Goal: Task Accomplishment & Management: Use online tool/utility

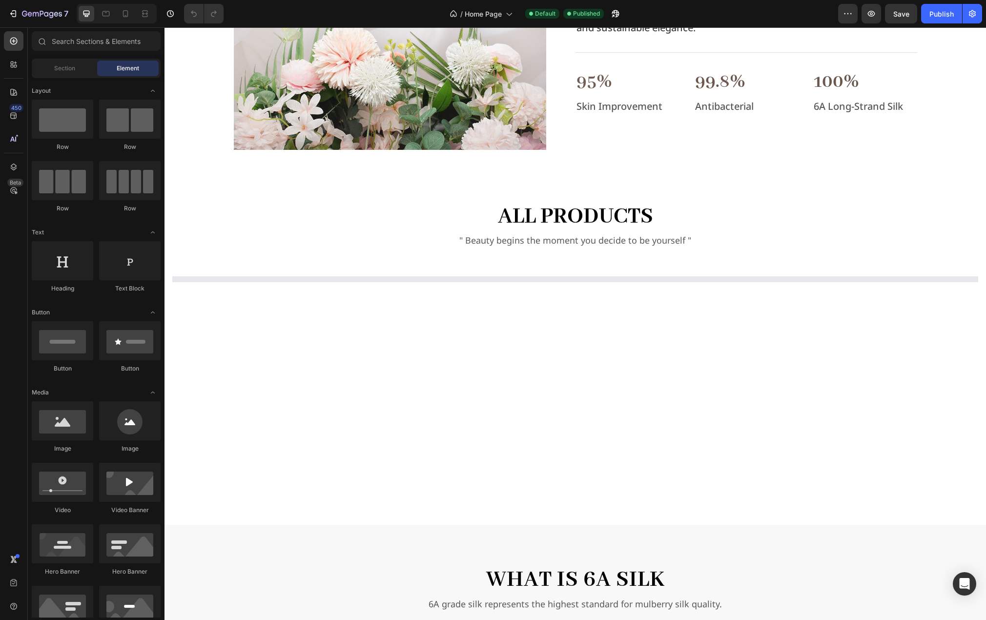
scroll to position [830, 0]
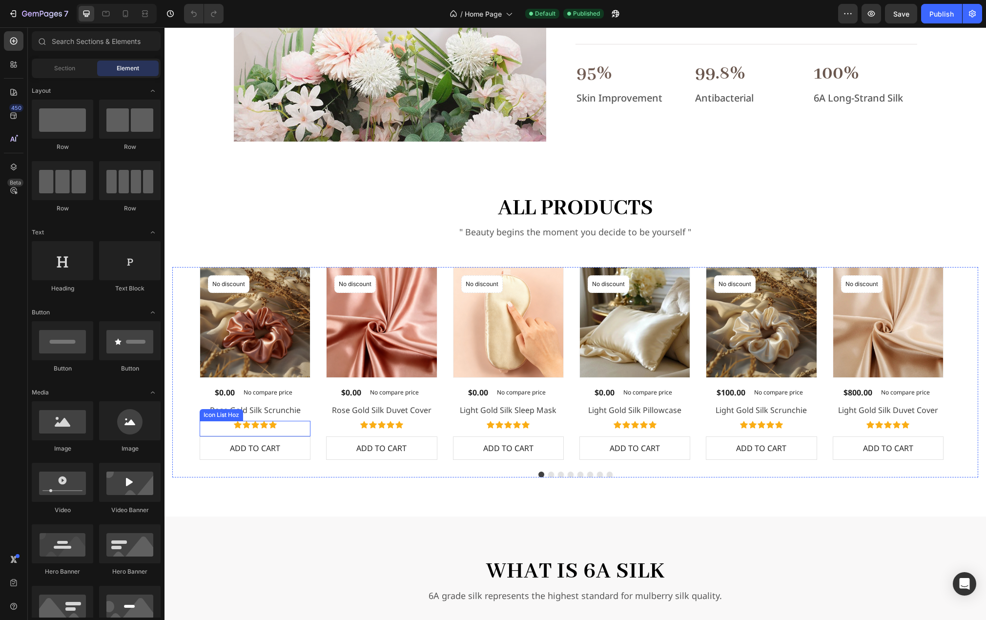
click at [280, 425] on div "Icon Icon Icon Icon Icon" at bounding box center [255, 425] width 111 height 8
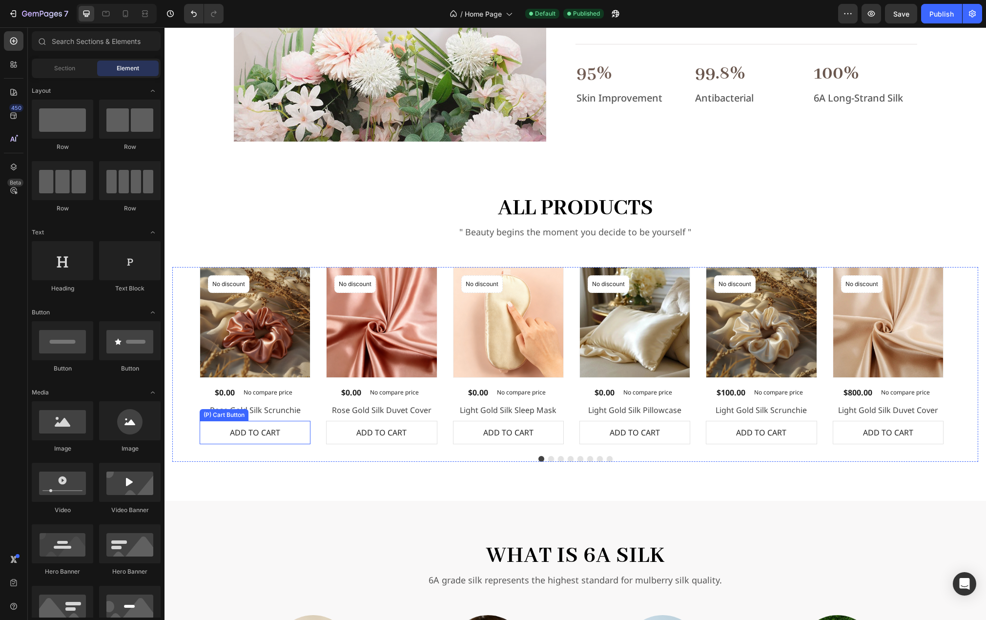
click at [294, 425] on button "ADD TO CART" at bounding box center [255, 432] width 111 height 23
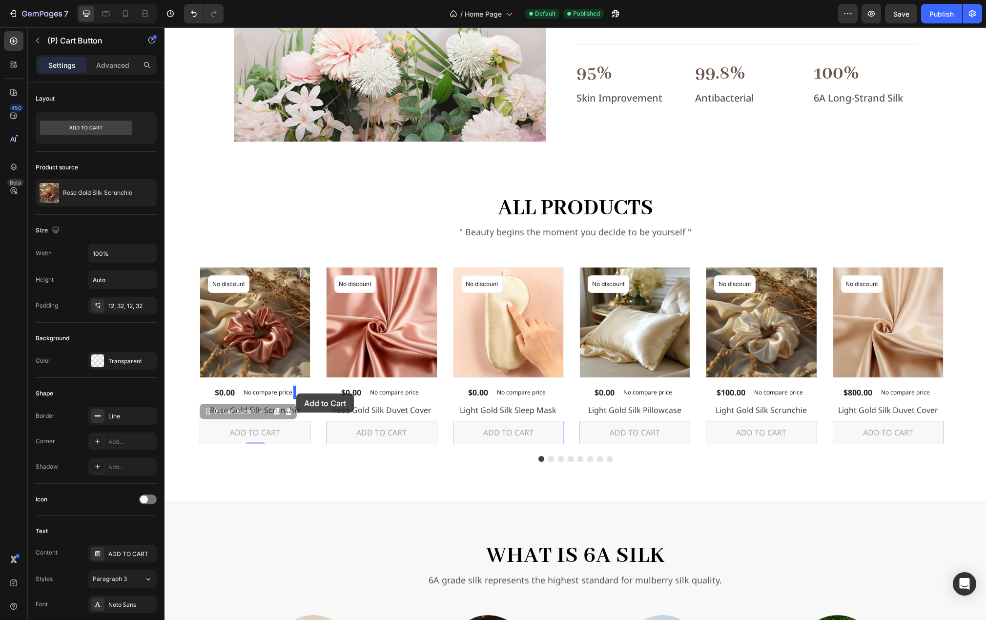
drag, startPoint x: 293, startPoint y: 426, endPoint x: 296, endPoint y: 397, distance: 28.5
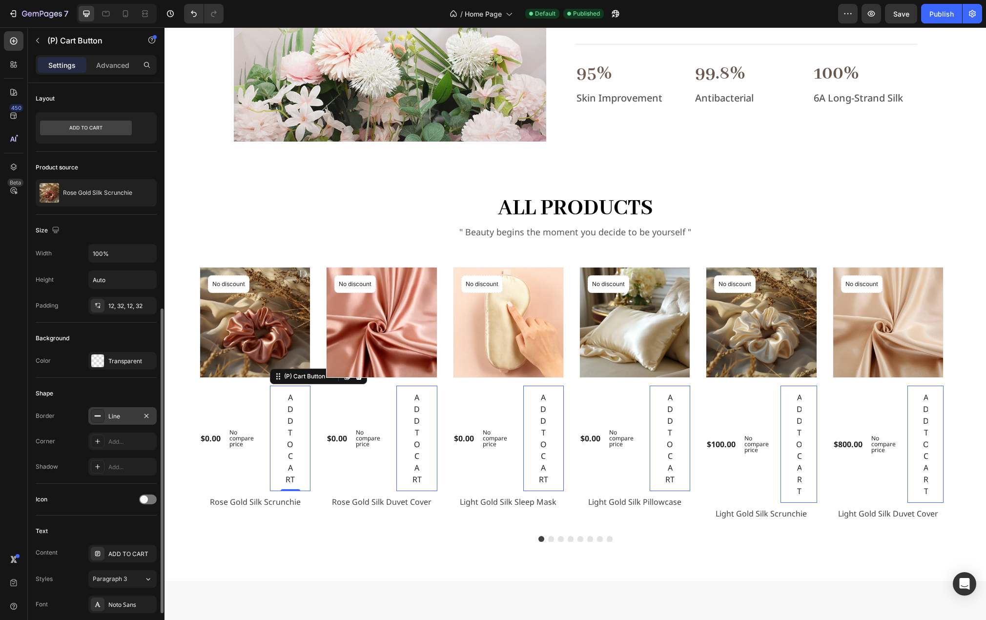
scroll to position [146, 0]
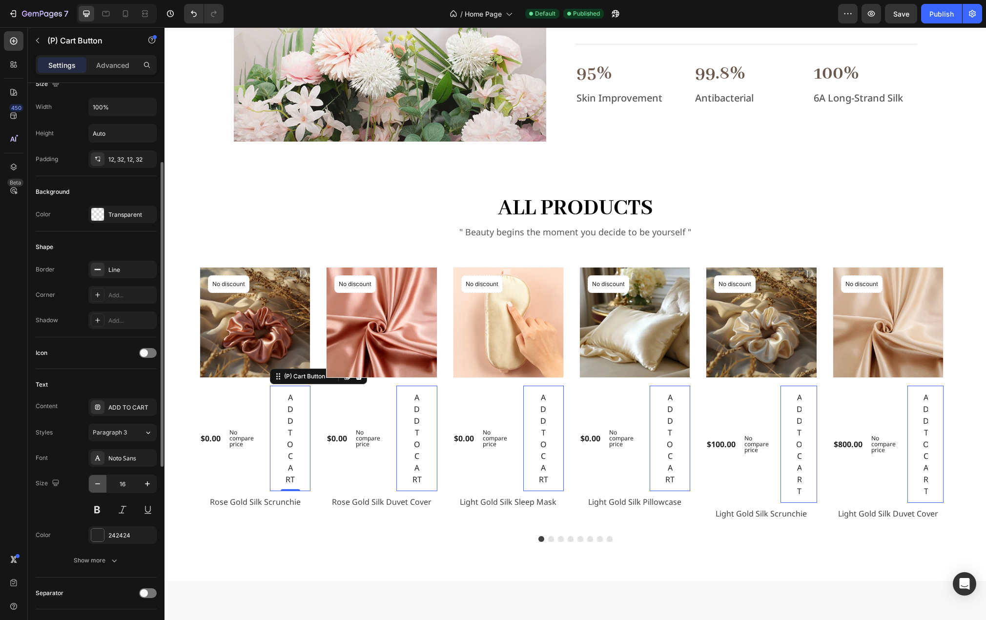
click at [99, 482] on icon "button" at bounding box center [98, 484] width 10 height 10
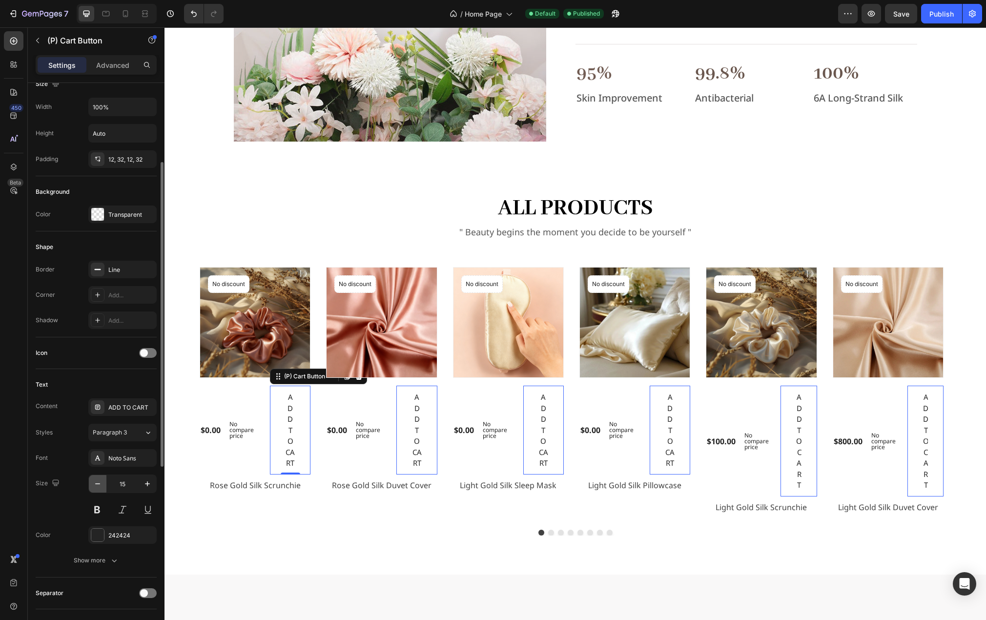
click at [99, 482] on icon "button" at bounding box center [98, 484] width 10 height 10
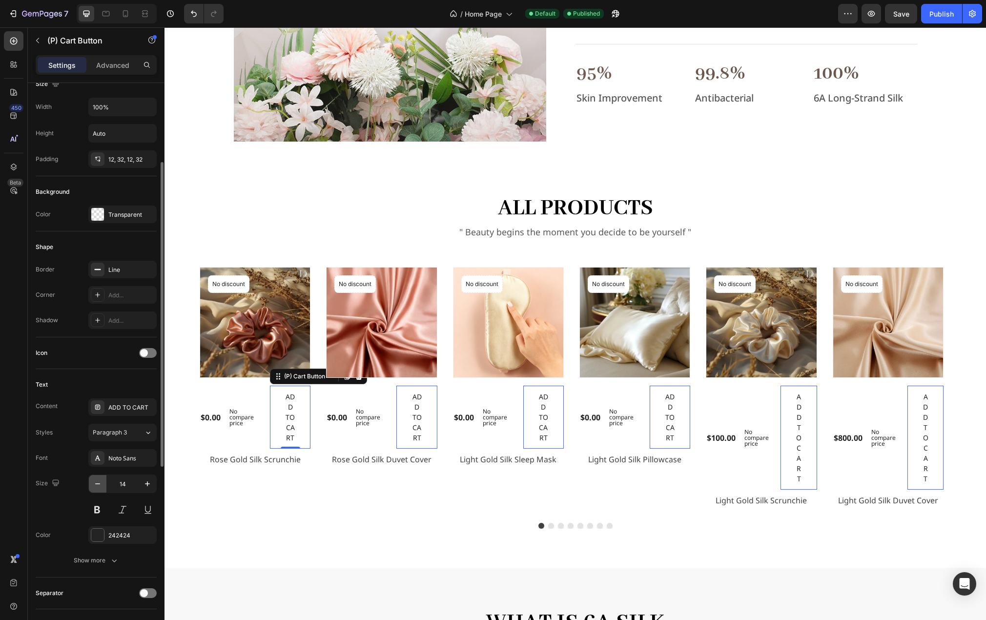
click at [99, 482] on icon "button" at bounding box center [98, 484] width 10 height 10
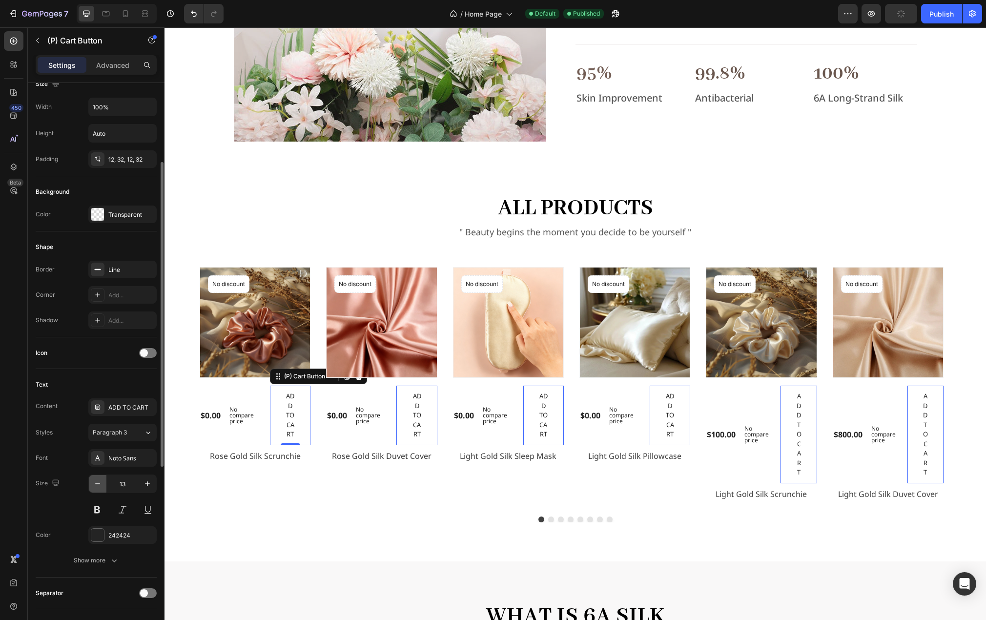
click at [99, 482] on icon "button" at bounding box center [98, 484] width 10 height 10
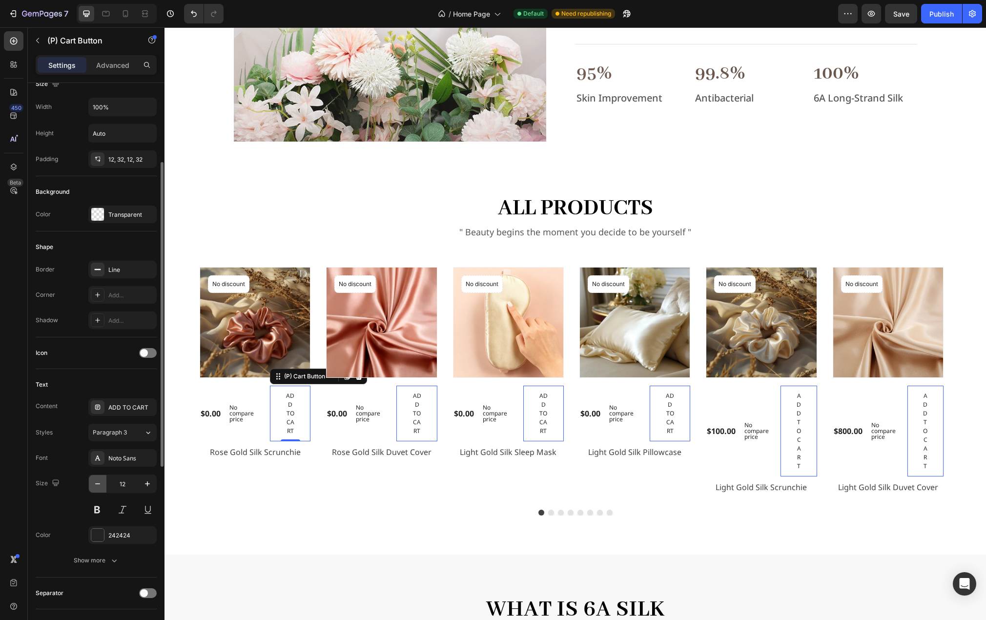
click at [99, 482] on icon "button" at bounding box center [98, 484] width 10 height 10
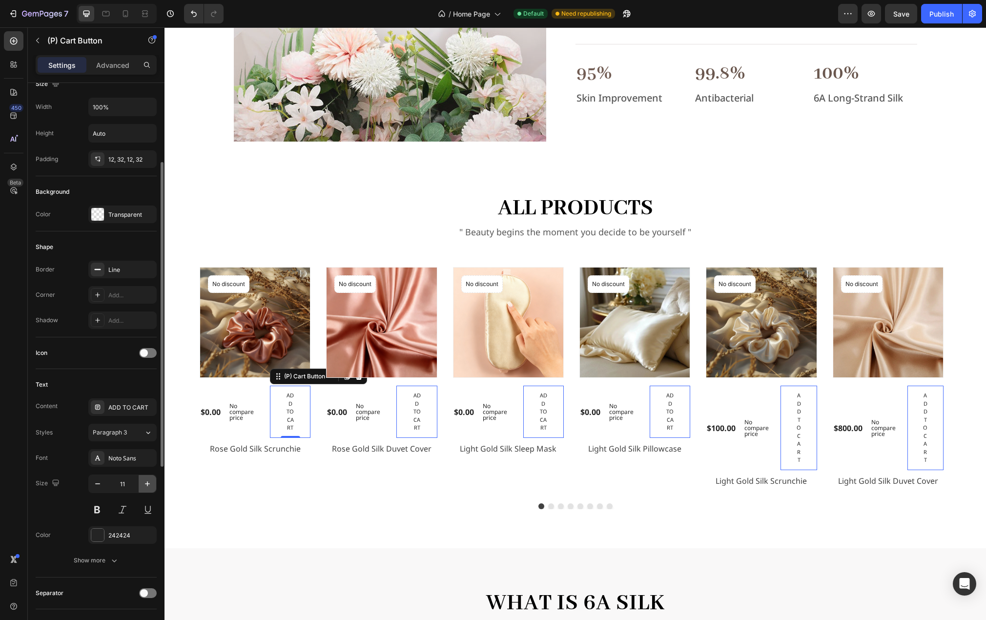
click at [146, 486] on icon "button" at bounding box center [148, 484] width 10 height 10
type input "12"
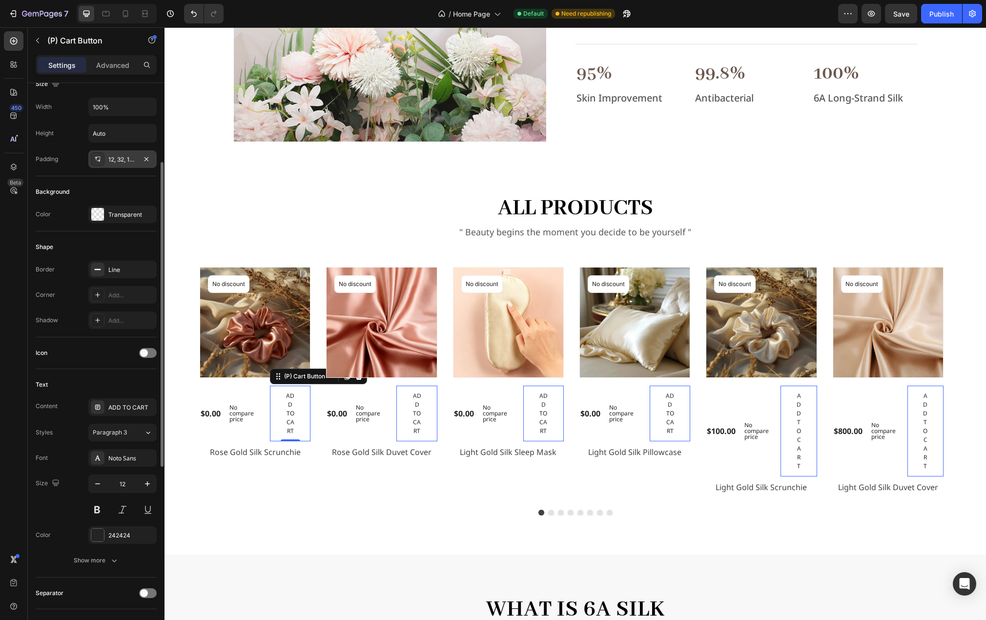
click at [124, 161] on div "12, 32, 12, 32" at bounding box center [122, 159] width 28 height 9
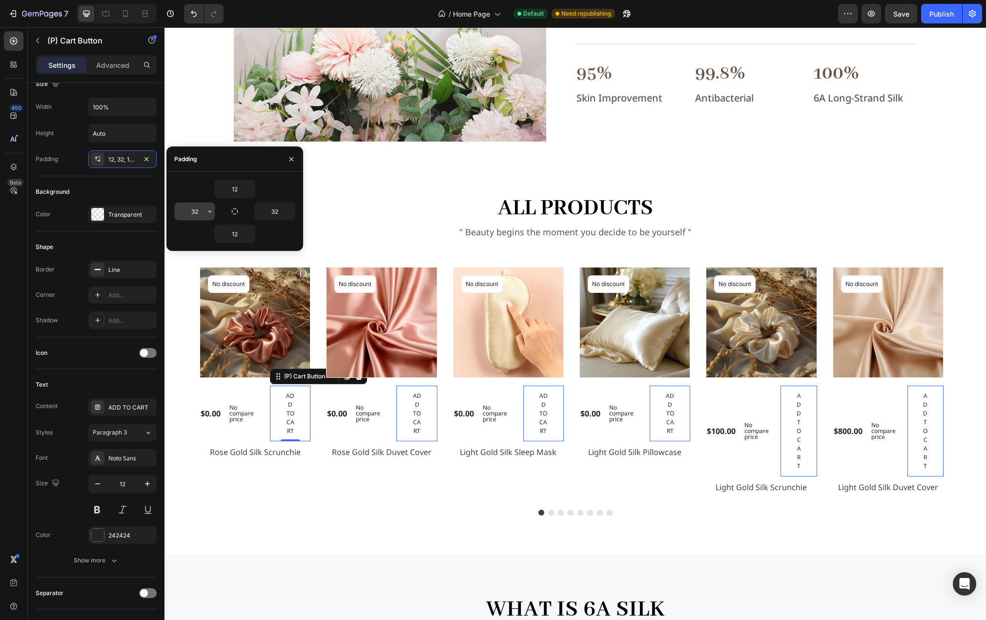
click at [199, 209] on input "32" at bounding box center [195, 212] width 40 height 18
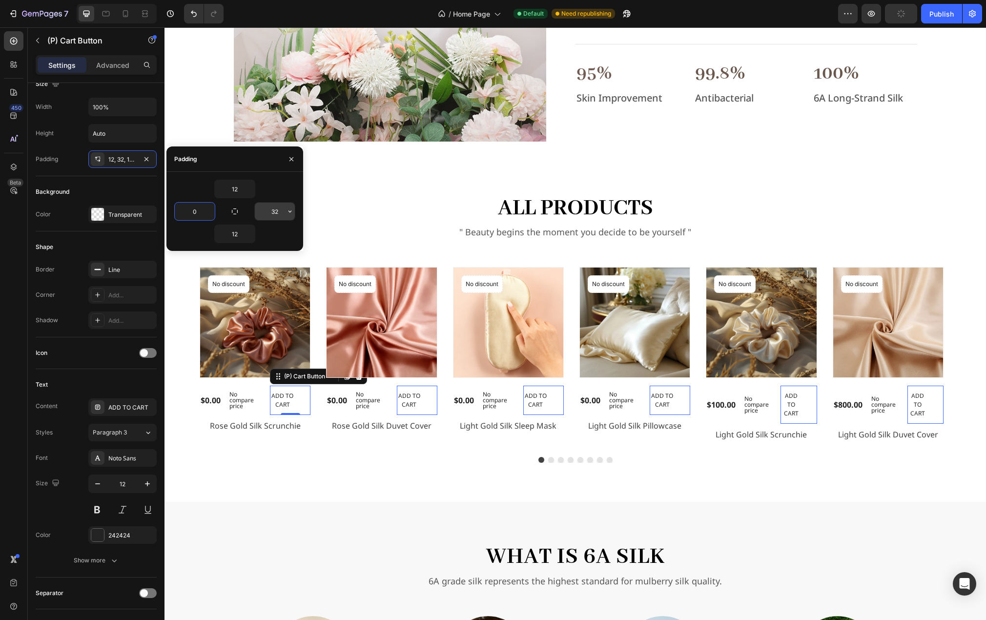
type input "0"
click at [280, 215] on input "32" at bounding box center [275, 212] width 40 height 18
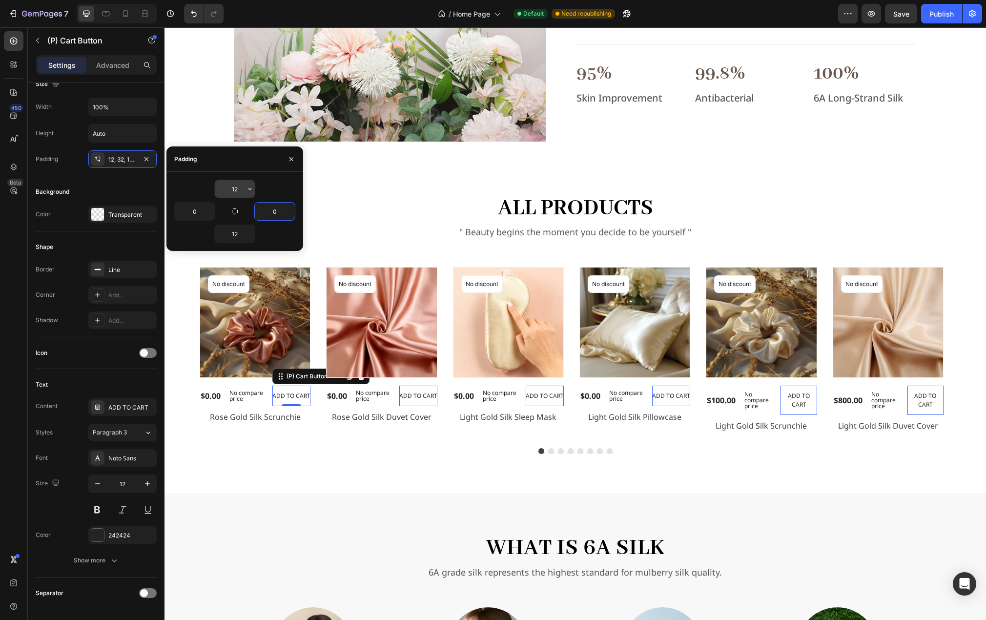
type input "0"
click at [241, 190] on input "12" at bounding box center [235, 189] width 40 height 18
type input "8"
click at [238, 232] on input "12" at bounding box center [235, 234] width 40 height 18
type input "8"
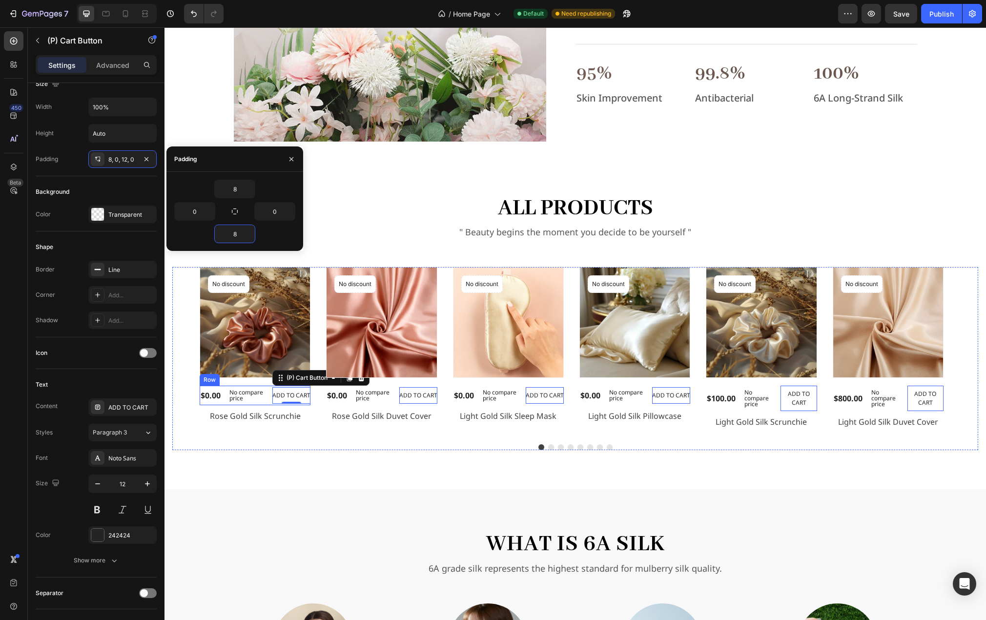
click at [269, 396] on div "$0.00 (P) Price (P) Price No compare price (P) Price ADD TO CART (P) Cart Butto…" at bounding box center [255, 396] width 111 height 20
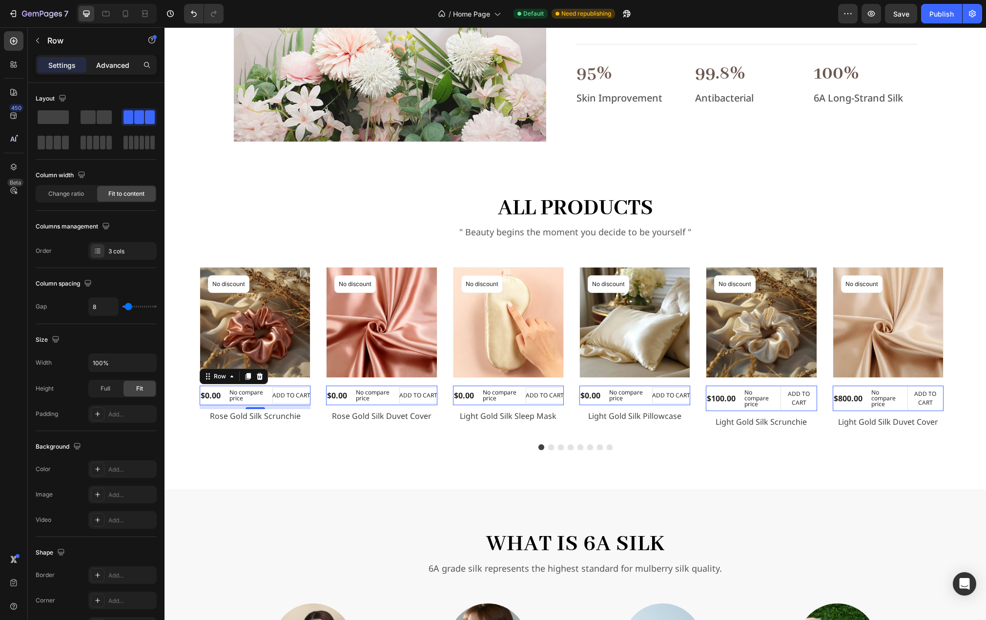
click at [108, 64] on p "Advanced" at bounding box center [112, 65] width 33 height 10
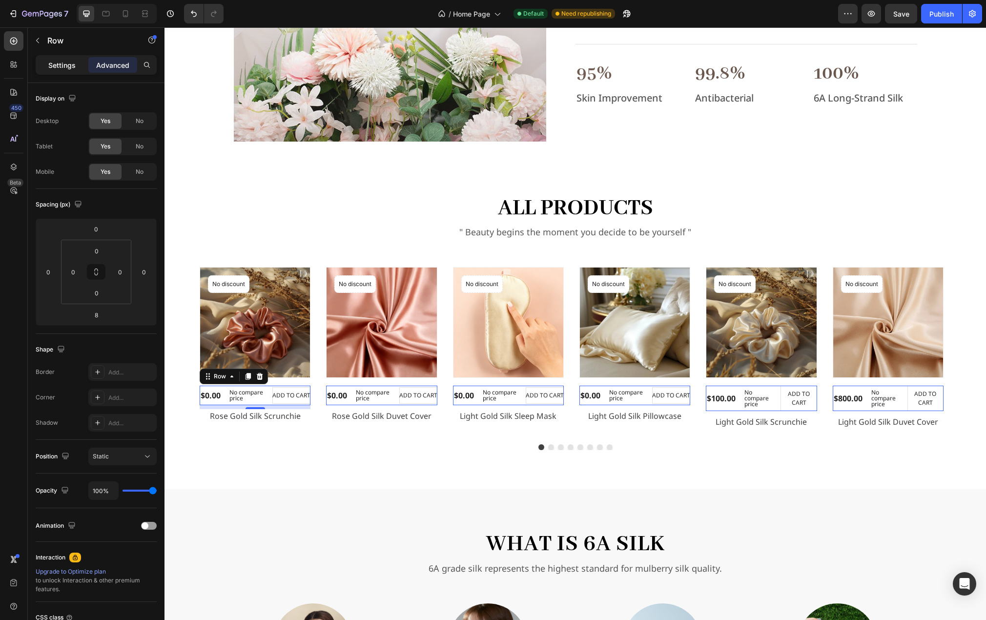
click at [58, 63] on p "Settings" at bounding box center [61, 65] width 27 height 10
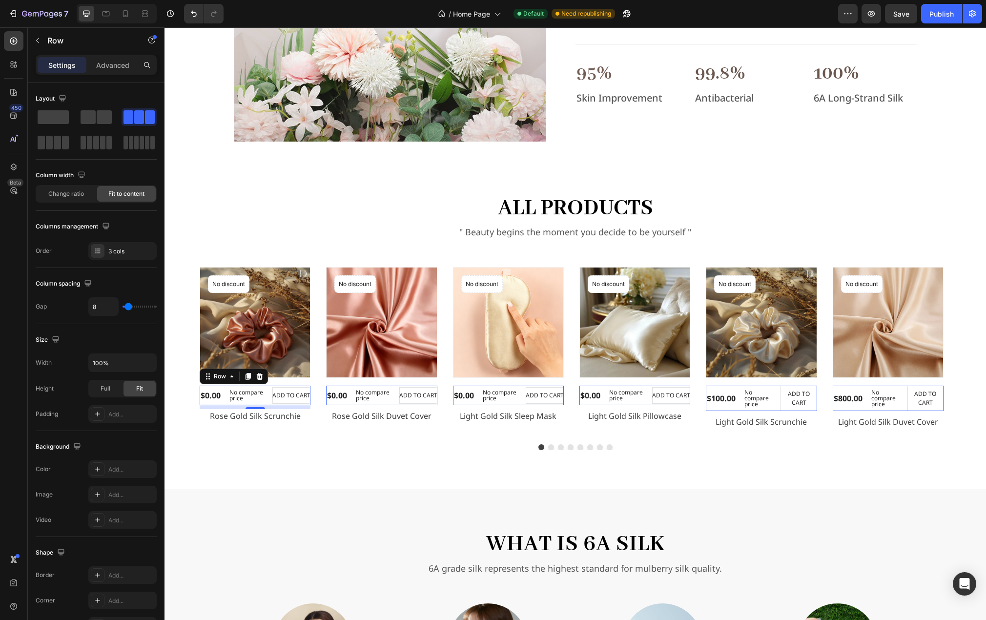
click at [270, 402] on div "$0.00 (P) Price (P) Price No compare price (P) Price ADD TO CART (P) Cart Butto…" at bounding box center [255, 396] width 111 height 20
click at [142, 119] on span at bounding box center [139, 117] width 10 height 14
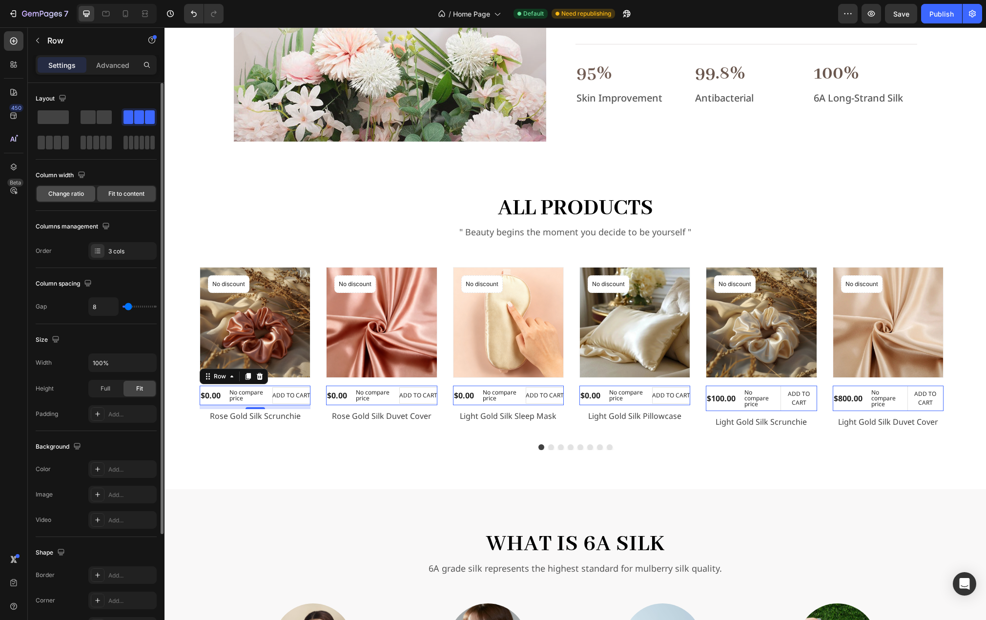
click at [75, 192] on span "Change ratio" at bounding box center [66, 193] width 36 height 9
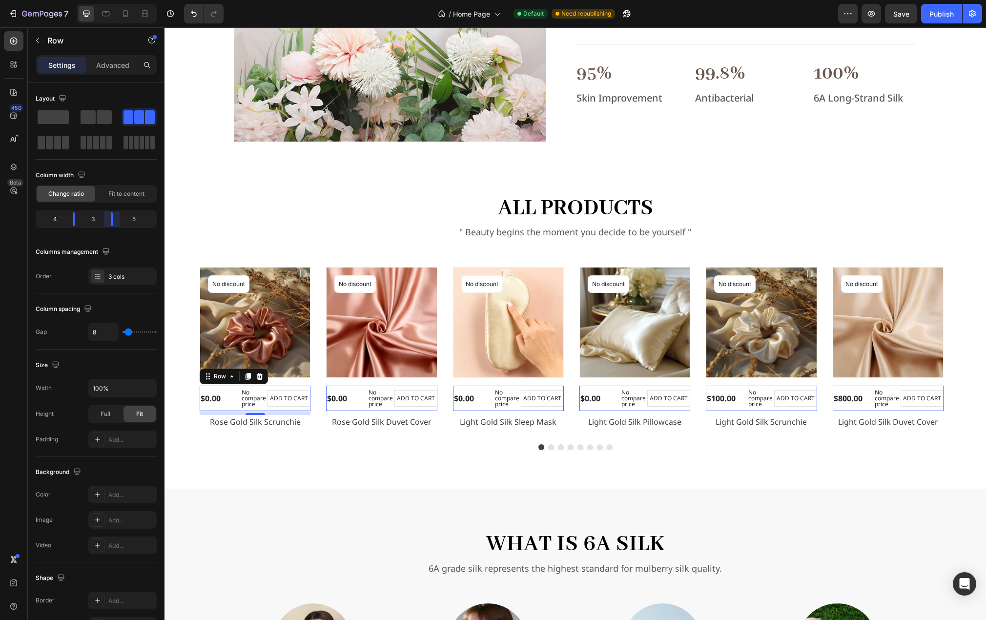
drag, startPoint x: 117, startPoint y: 221, endPoint x: 103, endPoint y: 219, distance: 14.2
click at [103, 0] on body "7 Version history / Home Page Default Need republishing Preview Save Publish 45…" at bounding box center [493, 0] width 986 height 0
drag, startPoint x: 75, startPoint y: 217, endPoint x: 67, endPoint y: 217, distance: 8.3
click at [67, 0] on body "7 Version history / Home Page Default Need republishing Preview Save Publish 45…" at bounding box center [493, 0] width 986 height 0
drag, startPoint x: 113, startPoint y: 218, endPoint x: 97, endPoint y: 217, distance: 16.1
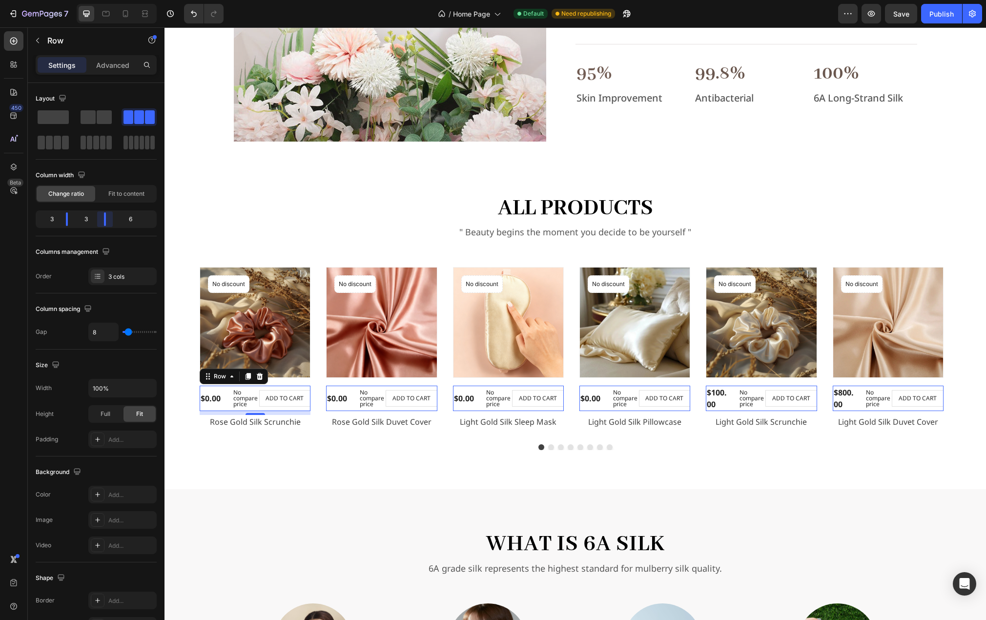
click at [97, 0] on body "7 Version history / Home Page Default Need republishing Preview Save Publish 45…" at bounding box center [493, 0] width 986 height 0
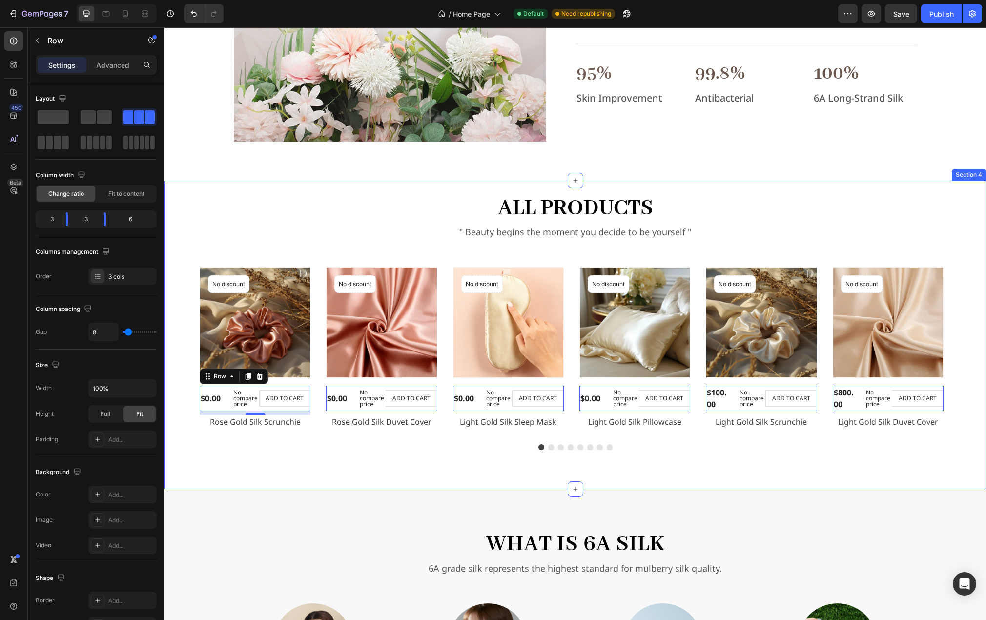
click at [287, 456] on div "all products Heading " Beauty begins the moment you decide to be yourself " Tex…" at bounding box center [576, 335] width 822 height 309
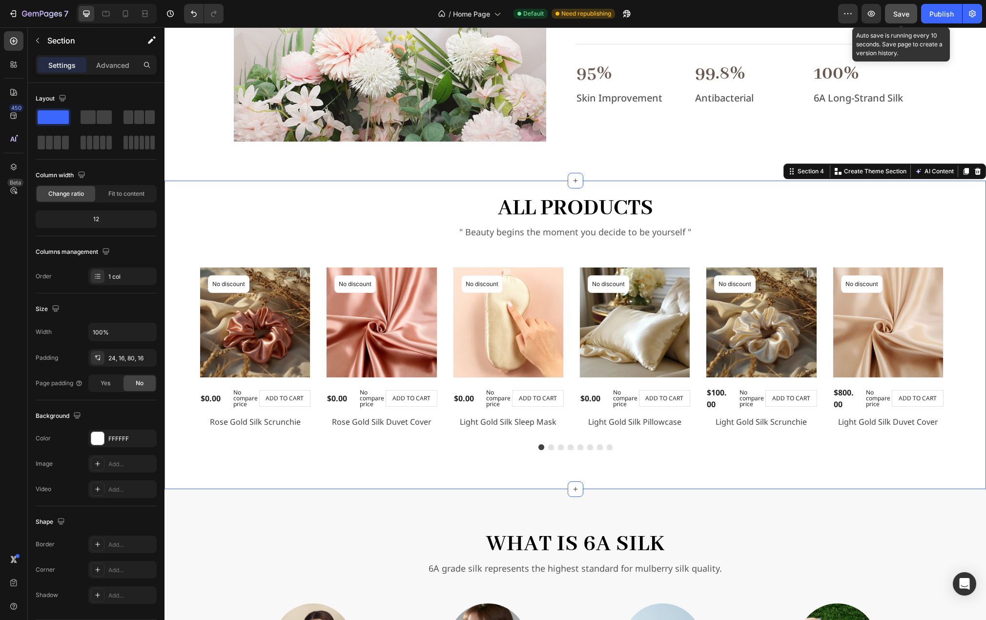
click at [905, 14] on span "Save" at bounding box center [901, 14] width 16 height 8
click at [366, 399] on p "No compare price" at bounding box center [369, 399] width 18 height 18
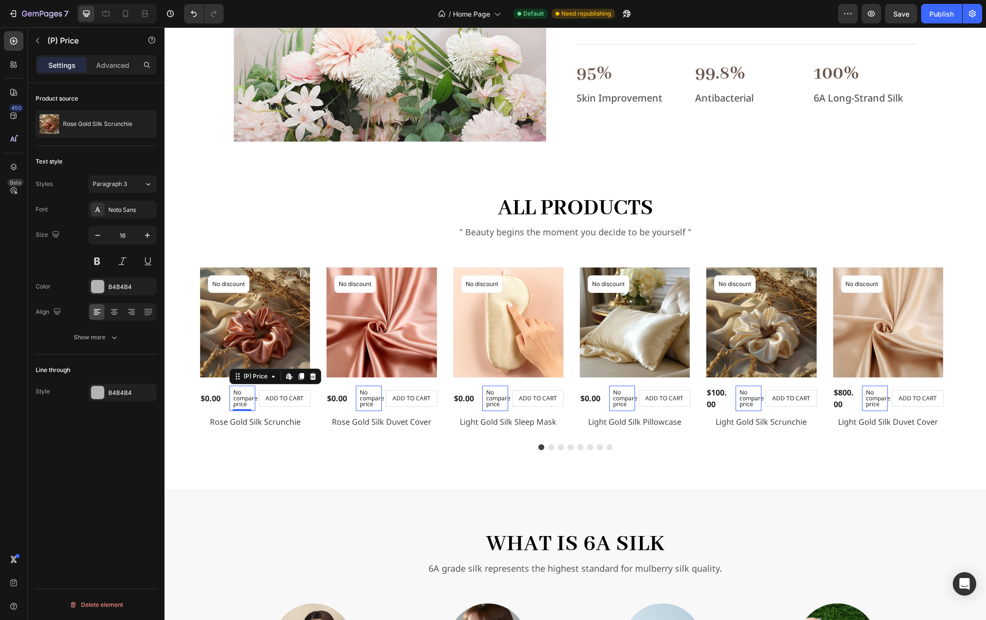
click at [243, 397] on p "No compare price" at bounding box center [242, 399] width 18 height 18
click at [242, 394] on p "No compare price" at bounding box center [242, 399] width 18 height 18
click at [191, 404] on div "Product Images No discount Not be displayed when published Product Badge Row $0…" at bounding box center [575, 350] width 806 height 166
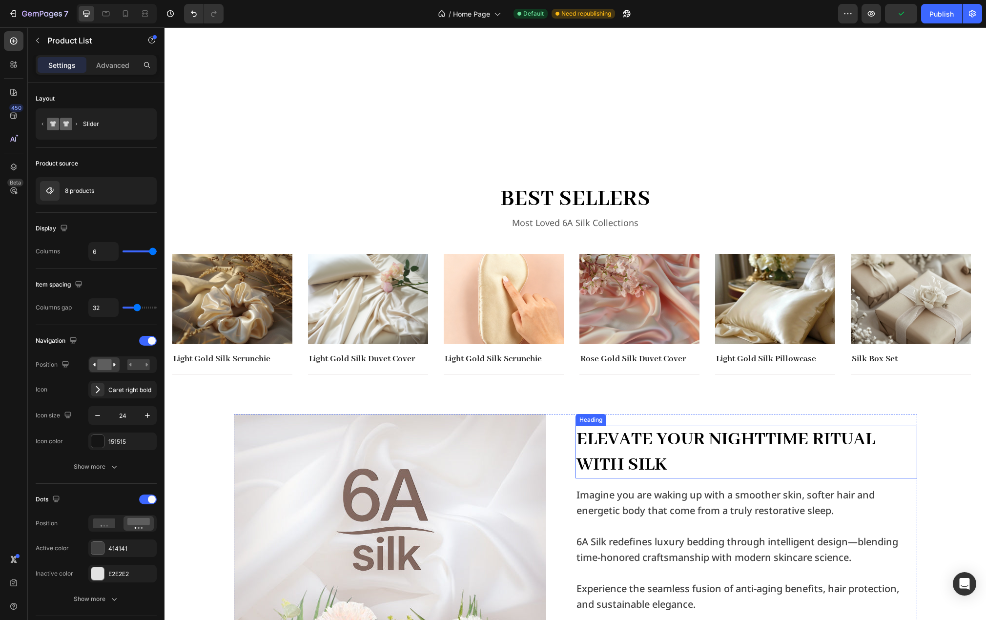
scroll to position [244, 0]
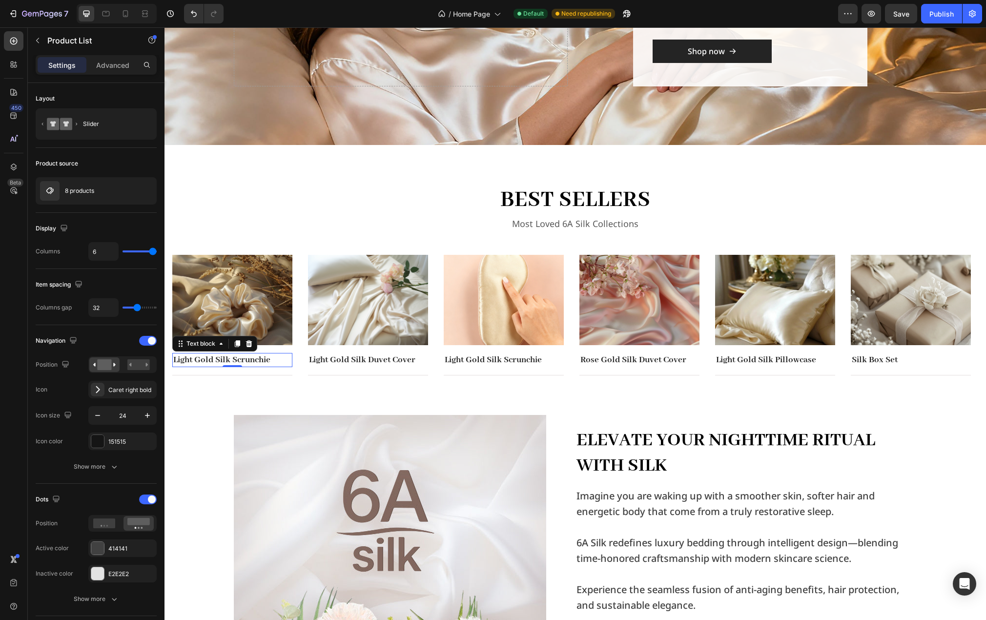
click at [254, 359] on p "Light Gold Silk Scrunchie" at bounding box center [232, 360] width 118 height 12
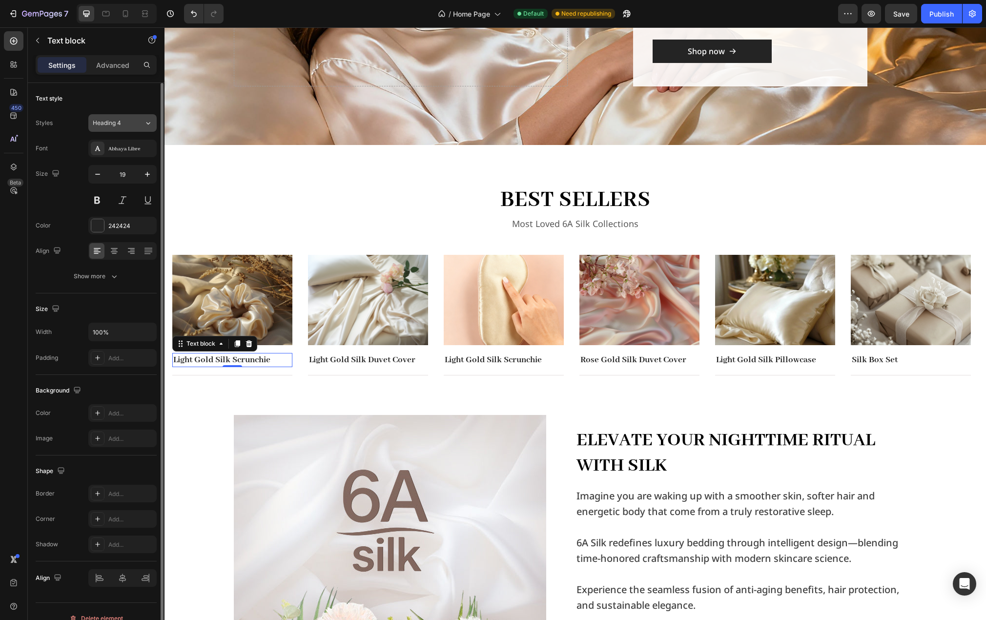
click at [142, 122] on div "Heading 4" at bounding box center [118, 123] width 51 height 9
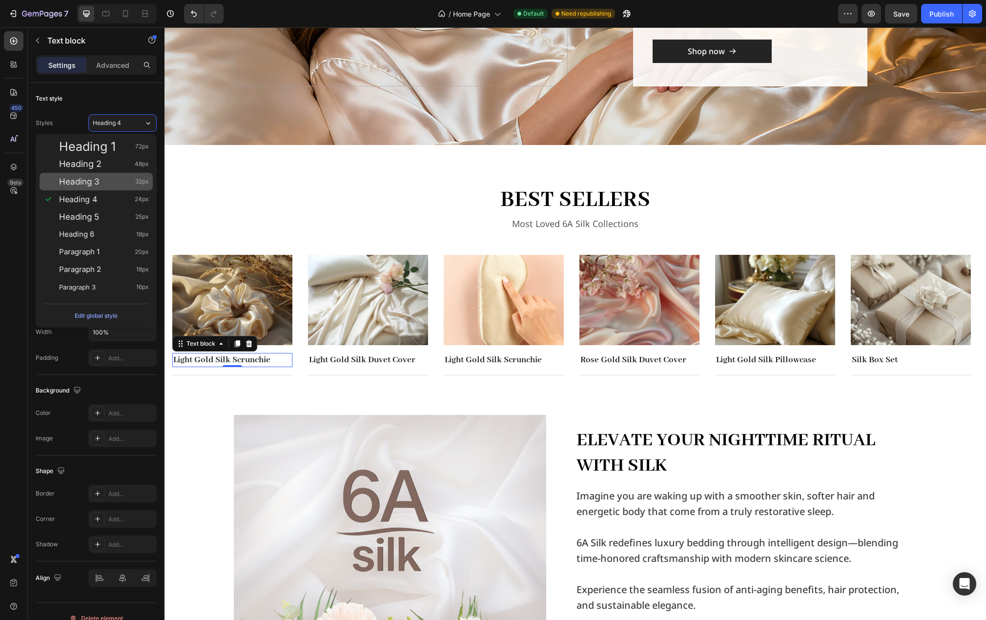
click at [98, 180] on span "Heading 3" at bounding box center [79, 182] width 41 height 10
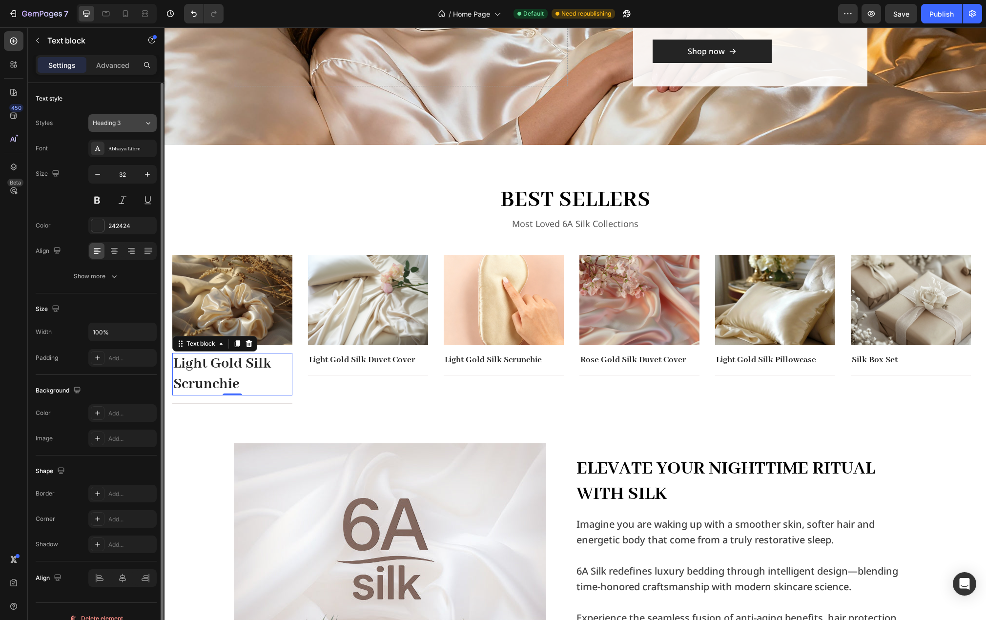
click at [147, 122] on icon at bounding box center [148, 123] width 8 height 10
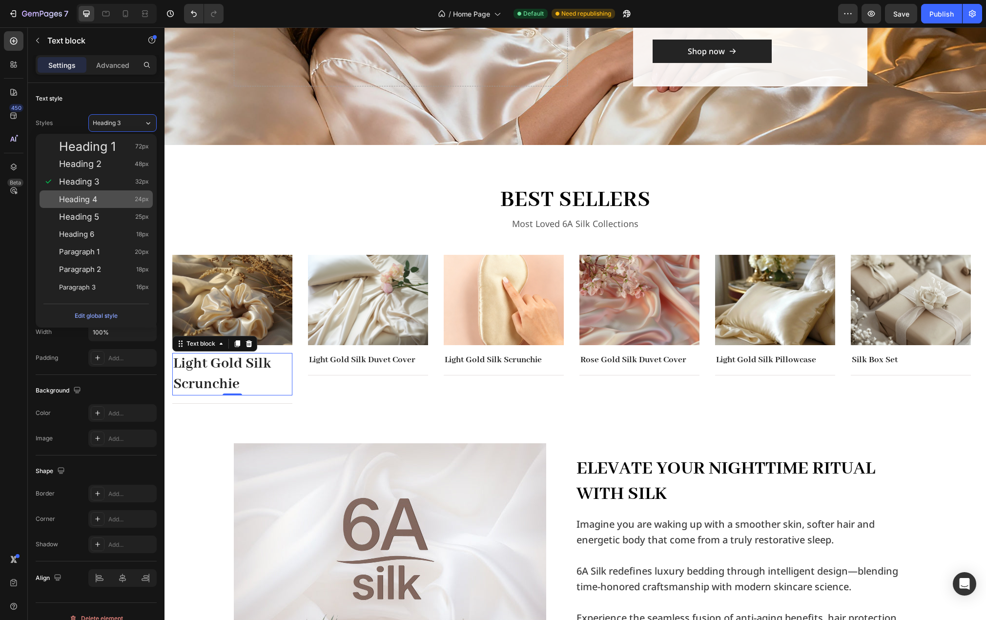
click at [94, 200] on span "Heading 4" at bounding box center [78, 199] width 38 height 10
type input "24"
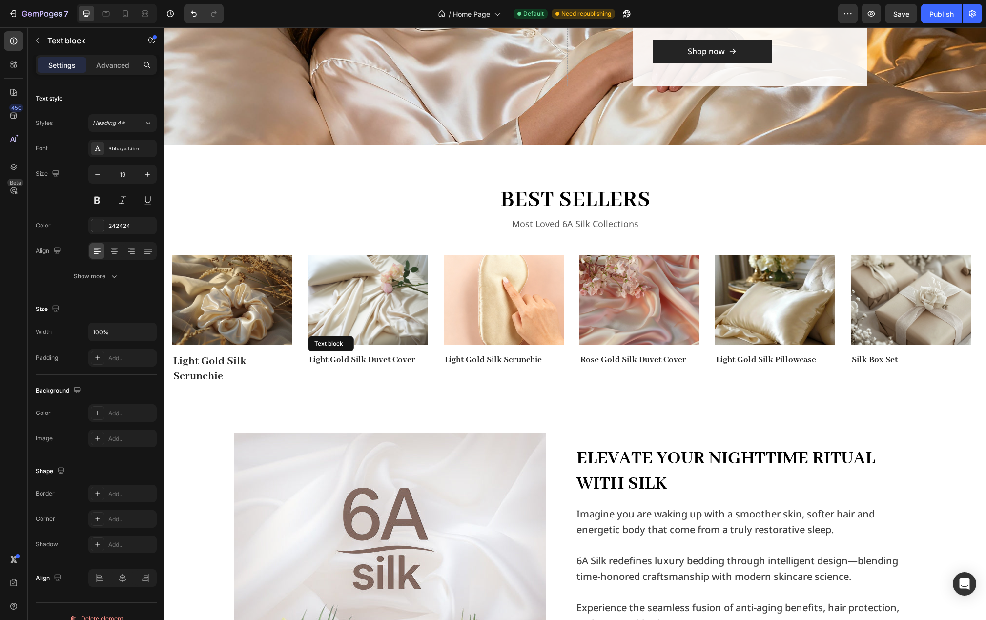
click at [370, 360] on p "Light Gold Silk Duvet Cover" at bounding box center [368, 360] width 118 height 12
click at [227, 370] on p "Light Gold Silk Scrunchie" at bounding box center [232, 369] width 118 height 30
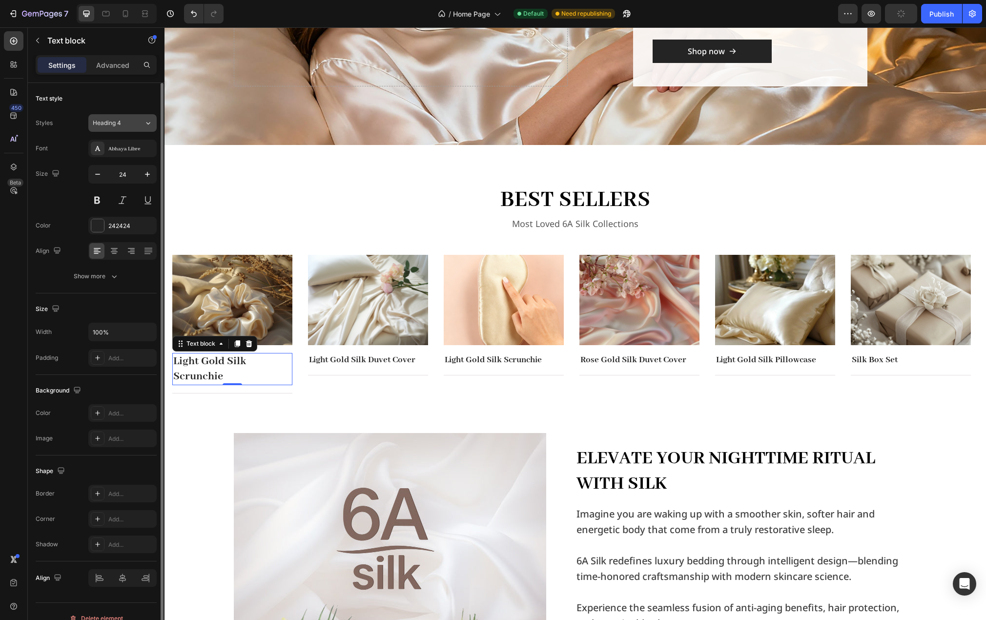
click at [145, 123] on icon at bounding box center [148, 123] width 8 height 10
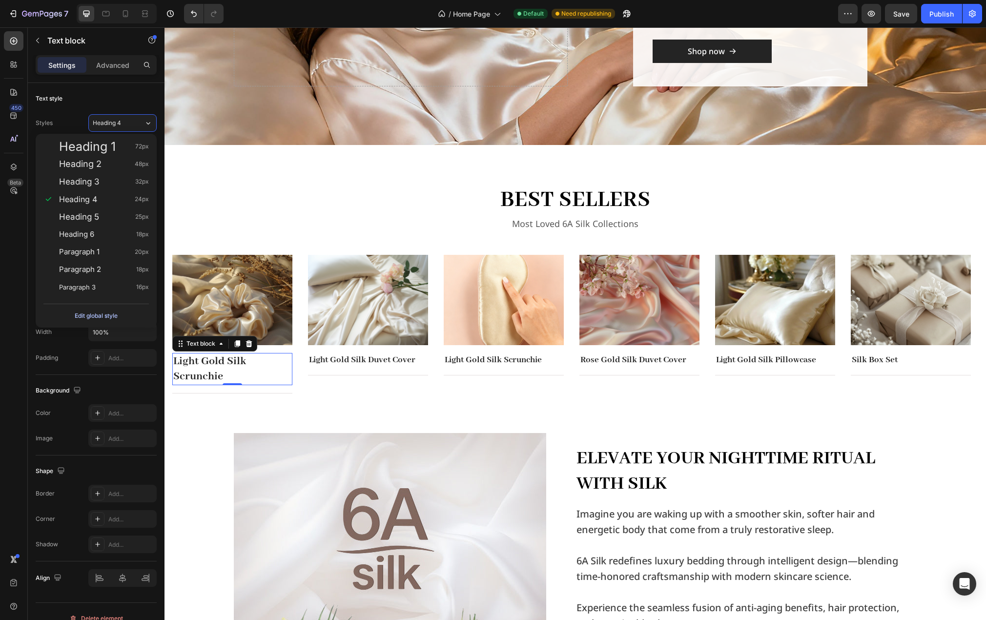
click at [99, 315] on div "Edit global style" at bounding box center [96, 316] width 43 height 12
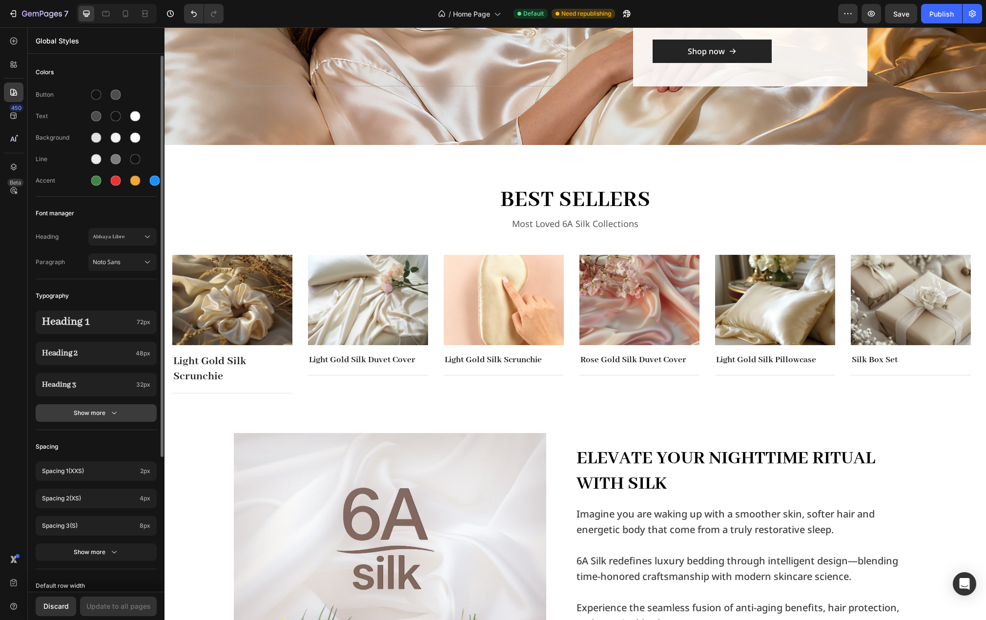
click at [98, 409] on div "Show more" at bounding box center [96, 413] width 45 height 10
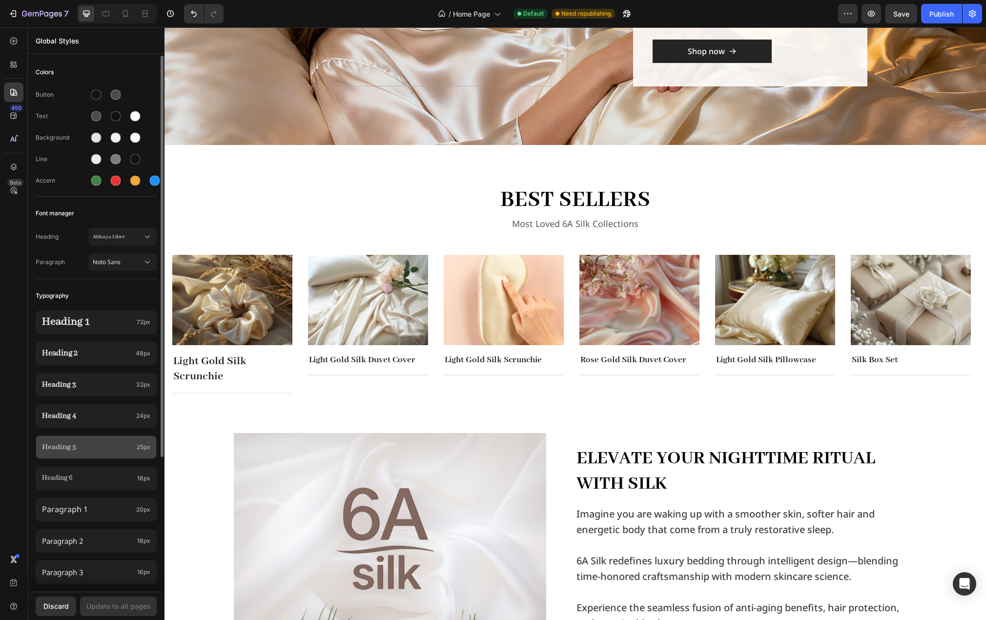
click at [104, 445] on p "Heading 5" at bounding box center [87, 447] width 91 height 11
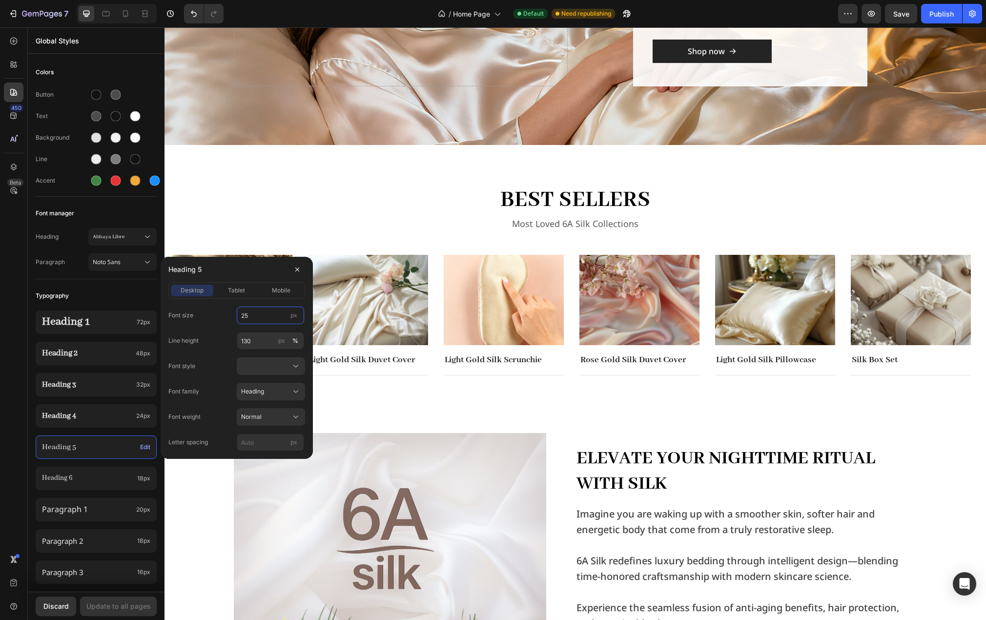
click at [262, 314] on input "25" at bounding box center [270, 316] width 67 height 18
type input "40"
click at [211, 340] on div "Line height 130 px %" at bounding box center [236, 341] width 137 height 18
click at [220, 412] on div "Font weight Normal" at bounding box center [236, 417] width 137 height 18
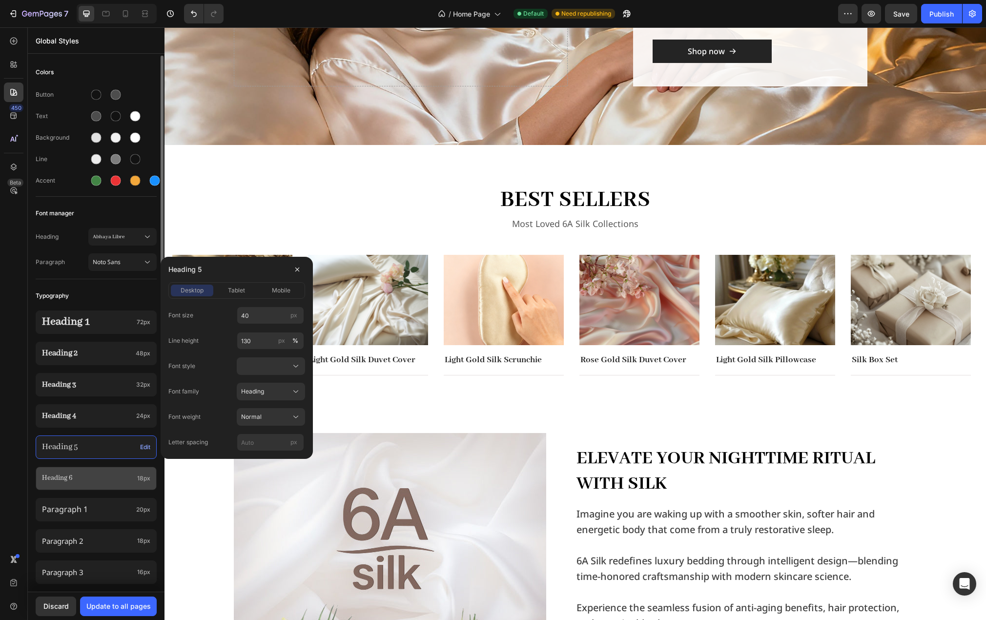
click at [104, 478] on p "Heading 6" at bounding box center [87, 479] width 91 height 10
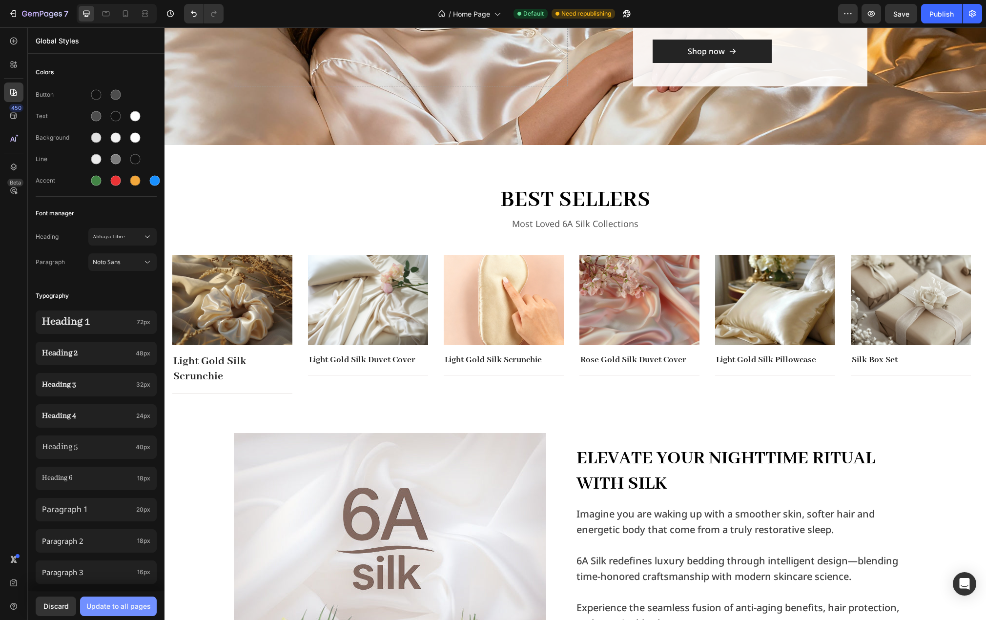
click at [127, 605] on div "Update to all pages" at bounding box center [118, 606] width 64 height 10
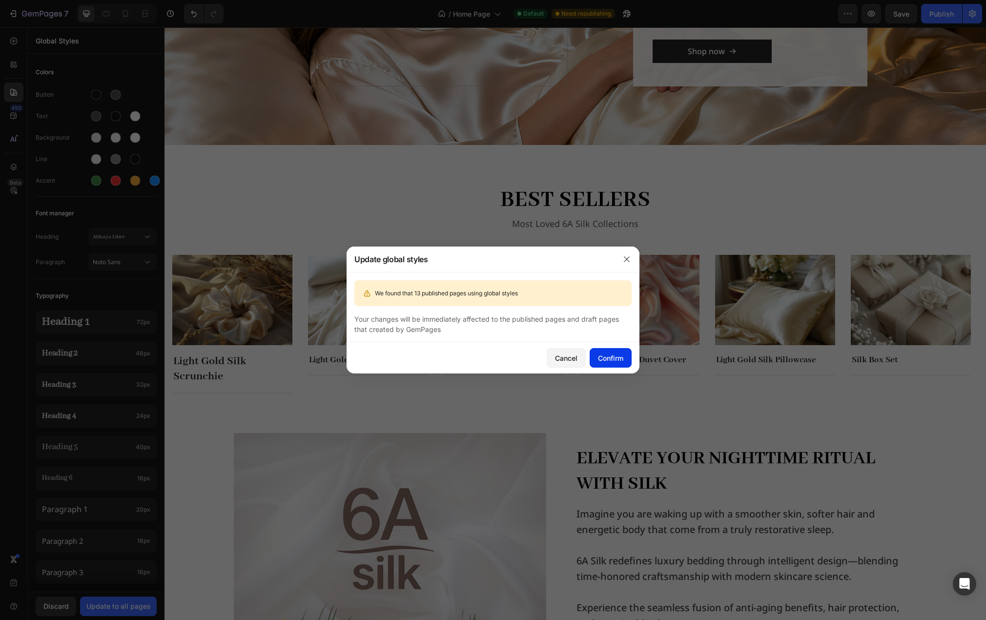
click at [607, 356] on div "Confirm" at bounding box center [610, 358] width 25 height 10
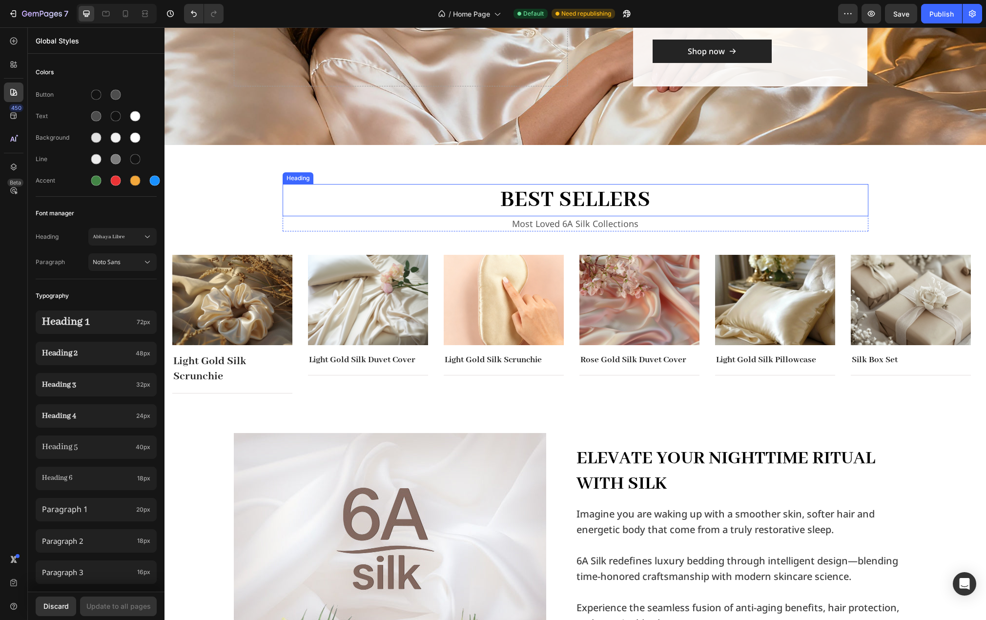
click at [632, 200] on h2 "best sellers" at bounding box center [576, 200] width 586 height 32
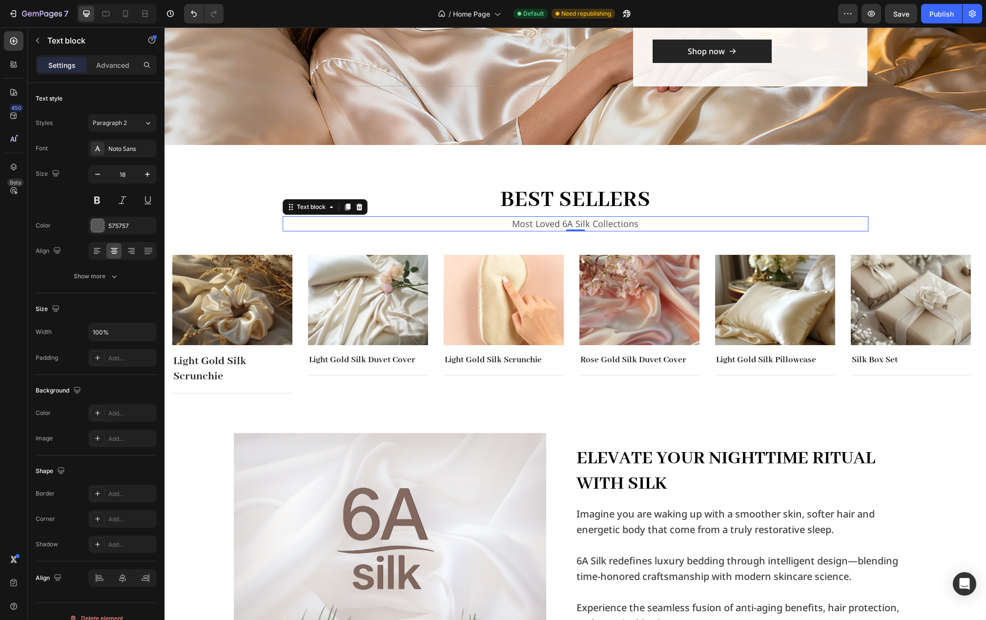
click at [636, 225] on p "Most Loved 6A Silk Collections" at bounding box center [576, 223] width 584 height 13
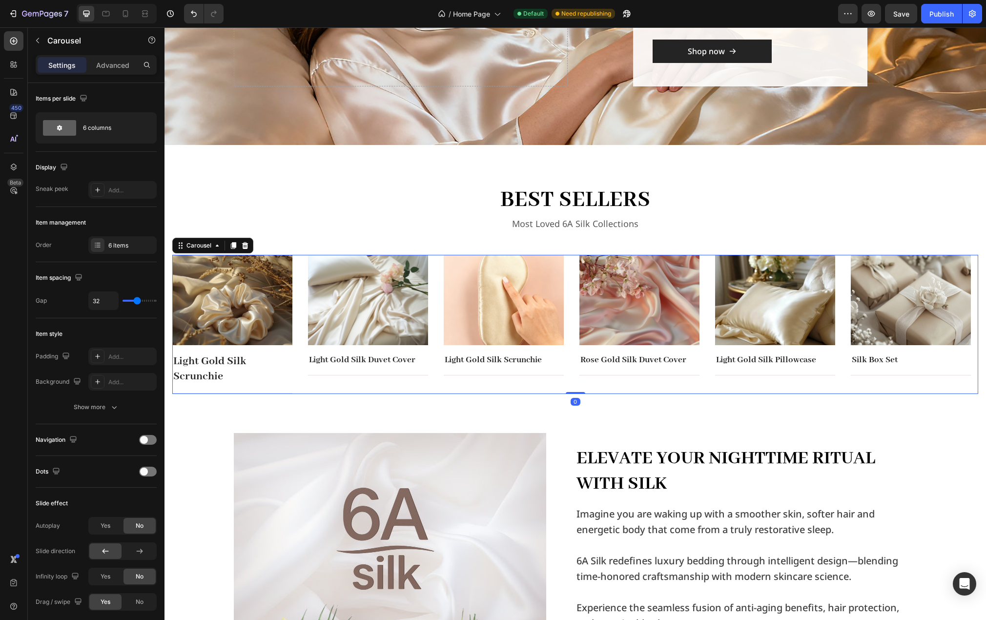
click at [572, 266] on div "Image Light Gold Silk Scrunchie Text block Title Line Row Image Light Gold Silk…" at bounding box center [575, 324] width 806 height 139
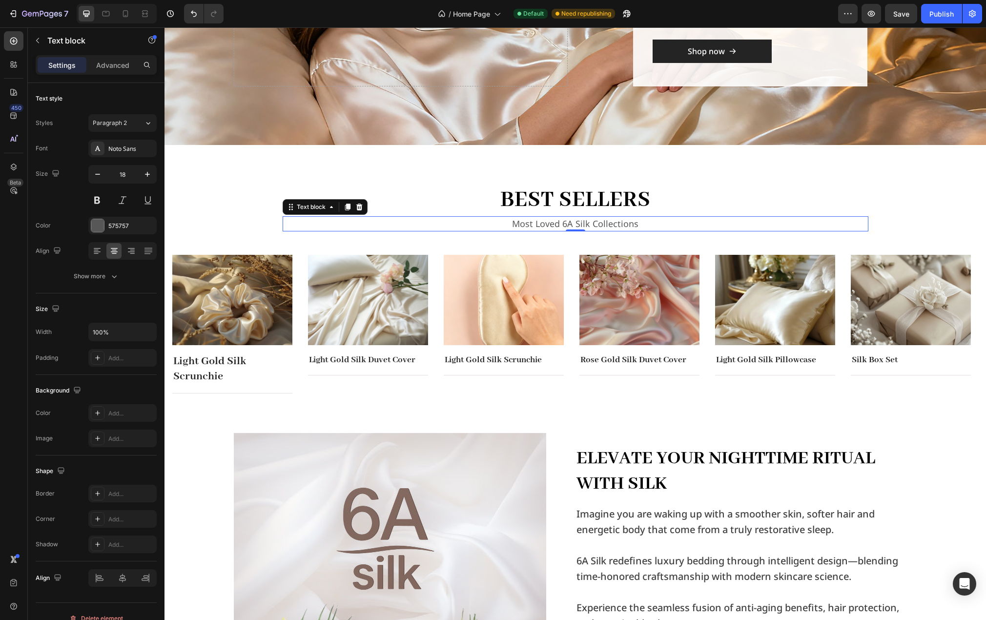
click at [560, 228] on p "Most Loved 6A Silk Collections" at bounding box center [576, 223] width 584 height 13
click at [301, 203] on div "Text block" at bounding box center [311, 207] width 33 height 9
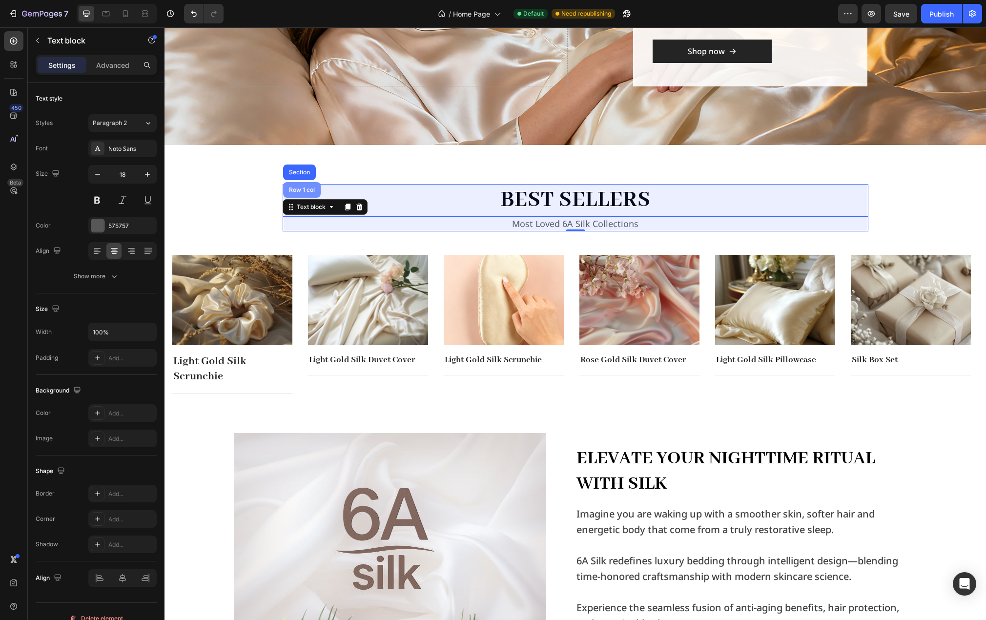
click at [299, 189] on div "Row 1 col" at bounding box center [302, 190] width 30 height 6
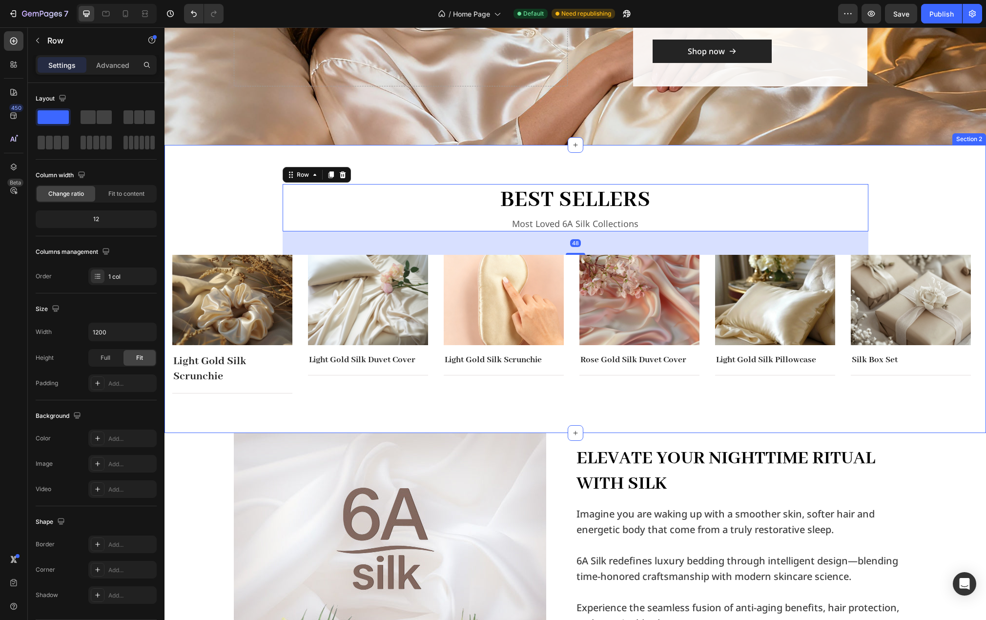
click at [219, 217] on div "best sellers Heading Most Loved 6A Silk Collections Text block Row 48 Image Lig…" at bounding box center [575, 289] width 806 height 210
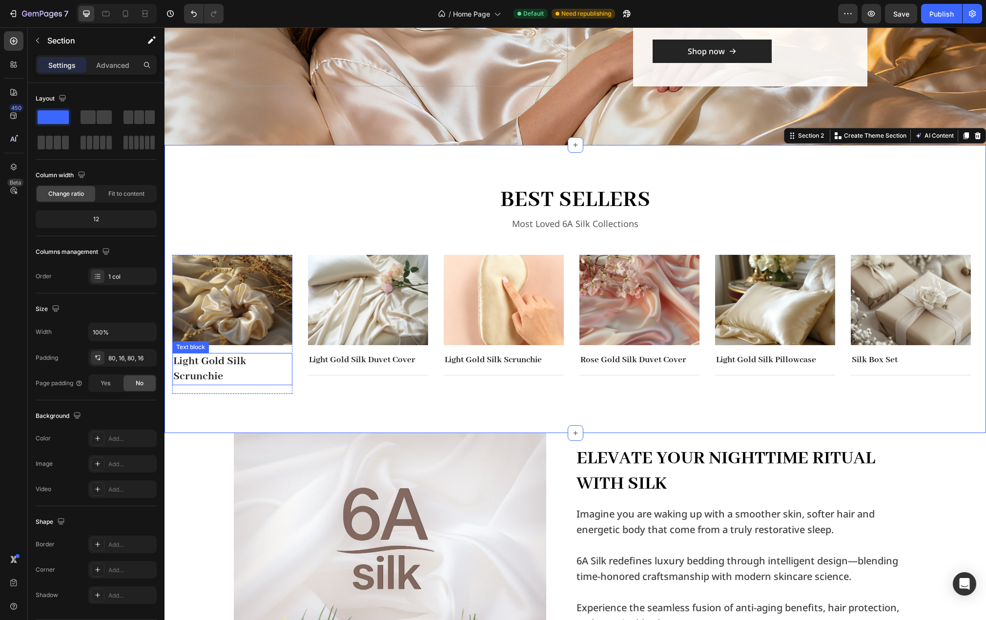
click at [232, 361] on p "Light Gold Silk Scrunchie" at bounding box center [232, 369] width 118 height 30
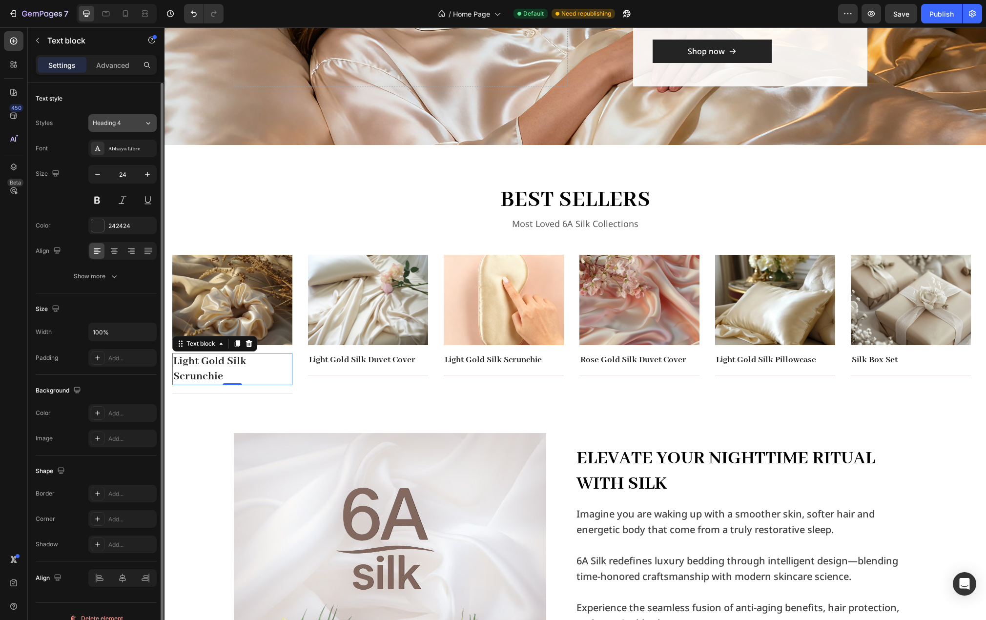
click at [148, 123] on icon at bounding box center [148, 123] width 8 height 10
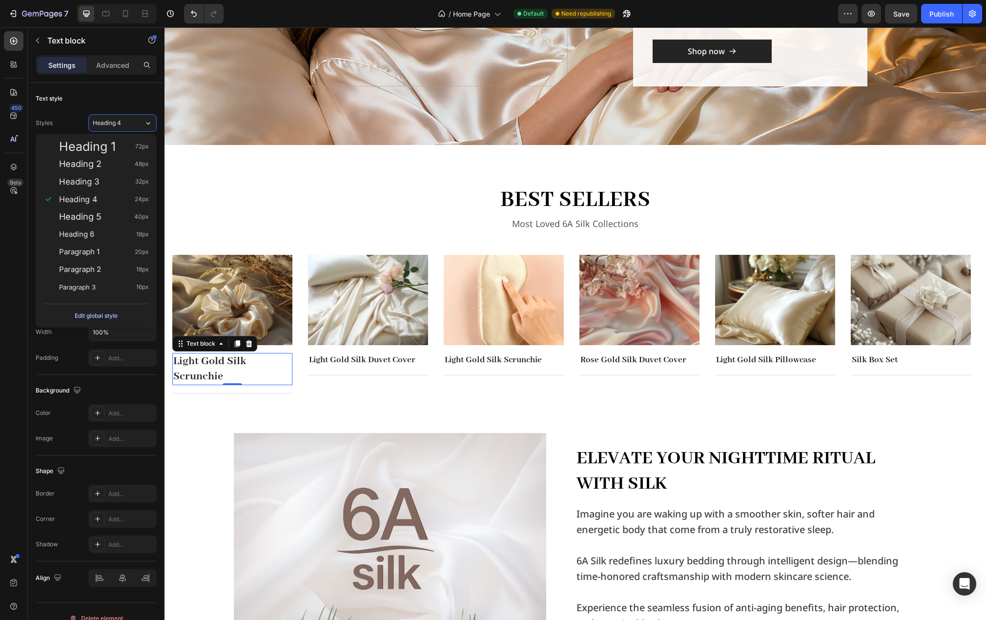
click at [97, 316] on div "Edit global style" at bounding box center [96, 316] width 43 height 12
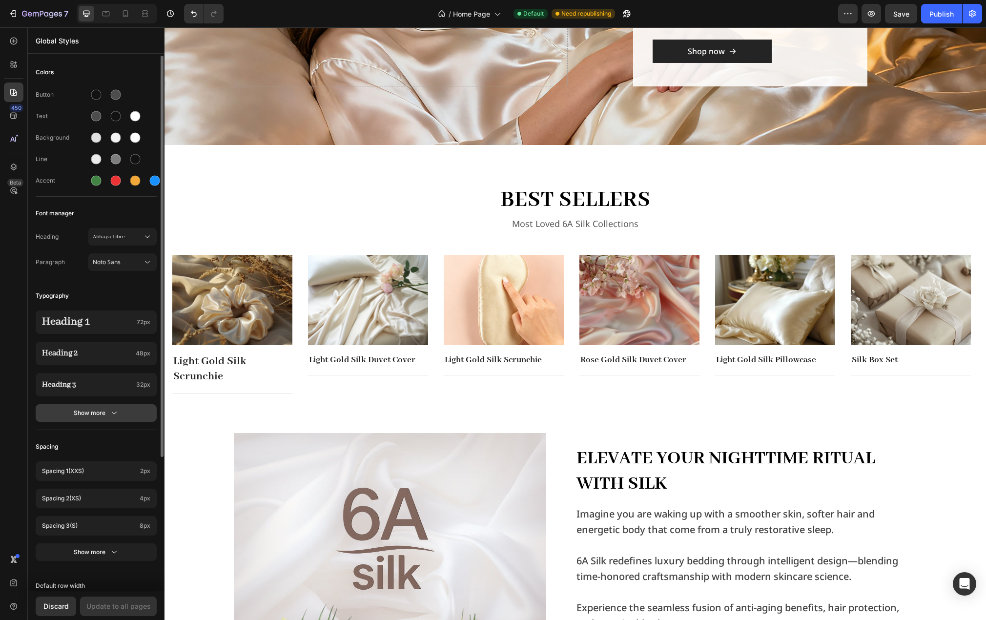
click at [101, 414] on div "Show more" at bounding box center [96, 413] width 45 height 10
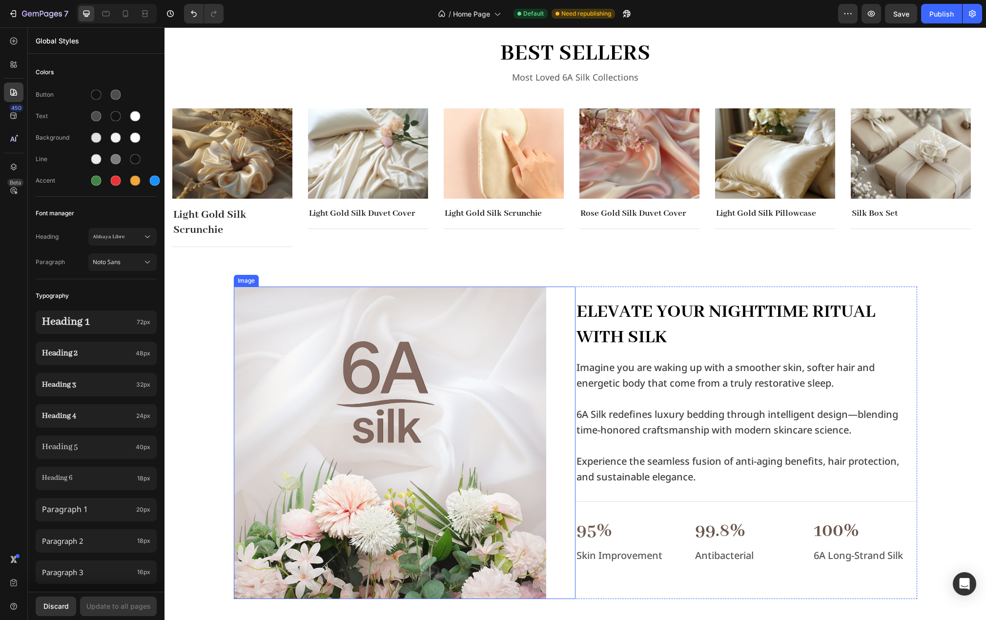
scroll to position [195, 0]
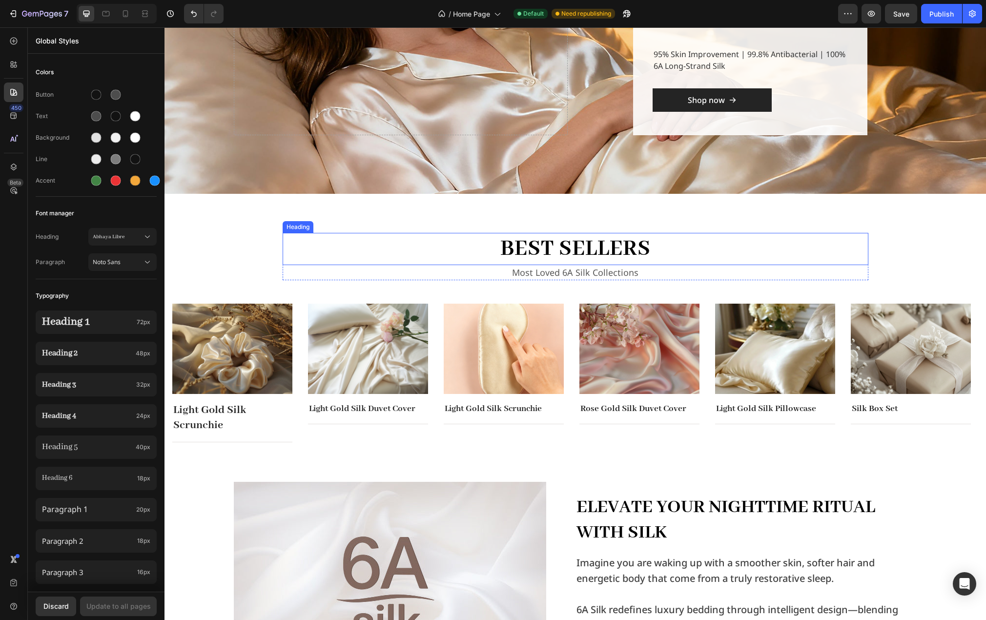
click at [558, 242] on h2 "best sellers" at bounding box center [576, 249] width 586 height 32
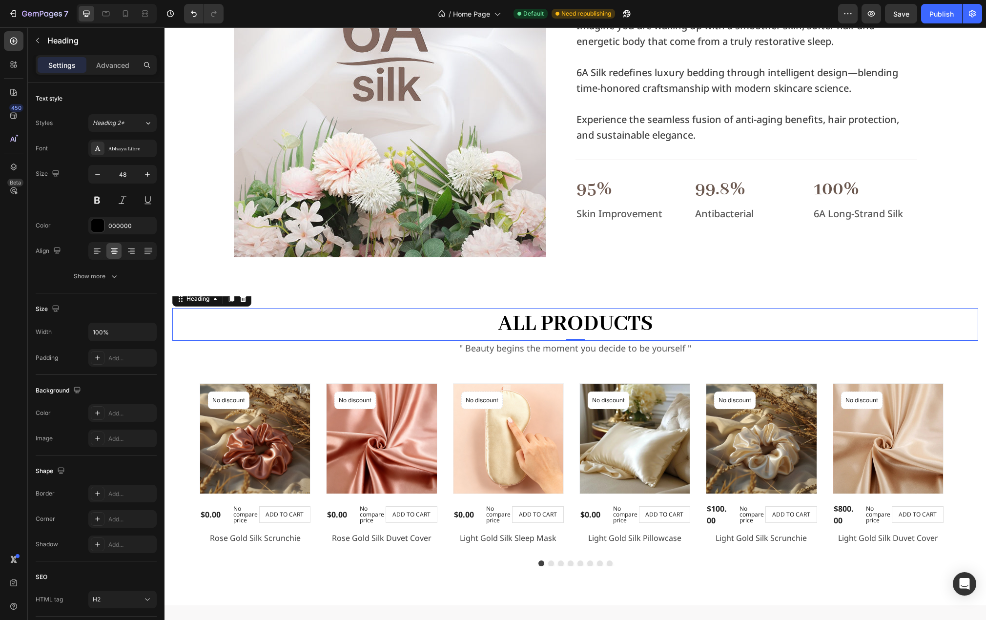
click at [575, 322] on h2 "all products" at bounding box center [575, 324] width 806 height 32
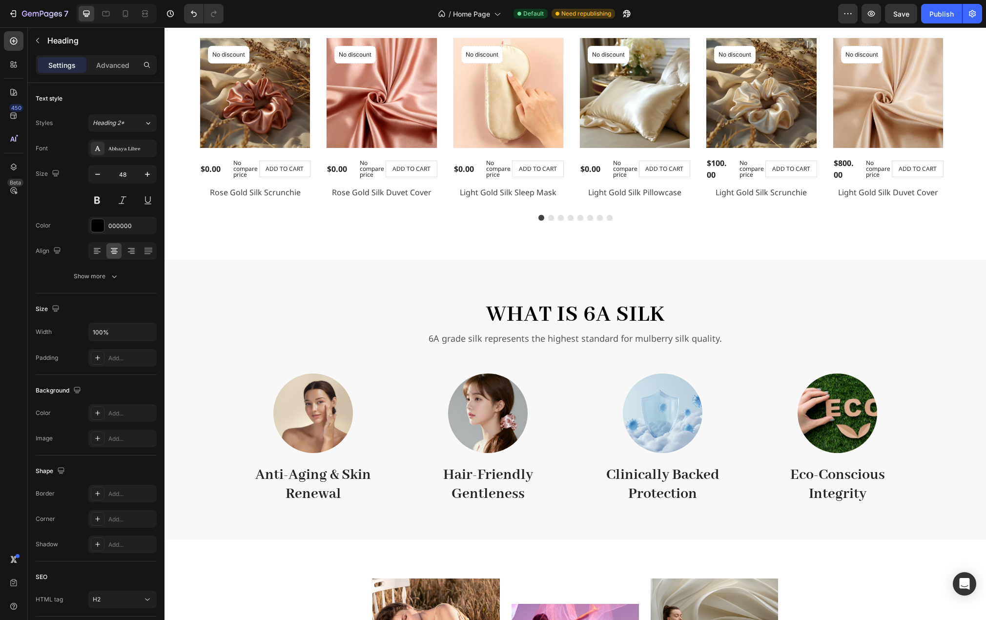
scroll to position [1123, 0]
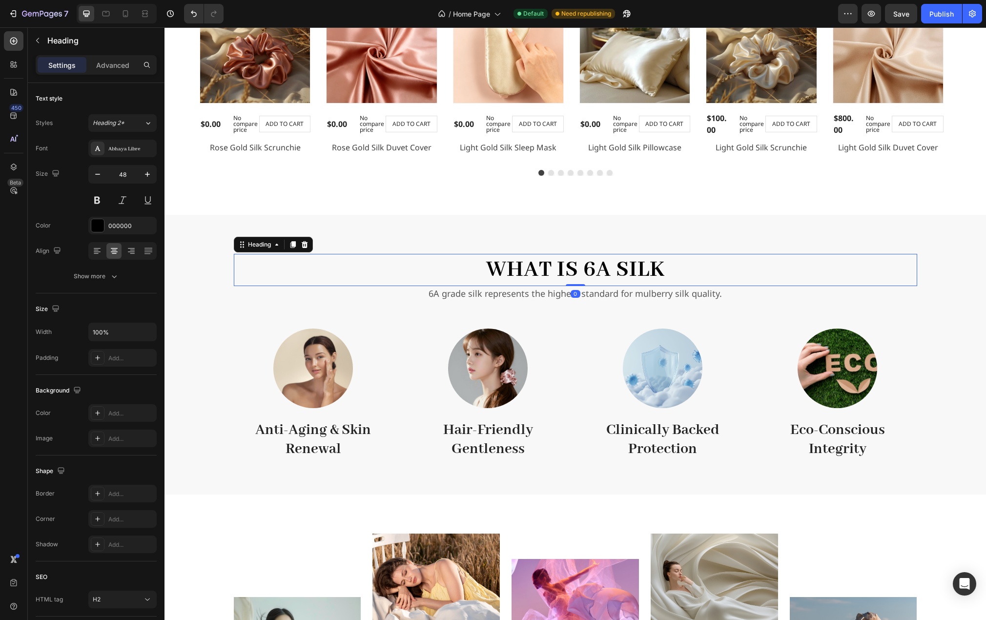
click at [589, 259] on h2 "What is 6A Silk" at bounding box center [576, 270] width 684 height 32
click at [328, 441] on p "Anti-Aging & Skin Renewal" at bounding box center [313, 440] width 157 height 38
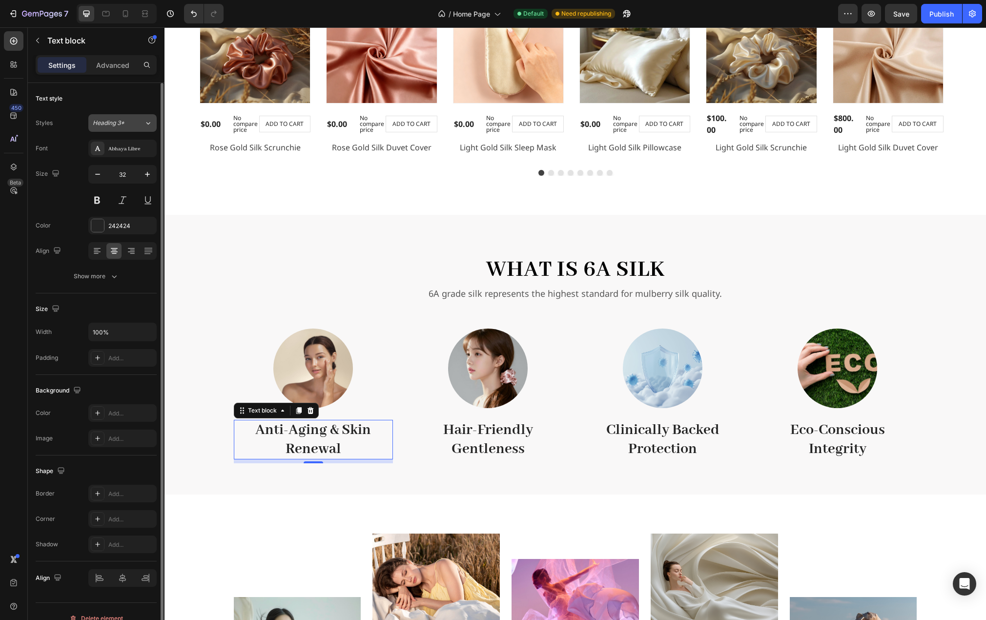
click at [145, 125] on icon at bounding box center [148, 123] width 8 height 10
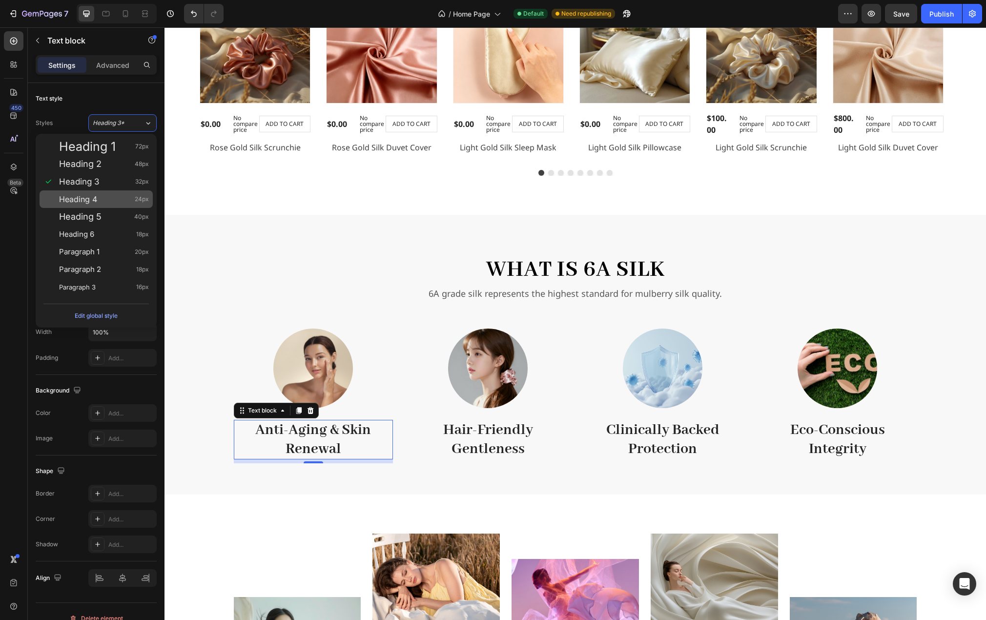
click at [101, 200] on div "Heading 4 24px" at bounding box center [104, 199] width 90 height 10
type input "24"
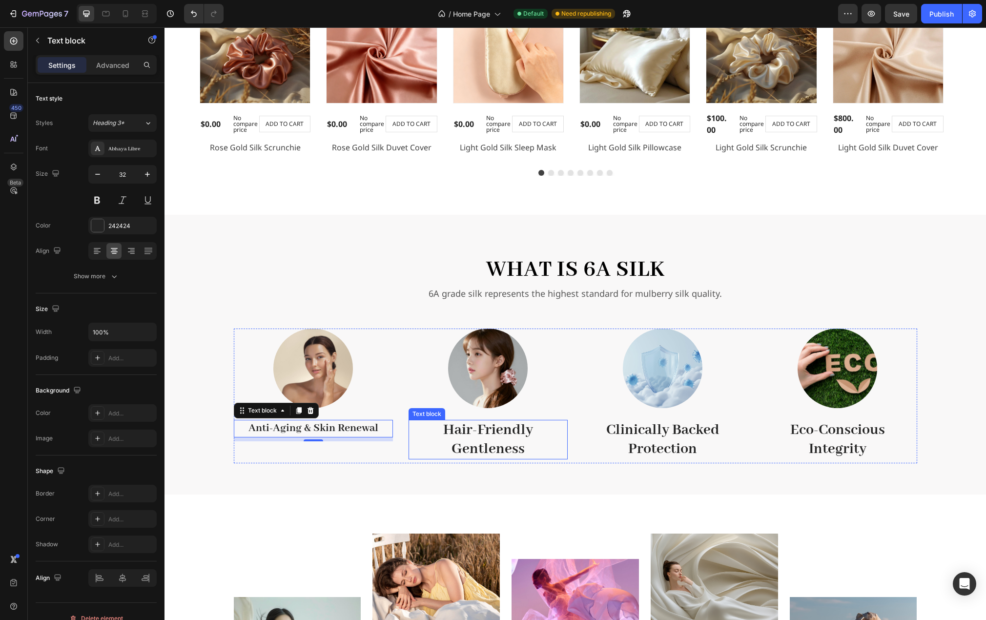
click at [480, 435] on strong "Hair-Friendly Gentleness" at bounding box center [488, 439] width 90 height 37
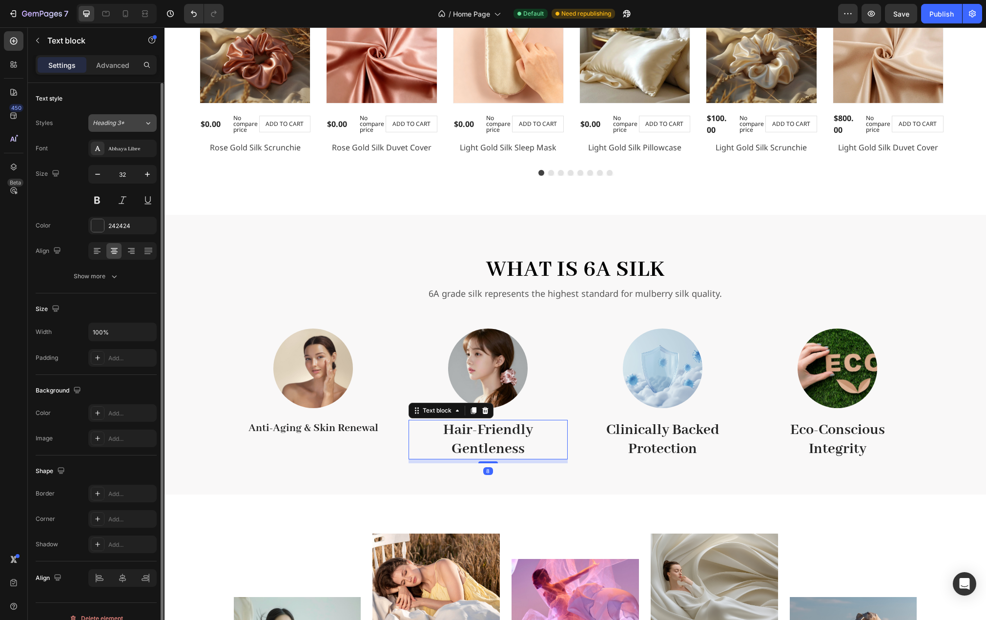
click at [145, 126] on icon at bounding box center [148, 123] width 8 height 10
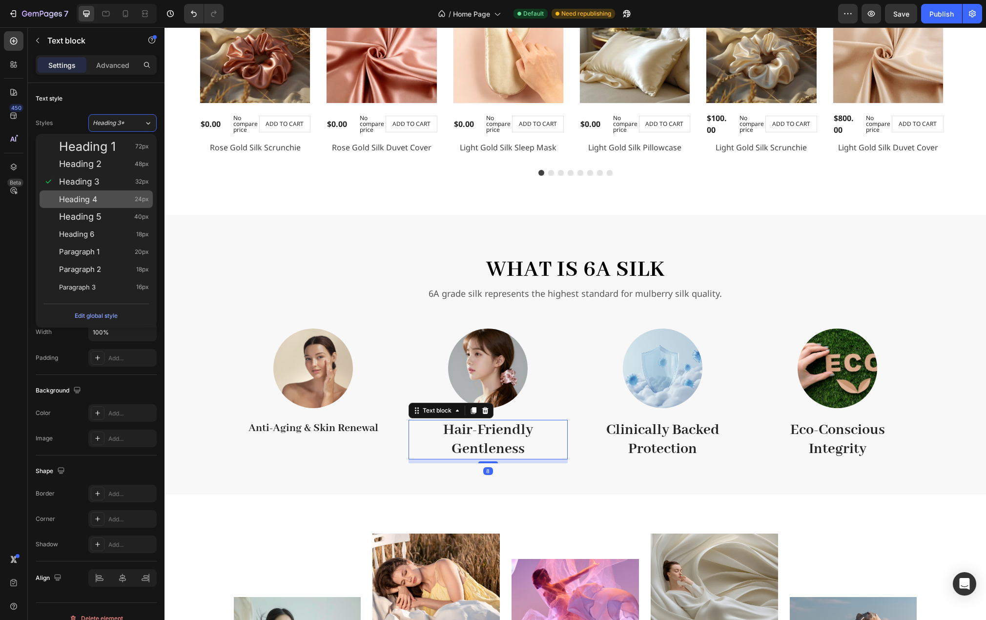
click at [102, 198] on div "Heading 4 24px" at bounding box center [104, 199] width 90 height 10
type input "24"
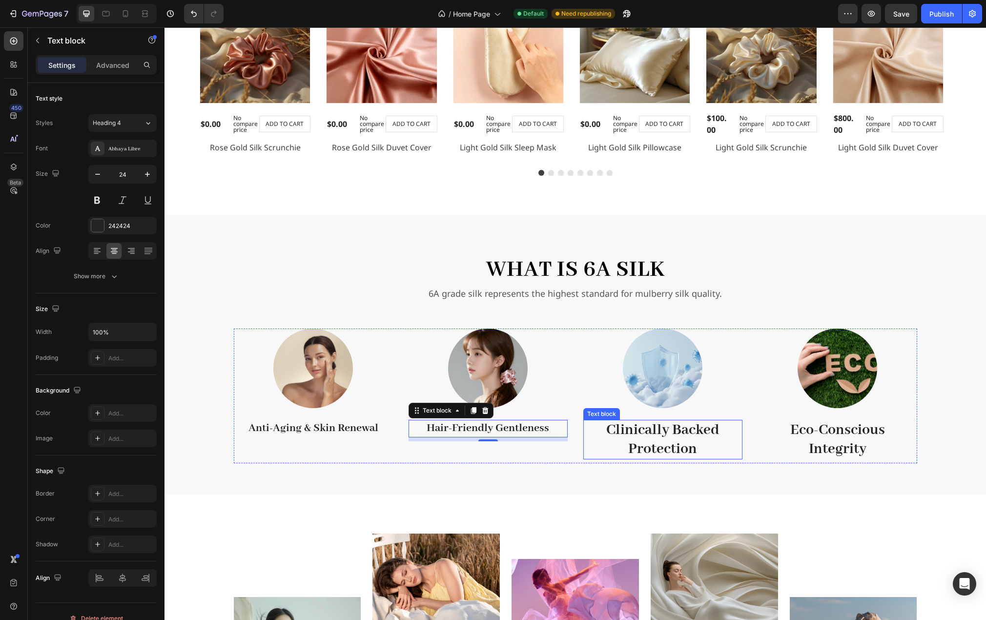
click at [638, 426] on strong "Clinically Backed Protection" at bounding box center [662, 439] width 113 height 37
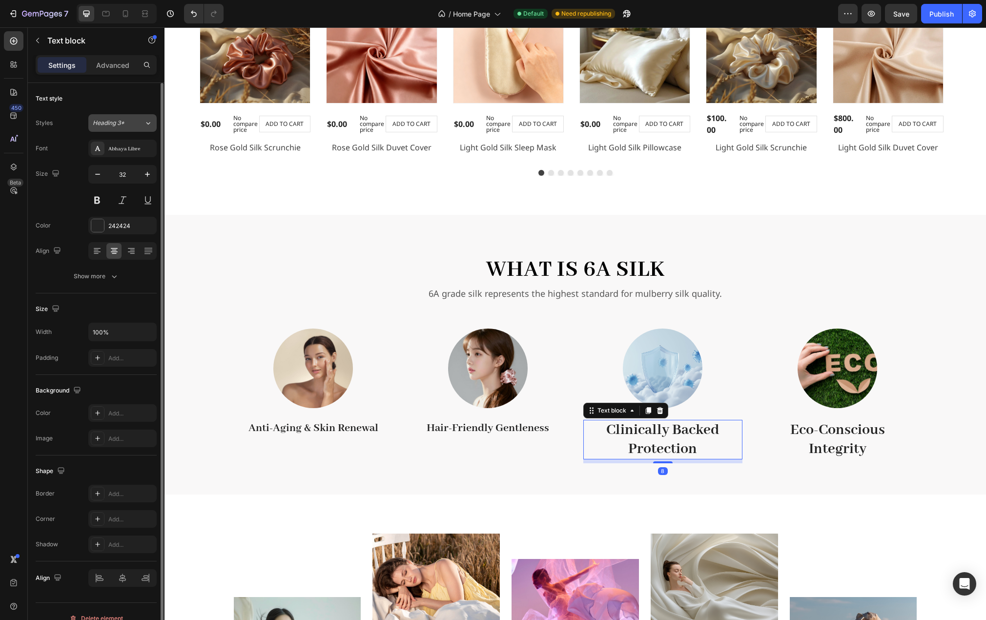
click at [137, 122] on div "Heading 3*" at bounding box center [118, 123] width 51 height 9
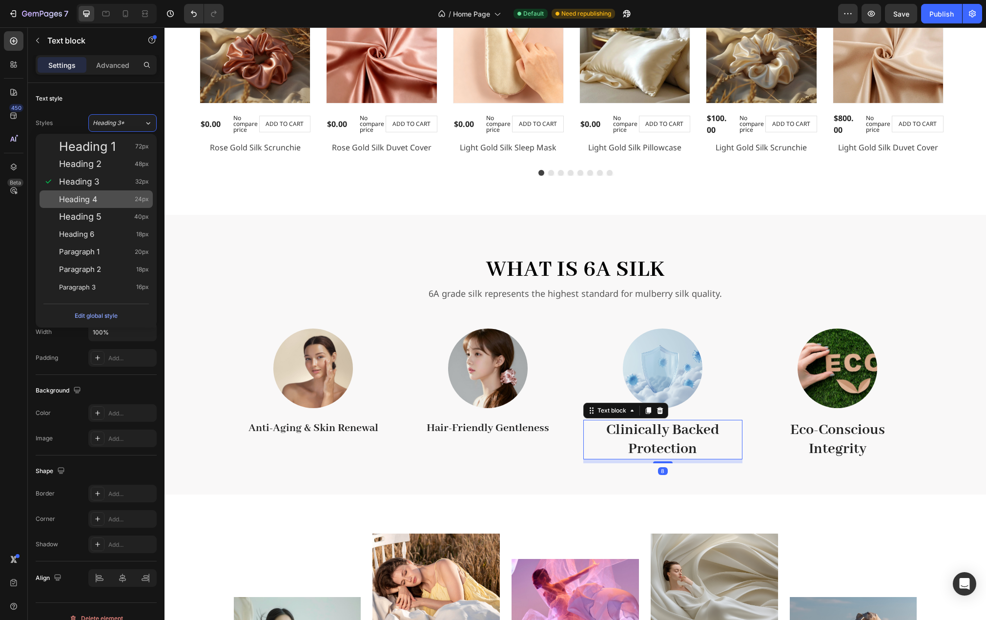
click at [102, 198] on div "Heading 4 24px" at bounding box center [104, 199] width 90 height 10
type input "24"
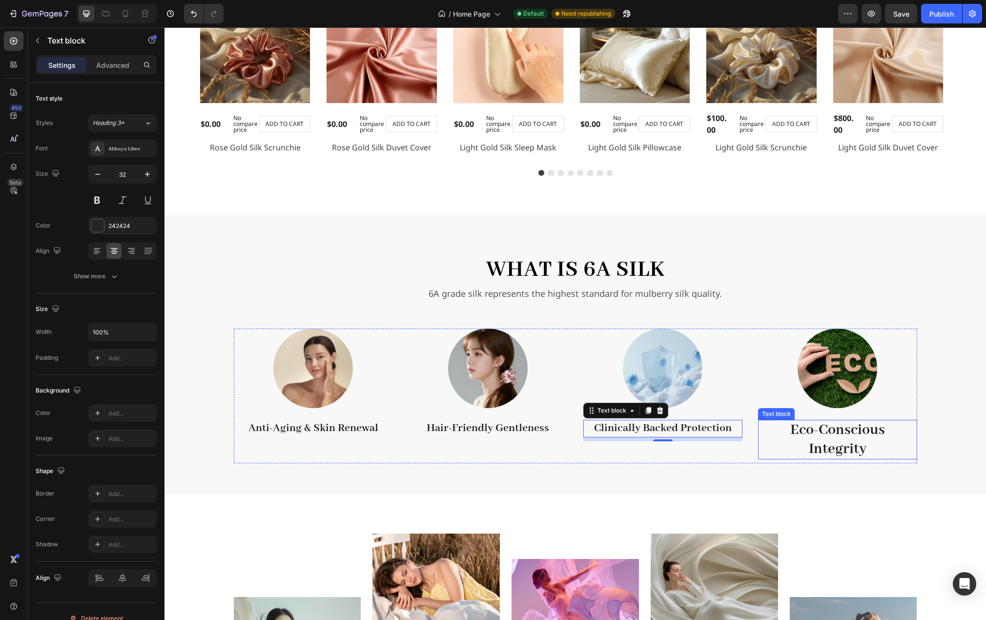
click at [807, 424] on strong "Eco-Conscious" at bounding box center [837, 430] width 95 height 19
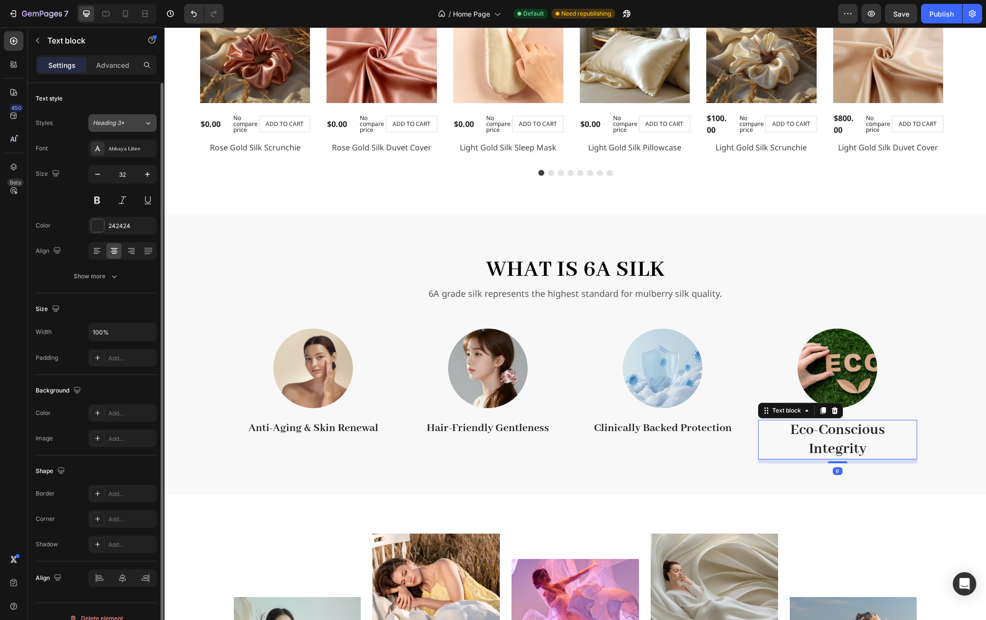
click at [142, 123] on div "Heading 3*" at bounding box center [118, 123] width 51 height 9
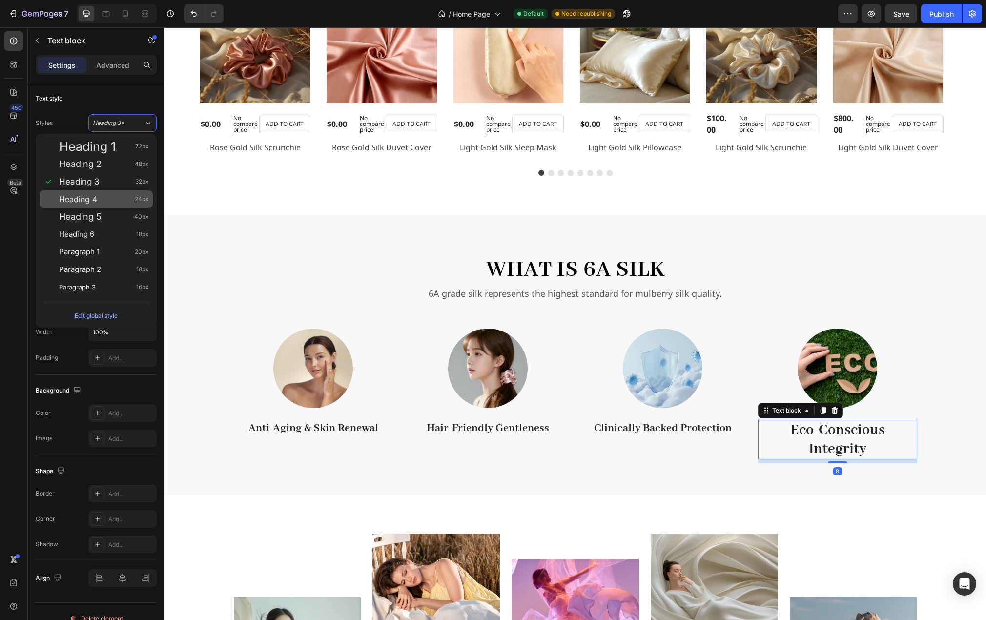
click at [101, 198] on div "Heading 4 24px" at bounding box center [104, 199] width 90 height 10
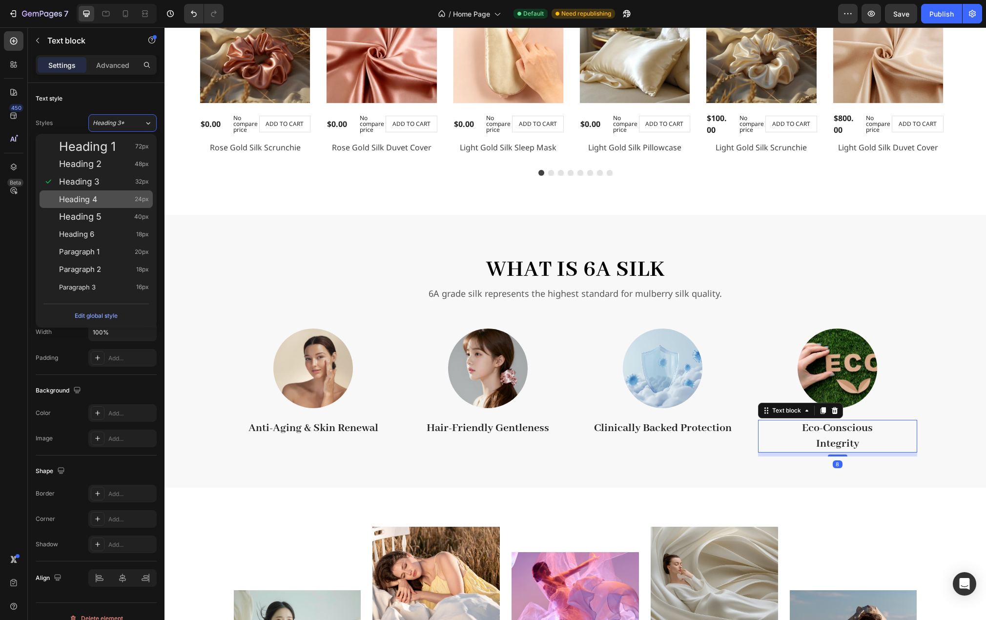
type input "24"
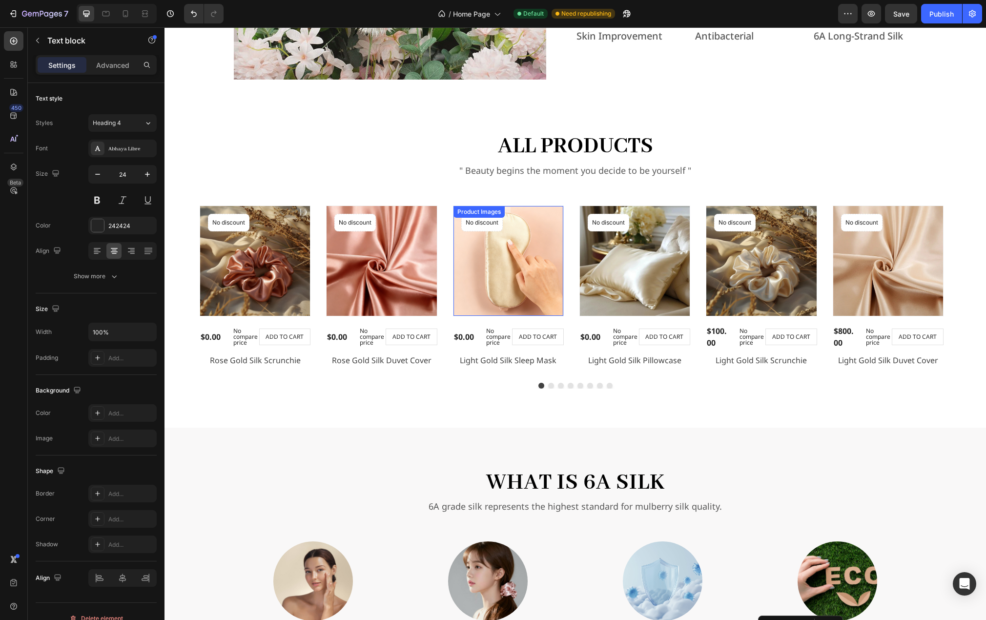
scroll to position [879, 0]
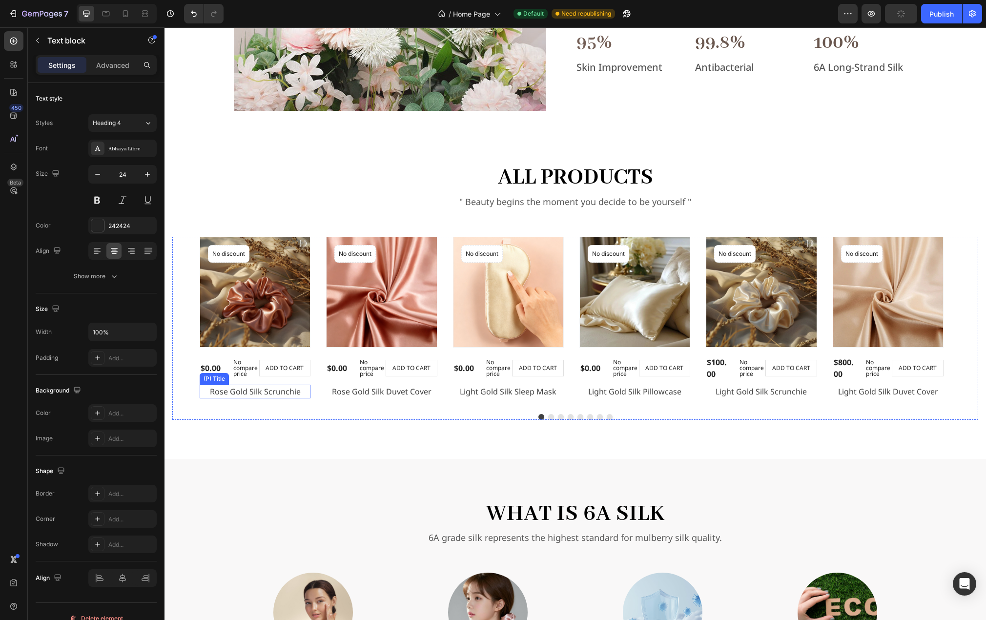
click at [252, 394] on h2 "Rose Gold Silk Scrunchie" at bounding box center [255, 392] width 111 height 14
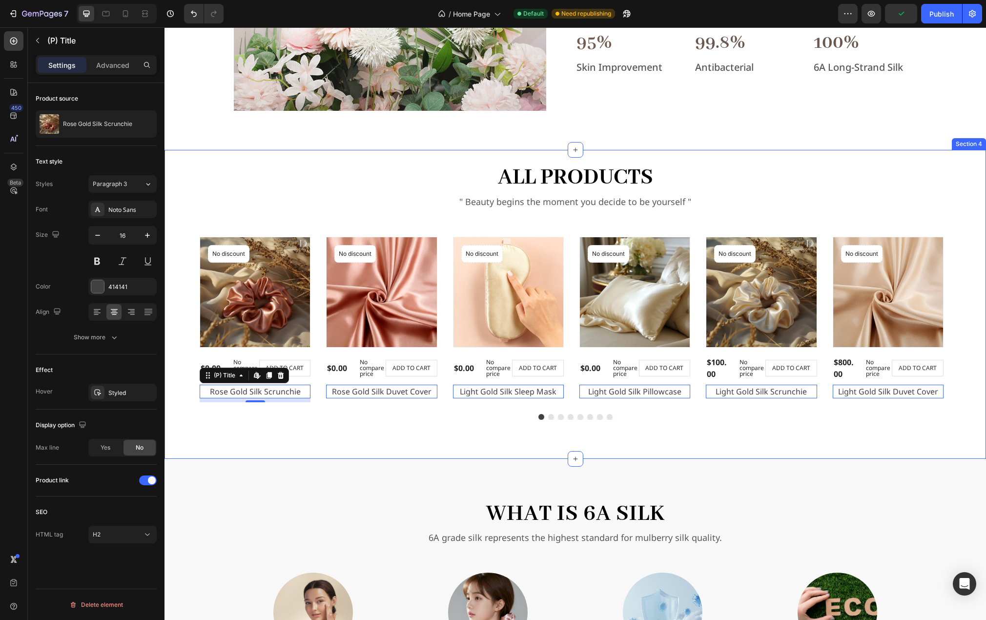
click at [339, 423] on div "all products Heading " Beauty begins the moment you decide to be yourself " Tex…" at bounding box center [576, 304] width 822 height 309
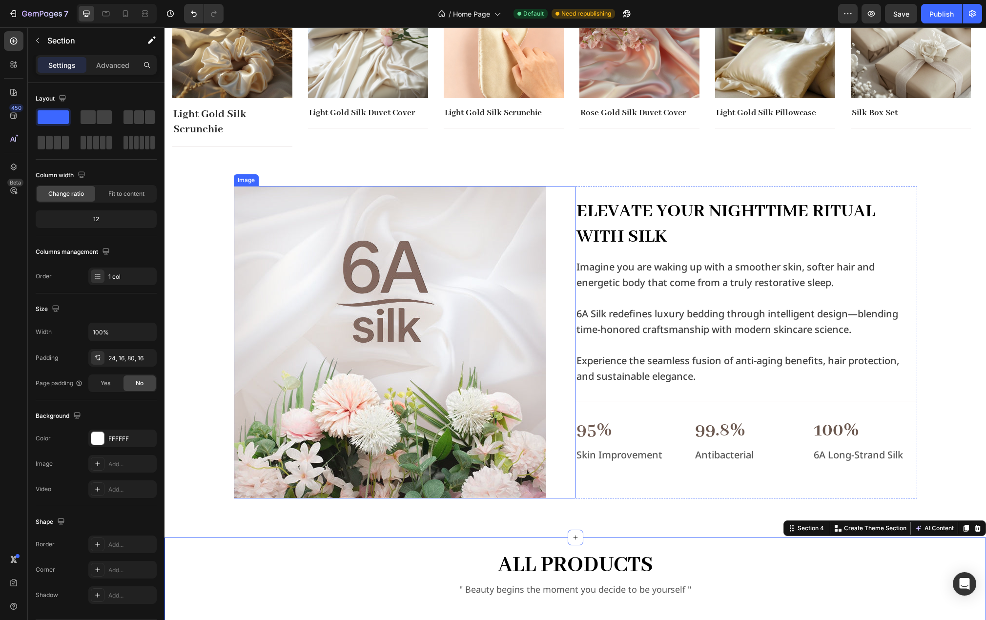
scroll to position [488, 0]
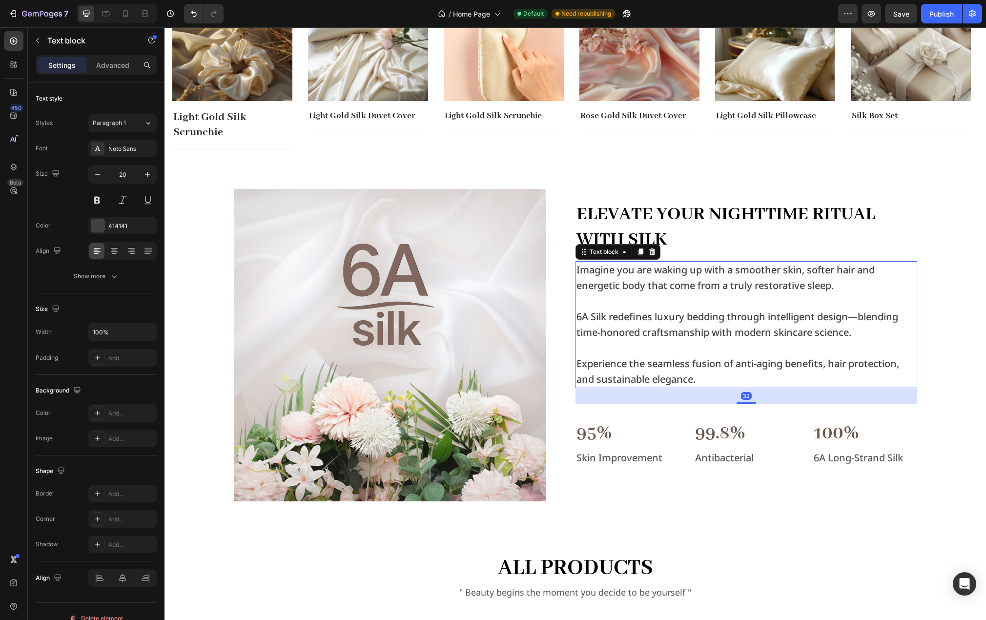
click at [610, 329] on p "6A Silk redefines luxury bedding through intelligent design—blending time-honor…" at bounding box center [747, 324] width 340 height 31
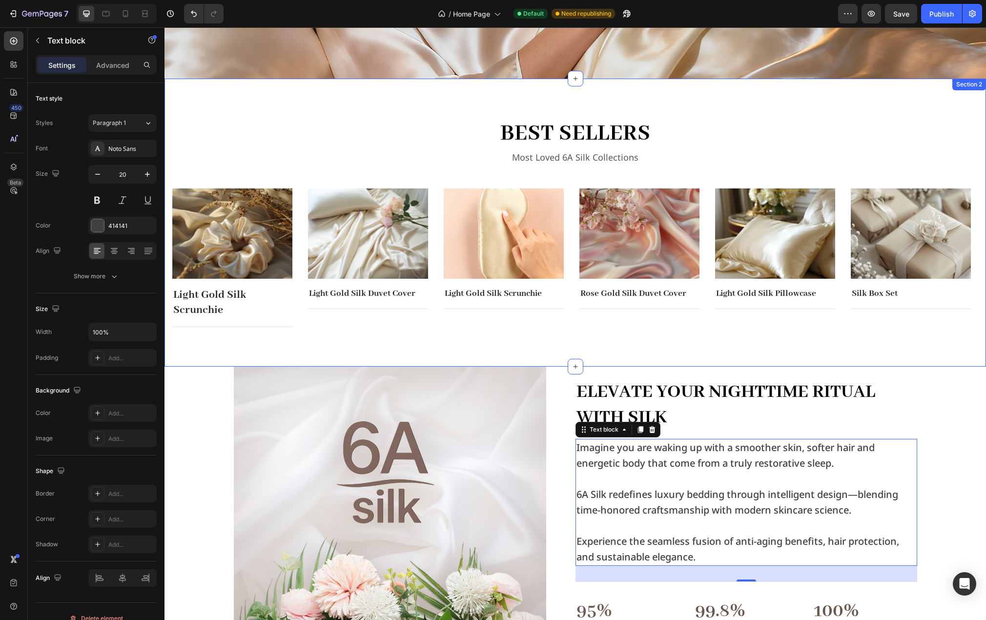
scroll to position [293, 0]
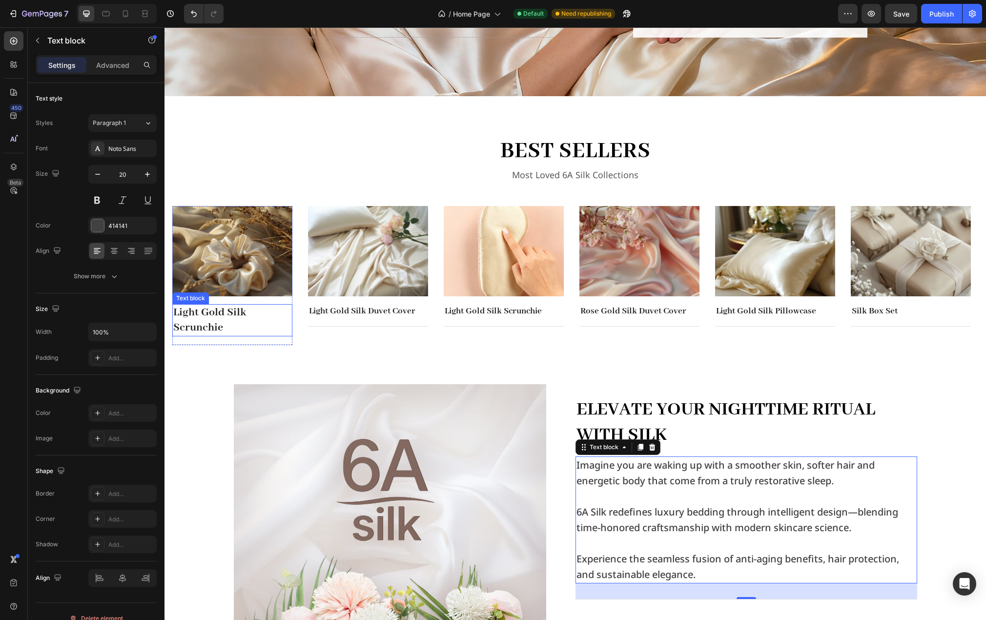
click at [205, 314] on p "Light Gold Silk Scrunchie" at bounding box center [232, 320] width 118 height 30
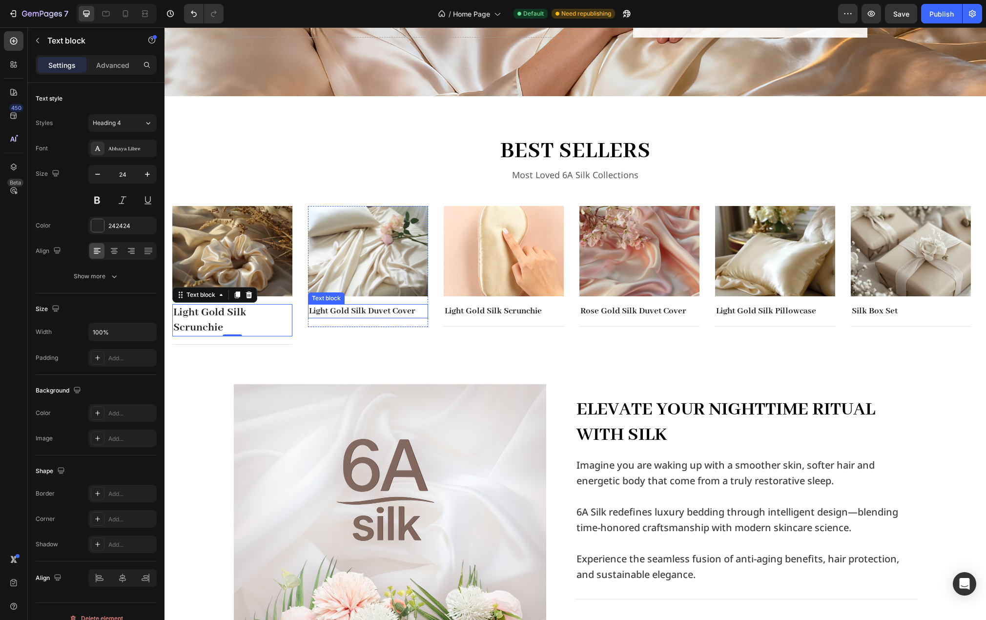
click at [356, 310] on p "Light Gold Silk Duvet Cover" at bounding box center [368, 311] width 118 height 12
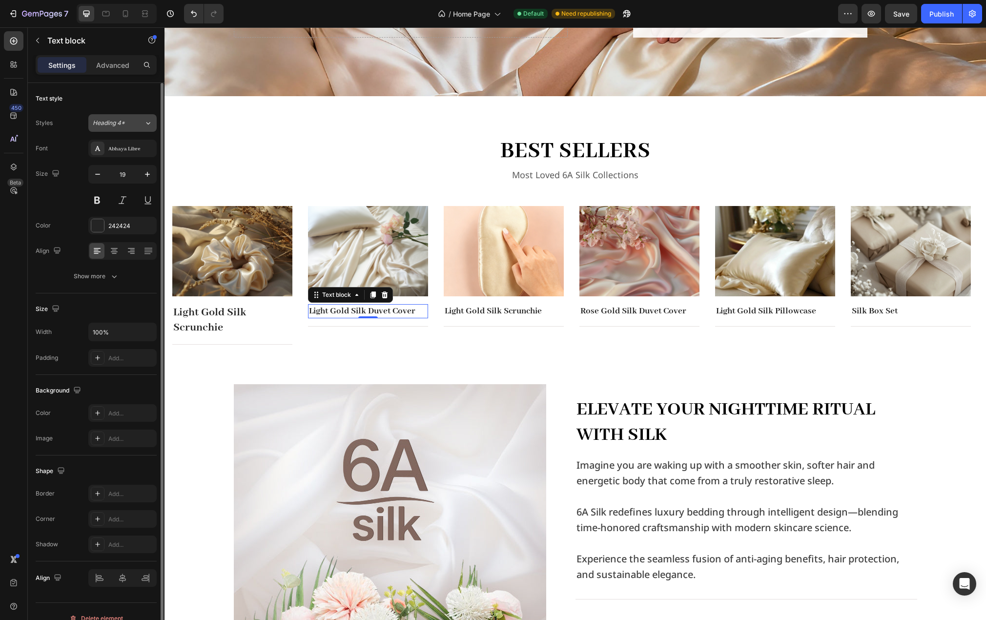
click at [143, 117] on button "Heading 4*" at bounding box center [122, 123] width 68 height 18
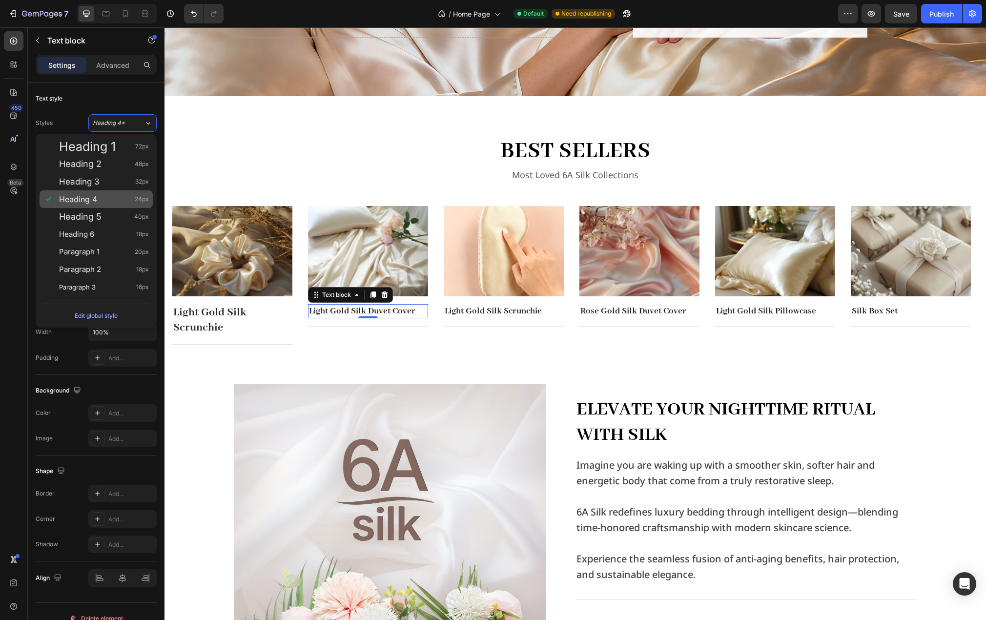
click at [97, 197] on span "Heading 4" at bounding box center [78, 199] width 38 height 10
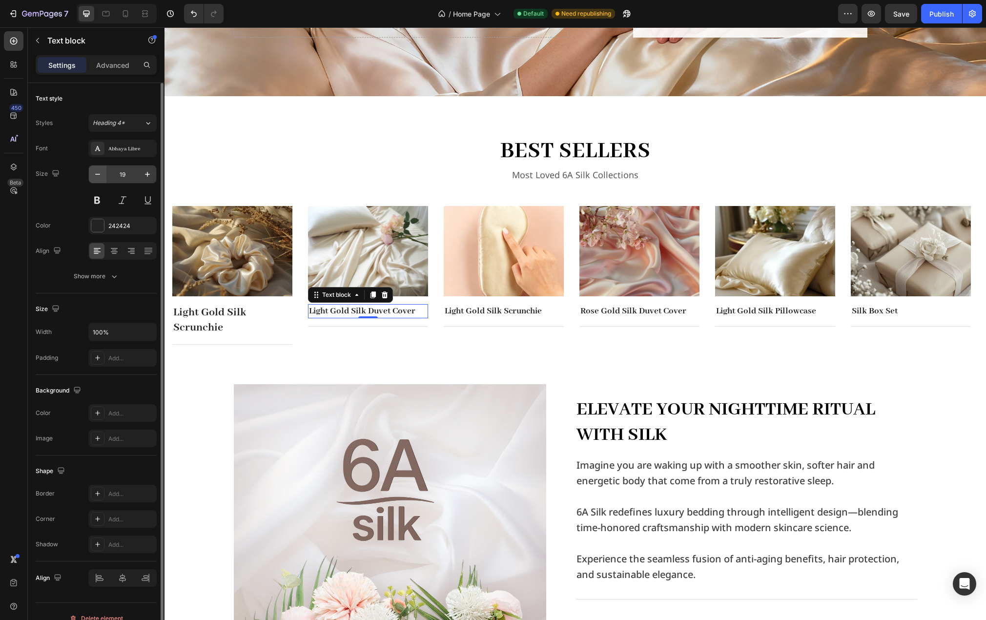
click at [99, 180] on button "button" at bounding box center [98, 175] width 18 height 18
click at [146, 118] on button "Heading 4*" at bounding box center [122, 123] width 68 height 18
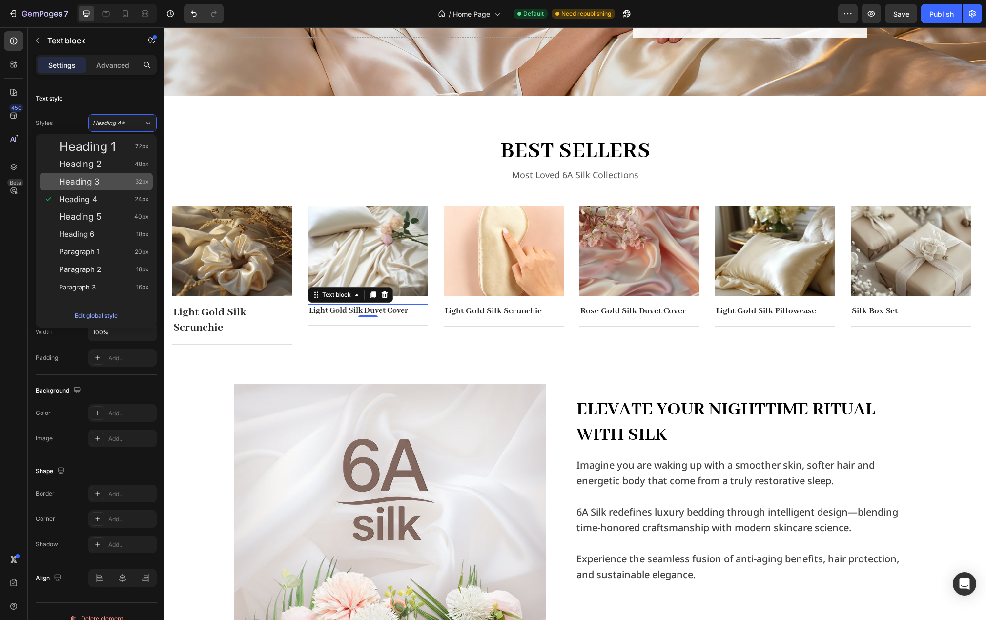
click at [106, 177] on div "Heading 3 32px" at bounding box center [104, 182] width 90 height 10
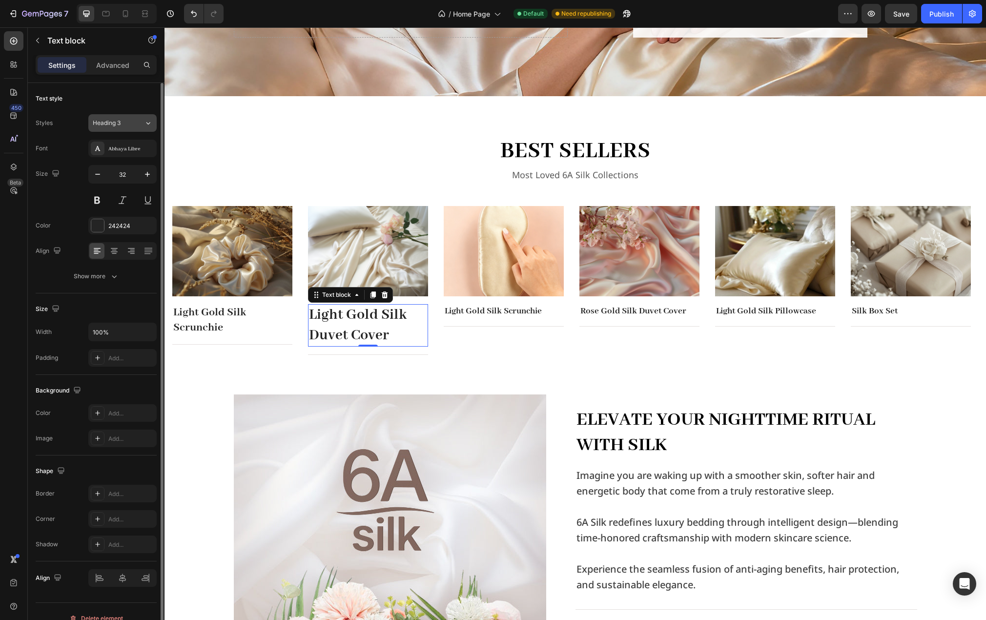
click at [150, 122] on icon at bounding box center [148, 123] width 8 height 10
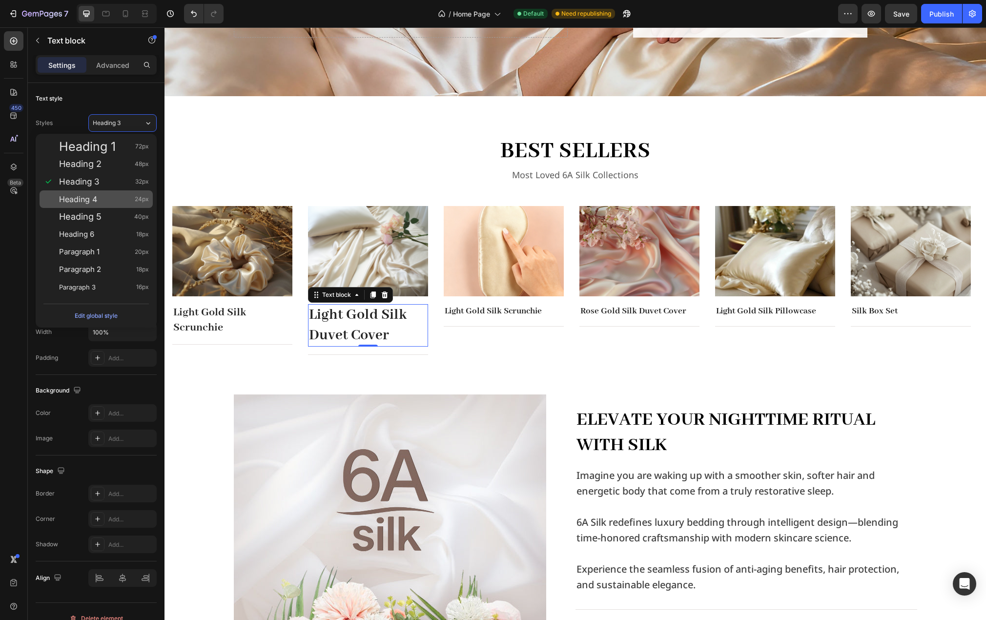
click at [103, 197] on div "Heading 4 24px" at bounding box center [104, 199] width 90 height 10
type input "24"
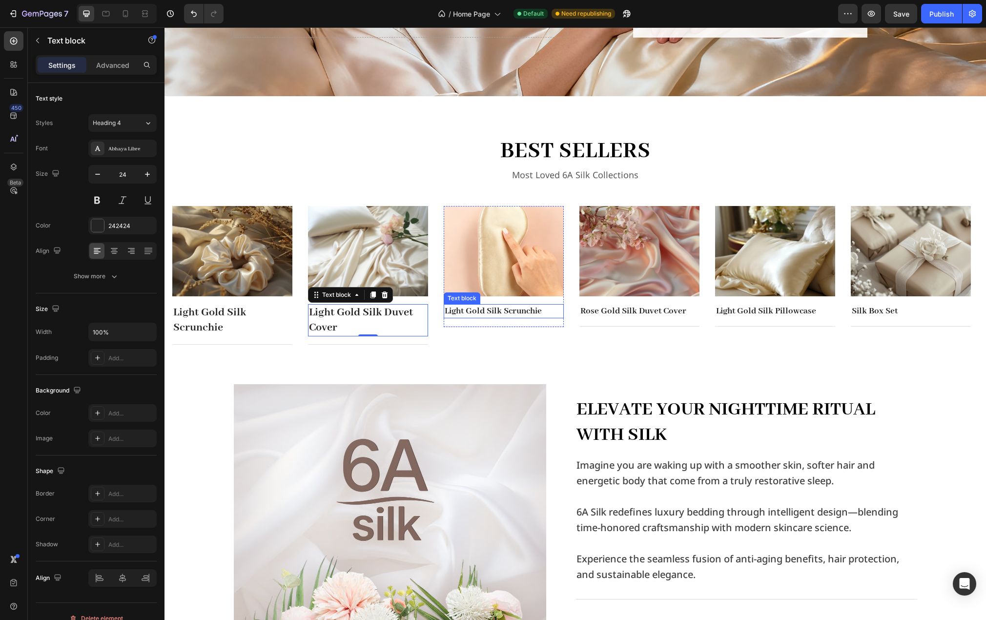
click at [469, 312] on p "Light Gold Silk Scrunchie" at bounding box center [504, 311] width 118 height 12
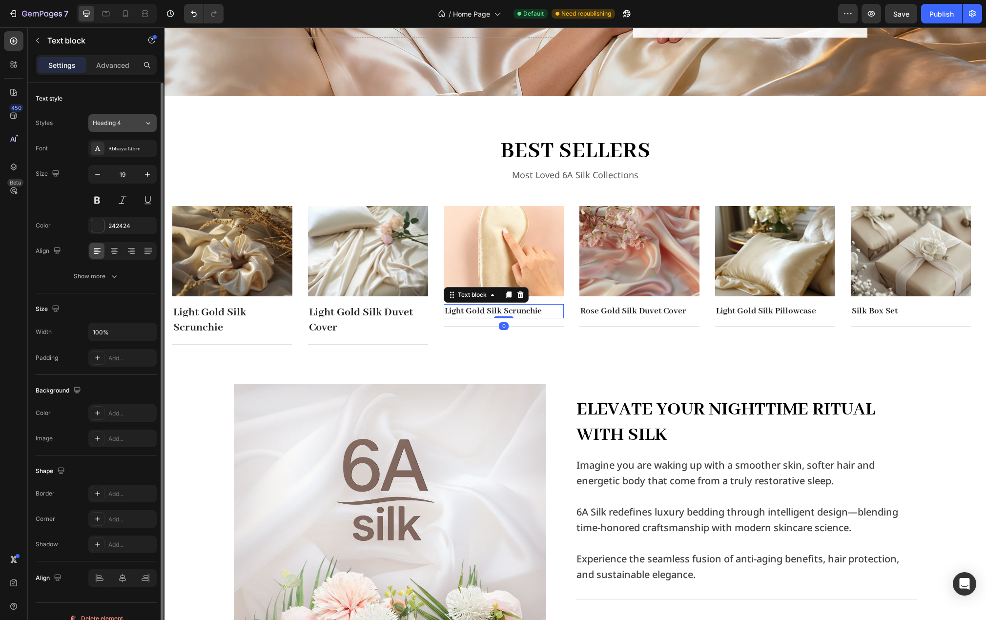
click at [138, 123] on div "Heading 4" at bounding box center [118, 123] width 51 height 9
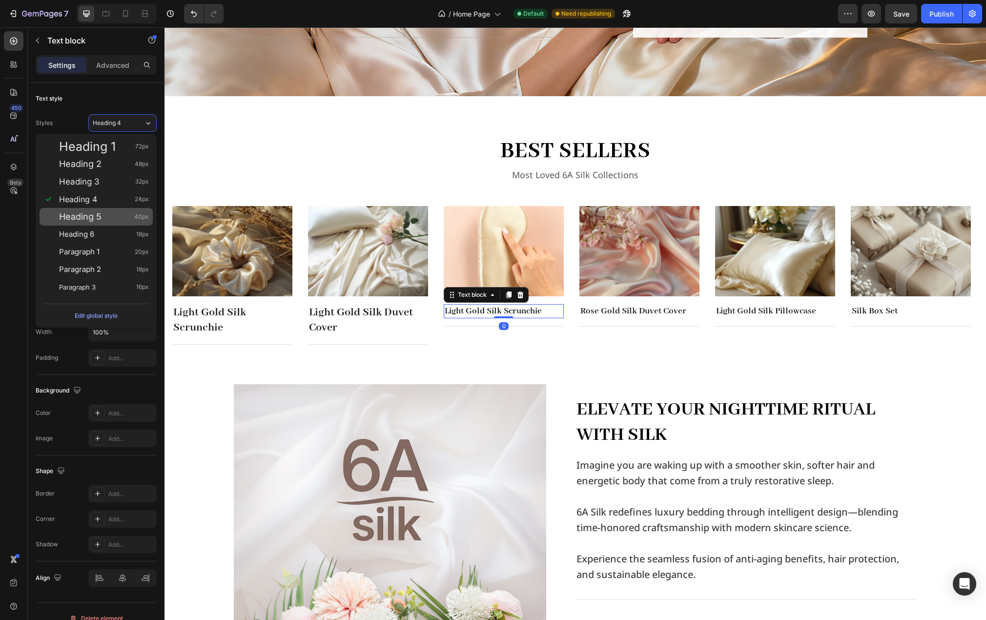
click at [97, 214] on span "Heading 5" at bounding box center [80, 217] width 42 height 10
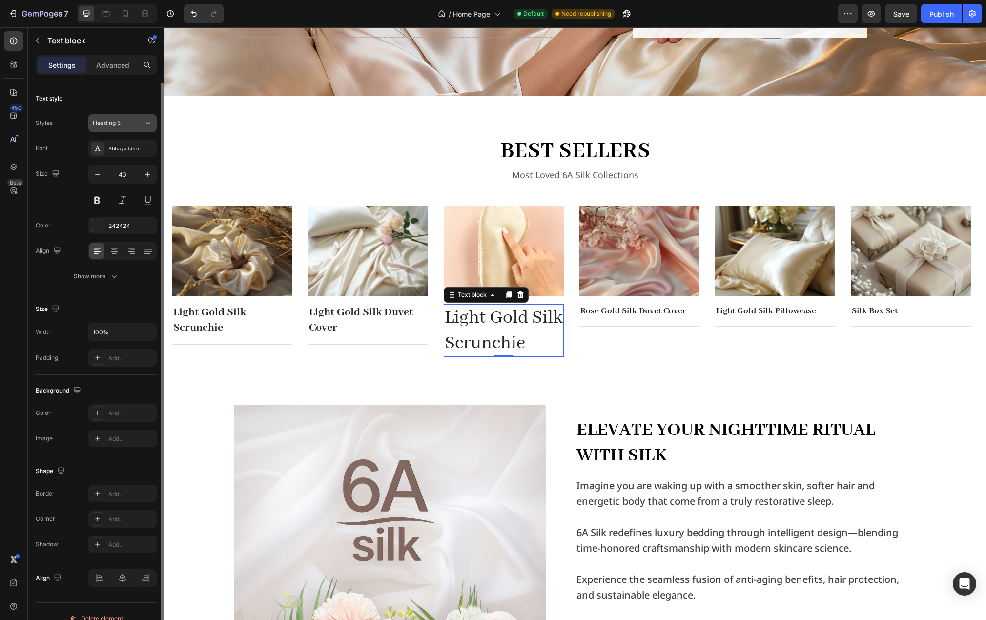
click at [142, 128] on button "Heading 5" at bounding box center [122, 123] width 68 height 18
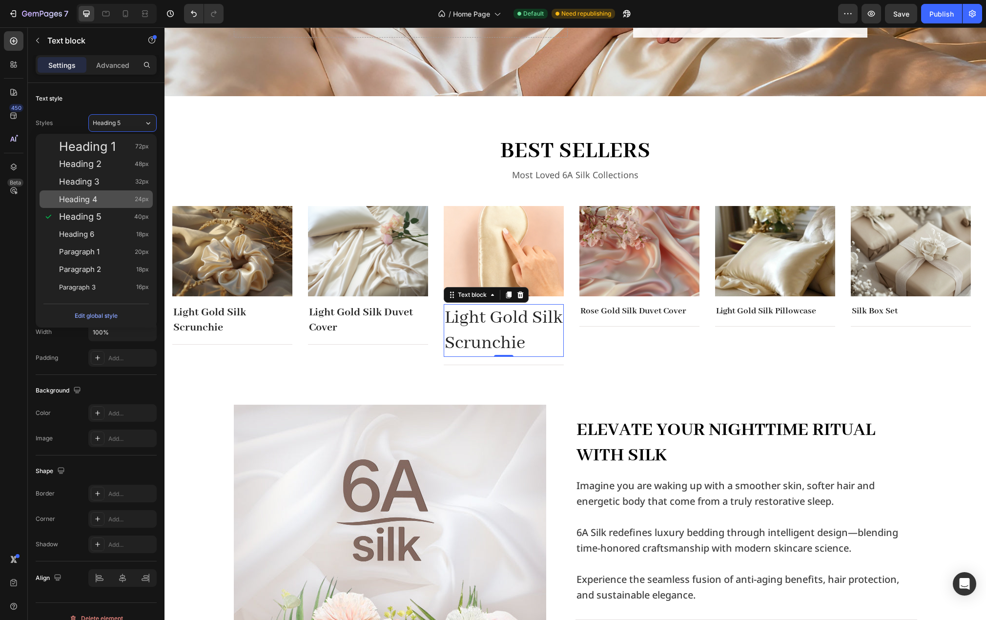
drag, startPoint x: 105, startPoint y: 203, endPoint x: 145, endPoint y: 219, distance: 43.2
click at [105, 203] on div "Heading 4 24px" at bounding box center [104, 199] width 90 height 10
type input "24"
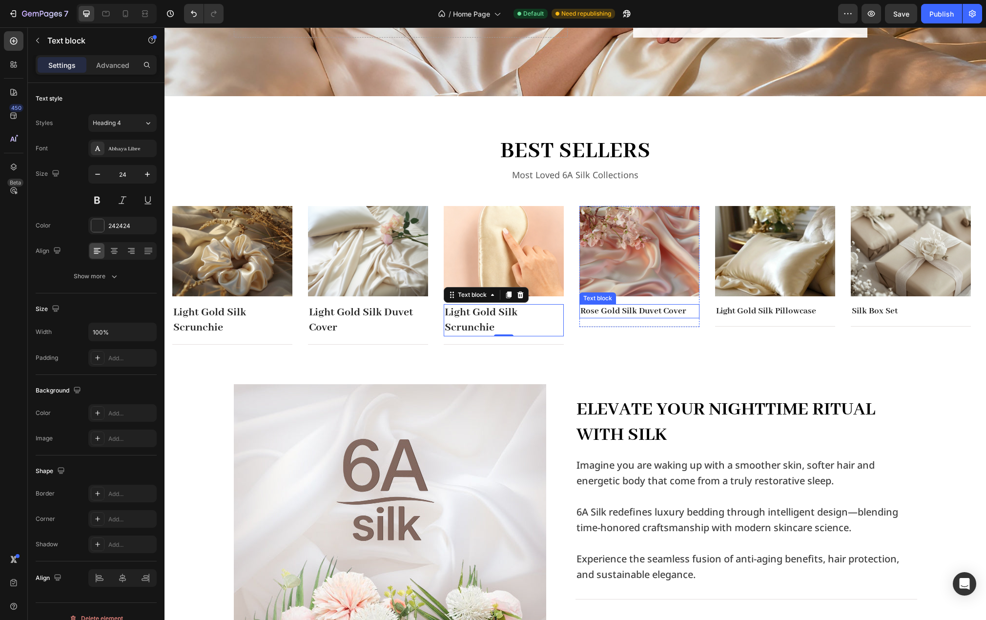
click at [623, 311] on p "Rose Gold Silk Duvet Cover" at bounding box center [639, 311] width 118 height 12
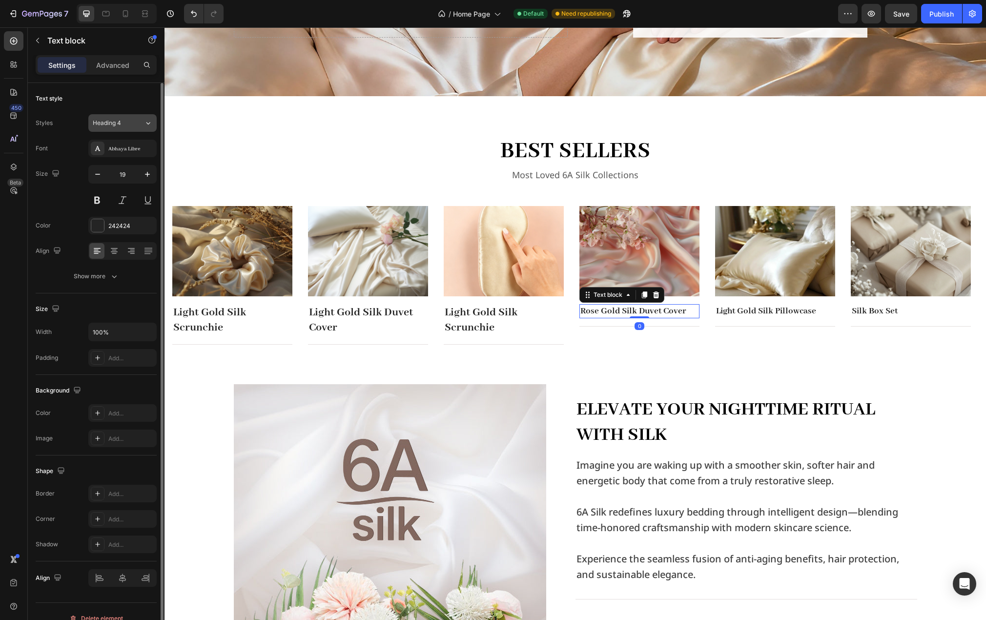
click at [140, 122] on div "Heading 4" at bounding box center [118, 123] width 51 height 9
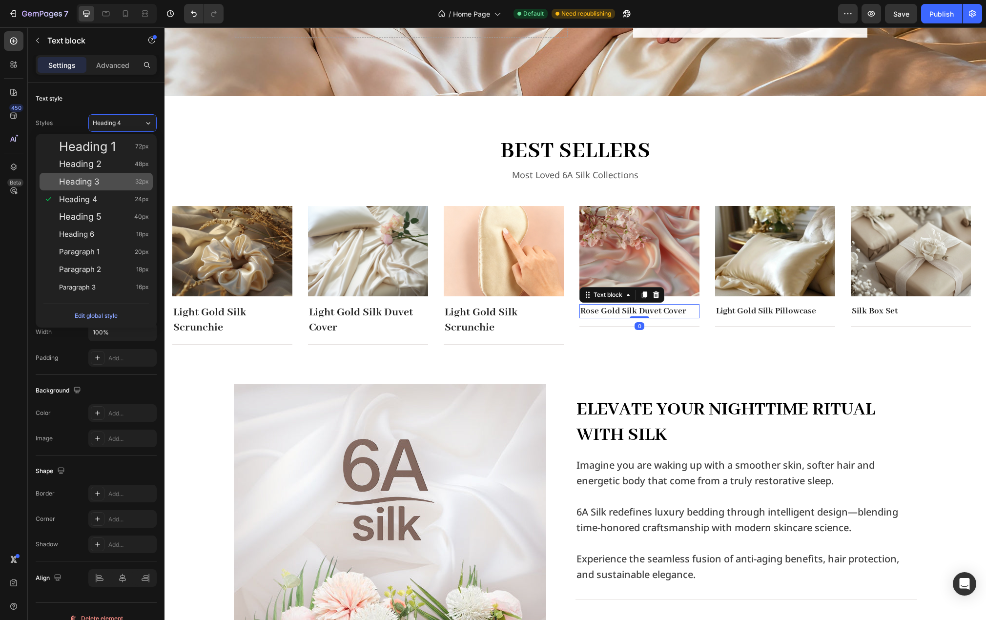
click at [106, 184] on div "Heading 3 32px" at bounding box center [104, 182] width 90 height 10
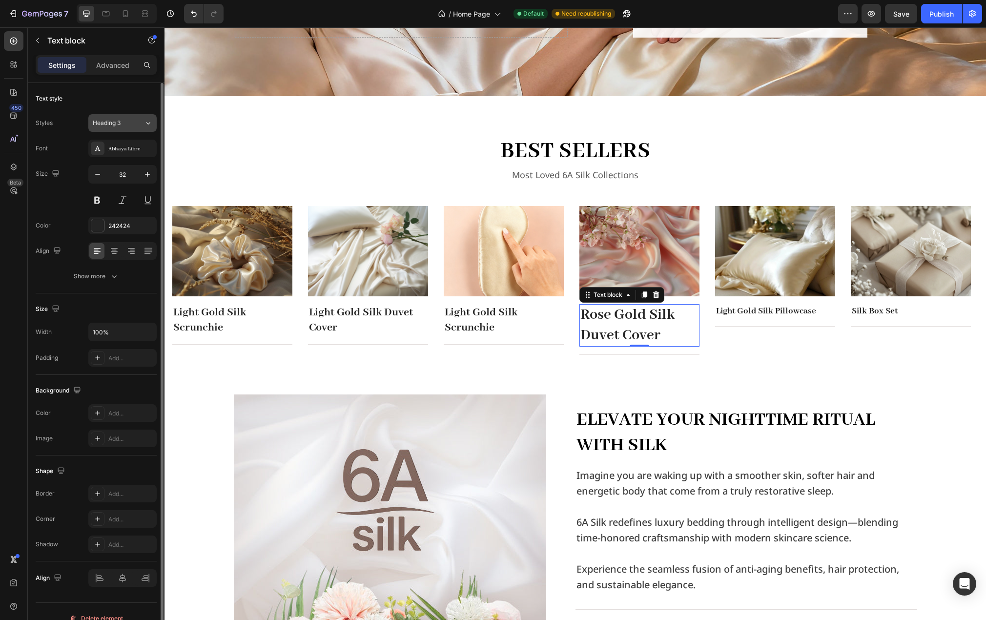
click at [151, 121] on icon at bounding box center [148, 123] width 8 height 10
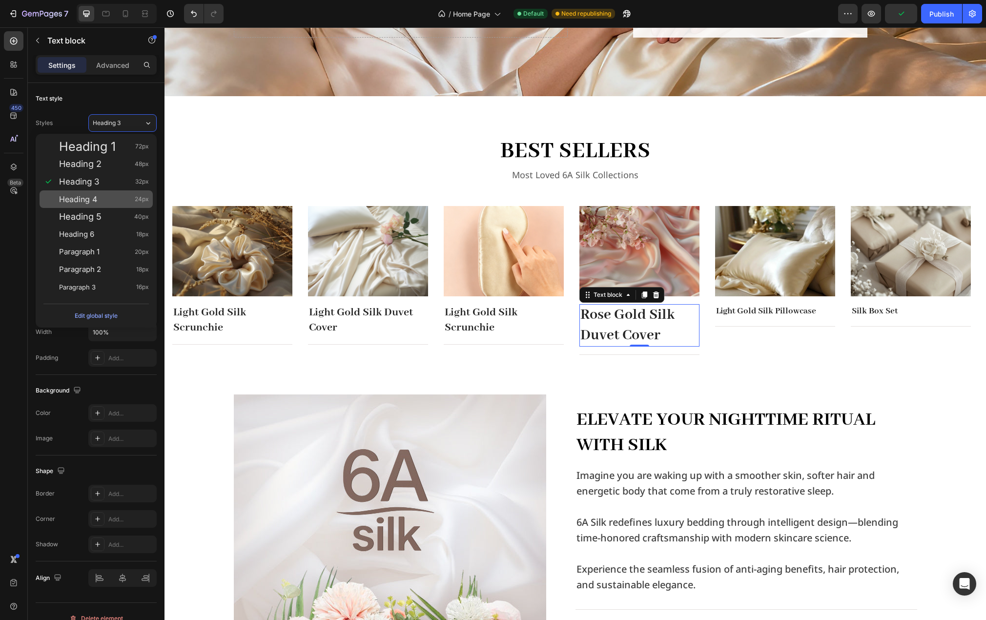
click at [109, 199] on div "Heading 4 24px" at bounding box center [104, 199] width 90 height 10
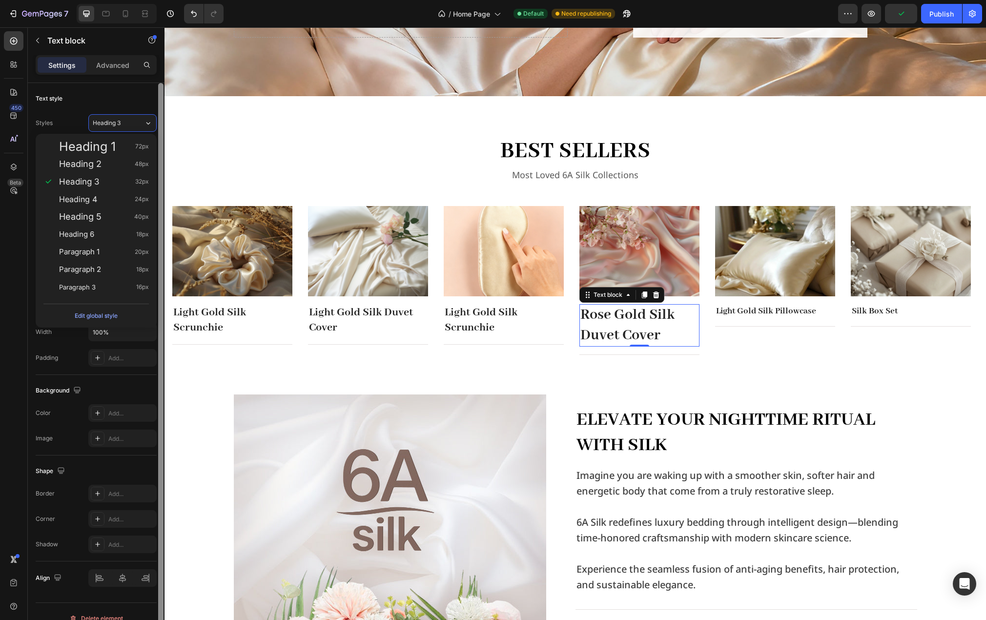
type input "24"
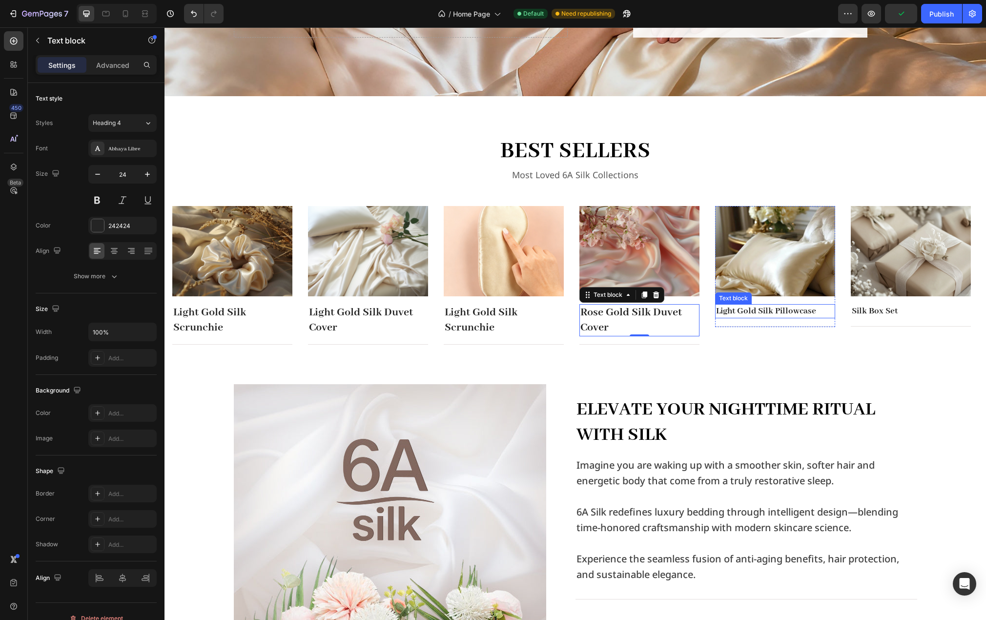
click at [754, 316] on p "Light Gold Silk Pillowcase" at bounding box center [775, 311] width 118 height 12
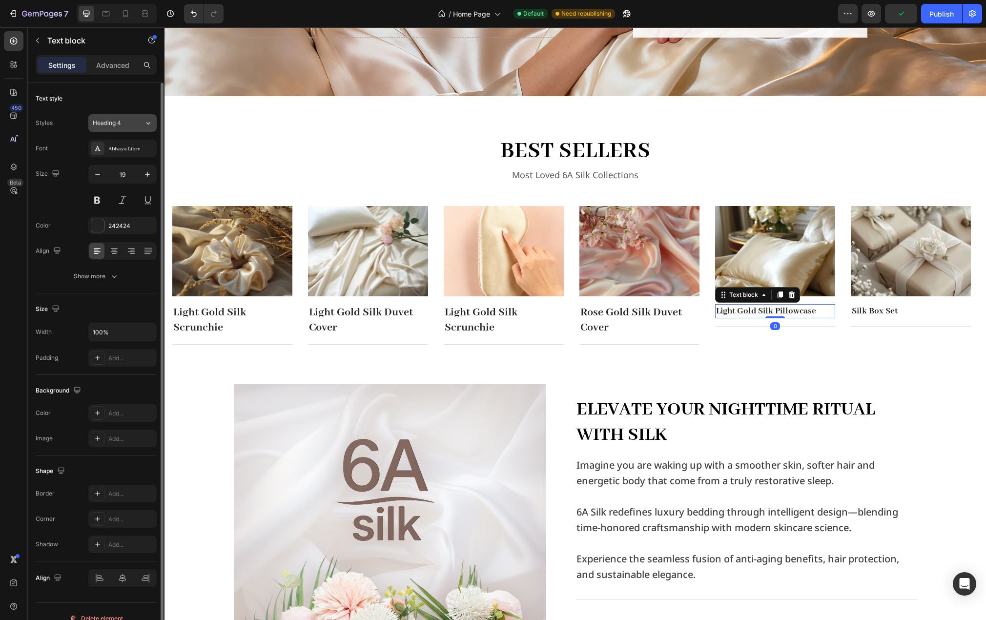
click at [140, 127] on div "Heading 4" at bounding box center [118, 123] width 51 height 9
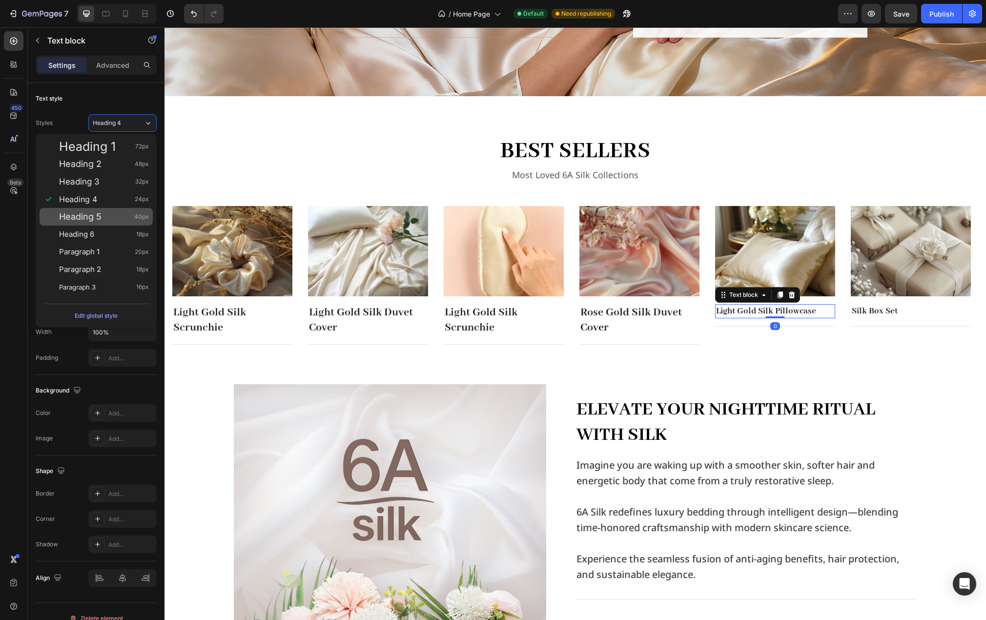
click at [109, 214] on div "Heading 5 40px" at bounding box center [104, 217] width 90 height 10
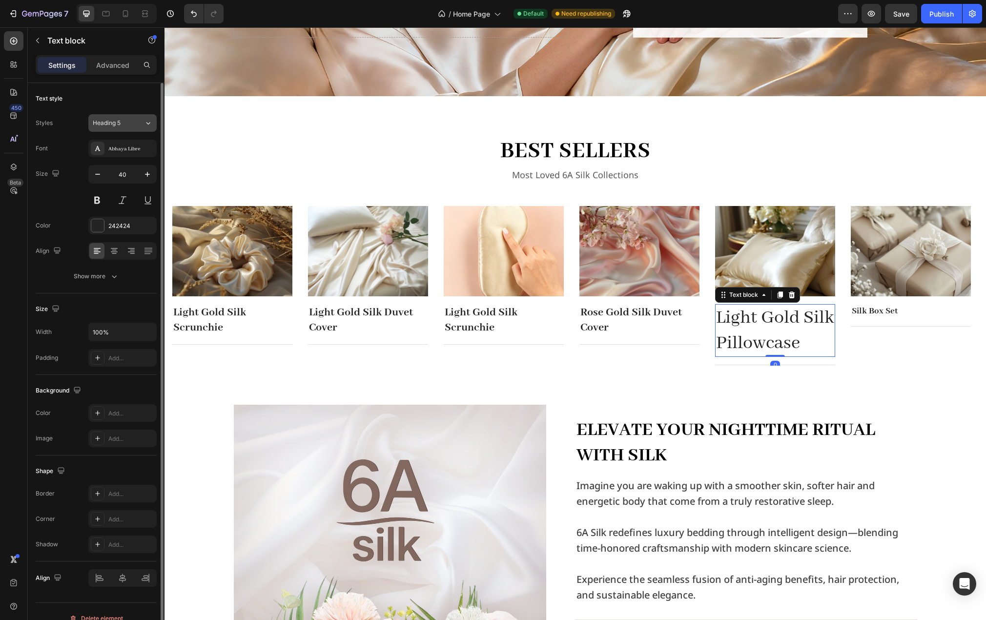
click at [154, 117] on button "Heading 5" at bounding box center [122, 123] width 68 height 18
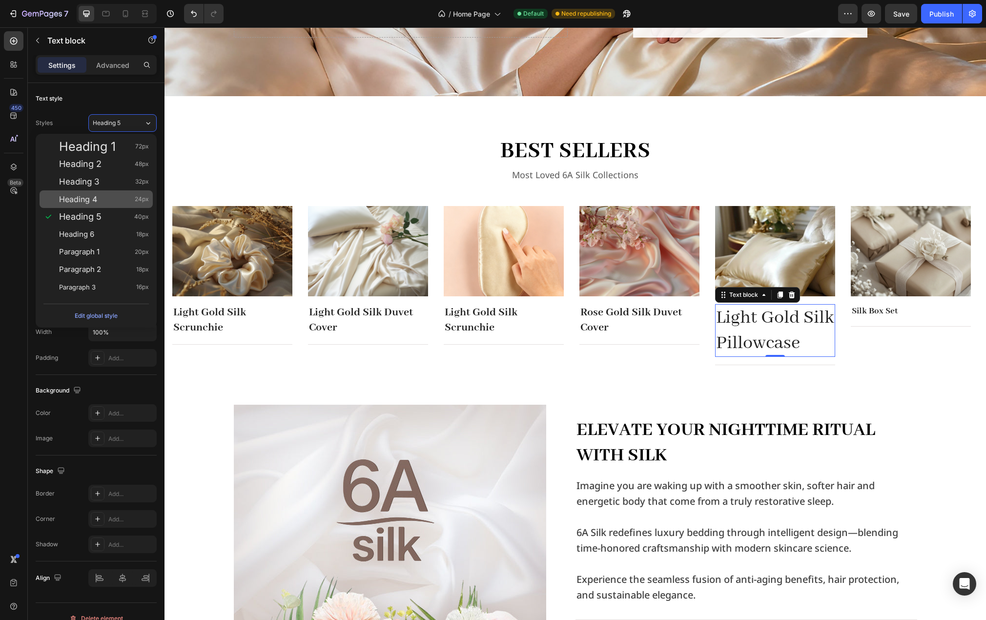
click at [109, 196] on div "Heading 4 24px" at bounding box center [104, 199] width 90 height 10
type input "24"
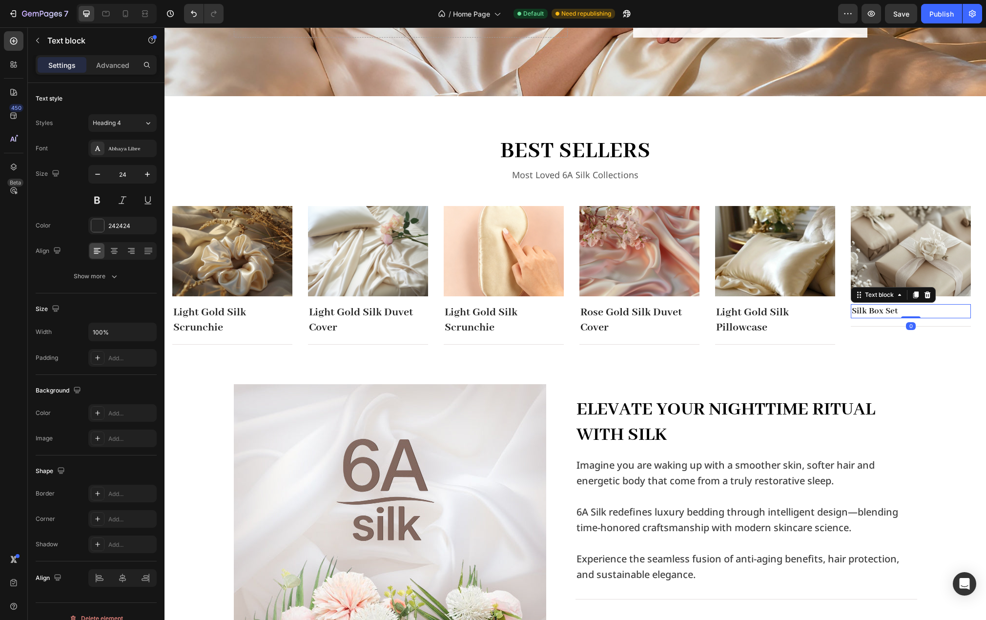
click at [864, 310] on p "Silk Box Set" at bounding box center [911, 311] width 118 height 12
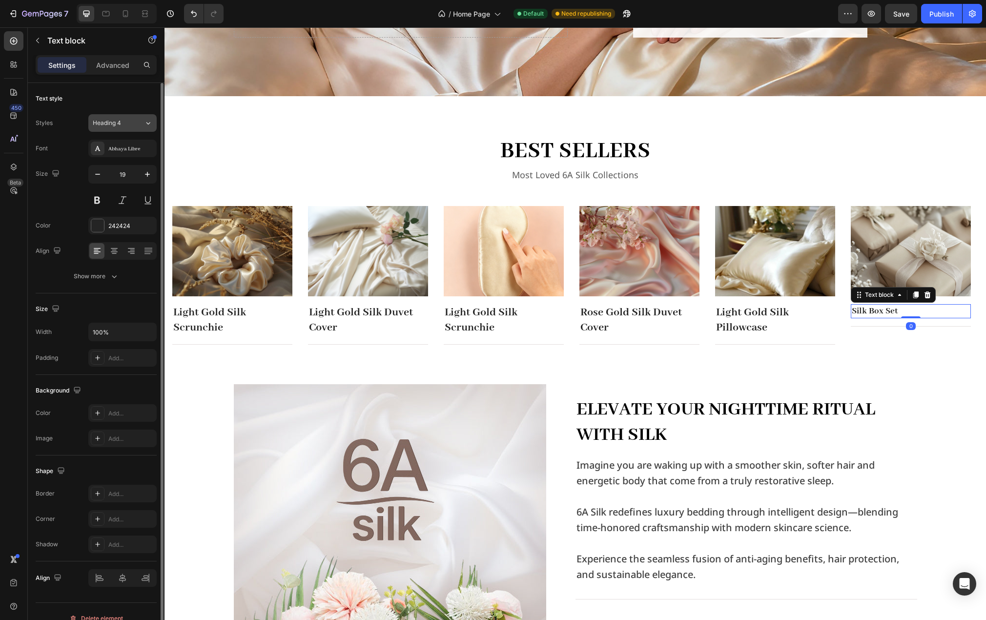
click at [143, 123] on div "Heading 4" at bounding box center [118, 123] width 51 height 9
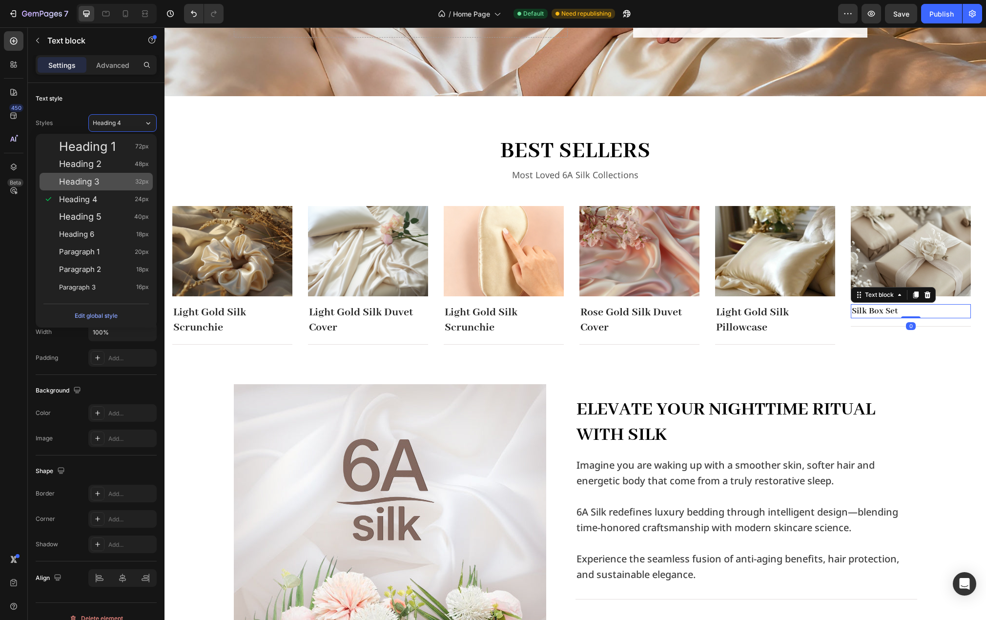
click at [103, 178] on div "Heading 3 32px" at bounding box center [104, 182] width 90 height 10
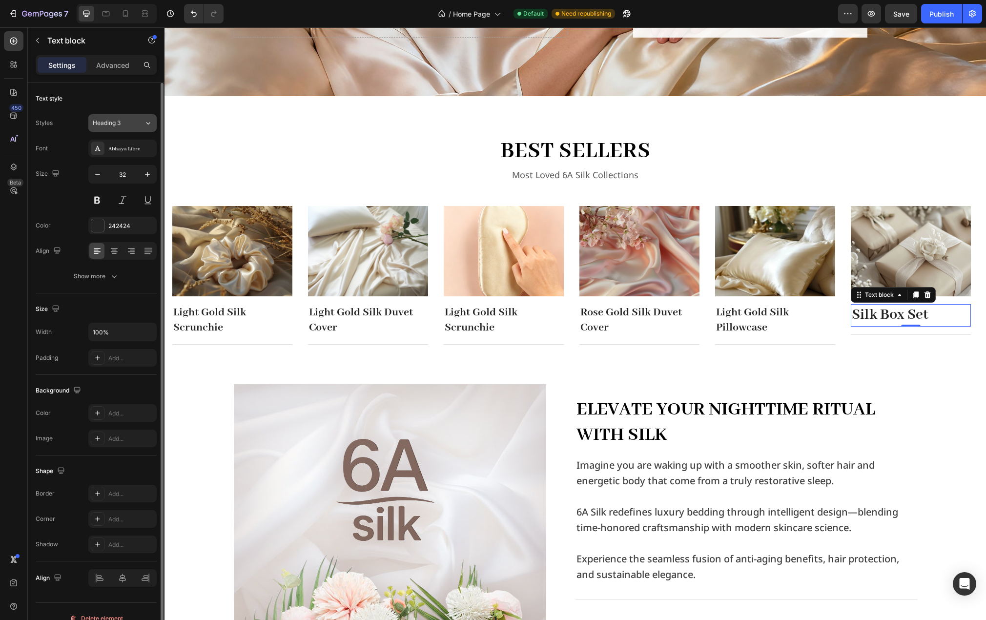
click at [147, 116] on button "Heading 3" at bounding box center [122, 123] width 68 height 18
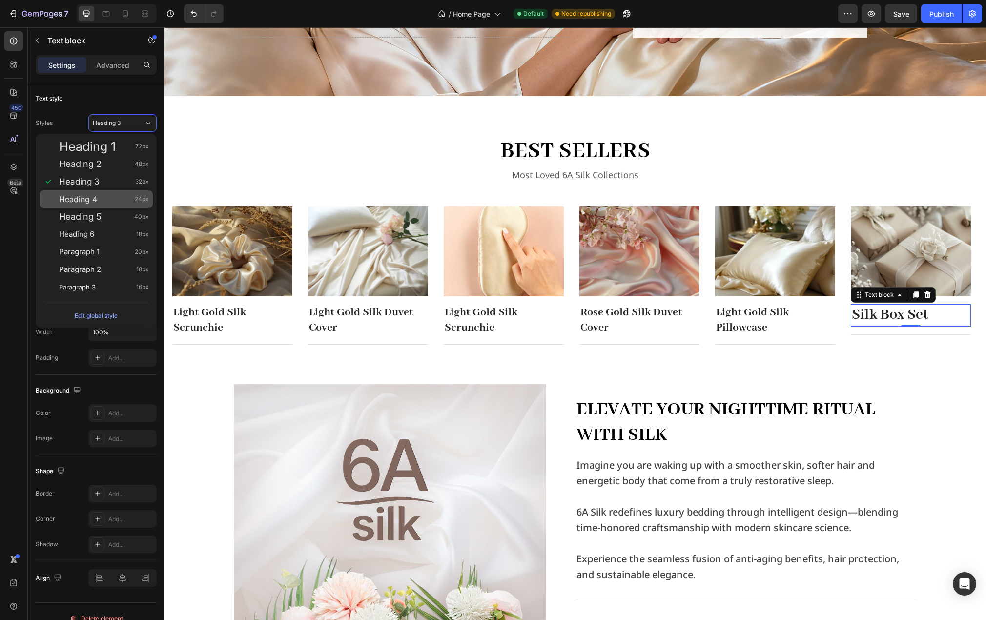
click at [102, 201] on div "Heading 4 24px" at bounding box center [104, 199] width 90 height 10
type input "24"
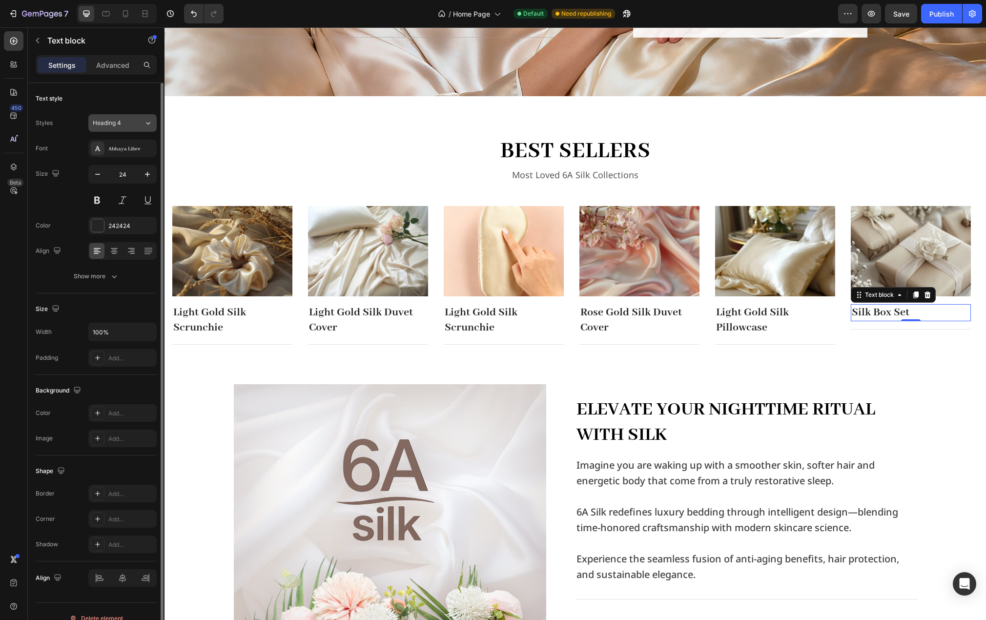
click at [141, 125] on div "Heading 4" at bounding box center [118, 123] width 51 height 9
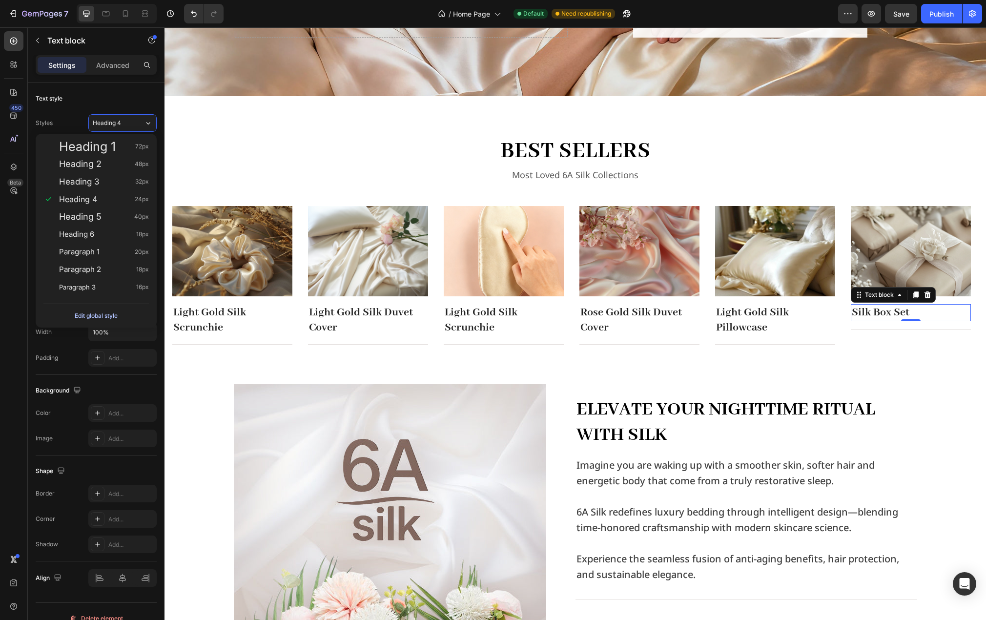
click at [86, 313] on div "Edit global style" at bounding box center [96, 316] width 43 height 12
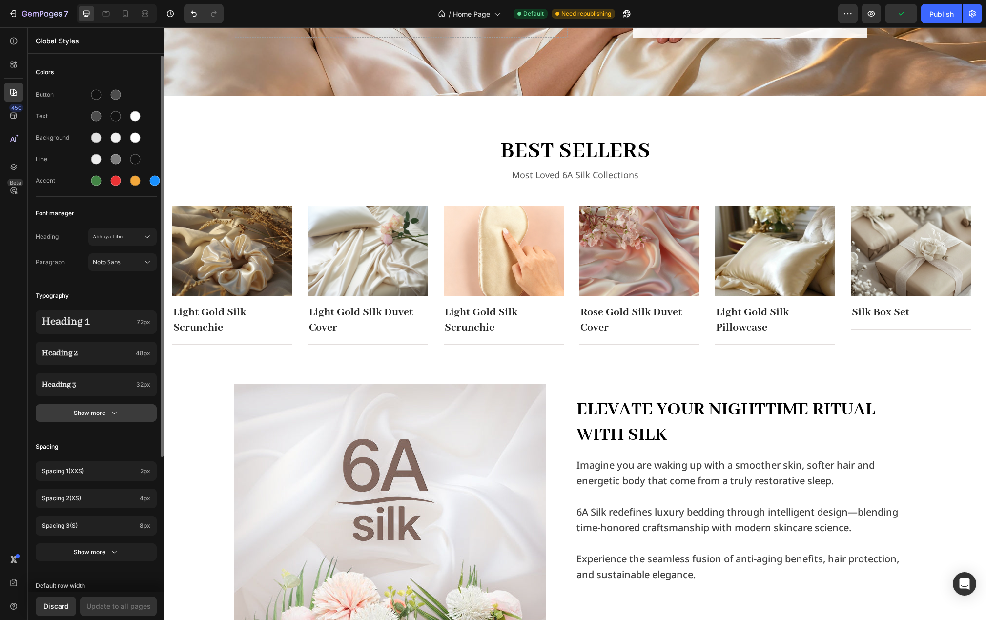
click at [94, 415] on div "Show more" at bounding box center [96, 413] width 45 height 10
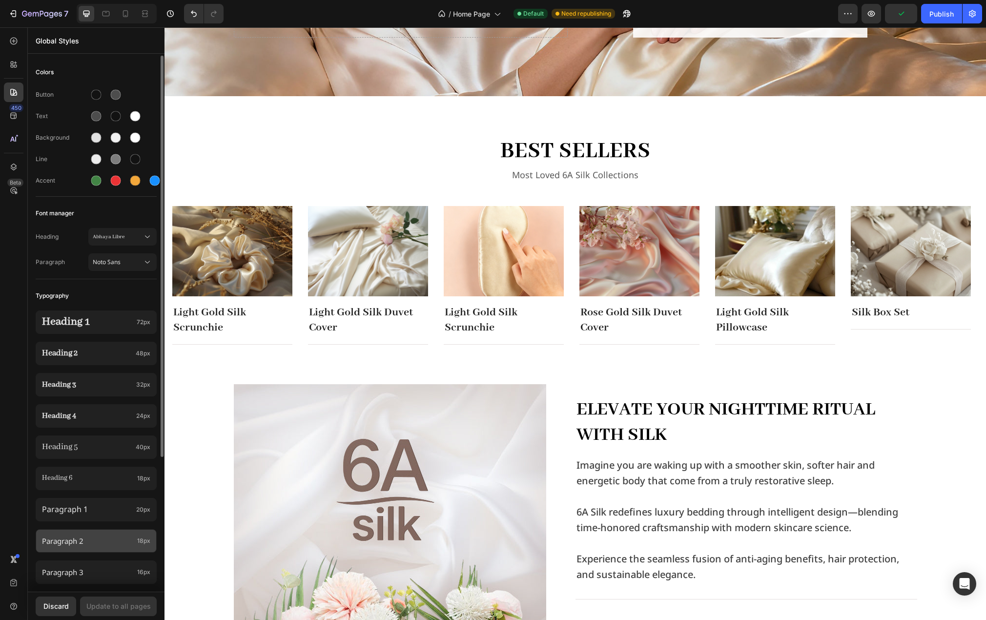
scroll to position [146, 0]
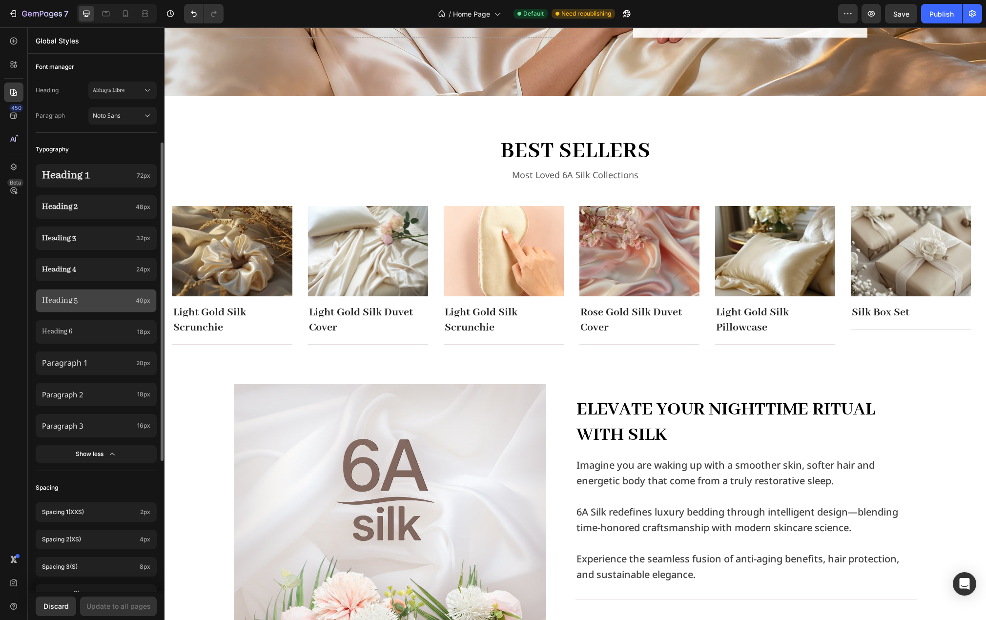
click at [141, 304] on span "40px" at bounding box center [143, 300] width 15 height 9
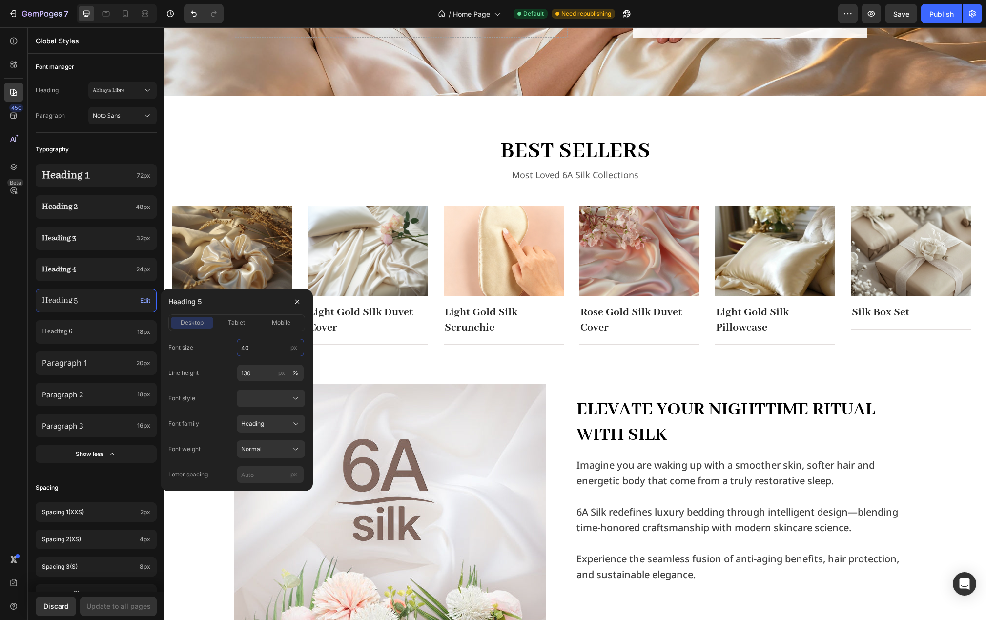
click at [260, 353] on input "40" at bounding box center [270, 348] width 67 height 18
type input "20"
click at [228, 345] on div "Font size 20 px" at bounding box center [236, 348] width 137 height 18
click at [220, 345] on div "Font size 20 px" at bounding box center [236, 348] width 137 height 18
click at [116, 604] on div "Update to all pages" at bounding box center [118, 606] width 64 height 10
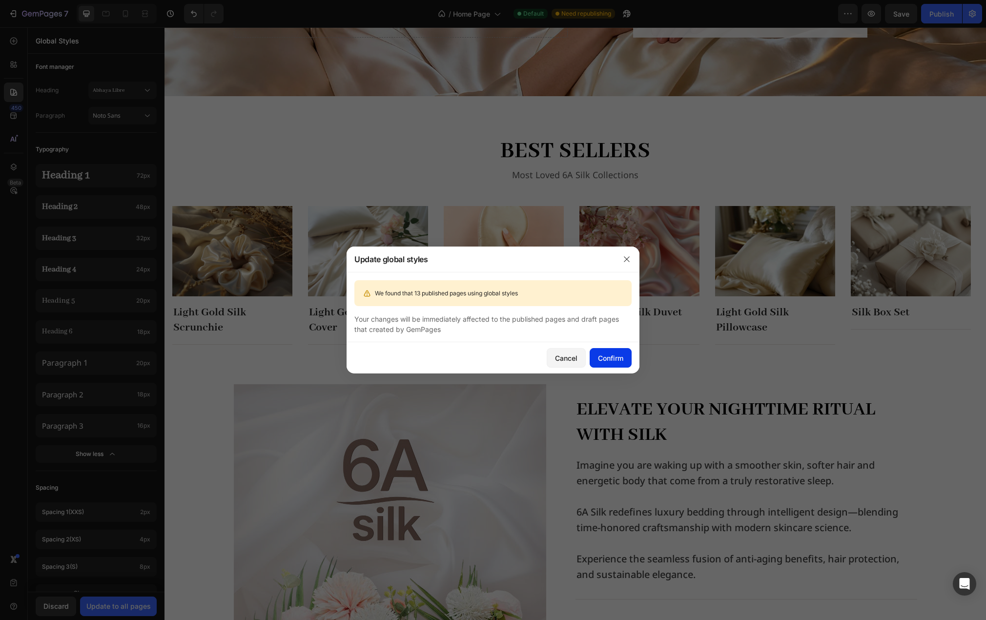
click at [618, 360] on div "Confirm" at bounding box center [610, 358] width 25 height 10
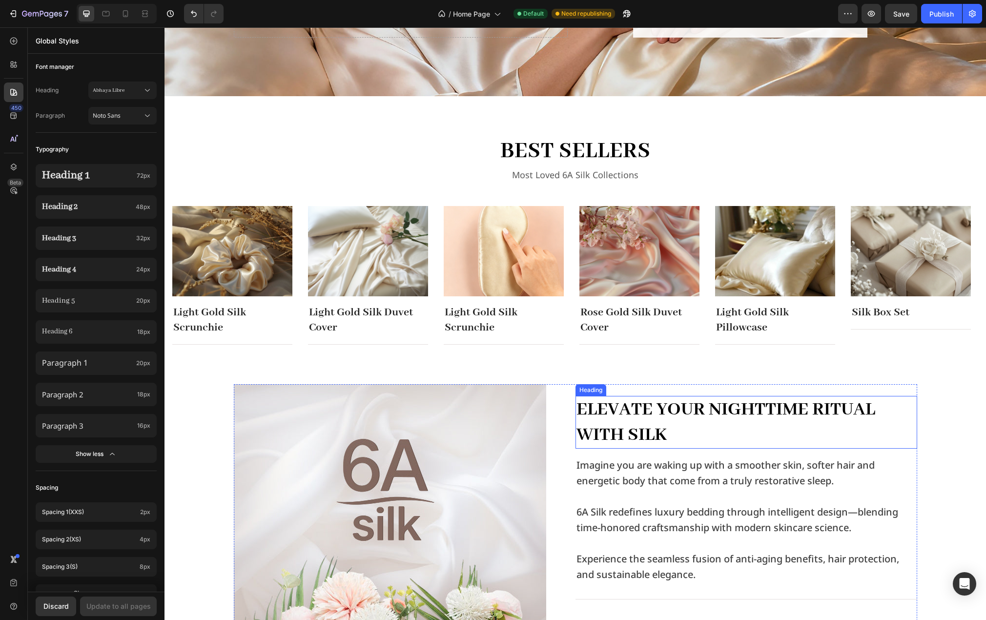
click at [723, 410] on h2 "Elevate Your Nighttime Ritual with Silk" at bounding box center [747, 422] width 342 height 53
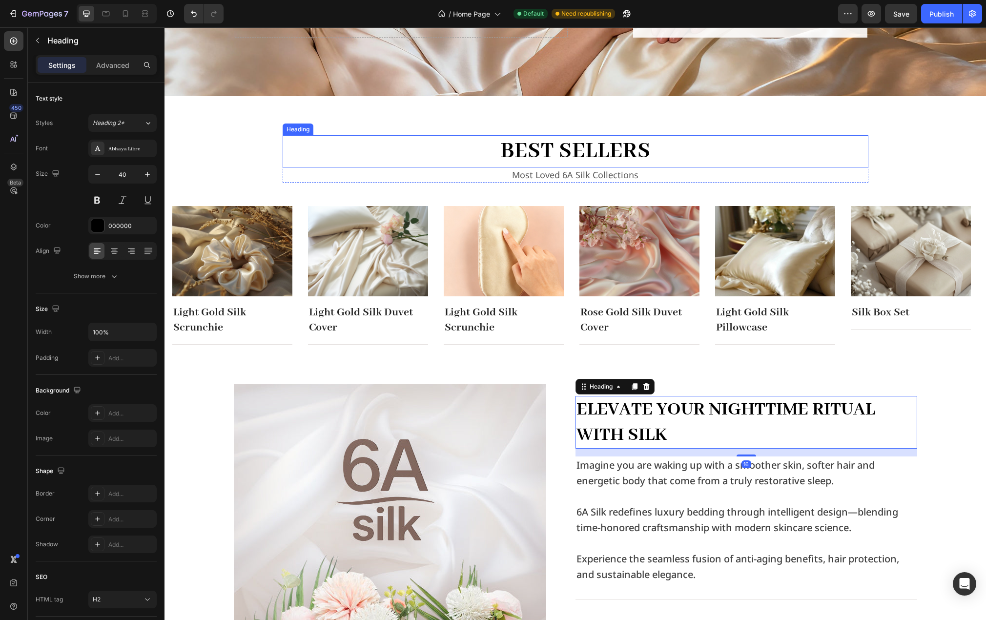
click at [633, 149] on h2 "best sellers" at bounding box center [576, 151] width 586 height 32
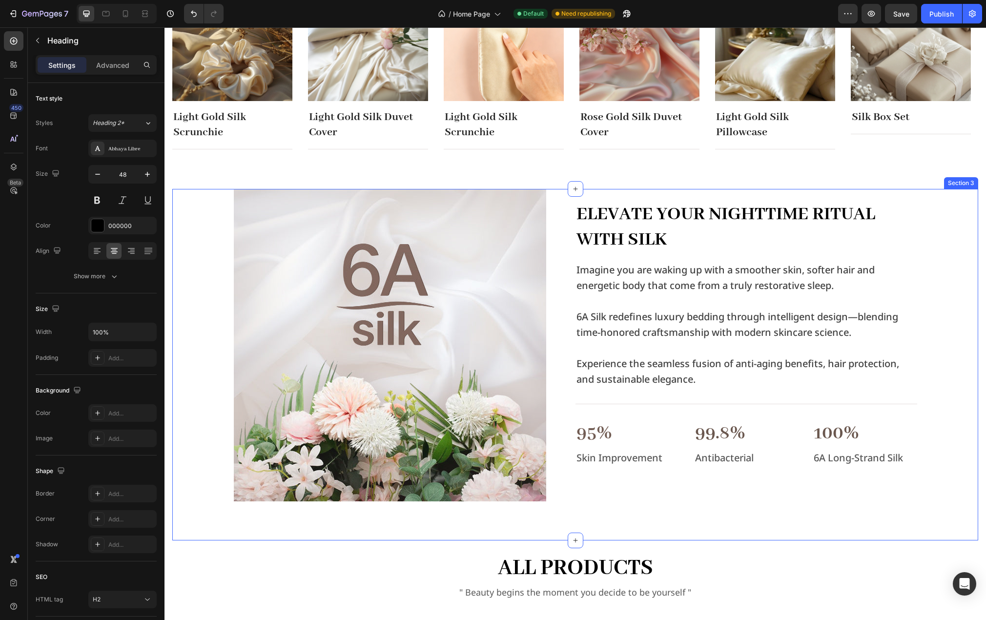
click at [939, 393] on div "Image Elevate Your Nighttime Ritual with Silk Heading Imagine you are waking up…" at bounding box center [575, 345] width 790 height 312
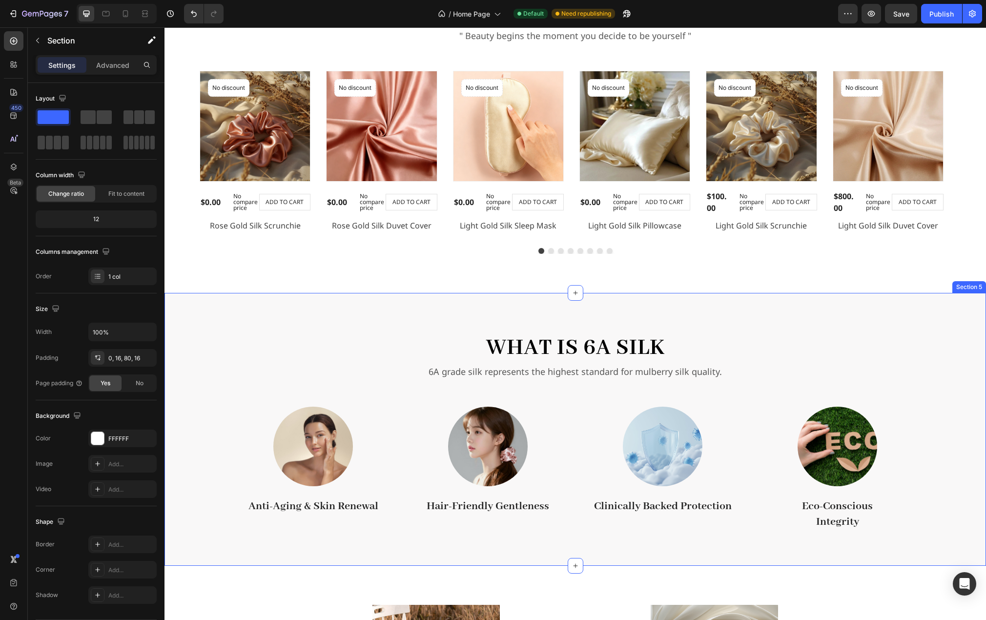
scroll to position [1025, 0]
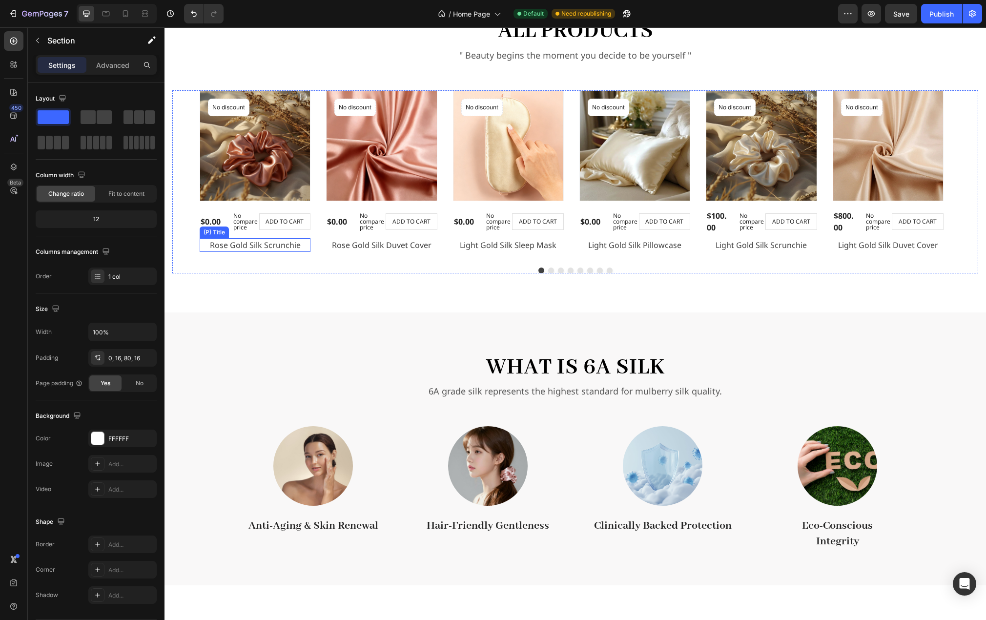
click at [261, 249] on h2 "Rose Gold Silk Scrunchie" at bounding box center [255, 245] width 111 height 14
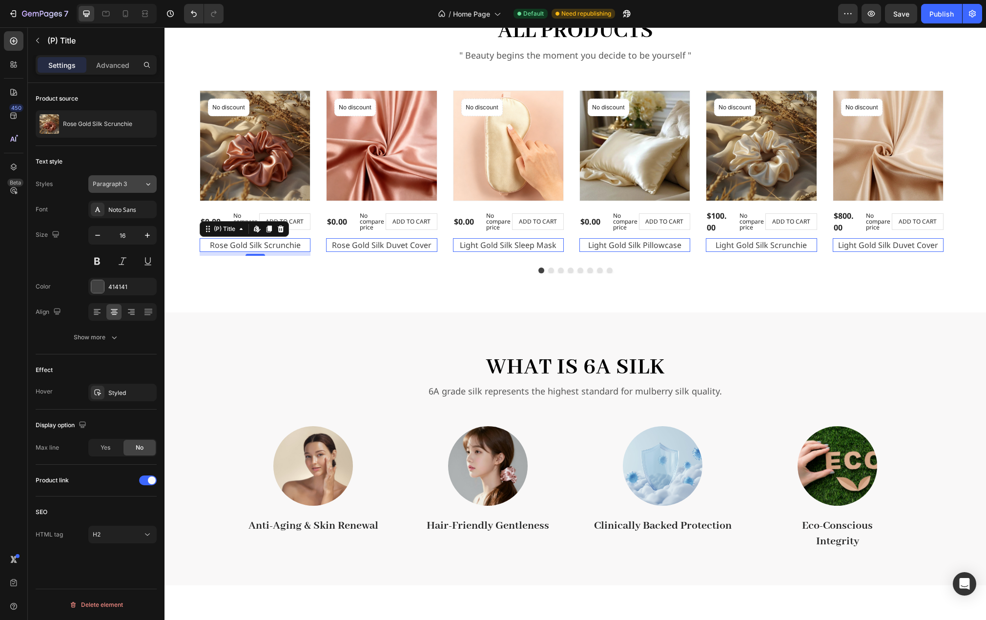
click at [145, 187] on icon at bounding box center [148, 184] width 8 height 10
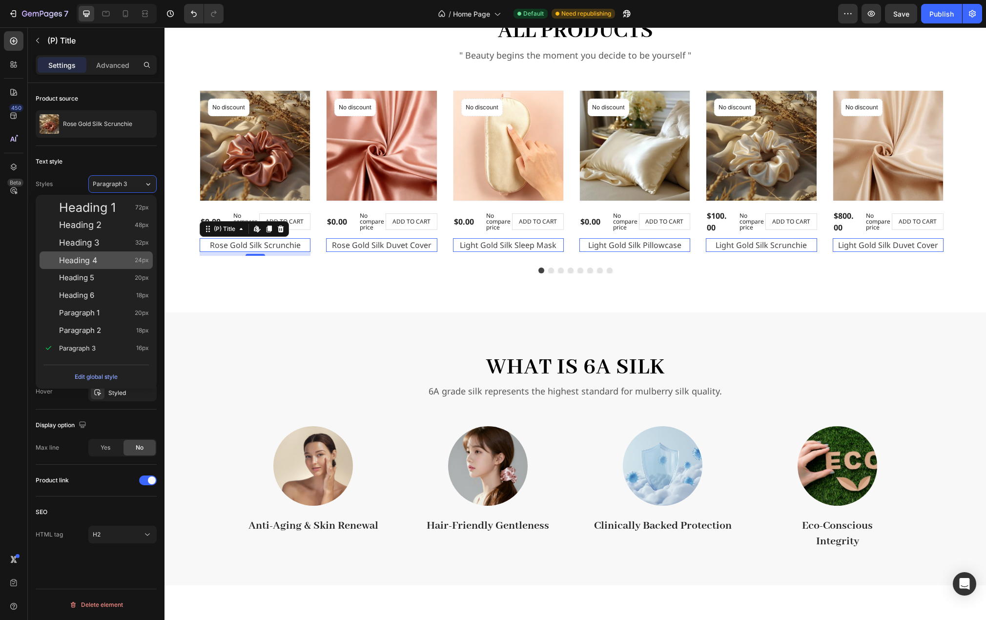
click at [96, 263] on span "Heading 4" at bounding box center [78, 260] width 38 height 10
type input "24"
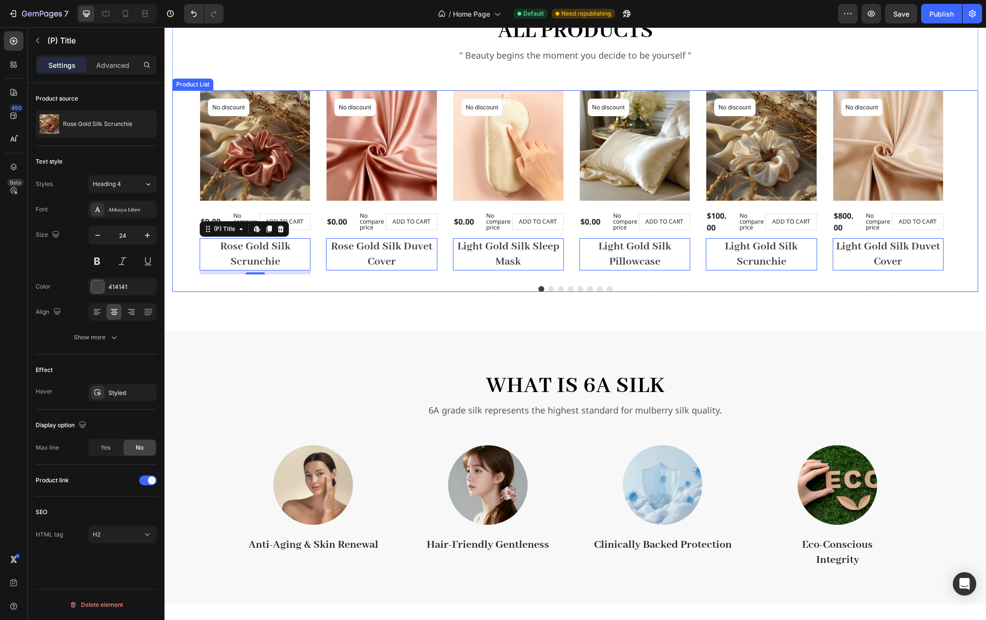
click at [295, 302] on div "all products Heading " Beauty begins the moment you decide to be yourself " Tex…" at bounding box center [576, 167] width 822 height 328
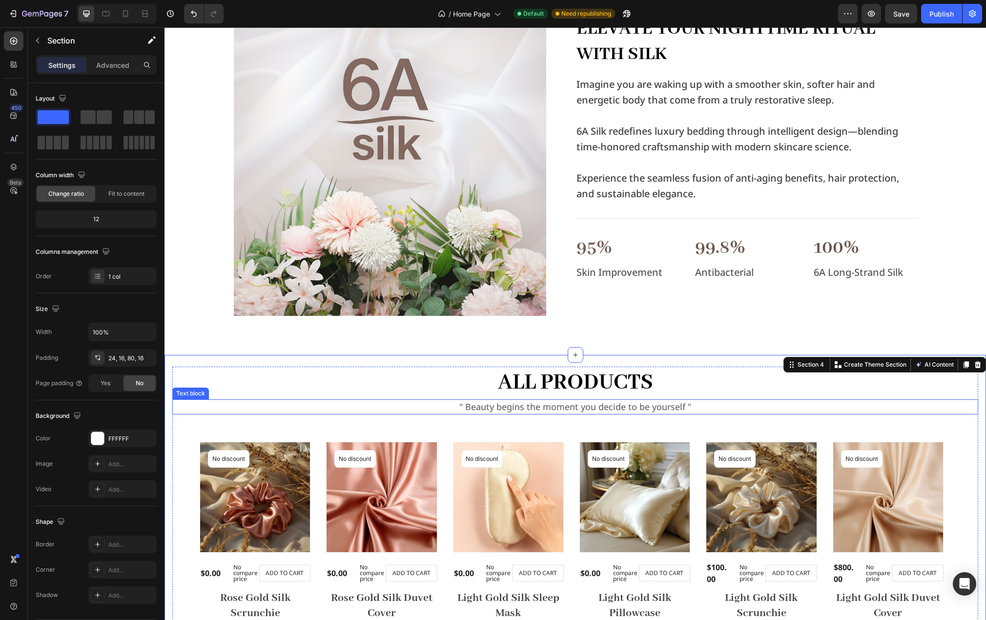
scroll to position [537, 0]
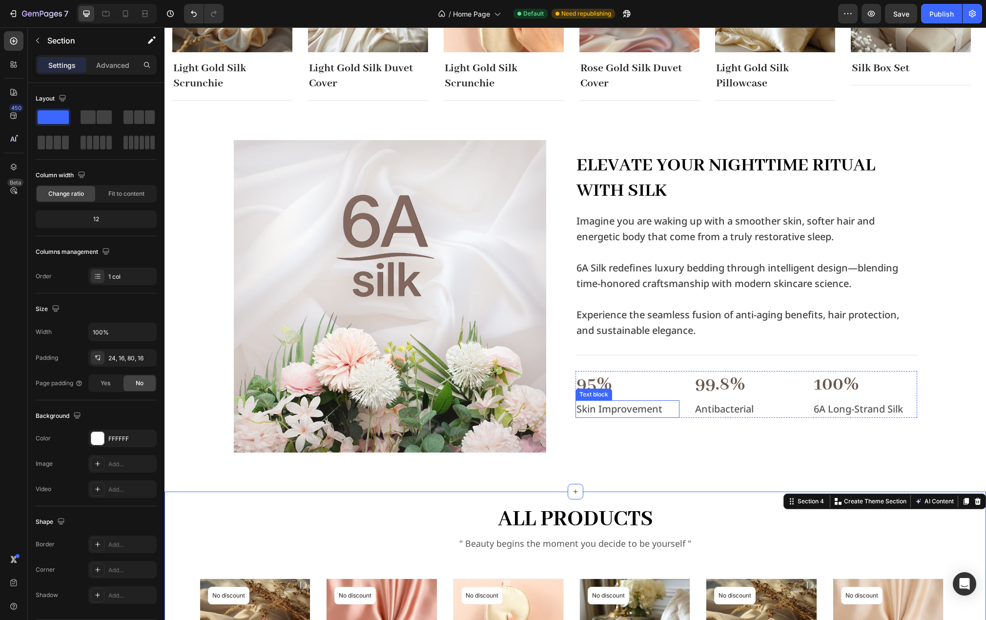
click at [609, 406] on p "Skin Improvement" at bounding box center [628, 409] width 102 height 16
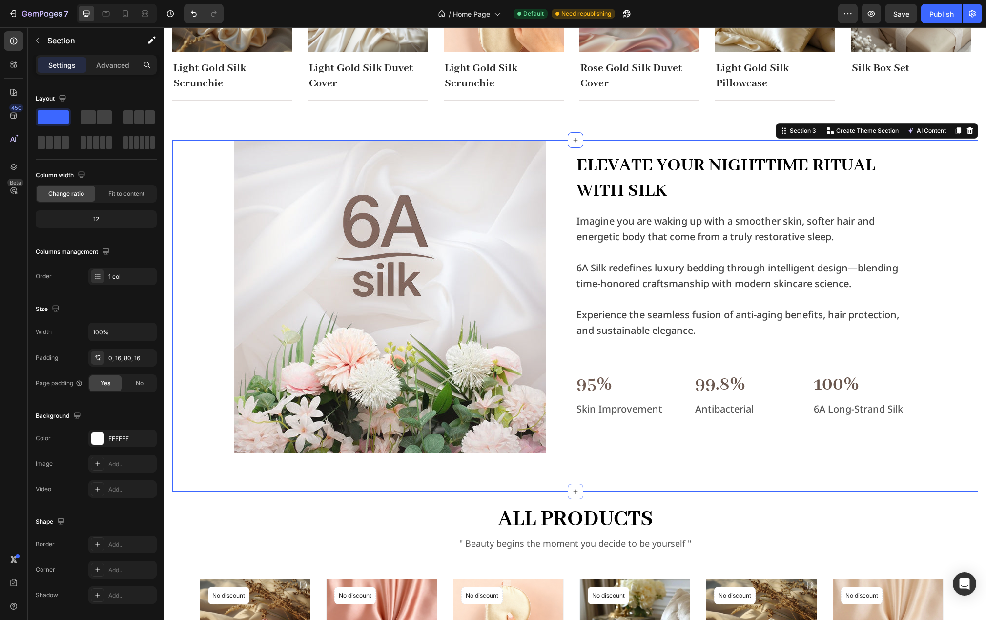
click at [724, 455] on div "Image Elevate Your Nighttime Ritual with Silk Heading Imagine you are waking up…" at bounding box center [575, 316] width 806 height 352
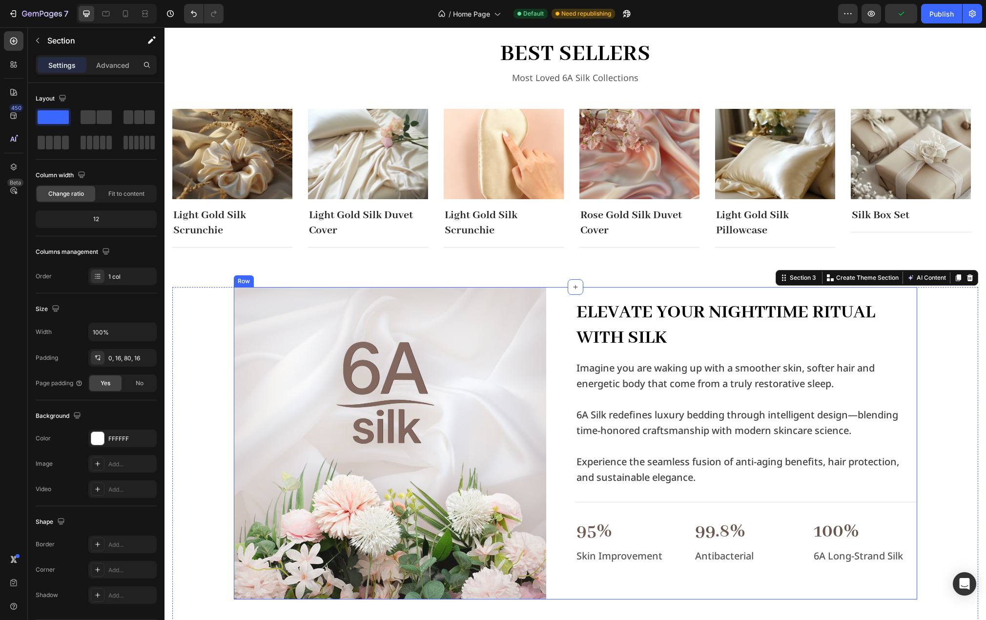
scroll to position [391, 0]
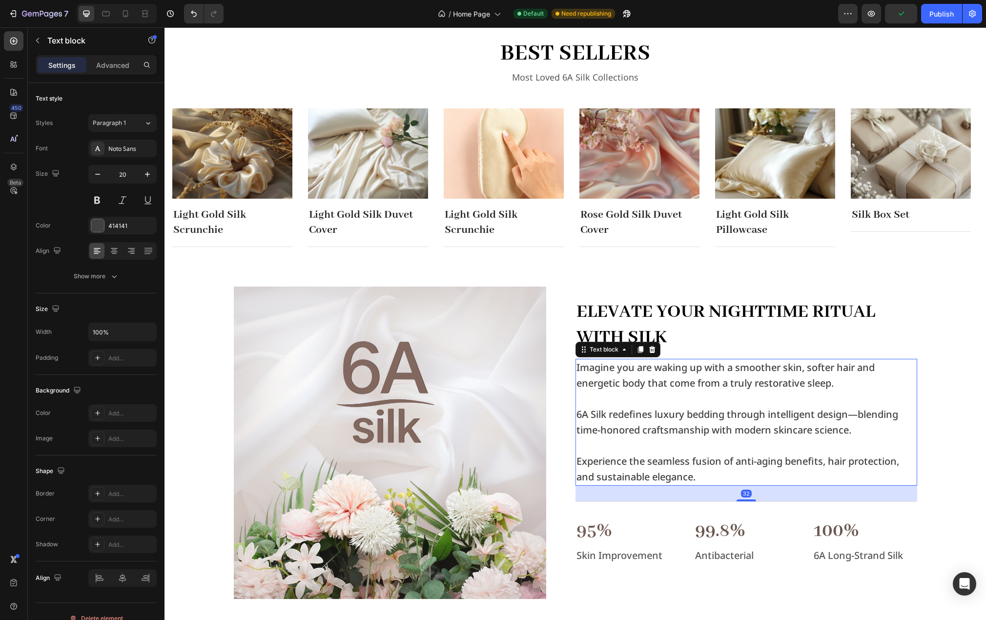
click at [701, 405] on p at bounding box center [747, 399] width 340 height 16
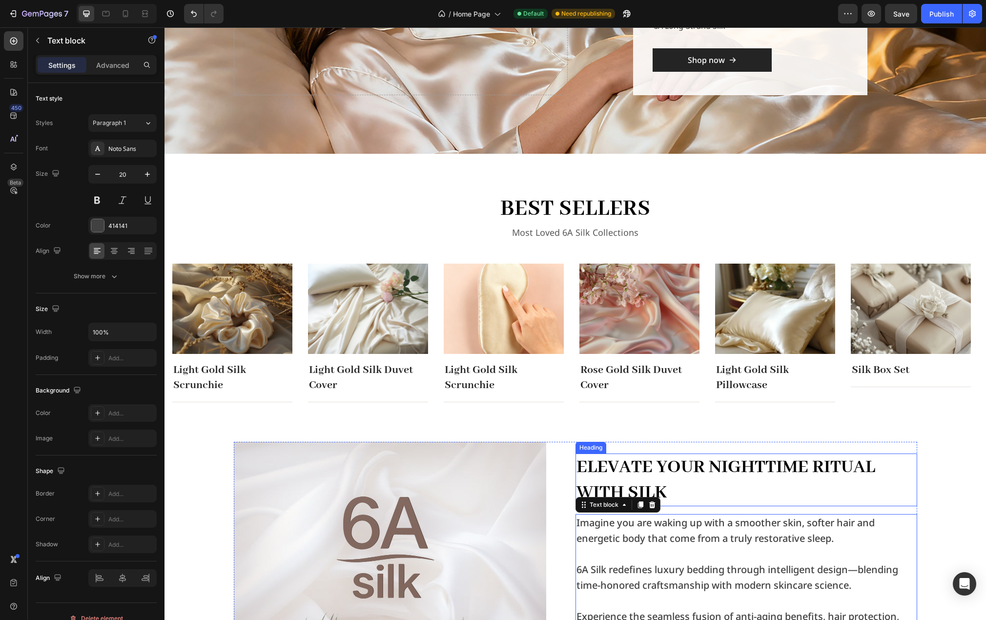
scroll to position [195, 0]
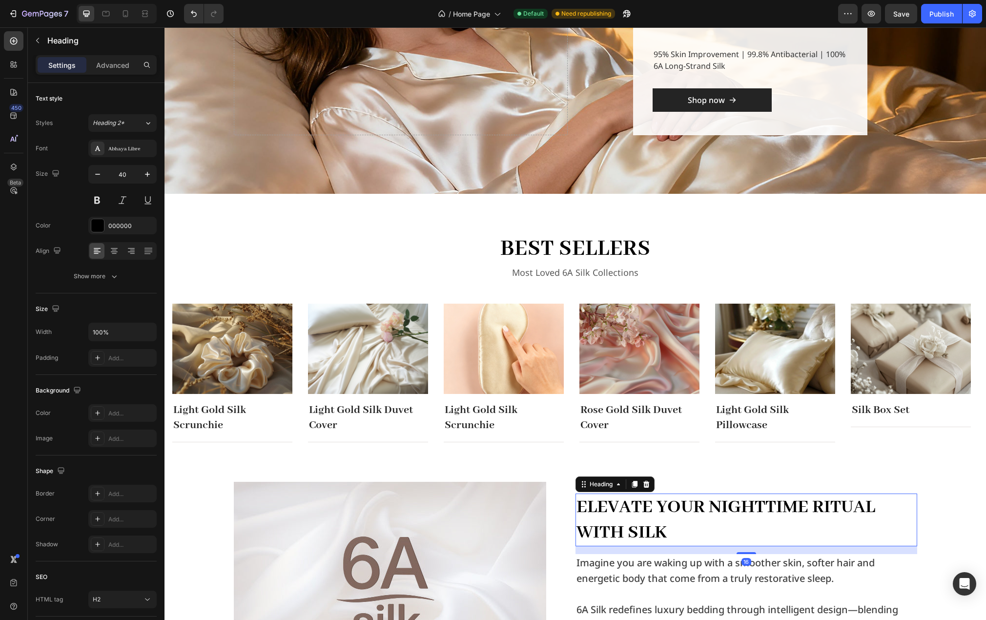
click at [693, 513] on h2 "Elevate Your Nighttime Ritual with Silk" at bounding box center [747, 520] width 342 height 53
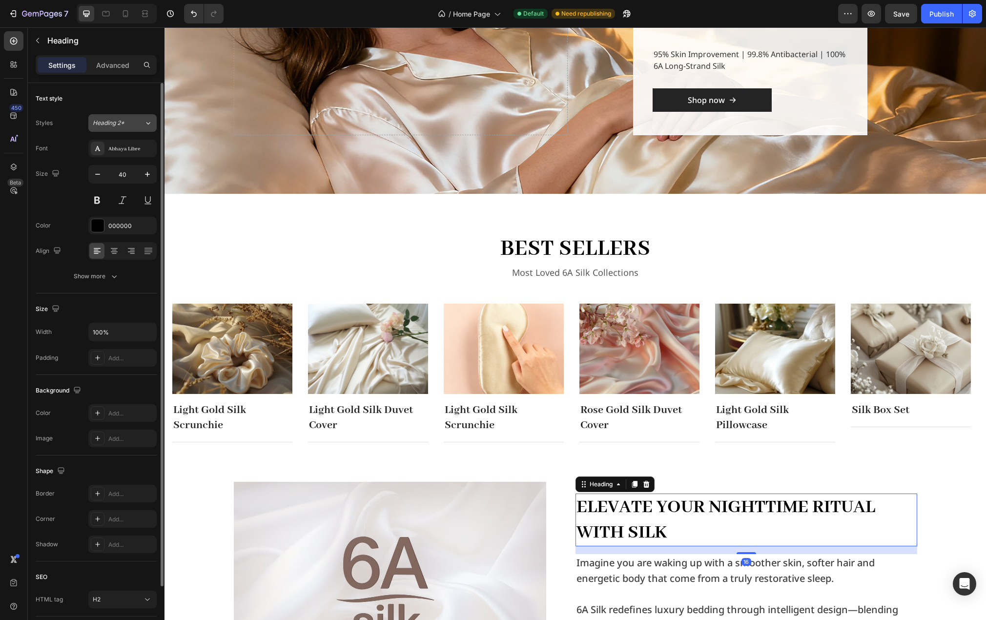
click at [150, 120] on icon at bounding box center [148, 123] width 8 height 10
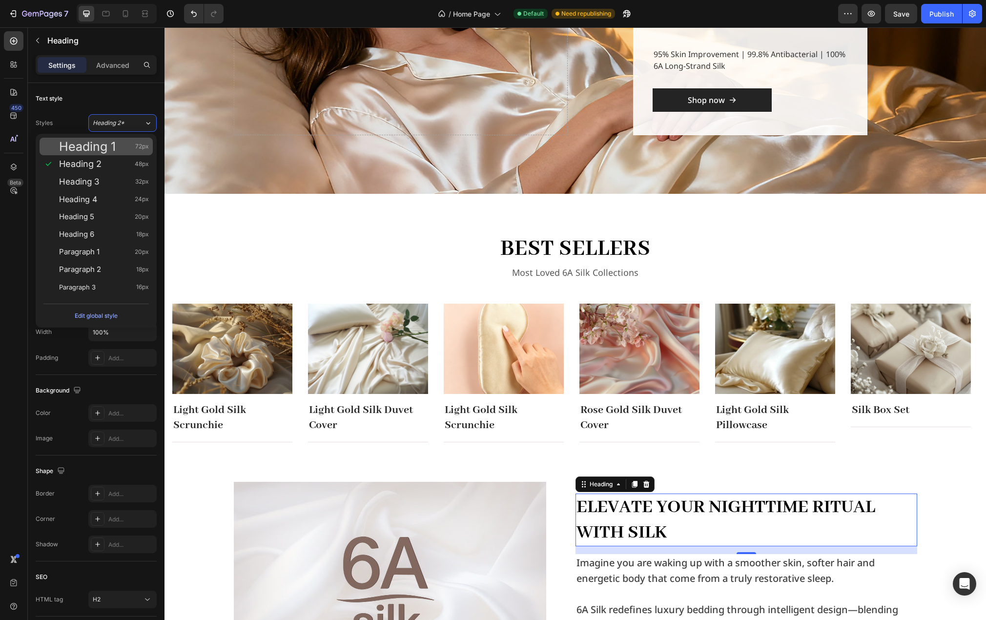
click at [103, 148] on span "Heading 1" at bounding box center [87, 147] width 57 height 10
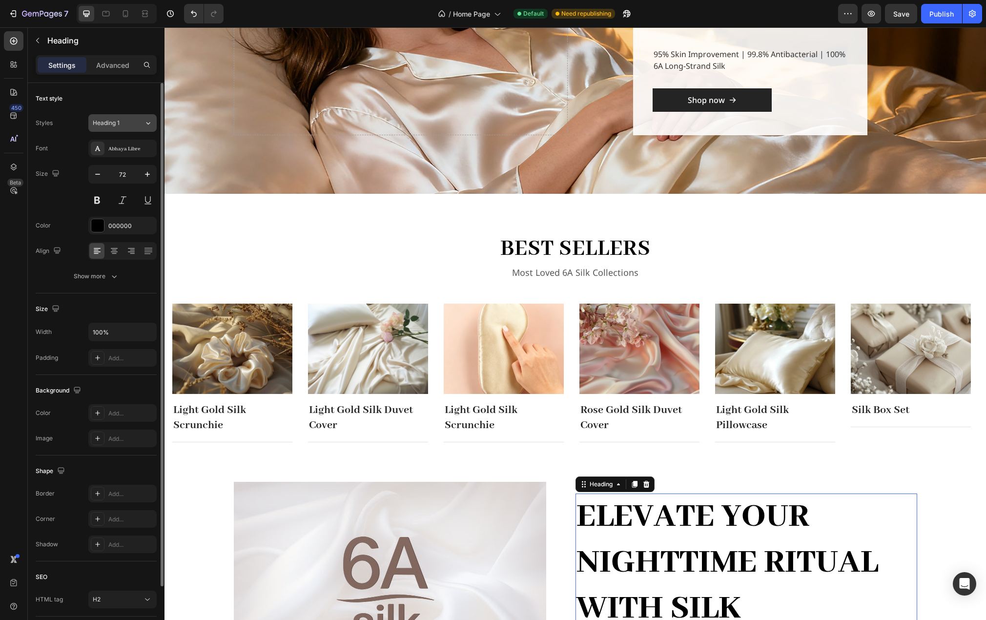
click at [131, 125] on div "Heading 1" at bounding box center [113, 123] width 40 height 9
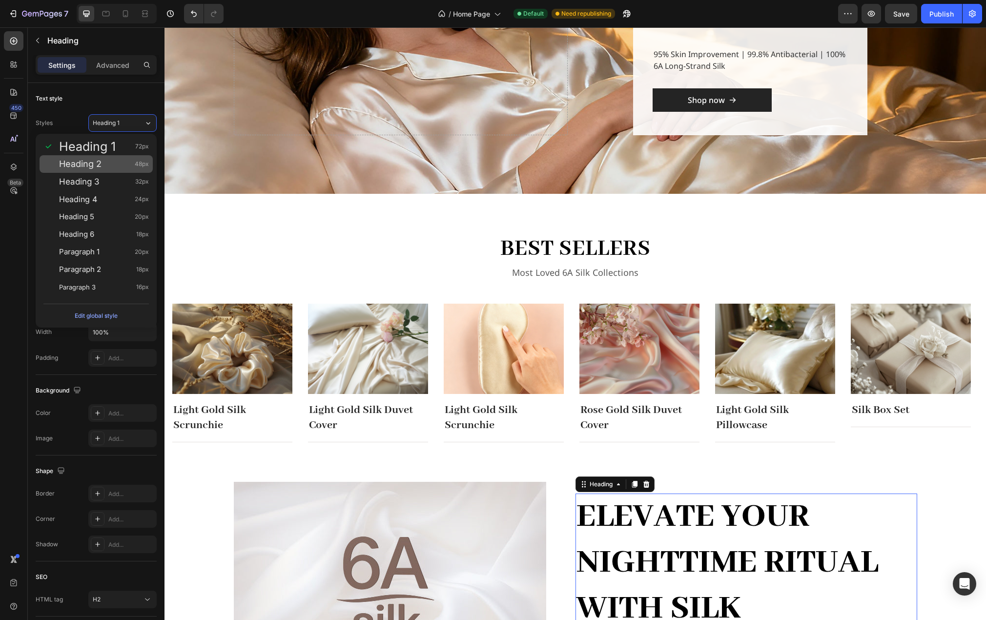
click at [112, 166] on div "Heading 2 48px" at bounding box center [104, 164] width 90 height 10
type input "48"
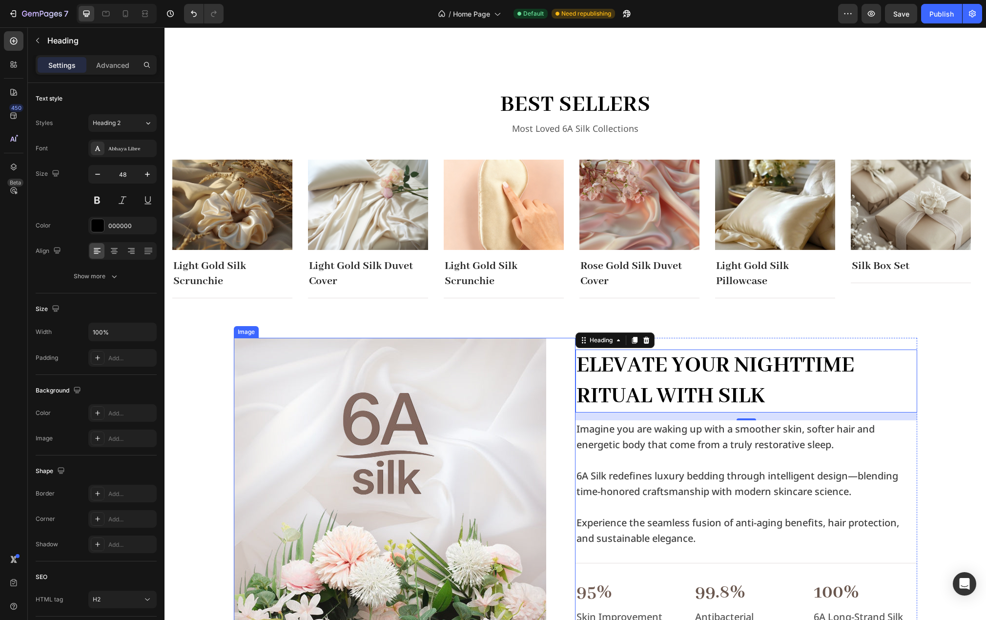
scroll to position [391, 0]
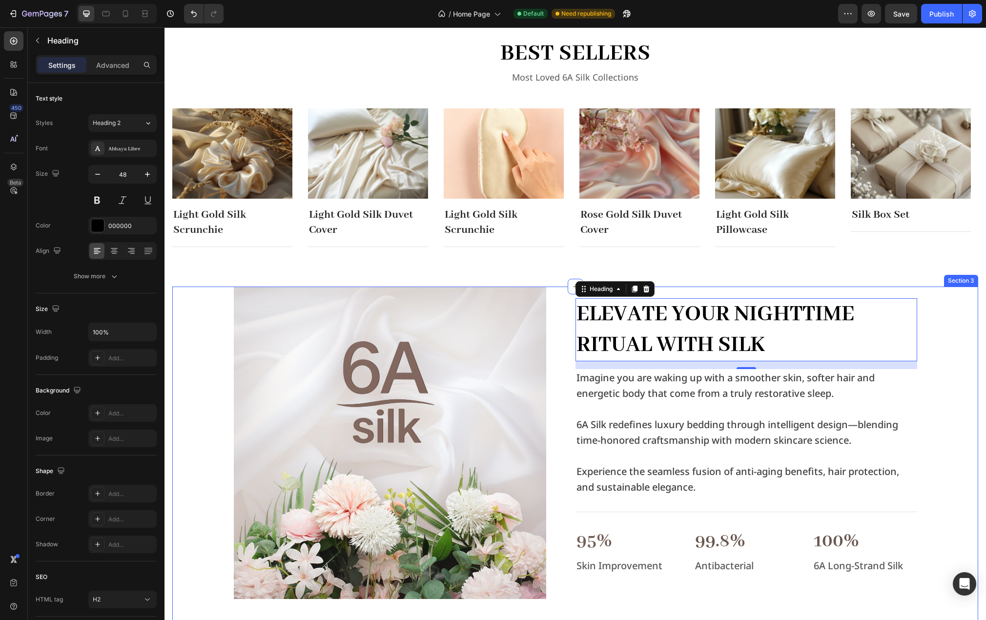
click at [951, 345] on div "Image Elevate Your Nighttime Ritual with Silk Heading 16 Imagine you are waking…" at bounding box center [575, 443] width 790 height 312
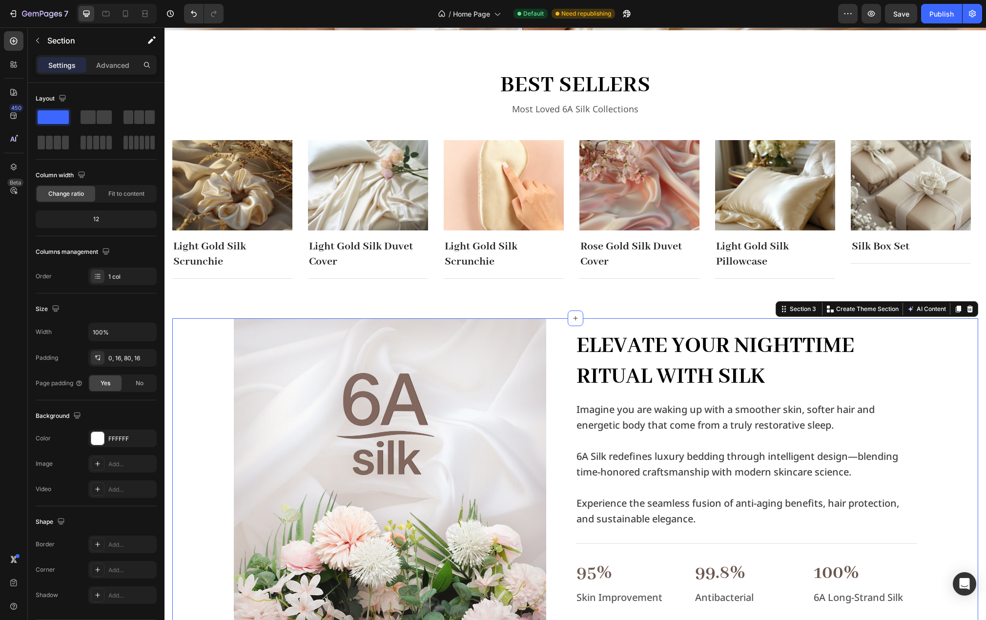
scroll to position [342, 0]
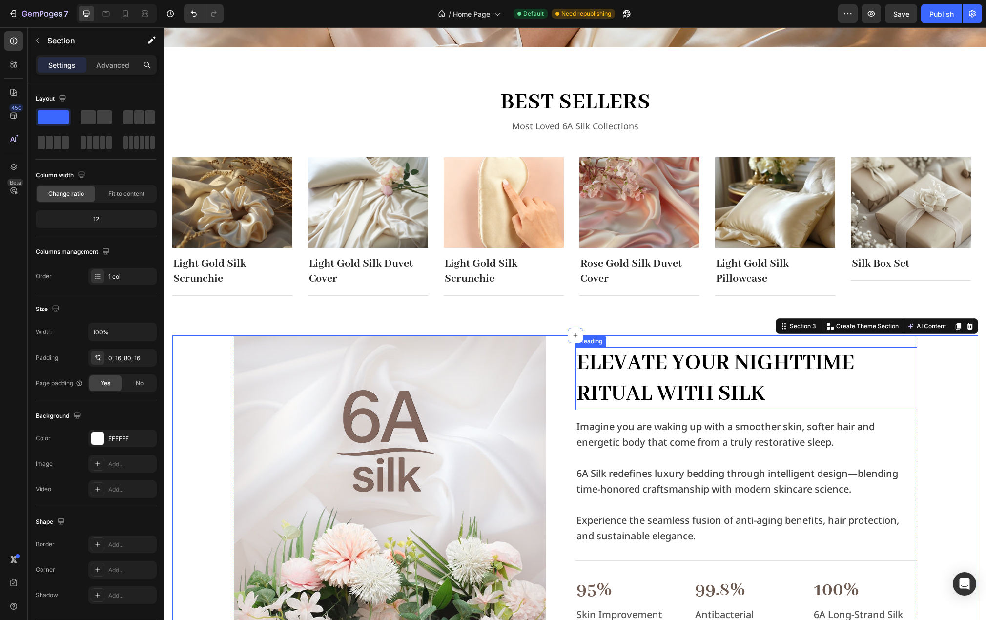
click at [720, 374] on h2 "Elevate Your Nighttime Ritual with Silk" at bounding box center [747, 378] width 342 height 63
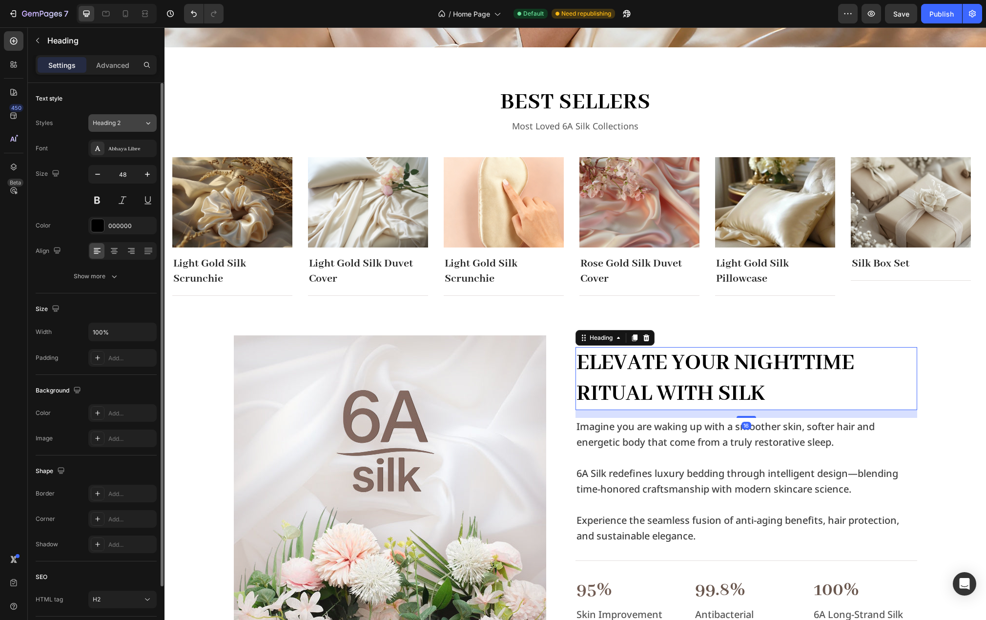
click at [148, 129] on button "Heading 2" at bounding box center [122, 123] width 68 height 18
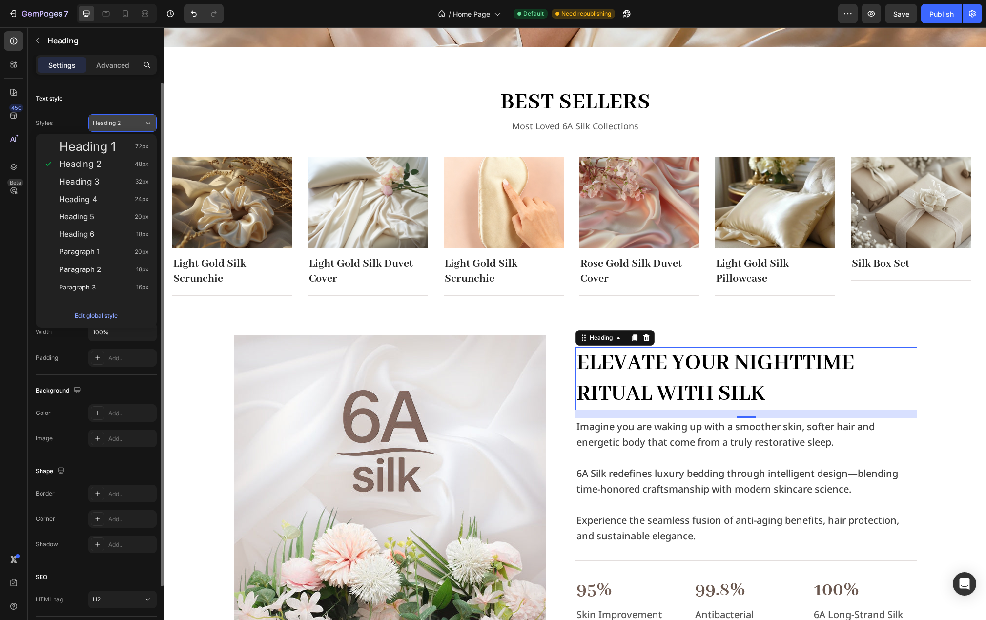
click at [145, 121] on icon at bounding box center [148, 123] width 8 height 10
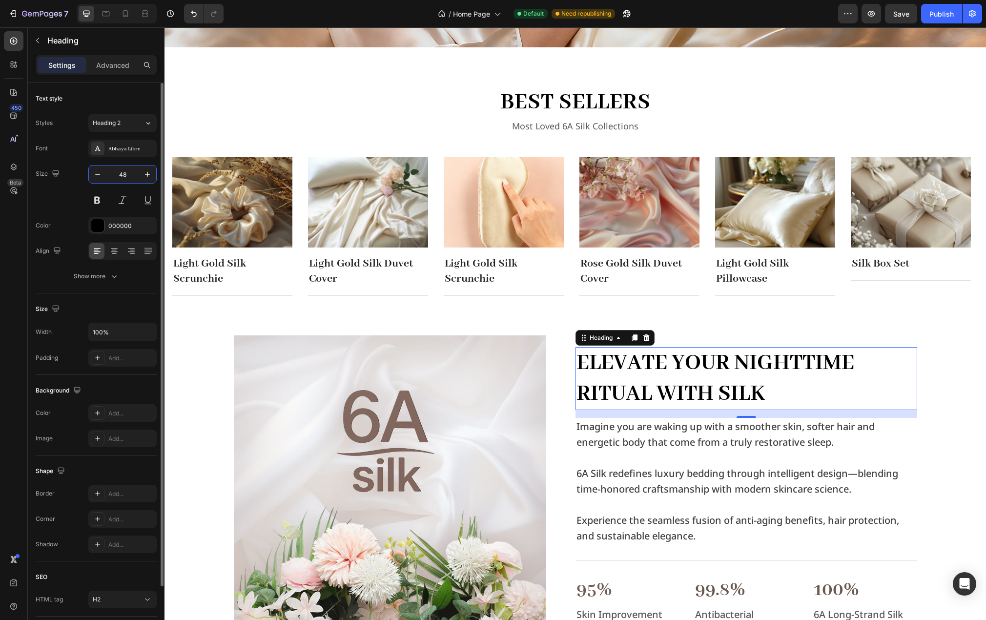
click at [126, 175] on input "48" at bounding box center [122, 175] width 32 height 18
type input "40"
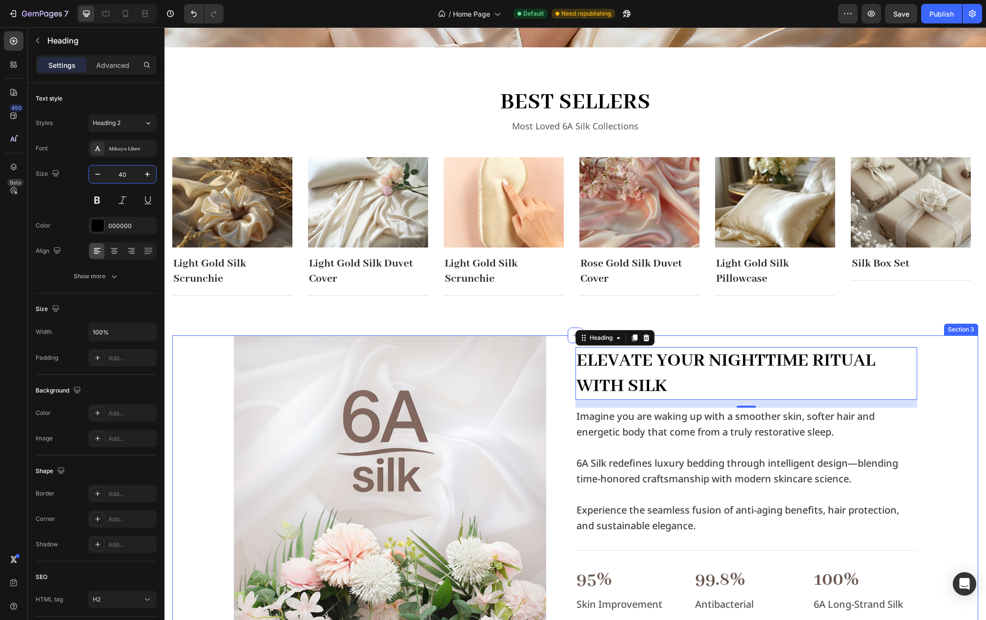
click at [207, 357] on div "Image Elevate Your Nighttime Ritual with Silk Heading 16 Imagine you are waking…" at bounding box center [575, 491] width 790 height 312
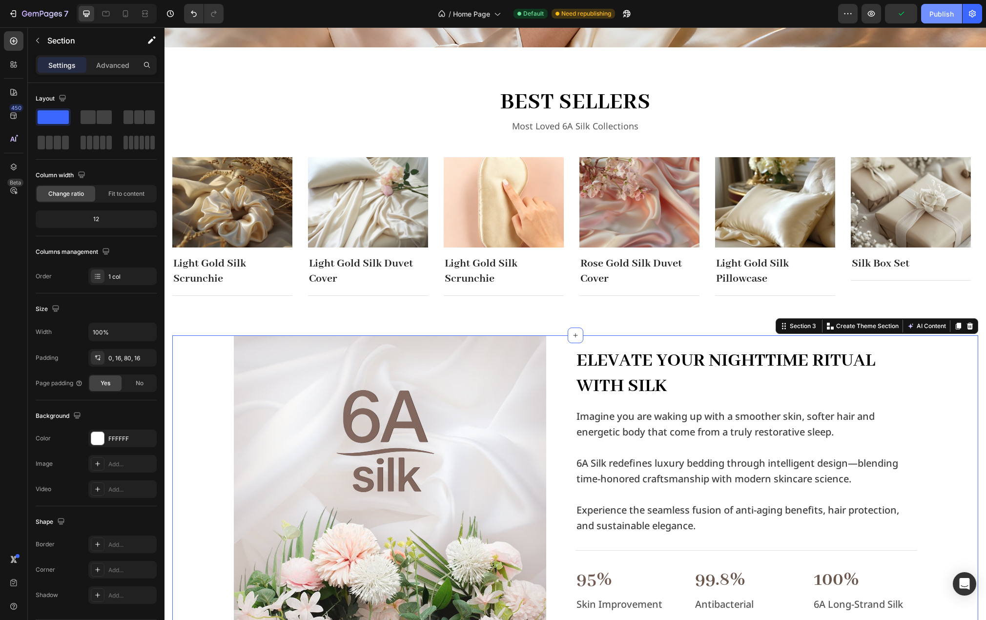
click at [941, 11] on div "Publish" at bounding box center [942, 14] width 24 height 10
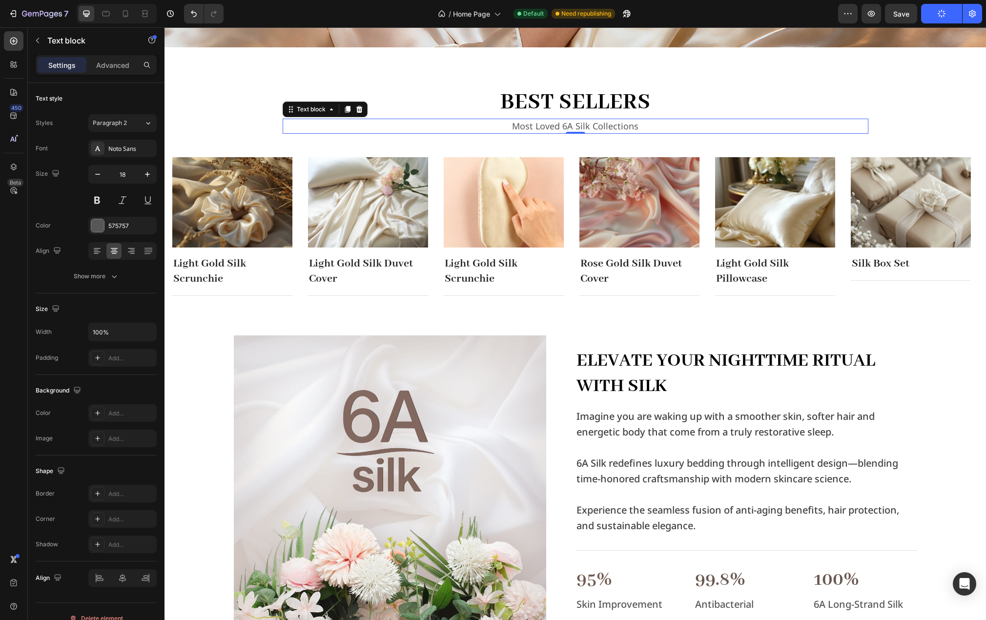
click at [641, 119] on div "Most Loved 6A Silk Collections" at bounding box center [576, 126] width 586 height 15
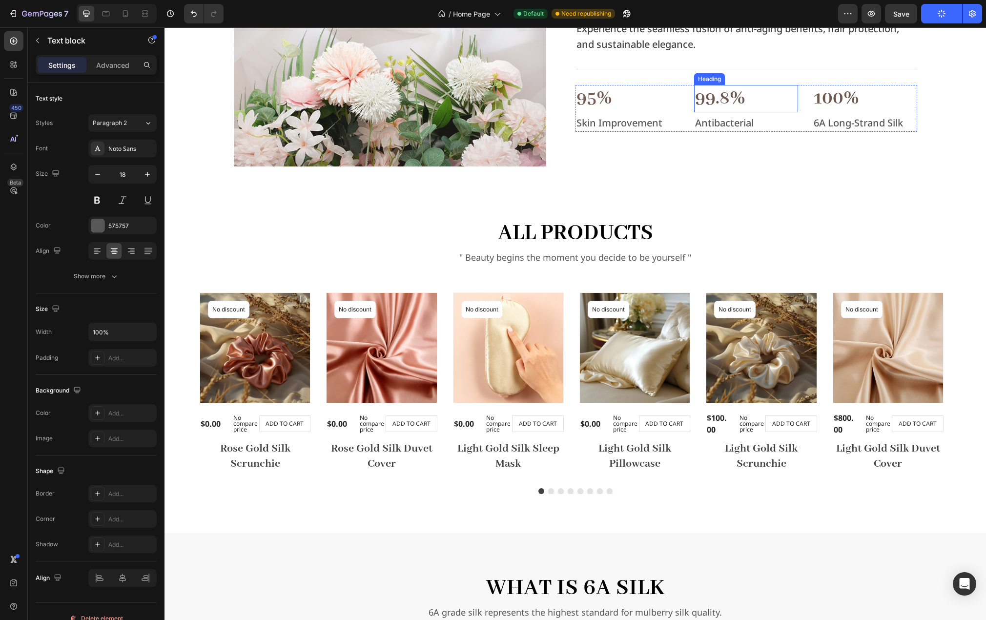
scroll to position [830, 0]
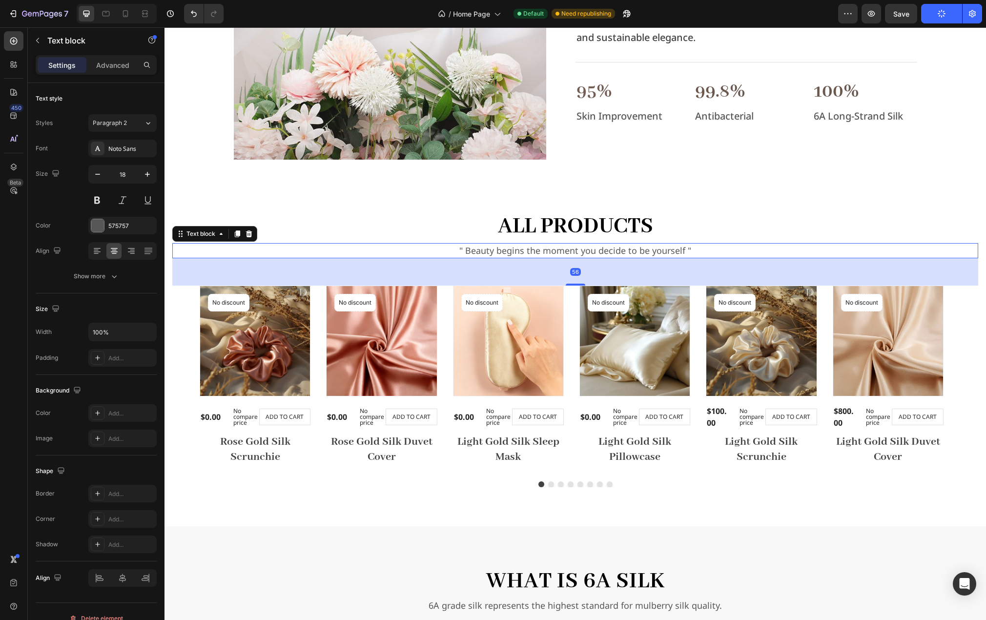
click at [690, 252] on p "" Beauty begins the moment you decide to be yourself "" at bounding box center [575, 250] width 804 height 13
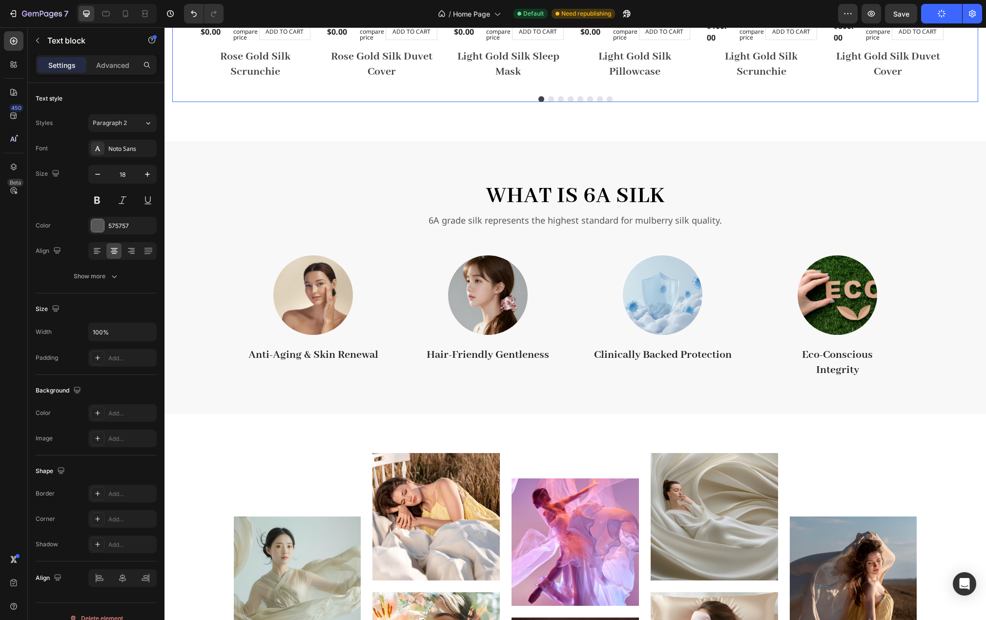
scroll to position [1221, 0]
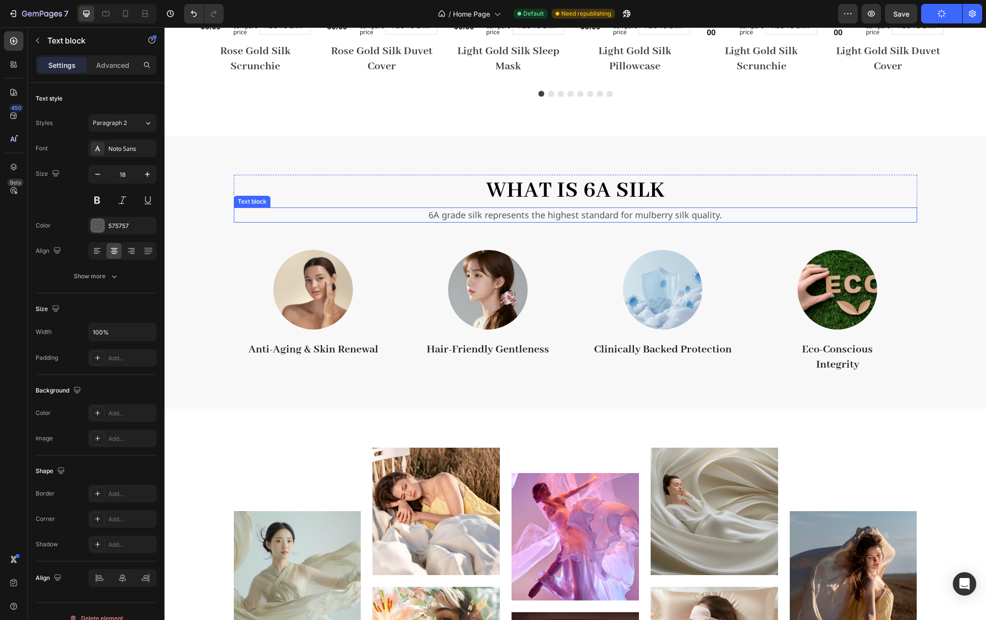
click at [711, 210] on p "6A grade silk represents the highest standard for mulberry silk quality." at bounding box center [576, 214] width 682 height 13
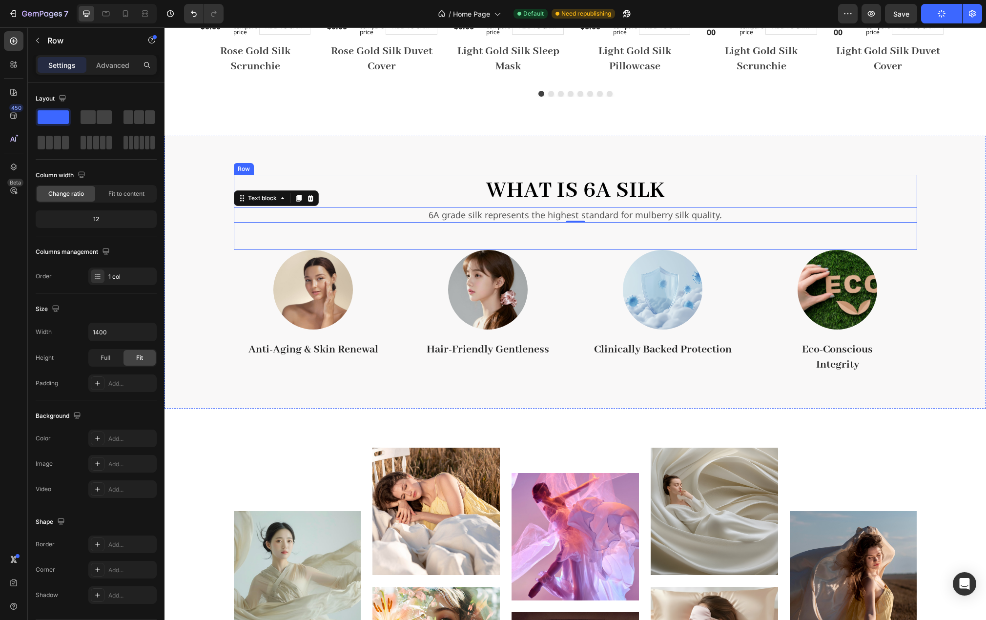
click at [701, 232] on div "What is 6A Silk Heading 6A grade silk represents the highest standard for mulbe…" at bounding box center [576, 212] width 684 height 75
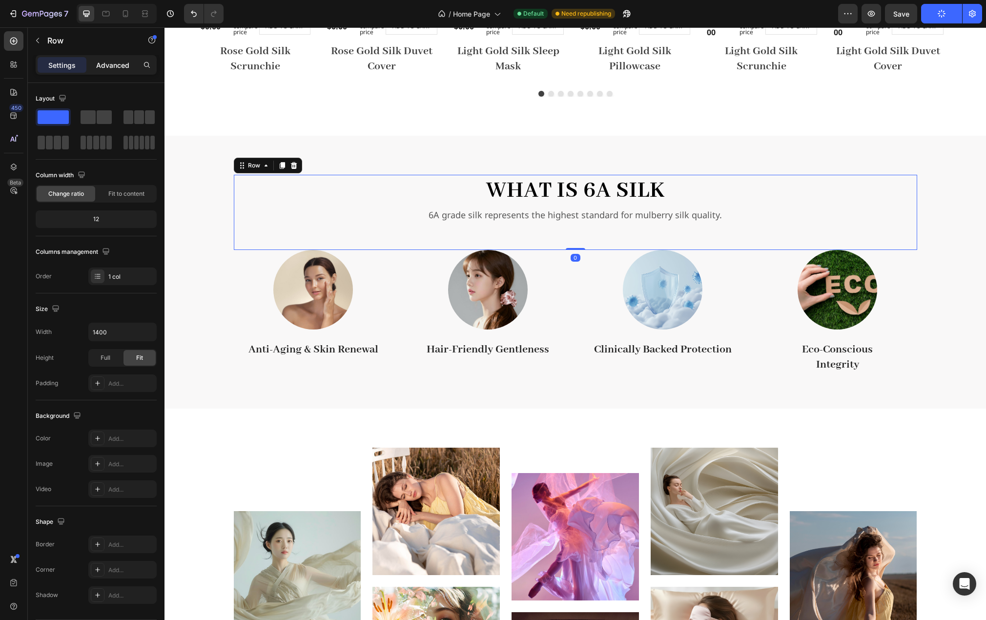
drag, startPoint x: 102, startPoint y: 66, endPoint x: 30, endPoint y: 125, distance: 93.3
click at [102, 66] on p "Advanced" at bounding box center [112, 65] width 33 height 10
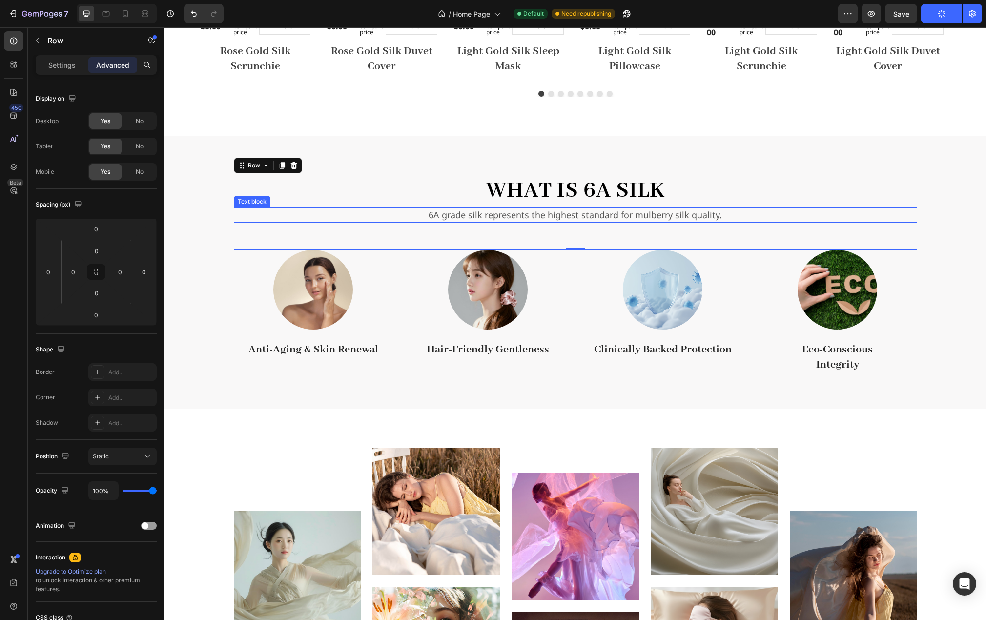
click at [377, 213] on p "6A grade silk represents the highest standard for mulberry silk quality." at bounding box center [576, 214] width 682 height 13
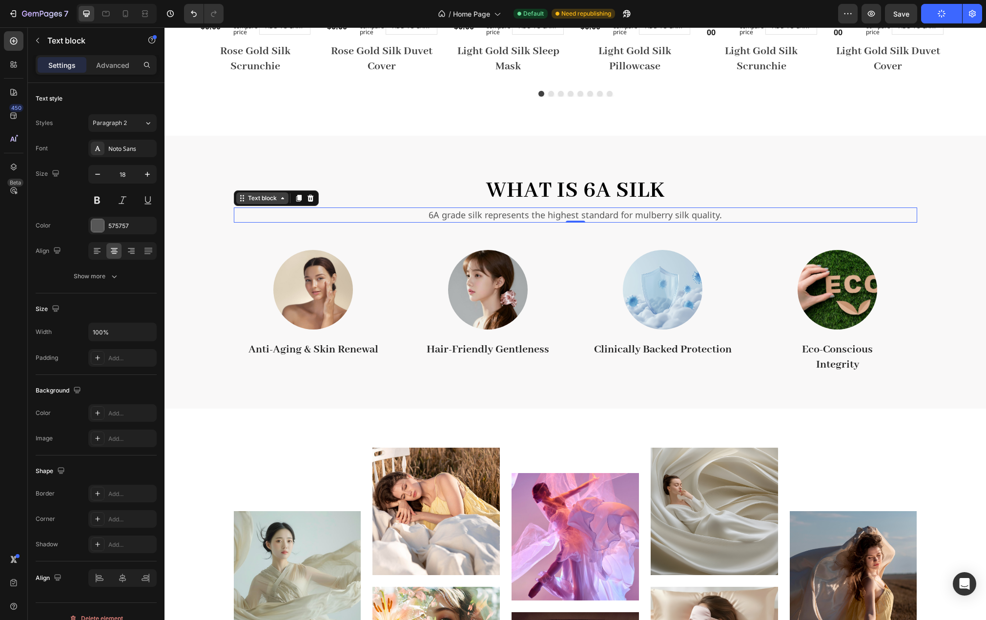
click at [266, 197] on div "Text block" at bounding box center [262, 198] width 33 height 9
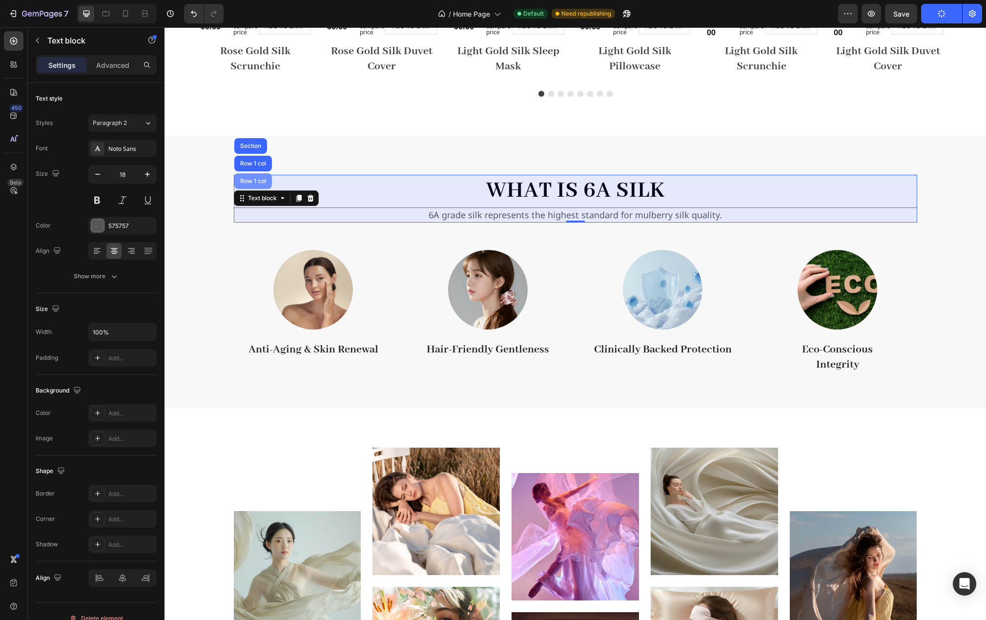
click at [256, 183] on div "Row 1 col" at bounding box center [253, 181] width 30 height 6
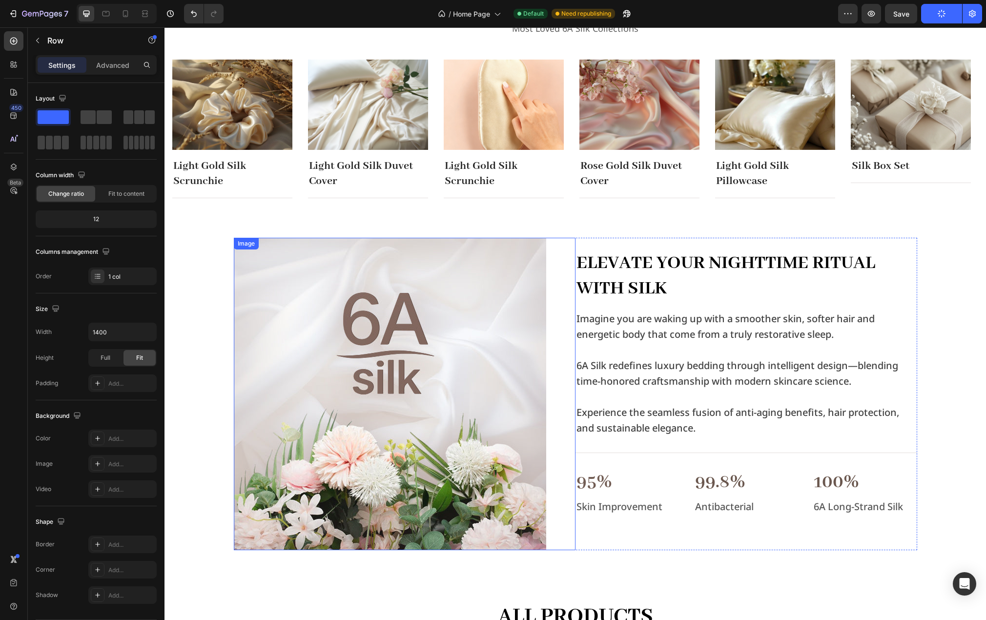
scroll to position [244, 0]
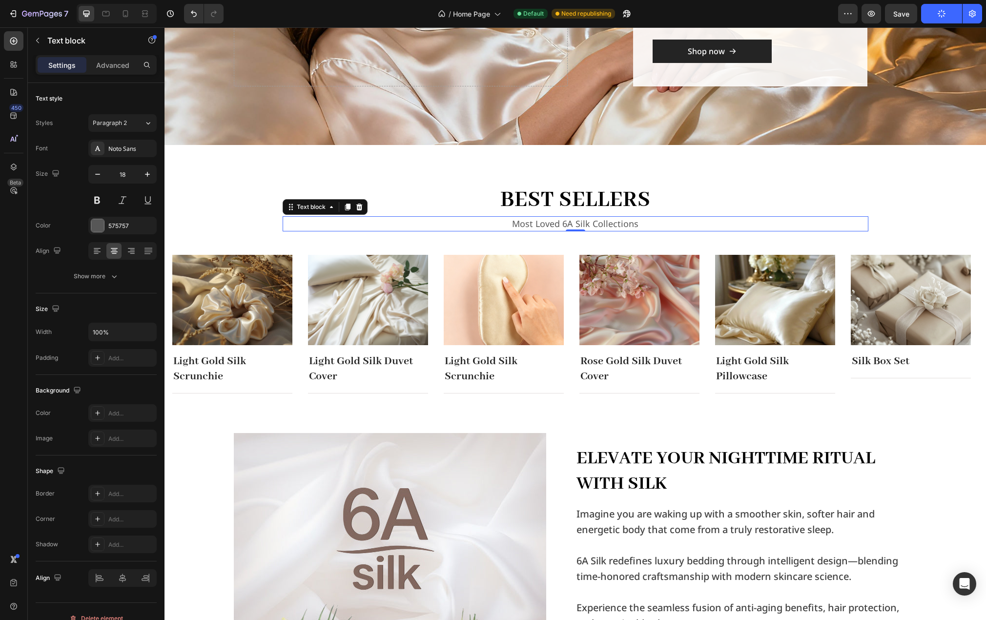
click at [576, 218] on p "Most Loved 6A Silk Collections" at bounding box center [576, 223] width 584 height 13
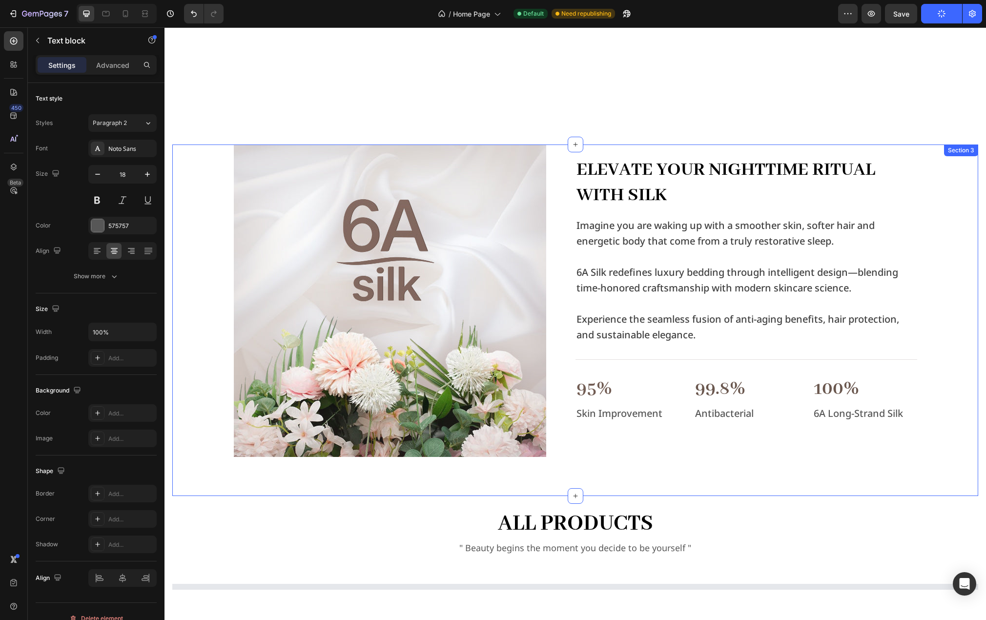
scroll to position [781, 0]
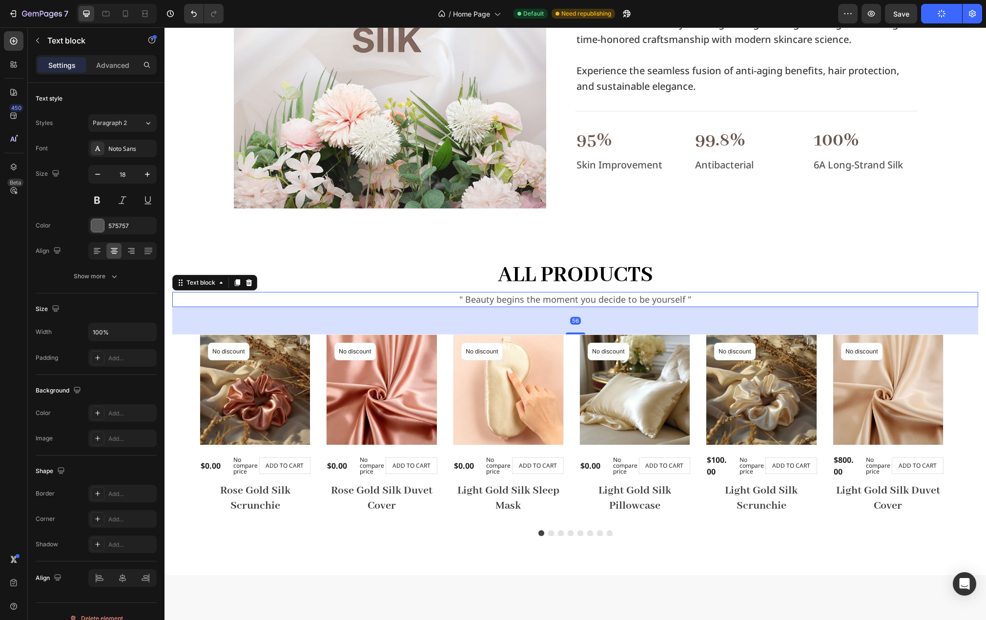
click at [544, 297] on p "" Beauty begins the moment you decide to be yourself "" at bounding box center [575, 299] width 804 height 13
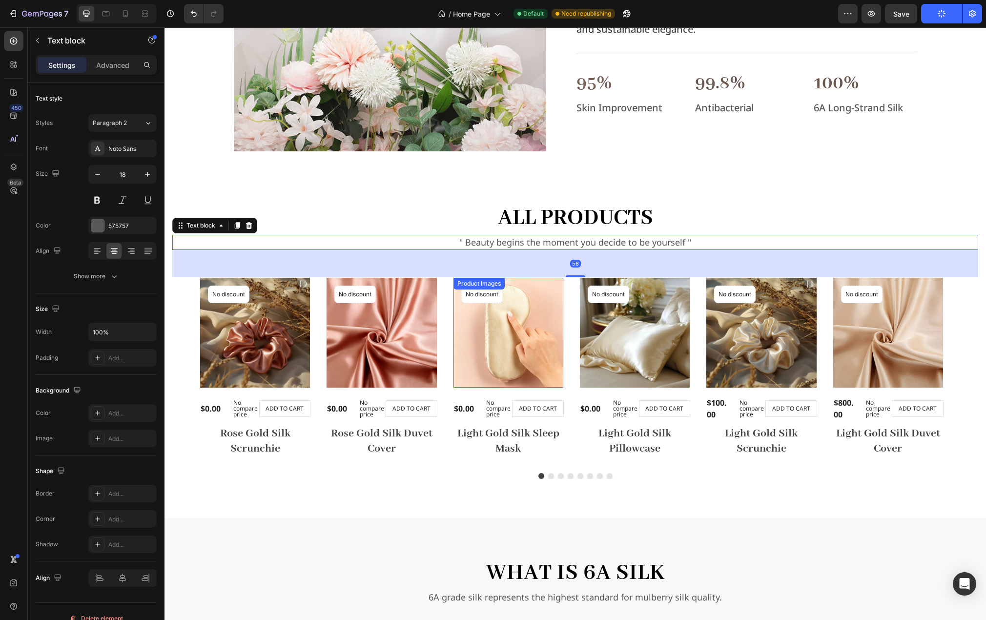
scroll to position [879, 0]
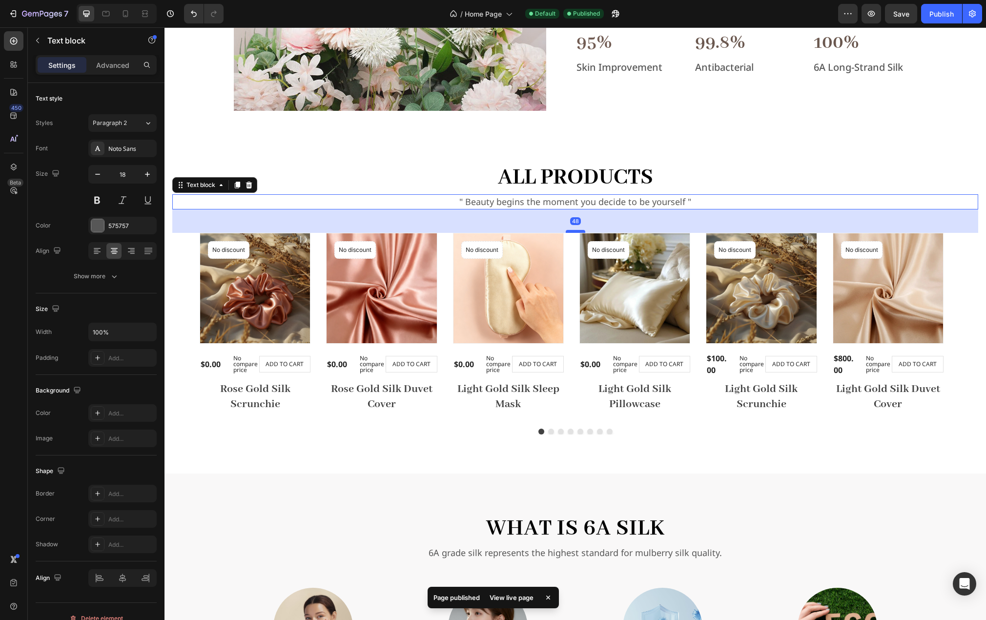
click at [577, 232] on div at bounding box center [576, 231] width 20 height 3
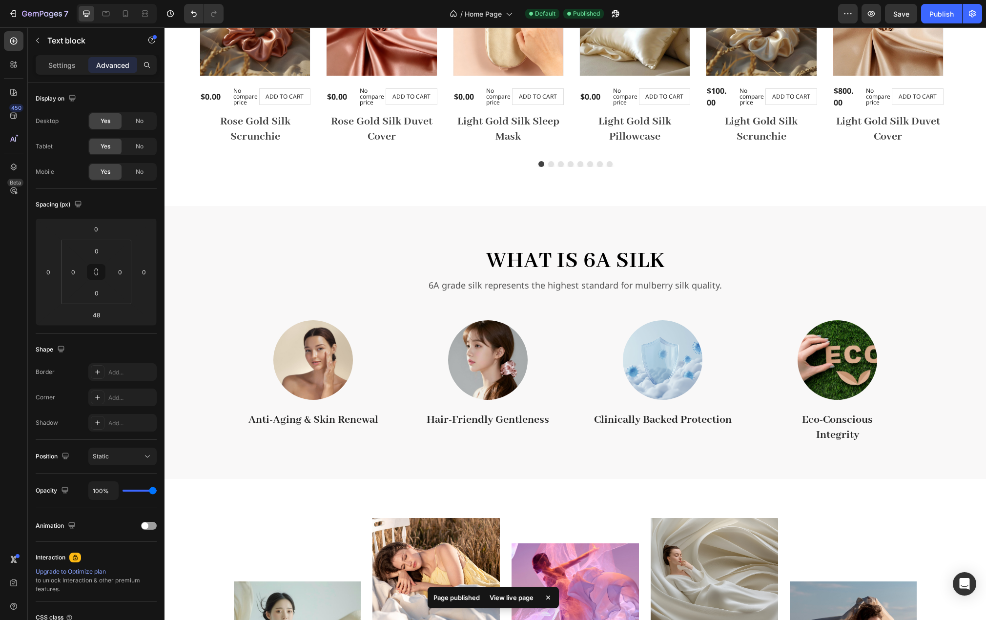
scroll to position [1221, 0]
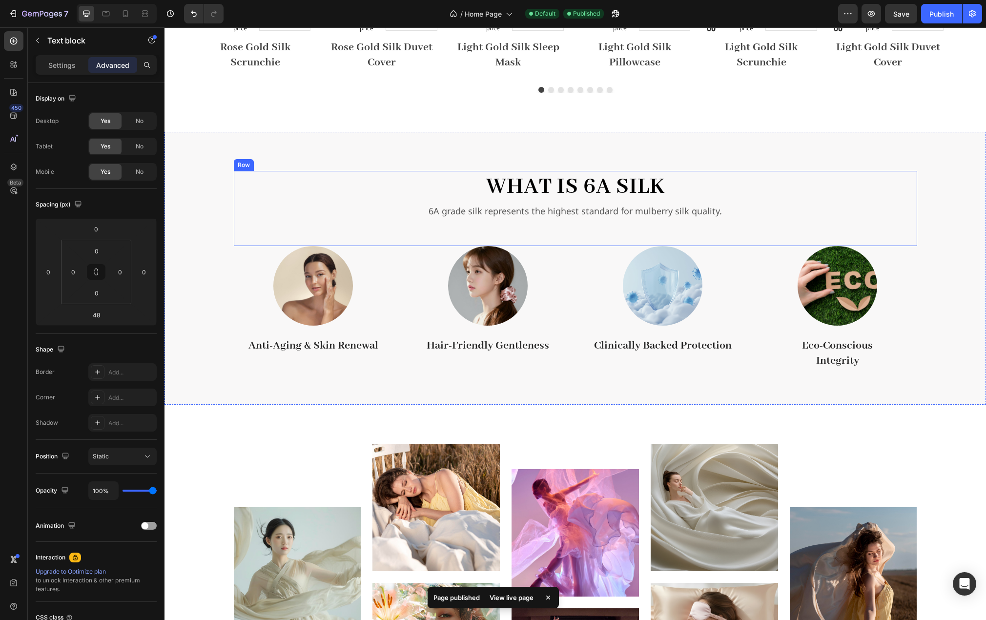
click at [540, 214] on p "6A grade silk represents the highest standard for mulberry silk quality." at bounding box center [576, 211] width 682 height 13
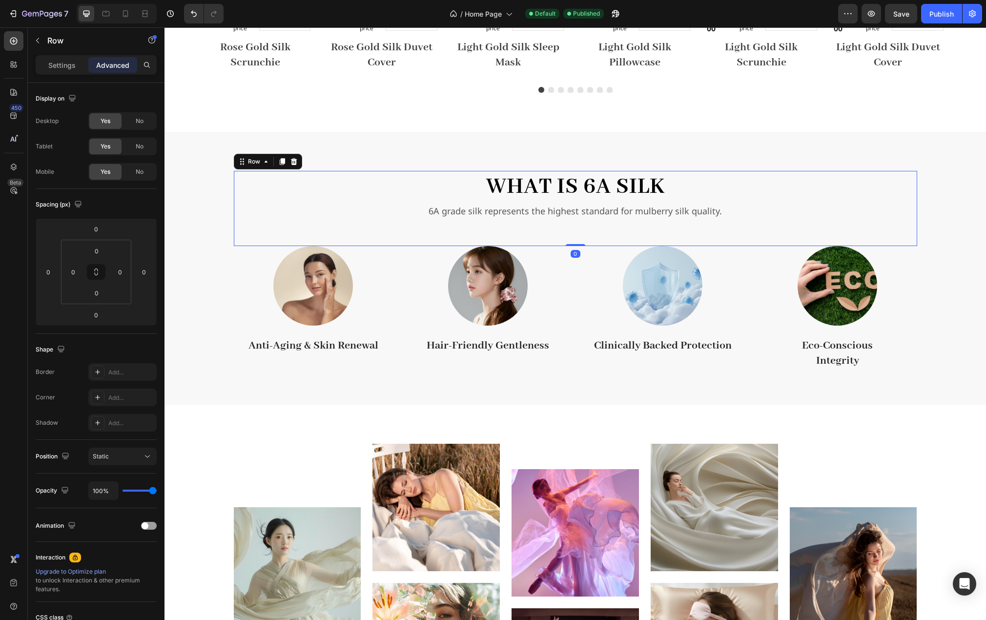
click at [568, 227] on div "What is 6A Silk Heading 6A grade silk represents the highest standard for mulbe…" at bounding box center [576, 208] width 684 height 75
click at [253, 161] on div "Row" at bounding box center [254, 161] width 16 height 9
click at [299, 205] on p "6A grade silk represents the highest standard for mulberry silk quality." at bounding box center [576, 211] width 682 height 13
click at [246, 195] on div "Text block" at bounding box center [262, 194] width 33 height 9
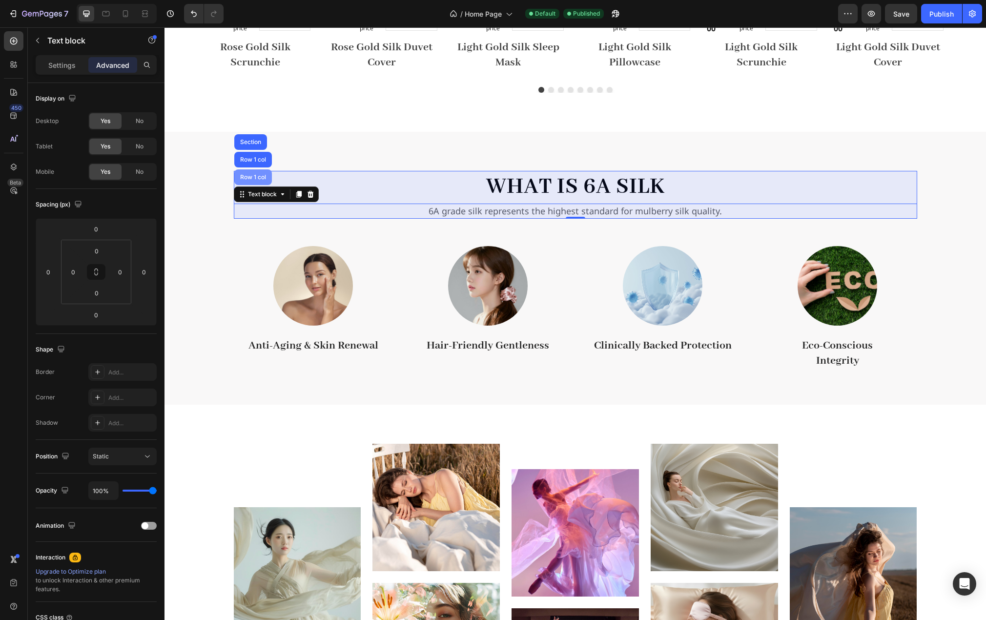
click at [249, 176] on div "Row 1 col" at bounding box center [253, 177] width 30 height 6
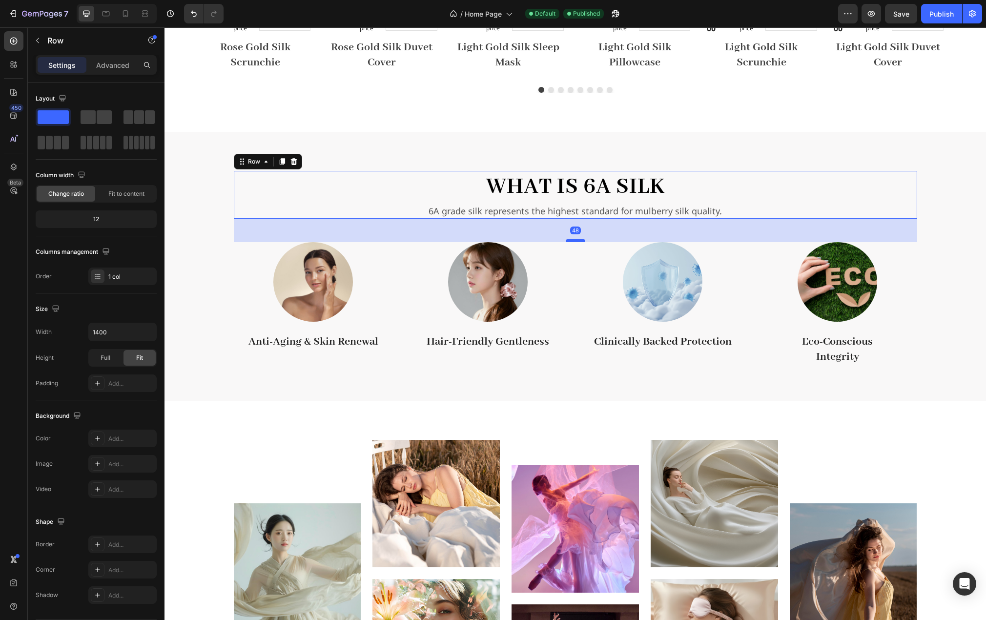
drag, startPoint x: 573, startPoint y: 245, endPoint x: 576, endPoint y: 241, distance: 5.2
click at [576, 241] on div at bounding box center [576, 240] width 20 height 3
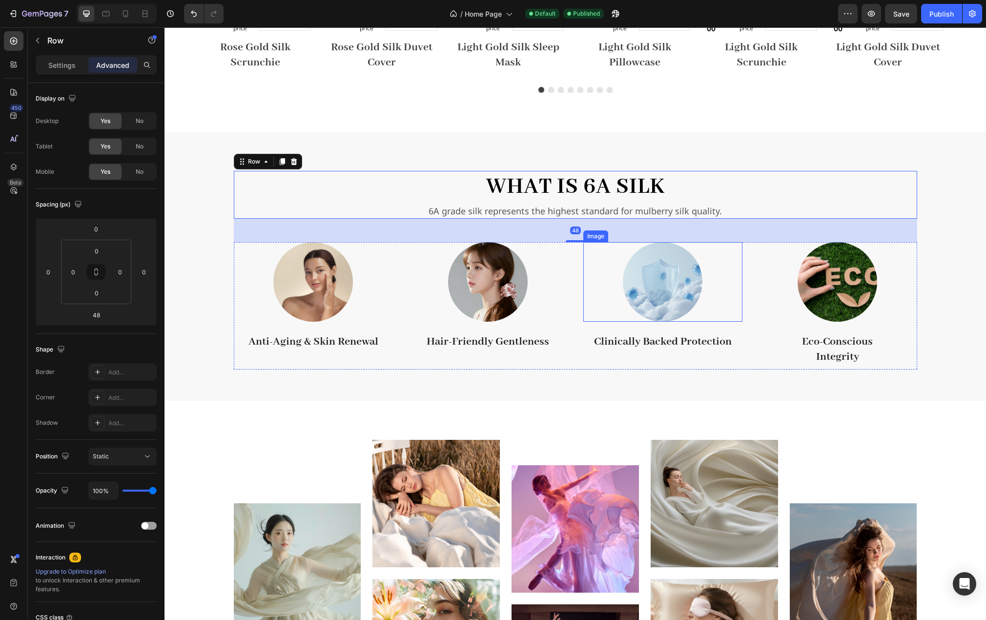
scroll to position [1416, 0]
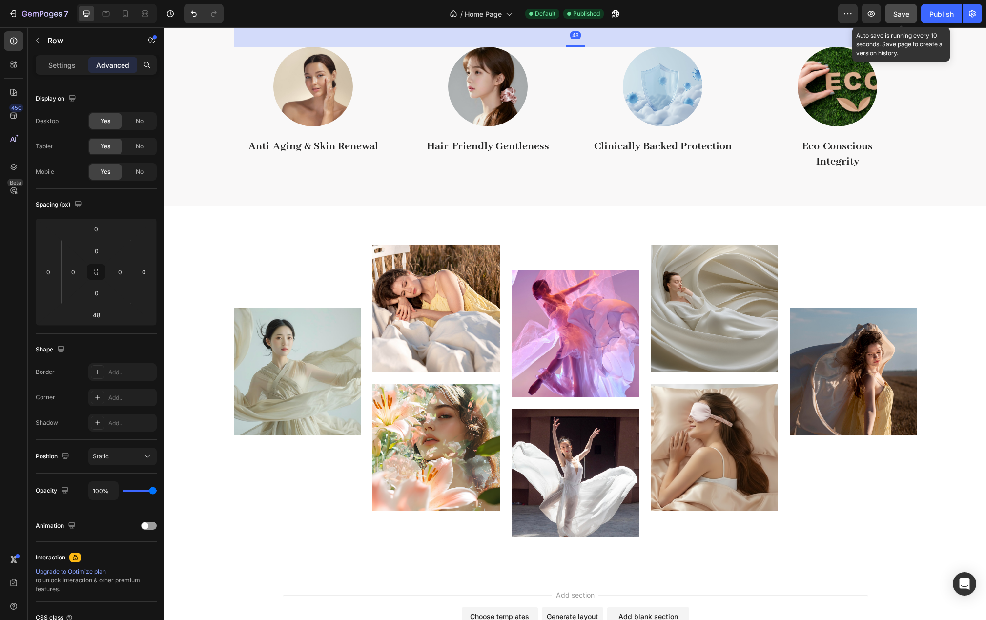
click at [908, 12] on button "Save" at bounding box center [901, 14] width 32 height 20
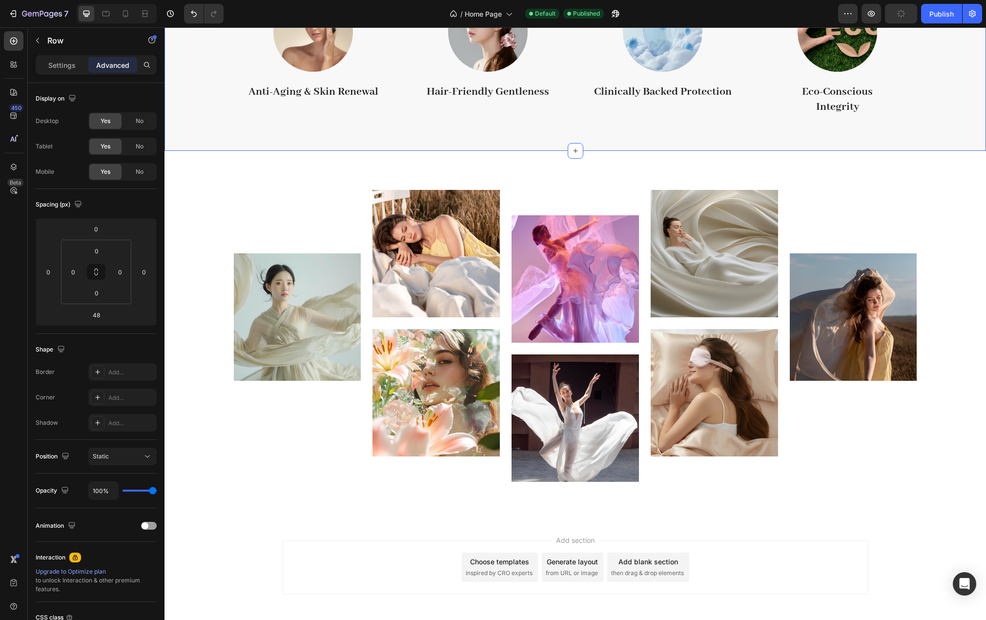
scroll to position [1512, 0]
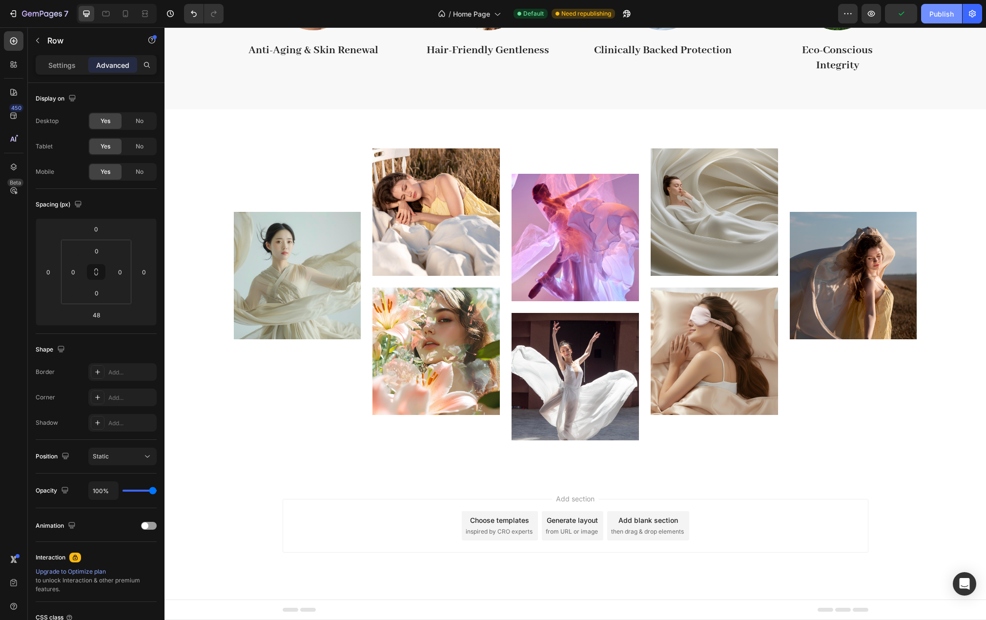
click at [931, 19] on button "Publish" at bounding box center [941, 14] width 41 height 20
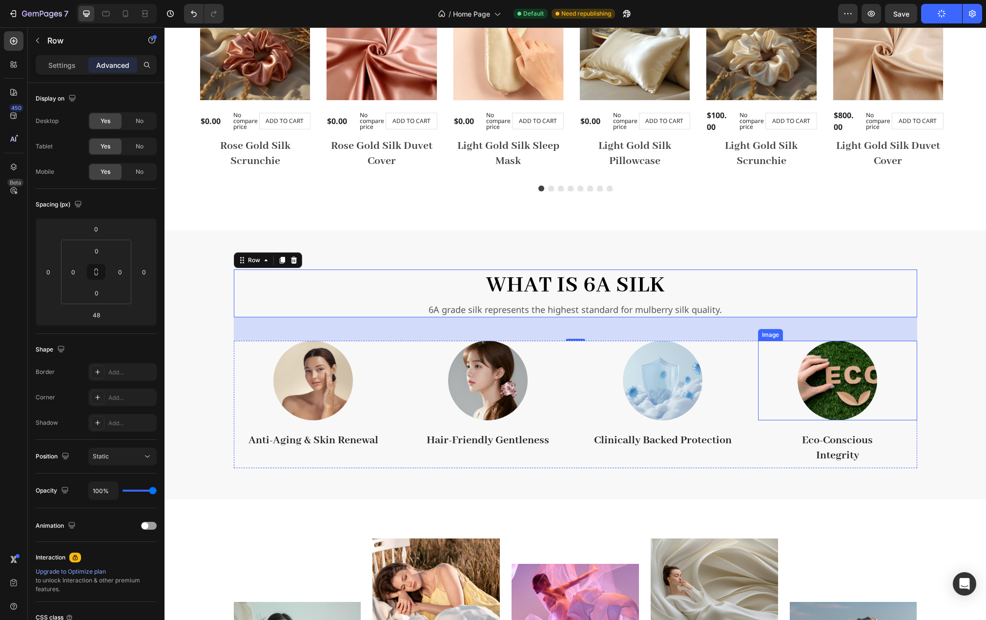
scroll to position [1219, 0]
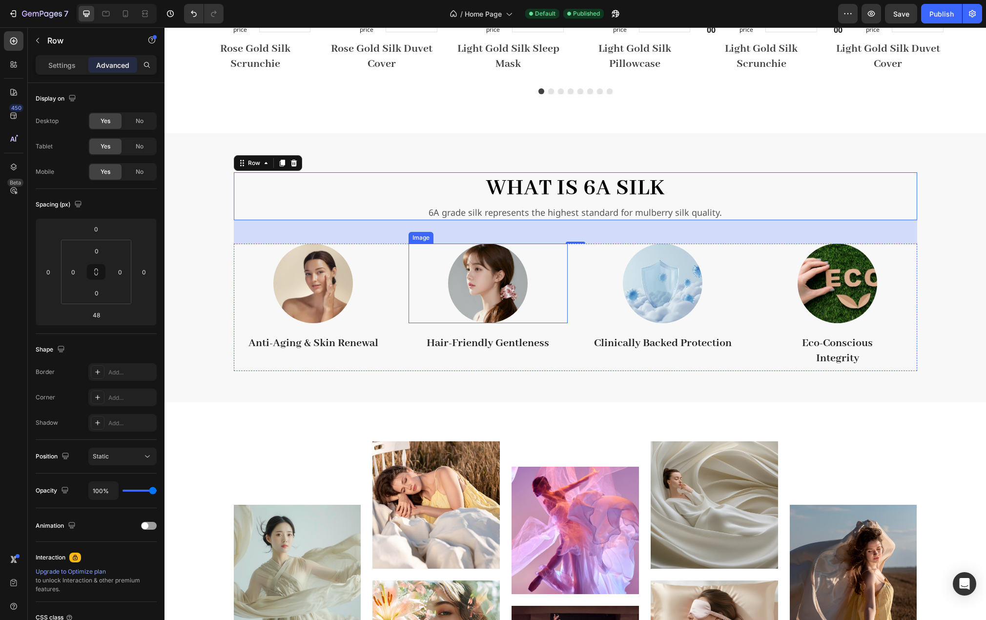
click at [514, 308] on img at bounding box center [488, 284] width 80 height 80
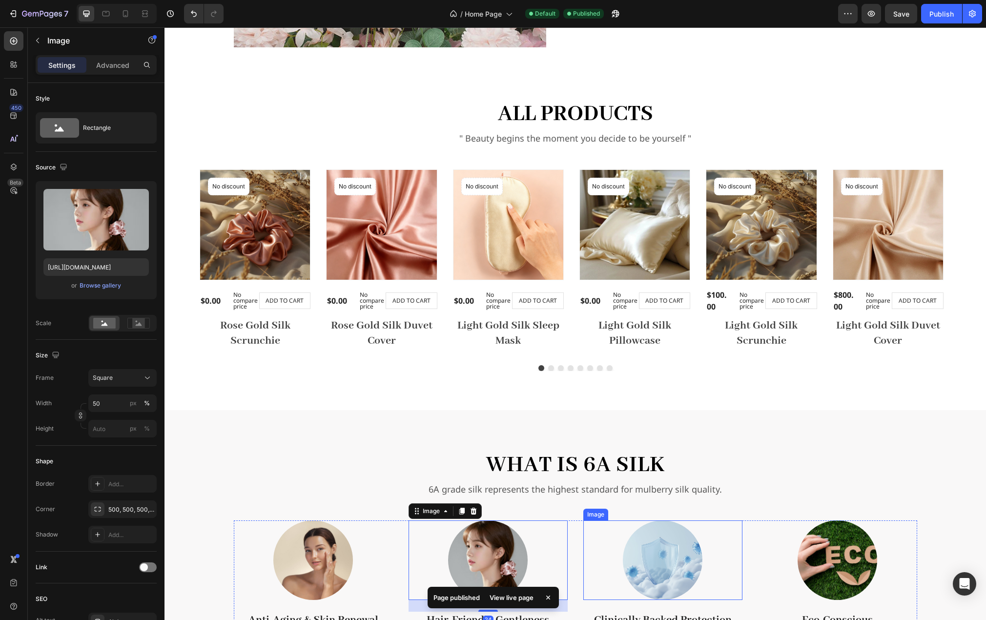
scroll to position [926, 0]
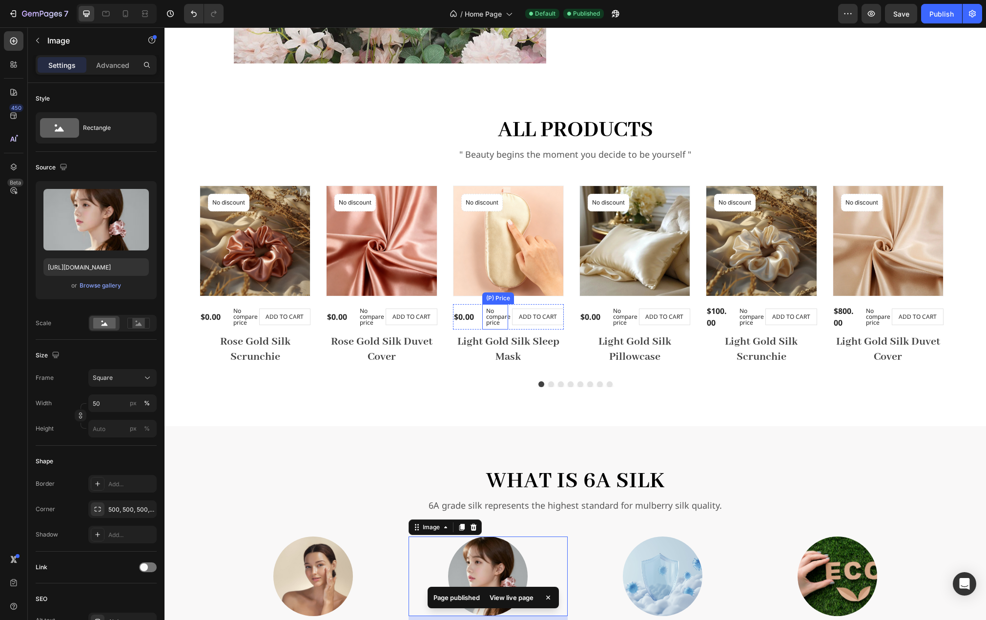
click at [503, 328] on div "No compare price" at bounding box center [495, 316] width 26 height 25
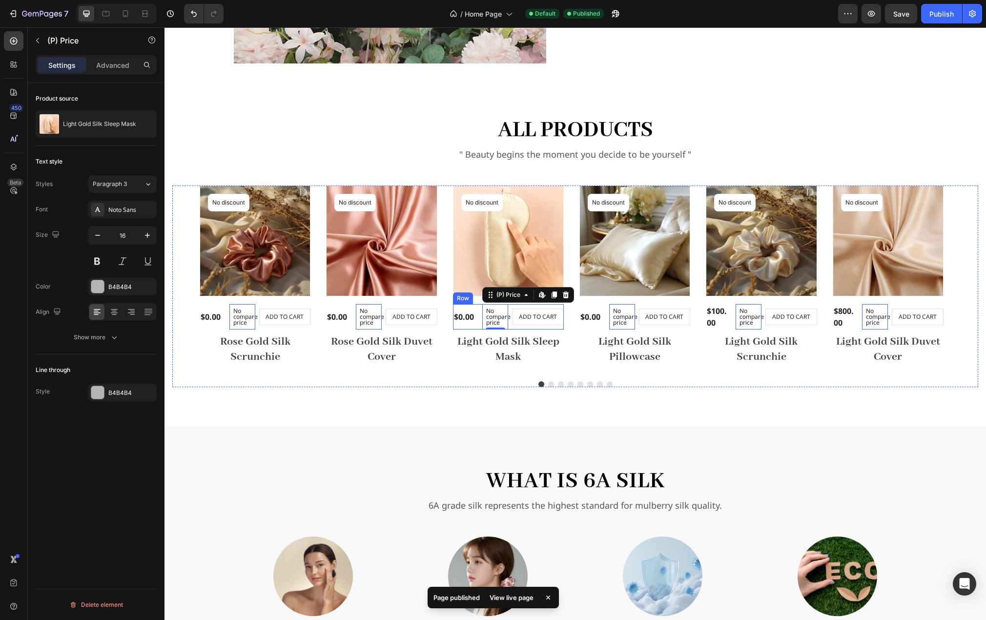
click at [517, 328] on div "ADD TO CART (P) Cart Button" at bounding box center [538, 316] width 52 height 25
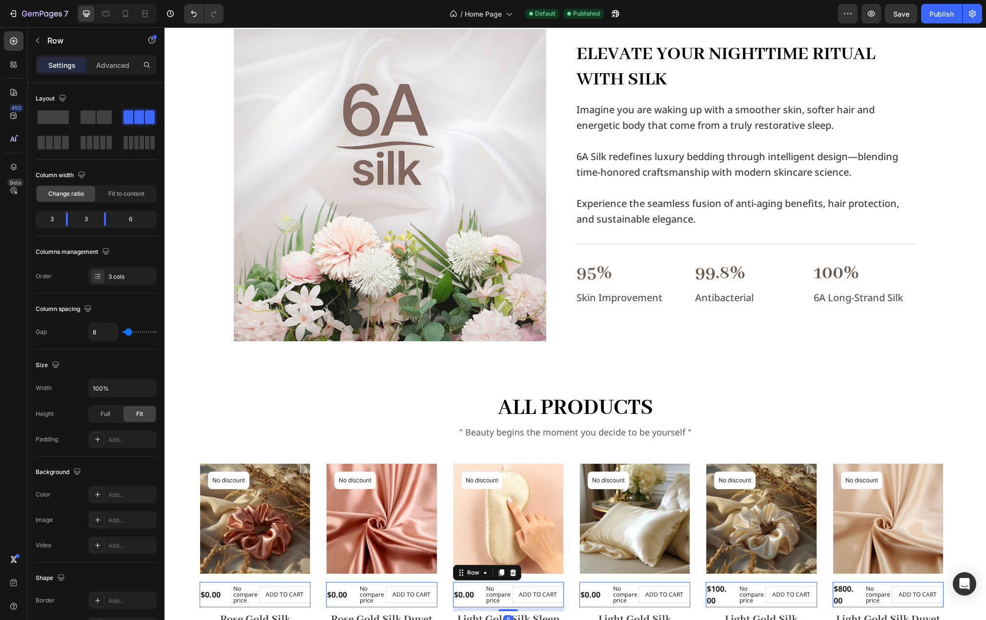
scroll to position [243, 0]
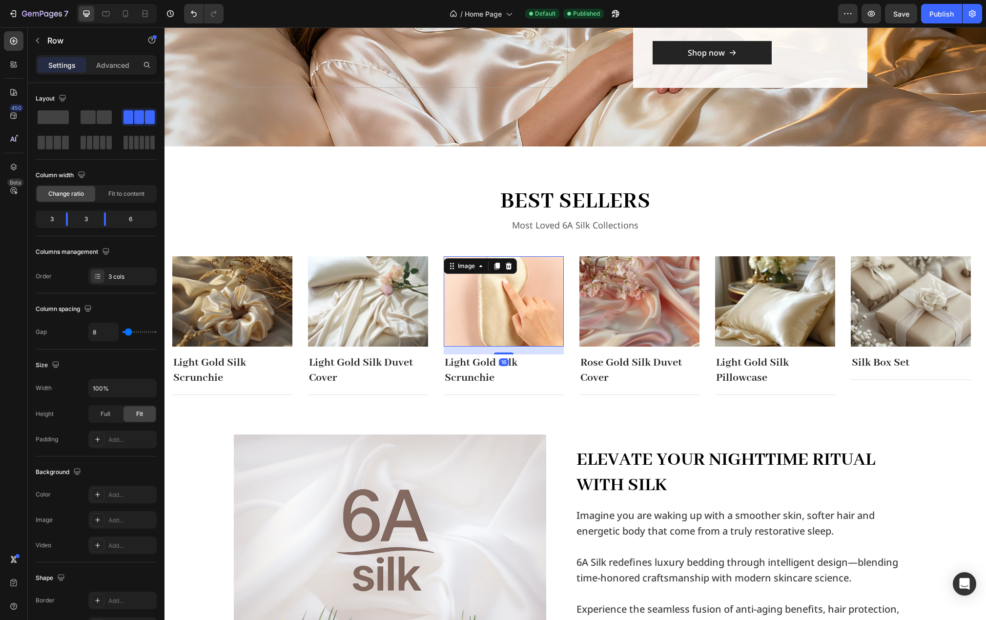
click at [521, 340] on img at bounding box center [504, 301] width 120 height 90
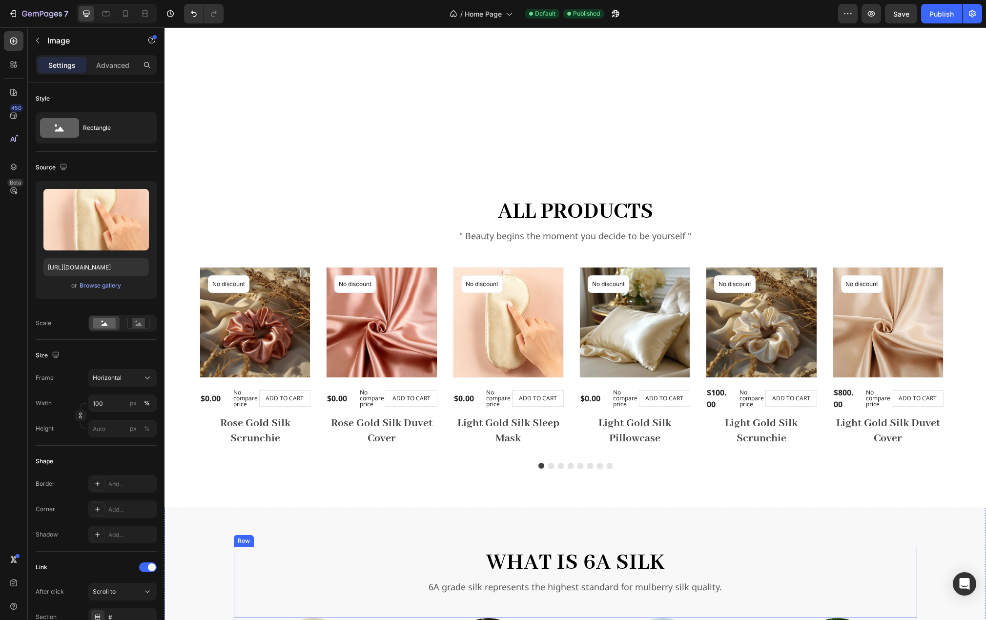
scroll to position [1121, 0]
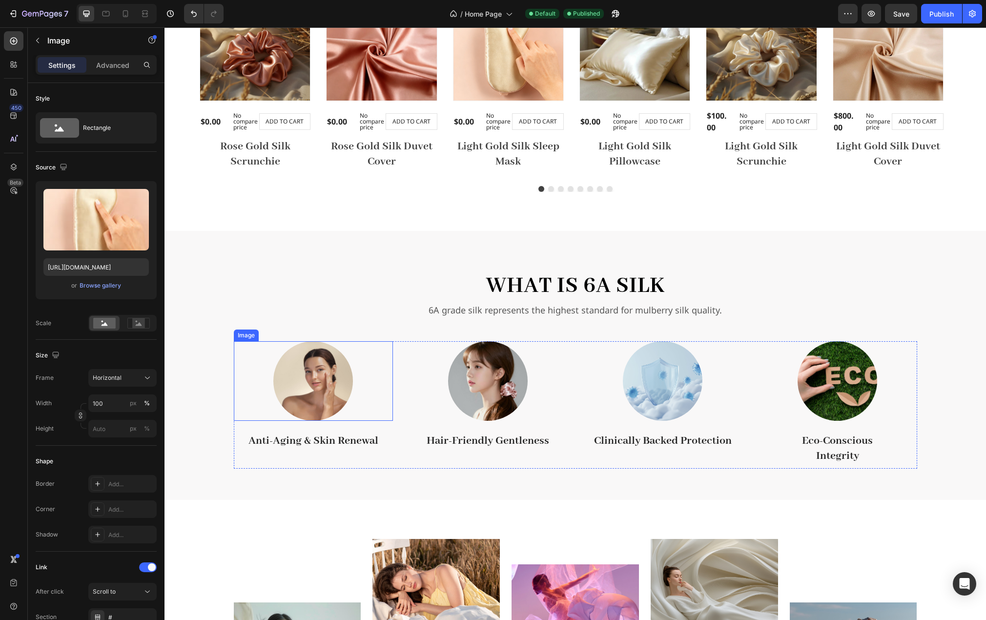
click at [322, 405] on img at bounding box center [313, 381] width 80 height 80
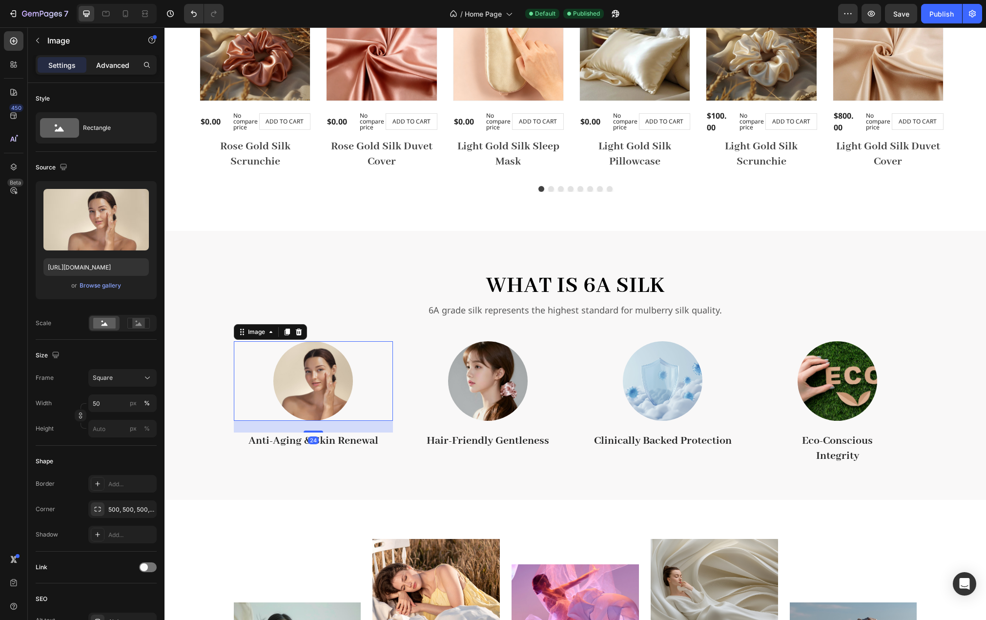
click at [109, 72] on div "Advanced" at bounding box center [112, 65] width 49 height 16
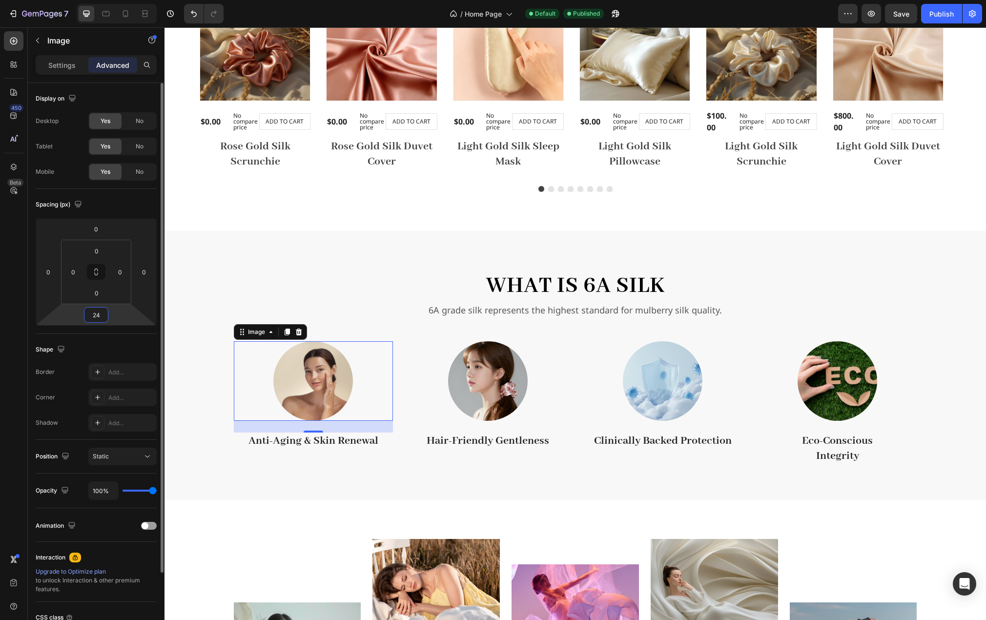
drag, startPoint x: 100, startPoint y: 315, endPoint x: 108, endPoint y: 315, distance: 7.8
click at [100, 315] on input "24" at bounding box center [96, 315] width 20 height 15
type input "16"
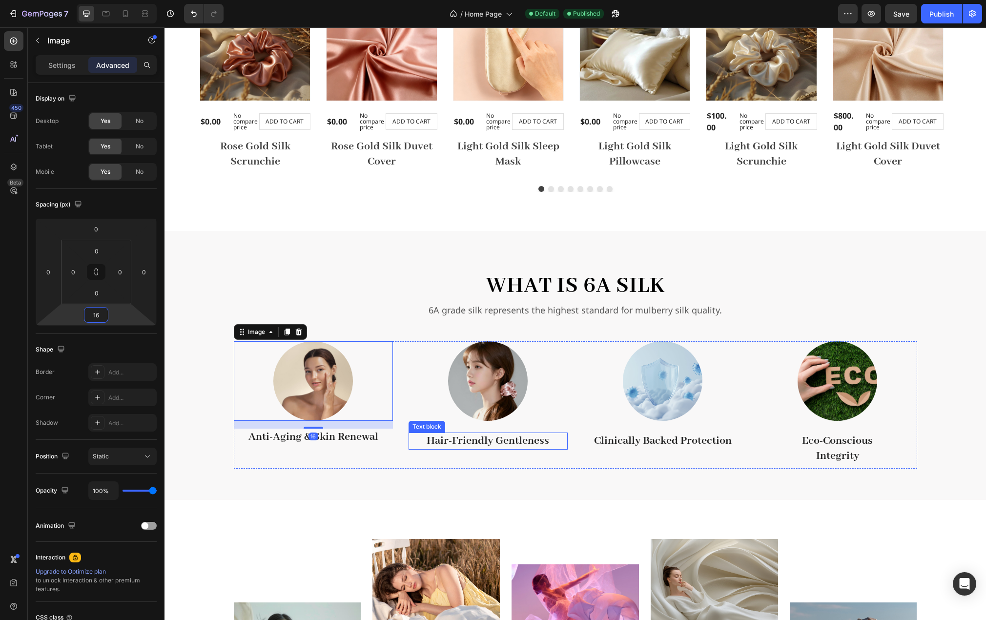
click at [471, 446] on strong "Hair-Friendly Gentleness" at bounding box center [488, 441] width 123 height 14
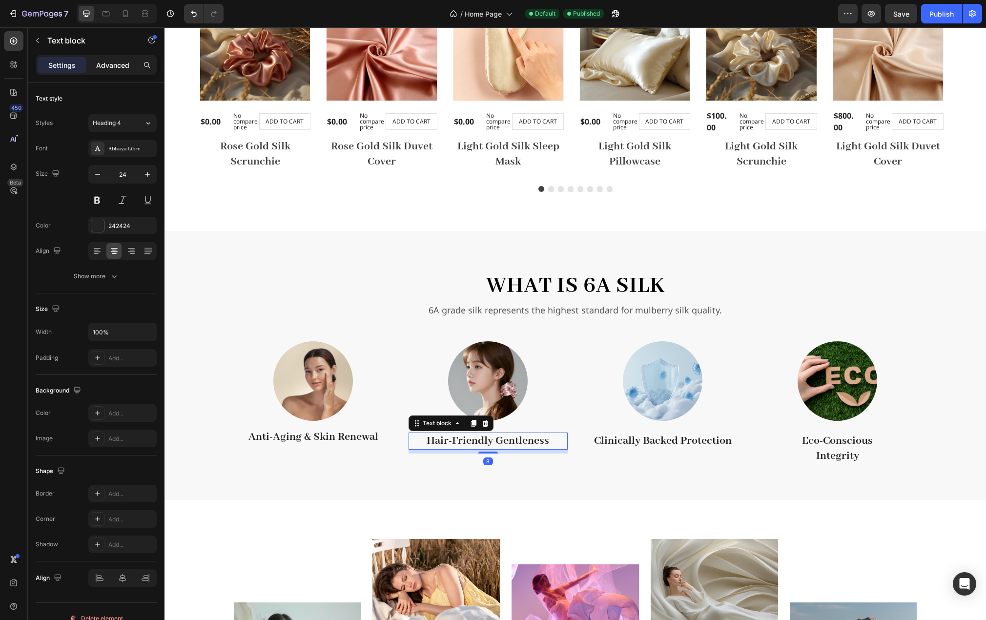
click at [117, 62] on p "Advanced" at bounding box center [112, 65] width 33 height 10
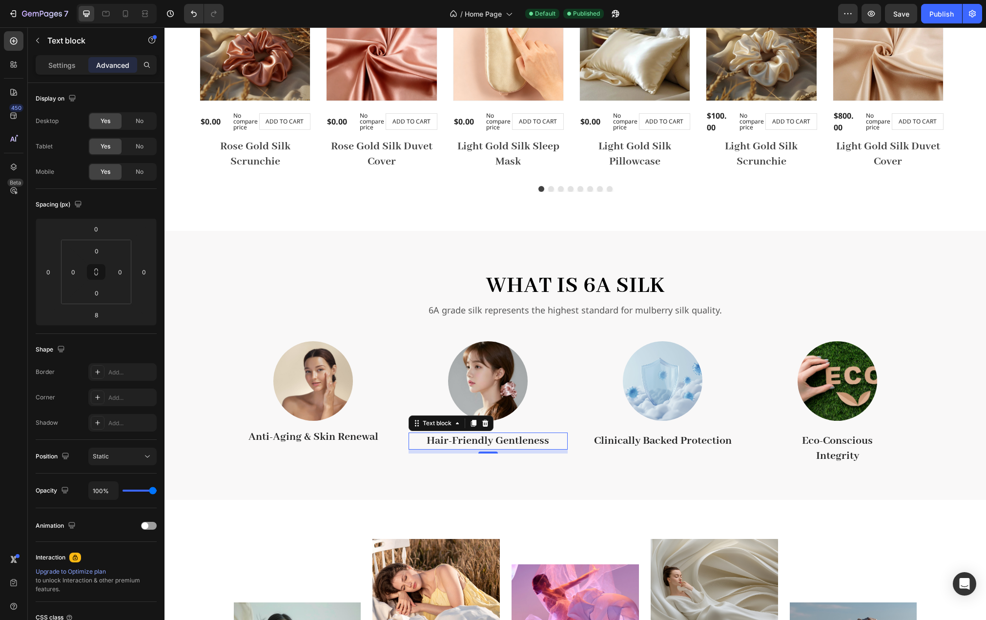
click at [500, 413] on img at bounding box center [488, 381] width 80 height 80
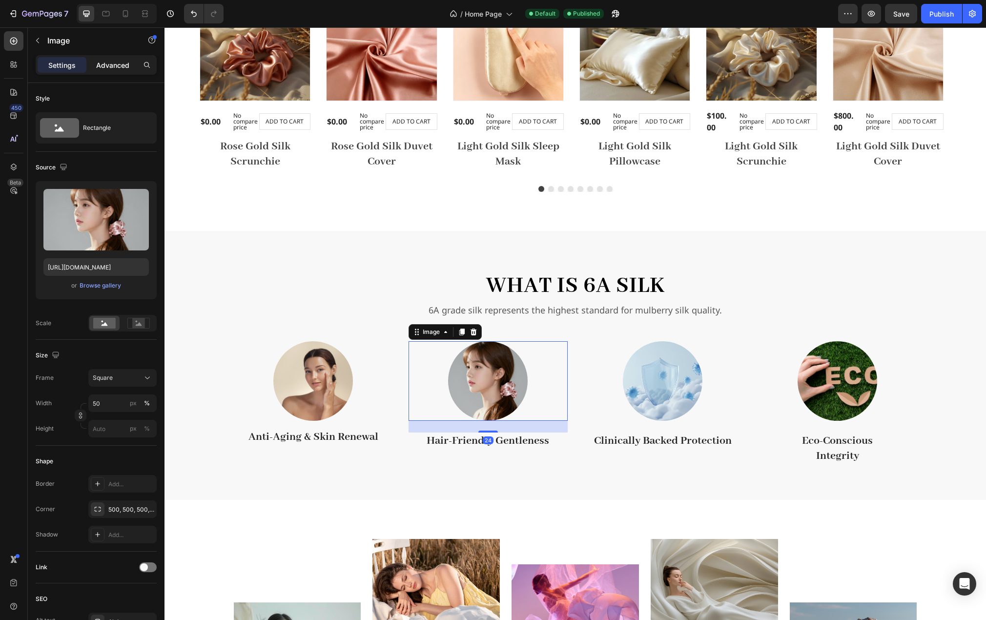
click at [109, 63] on p "Advanced" at bounding box center [112, 65] width 33 height 10
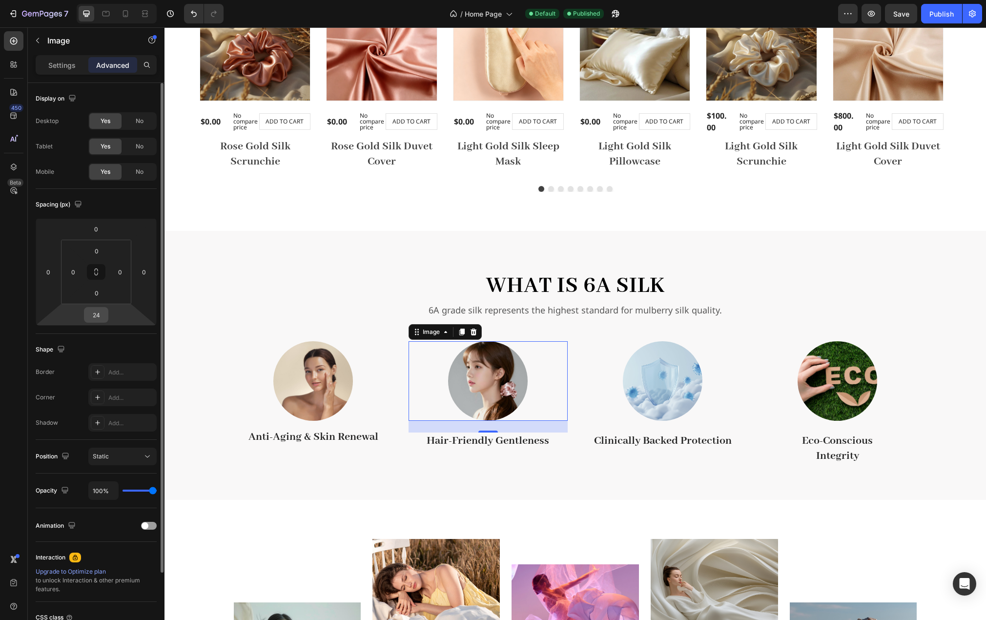
click at [102, 313] on input "24" at bounding box center [96, 315] width 20 height 15
type input "16"
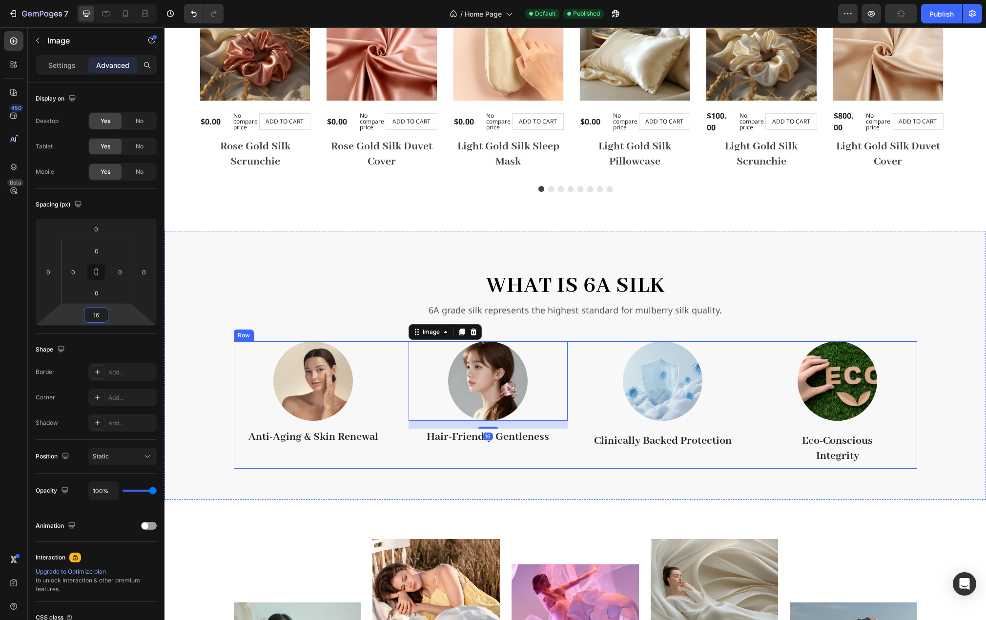
click at [699, 408] on div at bounding box center [662, 381] width 159 height 80
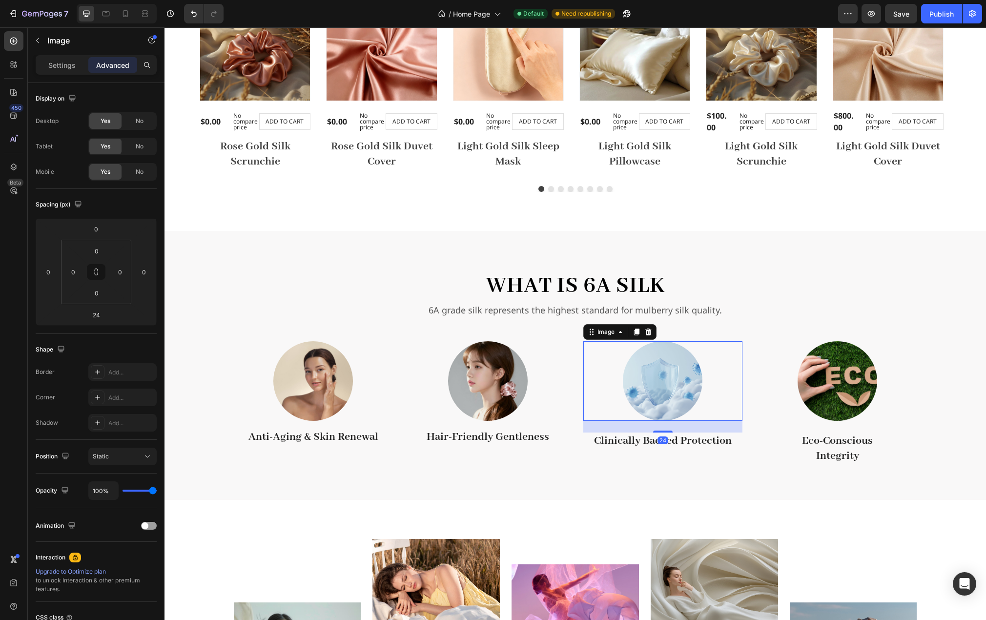
click at [119, 66] on p "Advanced" at bounding box center [112, 65] width 33 height 10
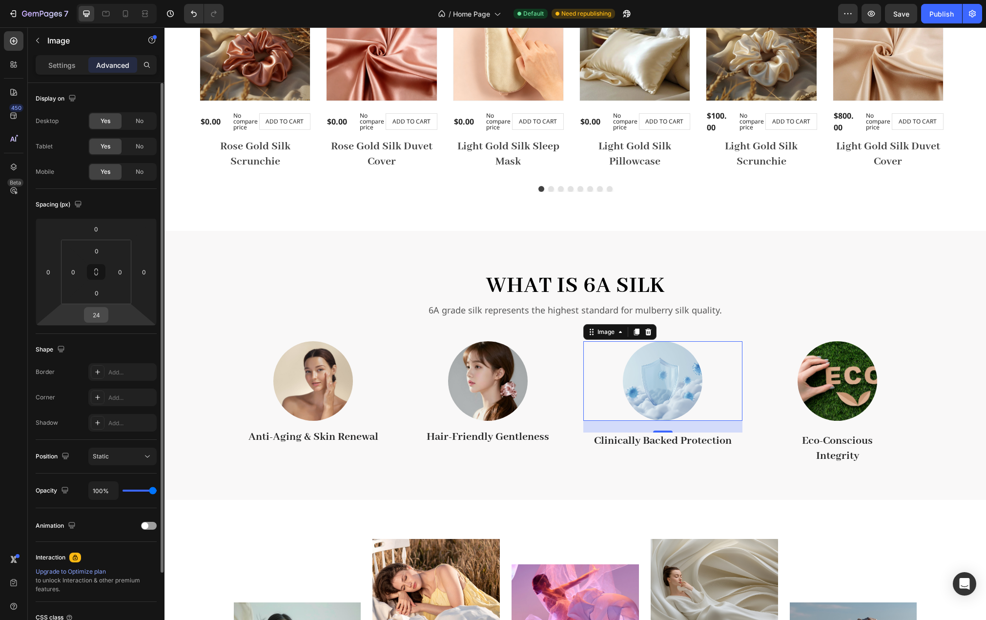
click at [105, 314] on input "24" at bounding box center [96, 315] width 20 height 15
type input "16"
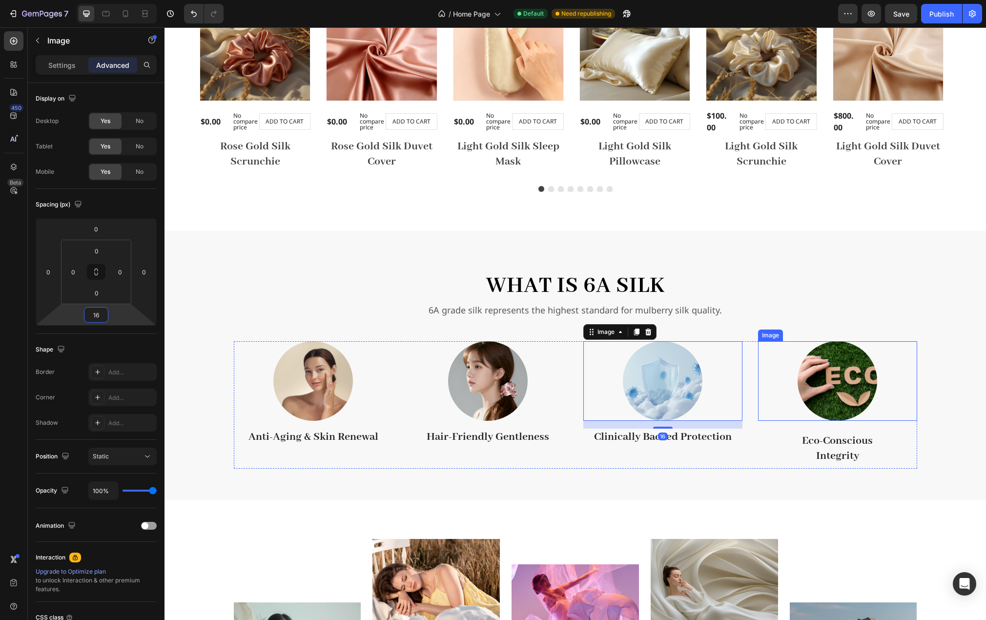
click at [847, 369] on img at bounding box center [838, 381] width 80 height 80
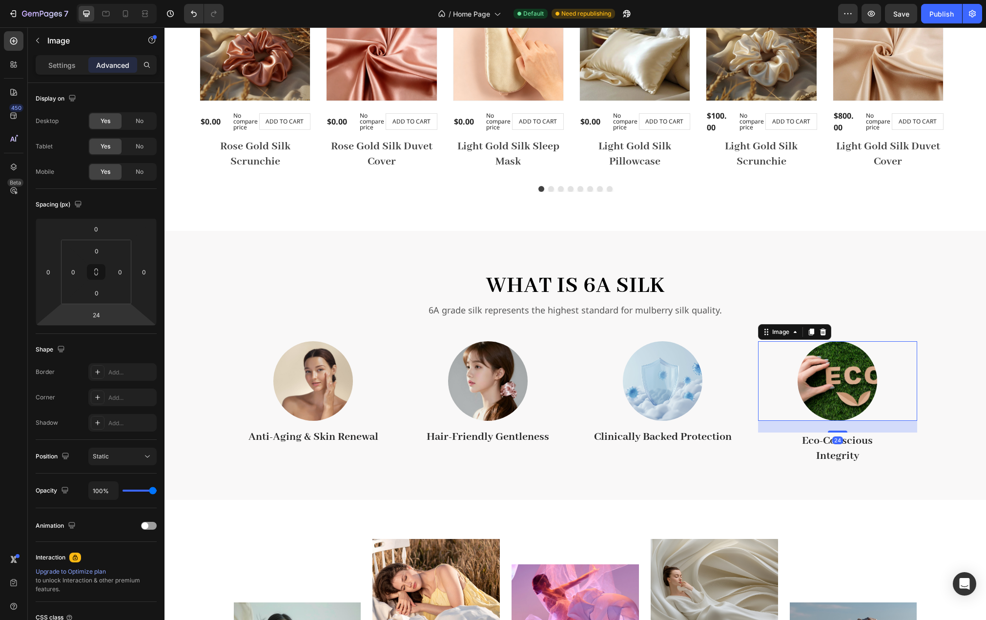
click at [108, 0] on html "7 Version history / Home Page Default Need republishing Preview Save Publish 45…" at bounding box center [493, 0] width 986 height 0
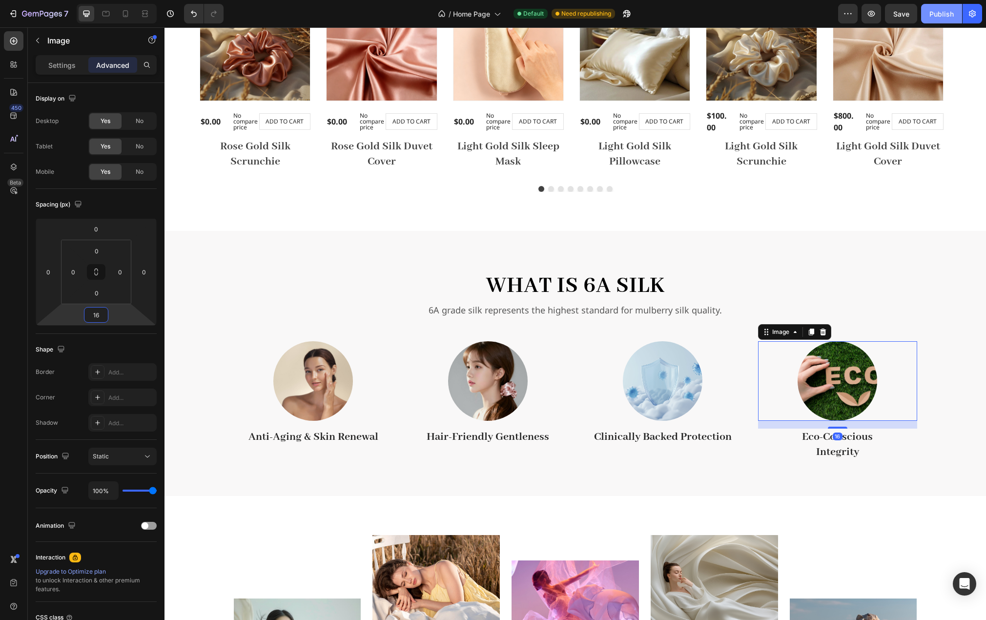
type input "16"
click at [943, 20] on button "Publish" at bounding box center [941, 14] width 41 height 20
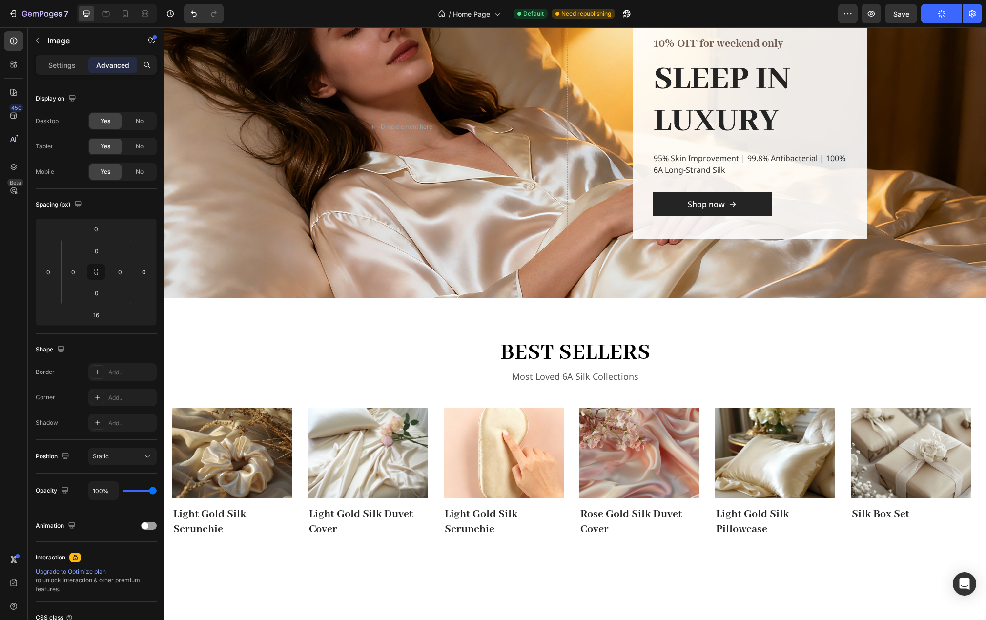
scroll to position [0, 0]
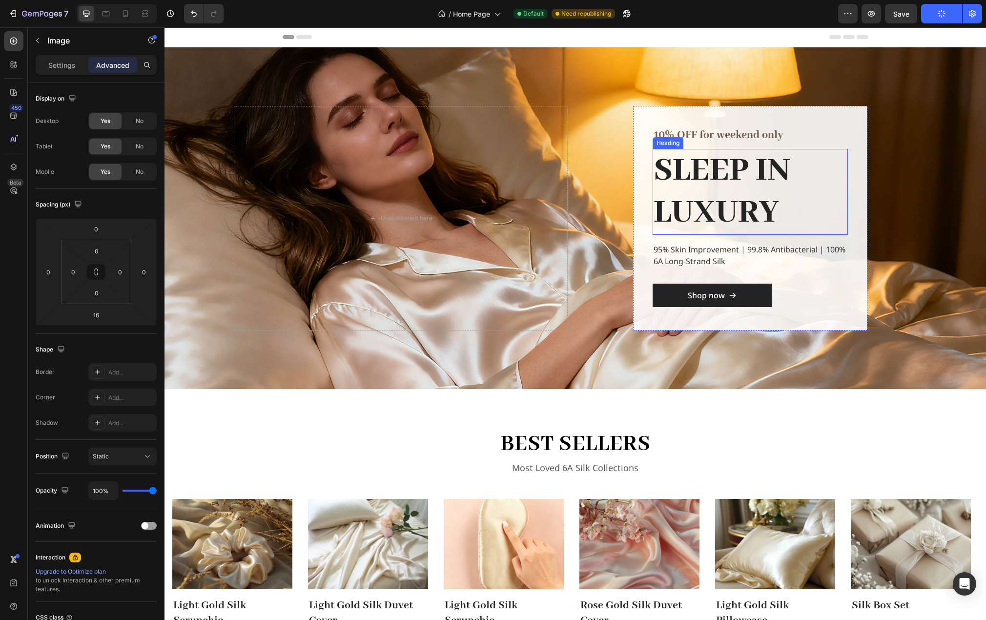
click at [788, 181] on h2 "SLEEP IN LUXURY" at bounding box center [750, 192] width 195 height 86
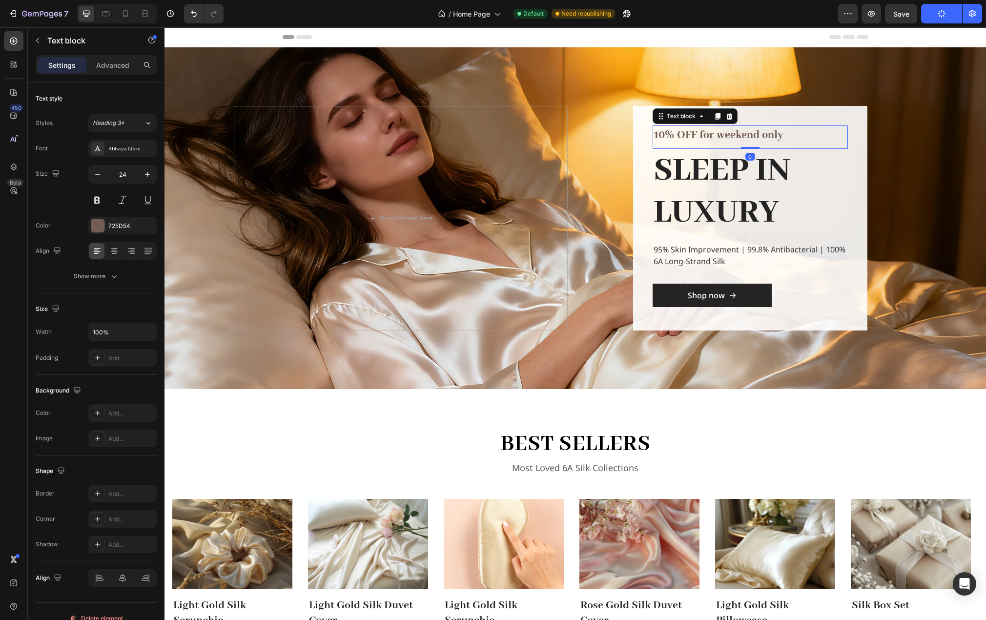
click at [769, 139] on p "10% OFF for weekend only" at bounding box center [750, 135] width 193 height 18
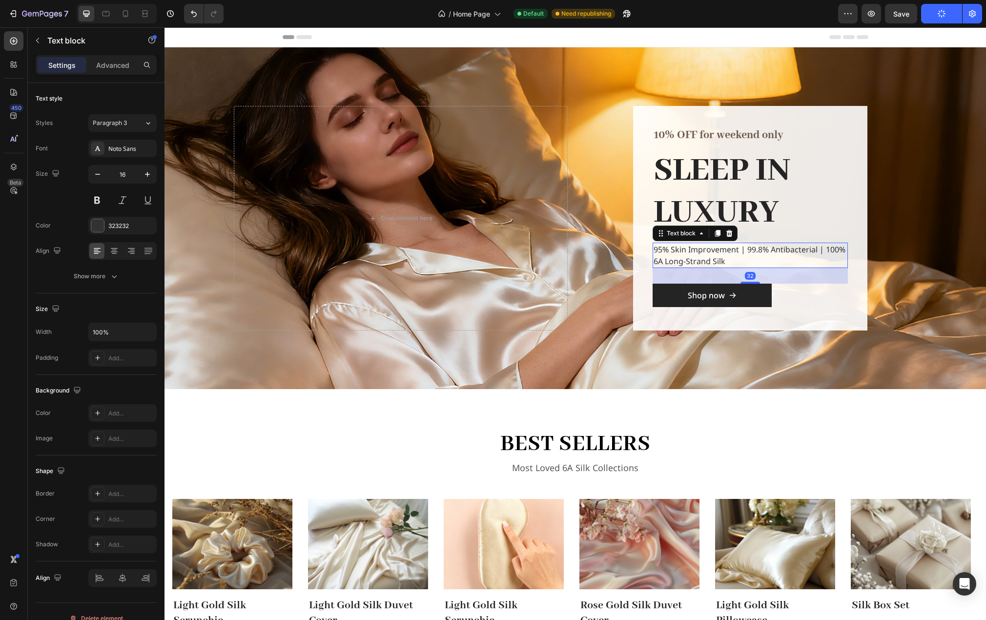
click at [769, 253] on p "95% Skin Improvement | 99.8% Antibacterial | 100% 6A Long-Strand Silk" at bounding box center [750, 255] width 193 height 23
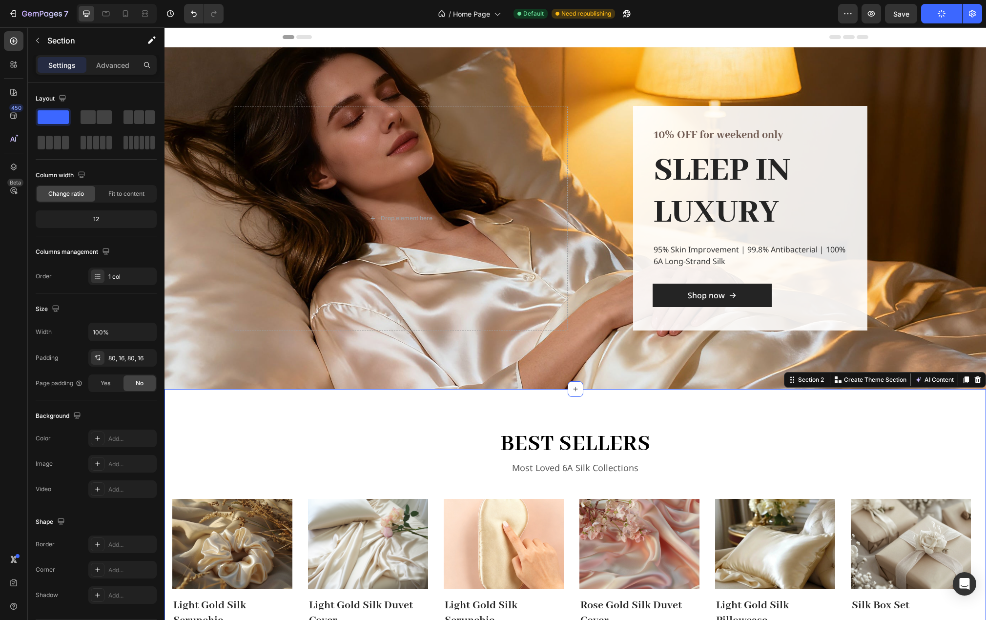
click at [249, 435] on div "best sellers Heading Most Loved 6A Silk Collections Text block Row Image Light …" at bounding box center [575, 533] width 806 height 210
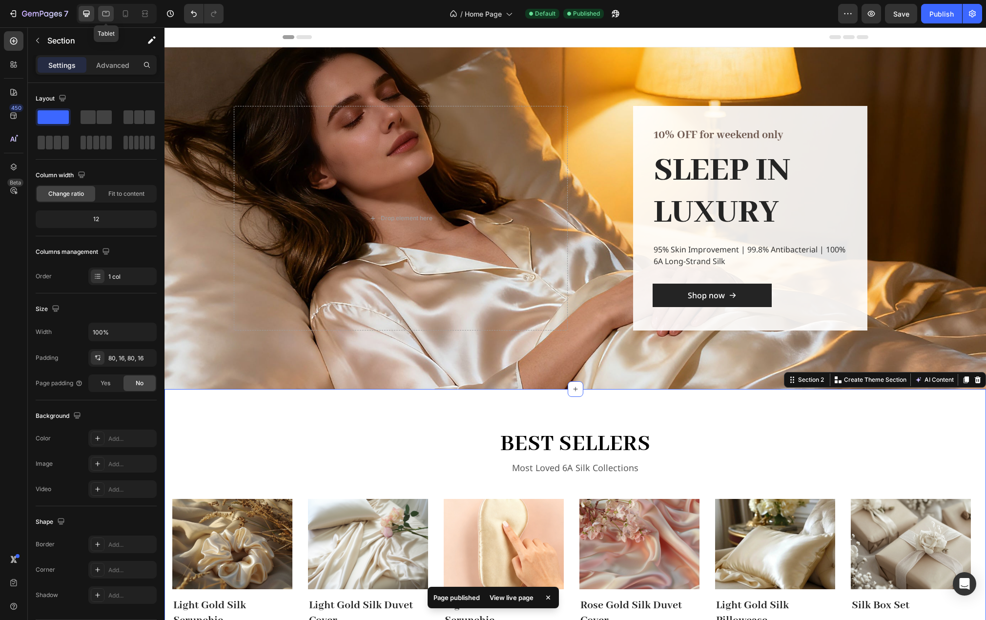
click at [109, 13] on icon at bounding box center [106, 14] width 10 height 10
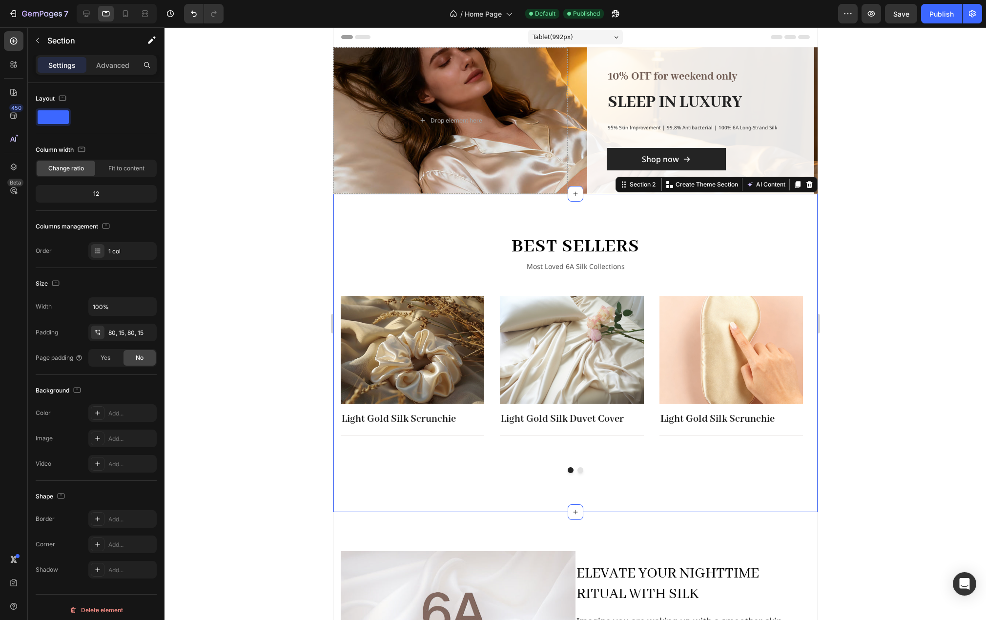
click at [391, 216] on div "best sellers Heading Most Loved 6A Silk Collections Text block Row Image Light …" at bounding box center [575, 353] width 484 height 318
click at [401, 228] on div "best sellers Heading Most Loved 6A Silk Collections Text block Row Image Light …" at bounding box center [575, 353] width 484 height 318
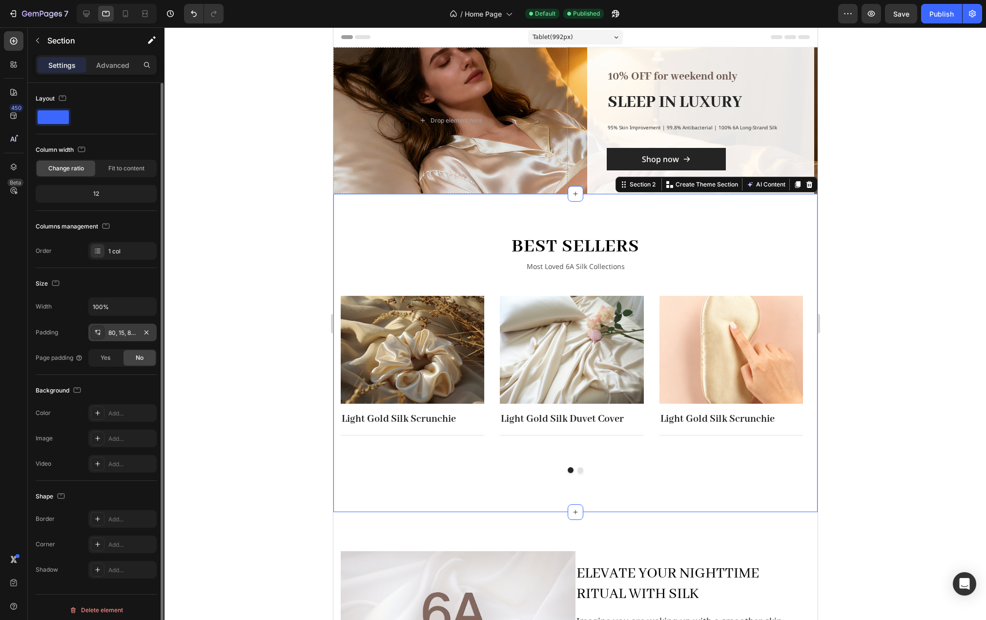
click at [118, 334] on div "80, 15, 80, 15" at bounding box center [122, 333] width 28 height 9
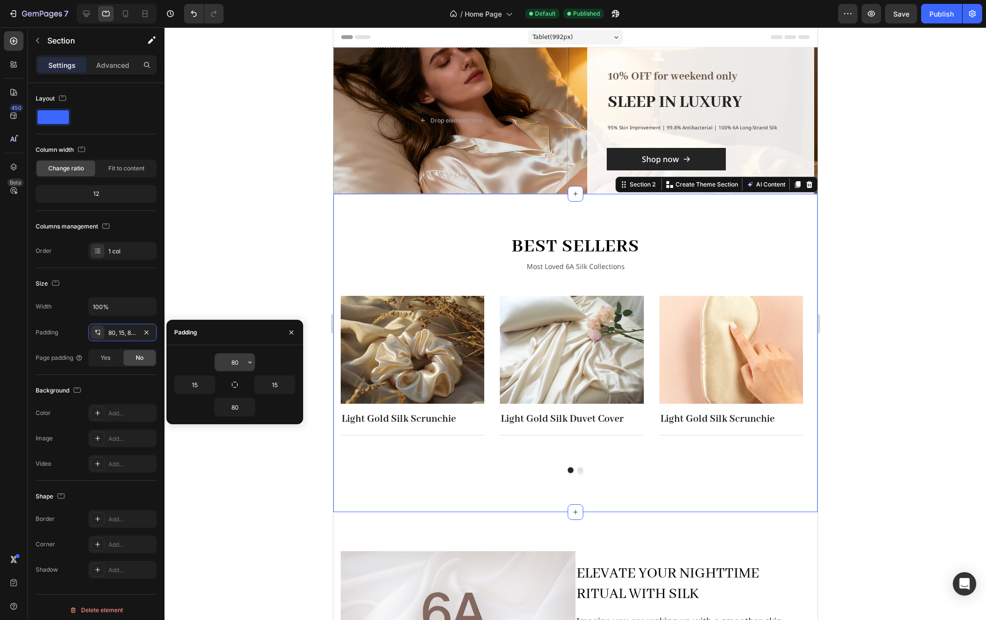
click at [236, 362] on input "80" at bounding box center [235, 362] width 40 height 18
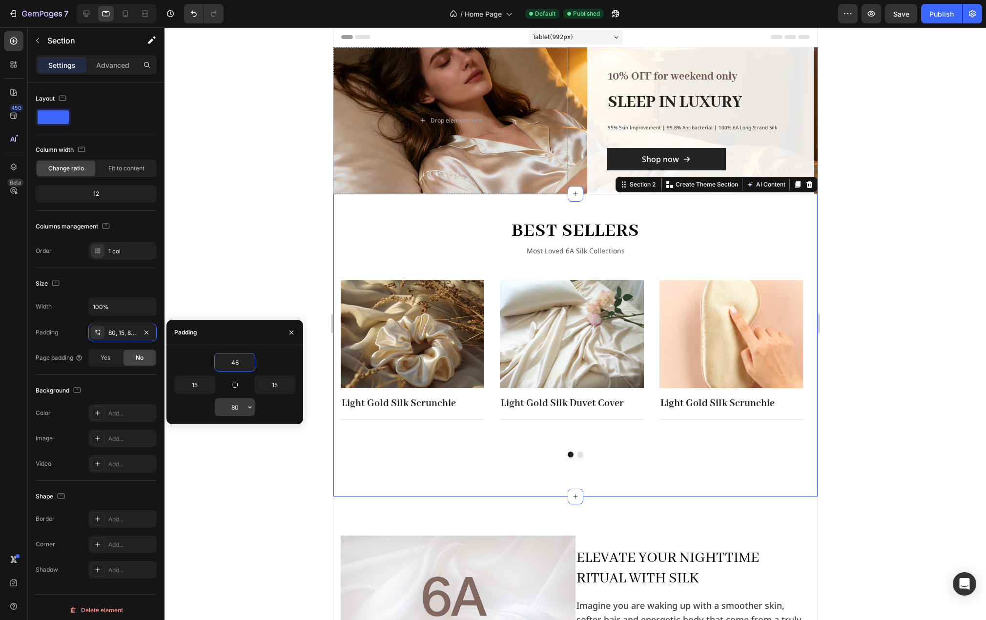
type input "48"
click at [236, 409] on input "80" at bounding box center [235, 407] width 40 height 18
type input "48"
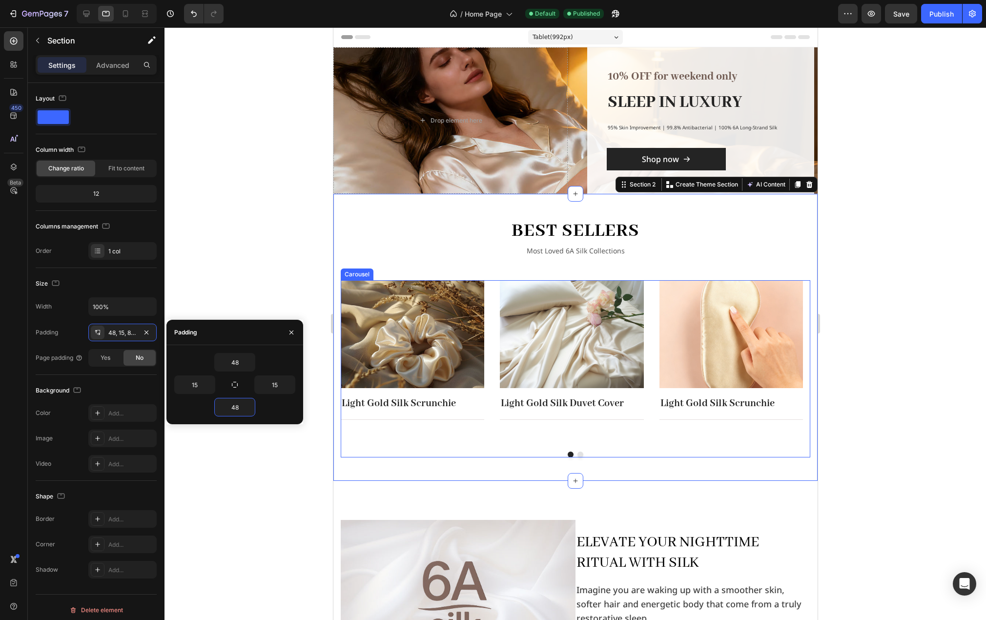
click at [578, 454] on button "Dot" at bounding box center [580, 455] width 6 height 6
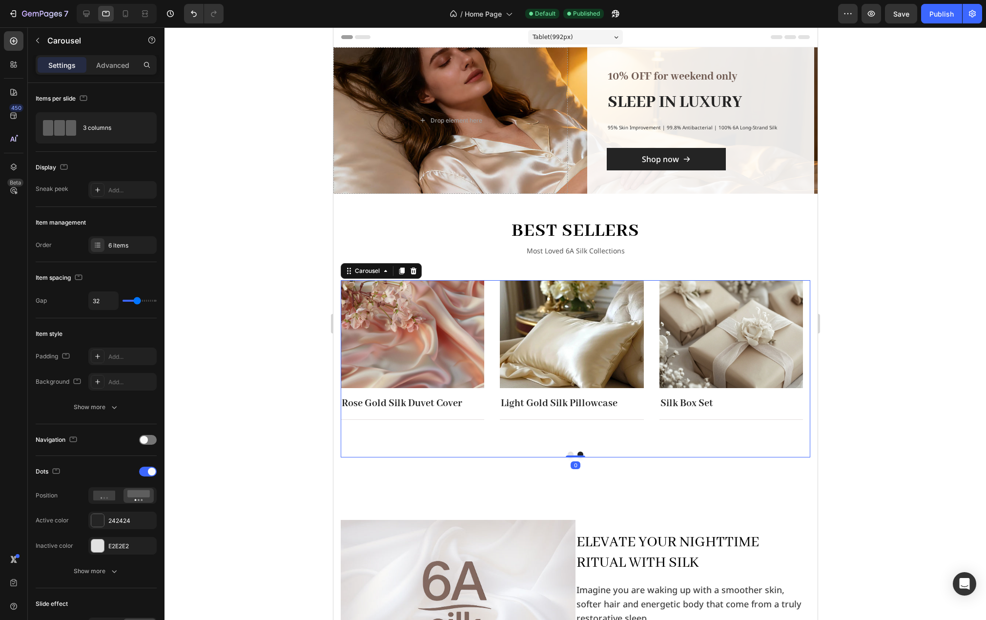
click at [567, 453] on button "Dot" at bounding box center [570, 455] width 6 height 6
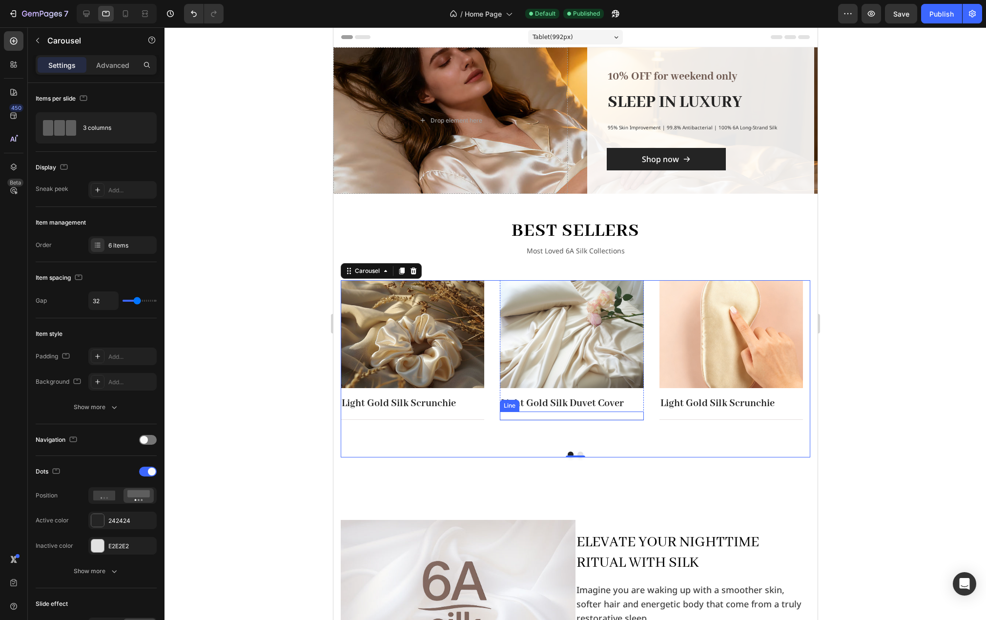
click at [592, 418] on div "Title Line" at bounding box center [571, 416] width 144 height 9
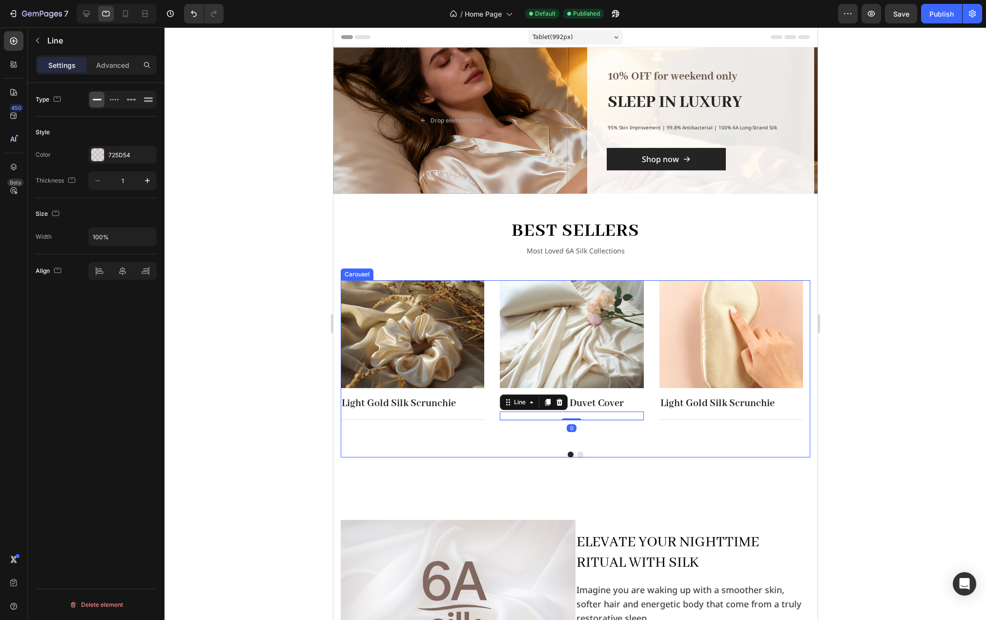
click at [492, 394] on div "Image Light Gold Silk Scrunchie Text block Title Line Row Image Light Gold Silk…" at bounding box center [575, 362] width 470 height 164
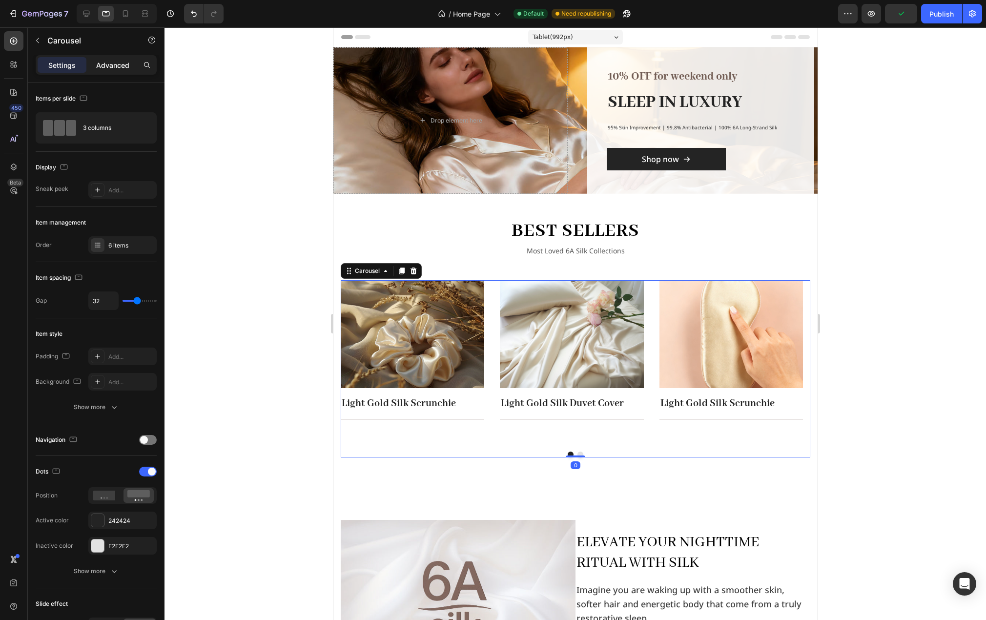
click at [109, 63] on p "Advanced" at bounding box center [112, 65] width 33 height 10
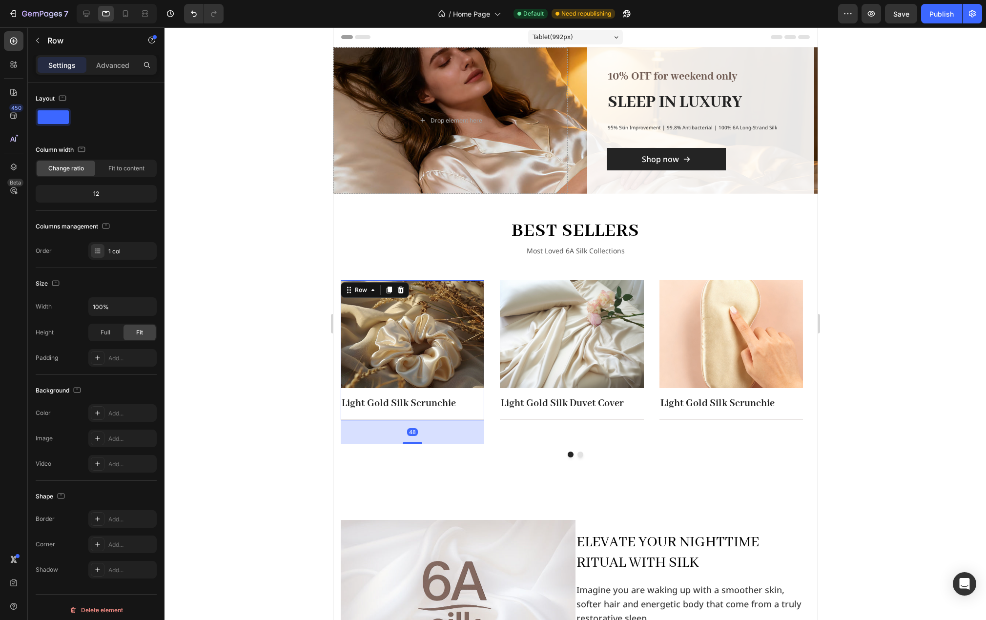
click at [480, 394] on div "Image Light Gold Silk Scrunchie Text block Title Line" at bounding box center [412, 350] width 144 height 140
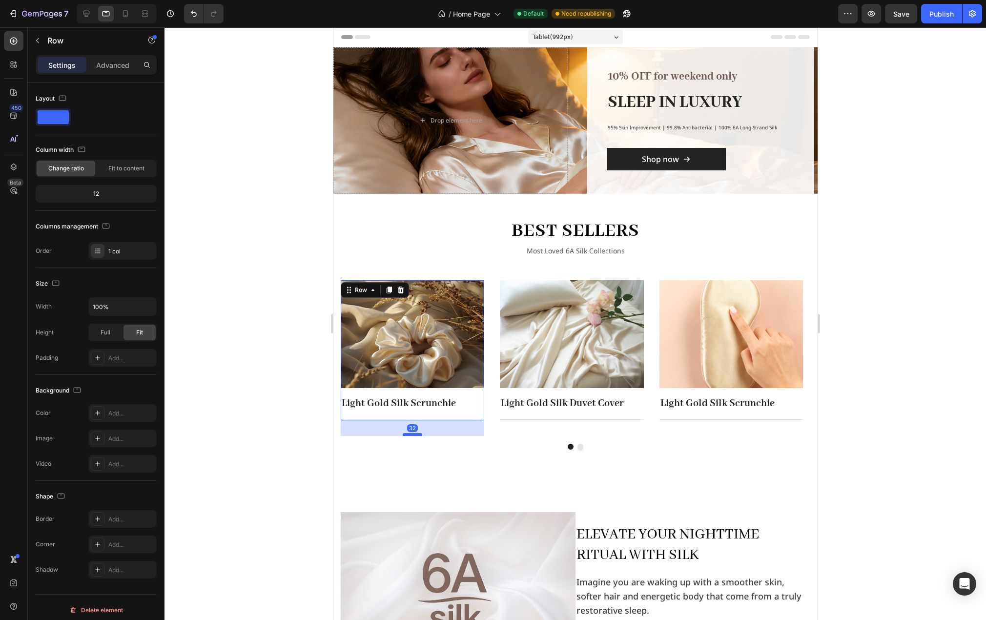
drag, startPoint x: 409, startPoint y: 443, endPoint x: 415, endPoint y: 435, distance: 9.8
click at [415, 435] on div at bounding box center [412, 434] width 20 height 3
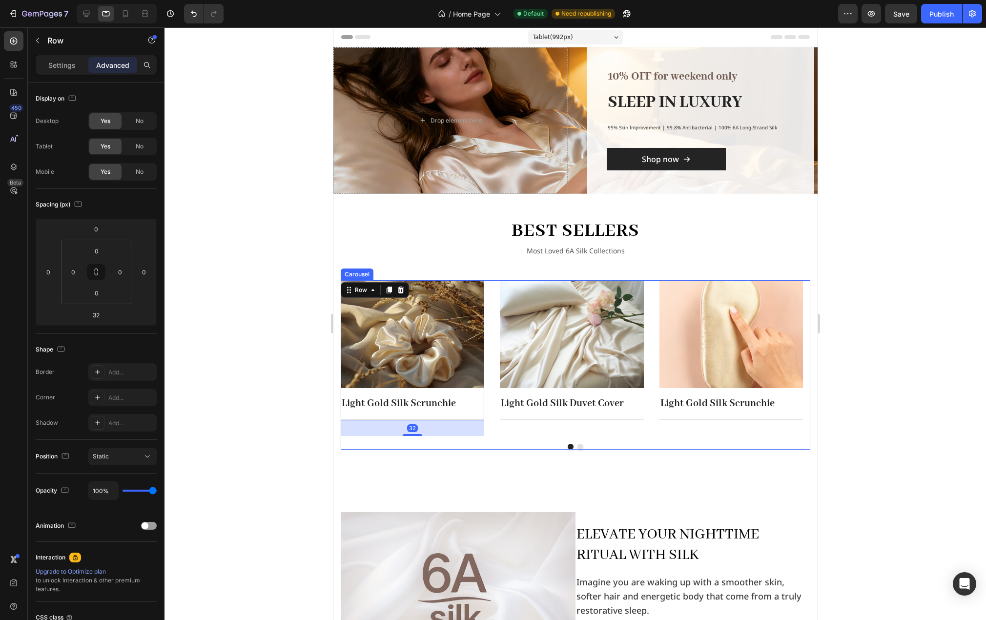
click at [514, 438] on div "Image Light Gold Silk Scrunchie Text block Title Line Row 32 Image Light Gold S…" at bounding box center [575, 364] width 470 height 169
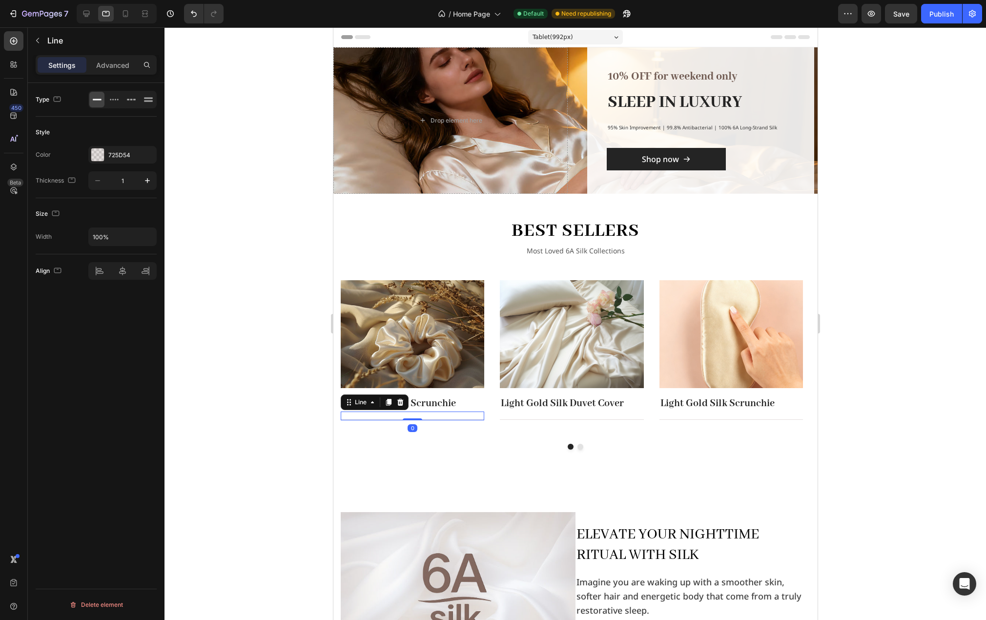
click at [462, 417] on div "Title Line 0" at bounding box center [412, 416] width 144 height 9
click at [480, 396] on div "Light Gold Silk Scrunchie" at bounding box center [412, 404] width 144 height 16
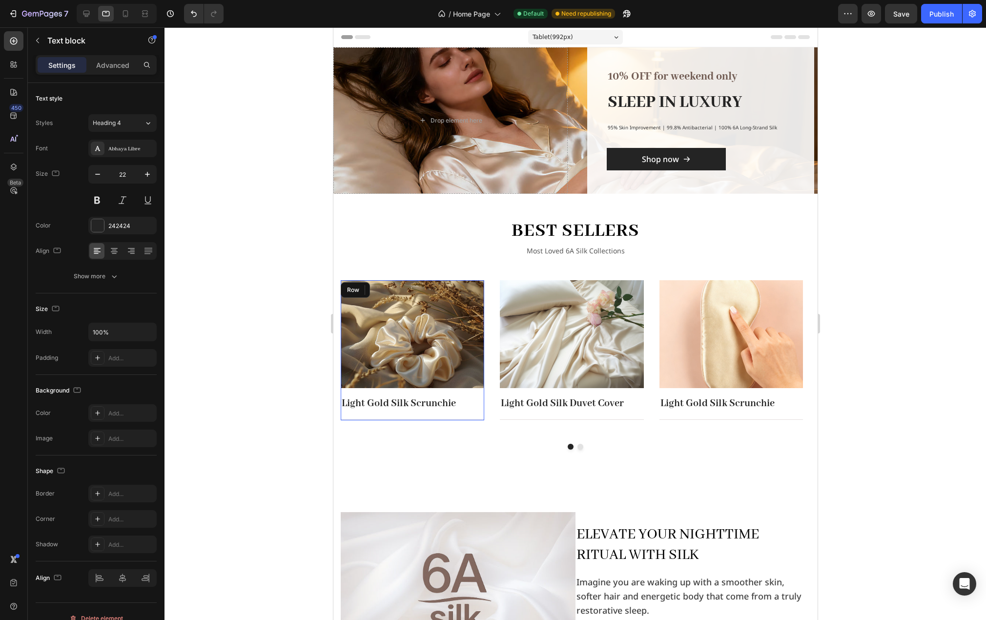
click at [481, 391] on div "Image Light Gold Silk Scrunchie Text block 0 Title Line" at bounding box center [412, 350] width 144 height 140
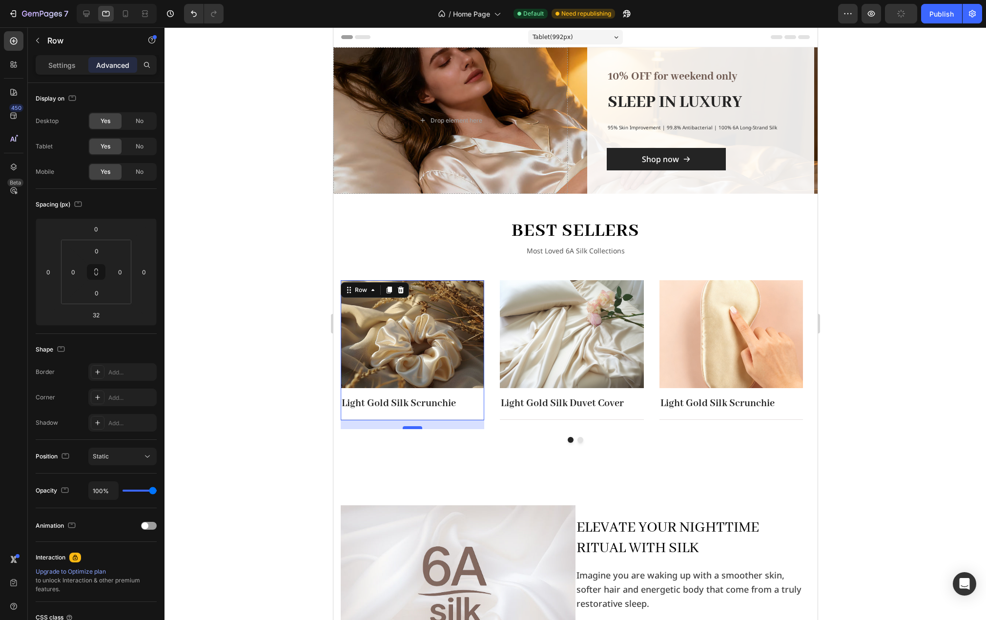
drag, startPoint x: 417, startPoint y: 435, endPoint x: 421, endPoint y: 428, distance: 7.6
click at [421, 428] on div at bounding box center [412, 427] width 20 height 3
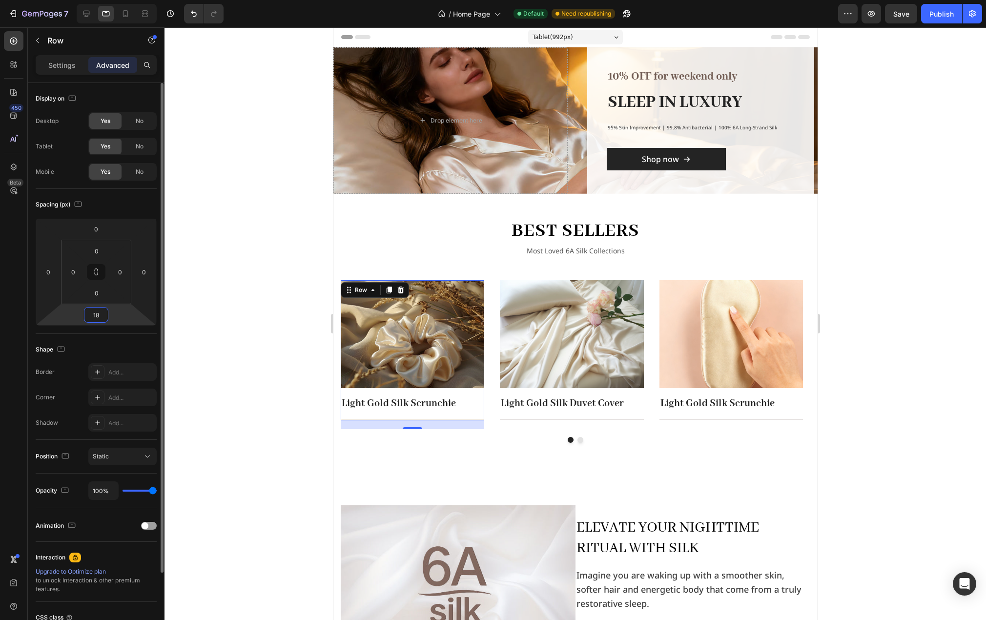
drag, startPoint x: 101, startPoint y: 313, endPoint x: 109, endPoint y: 312, distance: 8.8
click at [101, 313] on input "18" at bounding box center [96, 315] width 20 height 15
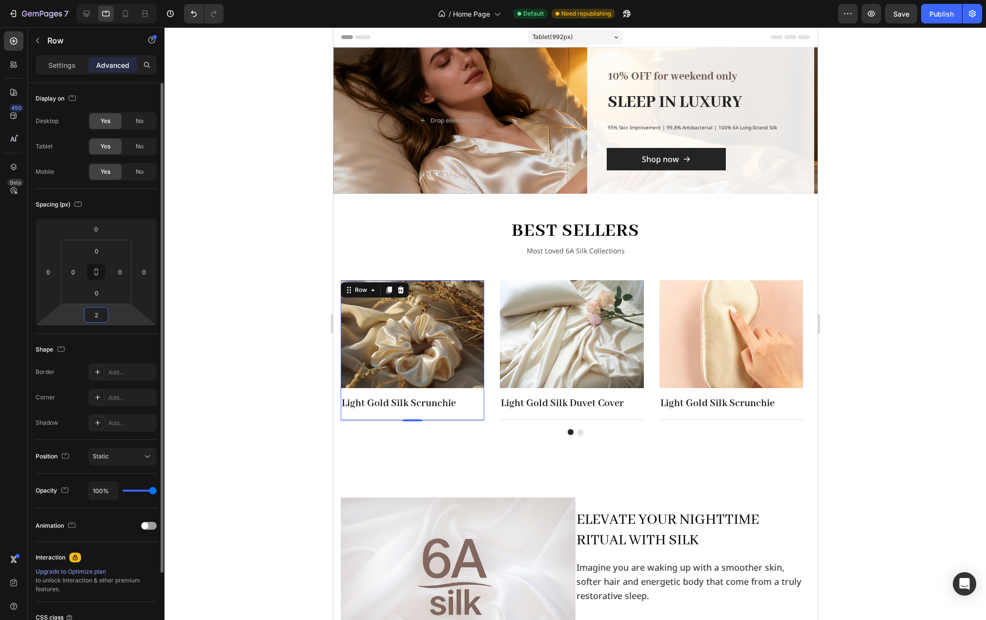
type input "24"
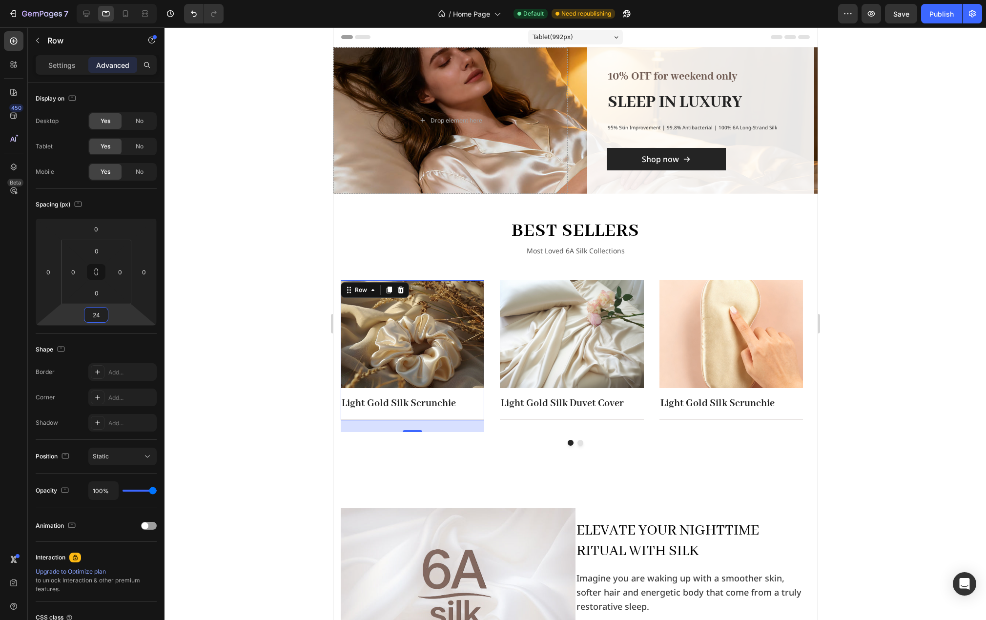
click at [281, 409] on div at bounding box center [576, 323] width 822 height 593
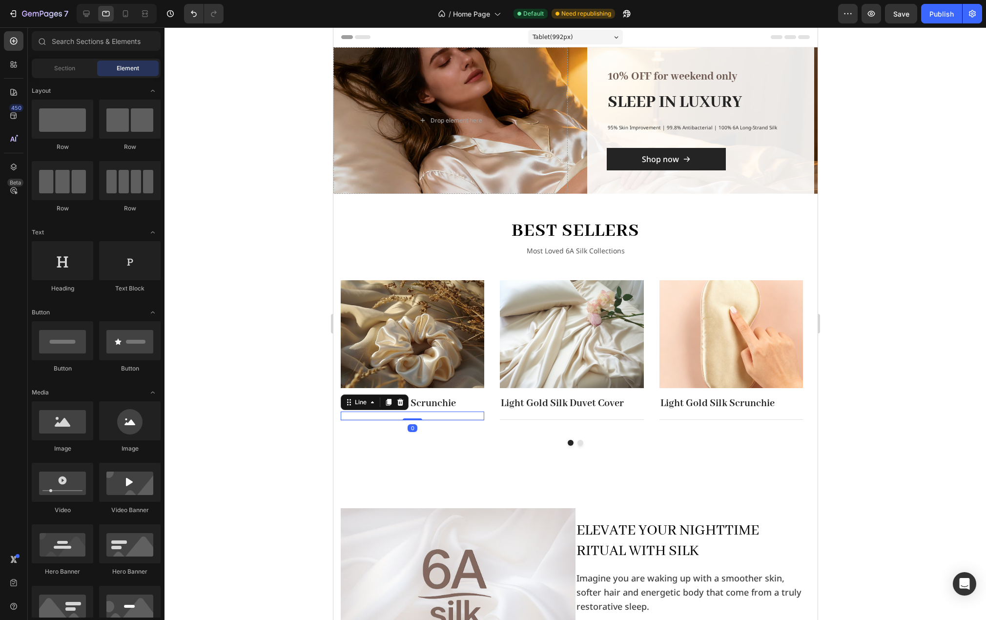
click at [464, 418] on div "Title Line 0" at bounding box center [412, 416] width 144 height 9
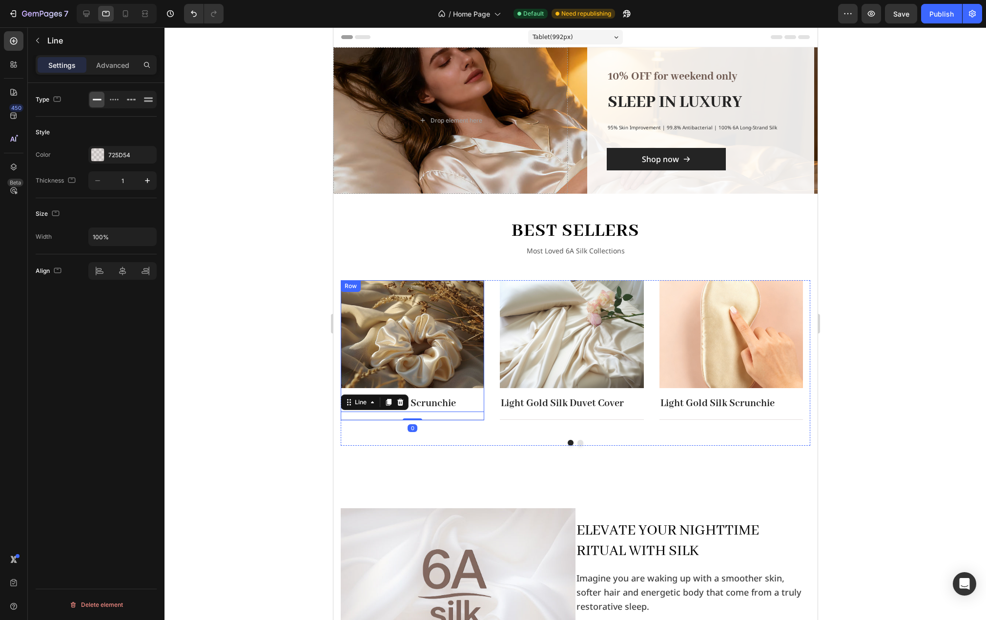
click at [479, 393] on div "Image Light Gold Silk Scrunchie Text block Title Line 0" at bounding box center [412, 350] width 144 height 140
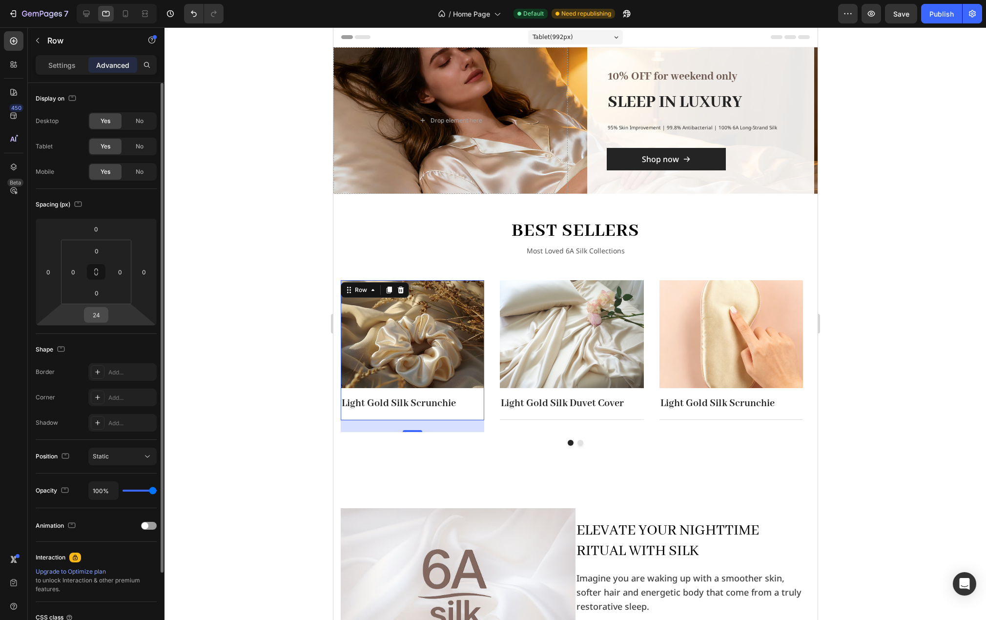
click at [104, 314] on input "24" at bounding box center [96, 315] width 20 height 15
type input "16"
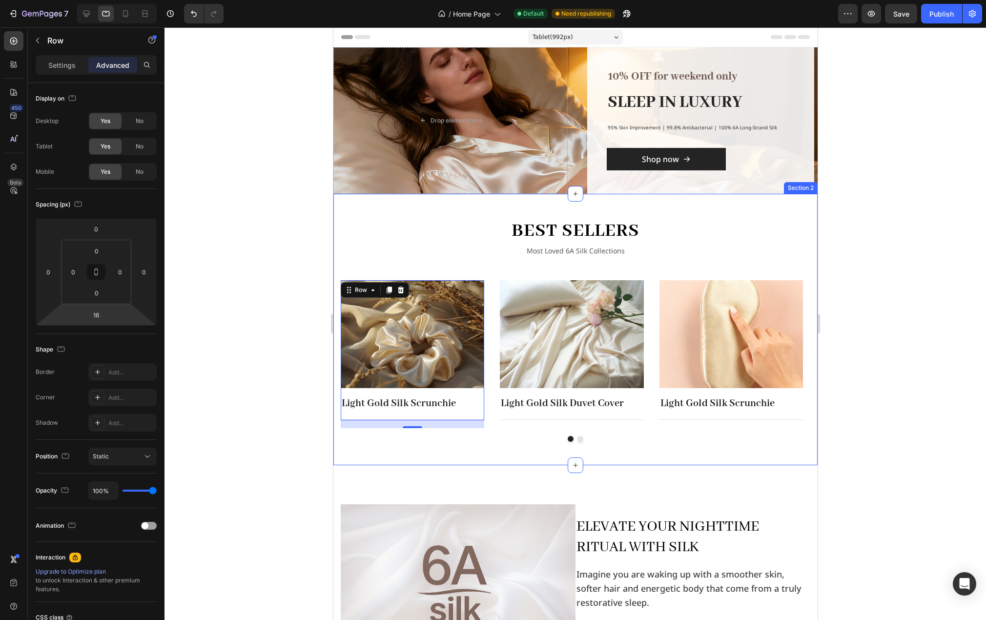
click at [302, 407] on div at bounding box center [576, 323] width 822 height 593
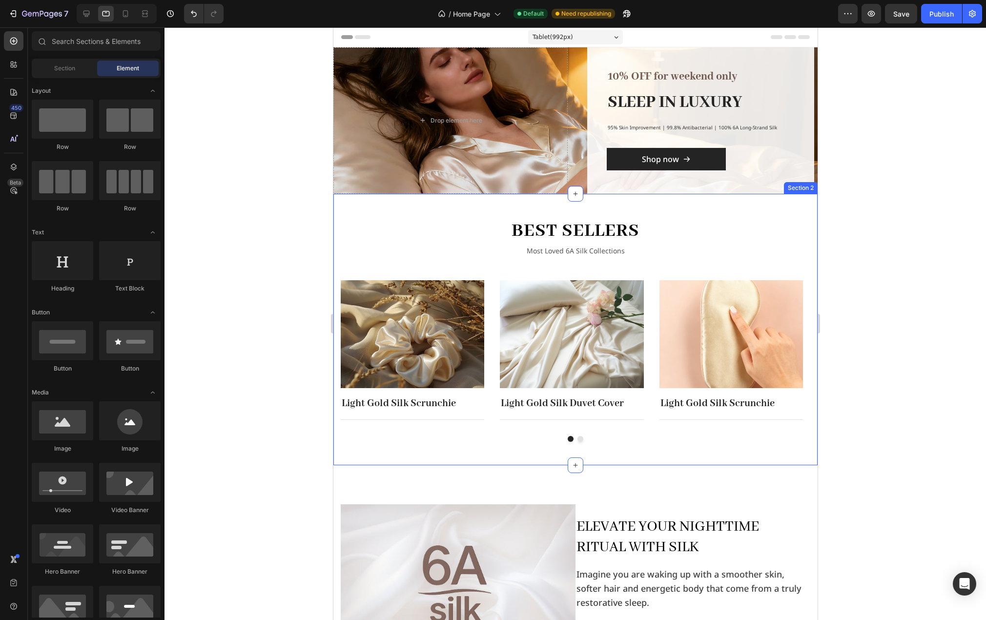
click at [729, 447] on div "best sellers Heading Most Loved 6A Silk Collections Text block Row Image Light …" at bounding box center [575, 329] width 484 height 271
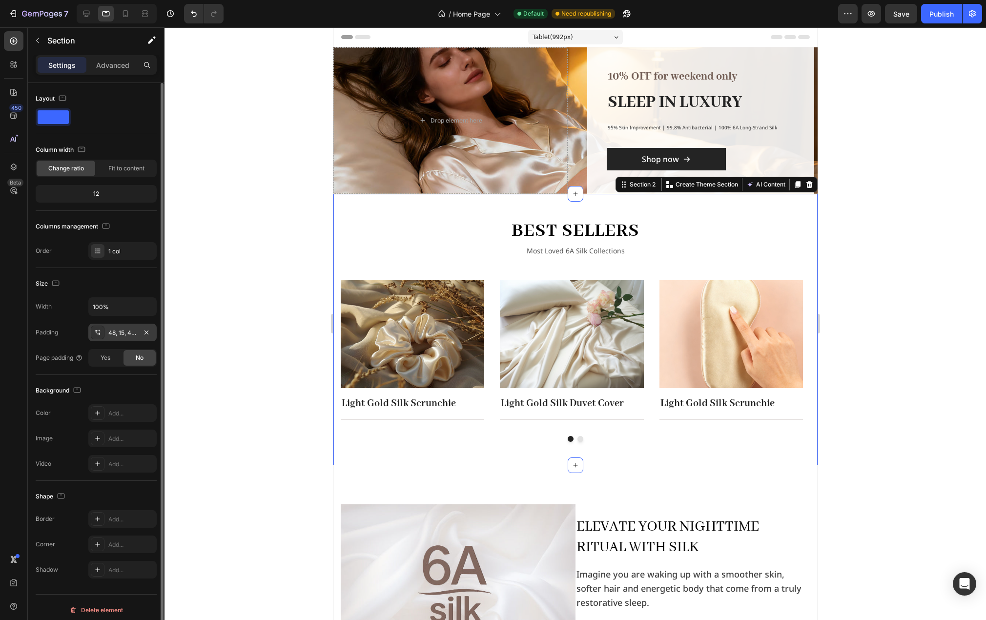
click at [119, 336] on div "48, 15, 48, 15" at bounding box center [122, 333] width 28 height 9
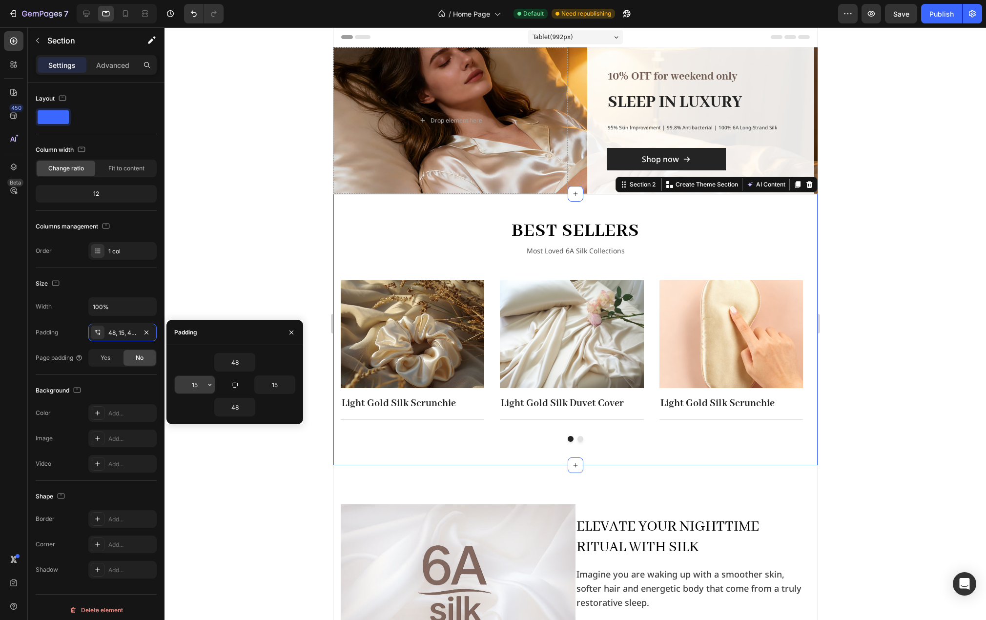
click at [198, 387] on input "15" at bounding box center [195, 385] width 40 height 18
type input "16"
click at [280, 384] on input "15" at bounding box center [275, 385] width 40 height 18
type input "16"
click at [284, 403] on div "48" at bounding box center [234, 407] width 121 height 19
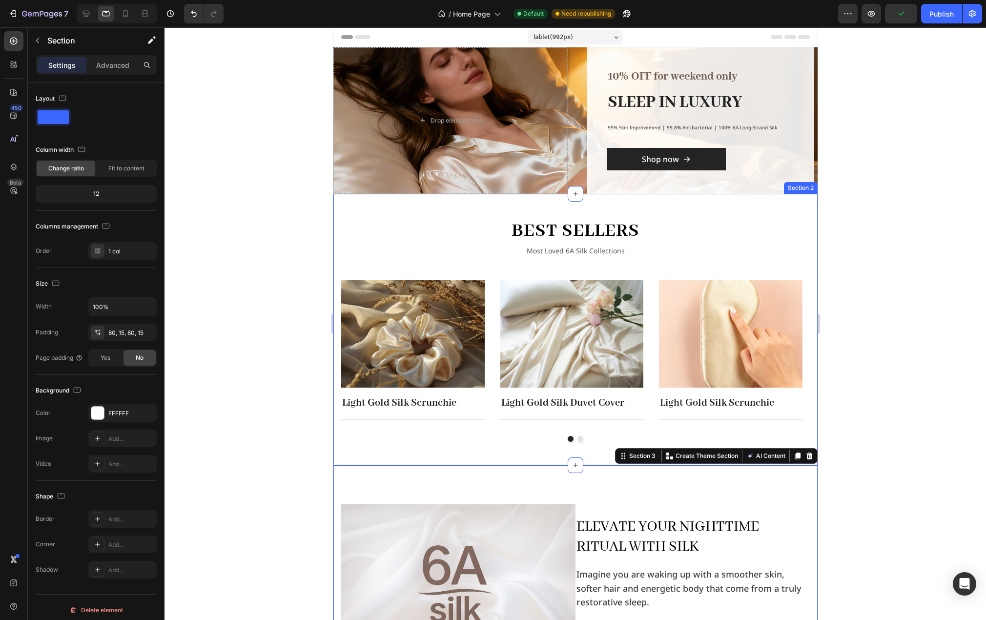
click at [499, 440] on div at bounding box center [575, 439] width 469 height 6
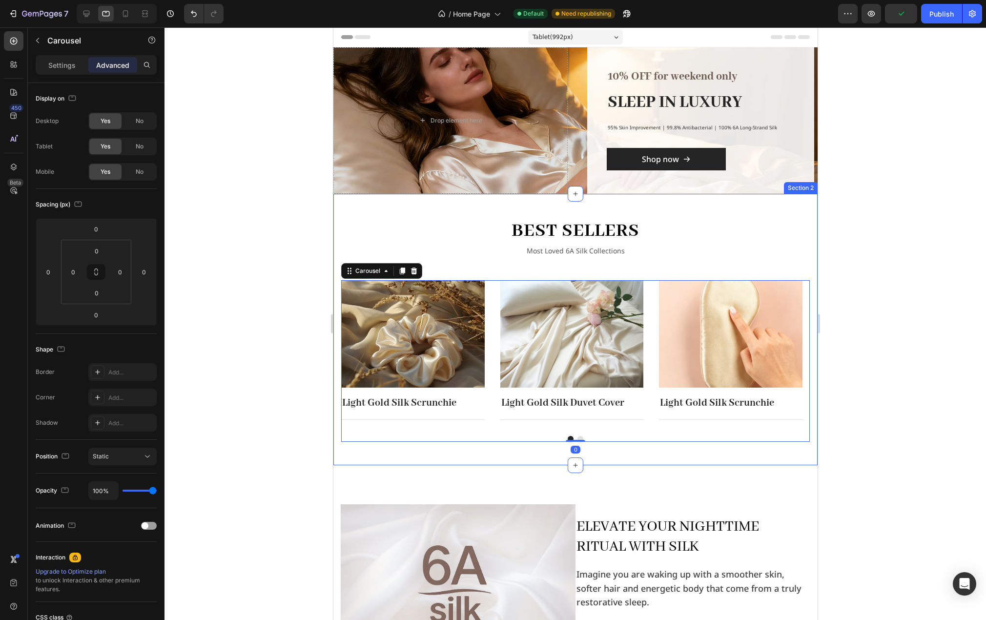
click at [490, 449] on div "best sellers Heading Most Loved 6A Silk Collections Text block Row Image Light …" at bounding box center [575, 329] width 484 height 271
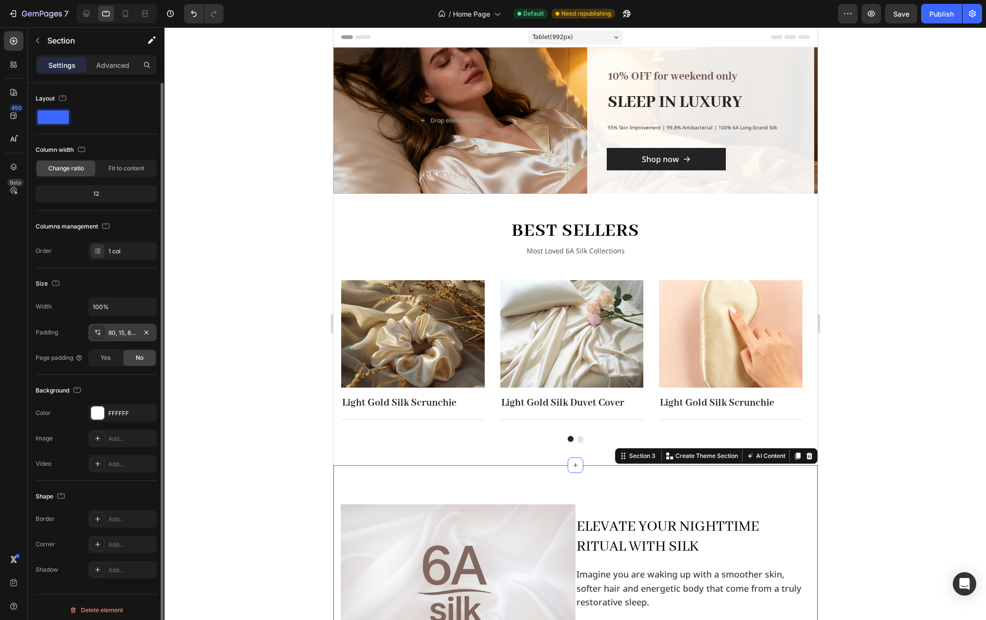
click at [127, 330] on div "80, 15, 80, 15" at bounding box center [122, 333] width 28 height 9
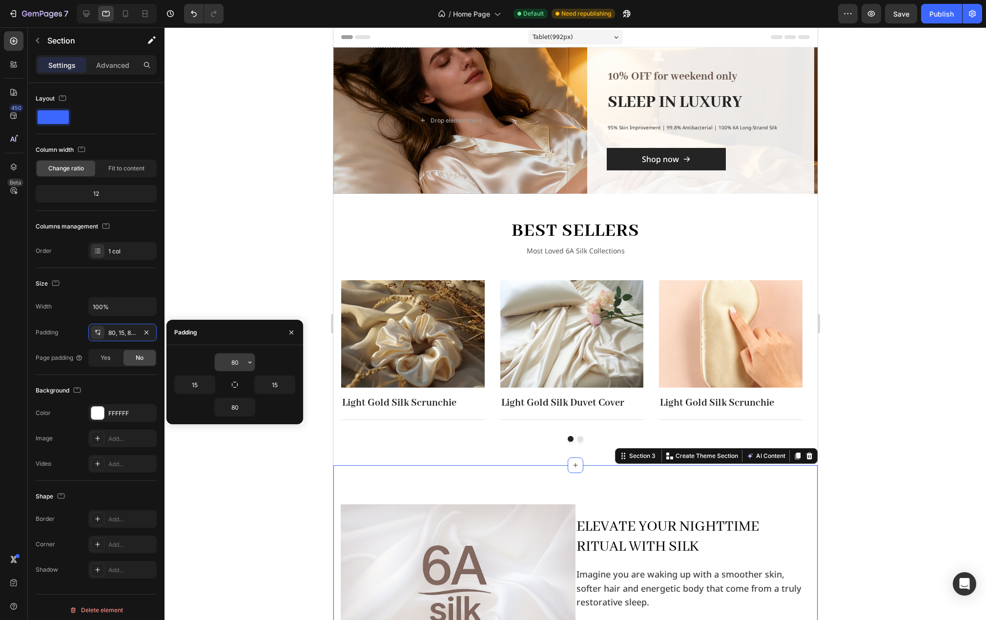
click at [239, 363] on input "80" at bounding box center [235, 362] width 40 height 18
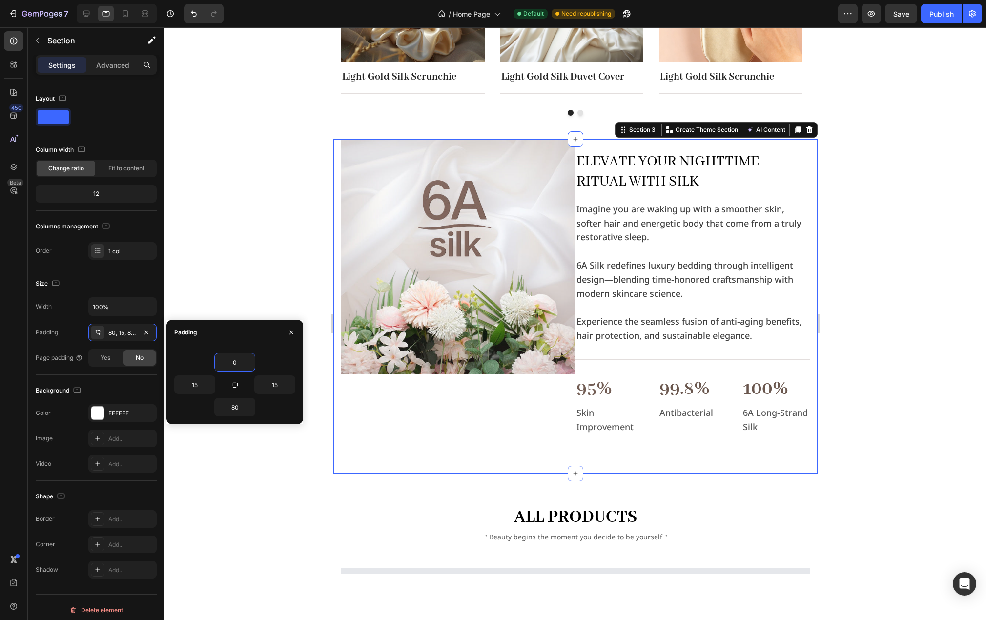
scroll to position [342, 0]
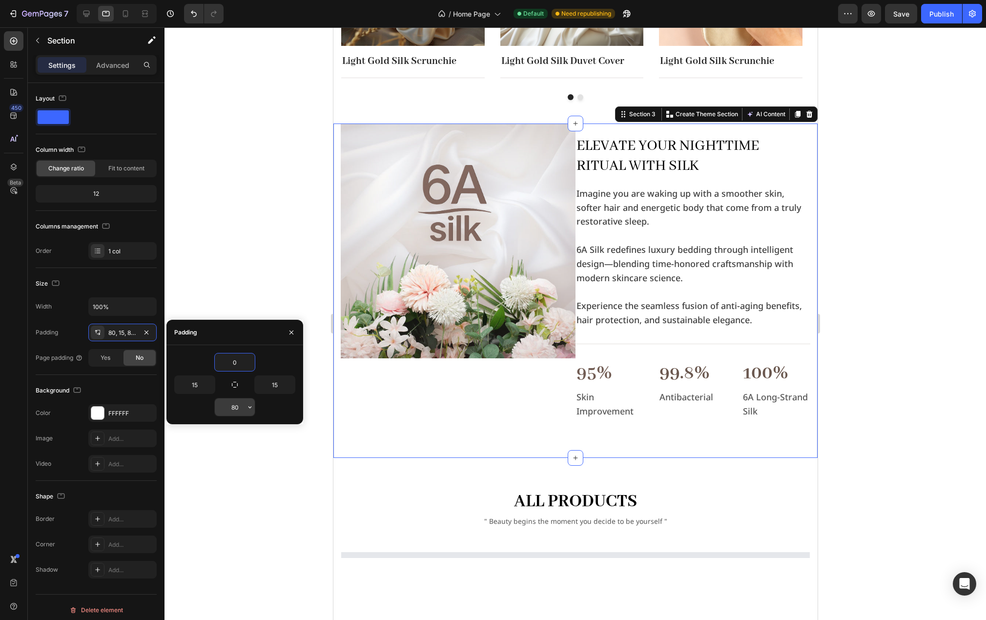
type input "0"
click at [240, 409] on input "80" at bounding box center [235, 407] width 40 height 18
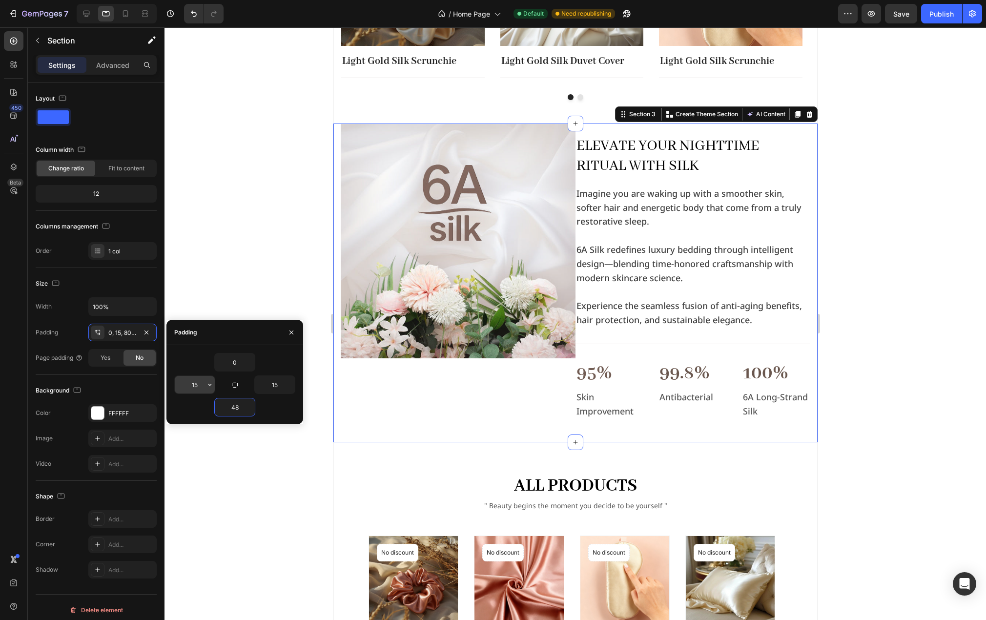
type input "48"
click at [199, 385] on input "15" at bounding box center [195, 385] width 40 height 18
type input "16"
click at [292, 384] on icon "button" at bounding box center [290, 385] width 8 height 8
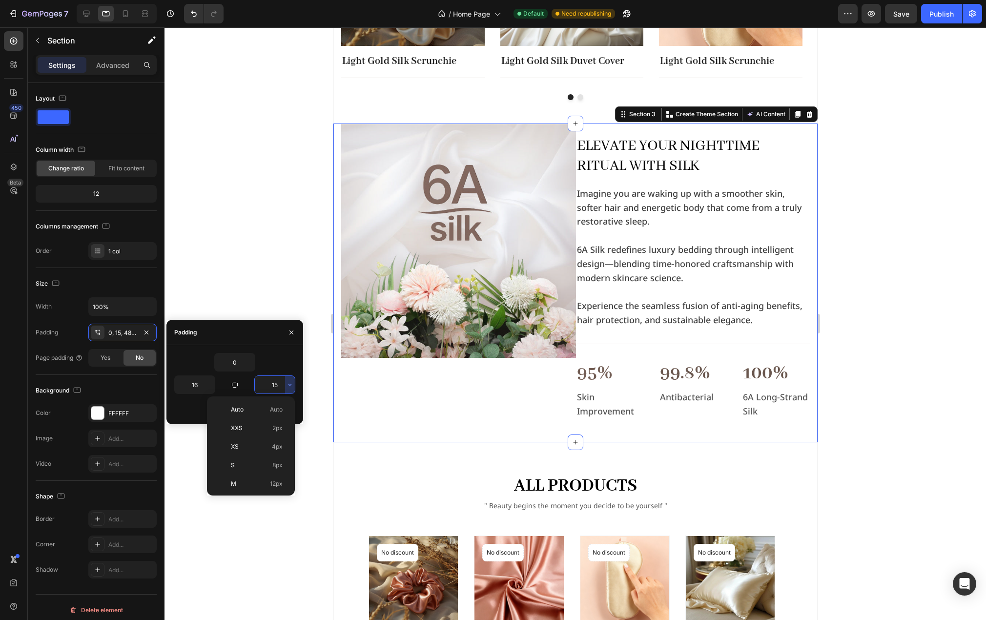
click at [275, 384] on input "15" at bounding box center [275, 385] width 40 height 18
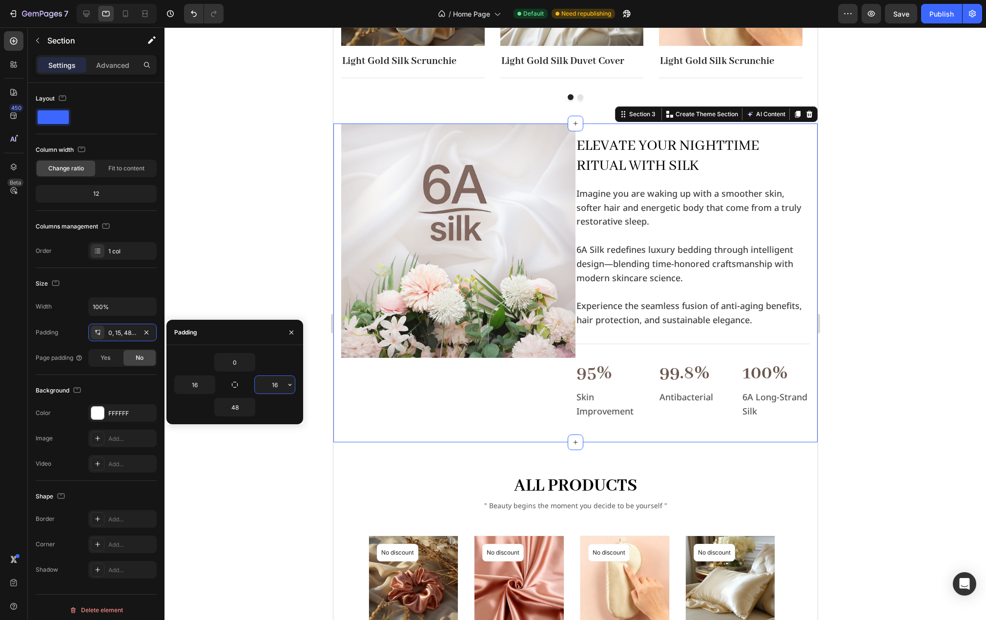
type input "16"
drag, startPoint x: 289, startPoint y: 400, endPoint x: 327, endPoint y: 402, distance: 38.1
click at [289, 400] on div "48" at bounding box center [234, 407] width 121 height 19
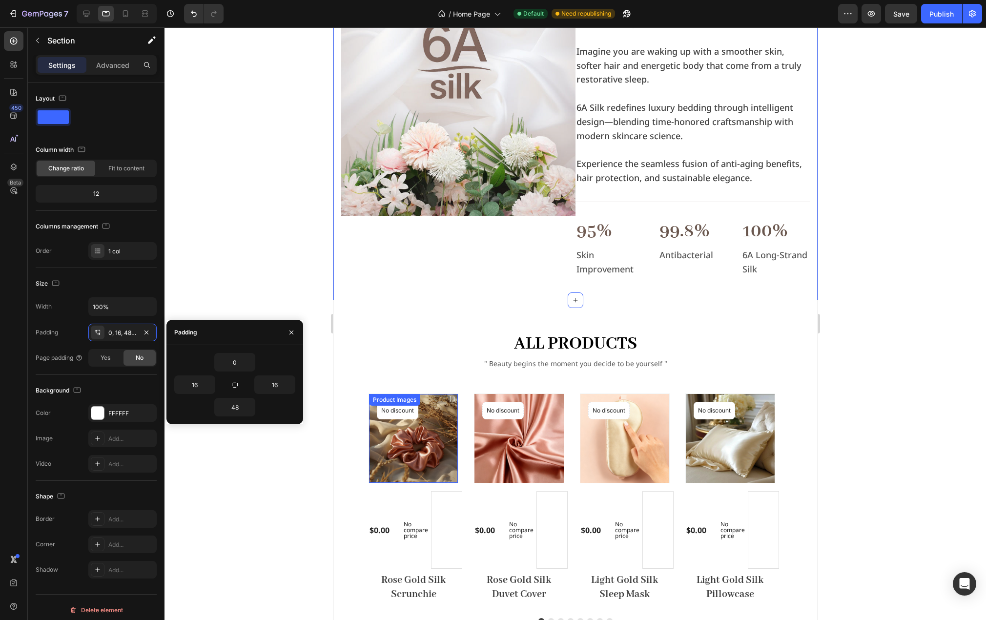
scroll to position [488, 0]
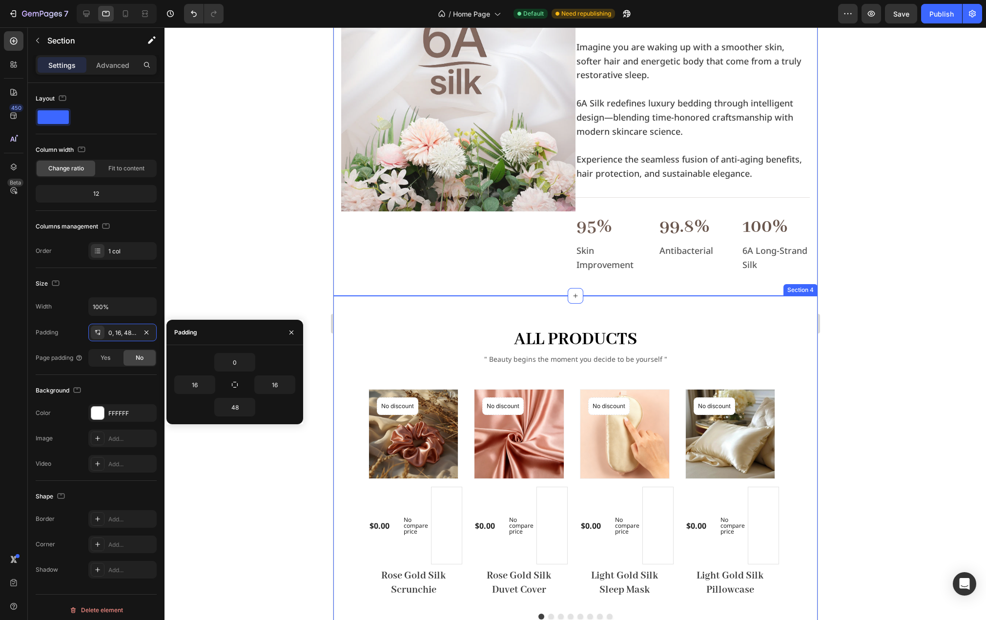
click at [406, 311] on div "all products Heading " Beauty begins the moment you decide to be yourself " Tex…" at bounding box center [575, 485] width 484 height 378
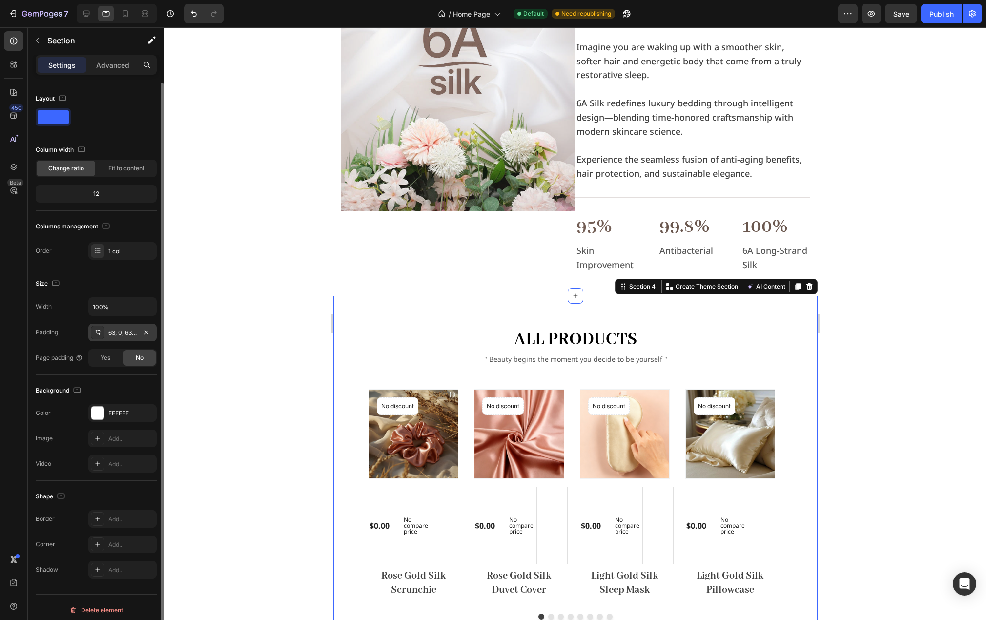
click at [122, 331] on div "63, 0, 63, 0" at bounding box center [122, 333] width 28 height 9
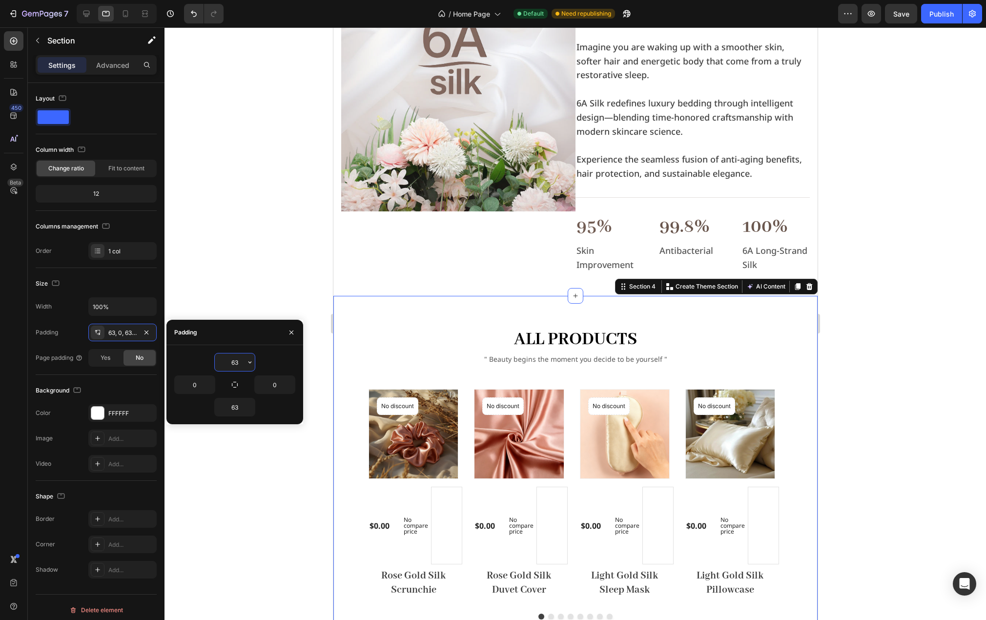
click at [234, 363] on input "63" at bounding box center [235, 362] width 40 height 18
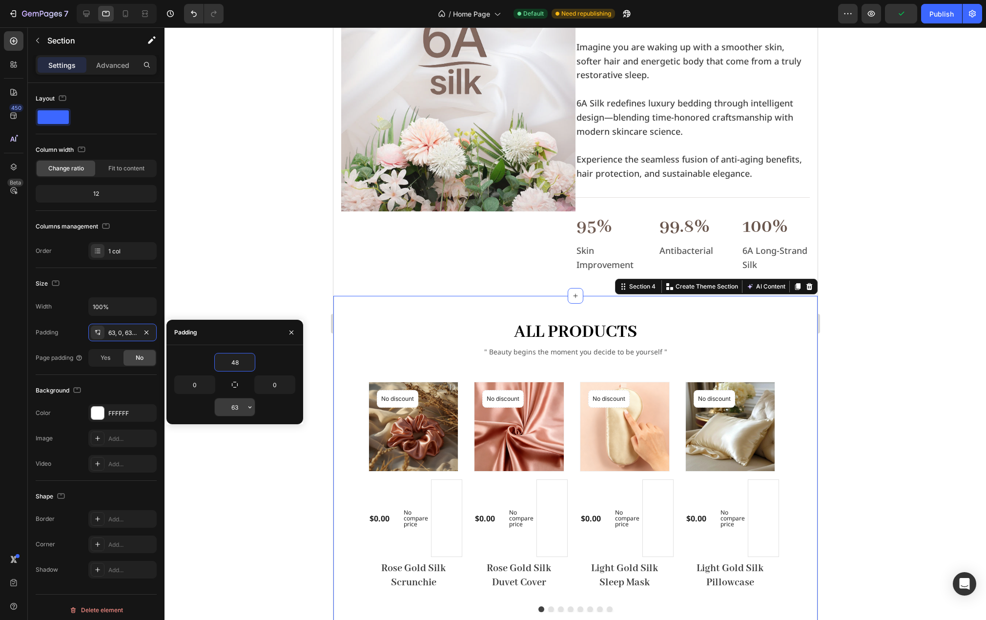
type input "48"
click at [236, 402] on input "63" at bounding box center [235, 407] width 40 height 18
type input "48"
click at [574, 347] on p "" Beauty begins the moment you decide to be yourself "" at bounding box center [575, 352] width 467 height 10
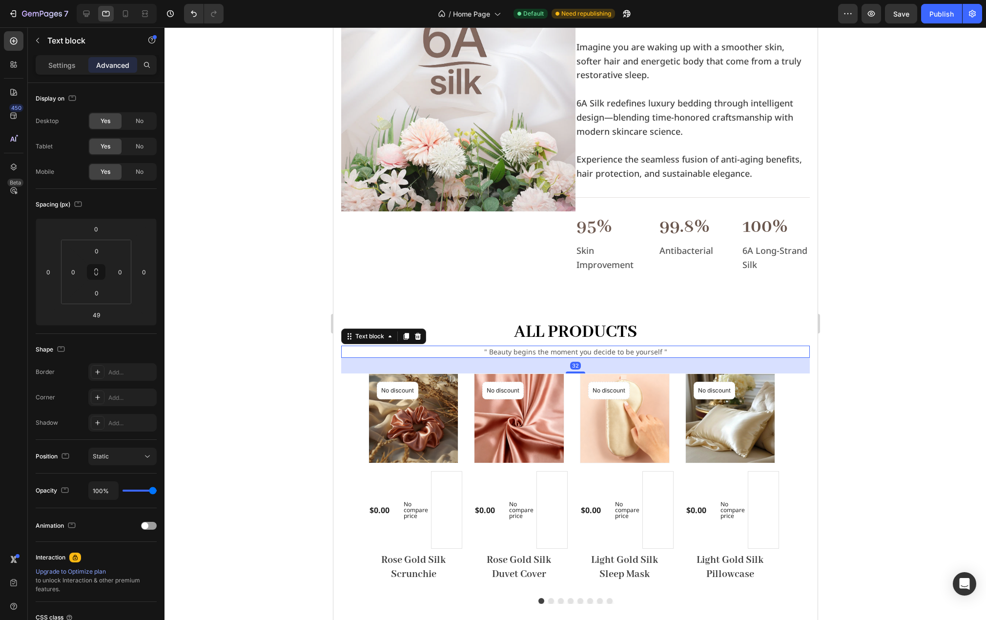
drag, startPoint x: 572, startPoint y: 379, endPoint x: 580, endPoint y: 371, distance: 11.7
click at [580, 372] on div at bounding box center [575, 373] width 20 height 2
type input "32"
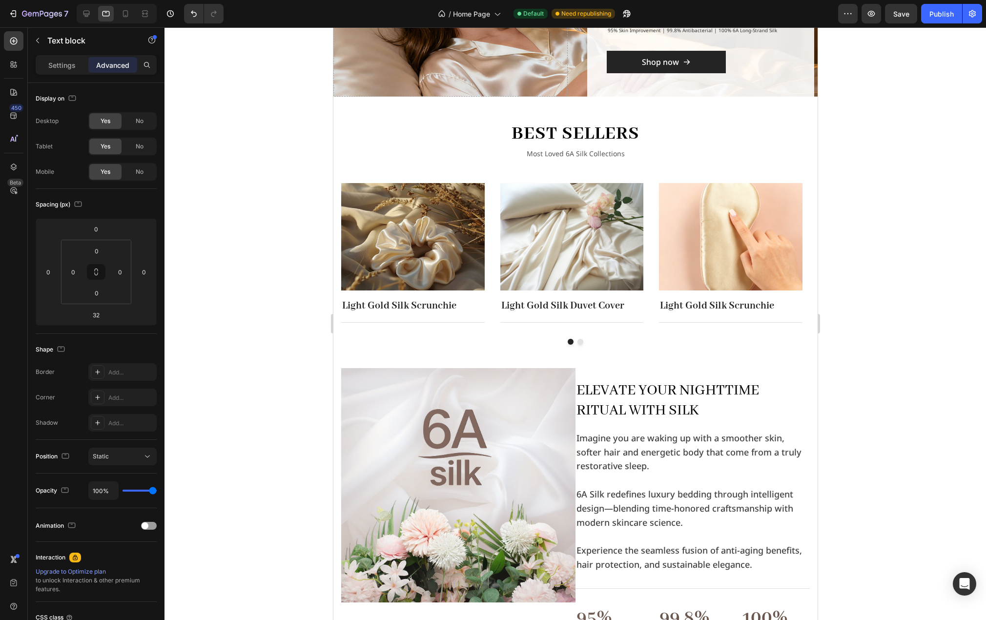
scroll to position [49, 0]
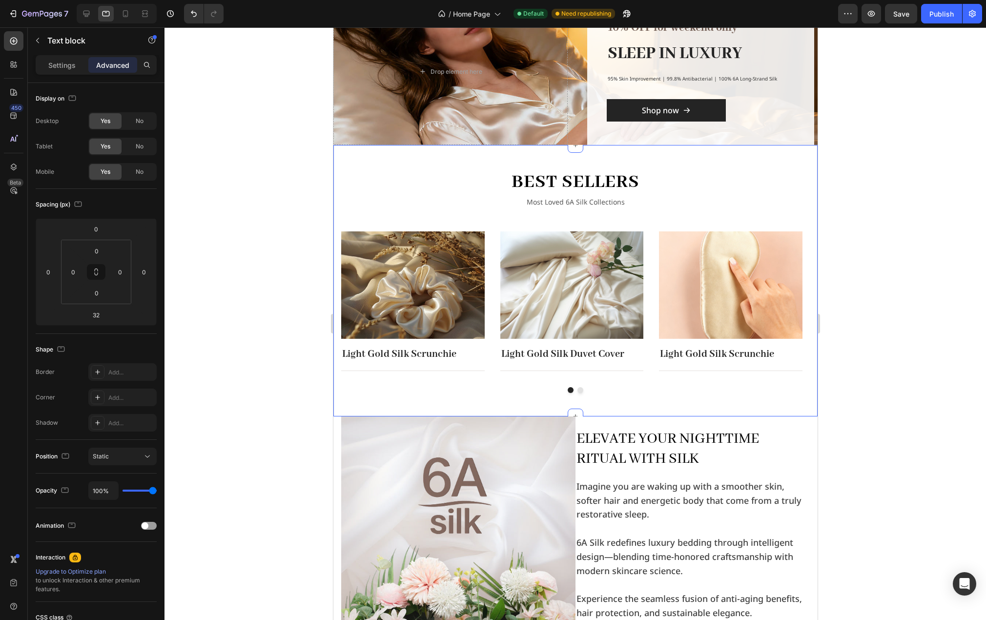
click at [618, 203] on p "Most Loved 6A Silk Collections" at bounding box center [575, 202] width 467 height 10
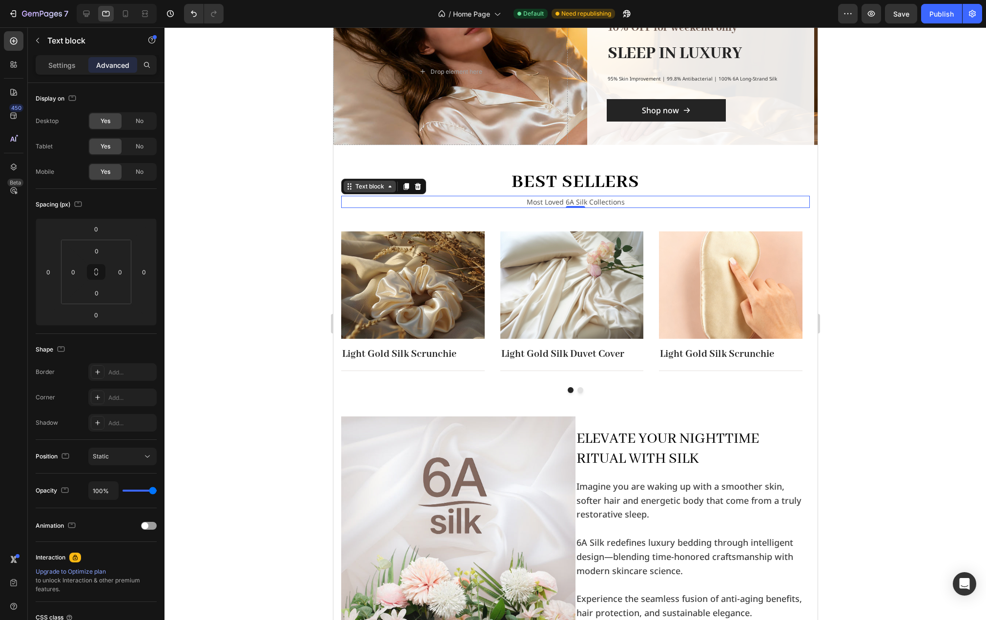
click at [366, 187] on div "Text block" at bounding box center [369, 186] width 33 height 9
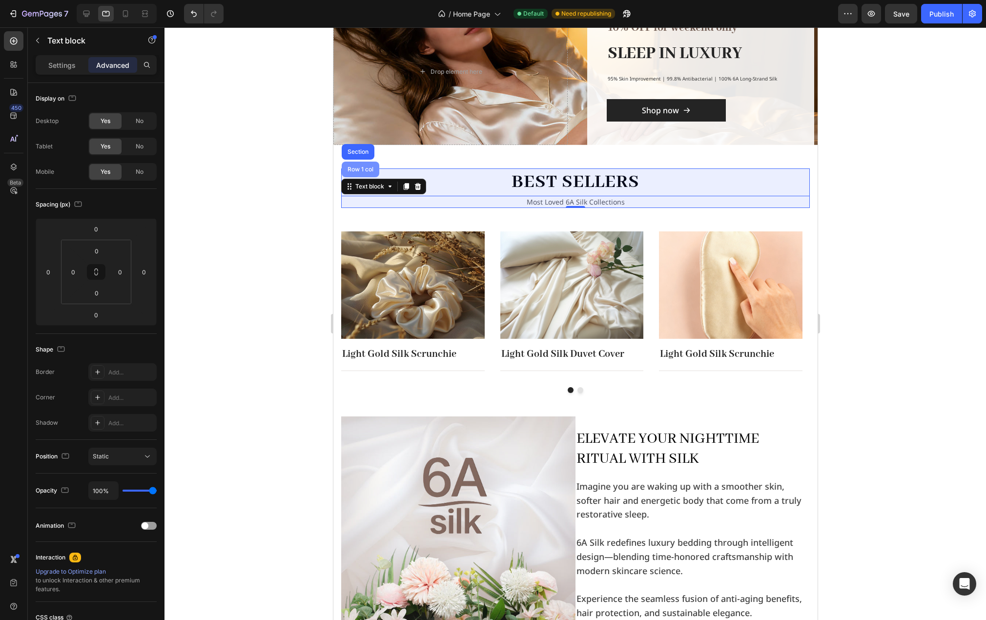
click at [365, 175] on div "Row 1 col" at bounding box center [360, 170] width 38 height 16
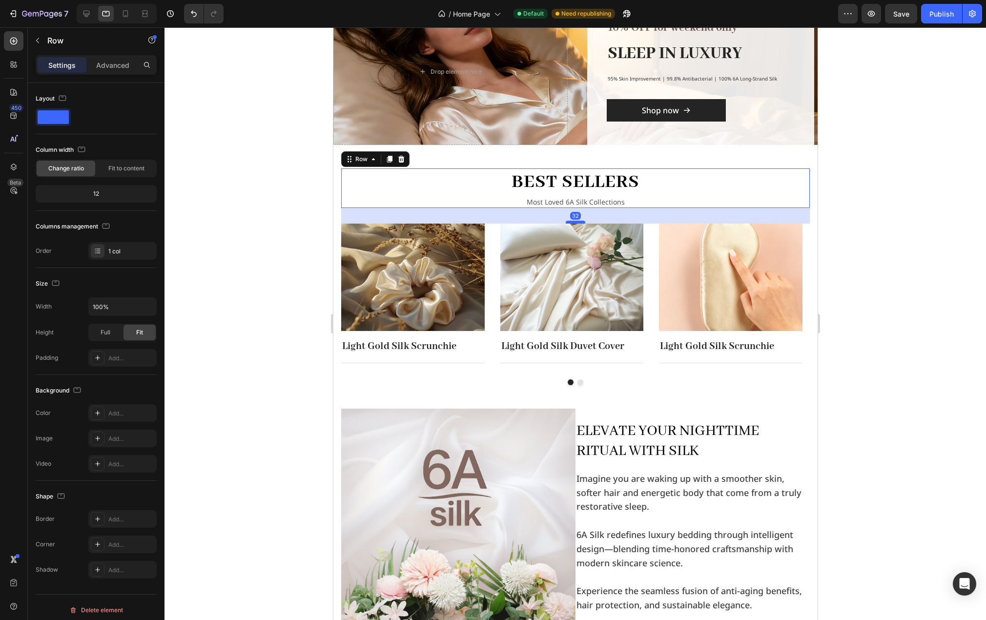
drag, startPoint x: 573, startPoint y: 229, endPoint x: 580, endPoint y: 222, distance: 10.7
click at [580, 222] on div at bounding box center [575, 222] width 20 height 3
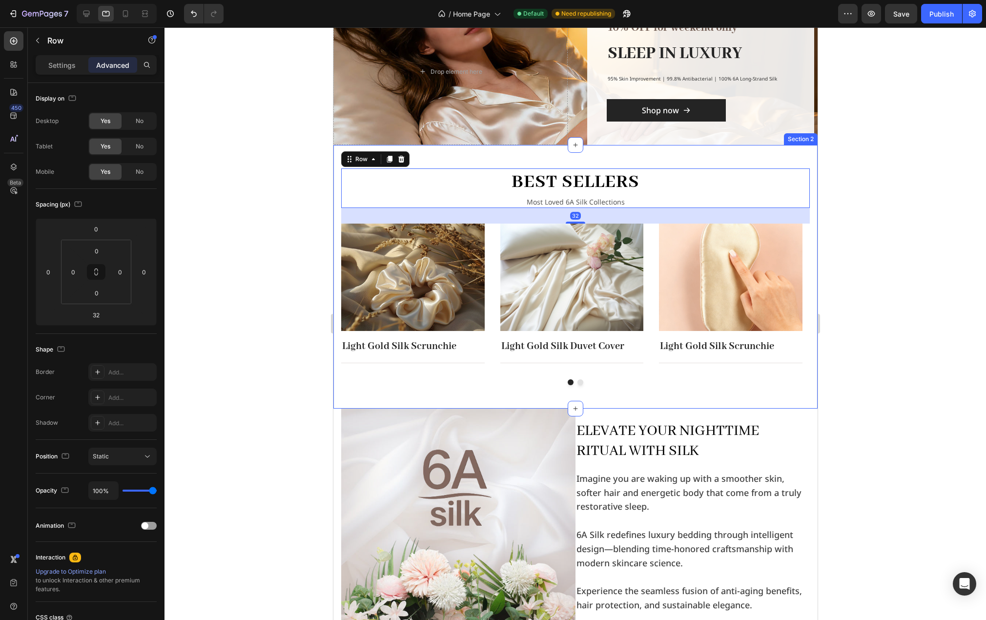
drag, startPoint x: 880, startPoint y: 301, endPoint x: 879, endPoint y: 311, distance: 10.8
click at [880, 301] on div at bounding box center [576, 323] width 822 height 593
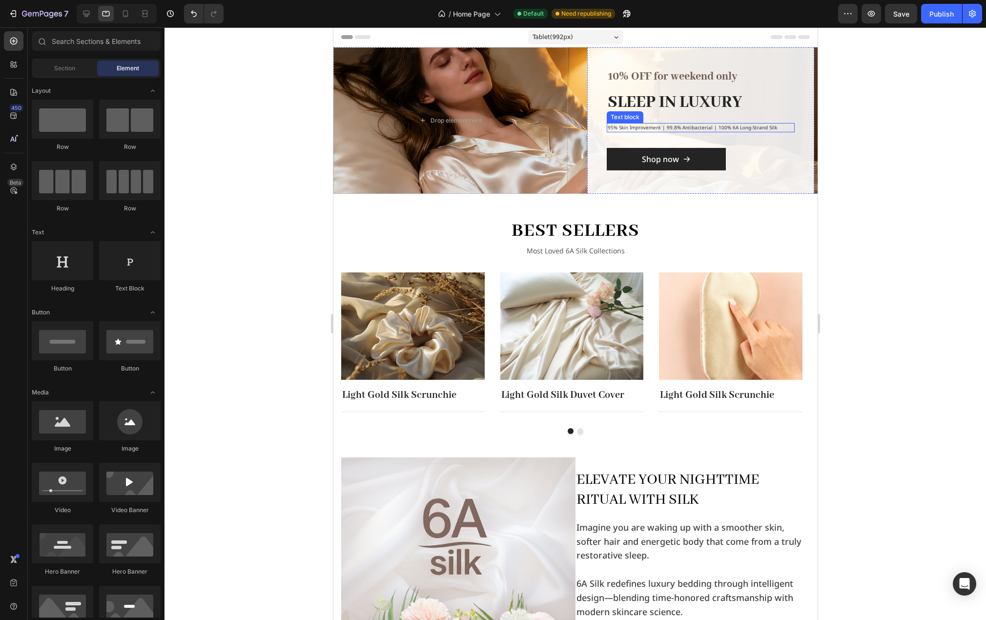
click at [756, 124] on p "95% Skin Improvement | 99.8% Antibacterial | 100% 6A Long-Strand Silk" at bounding box center [700, 127] width 186 height 7
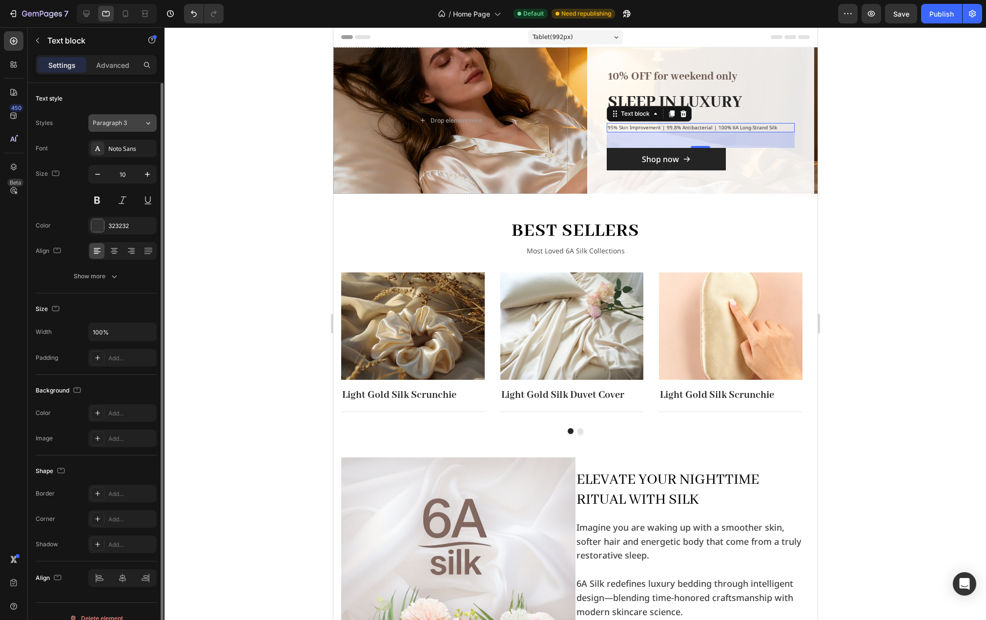
click at [133, 119] on div "Paragraph 3" at bounding box center [118, 123] width 51 height 9
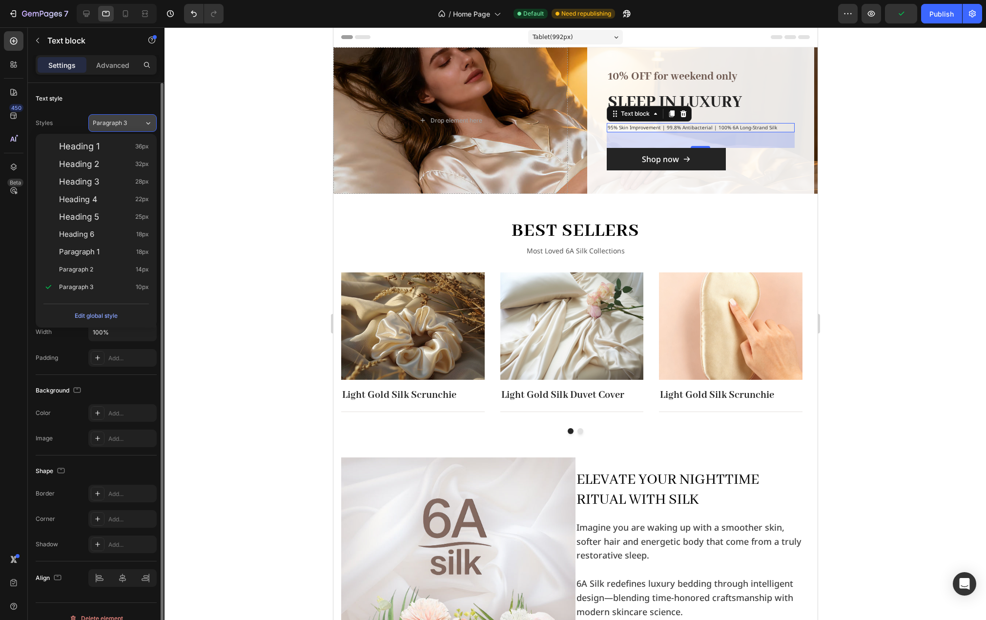
click at [133, 119] on div "Paragraph 3" at bounding box center [118, 123] width 51 height 9
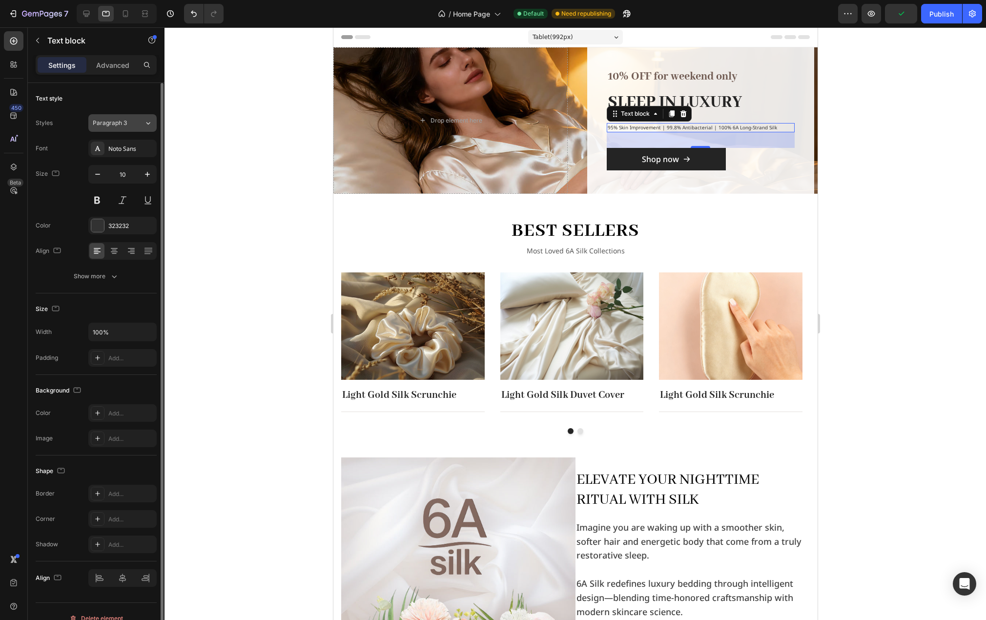
click at [133, 119] on div "Paragraph 3" at bounding box center [118, 123] width 51 height 9
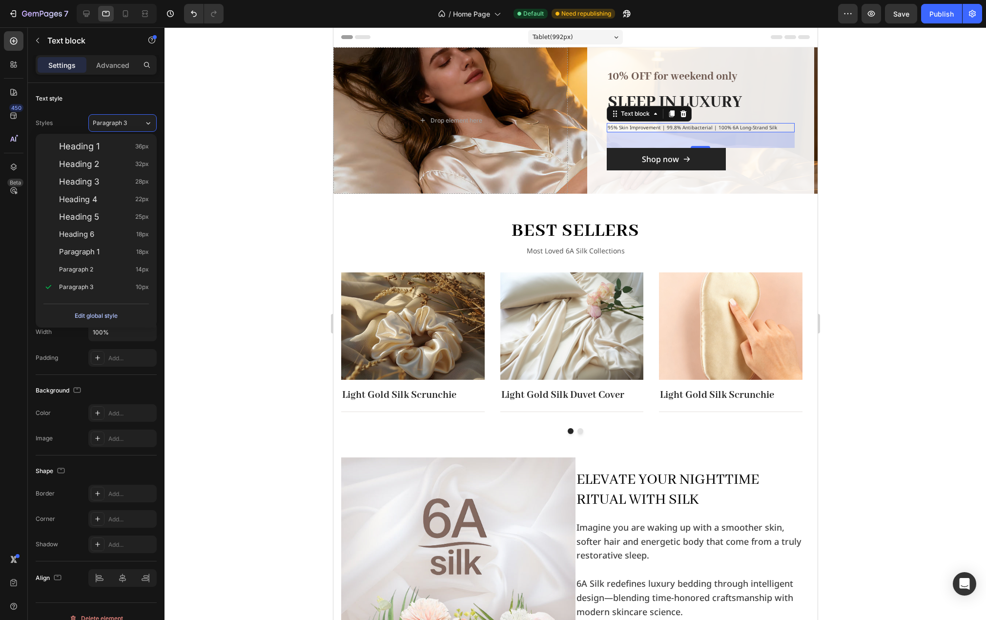
click at [95, 315] on div "Edit global style" at bounding box center [96, 316] width 43 height 12
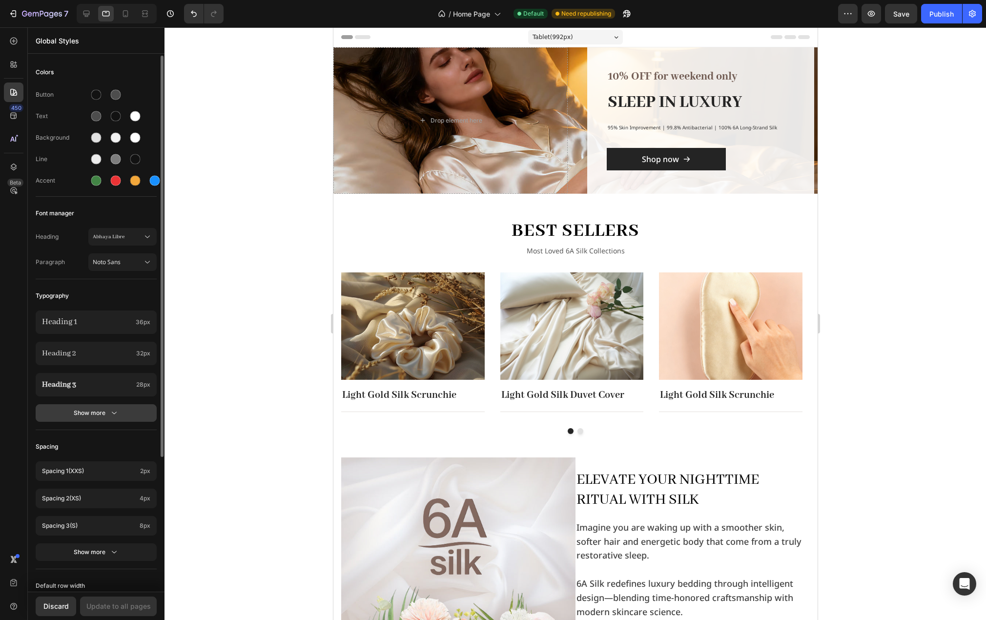
click at [87, 415] on div "Show more" at bounding box center [96, 413] width 45 height 10
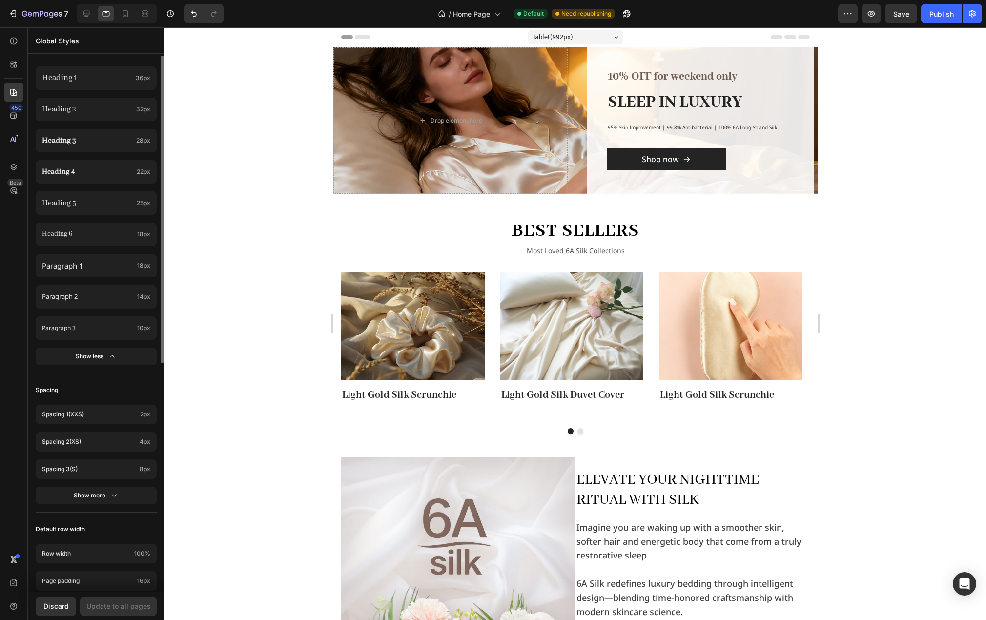
scroll to position [146, 0]
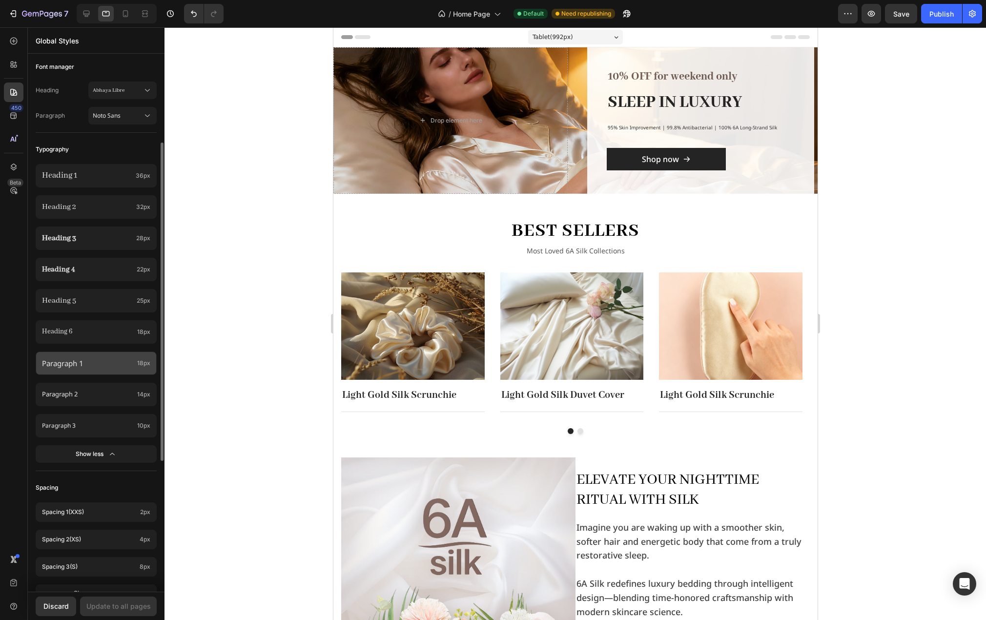
click at [101, 362] on p "Paragraph 1" at bounding box center [87, 363] width 91 height 12
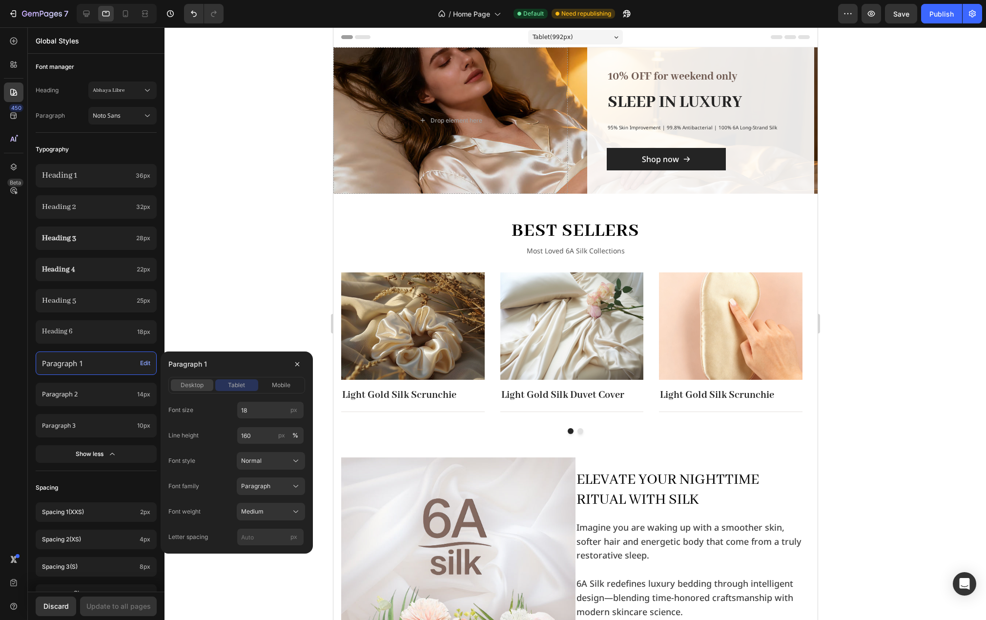
click at [190, 383] on span "desktop" at bounding box center [192, 385] width 23 height 9
click at [228, 380] on button "tablet" at bounding box center [236, 385] width 42 height 12
click at [272, 384] on span "mobile" at bounding box center [281, 385] width 19 height 9
click at [254, 408] on input "14" at bounding box center [270, 410] width 67 height 18
type input "18"
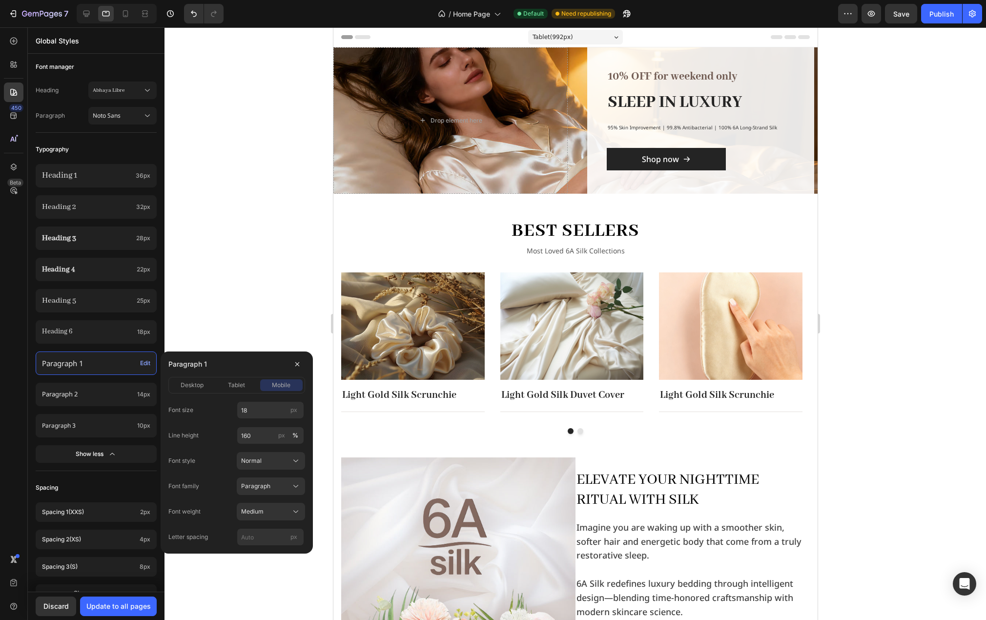
click at [226, 405] on div "Font size 18 px" at bounding box center [236, 410] width 137 height 18
click at [108, 394] on p "Paragraph 2" at bounding box center [87, 395] width 91 height 10
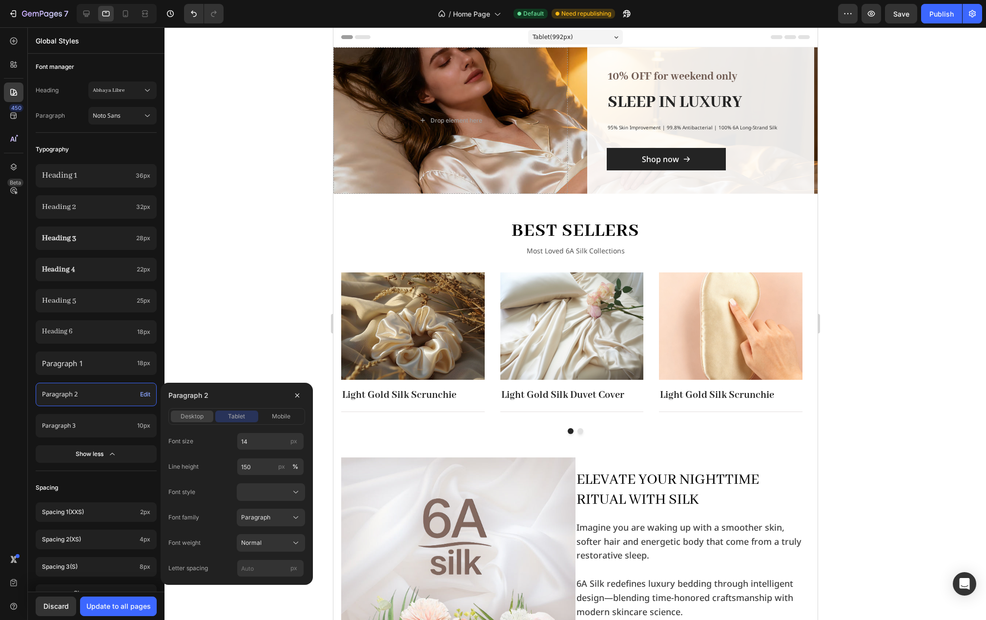
click at [199, 415] on span "desktop" at bounding box center [192, 416] width 23 height 9
click at [243, 421] on button "tablet" at bounding box center [236, 417] width 42 height 12
click at [257, 441] on input "14" at bounding box center [270, 442] width 67 height 18
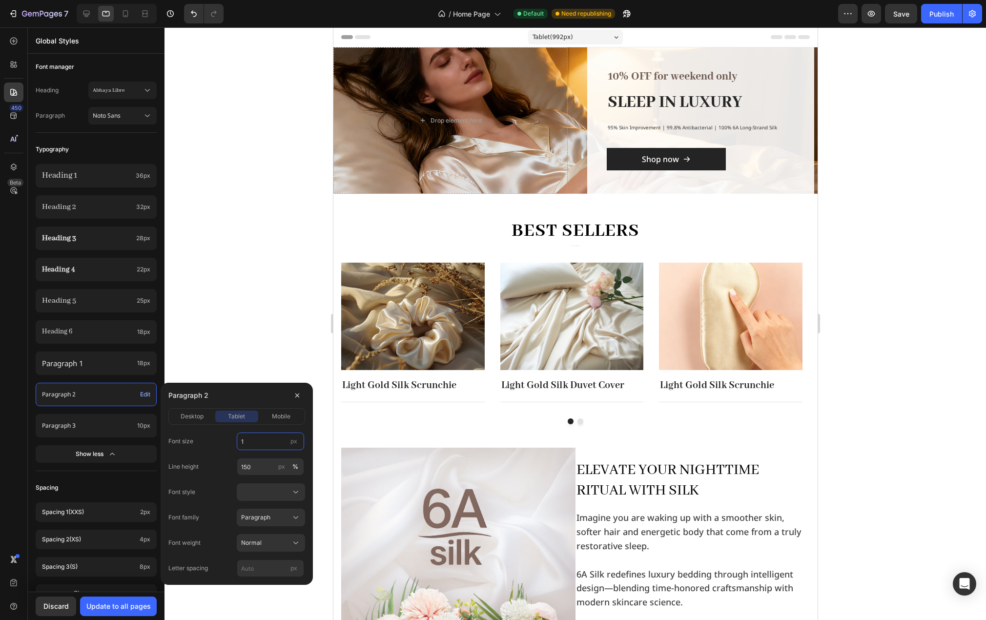
type input "16"
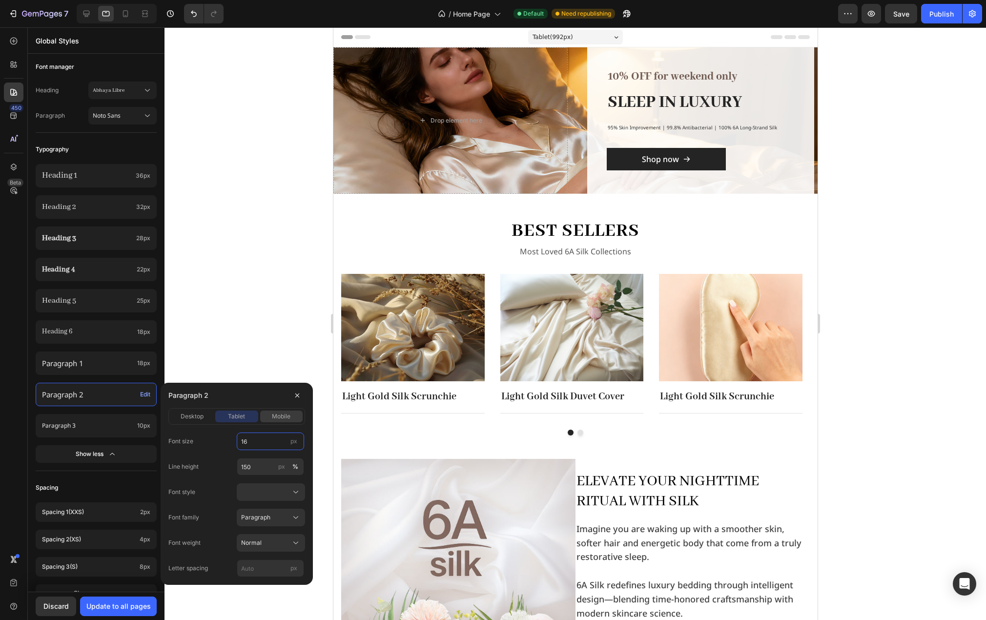
click at [281, 418] on span "mobile" at bounding box center [281, 416] width 19 height 9
click at [256, 437] on input "12" at bounding box center [270, 442] width 67 height 18
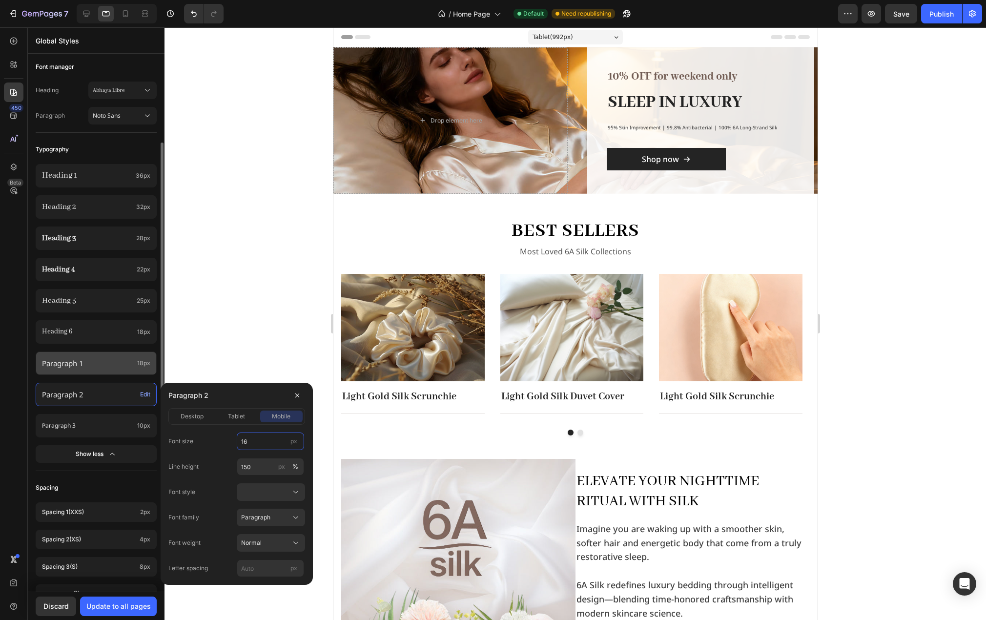
type input "16"
click at [120, 364] on p "Paragraph 1" at bounding box center [87, 363] width 91 height 12
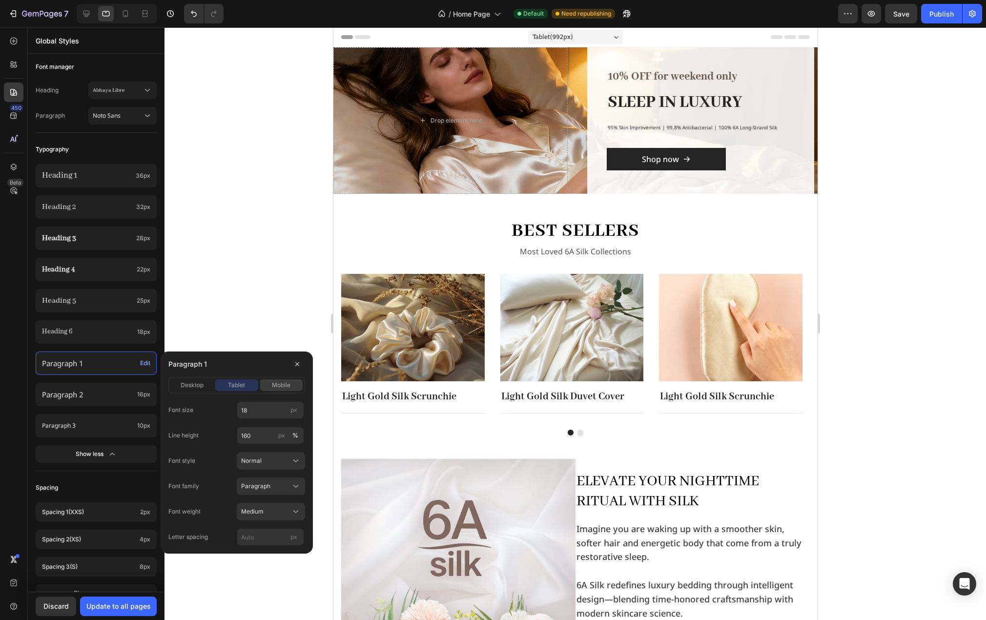
click at [278, 387] on span "mobile" at bounding box center [281, 385] width 19 height 9
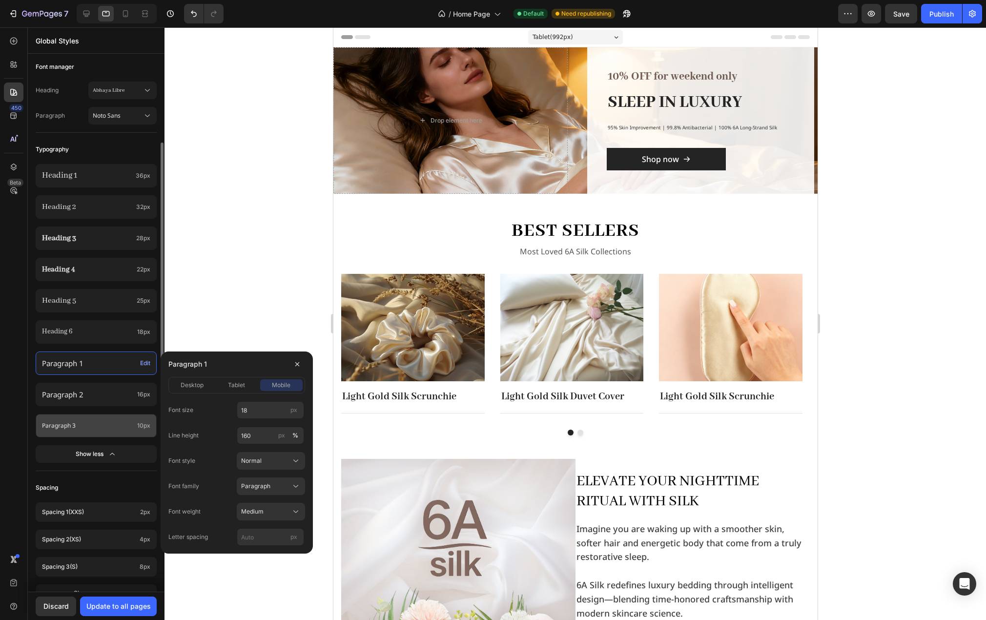
click at [101, 422] on p "Paragraph 3" at bounding box center [87, 425] width 91 height 9
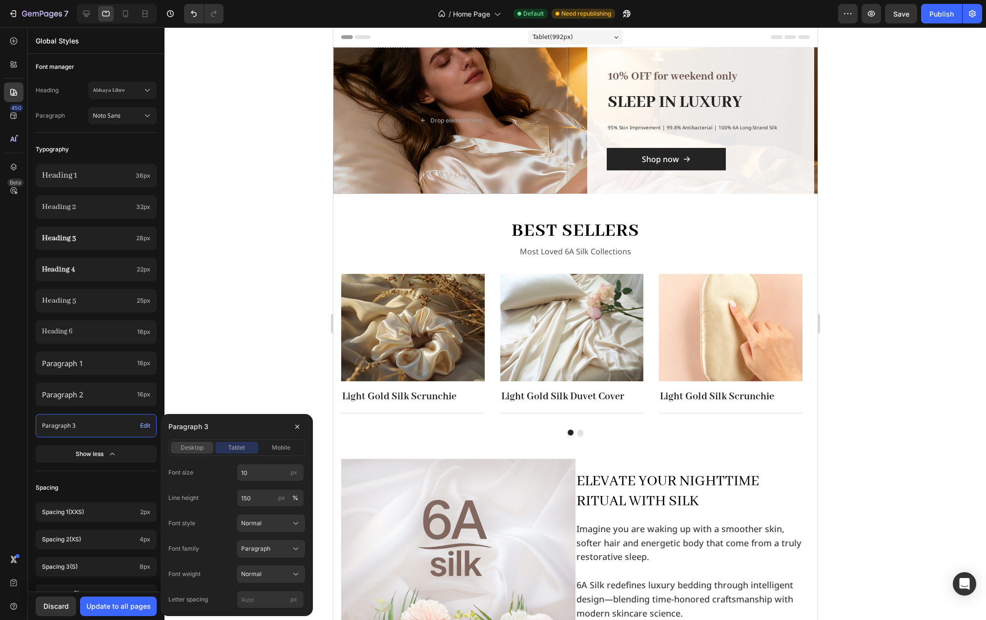
click at [193, 449] on span "desktop" at bounding box center [192, 447] width 23 height 9
click at [238, 449] on span "tablet" at bounding box center [236, 447] width 17 height 9
click at [253, 473] on input "10" at bounding box center [270, 473] width 67 height 18
type input "14"
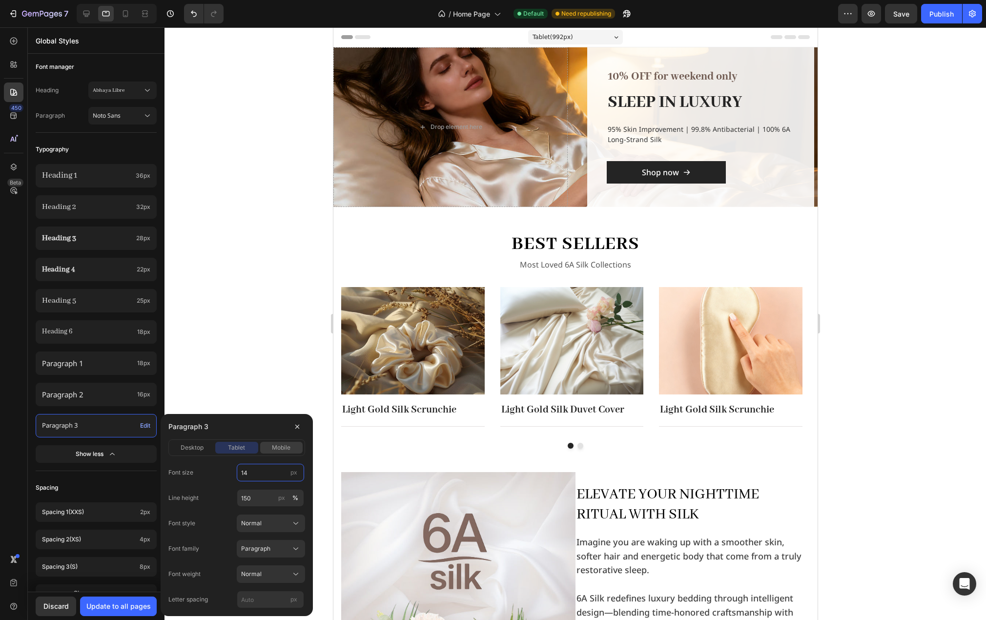
click at [288, 453] on button "mobile" at bounding box center [281, 448] width 42 height 12
click at [248, 475] on input "9" at bounding box center [270, 473] width 67 height 18
type input "14"
drag, startPoint x: 214, startPoint y: 505, endPoint x: 198, endPoint y: 524, distance: 24.9
click at [214, 505] on div "Line height 150 px %" at bounding box center [236, 498] width 137 height 18
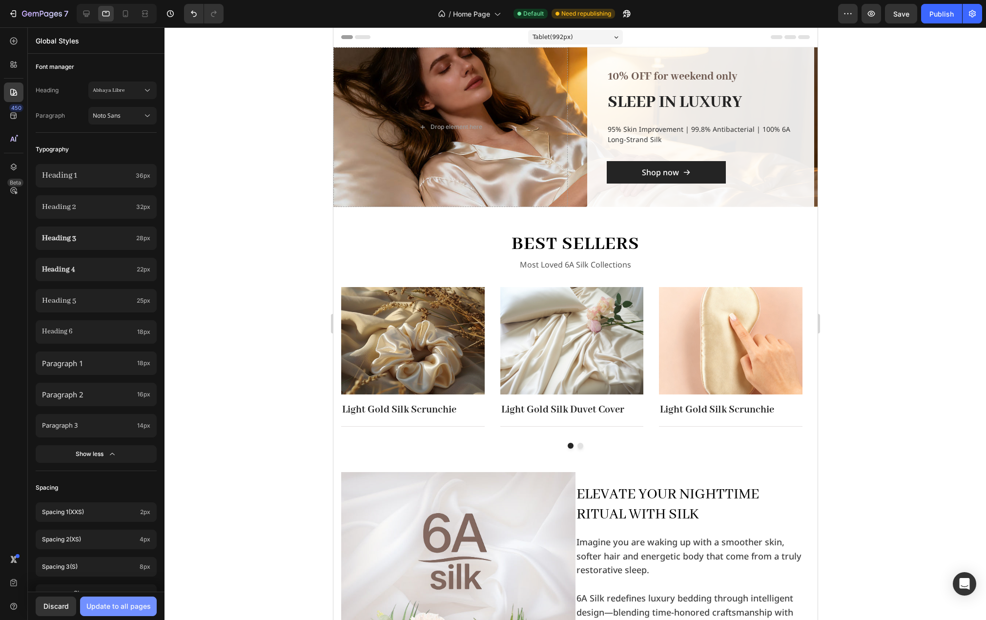
click at [120, 610] on div "Update to all pages" at bounding box center [118, 606] width 64 height 10
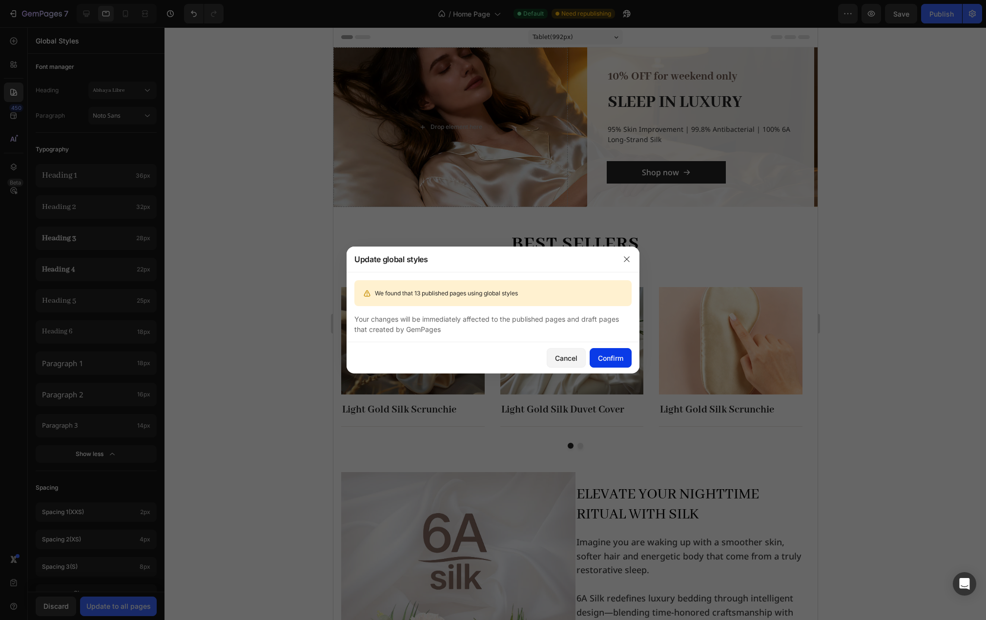
click at [604, 359] on div "Confirm" at bounding box center [610, 358] width 25 height 10
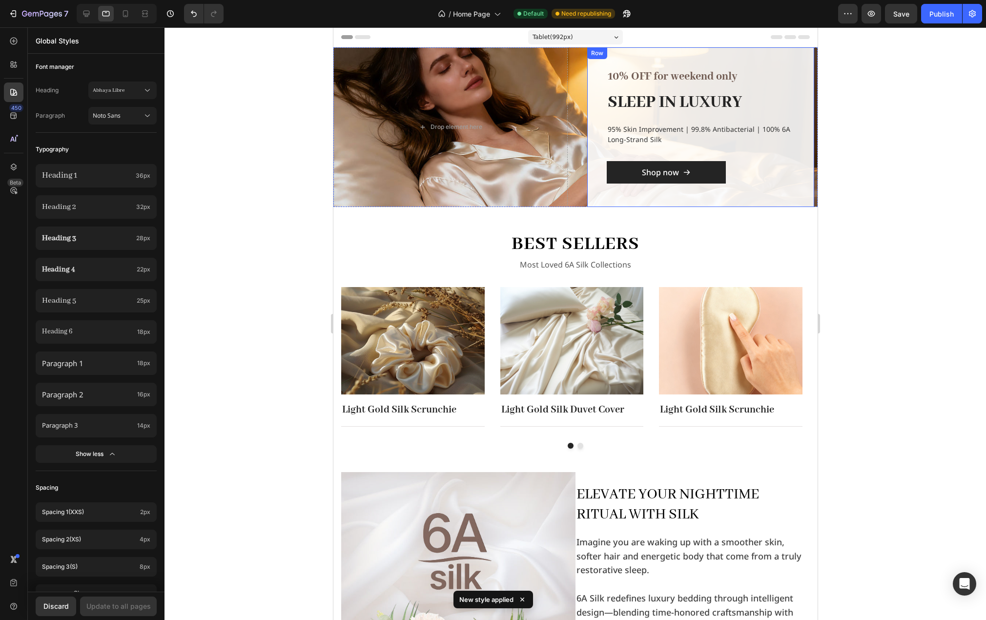
click at [792, 160] on div "10% OFF for weekend only Text block SLEEP IN LUXURY Heading 95% Skin Improvemen…" at bounding box center [700, 127] width 227 height 160
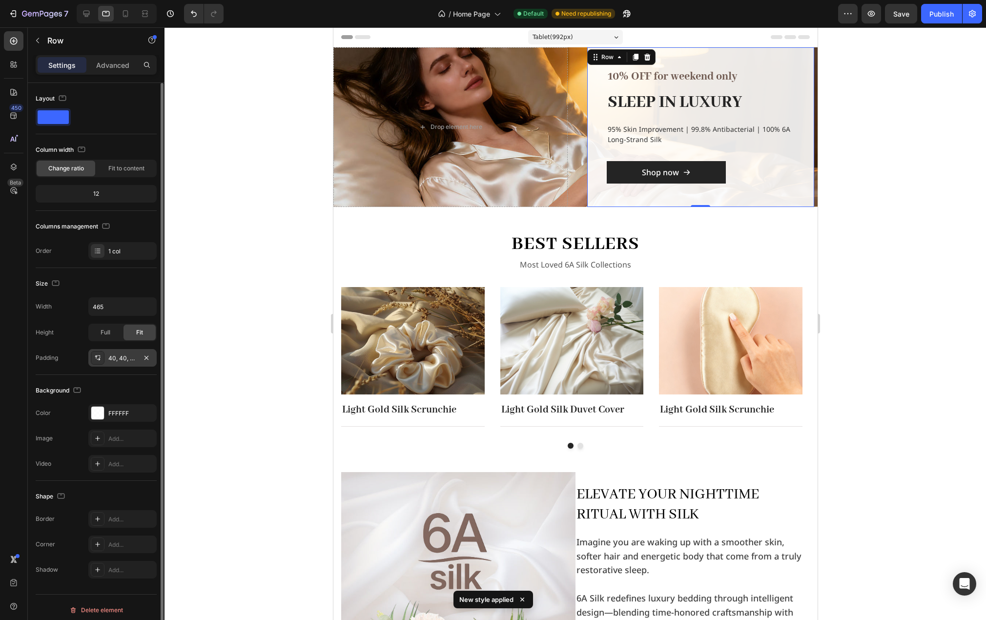
click at [126, 360] on div "40, 40, 48, 40" at bounding box center [122, 358] width 28 height 9
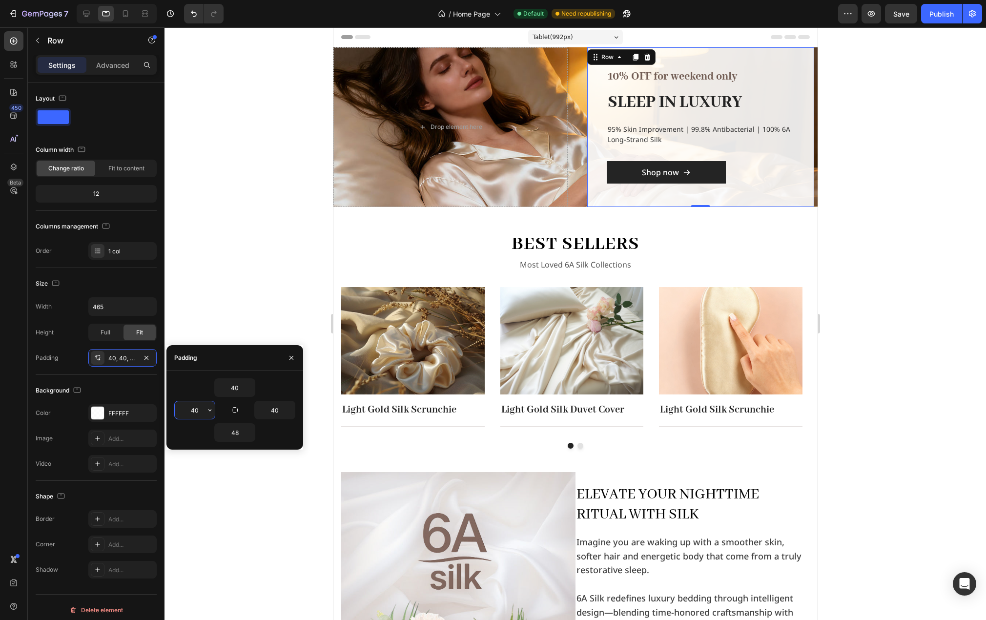
click at [199, 412] on input "40" at bounding box center [195, 410] width 40 height 18
type input "32"
click at [281, 411] on input "40" at bounding box center [275, 410] width 40 height 18
type input "32"
click at [242, 388] on input "40" at bounding box center [235, 388] width 40 height 18
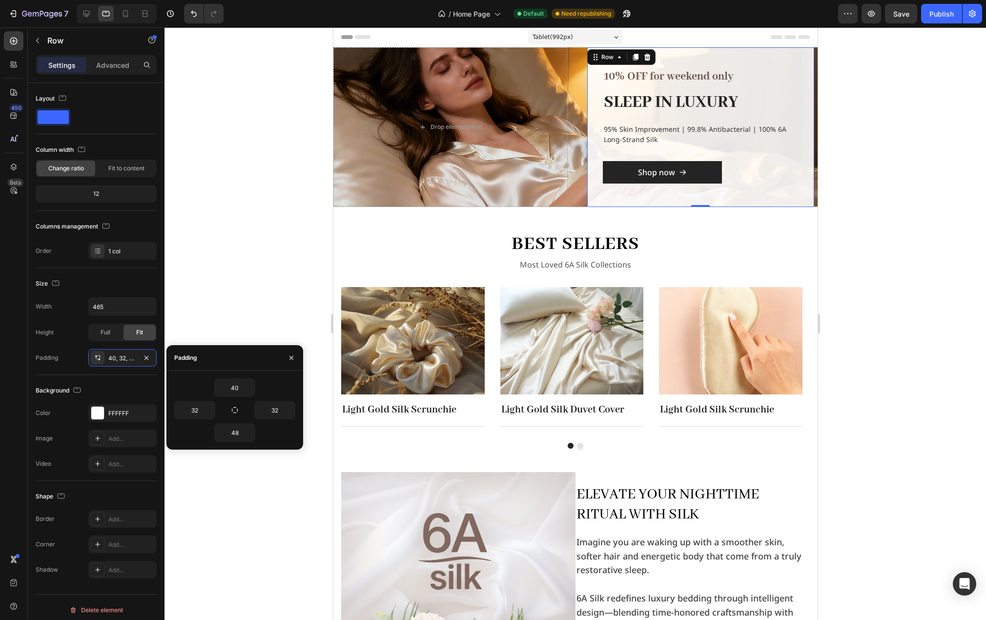
click at [247, 363] on div "Padding" at bounding box center [234, 357] width 137 height 25
click at [745, 59] on div "10% OFF for weekend only Text block SLEEP IN LUXURY Heading 95% Skin Improvemen…" at bounding box center [700, 127] width 227 height 160
click at [242, 387] on input "40" at bounding box center [235, 388] width 40 height 18
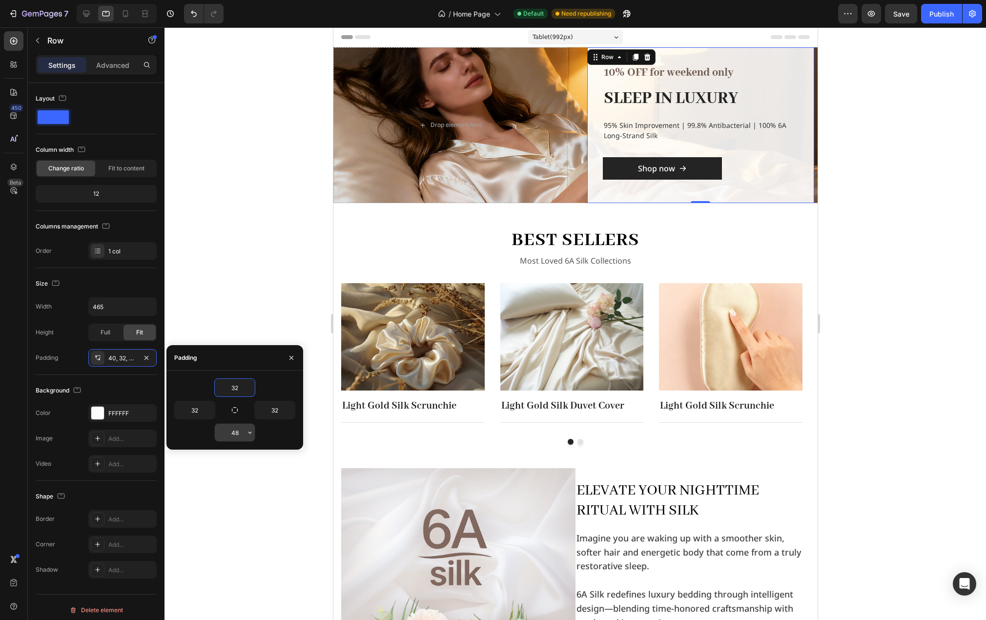
type input "32"
click at [240, 434] on input "48" at bounding box center [235, 433] width 40 height 18
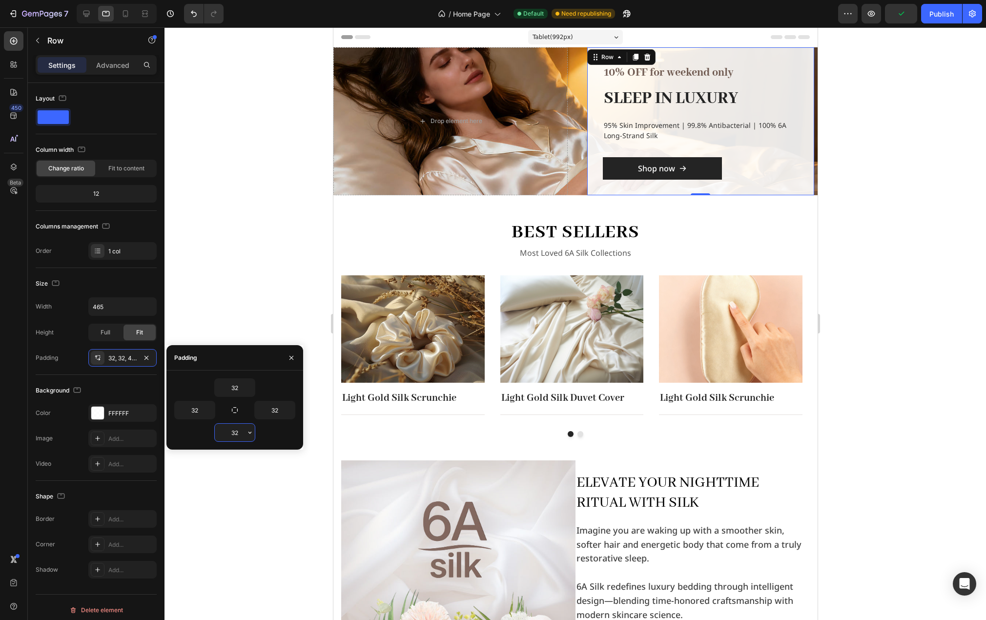
type input "324"
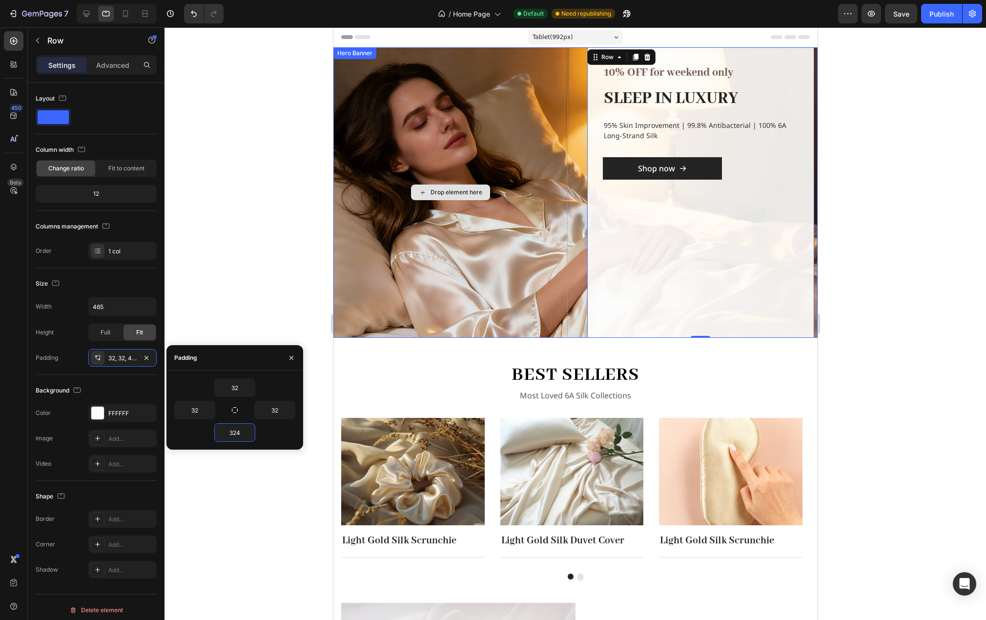
type input "40"
type input "32"
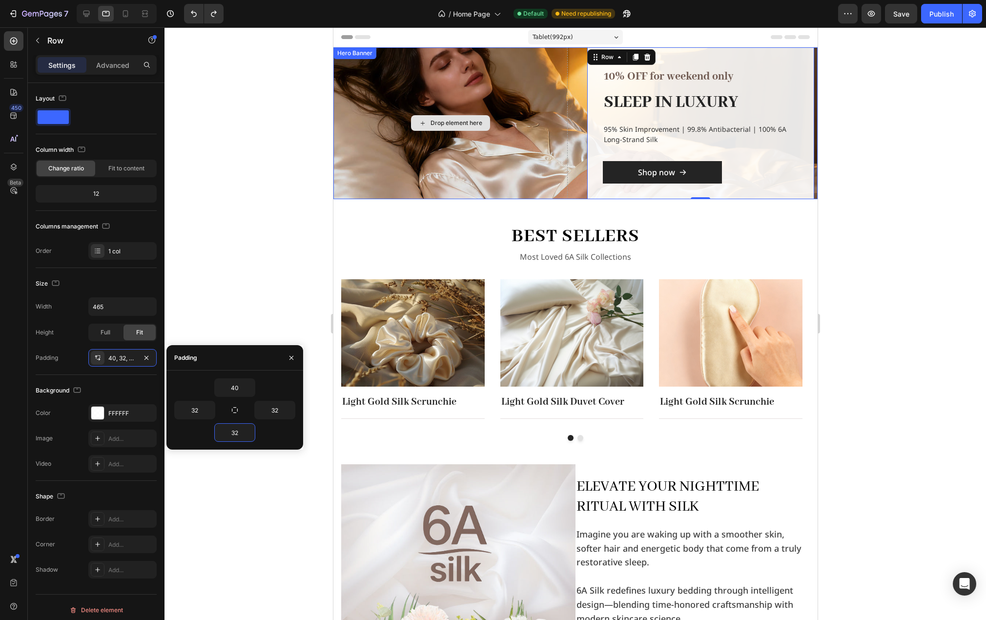
type input "40"
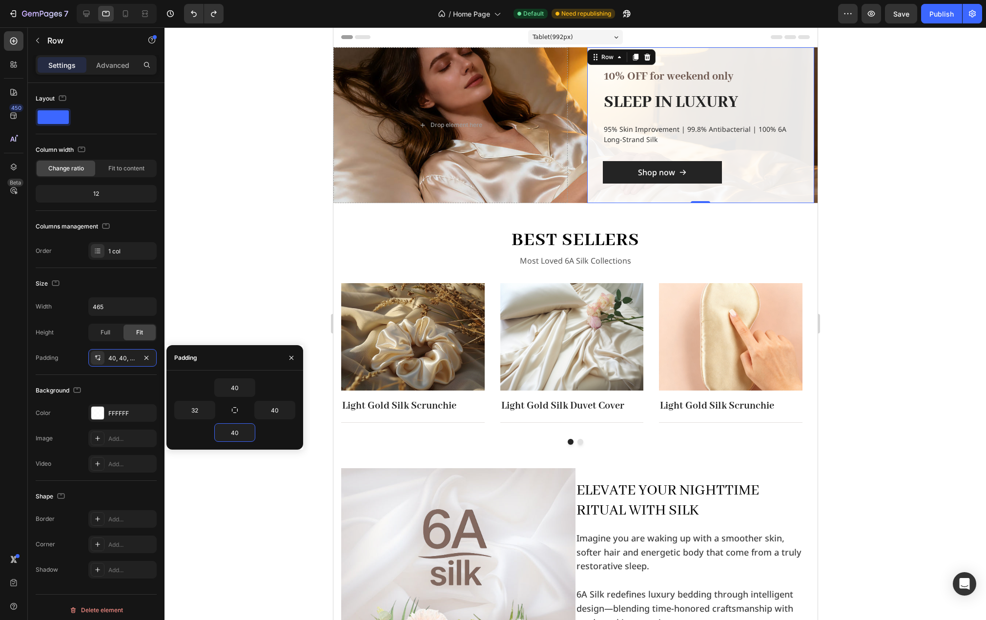
type input "40"
click at [267, 377] on div "40 32 40 40" at bounding box center [234, 410] width 137 height 79
click at [273, 404] on input "40" at bounding box center [275, 410] width 40 height 18
type input "32"
click at [275, 385] on div "40" at bounding box center [234, 387] width 121 height 19
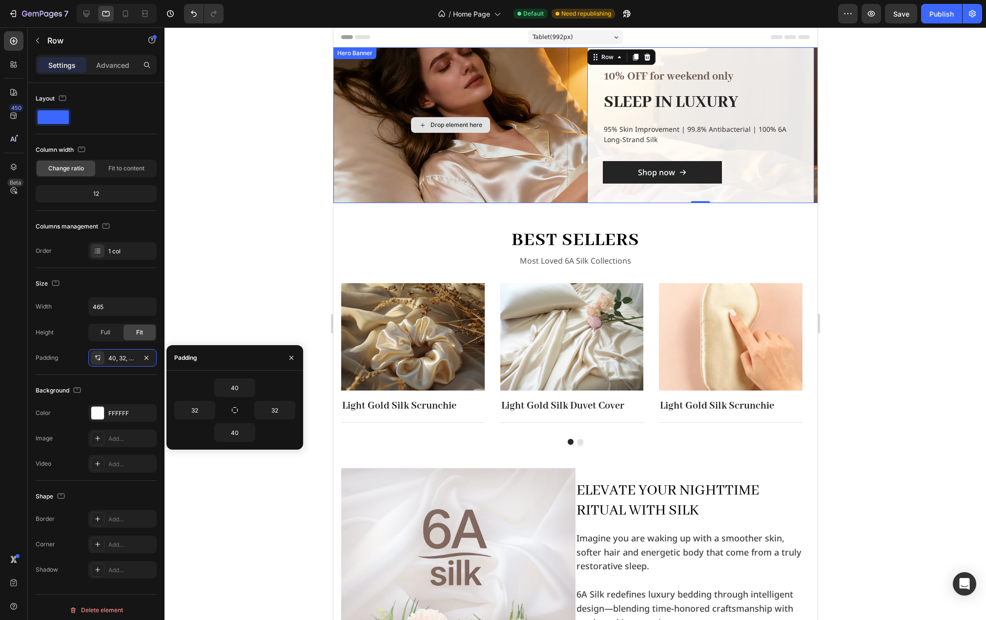
click at [409, 168] on div "Drop element here" at bounding box center [450, 125] width 234 height 156
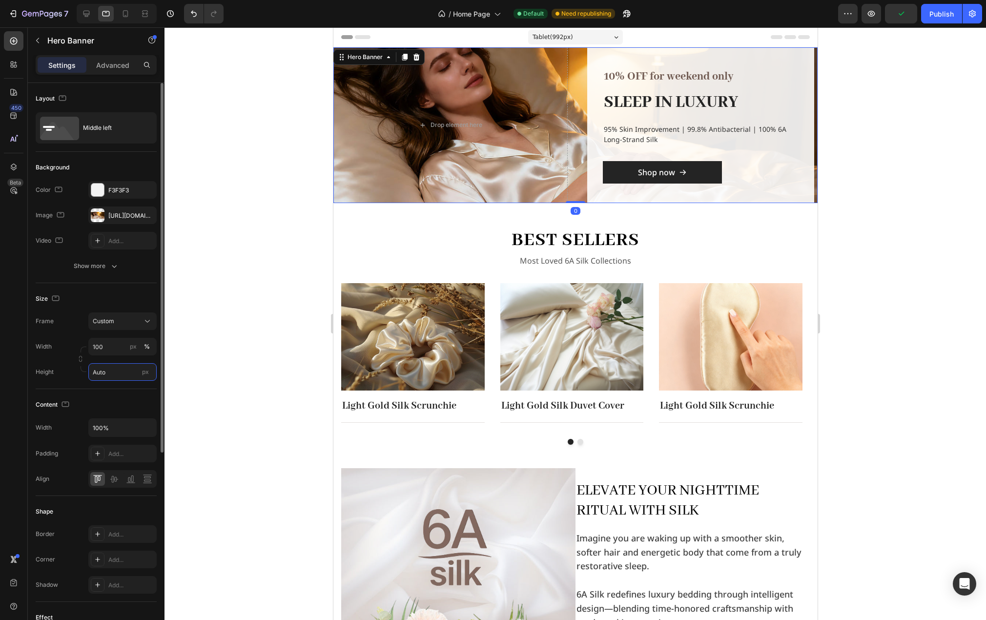
click at [111, 374] on input "Auto" at bounding box center [122, 372] width 68 height 18
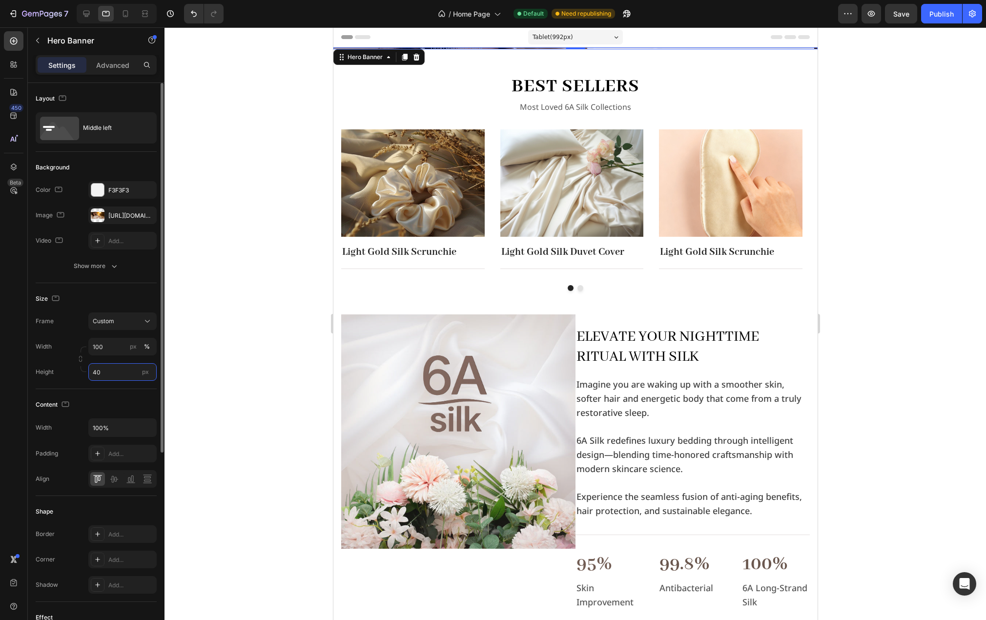
type input "400"
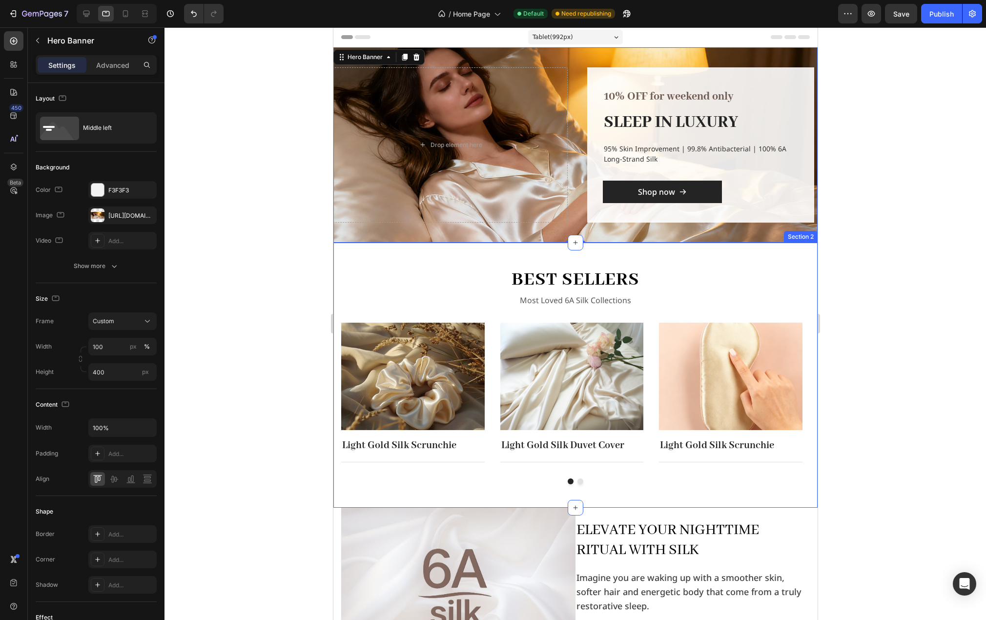
click at [378, 264] on div "best sellers Heading Most Loved 6A Silk Collections Text block Row Image Light …" at bounding box center [575, 375] width 484 height 265
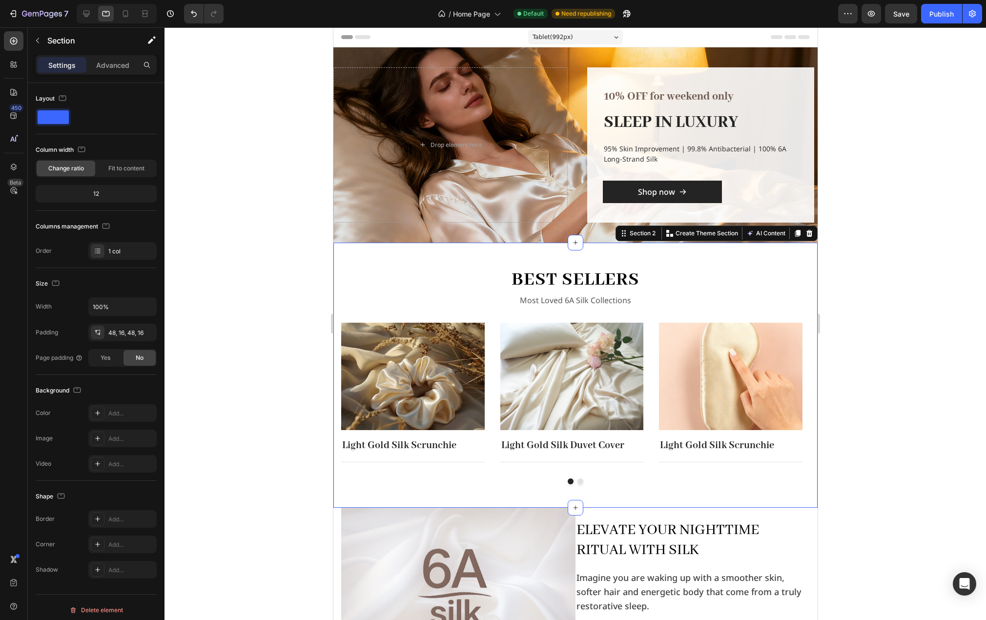
click at [279, 276] on div at bounding box center [576, 323] width 822 height 593
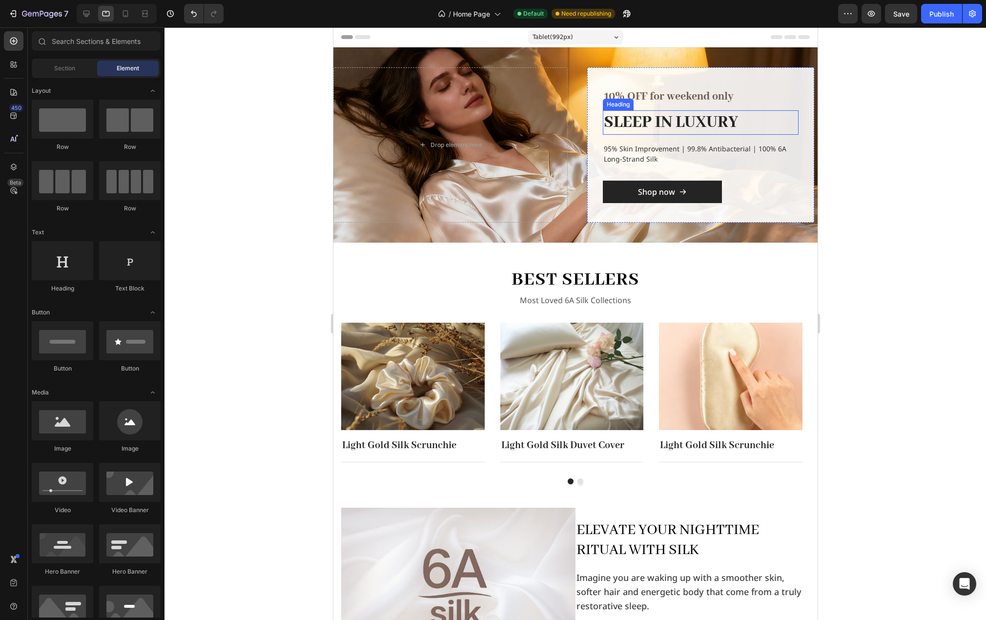
click at [694, 93] on p "10% OFF for weekend only" at bounding box center [700, 97] width 194 height 18
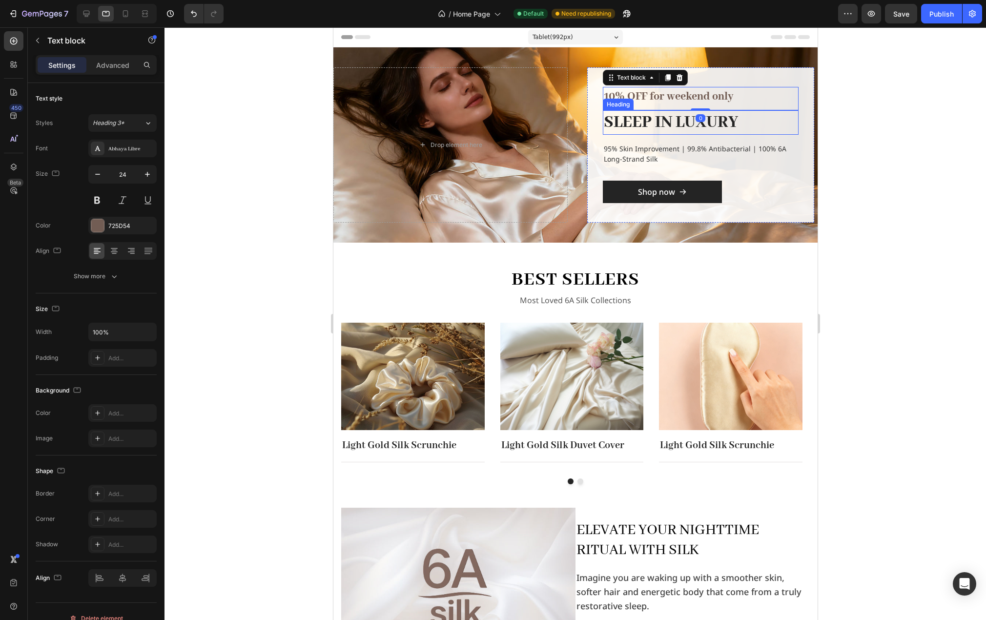
click at [679, 121] on h2 "SLEEP IN LUXURY" at bounding box center [700, 122] width 196 height 25
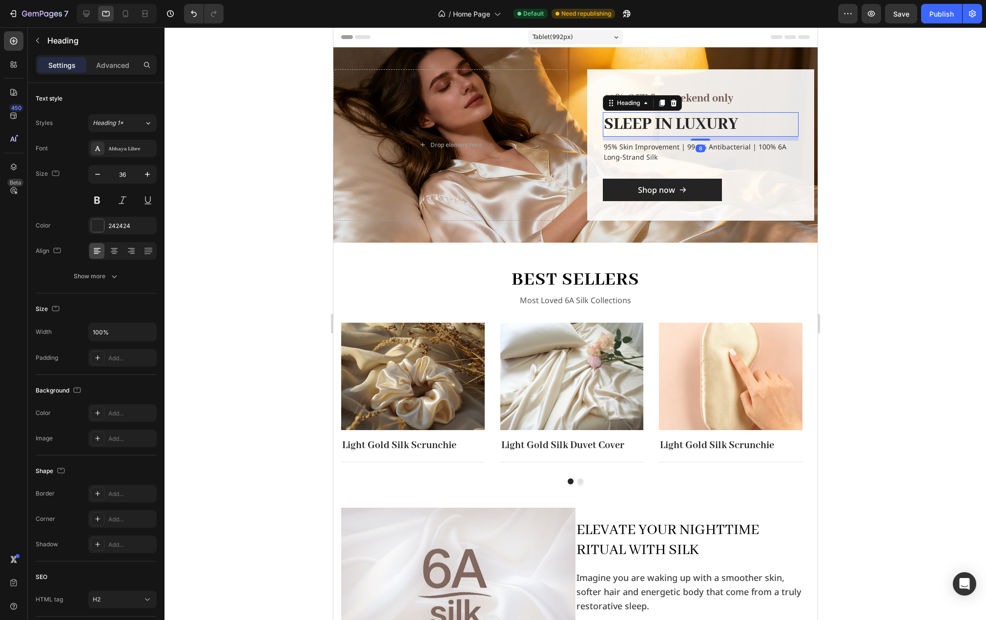
click at [696, 137] on div "8" at bounding box center [700, 137] width 196 height 0
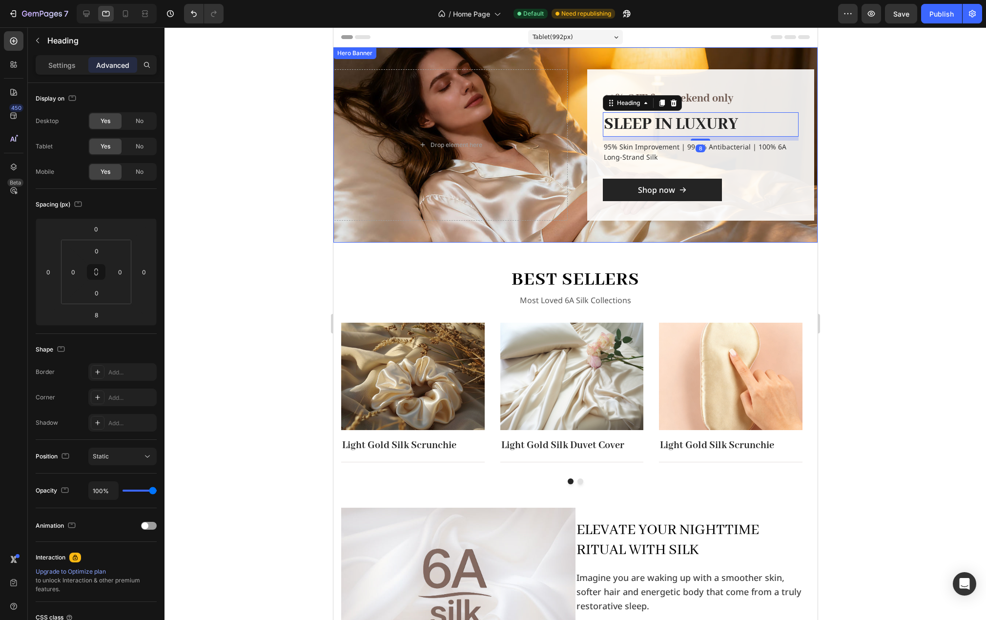
drag, startPoint x: 868, startPoint y: 153, endPoint x: 850, endPoint y: 159, distance: 18.5
click at [868, 153] on div at bounding box center [576, 323] width 822 height 593
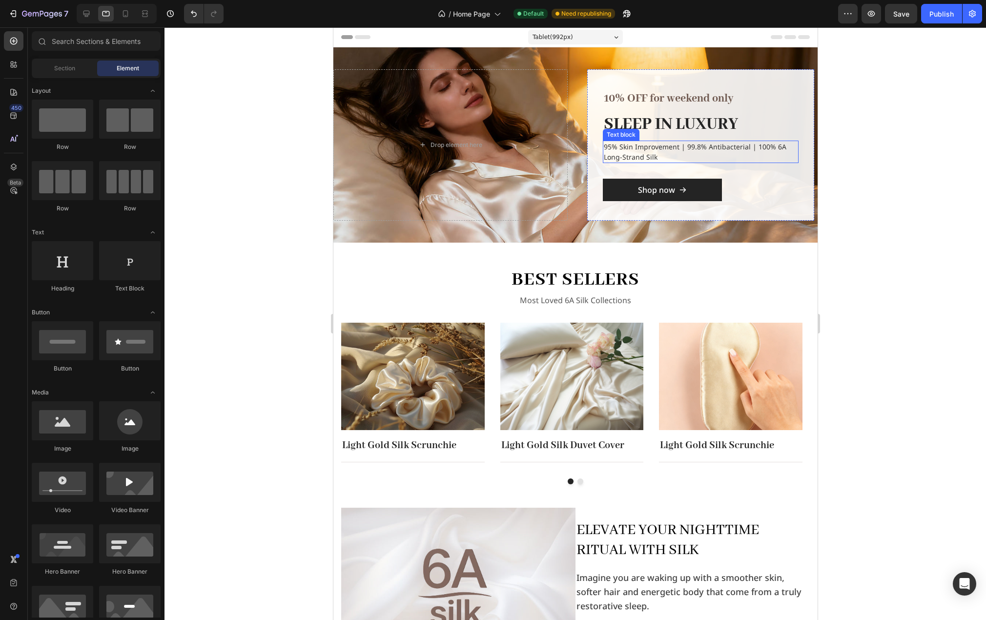
click at [671, 149] on p "95% Skin Improvement | 99.8% Antibacterial | 100% 6A Long-Strand Silk" at bounding box center [700, 152] width 194 height 21
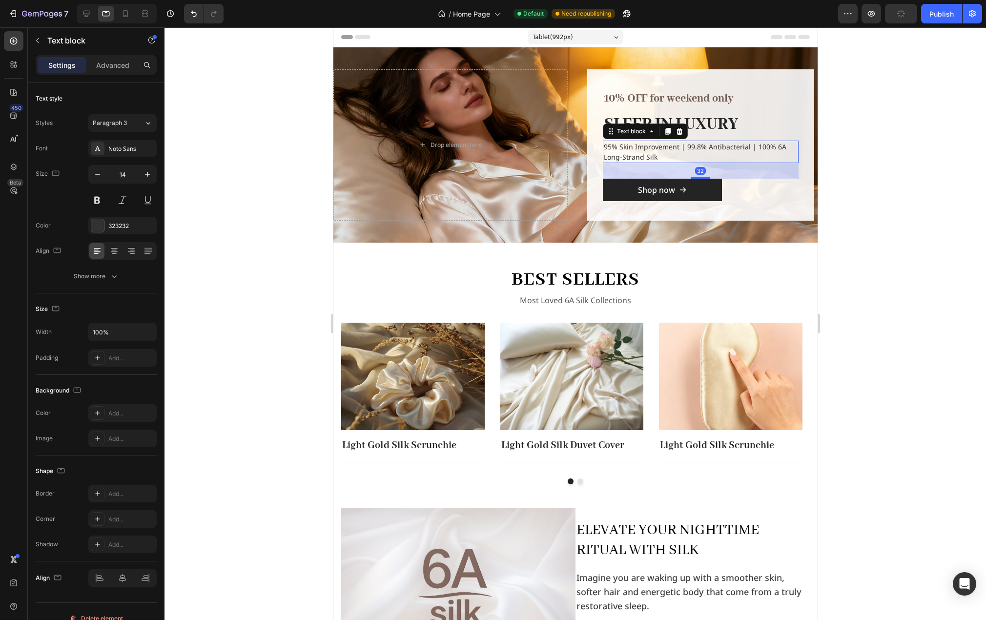
click at [899, 180] on div at bounding box center [576, 323] width 822 height 593
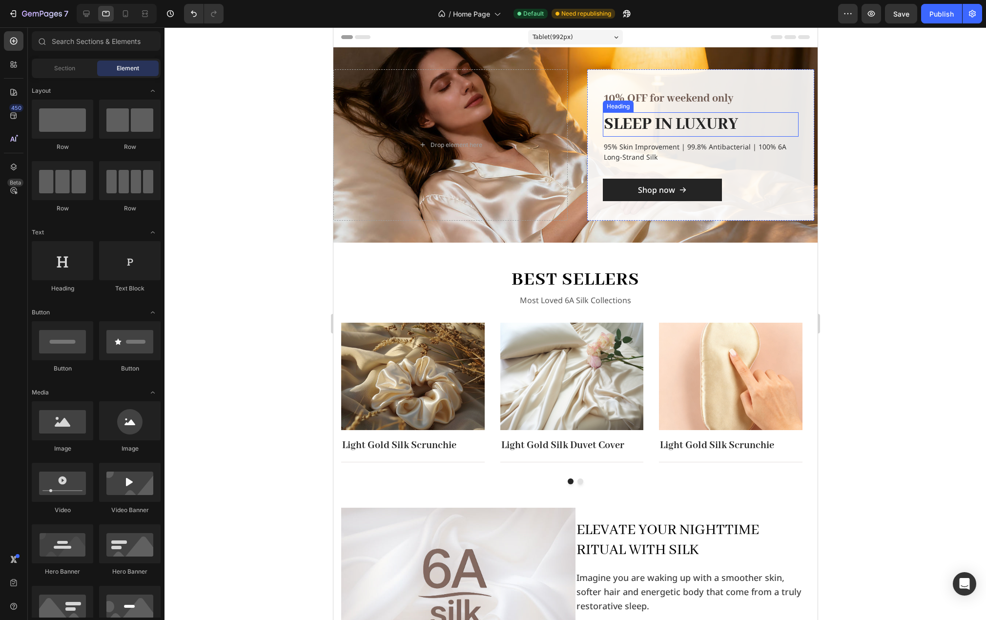
click at [720, 122] on h2 "SLEEP IN LUXURY" at bounding box center [700, 124] width 196 height 25
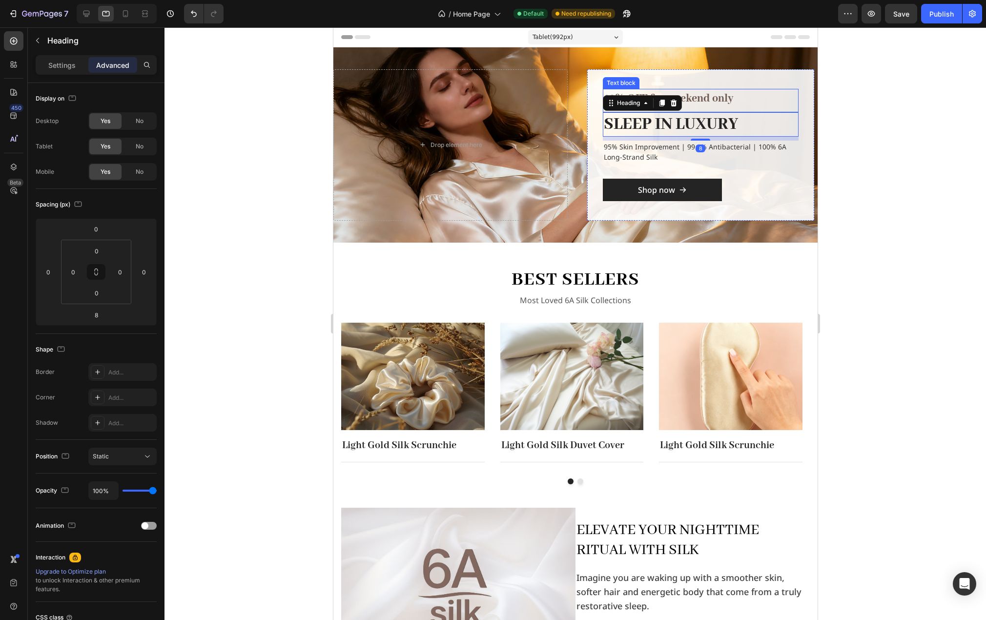
click at [706, 105] on p "10% OFF for weekend only" at bounding box center [700, 99] width 194 height 18
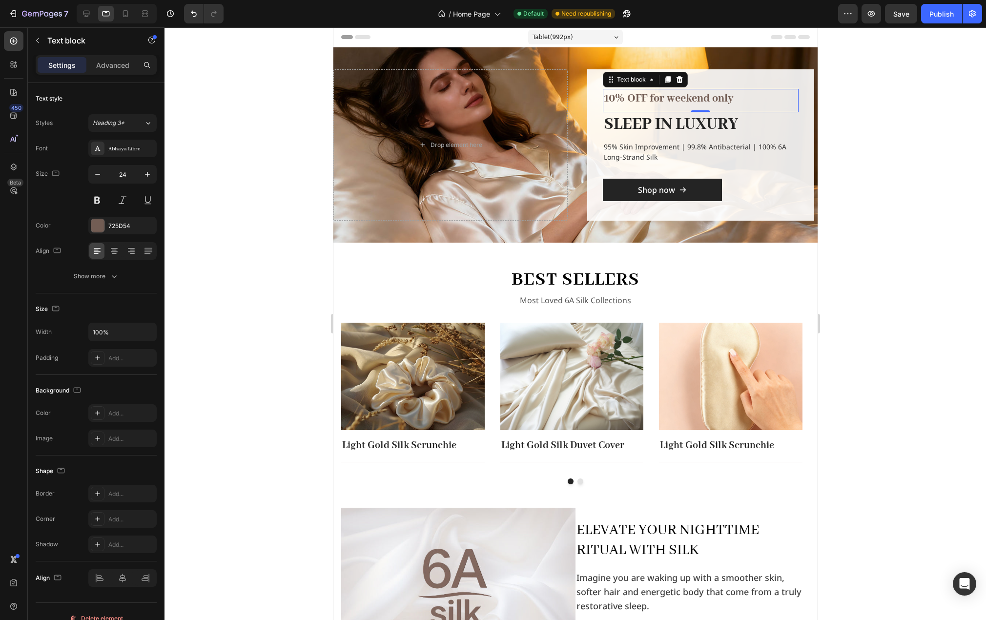
click at [906, 156] on div at bounding box center [576, 323] width 822 height 593
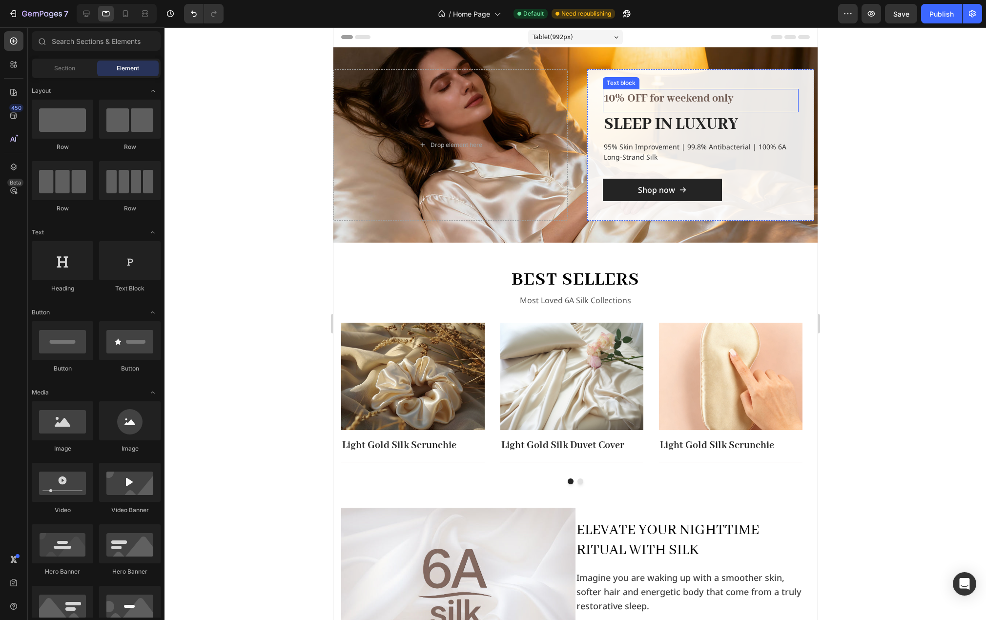
click at [673, 102] on p "10% OFF for weekend only" at bounding box center [700, 99] width 194 height 18
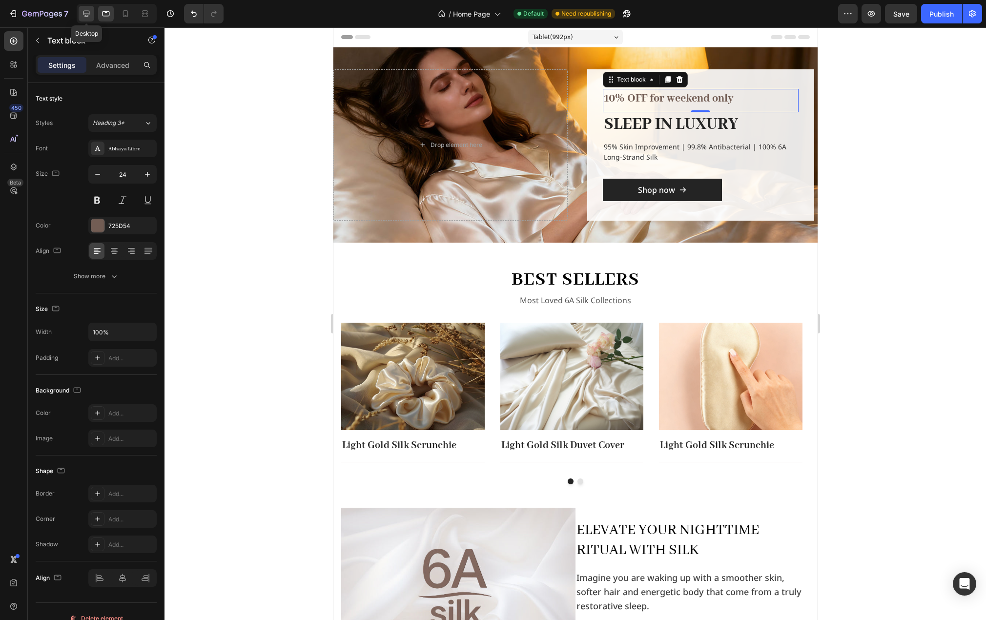
click at [84, 14] on icon at bounding box center [86, 14] width 6 height 6
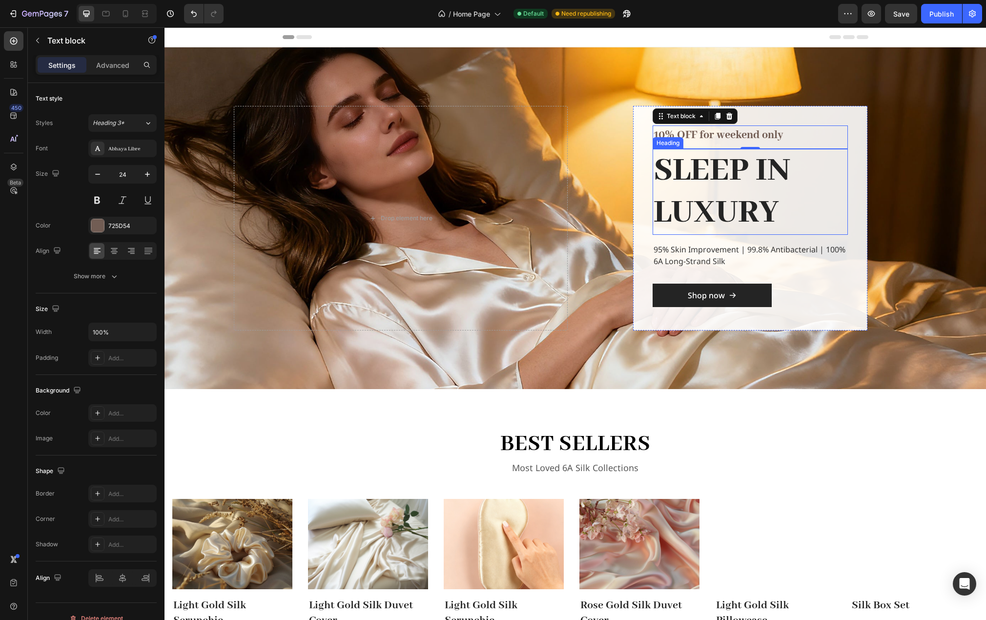
scroll to position [64, 0]
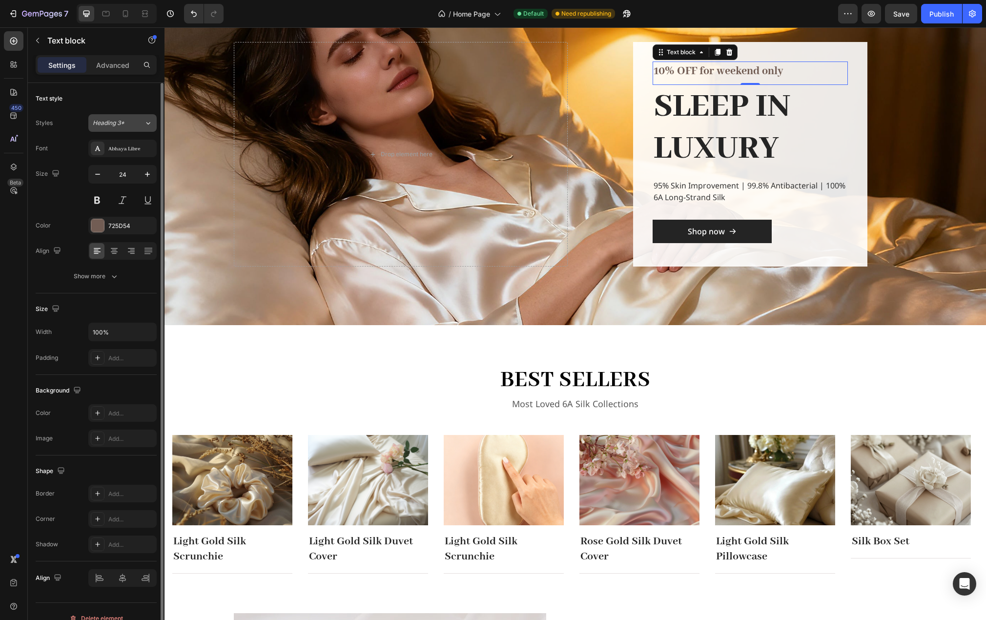
click at [134, 124] on div "Heading 3*" at bounding box center [118, 123] width 51 height 9
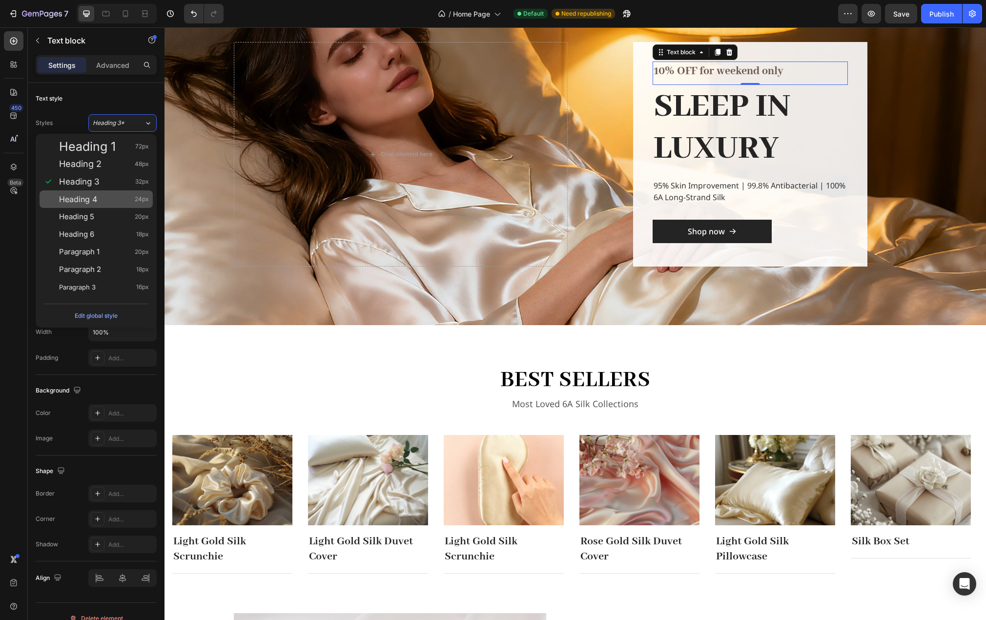
click at [95, 198] on span "Heading 4" at bounding box center [78, 199] width 38 height 10
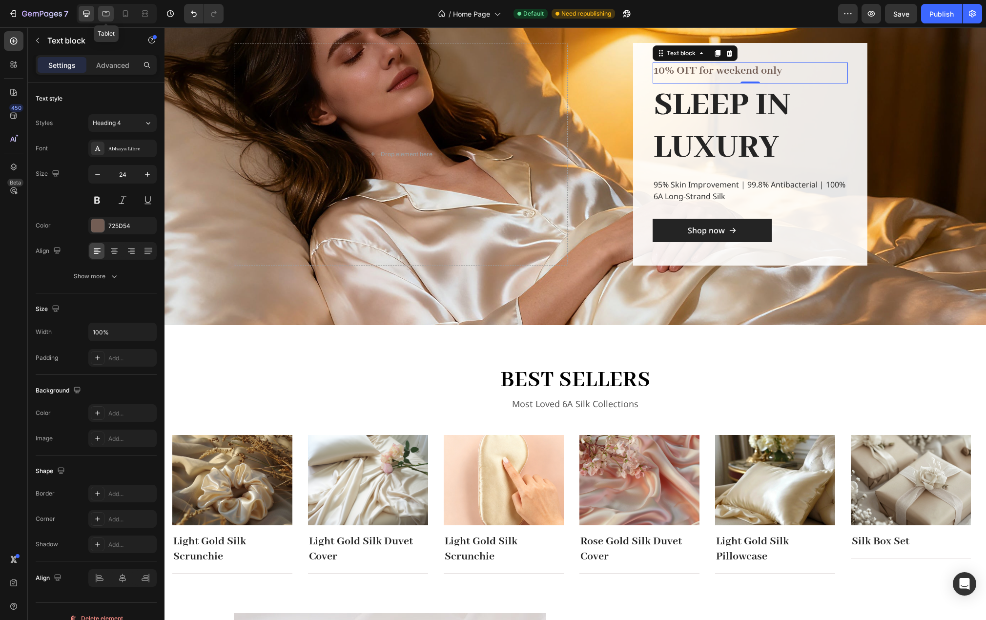
click at [108, 17] on icon at bounding box center [106, 14] width 10 height 10
type input "22"
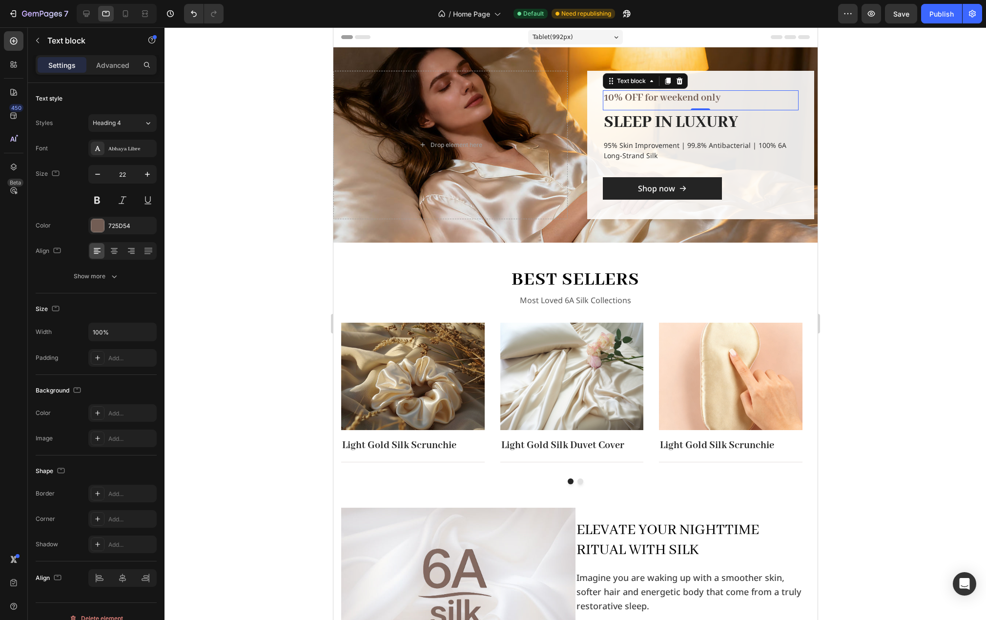
click at [740, 97] on p "10% OFF for weekend only" at bounding box center [700, 98] width 194 height 14
click at [724, 120] on h2 "SLEEP IN LUXURY" at bounding box center [700, 122] width 196 height 25
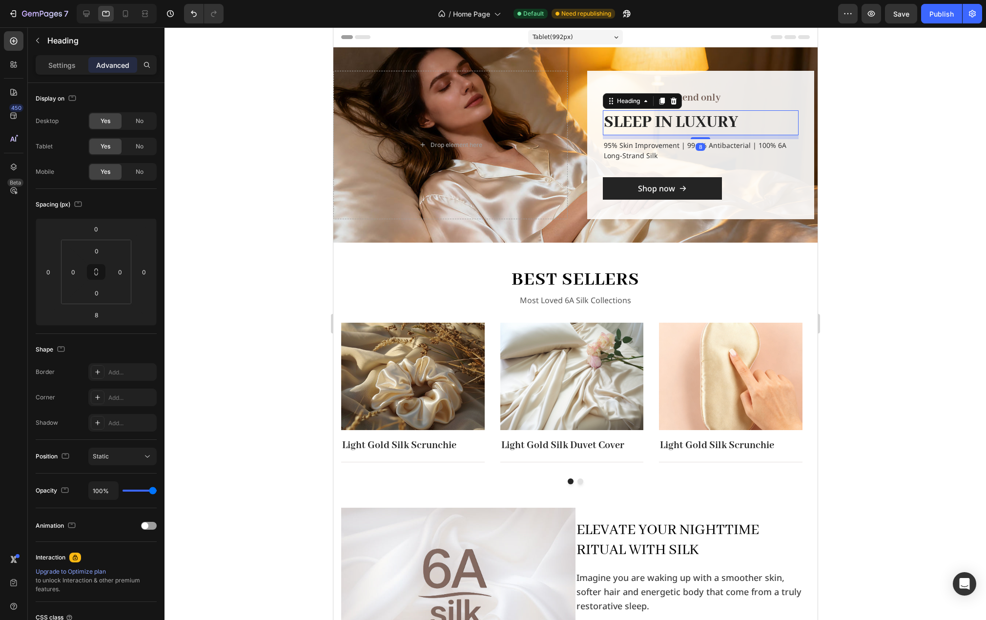
click at [837, 134] on div at bounding box center [576, 323] width 822 height 593
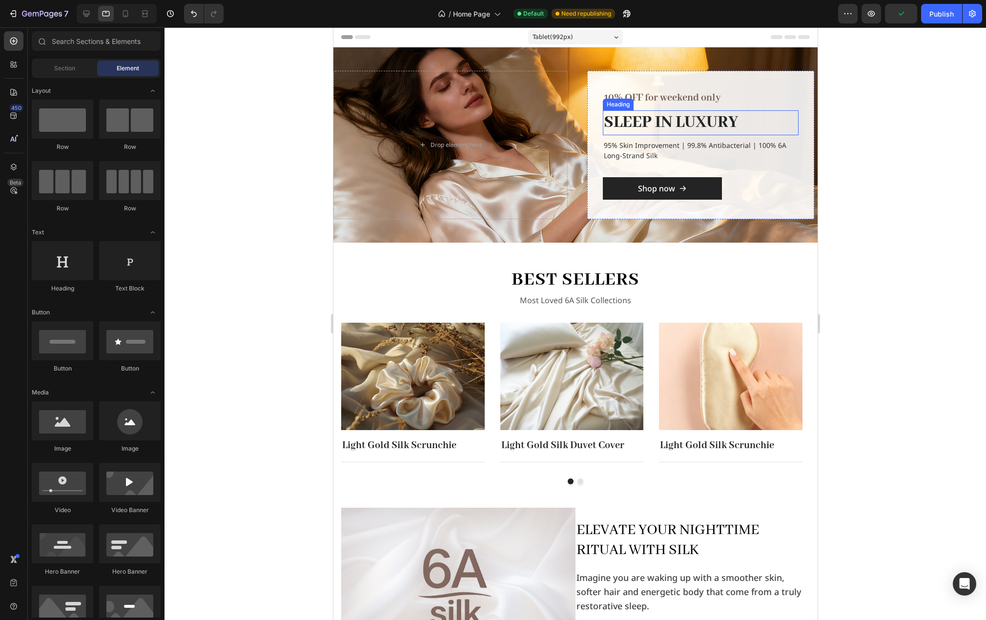
click at [711, 122] on h2 "SLEEP IN LUXURY" at bounding box center [700, 122] width 196 height 25
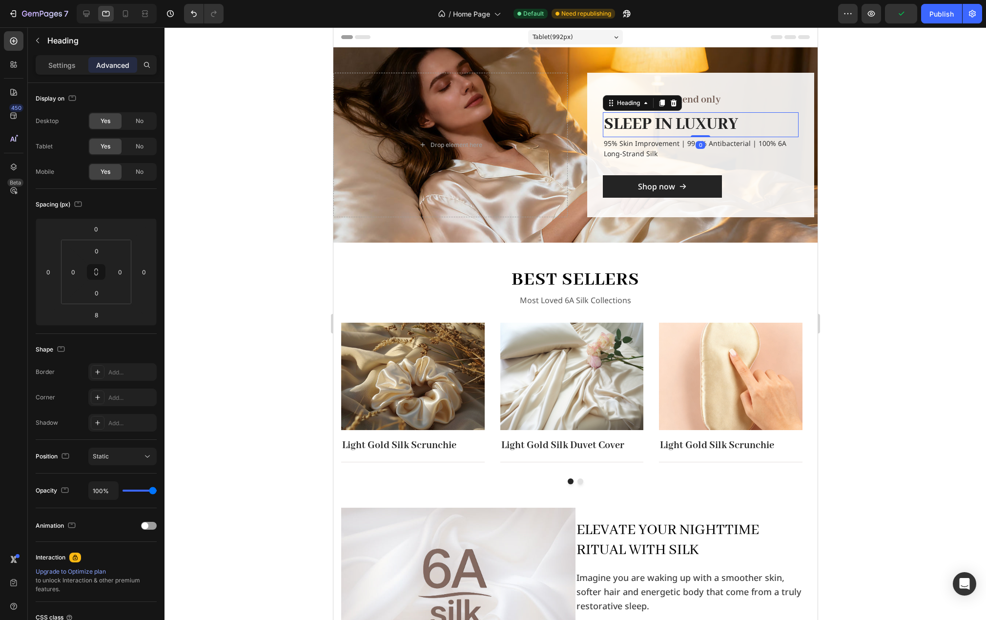
drag, startPoint x: 698, startPoint y: 137, endPoint x: 710, endPoint y: 97, distance: 42.3
click at [708, 97] on div "10% OFF for weekend only Text block SLEEP IN LUXURY Heading 0 95% Skin Improvem…" at bounding box center [700, 144] width 196 height 105
type input "0"
click at [864, 125] on div at bounding box center [576, 323] width 822 height 593
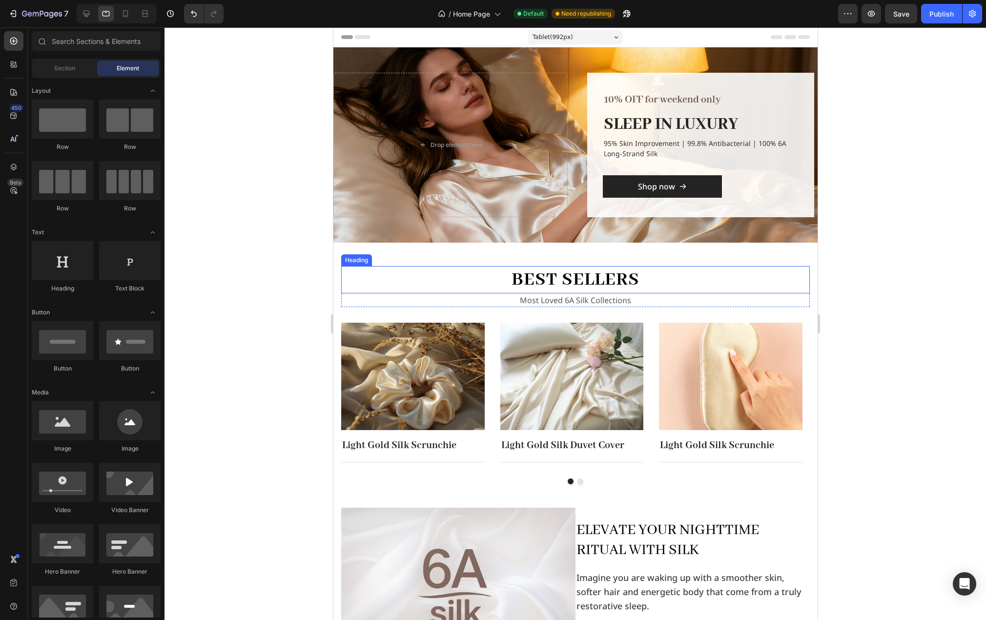
click at [364, 265] on div "best sellers Heading Most Loved 6A Silk Collections Text block Row Image Light …" at bounding box center [575, 375] width 484 height 265
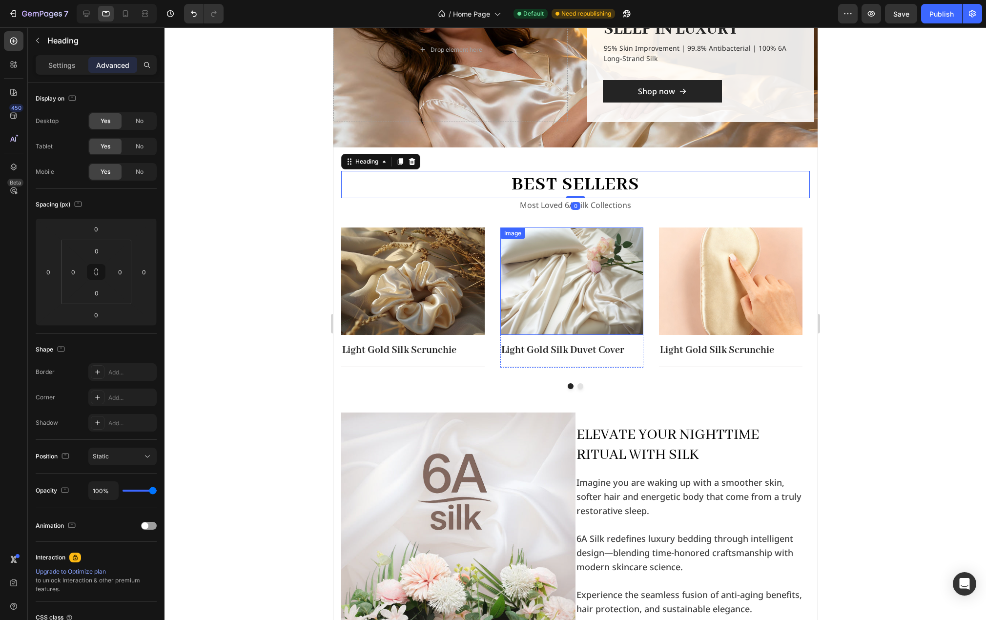
scroll to position [98, 0]
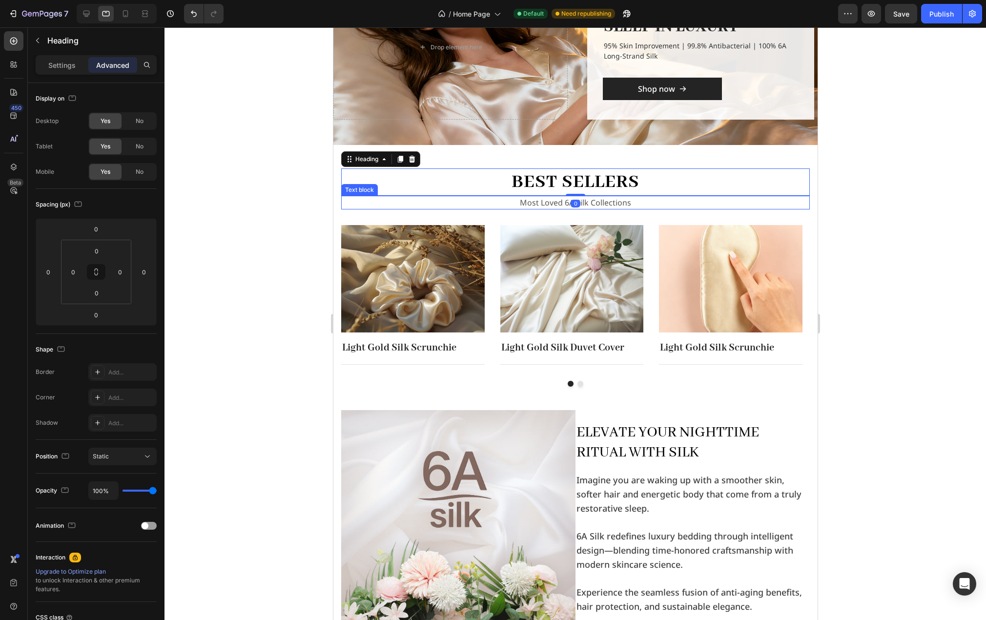
click at [540, 201] on p "Most Loved 6A Silk Collections" at bounding box center [575, 203] width 467 height 12
click at [370, 186] on div "Text block" at bounding box center [369, 186] width 33 height 9
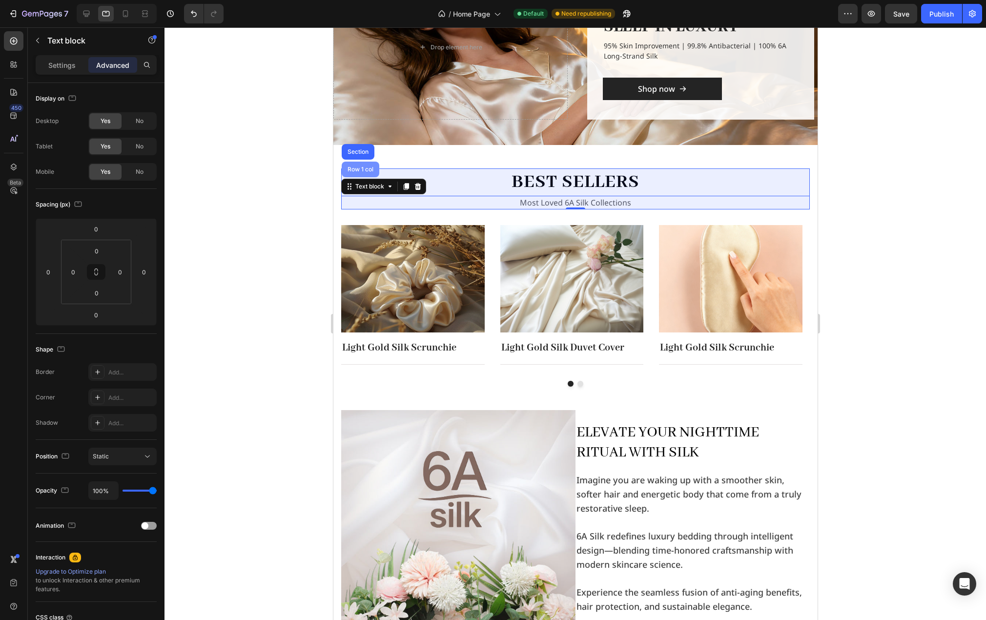
click at [364, 173] on div "Row 1 col" at bounding box center [360, 170] width 38 height 16
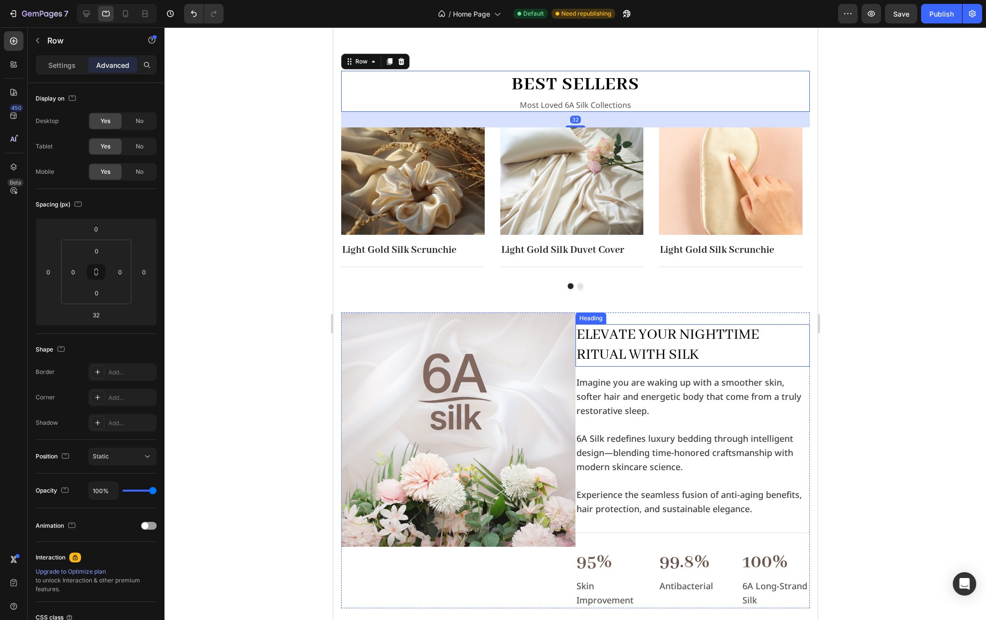
scroll to position [244, 0]
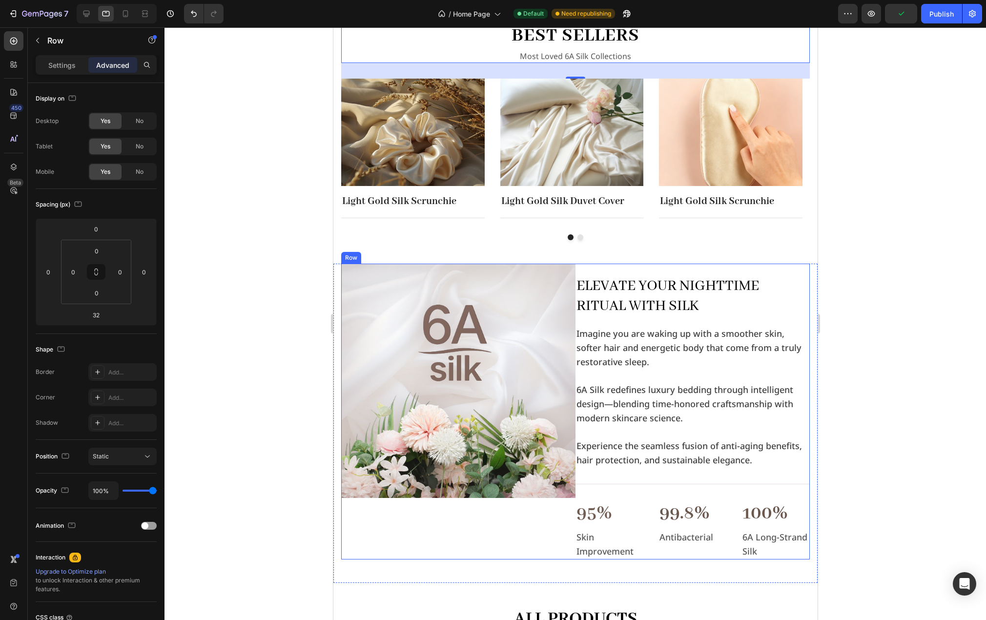
click at [543, 522] on div "Image" at bounding box center [458, 412] width 234 height 296
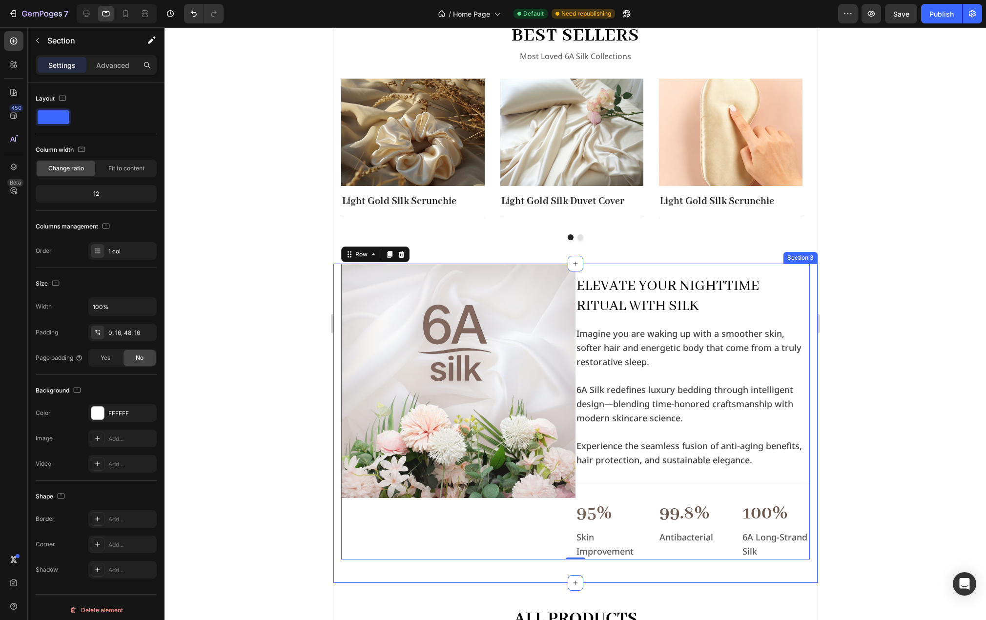
click at [336, 314] on div "Image Elevate Your Nighttime Ritual with Silk Heading Imagine you are waking up…" at bounding box center [575, 423] width 484 height 319
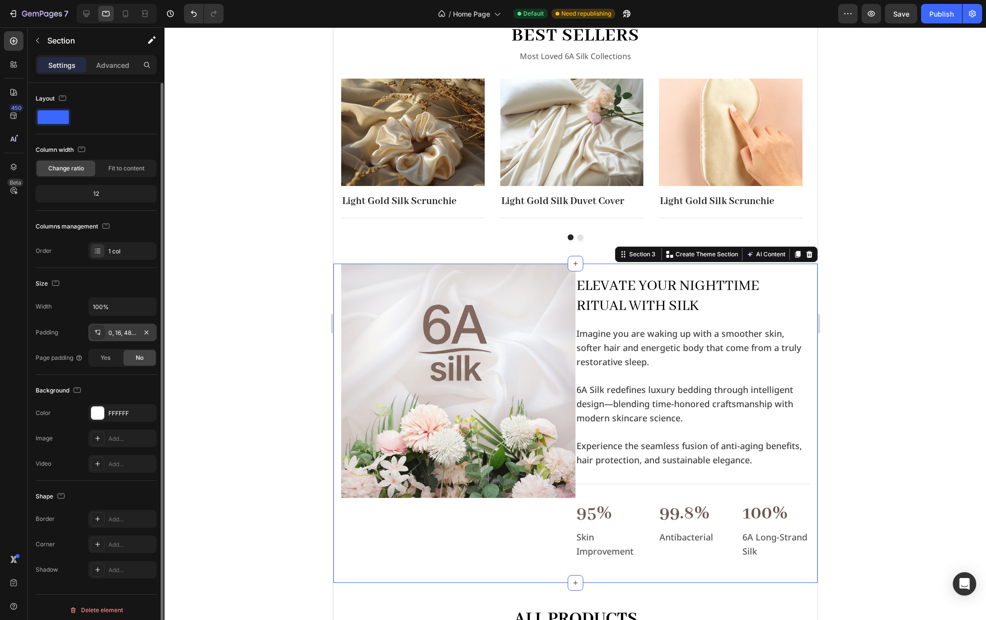
click at [119, 331] on div "0, 16, 48, 16" at bounding box center [122, 333] width 28 height 9
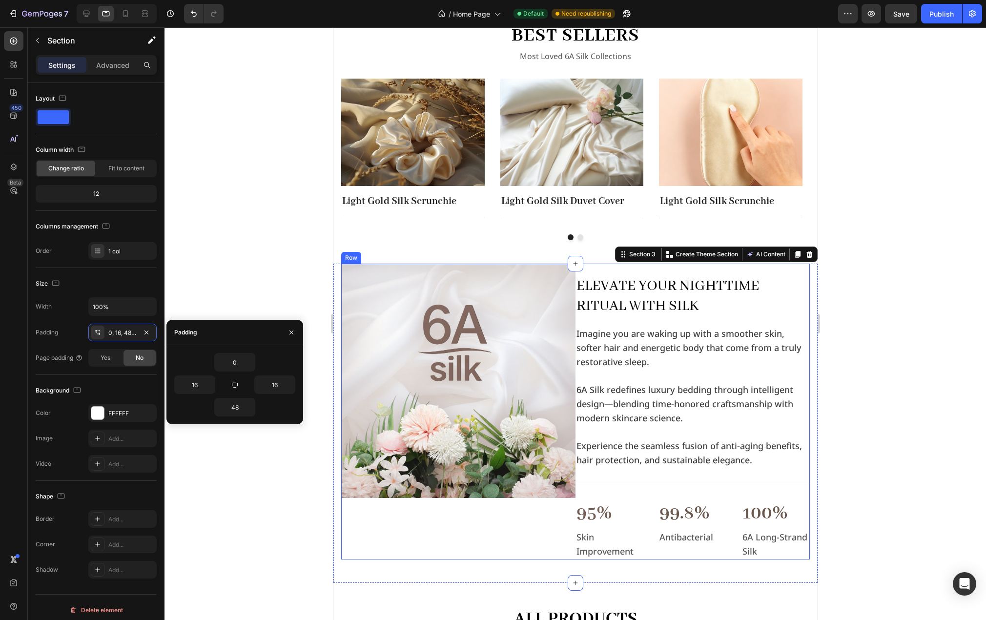
click at [527, 520] on div "Image" at bounding box center [458, 412] width 234 height 296
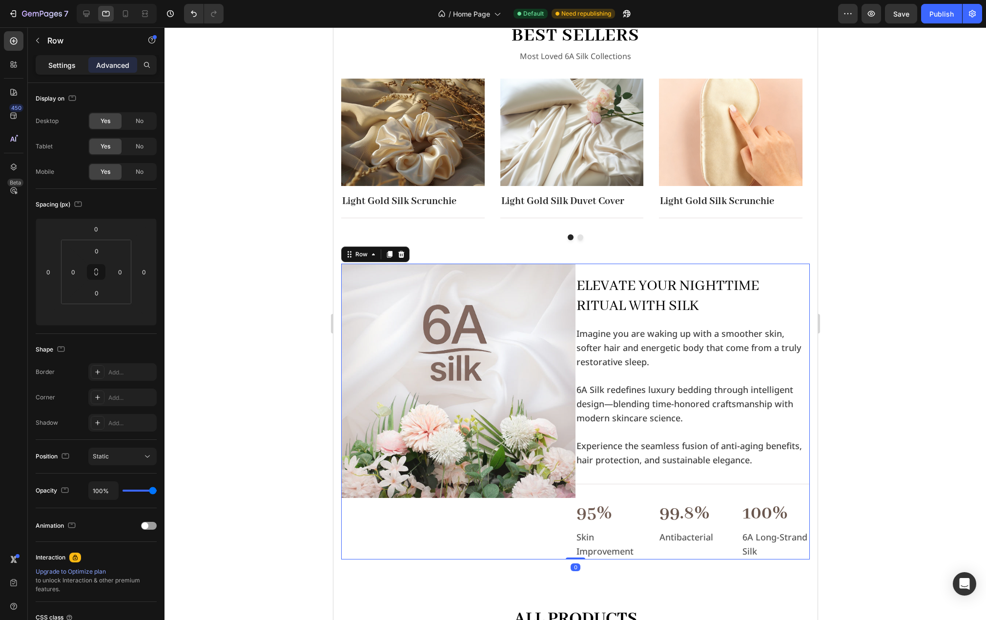
drag, startPoint x: 62, startPoint y: 60, endPoint x: 79, endPoint y: 89, distance: 33.5
click at [62, 60] on p "Settings" at bounding box center [61, 65] width 27 height 10
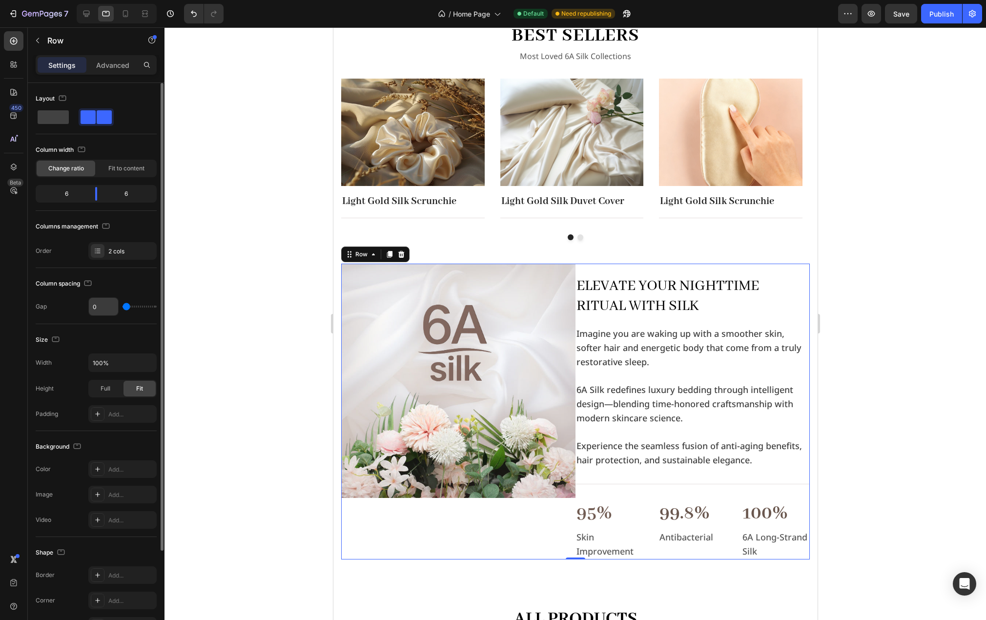
click at [101, 306] on input "0" at bounding box center [103, 307] width 29 height 18
type input "3"
type input "32"
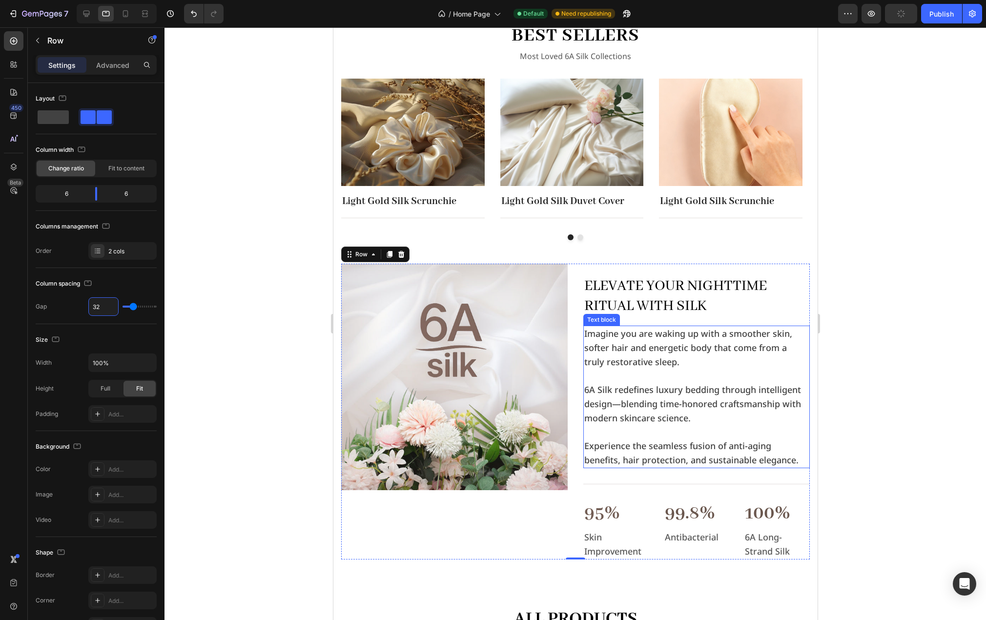
click at [612, 426] on p at bounding box center [696, 432] width 225 height 14
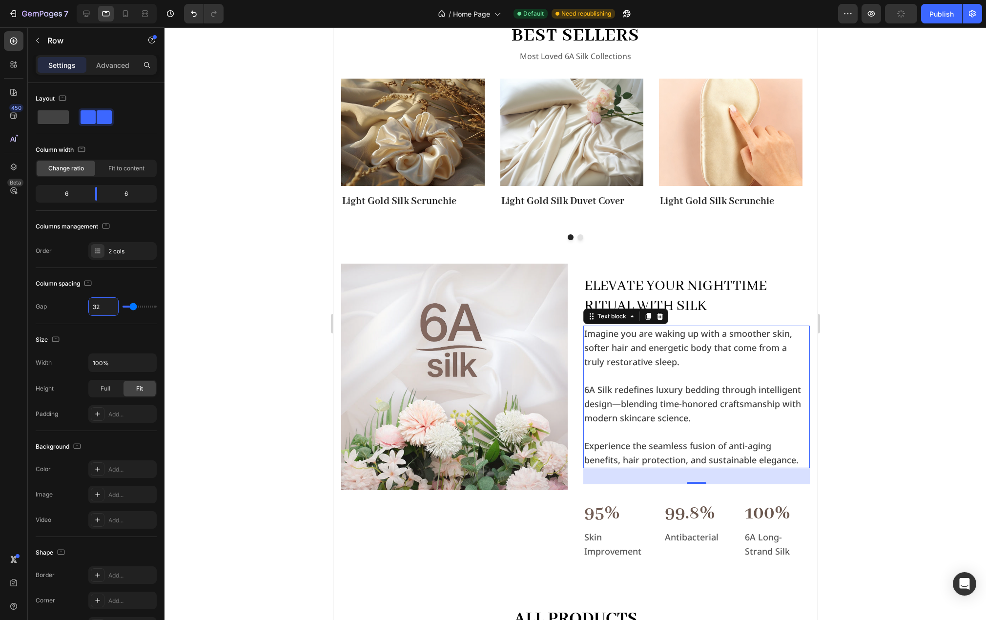
click at [612, 426] on p "Rich Text Editor. Editing area: main" at bounding box center [696, 432] width 225 height 14
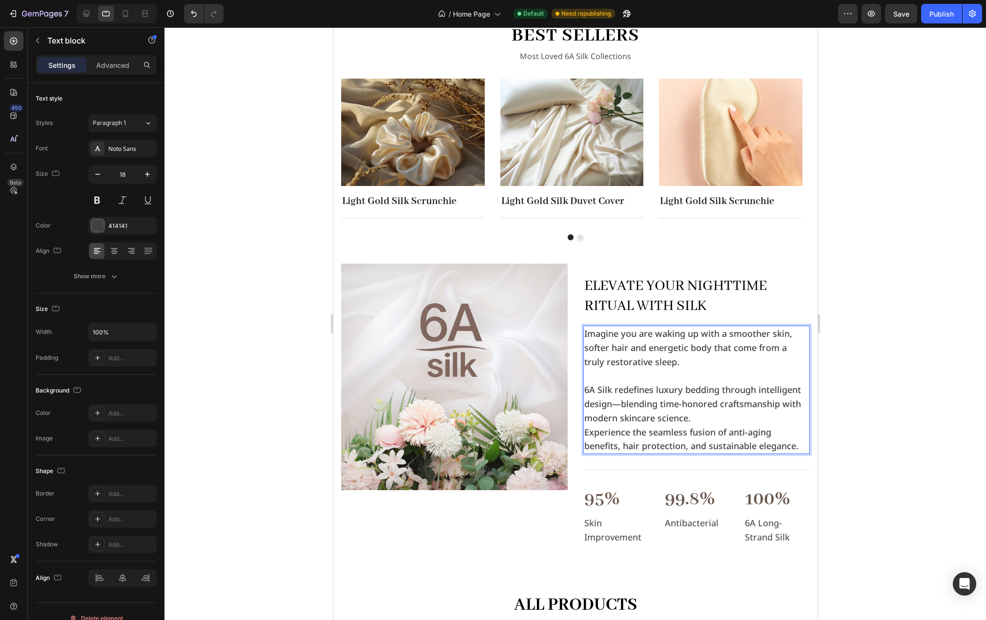
click at [604, 377] on p "Rich Text Editor. Editing area: main" at bounding box center [696, 376] width 225 height 14
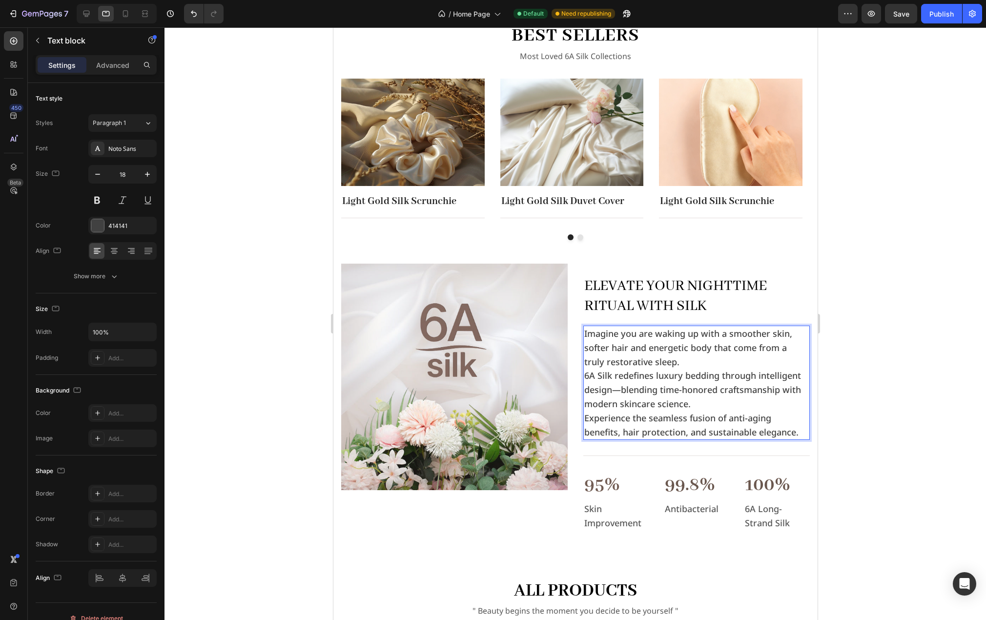
click at [866, 404] on div at bounding box center [576, 323] width 822 height 593
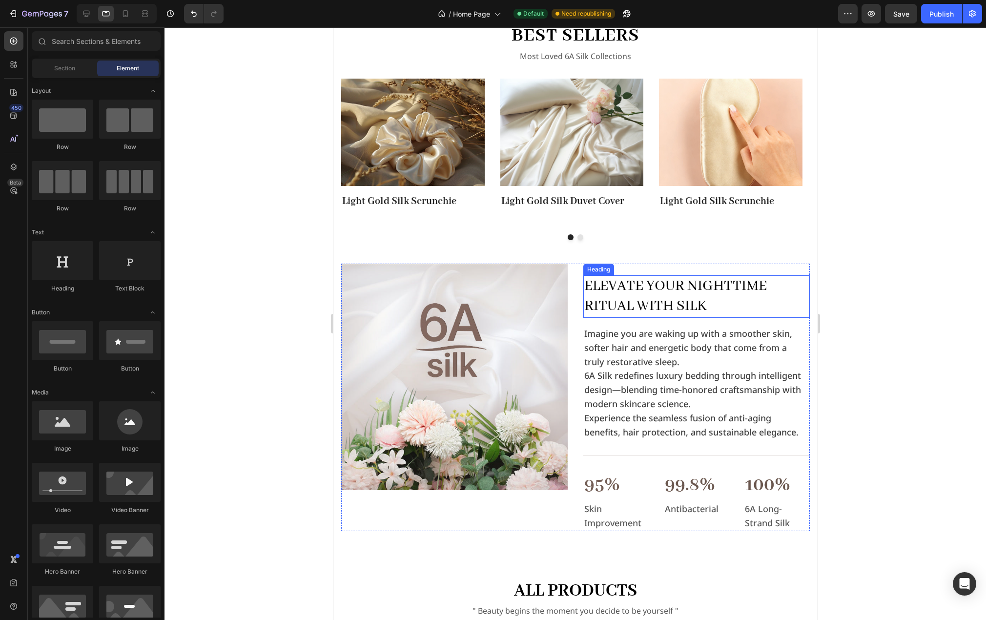
click at [678, 296] on h2 "Elevate Your Nighttime Ritual with Silk" at bounding box center [696, 296] width 227 height 42
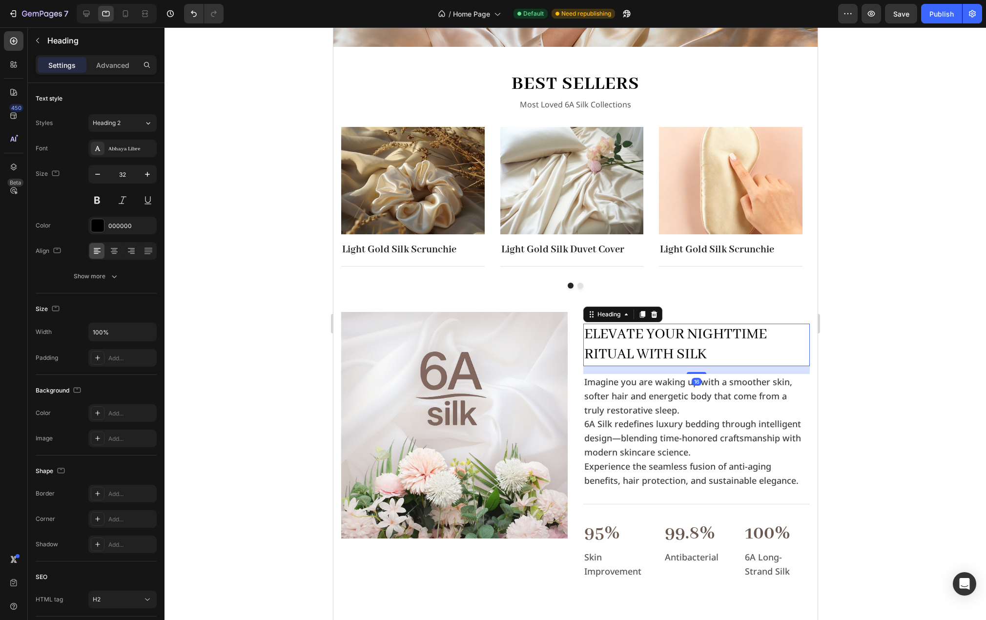
scroll to position [98, 0]
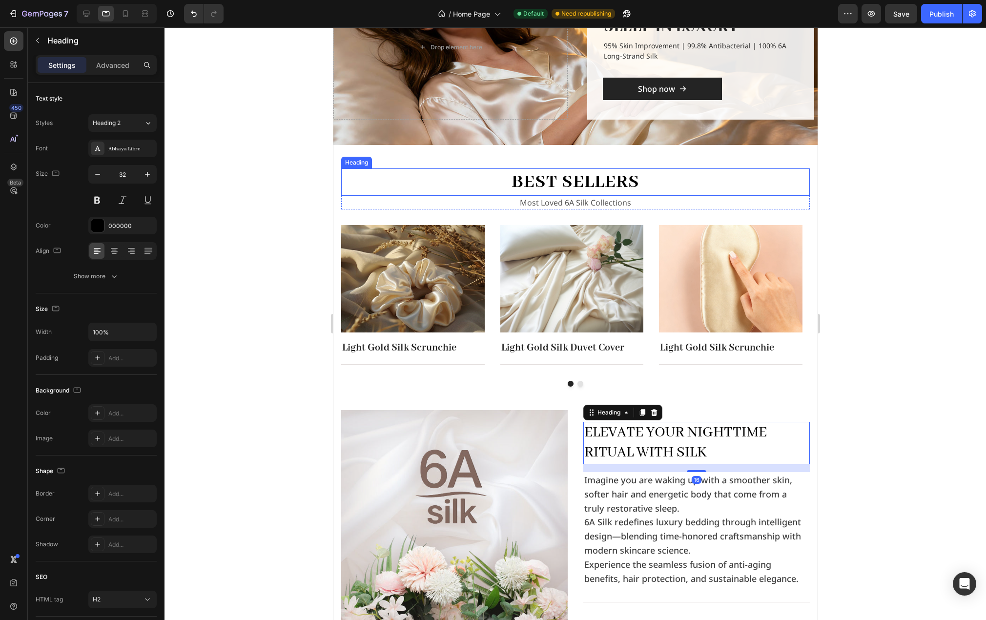
click at [611, 183] on h2 "best sellers" at bounding box center [575, 181] width 469 height 27
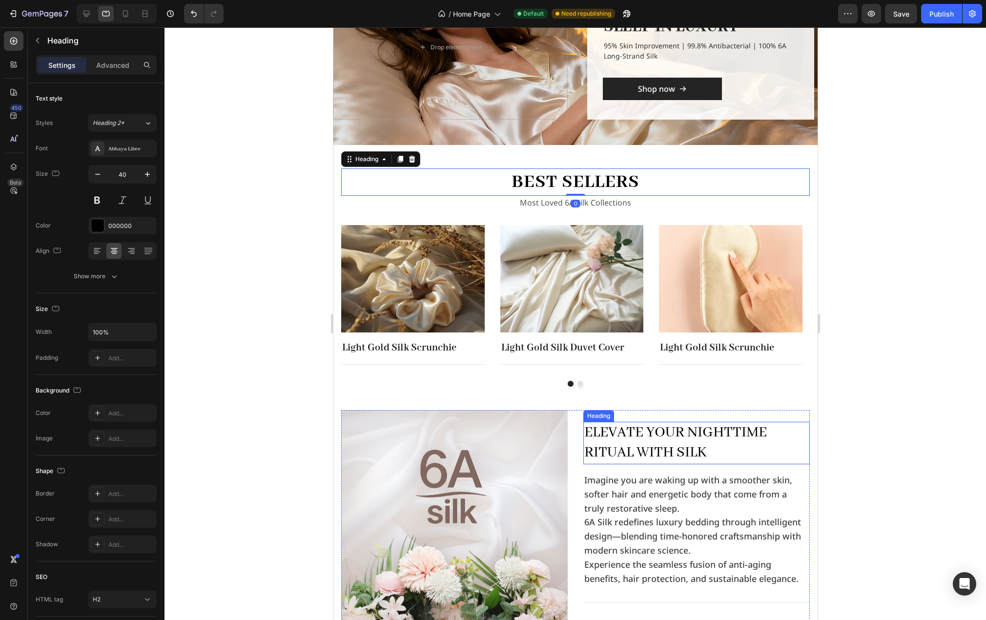
click at [678, 441] on h2 "Elevate Your Nighttime Ritual with Silk" at bounding box center [696, 443] width 227 height 42
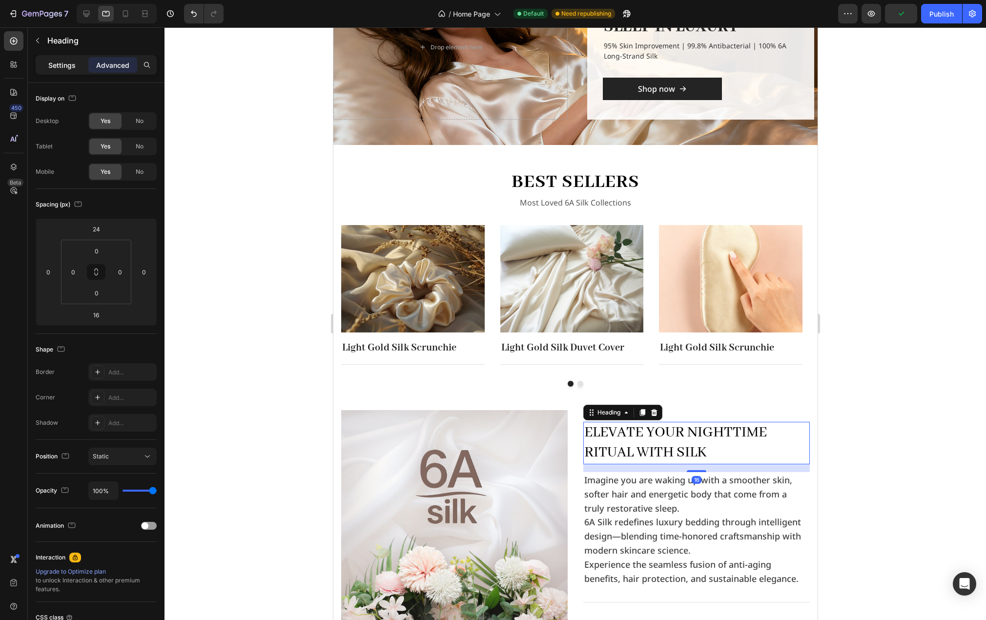
click at [64, 66] on p "Settings" at bounding box center [61, 65] width 27 height 10
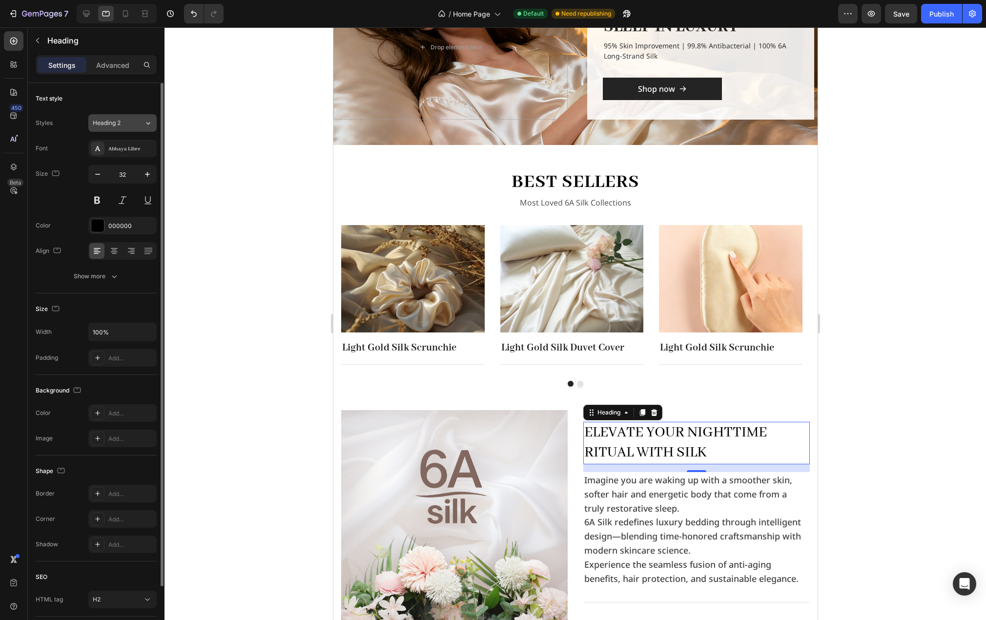
click at [152, 118] on button "Heading 2" at bounding box center [122, 123] width 68 height 18
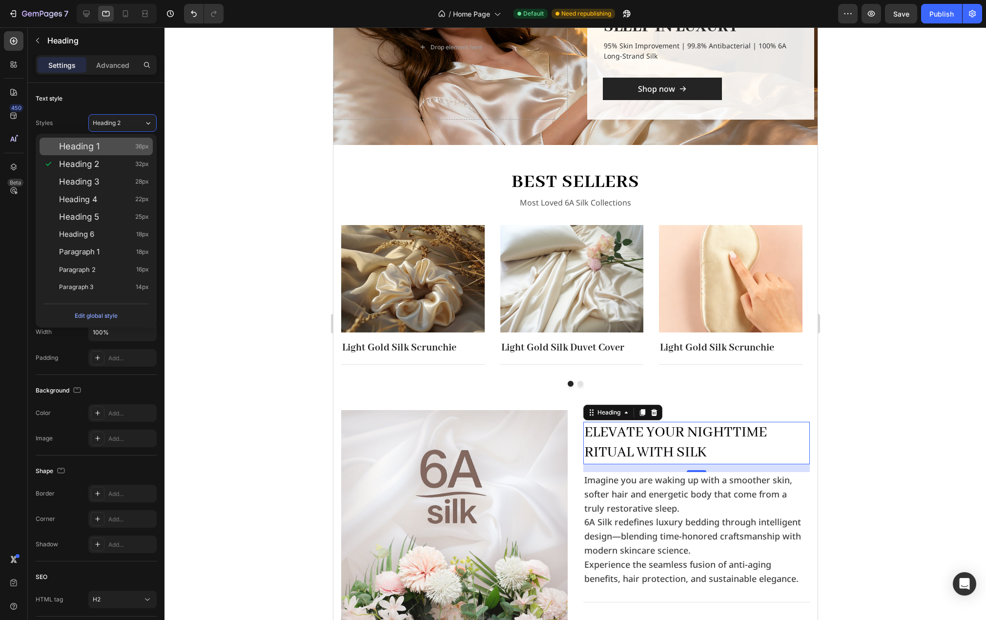
click at [104, 148] on div "Heading 1 36px" at bounding box center [104, 147] width 90 height 10
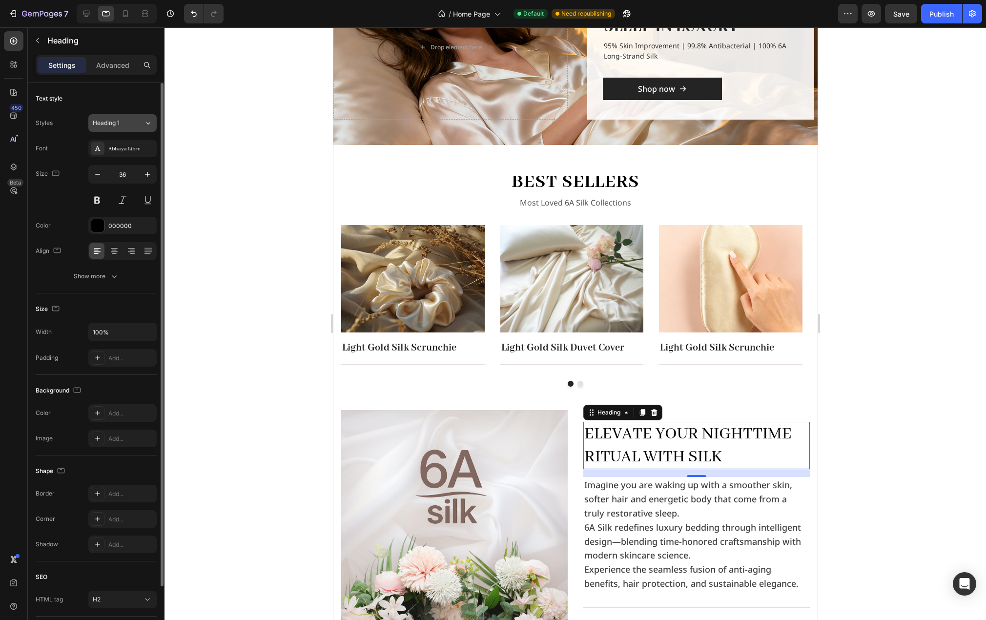
click at [149, 124] on icon at bounding box center [148, 123] width 4 height 2
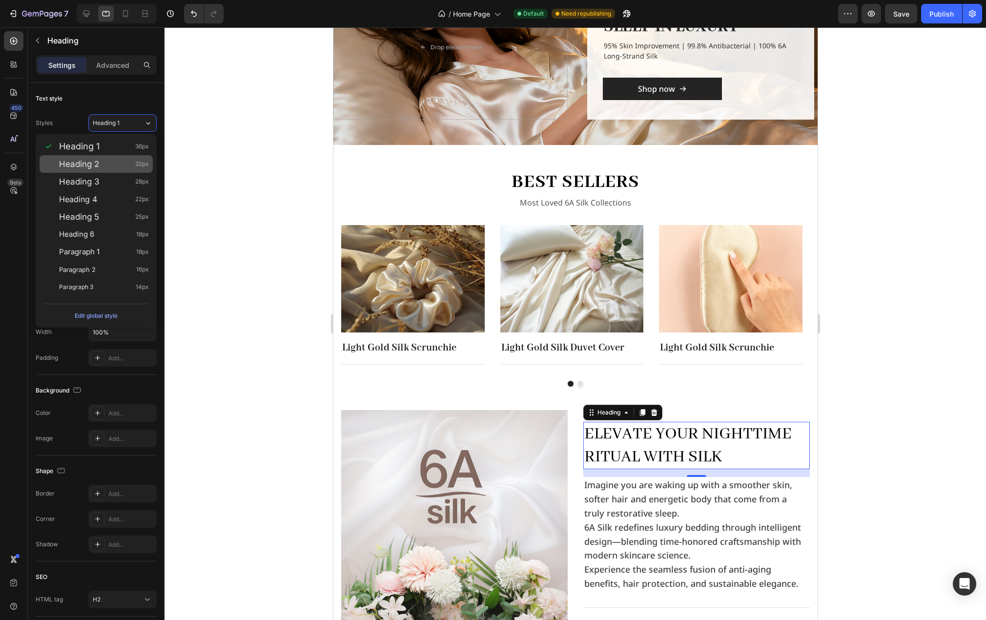
click at [109, 160] on div "Heading 2 32px" at bounding box center [104, 164] width 90 height 10
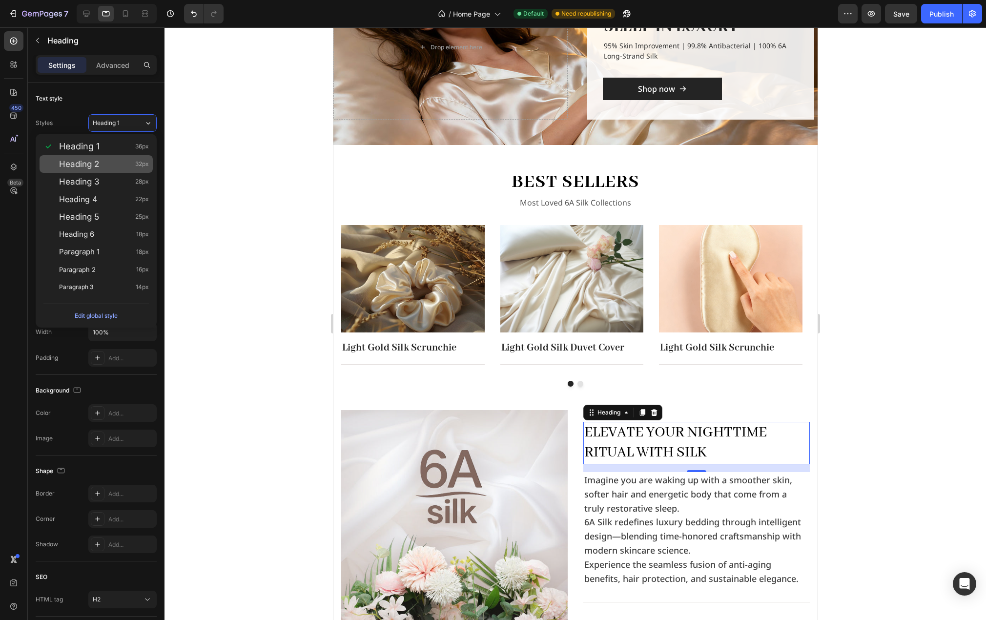
type input "32"
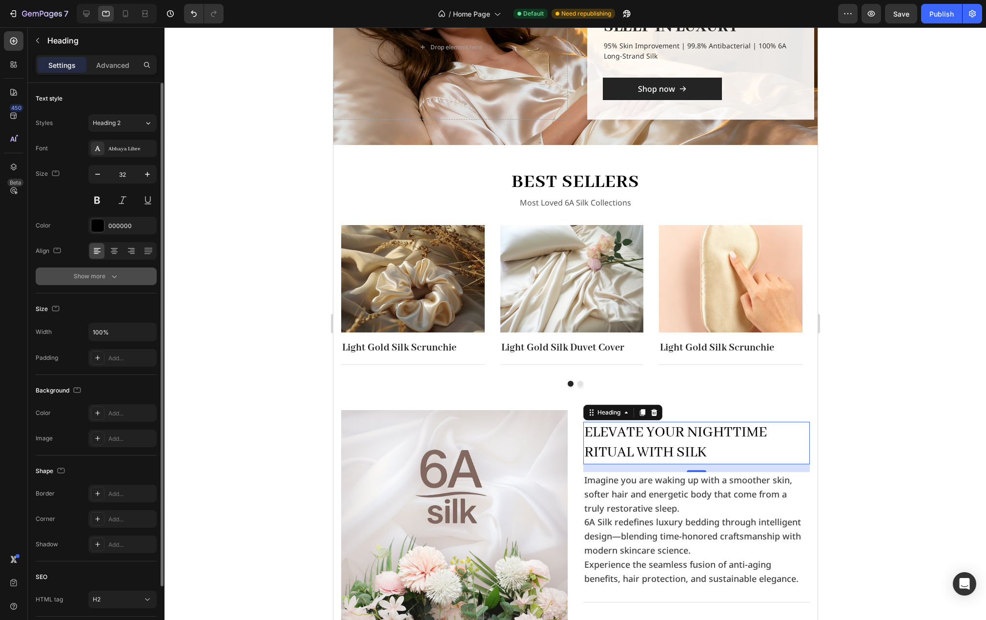
click at [92, 277] on div "Show more" at bounding box center [96, 276] width 45 height 10
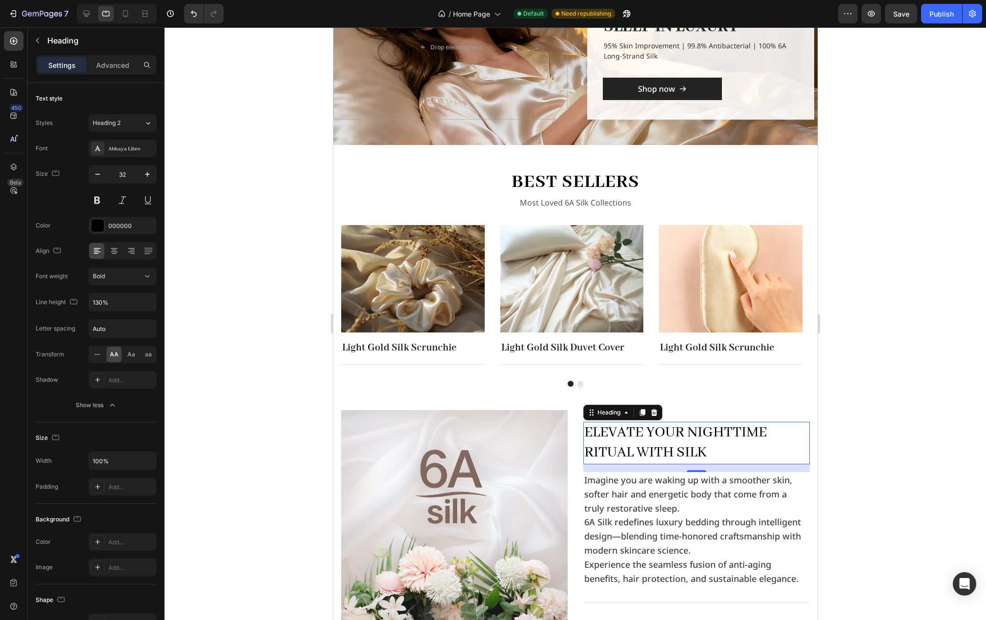
click at [256, 317] on div at bounding box center [576, 323] width 822 height 593
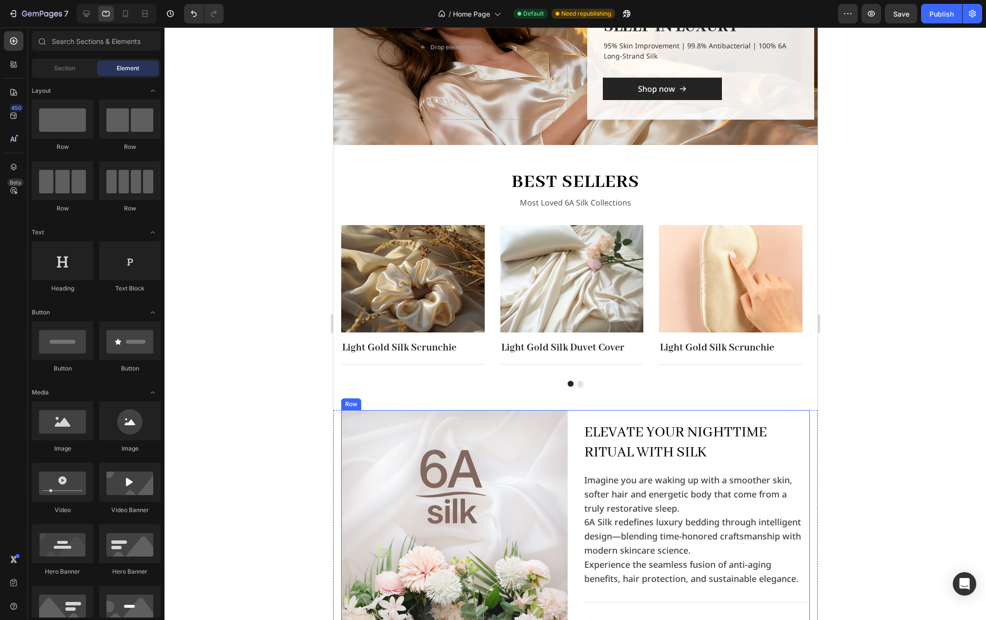
click at [628, 414] on div "Elevate Your Nighttime Ritual with Silk Heading Imagine you are waking up with …" at bounding box center [696, 544] width 227 height 268
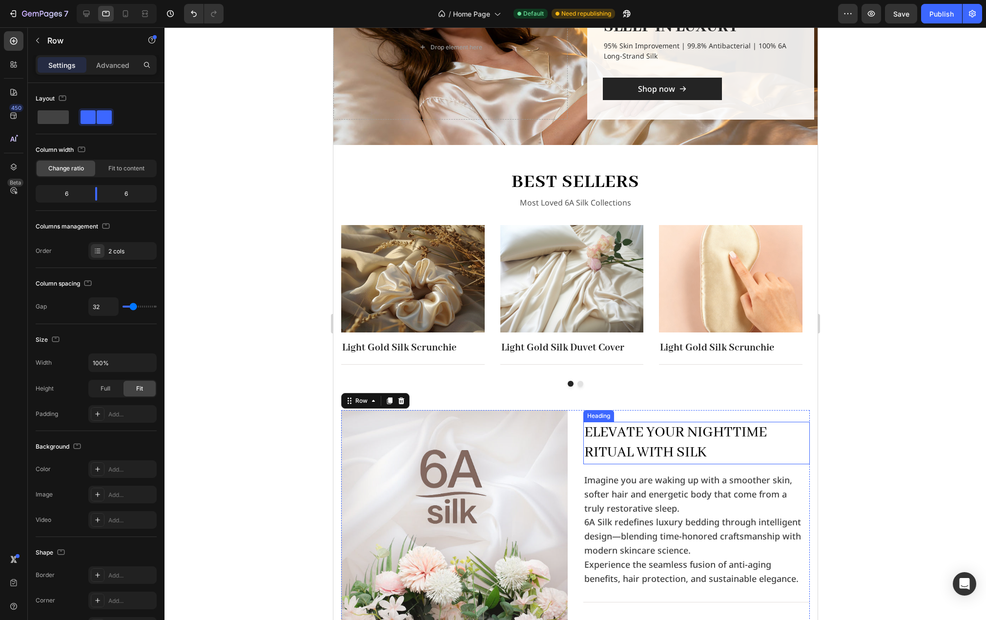
click at [781, 428] on h2 "Elevate Your Nighttime Ritual with Silk" at bounding box center [696, 443] width 227 height 42
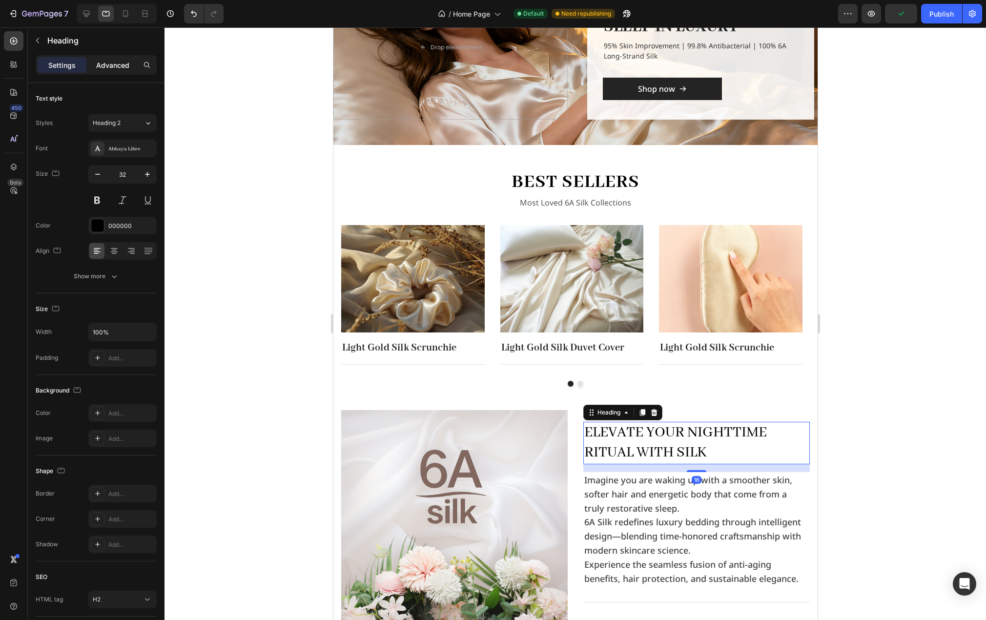
click at [111, 63] on p "Advanced" at bounding box center [112, 65] width 33 height 10
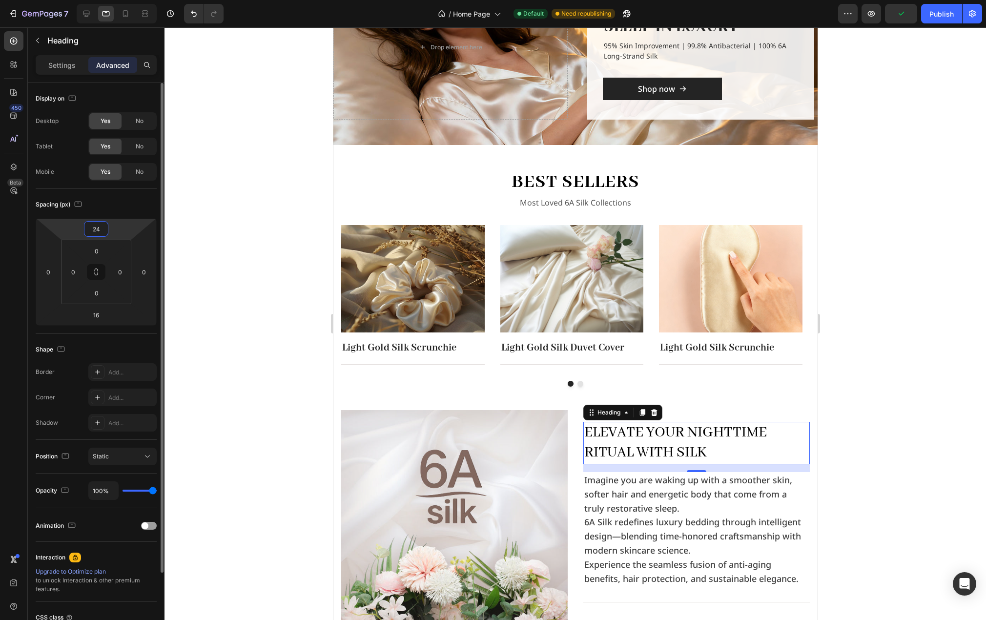
click at [102, 225] on input "24" at bounding box center [96, 229] width 20 height 15
type input "0"
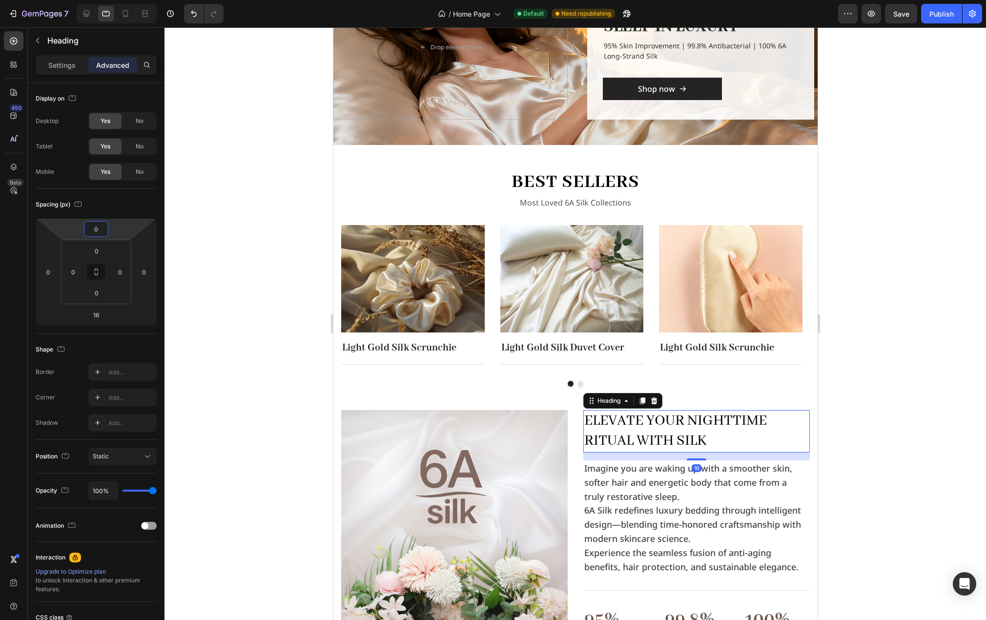
drag, startPoint x: 235, startPoint y: 355, endPoint x: 291, endPoint y: 359, distance: 56.8
click at [235, 355] on div at bounding box center [576, 323] width 822 height 593
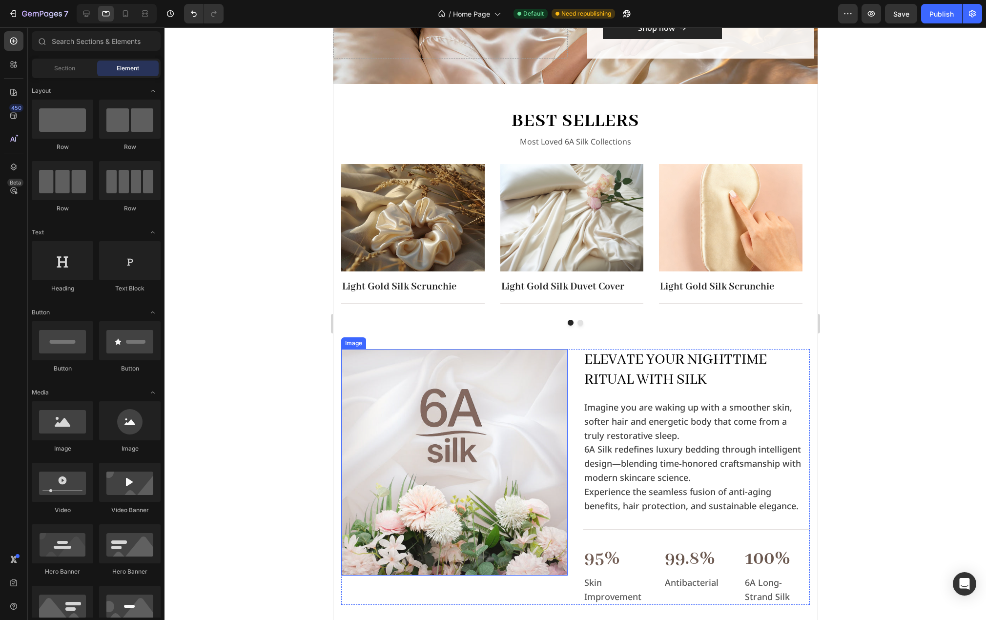
scroll to position [293, 0]
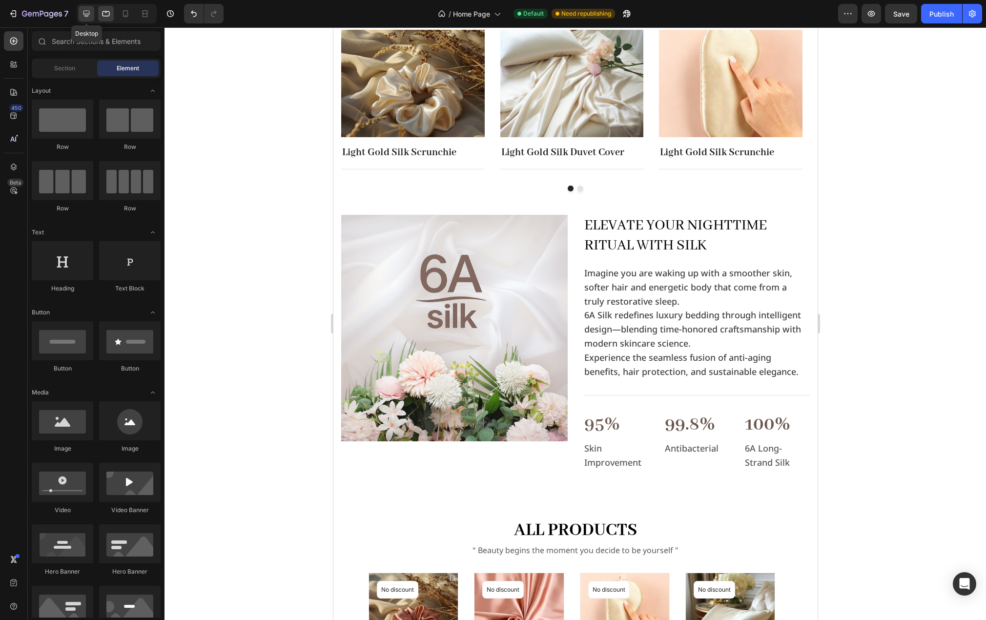
click at [87, 15] on icon at bounding box center [86, 14] width 6 height 6
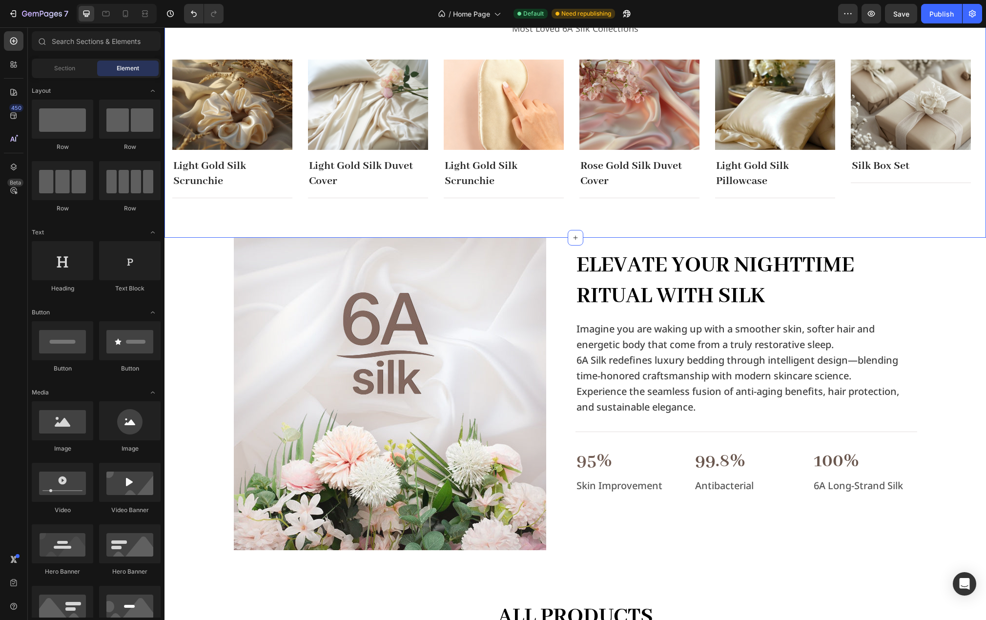
click at [556, 212] on div "best sellers Heading Most Loved 6A Silk Collections Text block Row Image Light …" at bounding box center [576, 94] width 822 height 288
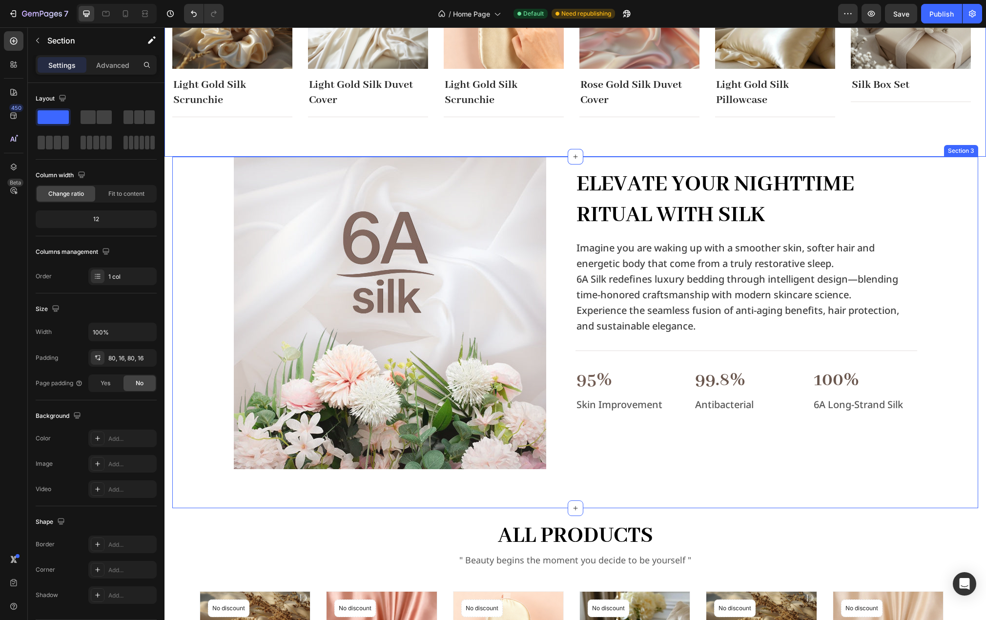
scroll to position [391, 0]
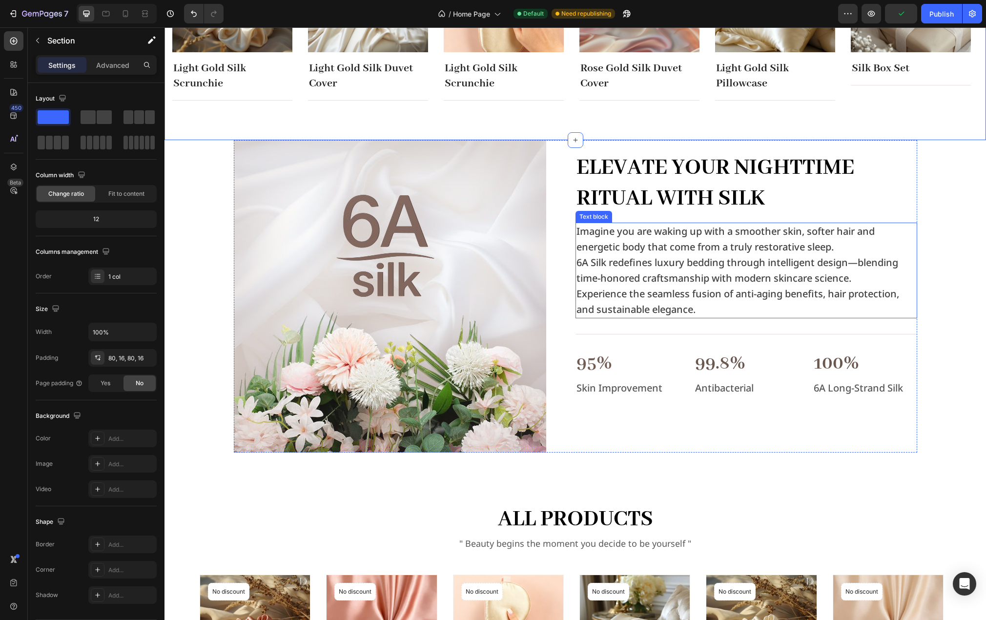
click at [846, 249] on p "Imagine you are waking up with a smoother skin, softer hair and energetic body …" at bounding box center [747, 239] width 340 height 31
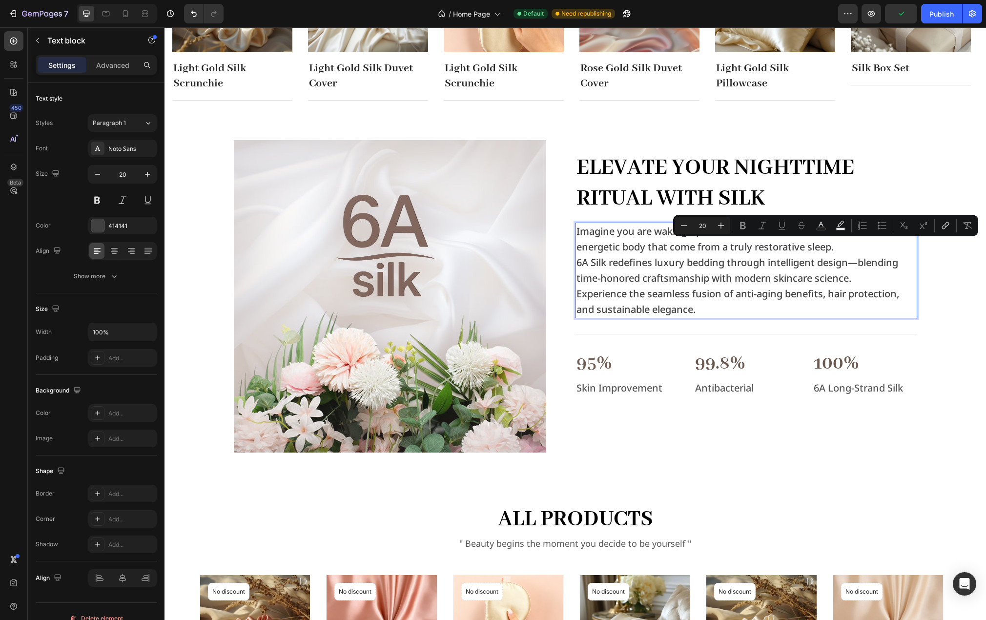
click at [842, 248] on p "Imagine you are waking up with a smoother skin, softer hair and energetic body …" at bounding box center [747, 239] width 340 height 31
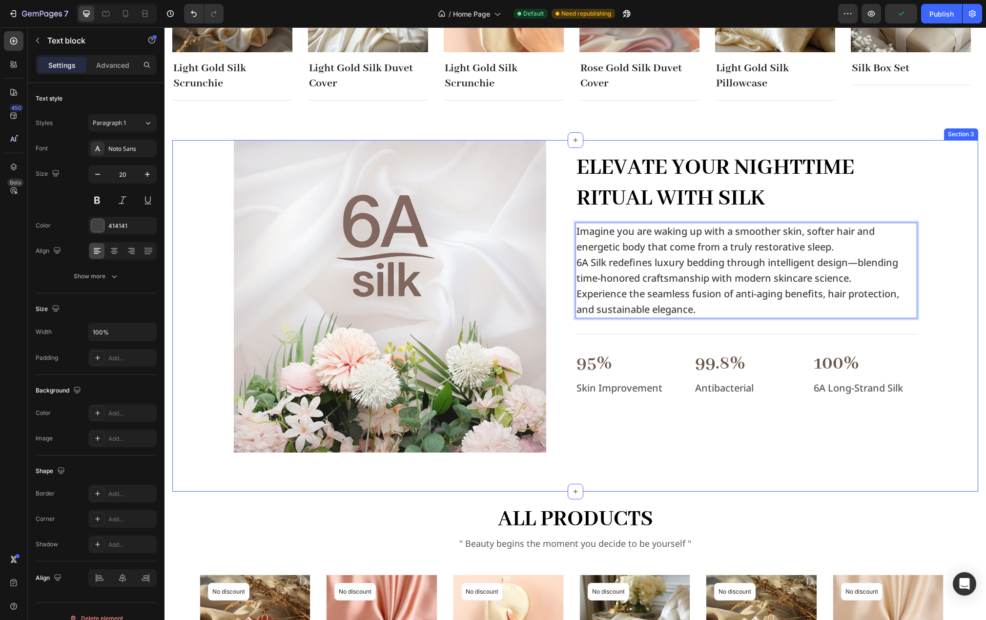
click at [946, 326] on div "Image Elevate Your Nighttime Ritual with Silk Heading Imagine you are waking up…" at bounding box center [575, 296] width 790 height 312
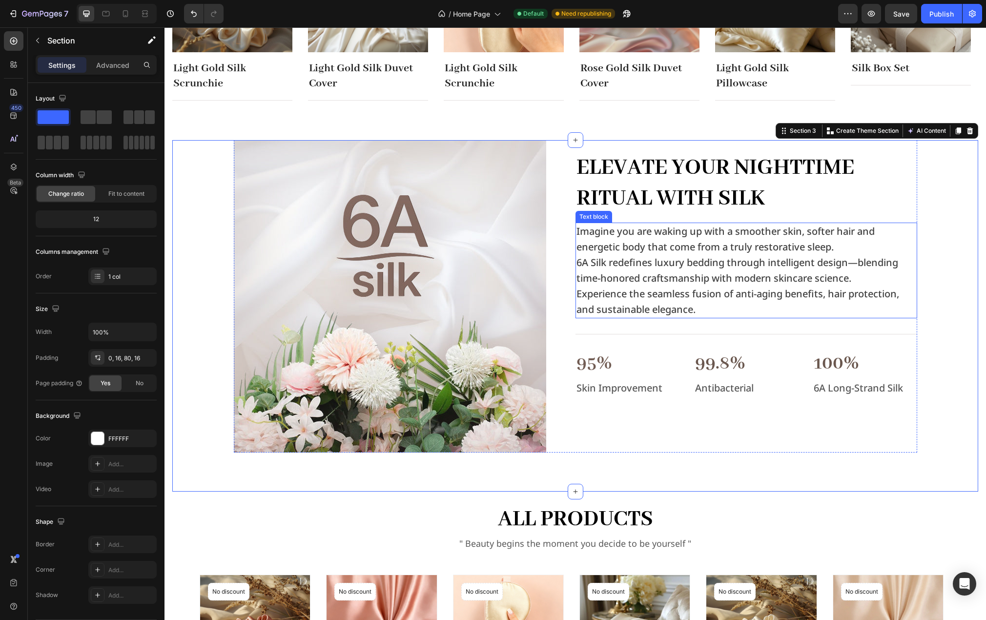
click at [856, 246] on p "Imagine you are waking up with a smoother skin, softer hair and energetic body …" at bounding box center [747, 239] width 340 height 31
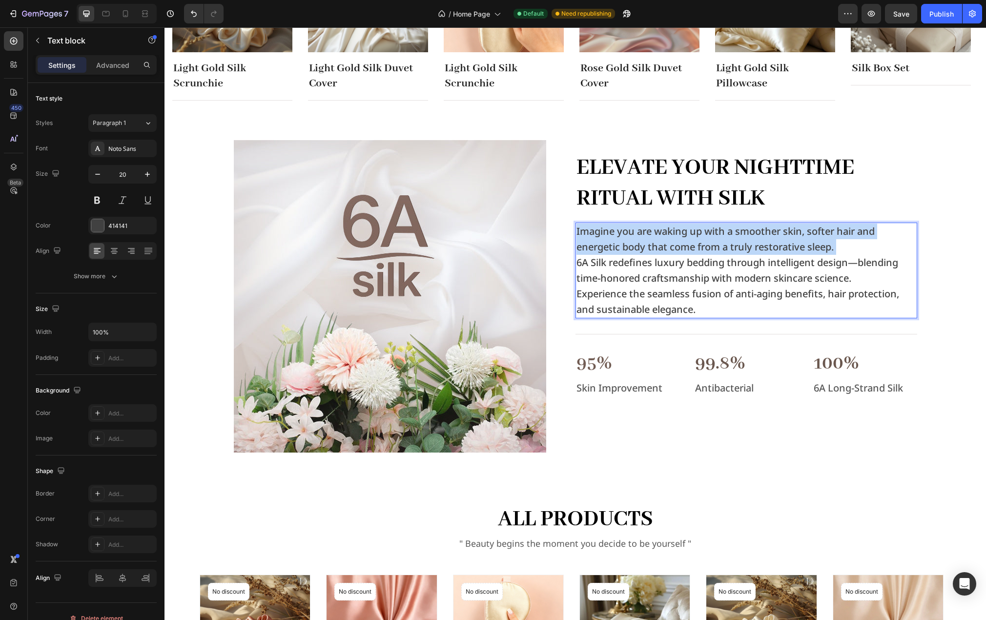
click at [856, 246] on p "Imagine you are waking up with a smoother skin, softer hair and energetic body …" at bounding box center [747, 239] width 340 height 31
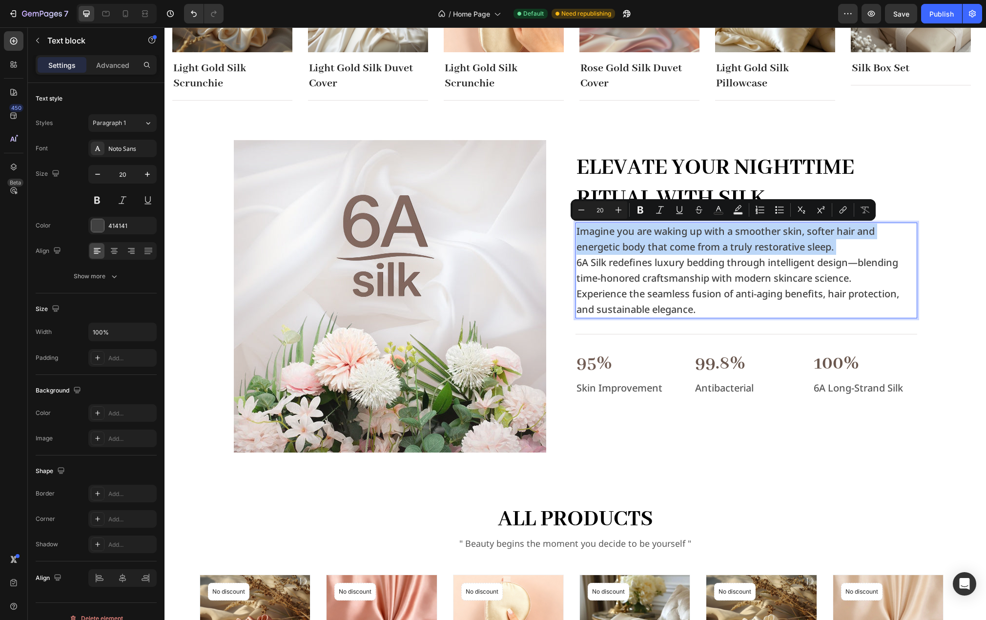
click at [849, 245] on p "Imagine you are waking up with a smoother skin, softer hair and energetic body …" at bounding box center [747, 239] width 340 height 31
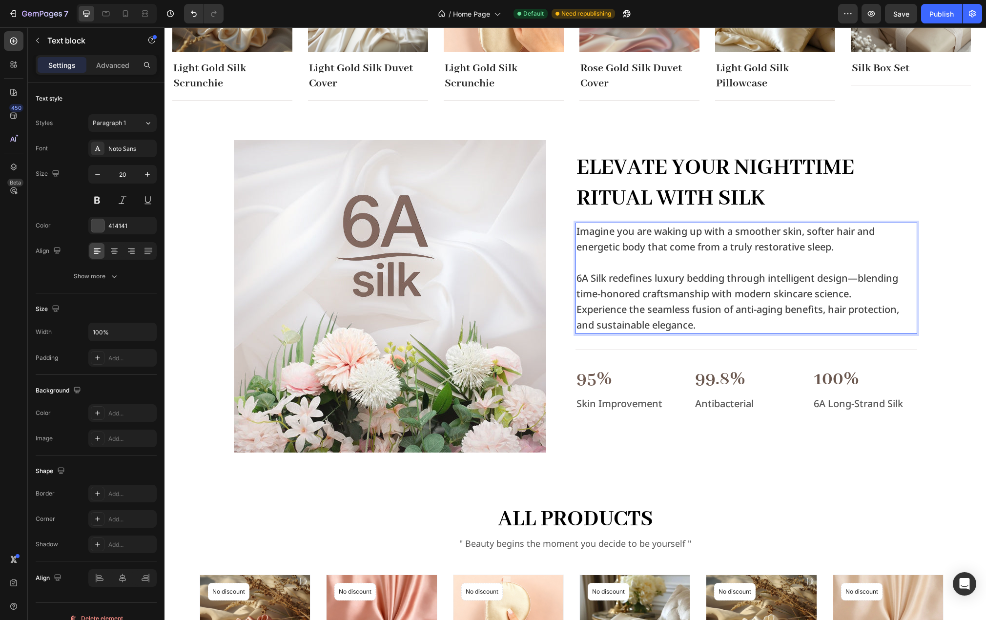
click at [861, 296] on p "6A Silk redefines luxury bedding through intelligent design—blending time-honor…" at bounding box center [747, 285] width 340 height 31
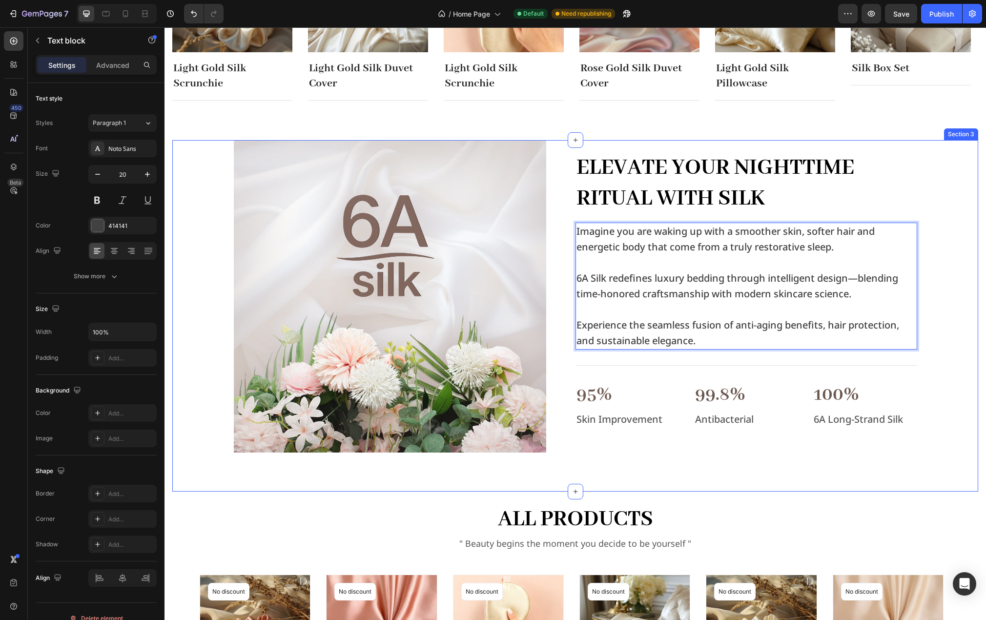
drag, startPoint x: 948, startPoint y: 326, endPoint x: 938, endPoint y: 338, distance: 15.3
click at [948, 326] on div "Image Elevate Your Nighttime Ritual with Silk Heading Imagine you are waking up…" at bounding box center [575, 296] width 790 height 312
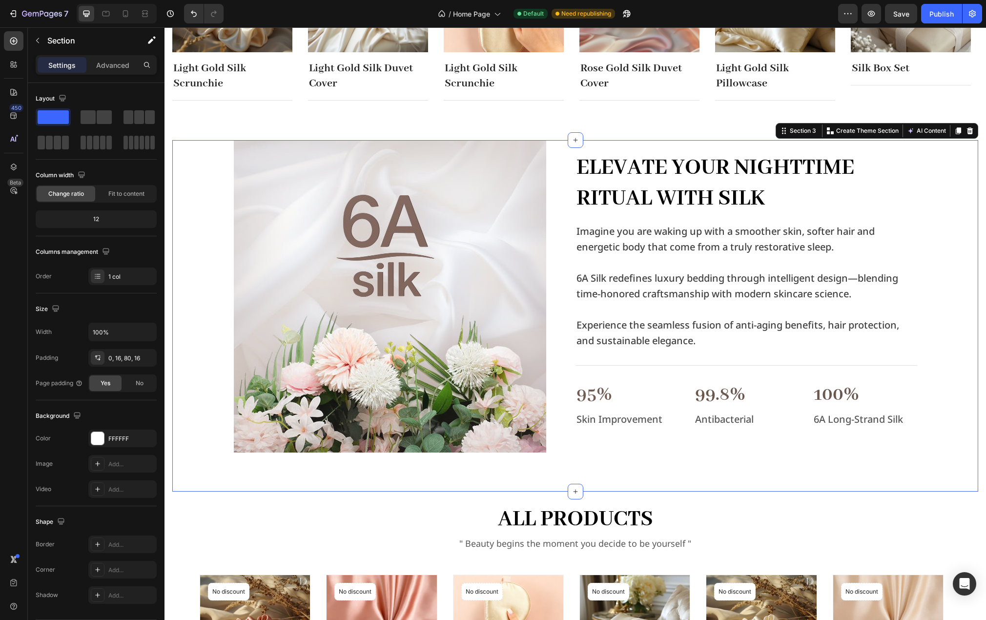
click at [168, 146] on section "Image Elevate Your Nighttime Ritual with Silk Heading Imagine you are waking up…" at bounding box center [576, 316] width 822 height 352
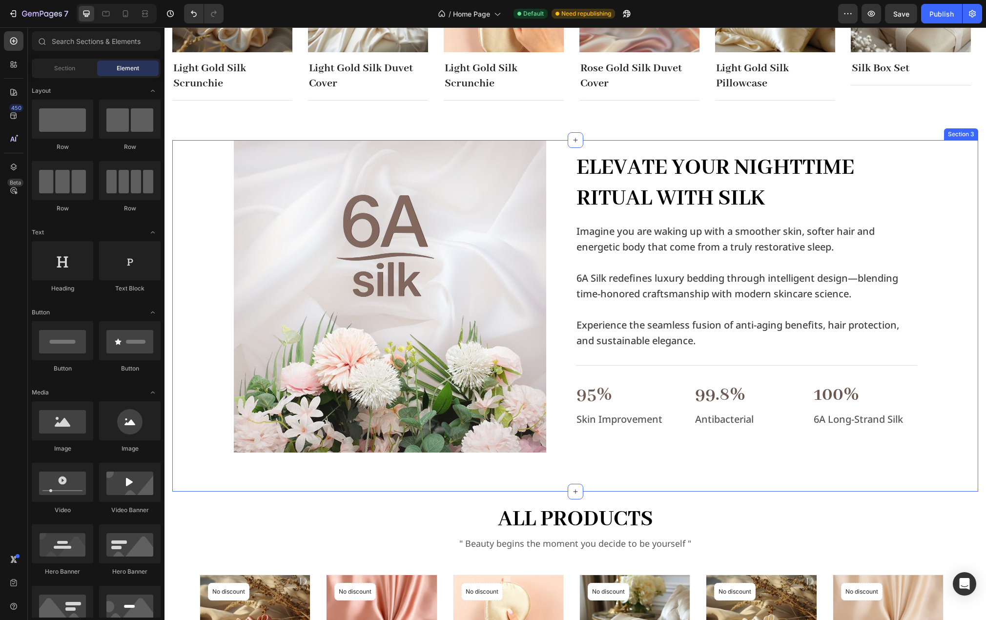
click at [180, 482] on div "Image Elevate Your Nighttime Ritual with Silk Heading Imagine you are waking up…" at bounding box center [575, 316] width 806 height 352
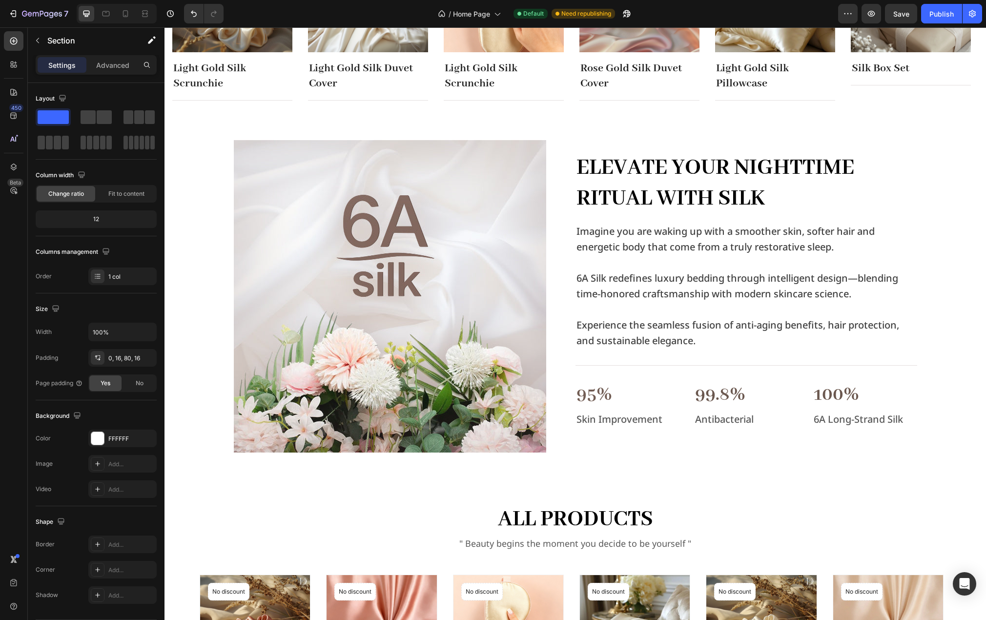
click at [169, 478] on section "Image Elevate Your Nighttime Ritual with Silk Heading Imagine you are waking up…" at bounding box center [576, 316] width 822 height 352
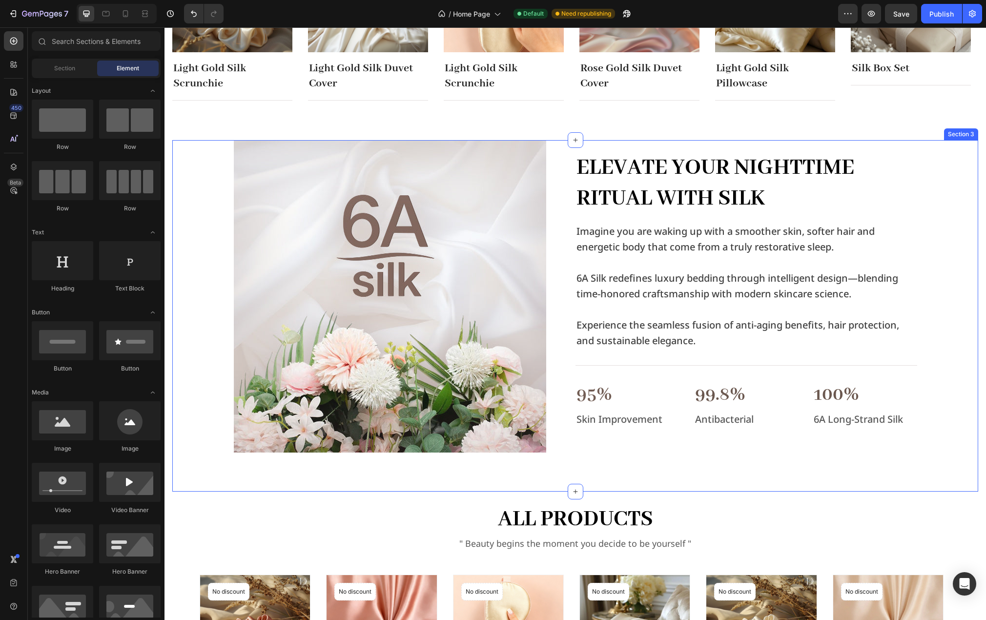
click at [183, 474] on div "Image Elevate Your Nighttime Ritual with Silk Heading Imagine you are waking up…" at bounding box center [575, 316] width 806 height 352
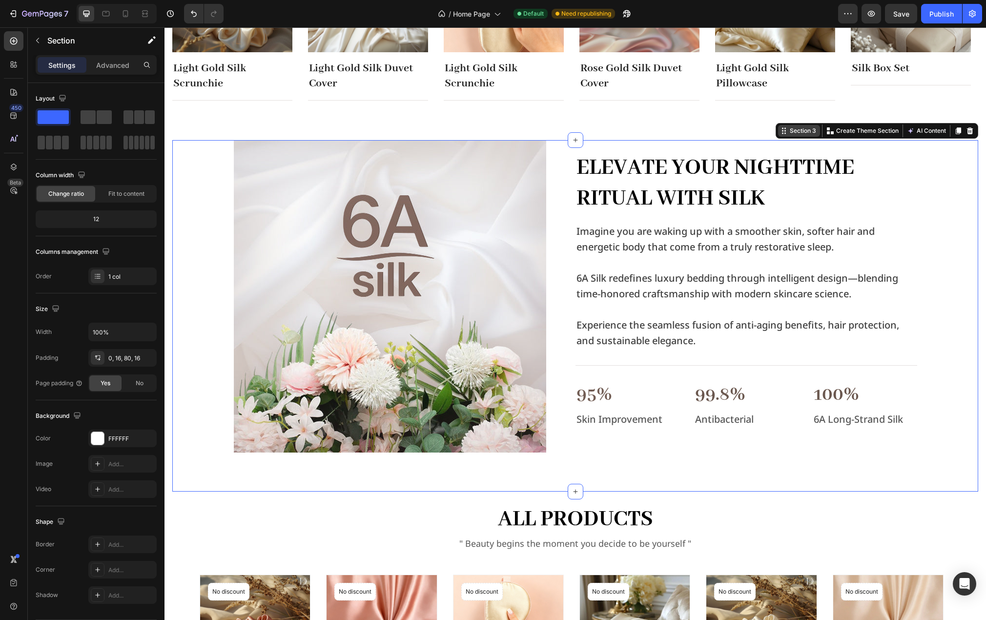
click at [796, 130] on div "Section 3" at bounding box center [803, 130] width 30 height 9
click at [795, 132] on div "Section 3" at bounding box center [803, 130] width 30 height 9
click at [956, 130] on icon at bounding box center [958, 131] width 5 height 7
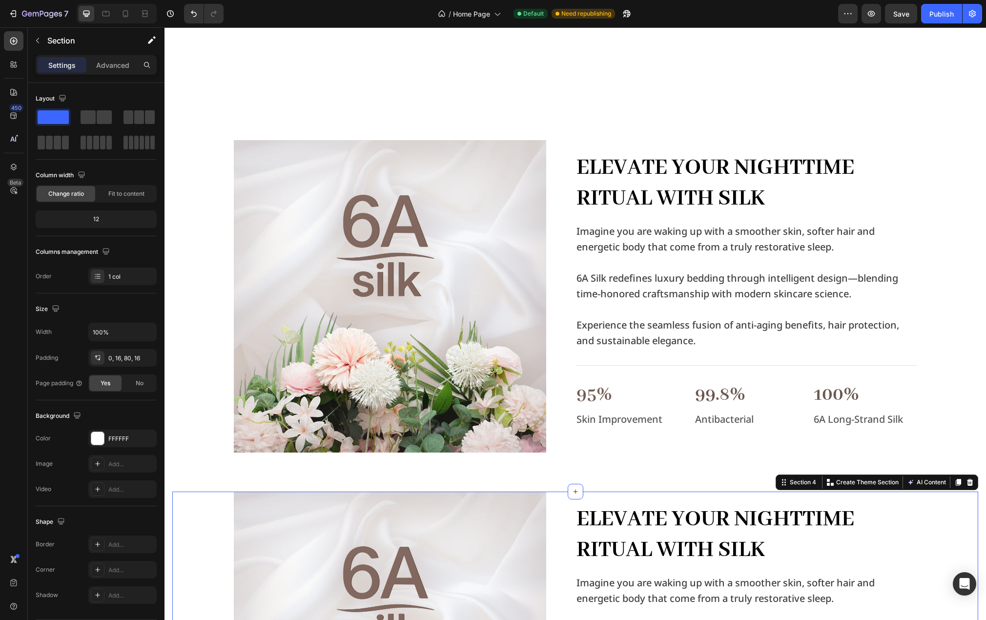
scroll to position [821, 0]
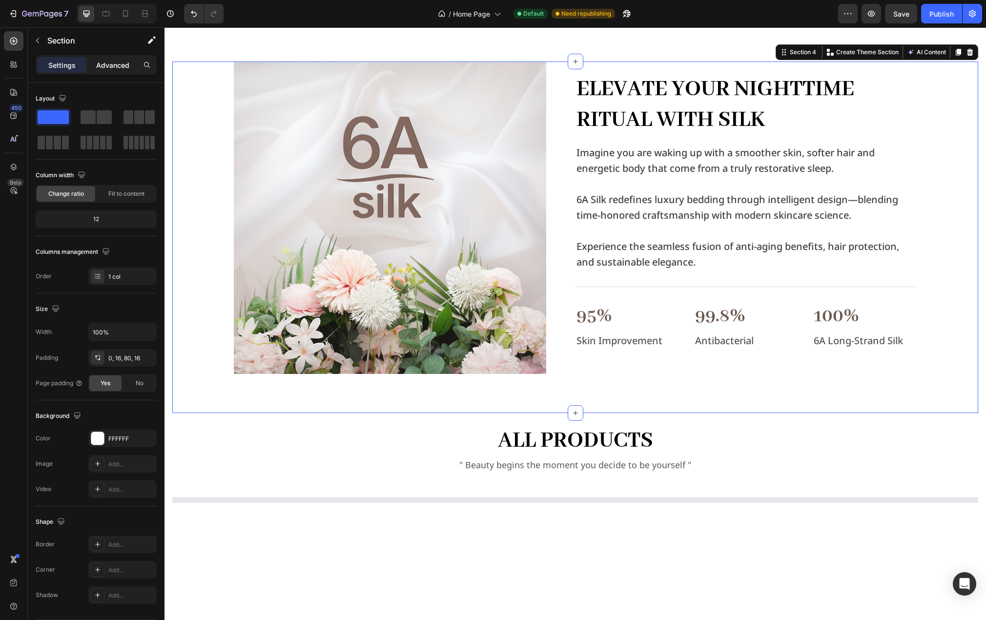
click at [105, 65] on p "Advanced" at bounding box center [112, 65] width 33 height 10
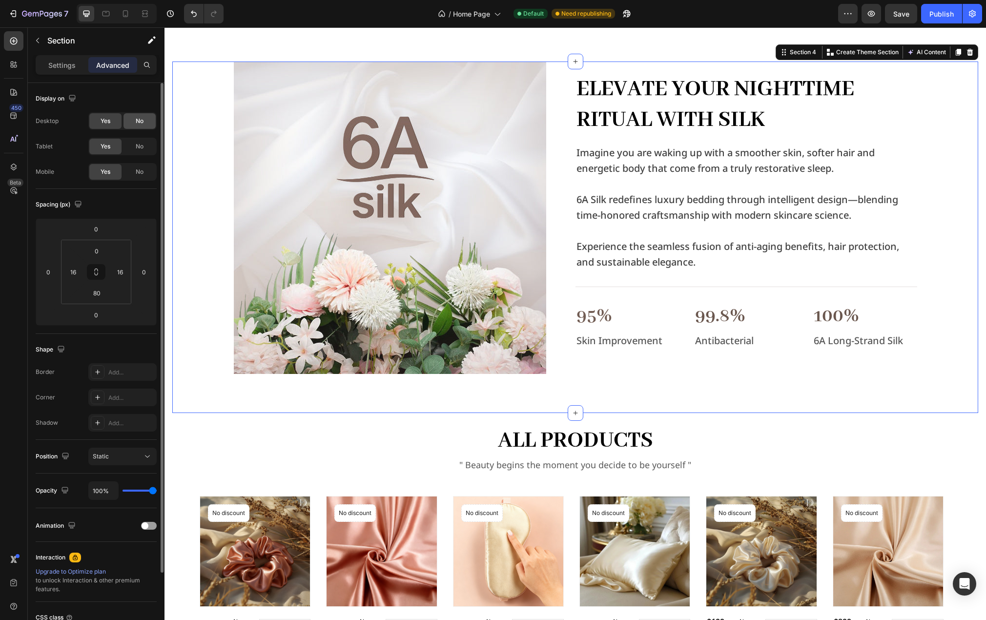
click at [135, 125] on div "No" at bounding box center [140, 121] width 32 height 16
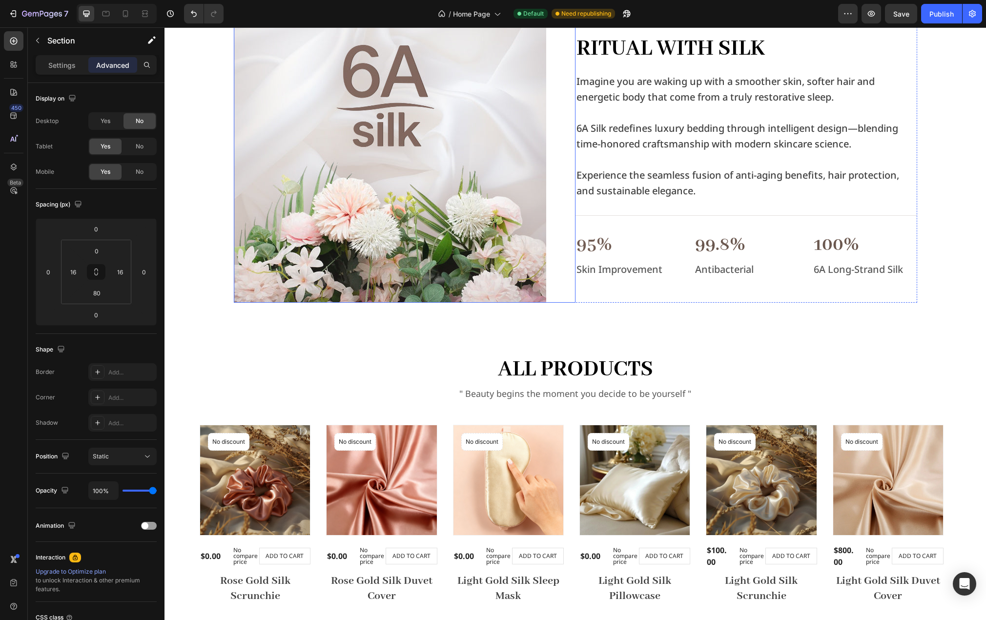
scroll to position [381, 0]
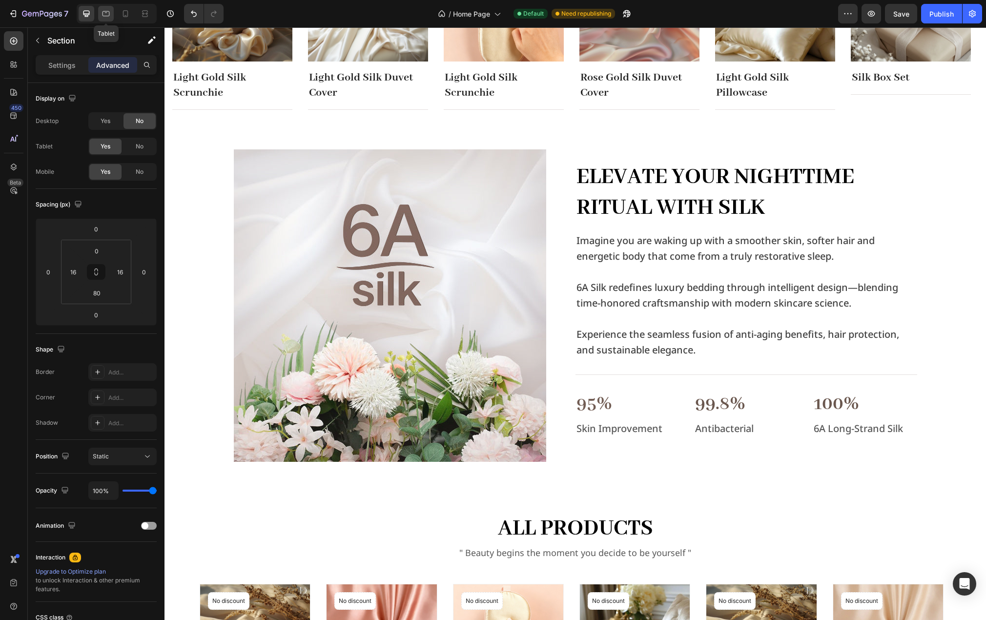
click at [104, 14] on icon at bounding box center [106, 14] width 10 height 10
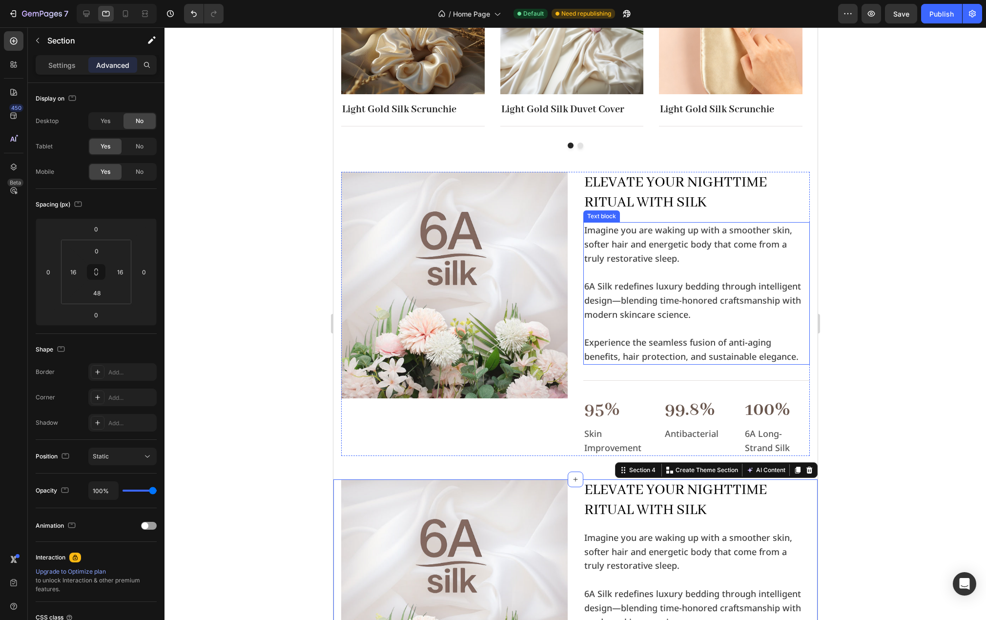
scroll to position [441, 0]
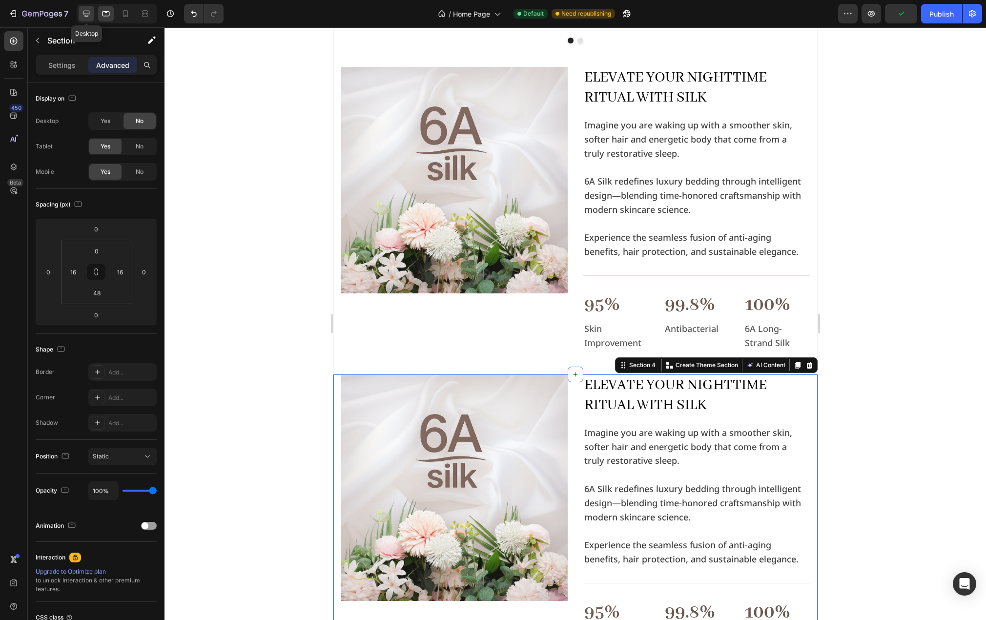
click at [87, 15] on icon at bounding box center [86, 14] width 6 height 6
type input "80"
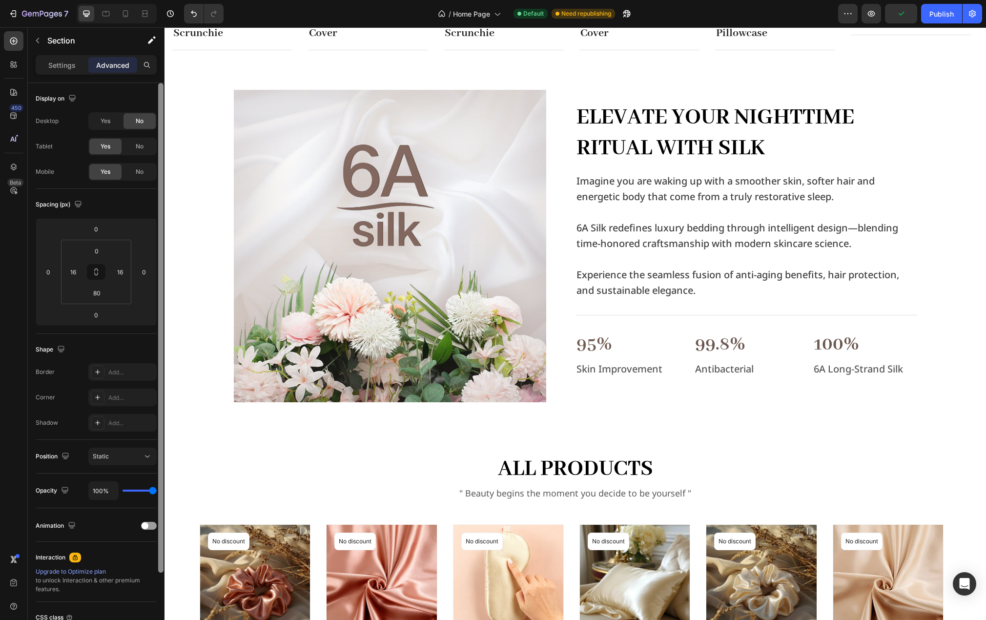
scroll to position [407, 0]
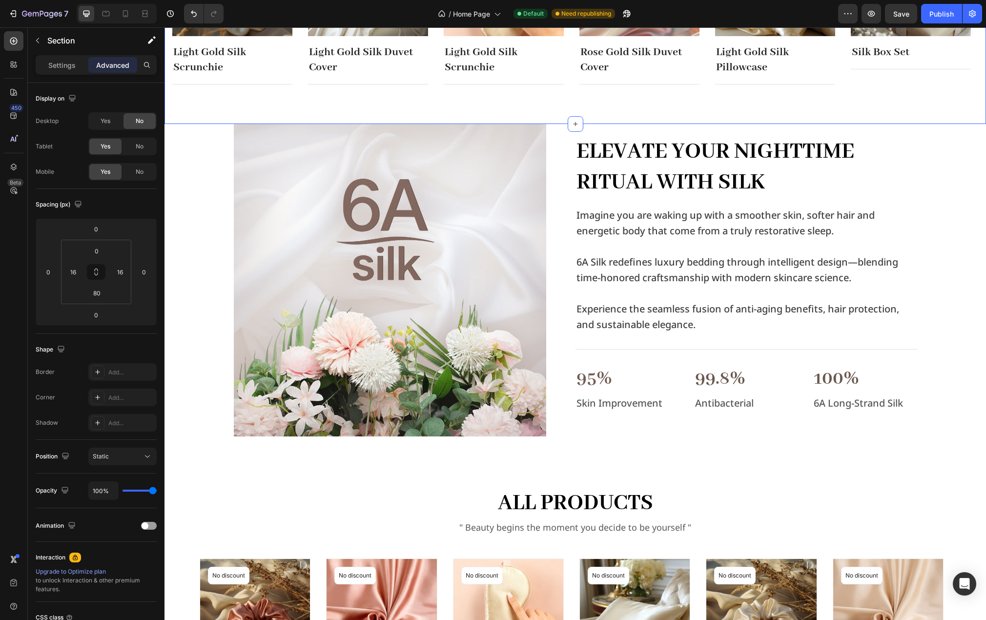
click at [177, 138] on div "Image Elevate Your Nighttime Ritual with Silk Heading Imagine you are waking up…" at bounding box center [575, 300] width 806 height 352
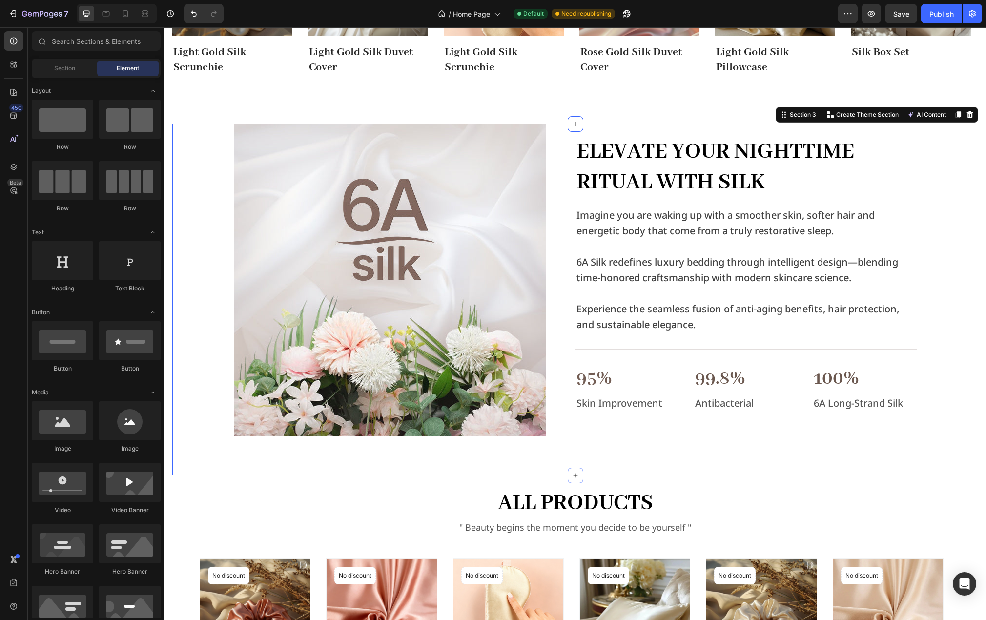
click at [168, 136] on section "Image Elevate Your Nighttime Ritual with Silk Heading Imagine you are waking up…" at bounding box center [576, 300] width 822 height 352
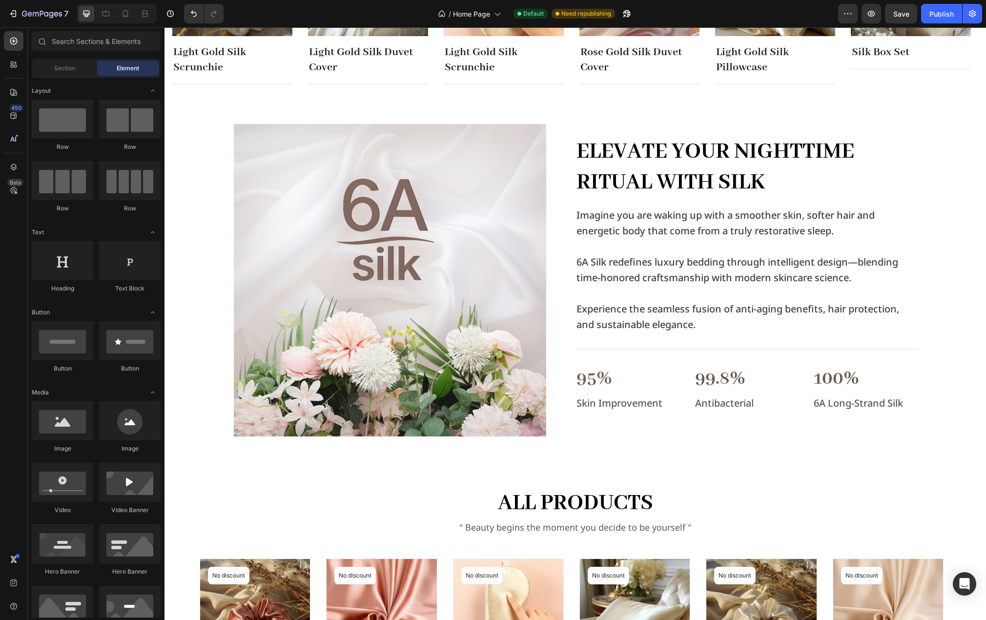
click at [179, 141] on div "Image Elevate Your Nighttime Ritual with Silk Heading Imagine you are waking up…" at bounding box center [575, 300] width 806 height 352
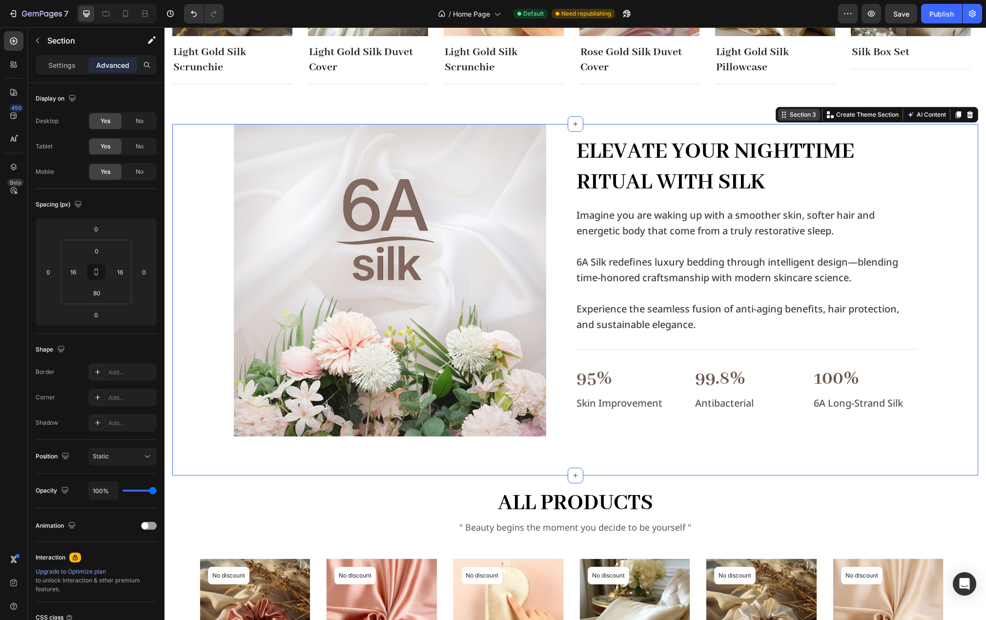
click at [790, 118] on div "Section 3" at bounding box center [803, 114] width 30 height 9
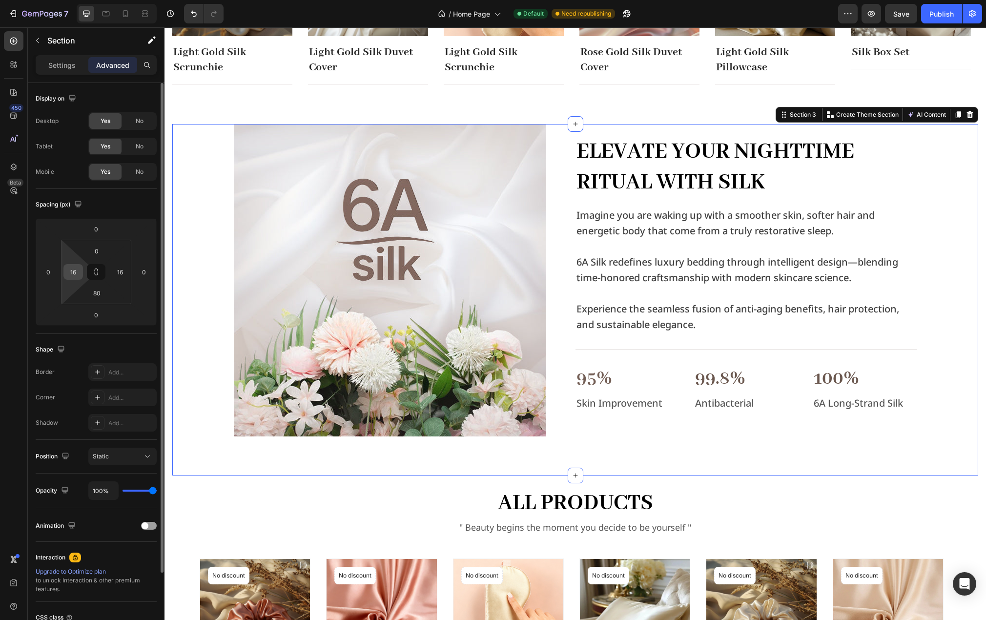
click at [81, 269] on div "16" at bounding box center [73, 272] width 20 height 16
click at [77, 271] on input "16" at bounding box center [73, 272] width 15 height 15
type input "0"
click at [124, 273] on input "16" at bounding box center [120, 272] width 15 height 15
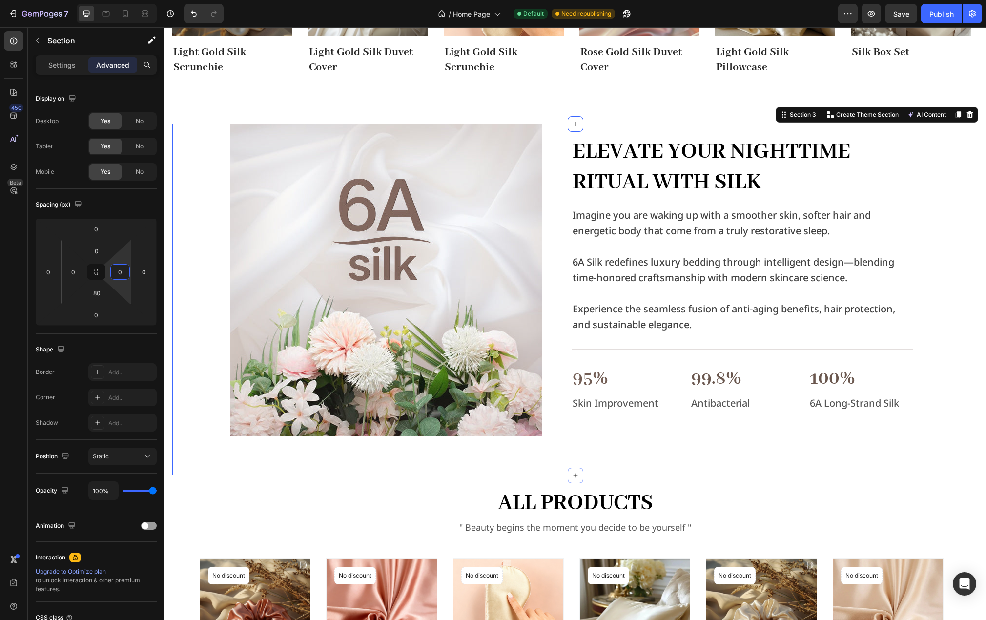
type input "0"
click at [182, 245] on div "Image Elevate Your Nighttime Ritual with Silk Heading Imagine you are waking up…" at bounding box center [571, 280] width 798 height 312
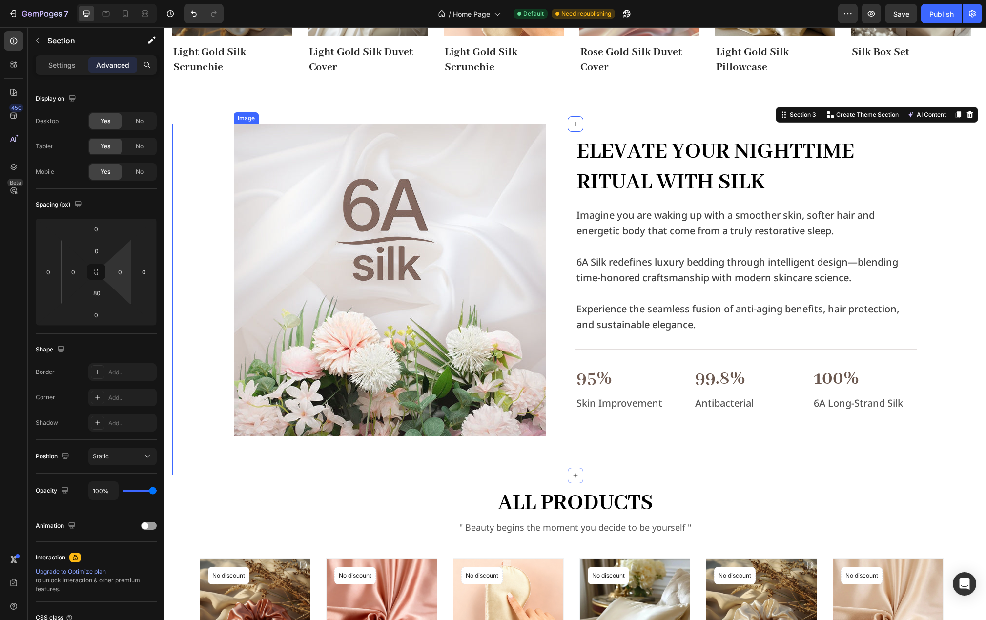
click at [553, 147] on div at bounding box center [405, 280] width 342 height 312
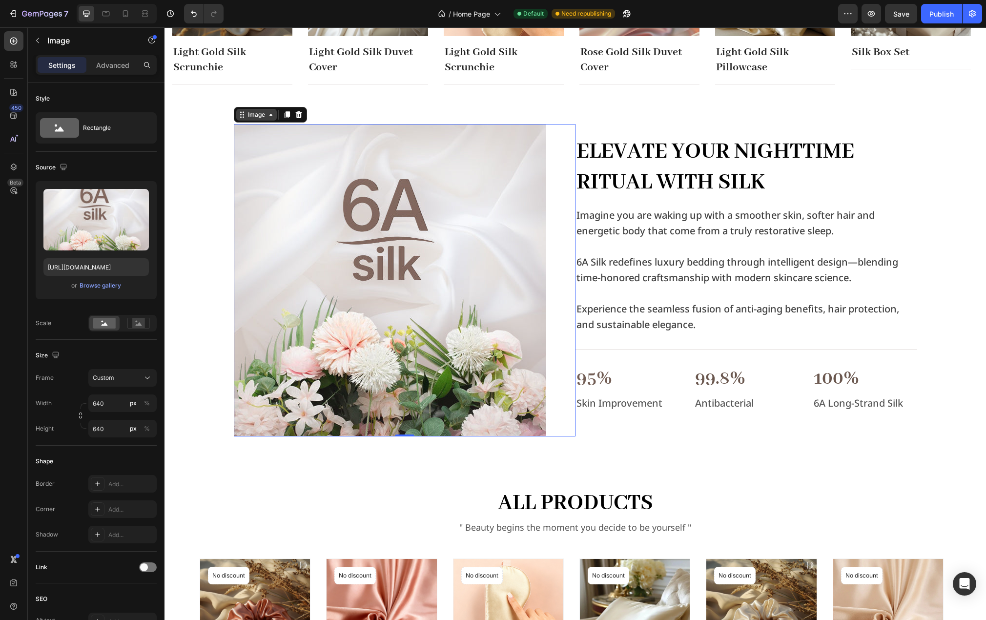
click at [246, 110] on div "Image" at bounding box center [256, 114] width 21 height 9
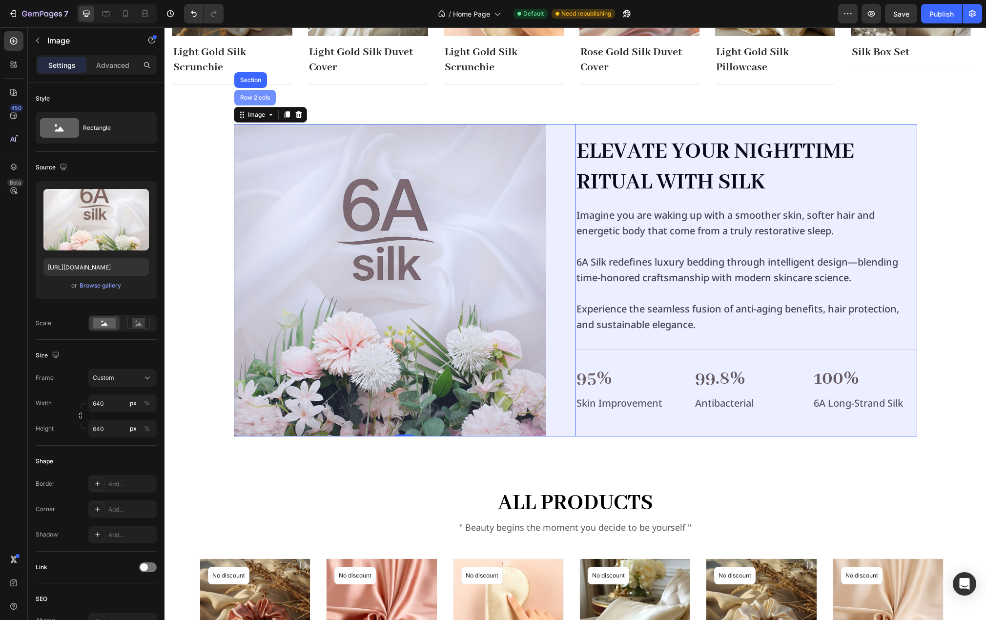
click at [250, 98] on div "Row 2 cols" at bounding box center [255, 98] width 34 height 6
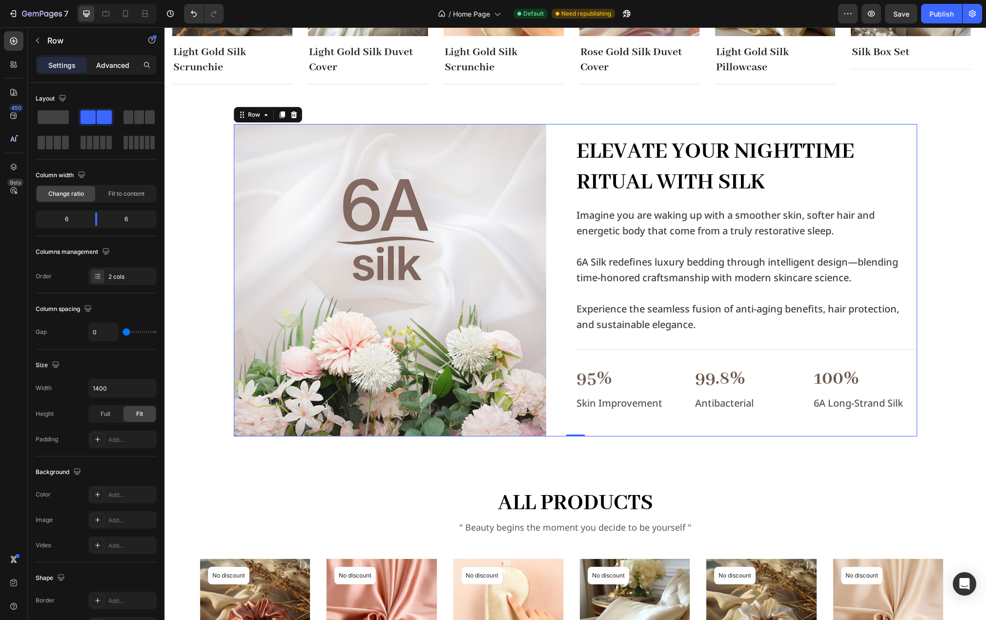
click at [104, 64] on p "Advanced" at bounding box center [112, 65] width 33 height 10
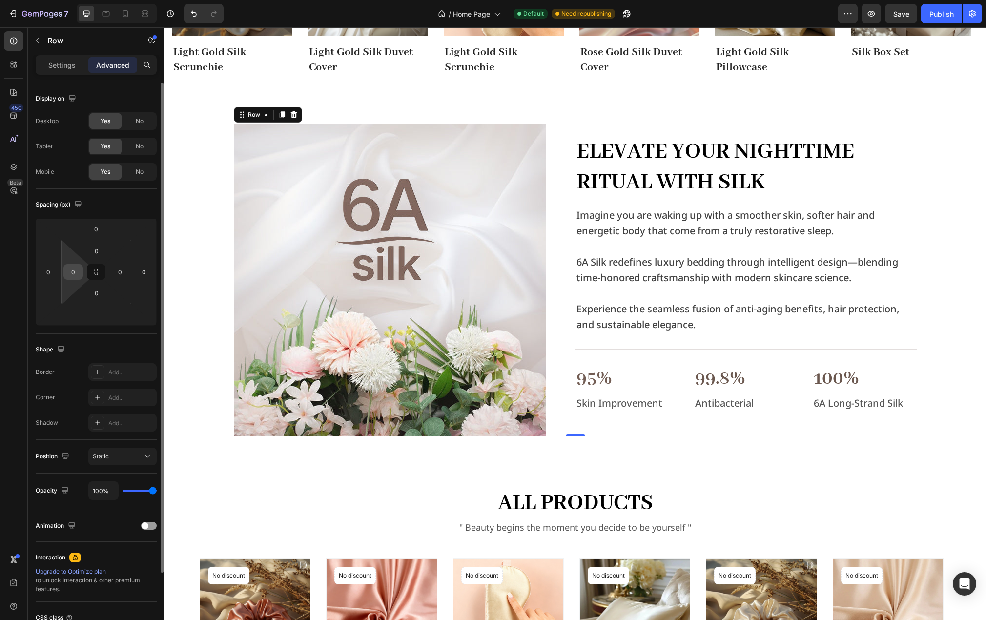
click at [79, 271] on input "0" at bounding box center [73, 272] width 15 height 15
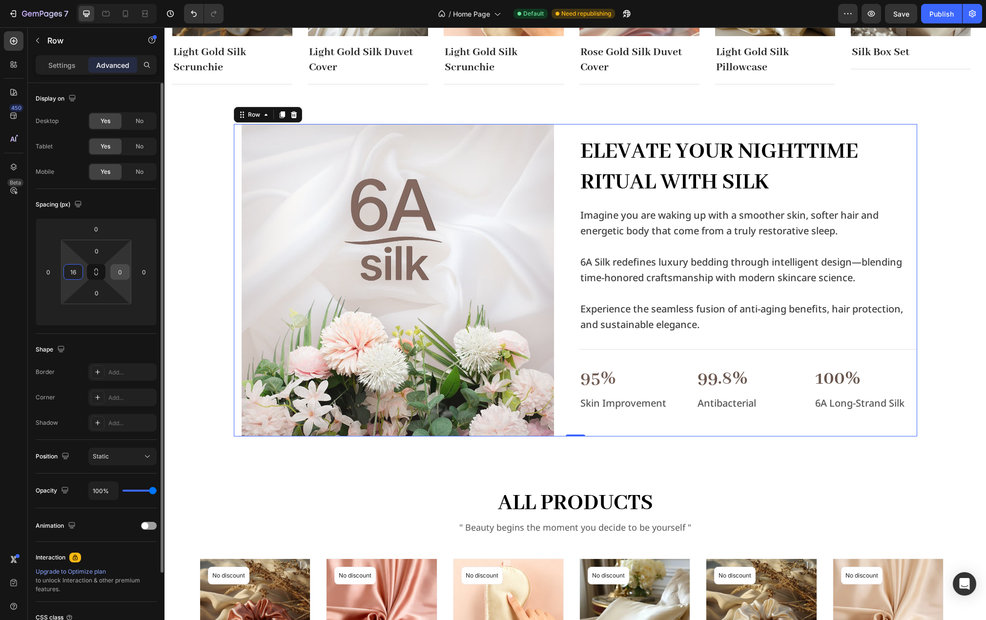
type input "16"
click at [114, 270] on input "0" at bounding box center [120, 272] width 15 height 15
type input "16"
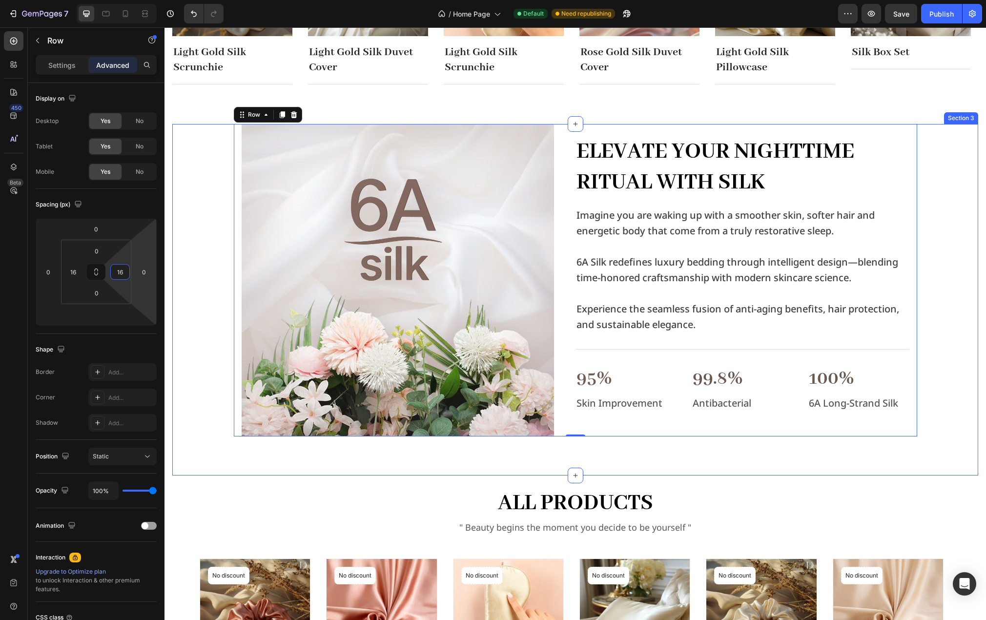
click at [202, 255] on div "Image Elevate Your Nighttime Ritual with Silk Heading Imagine you are waking up…" at bounding box center [575, 280] width 806 height 312
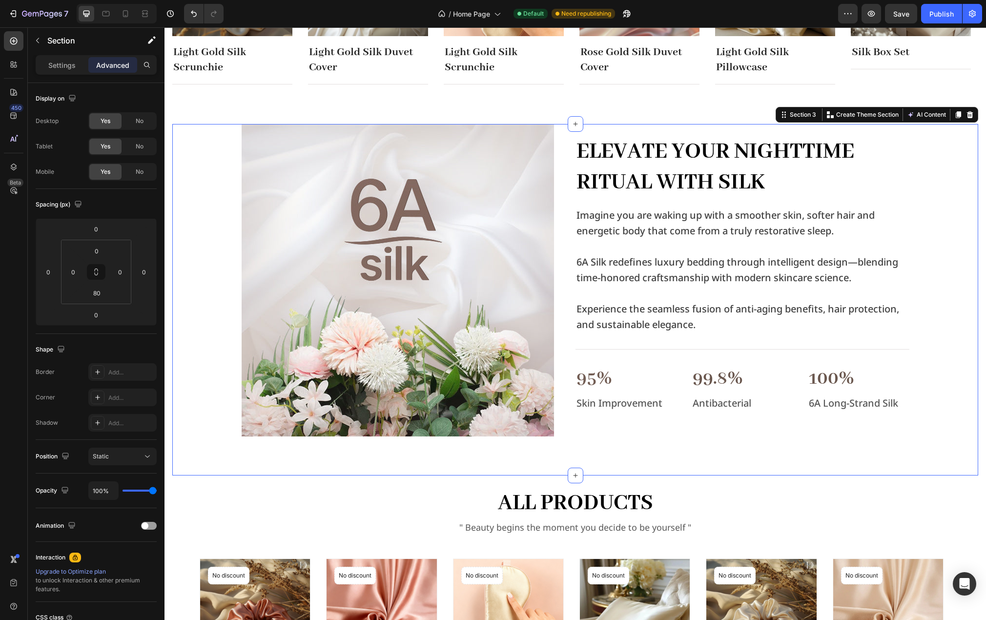
click at [191, 199] on div "Image Elevate Your Nighttime Ritual with Silk Heading Imagine you are waking up…" at bounding box center [575, 280] width 806 height 312
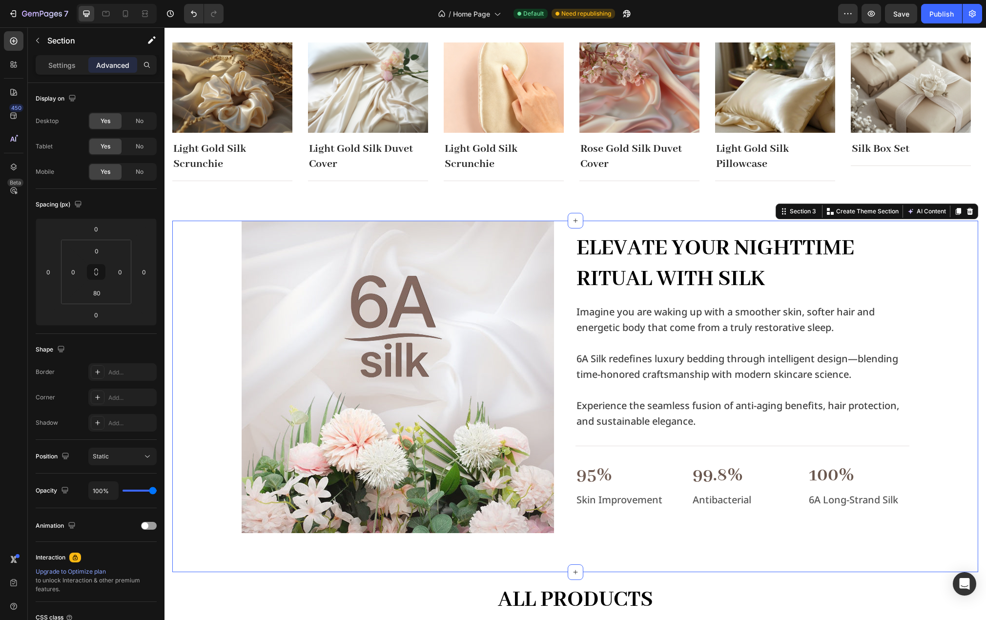
scroll to position [309, 0]
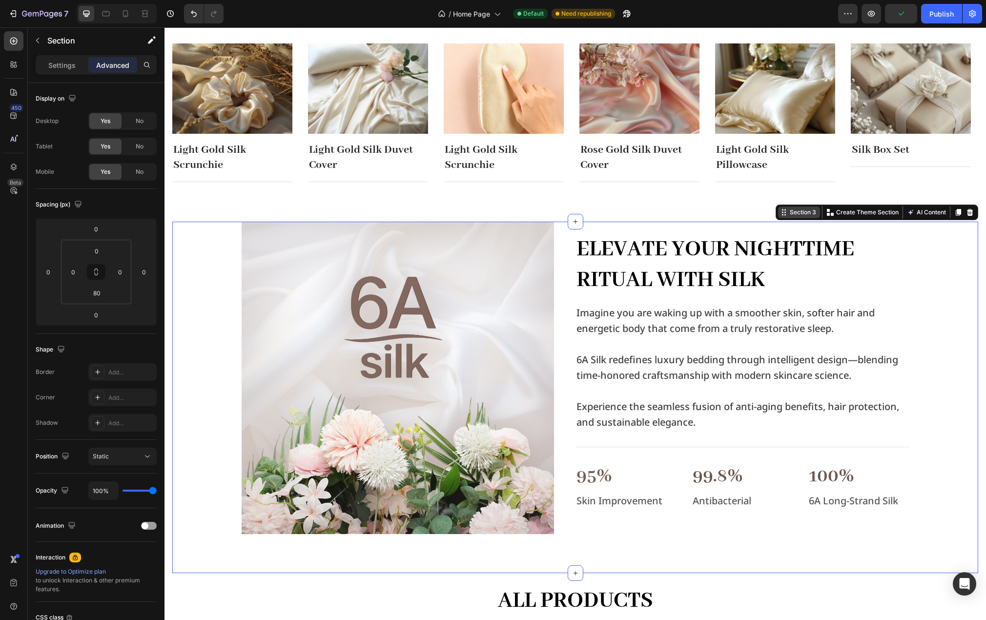
click at [788, 215] on div "Section 3" at bounding box center [803, 212] width 30 height 9
click at [796, 214] on div "Section 3" at bounding box center [803, 212] width 30 height 9
click at [201, 262] on div "Image Elevate Your Nighttime Ritual with Silk Heading Imagine you are waking up…" at bounding box center [575, 378] width 806 height 312
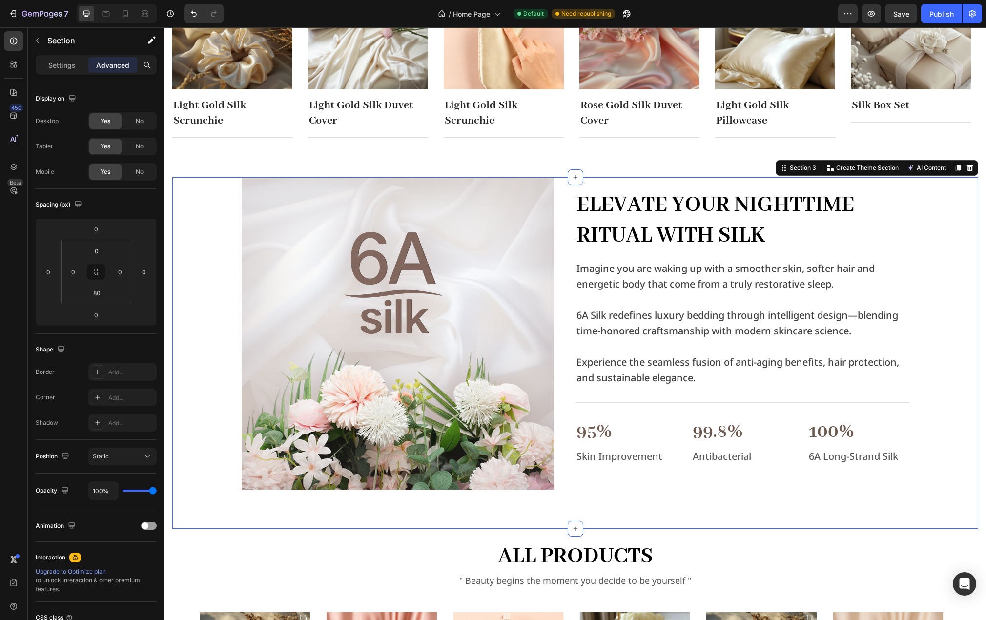
scroll to position [407, 0]
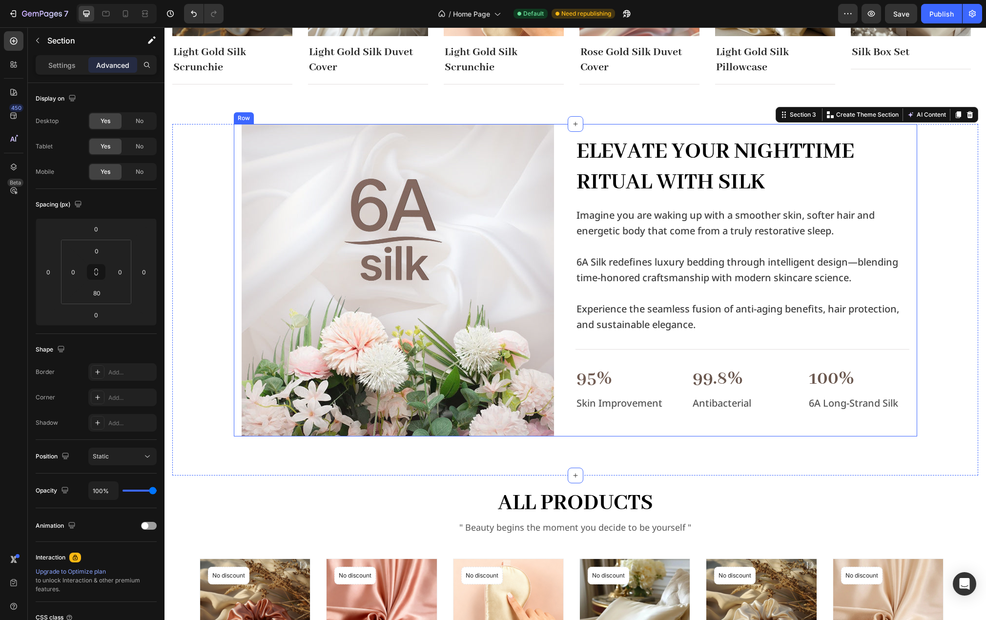
click at [576, 422] on div "Elevate Your Nighttime Ritual with Silk Heading Imagine you are waking up with …" at bounding box center [743, 280] width 334 height 312
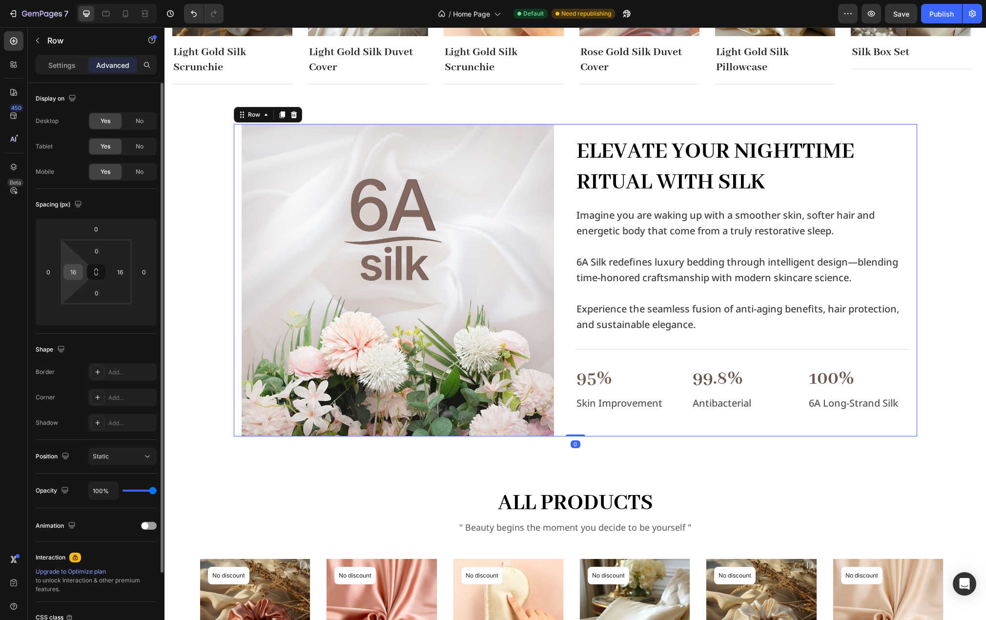
click at [76, 272] on input "16" at bounding box center [73, 272] width 15 height 15
type input "0"
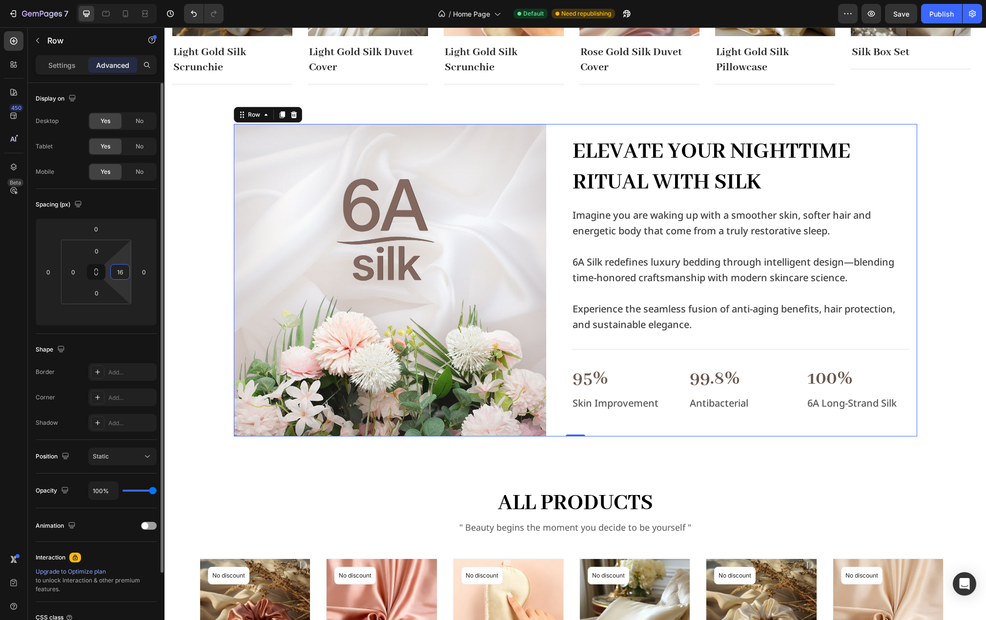
click at [116, 269] on input "16" at bounding box center [120, 272] width 15 height 15
type input "0"
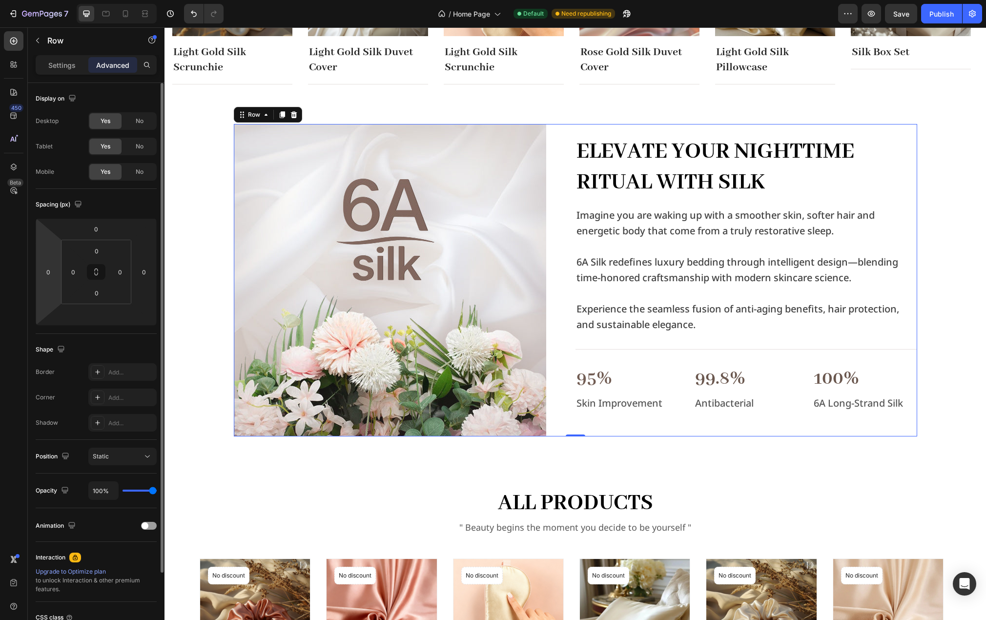
click at [48, 0] on html "7 Version history / Home Page Default Need republishing Preview Save Publish 45…" at bounding box center [493, 0] width 986 height 0
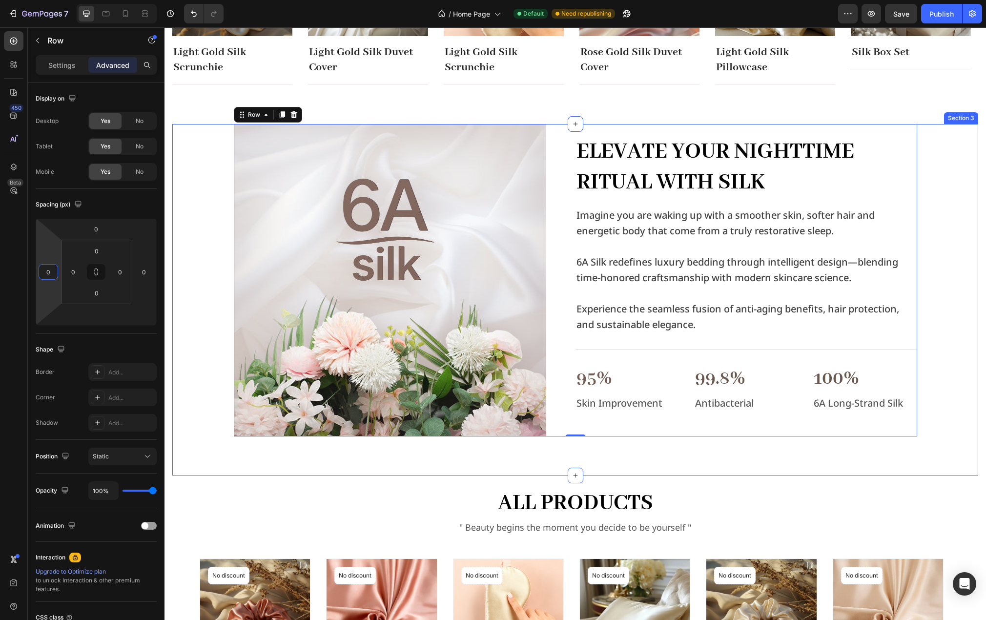
click at [189, 136] on div "Image Elevate Your Nighttime Ritual with Silk Heading Imagine you are waking up…" at bounding box center [575, 280] width 806 height 312
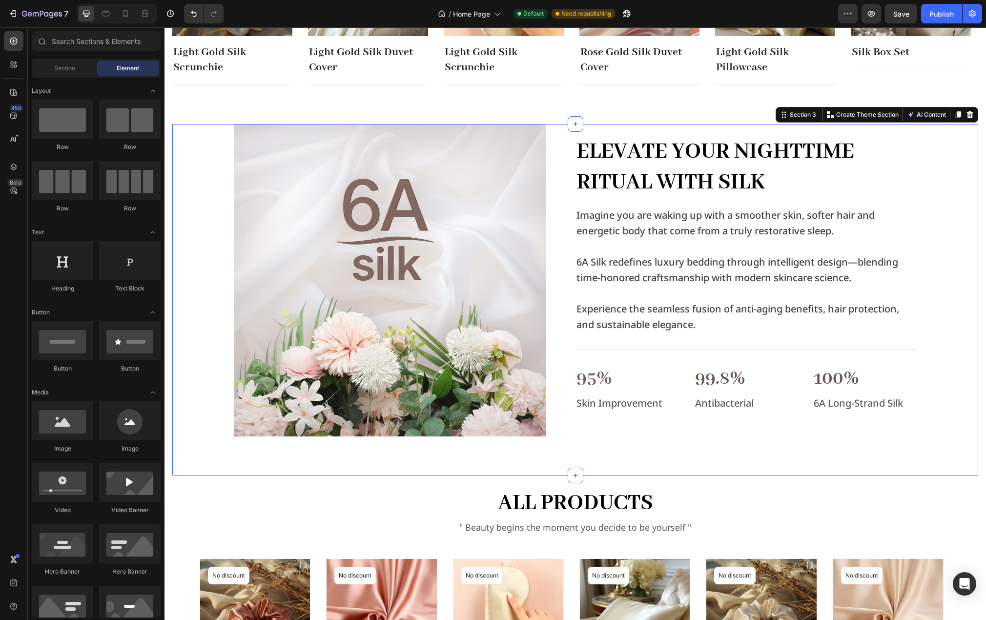
click at [169, 140] on section "Image Elevate Your Nighttime Ritual with Silk Heading Imagine you are waking up…" at bounding box center [576, 300] width 822 height 352
click at [183, 142] on div "Image Elevate Your Nighttime Ritual with Silk Heading Imagine you are waking up…" at bounding box center [575, 280] width 806 height 312
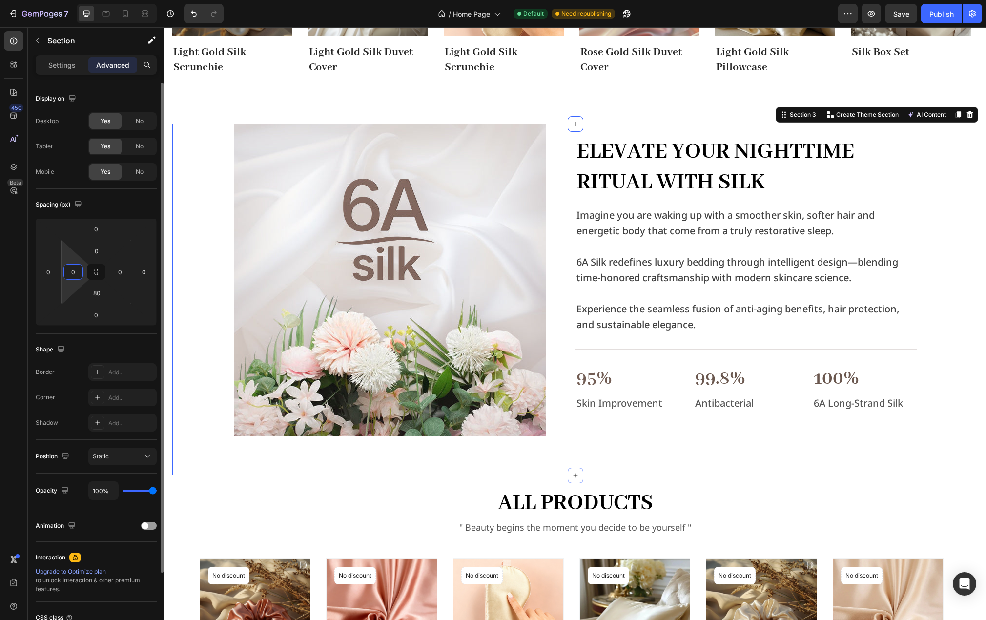
click at [76, 270] on input "0" at bounding box center [73, 272] width 15 height 15
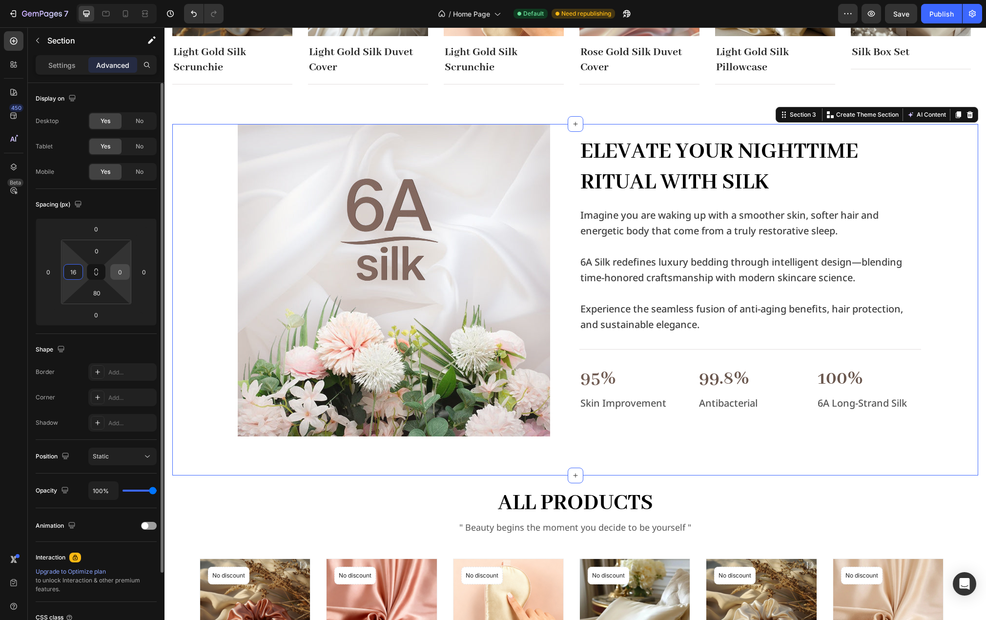
type input "16"
click at [121, 276] on input "0" at bounding box center [120, 272] width 15 height 15
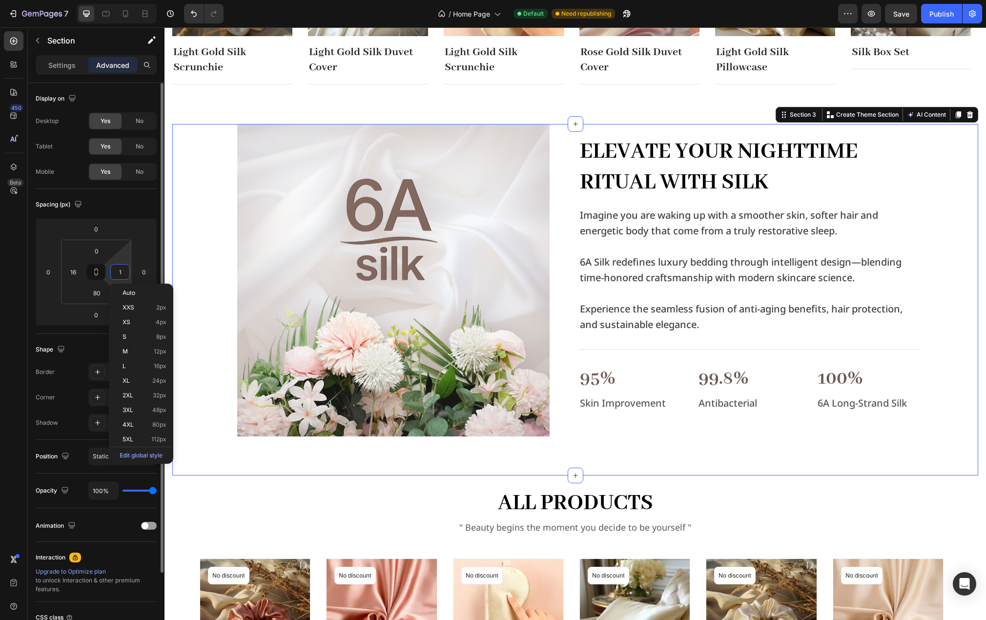
type input "16"
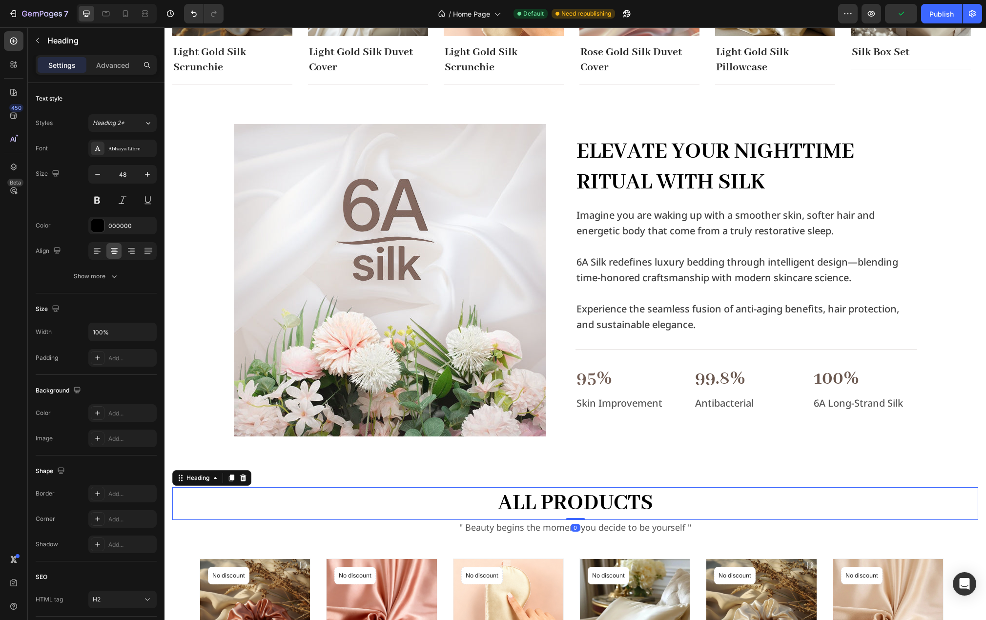
click at [181, 493] on h2 "all products" at bounding box center [575, 503] width 806 height 32
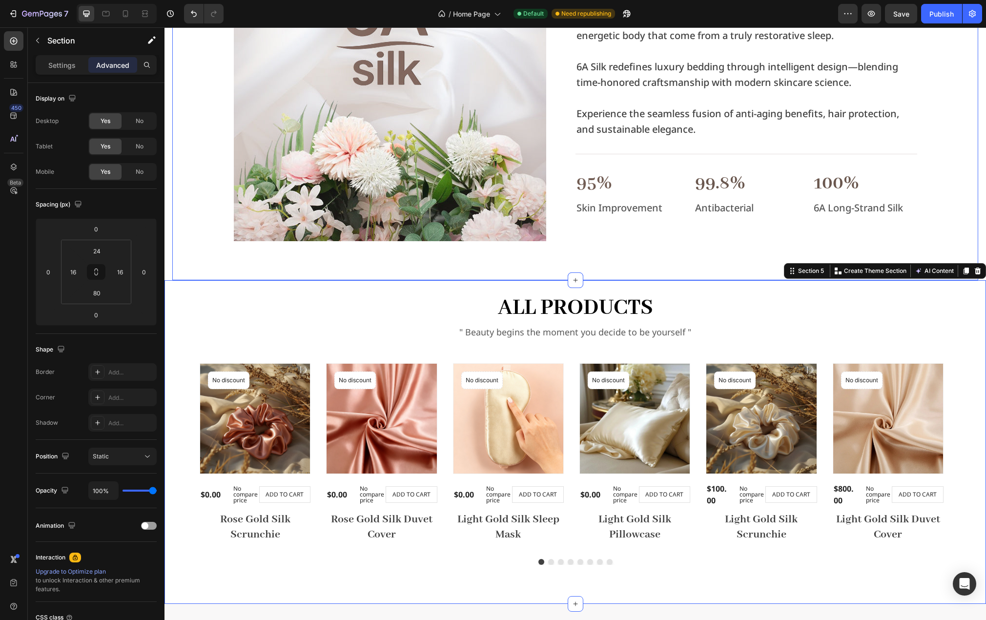
scroll to position [504, 0]
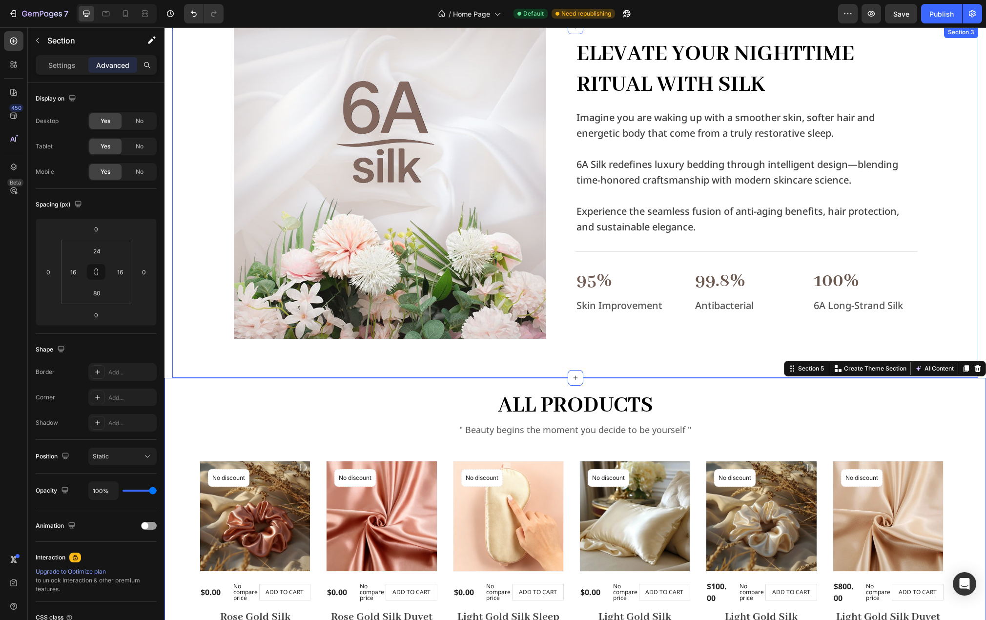
click at [177, 300] on div "Image Elevate Your Nighttime Ritual with Silk Heading Imagine you are waking up…" at bounding box center [575, 202] width 806 height 352
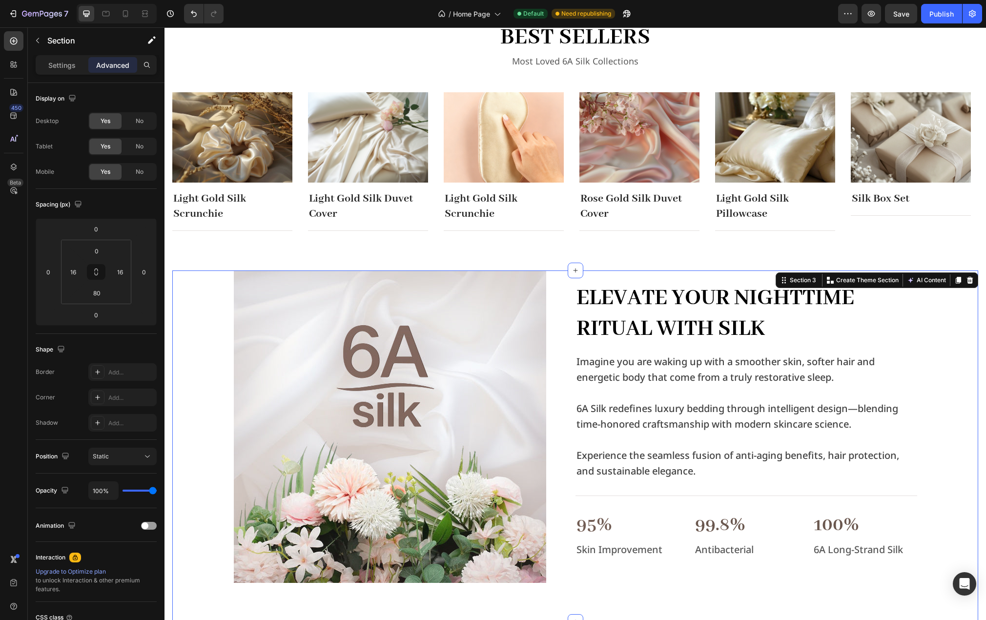
scroll to position [309, 0]
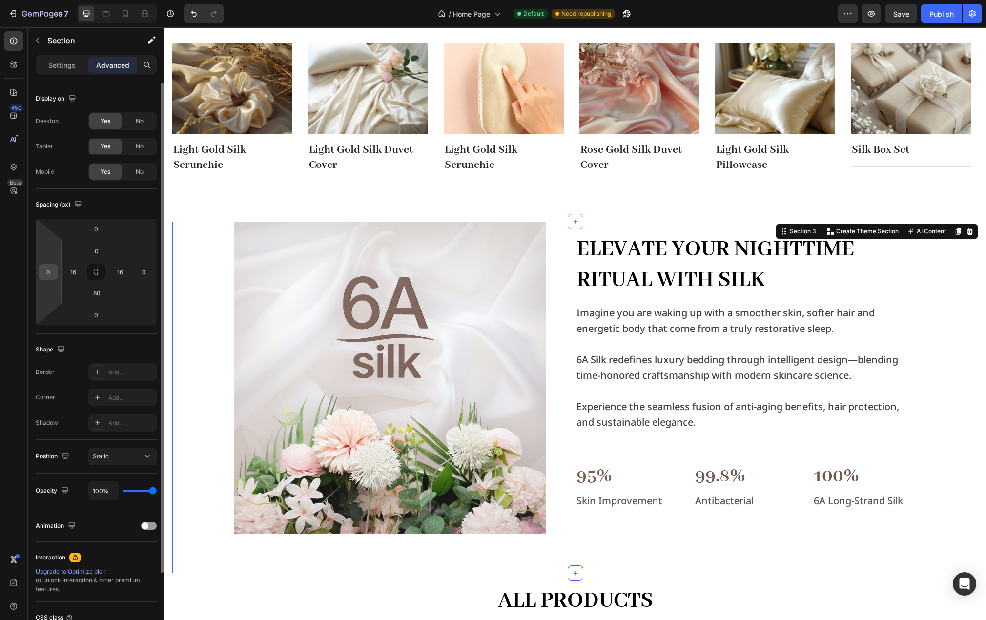
click at [55, 272] on input "0" at bounding box center [48, 272] width 15 height 15
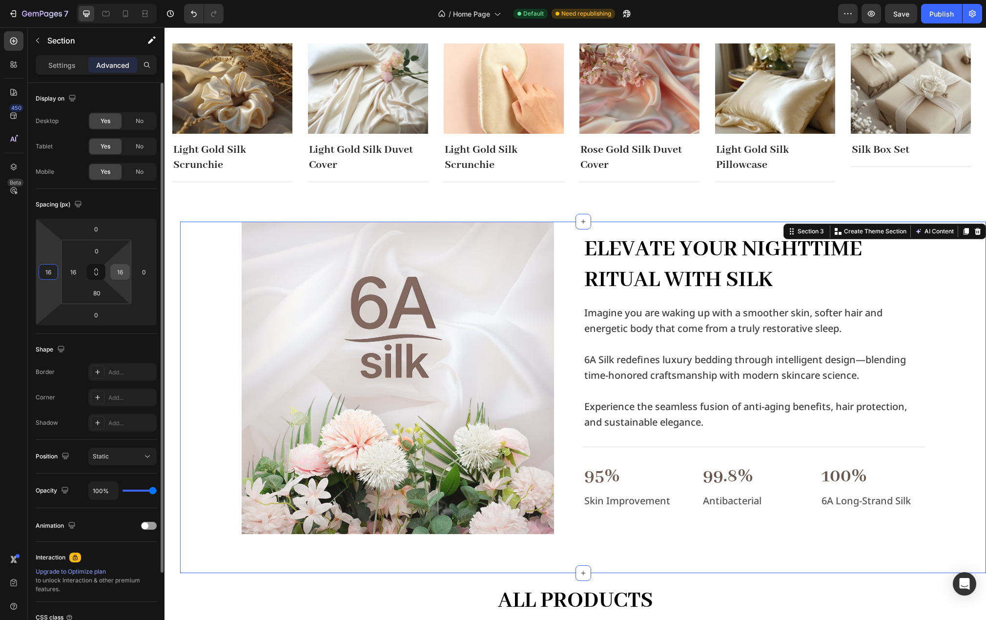
type input "16"
click at [124, 272] on input "16" at bounding box center [120, 272] width 15 height 15
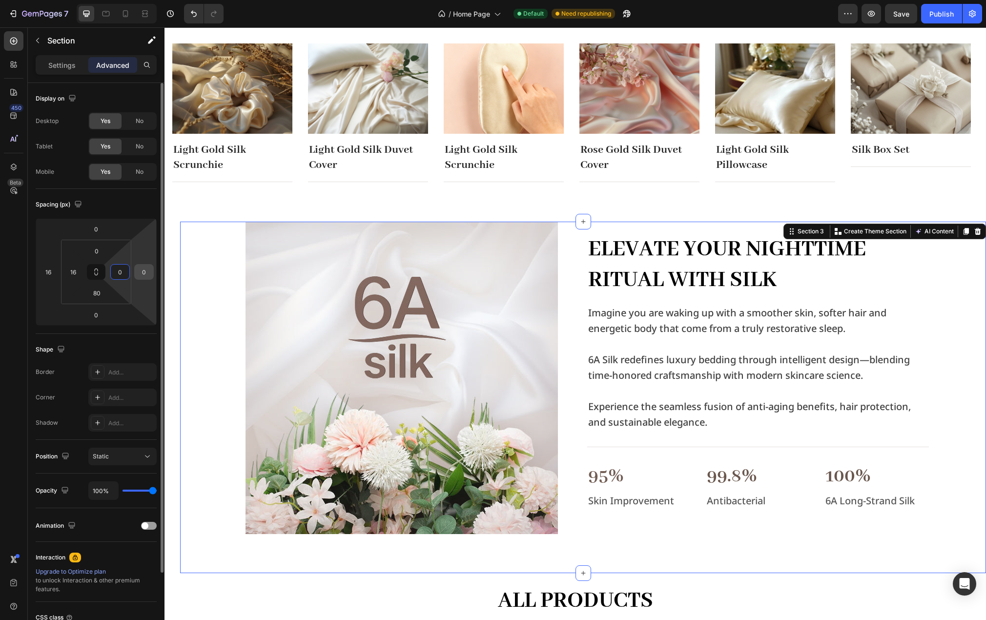
type input "0"
click at [143, 271] on input "0" at bounding box center [144, 272] width 15 height 15
type input "16"
click at [76, 266] on input "16" at bounding box center [73, 272] width 15 height 15
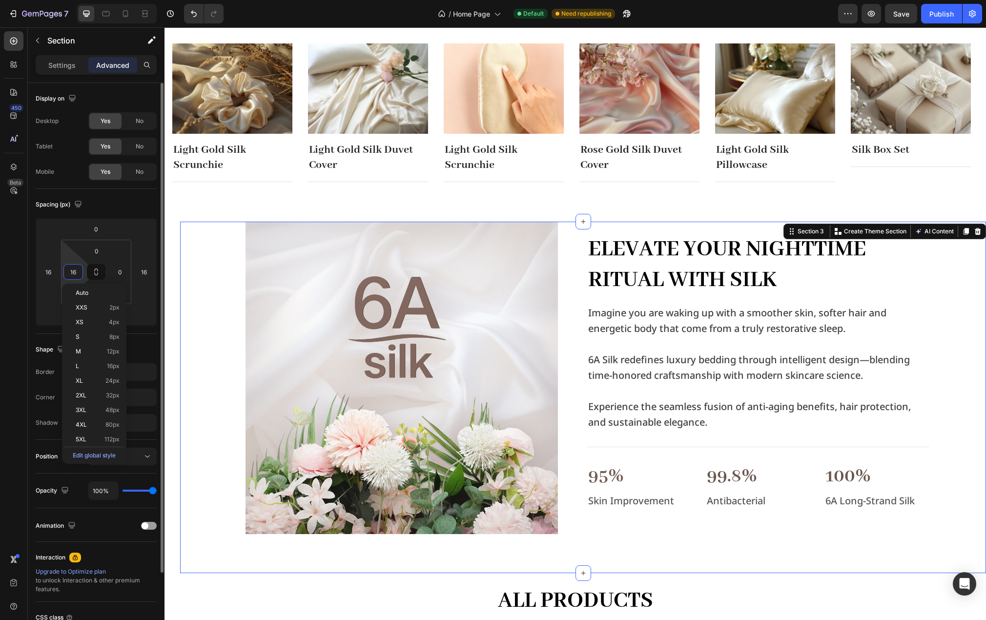
type input "0"
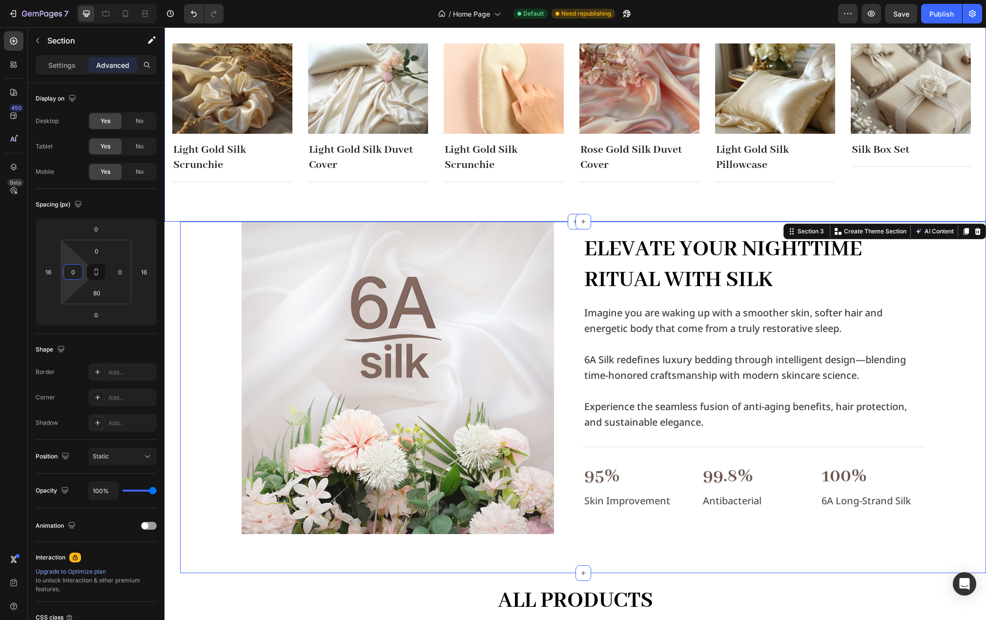
click at [192, 208] on div "best sellers Heading Most Loved 6A Silk Collections Text block Row Image Light …" at bounding box center [576, 78] width 822 height 288
click at [183, 250] on div "Image Elevate Your Nighttime Ritual with Silk Heading Imagine you are waking up…" at bounding box center [583, 378] width 806 height 312
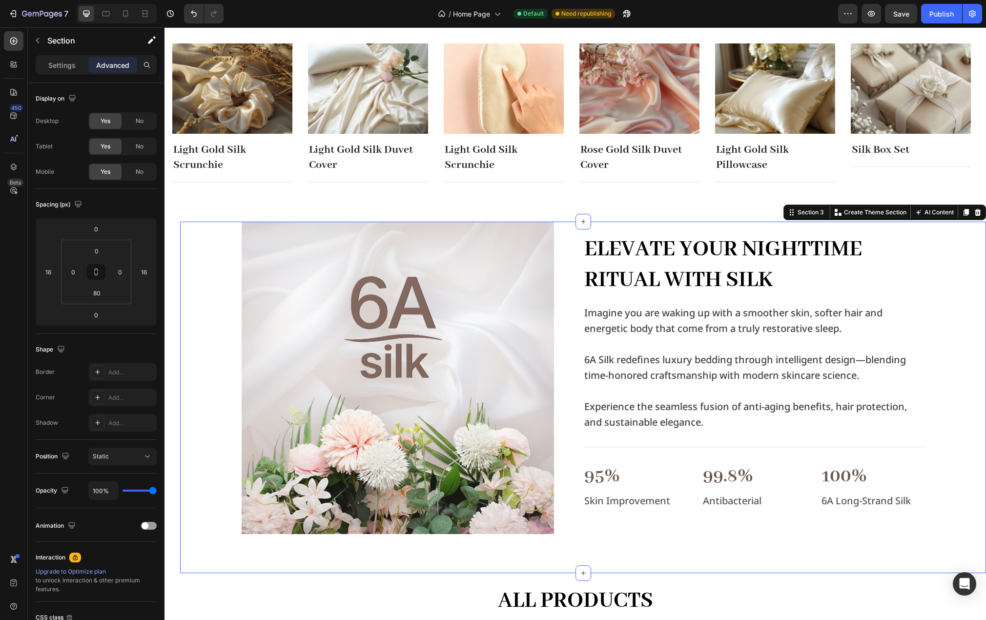
click at [170, 255] on section "Image Elevate Your Nighttime Ritual with Silk Heading Imagine you are waking up…" at bounding box center [576, 398] width 822 height 352
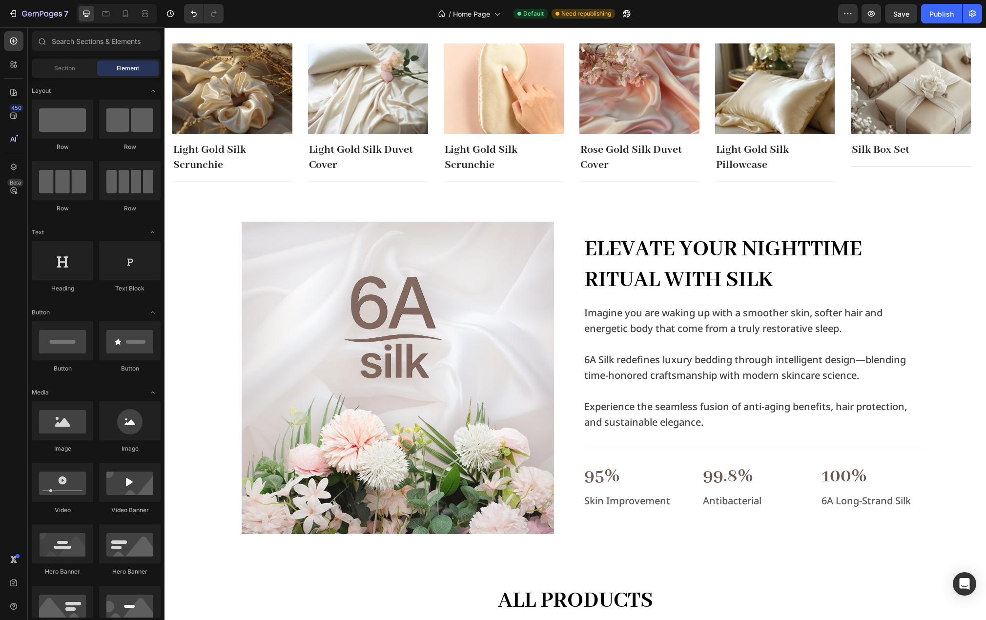
click at [201, 254] on div "Image Elevate Your Nighttime Ritual with Silk Heading Imagine you are waking up…" at bounding box center [583, 378] width 806 height 312
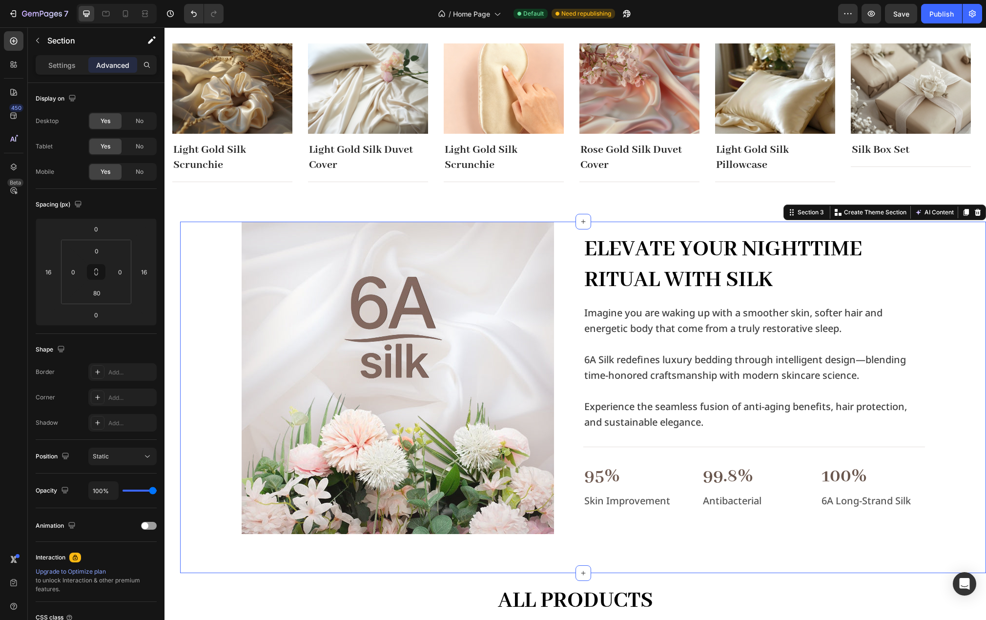
click at [198, 290] on div "Image Elevate Your Nighttime Ritual with Silk Heading Imagine you are waking up…" at bounding box center [583, 378] width 806 height 312
click at [560, 251] on div at bounding box center [413, 378] width 342 height 312
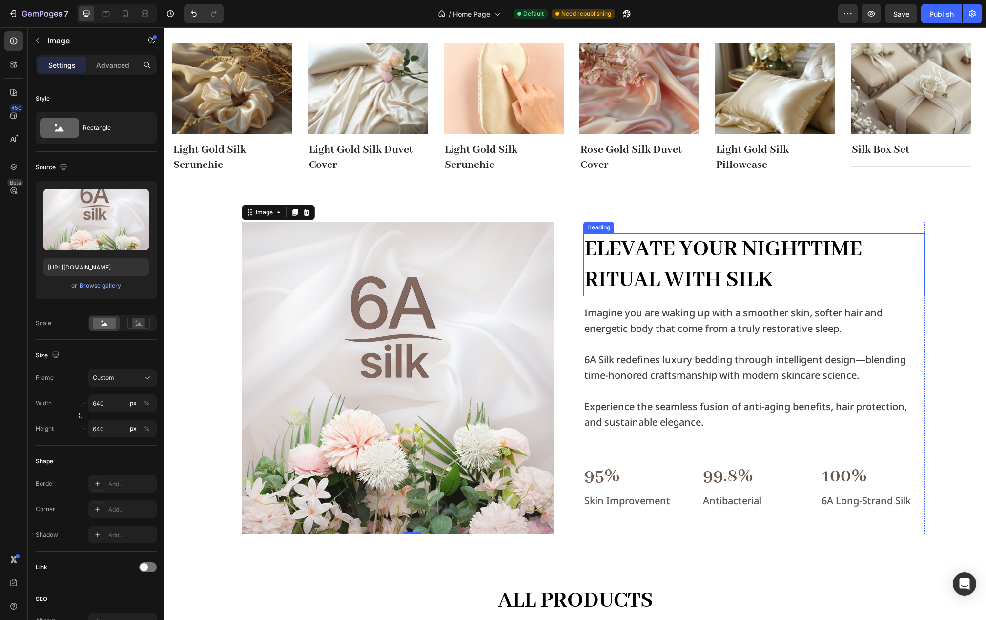
click at [889, 277] on h2 "Elevate Your Nighttime Ritual with Silk" at bounding box center [754, 264] width 342 height 63
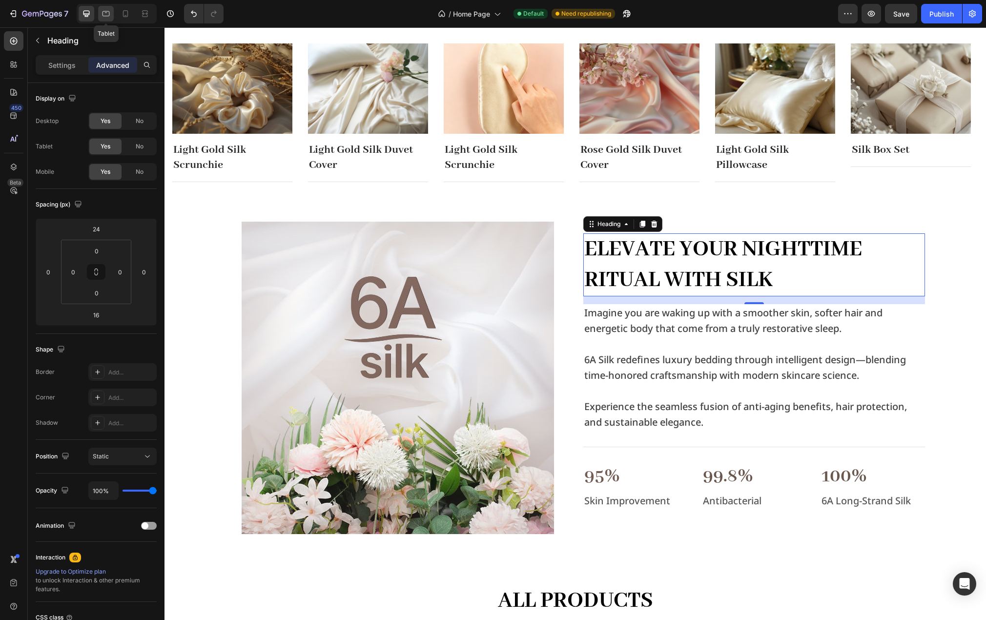
click at [102, 15] on icon at bounding box center [106, 14] width 10 height 10
type input "0"
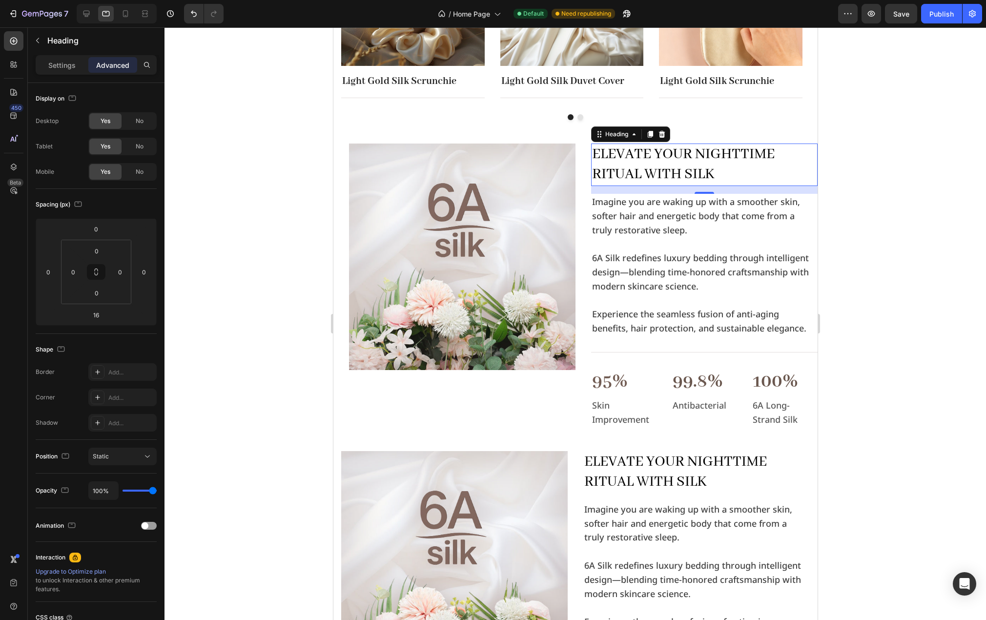
scroll to position [251, 0]
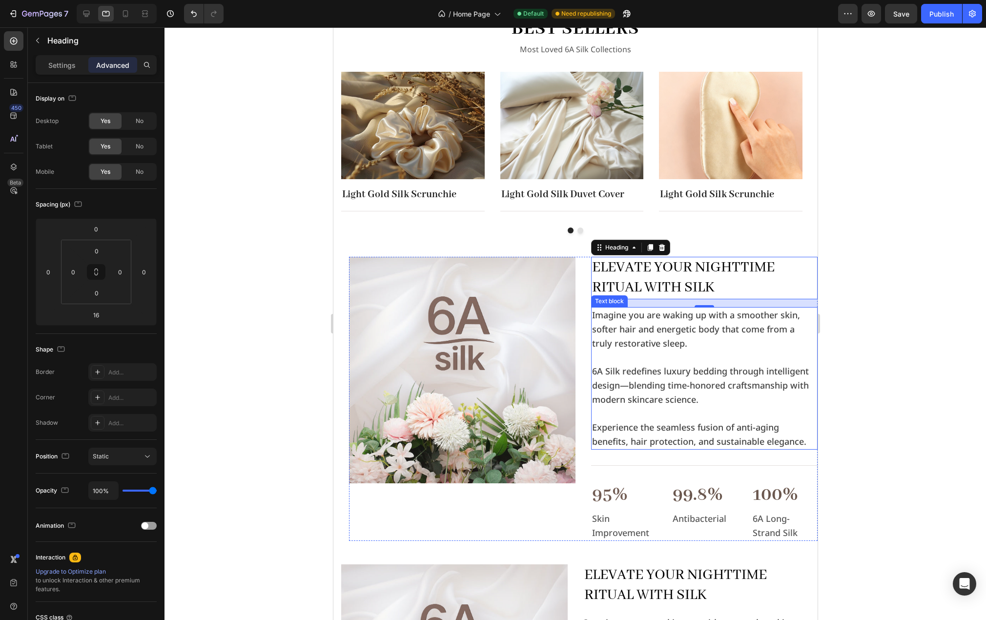
click at [657, 353] on p "Rich Text Editor. Editing area: main" at bounding box center [704, 357] width 225 height 14
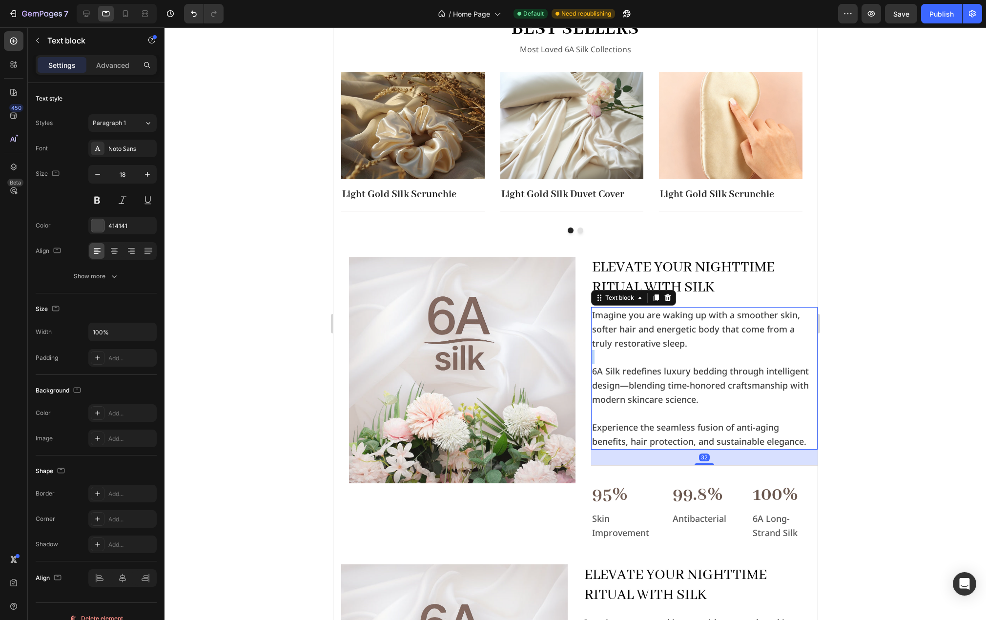
click at [632, 357] on p "Rich Text Editor. Editing area: main" at bounding box center [704, 357] width 225 height 14
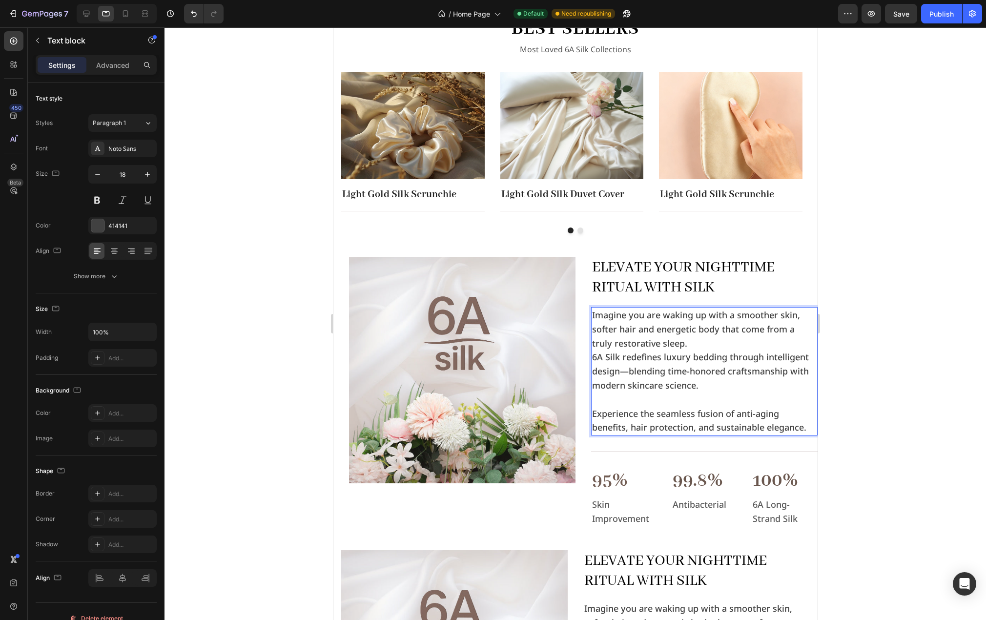
click at [608, 395] on p "Rich Text Editor. Editing area: main" at bounding box center [704, 400] width 225 height 14
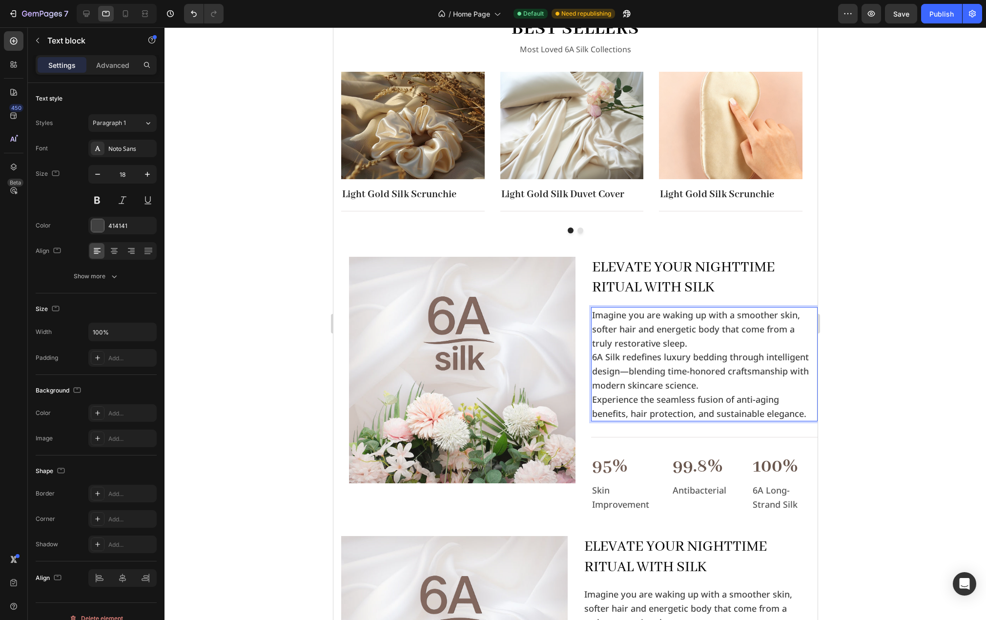
click at [866, 417] on div at bounding box center [576, 323] width 822 height 593
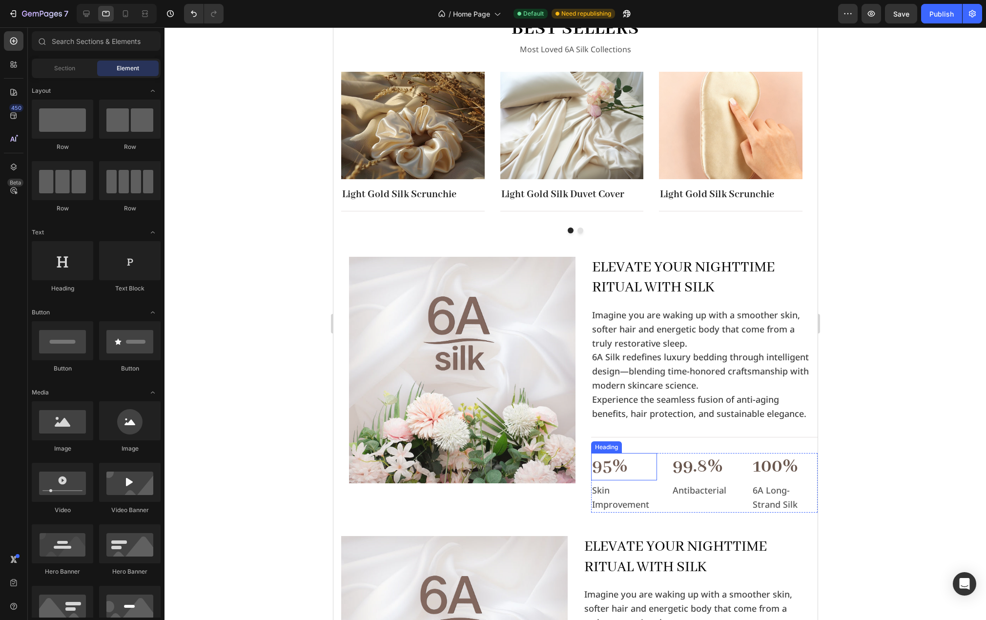
click at [634, 460] on h3 "95%" at bounding box center [624, 466] width 66 height 27
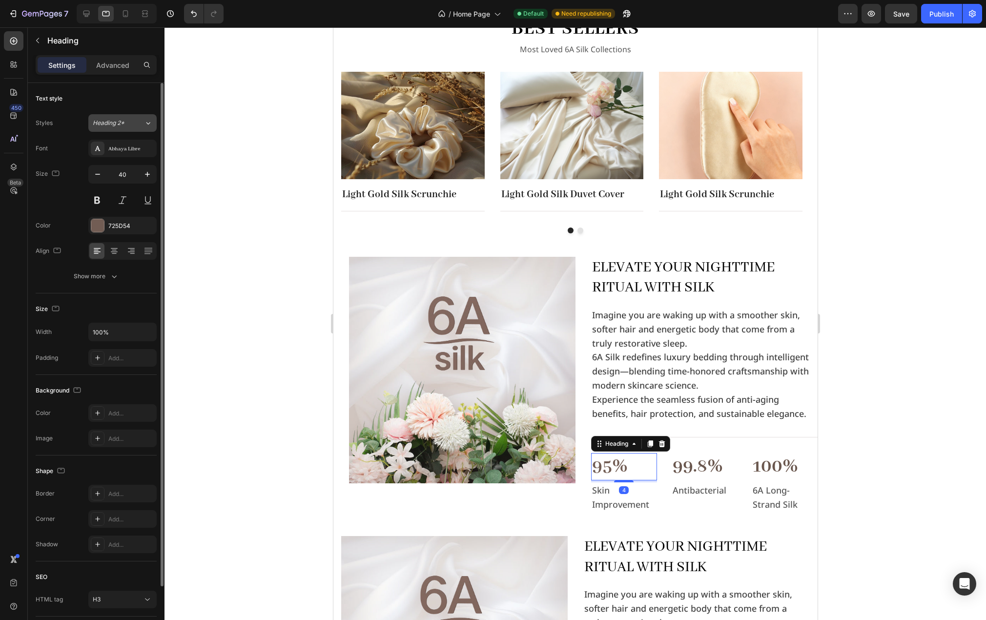
click at [141, 123] on div "Heading 2*" at bounding box center [118, 123] width 51 height 9
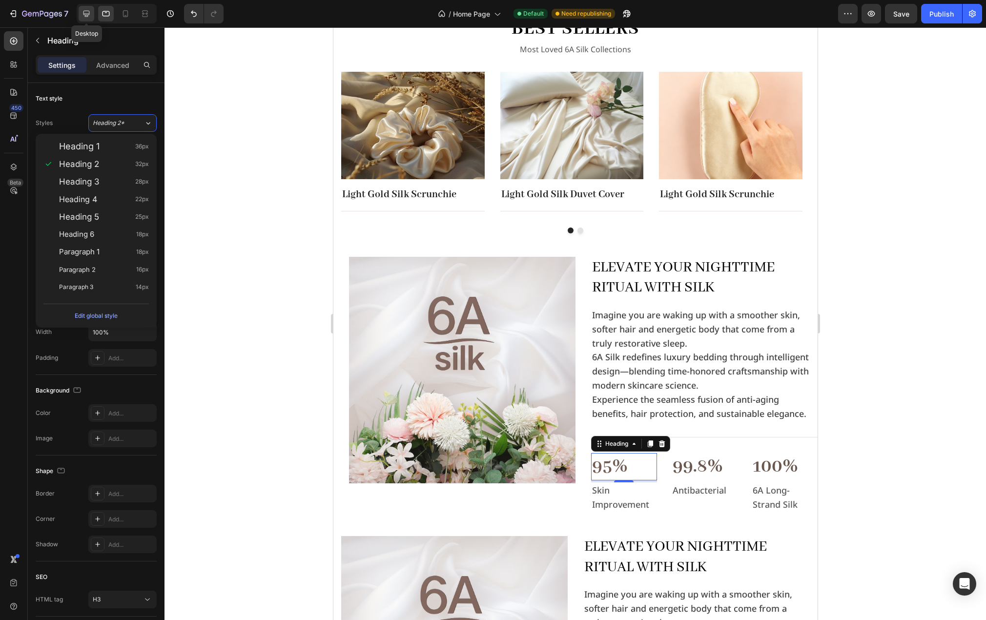
click at [87, 14] on icon at bounding box center [86, 14] width 6 height 6
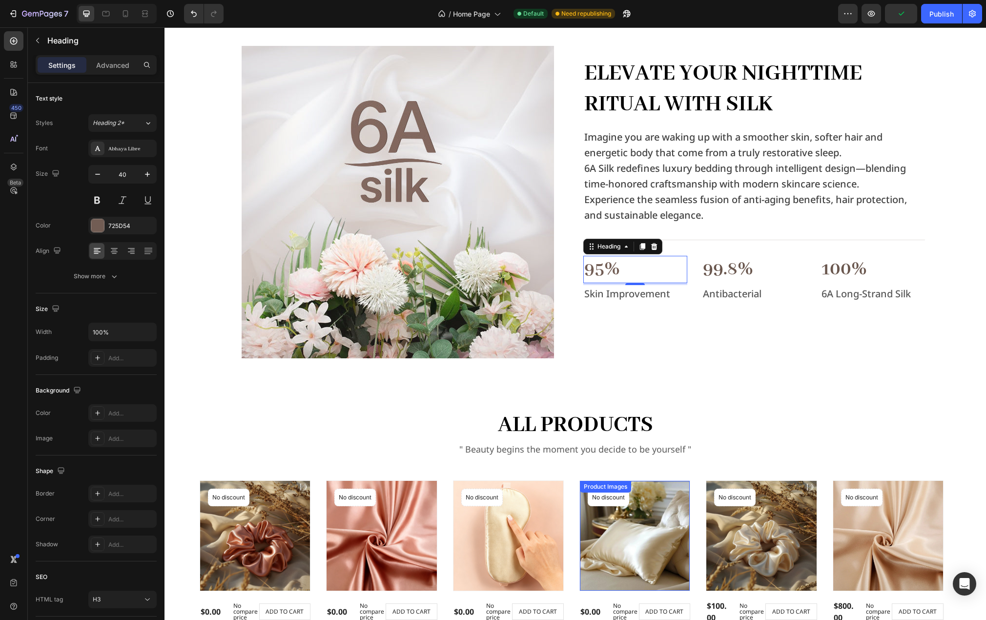
scroll to position [484, 0]
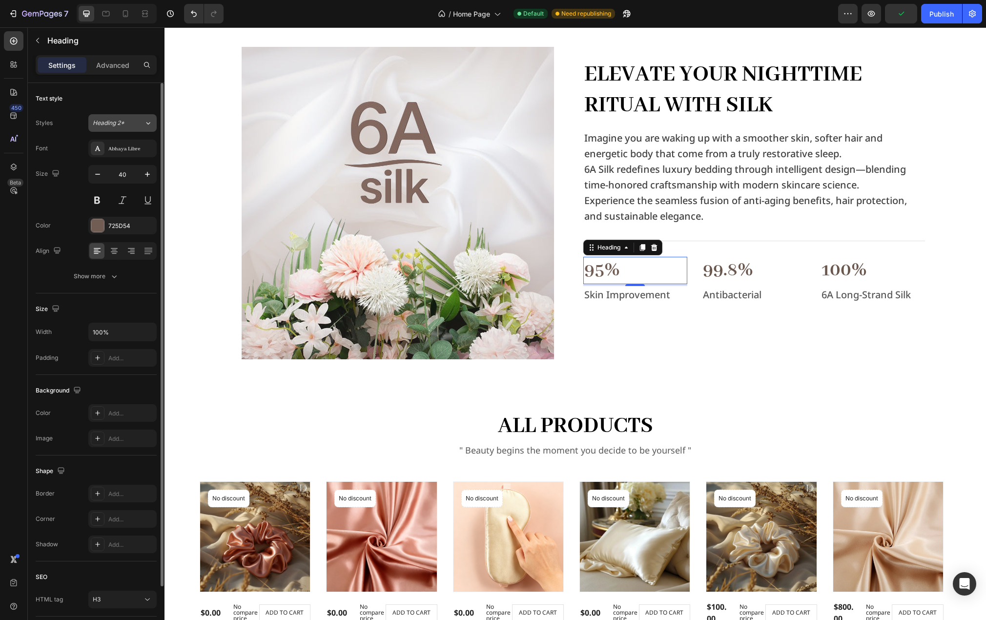
click at [121, 127] on span "Heading 2*" at bounding box center [109, 123] width 32 height 9
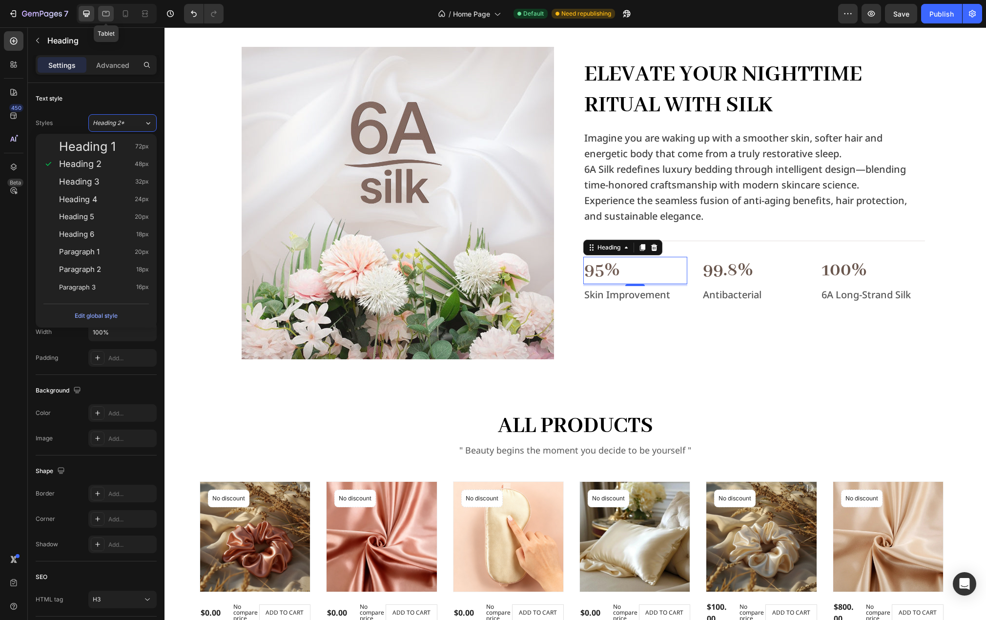
click at [107, 13] on icon at bounding box center [106, 14] width 10 height 10
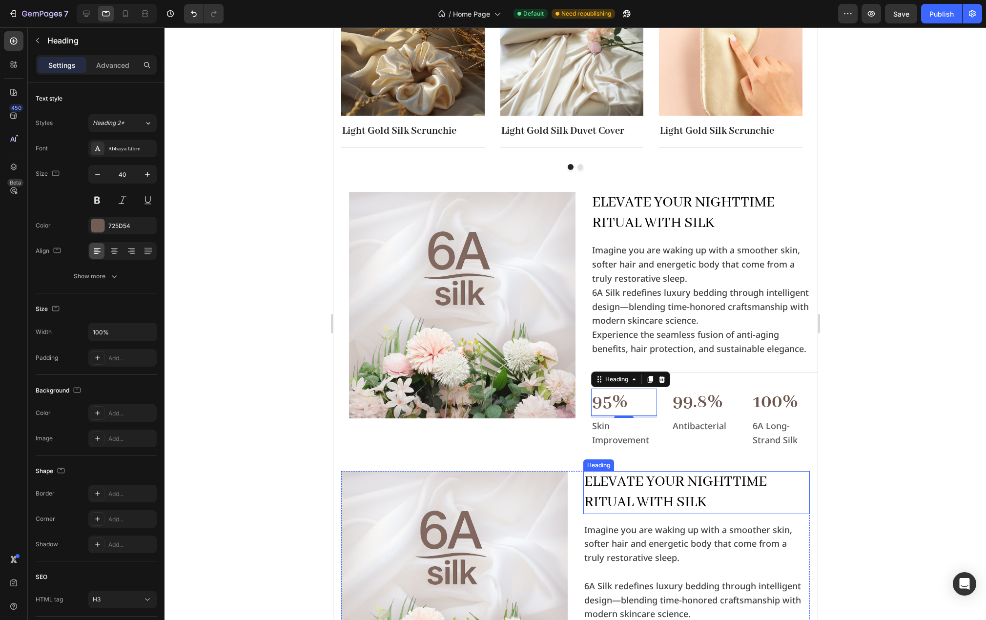
scroll to position [300, 0]
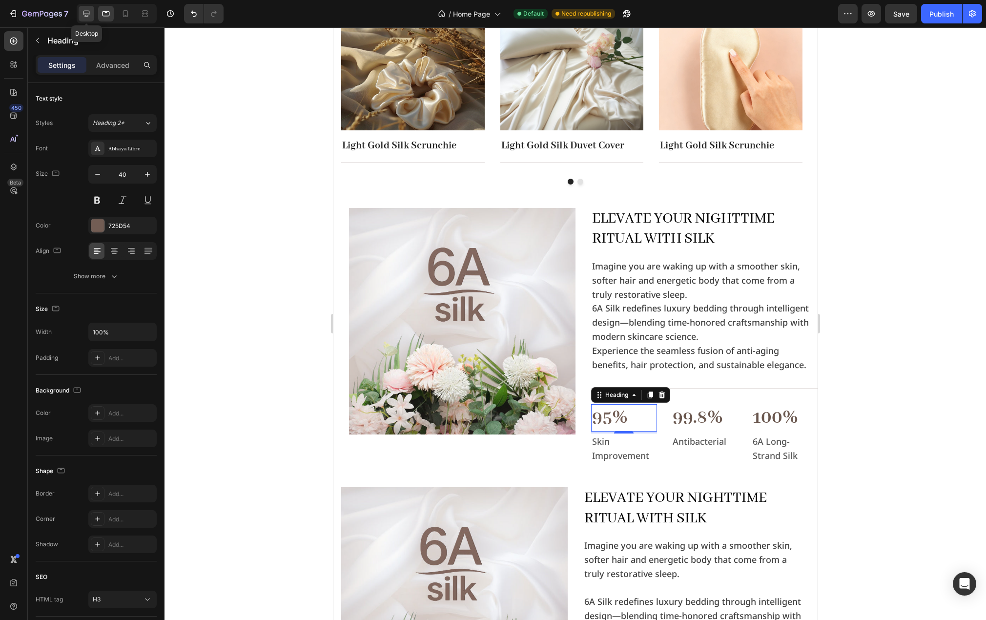
click at [84, 13] on icon at bounding box center [86, 14] width 6 height 6
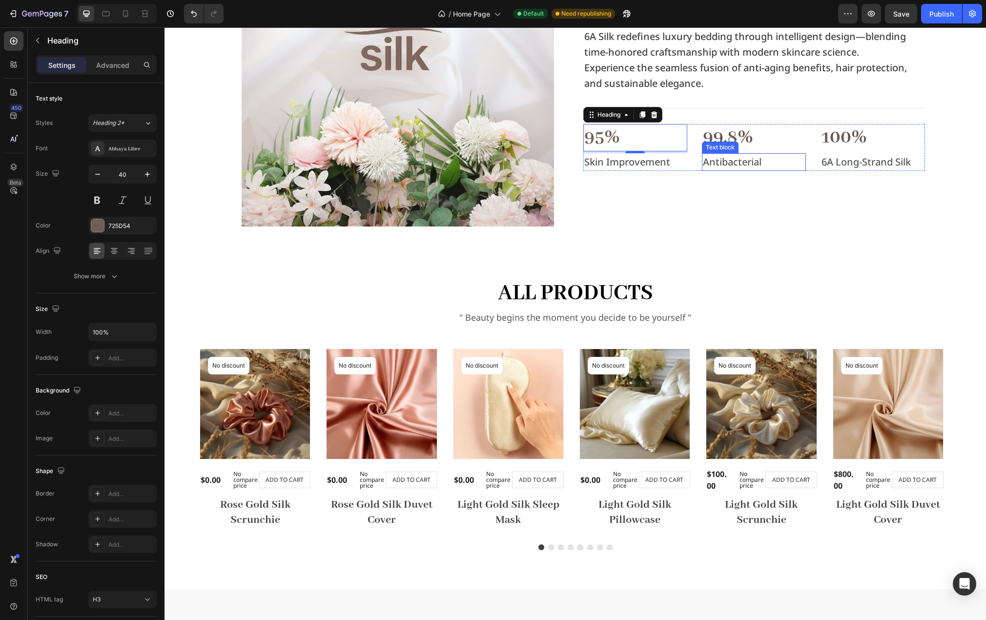
scroll to position [484, 0]
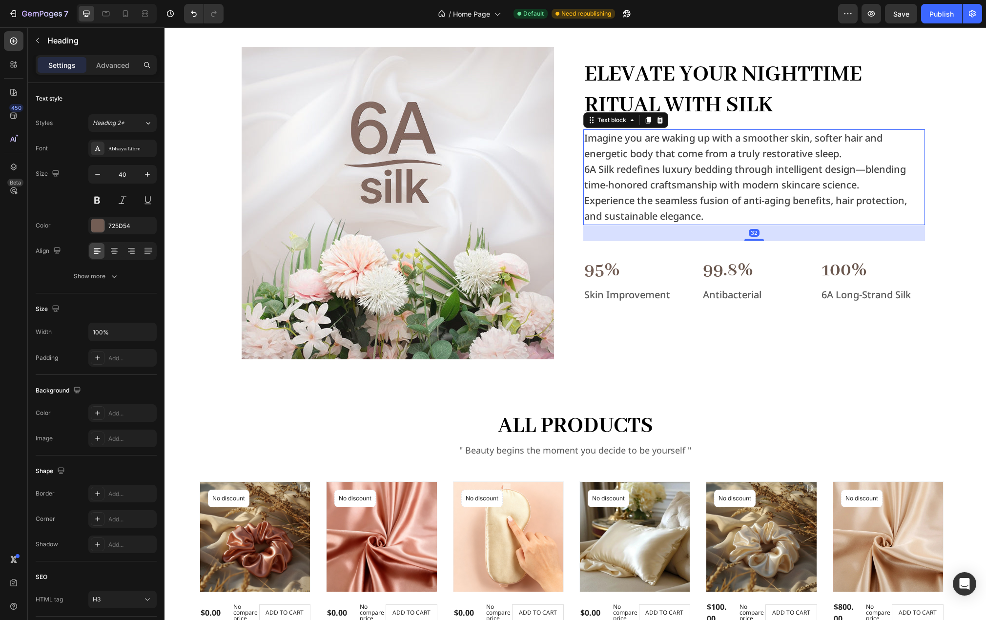
click at [857, 152] on p "Imagine you are waking up with a smoother skin, softer hair and energetic body …" at bounding box center [754, 145] width 340 height 31
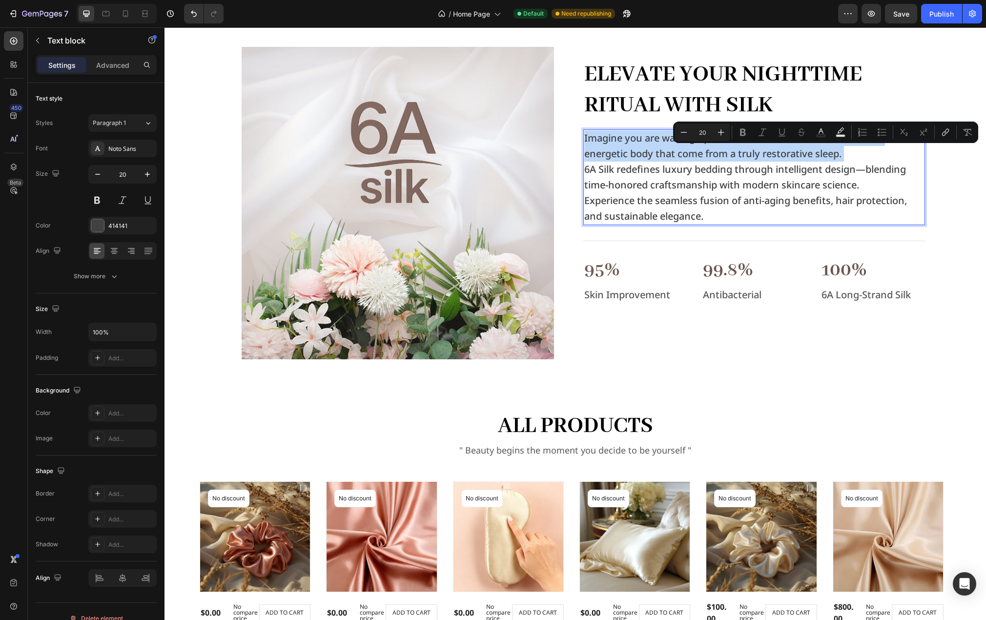
click at [857, 153] on p "Imagine you are waking up with a smoother skin, softer hair and energetic body …" at bounding box center [754, 145] width 340 height 31
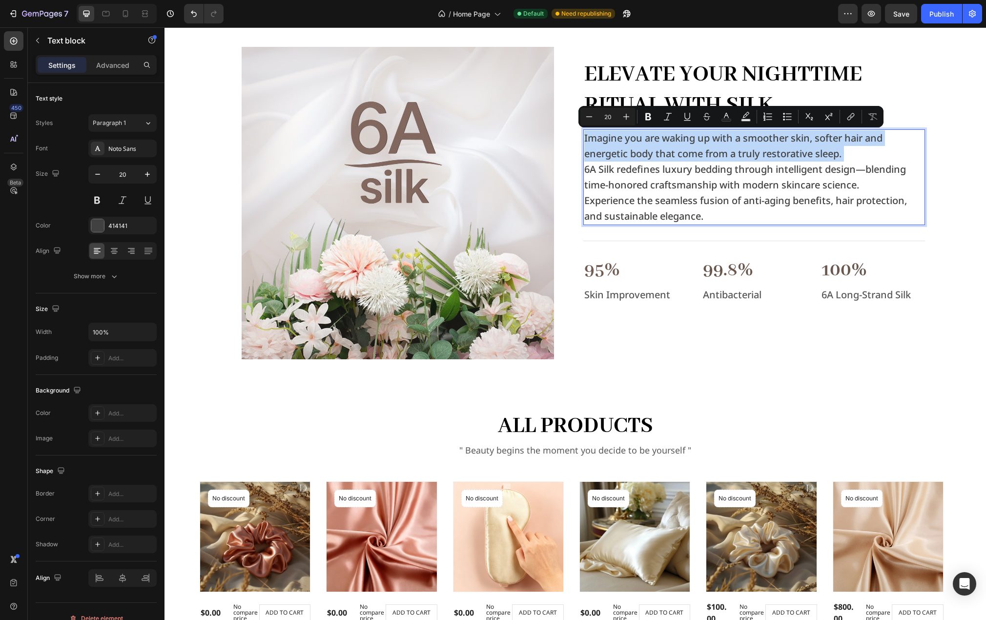
click at [857, 153] on p "Imagine you are waking up with a smoother skin, softer hair and energetic body …" at bounding box center [754, 145] width 340 height 31
click at [857, 155] on p "Imagine you are waking up with a smoother skin, softer hair and energetic body …" at bounding box center [754, 145] width 340 height 31
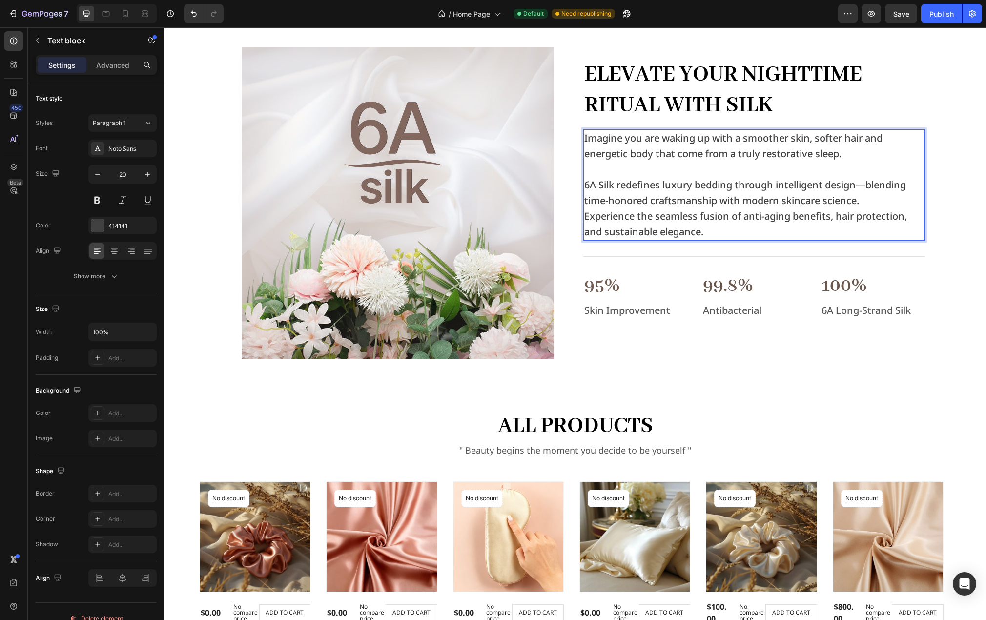
click at [865, 201] on p "6A Silk redefines luxury bedding through intelligent design—blending time-honor…" at bounding box center [754, 192] width 340 height 31
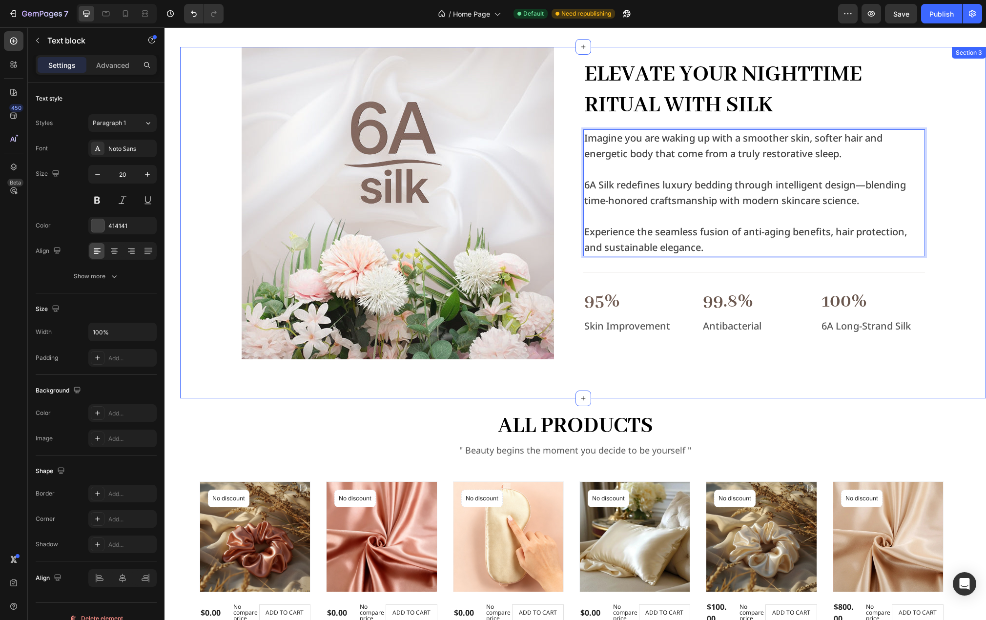
click at [943, 219] on div "Image Elevate Your Nighttime Ritual with Silk Heading Imagine you are waking up…" at bounding box center [583, 203] width 806 height 312
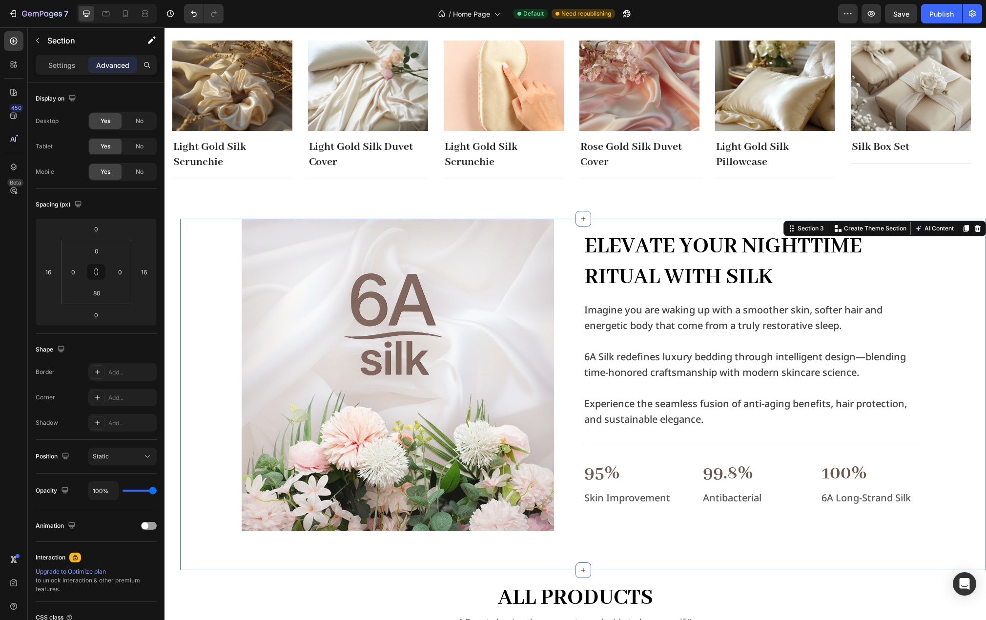
scroll to position [289, 0]
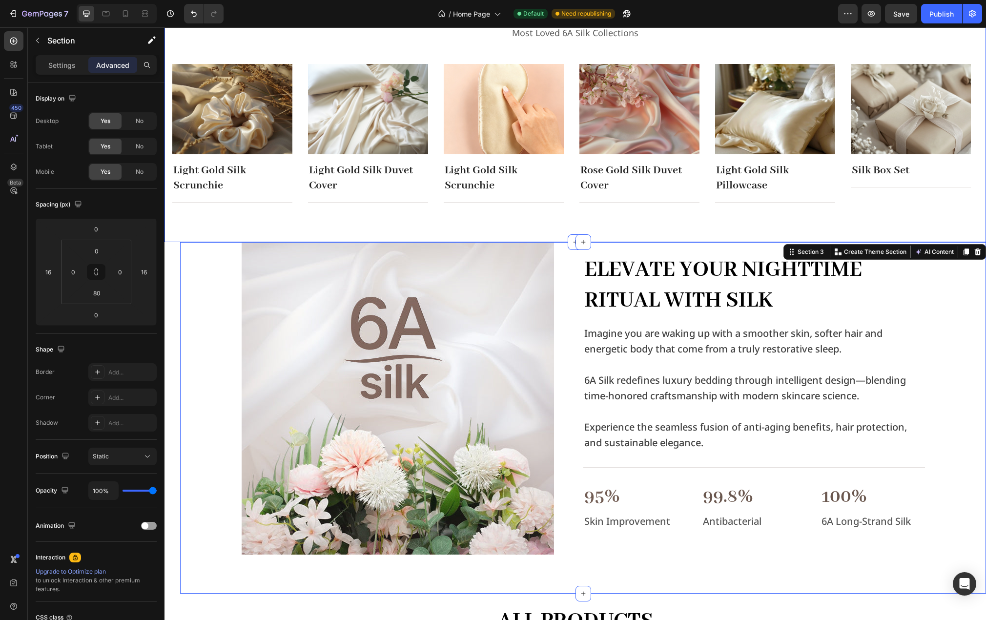
click at [938, 223] on div "best sellers Heading Most Loved 6A Silk Collections Text block Row Image Light …" at bounding box center [576, 98] width 822 height 288
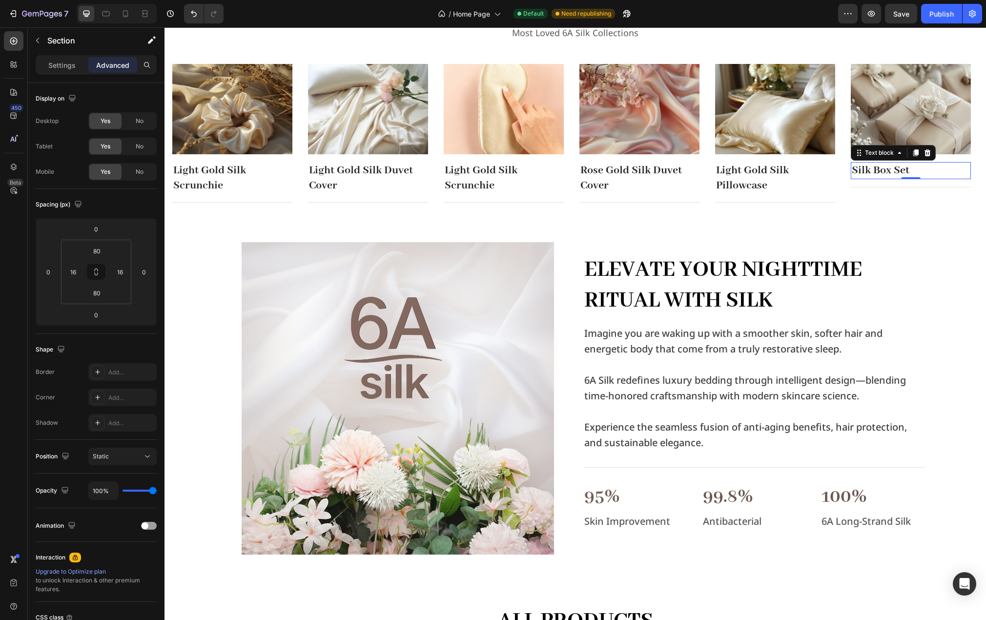
click at [925, 169] on p "Silk Box Set" at bounding box center [911, 170] width 118 height 15
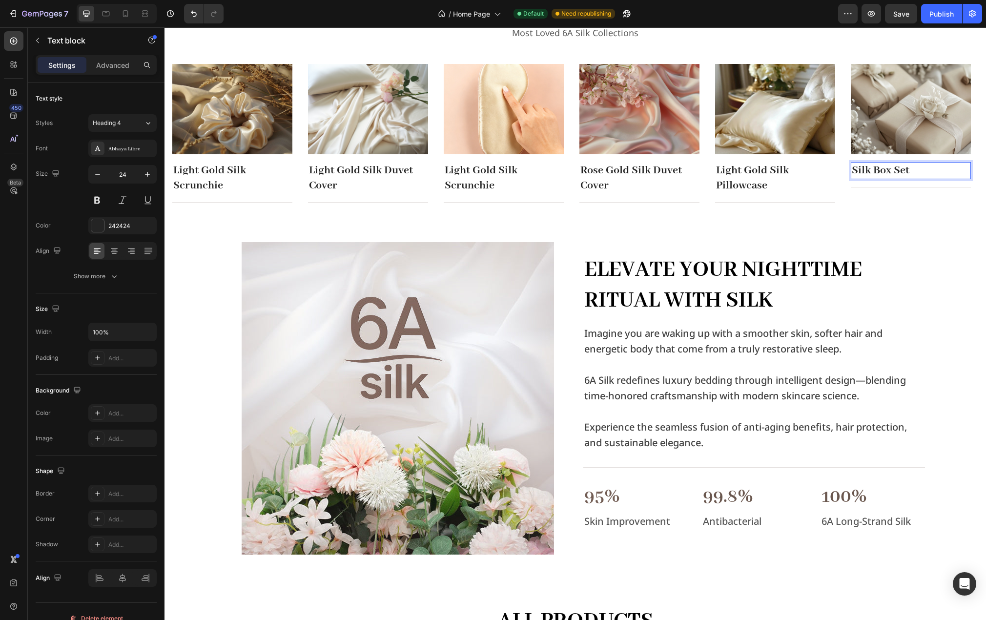
click at [917, 173] on p "Silk Box Set" at bounding box center [911, 170] width 118 height 15
click at [876, 211] on div "best sellers Heading Most Loved 6A Silk Collections Text block Row Image Light …" at bounding box center [576, 98] width 822 height 288
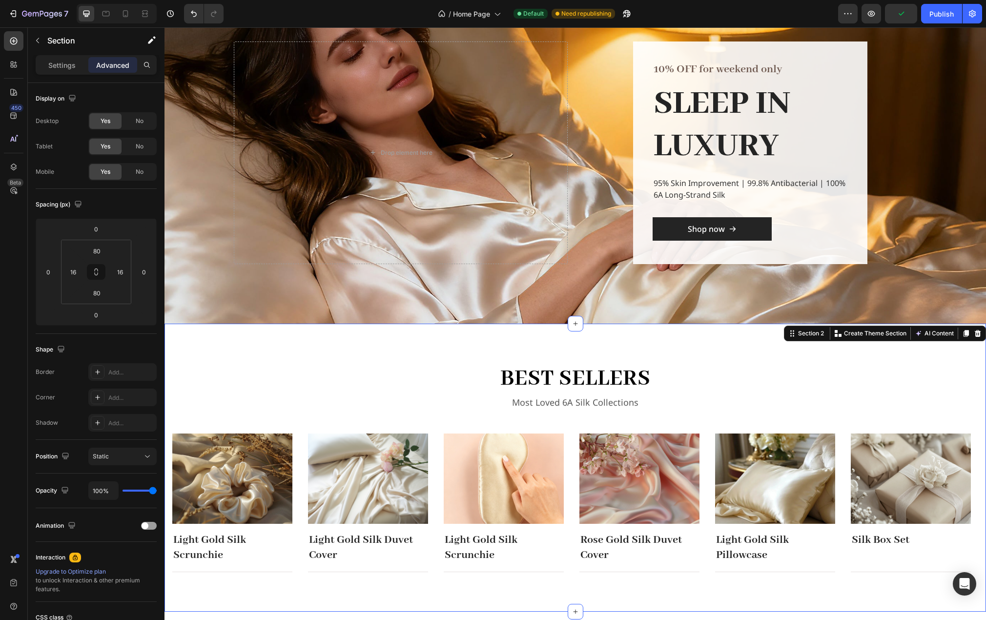
scroll to position [142, 0]
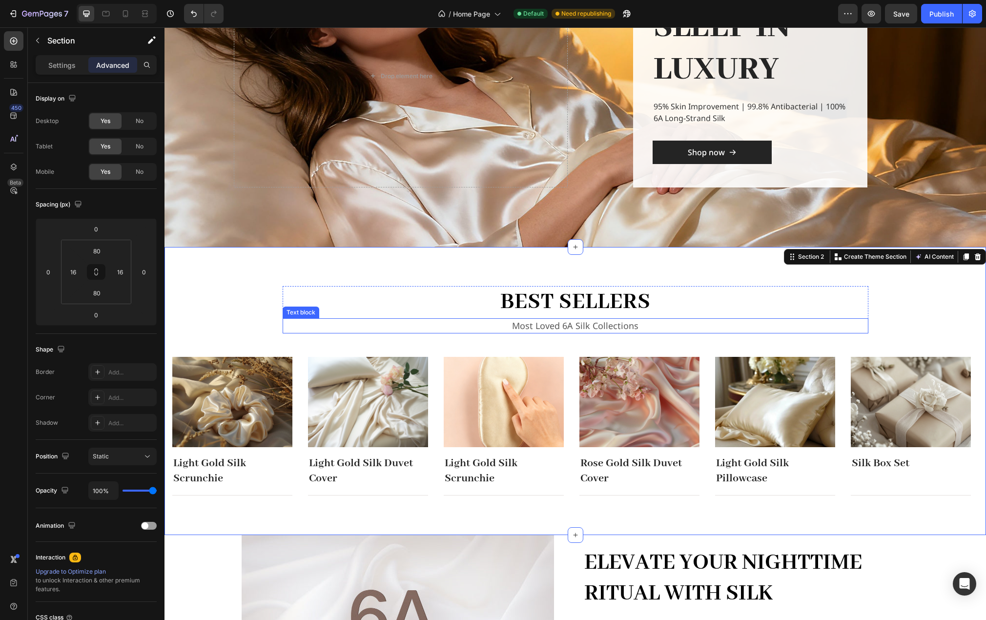
click at [618, 326] on p "Most Loved 6A Silk Collections" at bounding box center [576, 325] width 584 height 13
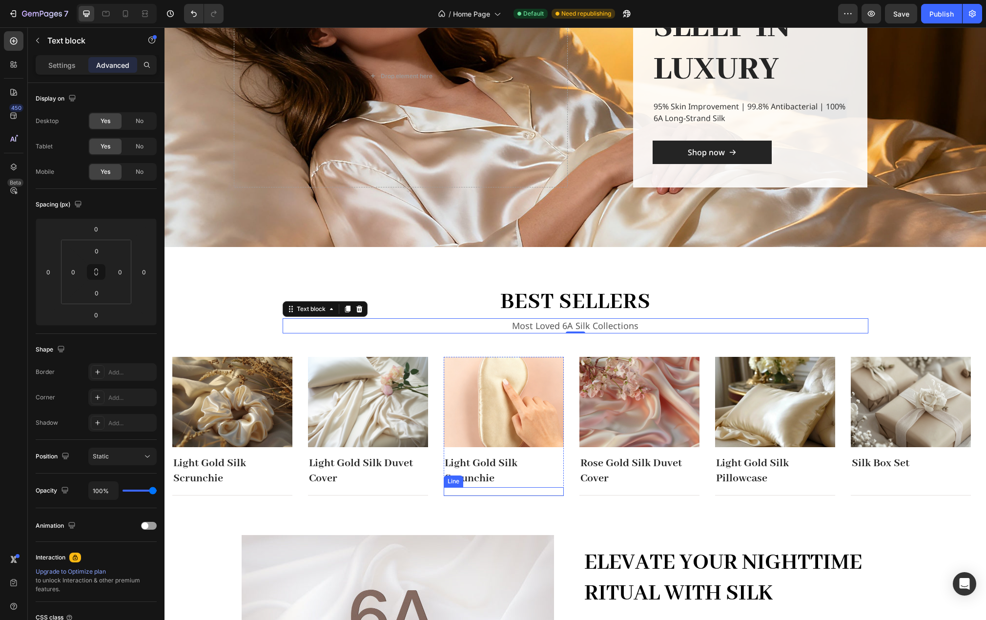
click at [500, 478] on p "Light Gold Silk Scrunchie" at bounding box center [504, 471] width 118 height 30
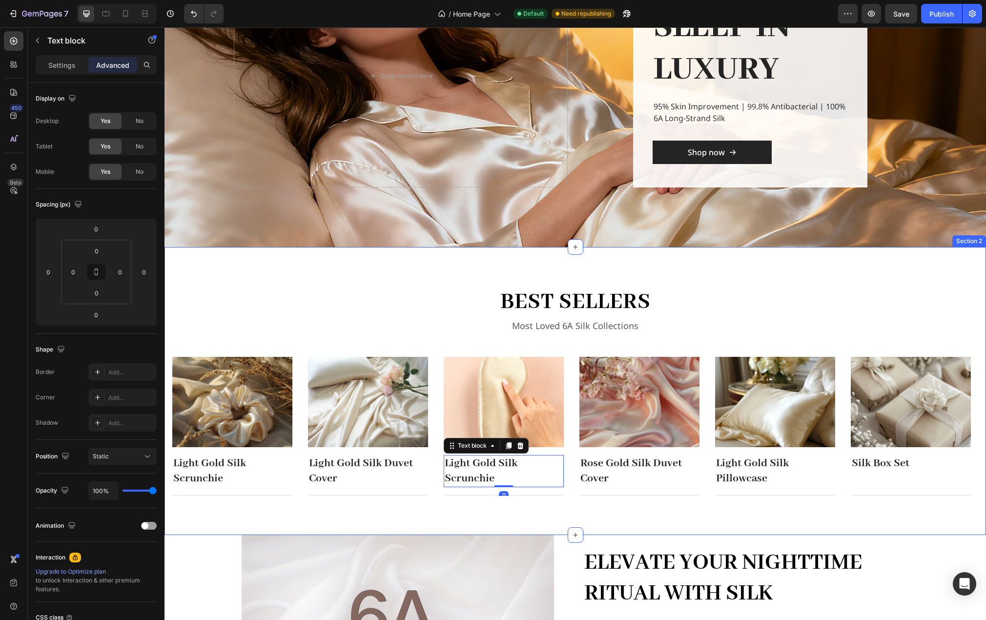
click at [399, 503] on div "best sellers Heading Most Loved 6A Silk Collections Text block Row Image Light …" at bounding box center [576, 391] width 822 height 288
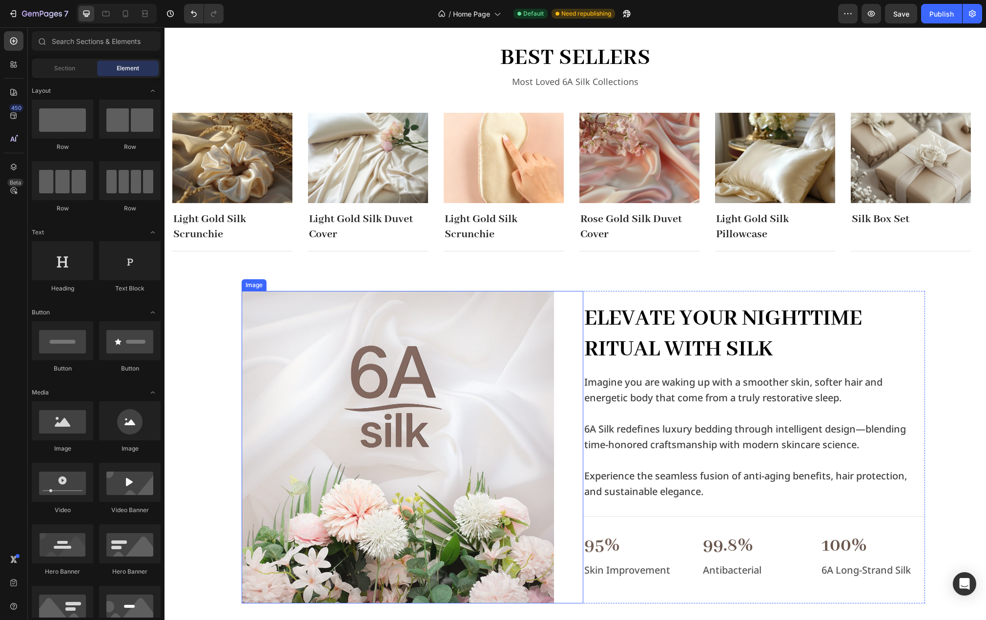
scroll to position [581, 0]
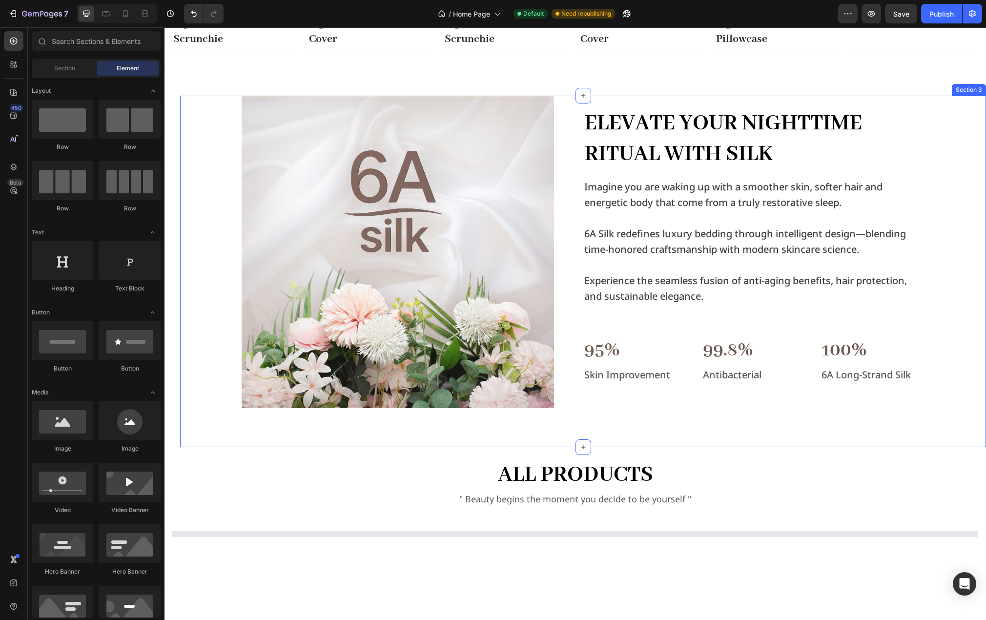
click at [207, 254] on div "Image Elevate Your Nighttime Ritual with Silk Heading Imagine you are waking up…" at bounding box center [583, 252] width 806 height 312
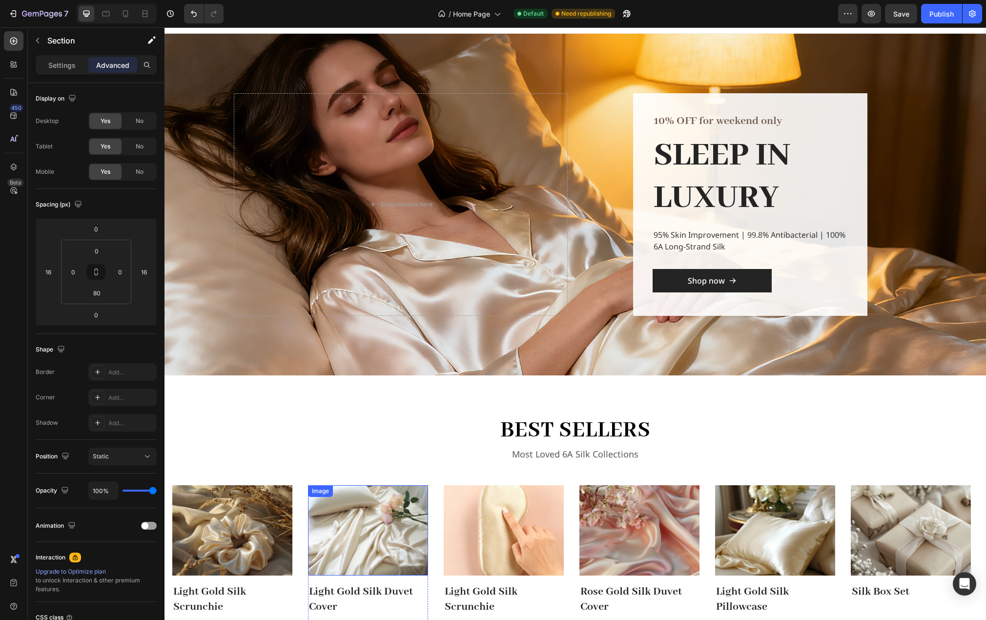
scroll to position [0, 0]
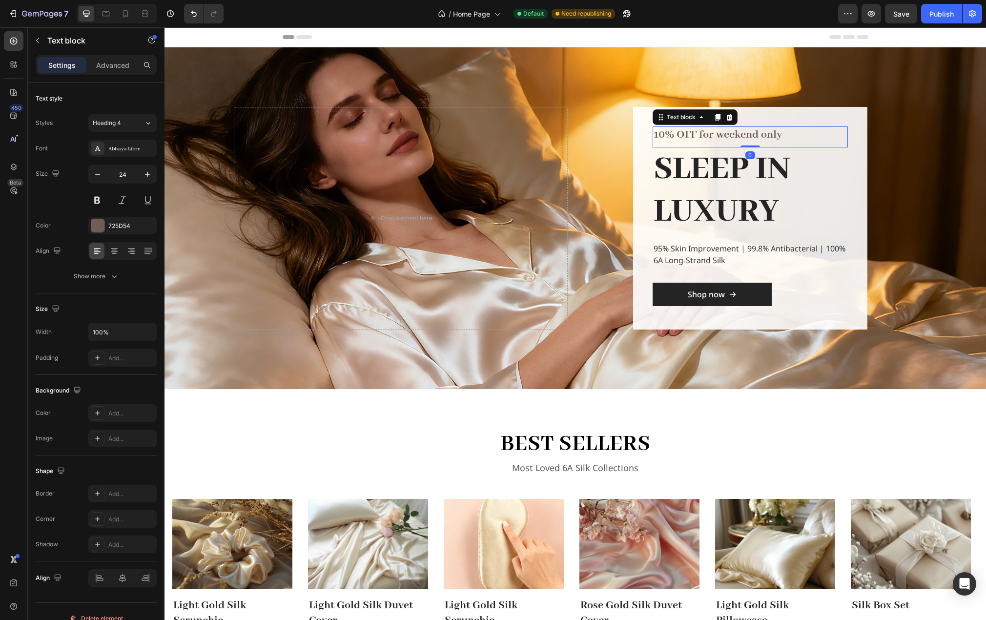
click at [771, 136] on p "10% OFF for weekend only" at bounding box center [750, 134] width 193 height 15
click at [787, 174] on h2 "SLEEP IN LUXURY" at bounding box center [750, 190] width 195 height 86
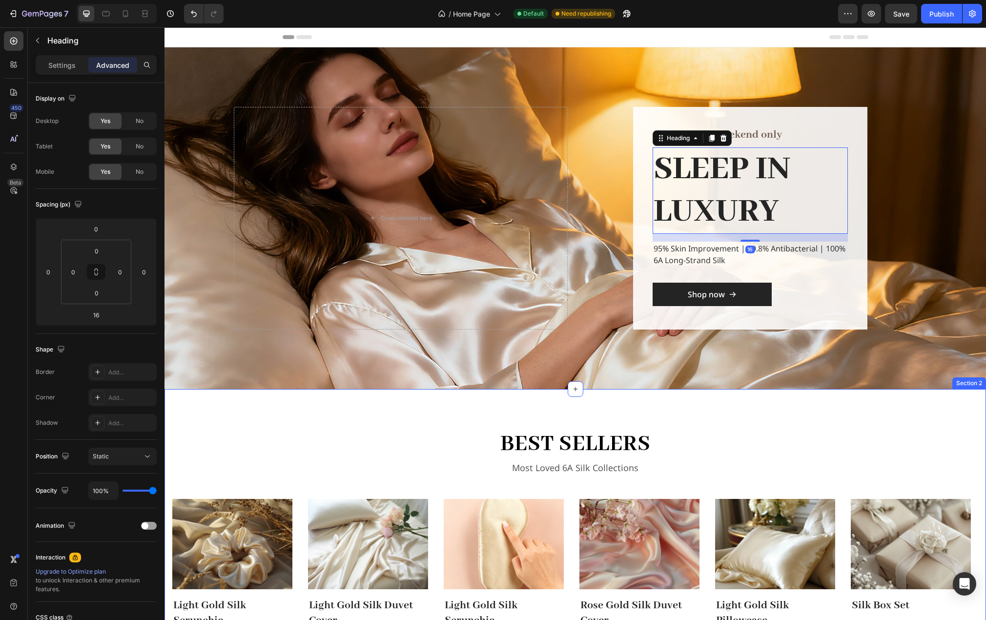
click at [268, 411] on div "best sellers Heading Most Loved 6A Silk Collections Text block Row Image Light …" at bounding box center [576, 533] width 822 height 288
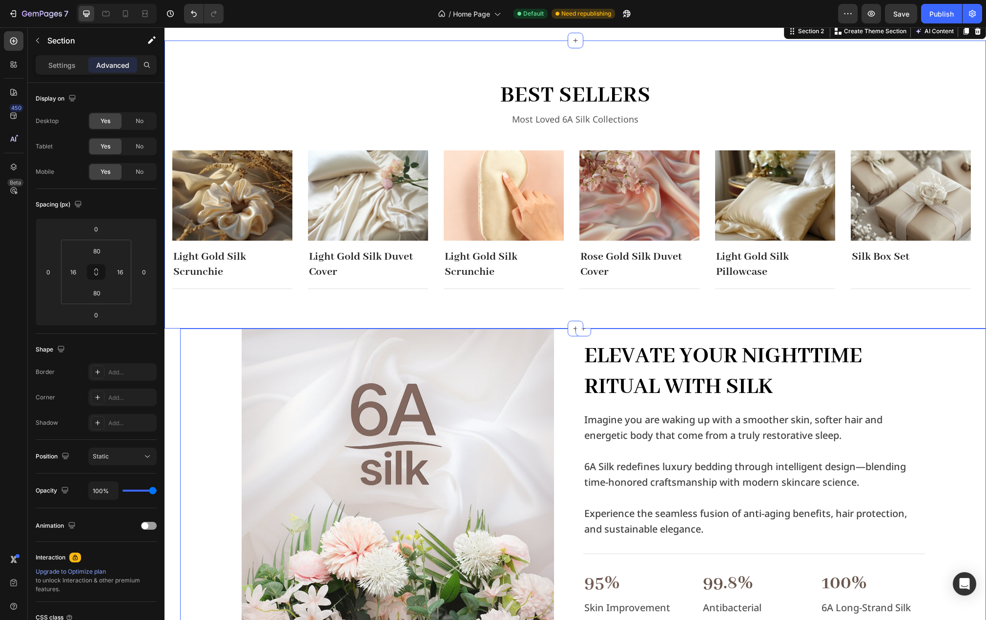
scroll to position [586, 0]
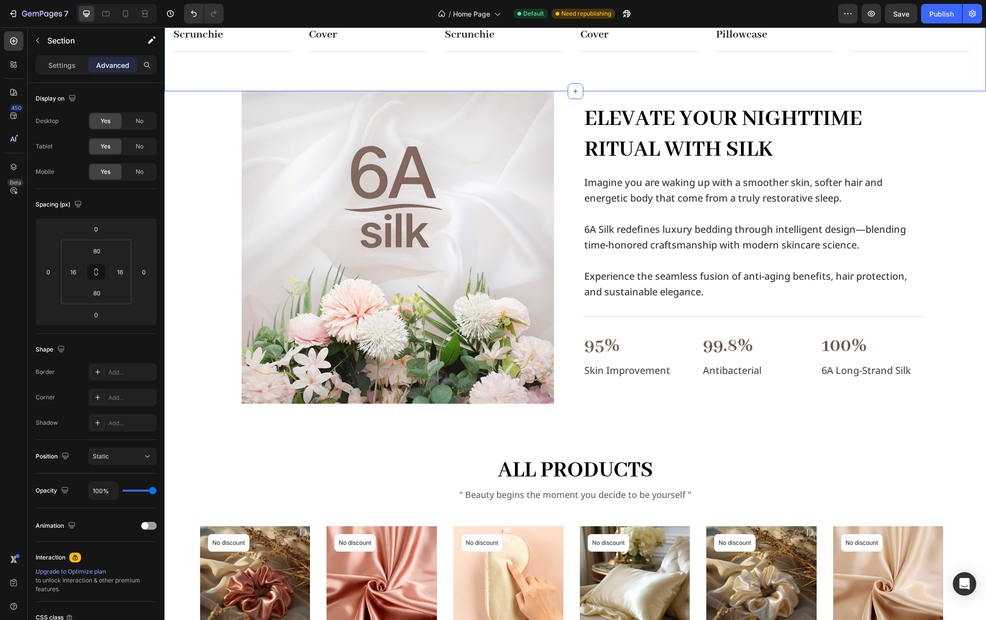
click at [174, 156] on section "Image Elevate Your Nighttime Ritual with Silk Heading Imagine you are waking up…" at bounding box center [576, 267] width 822 height 352
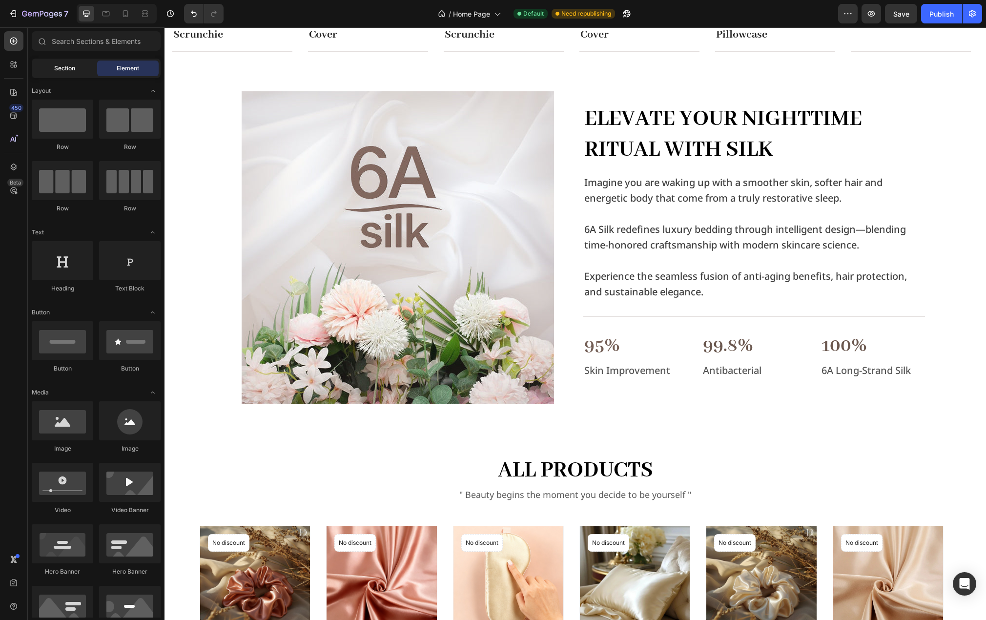
click at [67, 63] on div "Section" at bounding box center [65, 69] width 62 height 16
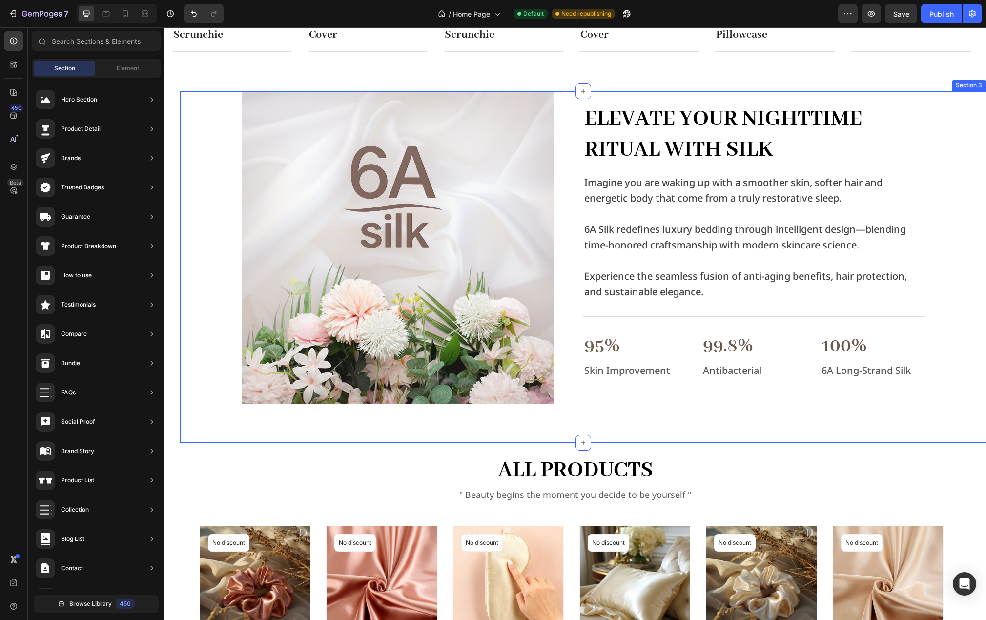
click at [216, 98] on div "Image Elevate Your Nighttime Ritual with Silk Heading Imagine you are waking up…" at bounding box center [583, 247] width 806 height 312
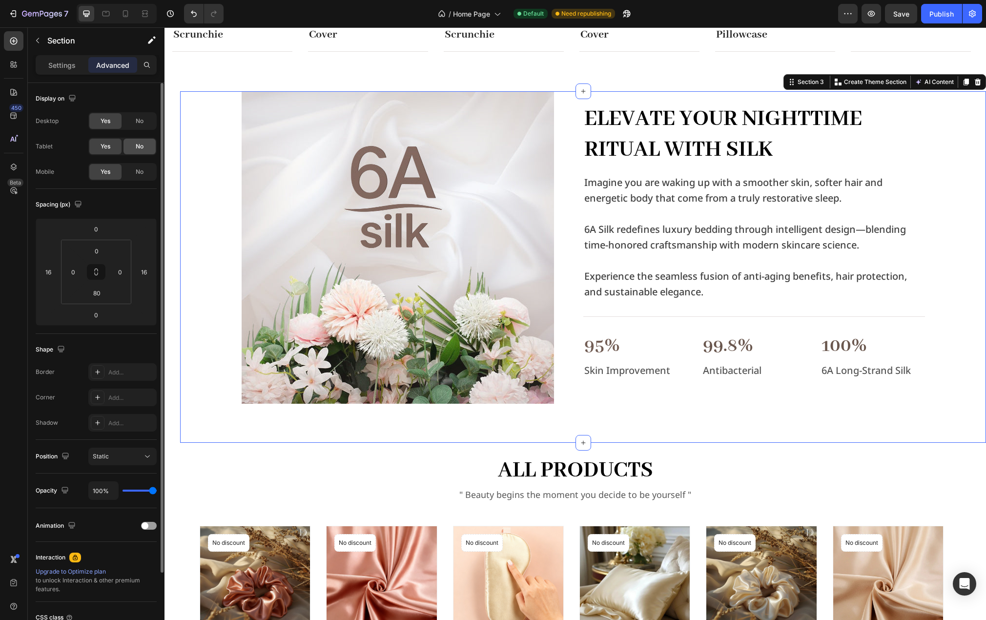
click at [138, 145] on span "No" at bounding box center [140, 146] width 8 height 9
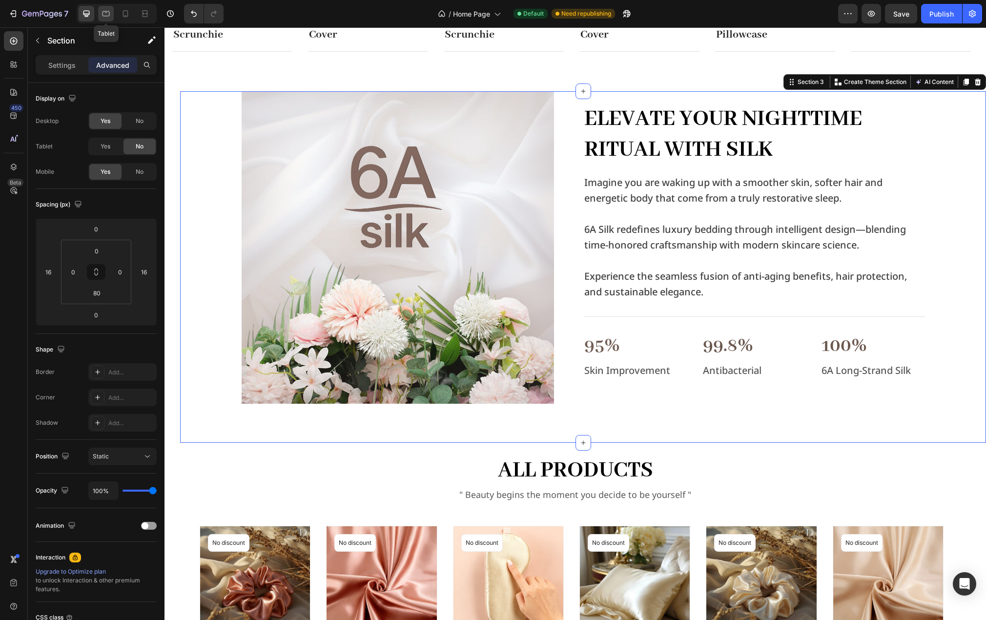
click at [110, 13] on icon at bounding box center [106, 14] width 10 height 10
type input "0"
type input "16"
type input "48"
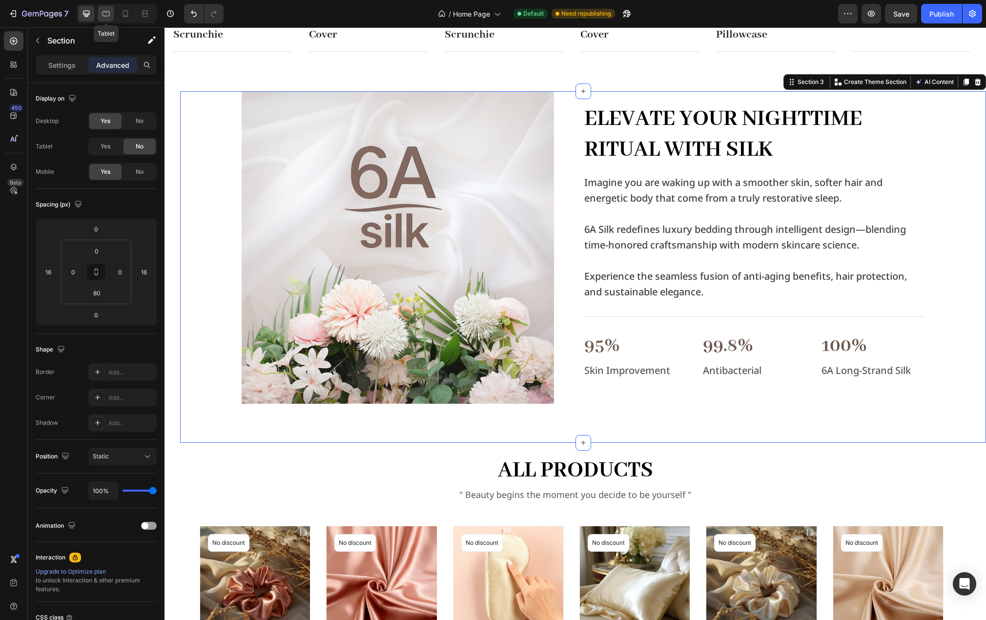
type input "16"
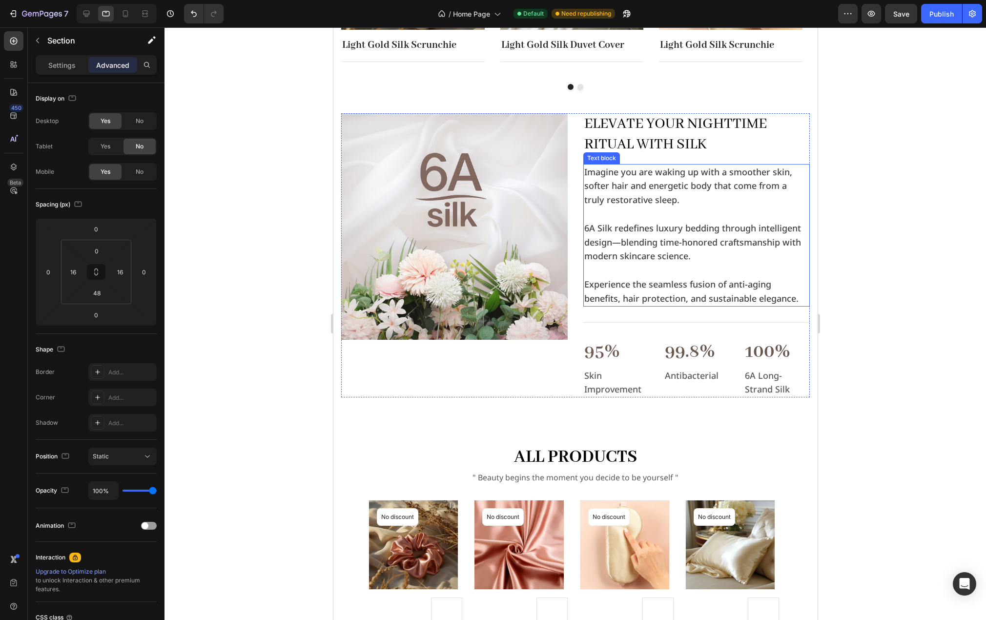
scroll to position [552, 0]
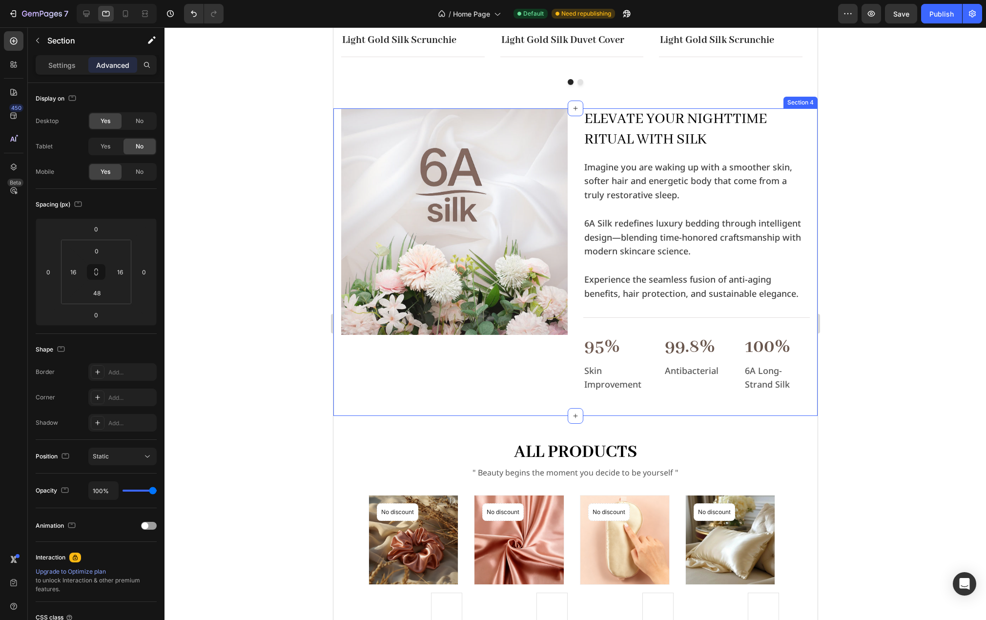
click at [352, 403] on div "Image Elevate Your Nighttime Ritual with Silk Heading Imagine you are waking up…" at bounding box center [575, 262] width 484 height 308
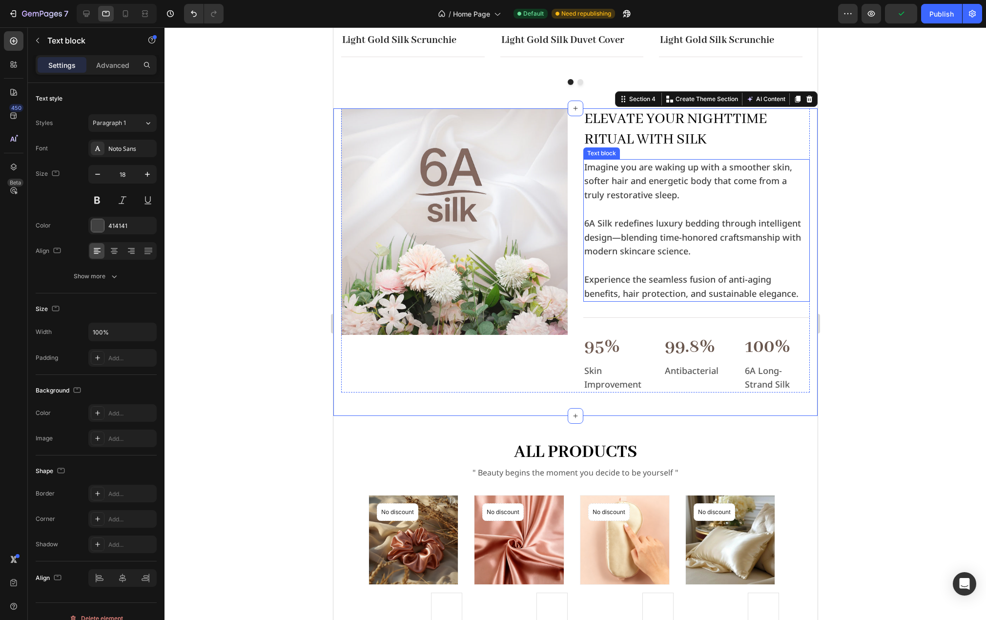
click at [665, 201] on p "Imagine you are waking up with a smoother skin, softer hair and energetic body …" at bounding box center [696, 181] width 225 height 42
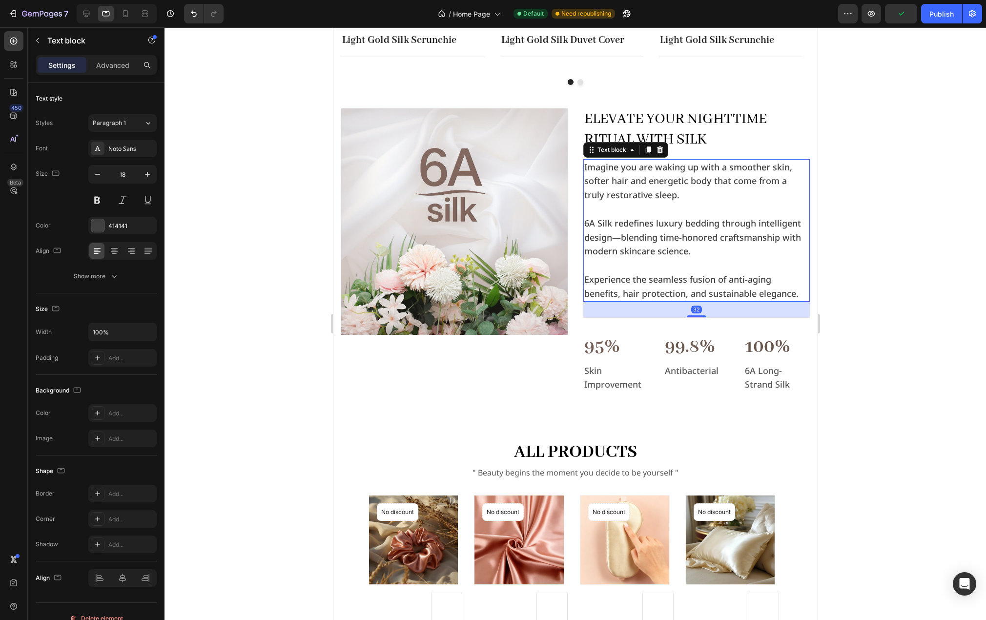
click at [651, 209] on p at bounding box center [696, 209] width 225 height 14
click at [651, 209] on p "Rich Text Editor. Editing area: main" at bounding box center [696, 209] width 225 height 14
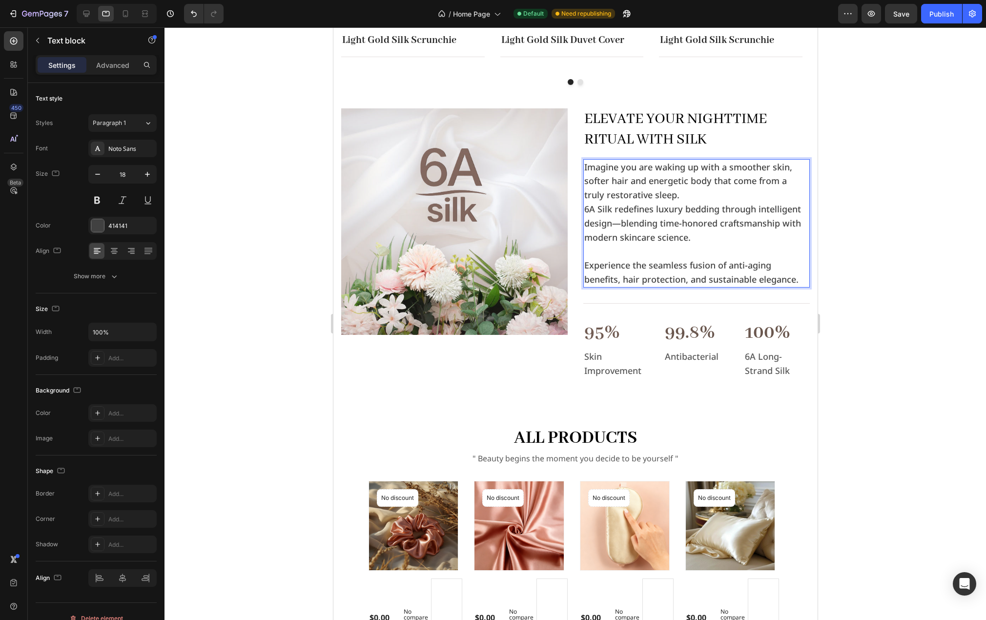
click at [604, 245] on p "Rich Text Editor. Editing area: main" at bounding box center [696, 251] width 225 height 14
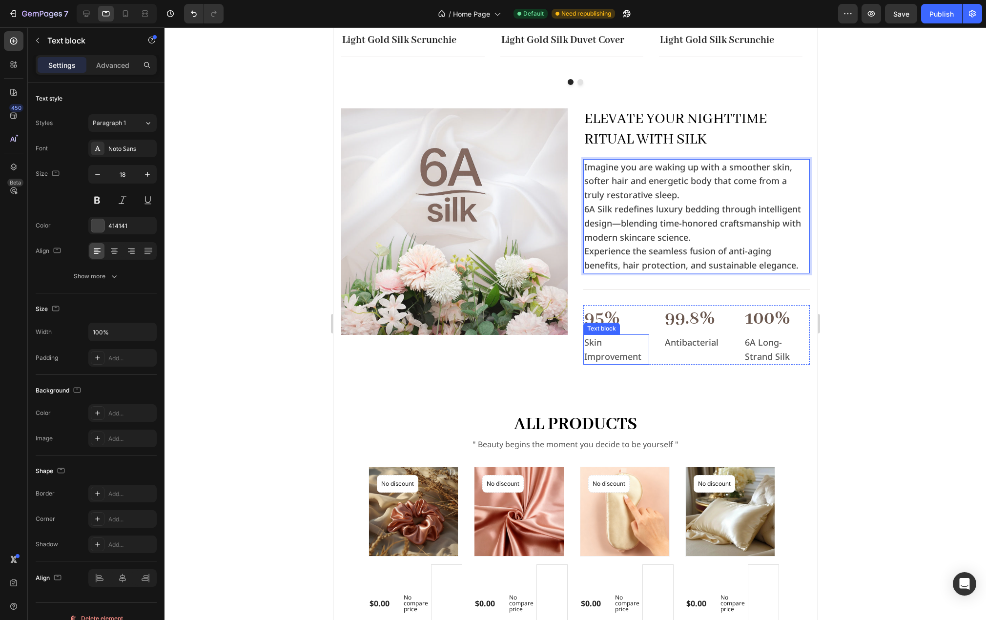
click at [601, 319] on h3 "95%" at bounding box center [616, 318] width 66 height 27
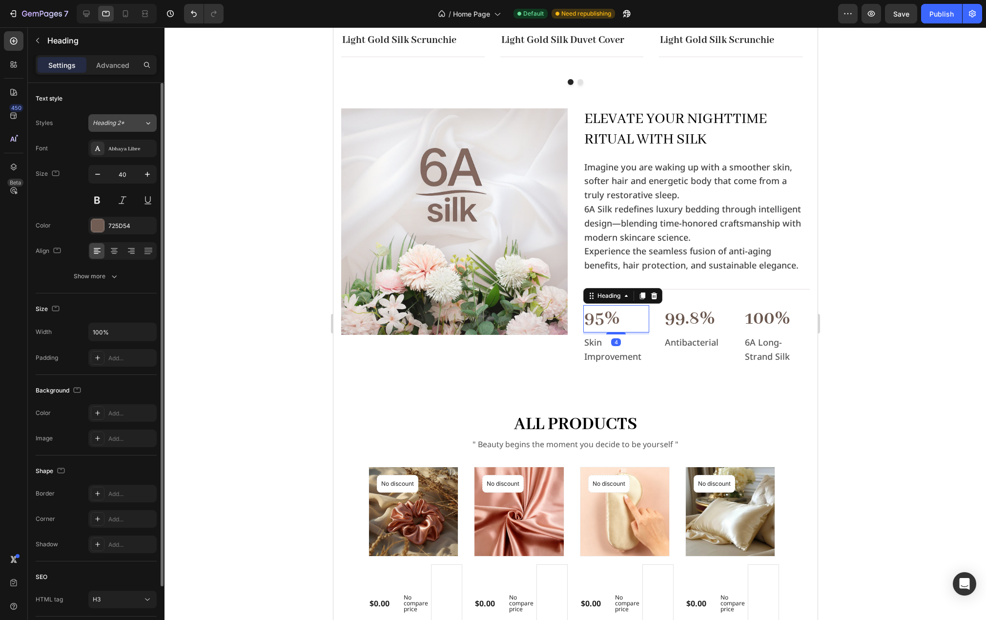
click at [138, 125] on div "Heading 2*" at bounding box center [118, 123] width 51 height 9
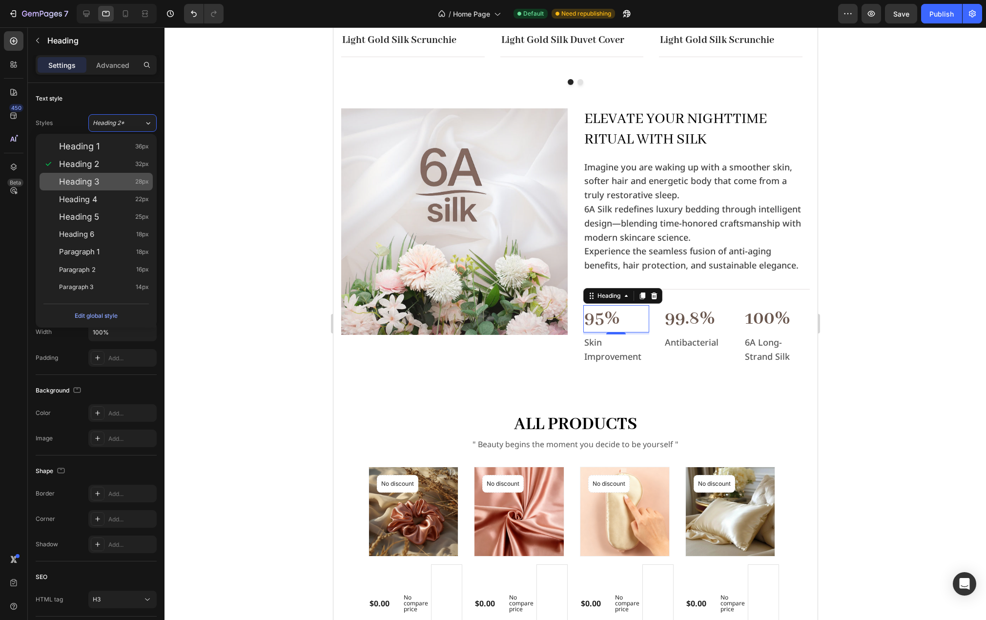
click at [104, 175] on div "Heading 3 28px" at bounding box center [96, 182] width 113 height 18
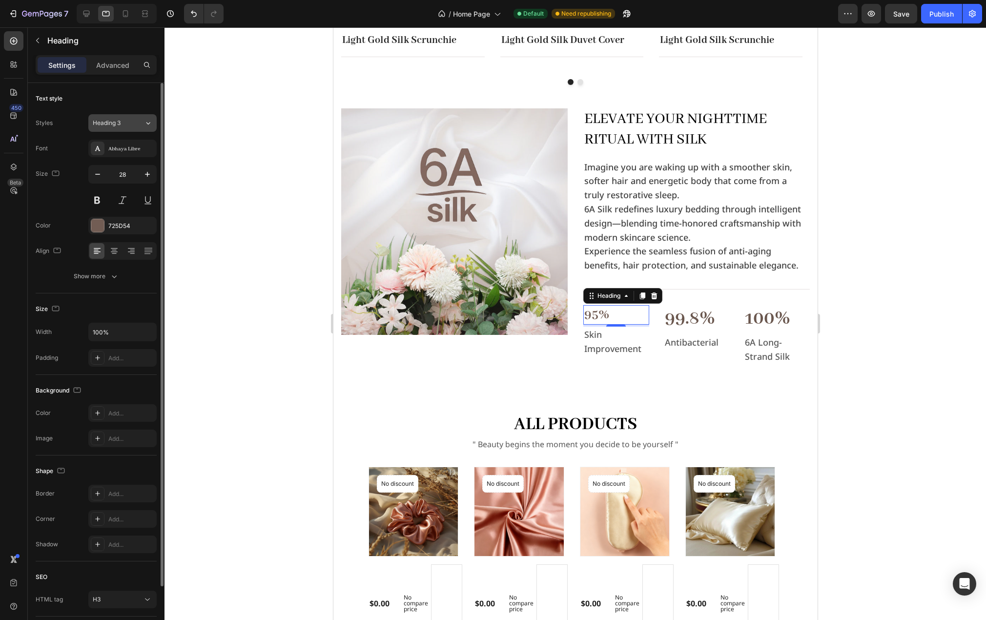
click at [134, 123] on div "Heading 3" at bounding box center [118, 123] width 51 height 9
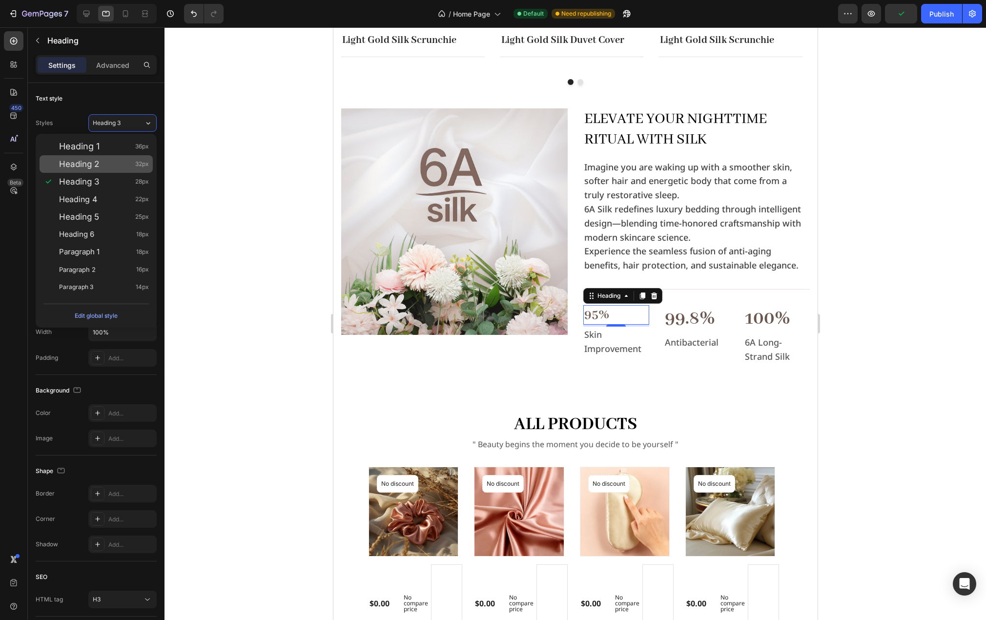
click at [101, 168] on div "Heading 2 32px" at bounding box center [104, 164] width 90 height 10
type input "32"
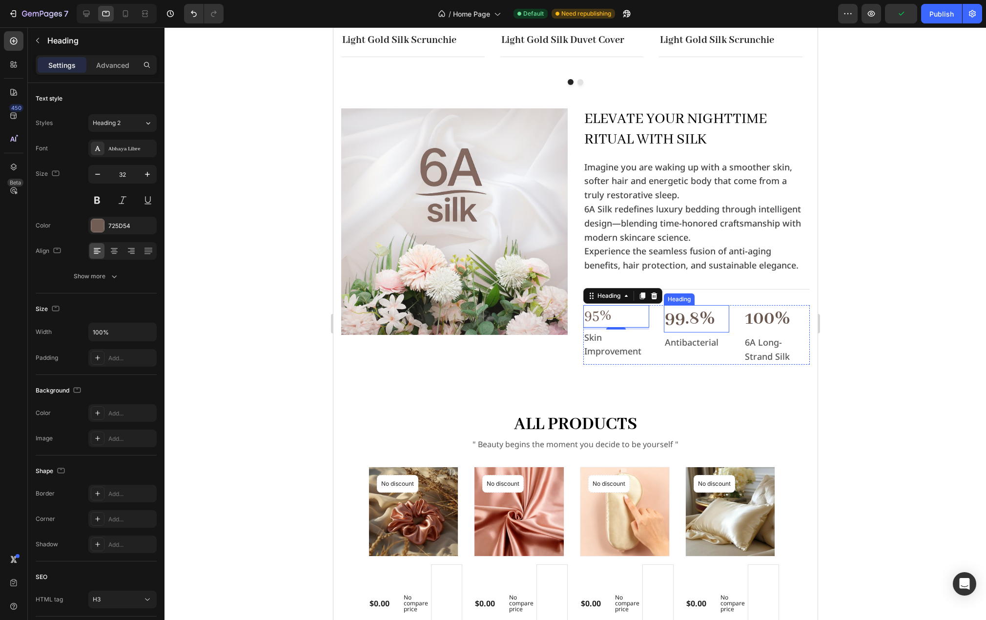
click at [688, 316] on h3 "99.8%" at bounding box center [696, 318] width 66 height 27
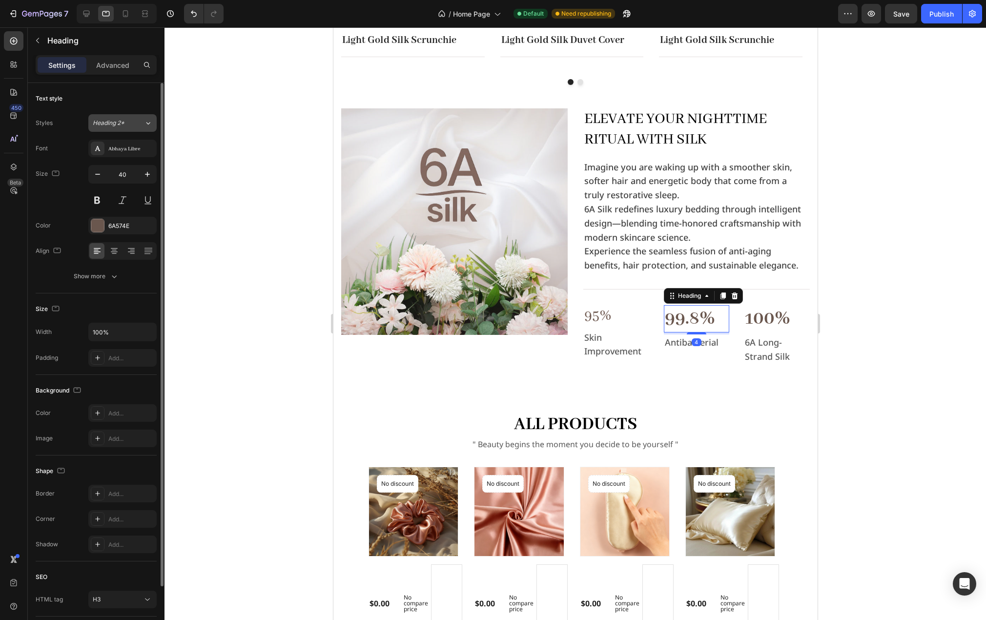
click at [135, 121] on div "Heading 2*" at bounding box center [118, 123] width 51 height 9
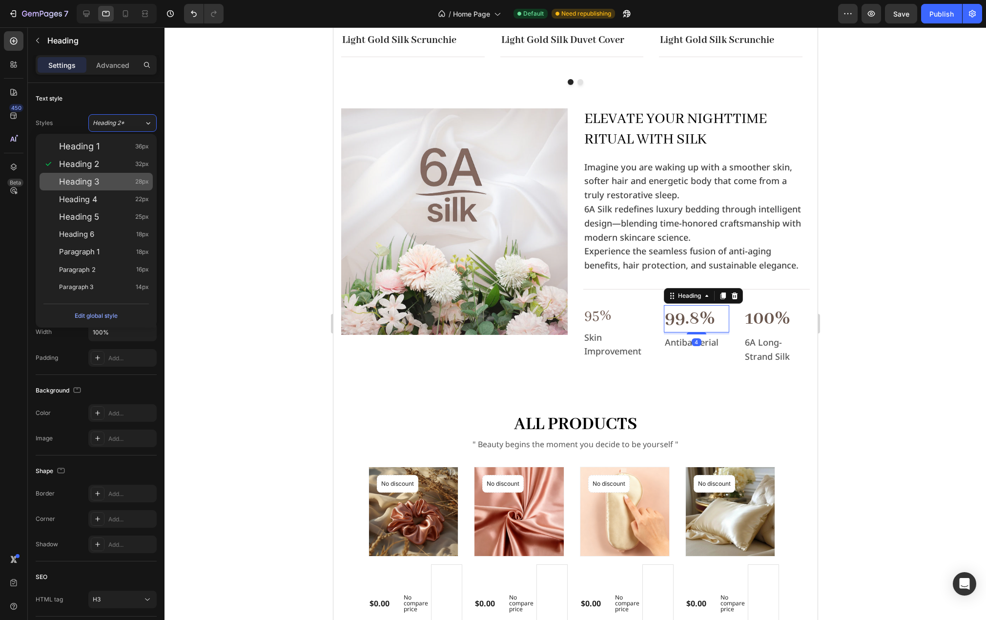
click at [103, 182] on div "Heading 3 28px" at bounding box center [104, 182] width 90 height 10
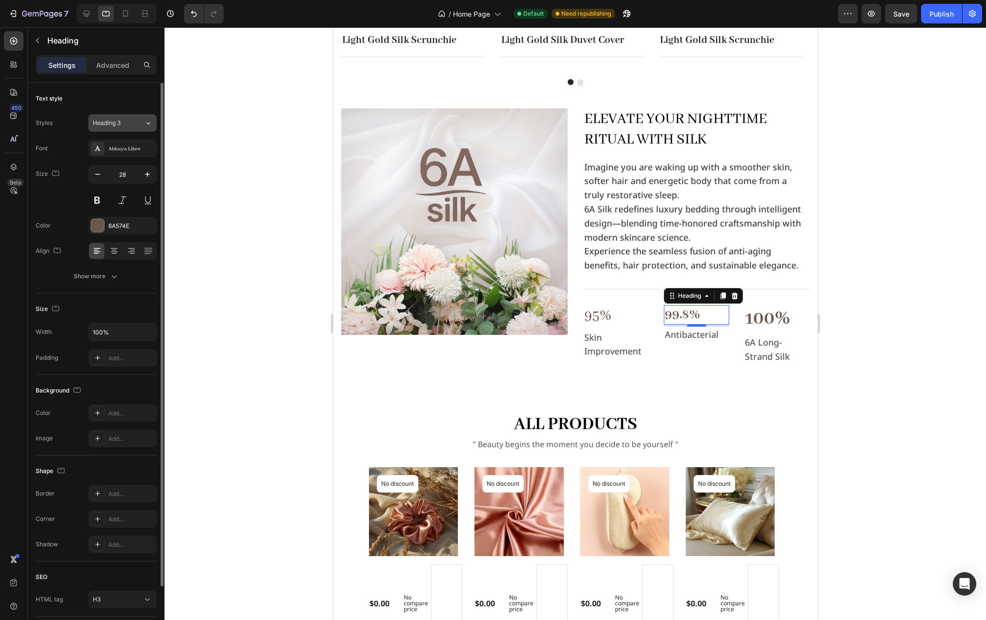
click at [145, 124] on icon at bounding box center [148, 123] width 8 height 10
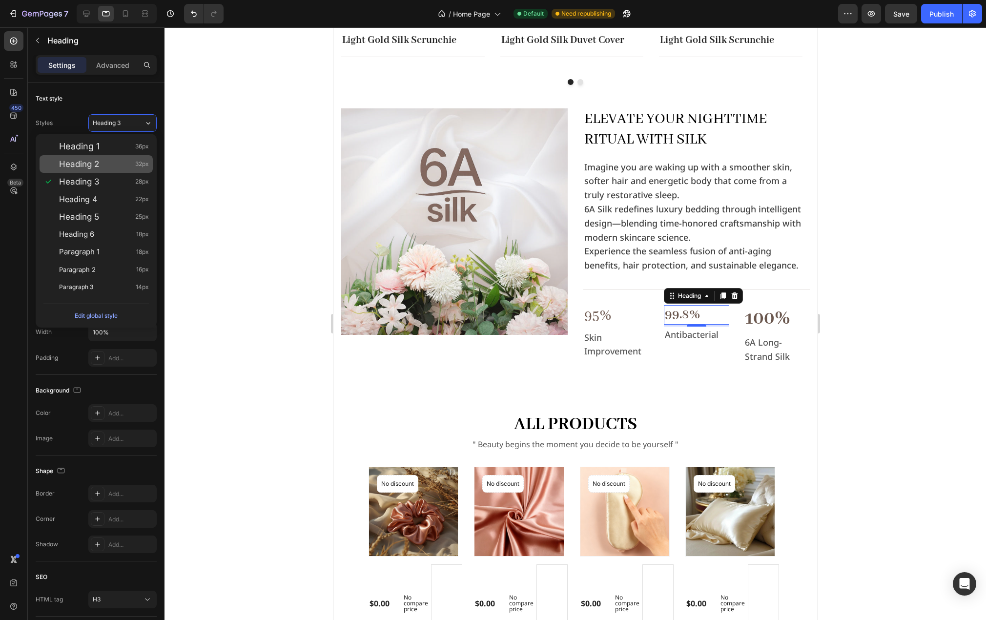
click at [115, 163] on div "Heading 2 32px" at bounding box center [104, 164] width 90 height 10
type input "32"
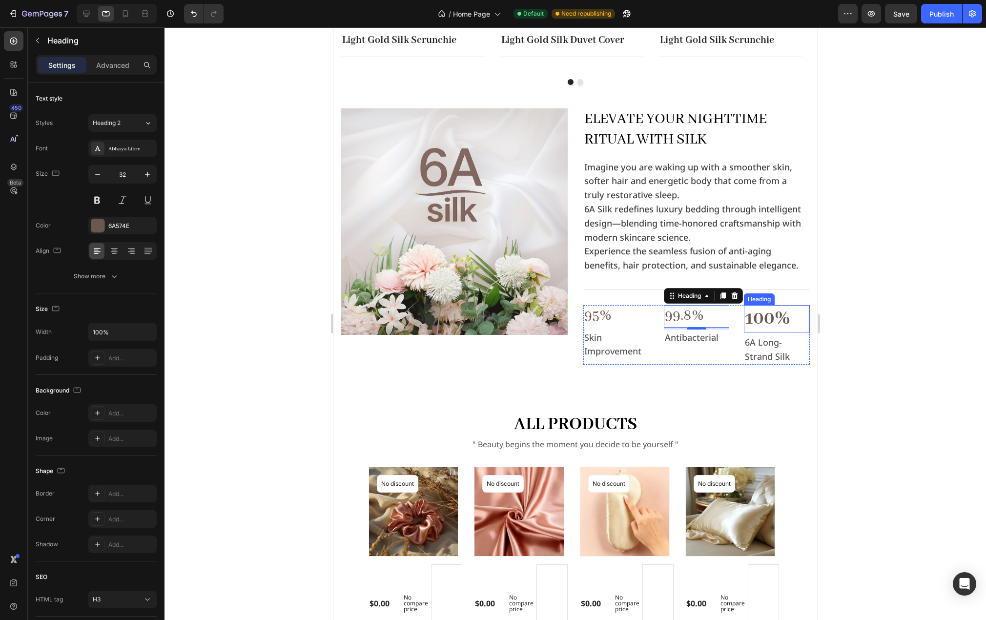
click at [749, 317] on h3 "100%" at bounding box center [777, 318] width 66 height 27
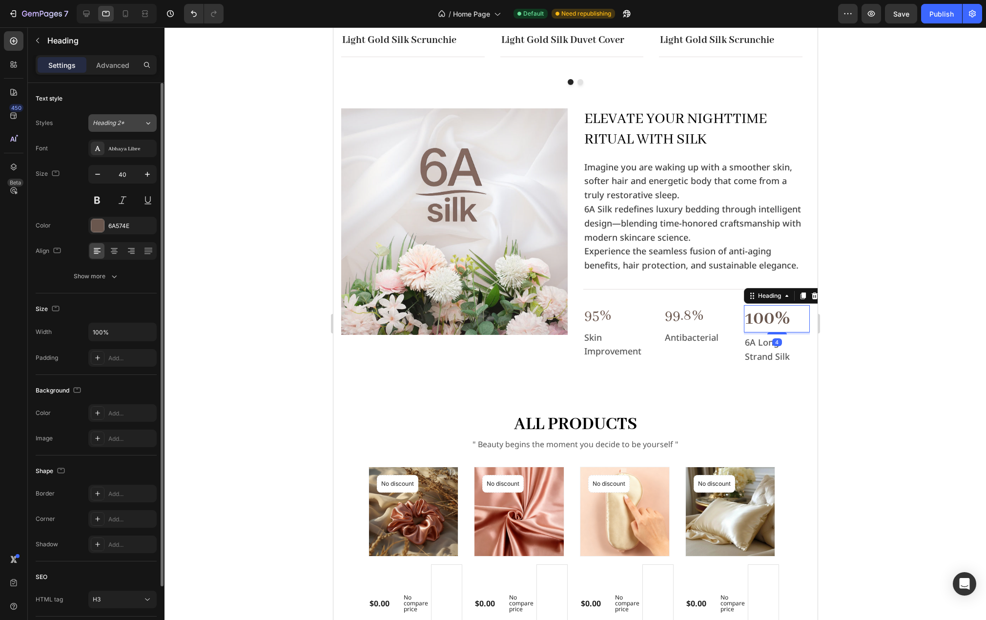
click at [132, 124] on div "Heading 2*" at bounding box center [118, 123] width 51 height 9
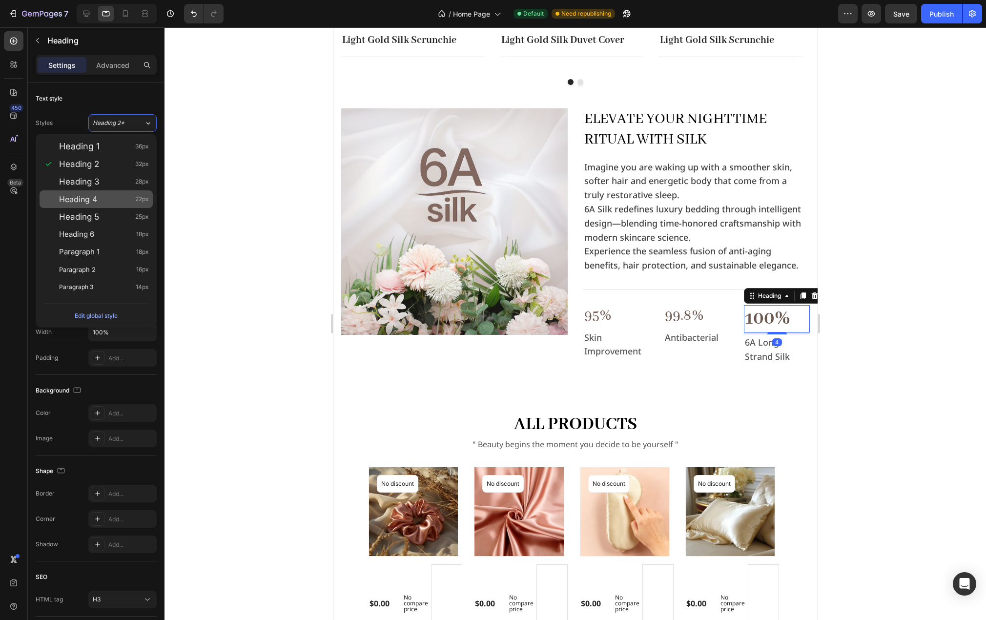
click at [112, 191] on div "Heading 4 22px" at bounding box center [96, 199] width 113 height 18
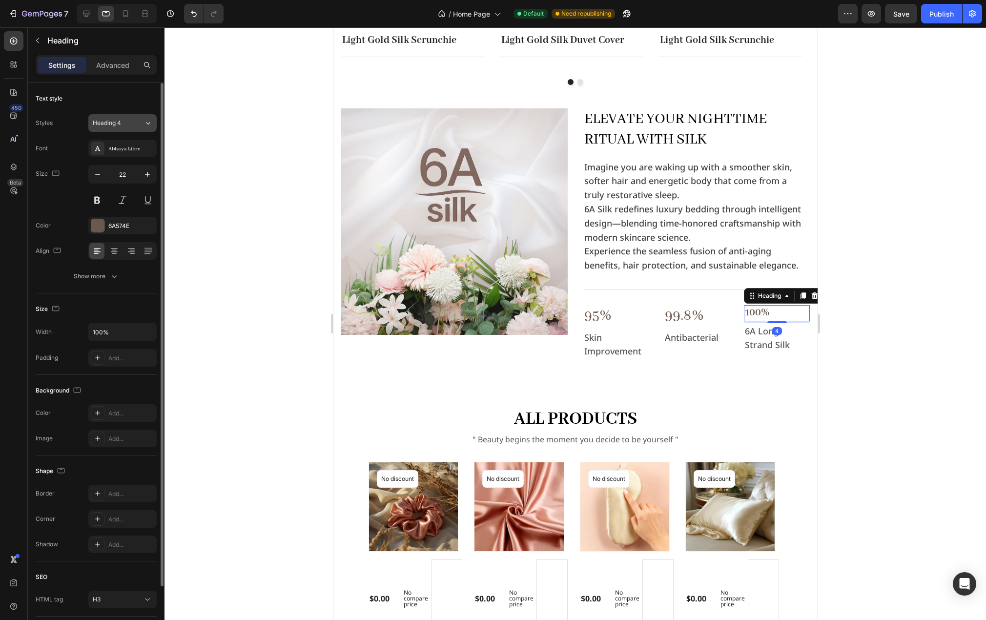
click at [142, 123] on div "Heading 4" at bounding box center [118, 123] width 51 height 9
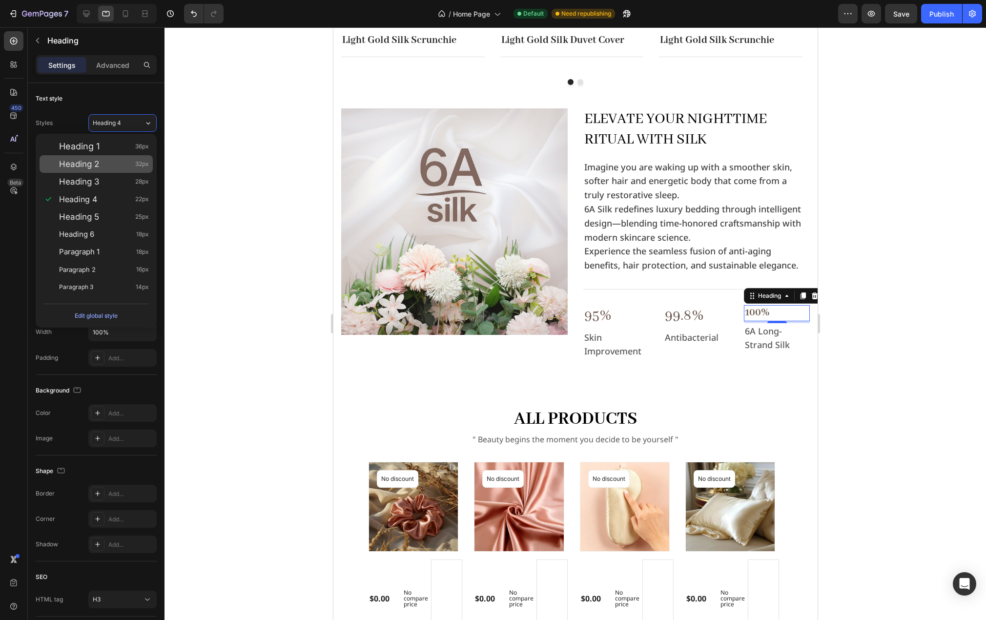
click at [118, 164] on div "Heading 2 32px" at bounding box center [104, 164] width 90 height 10
type input "32"
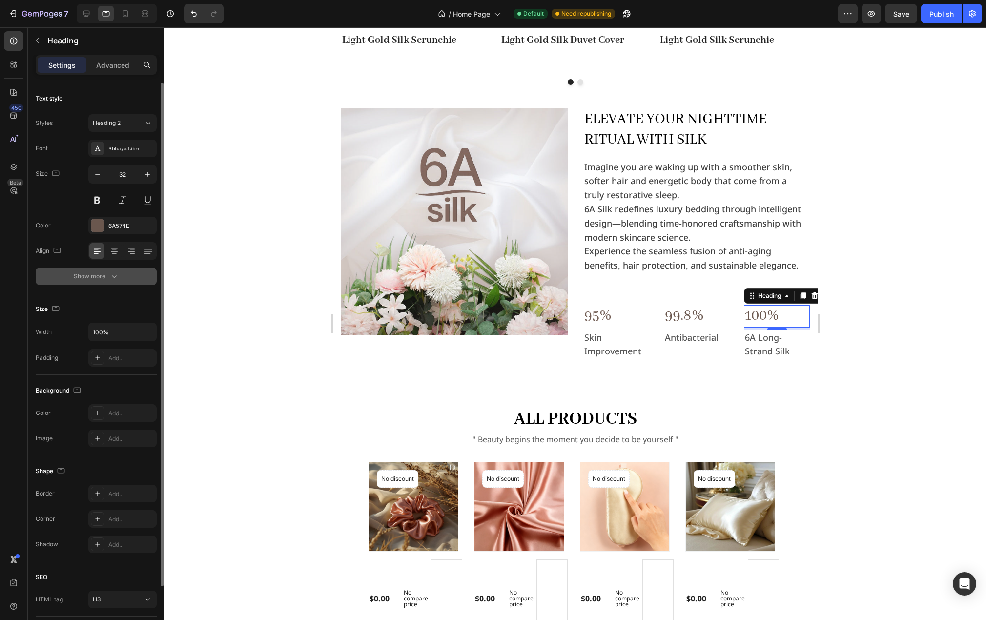
click at [100, 280] on div "Show more" at bounding box center [96, 276] width 45 height 10
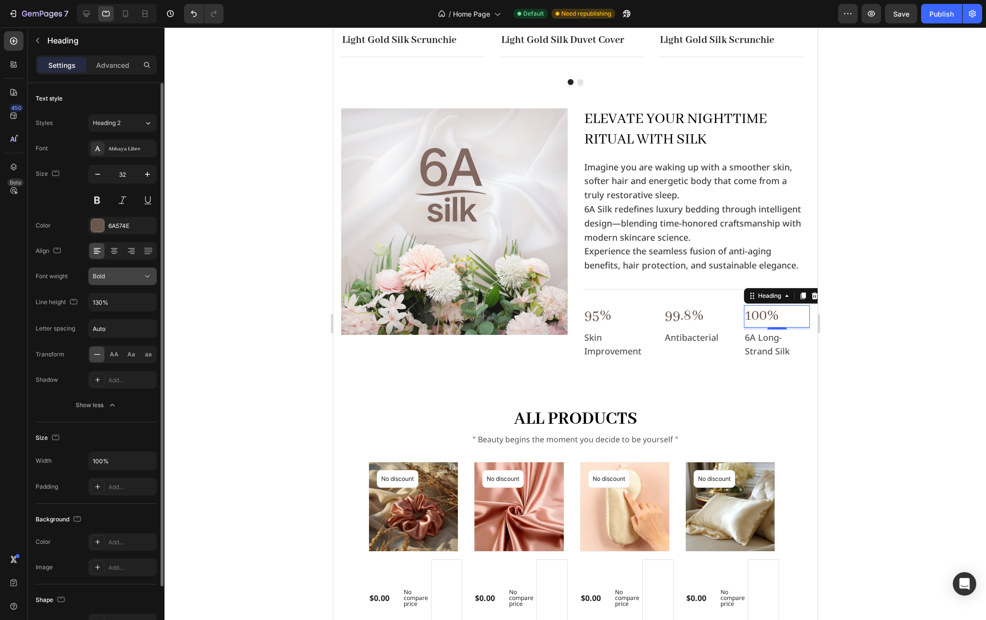
click at [147, 274] on icon at bounding box center [148, 276] width 10 height 10
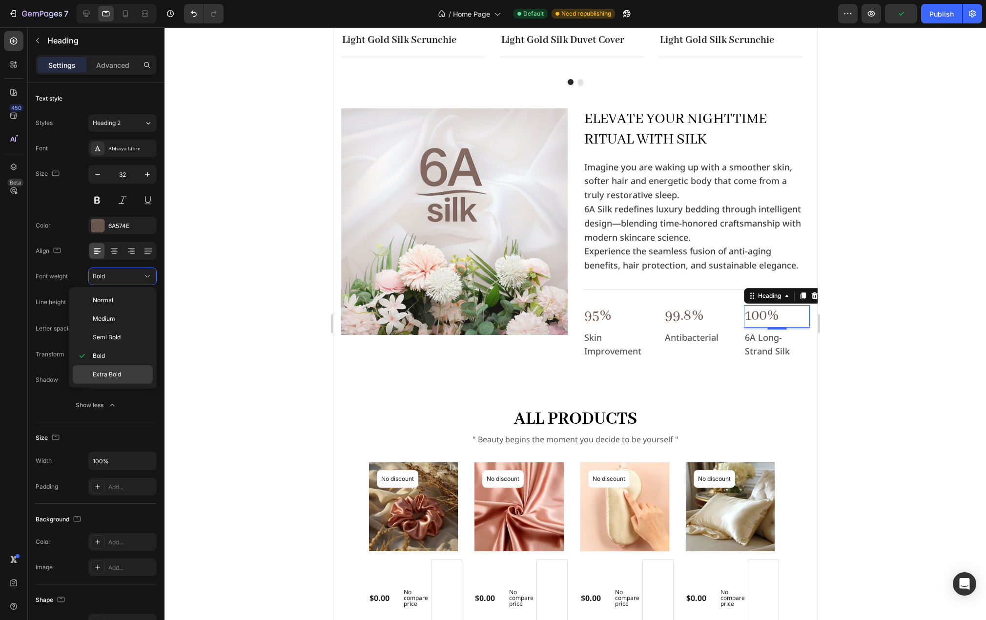
click at [116, 374] on span "Extra Bold" at bounding box center [107, 374] width 28 height 9
click at [687, 314] on h3 "99.8%" at bounding box center [696, 316] width 66 height 22
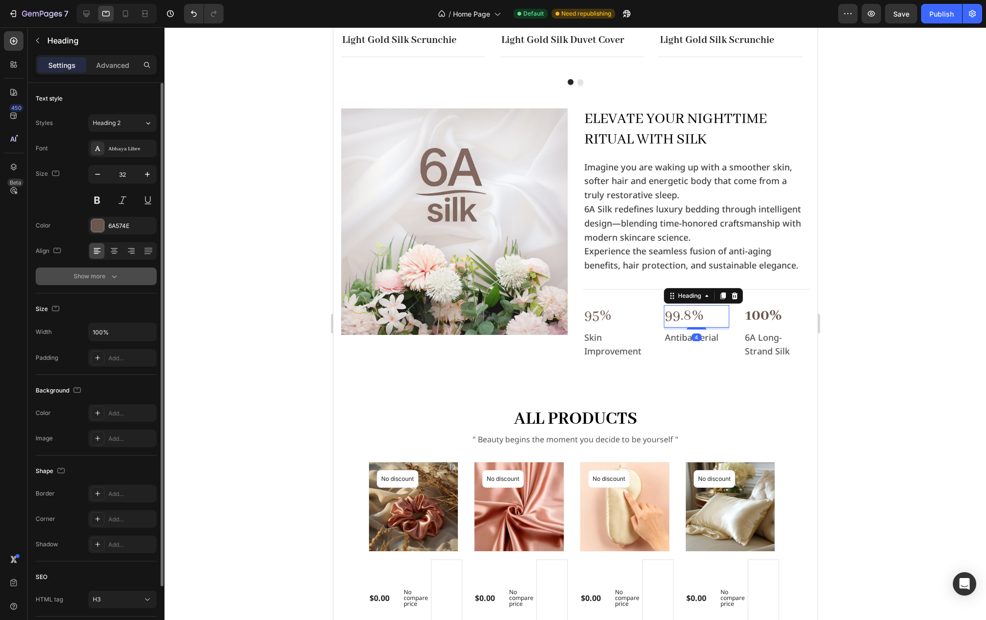
click at [107, 281] on button "Show more" at bounding box center [96, 277] width 121 height 18
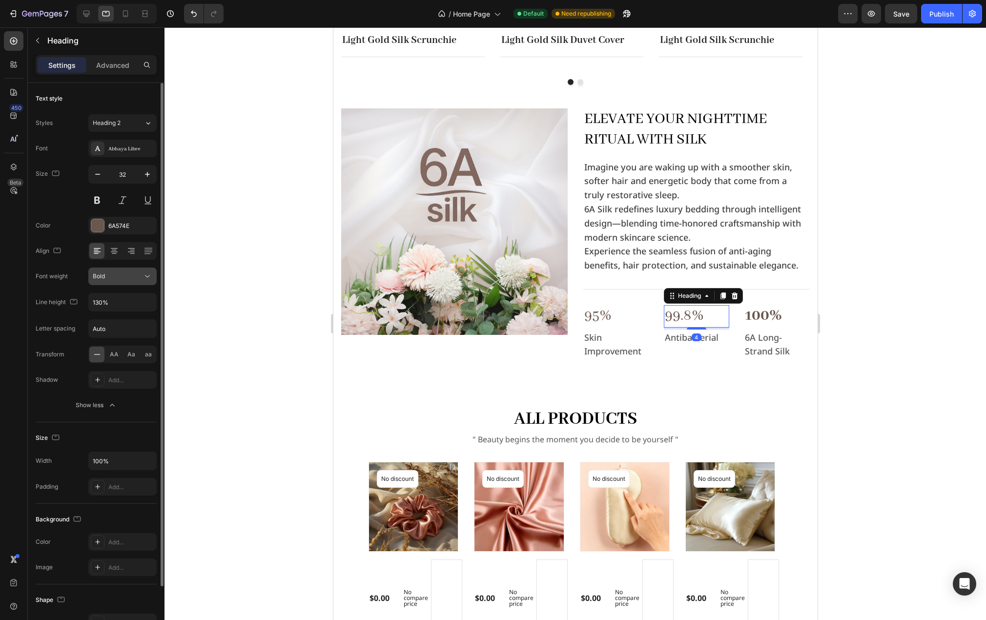
click at [138, 271] on button "Bold" at bounding box center [122, 277] width 68 height 18
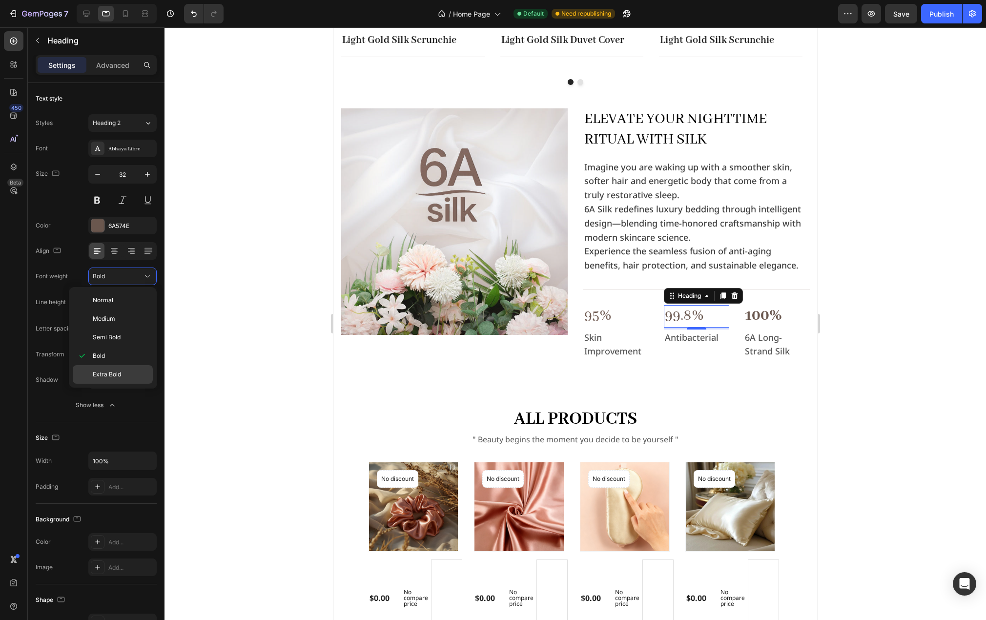
click at [108, 371] on span "Extra Bold" at bounding box center [107, 374] width 28 height 9
click at [593, 320] on div "Text block" at bounding box center [601, 323] width 33 height 9
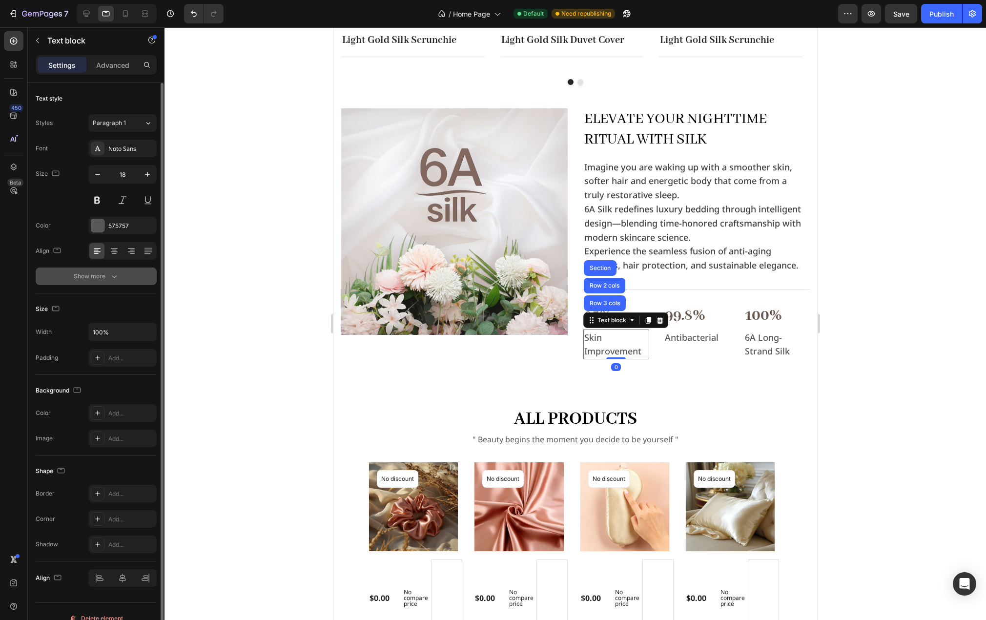
click at [108, 276] on div "Show more" at bounding box center [96, 276] width 45 height 10
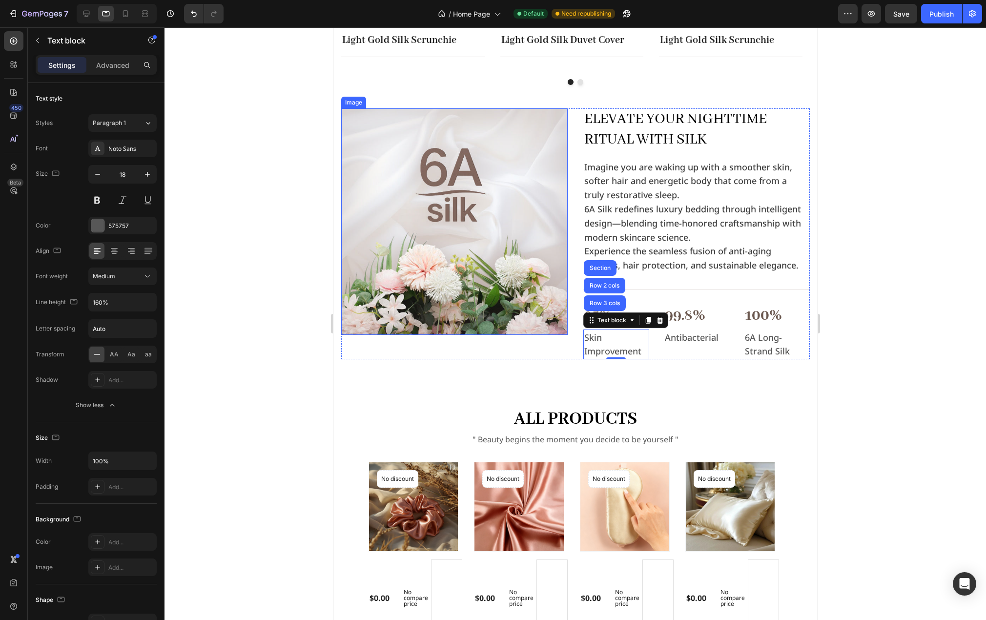
click at [549, 313] on img at bounding box center [454, 221] width 227 height 227
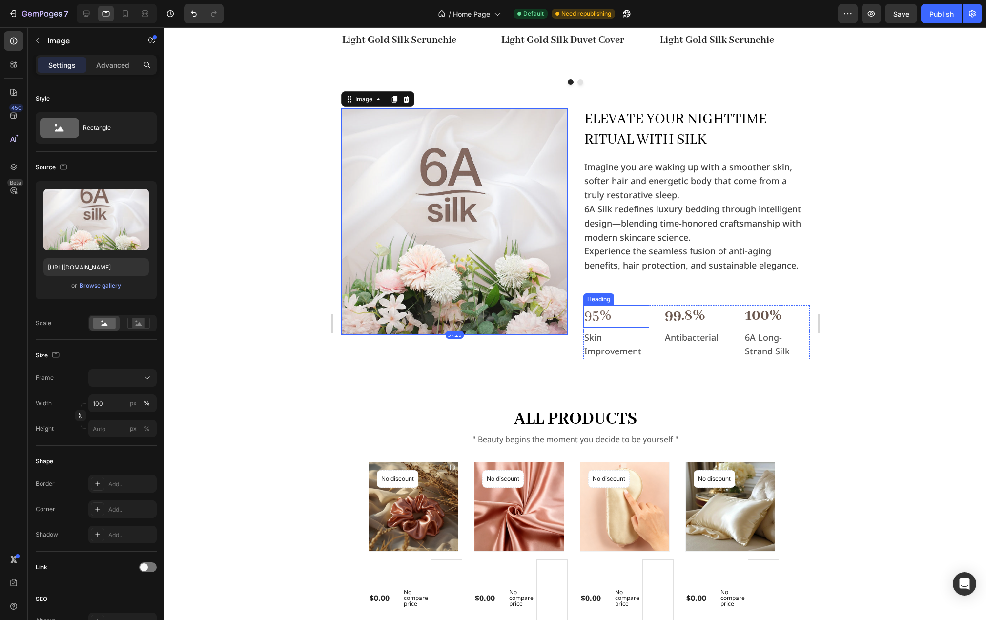
click at [593, 311] on h3 "95%" at bounding box center [616, 316] width 66 height 22
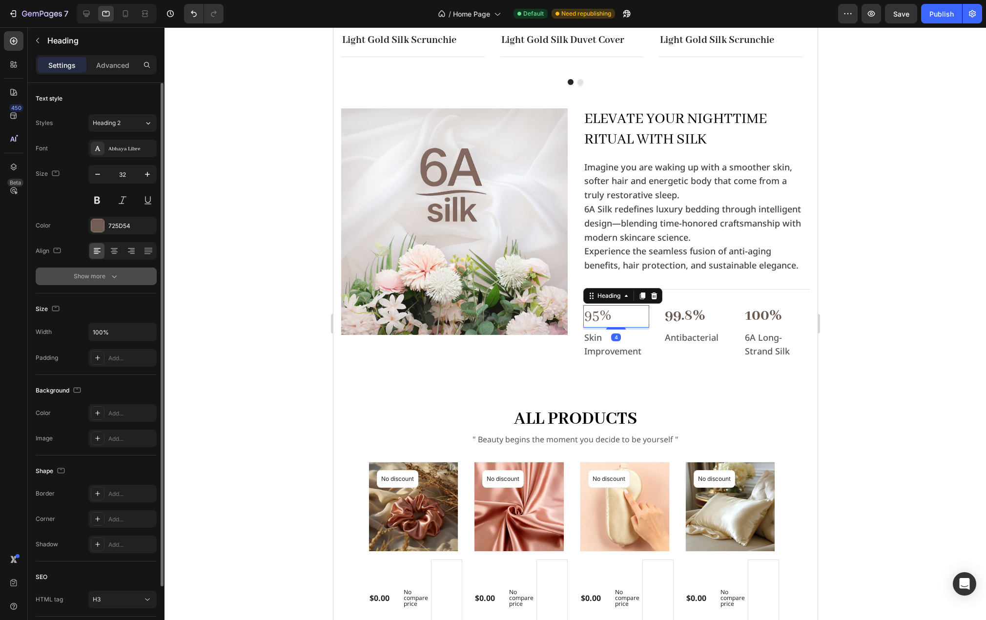
click at [81, 278] on div "Show more" at bounding box center [96, 276] width 45 height 10
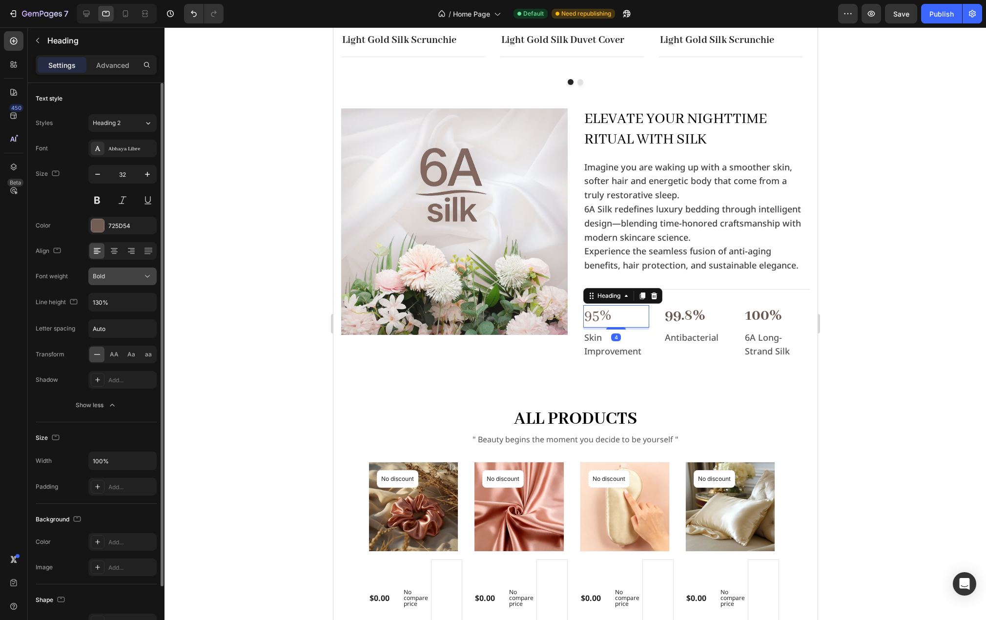
click at [141, 275] on div "Bold" at bounding box center [118, 276] width 50 height 9
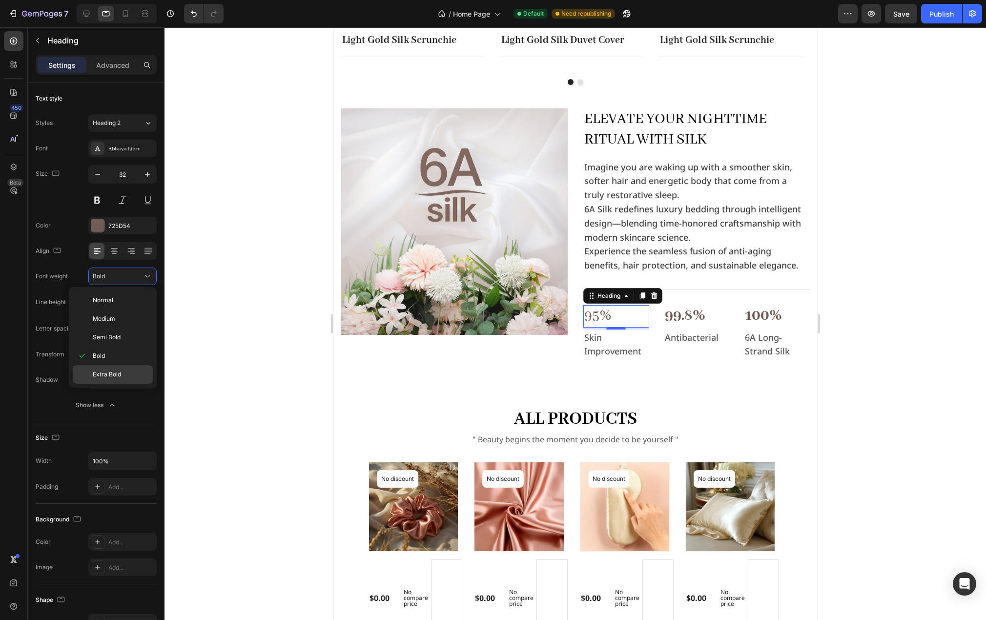
click at [109, 372] on span "Extra Bold" at bounding box center [107, 374] width 28 height 9
click at [601, 350] on p "Skin Improvement" at bounding box center [616, 345] width 64 height 28
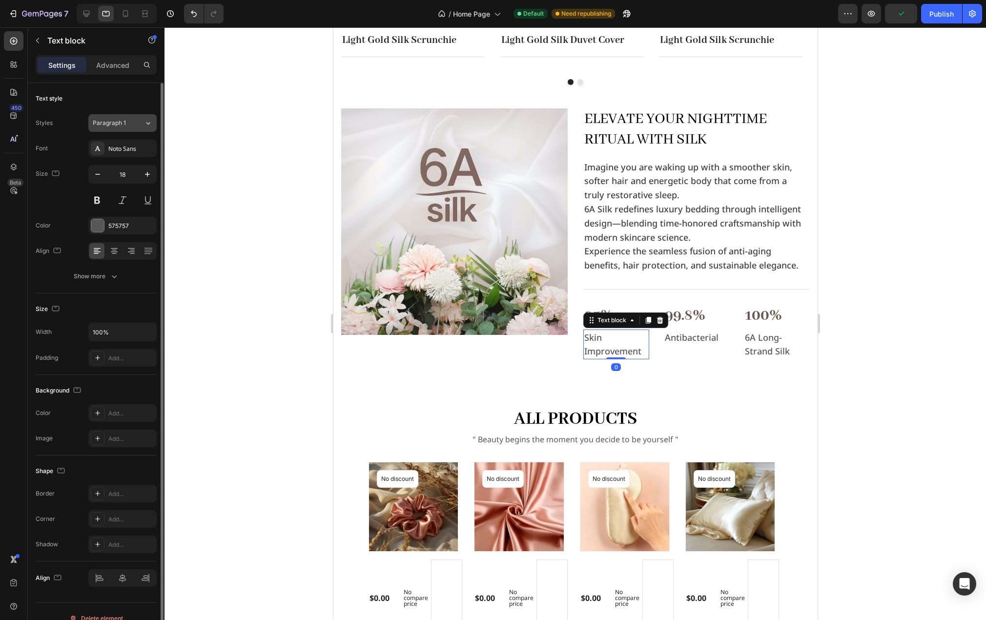
click at [139, 124] on div "Paragraph 1" at bounding box center [118, 123] width 51 height 9
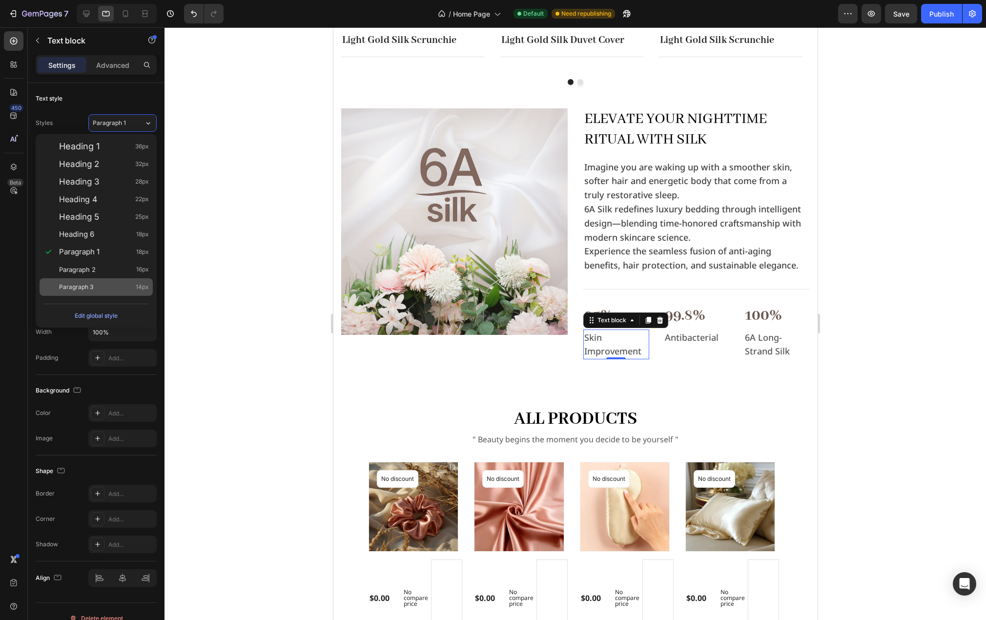
click at [98, 283] on div "Paragraph 3 14px" at bounding box center [104, 287] width 90 height 10
type input "14"
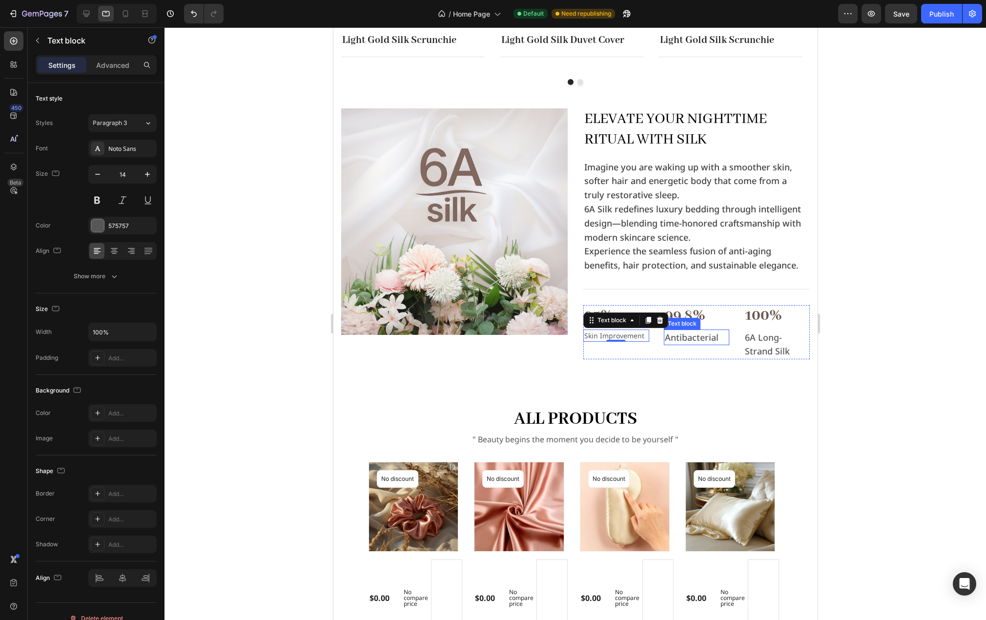
click at [687, 338] on p "Antibacterial" at bounding box center [696, 338] width 64 height 14
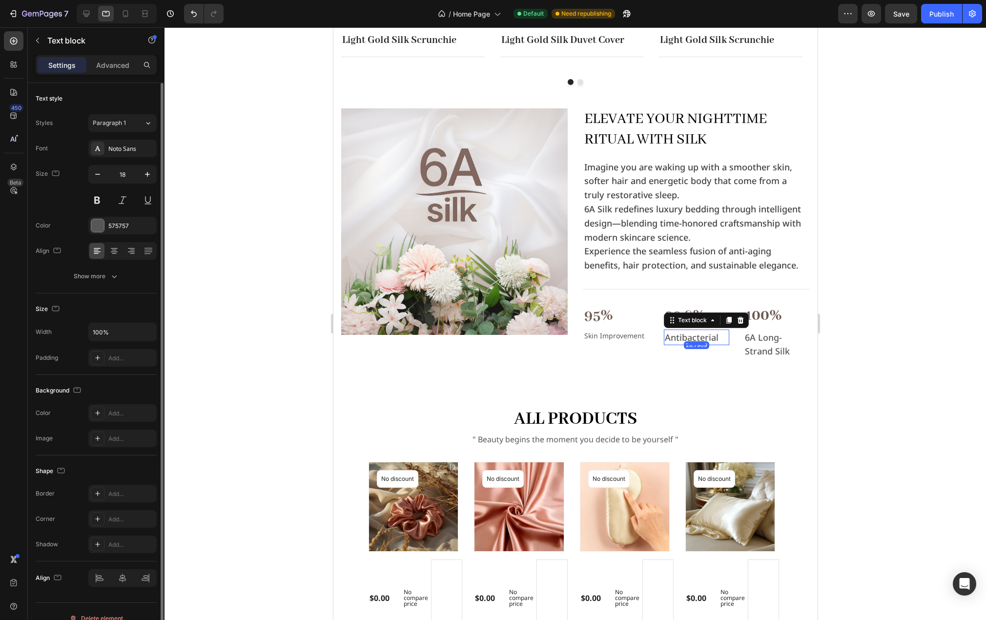
click at [142, 133] on div "Styles Paragraph 1 Font Noto Sans Size 18 Color 575757 Align Show more" at bounding box center [96, 199] width 121 height 171
click at [142, 125] on div "Paragraph 1" at bounding box center [118, 123] width 51 height 9
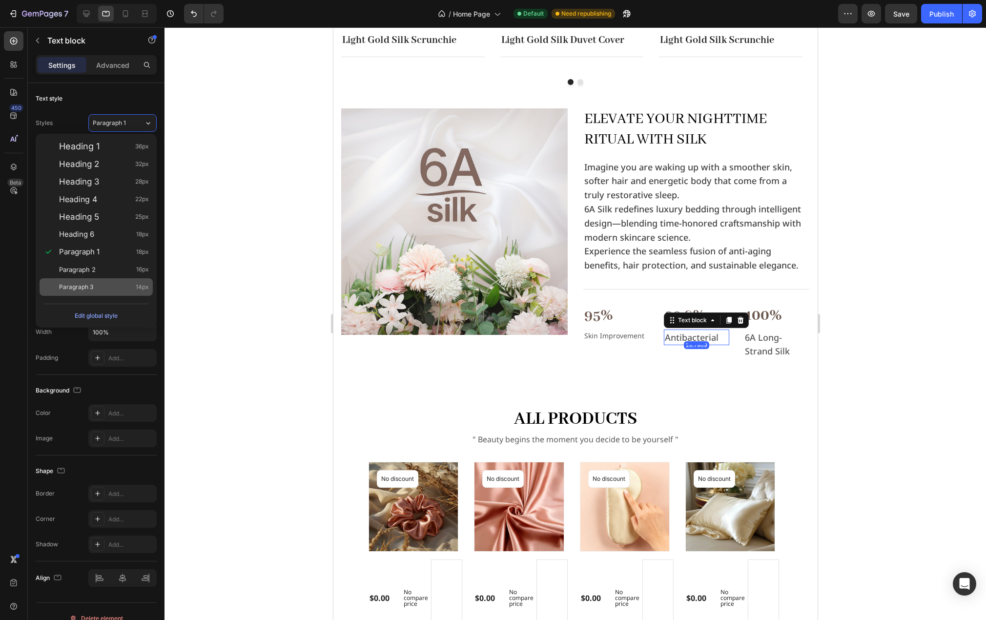
click at [109, 282] on div "Paragraph 3 14px" at bounding box center [96, 287] width 113 height 18
type input "14"
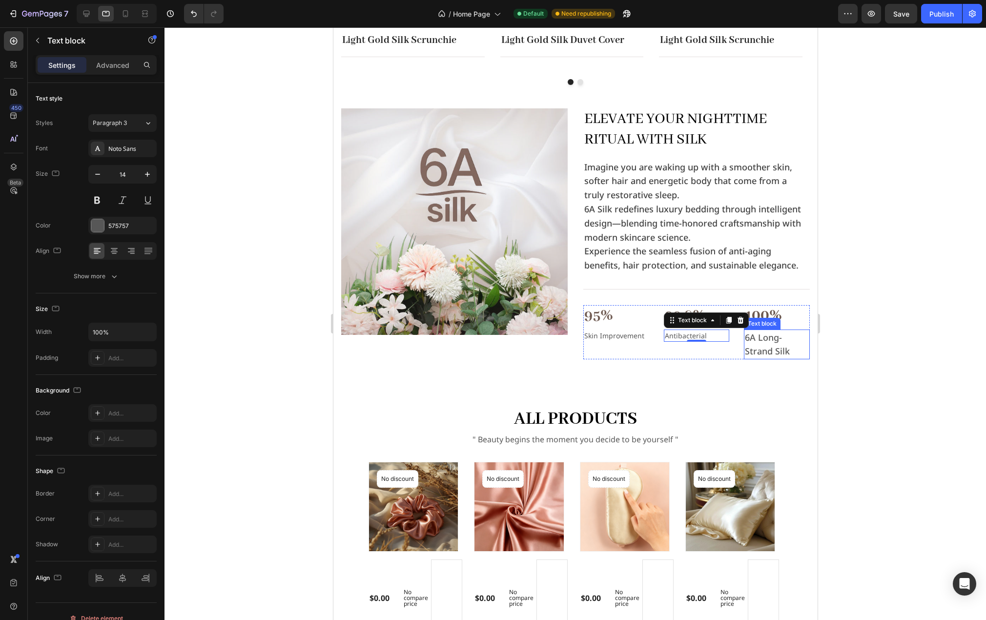
click at [767, 345] on p "6A Long-Strand Silk" at bounding box center [777, 345] width 64 height 28
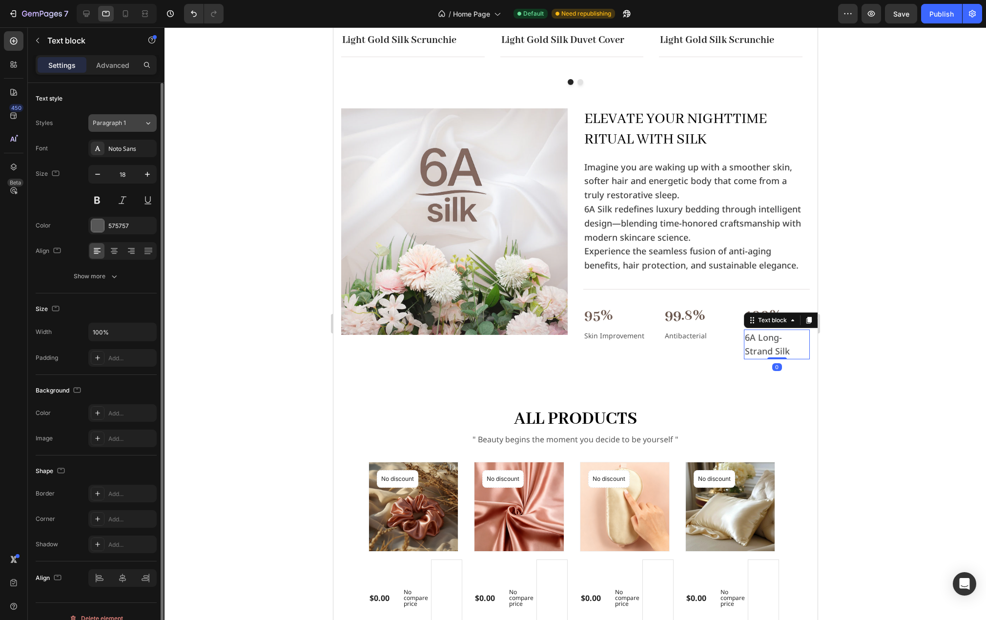
click at [114, 122] on span "Paragraph 1" at bounding box center [109, 123] width 33 height 9
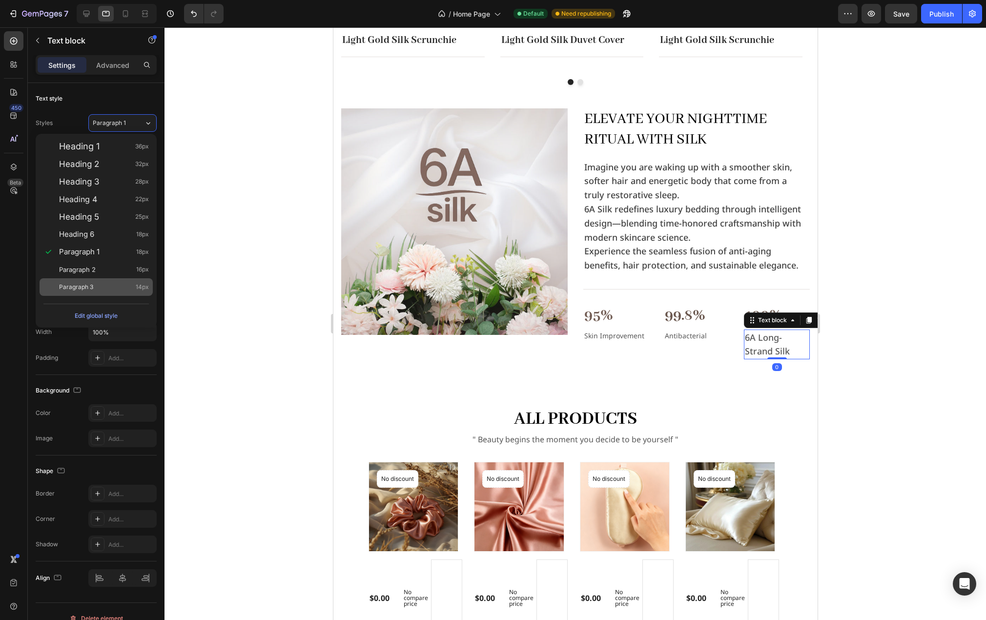
click at [98, 291] on div "Paragraph 3 14px" at bounding box center [104, 287] width 90 height 10
type input "14"
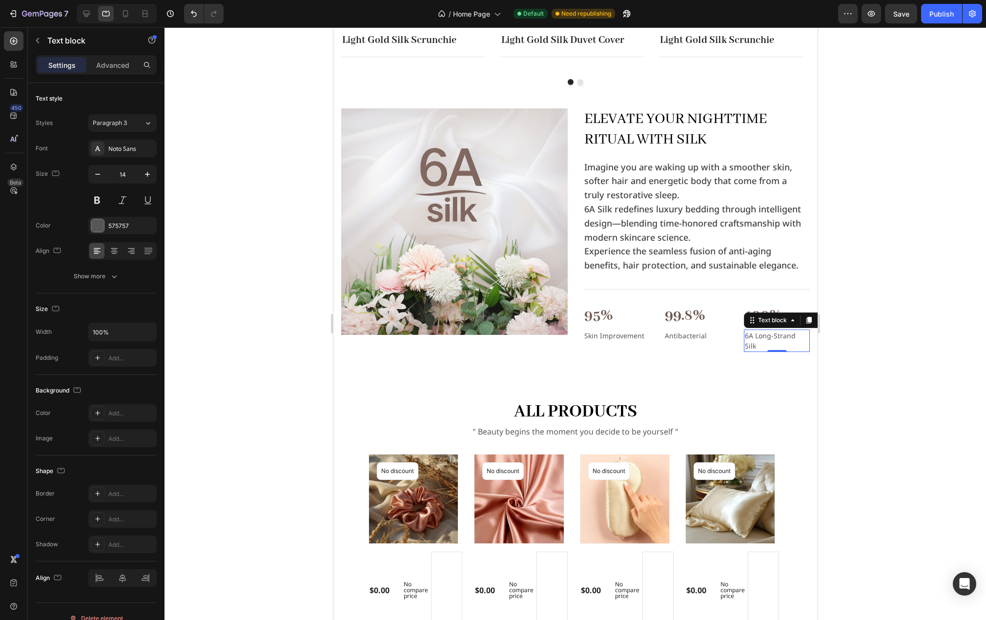
click at [956, 281] on div at bounding box center [576, 323] width 822 height 593
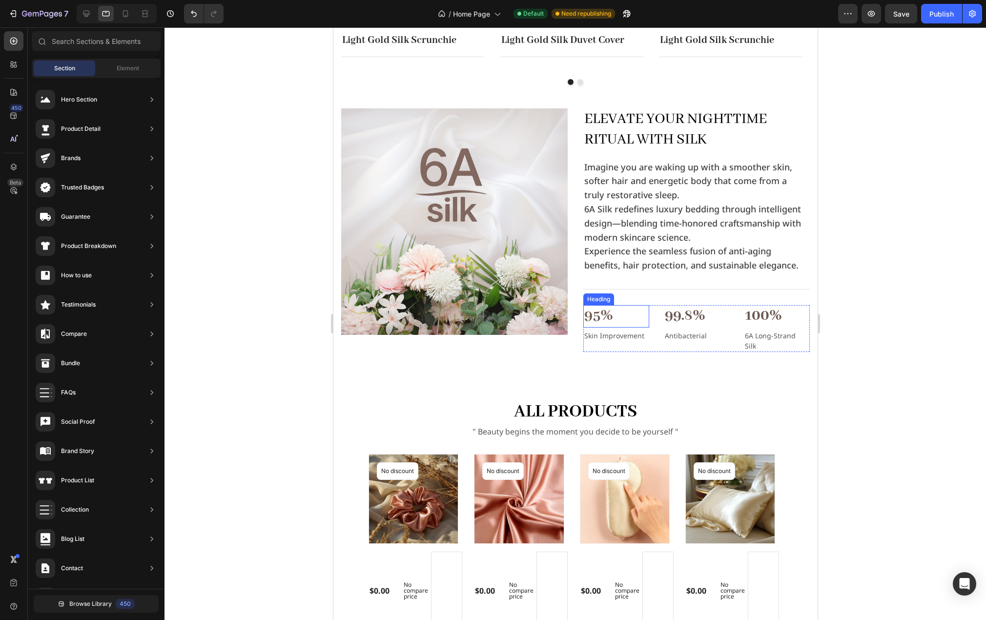
click at [631, 311] on h3 "95%" at bounding box center [616, 316] width 66 height 22
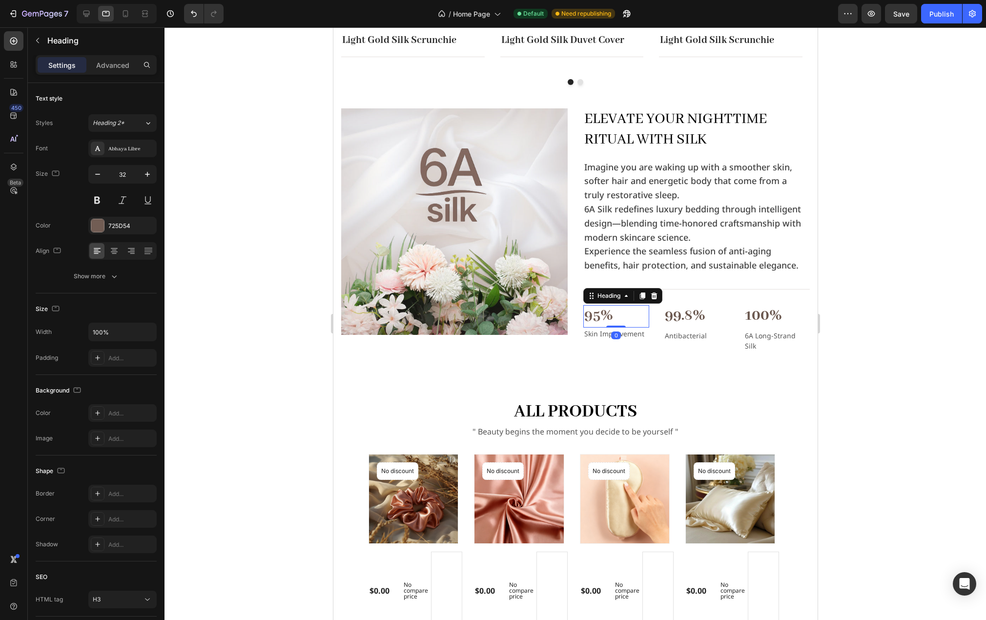
drag, startPoint x: 618, startPoint y: 329, endPoint x: 652, endPoint y: 304, distance: 42.4
click at [631, 305] on div "95% Heading 0" at bounding box center [616, 316] width 66 height 22
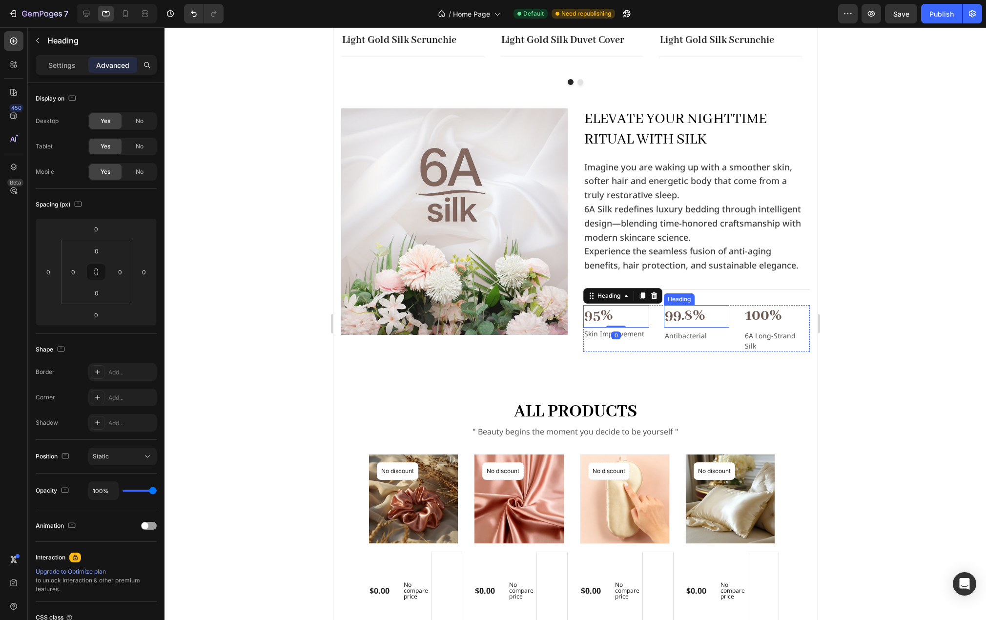
click at [696, 322] on h3 "99.8%" at bounding box center [696, 316] width 66 height 22
drag, startPoint x: 697, startPoint y: 328, endPoint x: 775, endPoint y: 321, distance: 78.5
click at [707, 305] on div "99.8% Heading 0" at bounding box center [696, 316] width 66 height 22
type input "0"
click at [775, 321] on h3 "100%" at bounding box center [777, 316] width 66 height 22
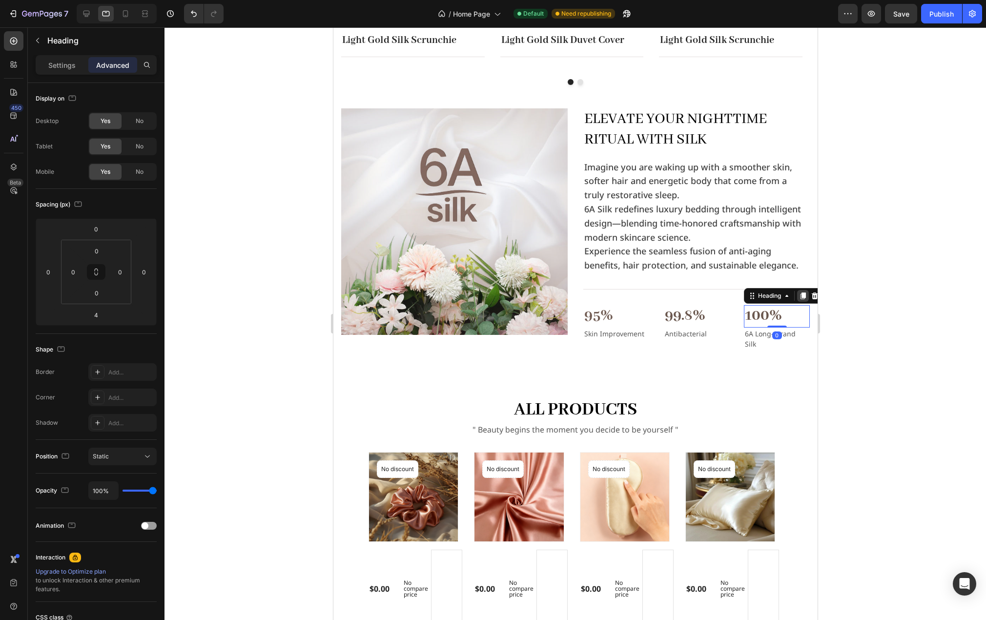
drag, startPoint x: 775, startPoint y: 328, endPoint x: 792, endPoint y: 298, distance: 34.6
click at [785, 305] on div "100% Heading 0" at bounding box center [777, 316] width 66 height 22
type input "0"
click at [669, 263] on p "Experience the seamless fusion of anti-aging benefits, hair protection, and sus…" at bounding box center [696, 258] width 225 height 28
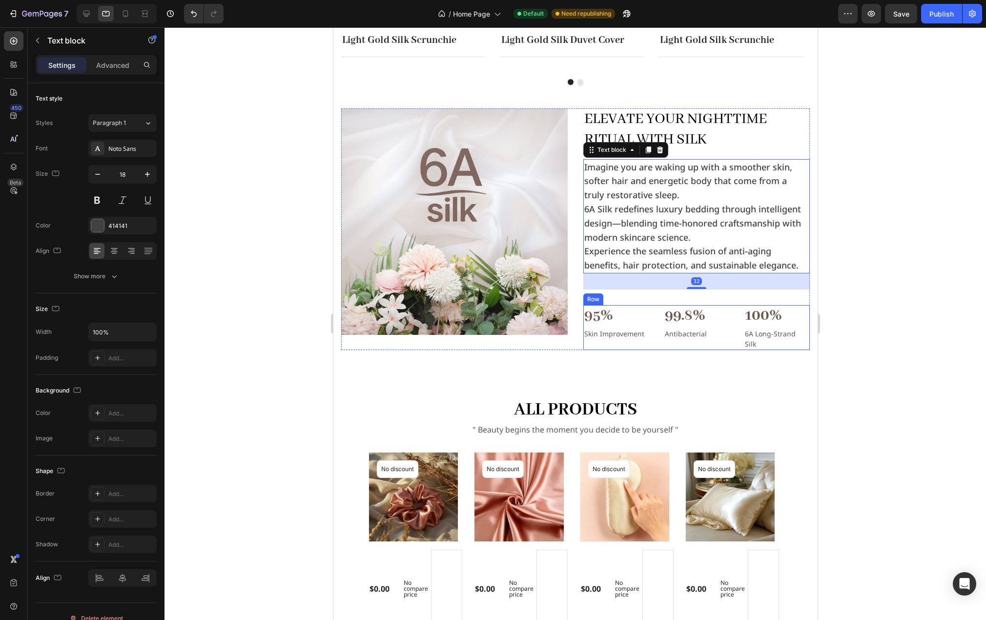
click at [653, 316] on div "95% Heading Skin Improvement Text block 99.8% Heading Antibacterial Text block …" at bounding box center [696, 327] width 227 height 45
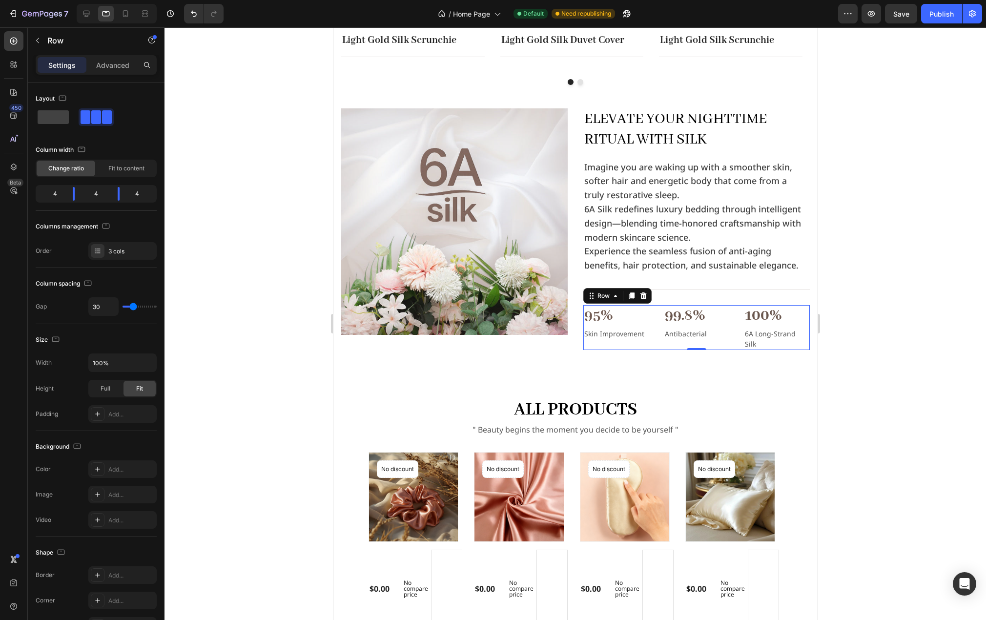
click at [881, 284] on div at bounding box center [576, 323] width 822 height 593
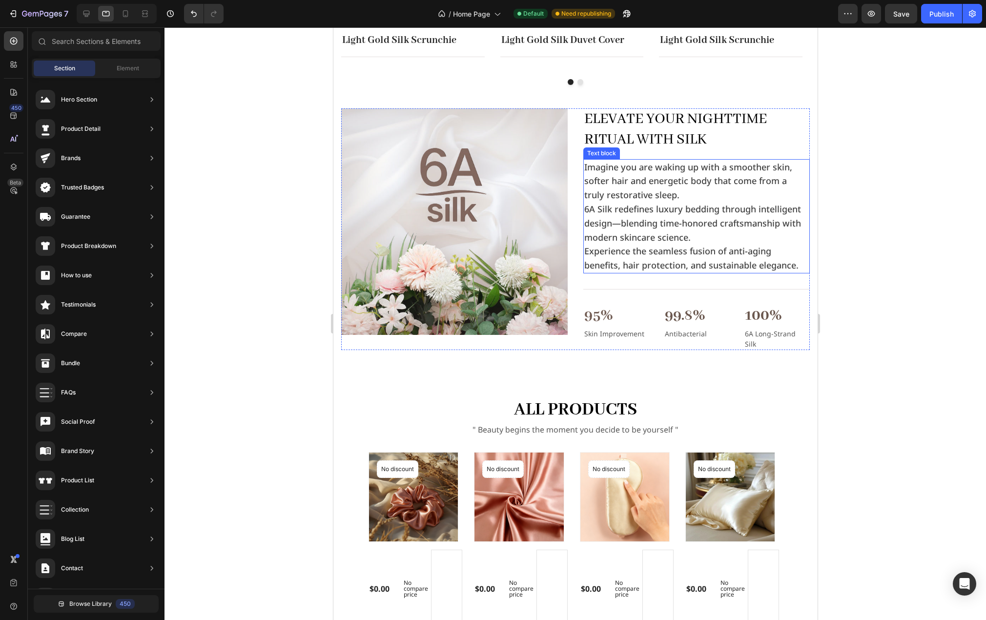
click at [662, 198] on p "Imagine you are waking up with a smoother skin, softer hair and energetic body …" at bounding box center [696, 181] width 225 height 42
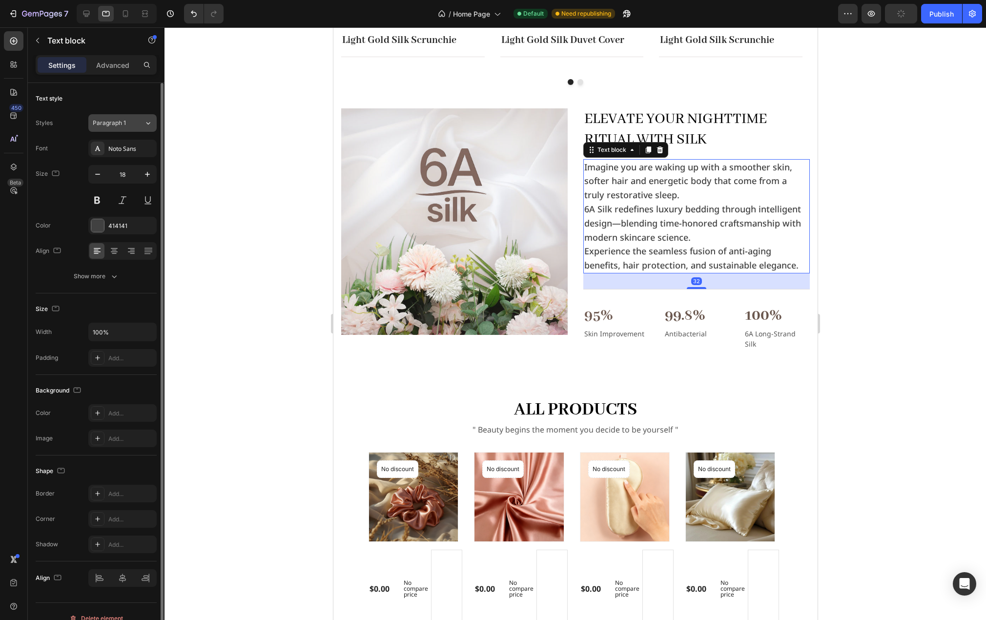
click at [143, 123] on div "Paragraph 1" at bounding box center [118, 123] width 51 height 9
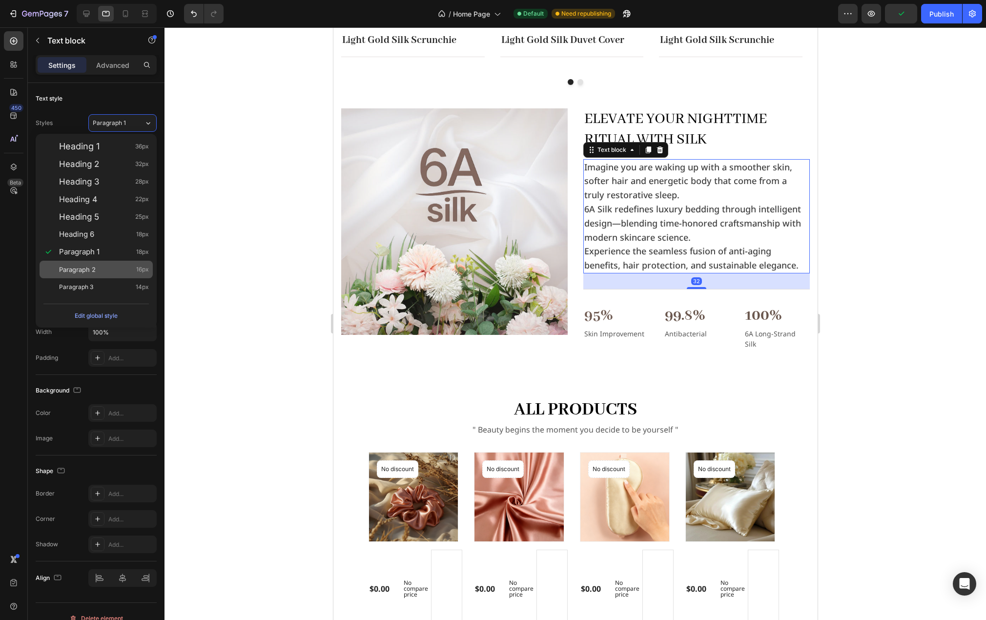
click at [103, 264] on div "Paragraph 2 16px" at bounding box center [96, 270] width 113 height 18
type input "16"
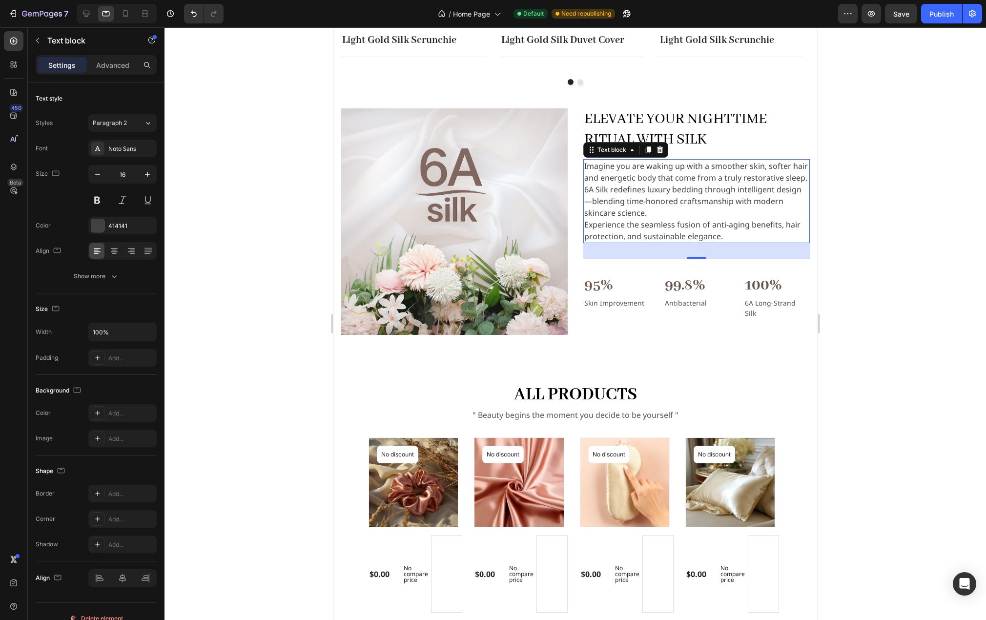
click at [931, 254] on div at bounding box center [576, 323] width 822 height 593
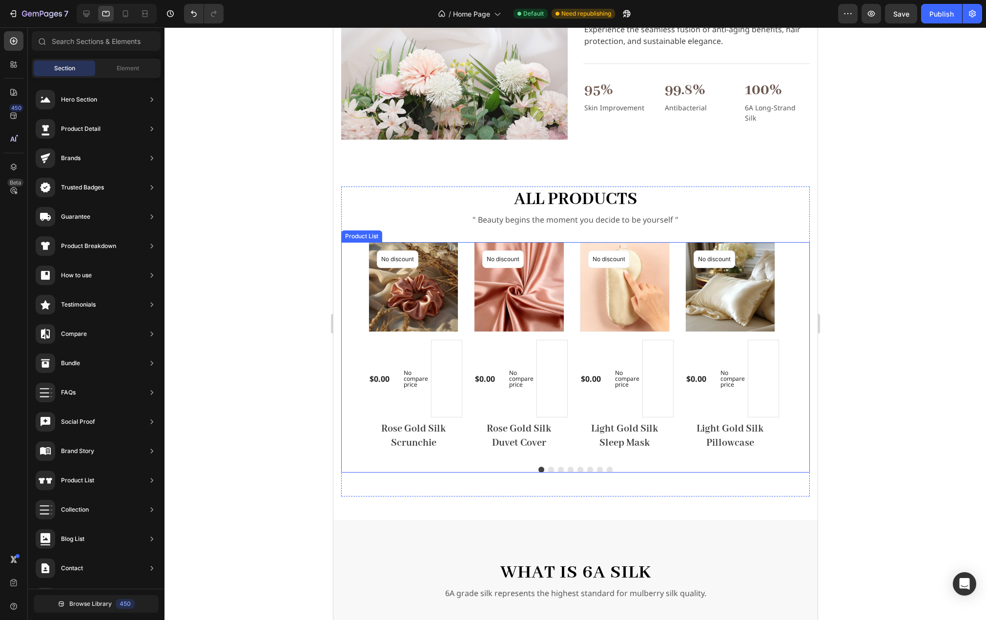
scroll to position [796, 0]
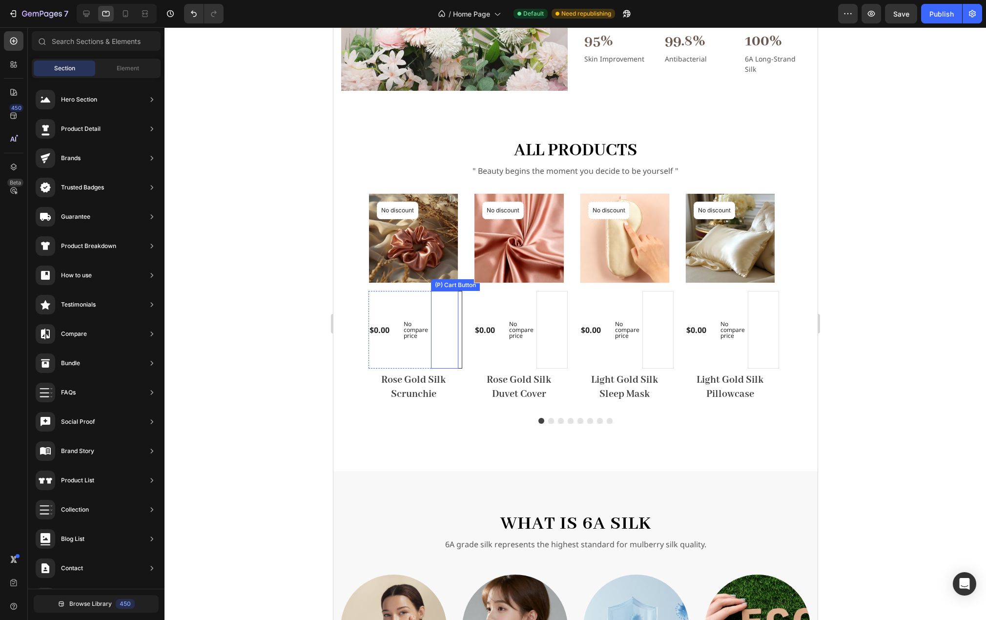
click at [453, 315] on button "ADD TO CART" at bounding box center [446, 330] width 31 height 78
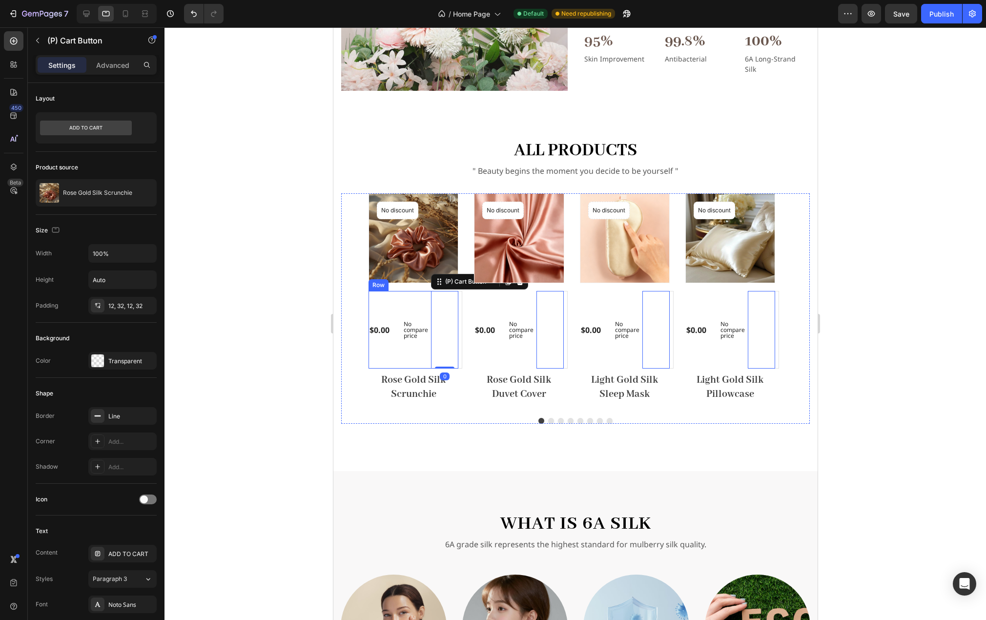
click at [413, 345] on div "No compare price (P) Price" at bounding box center [412, 330] width 27 height 78
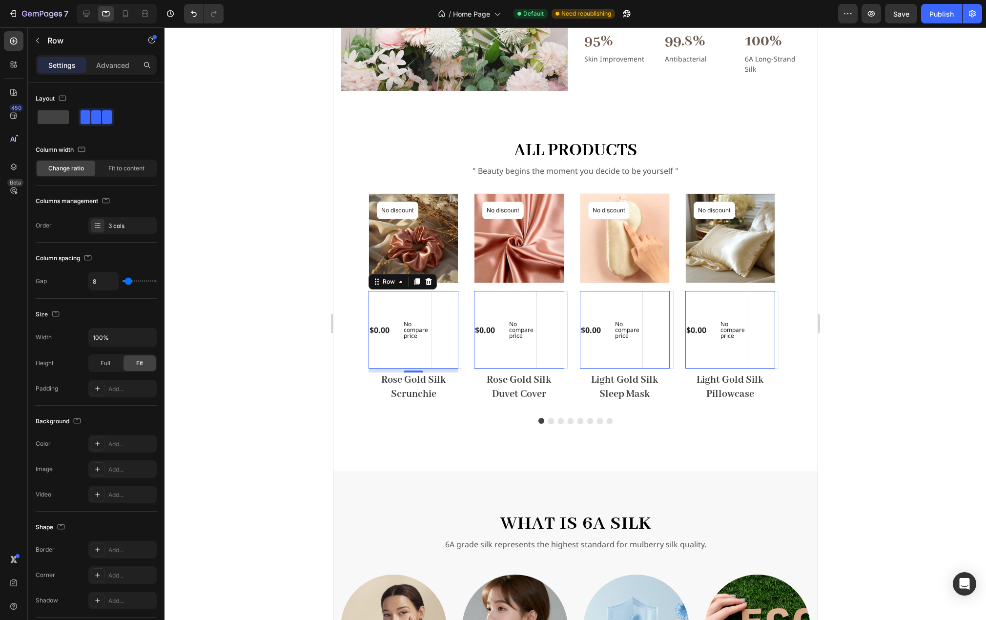
click at [402, 291] on div "No compare price (P) Price" at bounding box center [412, 330] width 27 height 78
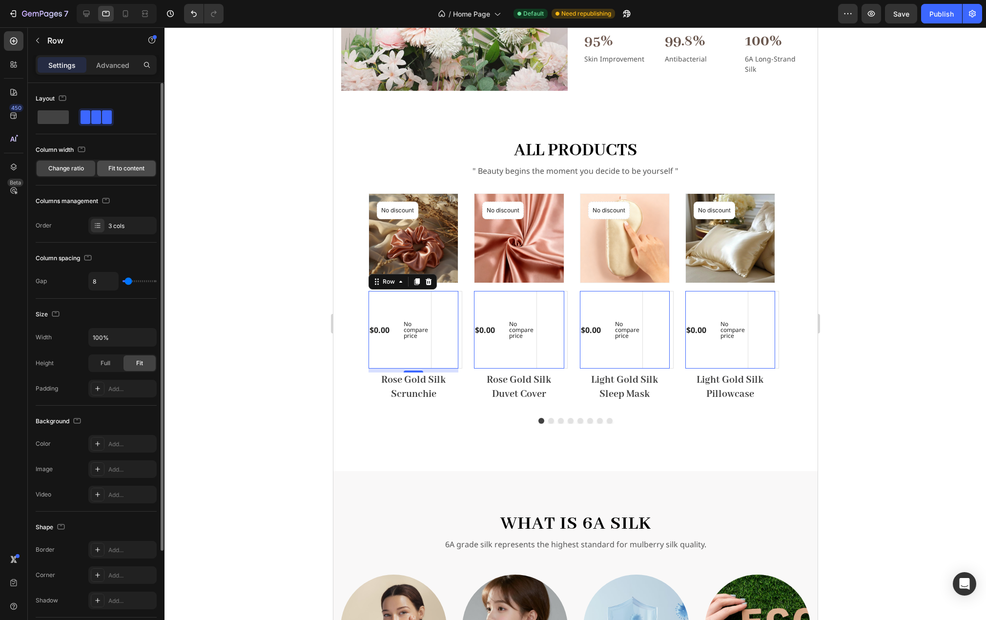
click at [116, 167] on span "Fit to content" at bounding box center [126, 168] width 36 height 9
click at [64, 167] on span "Change ratio" at bounding box center [66, 168] width 36 height 9
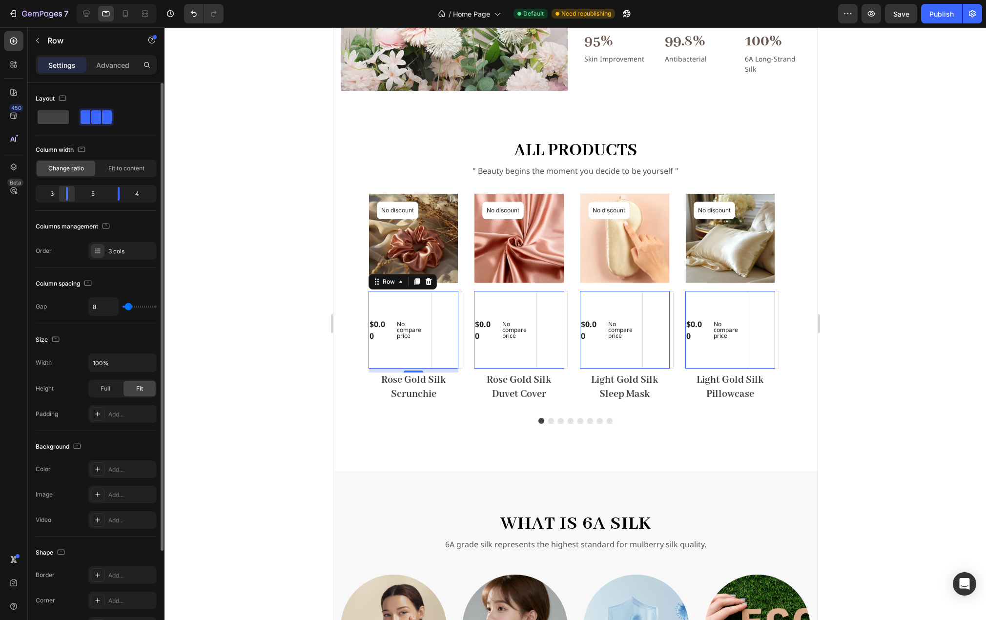
drag, startPoint x: 75, startPoint y: 194, endPoint x: 66, endPoint y: 193, distance: 8.4
click at [66, 193] on div at bounding box center [67, 194] width 18 height 14
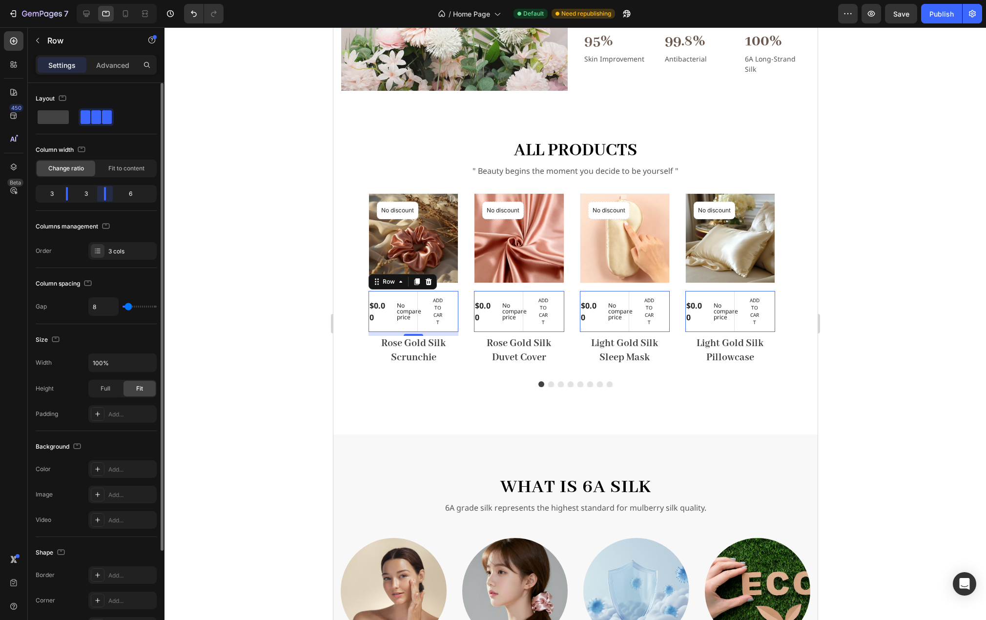
drag, startPoint x: 118, startPoint y: 192, endPoint x: 94, endPoint y: 190, distance: 23.5
click at [94, 190] on div "3 3 6" at bounding box center [96, 194] width 121 height 18
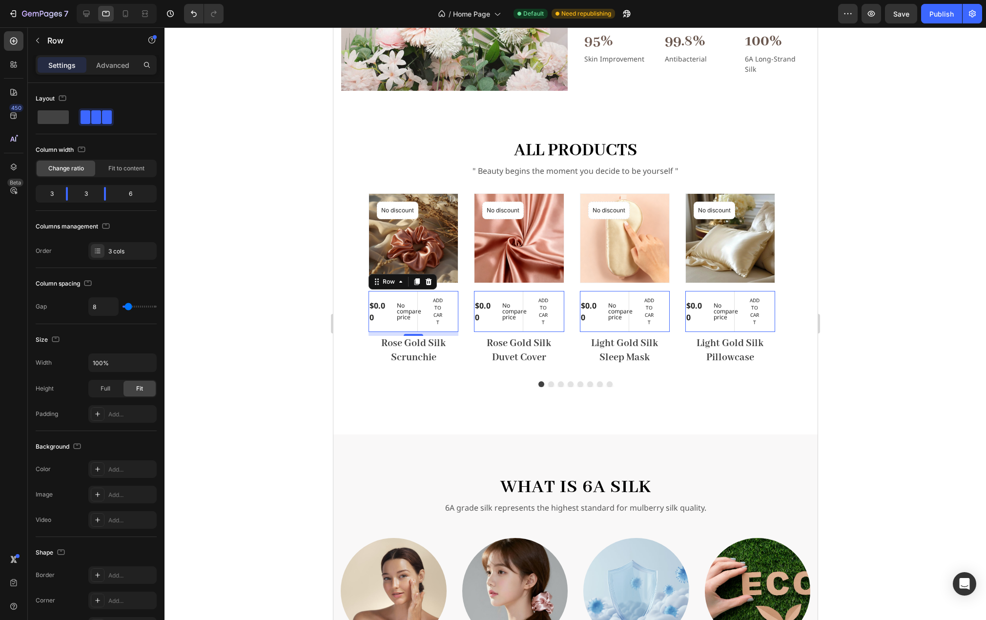
click at [284, 342] on div at bounding box center [576, 323] width 822 height 593
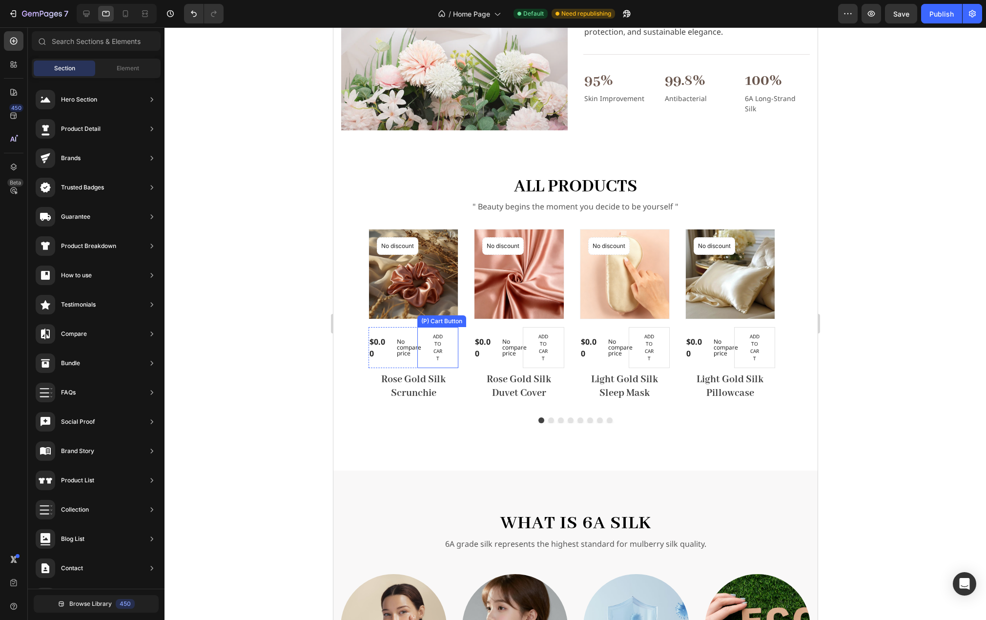
scroll to position [747, 0]
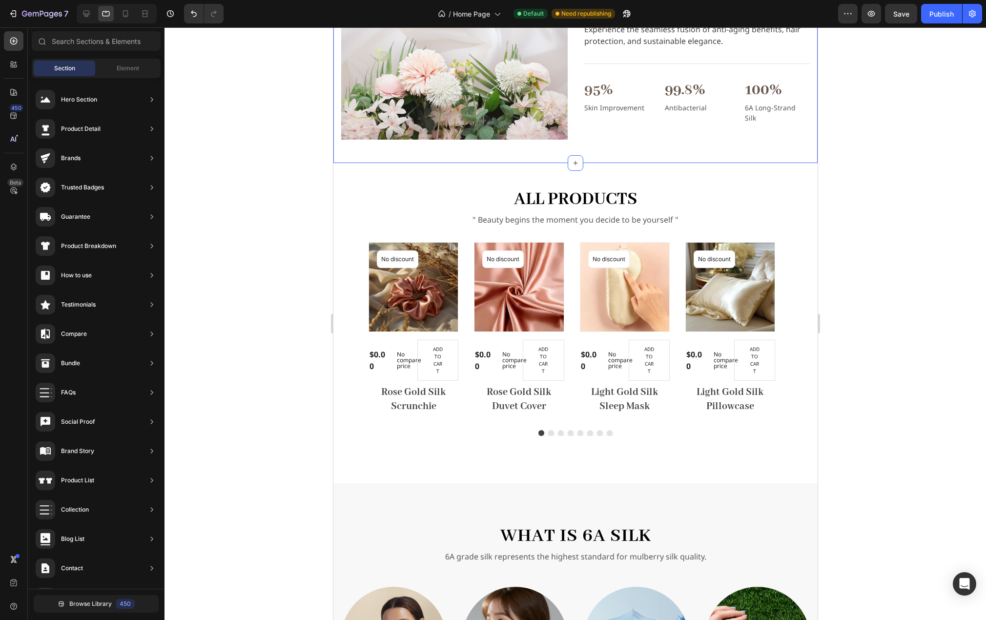
click at [560, 142] on div "Image Elevate Your Nighttime Ritual with Silk Heading Imagine you are waking up…" at bounding box center [575, 38] width 484 height 250
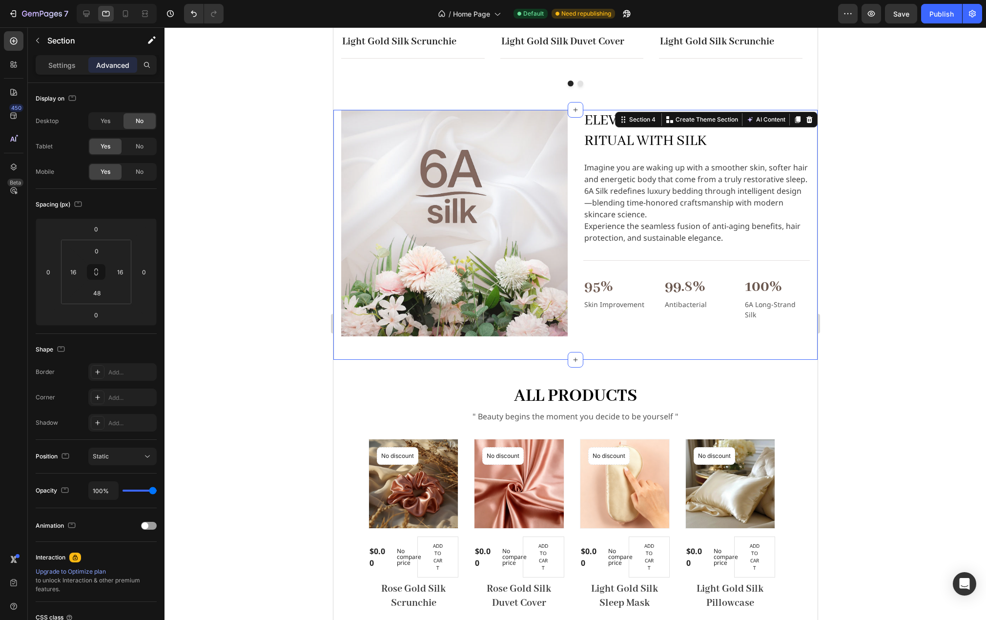
scroll to position [552, 0]
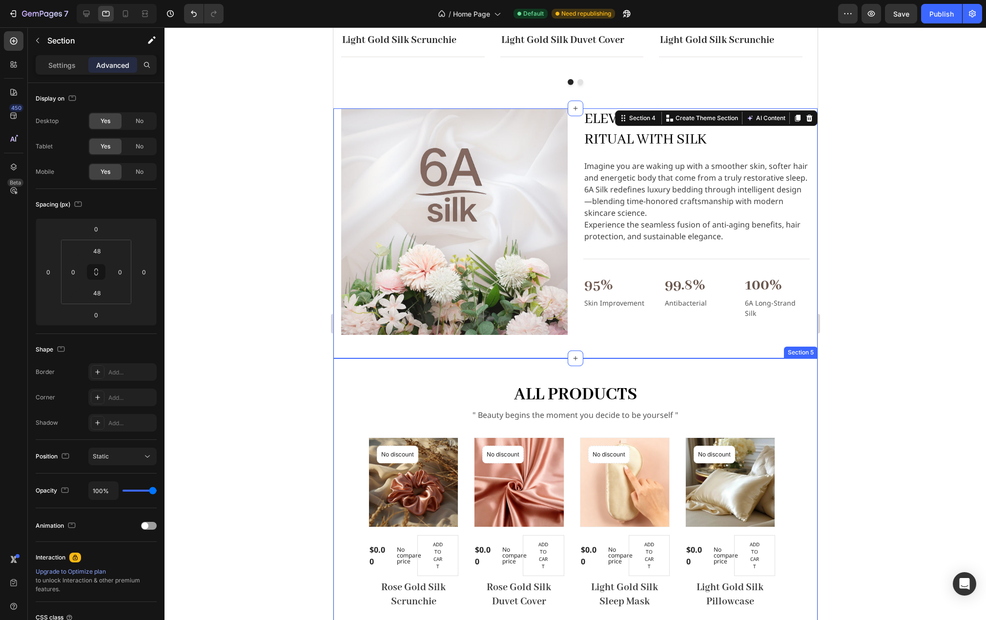
click at [363, 373] on div "all products Heading " Beauty begins the moment you decide to be yourself " Tex…" at bounding box center [575, 518] width 484 height 320
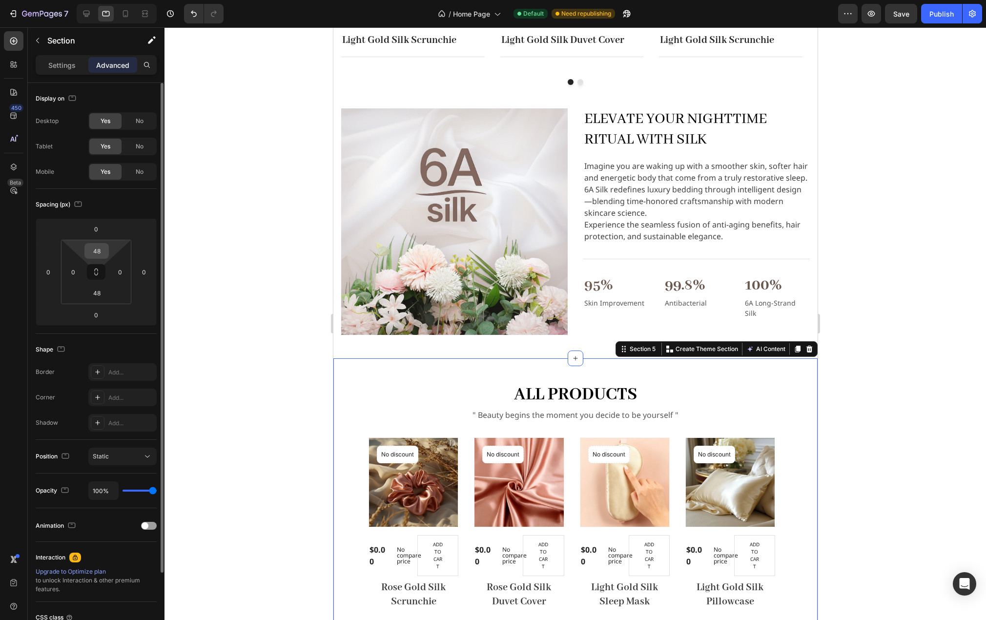
click at [103, 249] on input "48" at bounding box center [97, 251] width 20 height 15
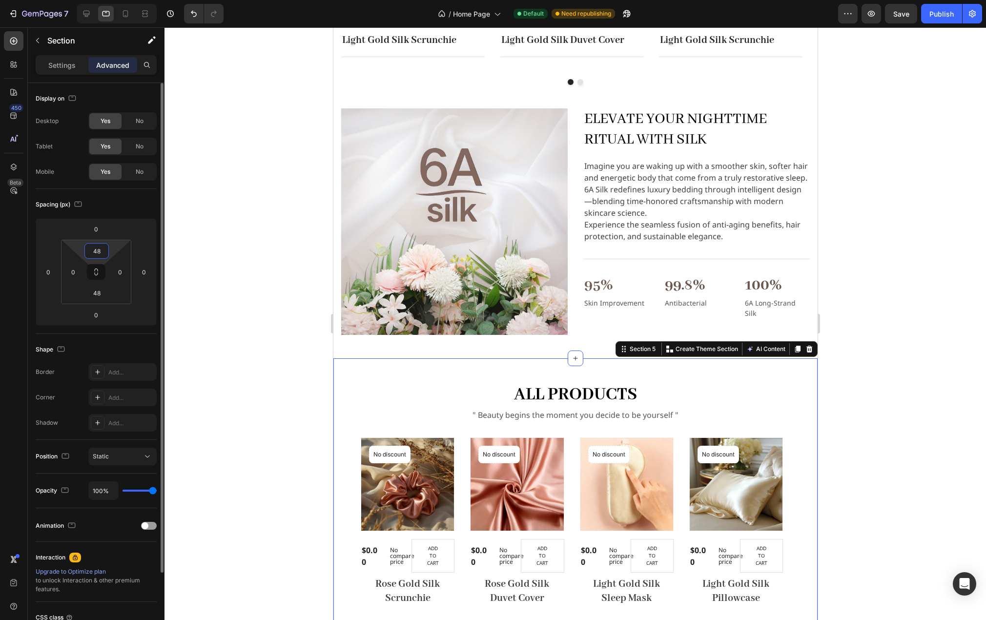
drag, startPoint x: 103, startPoint y: 249, endPoint x: 91, endPoint y: 248, distance: 11.3
click at [91, 248] on input "48" at bounding box center [97, 251] width 20 height 15
type input "0"
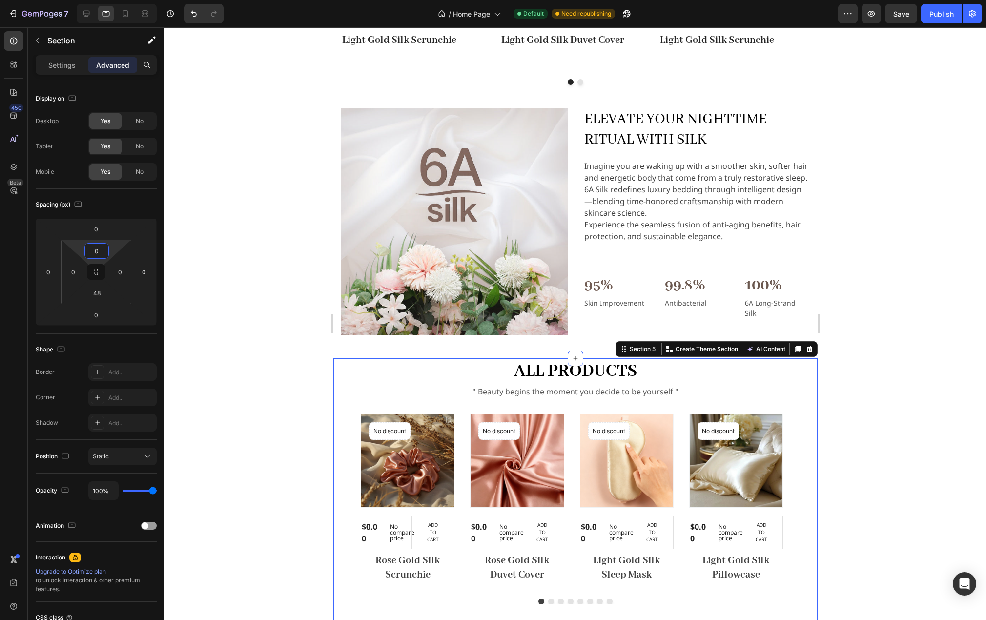
click at [307, 354] on div at bounding box center [576, 323] width 822 height 593
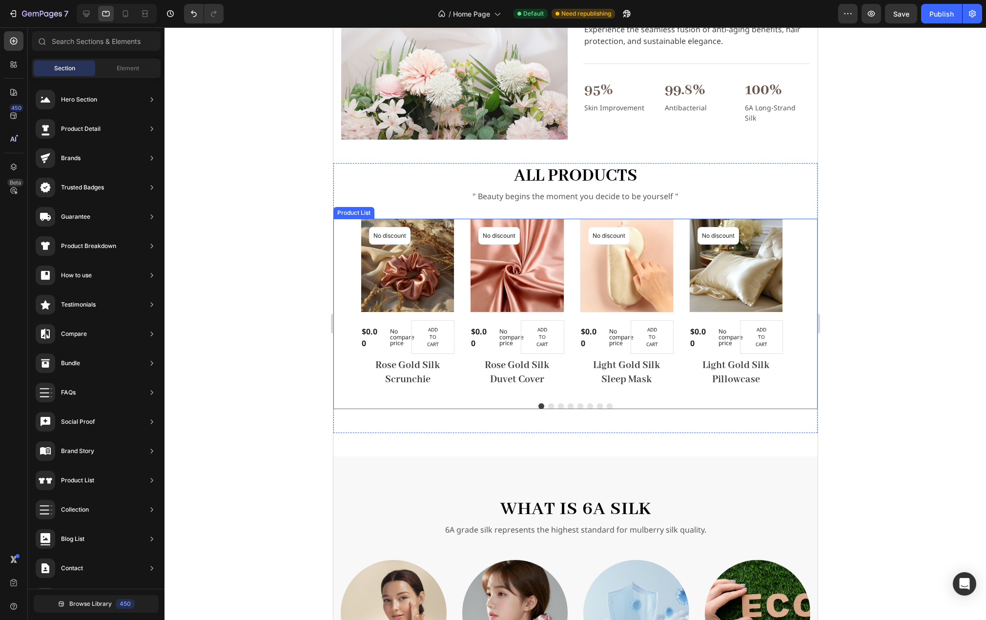
scroll to position [796, 0]
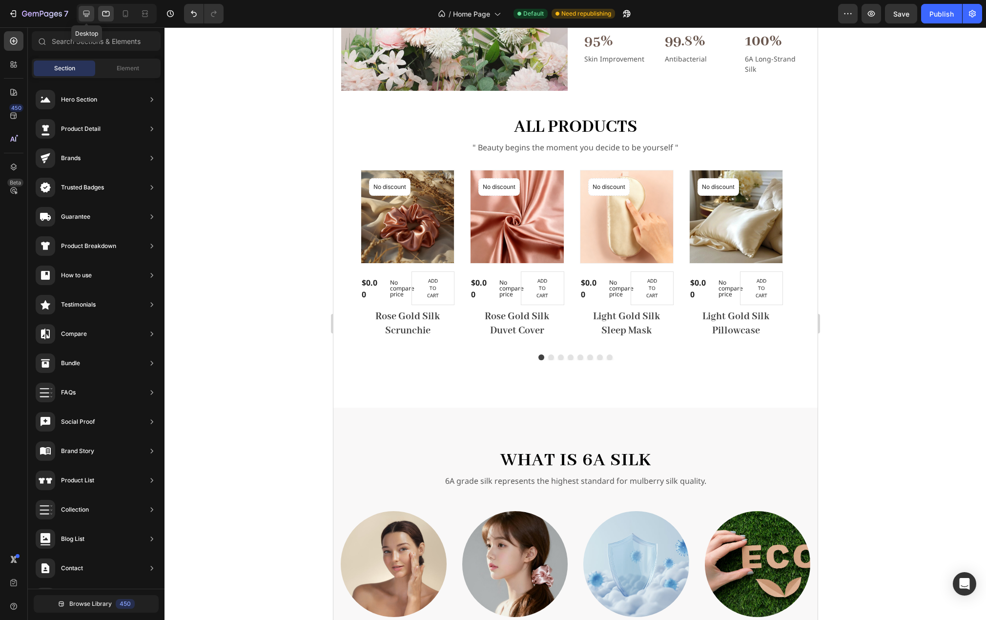
click at [90, 13] on icon at bounding box center [87, 14] width 10 height 10
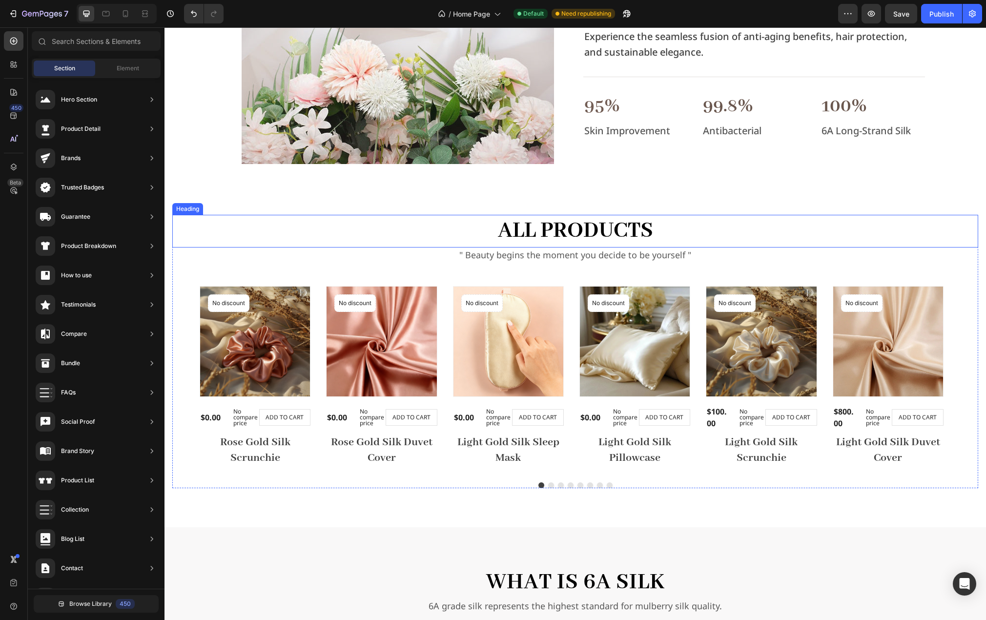
scroll to position [893, 0]
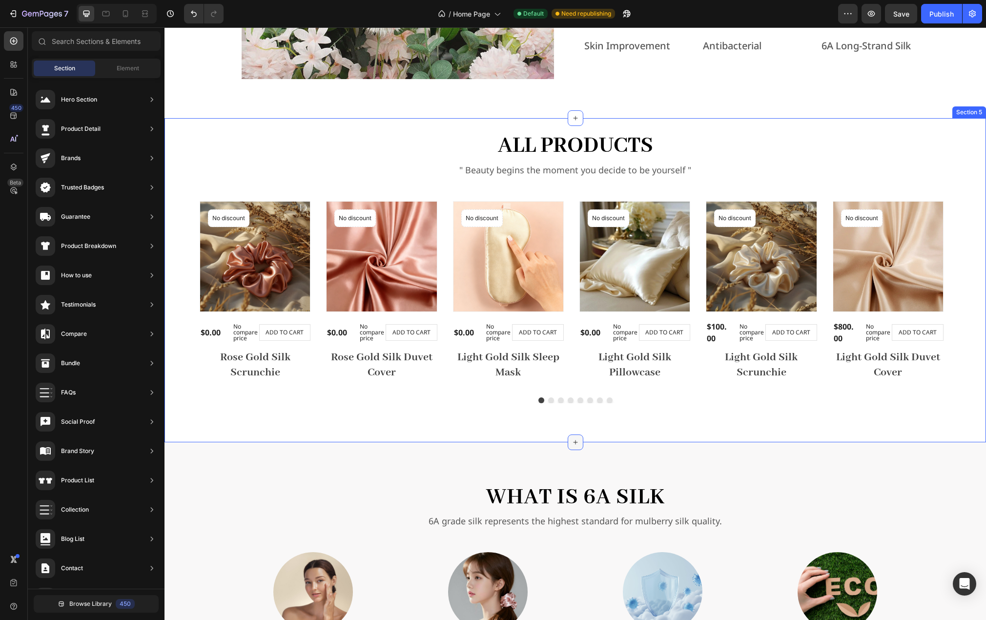
click at [573, 439] on icon at bounding box center [576, 442] width 8 height 8
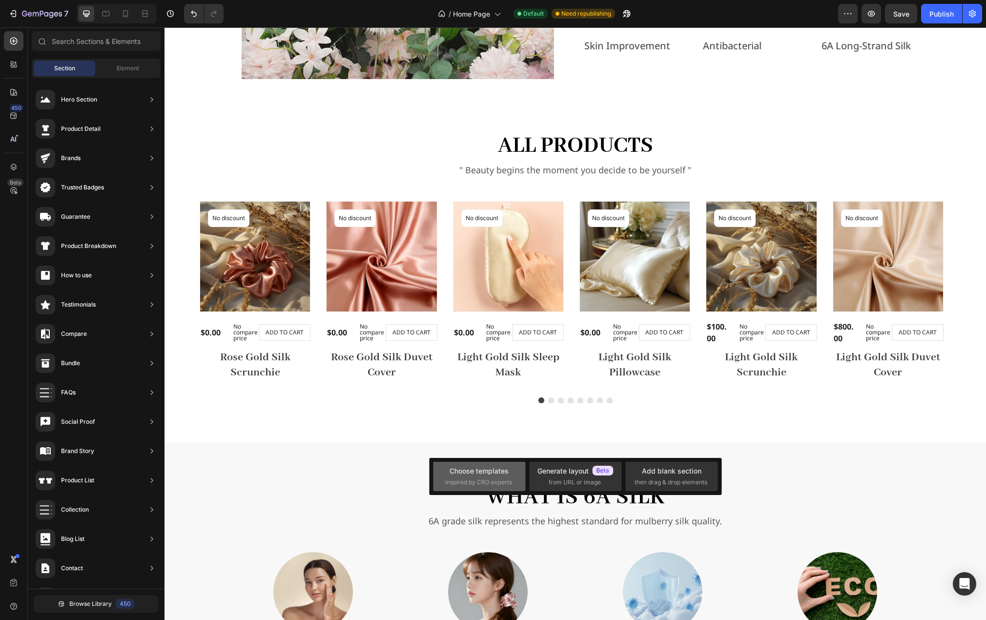
click at [485, 467] on div "Choose templates" at bounding box center [479, 471] width 59 height 10
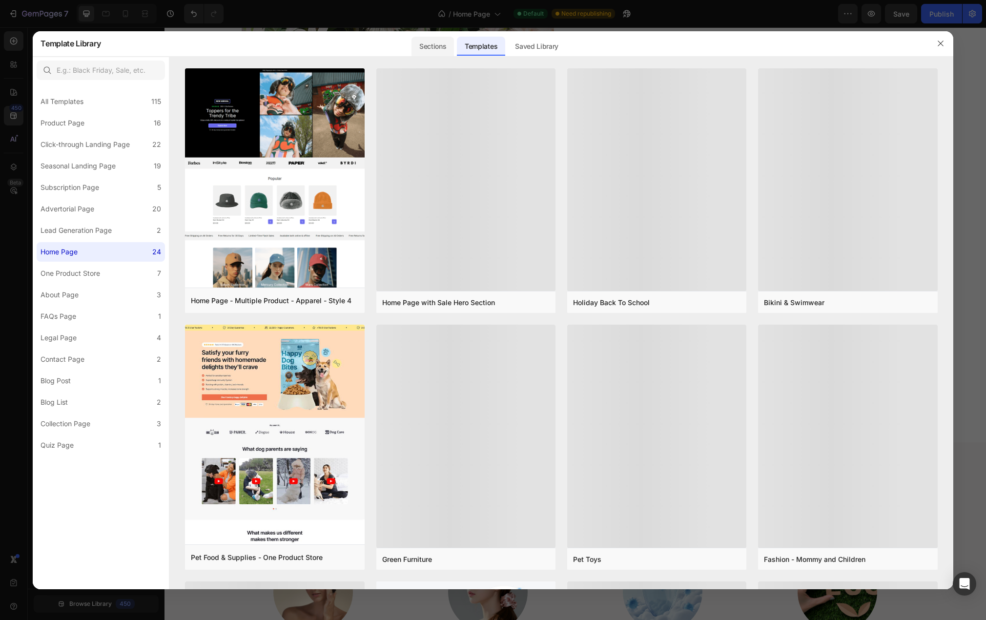
click at [435, 49] on div "Sections" at bounding box center [433, 47] width 42 height 20
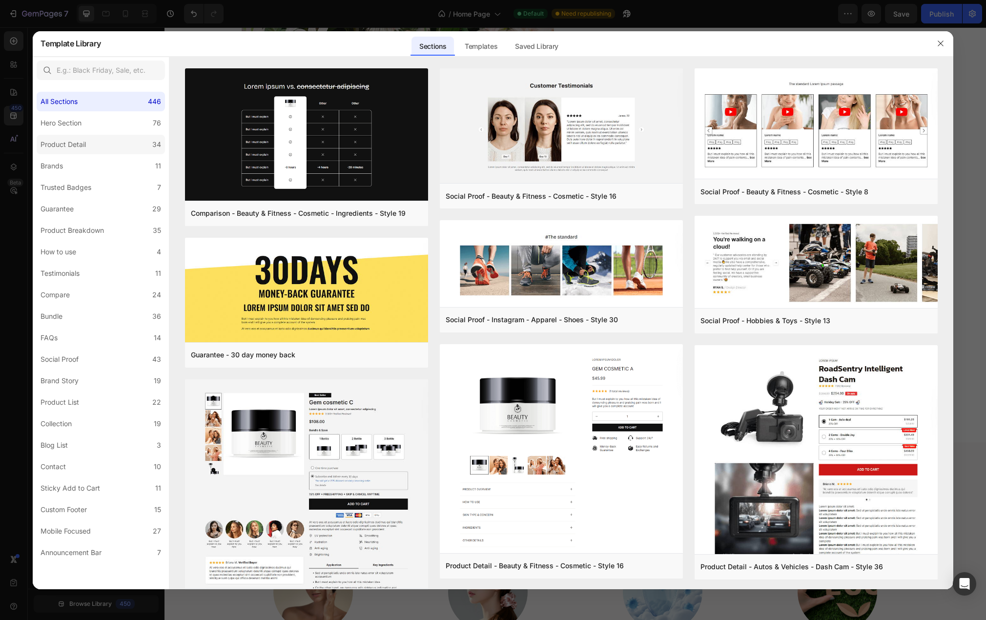
click at [87, 151] on label "Product Detail 34" at bounding box center [101, 145] width 128 height 20
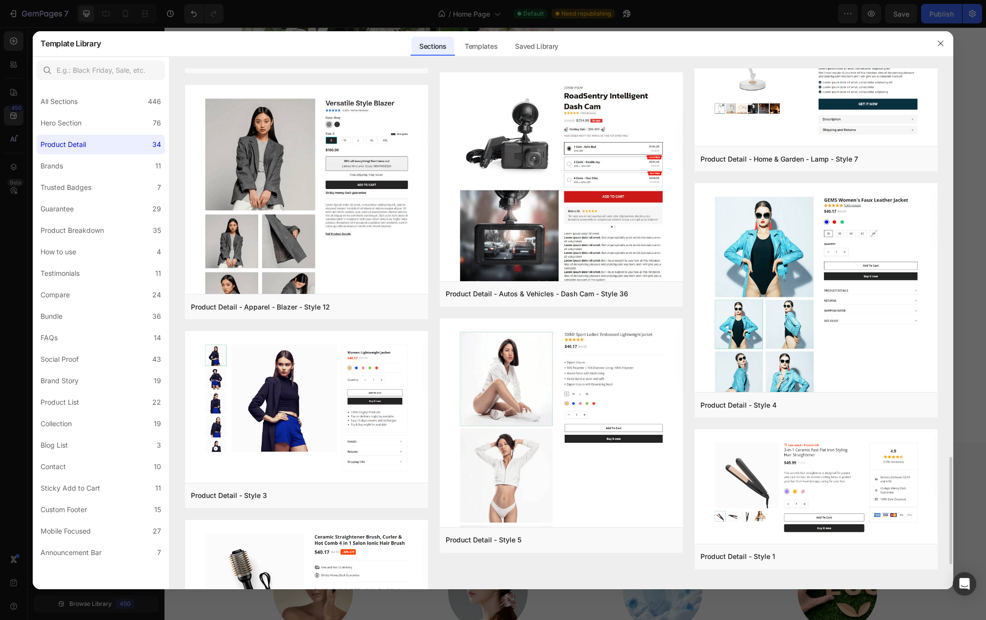
scroll to position [2003, 0]
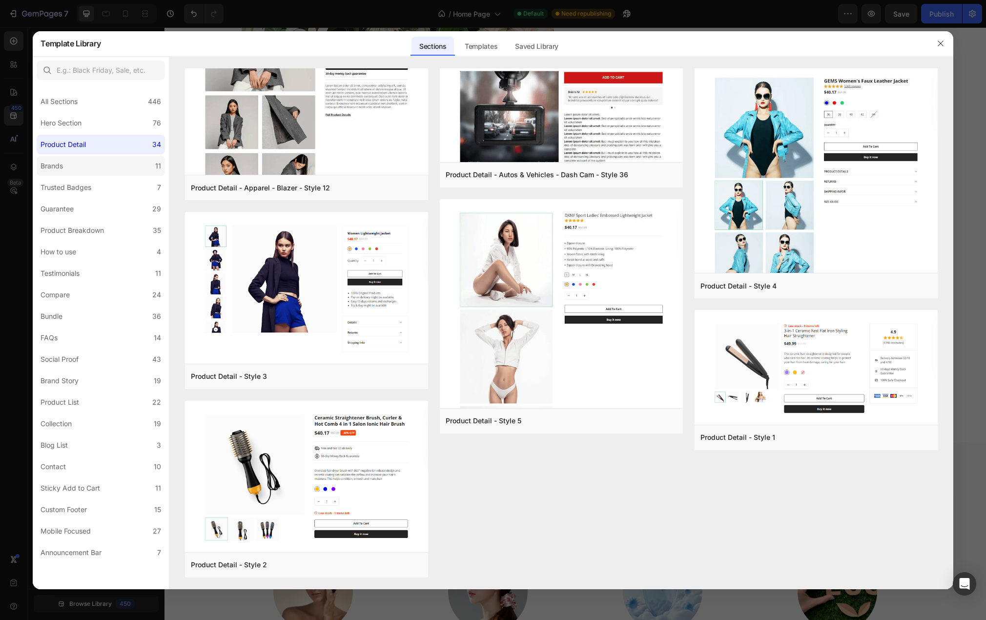
click at [103, 172] on label "Brands 11" at bounding box center [101, 166] width 128 height 20
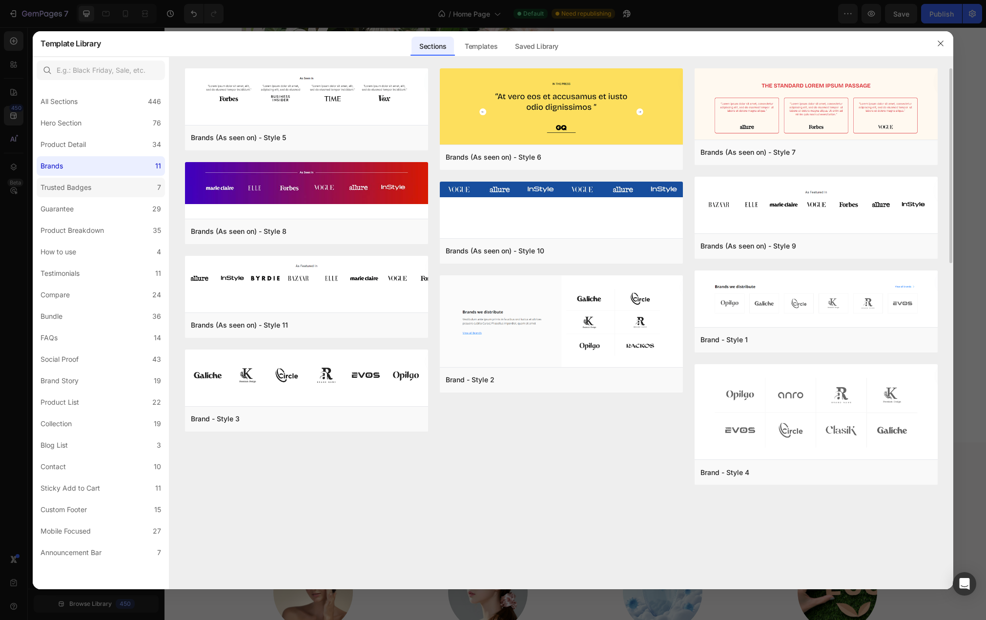
click at [100, 190] on label "Trusted Badges 7" at bounding box center [101, 188] width 128 height 20
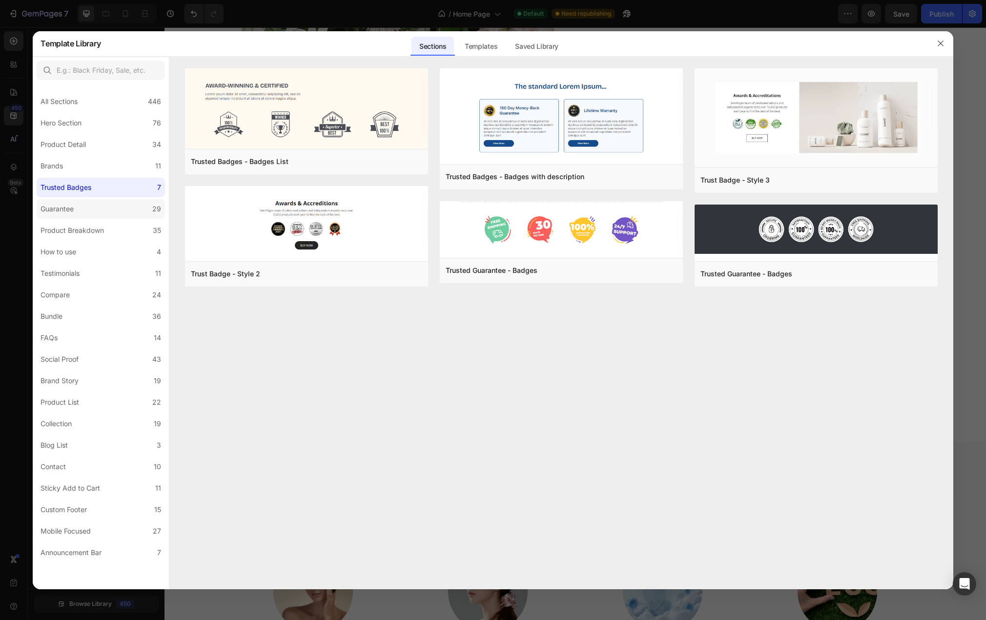
click at [103, 208] on label "Guarantee 29" at bounding box center [101, 209] width 128 height 20
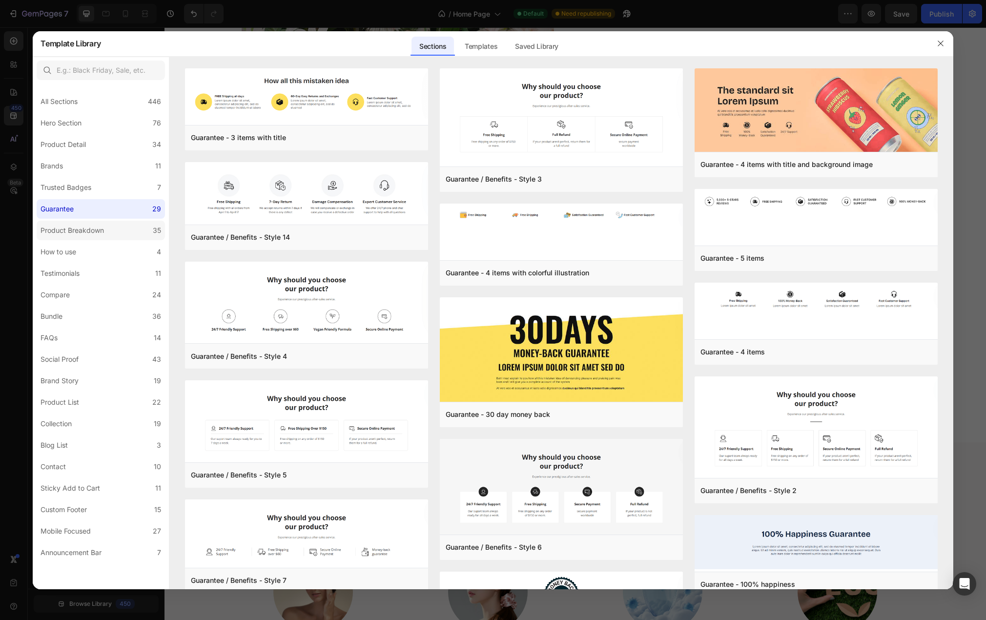
click at [111, 226] on label "Product Breakdown 35" at bounding box center [101, 231] width 128 height 20
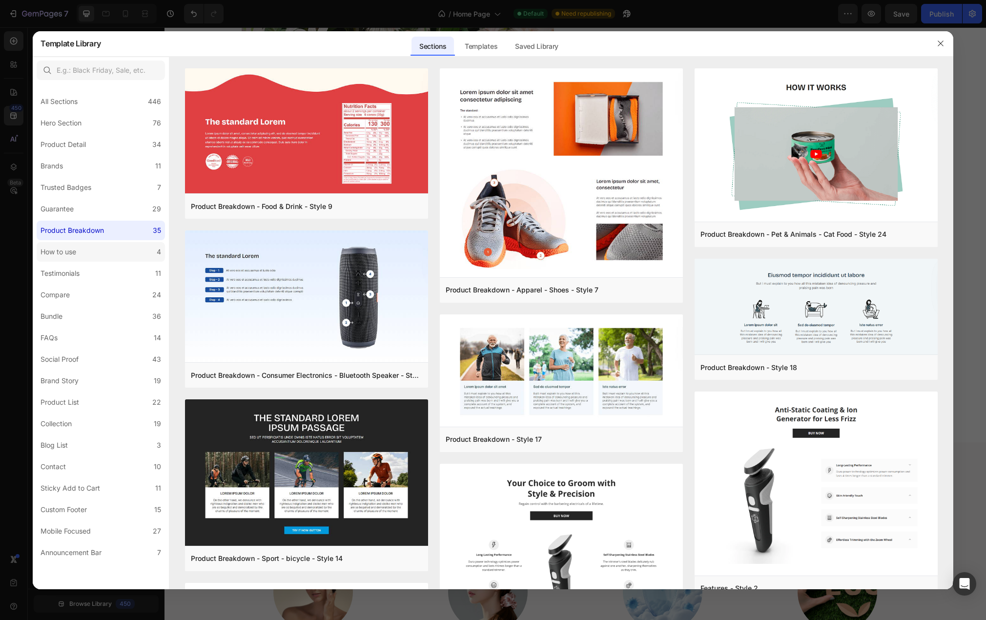
click at [105, 252] on label "How to use 4" at bounding box center [101, 252] width 128 height 20
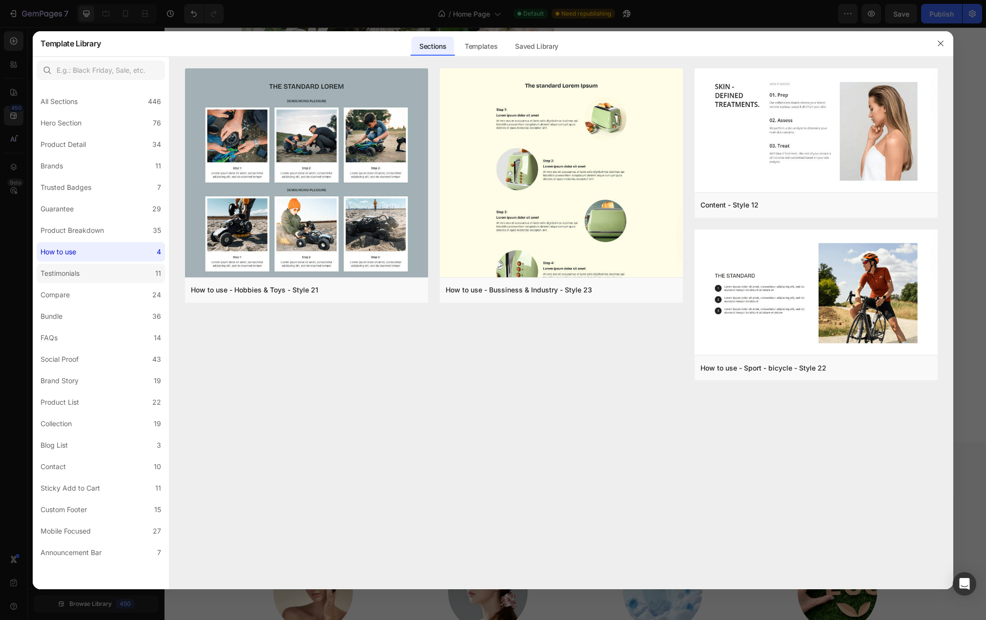
click at [100, 272] on label "Testimonials 11" at bounding box center [101, 274] width 128 height 20
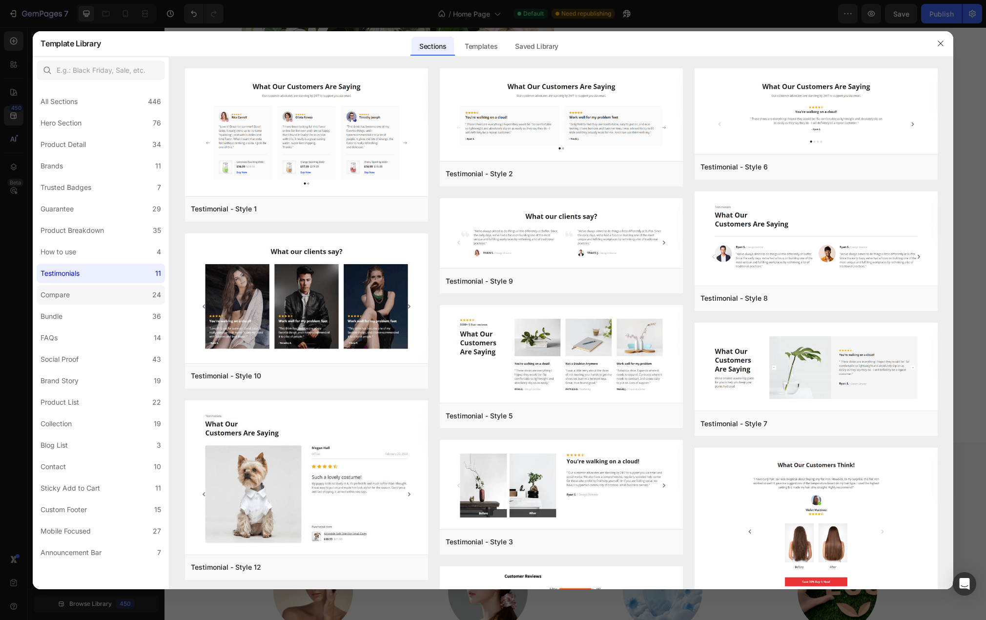
click at [93, 300] on label "Compare 24" at bounding box center [101, 295] width 128 height 20
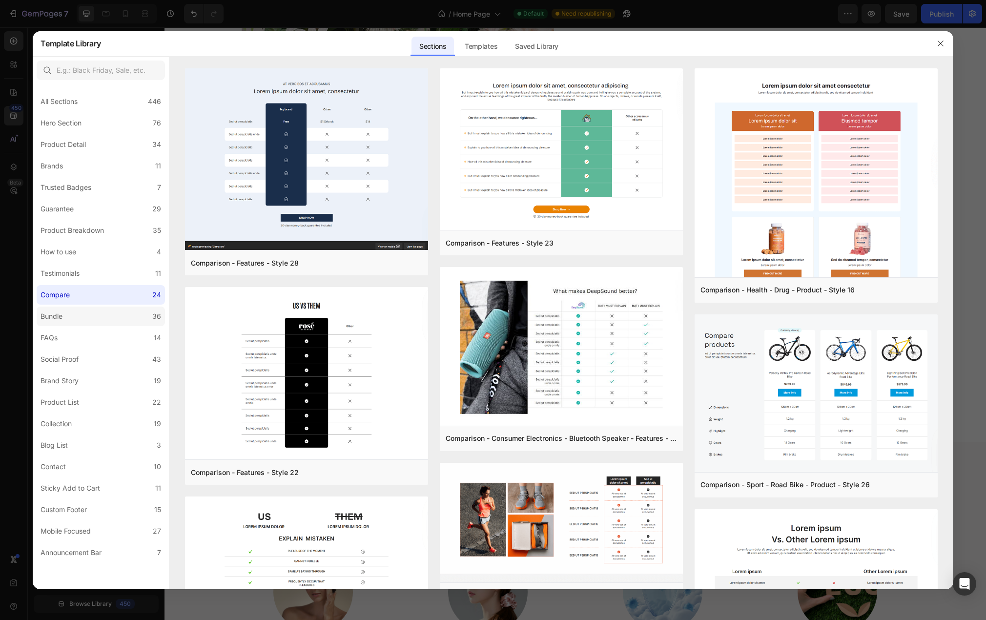
click at [94, 313] on label "Bundle 36" at bounding box center [101, 317] width 128 height 20
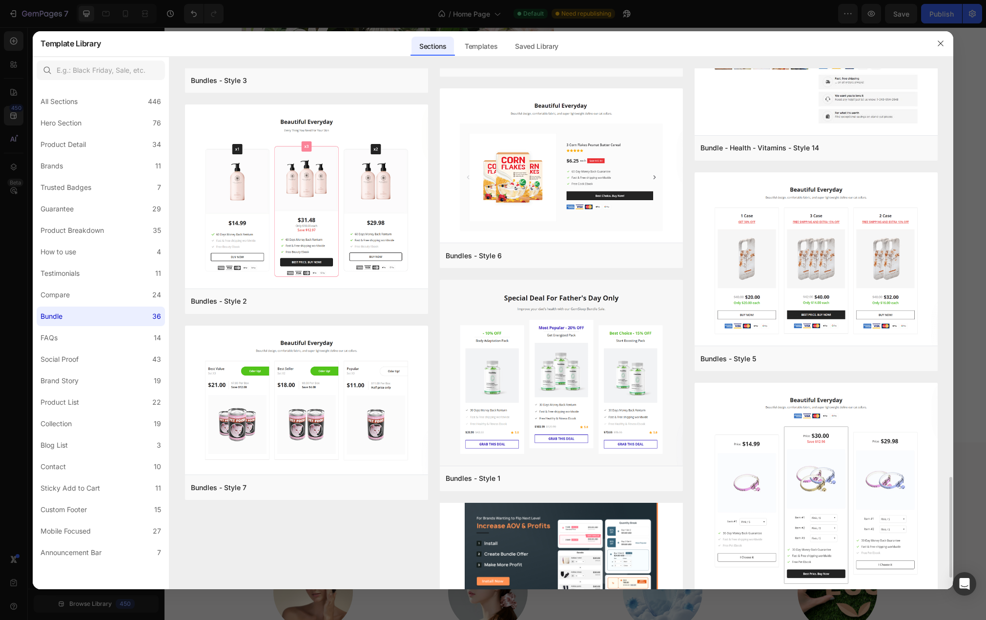
scroll to position [2169, 0]
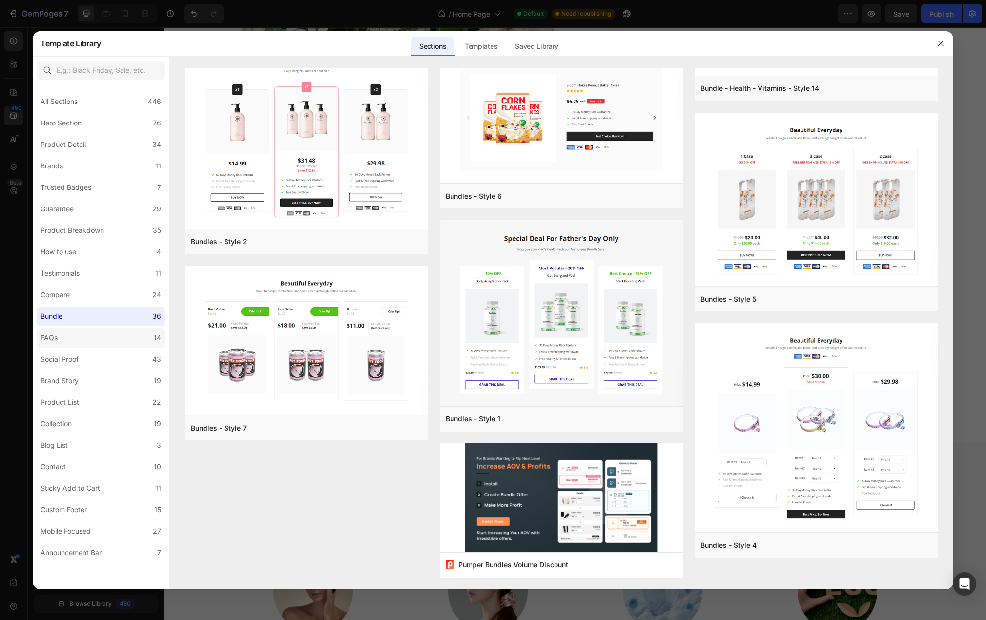
click at [81, 338] on label "FAQs 14" at bounding box center [101, 338] width 128 height 20
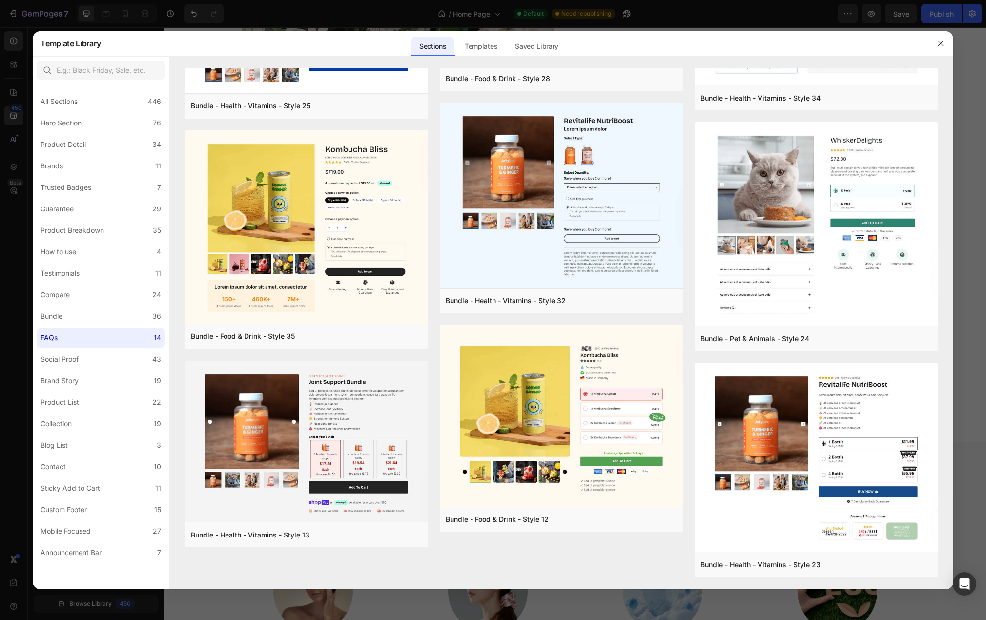
scroll to position [0, 0]
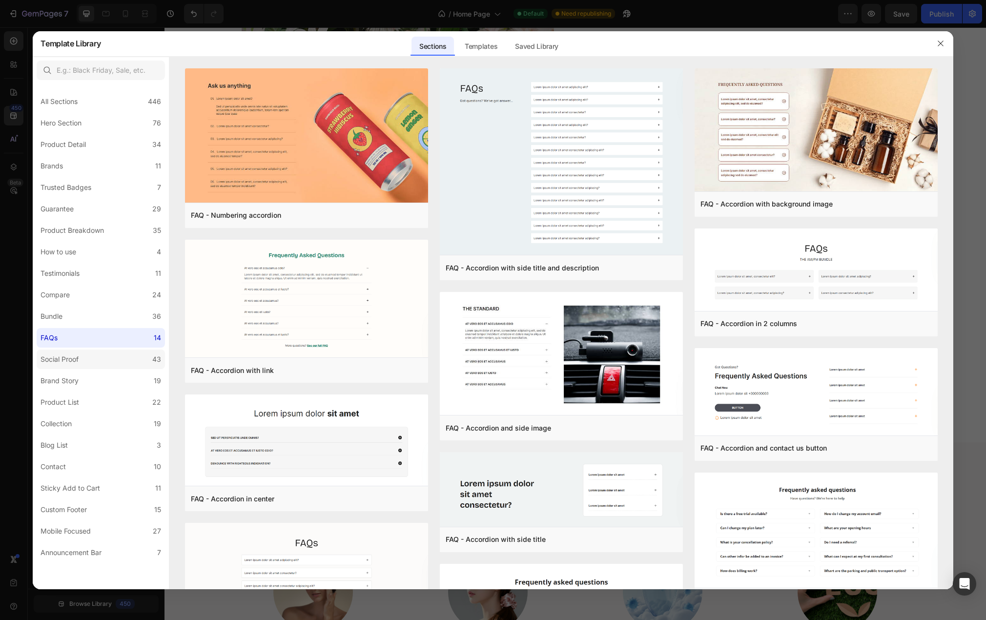
click at [84, 361] on label "Social Proof 43" at bounding box center [101, 360] width 128 height 20
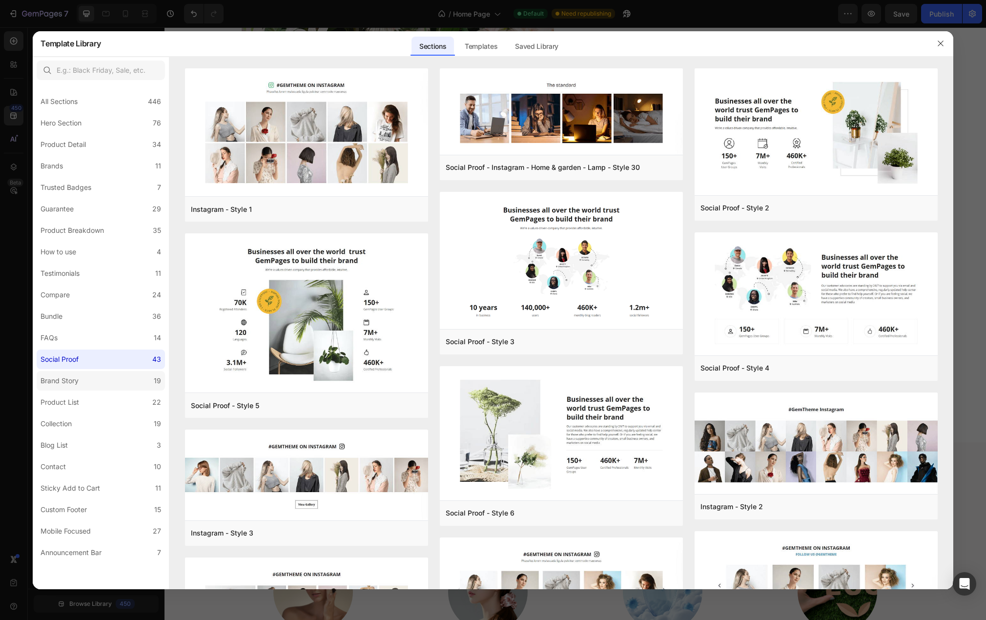
click at [84, 376] on label "Brand Story 19" at bounding box center [101, 381] width 128 height 20
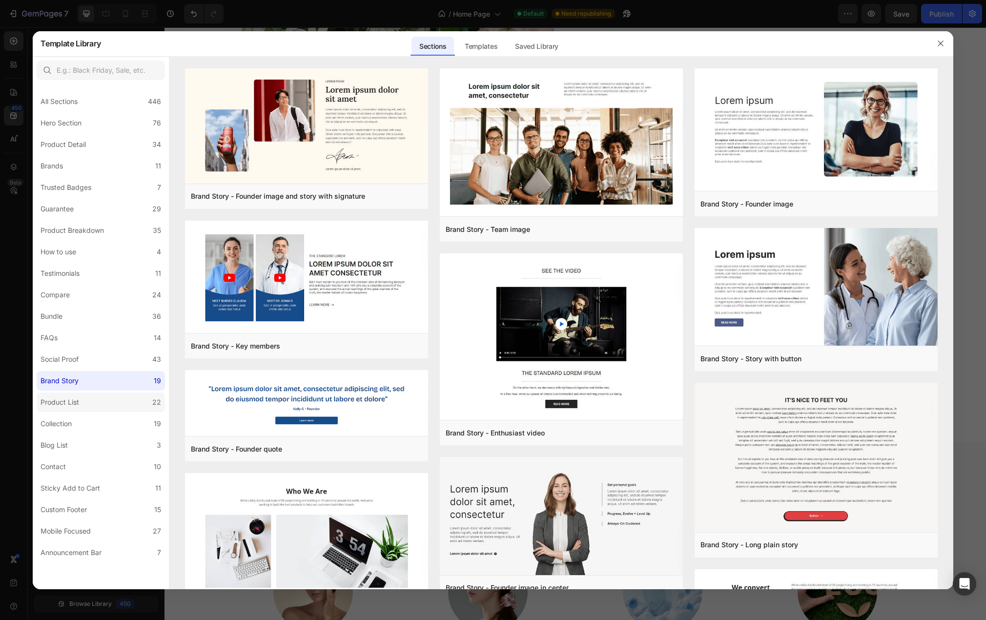
click at [103, 402] on label "Product List 22" at bounding box center [101, 403] width 128 height 20
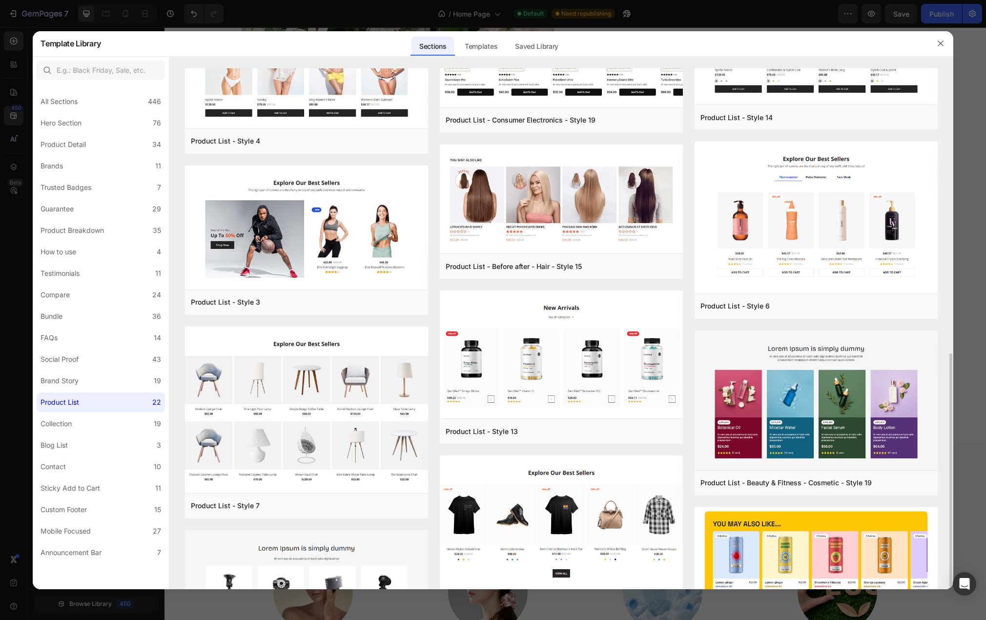
scroll to position [488, 0]
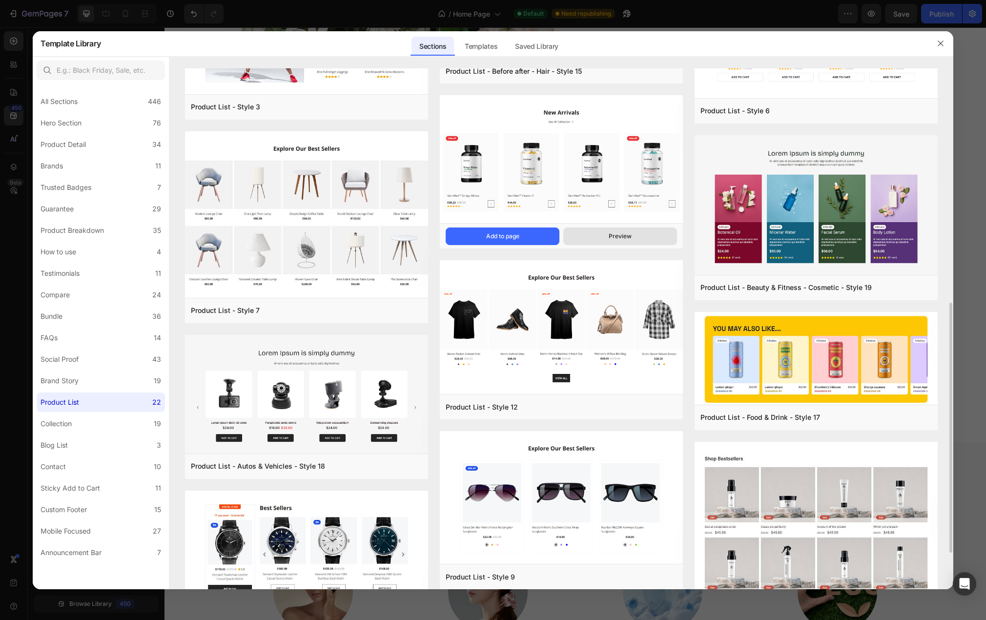
click at [609, 236] on div "Preview" at bounding box center [620, 236] width 23 height 9
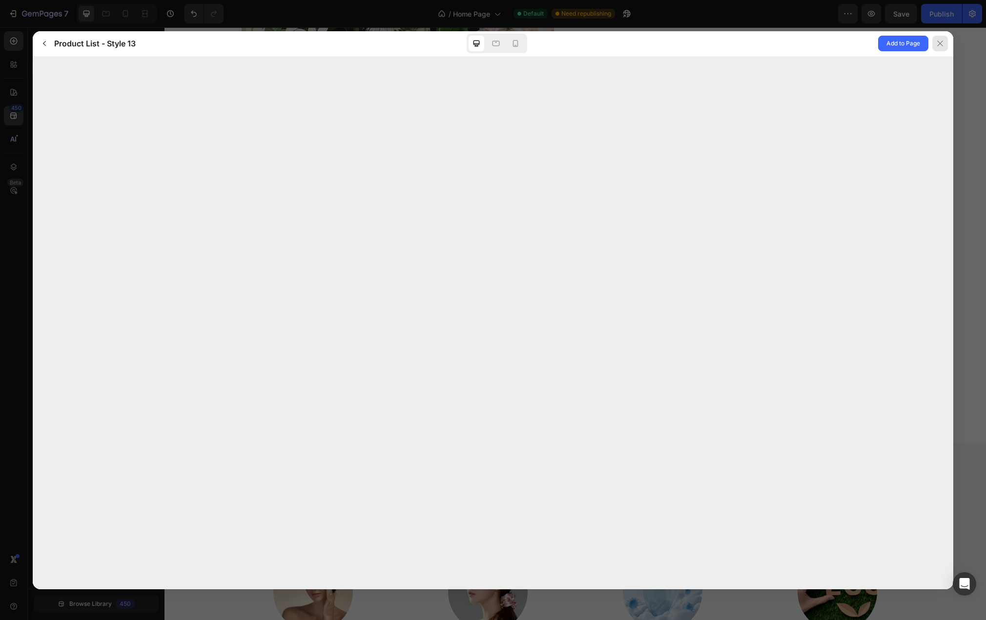
click at [938, 43] on icon at bounding box center [940, 44] width 8 height 8
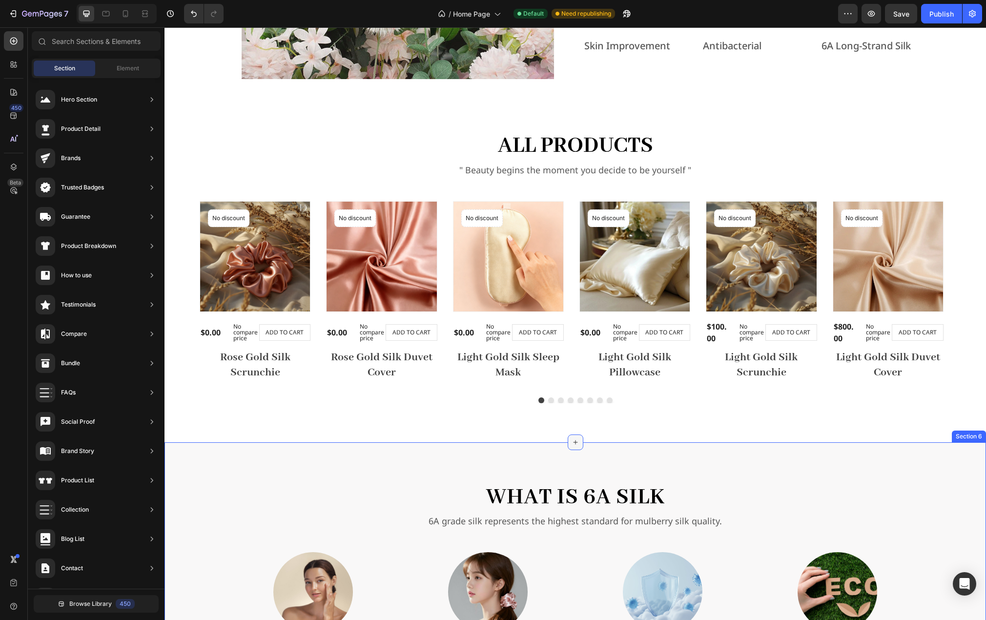
click at [573, 442] on icon at bounding box center [575, 442] width 4 height 4
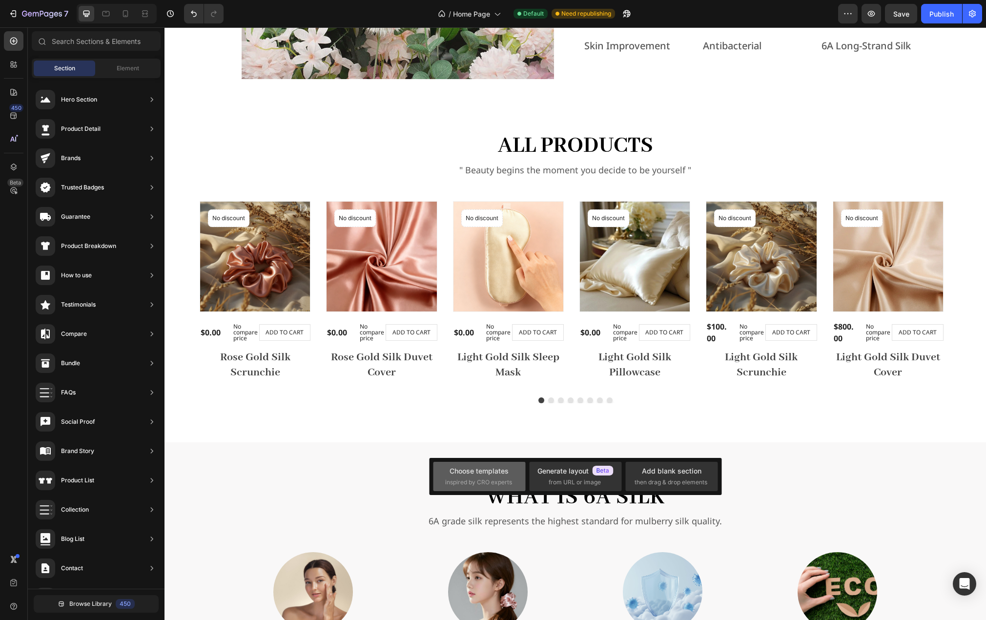
click at [468, 474] on div "Choose templates" at bounding box center [479, 471] width 59 height 10
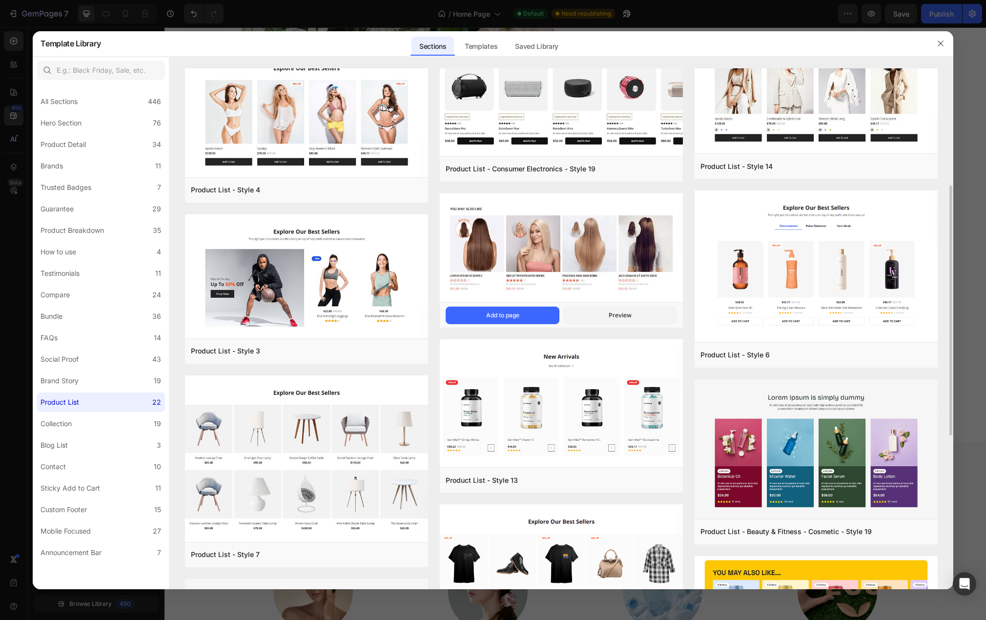
scroll to position [439, 0]
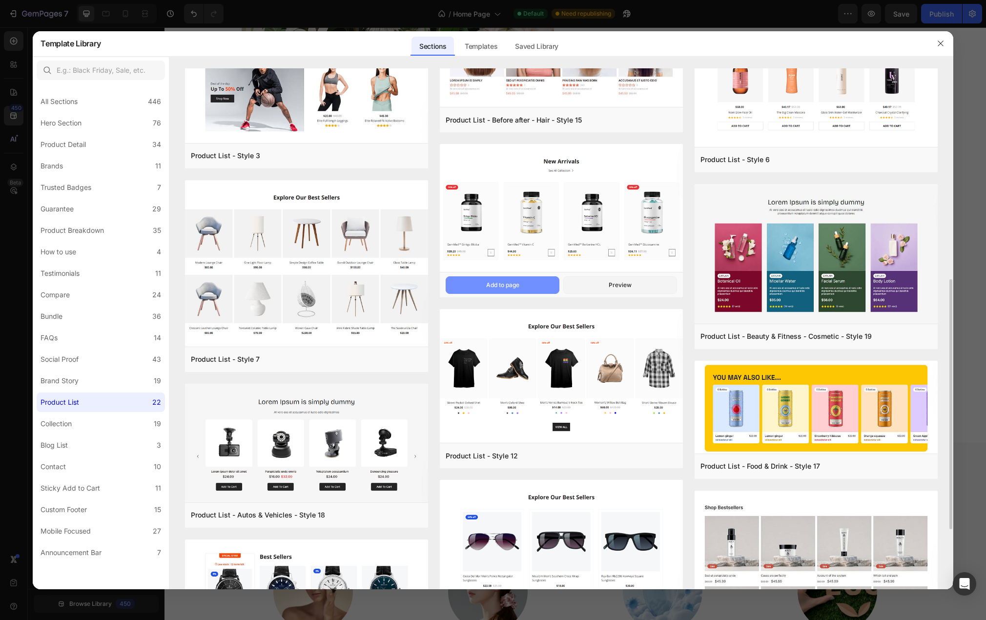
click at [507, 287] on div "Add to page" at bounding box center [502, 285] width 33 height 9
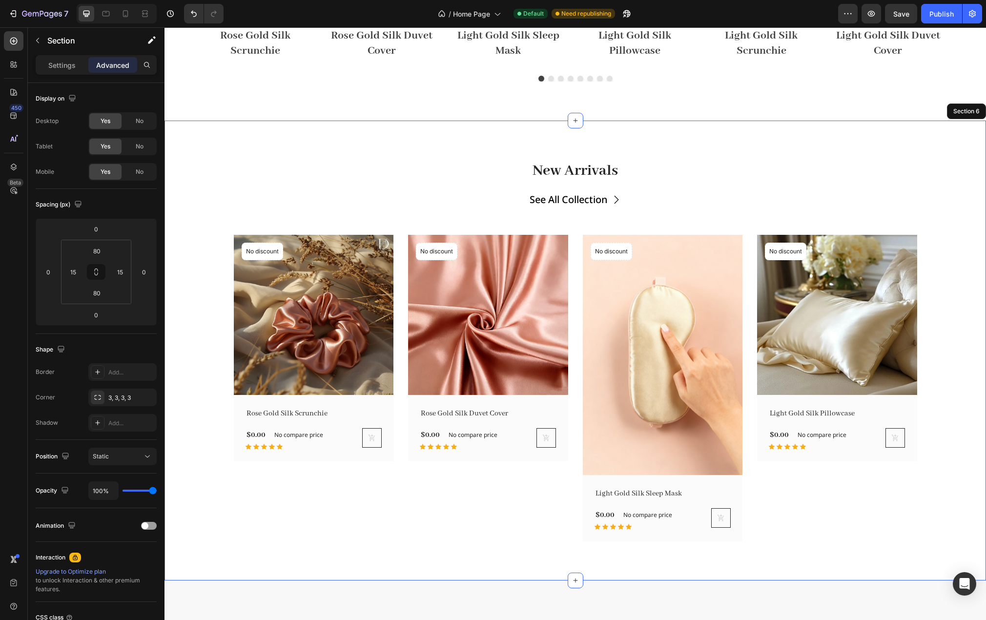
scroll to position [1308, 0]
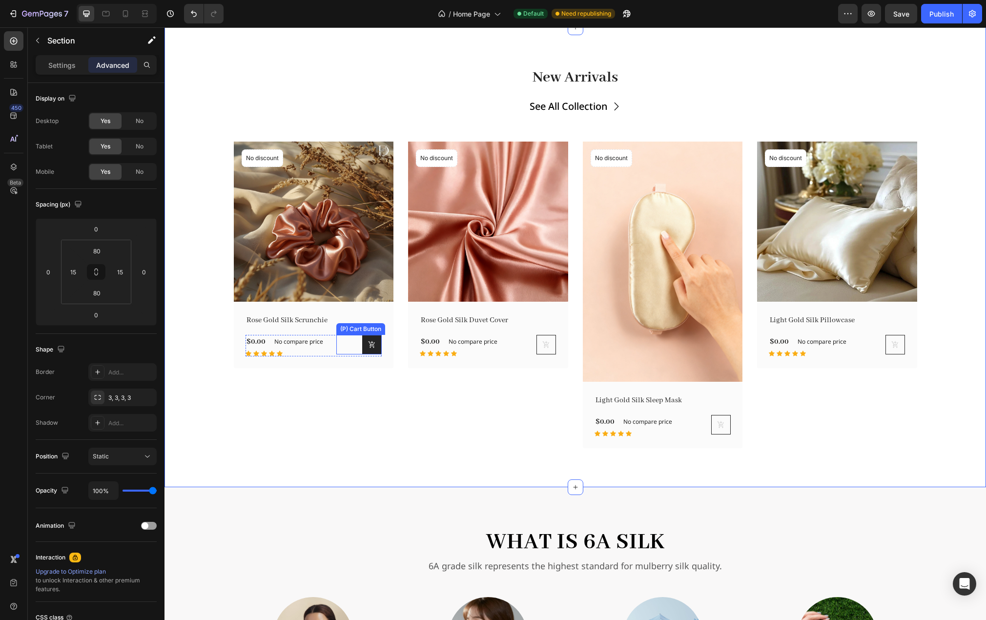
click at [374, 350] on button at bounding box center [372, 345] width 20 height 20
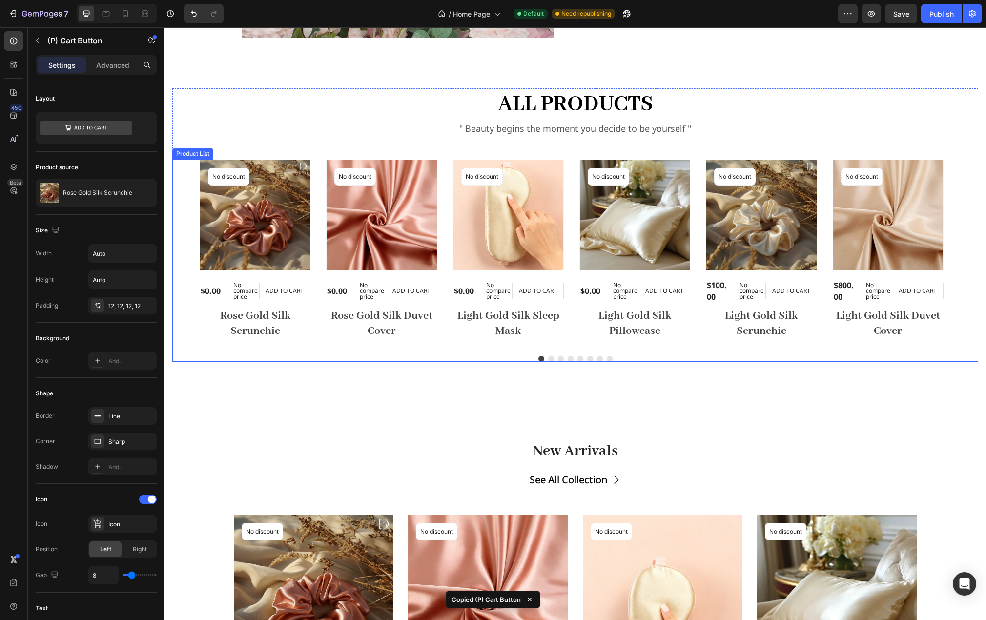
scroll to position [918, 0]
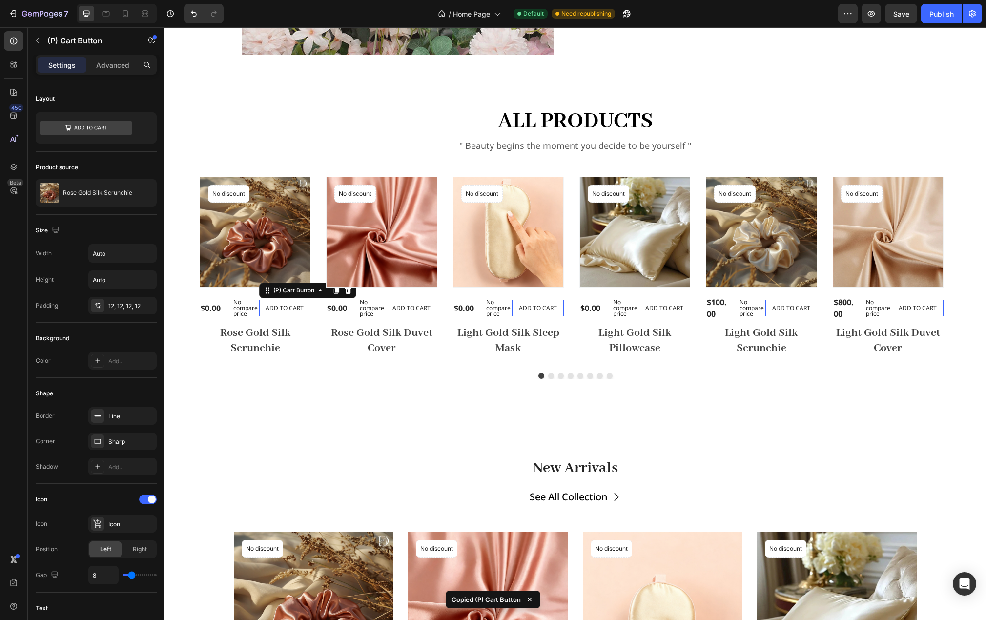
click at [307, 313] on button "ADD TO CART" at bounding box center [285, 308] width 52 height 17
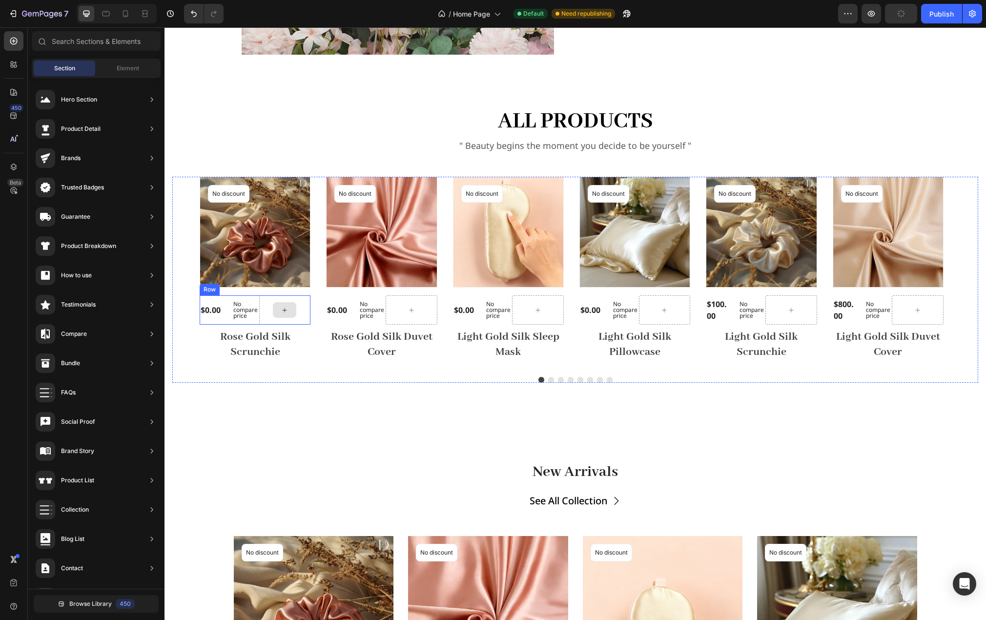
click at [288, 312] on icon at bounding box center [285, 310] width 8 height 8
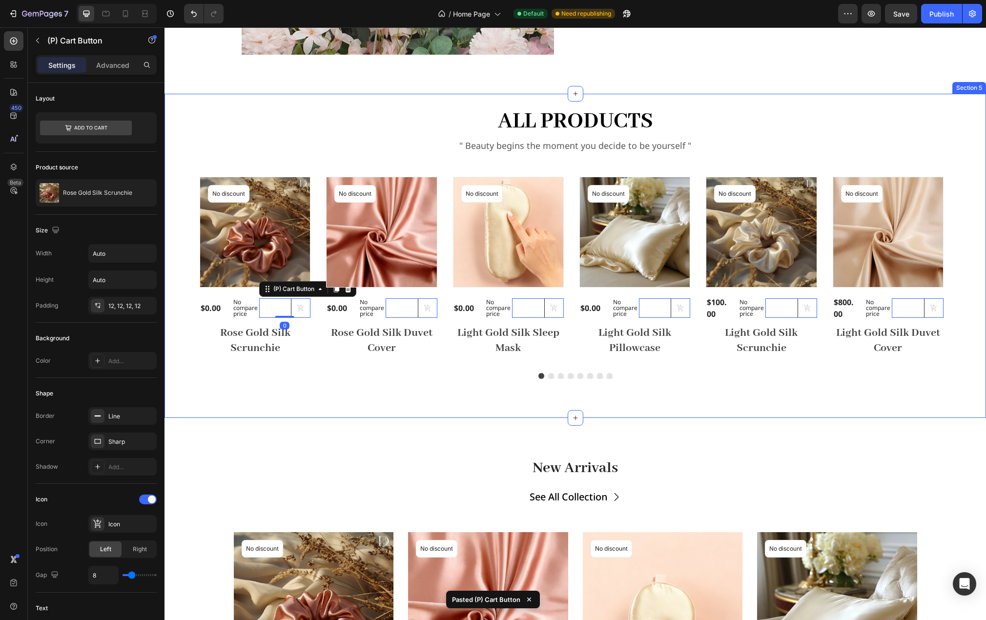
click at [268, 401] on div "all products Heading " Beauty begins the moment you decide to be yourself " Tex…" at bounding box center [576, 256] width 822 height 324
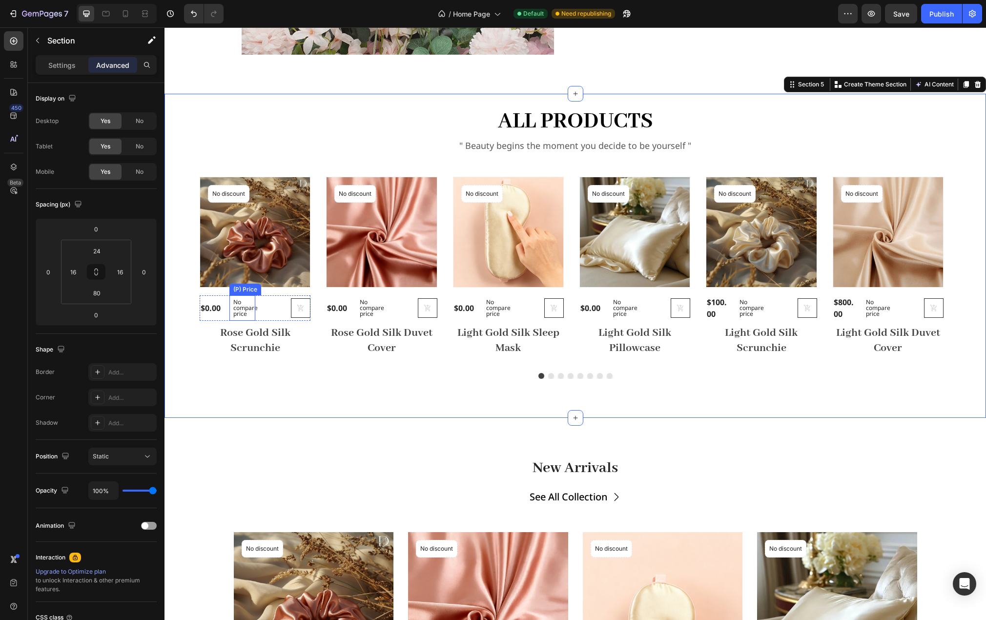
click at [253, 315] on div "No compare price" at bounding box center [242, 307] width 26 height 25
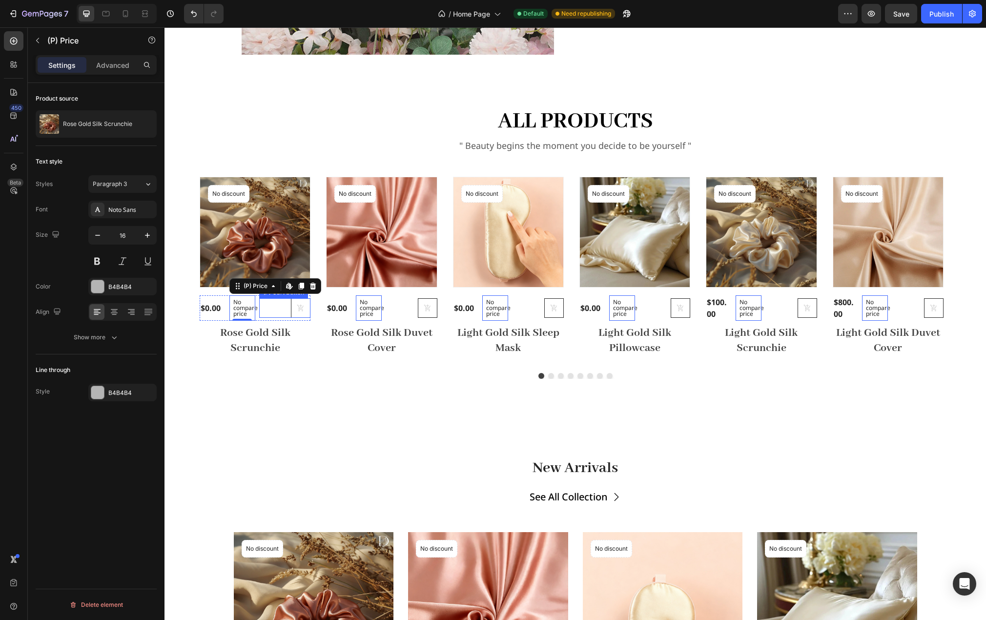
click at [281, 317] on div "(P) Cart Button" at bounding box center [285, 308] width 52 height 20
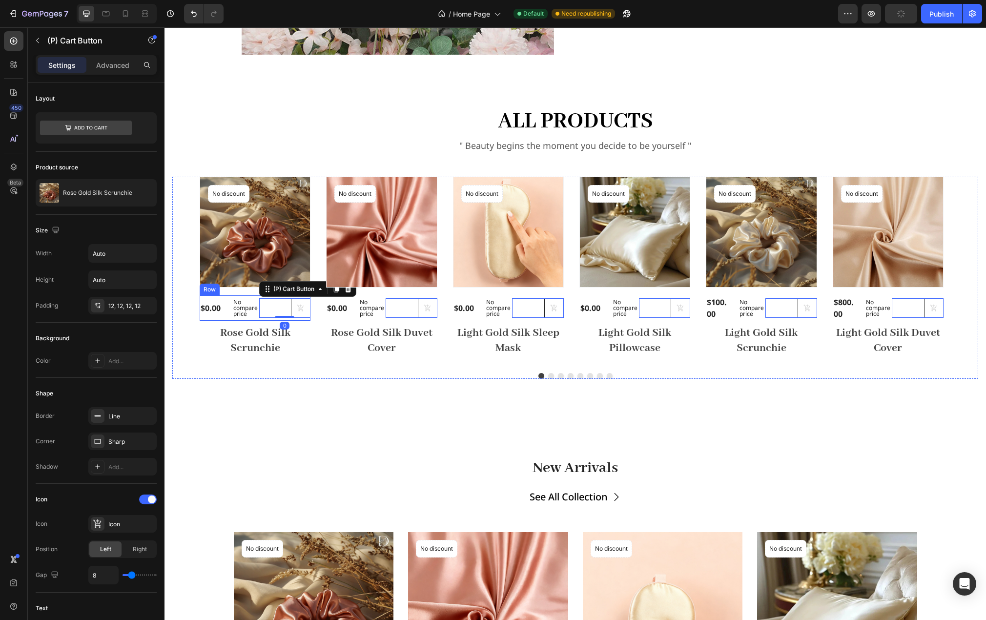
click at [269, 319] on div "(P) Cart Button 0" at bounding box center [285, 307] width 52 height 25
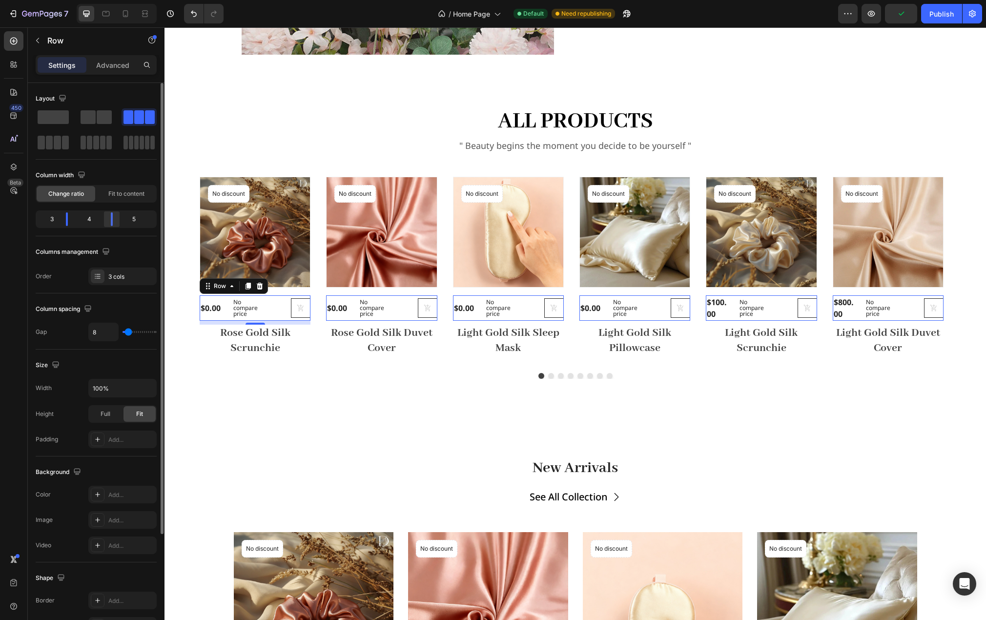
drag, startPoint x: 105, startPoint y: 220, endPoint x: 112, endPoint y: 221, distance: 7.0
click at [112, 221] on div at bounding box center [112, 219] width 2 height 14
drag, startPoint x: 68, startPoint y: 218, endPoint x: 75, endPoint y: 220, distance: 7.0
click at [75, 220] on div at bounding box center [74, 219] width 18 height 14
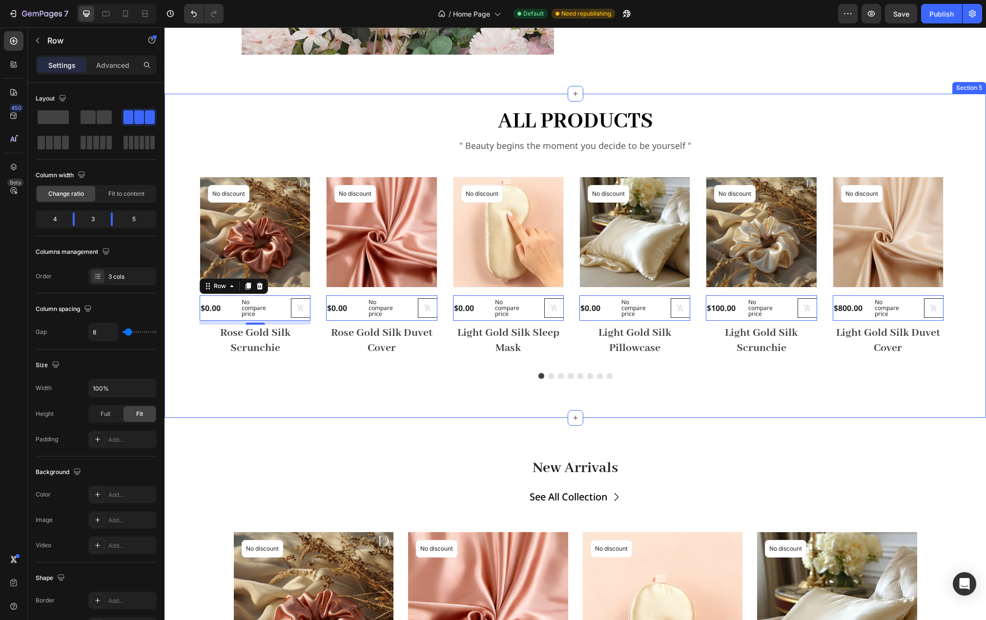
click at [241, 393] on div "all products Heading " Beauty begins the moment you decide to be yourself " Tex…" at bounding box center [576, 256] width 822 height 324
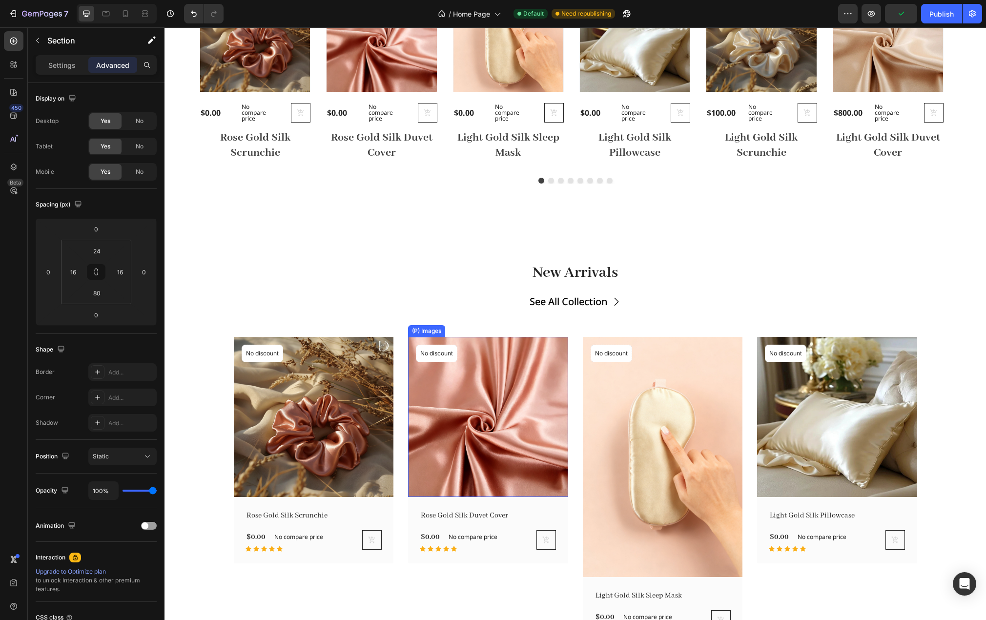
scroll to position [1064, 0]
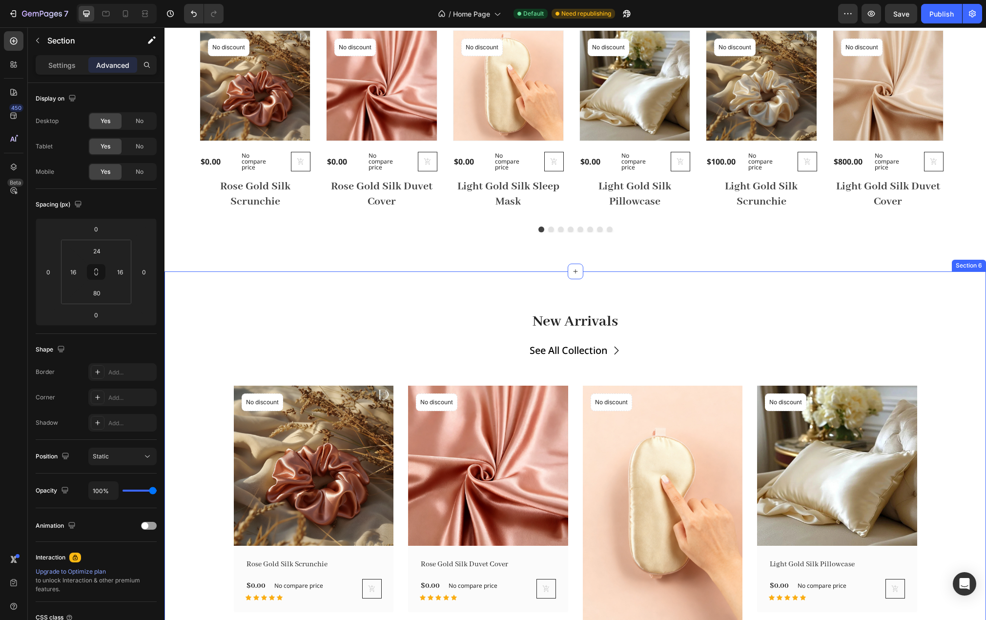
click at [230, 299] on div "New Arrivals Heading See All Collection Button Row (P) Images No discount Not b…" at bounding box center [576, 501] width 822 height 460
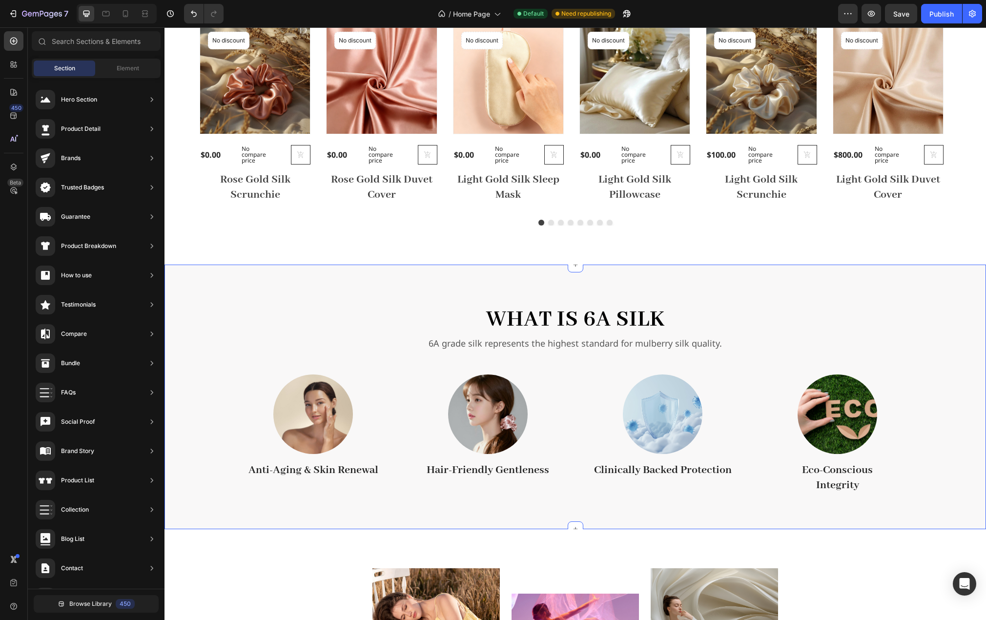
scroll to position [1015, 0]
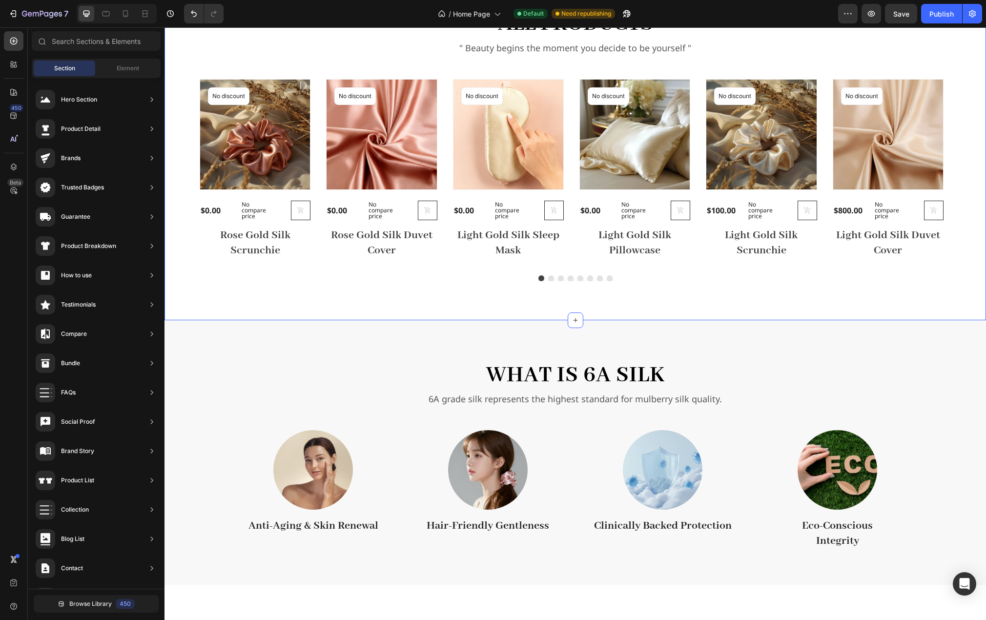
click at [663, 286] on div "all products Heading " Beauty begins the moment you decide to be yourself " Tex…" at bounding box center [576, 158] width 822 height 324
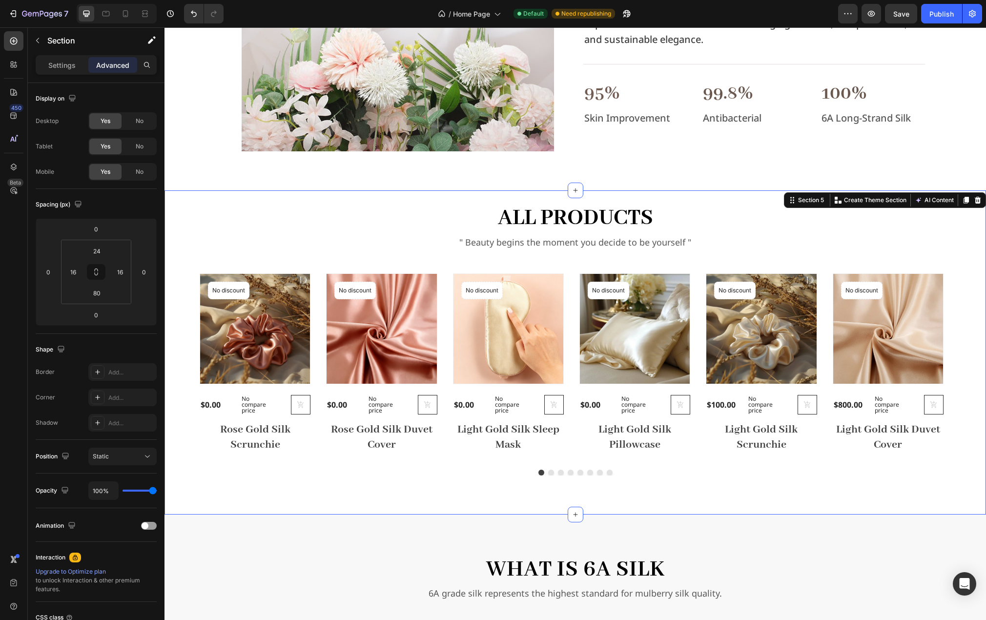
scroll to position [820, 0]
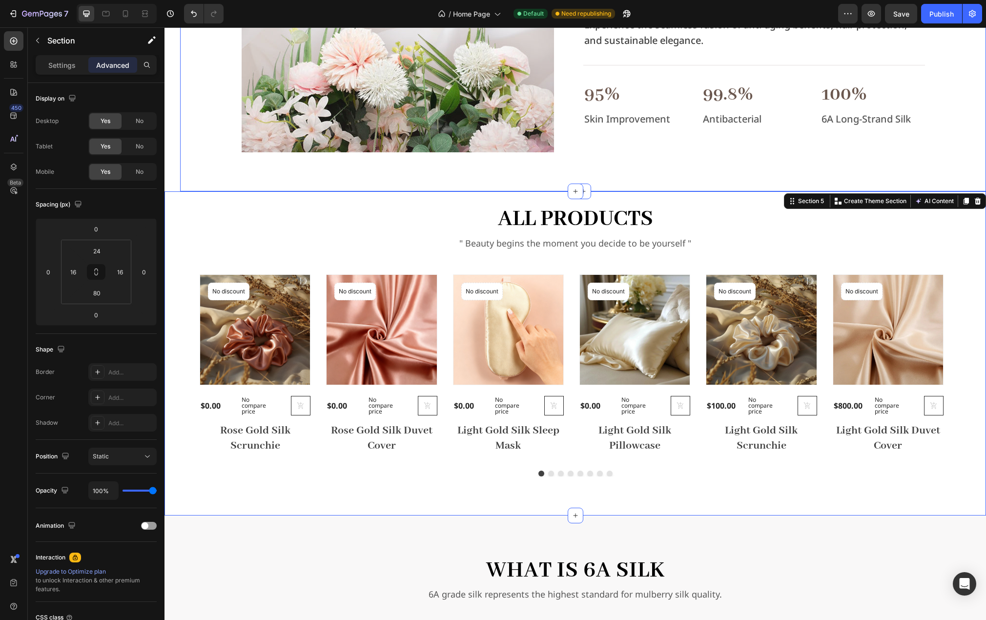
click at [312, 179] on div "Image Elevate Your Nighttime Ritual with Silk Heading Imagine you are waking up…" at bounding box center [583, 16] width 806 height 352
click at [367, 202] on div "all products Heading " Beauty begins the moment you decide to be yourself " Tex…" at bounding box center [576, 353] width 822 height 324
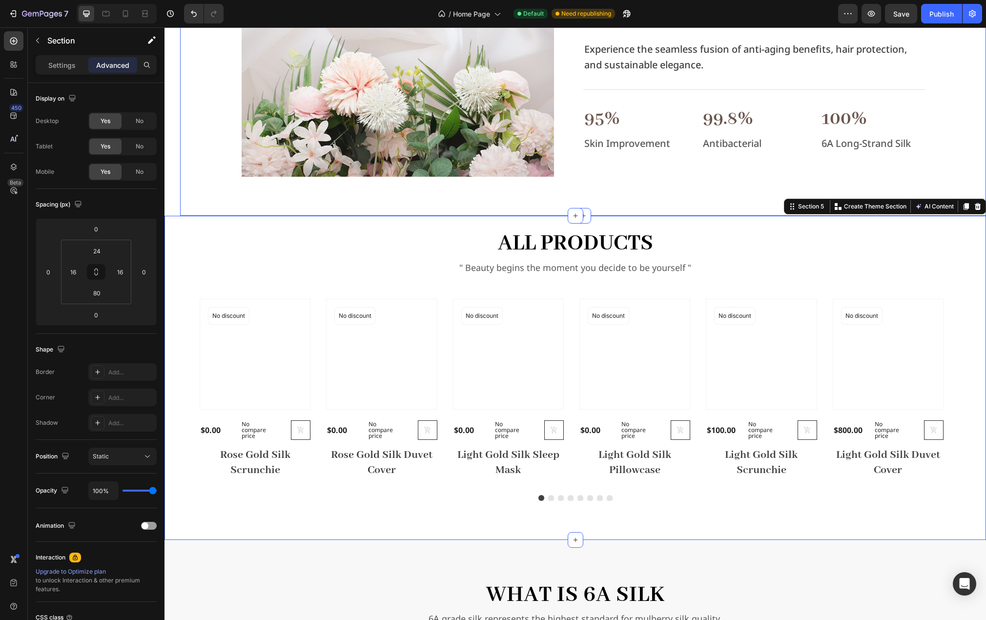
scroll to position [771, 0]
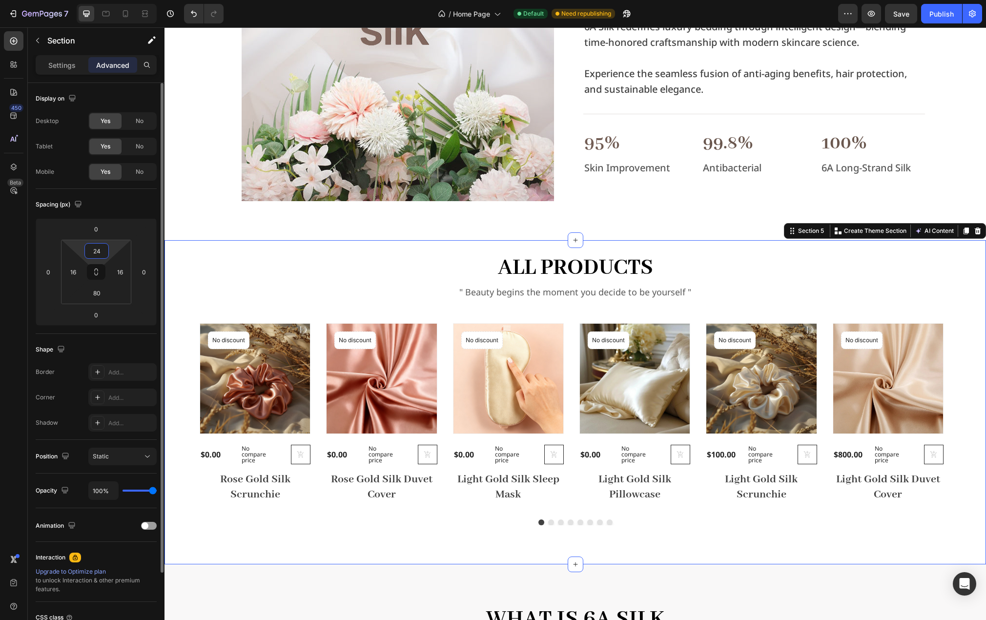
click at [102, 249] on input "24" at bounding box center [97, 251] width 20 height 15
type input "0"
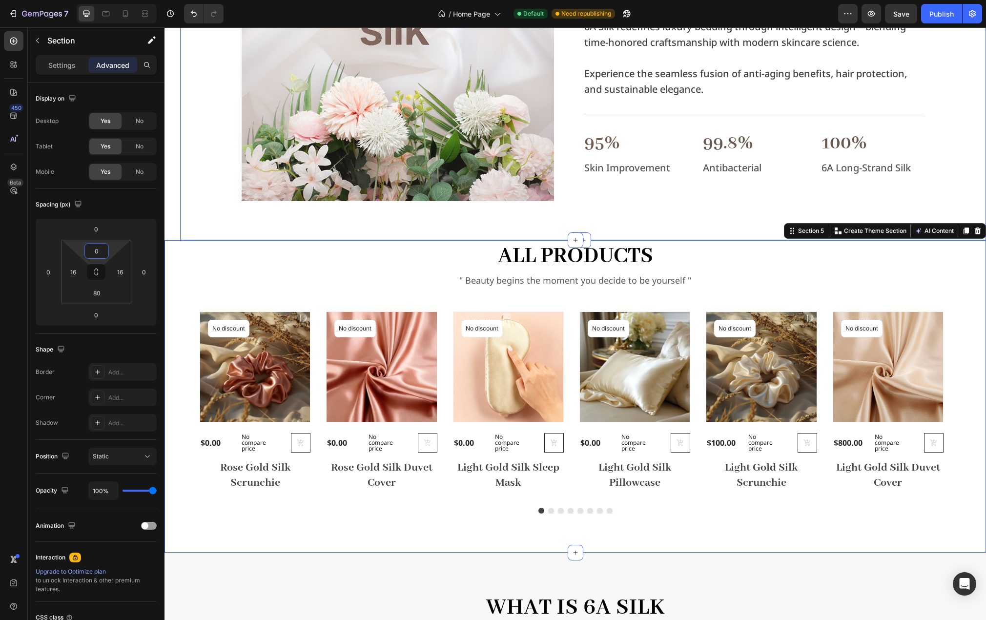
click at [197, 207] on div "Image Elevate Your Nighttime Ritual with Silk Heading Imagine you are waking up…" at bounding box center [583, 65] width 806 height 352
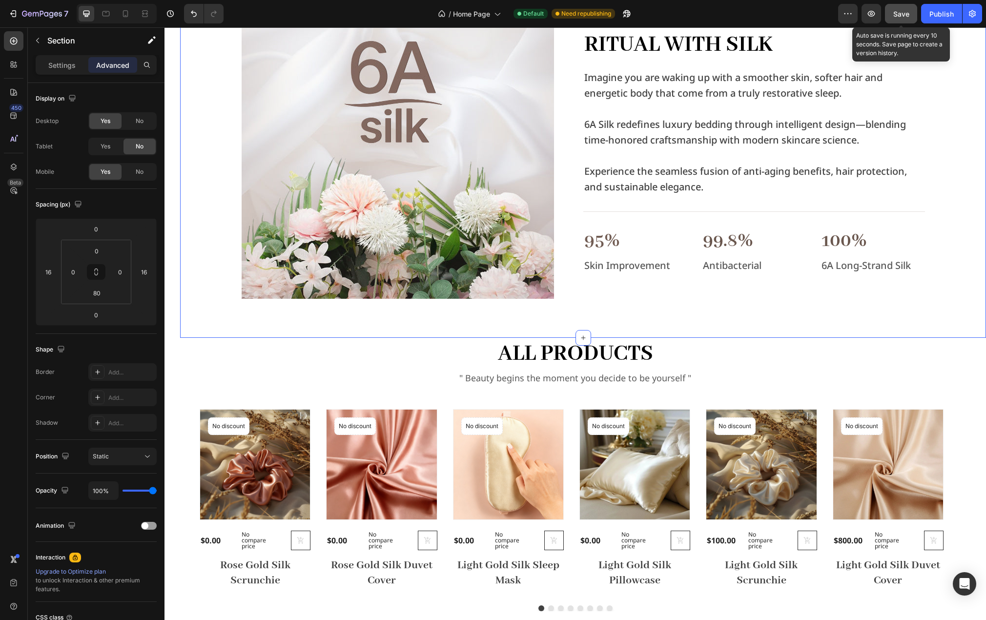
click at [900, 18] on div "Save" at bounding box center [901, 14] width 16 height 10
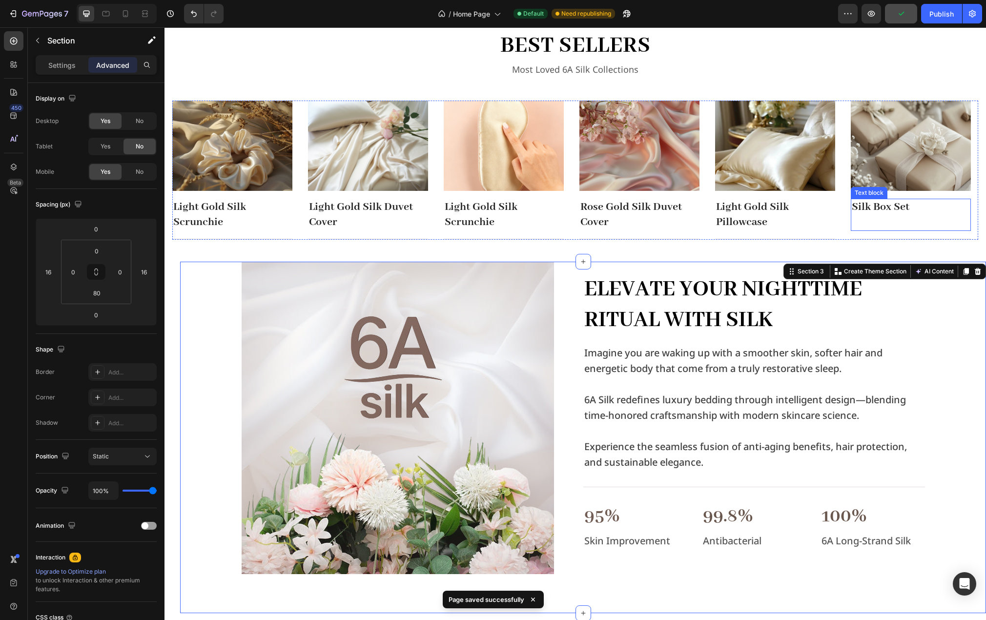
scroll to position [381, 0]
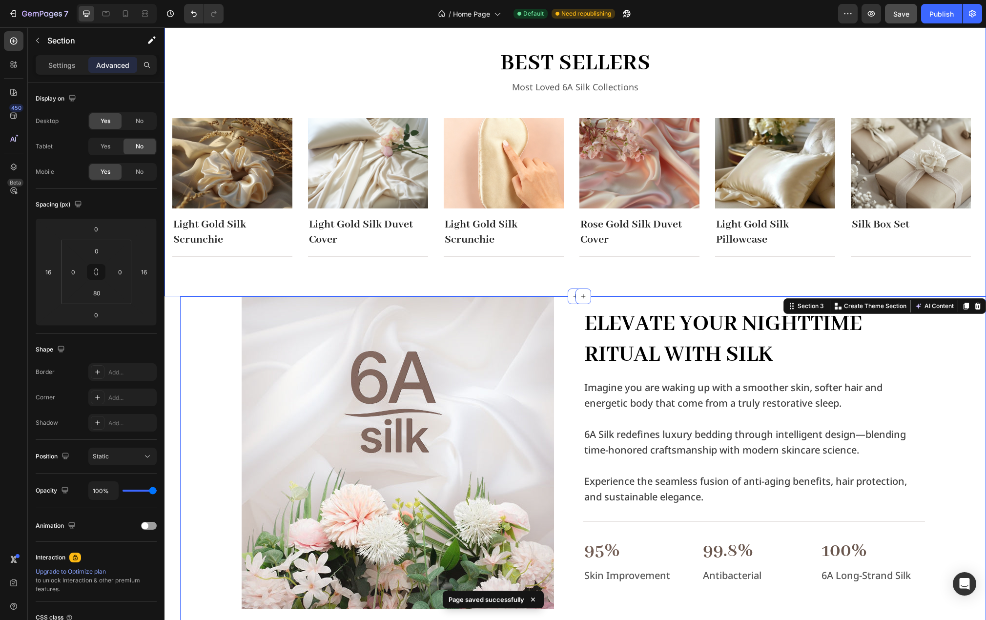
click at [354, 266] on div "best sellers Heading Most Loved 6A Silk Collections Text block Row Image Light …" at bounding box center [576, 152] width 822 height 288
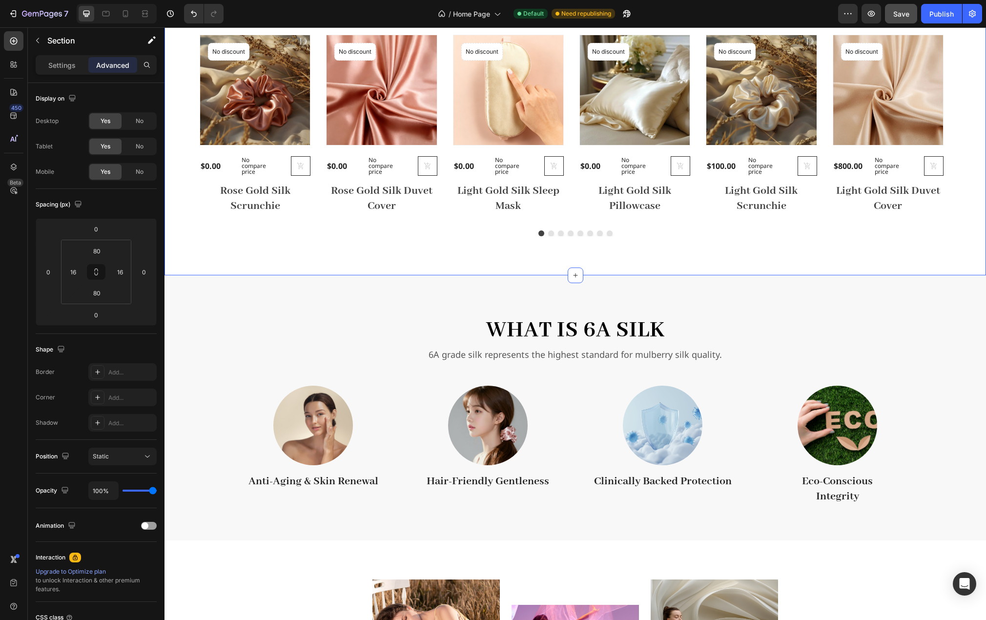
scroll to position [1064, 0]
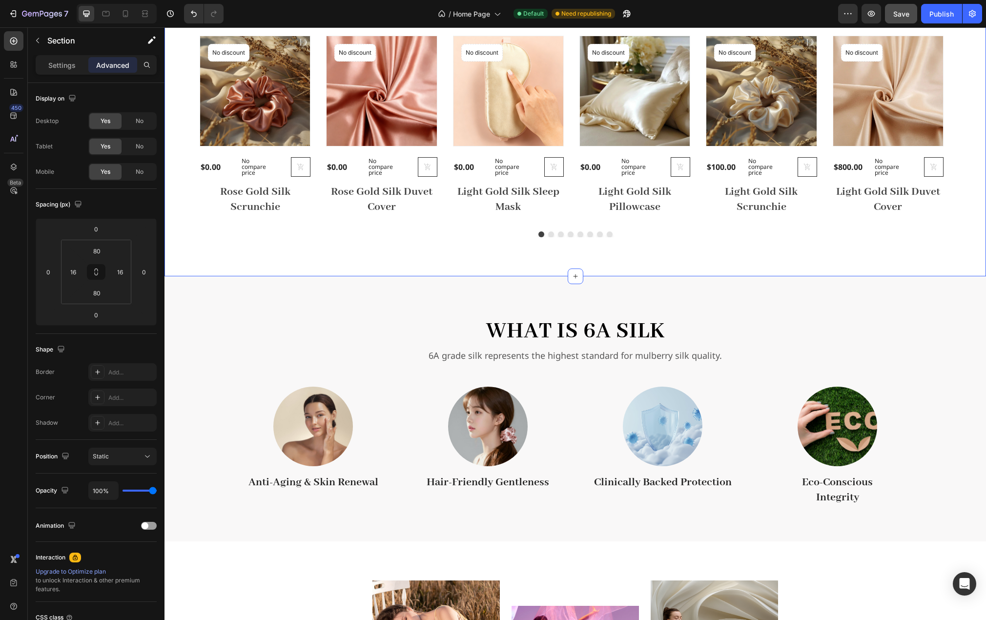
click at [394, 245] on div "all products Heading " Beauty begins the moment you decide to be yourself " Tex…" at bounding box center [576, 120] width 822 height 312
click at [380, 300] on div "What is 6A Silk Heading 6A grade silk represents the highest standard for mulbe…" at bounding box center [576, 408] width 822 height 265
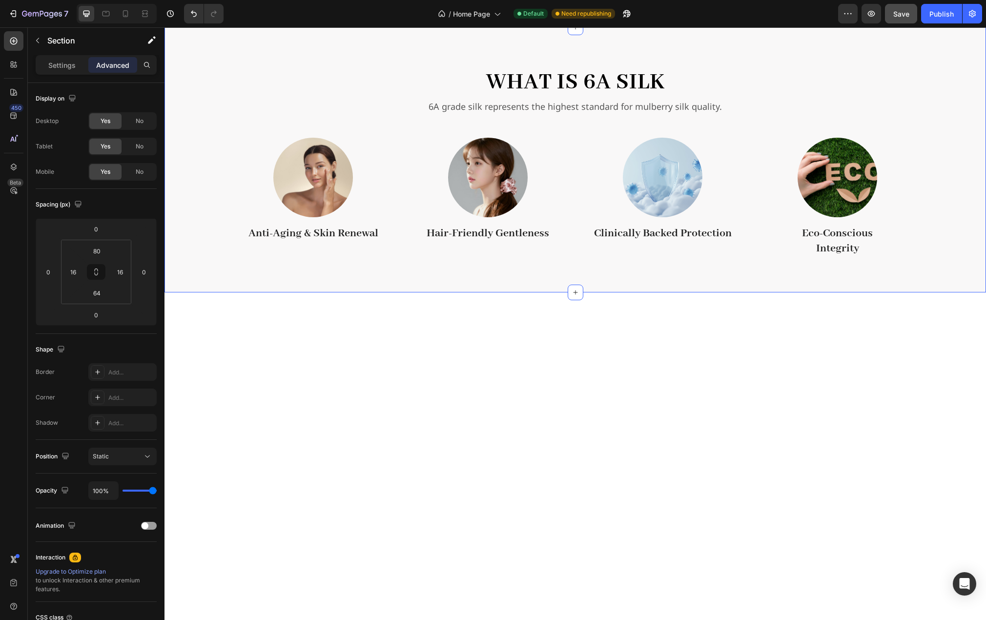
scroll to position [911, 0]
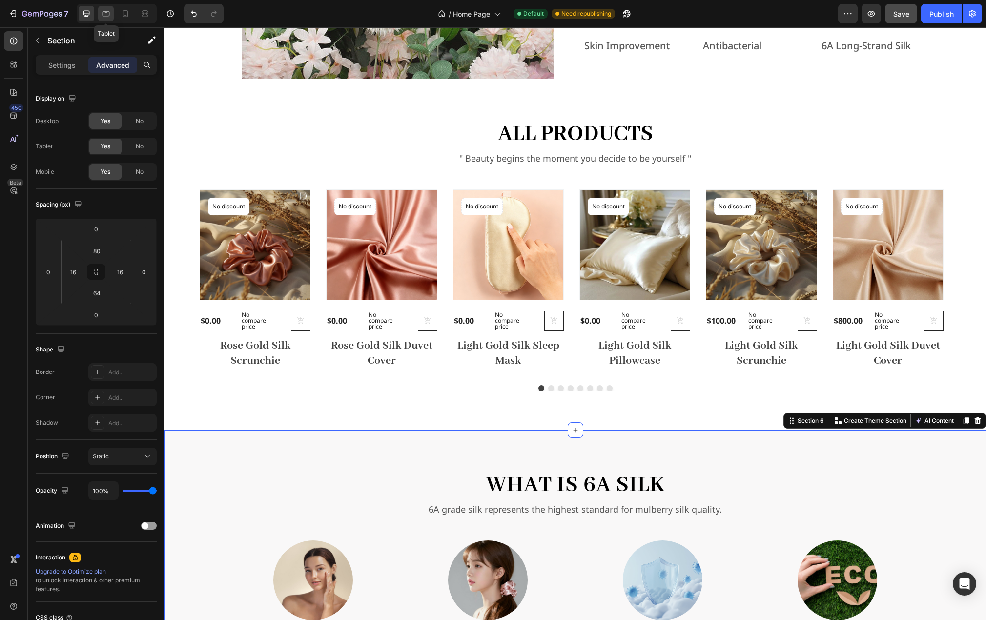
click at [106, 14] on icon at bounding box center [106, 14] width 10 height 10
type input "15"
type input "80"
type input "15"
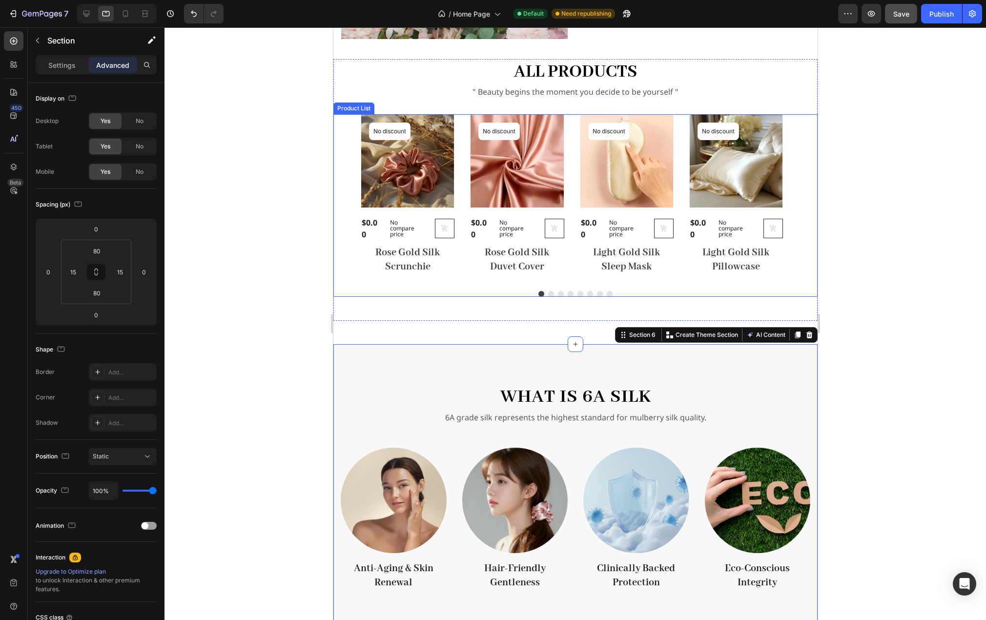
scroll to position [806, 0]
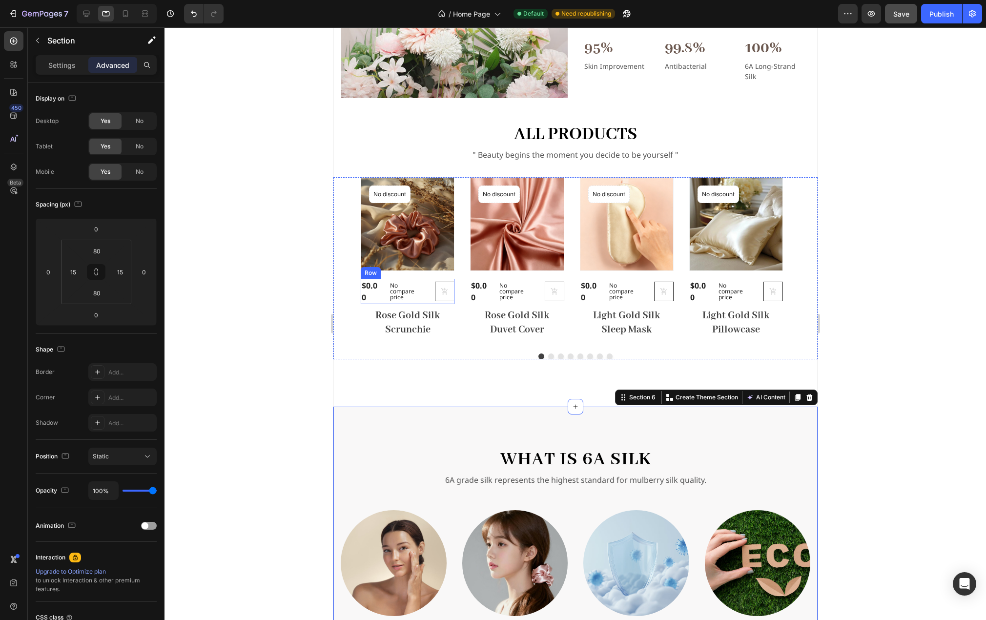
click at [414, 296] on div "(P) Cart Button" at bounding box center [432, 292] width 43 height 20
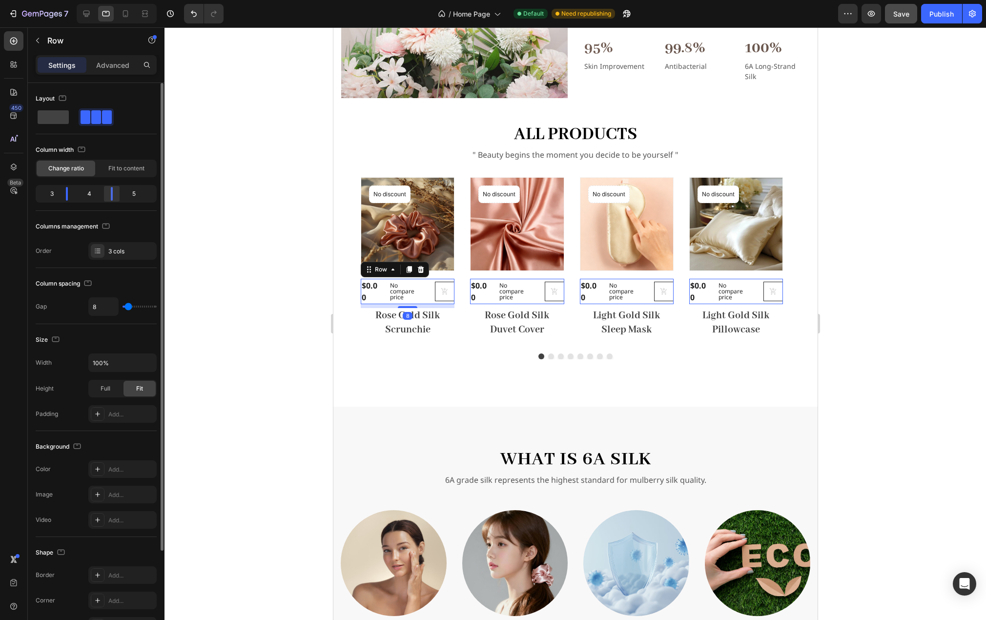
drag, startPoint x: 105, startPoint y: 189, endPoint x: 112, endPoint y: 191, distance: 6.8
click at [112, 191] on div at bounding box center [112, 194] width 2 height 14
drag, startPoint x: 67, startPoint y: 190, endPoint x: 74, endPoint y: 192, distance: 7.1
click at [74, 192] on div at bounding box center [74, 194] width 2 height 14
drag, startPoint x: 114, startPoint y: 190, endPoint x: 119, endPoint y: 191, distance: 5.1
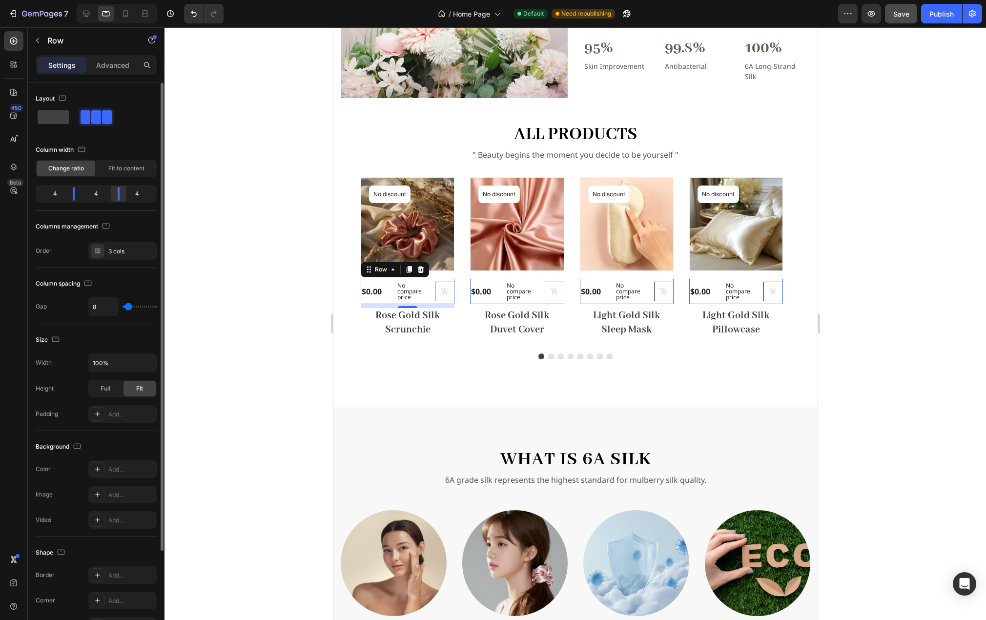
click at [119, 191] on div at bounding box center [119, 194] width 18 height 14
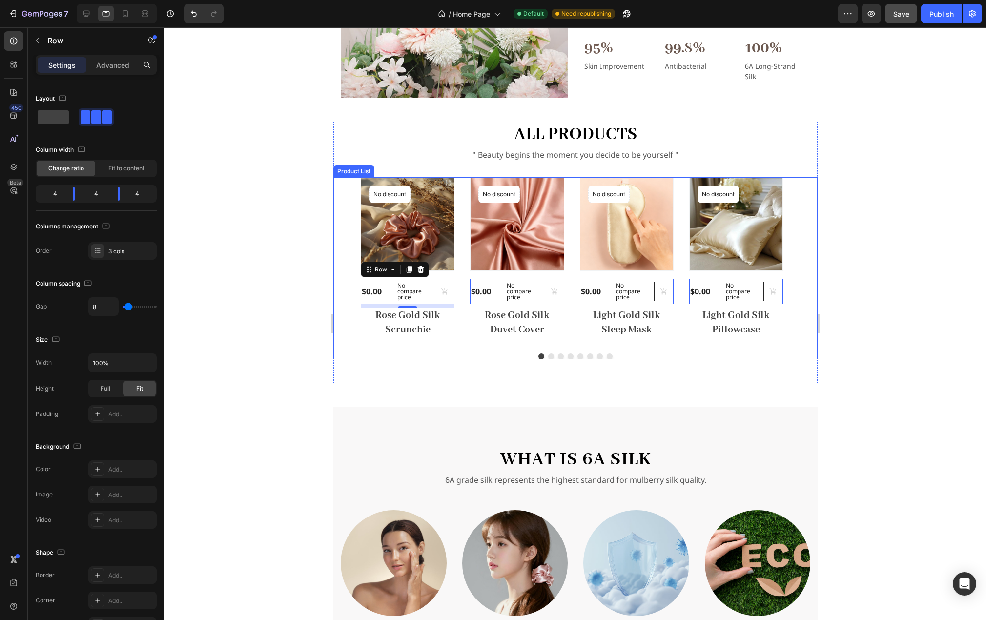
click at [355, 331] on div "Product Images No discount Not be displayed when published Product Badge Row $0…" at bounding box center [575, 259] width 484 height 165
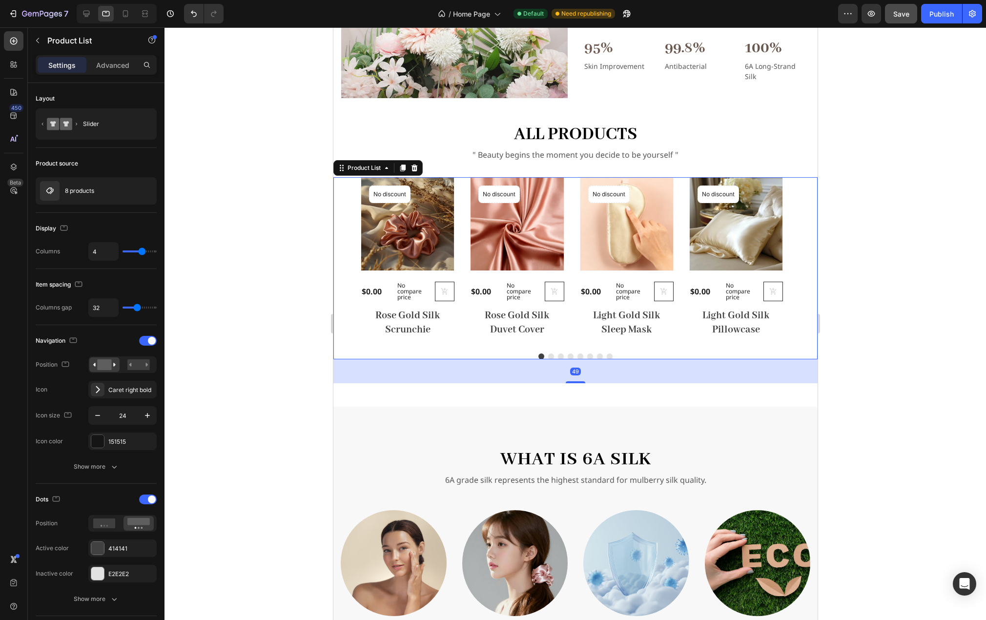
click at [831, 331] on div at bounding box center [576, 323] width 822 height 593
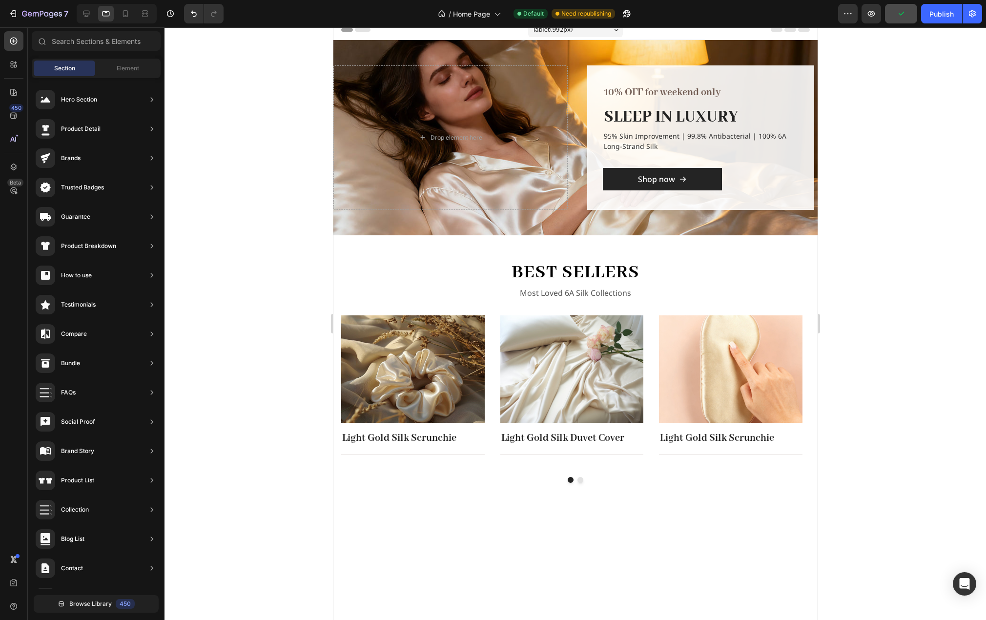
scroll to position [0, 0]
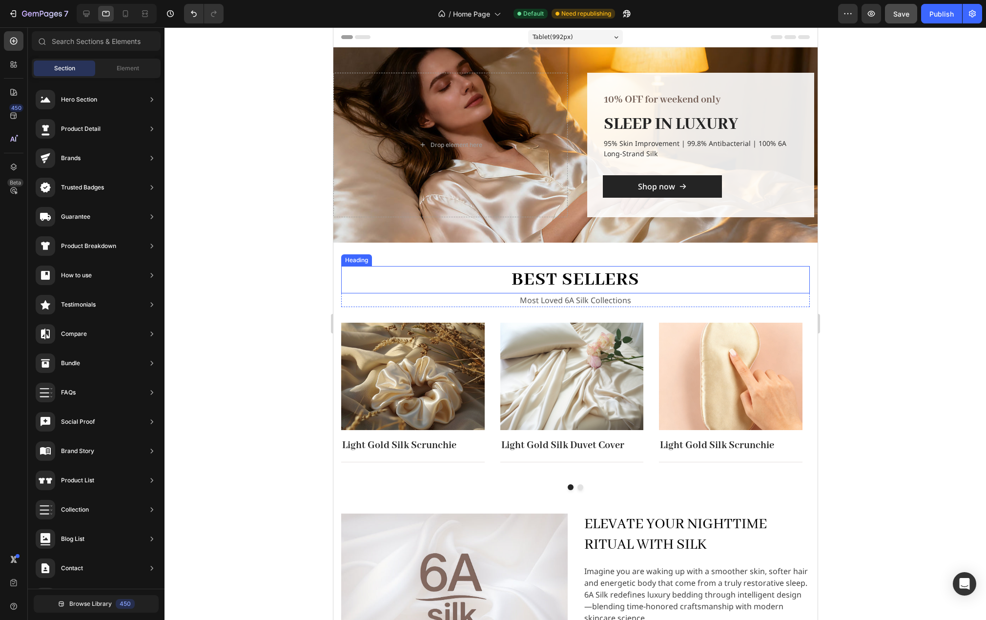
click at [416, 266] on h2 "best sellers" at bounding box center [575, 279] width 469 height 27
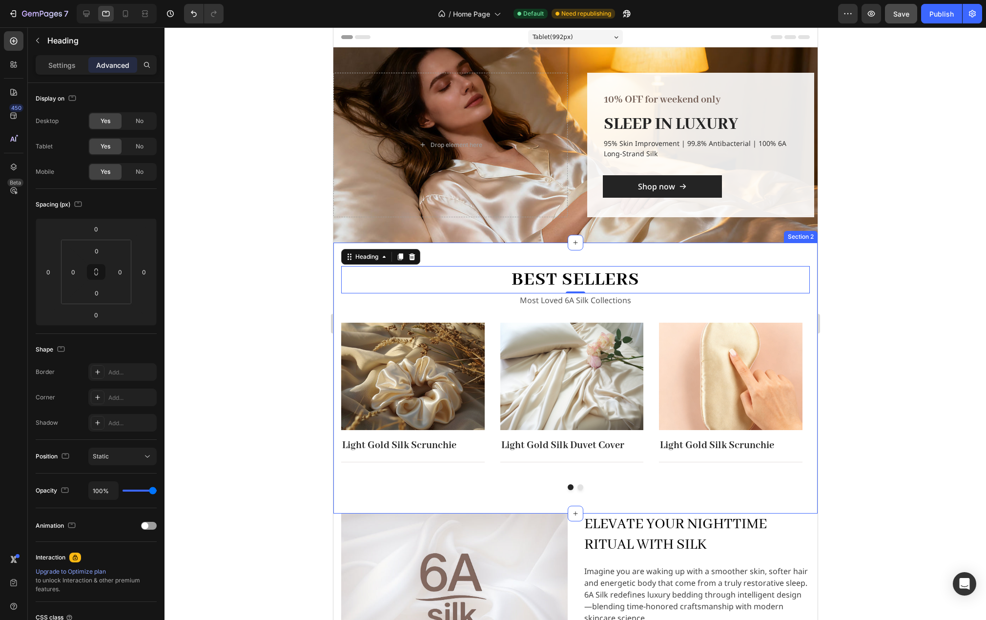
click at [451, 252] on div "best sellers Heading 0 Most Loved 6A Silk Collections Text block Row Image Ligh…" at bounding box center [575, 378] width 484 height 271
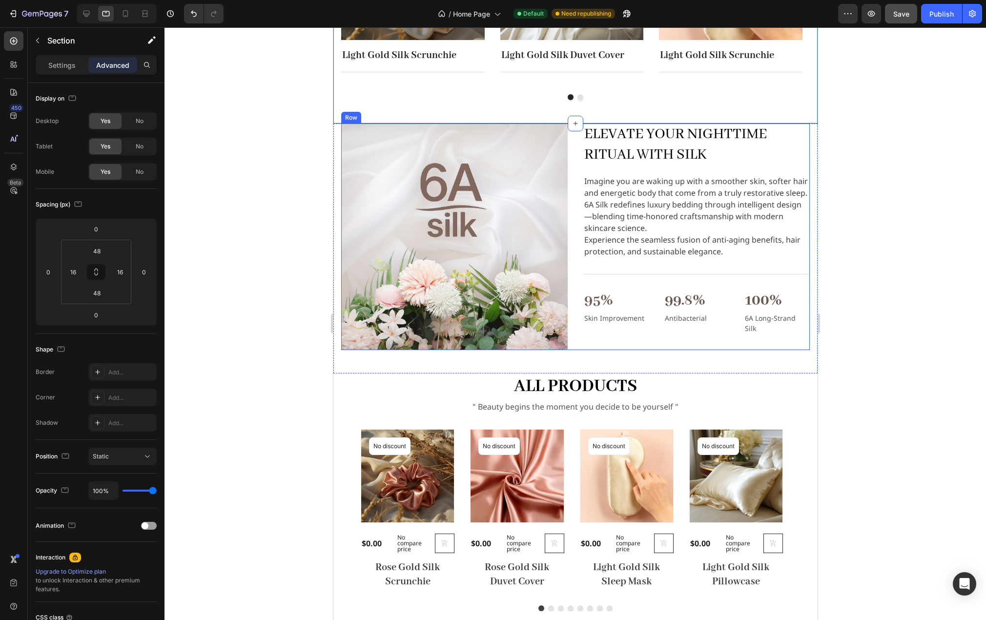
scroll to position [391, 0]
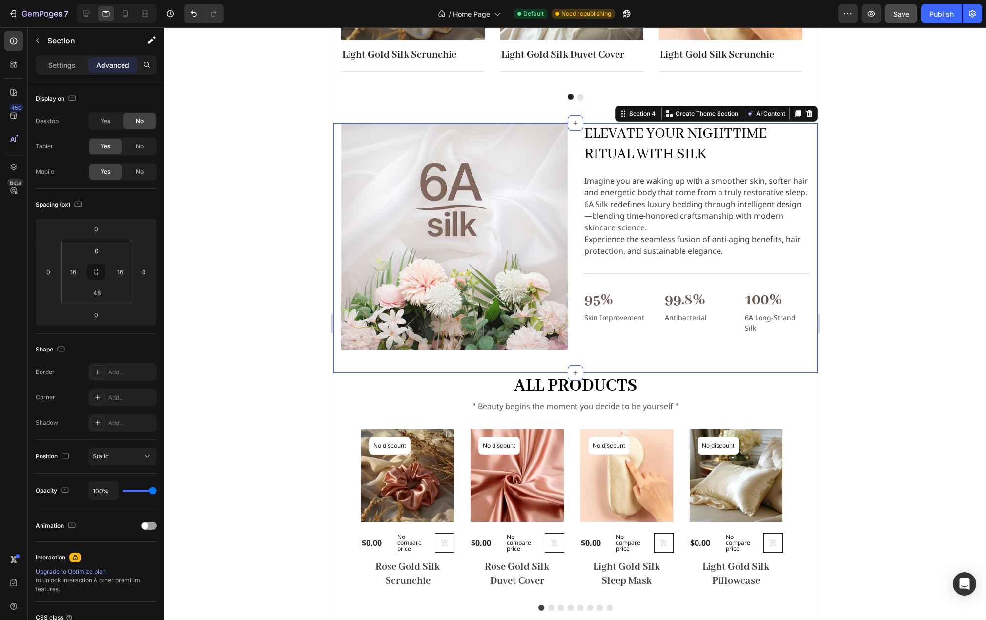
click at [375, 357] on div "Image Elevate Your Nighttime Ritual with Silk Heading Imagine you are waking up…" at bounding box center [575, 248] width 484 height 250
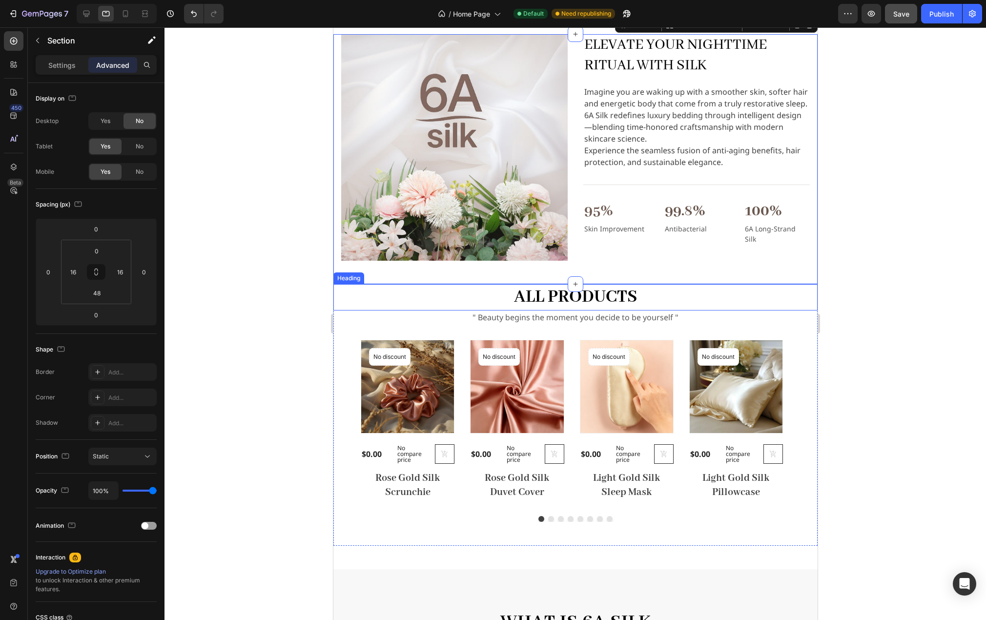
scroll to position [488, 0]
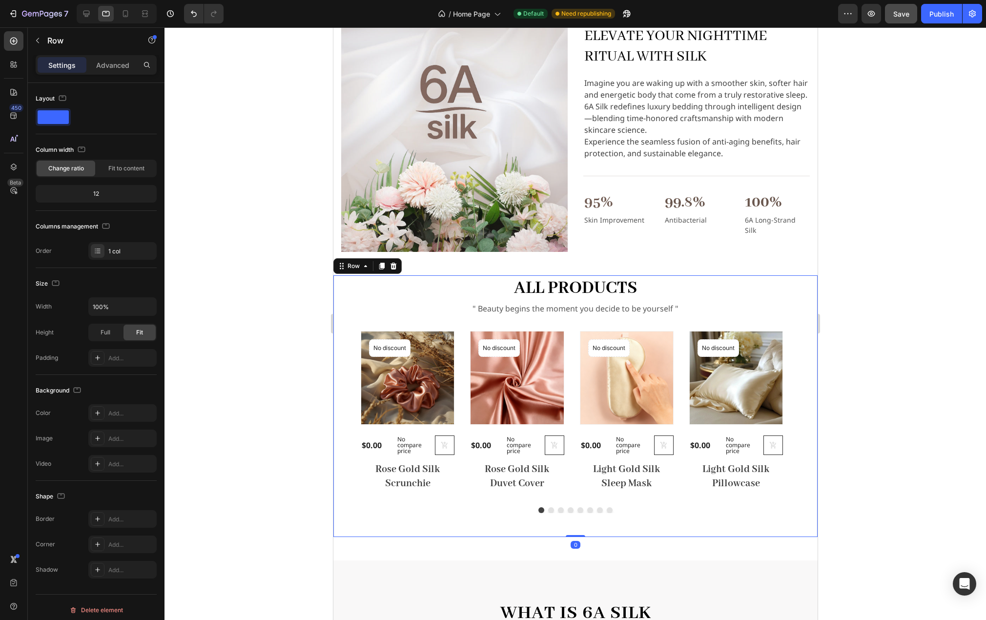
click at [345, 527] on div "all products Heading " Beauty begins the moment you decide to be yourself " Tex…" at bounding box center [575, 406] width 484 height 262
click at [371, 267] on div "Row" at bounding box center [353, 266] width 36 height 12
click at [359, 263] on div "Row" at bounding box center [353, 266] width 16 height 9
click at [351, 263] on div "Row" at bounding box center [353, 266] width 16 height 9
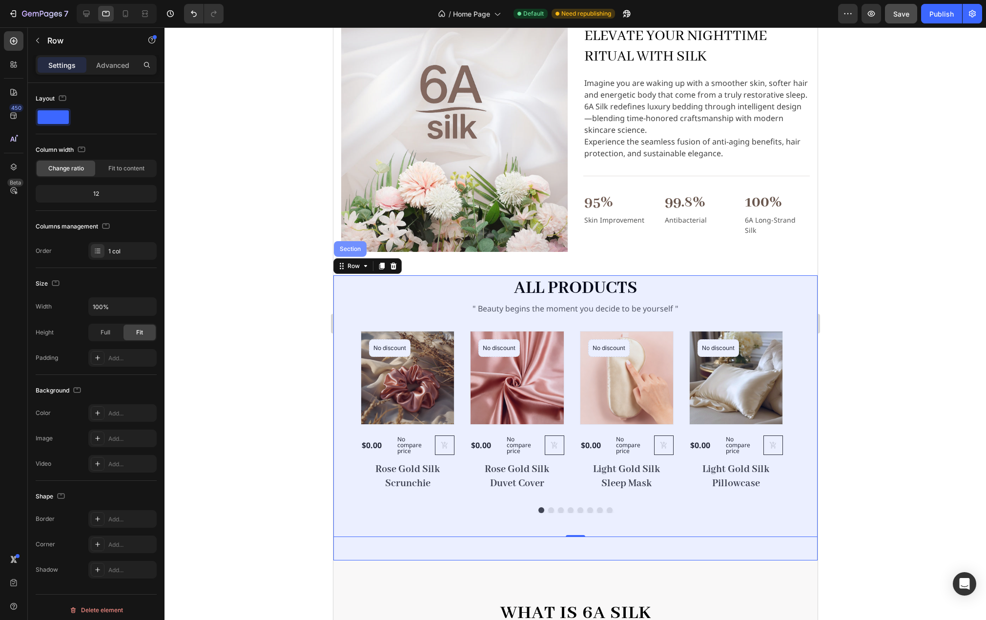
click at [352, 246] on div "Section" at bounding box center [349, 249] width 25 height 6
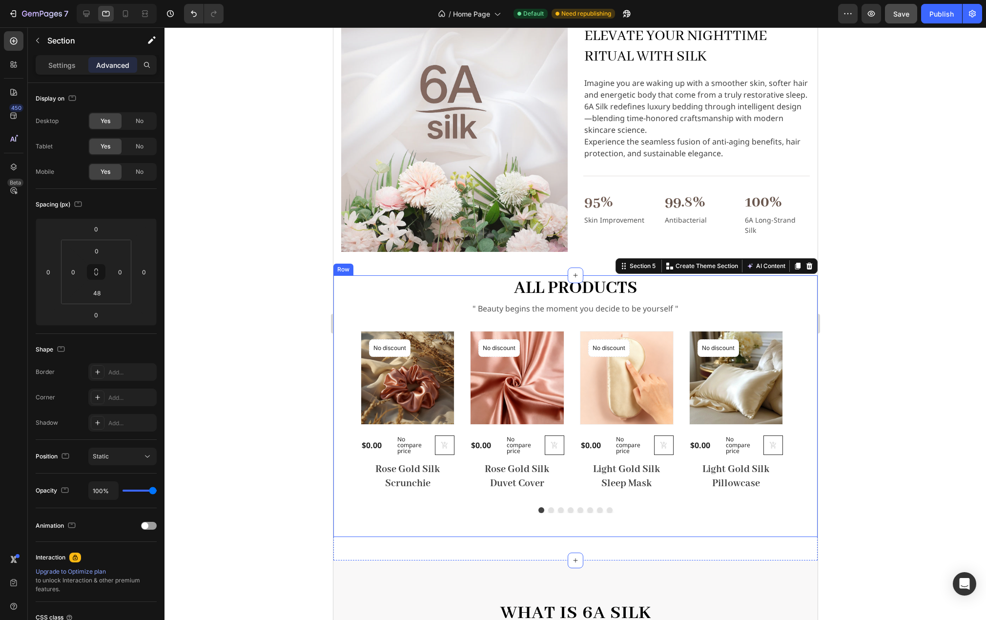
click at [524, 522] on div "all products Heading " Beauty begins the moment you decide to be yourself " Tex…" at bounding box center [575, 406] width 484 height 262
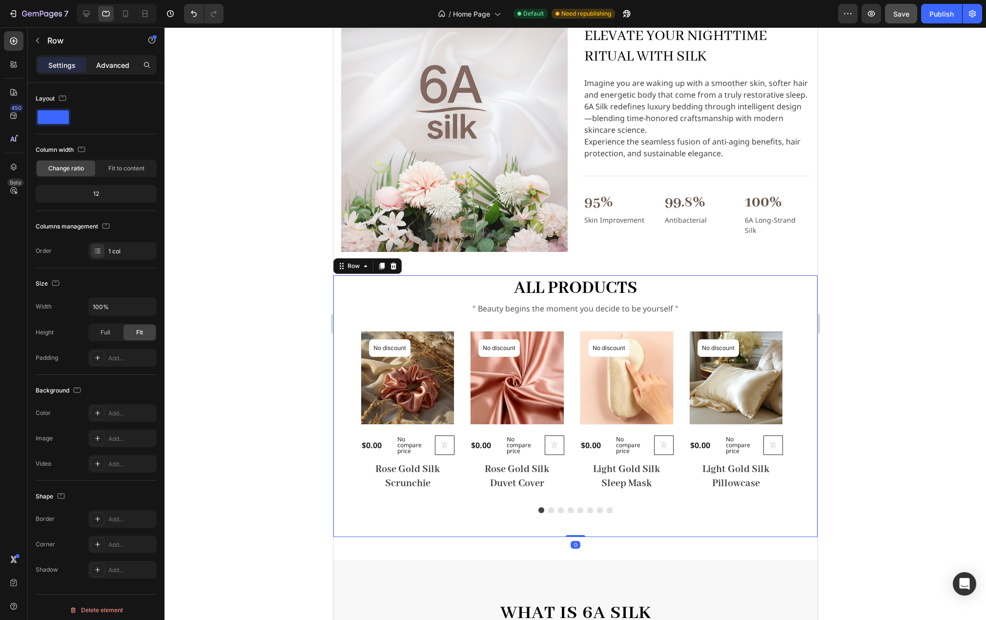
click at [115, 62] on p "Advanced" at bounding box center [112, 65] width 33 height 10
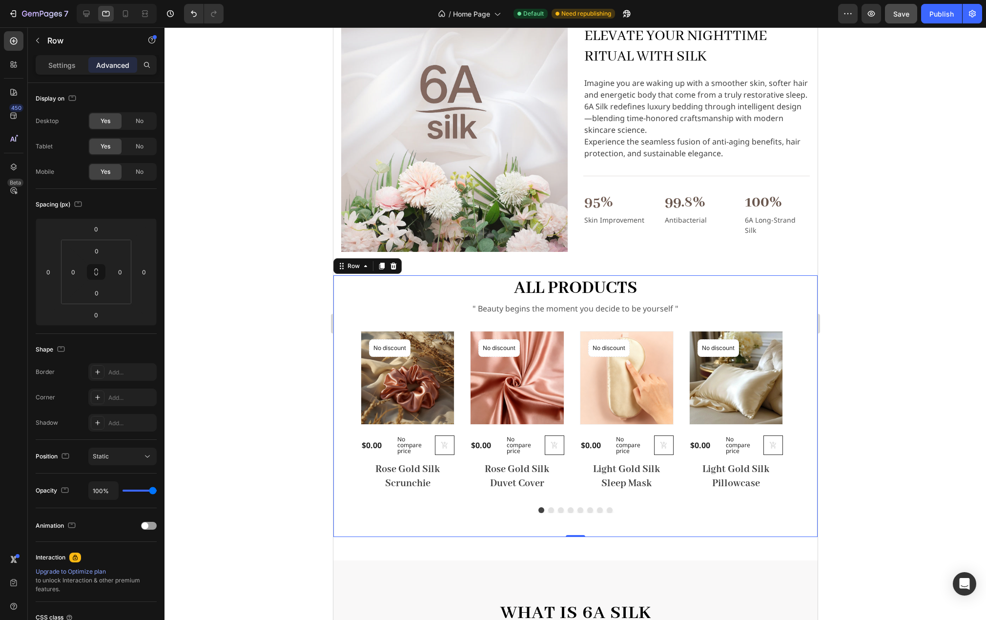
click at [490, 495] on div "Product Images No discount Not be displayed when published Product Badge Row $0…" at bounding box center [575, 422] width 484 height 182
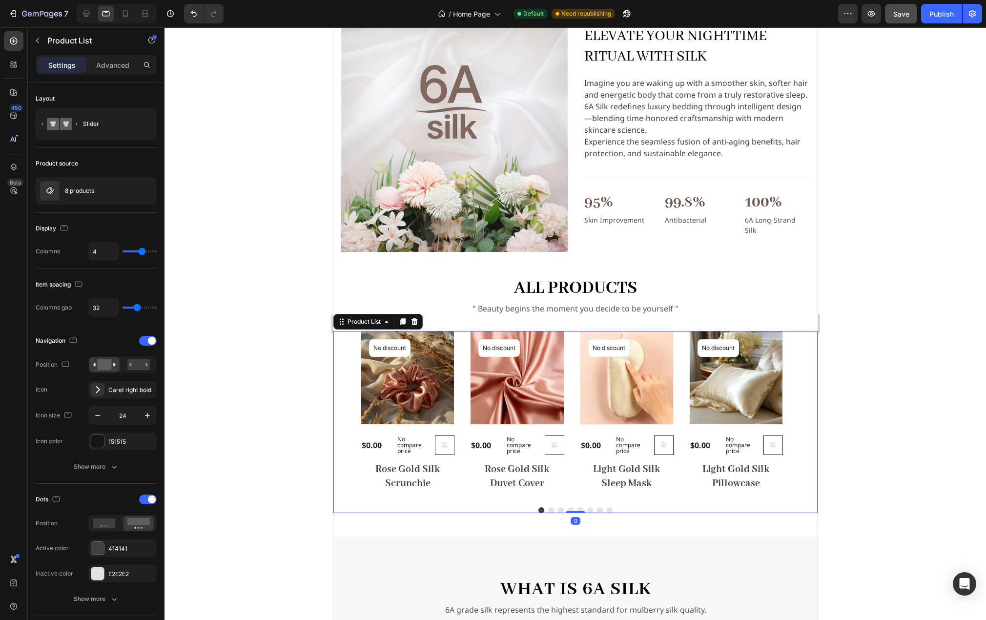
drag, startPoint x: 567, startPoint y: 531, endPoint x: 575, endPoint y: 482, distance: 49.4
click at [575, 482] on div "Product Images No discount Not be displayed when published Product Badge Row $0…" at bounding box center [575, 422] width 484 height 182
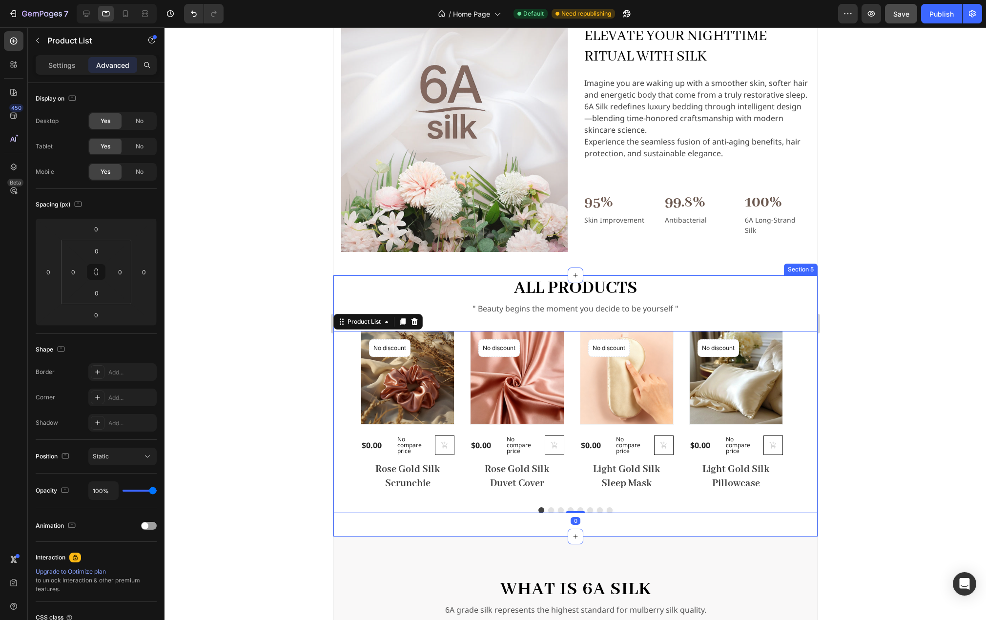
click at [447, 517] on div "all products Heading " Beauty begins the moment you decide to be yourself " Tex…" at bounding box center [575, 405] width 484 height 261
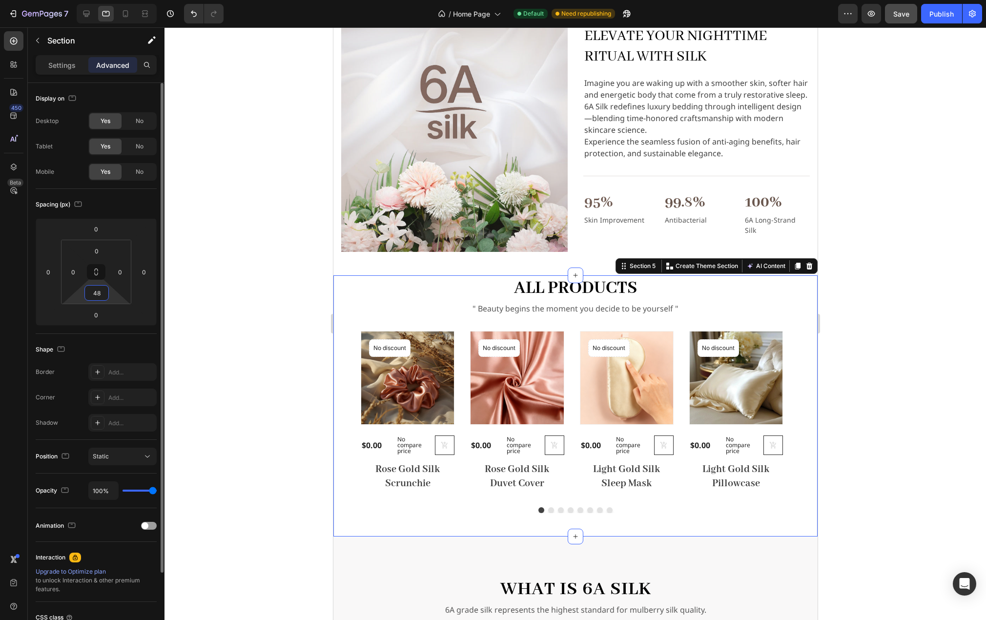
click at [99, 297] on input "48" at bounding box center [97, 293] width 20 height 15
type input "32"
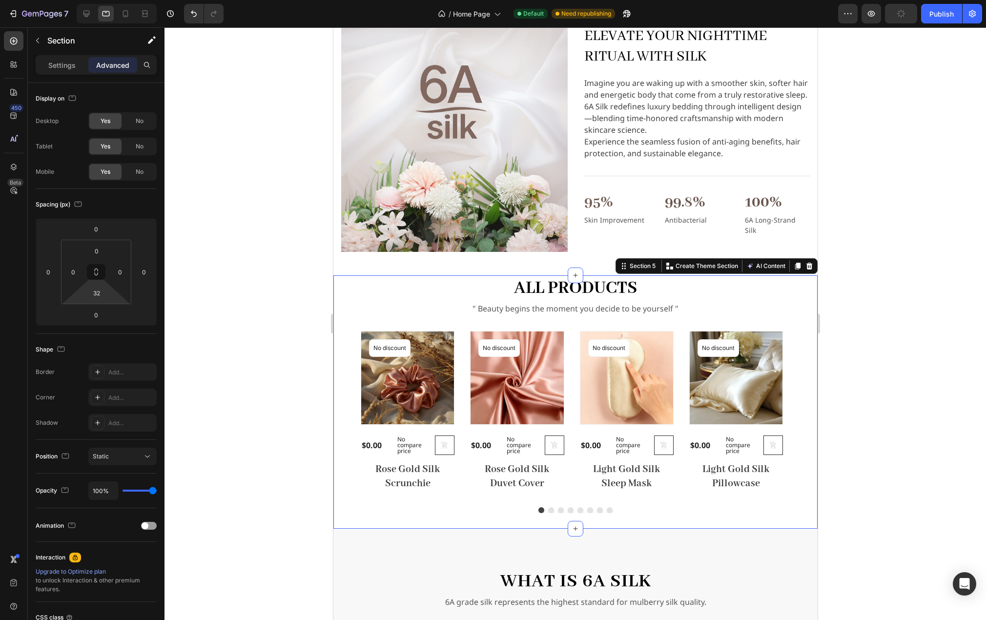
click at [238, 393] on div at bounding box center [576, 323] width 822 height 593
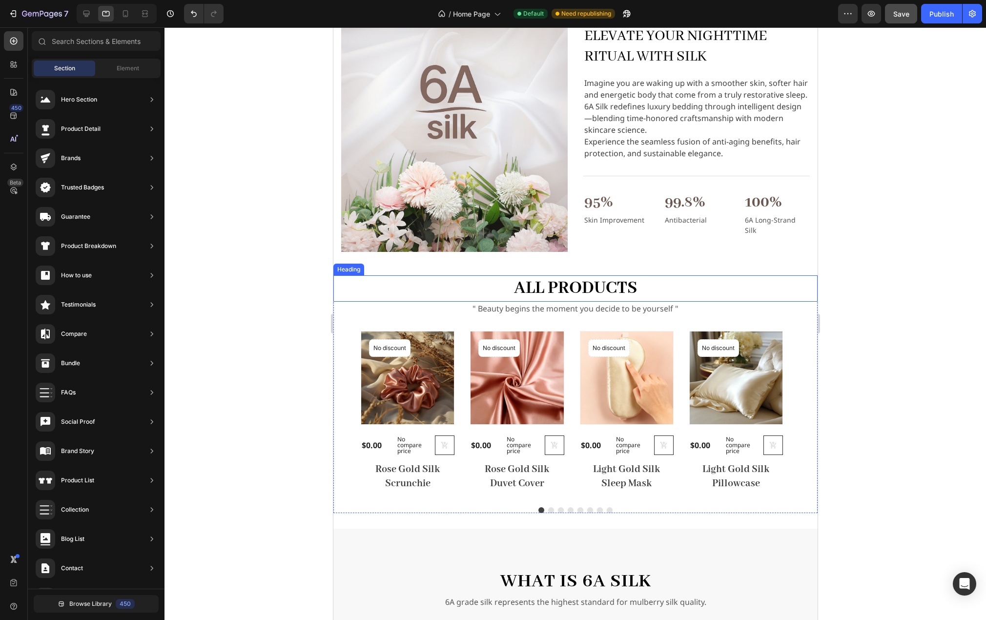
click at [683, 286] on h2 "all products" at bounding box center [575, 288] width 484 height 26
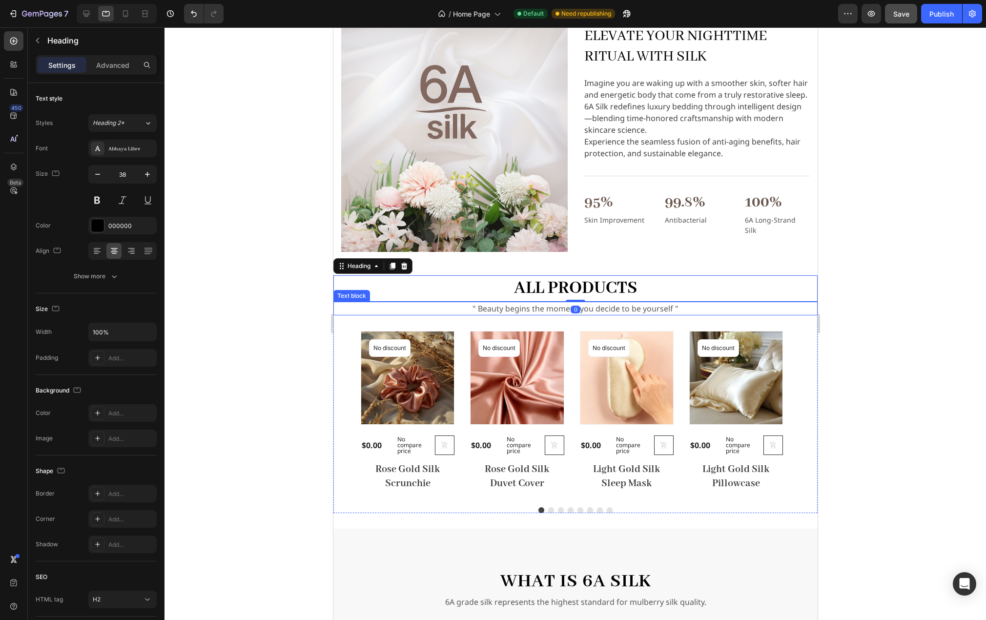
click at [693, 306] on p "" Beauty begins the moment you decide to be yourself "" at bounding box center [575, 309] width 482 height 12
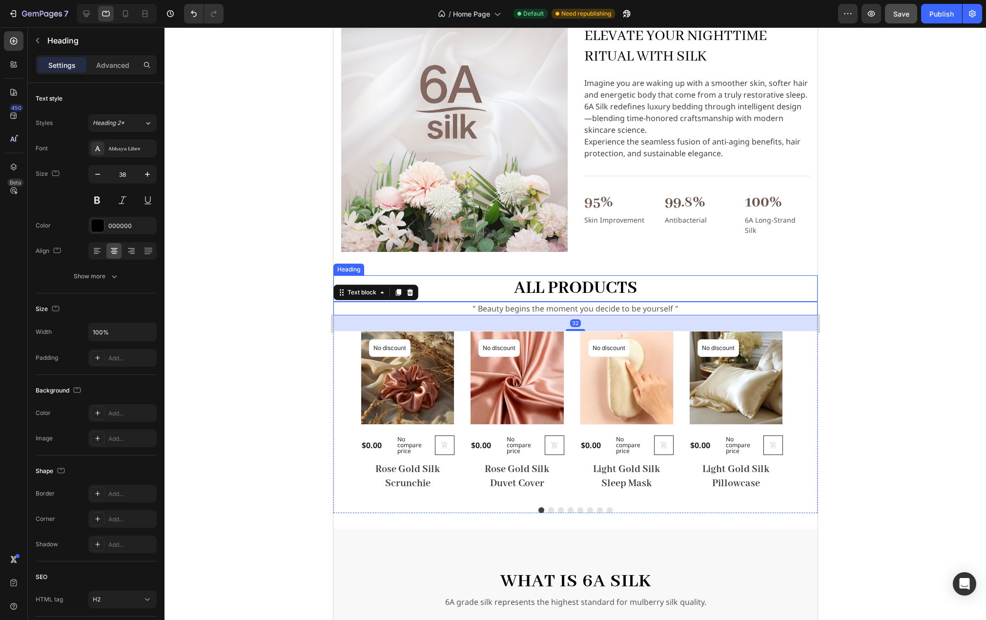
click at [686, 287] on h2 "all products" at bounding box center [575, 288] width 484 height 26
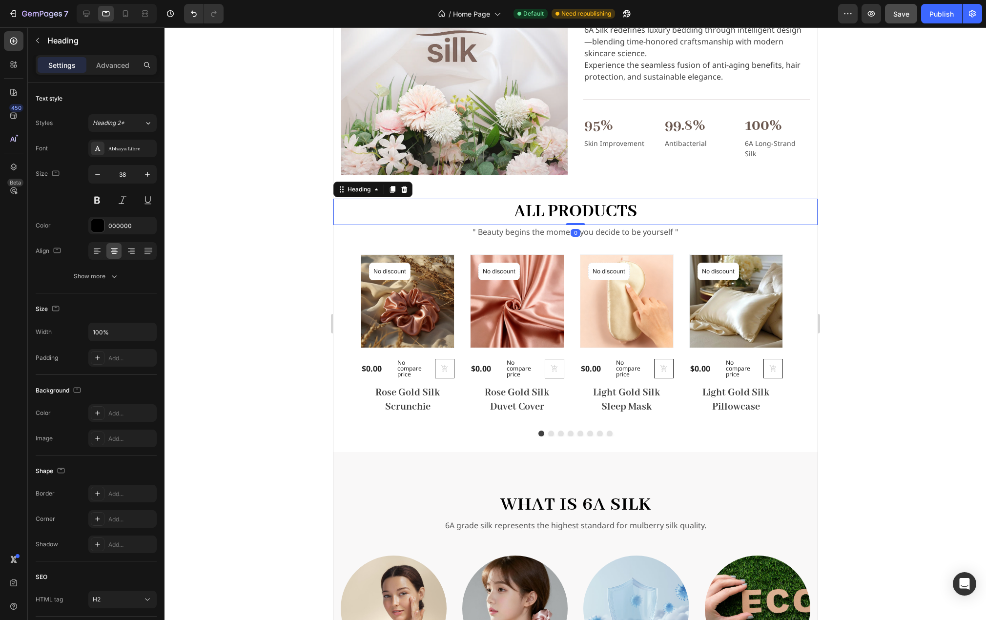
scroll to position [586, 0]
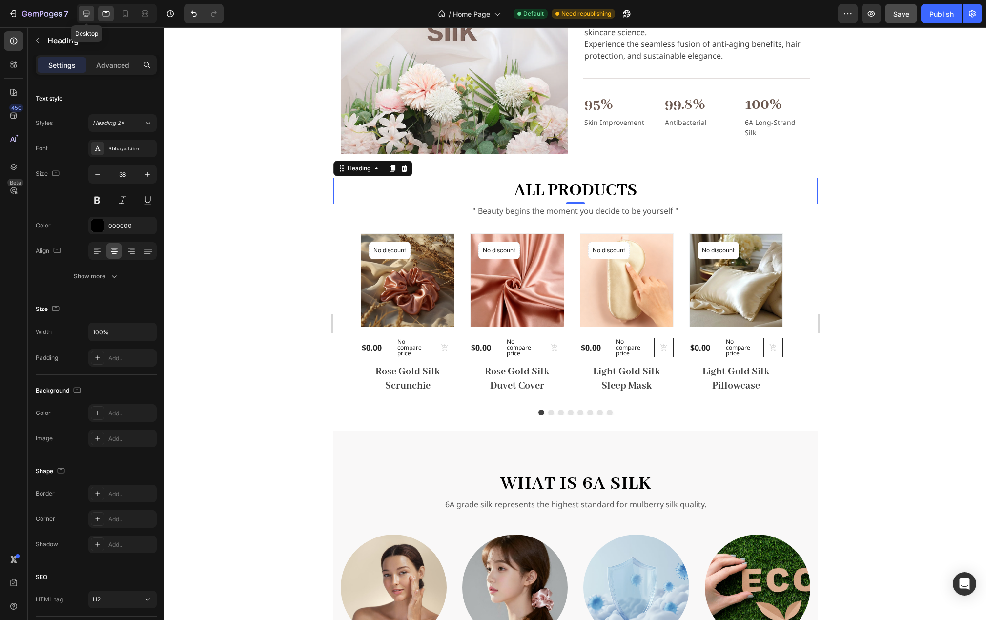
click at [87, 13] on icon at bounding box center [87, 14] width 10 height 10
type input "48"
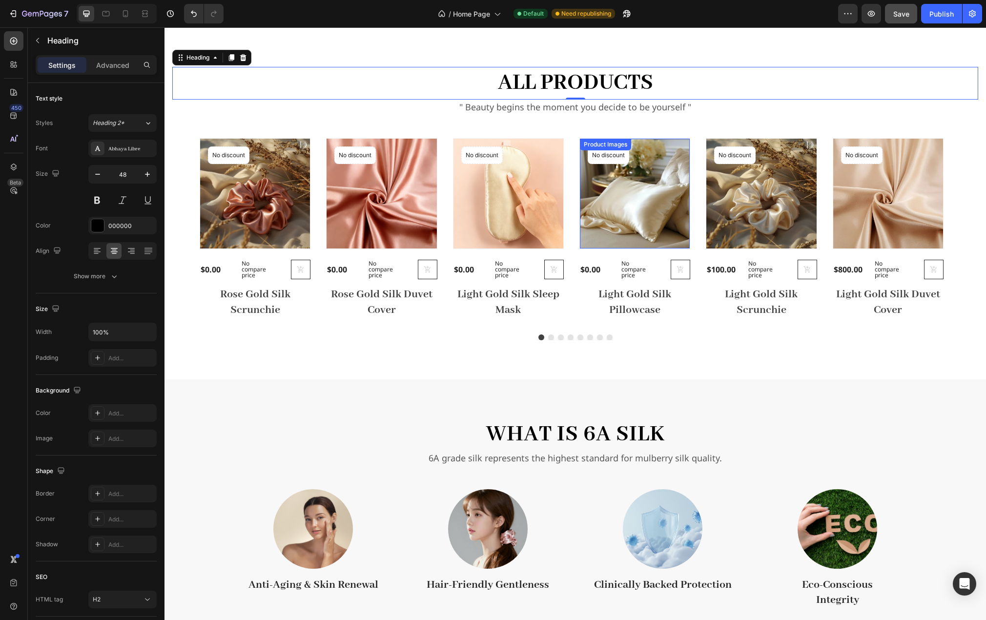
scroll to position [804, 0]
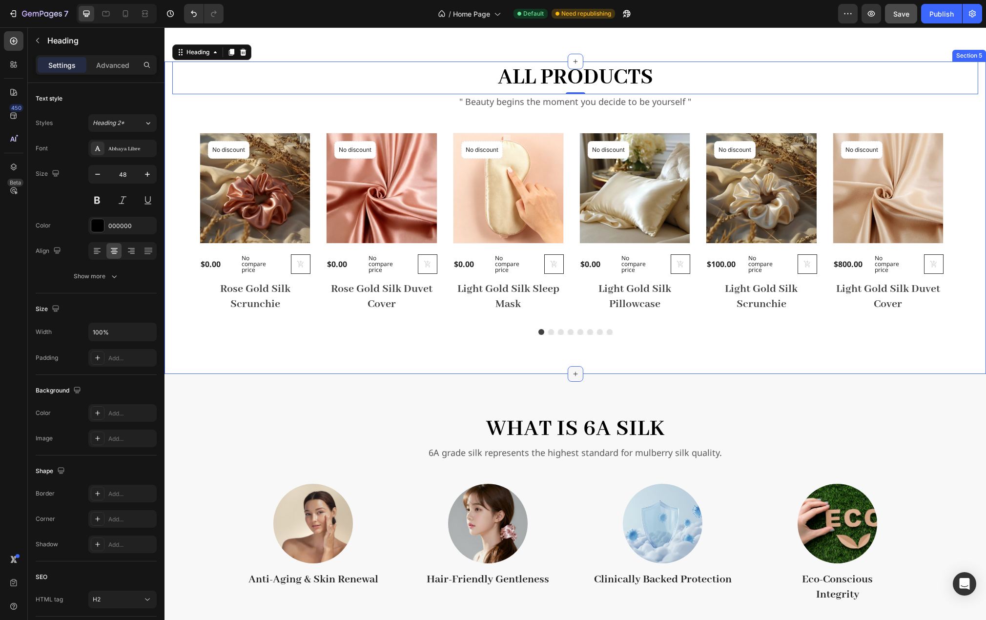
click at [573, 374] on icon at bounding box center [575, 374] width 4 height 4
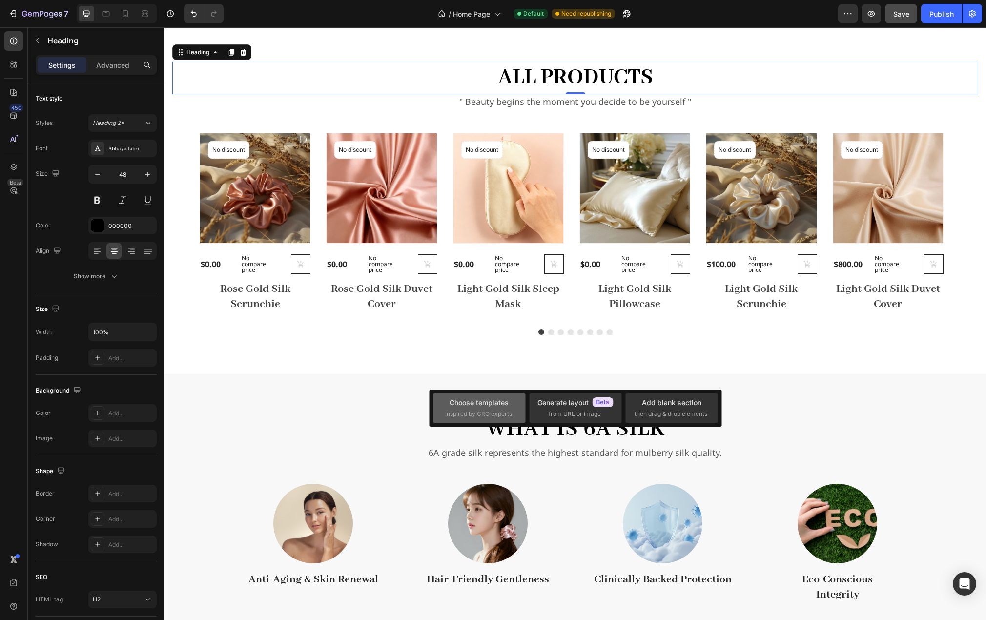
click at [488, 403] on div "Choose templates" at bounding box center [479, 402] width 59 height 10
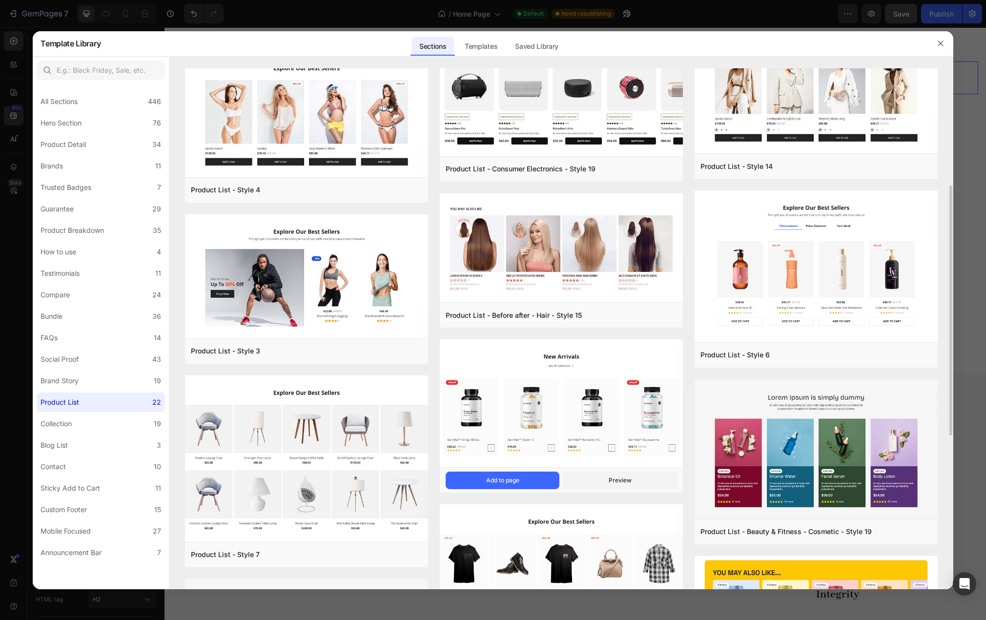
scroll to position [342, 0]
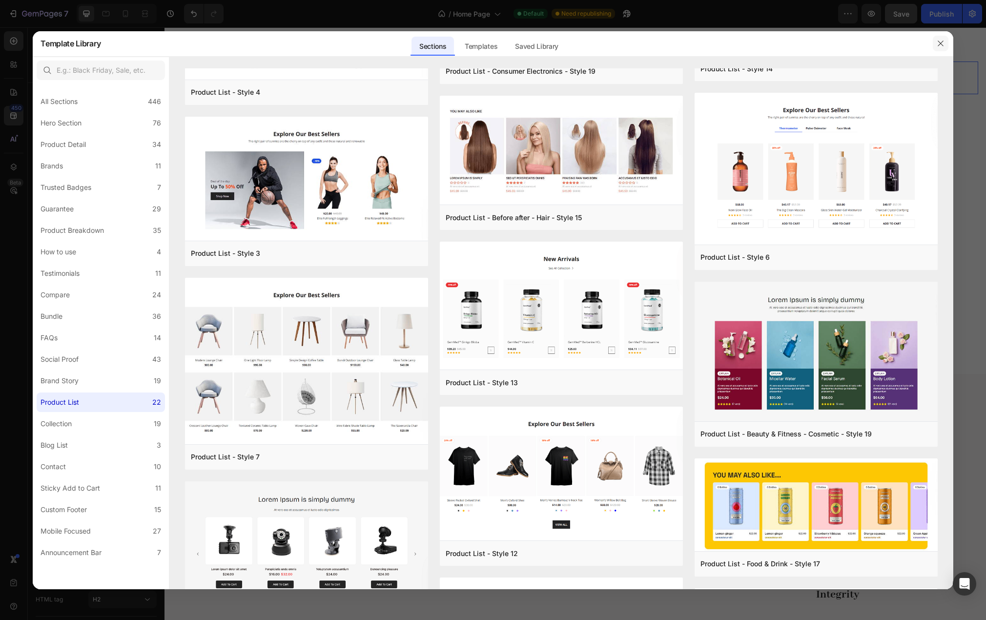
click at [939, 41] on icon "button" at bounding box center [941, 44] width 8 height 8
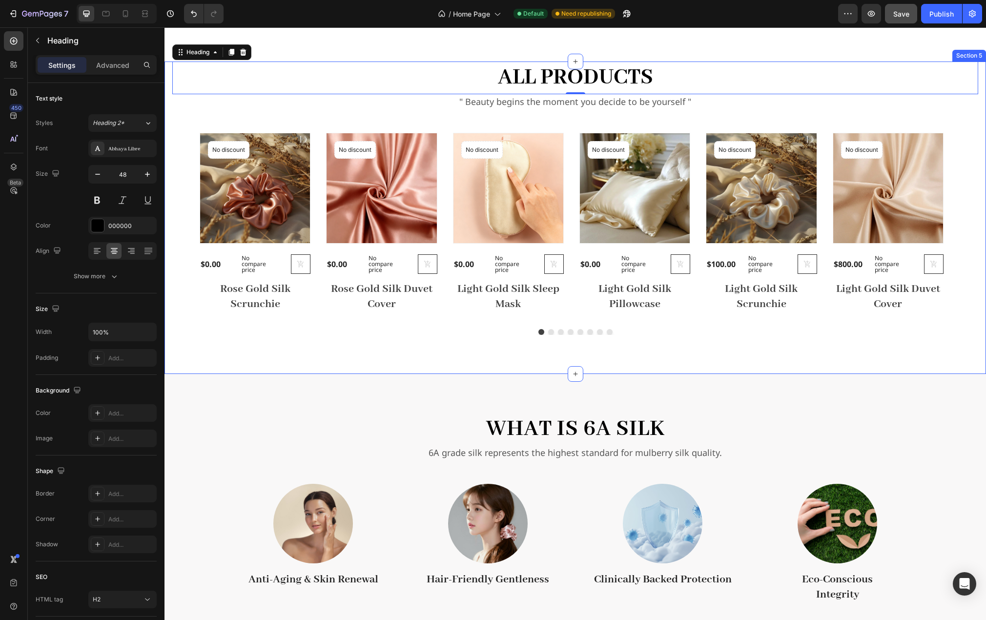
scroll to position [755, 0]
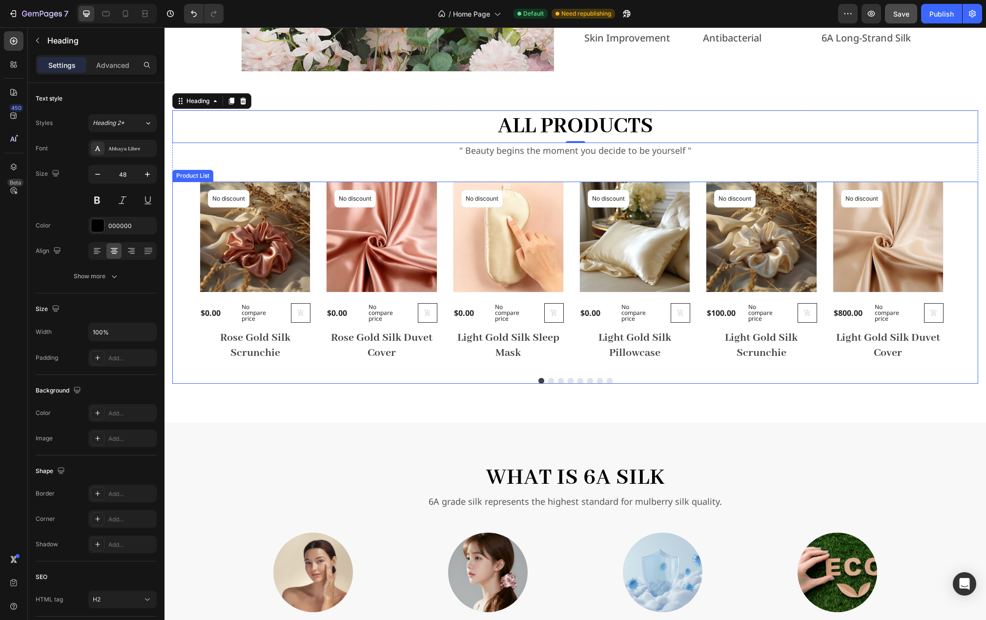
click at [405, 380] on div at bounding box center [575, 381] width 806 height 6
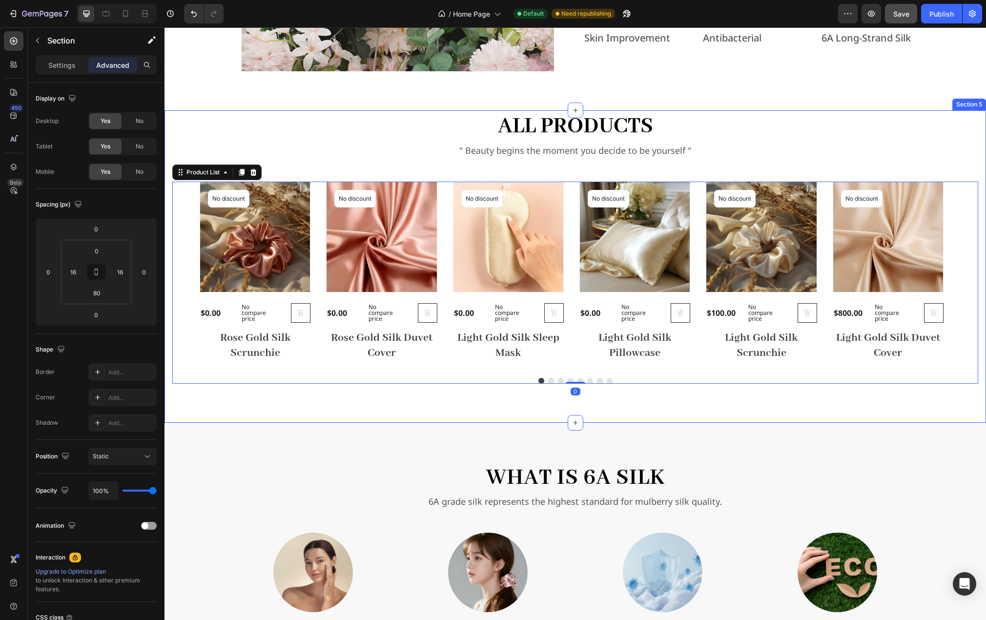
click at [490, 414] on div "all products Heading " Beauty begins the moment you decide to be yourself " Tex…" at bounding box center [576, 266] width 822 height 312
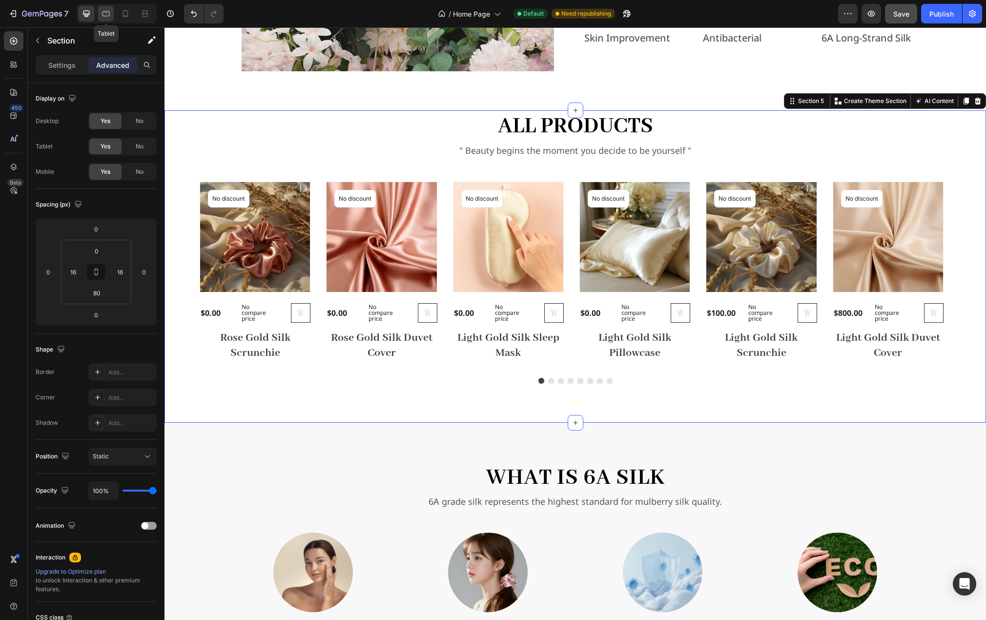
click at [109, 17] on icon at bounding box center [106, 14] width 10 height 10
type input "0"
type input "32"
type input "0"
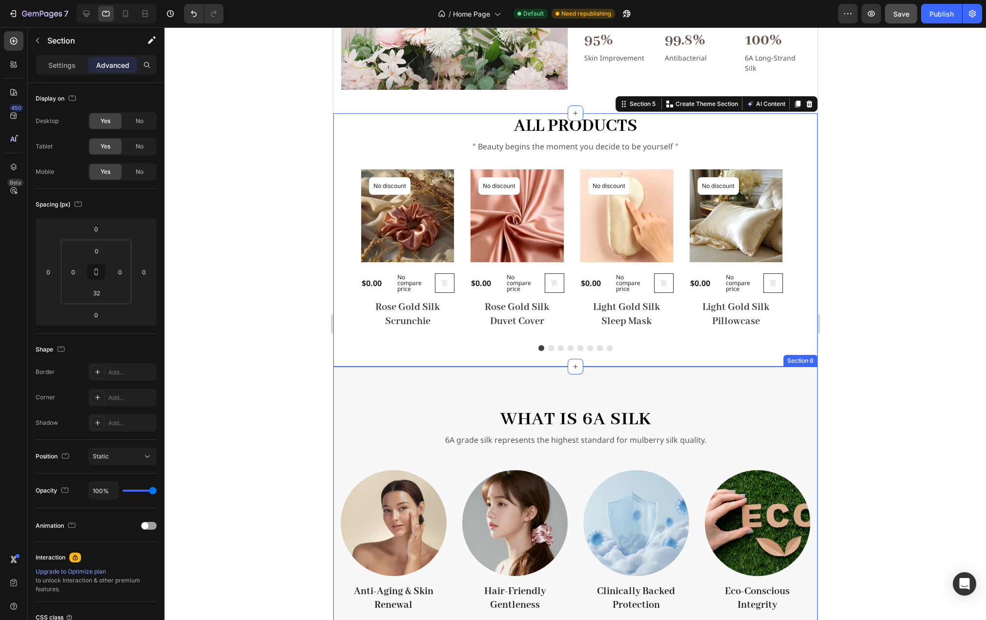
scroll to position [601, 0]
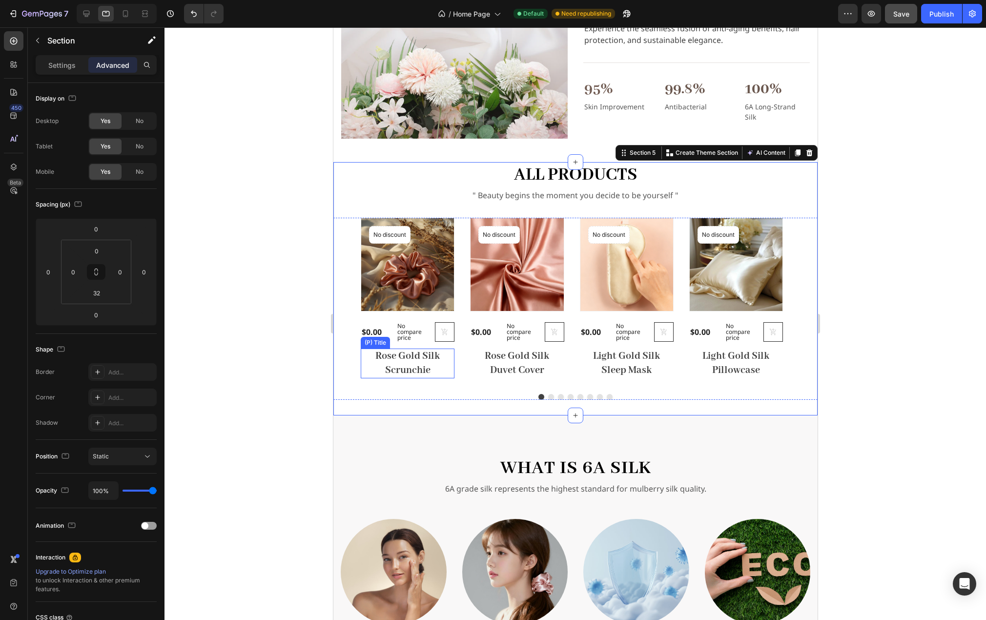
click at [398, 362] on h2 "Rose Gold Silk Scrunchie" at bounding box center [407, 364] width 94 height 30
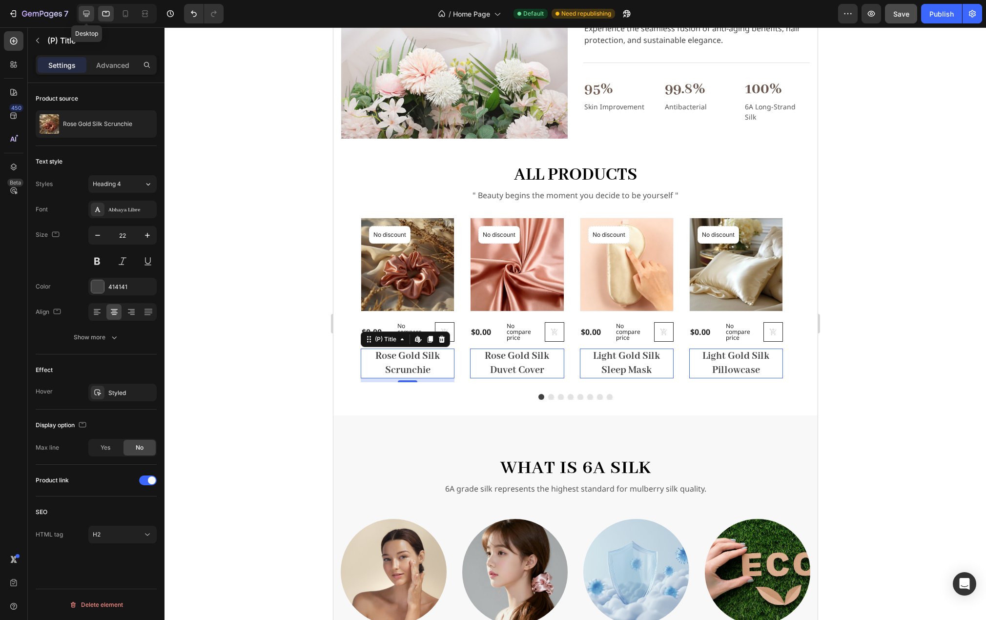
click at [87, 13] on icon at bounding box center [87, 14] width 10 height 10
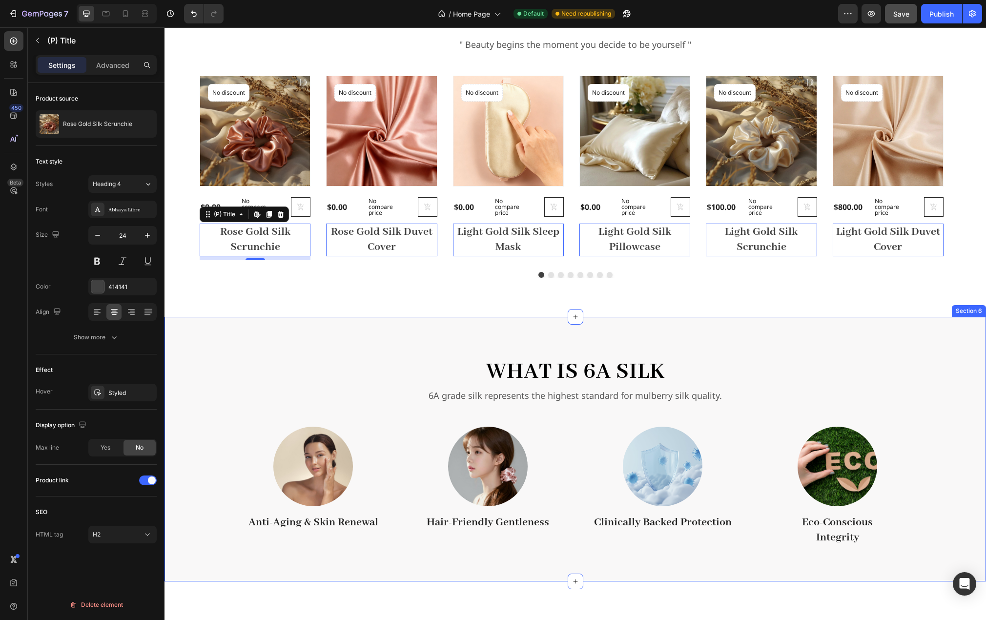
scroll to position [779, 0]
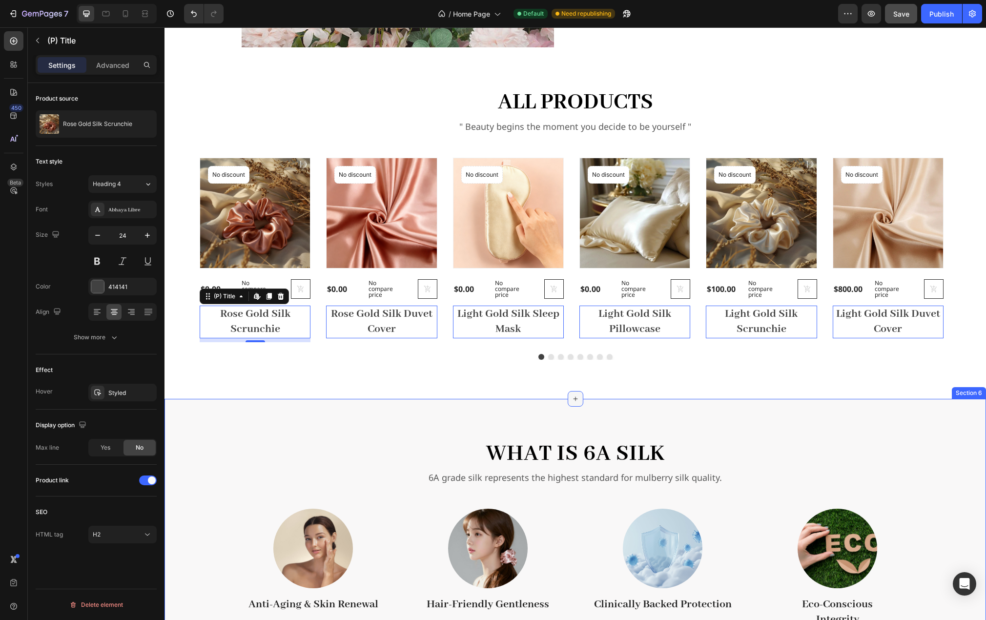
click at [568, 399] on div at bounding box center [576, 399] width 16 height 16
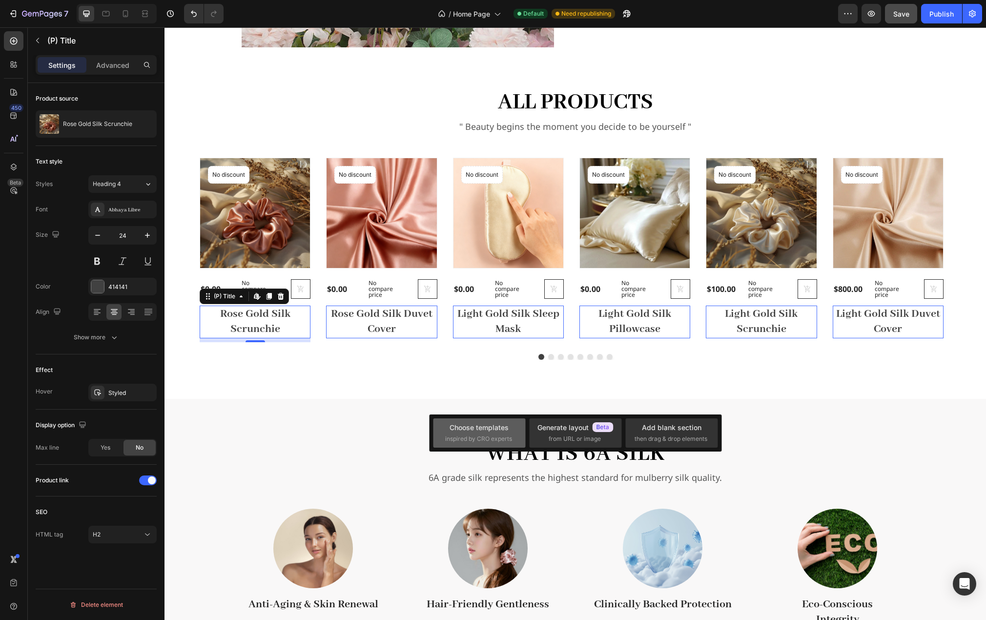
click at [485, 432] on div "Choose templates" at bounding box center [479, 427] width 59 height 10
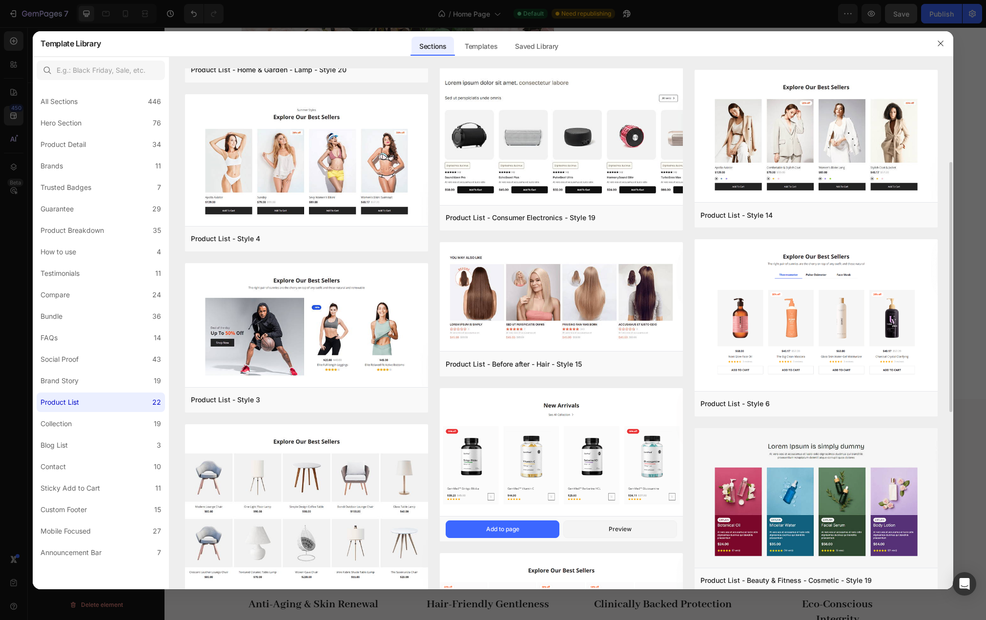
scroll to position [293, 0]
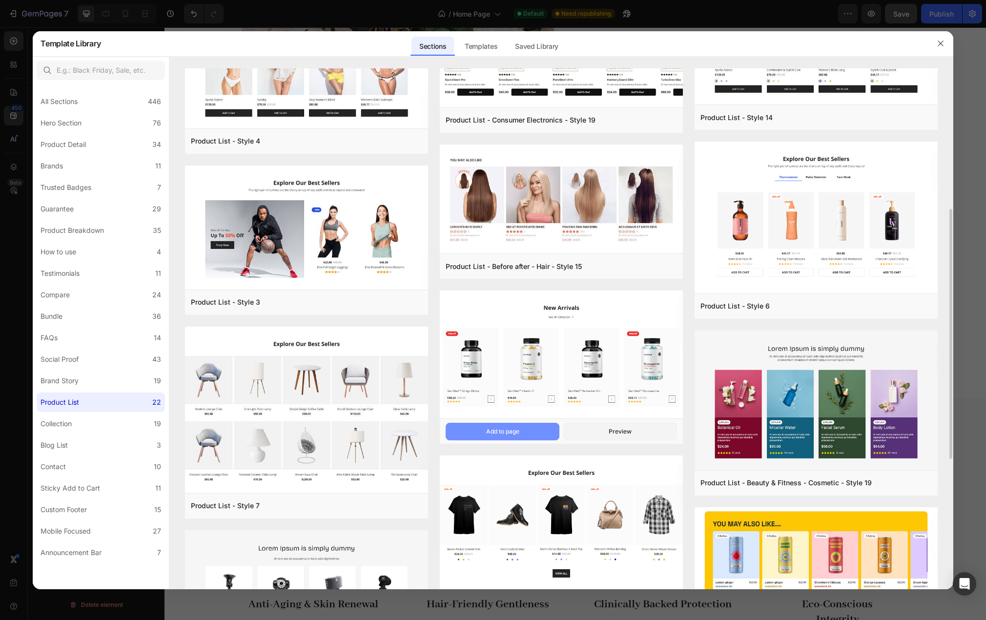
click at [512, 437] on button "Add to page" at bounding box center [503, 432] width 114 height 18
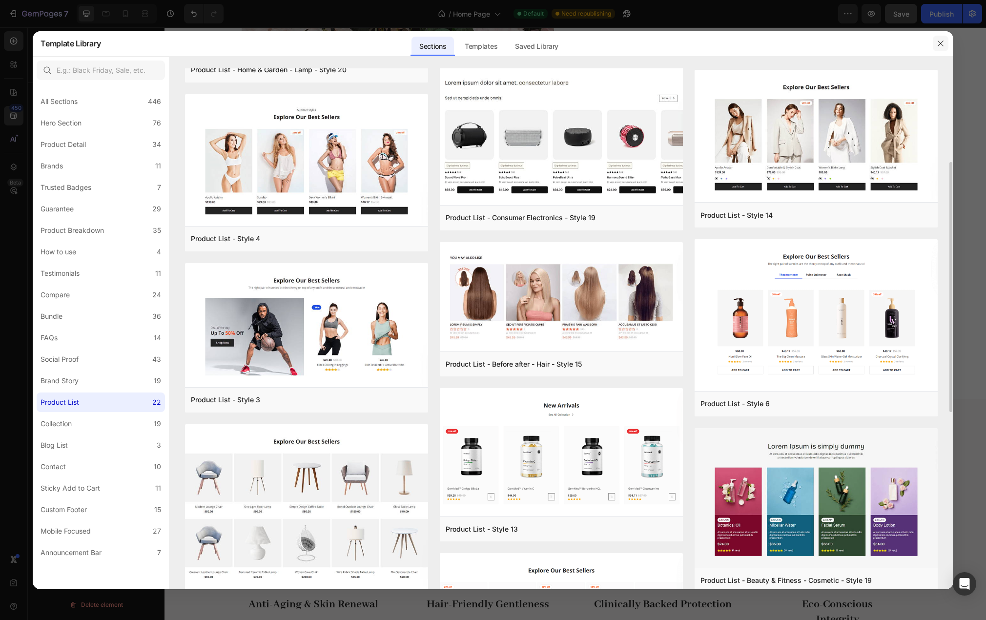
click at [939, 42] on icon "button" at bounding box center [940, 43] width 5 height 5
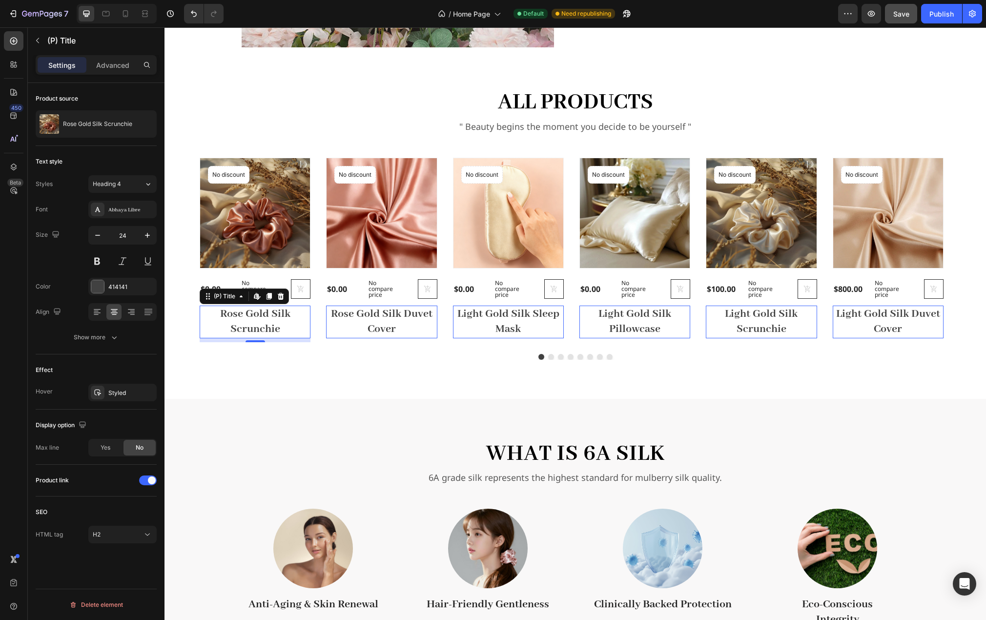
click at [259, 319] on h2 "Rose Gold Silk Scrunchie" at bounding box center [255, 322] width 111 height 32
click at [146, 184] on icon at bounding box center [148, 184] width 8 height 10
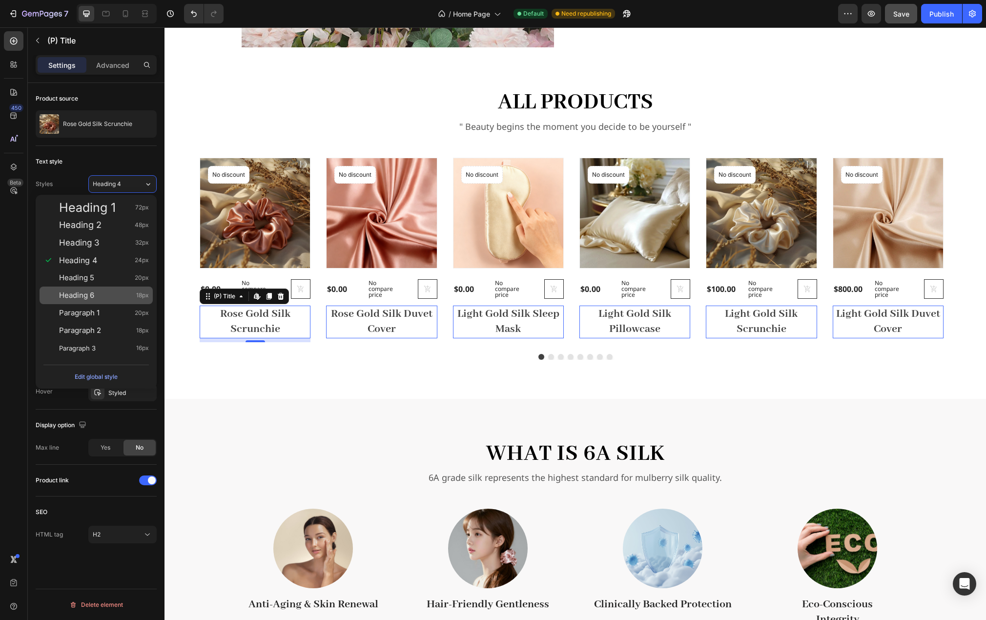
click at [103, 289] on div "Heading 6 18px" at bounding box center [96, 296] width 113 height 18
type input "18"
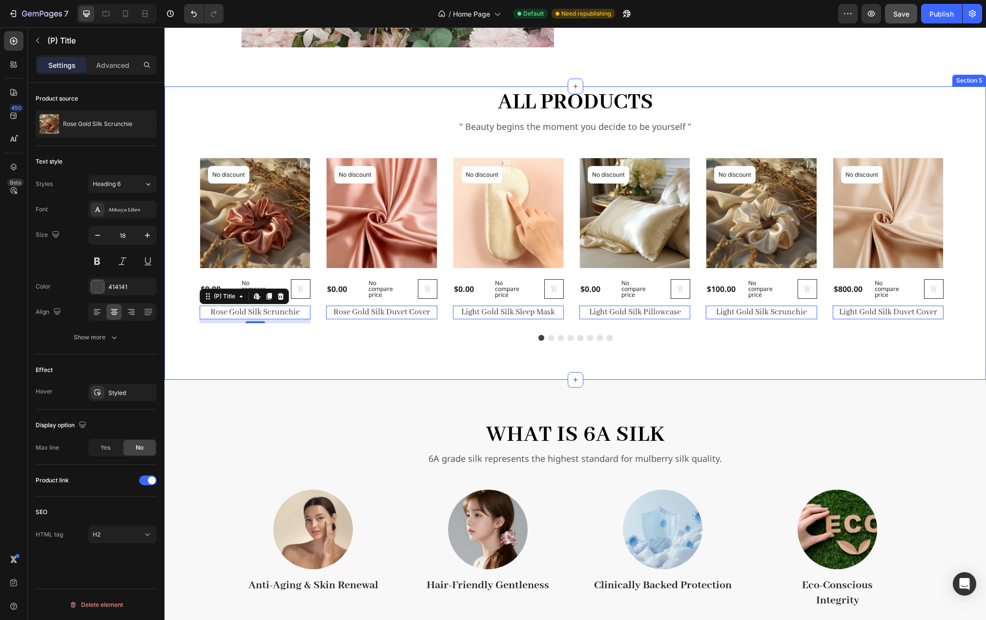
click at [312, 341] on div "all products Heading " Beauty begins the moment you decide to be yourself " Tex…" at bounding box center [576, 232] width 822 height 293
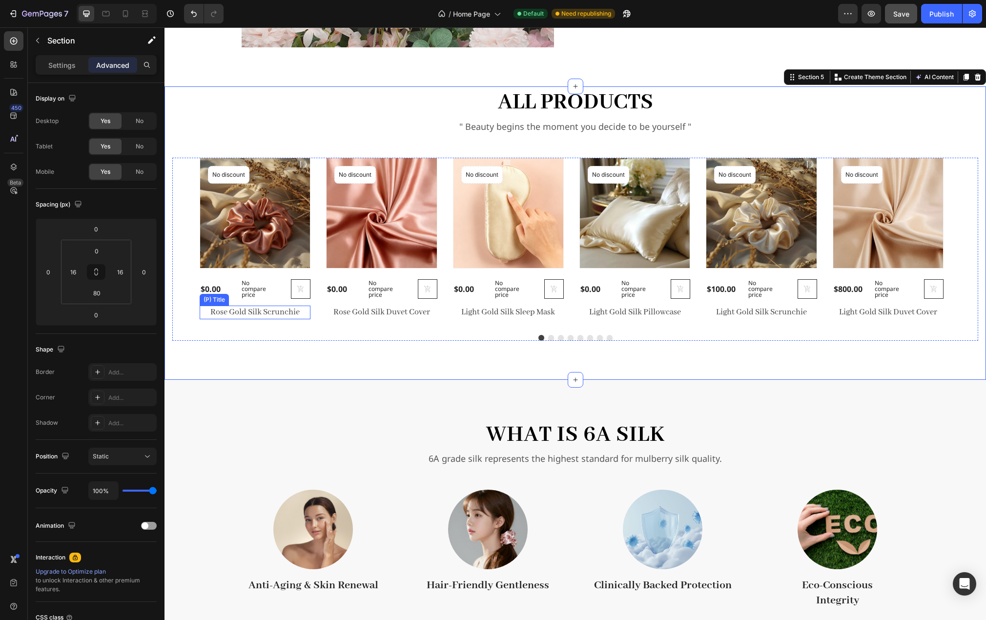
click at [302, 311] on h2 "Rose Gold Silk Scrunchie" at bounding box center [255, 312] width 111 height 13
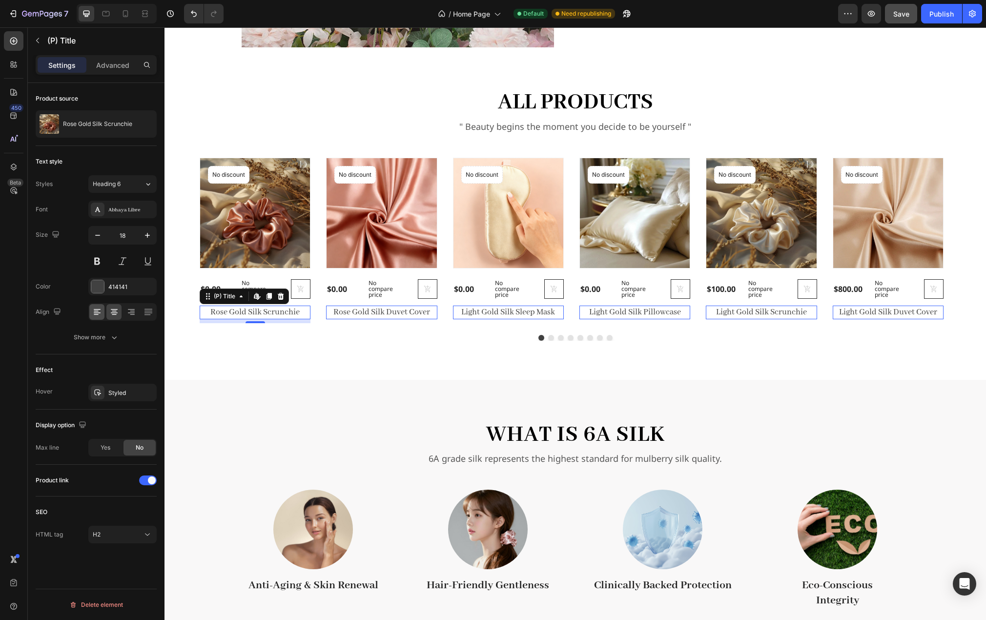
click at [92, 309] on icon at bounding box center [97, 312] width 10 height 10
click at [328, 359] on div "all products Heading " Beauty begins the moment you decide to be yourself " Tex…" at bounding box center [576, 232] width 822 height 293
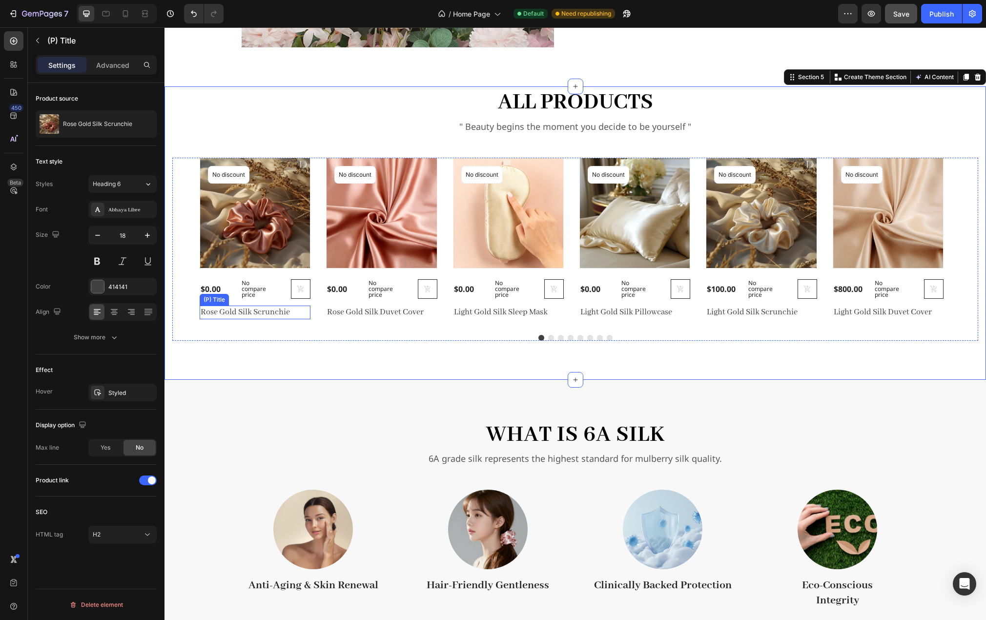
click at [273, 312] on h2 "Rose Gold Silk Scrunchie" at bounding box center [255, 312] width 111 height 13
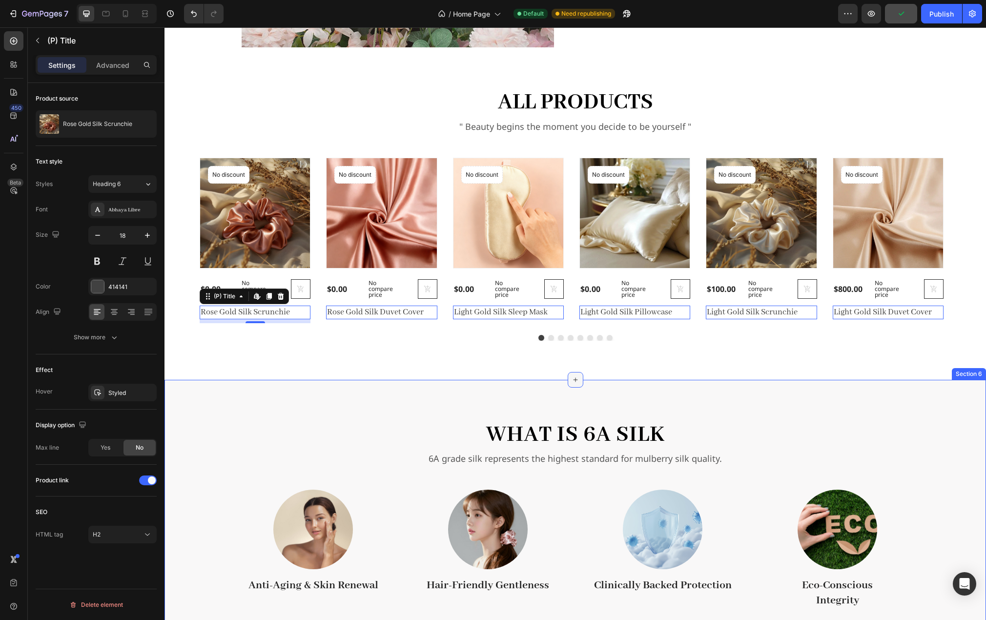
click at [572, 381] on icon at bounding box center [576, 380] width 8 height 8
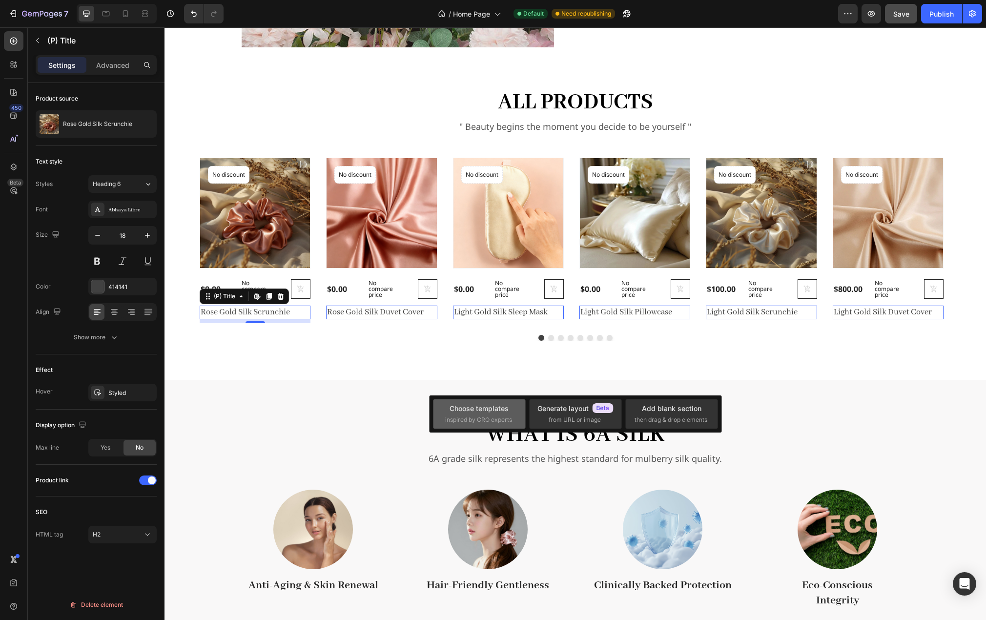
click at [485, 410] on div "Choose templates" at bounding box center [479, 408] width 59 height 10
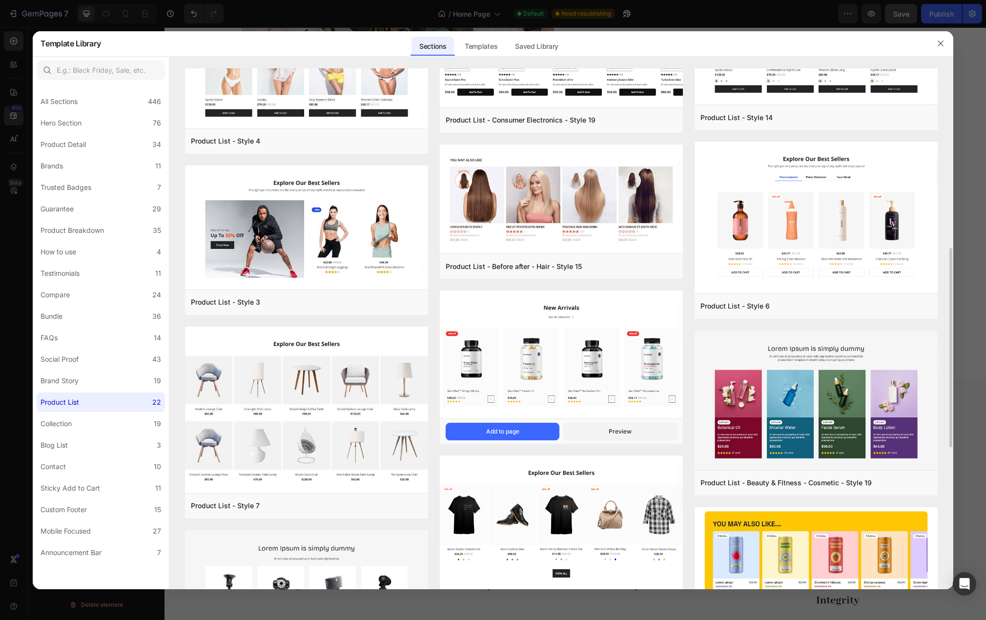
scroll to position [391, 0]
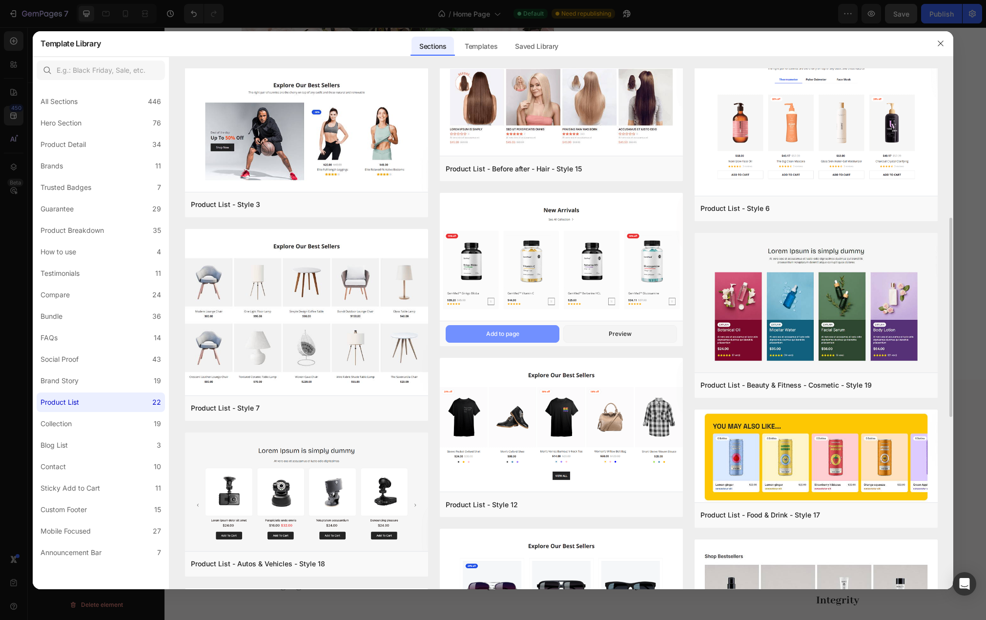
click at [521, 337] on button "Add to page" at bounding box center [503, 334] width 114 height 18
click at [948, 42] on button "button" at bounding box center [941, 44] width 16 height 16
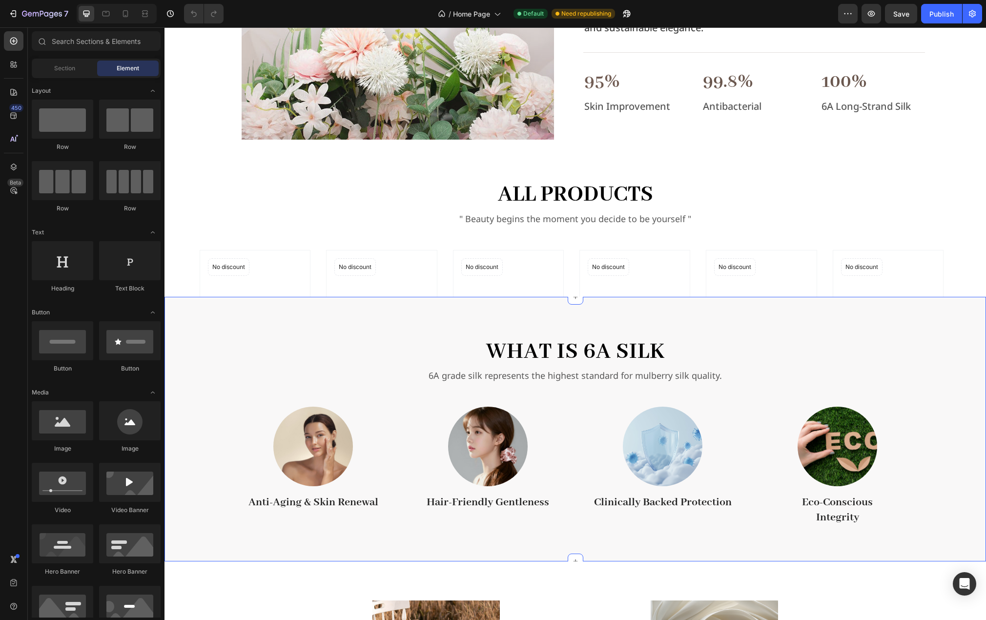
scroll to position [928, 0]
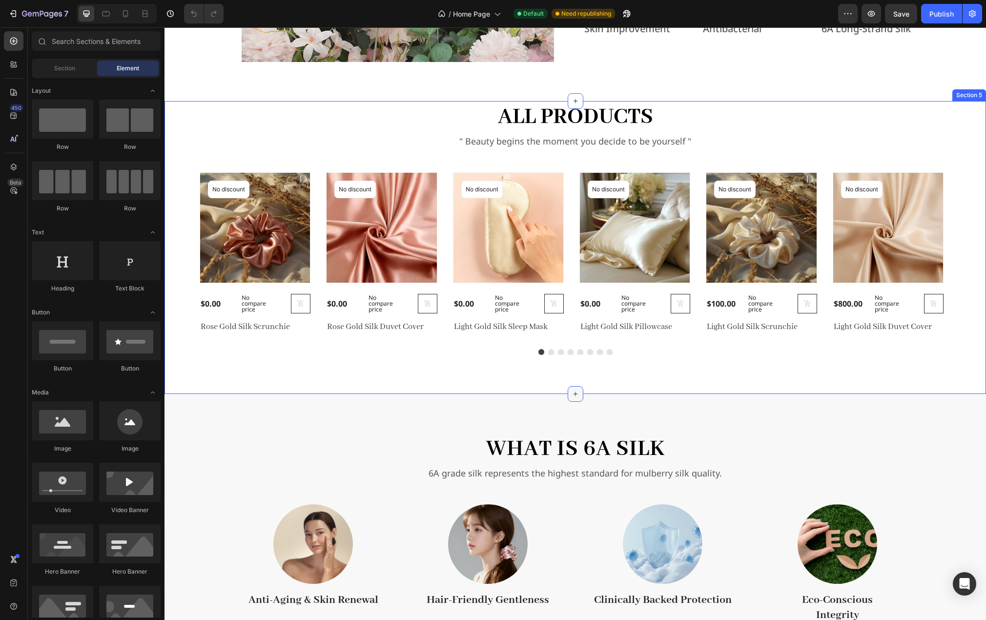
click at [573, 392] on icon at bounding box center [576, 394] width 8 height 8
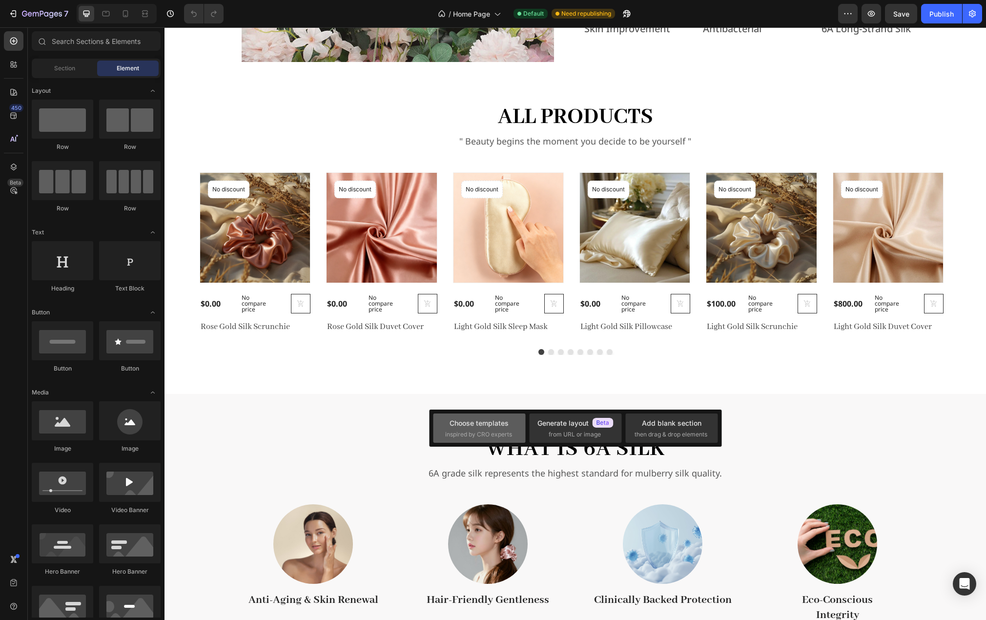
click at [473, 428] on div "Choose templates" at bounding box center [479, 423] width 59 height 10
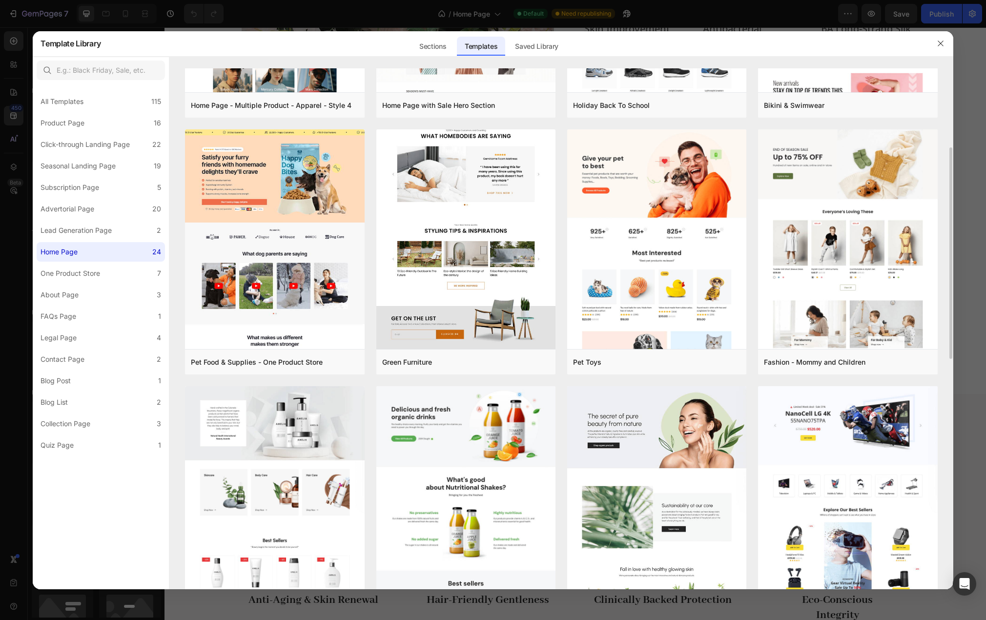
scroll to position [293, 0]
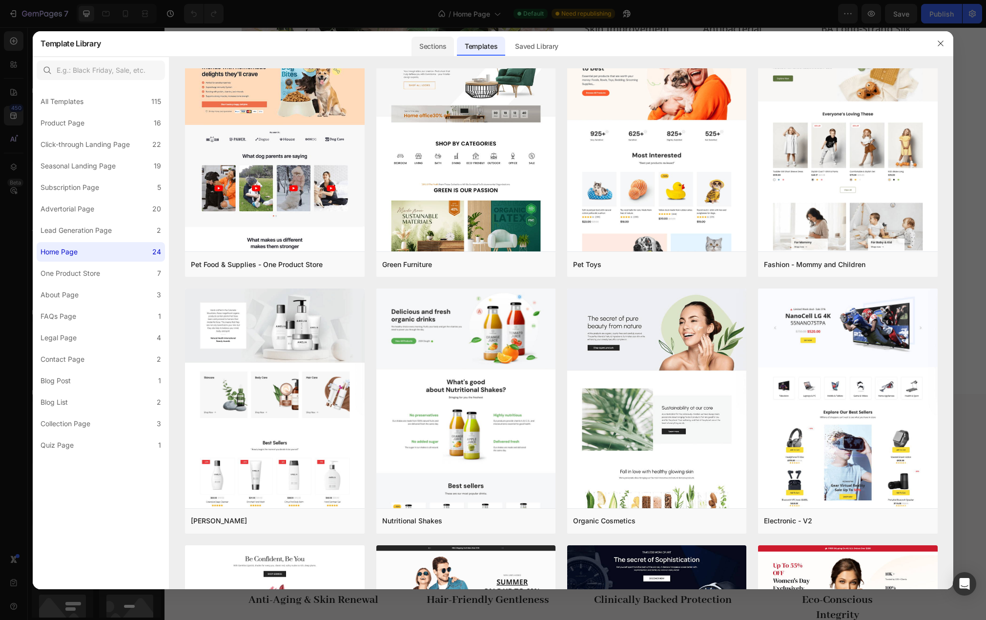
click at [440, 49] on div "Sections" at bounding box center [433, 47] width 42 height 20
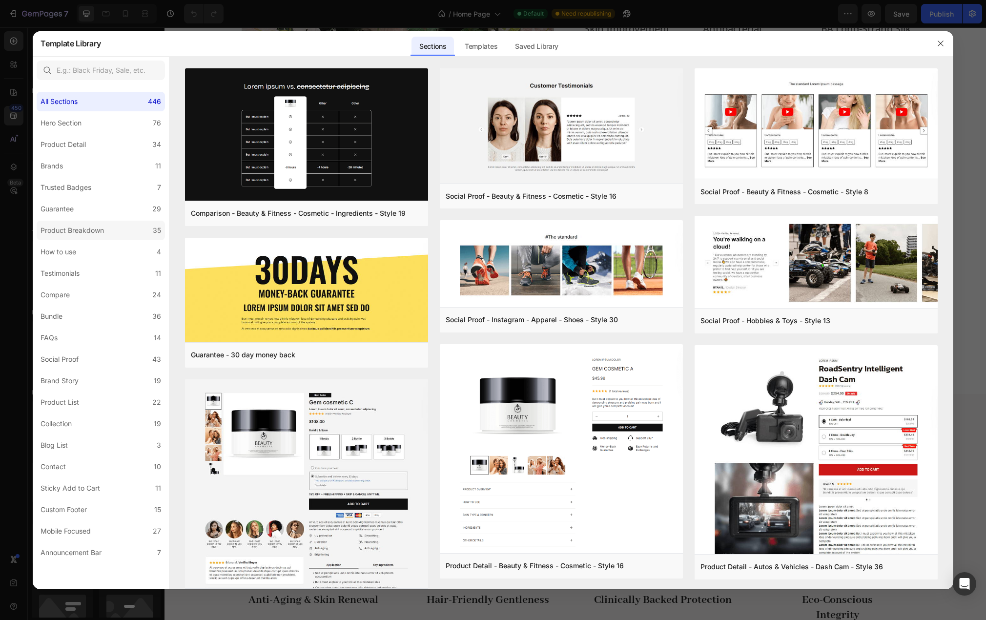
click at [84, 235] on div "Product Breakdown" at bounding box center [72, 231] width 63 height 12
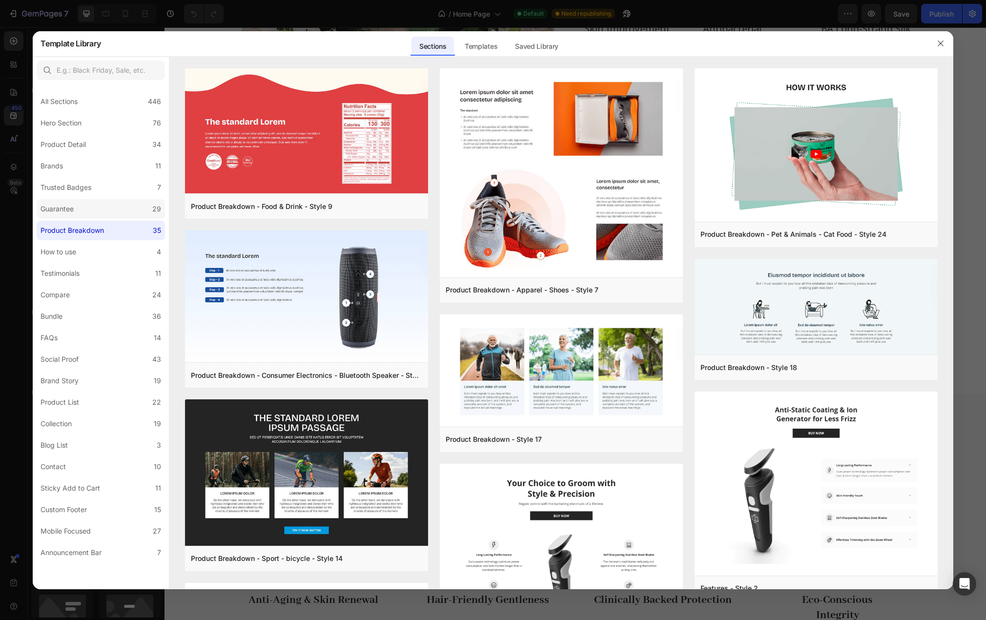
click at [87, 208] on label "Guarantee 29" at bounding box center [101, 209] width 128 height 20
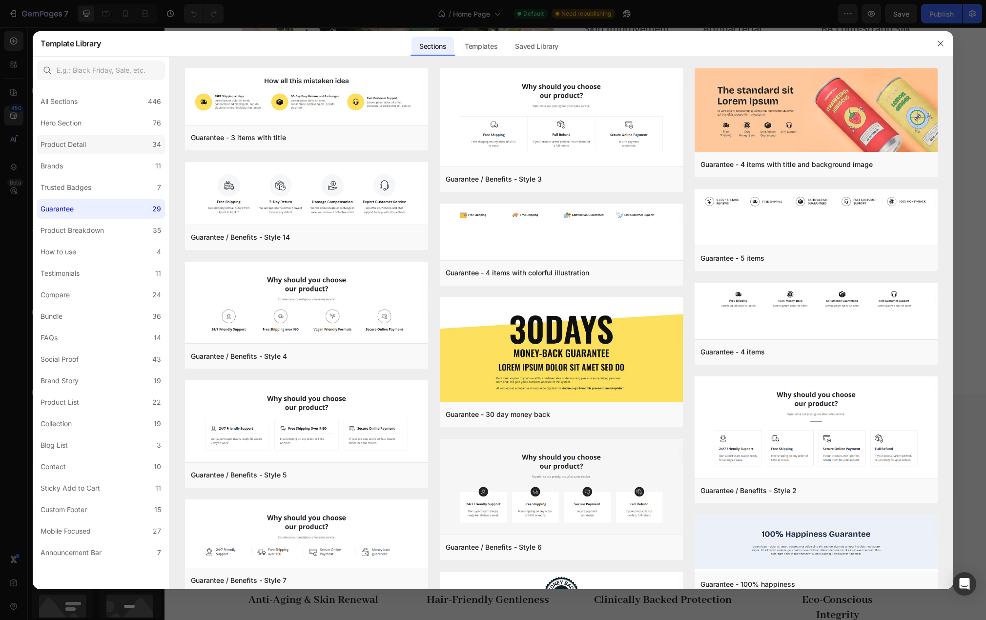
click at [86, 144] on div "Product Detail" at bounding box center [65, 145] width 49 height 12
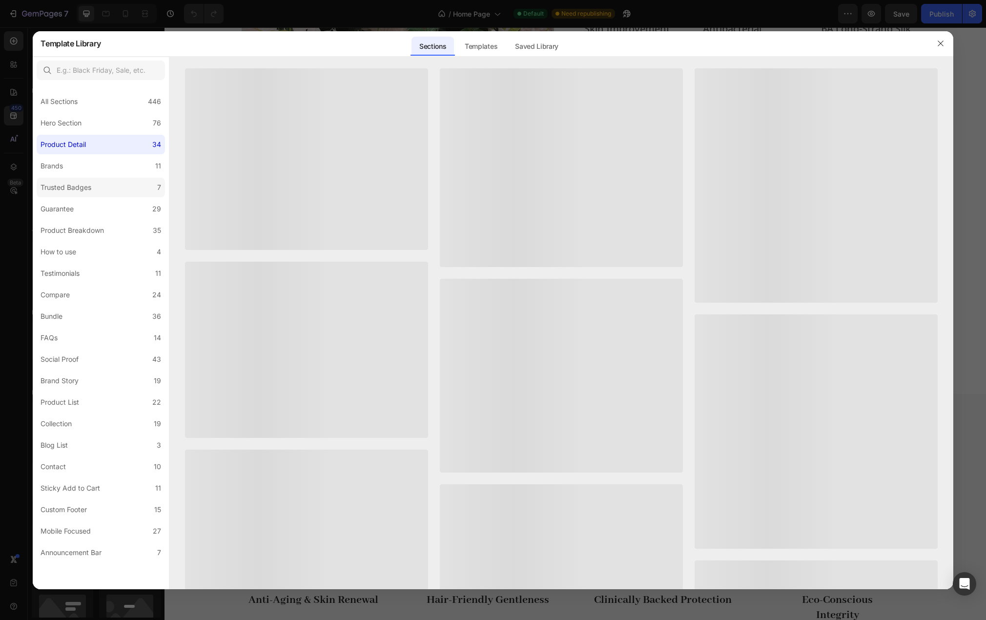
click at [84, 189] on div "Trusted Badges" at bounding box center [66, 188] width 51 height 12
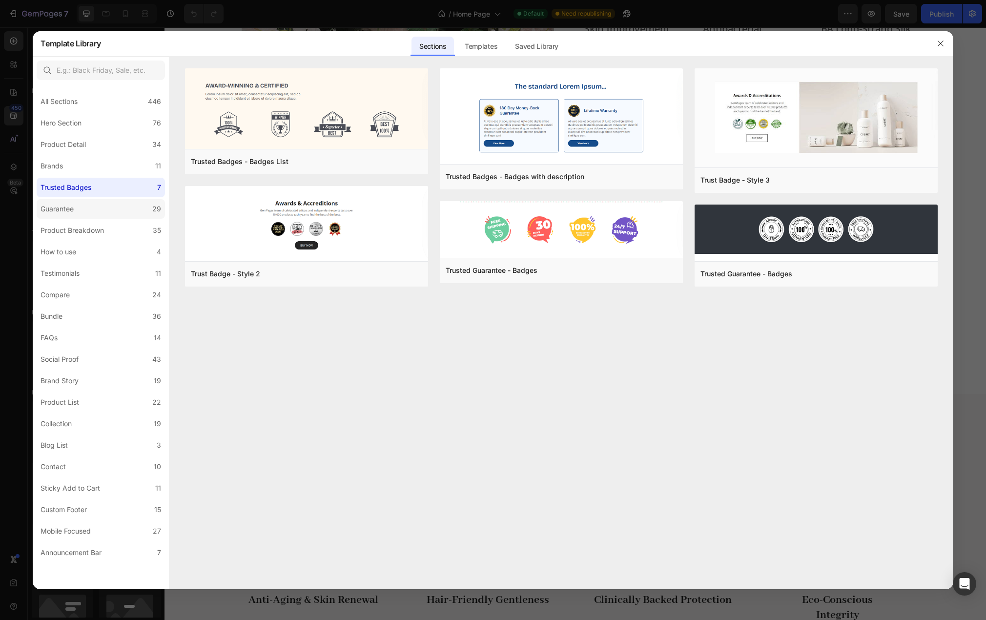
click at [84, 207] on label "Guarantee 29" at bounding box center [101, 209] width 128 height 20
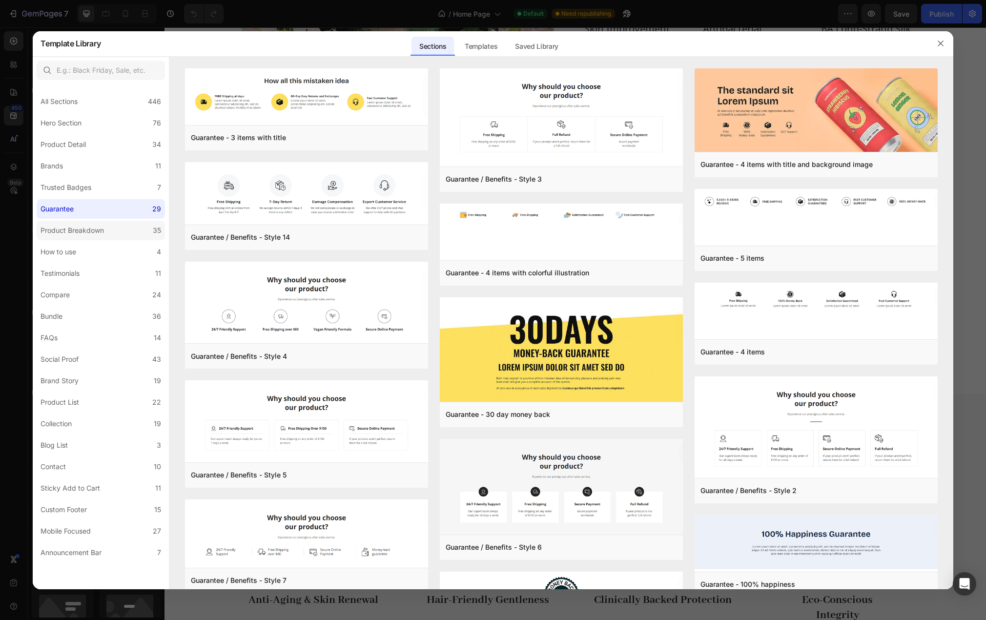
click at [81, 231] on div "Product Breakdown" at bounding box center [72, 231] width 63 height 12
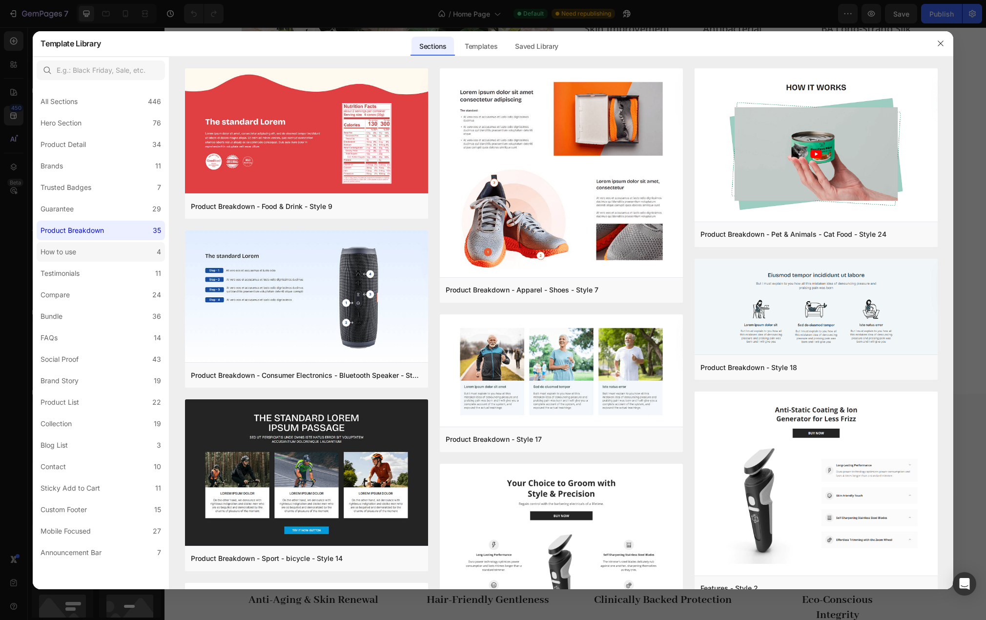
click at [79, 255] on div "How to use" at bounding box center [61, 252] width 40 height 12
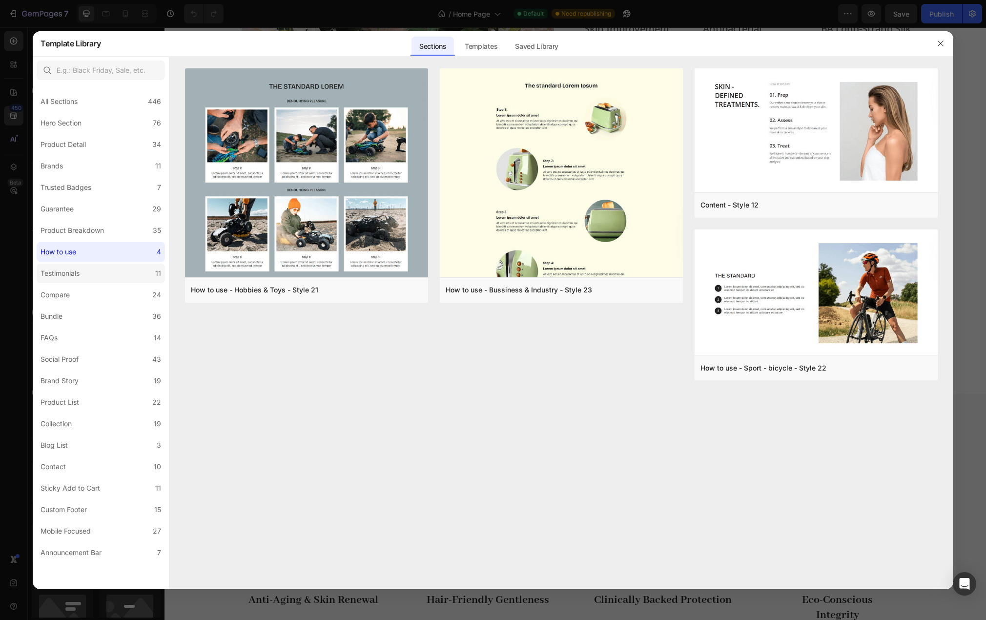
click at [83, 274] on div "Testimonials" at bounding box center [62, 274] width 43 height 12
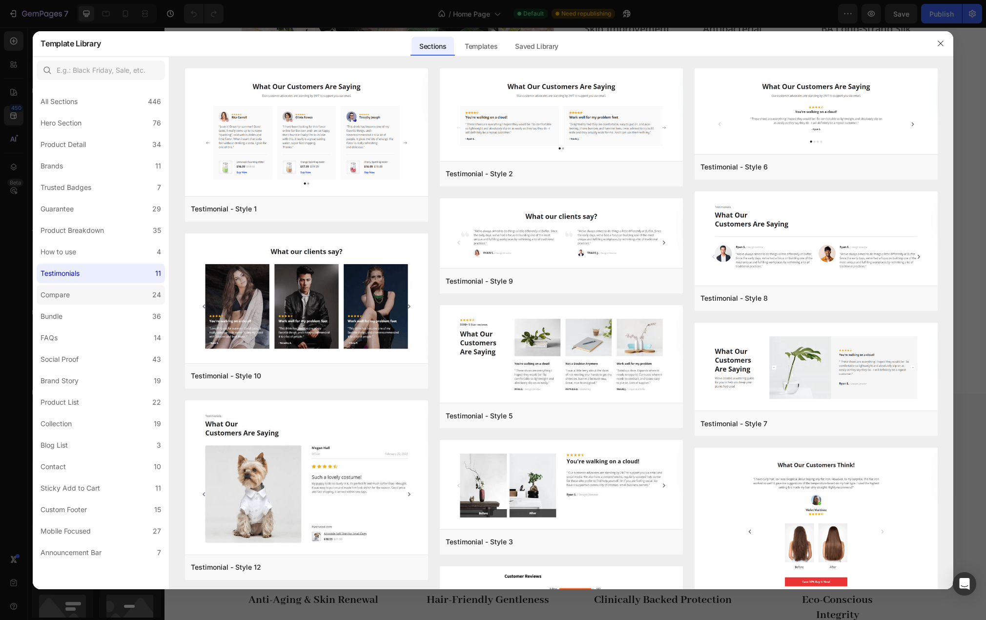
click at [83, 294] on label "Compare 24" at bounding box center [101, 295] width 128 height 20
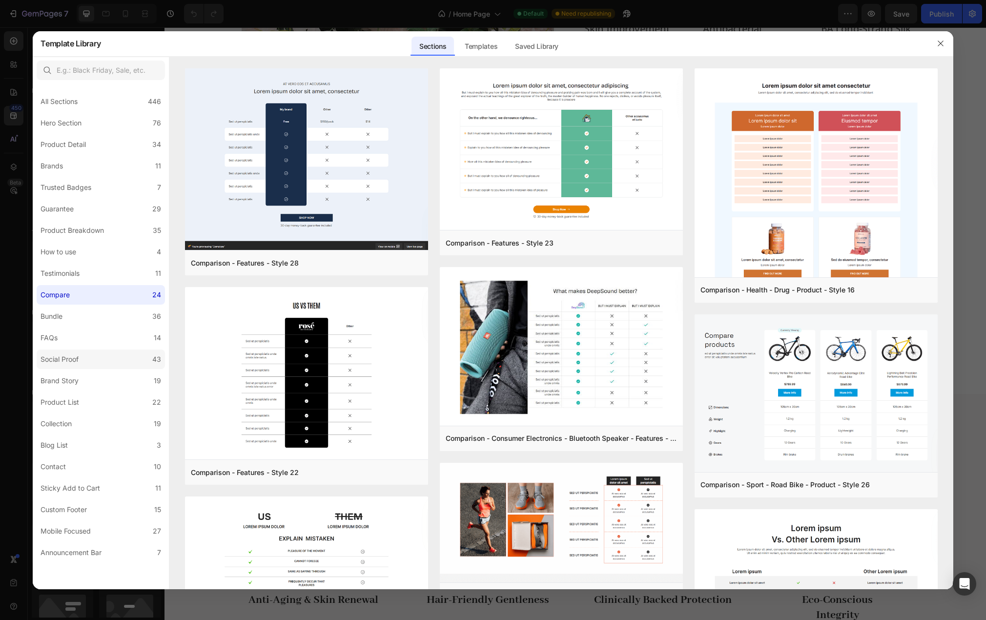
click at [84, 359] on label "Social Proof 43" at bounding box center [101, 360] width 128 height 20
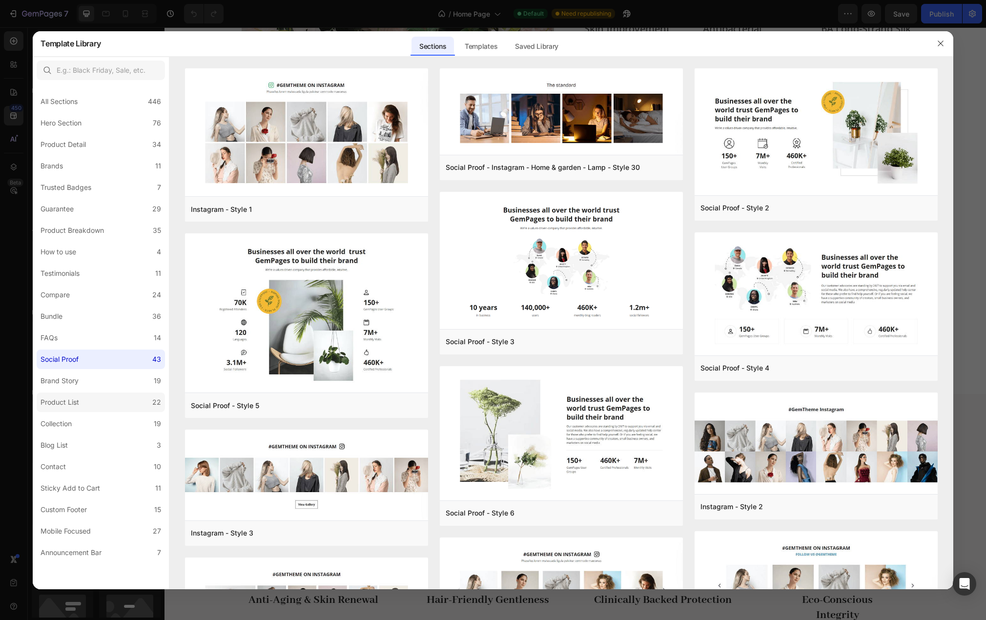
click at [86, 400] on label "Product List 22" at bounding box center [101, 403] width 128 height 20
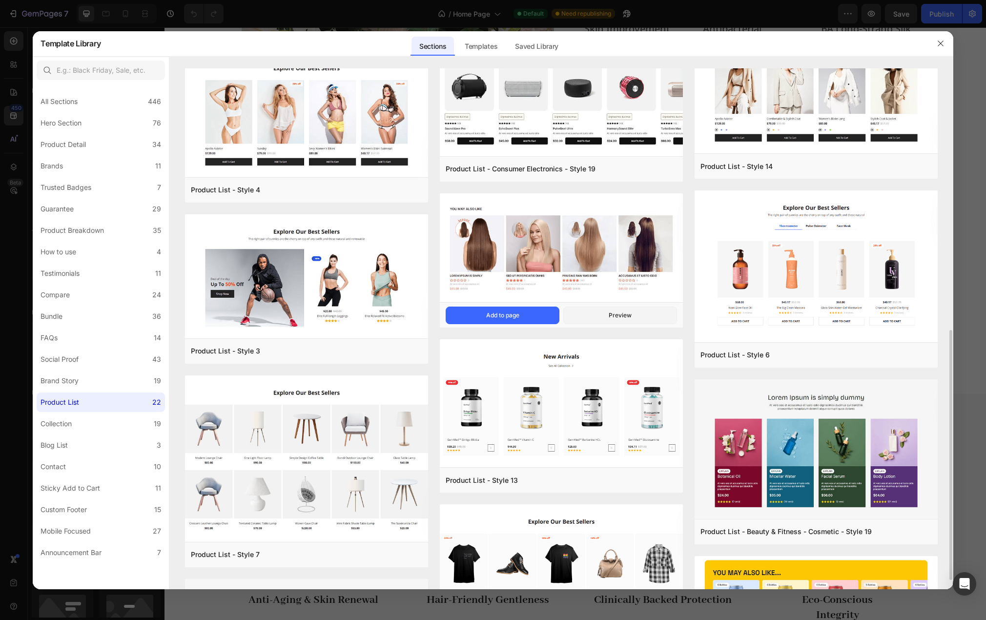
scroll to position [439, 0]
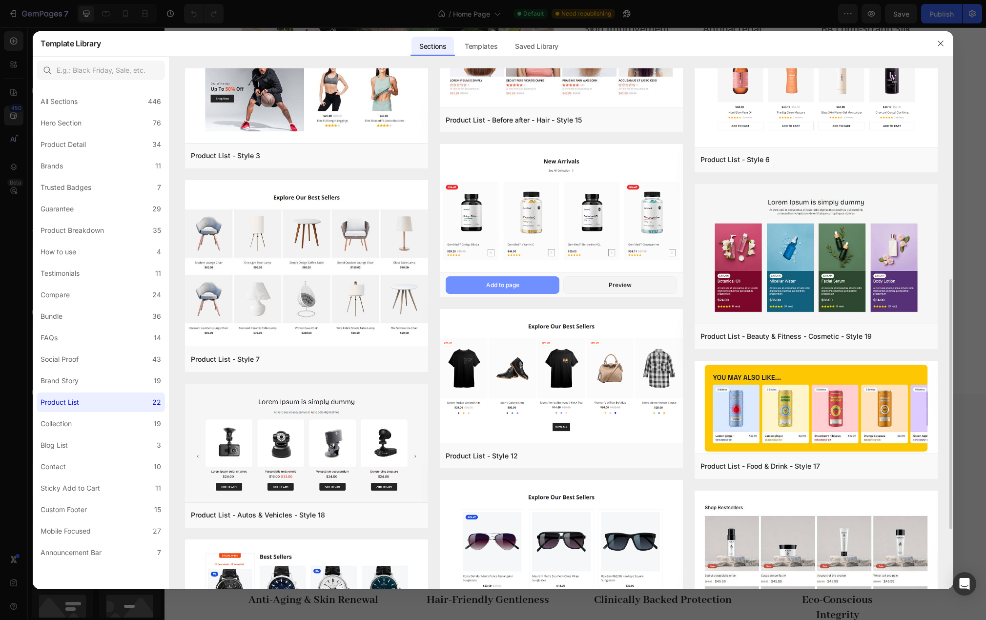
click at [496, 286] on div "Add to page" at bounding box center [502, 285] width 33 height 9
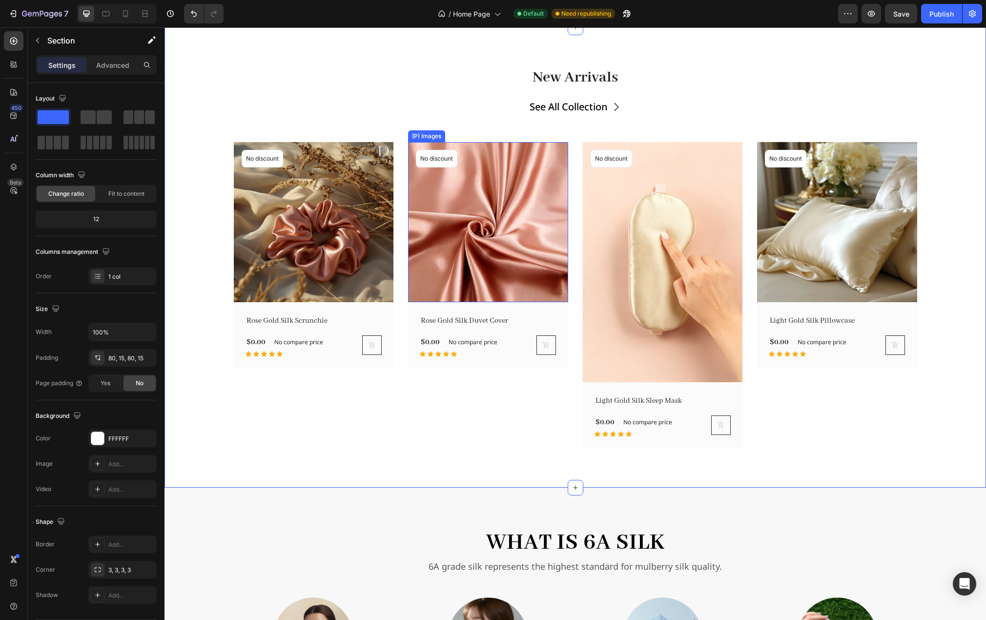
scroll to position [1148, 0]
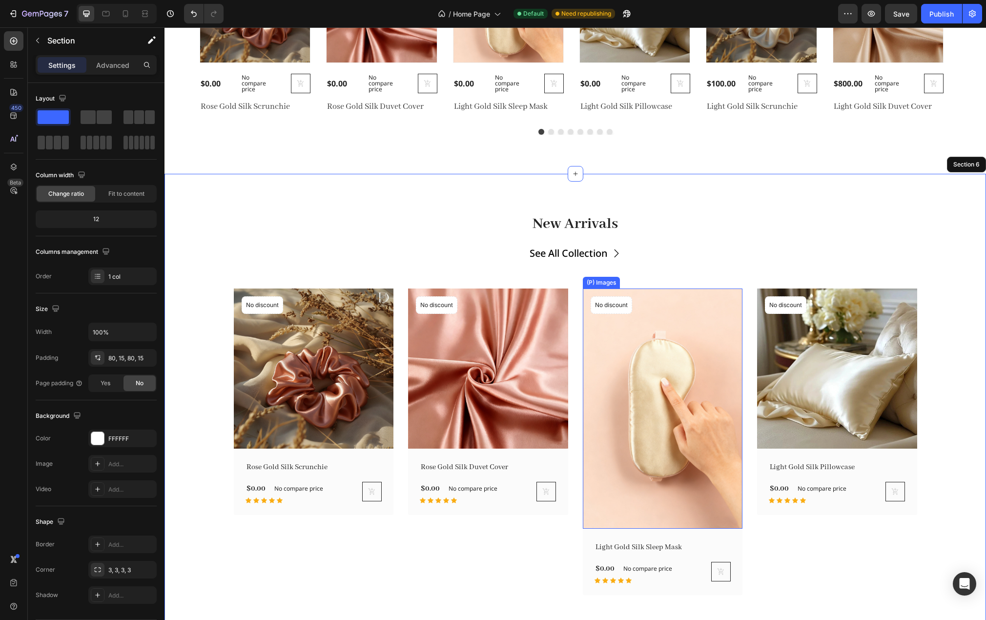
click at [683, 336] on img at bounding box center [663, 409] width 160 height 240
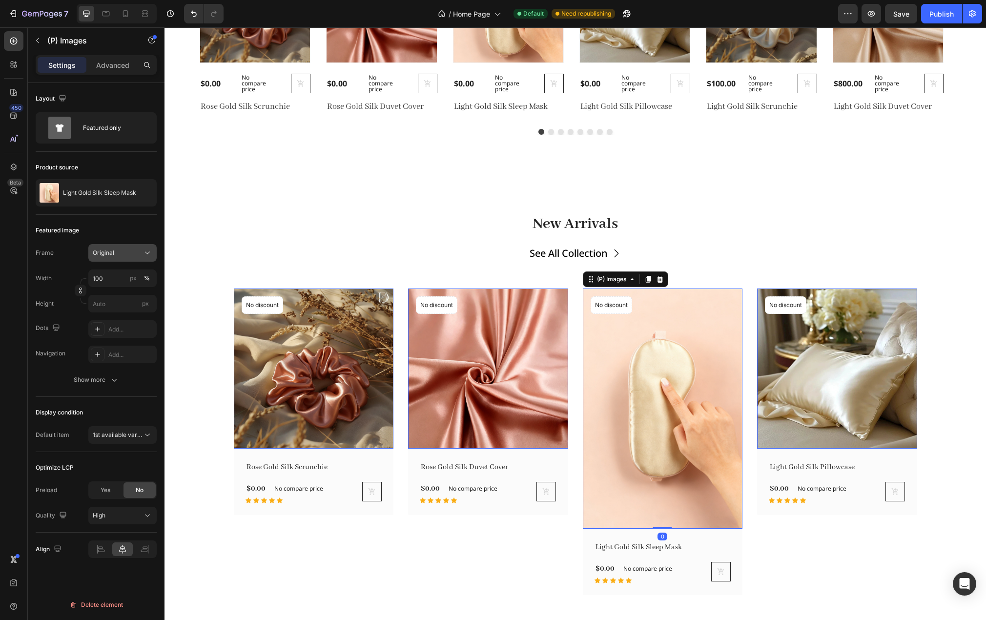
click at [145, 251] on icon at bounding box center [148, 253] width 10 height 10
click at [141, 270] on div "Square" at bounding box center [114, 277] width 78 height 19
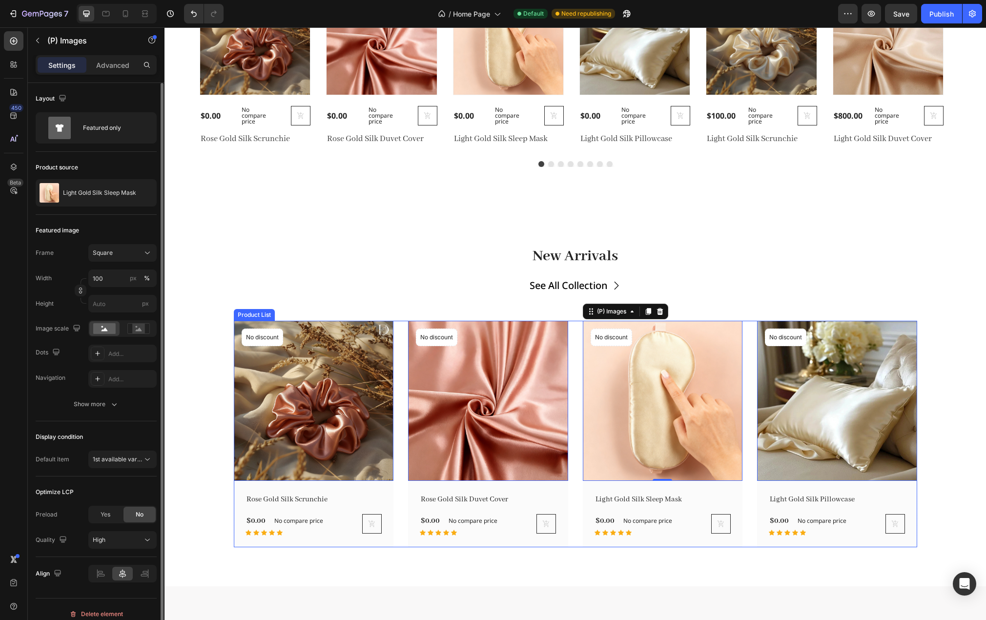
scroll to position [1197, 0]
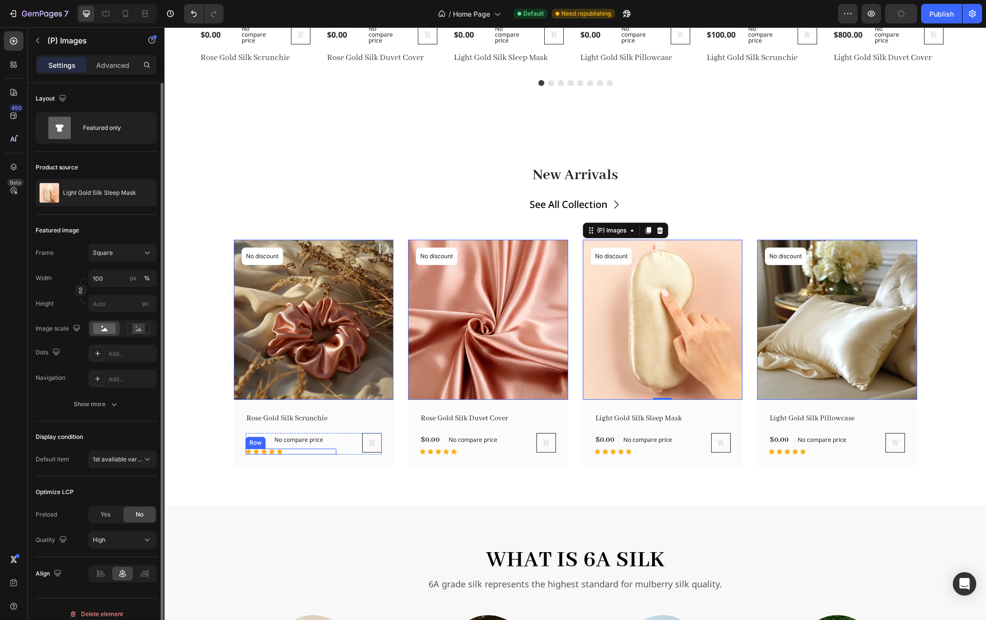
click at [290, 454] on div "Icon Icon Icon Icon Icon Row" at bounding box center [291, 452] width 91 height 6
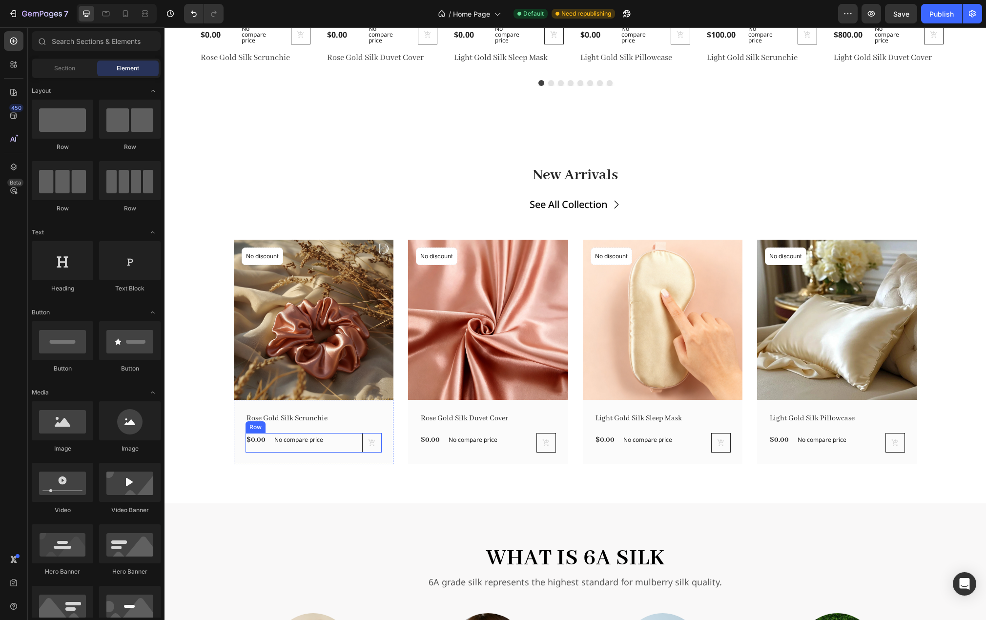
click at [326, 448] on div "$0.00 (P) Price (P) Price No compare price (P) Price Row" at bounding box center [291, 443] width 91 height 20
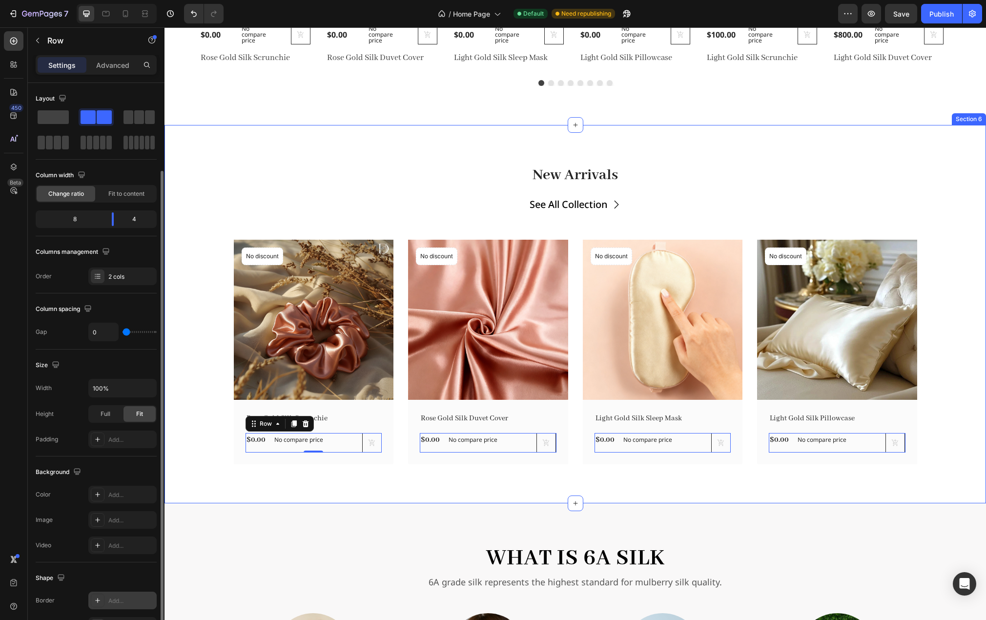
scroll to position [142, 0]
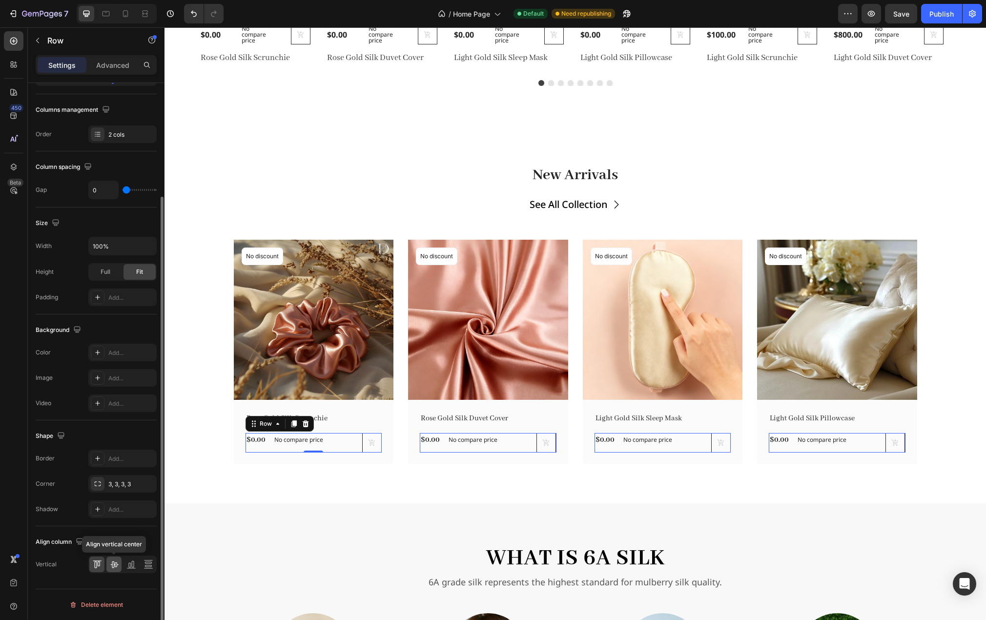
click at [117, 562] on icon at bounding box center [114, 565] width 10 height 10
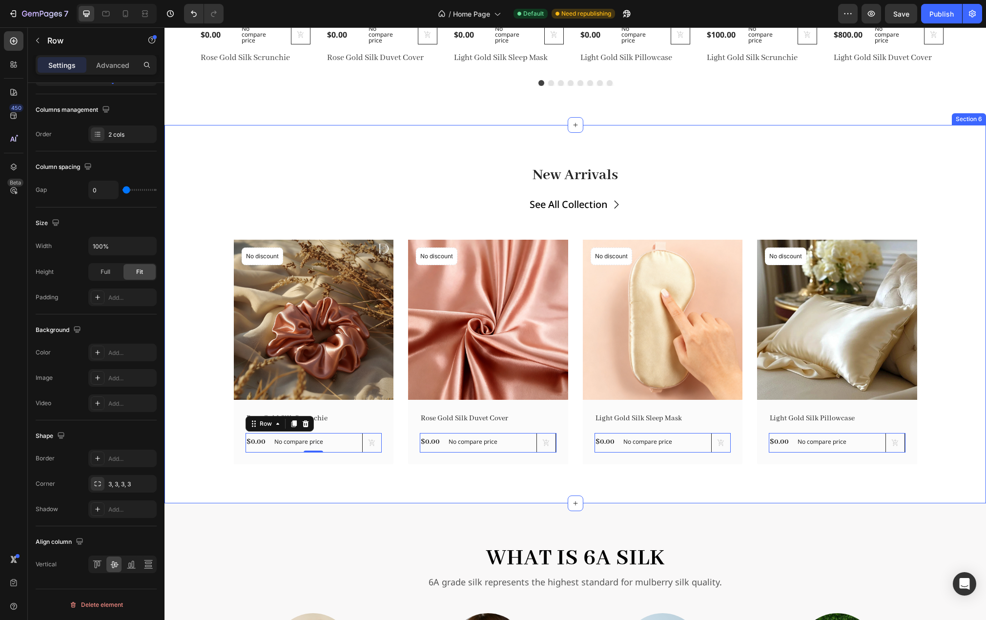
click at [405, 471] on div "New Arrivals Heading See All Collection Button Row (P) Images No discount Not b…" at bounding box center [576, 314] width 822 height 378
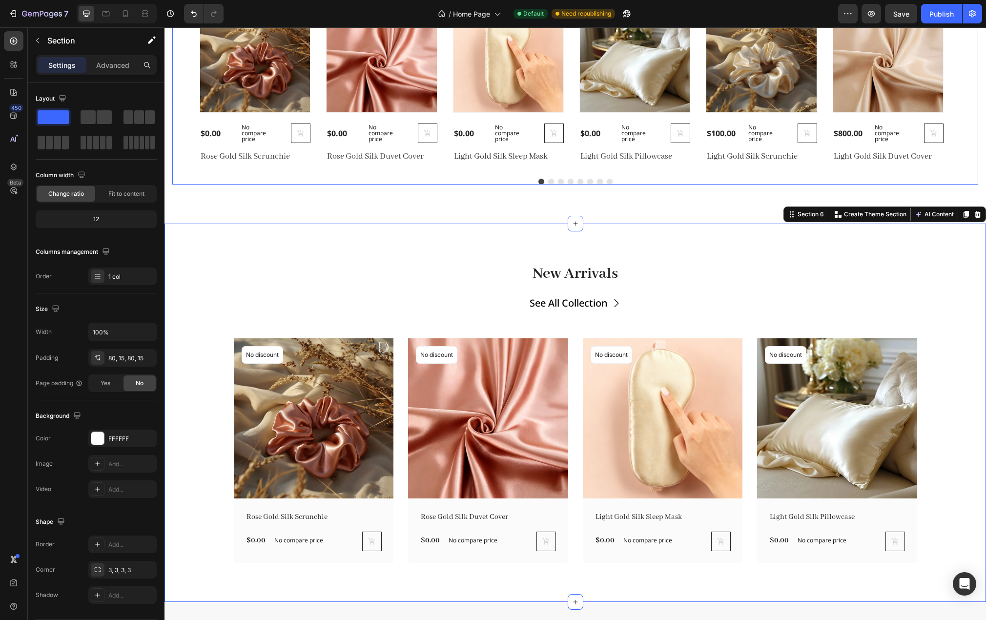
scroll to position [1099, 0]
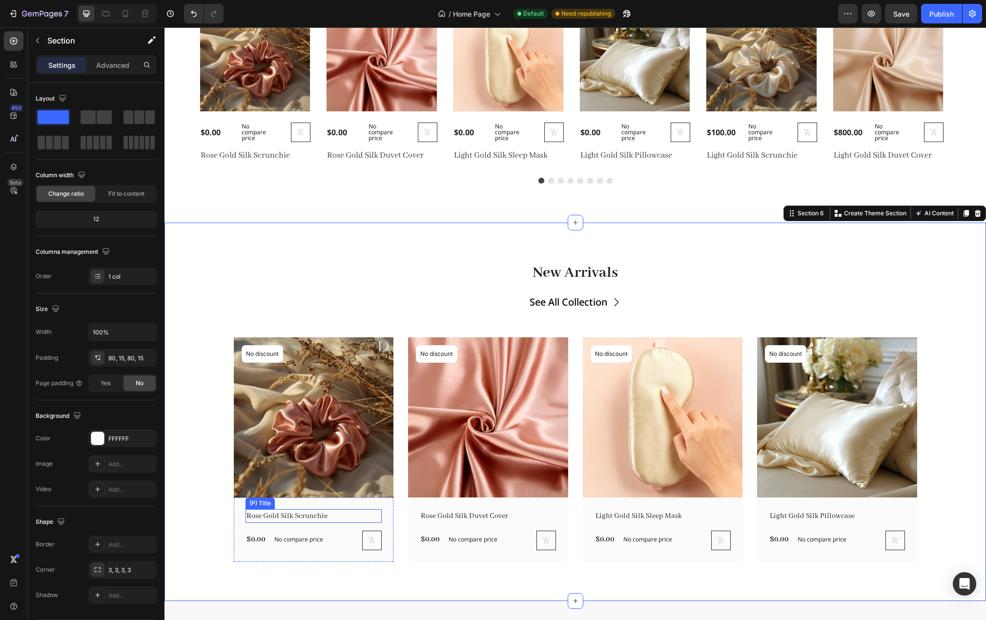
click at [307, 519] on h2 "Rose Gold Silk Scrunchie" at bounding box center [306, 516] width 121 height 14
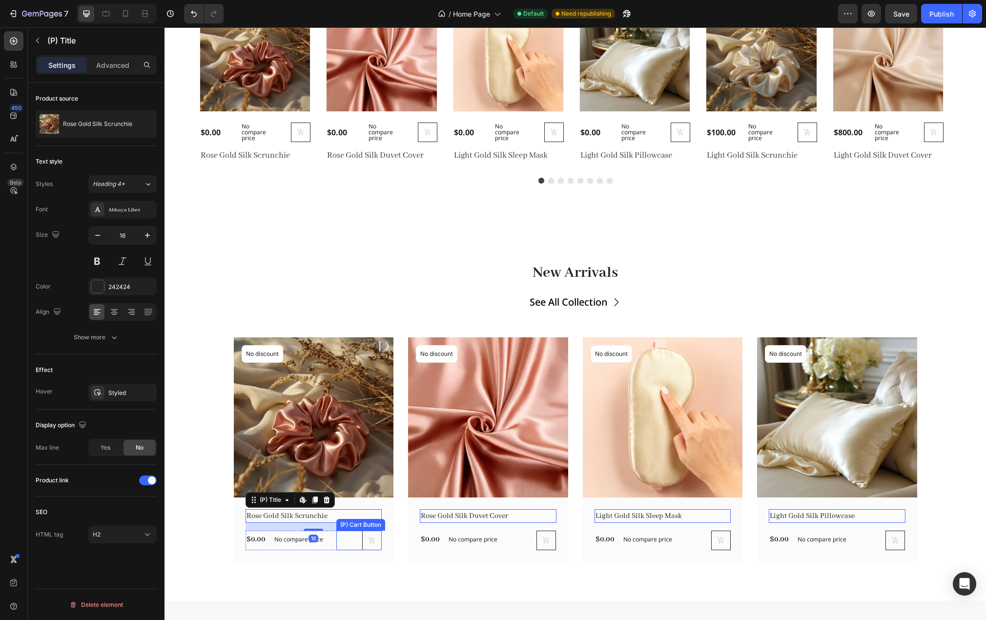
click at [336, 541] on div "(P) Cart Button" at bounding box center [358, 541] width 45 height 20
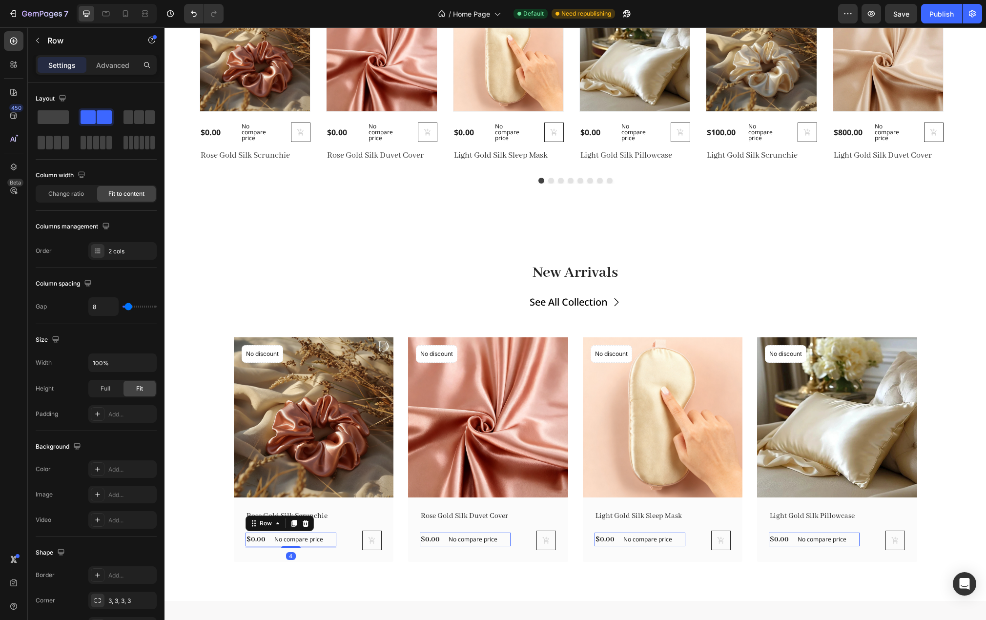
click at [325, 546] on div "$0.00 (P) Price (P) Price No compare price (P) Price Row 4" at bounding box center [291, 540] width 91 height 14
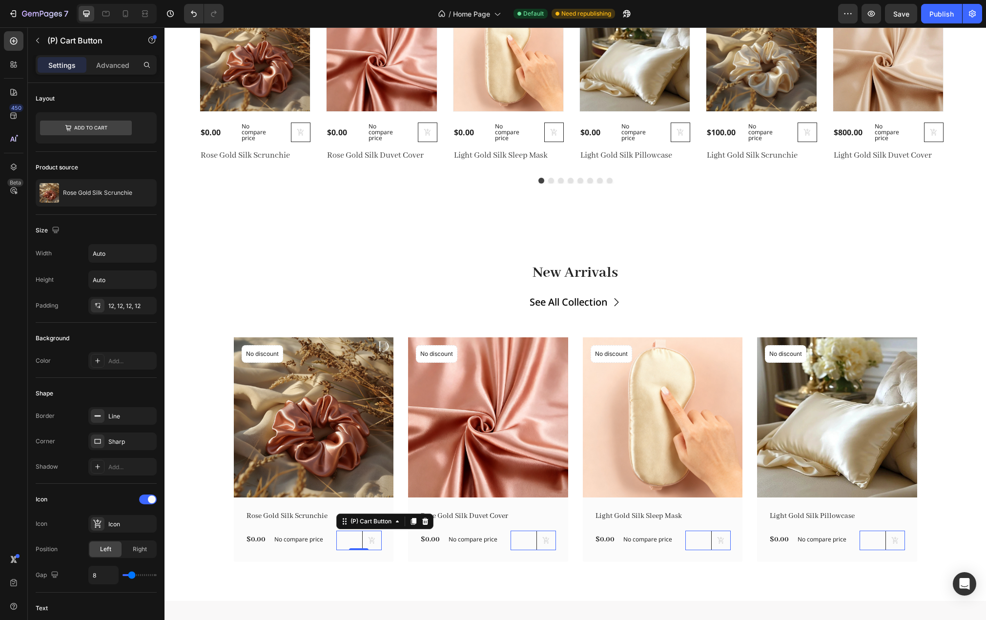
click at [339, 546] on div "(P) Cart Button 0" at bounding box center [358, 541] width 45 height 20
click at [328, 548] on div "$0.00 (P) Price (P) Price No compare price (P) Price Row" at bounding box center [291, 541] width 91 height 20
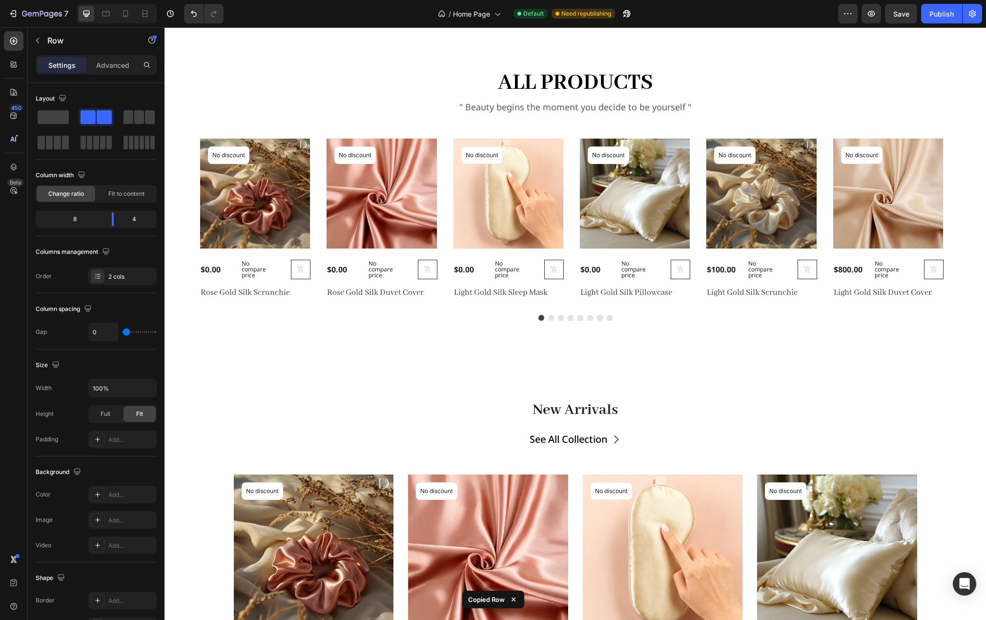
scroll to position [953, 0]
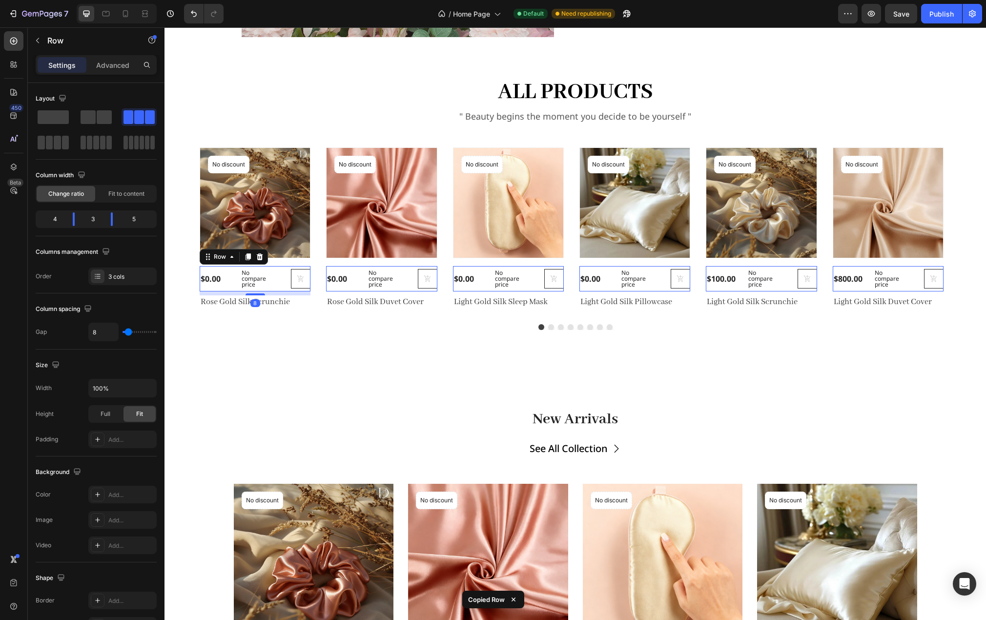
click at [269, 270] on div "(P) Cart Button" at bounding box center [289, 279] width 43 height 20
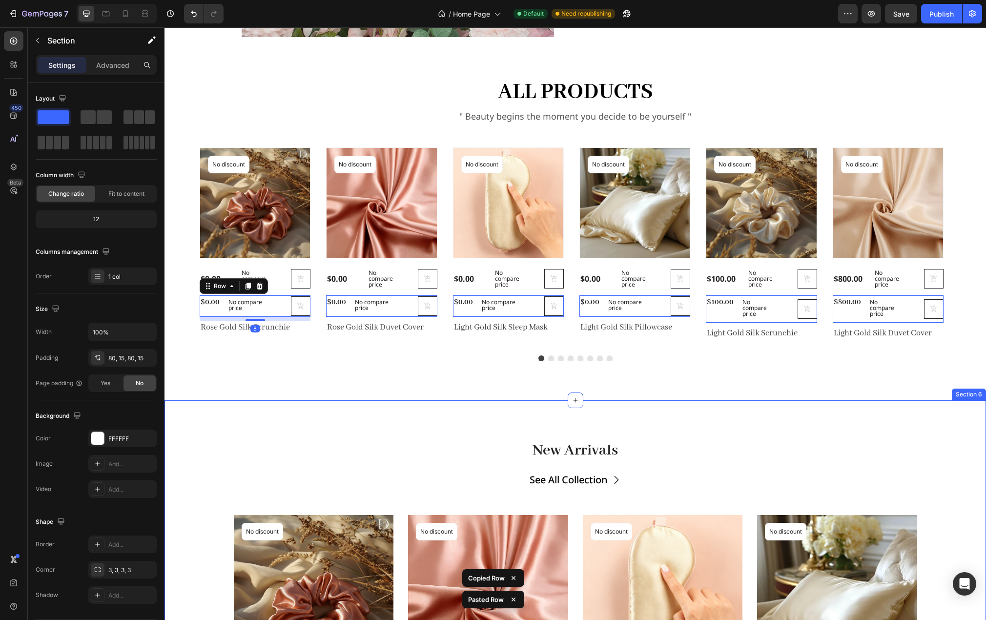
click at [233, 417] on div "New Arrivals Heading See All Collection Button Row (P) Images No discount Not b…" at bounding box center [576, 589] width 822 height 378
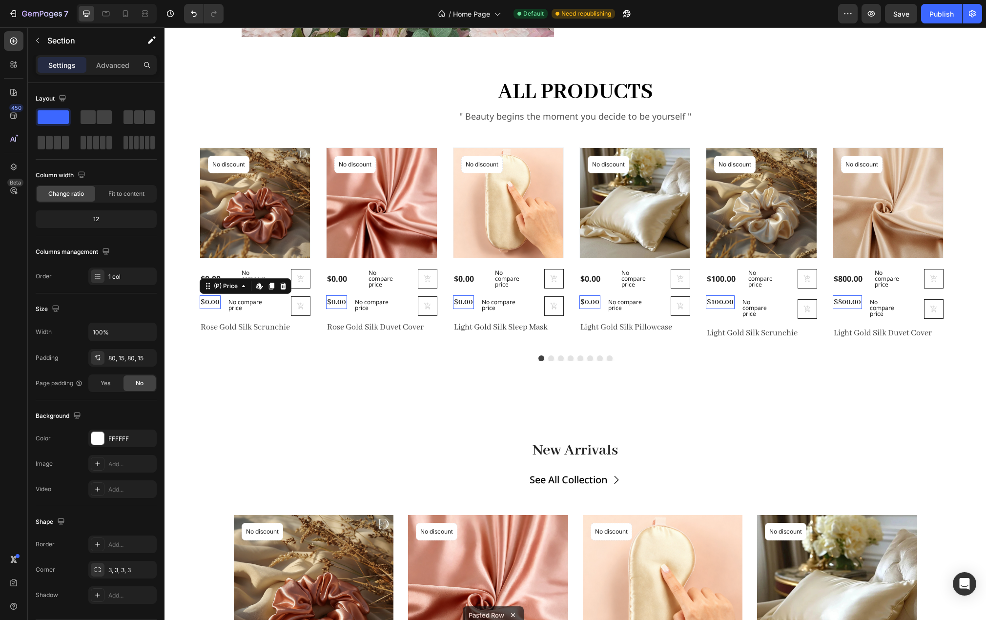
click at [218, 297] on div "$0.00" at bounding box center [210, 302] width 21 height 14
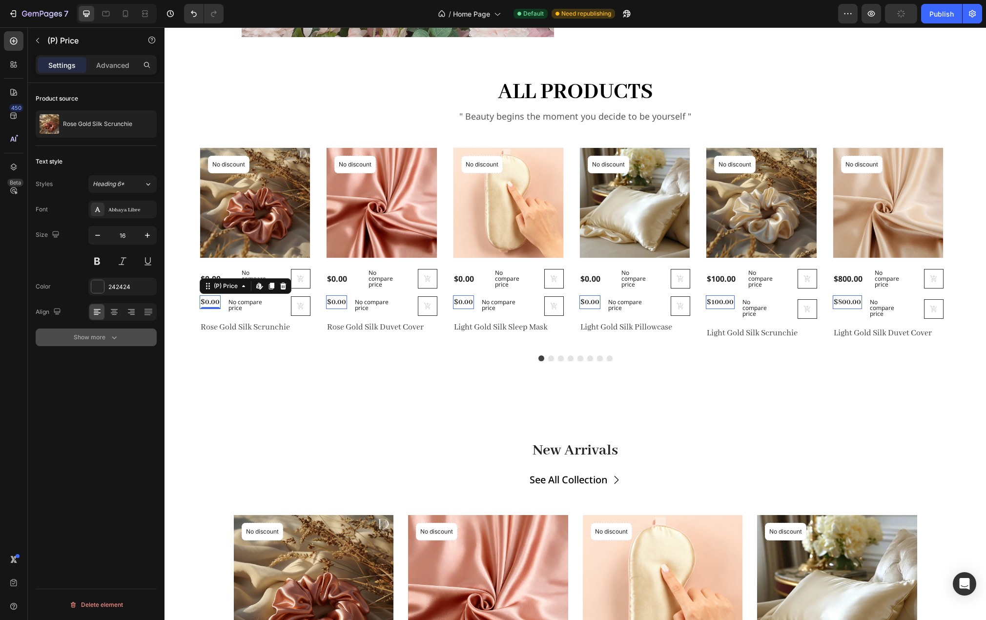
click at [97, 338] on div "Show more" at bounding box center [96, 337] width 45 height 10
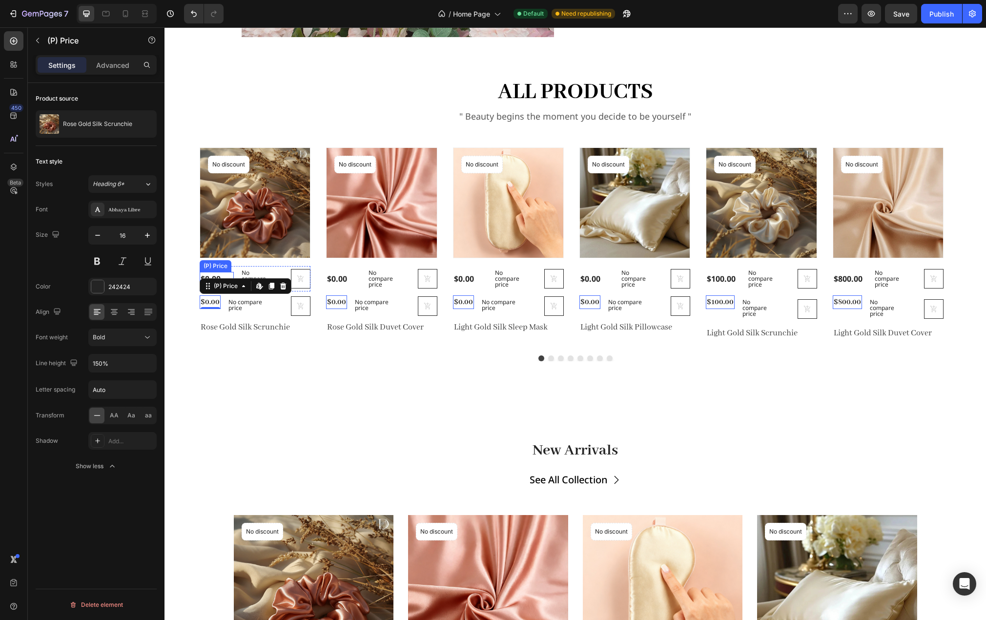
click at [215, 277] on div "$0.00" at bounding box center [217, 279] width 34 height 14
click at [212, 302] on div "$0.00" at bounding box center [210, 302] width 21 height 14
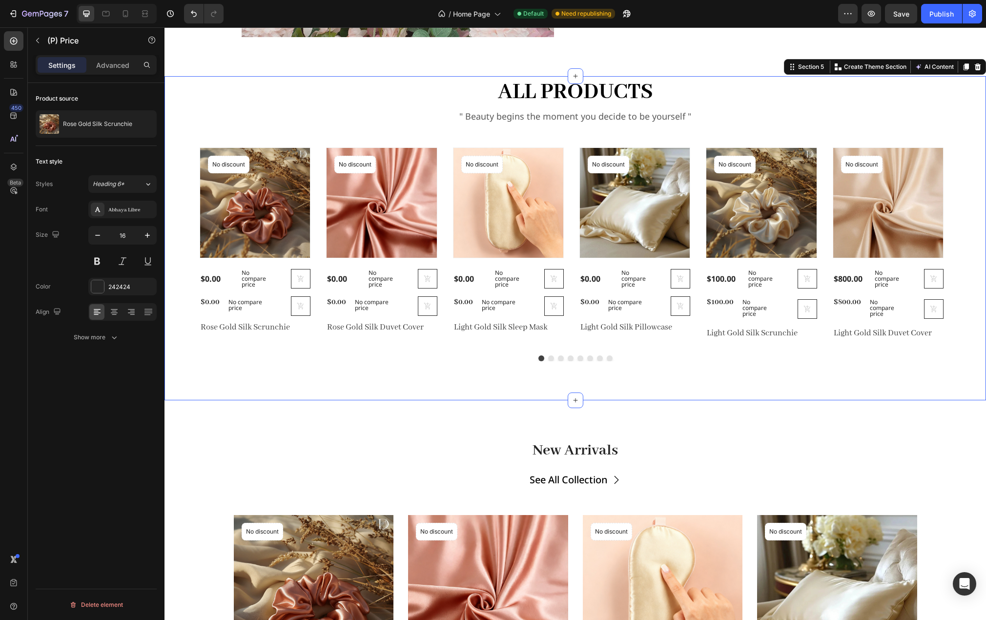
click at [191, 362] on div "all products Heading " Beauty begins the moment you decide to be yourself " Tex…" at bounding box center [576, 238] width 822 height 324
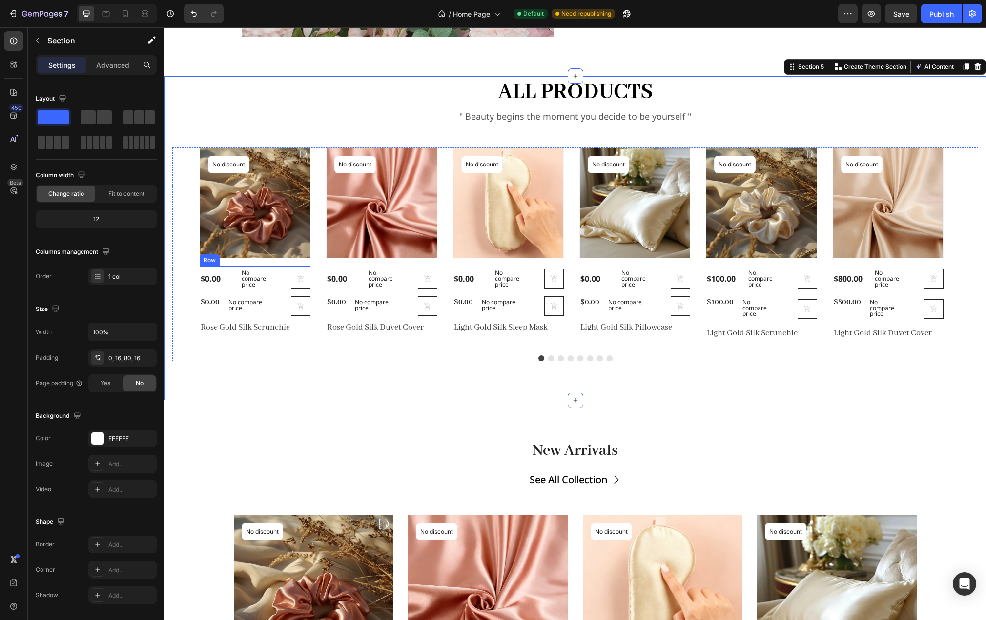
click at [268, 289] on div "(P) Cart Button" at bounding box center [289, 279] width 43 height 20
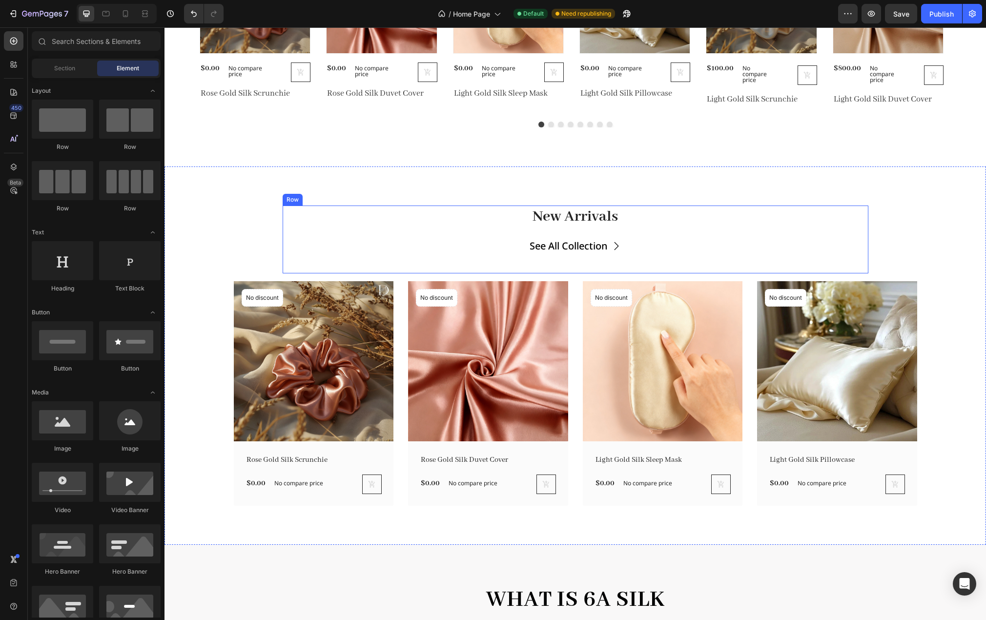
scroll to position [1245, 0]
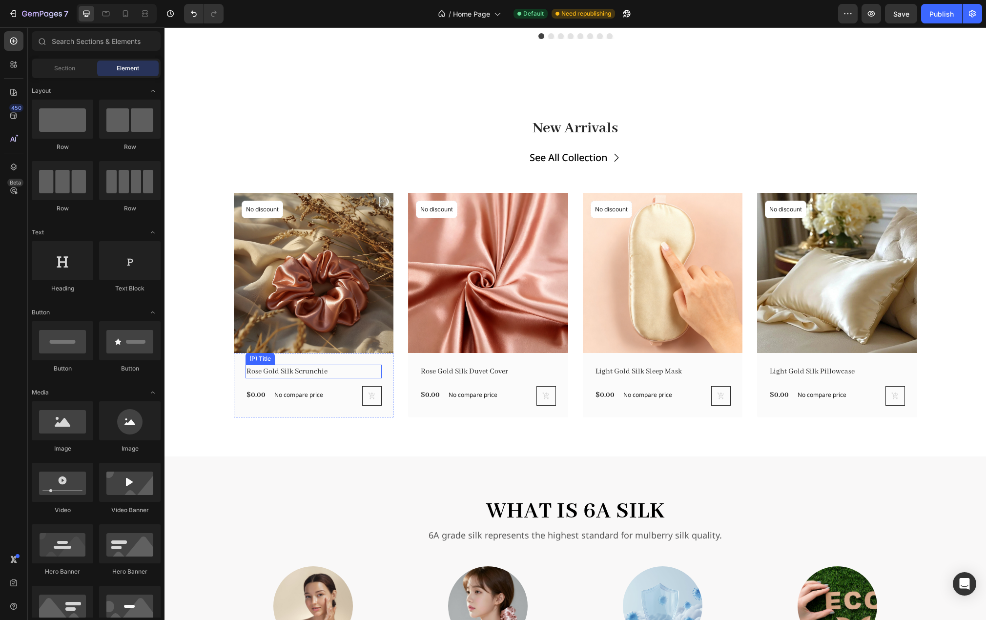
click at [338, 372] on h2 "Rose Gold Silk Scrunchie" at bounding box center [306, 372] width 121 height 14
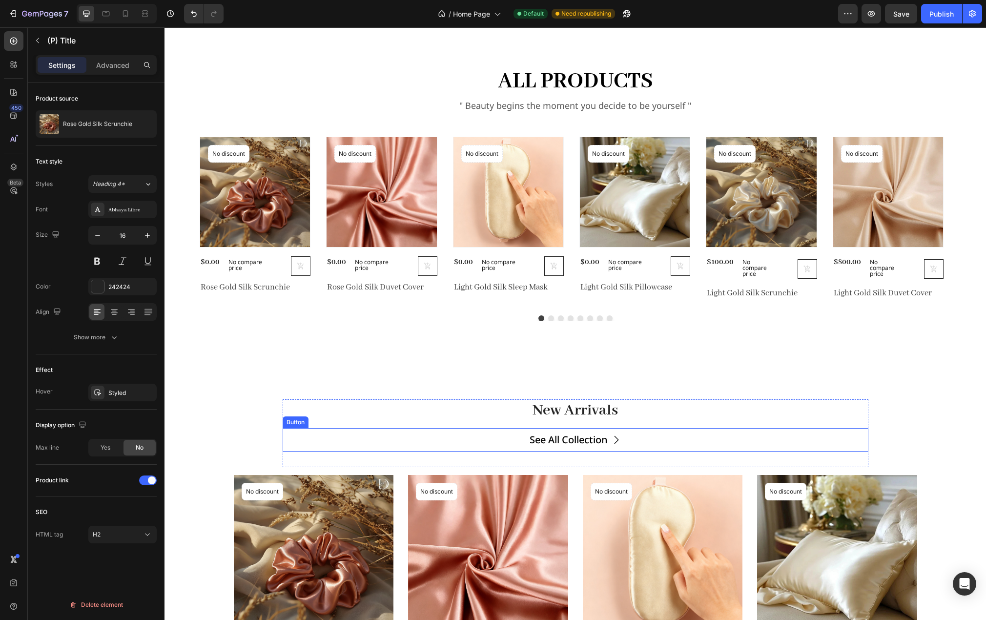
scroll to position [953, 0]
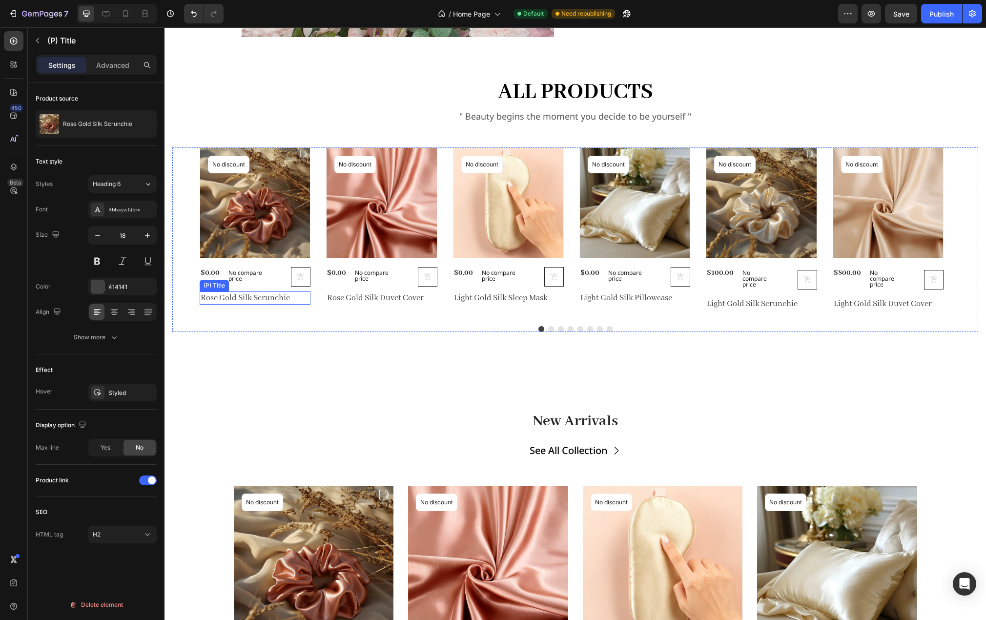
click at [269, 300] on h2 "Rose Gold Silk Scrunchie" at bounding box center [255, 297] width 111 height 13
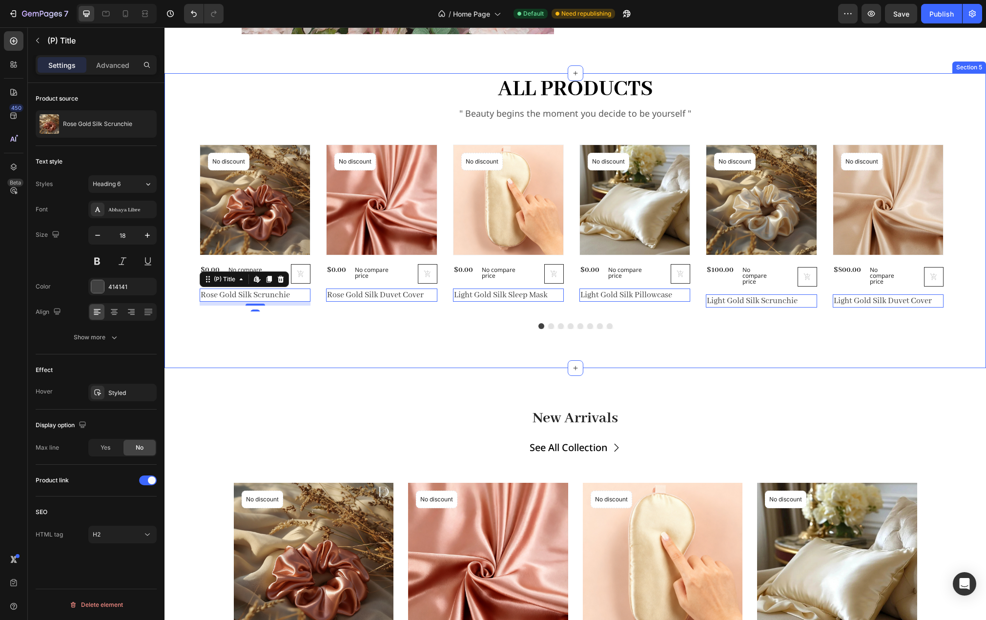
scroll to position [1197, 0]
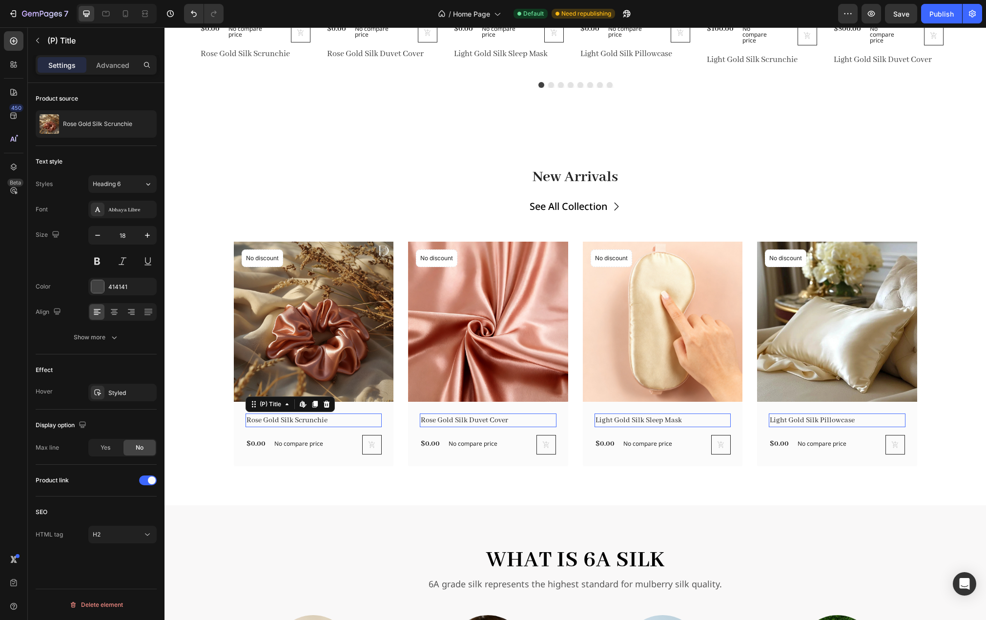
click at [317, 417] on h2 "Rose Gold Silk Scrunchie" at bounding box center [306, 421] width 121 height 14
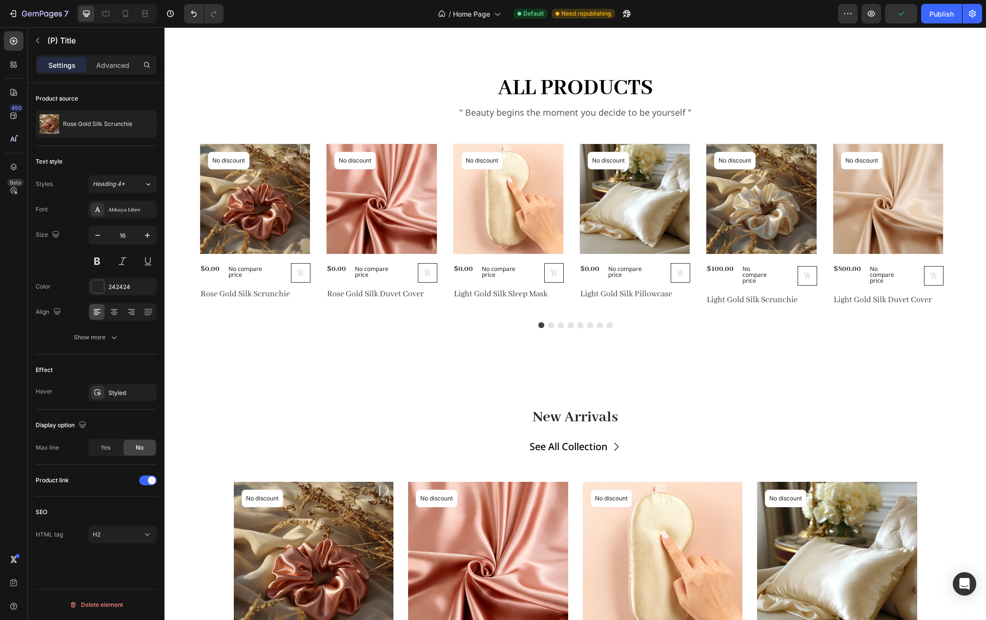
scroll to position [953, 0]
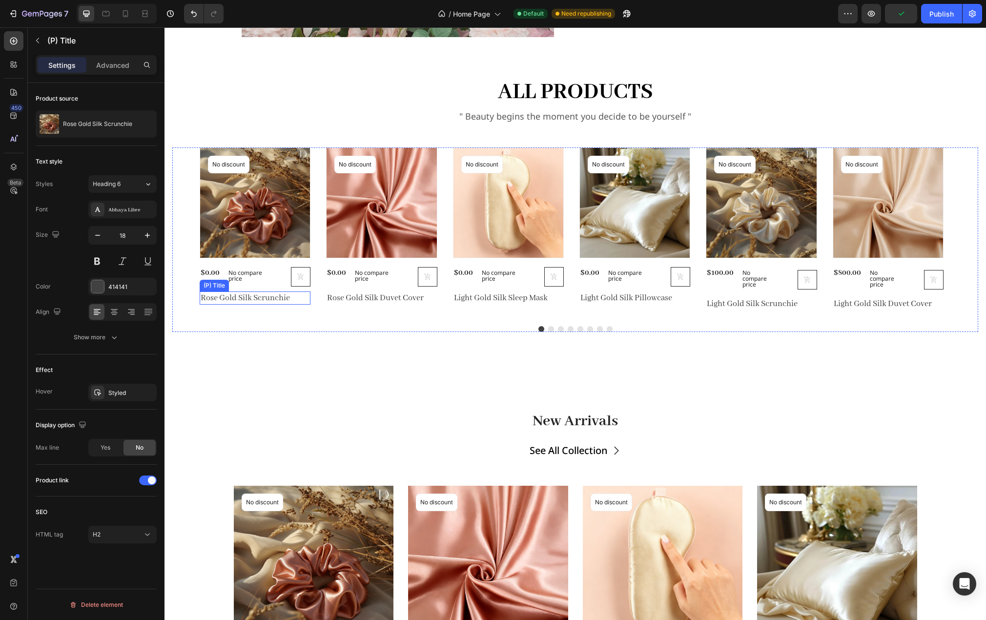
click at [265, 297] on h2 "Rose Gold Silk Scrunchie" at bounding box center [255, 297] width 111 height 13
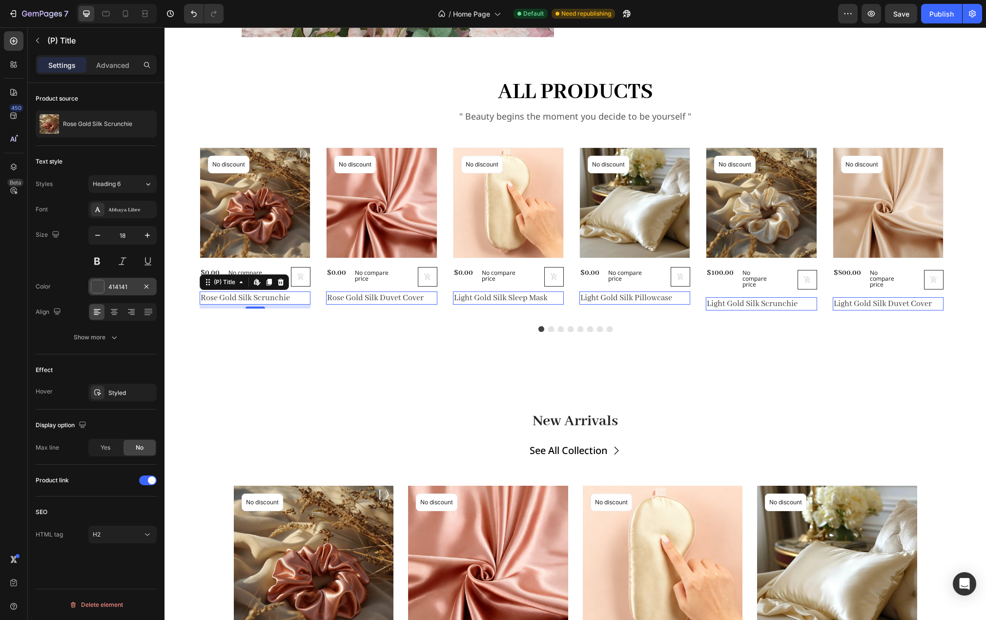
click at [123, 287] on div "414141" at bounding box center [122, 287] width 28 height 9
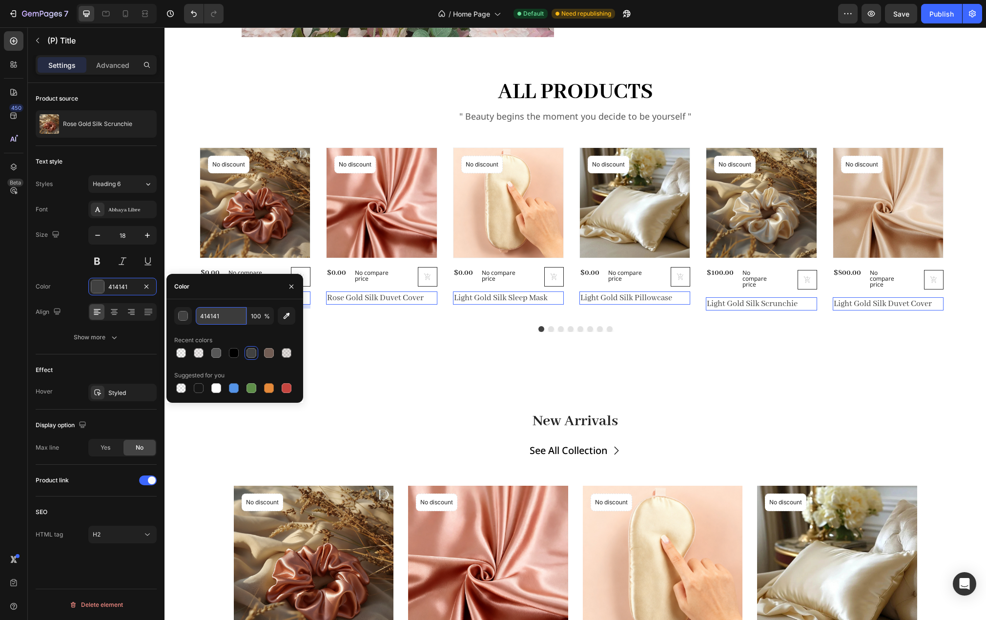
click at [229, 318] on input "414141" at bounding box center [221, 316] width 51 height 18
type input "242424"
click at [355, 400] on div "New Arrivals Heading See All Collection Button Row (P) Images No discount Not b…" at bounding box center [576, 560] width 822 height 378
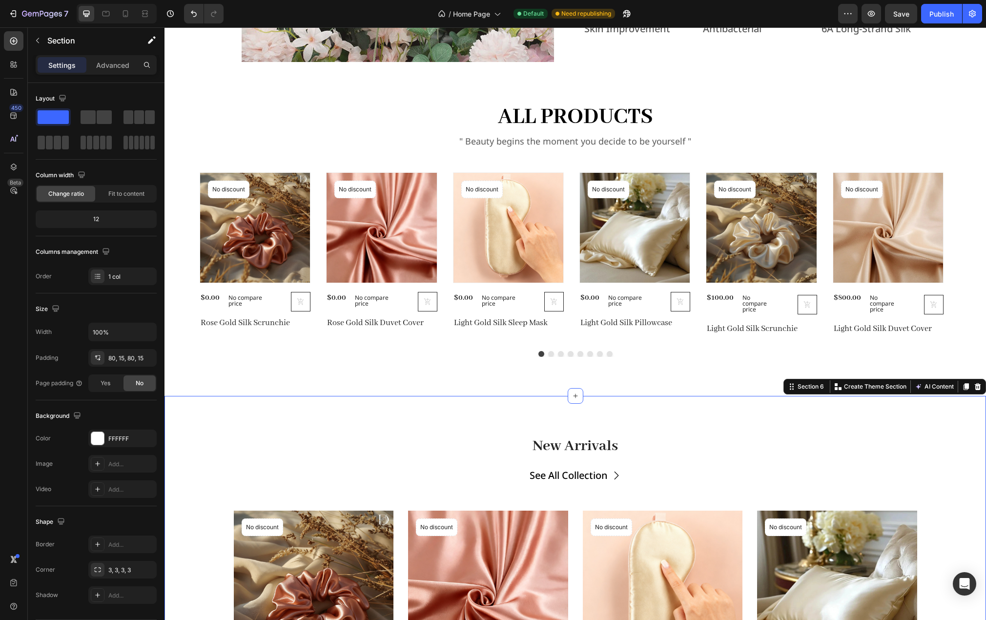
scroll to position [904, 0]
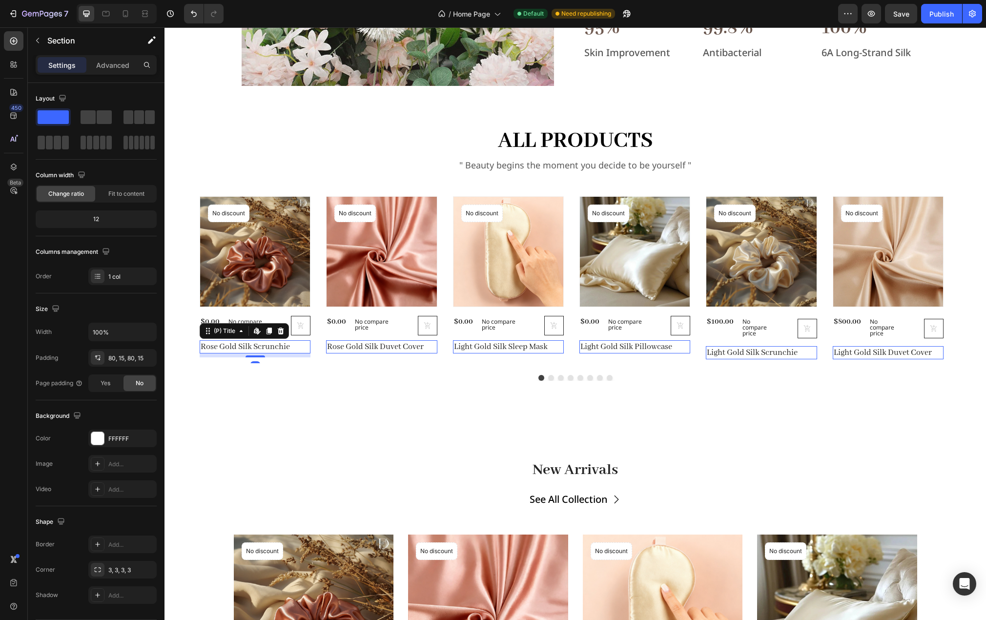
click at [262, 349] on h2 "Rose Gold Silk Scrunchie" at bounding box center [255, 346] width 111 height 13
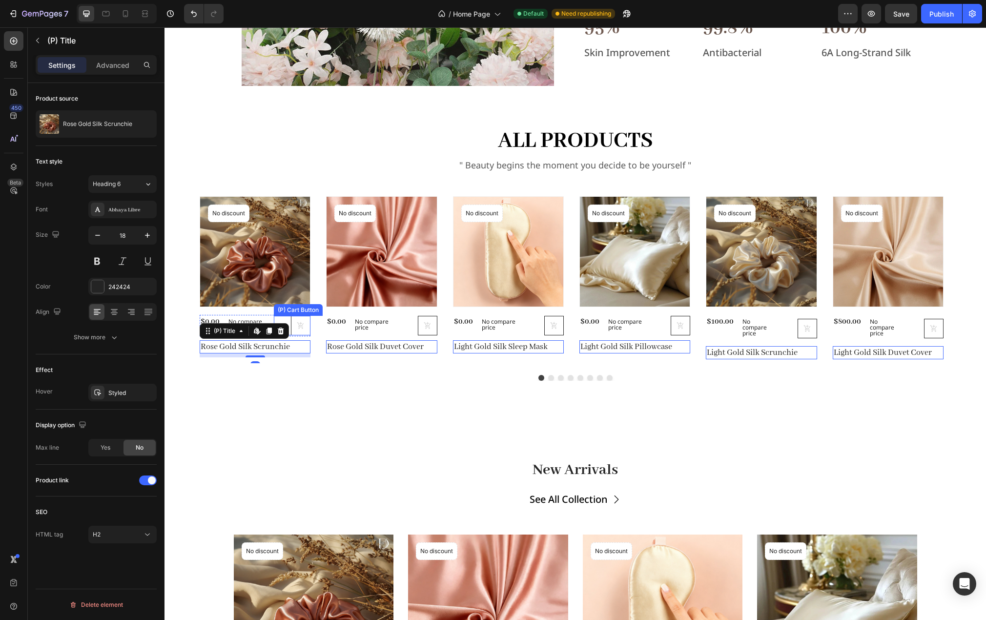
click at [278, 317] on div "(P) Cart Button" at bounding box center [292, 326] width 37 height 20
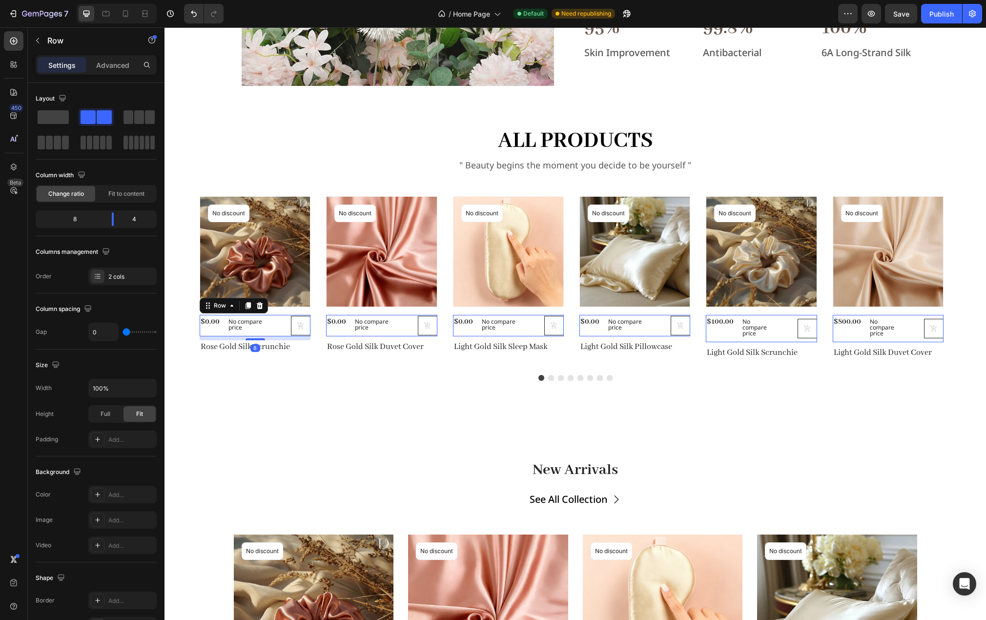
click at [270, 335] on div "$0.00 (P) Price (P) Price No compare price (P) Price Row" at bounding box center [237, 325] width 74 height 21
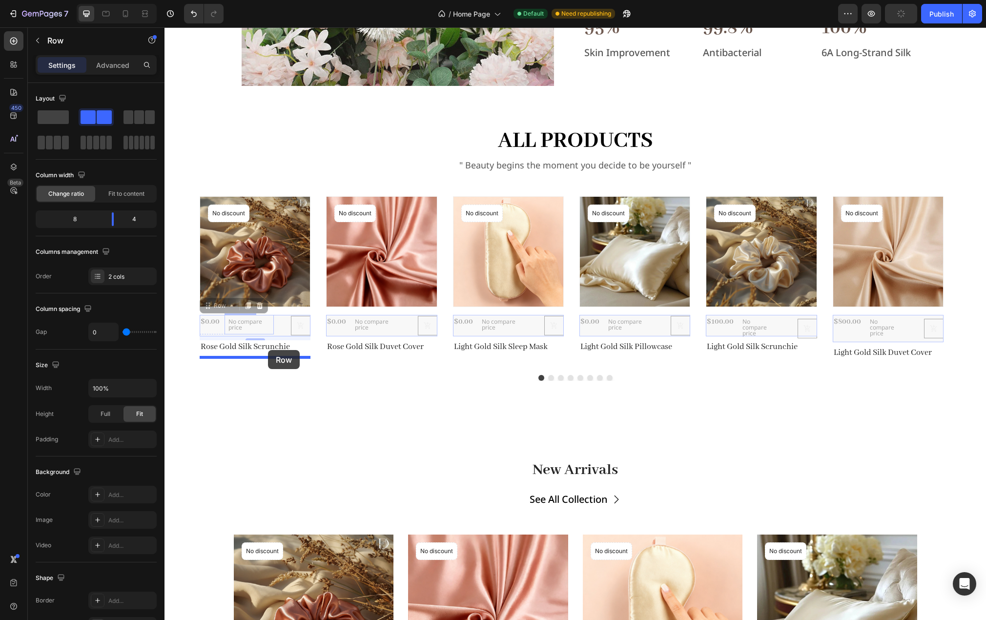
drag, startPoint x: 273, startPoint y: 326, endPoint x: 268, endPoint y: 350, distance: 24.5
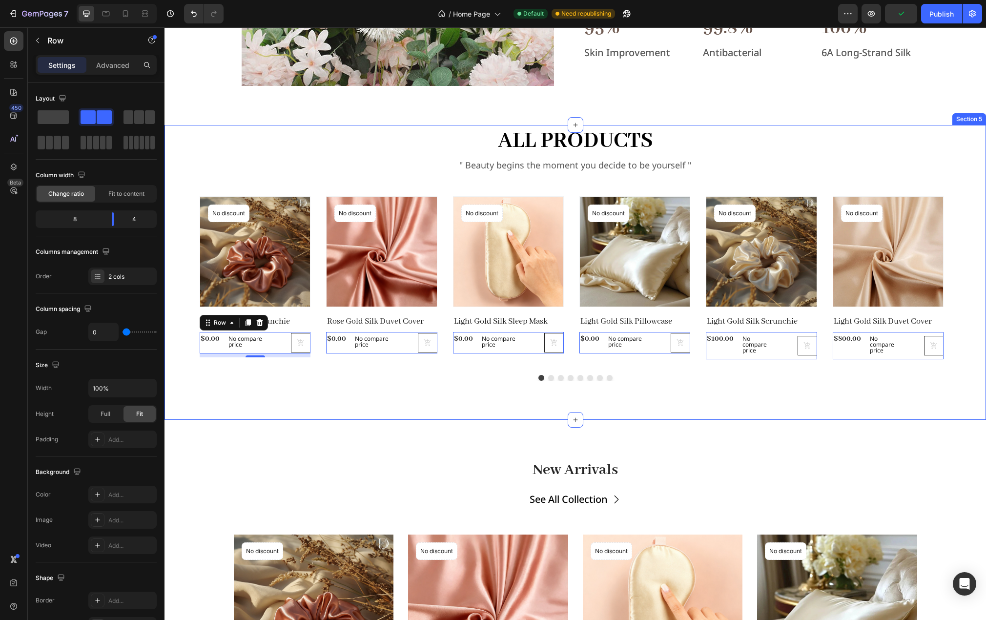
click at [297, 401] on div "all products Heading " Beauty begins the moment you decide to be yourself " Tex…" at bounding box center [576, 272] width 822 height 295
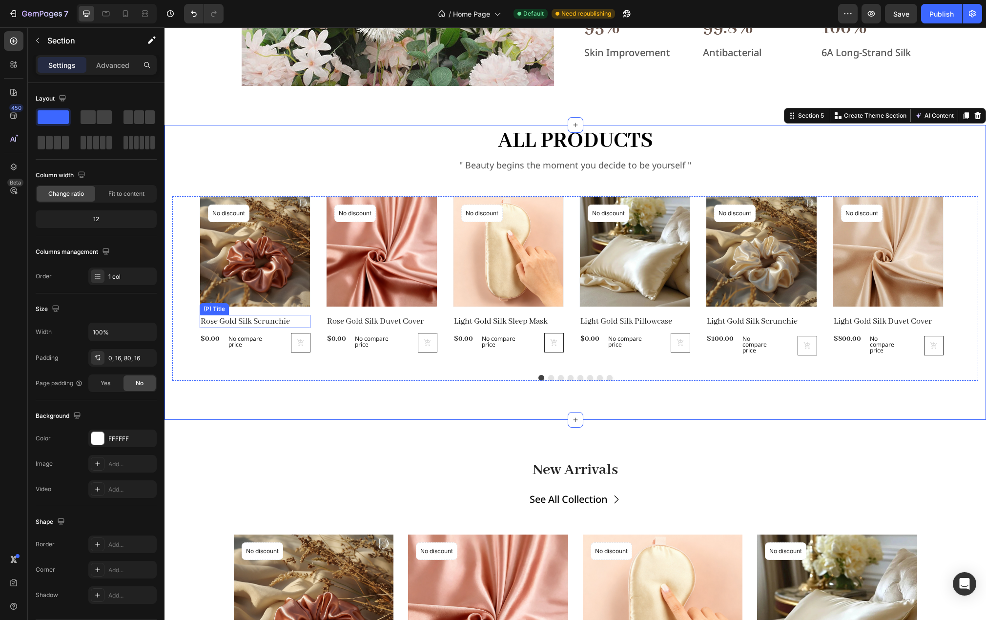
click at [265, 318] on h2 "Rose Gold Silk Scrunchie" at bounding box center [255, 321] width 111 height 13
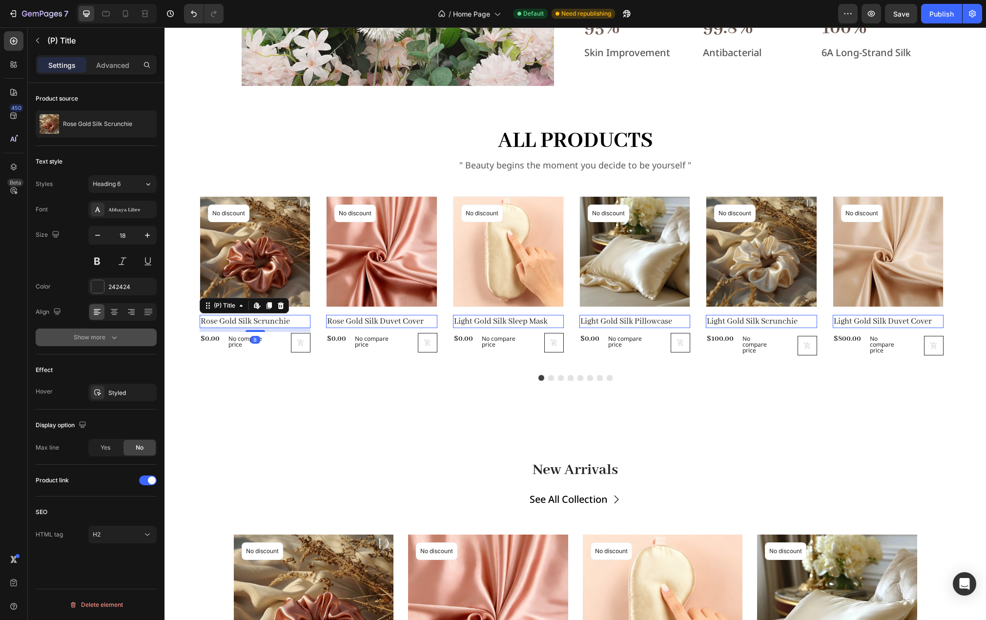
click at [102, 333] on div "Show more" at bounding box center [96, 337] width 45 height 10
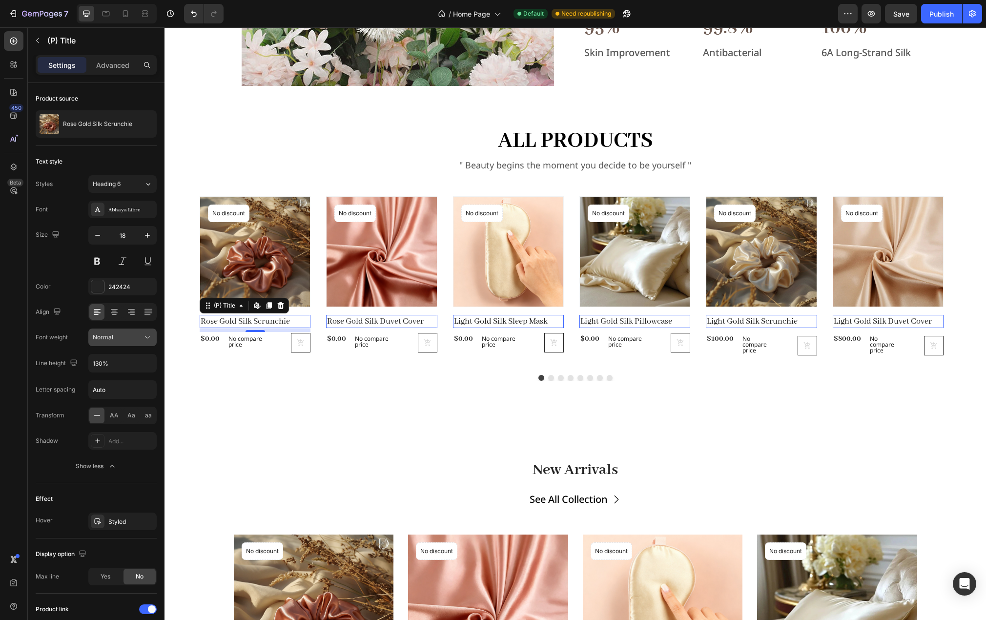
click at [146, 340] on icon at bounding box center [148, 337] width 10 height 10
click at [120, 414] on p "Bold" at bounding box center [121, 417] width 56 height 9
click at [224, 401] on div "all products Heading " Beauty begins the moment you decide to be yourself " Tex…" at bounding box center [576, 272] width 822 height 295
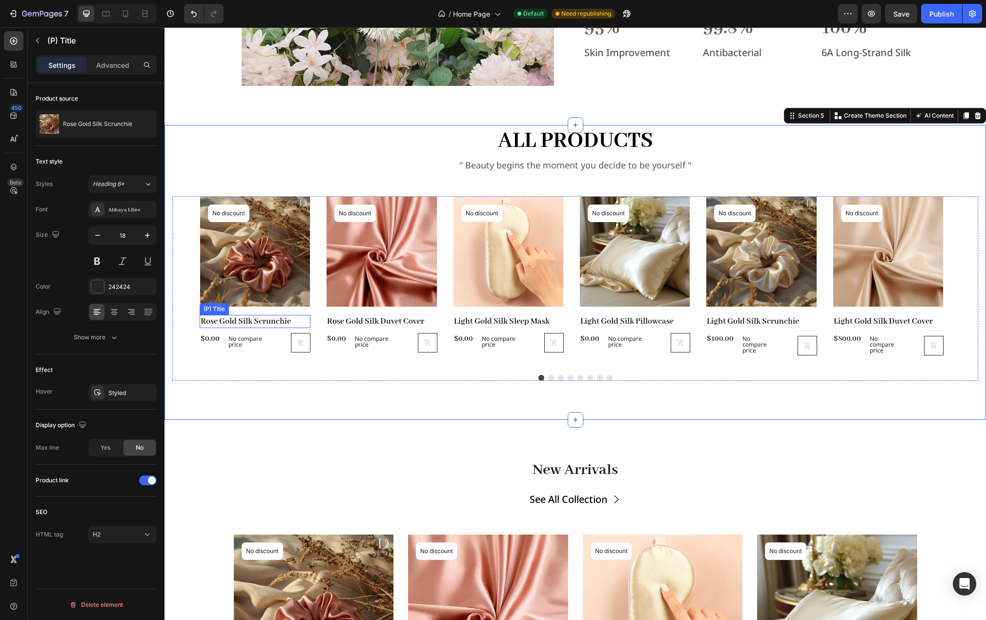
click at [274, 323] on h2 "Rose Gold Silk Scrunchie" at bounding box center [255, 321] width 111 height 13
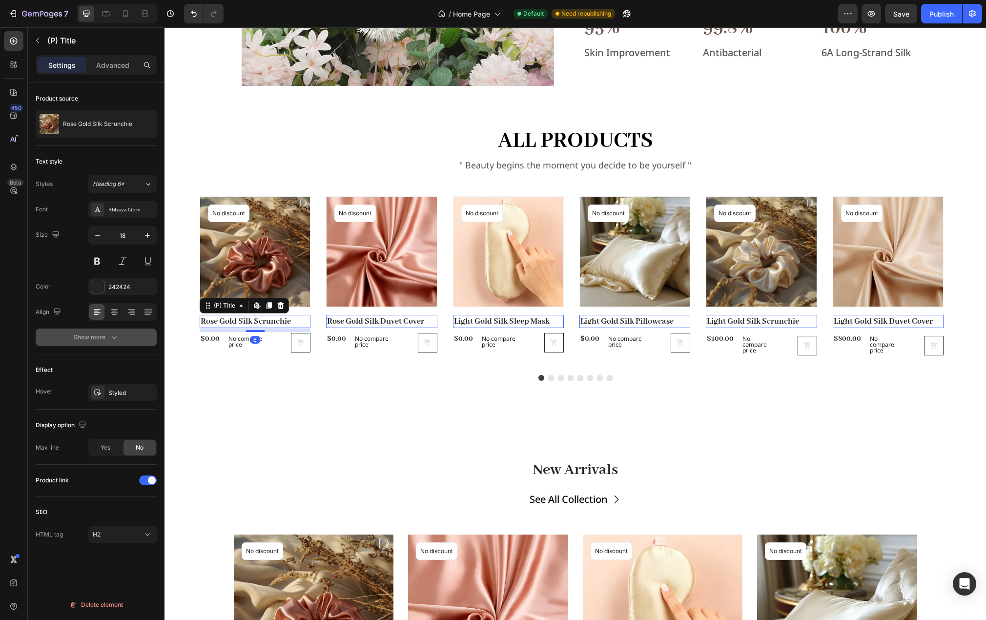
click at [94, 336] on div "Show more" at bounding box center [96, 337] width 45 height 10
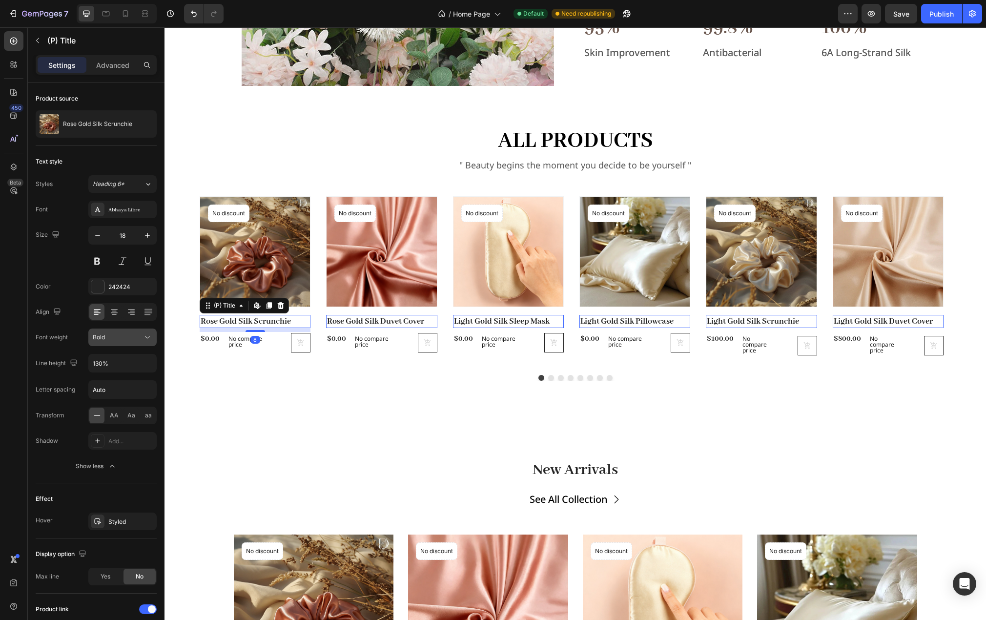
click at [148, 340] on icon at bounding box center [148, 337] width 10 height 10
click at [120, 379] on p "Medium" at bounding box center [121, 379] width 56 height 9
click at [233, 408] on div "all products Heading " Beauty begins the moment you decide to be yourself " Tex…" at bounding box center [576, 272] width 822 height 295
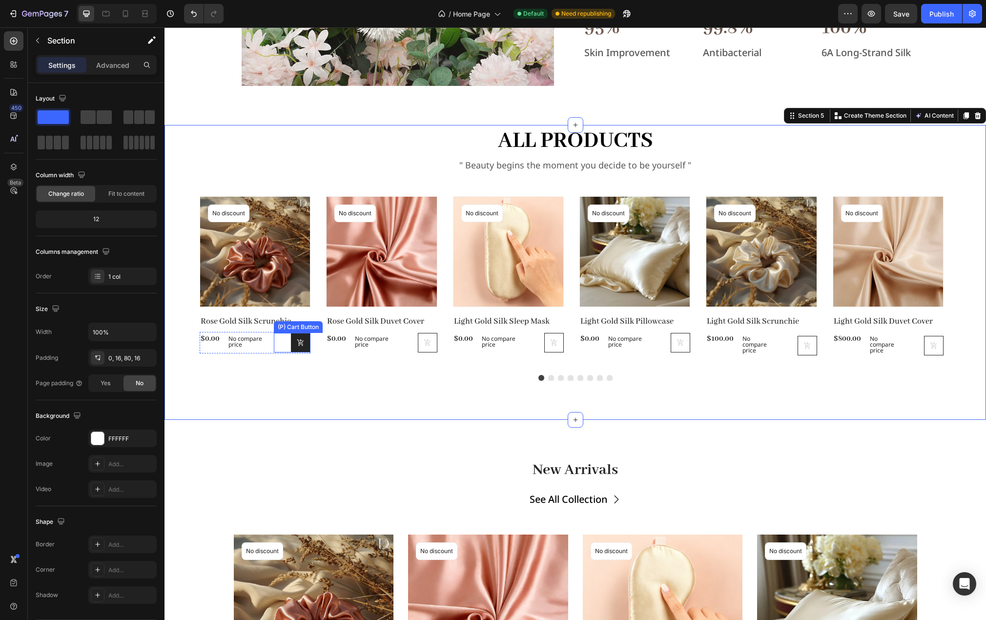
click at [300, 343] on icon at bounding box center [300, 342] width 6 height 7
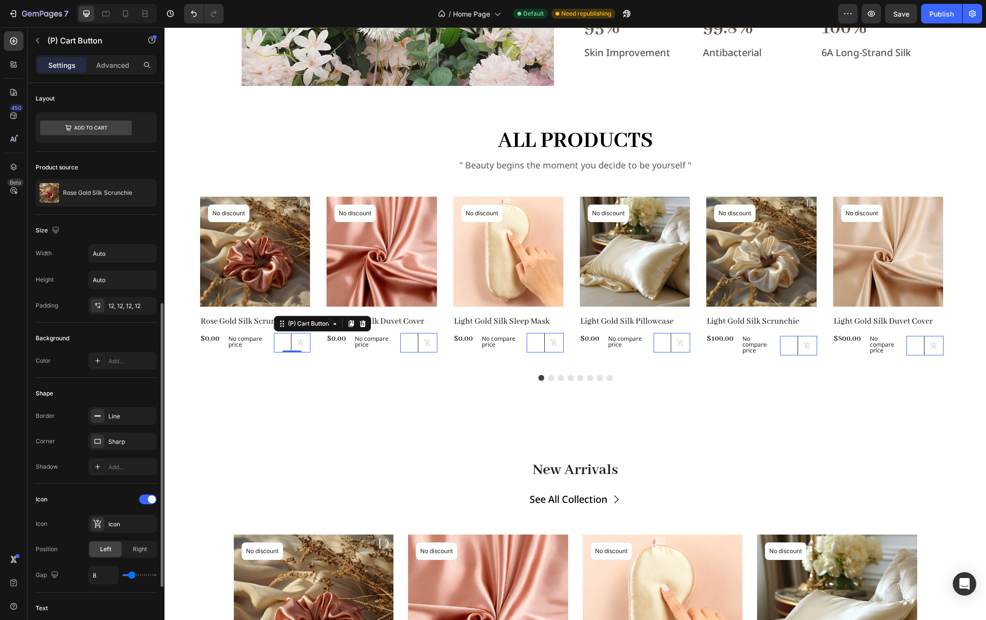
scroll to position [146, 0]
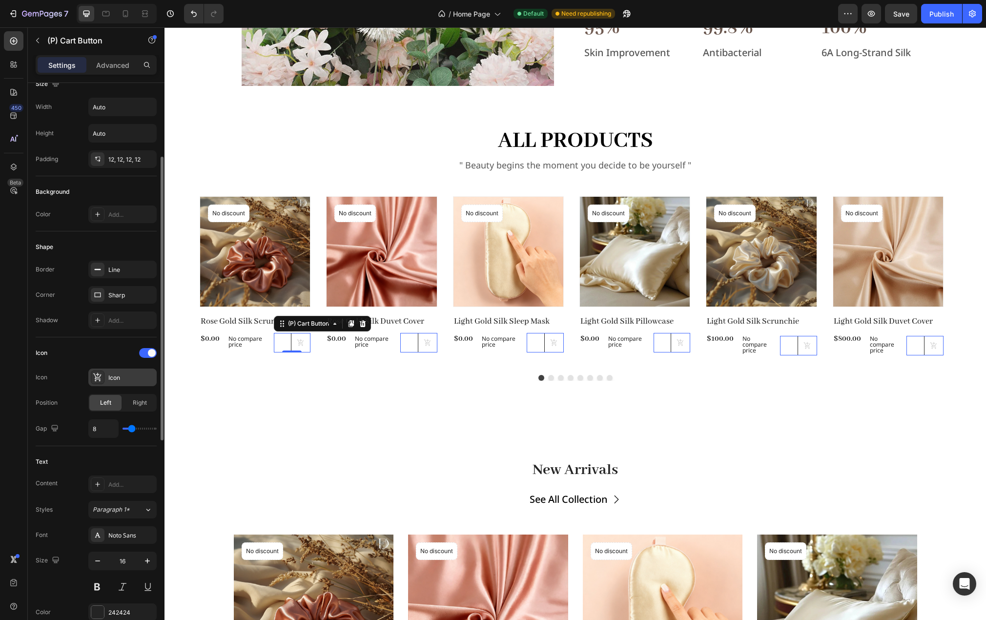
click at [119, 377] on div "Icon" at bounding box center [131, 377] width 46 height 9
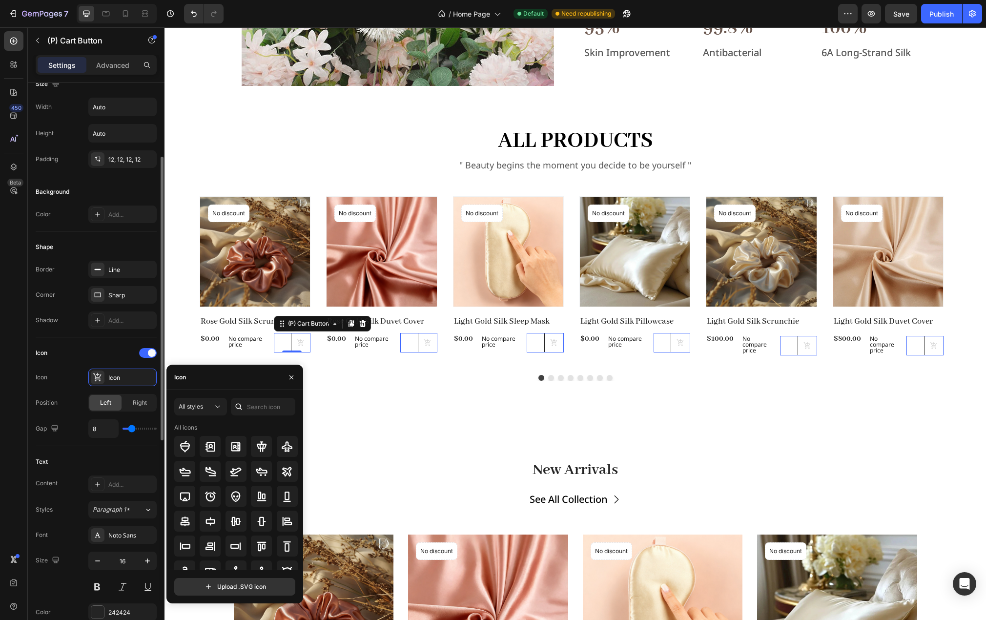
click at [114, 365] on div "Icon Icon Icon Position Left Right Gap 8" at bounding box center [96, 391] width 121 height 93
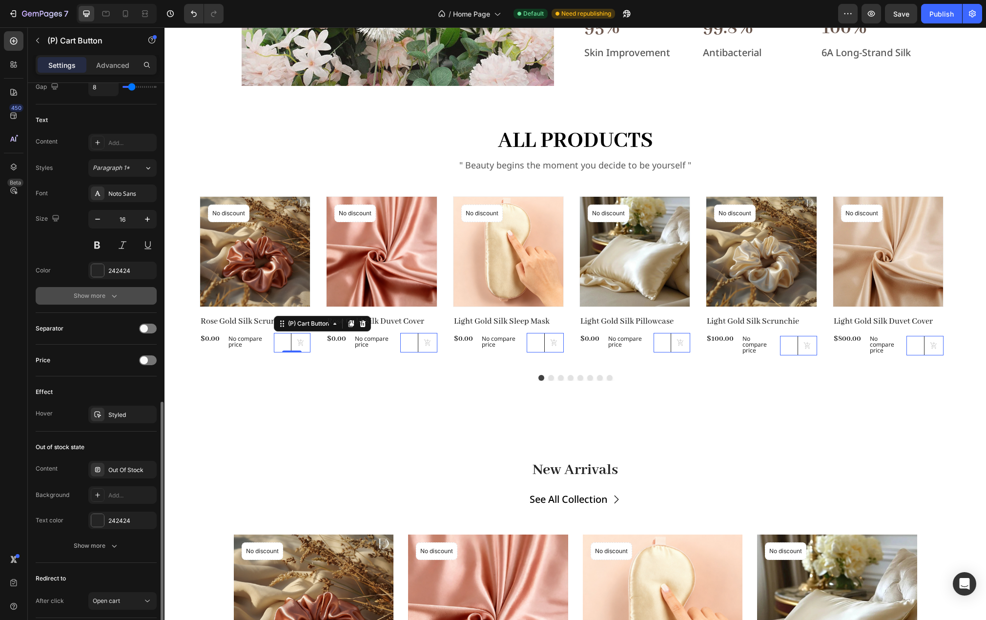
scroll to position [537, 0]
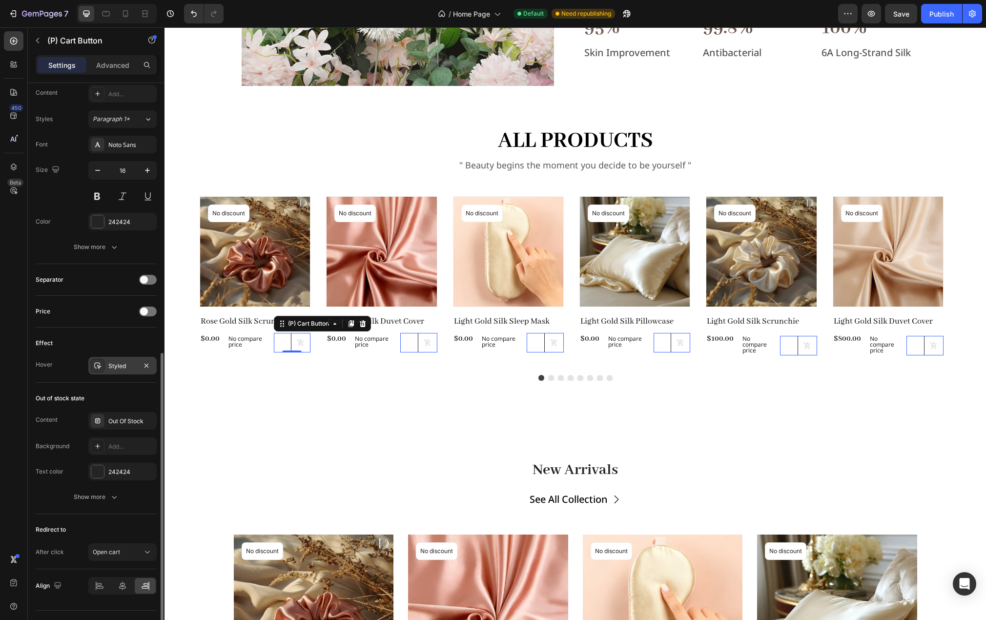
click at [123, 369] on div "Styled" at bounding box center [122, 366] width 28 height 9
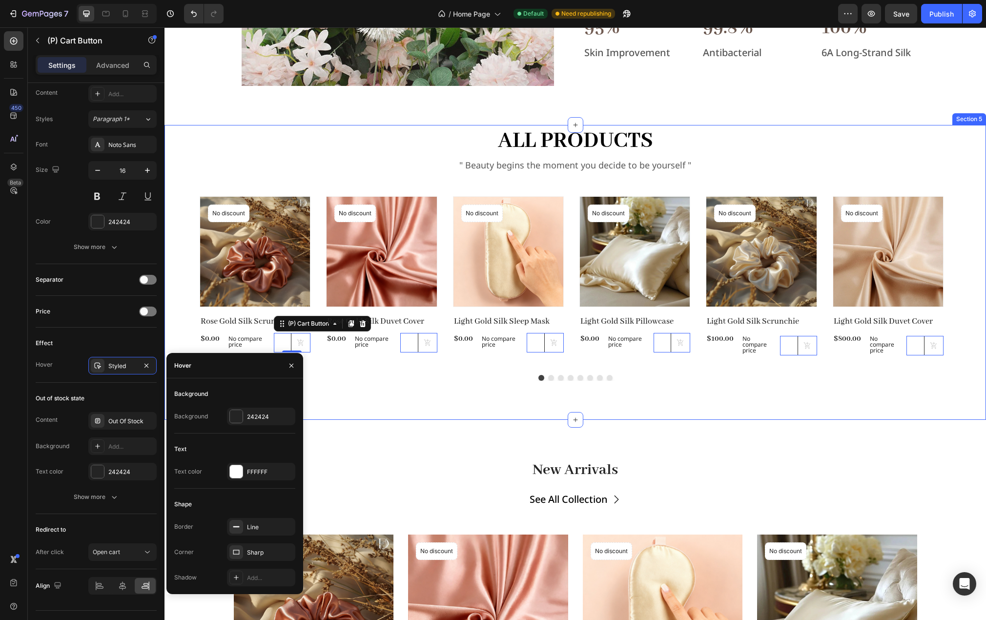
click at [362, 415] on div "all products Heading " Beauty begins the moment you decide to be yourself " Tex…" at bounding box center [576, 272] width 822 height 295
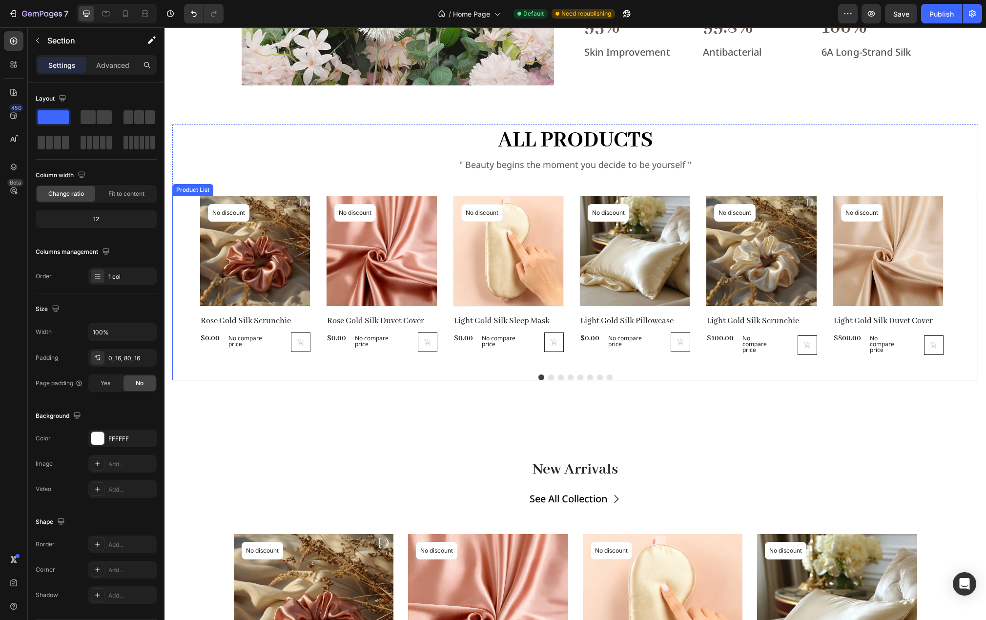
scroll to position [904, 0]
click at [308, 347] on button at bounding box center [301, 343] width 20 height 20
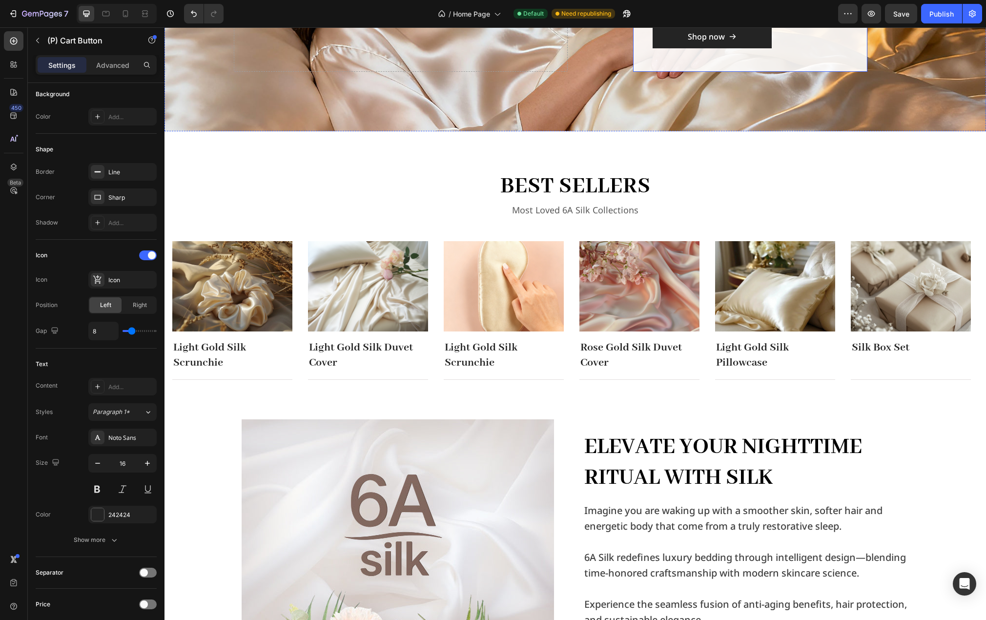
scroll to position [123, 0]
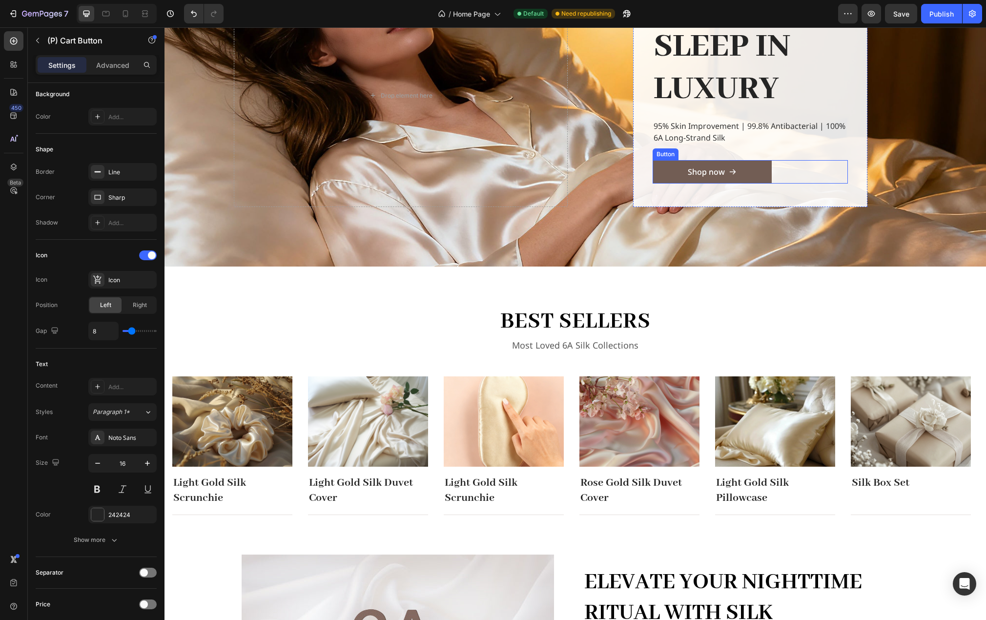
click at [745, 174] on link "Shop now" at bounding box center [712, 171] width 119 height 23
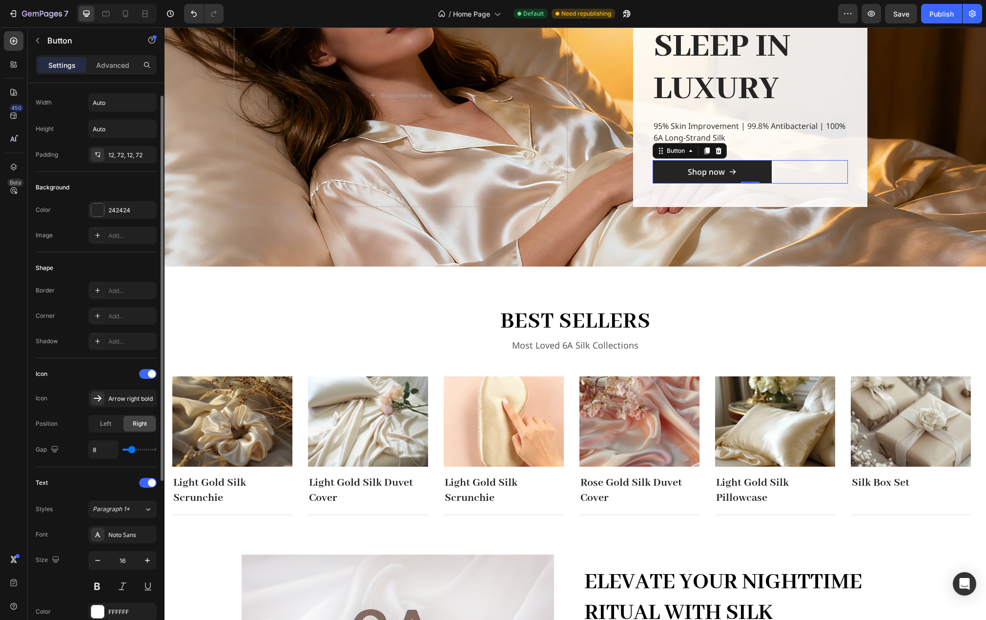
scroll to position [263, 0]
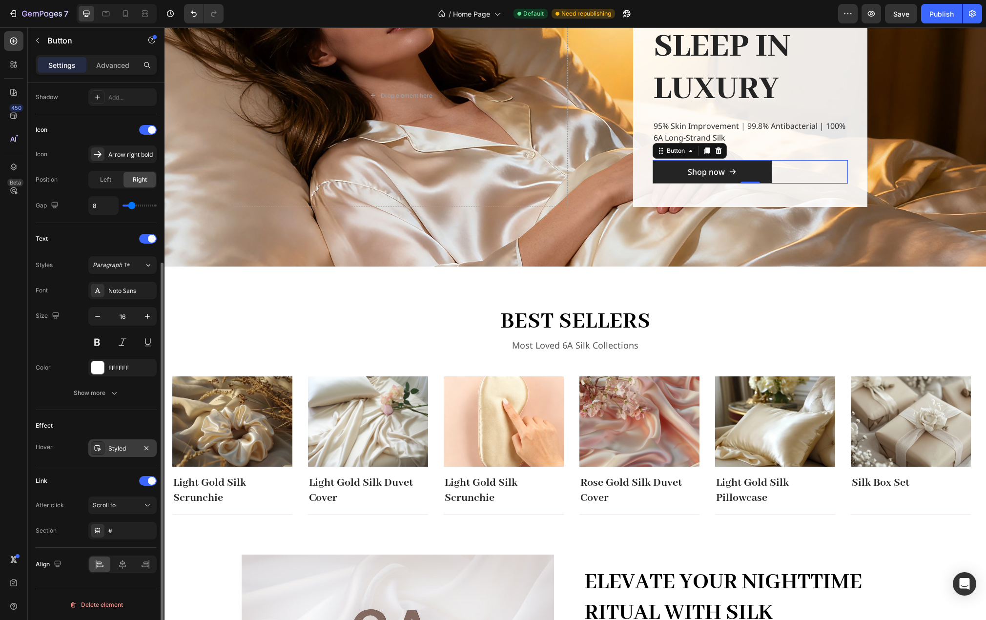
click at [122, 454] on div "Styled" at bounding box center [122, 448] width 68 height 18
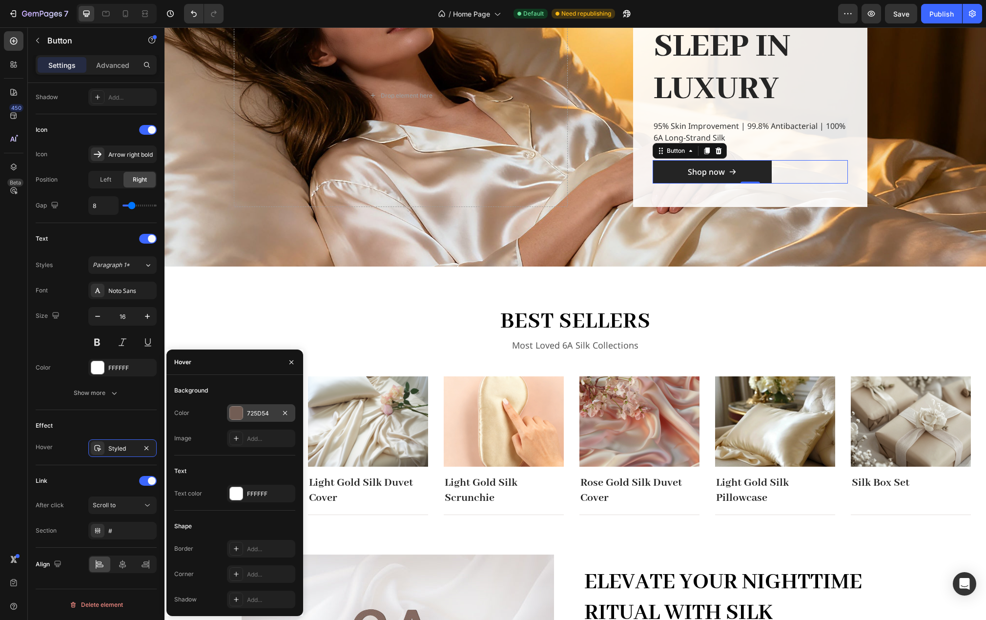
click at [259, 409] on div "725D54" at bounding box center [261, 413] width 28 height 9
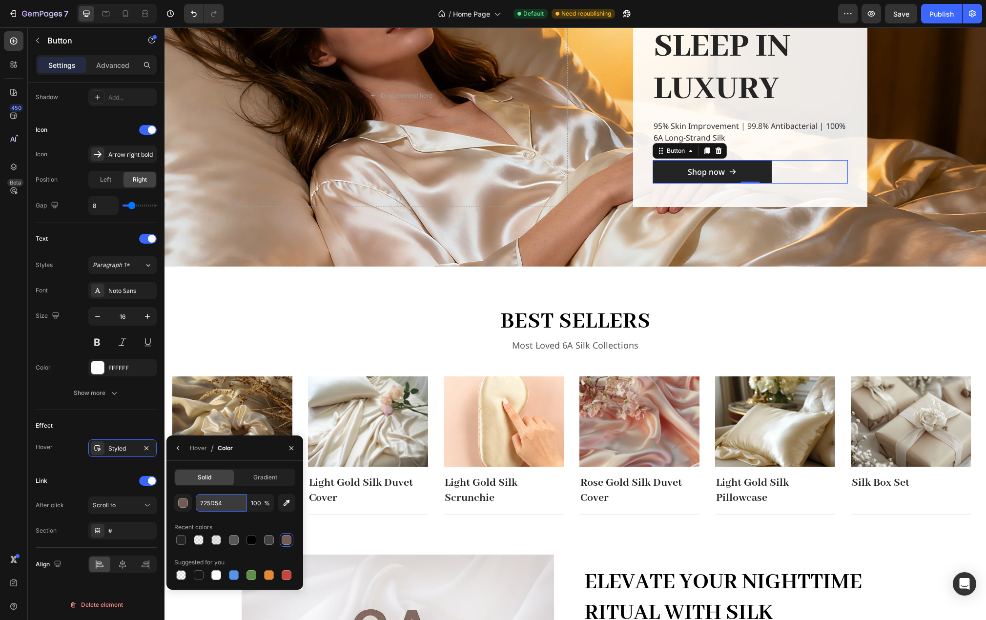
click at [229, 507] on input "725D54" at bounding box center [221, 503] width 51 height 18
click at [278, 314] on div "best sellers Heading Most Loved 6A Silk Collections Text block Row Image Light …" at bounding box center [575, 411] width 806 height 210
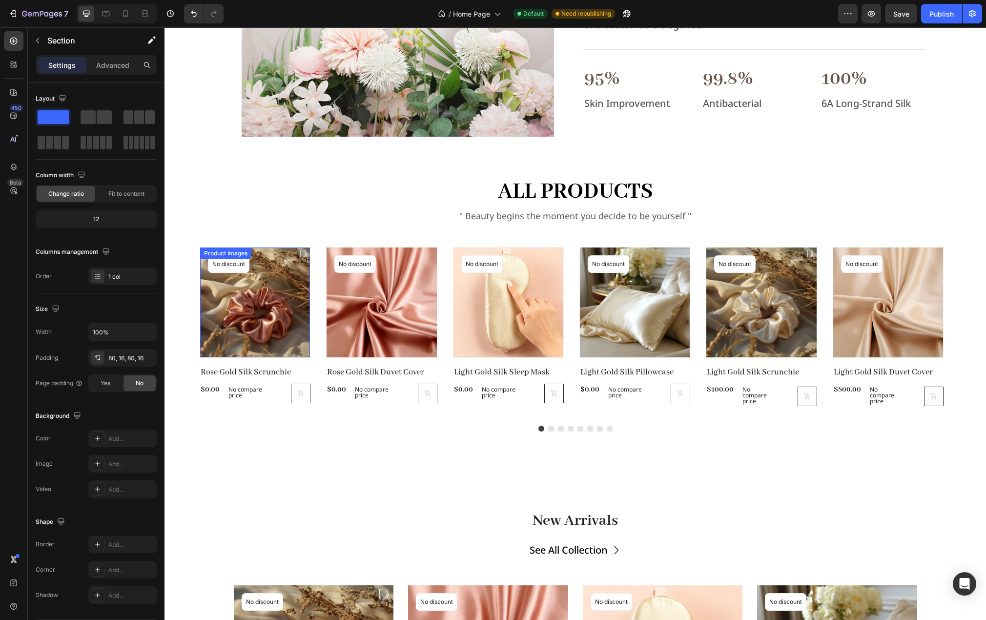
scroll to position [855, 0]
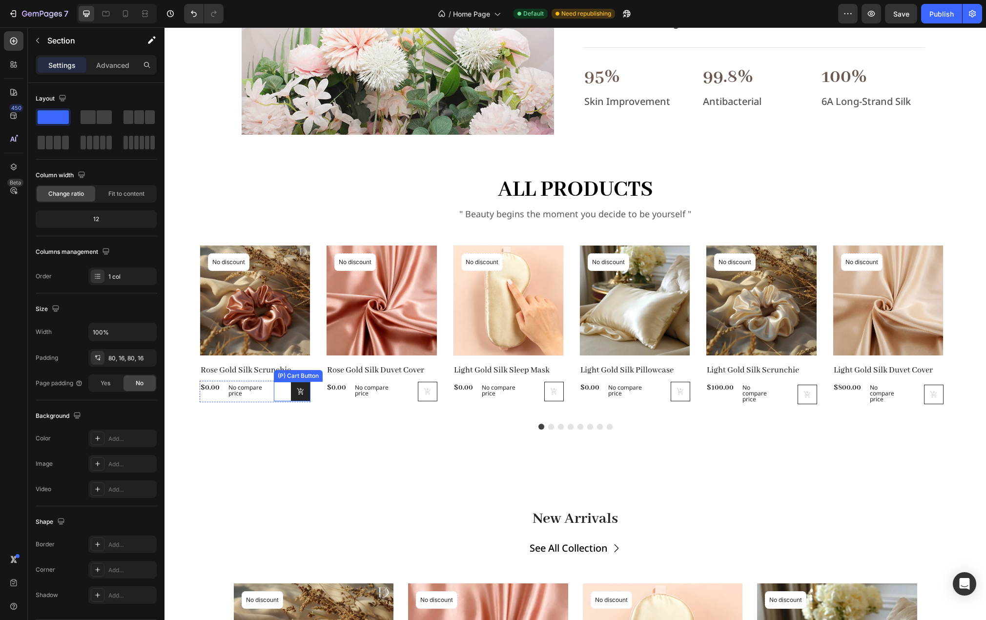
click at [305, 399] on button at bounding box center [301, 392] width 20 height 20
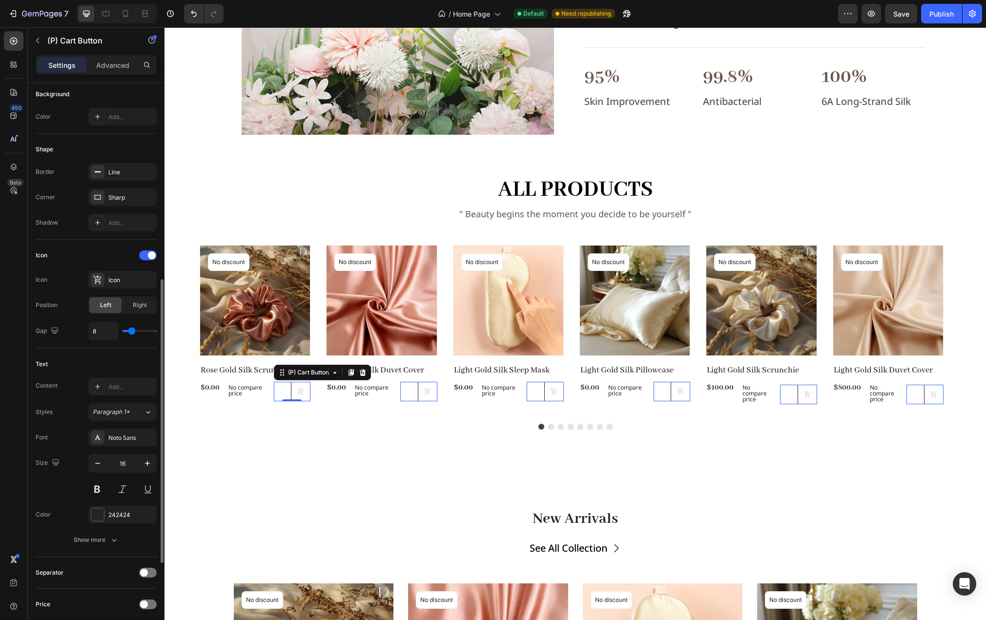
scroll to position [342, 0]
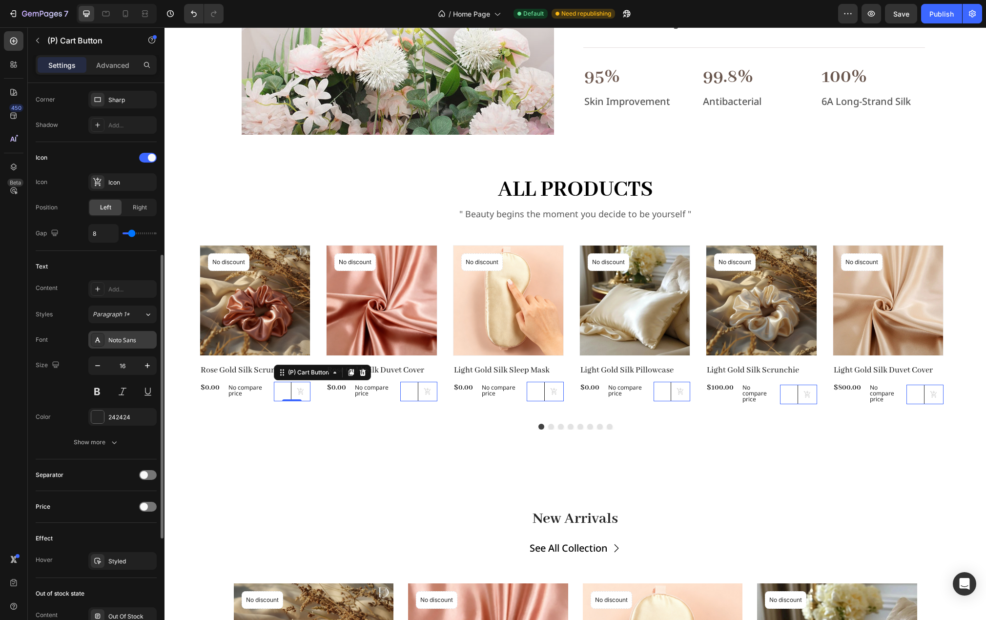
click at [117, 341] on div "Noto Sans" at bounding box center [131, 340] width 46 height 9
click at [118, 422] on div "242424" at bounding box center [122, 417] width 68 height 18
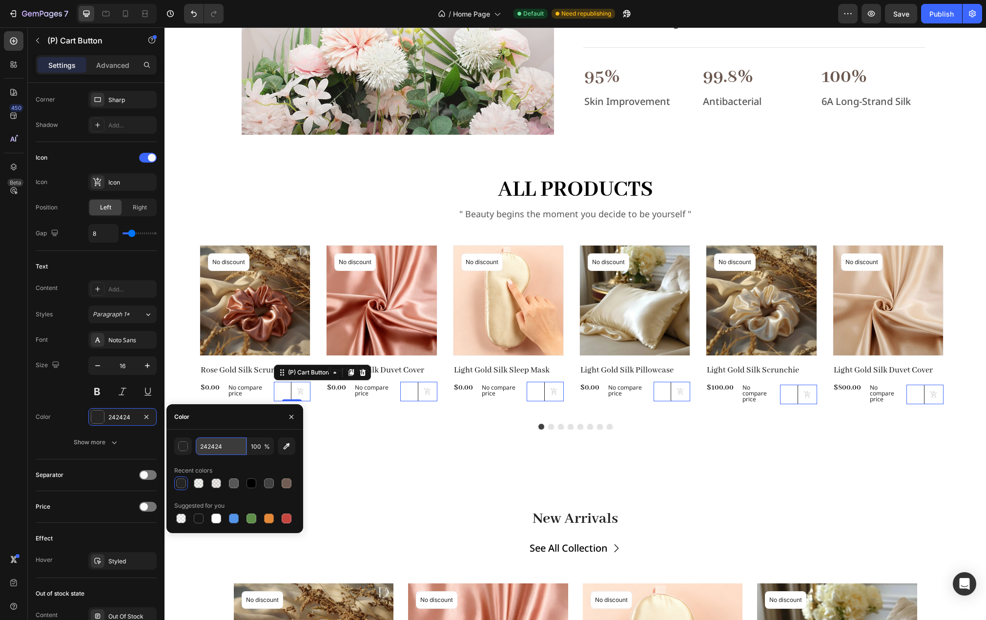
click at [237, 449] on input "242424" at bounding box center [221, 446] width 51 height 18
paste input "725D5"
click at [225, 431] on div "725D54 100 % Recent colors Suggested for you" at bounding box center [234, 482] width 137 height 104
type input "242424"
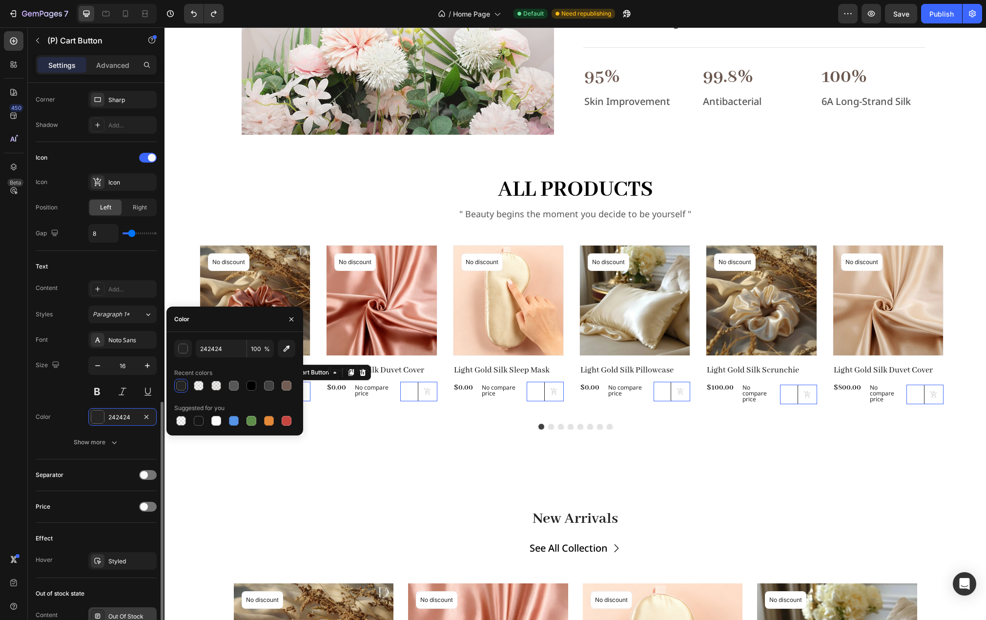
scroll to position [488, 0]
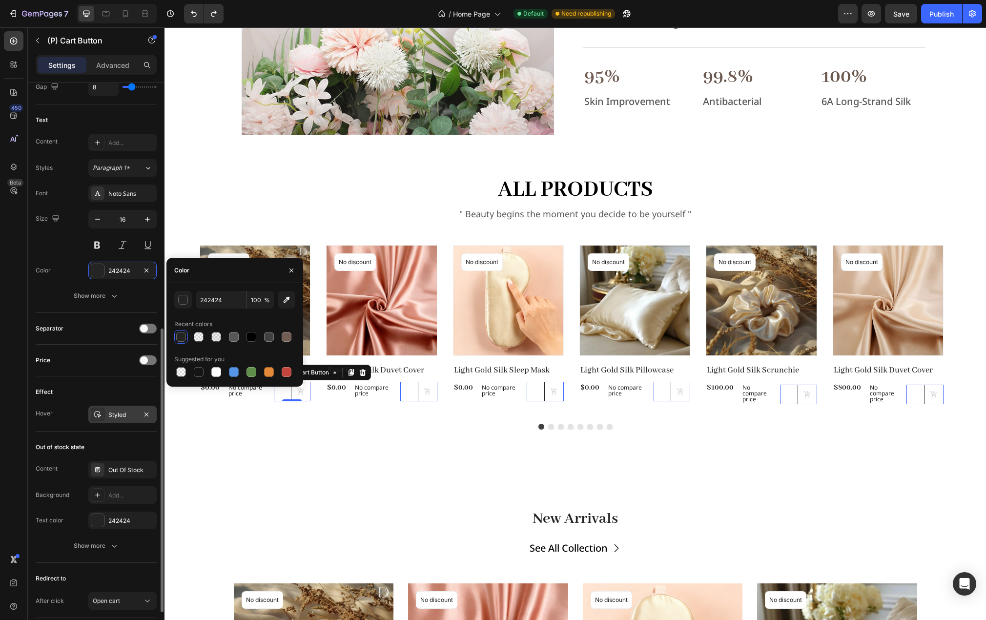
click at [111, 417] on div "Styled" at bounding box center [122, 415] width 28 height 9
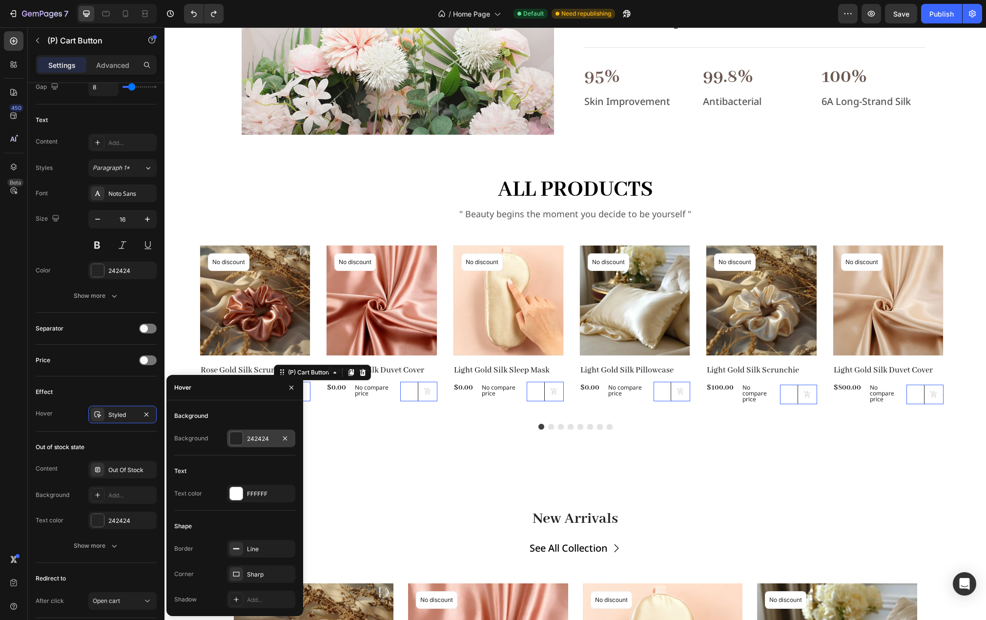
click at [249, 438] on div "242424" at bounding box center [261, 439] width 28 height 9
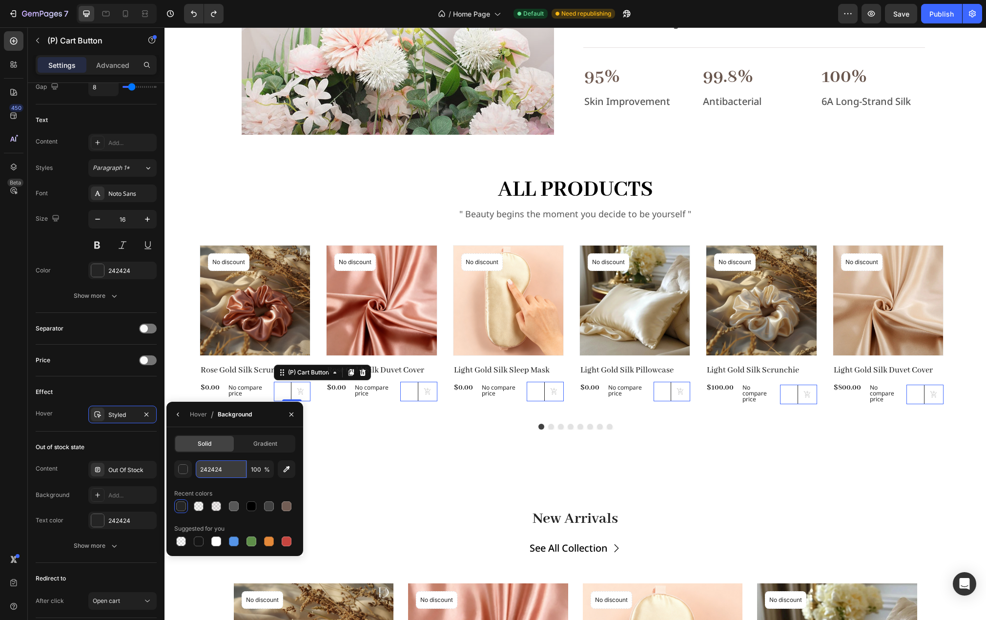
click at [228, 468] on input "242424" at bounding box center [221, 469] width 51 height 18
paste input "725D5"
type input "725D54"
click at [248, 486] on div "Recent colors" at bounding box center [234, 494] width 121 height 16
click at [320, 418] on div "Product Images No discount Not be displayed when published Product Badge Row Ro…" at bounding box center [575, 337] width 806 height 185
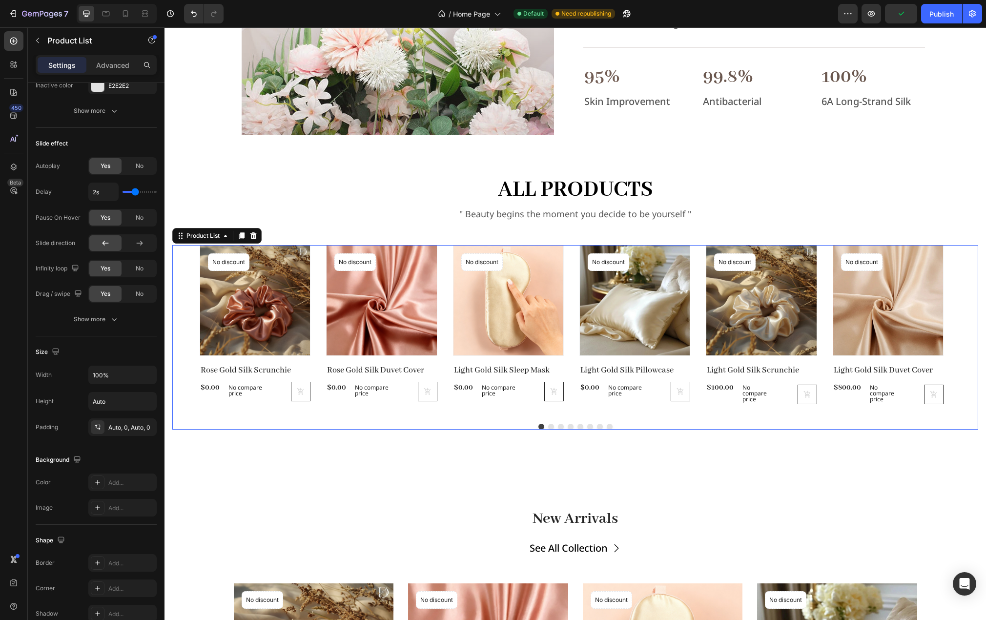
scroll to position [0, 0]
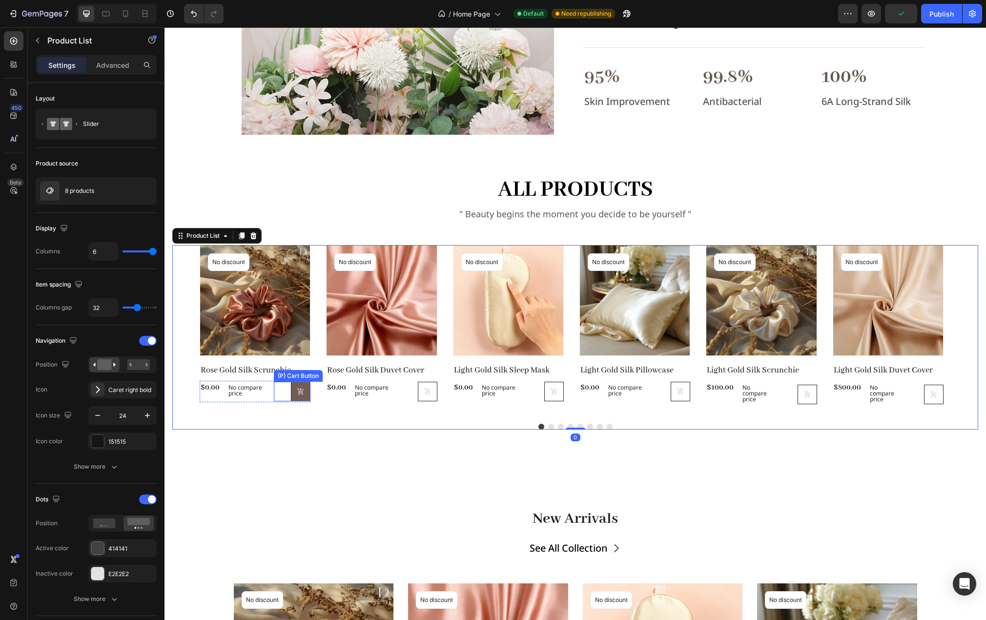
click at [308, 400] on button at bounding box center [301, 392] width 20 height 20
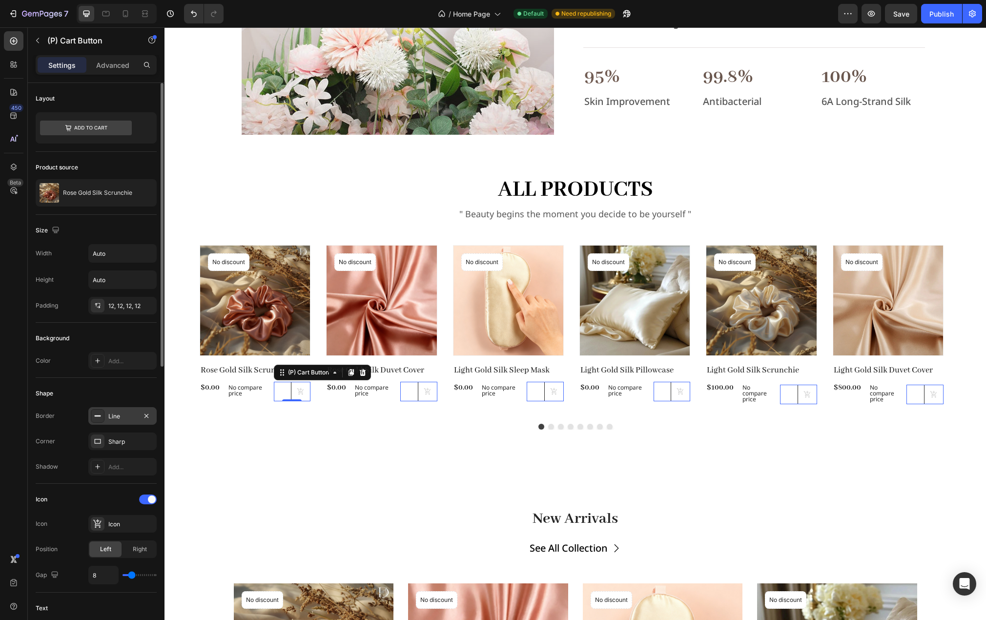
click at [126, 416] on div "Line" at bounding box center [122, 416] width 28 height 9
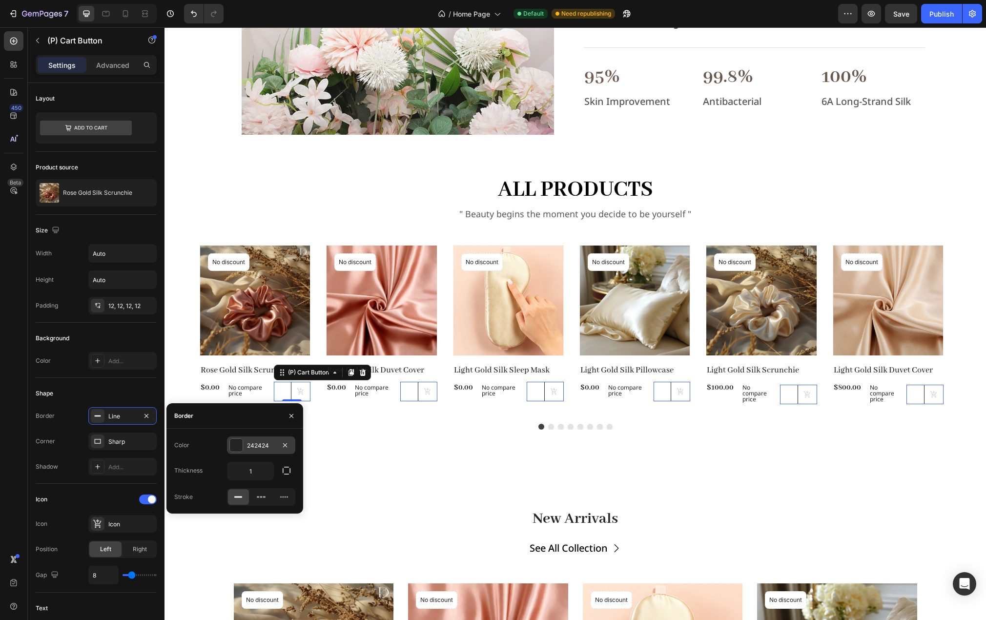
click at [262, 446] on div "242424" at bounding box center [261, 445] width 28 height 9
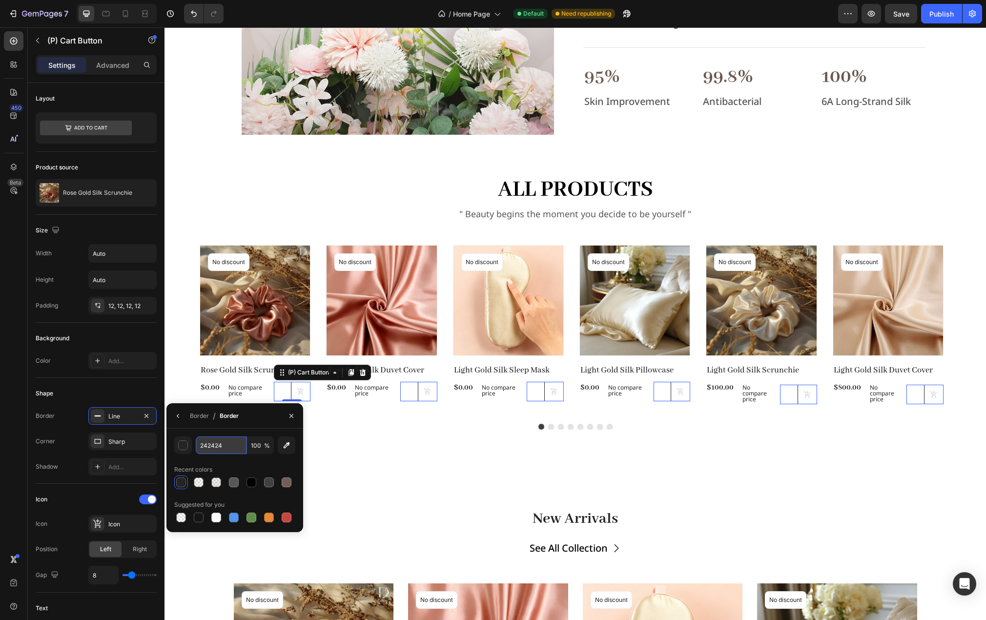
click at [227, 444] on input "242424" at bounding box center [221, 445] width 51 height 18
type input "414141"
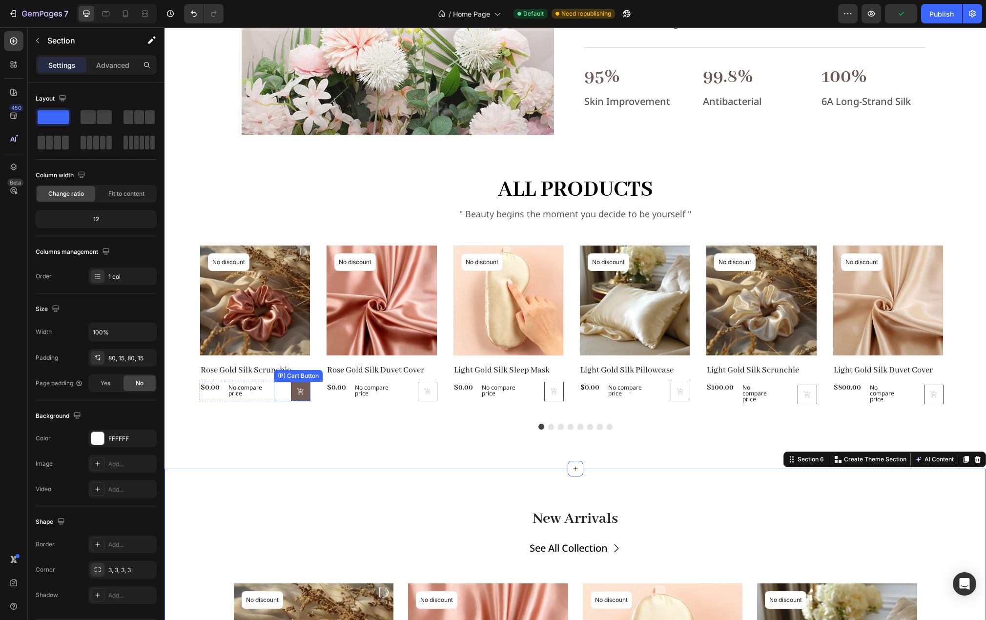
click at [309, 399] on button at bounding box center [301, 392] width 20 height 20
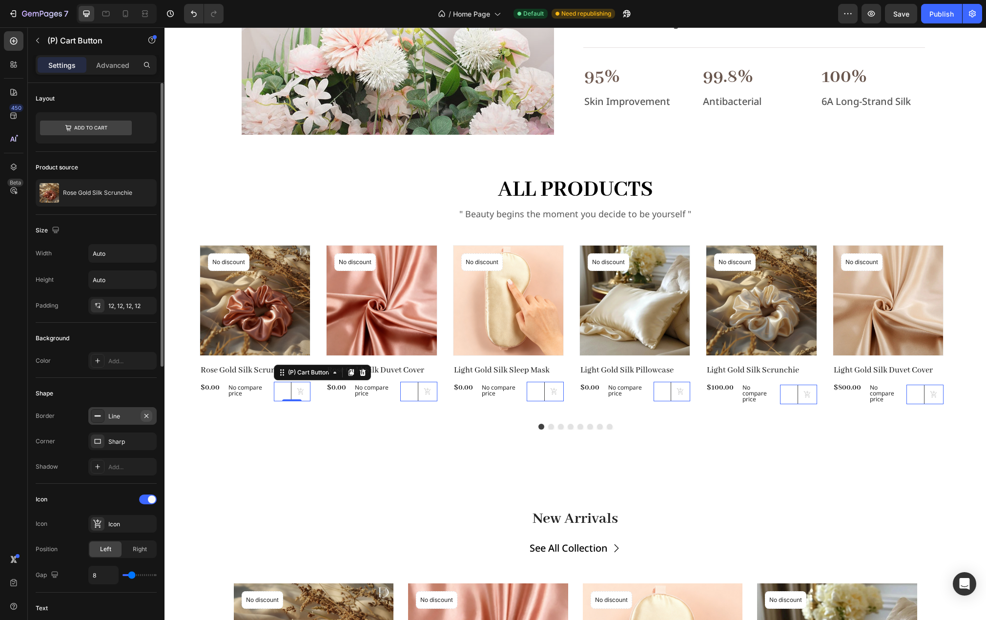
click at [144, 416] on icon "button" at bounding box center [147, 416] width 8 height 8
click at [123, 416] on div "Line" at bounding box center [122, 416] width 28 height 9
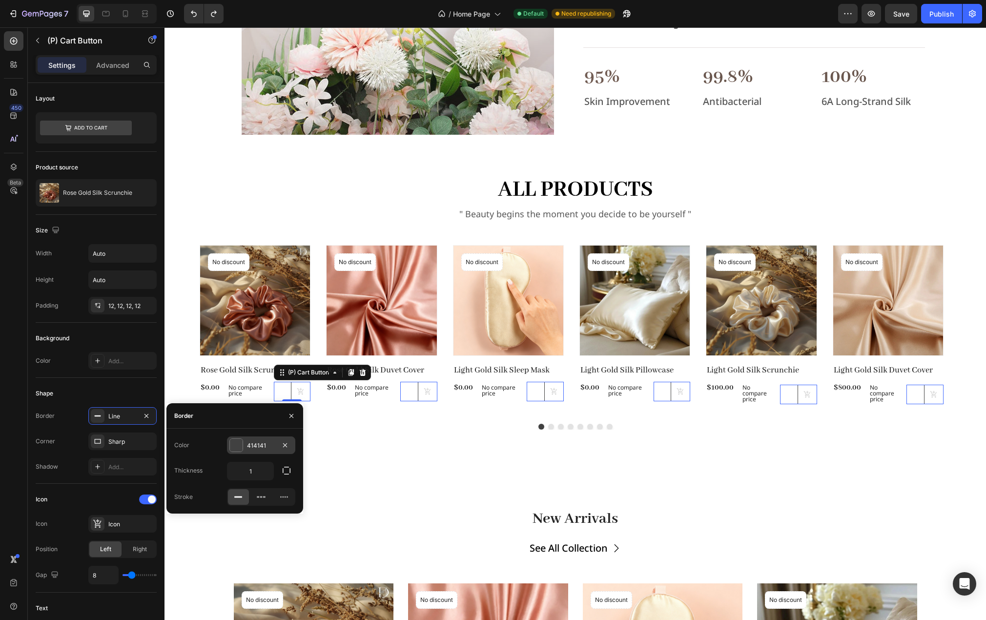
click at [260, 442] on div "414141" at bounding box center [261, 445] width 28 height 9
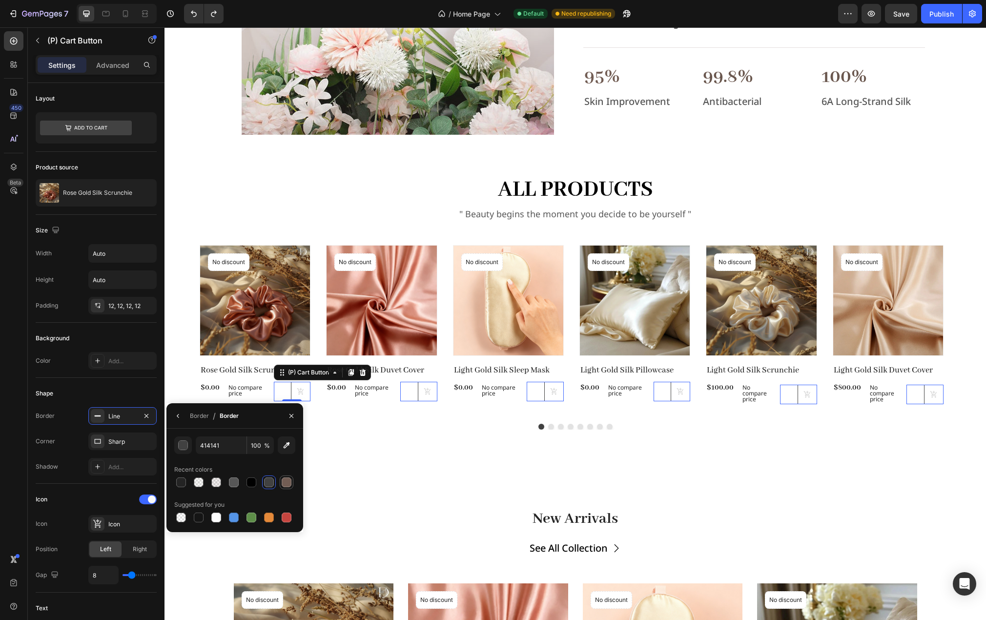
click at [284, 482] on div at bounding box center [287, 482] width 10 height 10
type input "725D54"
click at [278, 460] on div "725D54 100 % Recent colors Suggested for you" at bounding box center [234, 480] width 121 height 88
click at [348, 460] on div "all products Heading " Beauty begins the moment you decide to be yourself " Tex…" at bounding box center [576, 321] width 822 height 295
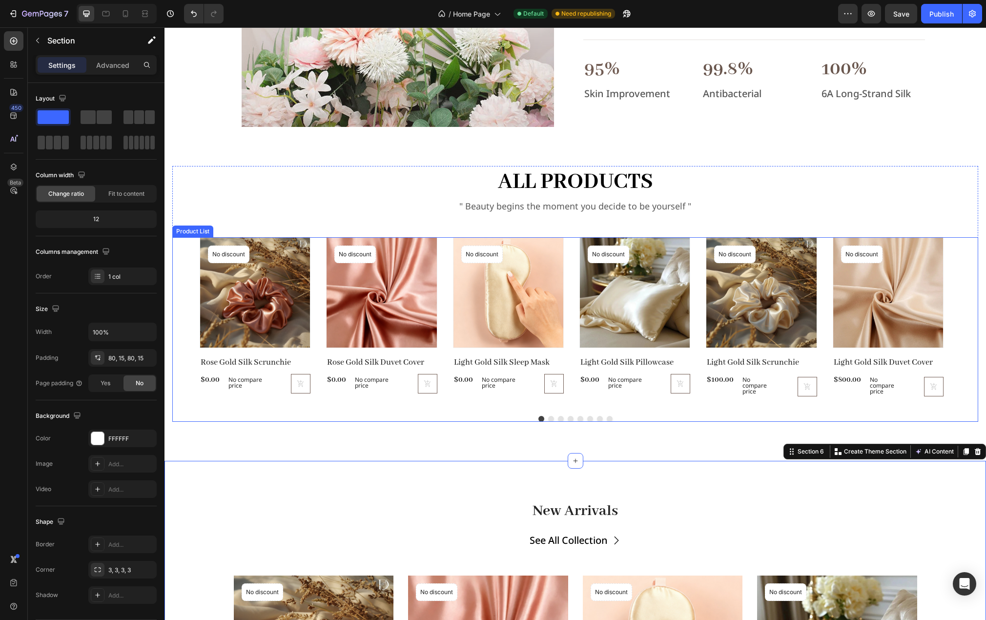
scroll to position [855, 0]
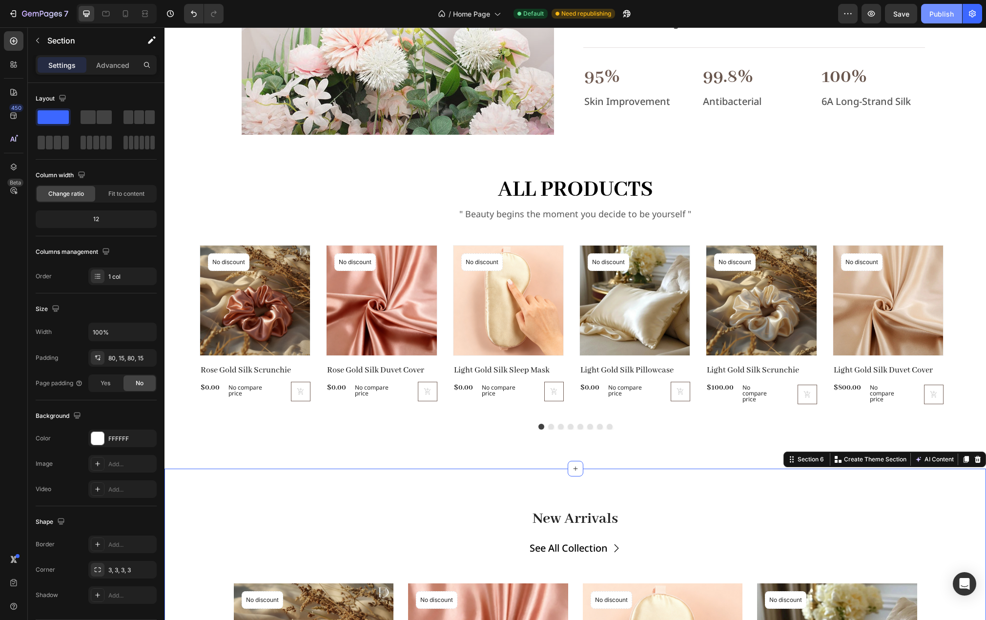
click at [949, 14] on div "Publish" at bounding box center [942, 14] width 24 height 10
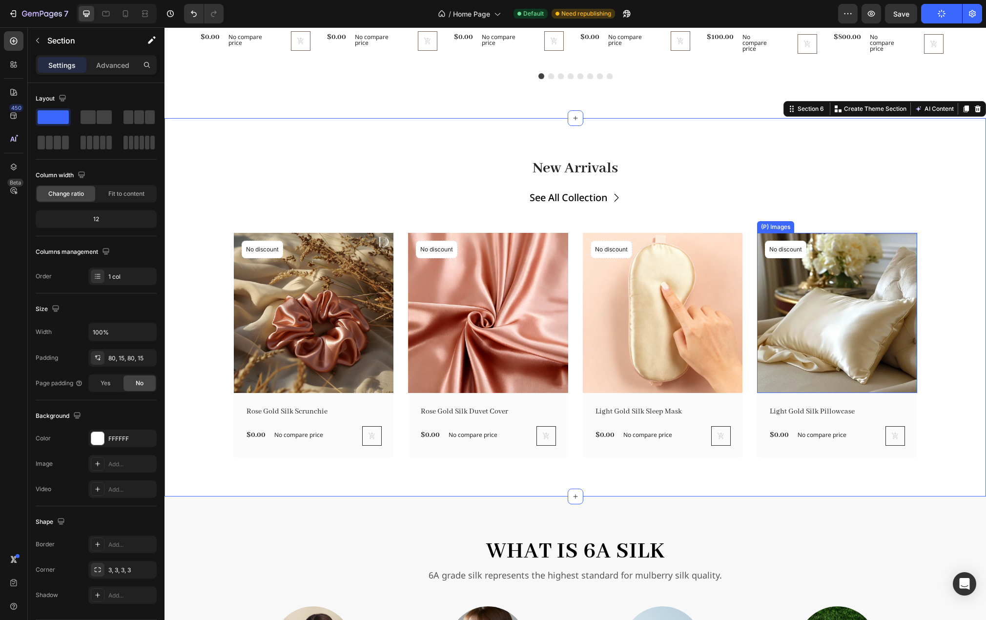
scroll to position [1197, 0]
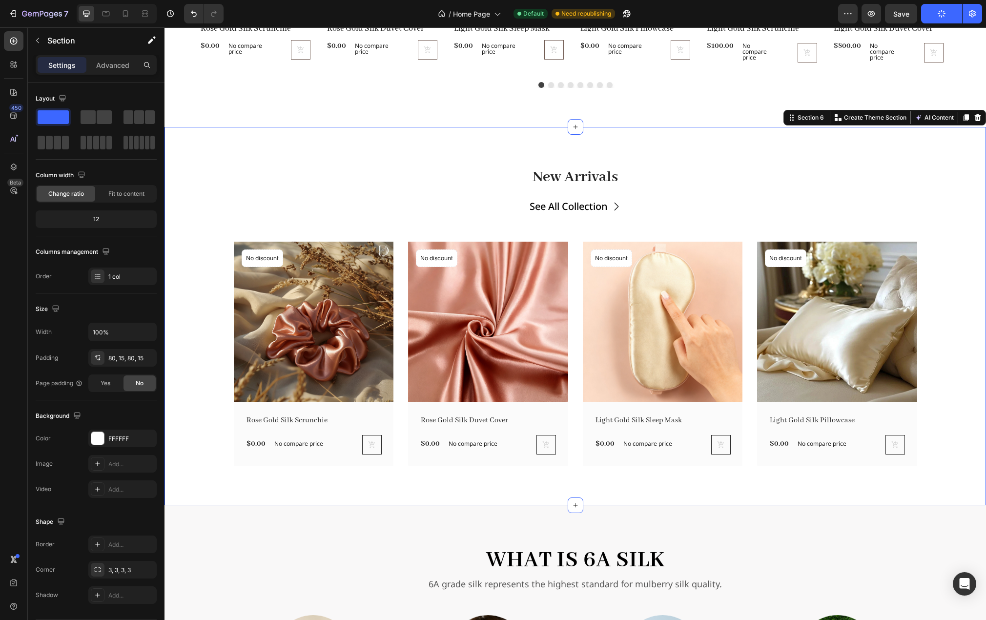
click at [957, 198] on div "New Arrivals Heading See All Collection Button Row (P) Images No discount Not b…" at bounding box center [575, 316] width 807 height 300
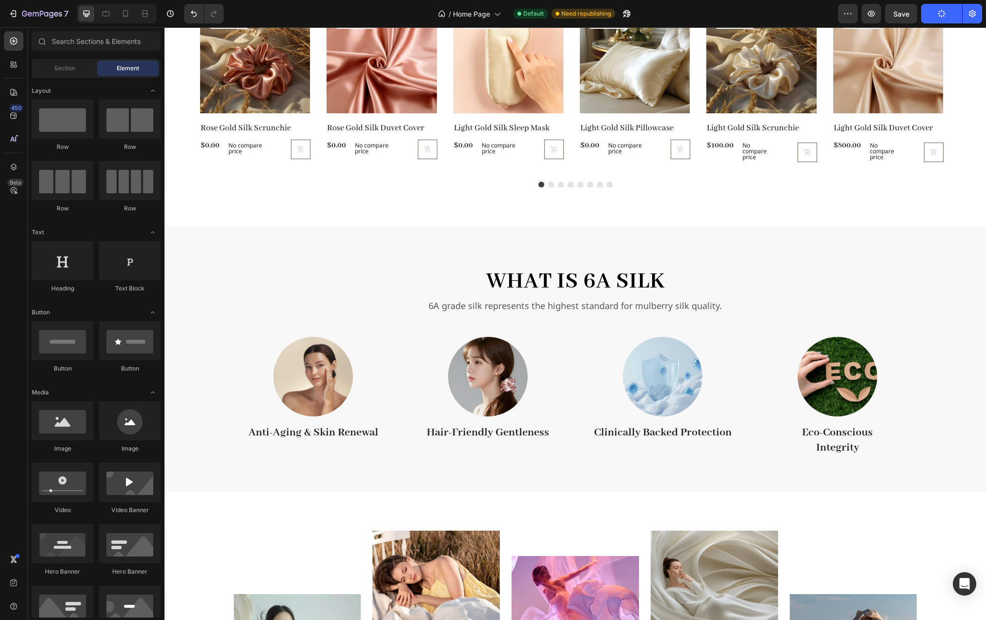
scroll to position [953, 0]
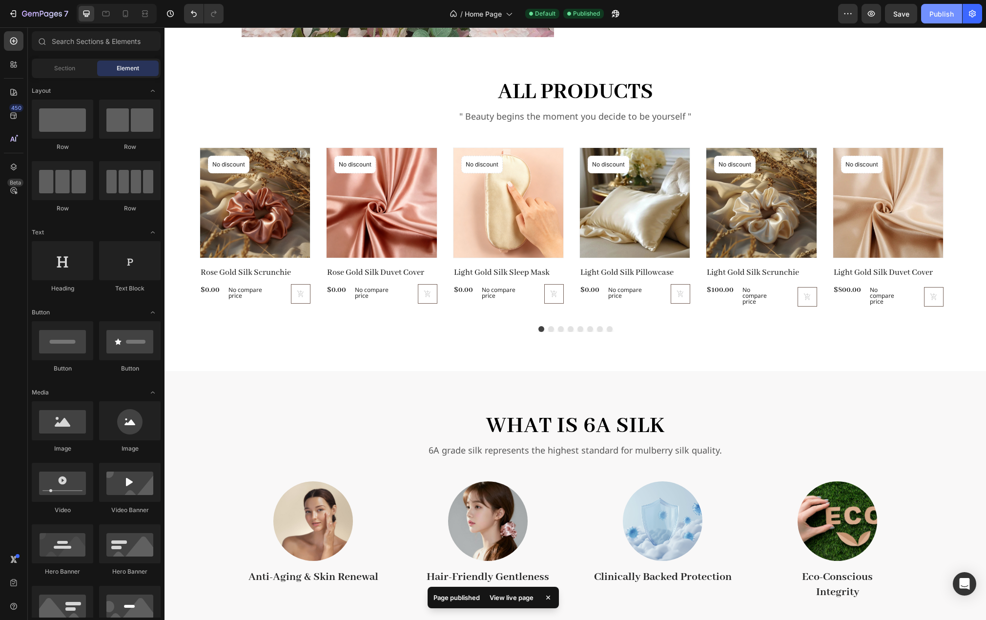
click at [942, 17] on div "Publish" at bounding box center [942, 14] width 24 height 10
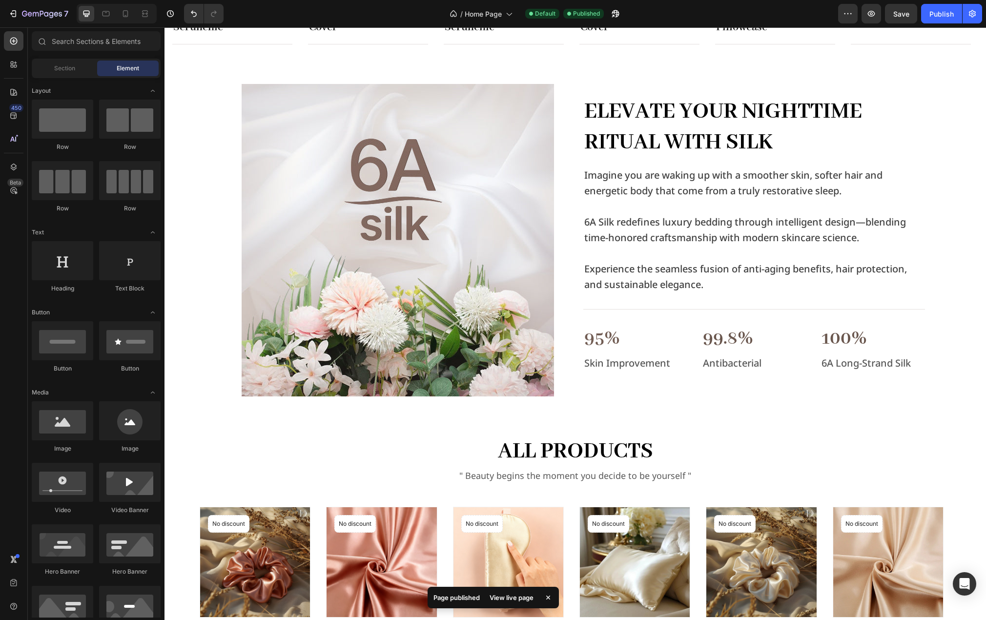
scroll to position [611, 0]
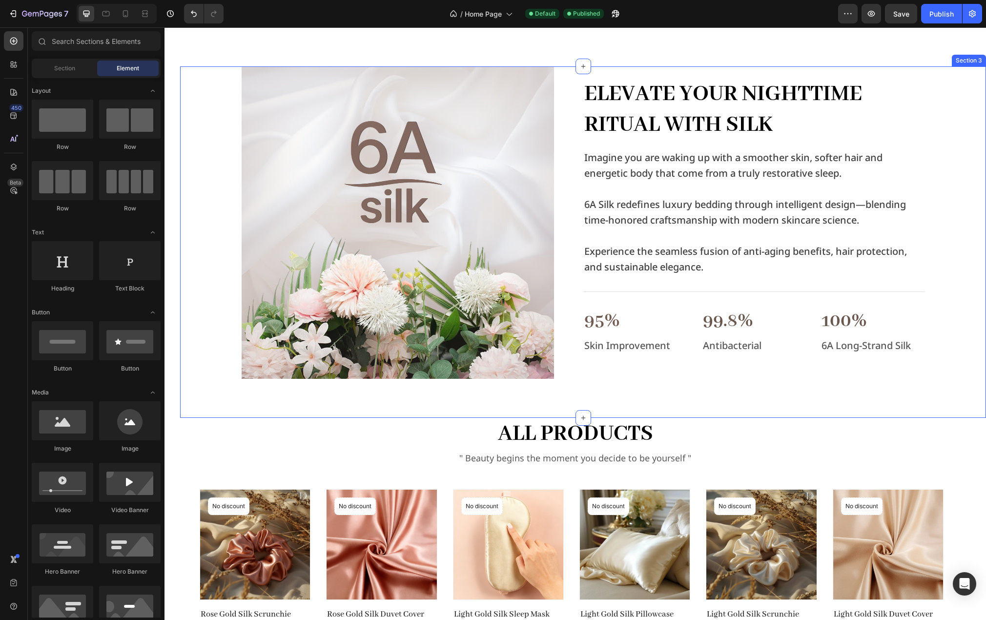
click at [623, 383] on div "Image Elevate Your Nighttime Ritual with Silk Heading Imagine you are waking up…" at bounding box center [583, 242] width 806 height 352
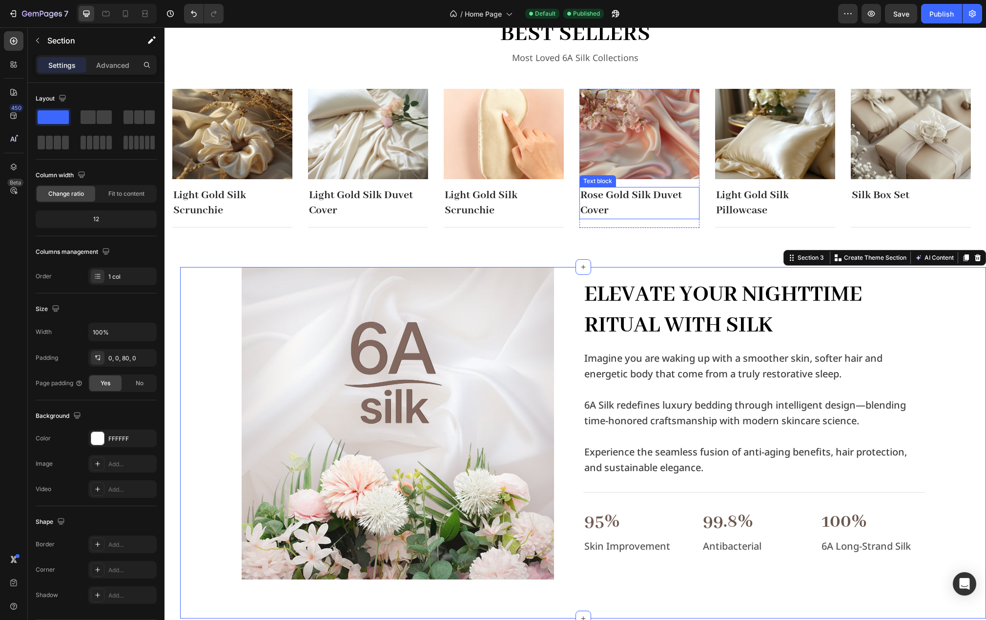
scroll to position [269, 0]
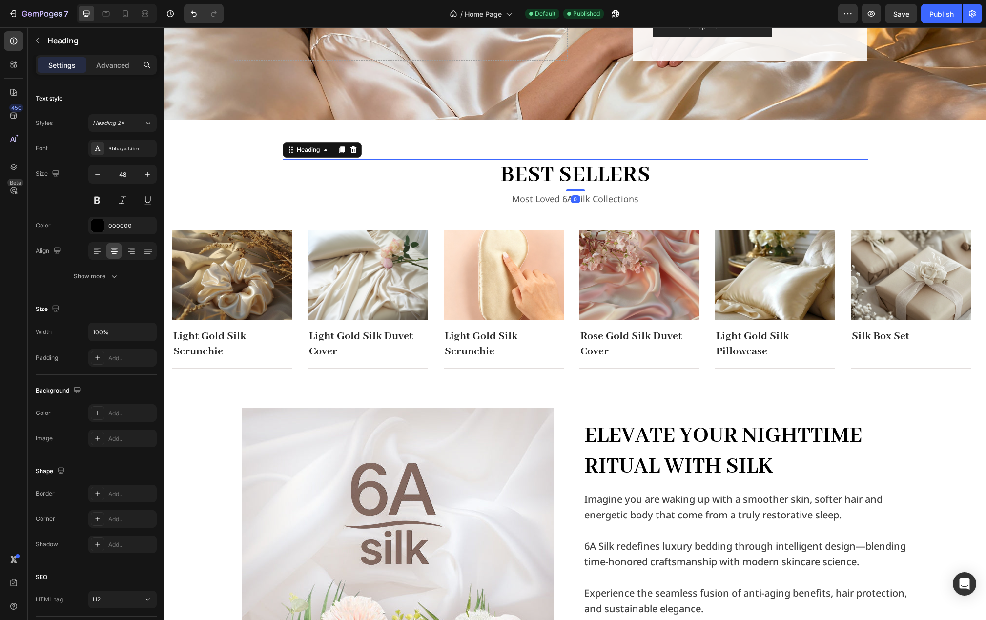
click at [575, 169] on h2 "best sellers" at bounding box center [576, 175] width 586 height 32
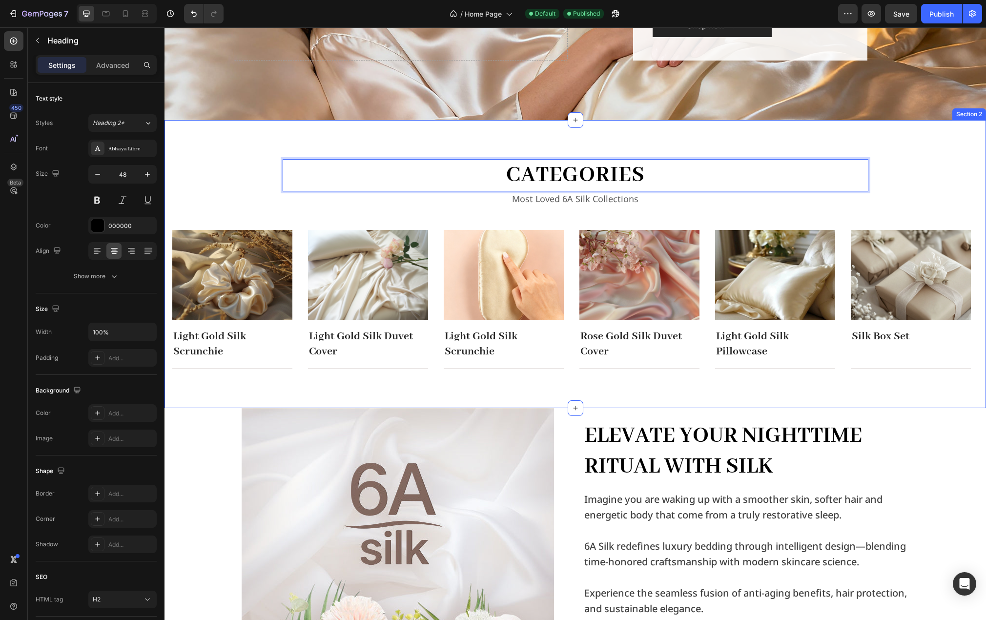
click at [932, 163] on div "categories Heading 0 Most Loved 6A Silk Collections Text block Row Image Light …" at bounding box center [575, 264] width 806 height 210
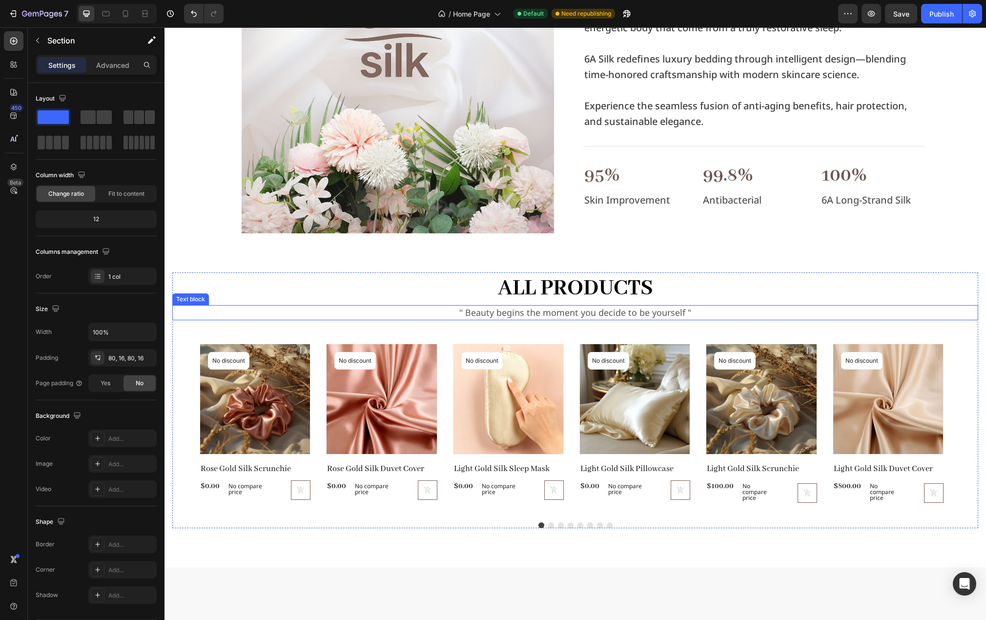
scroll to position [757, 0]
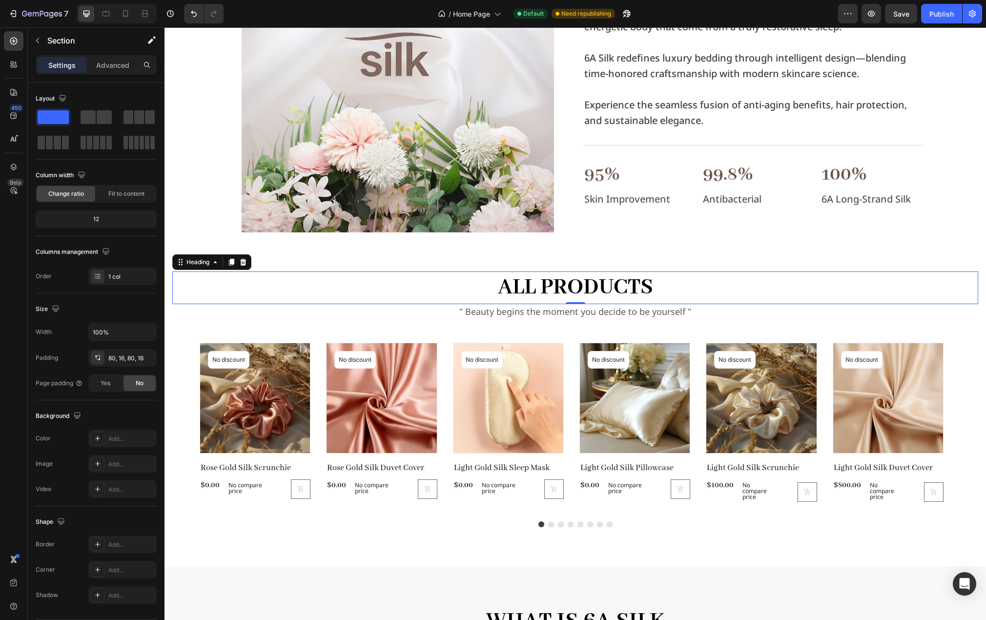
click at [619, 290] on h2 "all products" at bounding box center [575, 287] width 806 height 32
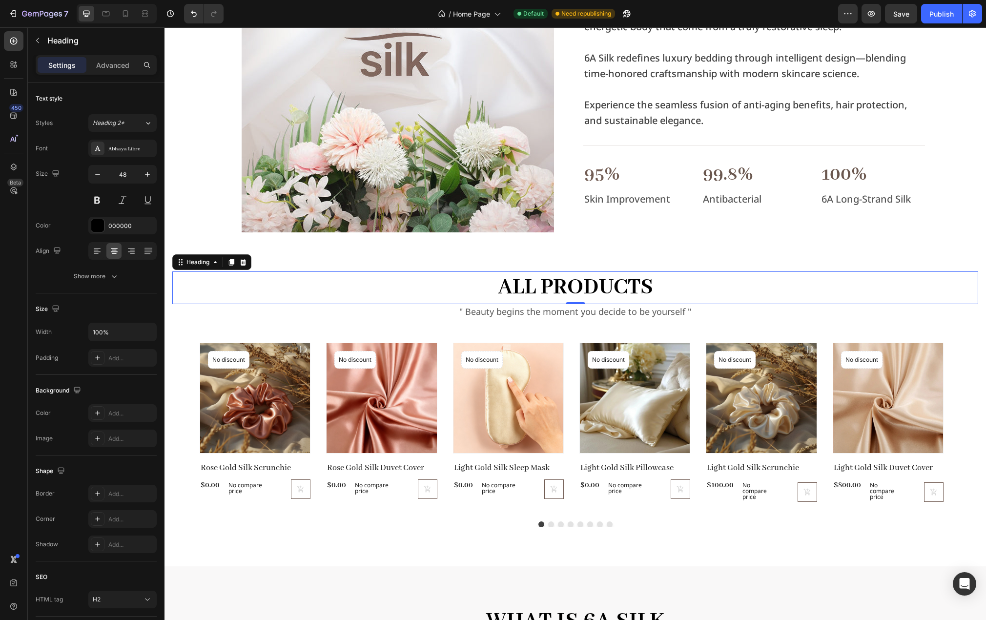
click at [619, 290] on h2 "all products" at bounding box center [575, 287] width 806 height 32
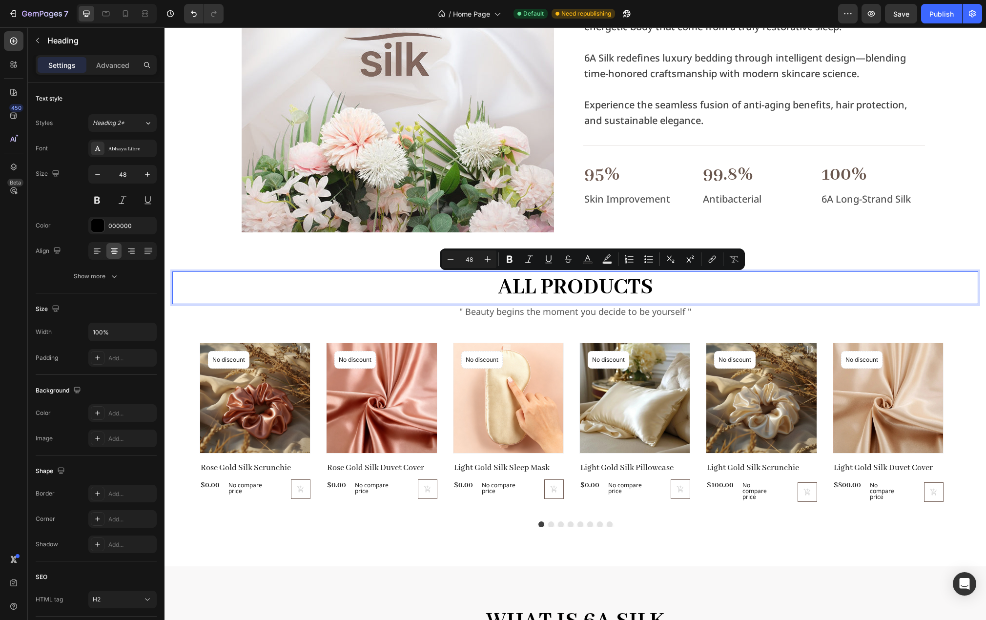
drag, startPoint x: 646, startPoint y: 285, endPoint x: 652, endPoint y: 287, distance: 6.0
click at [646, 285] on p "all products" at bounding box center [575, 287] width 804 height 30
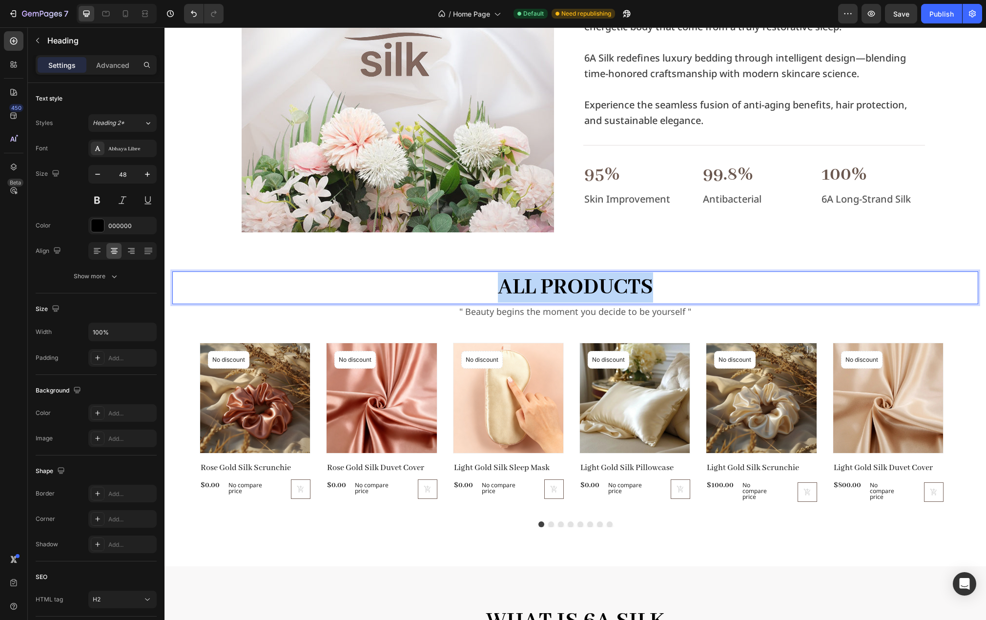
drag, startPoint x: 658, startPoint y: 287, endPoint x: 468, endPoint y: 290, distance: 189.9
click at [468, 290] on p "all products" at bounding box center [575, 287] width 804 height 30
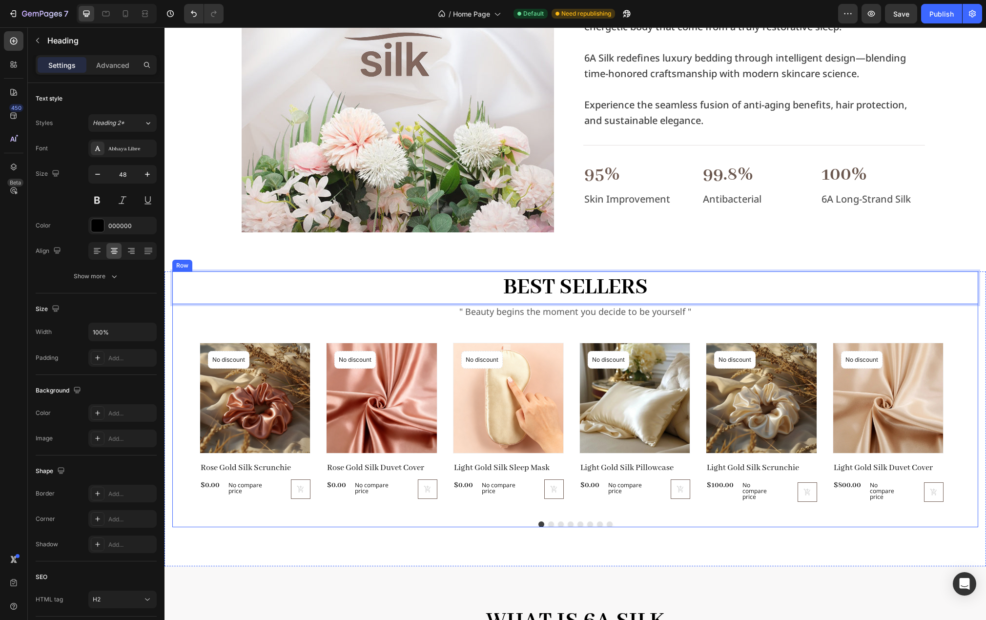
click at [386, 325] on div "BEST SELLERS Heading 0 " Beauty begins the moment you decide to be yourself " T…" at bounding box center [575, 399] width 806 height 256
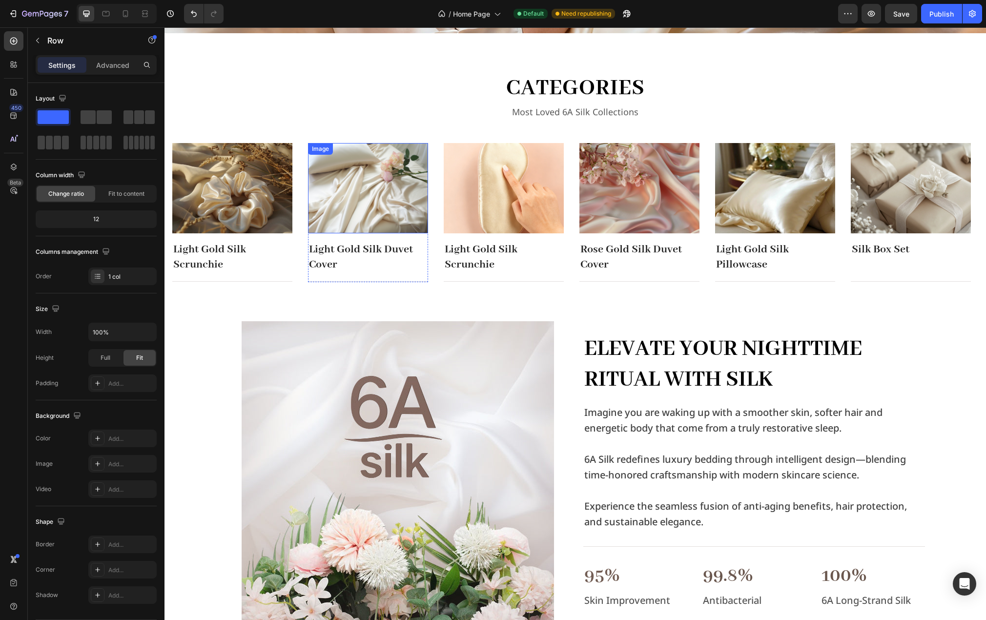
scroll to position [269, 0]
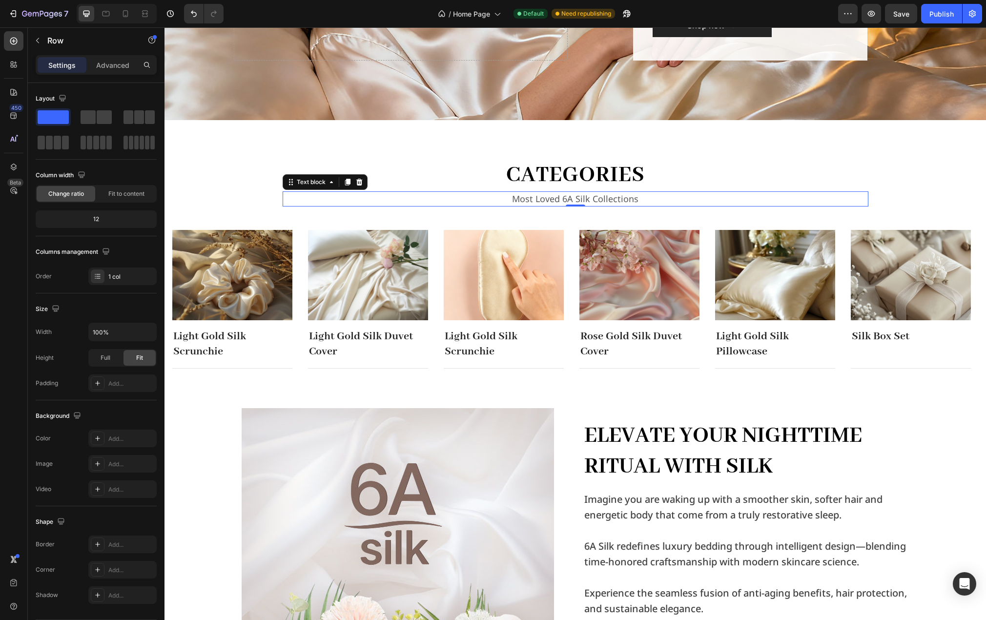
click at [578, 201] on p "Most Loved 6A Silk Collections" at bounding box center [576, 198] width 584 height 13
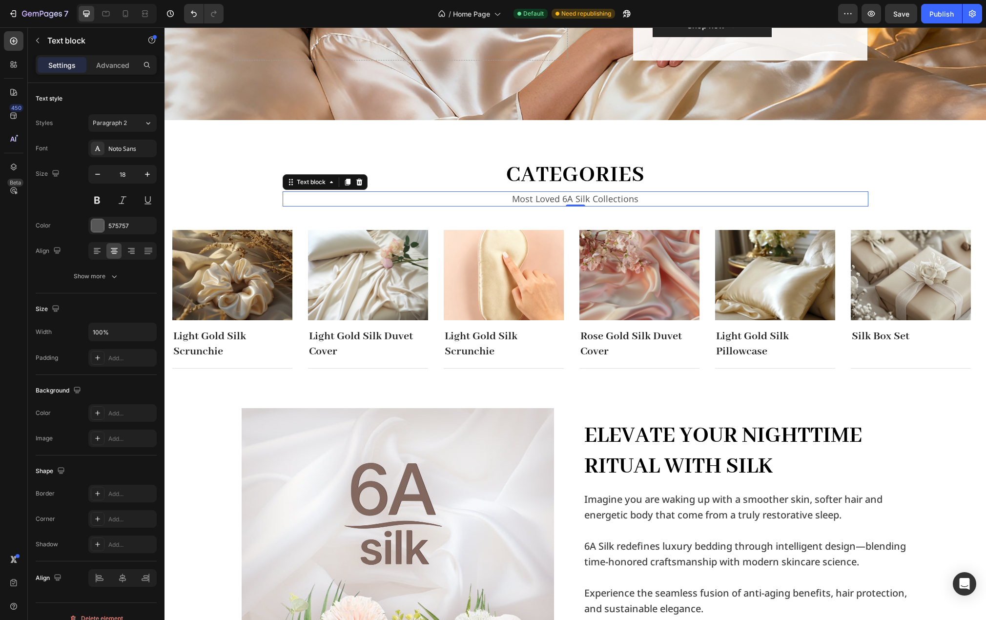
click at [578, 201] on p "Most Loved 6A Silk Collections" at bounding box center [576, 198] width 584 height 13
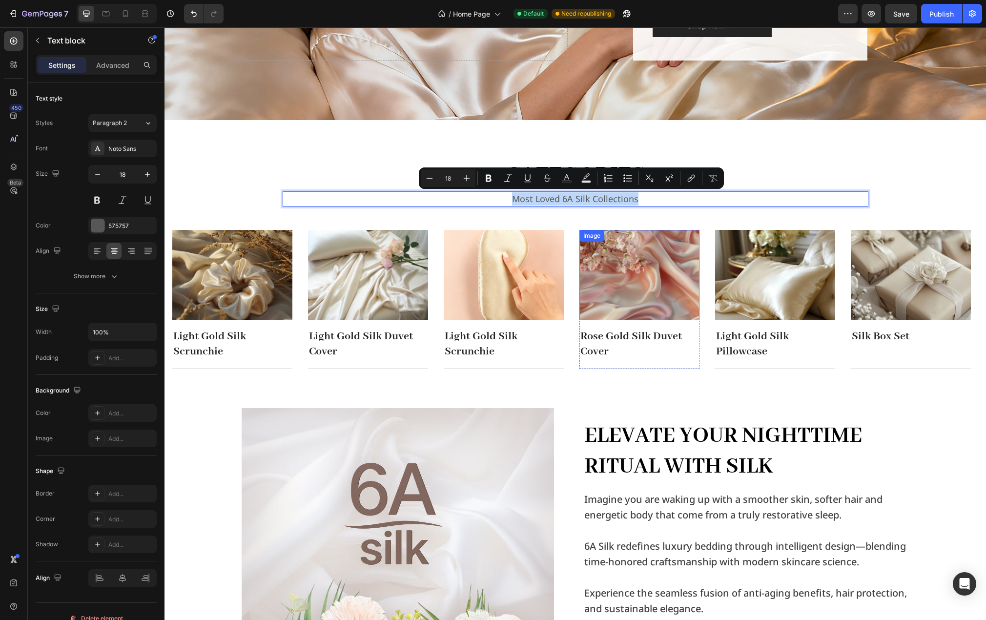
copy p "Most Loved 6A Silk Collections"
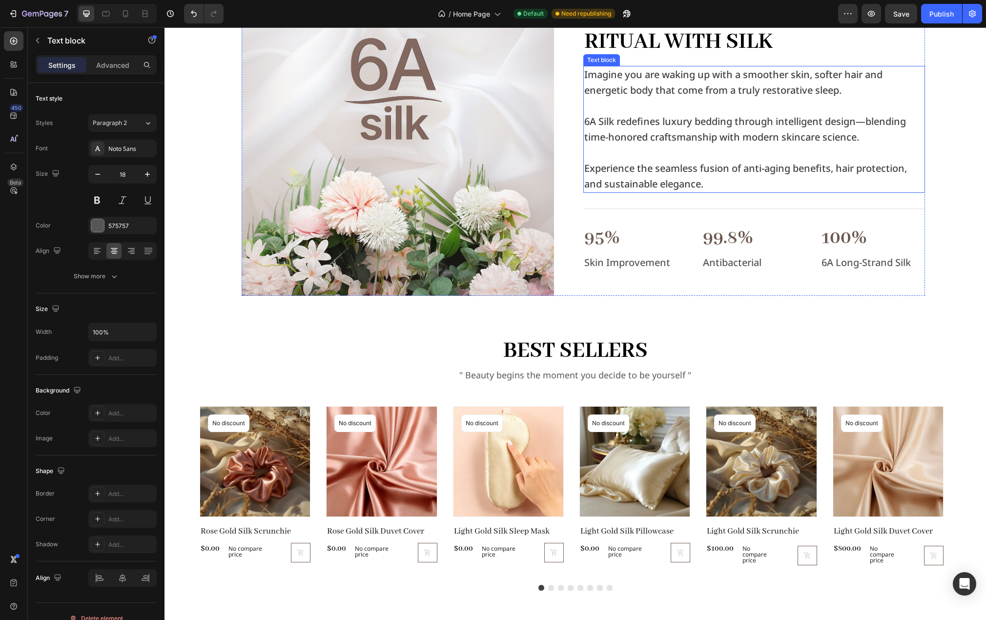
type input "16"
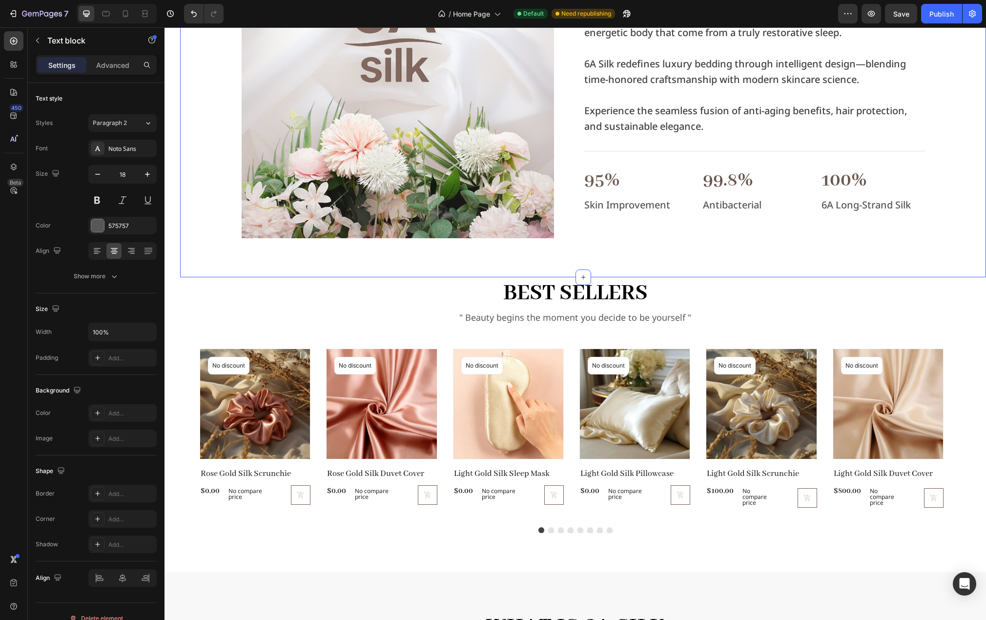
scroll to position [806, 0]
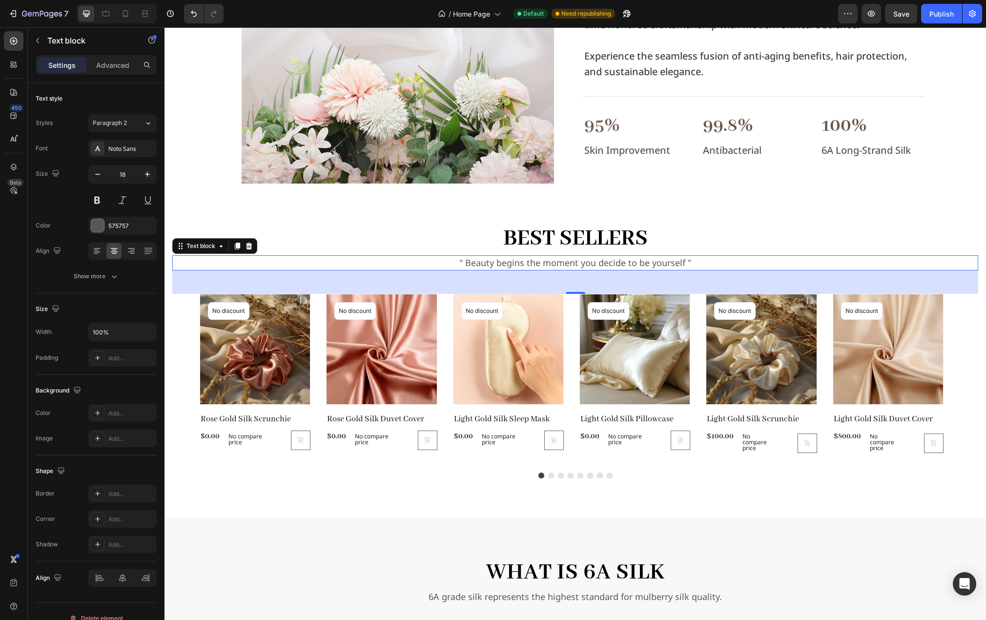
click at [698, 261] on p "" Beauty begins the moment you decide to be yourself "" at bounding box center [575, 262] width 804 height 13
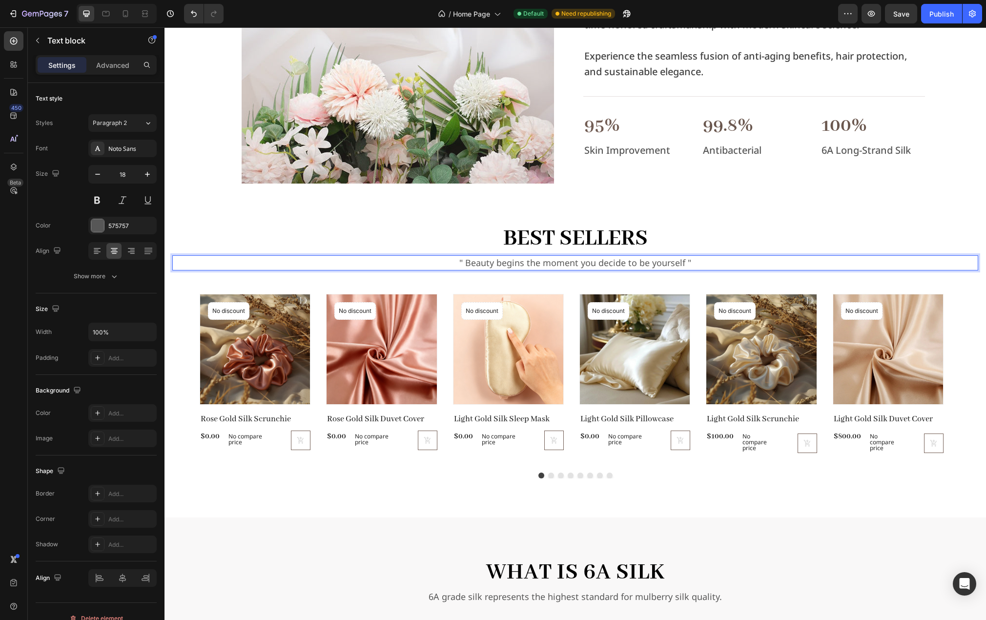
click at [714, 262] on p "" Beauty begins the moment you decide to be yourself "" at bounding box center [575, 262] width 804 height 13
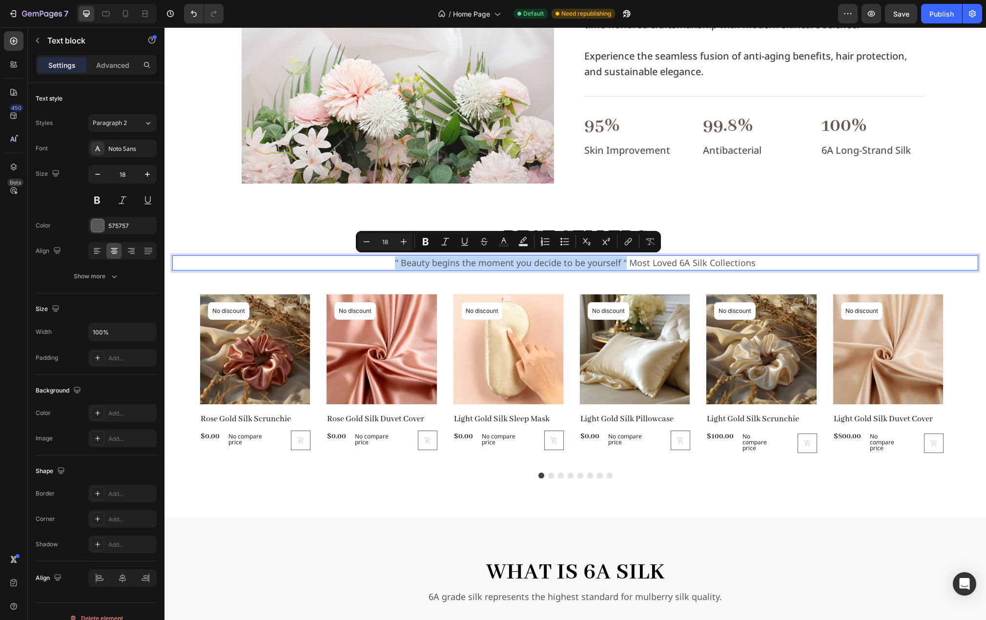
drag, startPoint x: 623, startPoint y: 263, endPoint x: 350, endPoint y: 267, distance: 273.9
click at [350, 267] on p "" Beauty begins the moment you decide to be yourself " Most Loved 6A Silk Colle…" at bounding box center [575, 262] width 804 height 13
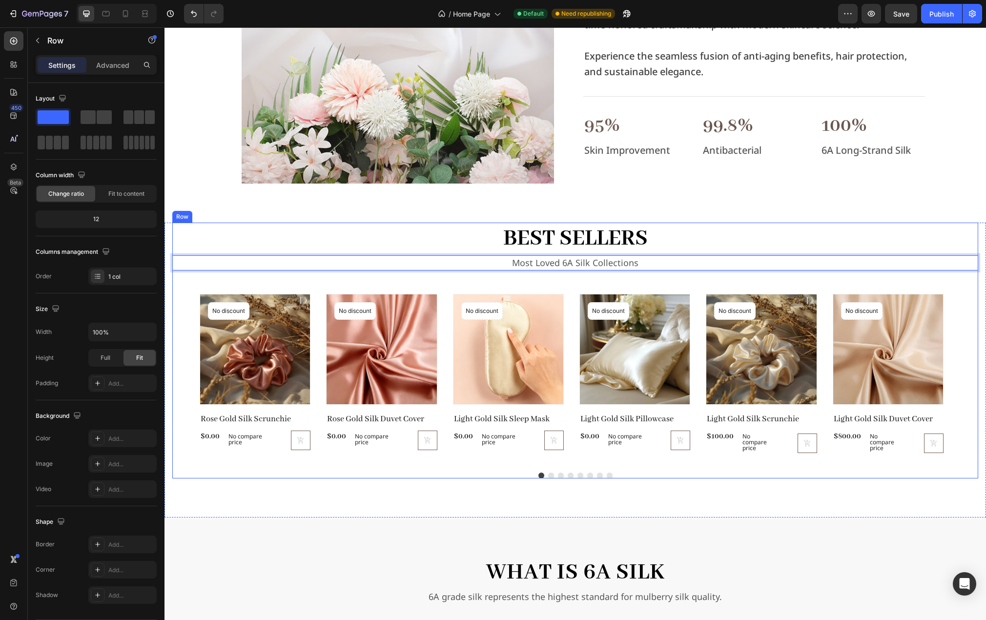
click at [497, 280] on div "BEST SELLERS Heading Most Loved 6A Silk Collections Text block 48 Product Image…" at bounding box center [575, 351] width 806 height 256
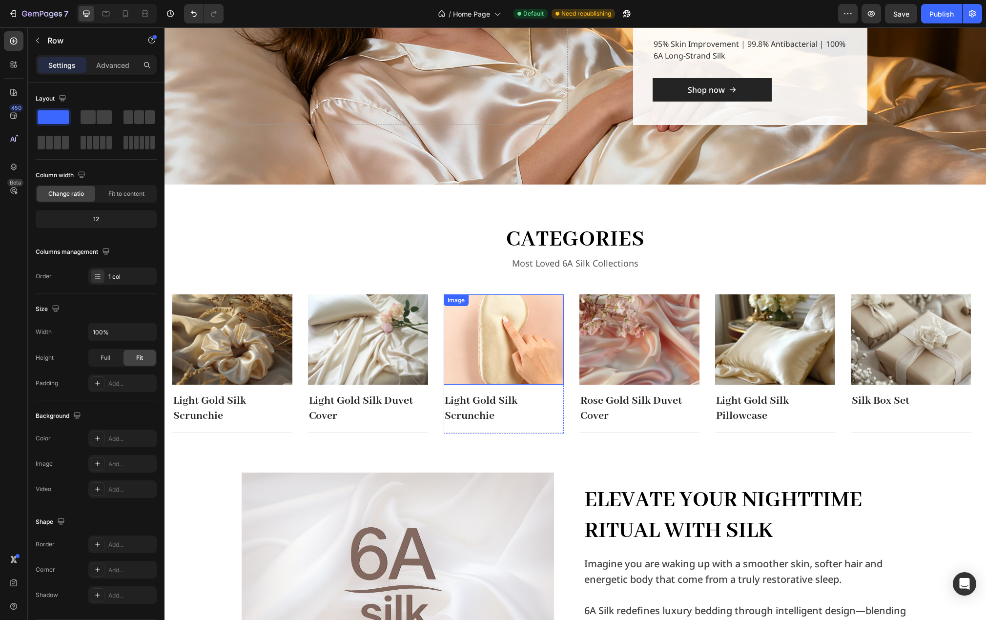
scroll to position [171, 0]
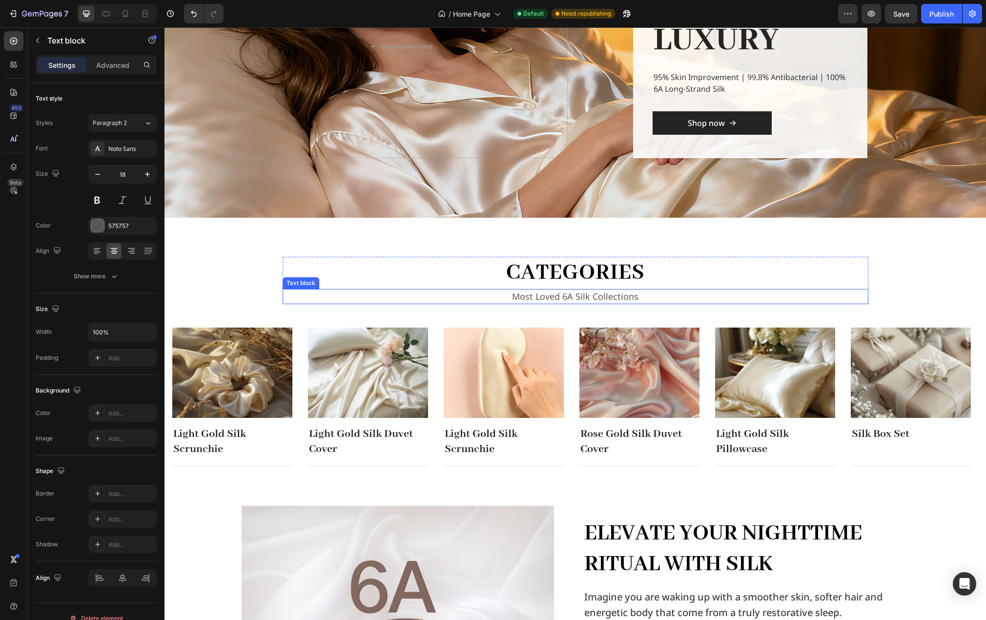
click at [560, 296] on p "Most Loved 6A Silk Collections" at bounding box center [576, 296] width 584 height 13
click at [346, 269] on h2 "categories" at bounding box center [576, 273] width 586 height 32
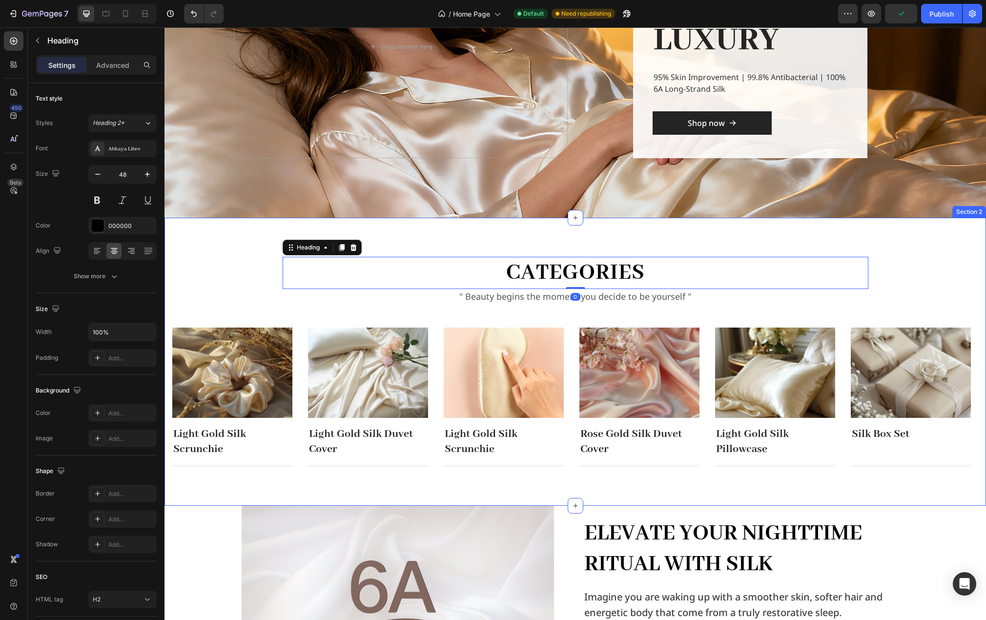
scroll to position [269, 0]
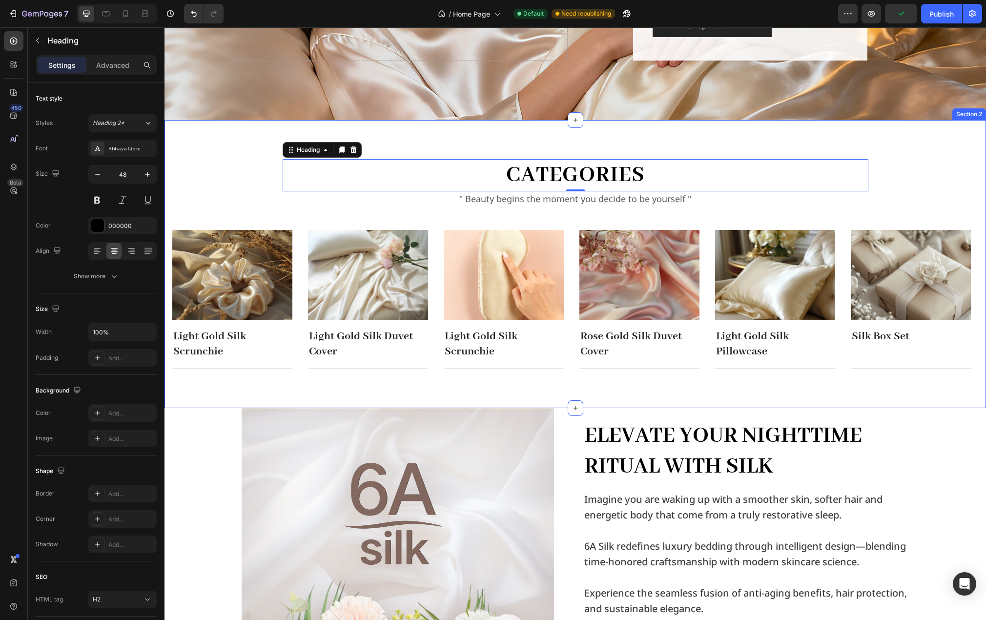
click at [929, 394] on div "categories Heading 0 " Beauty begins the moment you decide to be yourself " Tex…" at bounding box center [576, 264] width 822 height 288
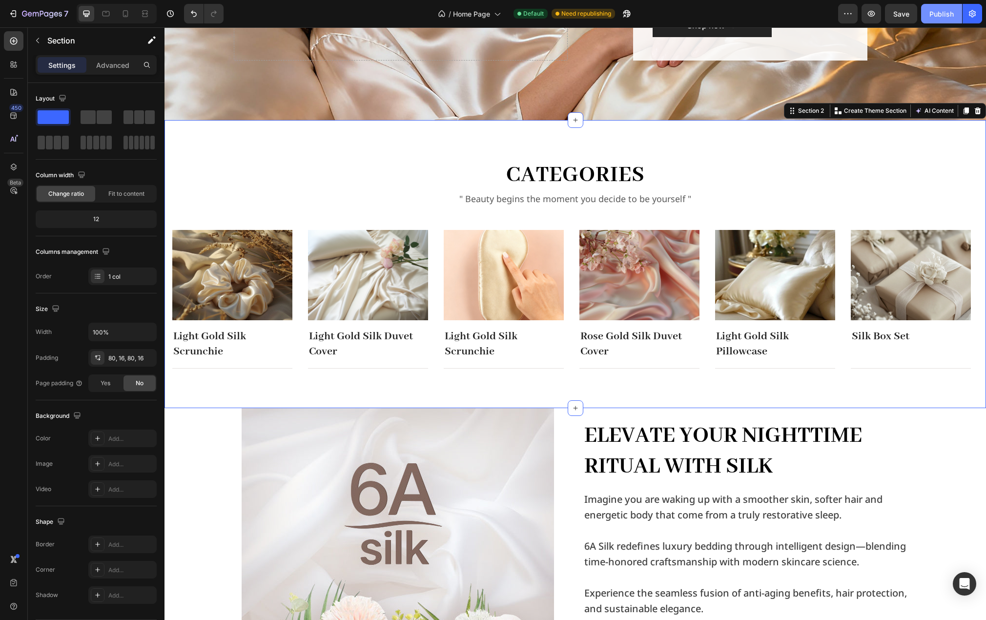
click at [949, 11] on div "Publish" at bounding box center [942, 14] width 24 height 10
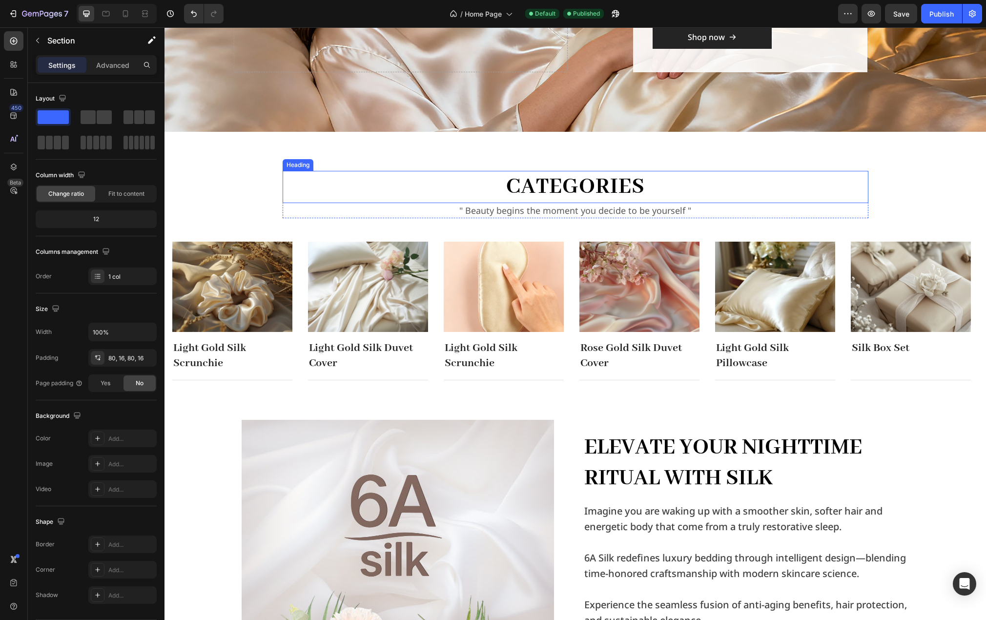
click at [609, 183] on h2 "categories" at bounding box center [576, 187] width 586 height 32
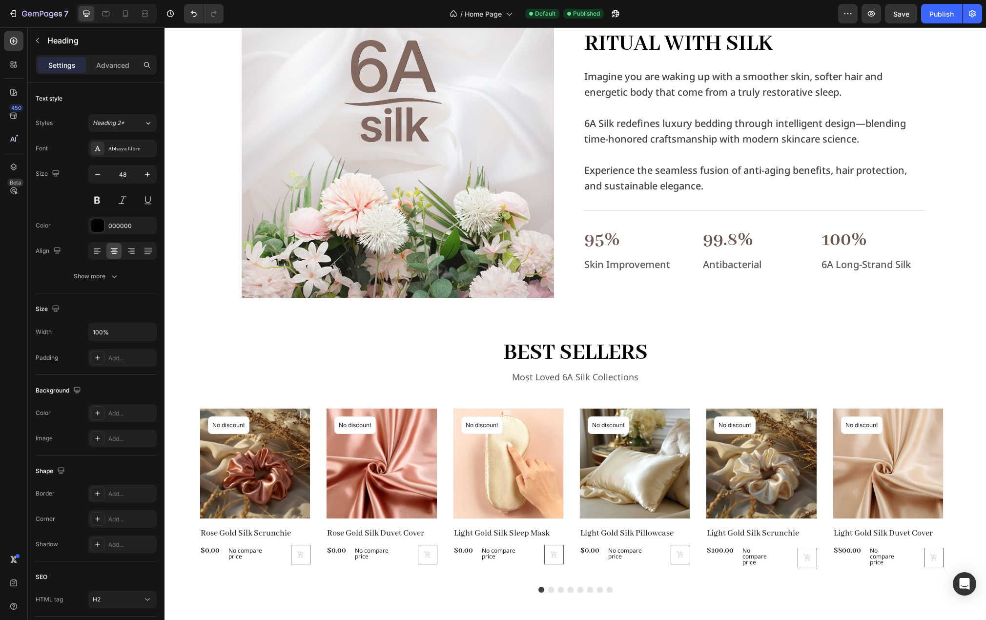
scroll to position [697, 0]
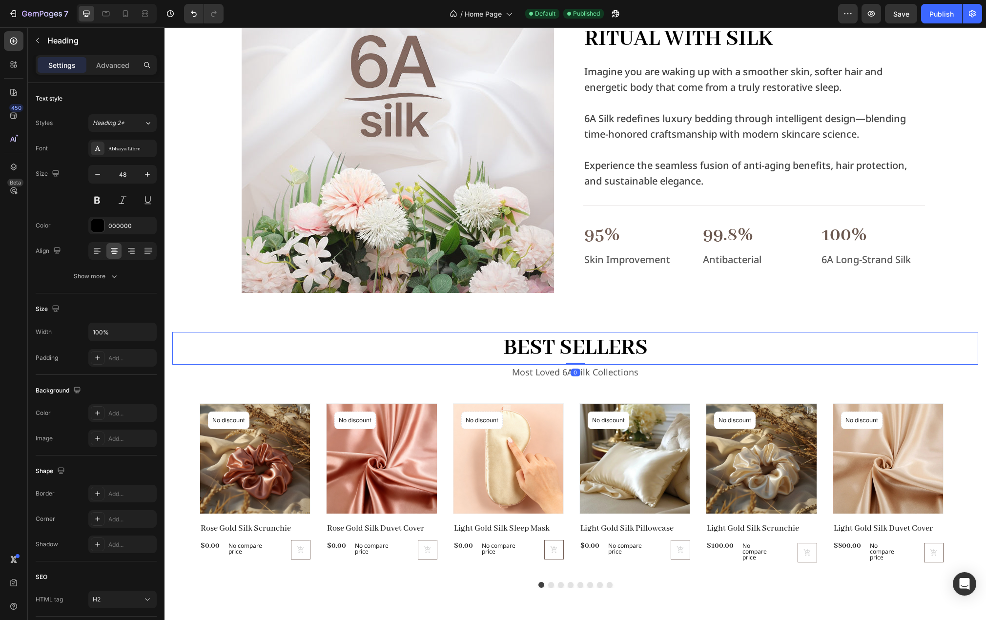
click at [583, 353] on h2 "BEST SELLERS" at bounding box center [575, 348] width 806 height 32
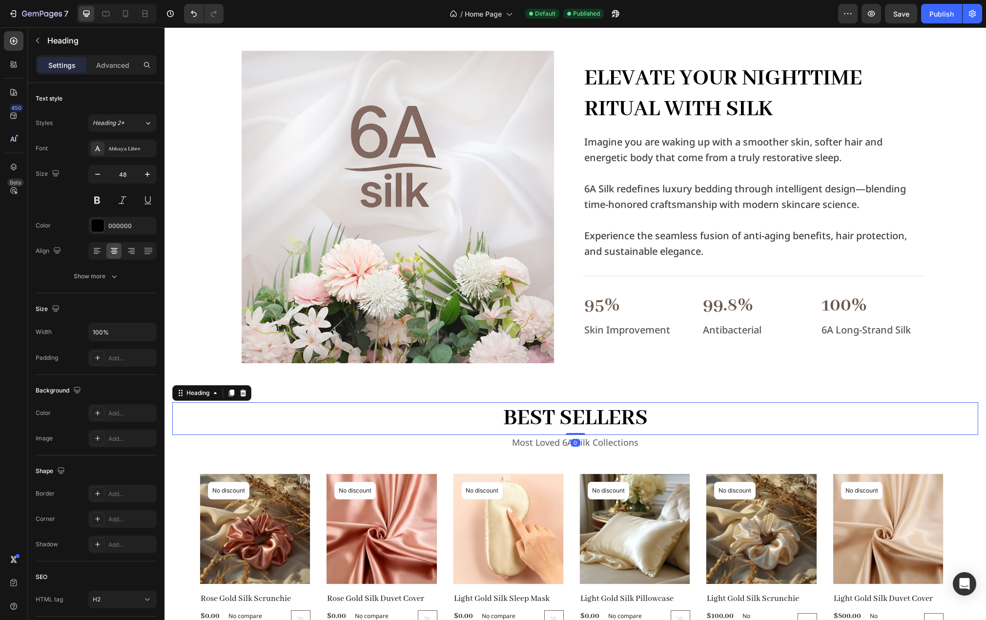
scroll to position [453, 0]
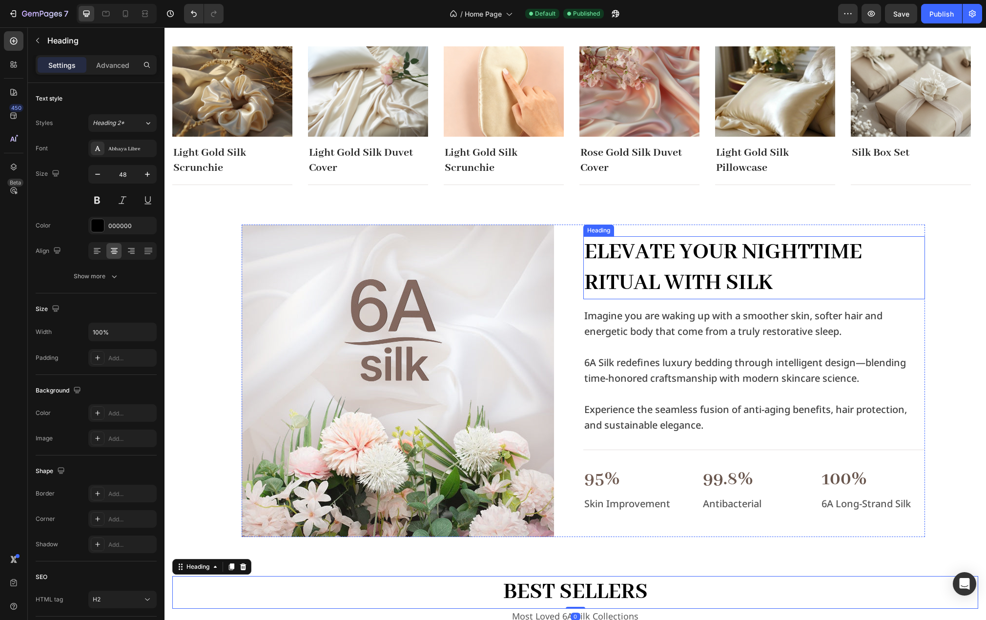
click at [672, 275] on h2 "Elevate Your Nighttime Ritual with Silk" at bounding box center [754, 267] width 342 height 63
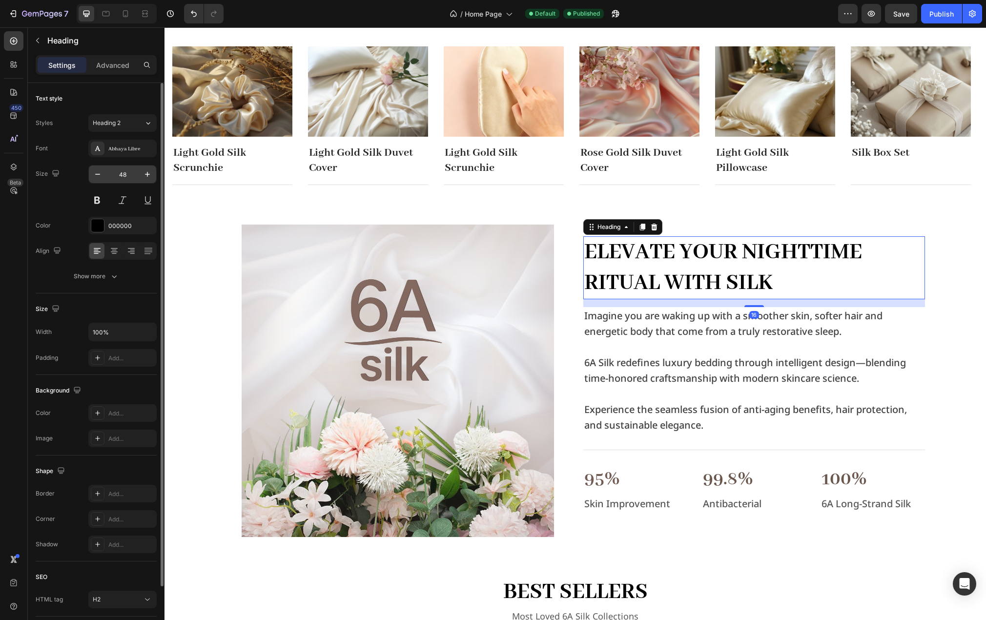
click at [129, 172] on input "48" at bounding box center [122, 175] width 32 height 18
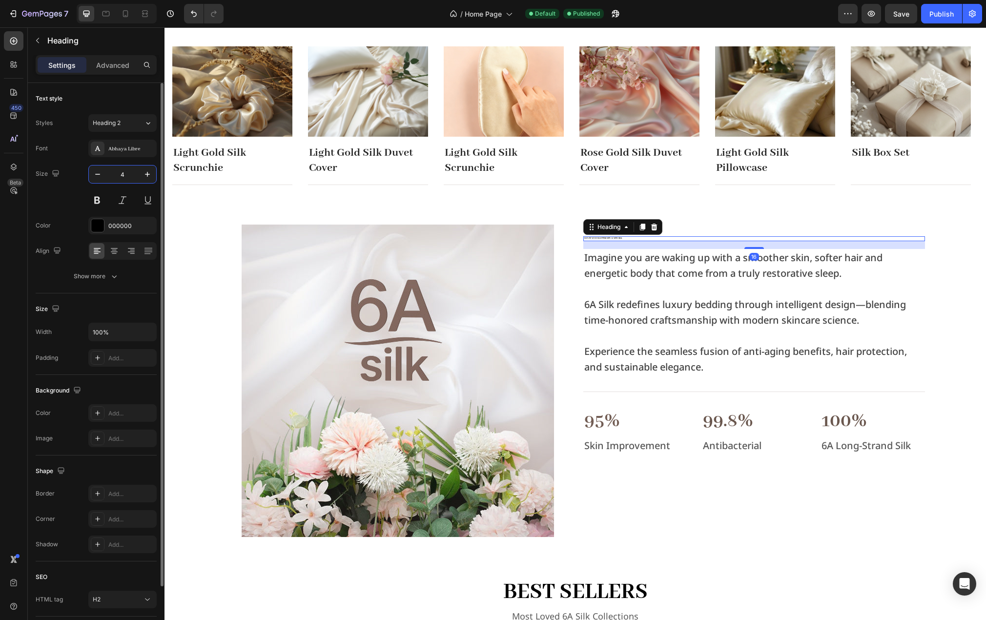
type input "40"
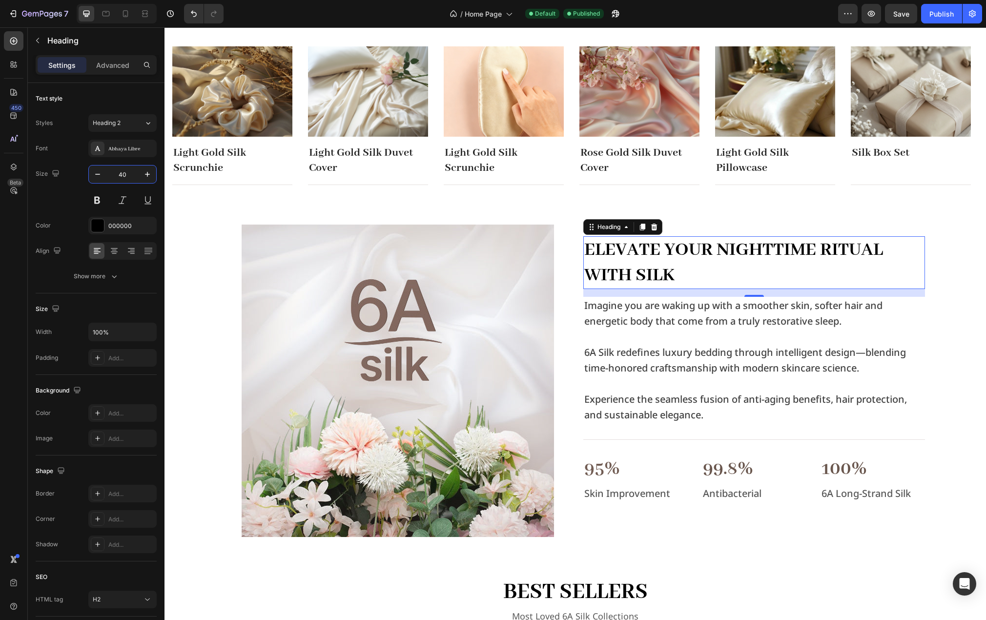
click at [186, 229] on div "Image Elevate Your Nighttime Ritual with Silk Heading 16 Imagine you are waking…" at bounding box center [583, 381] width 806 height 312
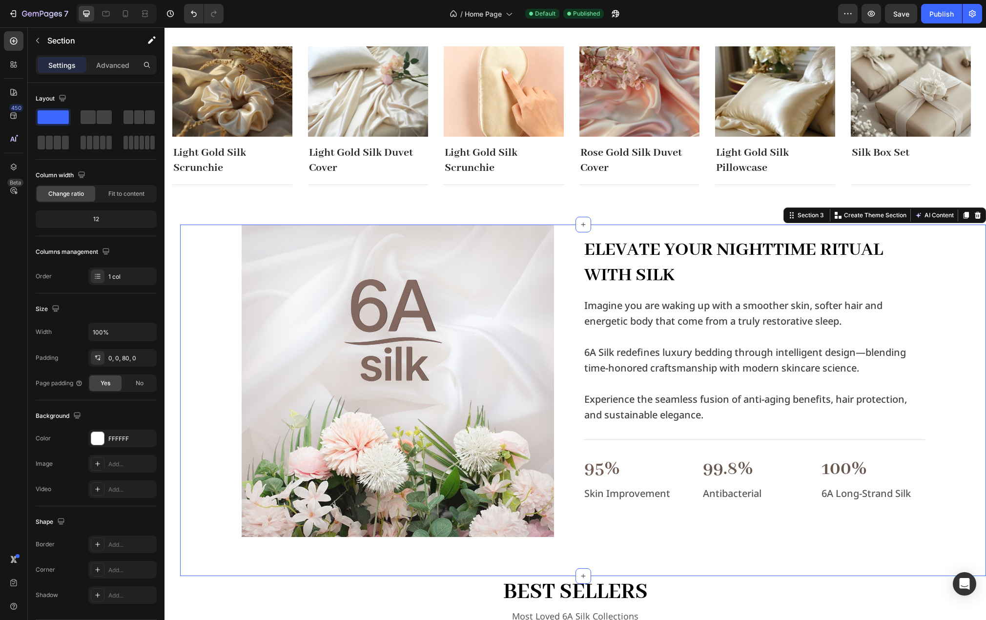
click at [921, 11] on div "Preview Save Publish" at bounding box center [910, 14] width 144 height 20
click at [935, 17] on div "Publish" at bounding box center [942, 14] width 24 height 10
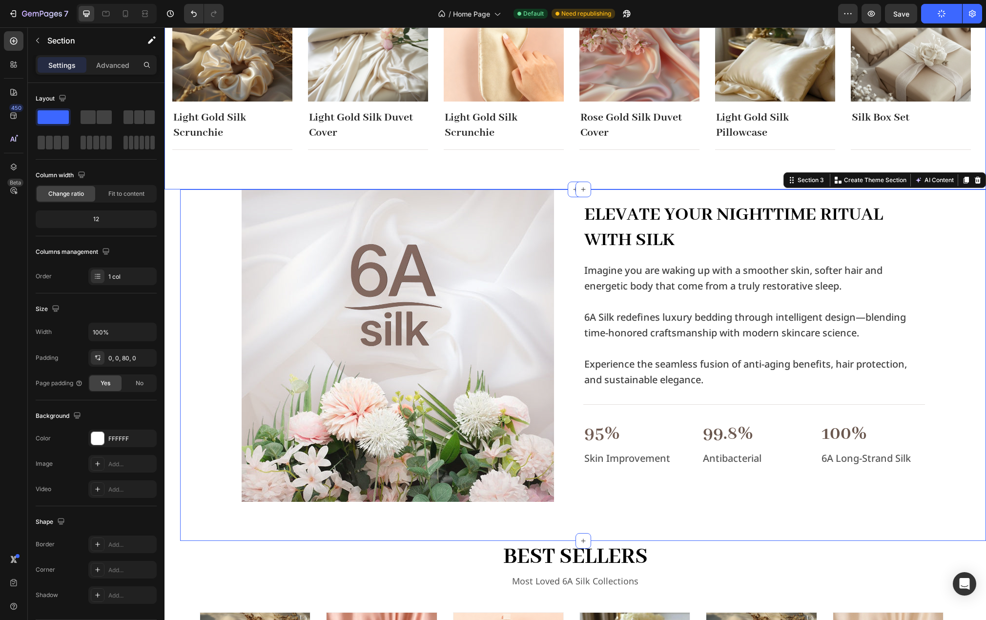
scroll to position [550, 0]
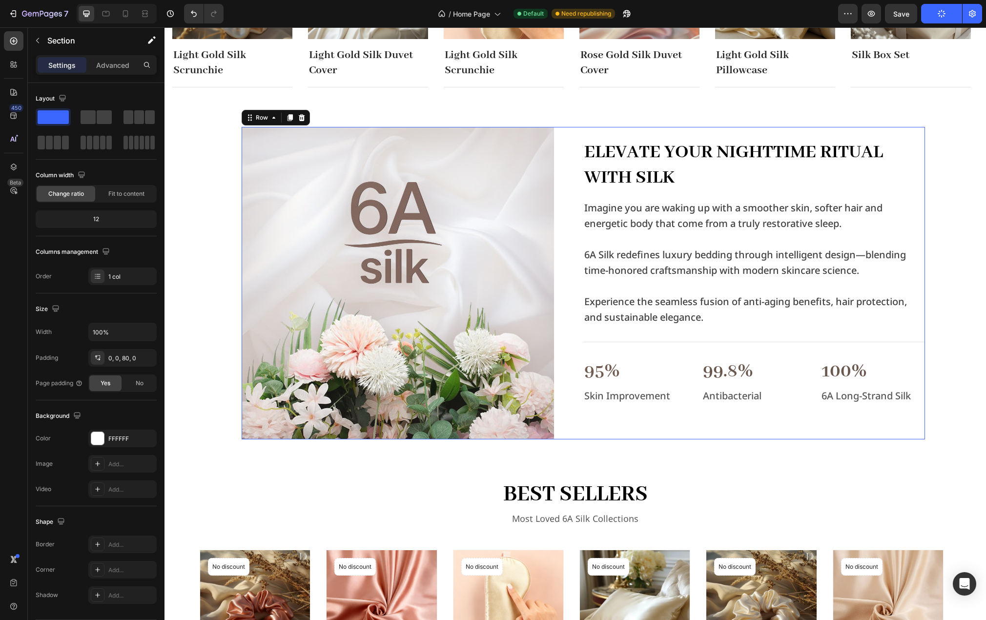
click at [583, 434] on div "Elevate Your Nighttime Ritual with Silk Heading Imagine you are waking up with …" at bounding box center [754, 283] width 342 height 312
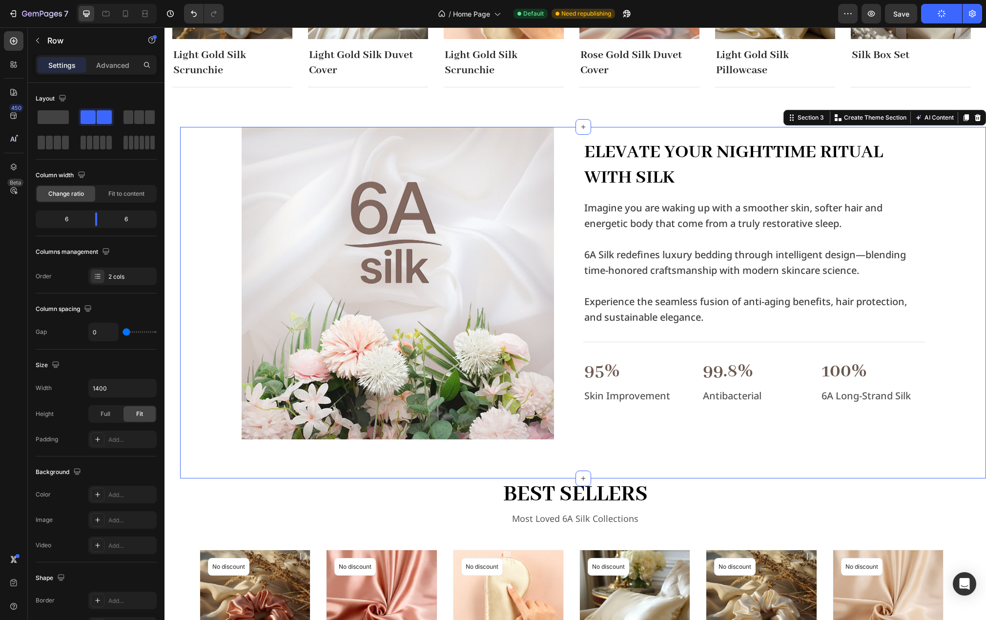
click at [568, 455] on div "Image Elevate Your Nighttime Ritual with Silk Heading Imagine you are waking up…" at bounding box center [583, 303] width 806 height 352
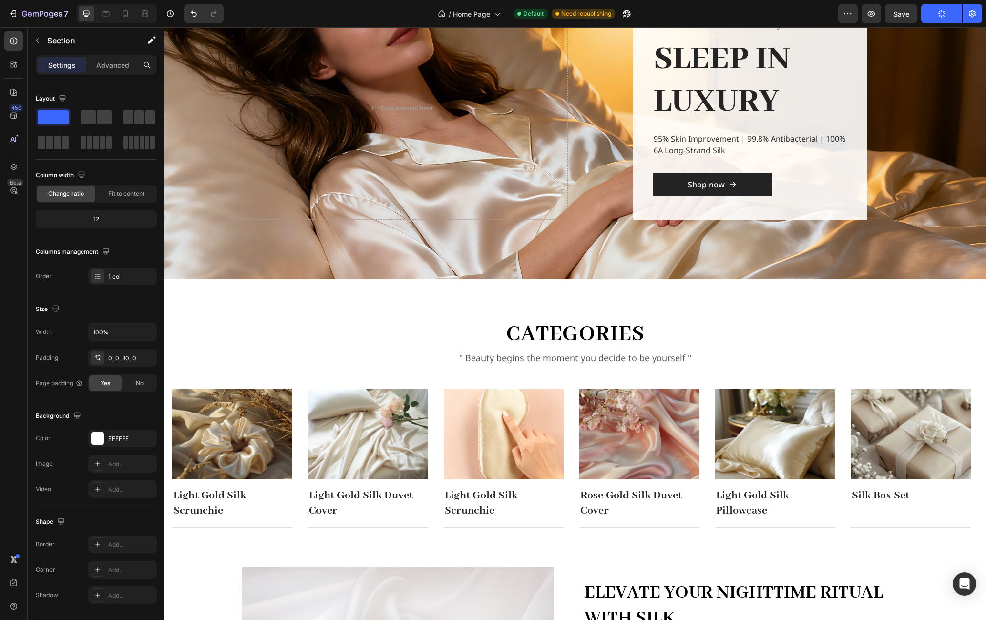
scroll to position [0, 0]
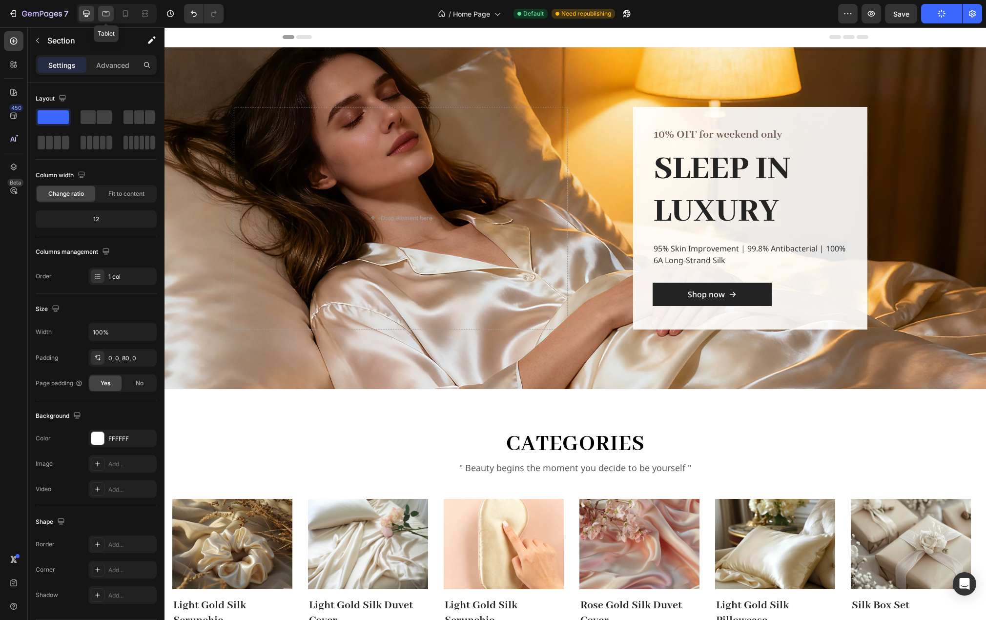
click at [104, 15] on icon at bounding box center [106, 14] width 10 height 10
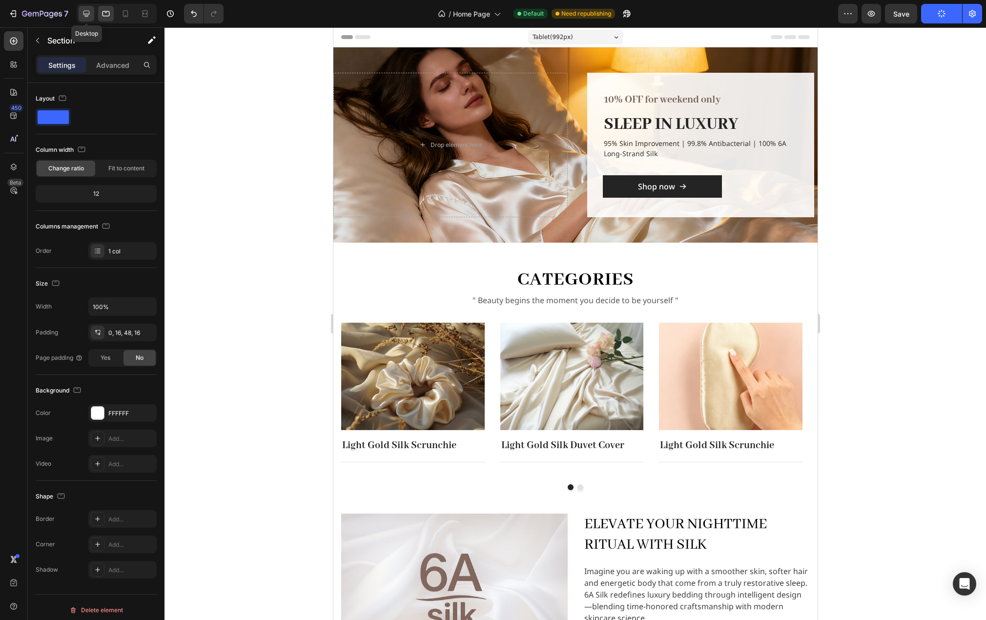
click at [89, 15] on icon at bounding box center [86, 14] width 6 height 6
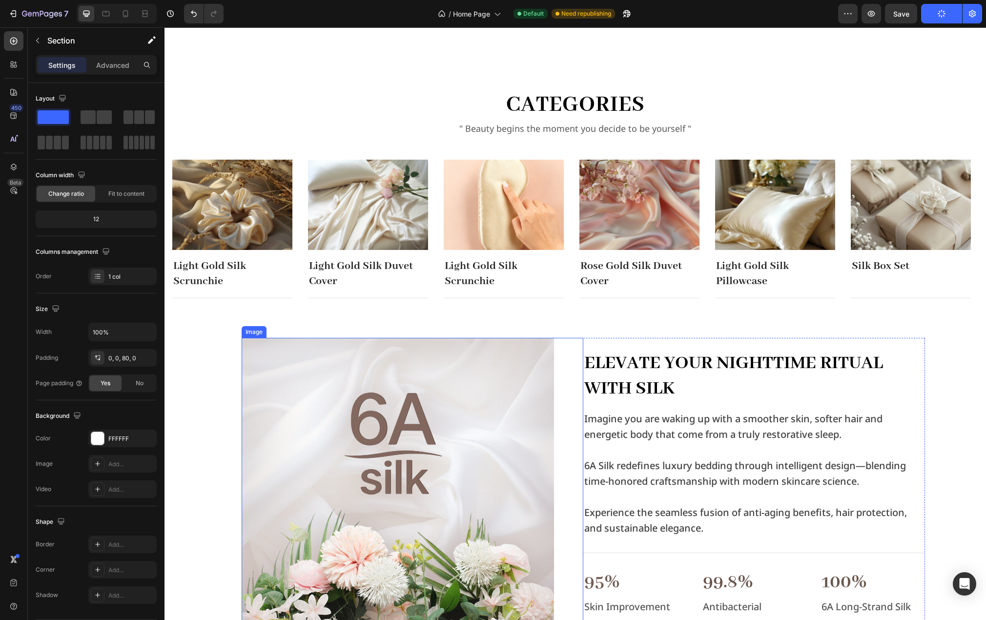
scroll to position [323, 0]
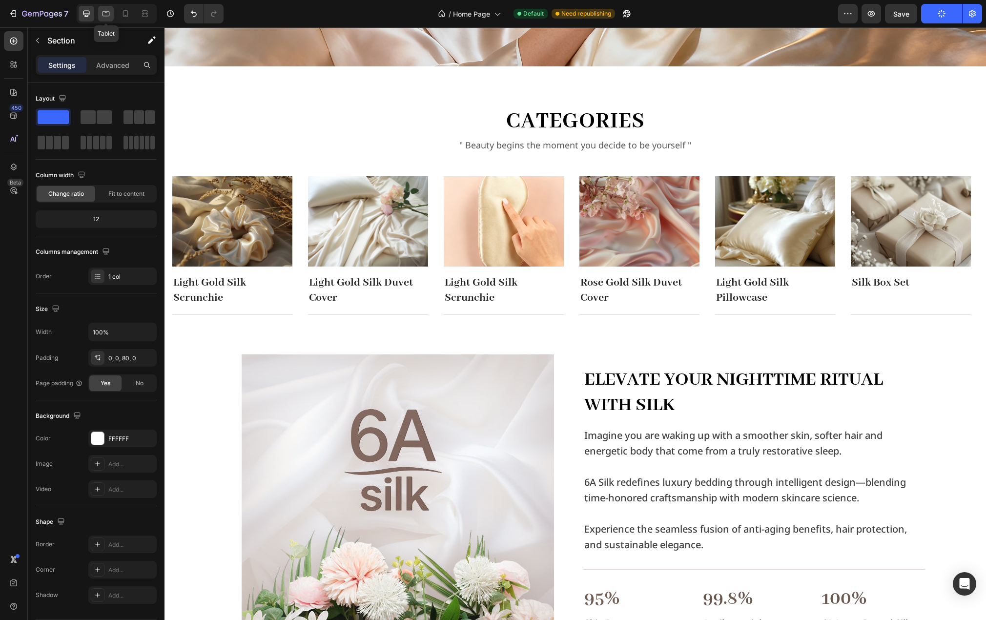
click at [102, 7] on div at bounding box center [106, 14] width 16 height 16
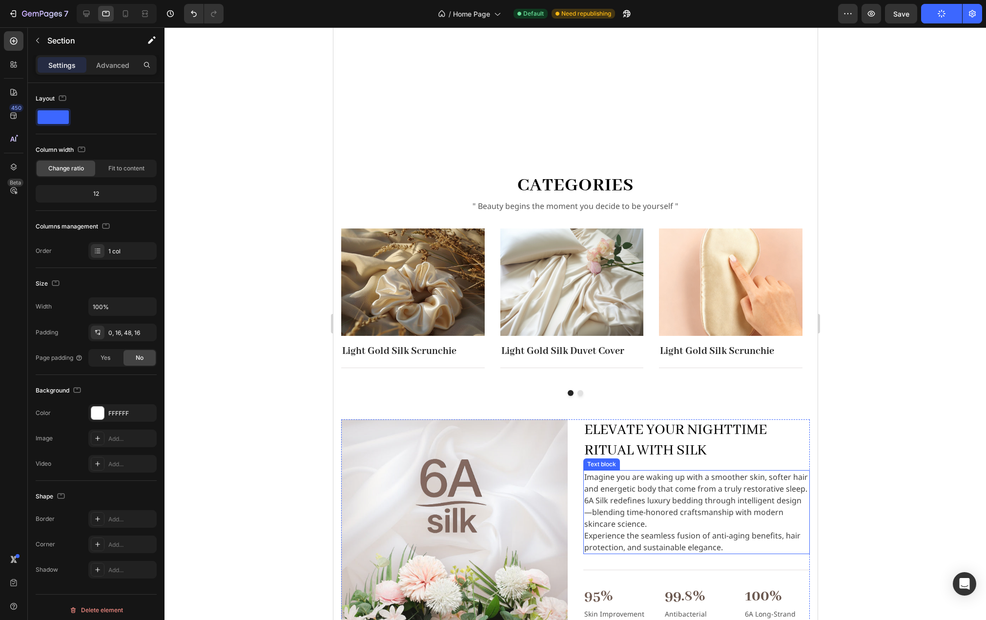
scroll to position [93, 0]
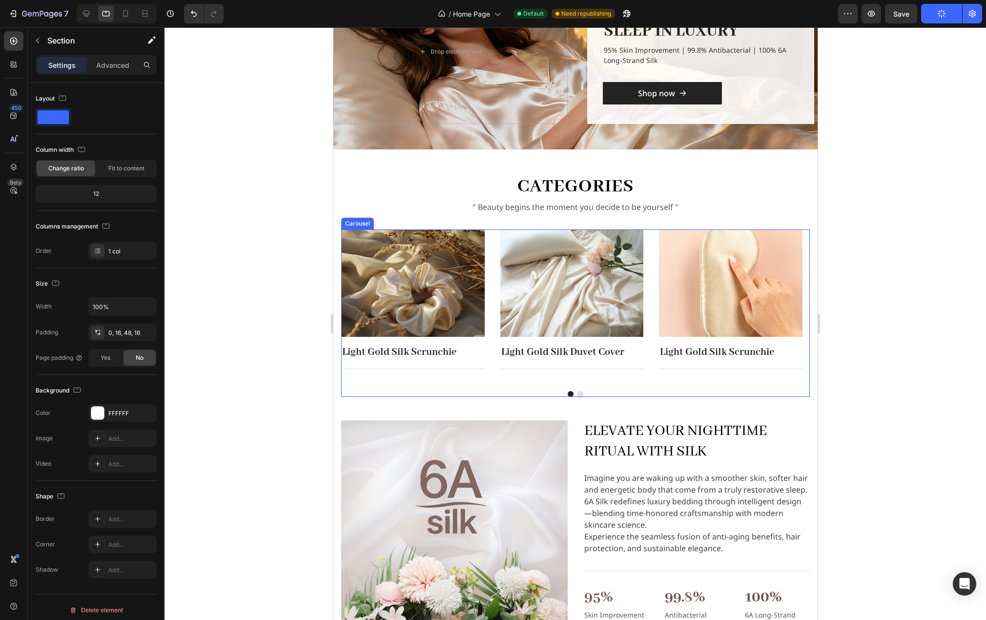
click at [577, 394] on button "Dot" at bounding box center [580, 394] width 6 height 6
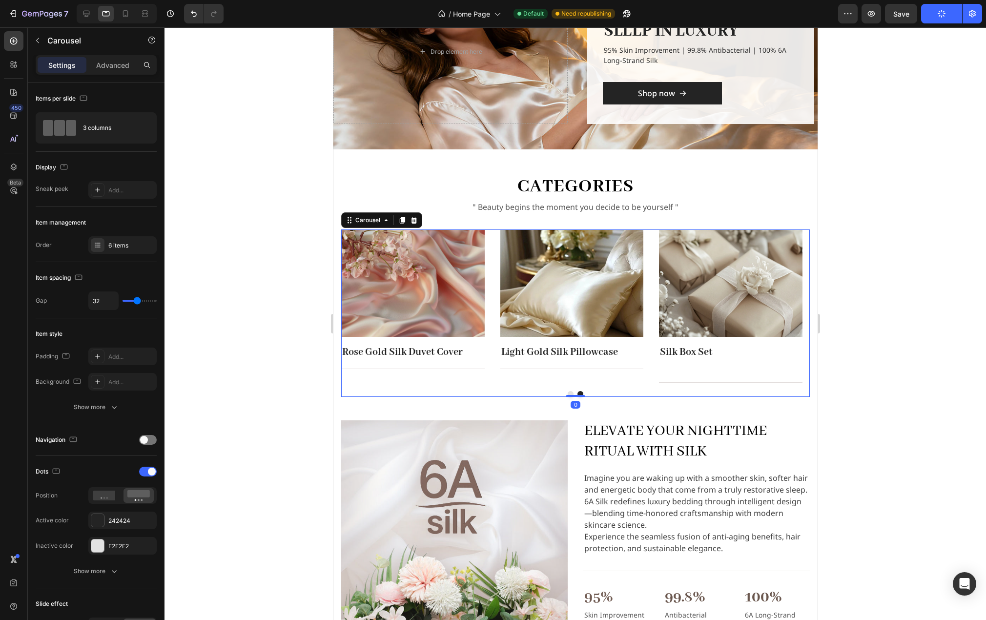
click at [527, 379] on div "Image Light Gold Silk Pillowcase Text block Title Line Row" at bounding box center [572, 306] width 144 height 154
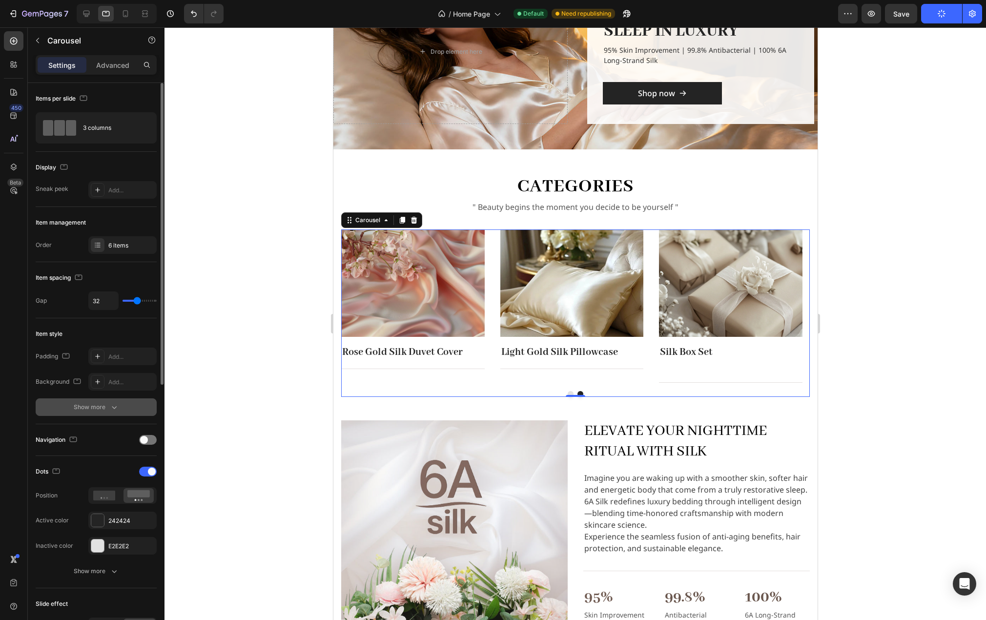
scroll to position [98, 0]
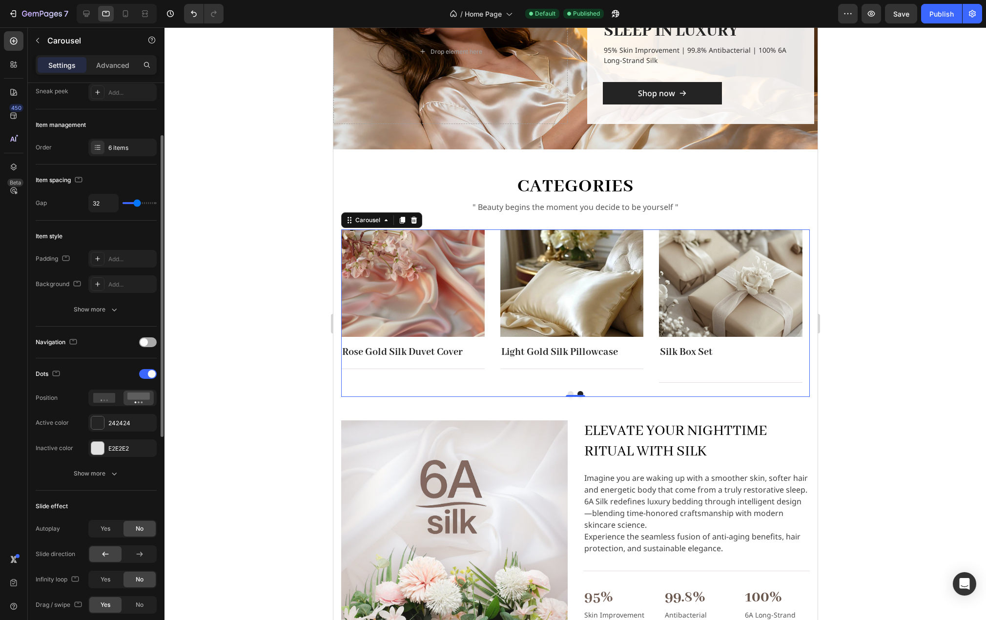
click at [153, 341] on div at bounding box center [148, 342] width 18 height 10
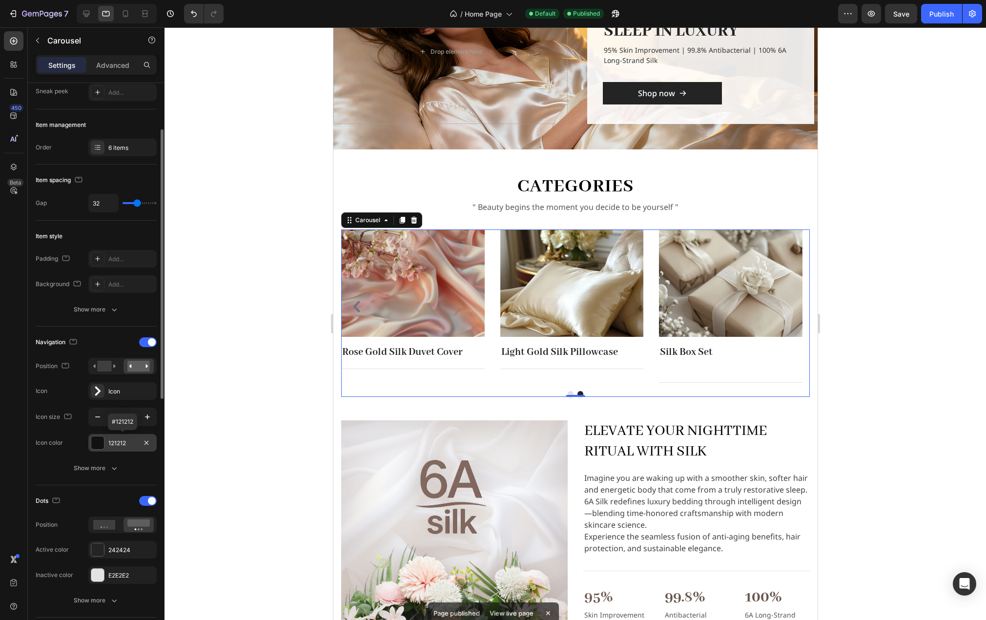
click at [127, 441] on div "121212" at bounding box center [122, 443] width 28 height 9
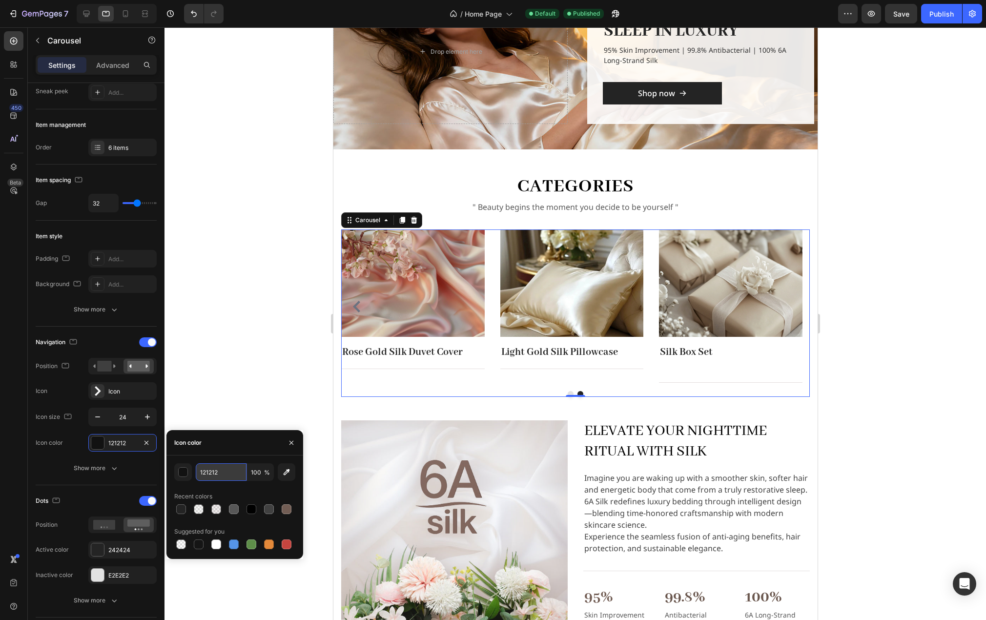
click at [221, 473] on input "121212" at bounding box center [221, 472] width 51 height 18
click at [222, 542] on div at bounding box center [216, 545] width 12 height 12
type input "FFFFFF"
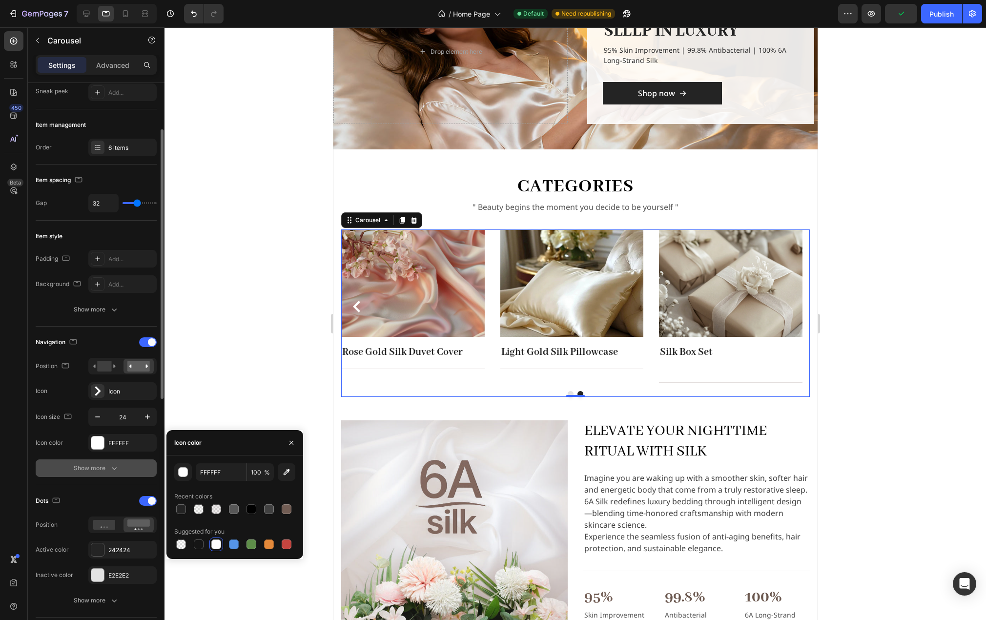
click at [101, 470] on div "Show more" at bounding box center [96, 468] width 45 height 10
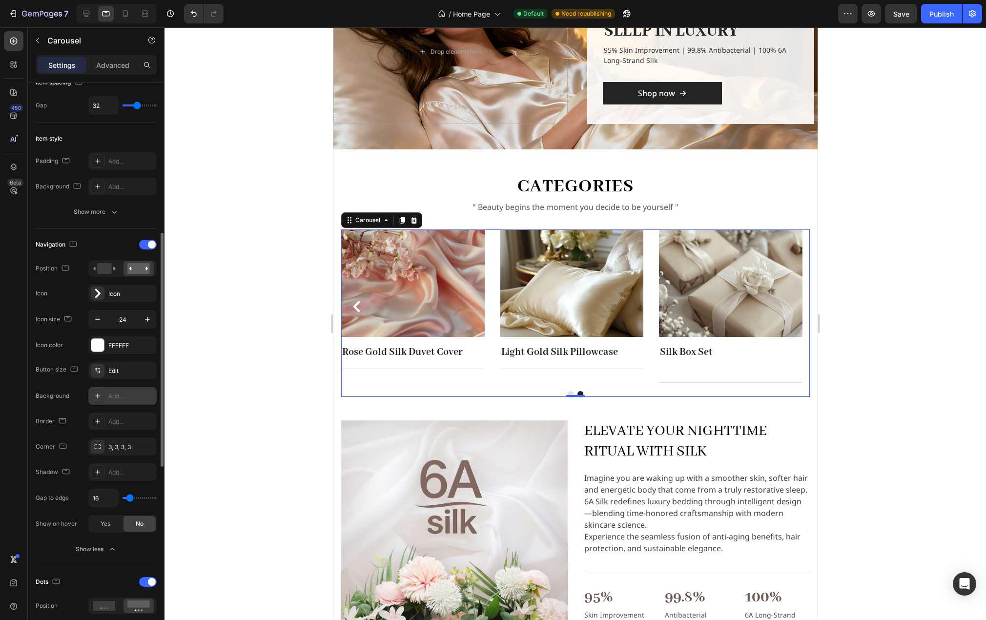
scroll to position [244, 0]
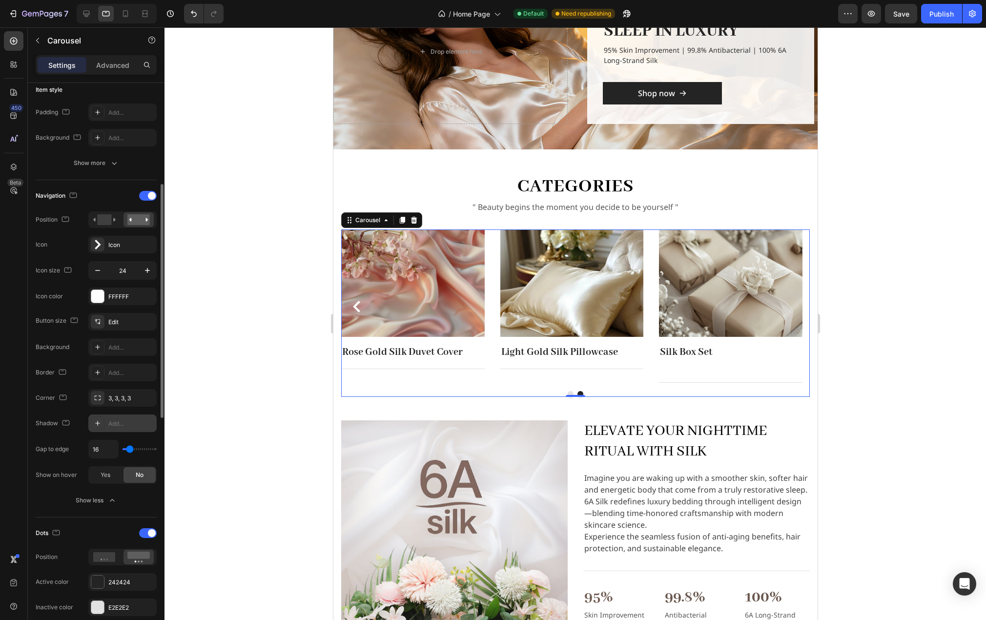
click at [114, 427] on div "Add..." at bounding box center [131, 423] width 46 height 9
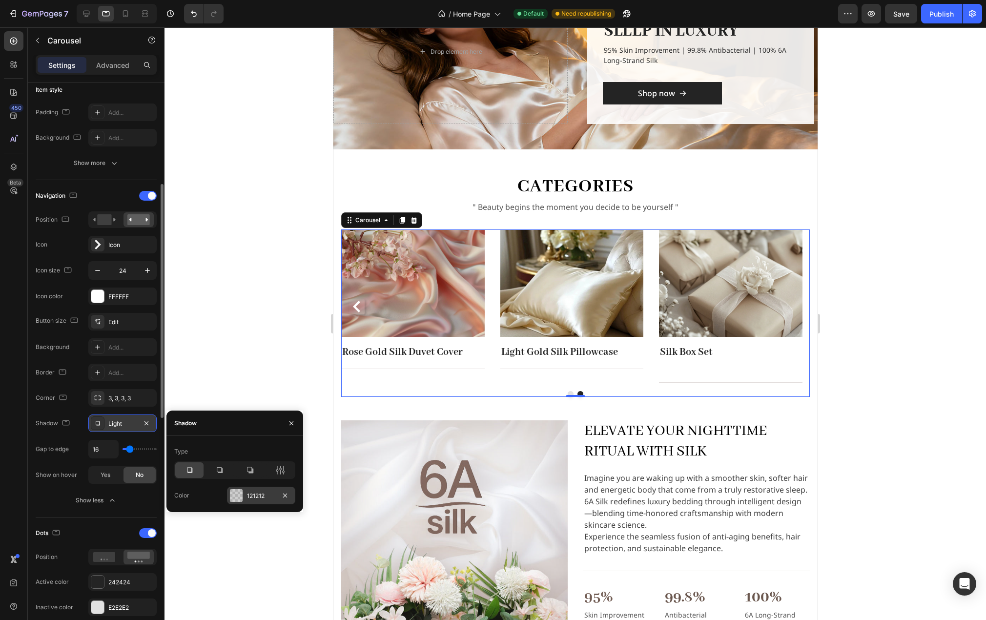
click at [260, 496] on div "121212" at bounding box center [261, 496] width 28 height 9
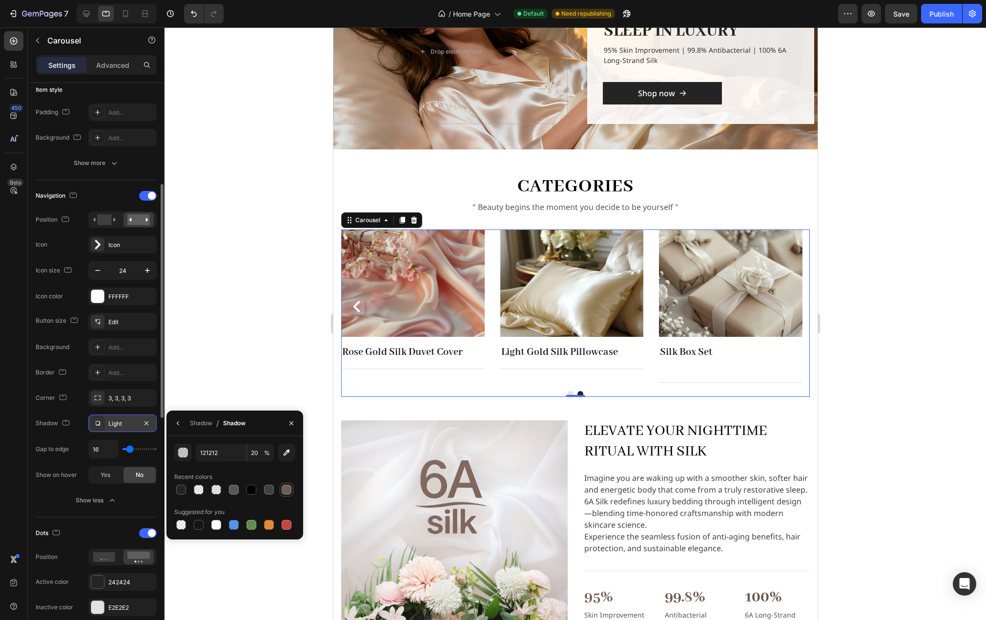
click at [289, 489] on div at bounding box center [287, 490] width 10 height 10
type input "725D54"
type input "100"
click at [256, 455] on input "100" at bounding box center [260, 453] width 27 height 18
click at [184, 421] on button "button" at bounding box center [178, 423] width 16 height 16
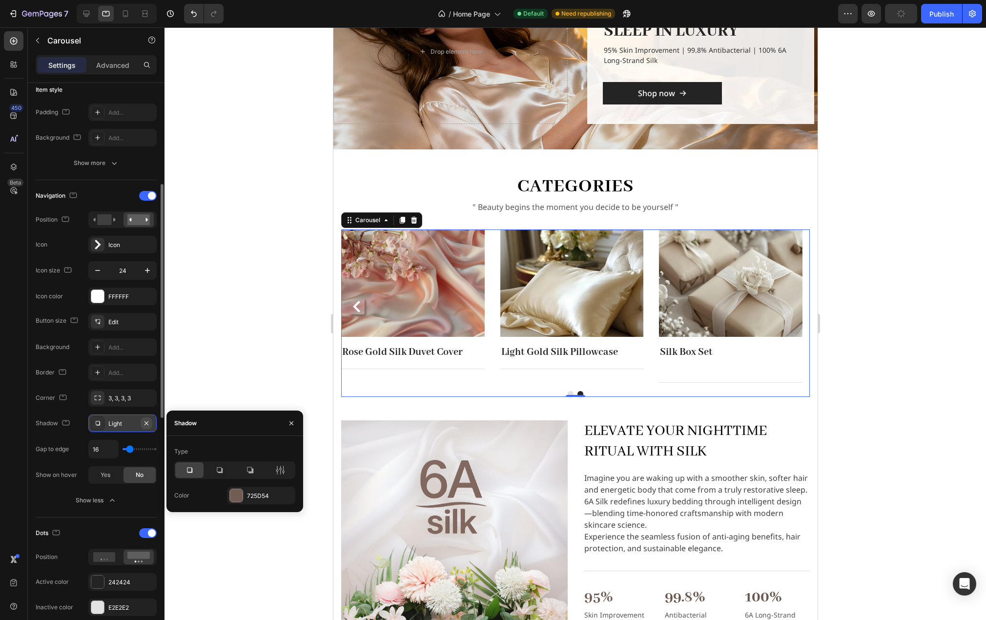
click at [146, 422] on icon "button" at bounding box center [147, 423] width 8 height 8
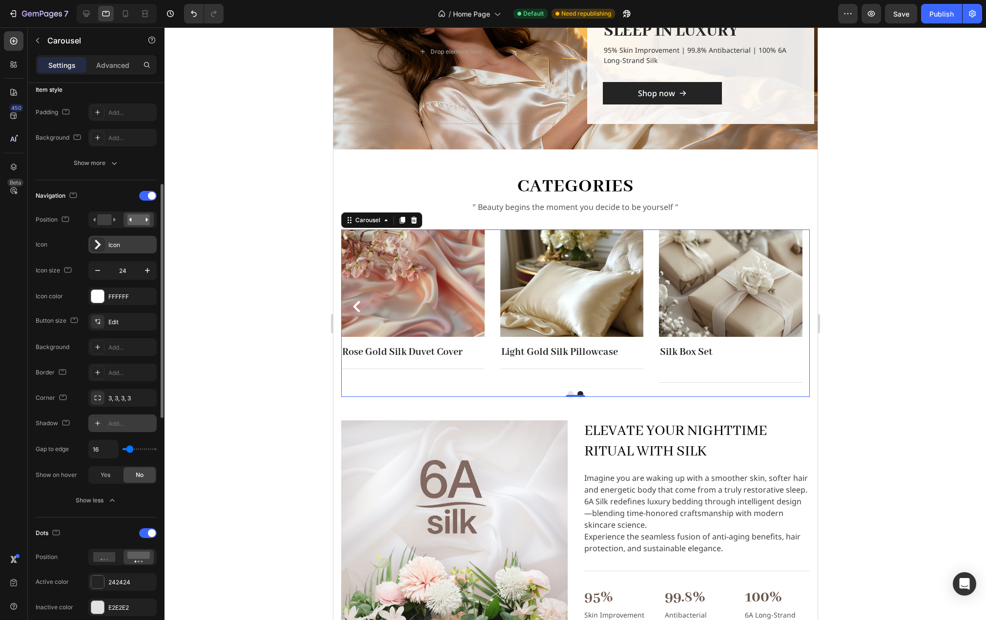
click at [123, 242] on div "Icon" at bounding box center [131, 245] width 46 height 9
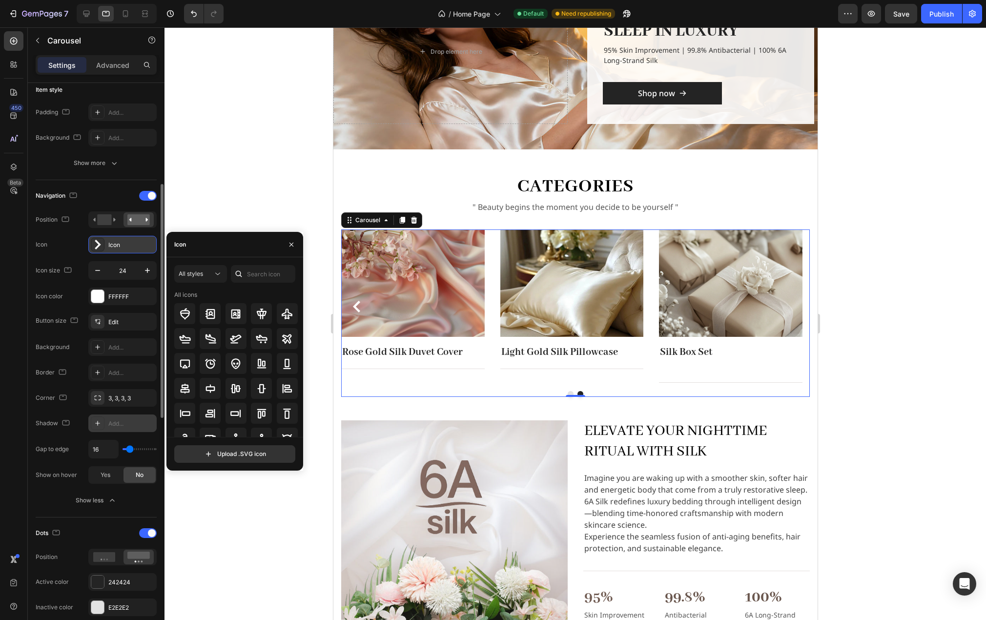
click at [123, 242] on div "Icon" at bounding box center [131, 245] width 46 height 9
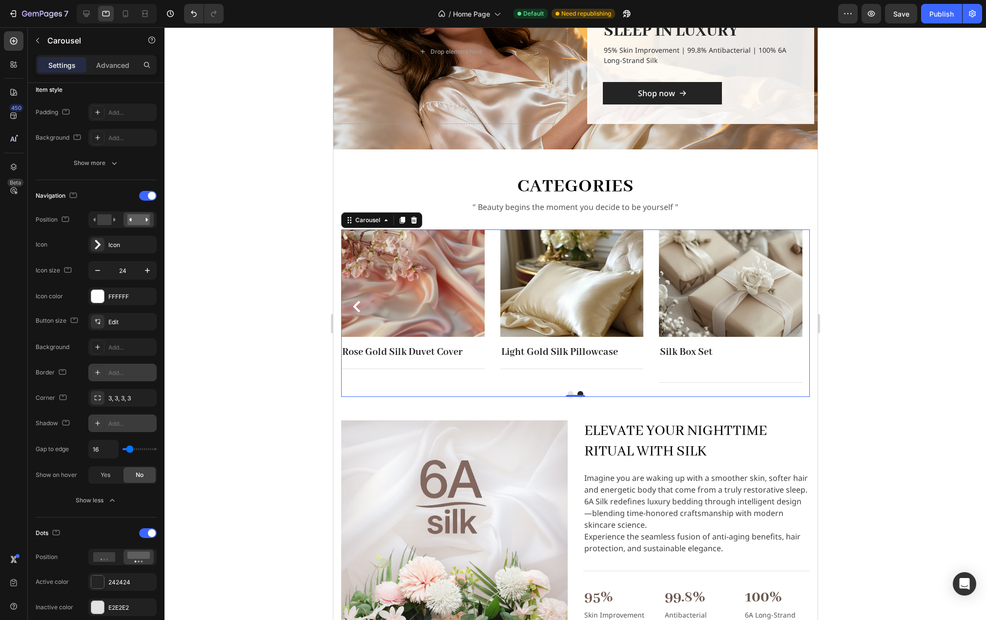
scroll to position [293, 0]
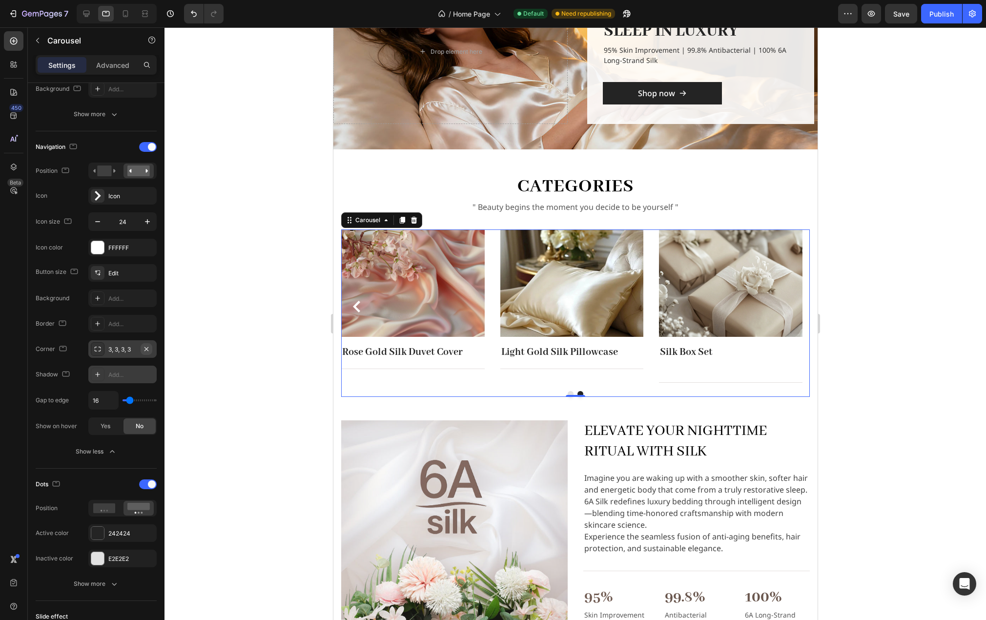
click at [145, 348] on icon "button" at bounding box center [147, 349] width 4 height 4
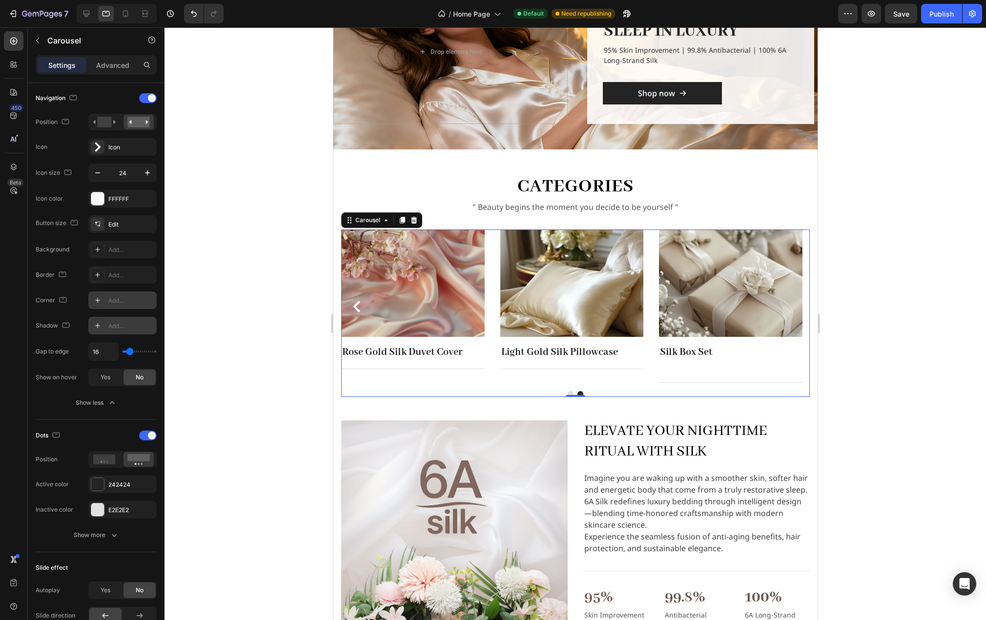
scroll to position [195, 0]
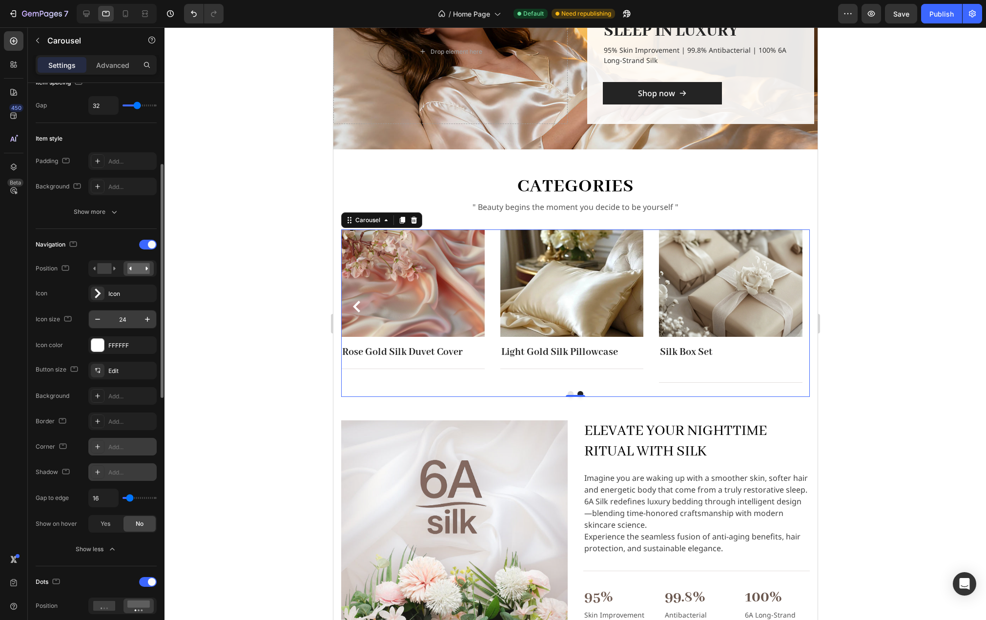
click at [131, 318] on input "24" at bounding box center [122, 320] width 32 height 18
drag, startPoint x: 131, startPoint y: 317, endPoint x: 112, endPoint y: 322, distance: 19.1
click at [112, 322] on input "48" at bounding box center [122, 320] width 32 height 18
type input "24"
click at [146, 304] on div "Navigation Position Icon Icon Icon size 24 Icon color FFFFFF" at bounding box center [96, 295] width 121 height 117
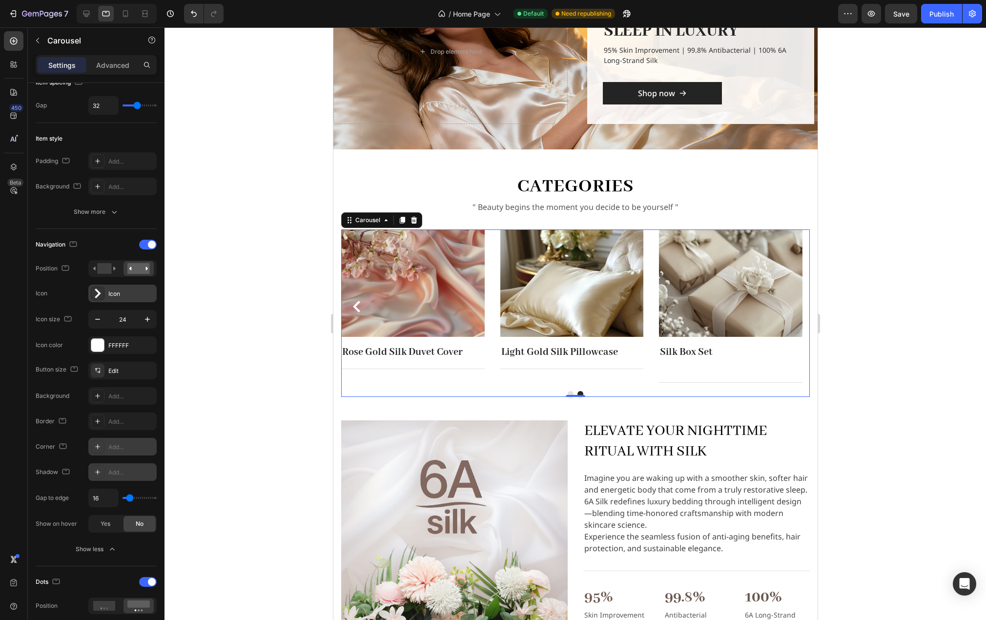
click at [122, 295] on div "Icon" at bounding box center [131, 294] width 46 height 9
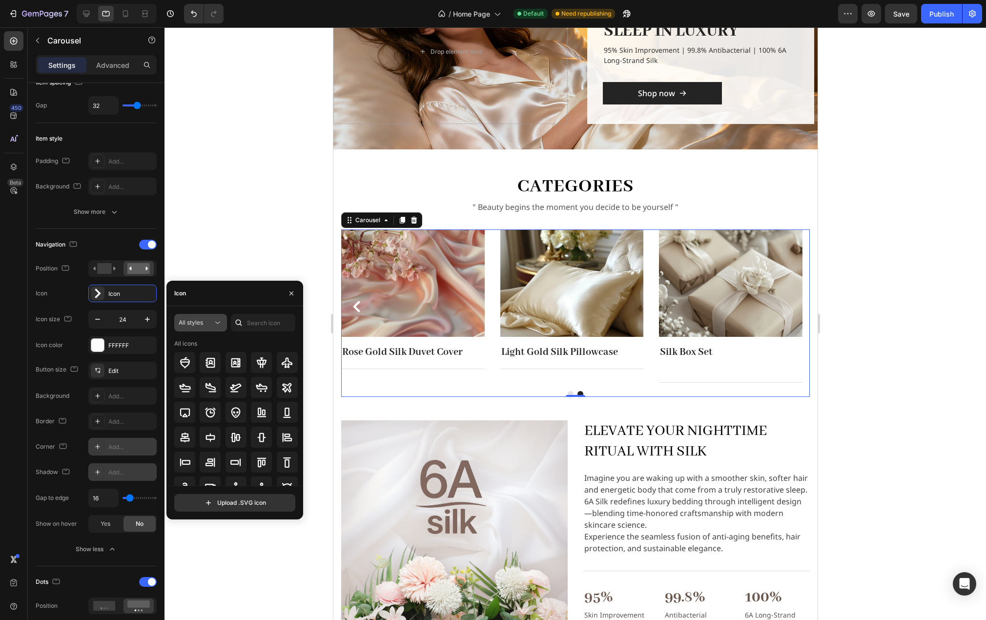
click at [222, 318] on icon at bounding box center [218, 323] width 10 height 10
click at [183, 358] on div "Light" at bounding box center [183, 365] width 80 height 19
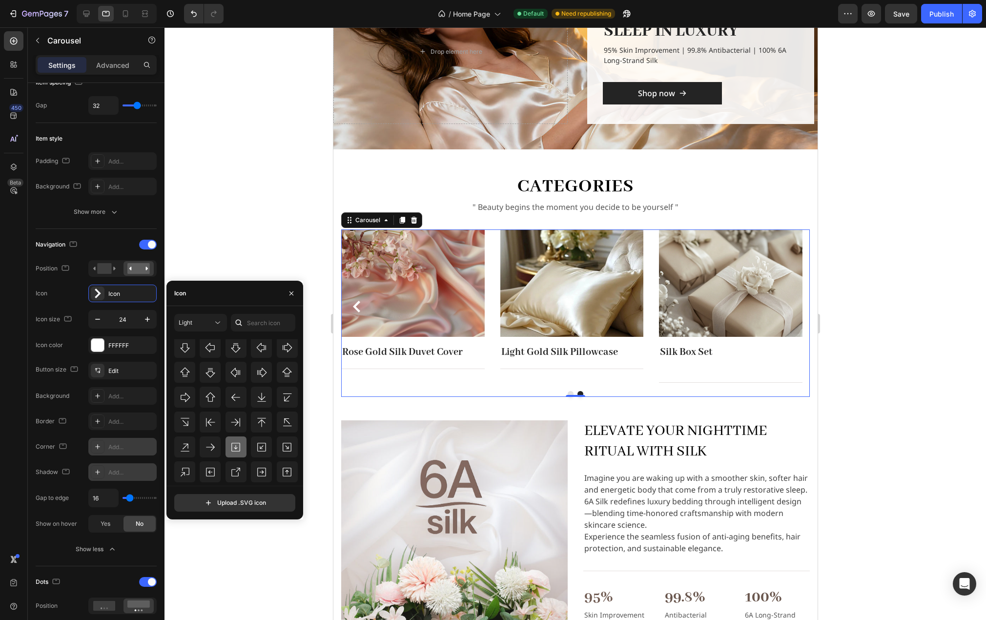
scroll to position [361, 0]
click at [237, 384] on icon at bounding box center [236, 381] width 12 height 12
click at [211, 431] on icon at bounding box center [210, 430] width 9 height 7
click at [225, 292] on div "Icon" at bounding box center [234, 293] width 137 height 25
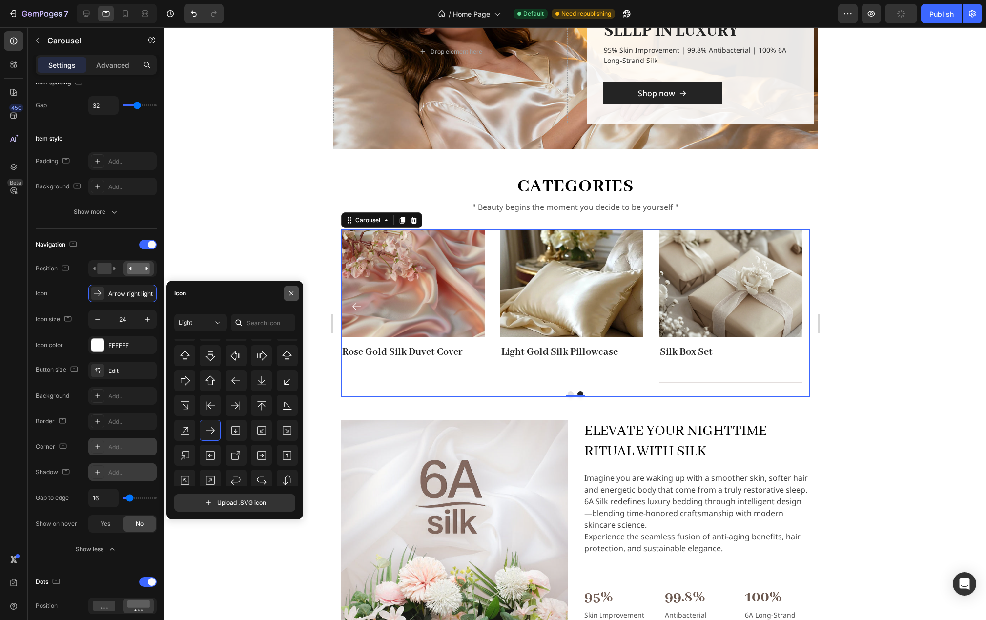
click at [293, 293] on icon "button" at bounding box center [292, 294] width 8 height 8
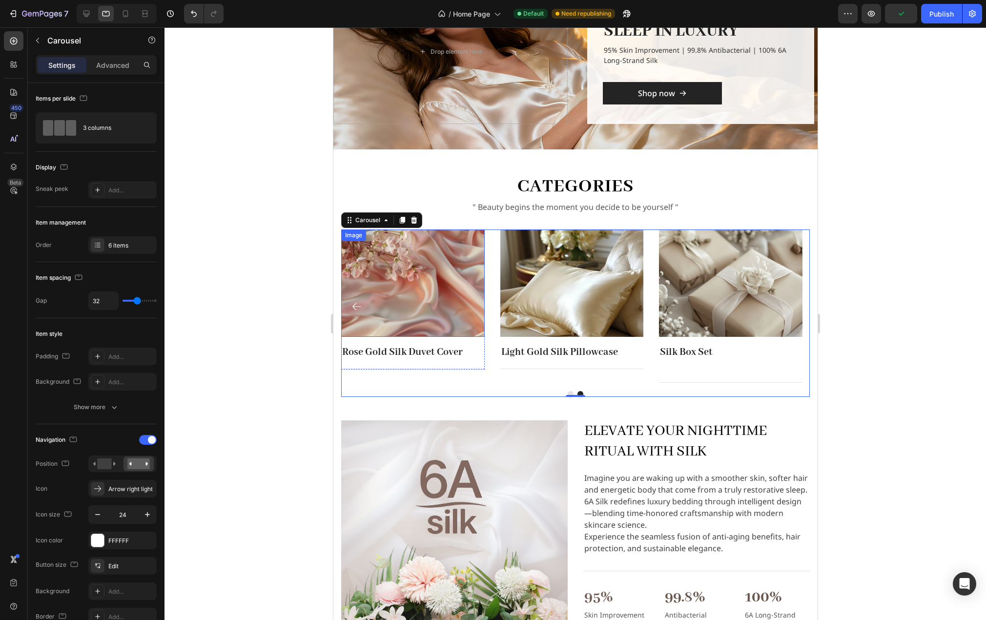
scroll to position [195, 0]
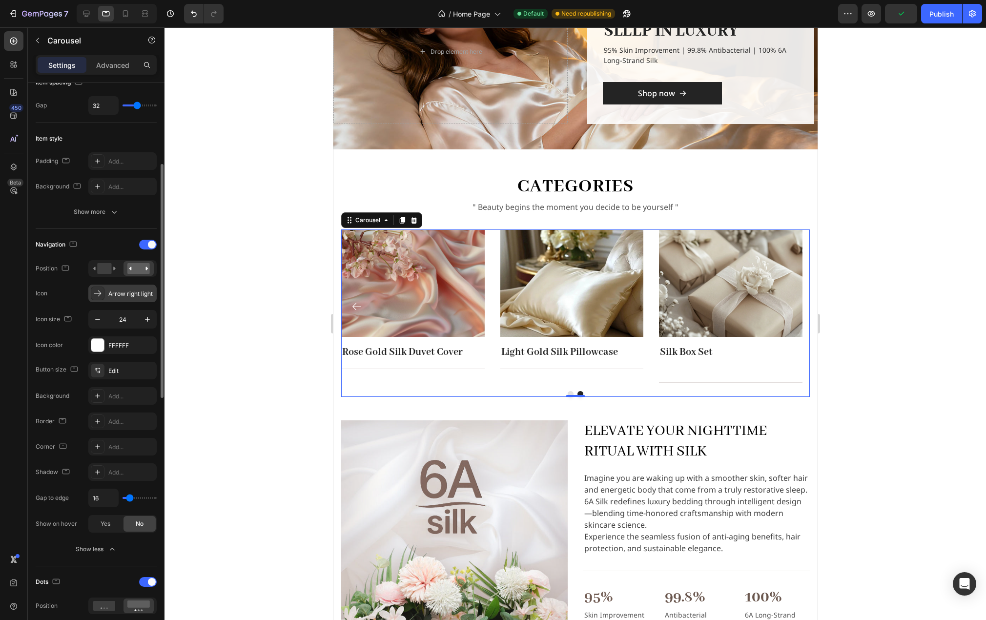
click at [129, 296] on div "Arrow right light" at bounding box center [131, 294] width 46 height 9
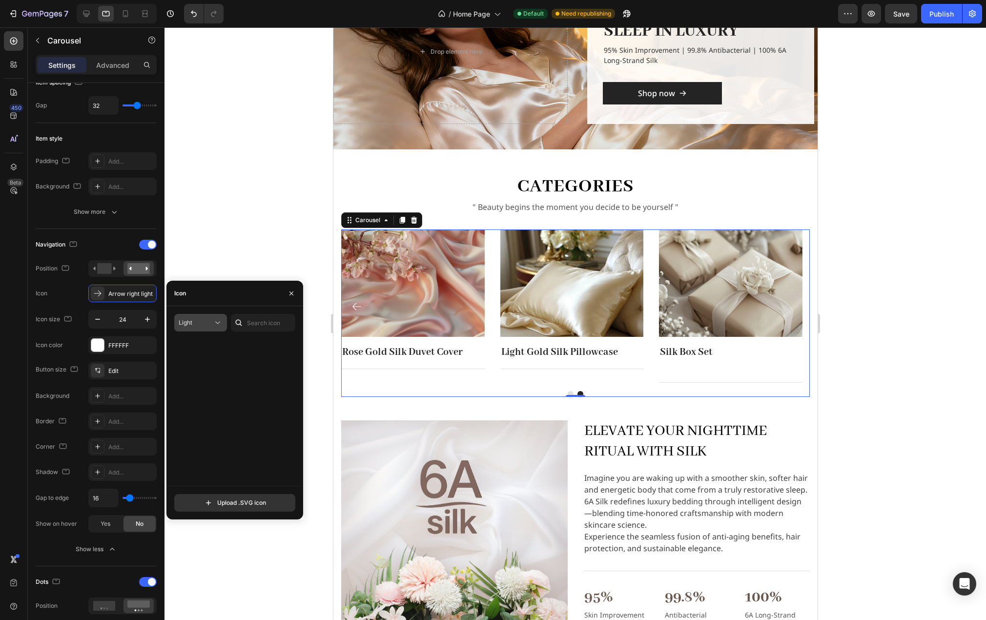
click at [204, 321] on div "Light" at bounding box center [196, 322] width 34 height 9
click at [176, 380] on span "Regular" at bounding box center [173, 383] width 21 height 9
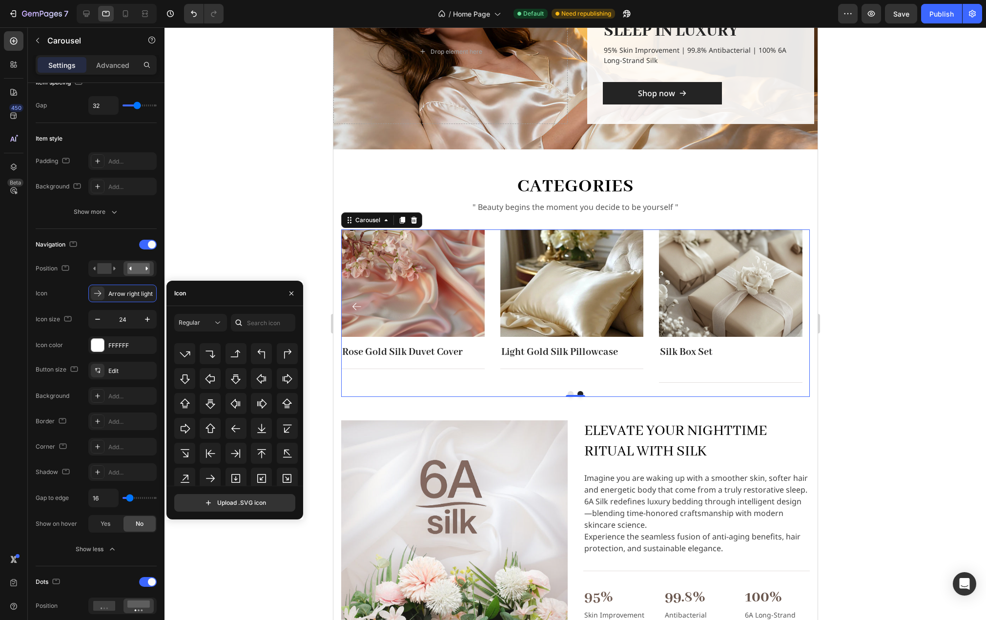
scroll to position [317, 0]
click at [233, 420] on icon at bounding box center [236, 426] width 12 height 12
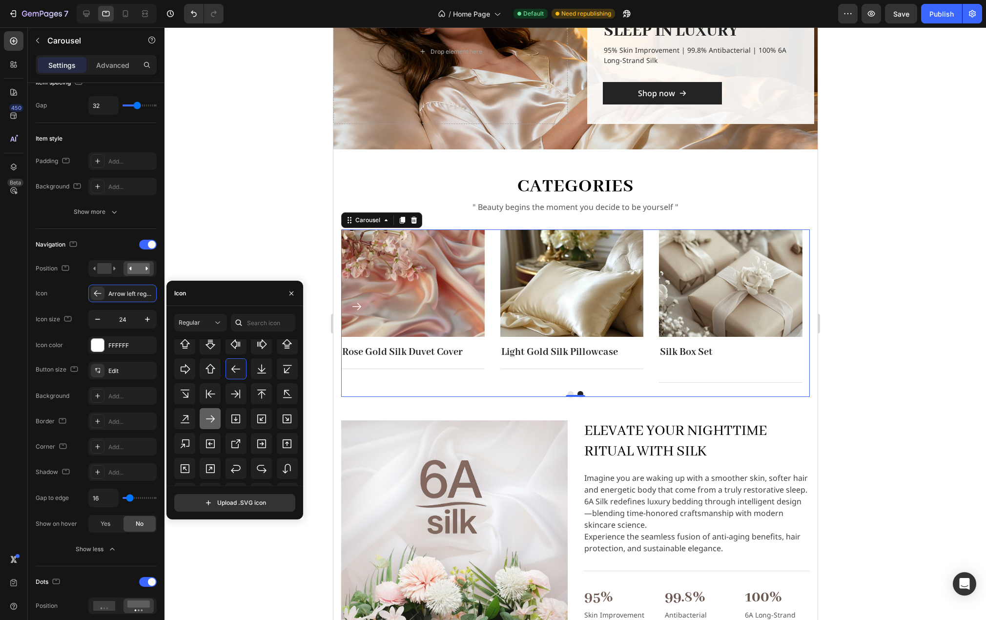
click at [211, 409] on div at bounding box center [210, 418] width 21 height 21
click at [207, 217] on div at bounding box center [576, 323] width 822 height 593
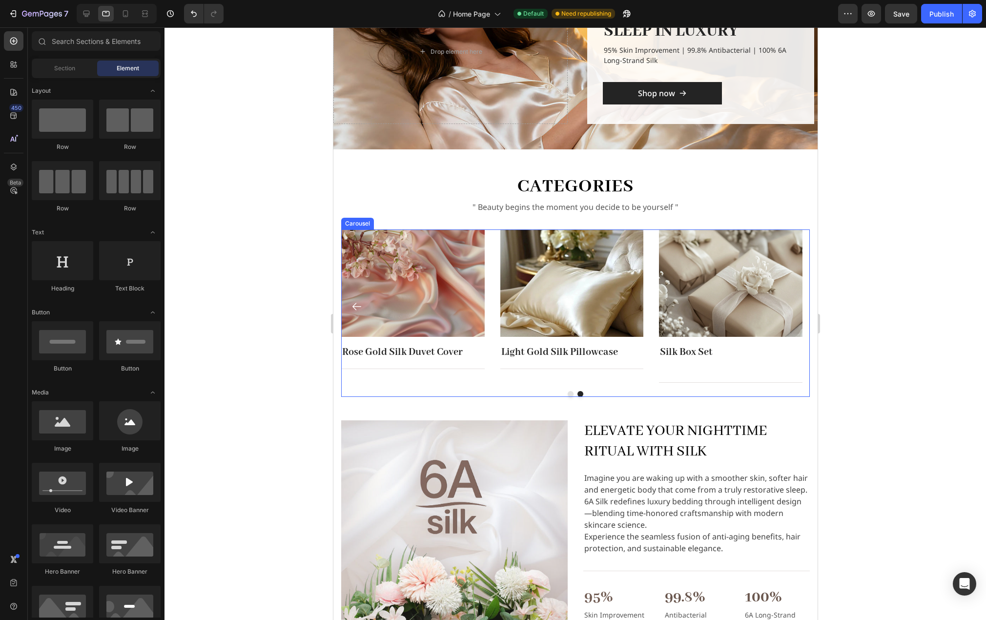
click at [357, 307] on icon "Carousel Back Arrow" at bounding box center [356, 306] width 9 height 7
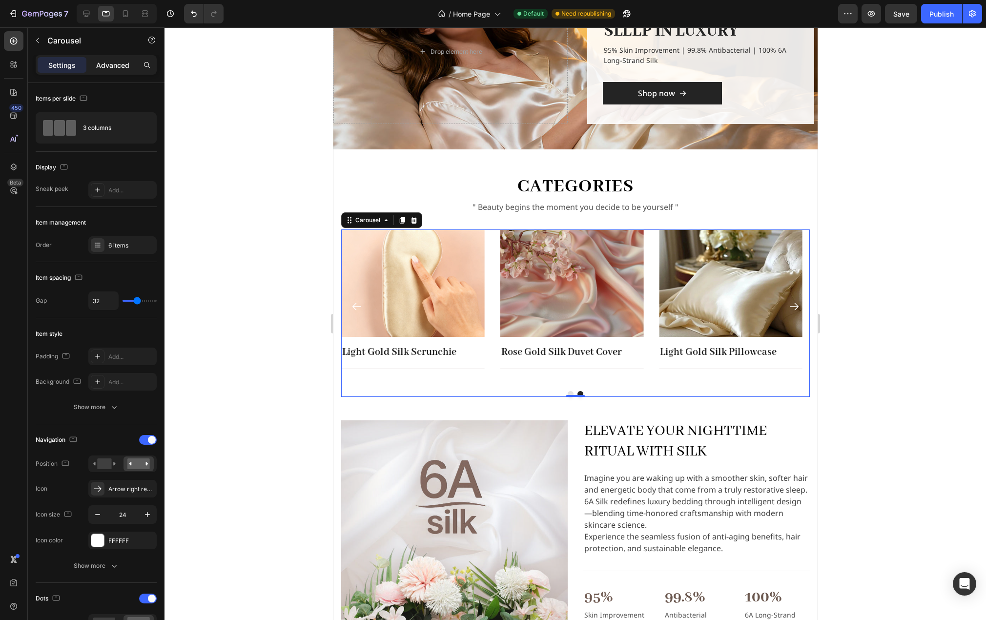
click at [122, 67] on p "Advanced" at bounding box center [112, 65] width 33 height 10
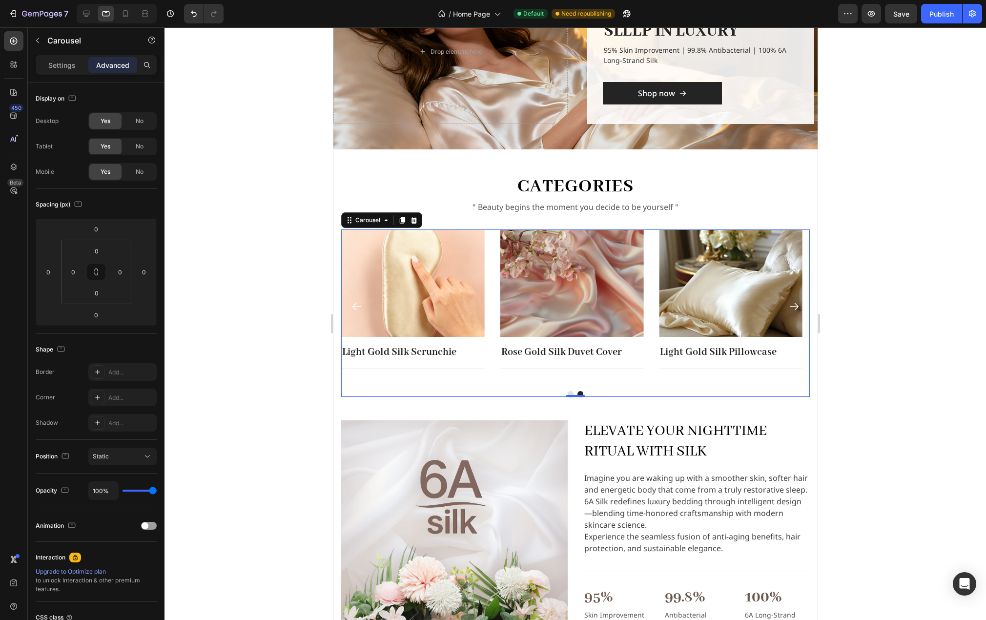
click at [358, 305] on icon "Carousel Back Arrow" at bounding box center [357, 307] width 12 height 12
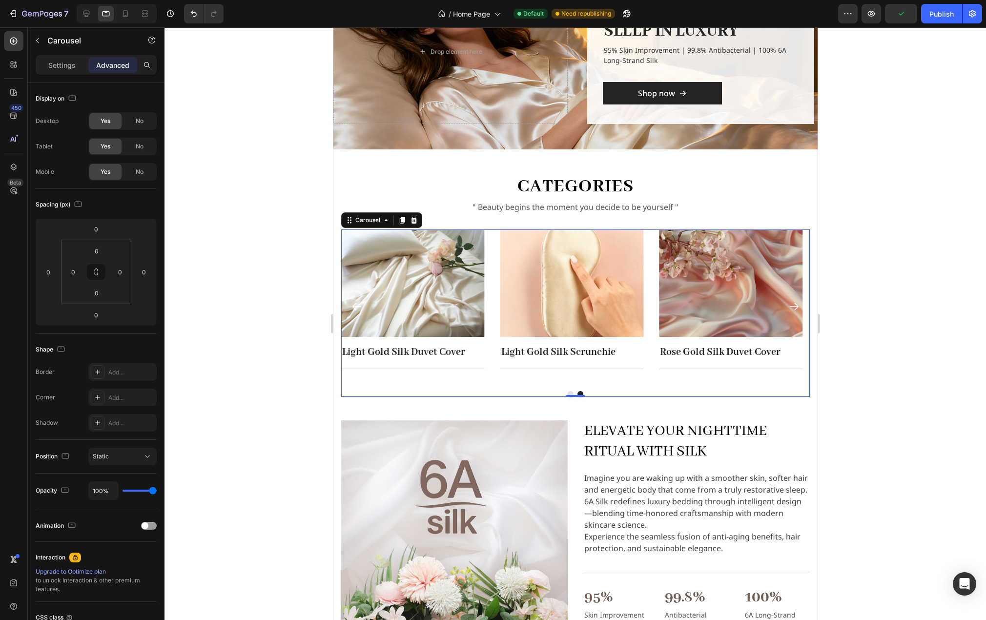
click at [486, 388] on div "Image Light Gold Silk Scrunchie Text block Title Line Row Image Light Gold Silk…" at bounding box center [575, 312] width 469 height 167
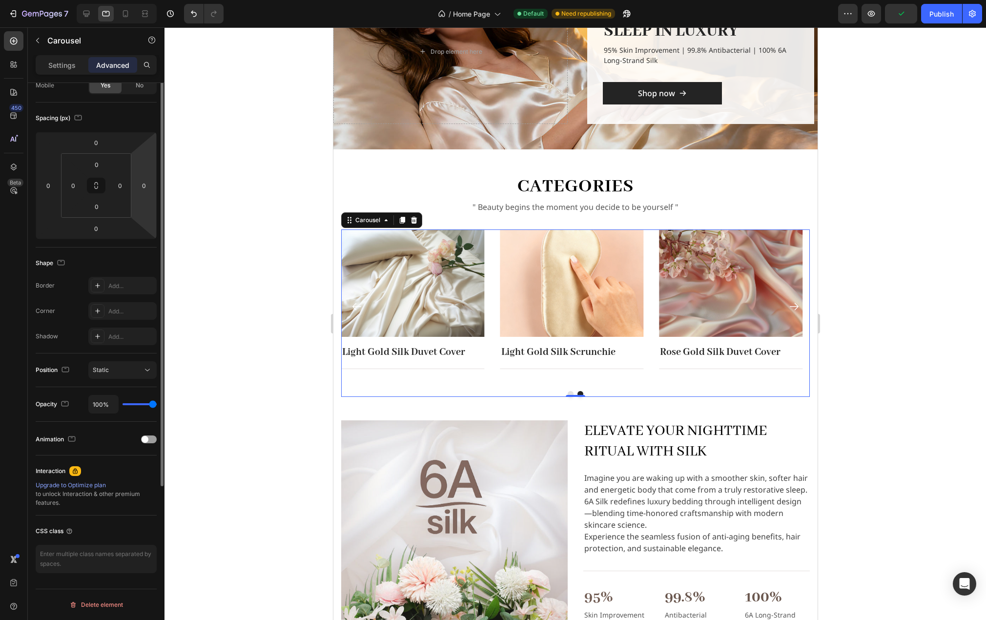
scroll to position [0, 0]
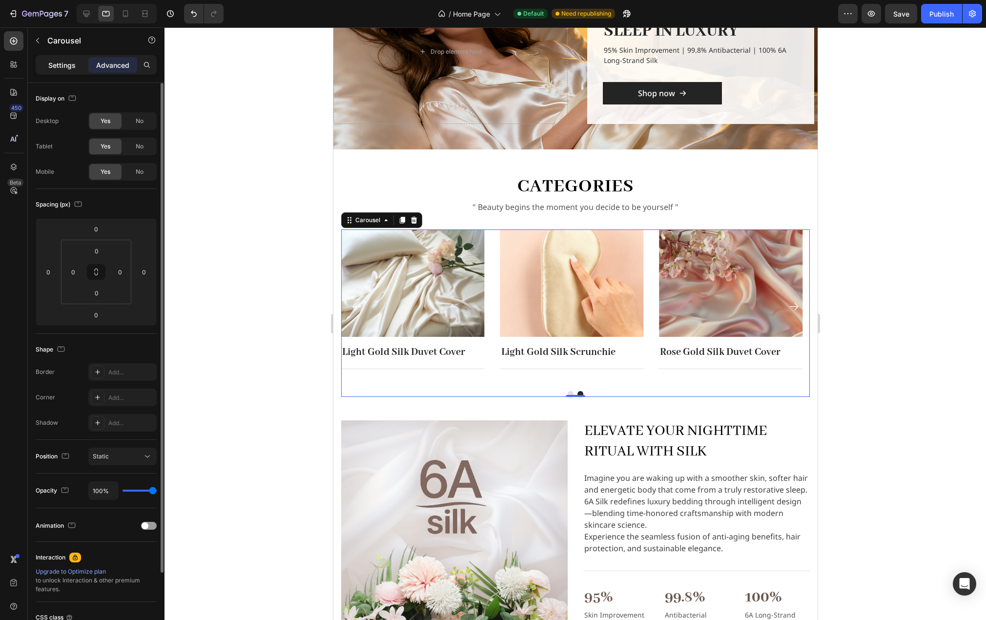
click at [54, 58] on div "Settings" at bounding box center [62, 65] width 49 height 16
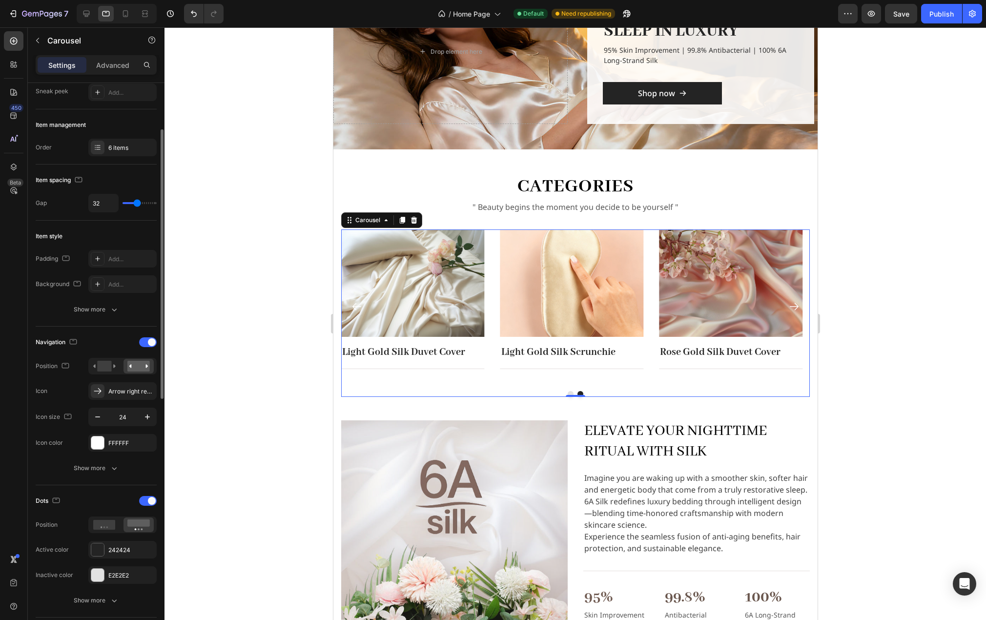
scroll to position [195, 0]
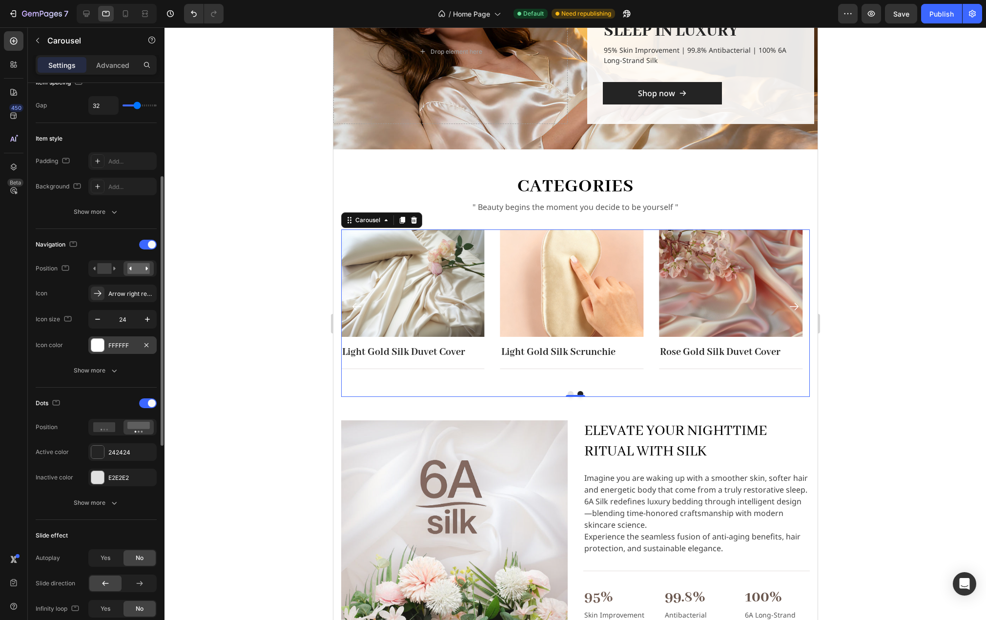
click at [112, 343] on div "FFFFFF" at bounding box center [122, 345] width 28 height 9
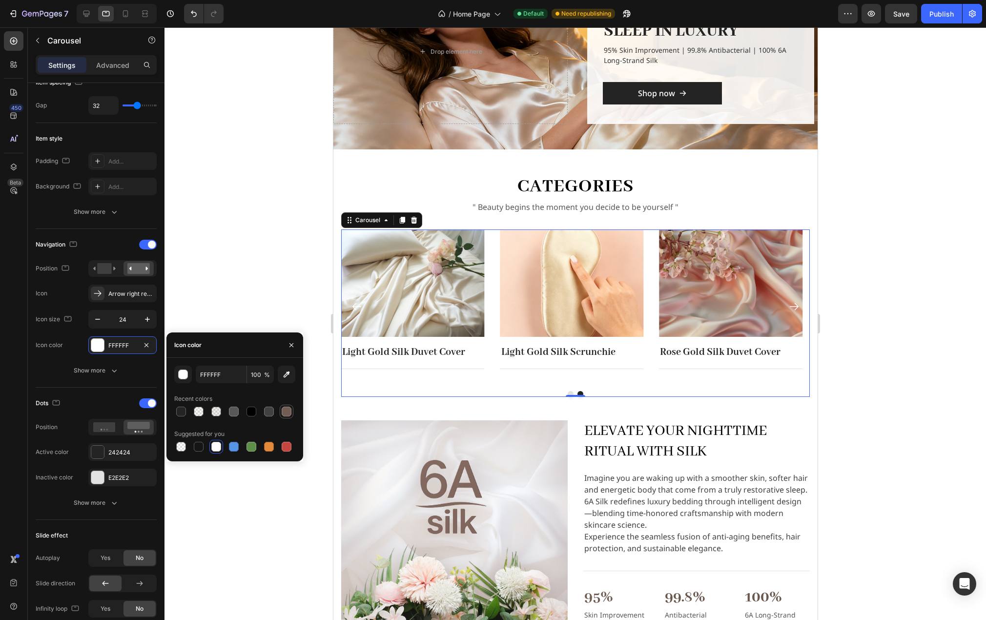
click at [286, 413] on div at bounding box center [287, 412] width 10 height 10
click at [199, 445] on div at bounding box center [199, 447] width 10 height 10
click at [227, 379] on input "151515" at bounding box center [221, 375] width 51 height 18
click at [211, 449] on div at bounding box center [216, 447] width 12 height 12
click at [251, 391] on div "FFFFFF 100 % Recent colors Suggested for you" at bounding box center [234, 410] width 121 height 88
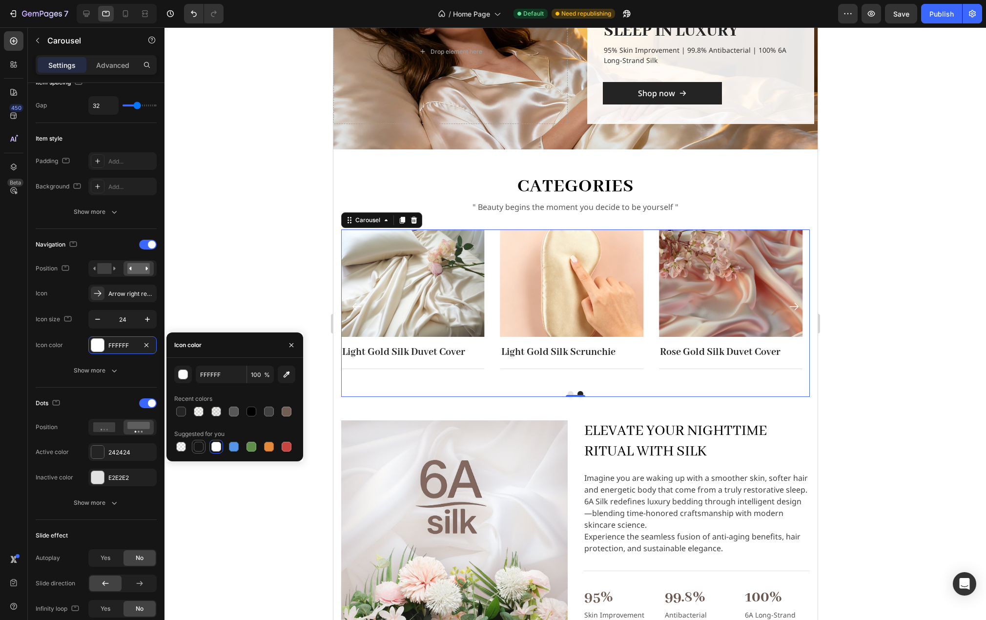
click at [202, 449] on div at bounding box center [199, 447] width 10 height 10
type input "151515"
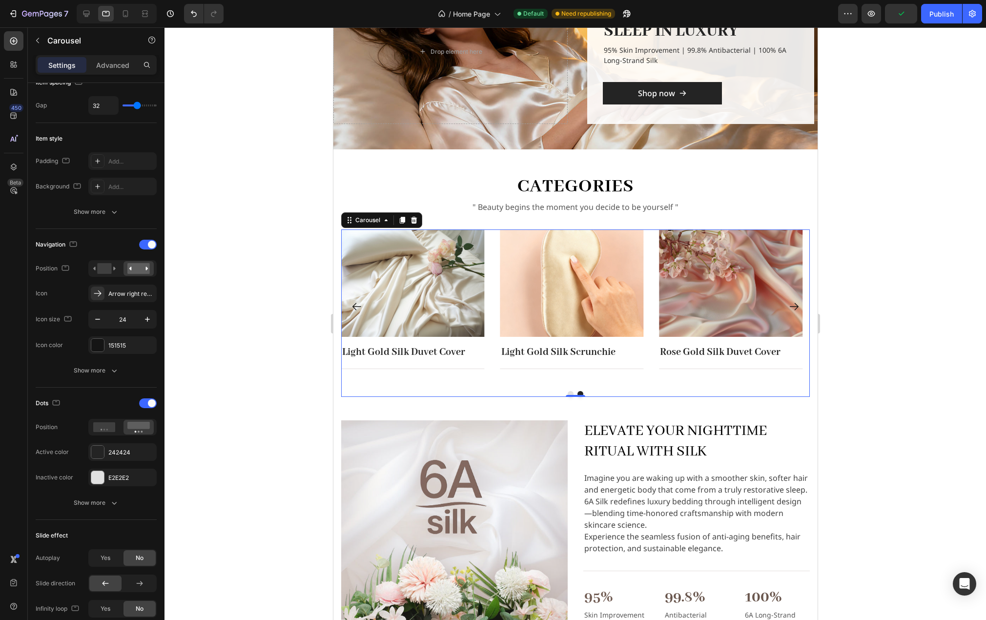
click at [266, 279] on div at bounding box center [576, 323] width 822 height 593
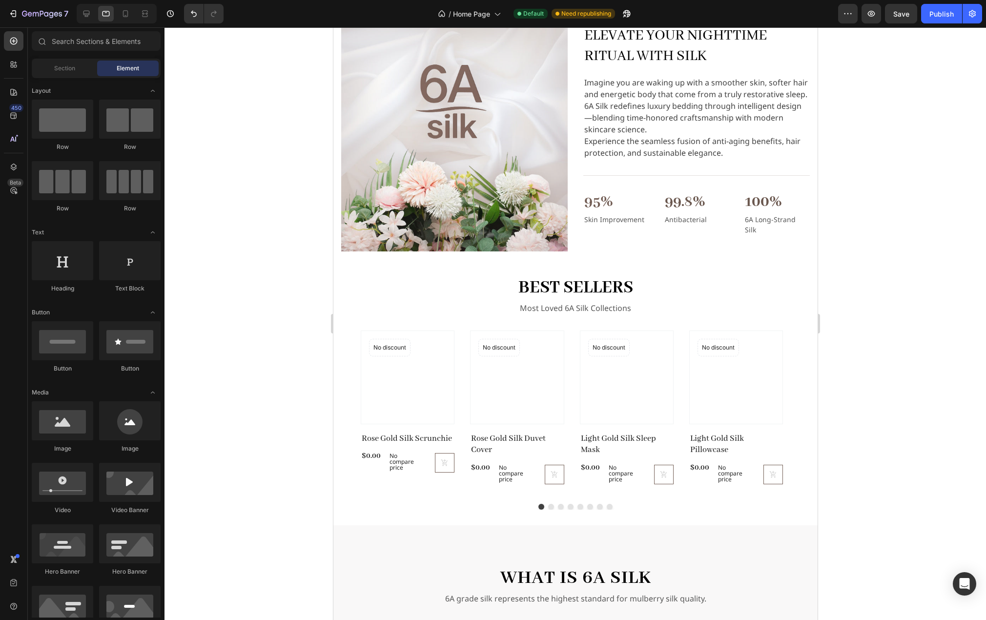
scroll to position [533, 0]
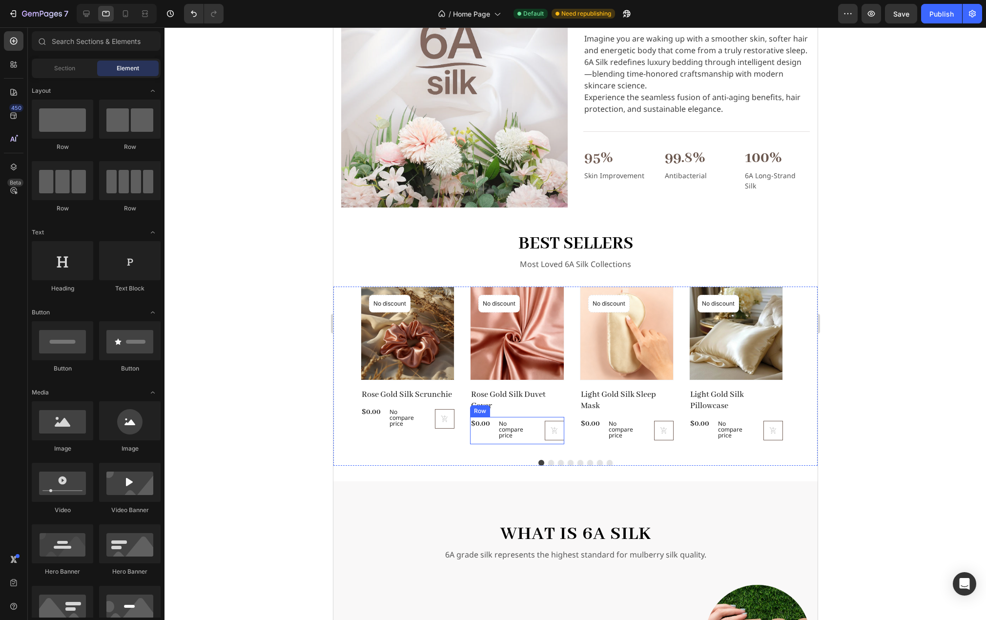
click at [534, 436] on div "(P) Cart Button" at bounding box center [547, 431] width 31 height 20
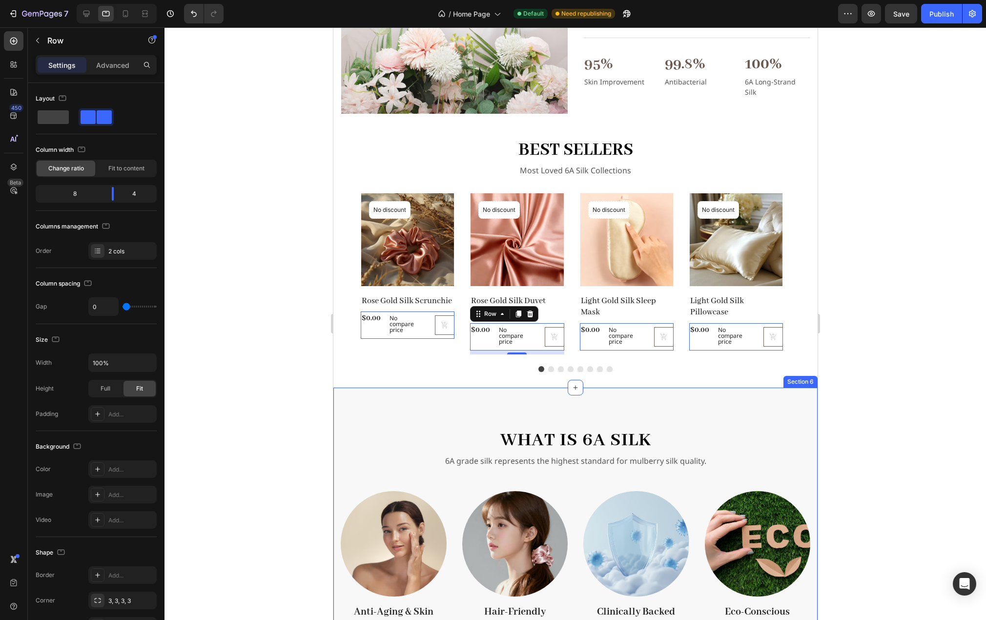
scroll to position [630, 0]
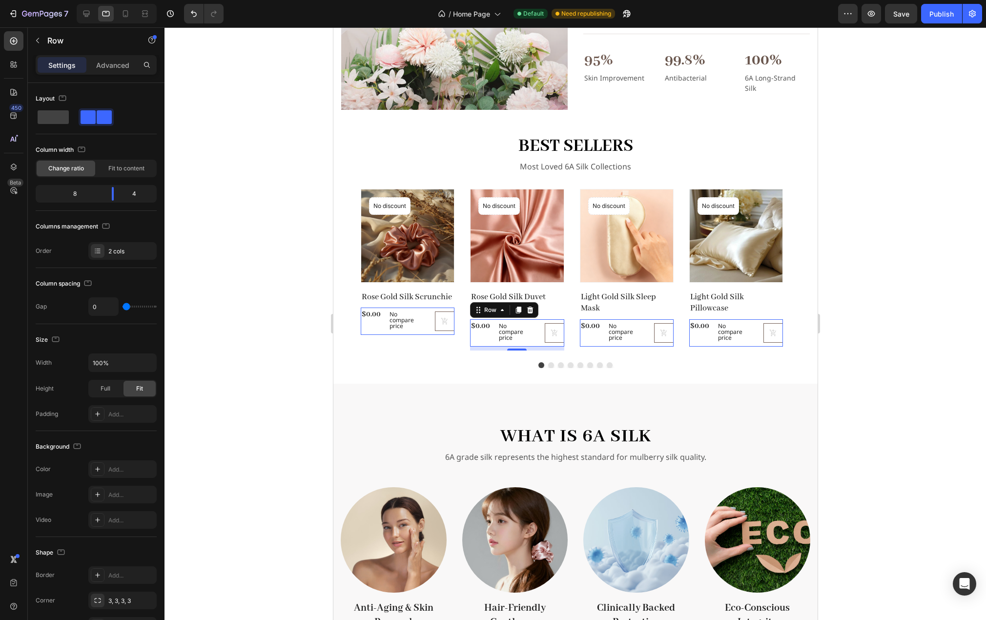
click at [870, 328] on div at bounding box center [576, 323] width 822 height 593
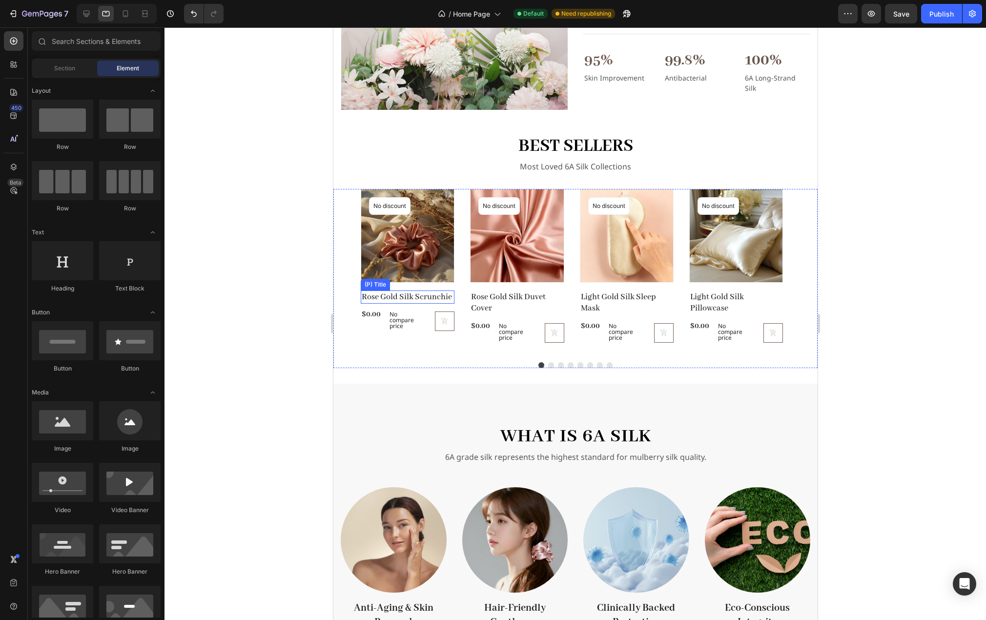
click at [448, 293] on h2 "Rose Gold Silk Scrunchie" at bounding box center [407, 296] width 94 height 13
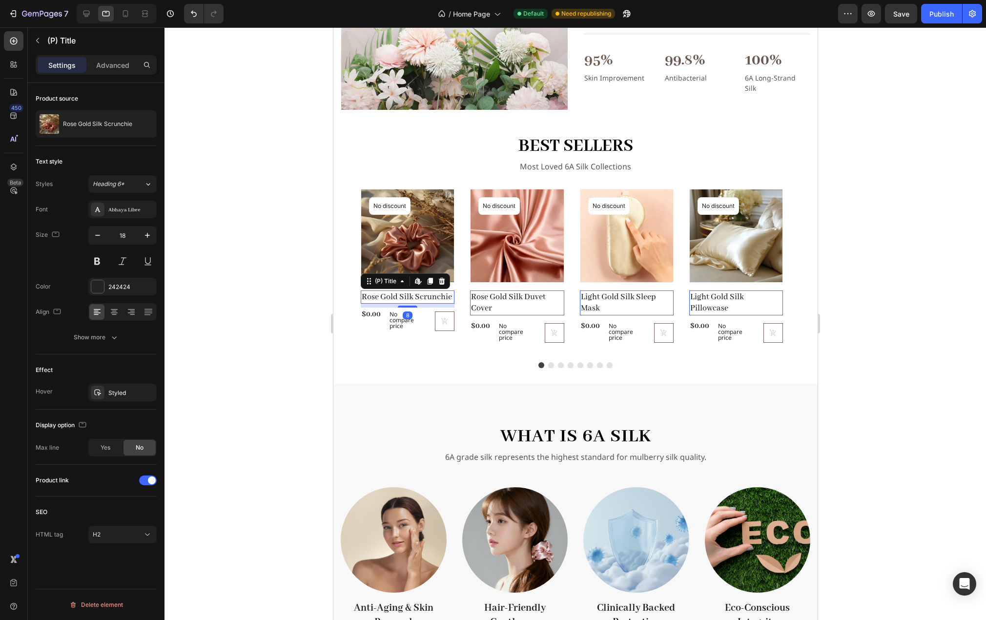
click at [289, 339] on div at bounding box center [576, 323] width 822 height 593
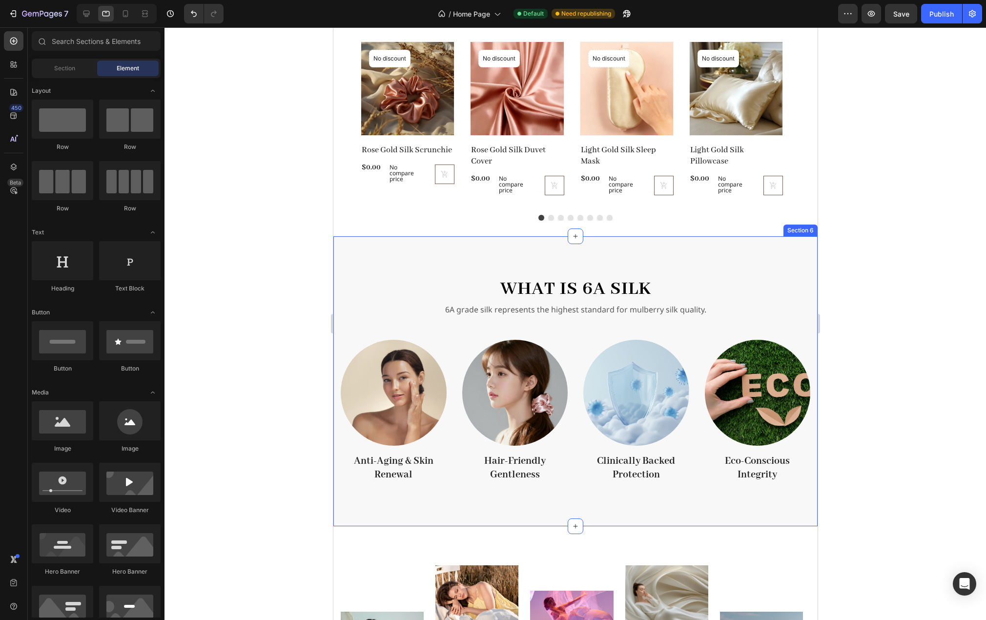
scroll to position [777, 0]
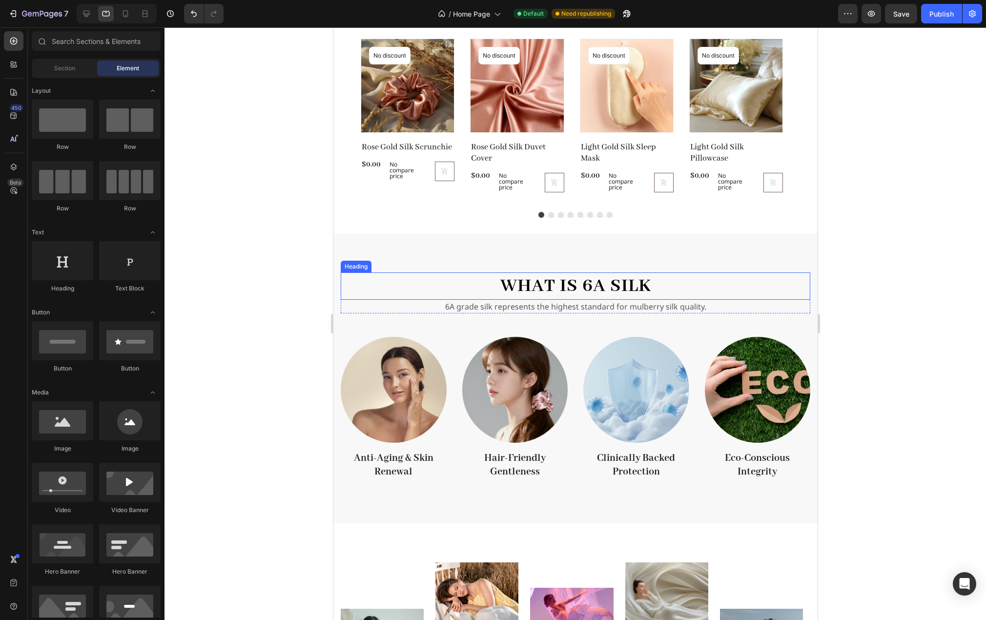
click at [583, 286] on h2 "What is 6A Silk" at bounding box center [575, 285] width 470 height 27
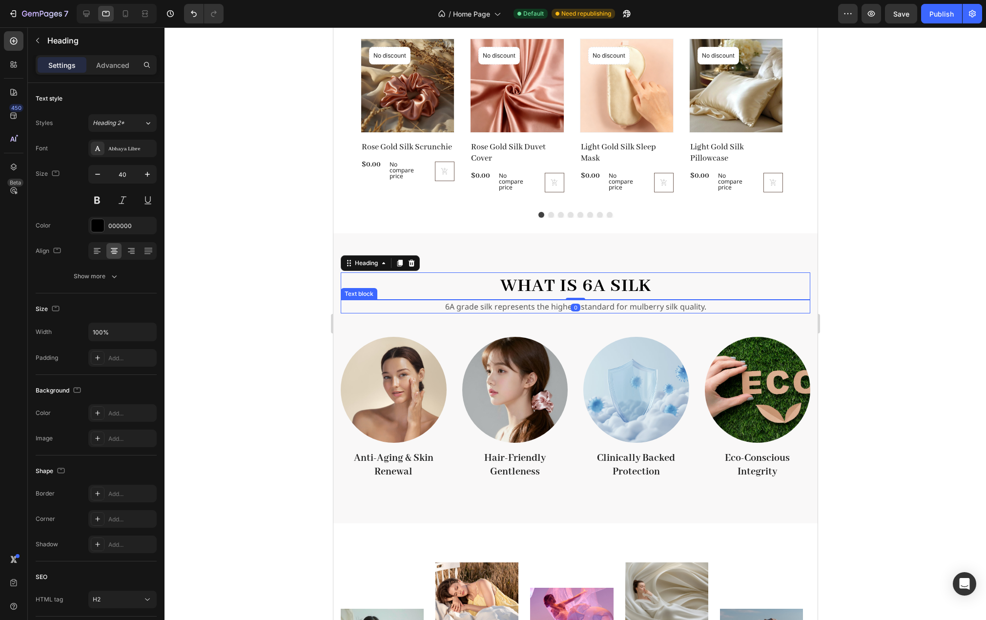
click at [585, 307] on p "6A grade silk represents the highest standard for mulberry silk quality." at bounding box center [575, 307] width 468 height 12
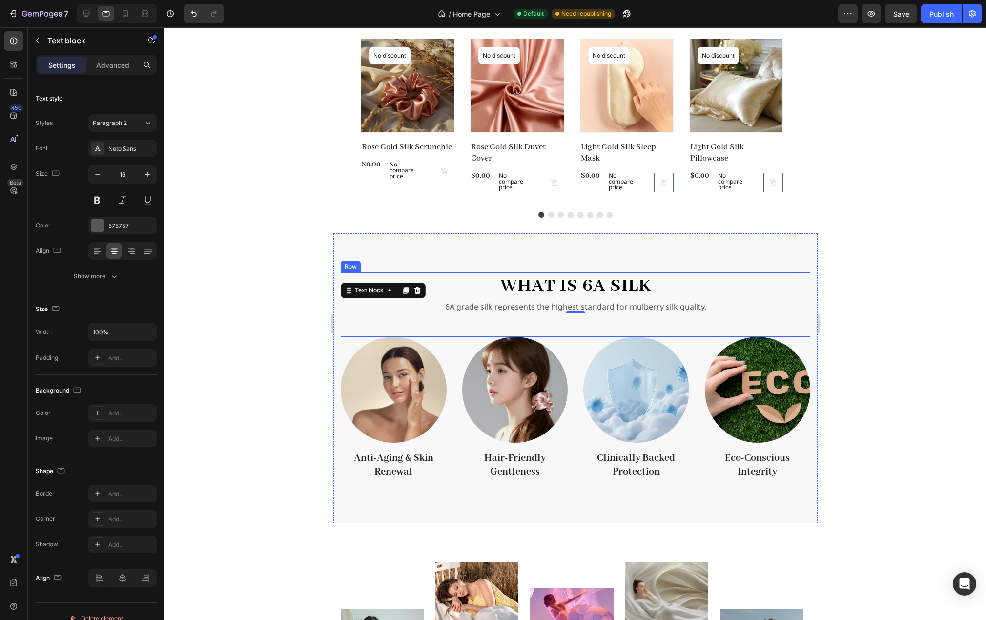
click at [382, 318] on div "What is 6A Silk Heading 6A grade silk represents the highest standard for mulbe…" at bounding box center [575, 304] width 470 height 64
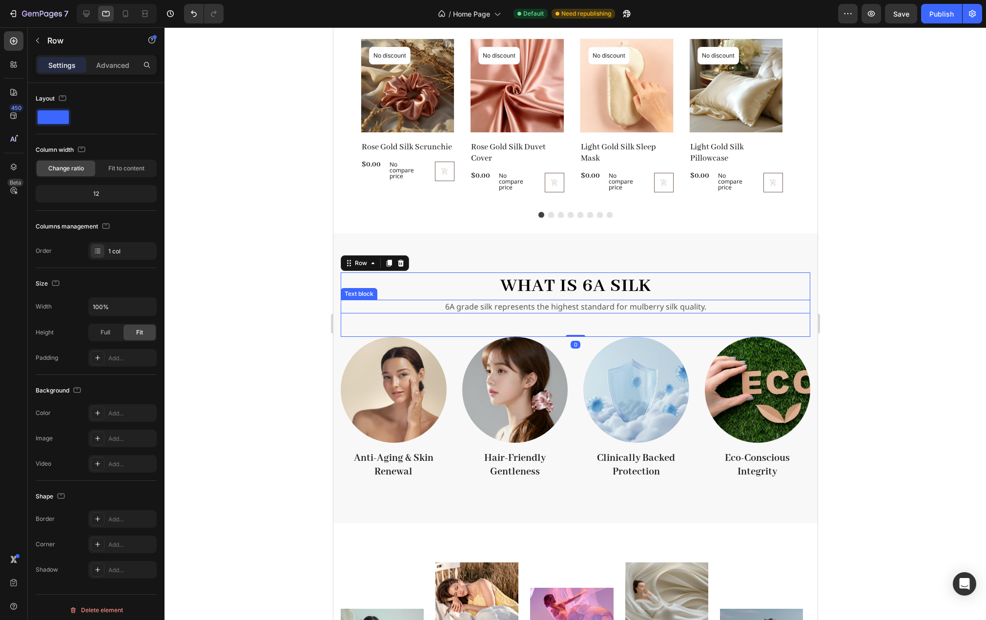
click at [414, 303] on p "6A grade silk represents the highest standard for mulberry silk quality." at bounding box center [575, 307] width 468 height 12
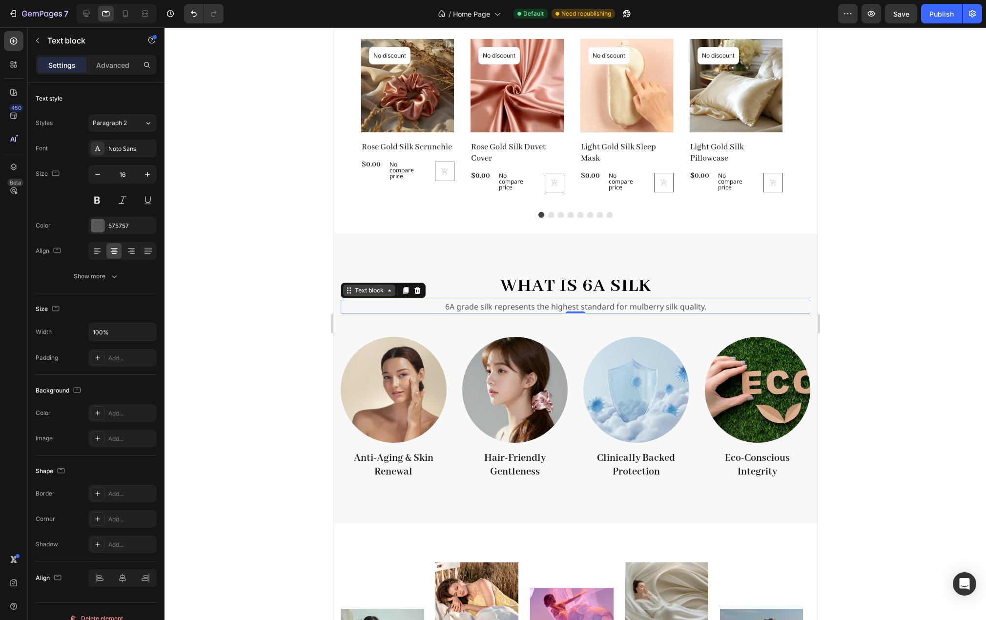
click at [373, 293] on div "Text block" at bounding box center [368, 290] width 33 height 9
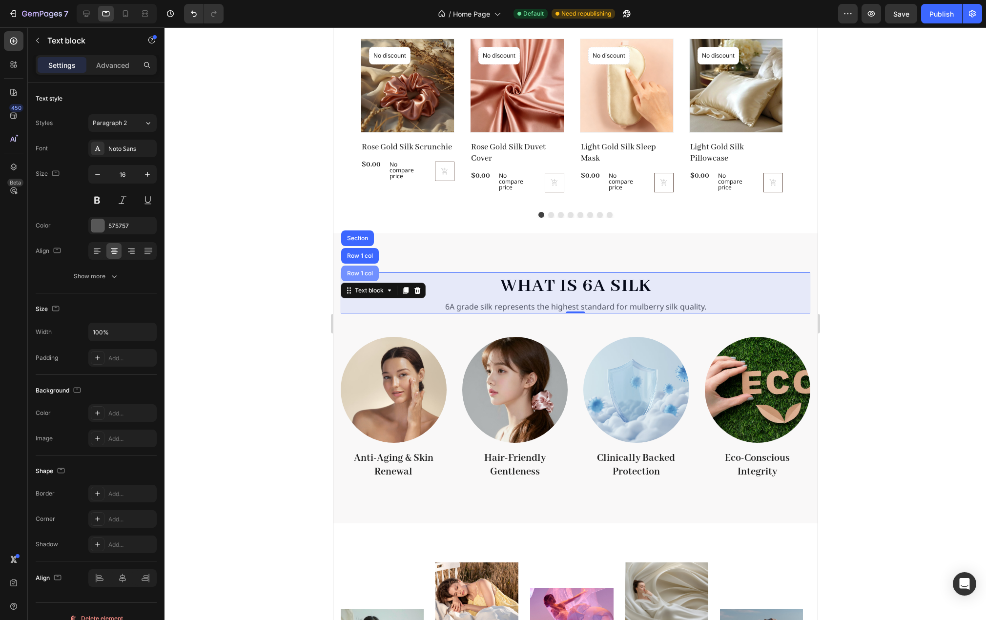
click at [367, 279] on div "Row 1 col" at bounding box center [360, 274] width 38 height 16
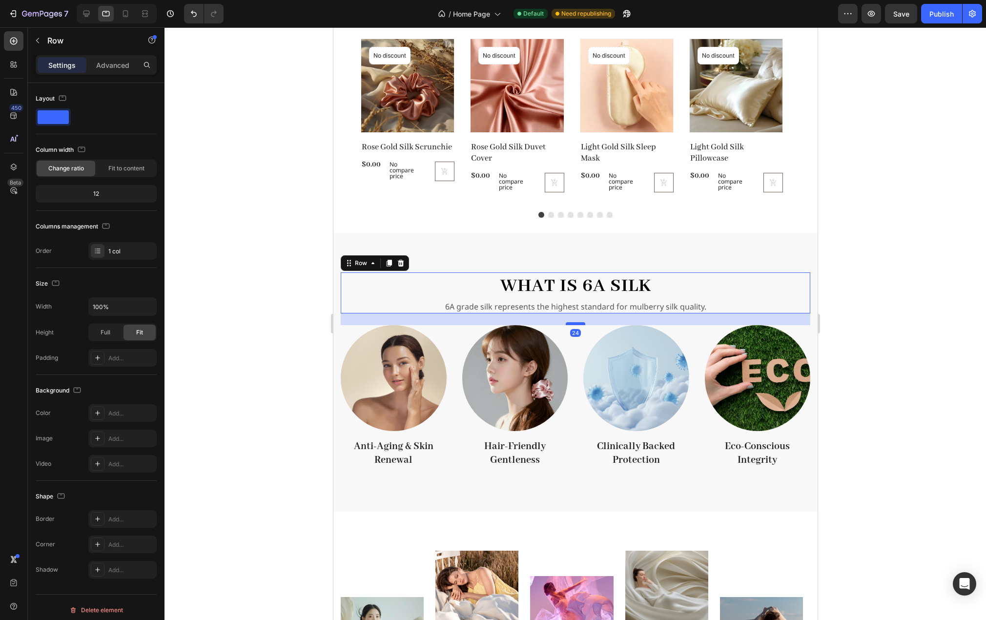
drag, startPoint x: 575, startPoint y: 335, endPoint x: 578, endPoint y: 324, distance: 12.1
click at [578, 324] on div at bounding box center [575, 323] width 20 height 3
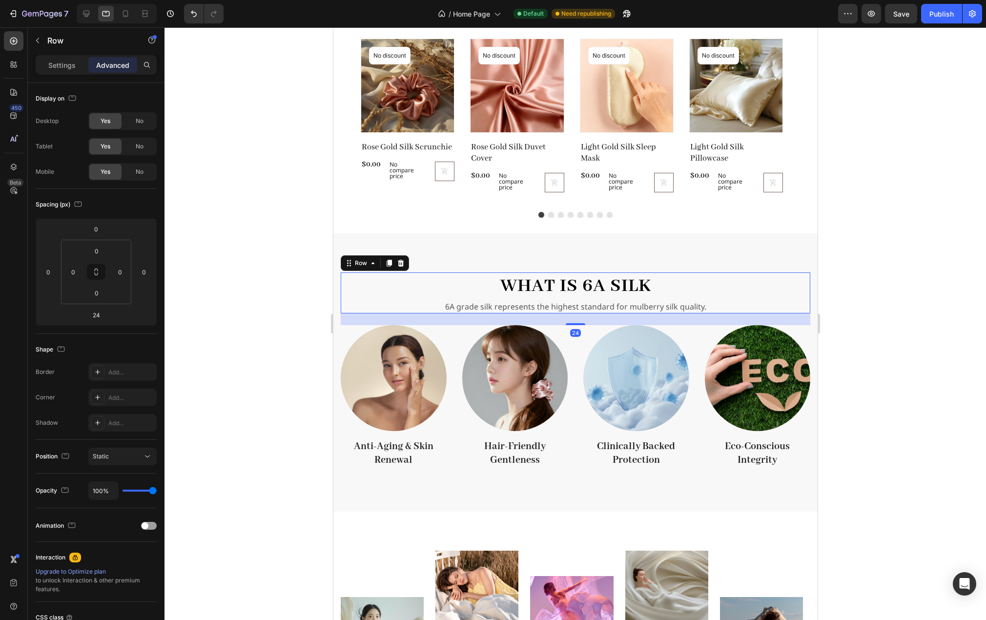
click at [847, 319] on div at bounding box center [576, 323] width 822 height 593
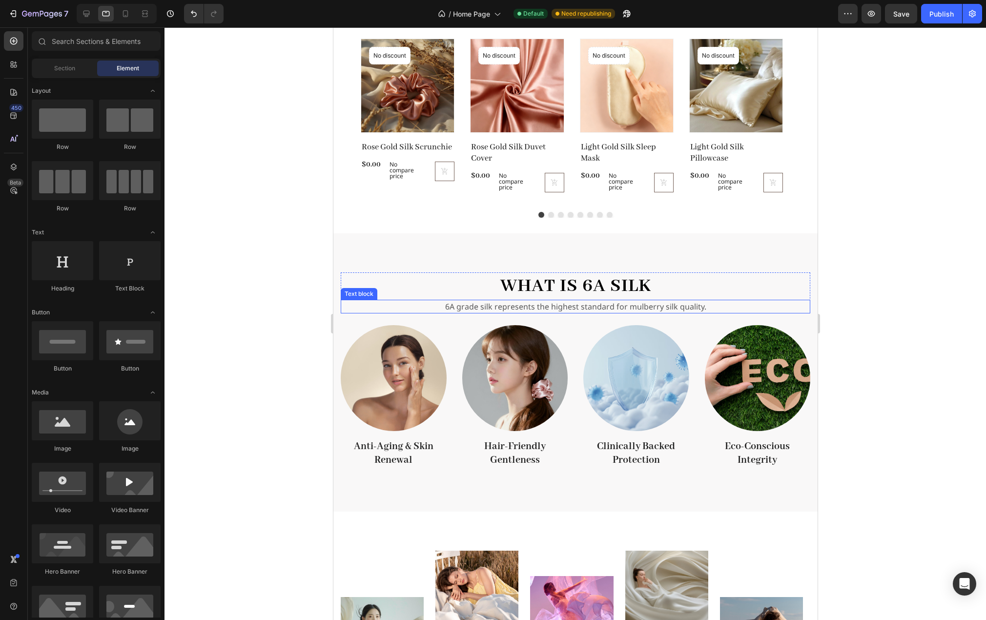
scroll to position [630, 0]
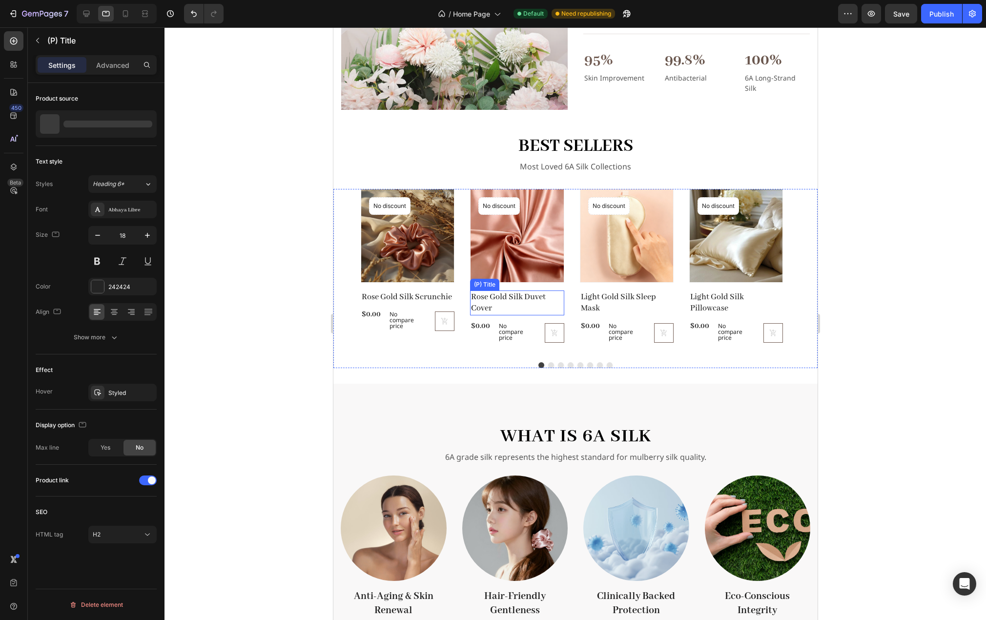
click at [524, 305] on h2 "Rose Gold Silk Duvet Cover" at bounding box center [517, 302] width 94 height 25
click at [437, 294] on h2 "Rose Gold Silk Scrunchie" at bounding box center [407, 296] width 94 height 13
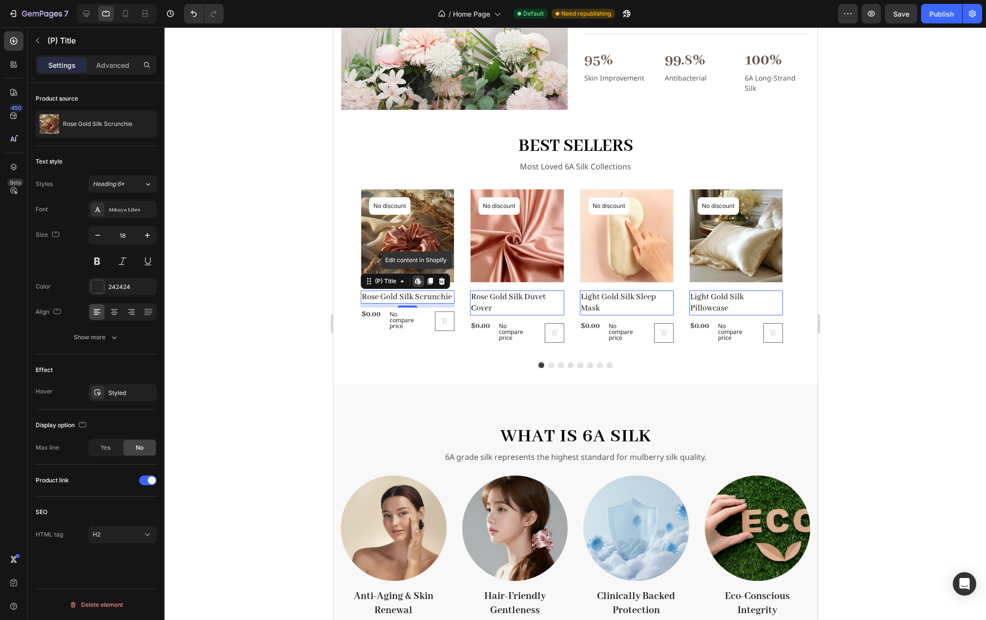
click at [450, 293] on h2 "Rose Gold Silk Scrunchie" at bounding box center [407, 296] width 94 height 13
click at [446, 292] on h2 "Rose Gold Silk Scrunchie" at bounding box center [407, 296] width 94 height 13
click at [344, 332] on div "Product Images No discount Not be displayed when published Product Badge Row Ro…" at bounding box center [575, 270] width 484 height 162
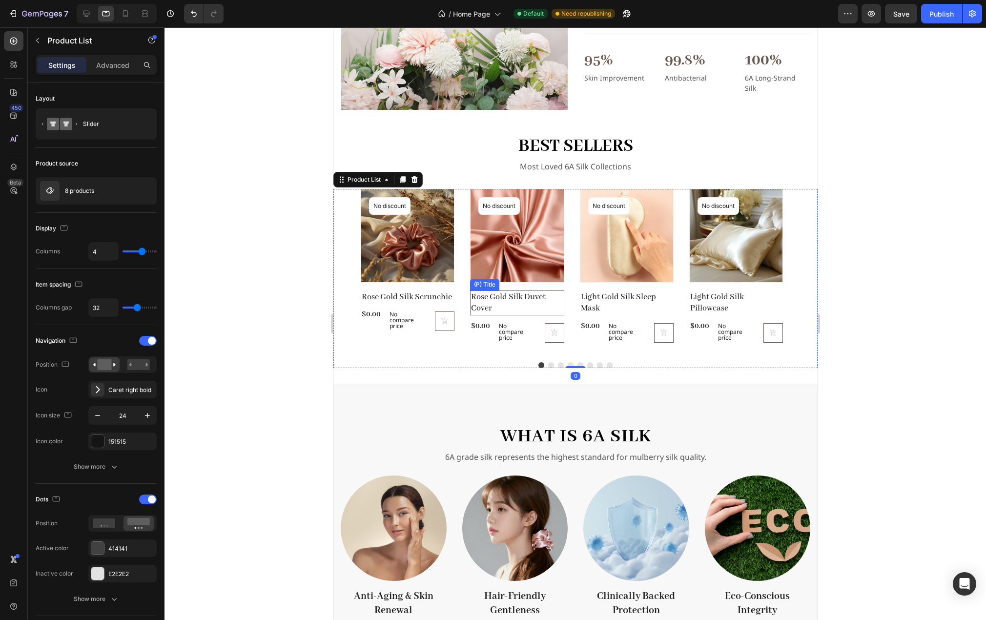
click at [538, 298] on h2 "Rose Gold Silk Duvet Cover" at bounding box center [517, 302] width 94 height 25
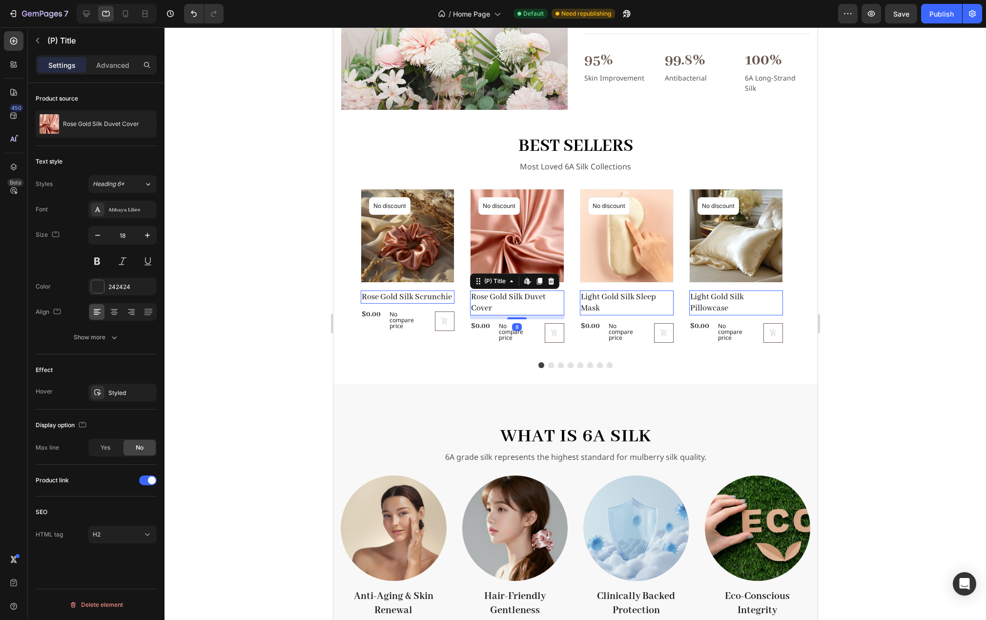
click at [504, 303] on h2 "Rose Gold Silk Duvet Cover" at bounding box center [517, 302] width 94 height 25
click at [114, 345] on button "Show more" at bounding box center [96, 338] width 121 height 18
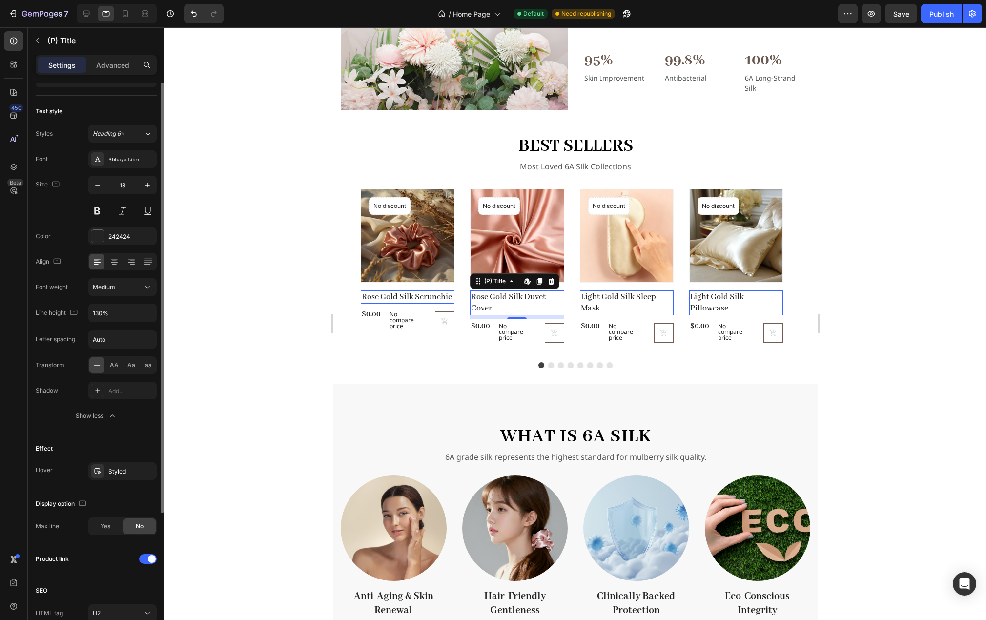
scroll to position [0, 0]
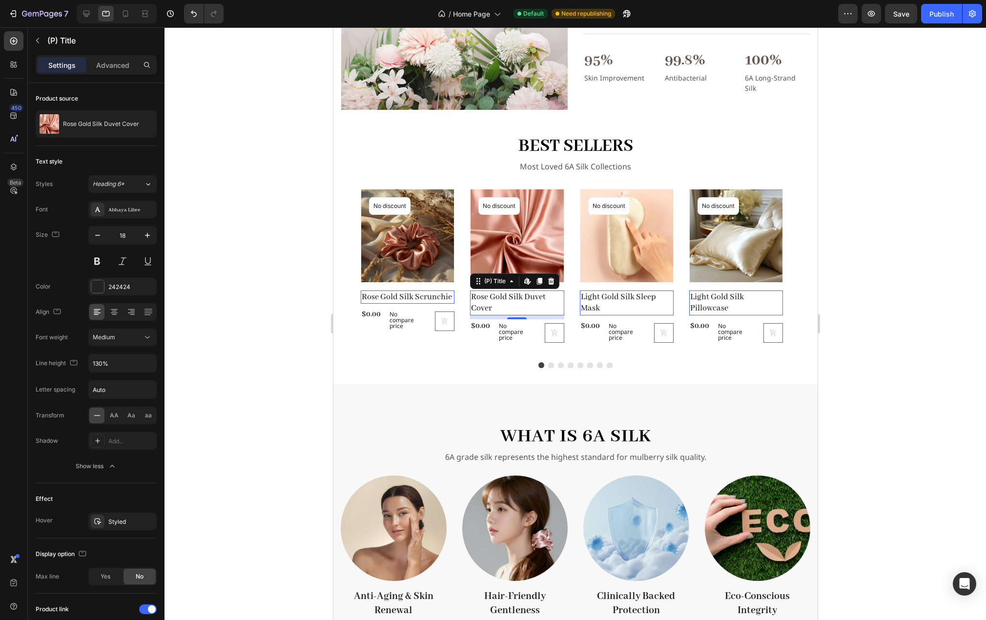
click at [105, 56] on div "Settings Advanced" at bounding box center [96, 65] width 121 height 20
click at [106, 62] on p "Advanced" at bounding box center [112, 65] width 33 height 10
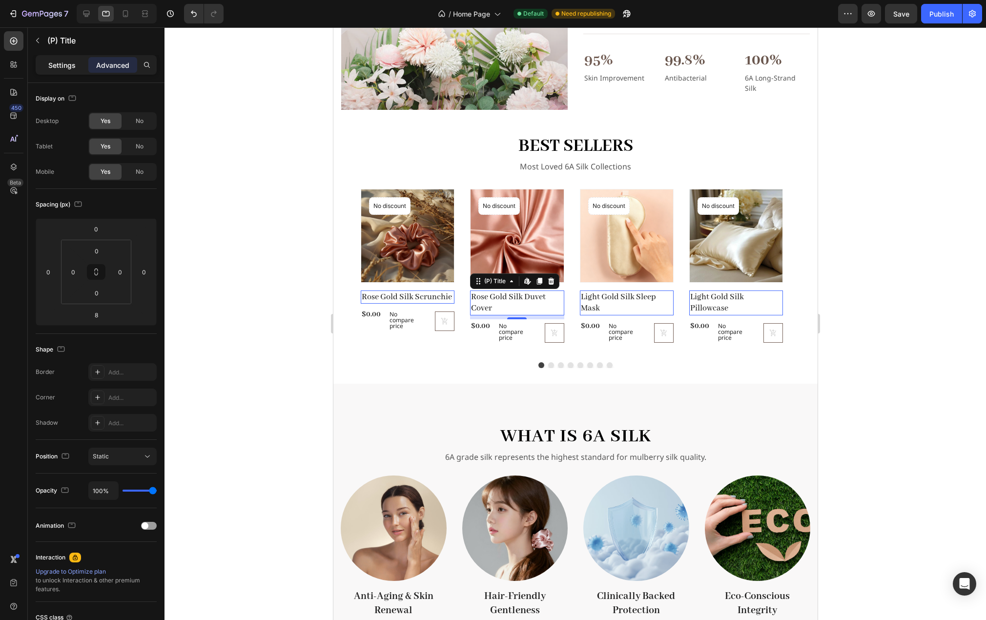
click at [56, 63] on p "Settings" at bounding box center [61, 65] width 27 height 10
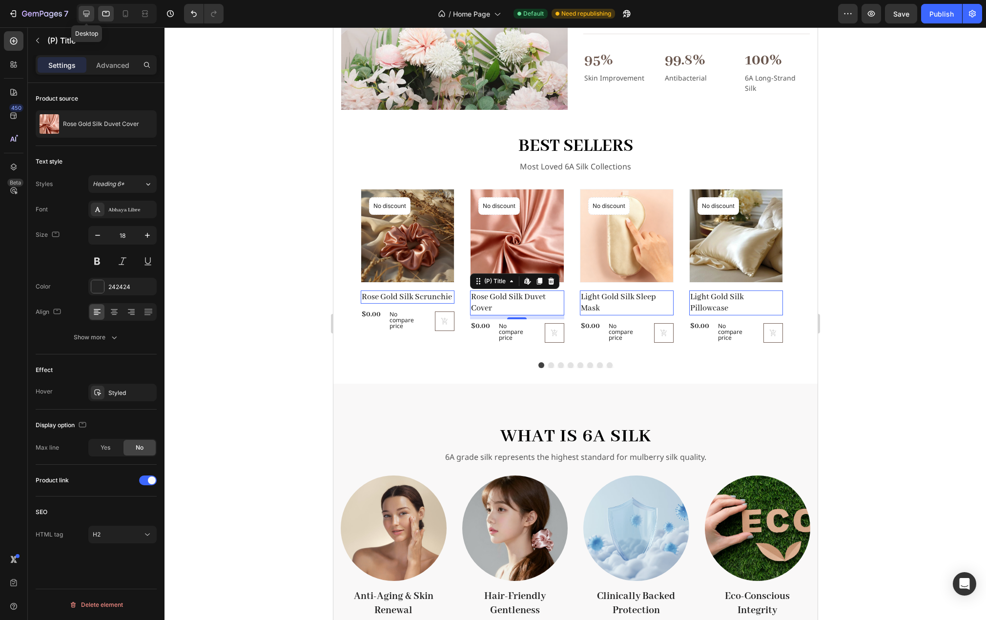
click at [88, 11] on icon at bounding box center [86, 14] width 6 height 6
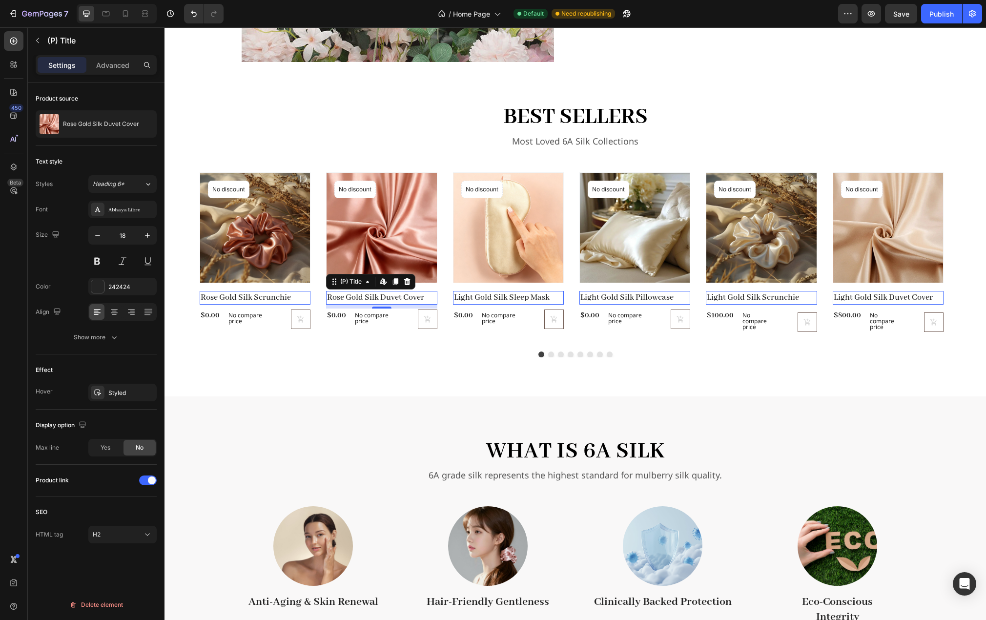
scroll to position [749, 0]
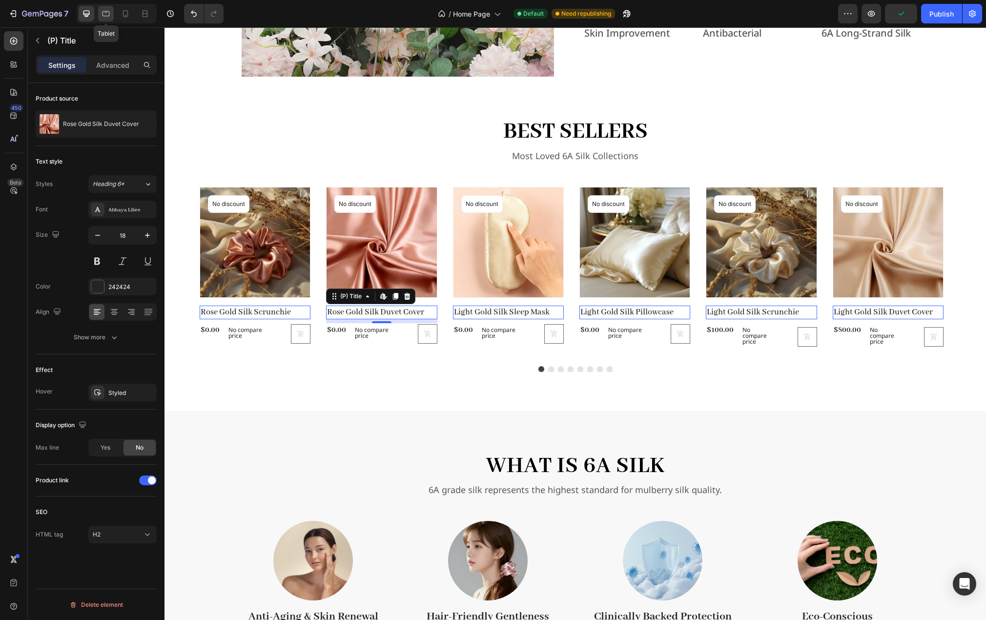
click at [108, 13] on icon at bounding box center [106, 14] width 10 height 10
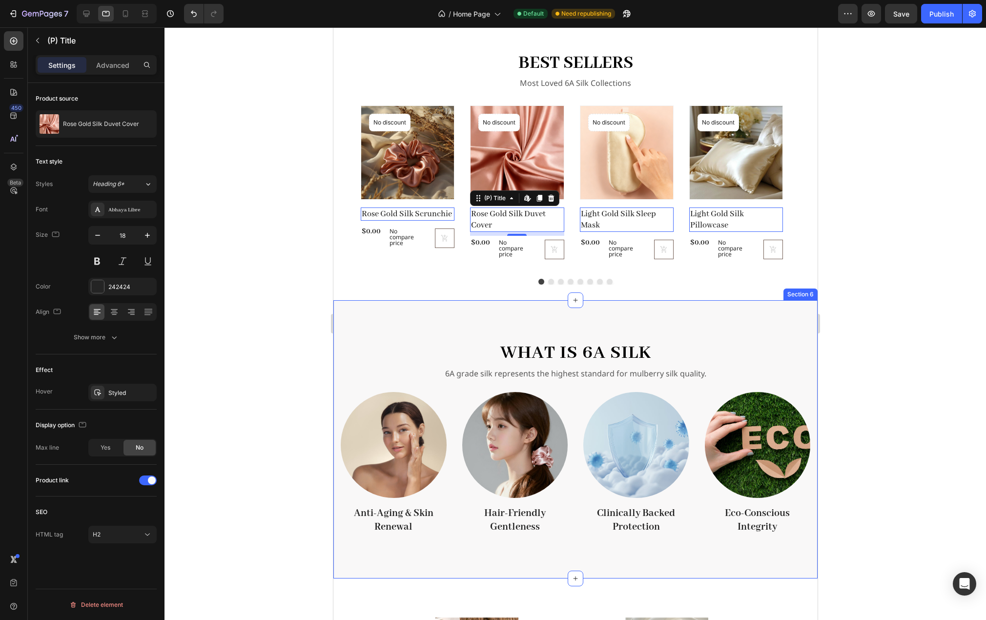
scroll to position [709, 0]
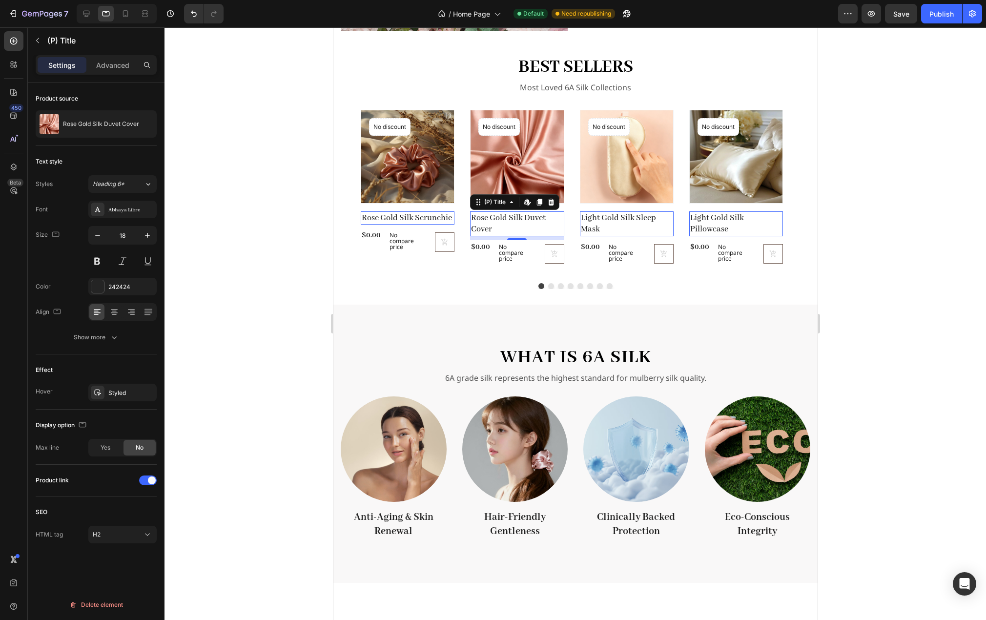
click at [841, 240] on div at bounding box center [576, 323] width 822 height 593
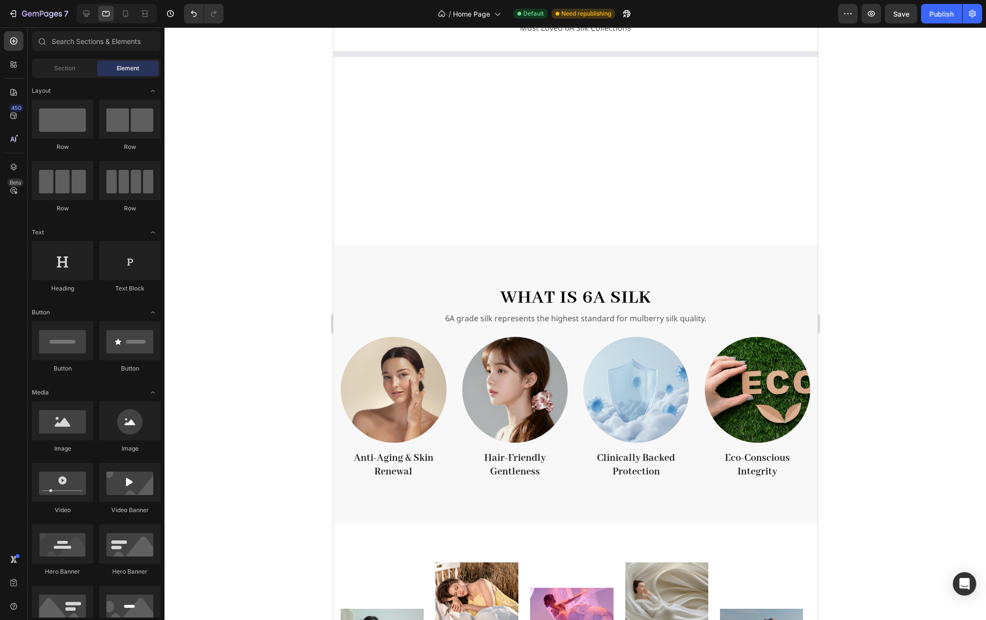
scroll to position [649, 0]
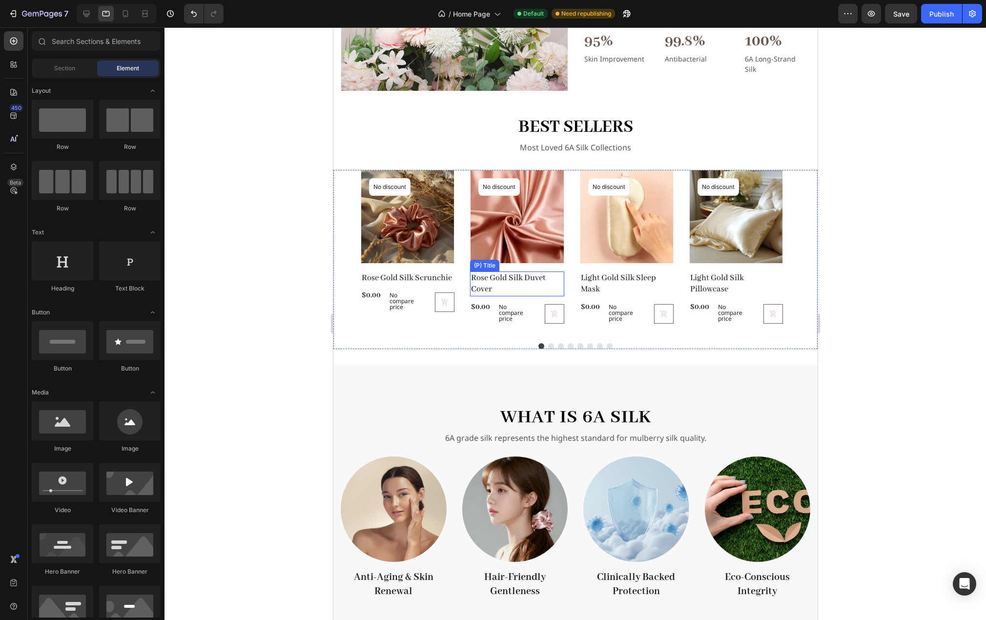
click at [506, 271] on h2 "Rose Gold Silk Duvet Cover" at bounding box center [517, 283] width 94 height 25
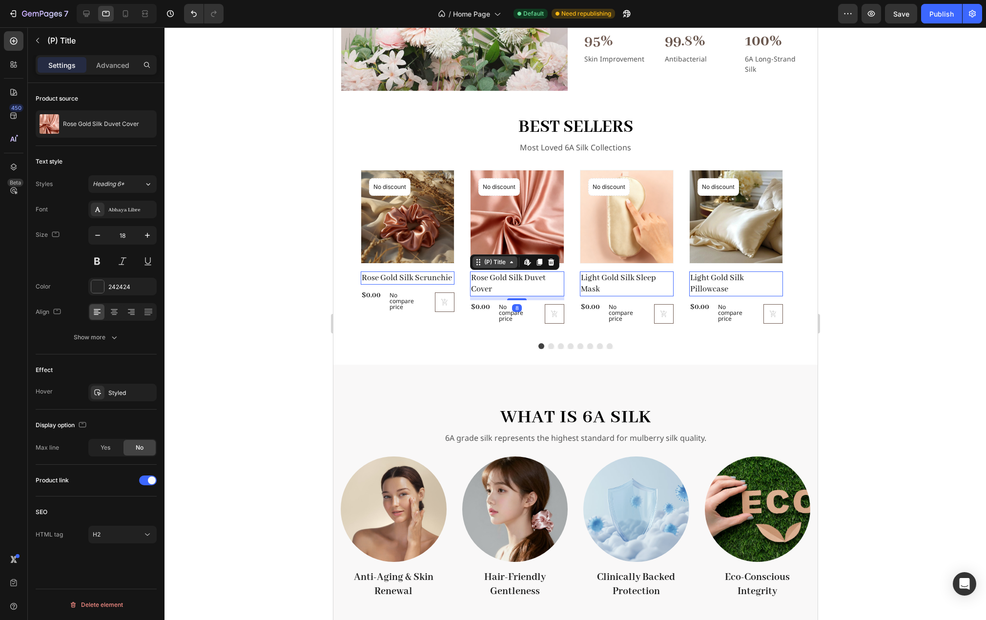
click at [506, 260] on div "(P) Title" at bounding box center [494, 262] width 25 height 9
click at [512, 261] on icon at bounding box center [511, 262] width 8 height 8
click at [481, 262] on icon at bounding box center [478, 262] width 8 height 8
click at [480, 262] on icon at bounding box center [478, 262] width 8 height 8
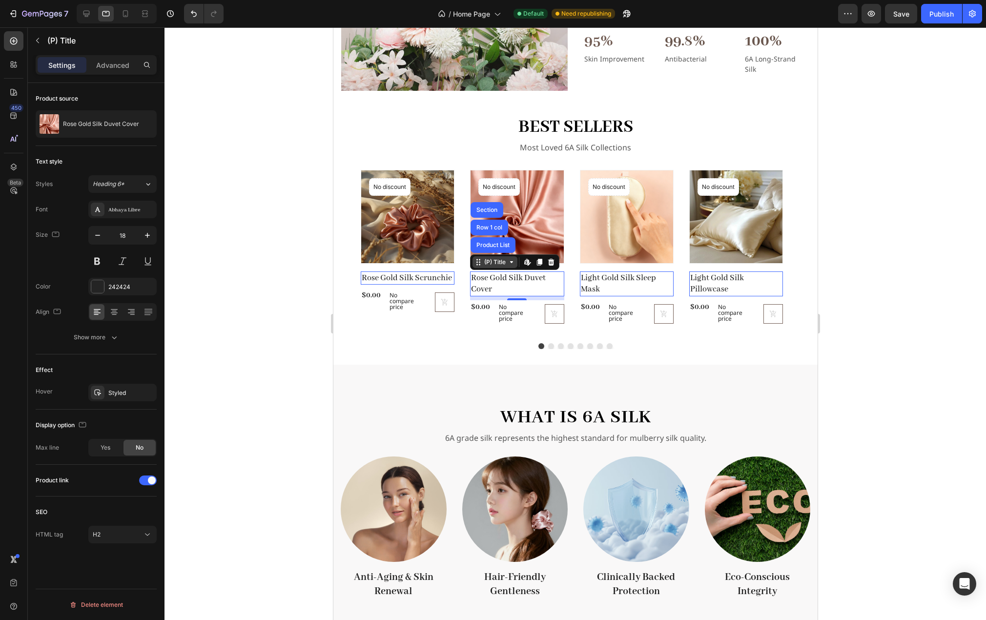
click at [482, 261] on div "(P) Title" at bounding box center [494, 262] width 25 height 9
click at [118, 103] on div "Product source" at bounding box center [96, 99] width 121 height 16
click at [101, 121] on p "Rose Gold Silk Duvet Cover" at bounding box center [101, 124] width 76 height 7
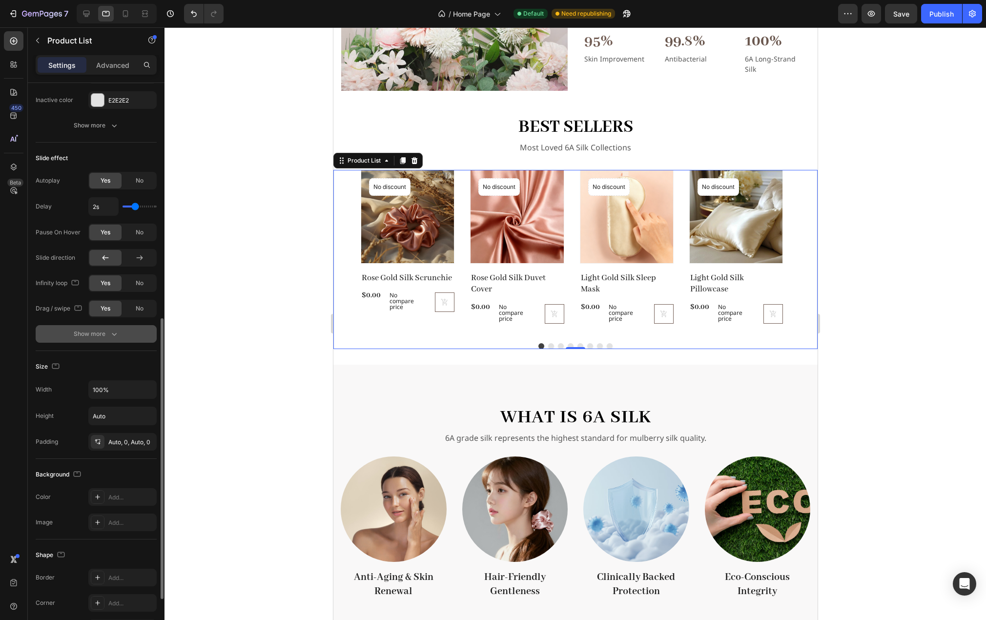
scroll to position [571, 0]
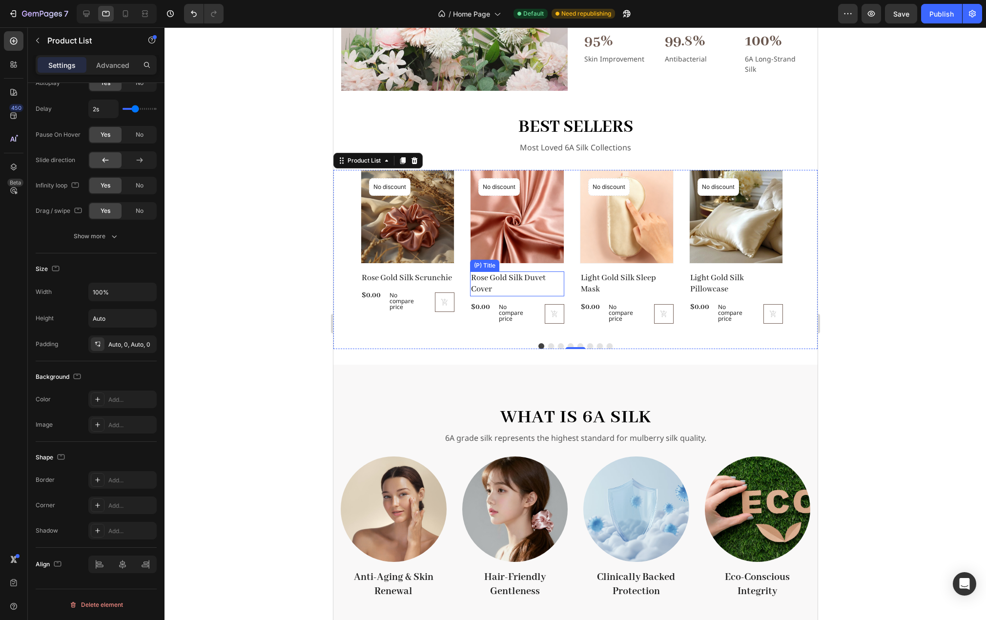
click at [496, 279] on h2 "Rose Gold Silk Duvet Cover" at bounding box center [517, 283] width 94 height 25
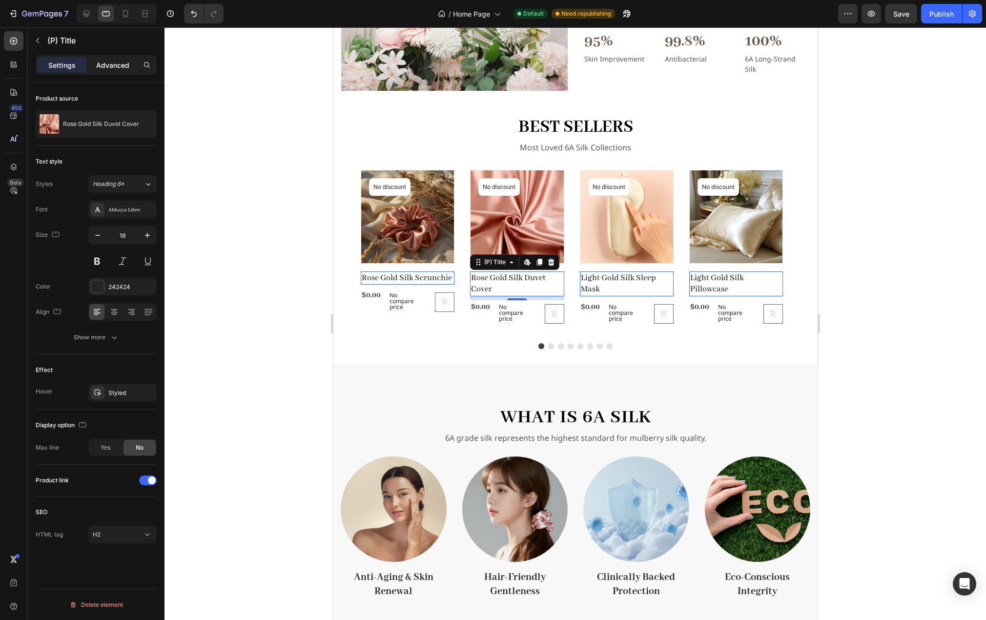
click at [107, 63] on p "Advanced" at bounding box center [112, 65] width 33 height 10
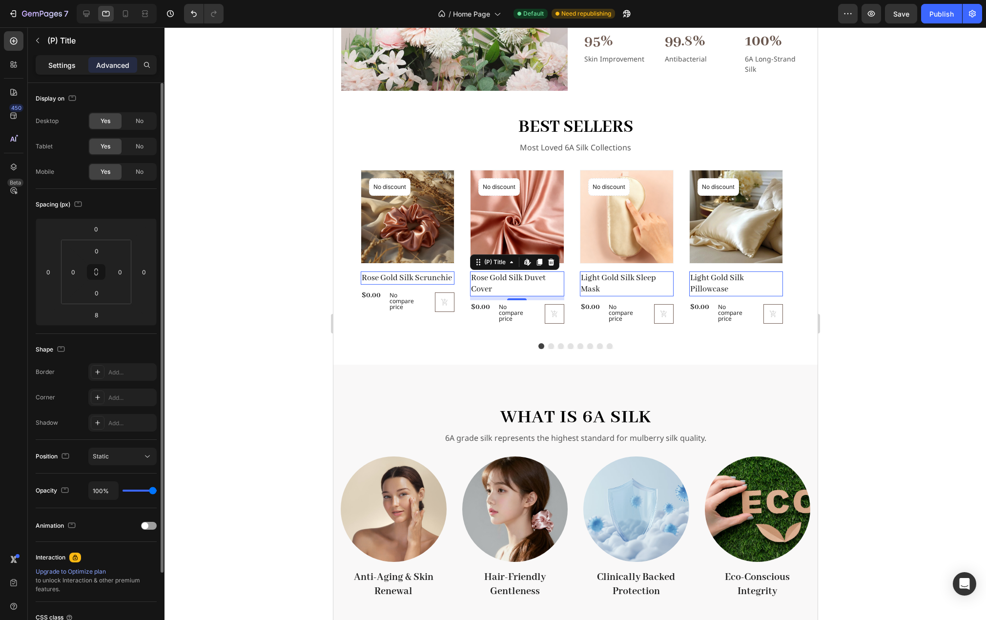
click at [62, 69] on p "Settings" at bounding box center [61, 65] width 27 height 10
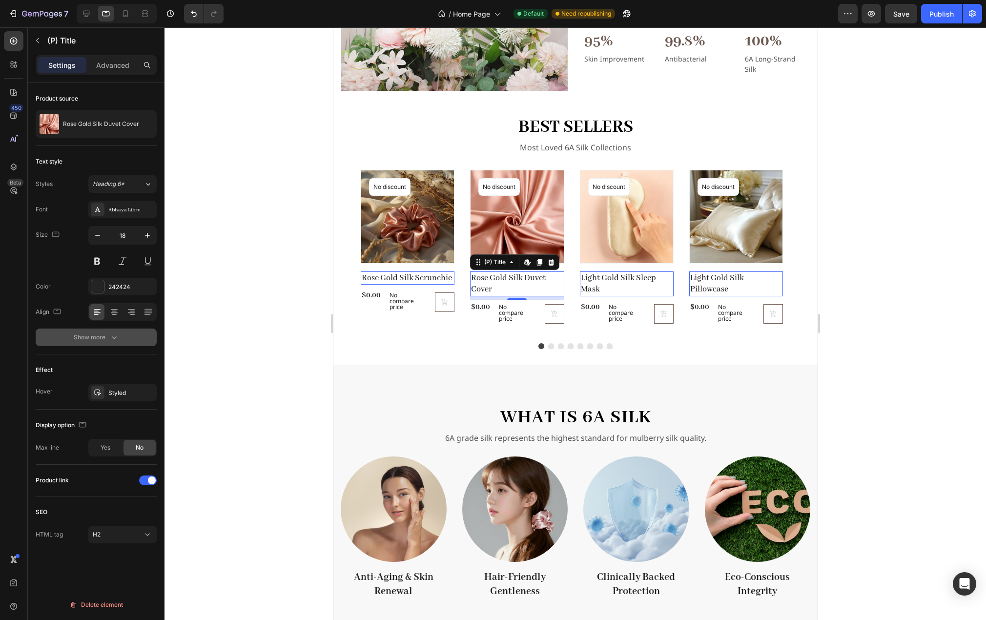
click at [113, 336] on icon "button" at bounding box center [114, 337] width 10 height 10
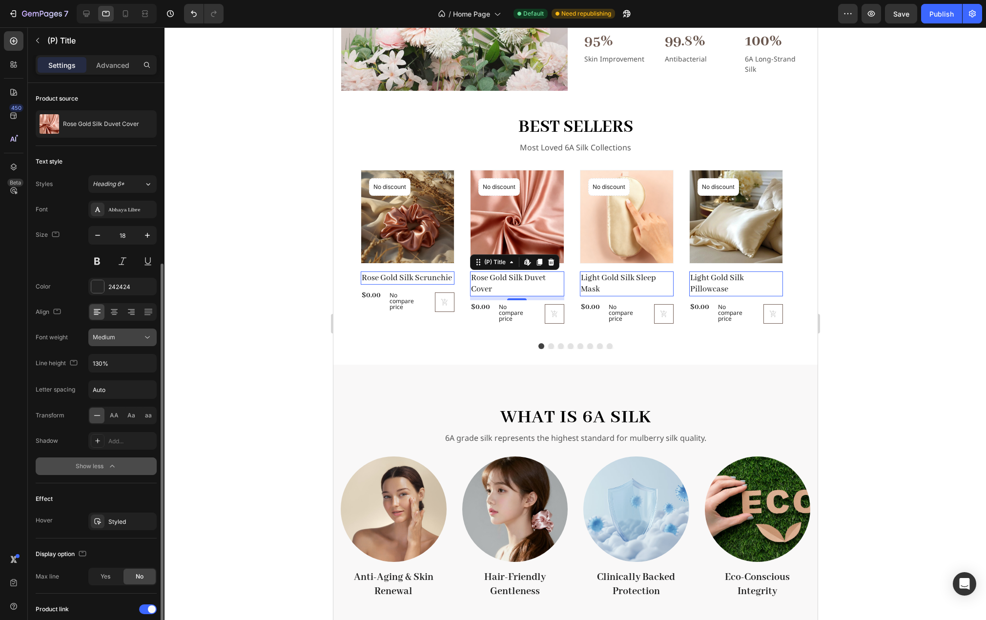
scroll to position [99, 0]
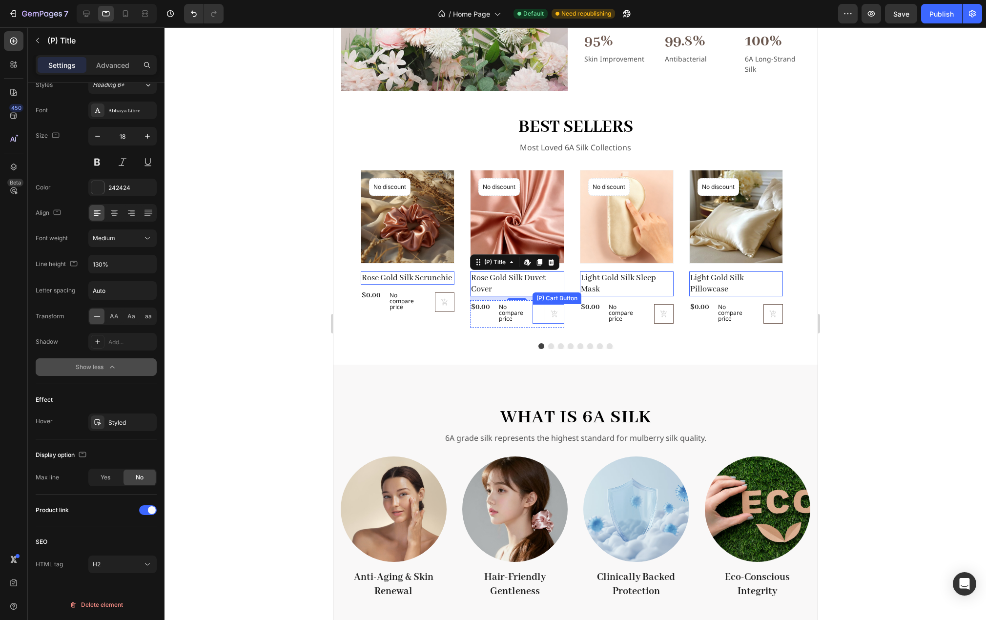
click at [536, 311] on div "(P) Cart Button" at bounding box center [547, 314] width 31 height 20
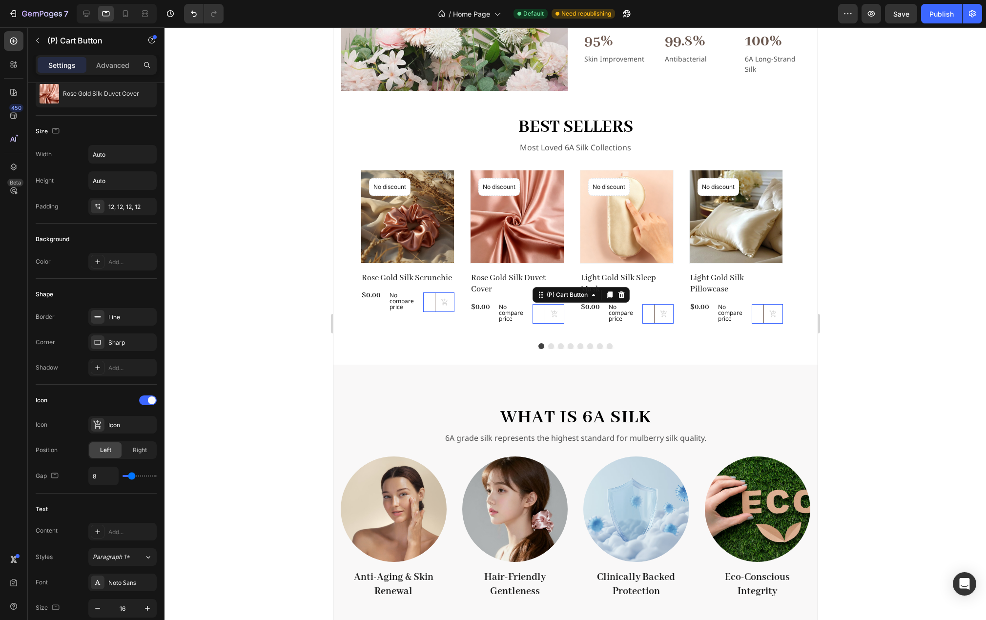
scroll to position [0, 0]
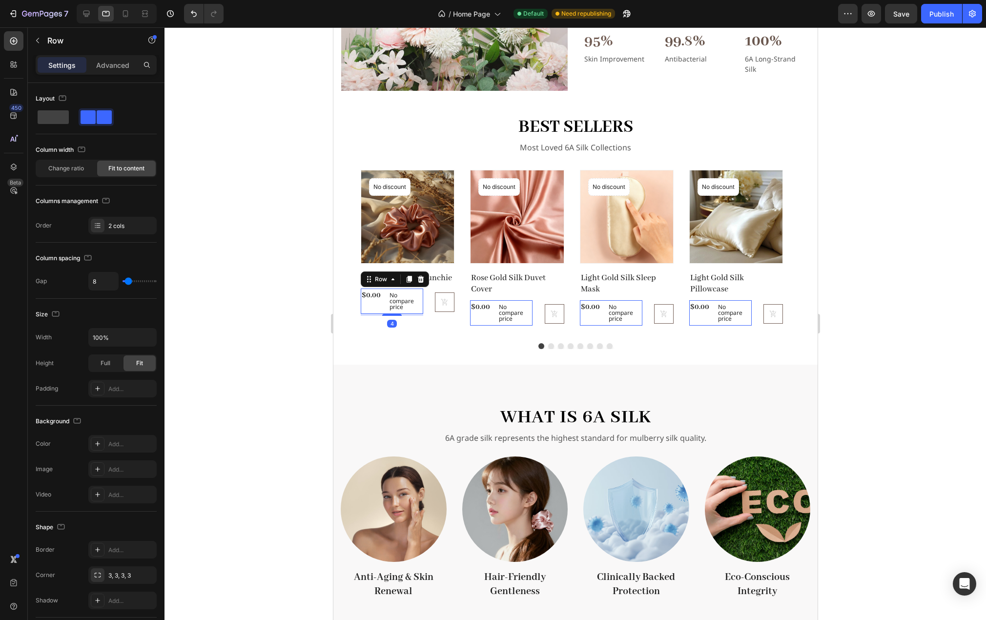
click at [374, 309] on div "$0.00 (P) Price (P) Price" at bounding box center [370, 301] width 21 height 25
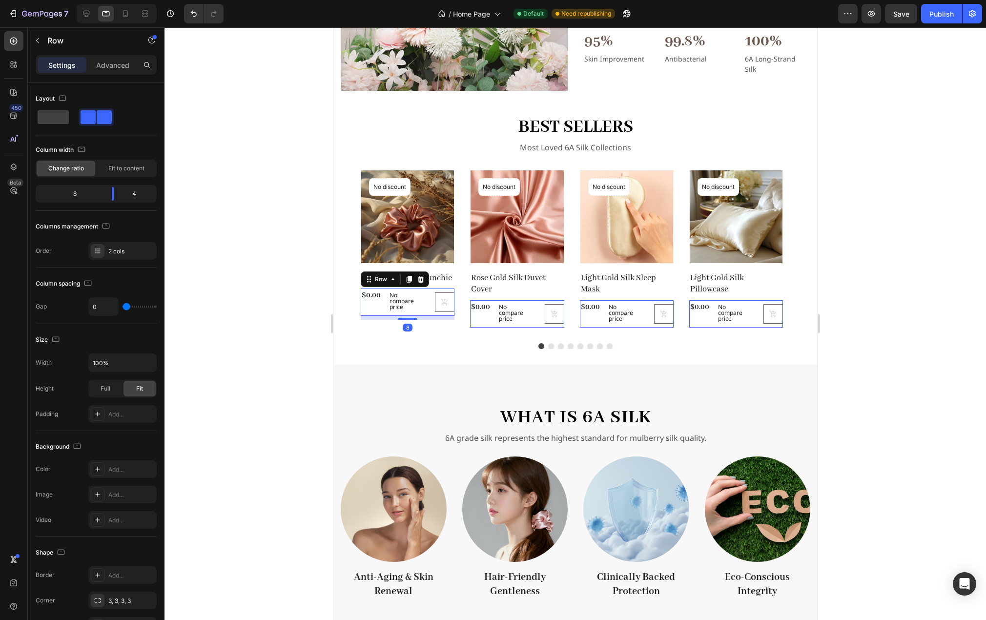
click at [431, 311] on div "(P) Cart Button" at bounding box center [438, 302] width 31 height 27
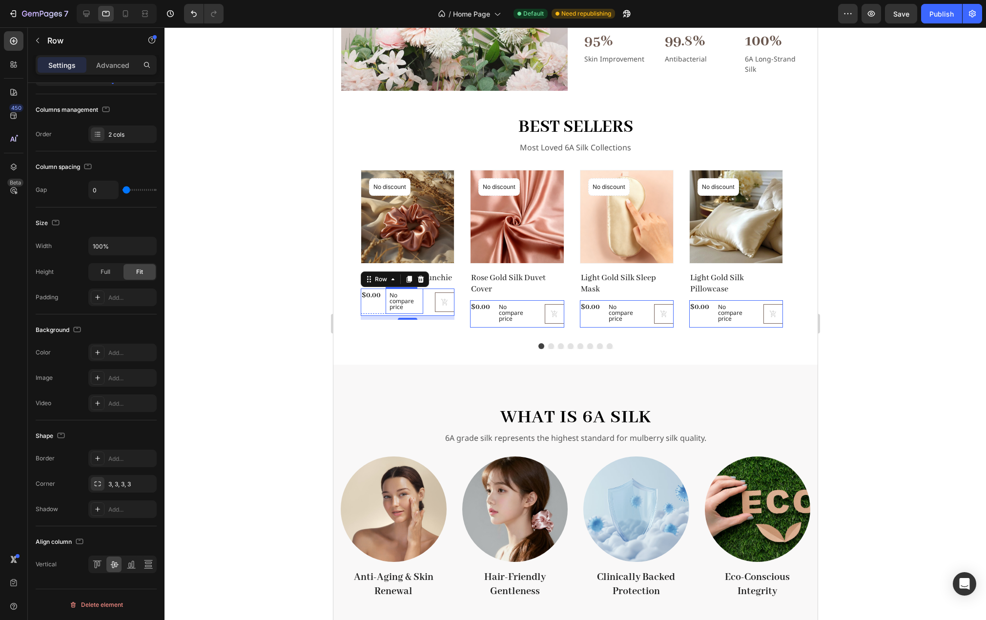
click at [409, 298] on p "No compare price" at bounding box center [404, 301] width 30 height 18
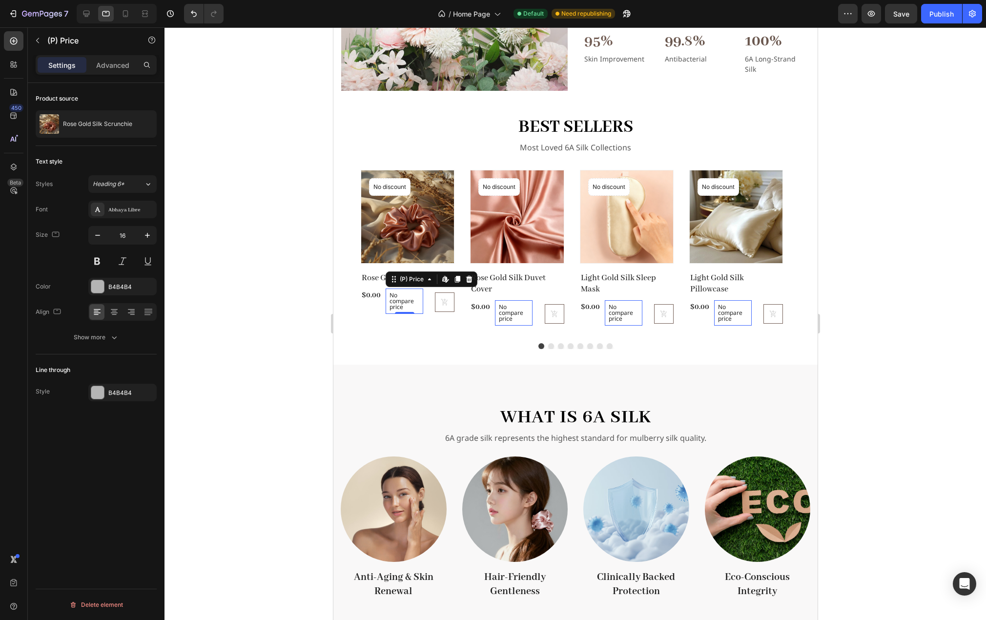
click at [409, 298] on p "No compare price" at bounding box center [404, 301] width 30 height 18
click at [414, 279] on div "(P) Price" at bounding box center [411, 279] width 28 height 9
click at [344, 294] on div "Product Images No discount Not be displayed when published Product Badge Row Ro…" at bounding box center [575, 251] width 484 height 162
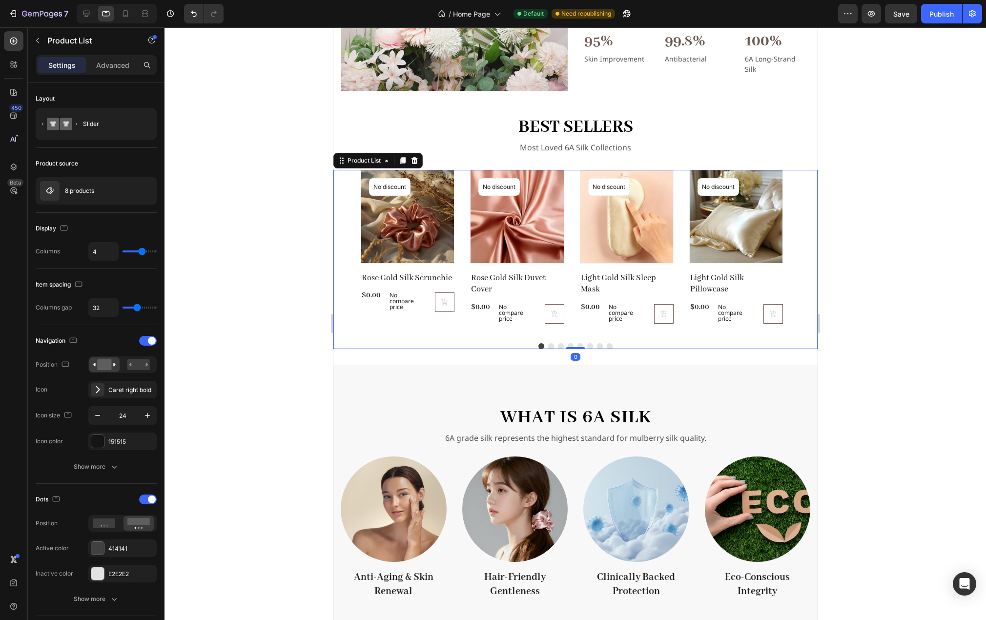
click at [292, 304] on div at bounding box center [576, 323] width 822 height 593
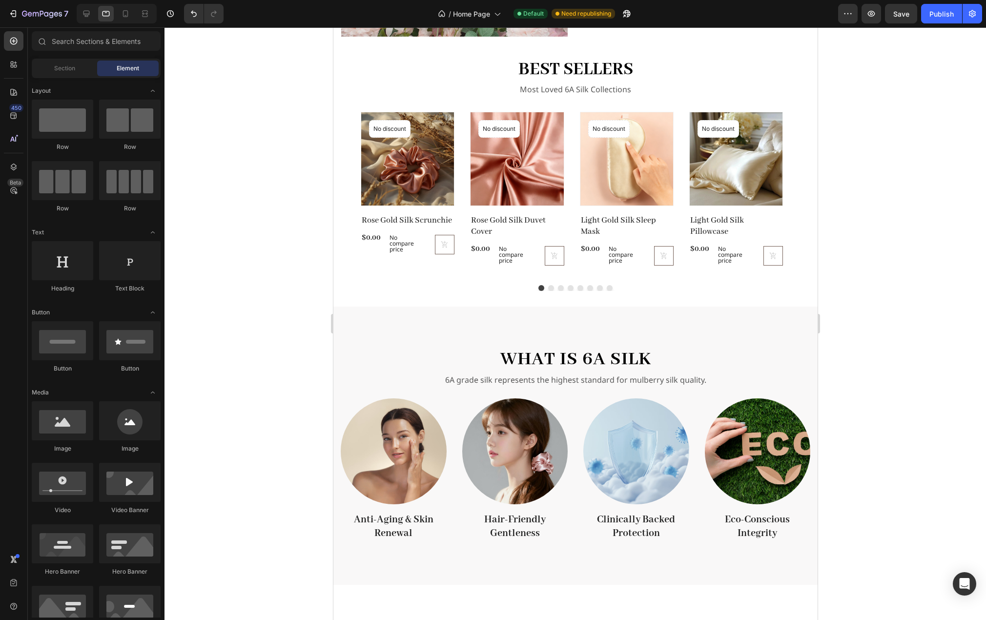
scroll to position [601, 0]
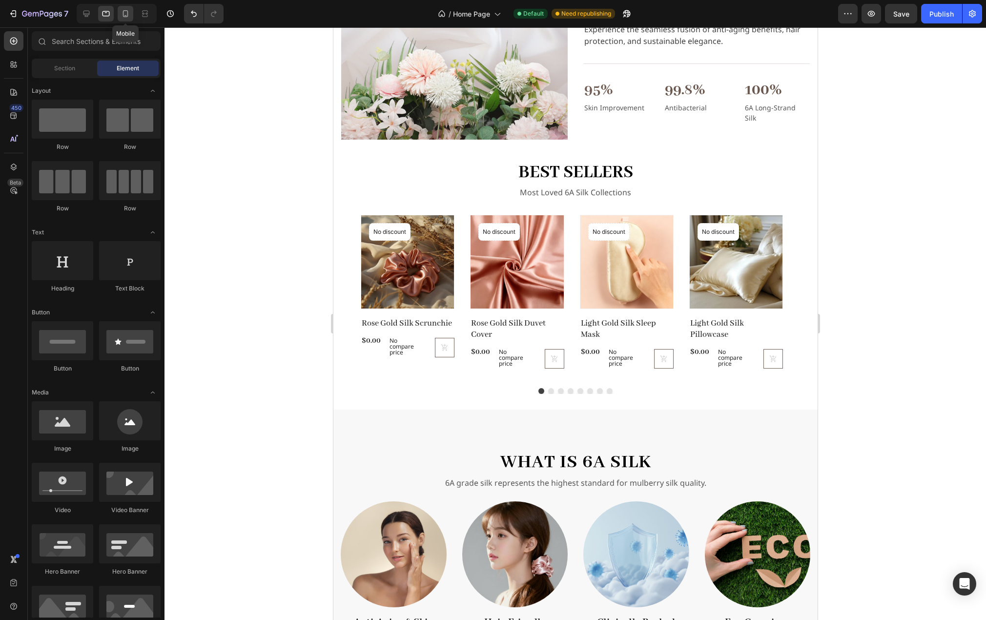
click at [127, 12] on icon at bounding box center [126, 14] width 10 height 10
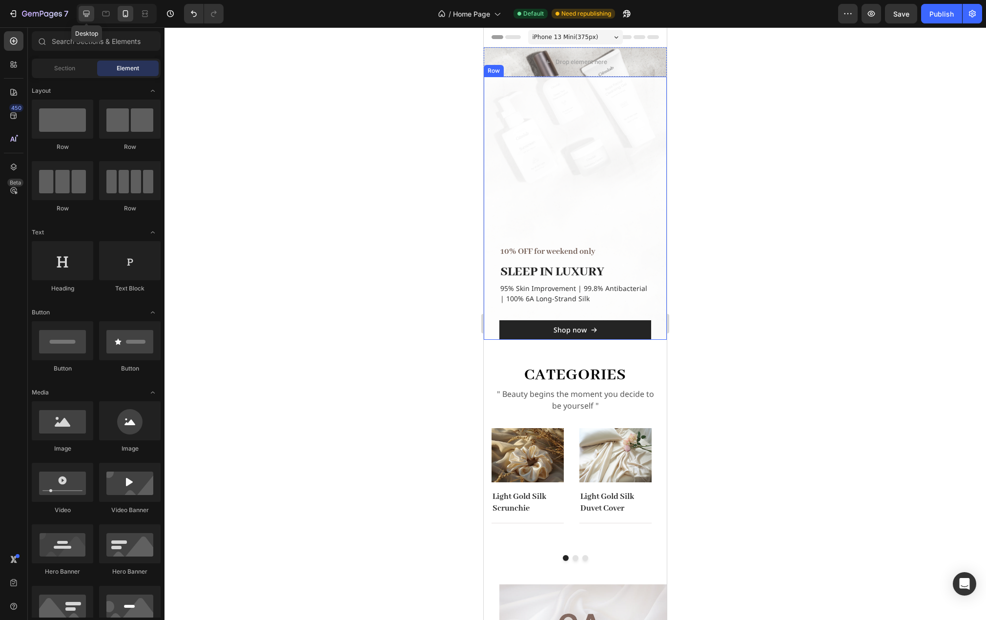
click at [90, 13] on icon at bounding box center [87, 14] width 10 height 10
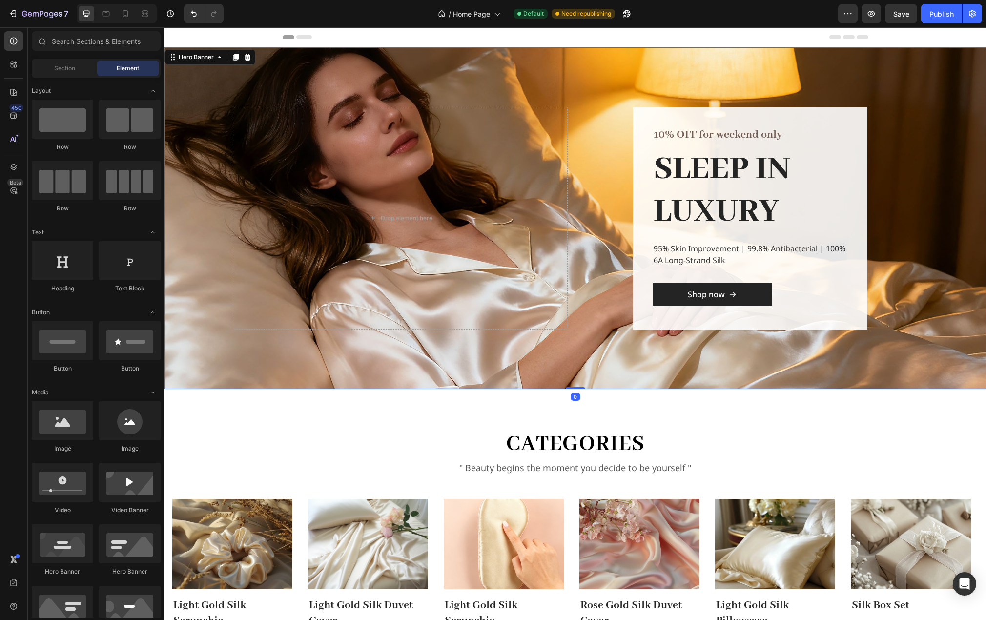
click at [595, 197] on div "10% OFF for weekend only Text block SLEEP IN LUXURY Heading 95% Skin Improvemen…" at bounding box center [750, 218] width 334 height 223
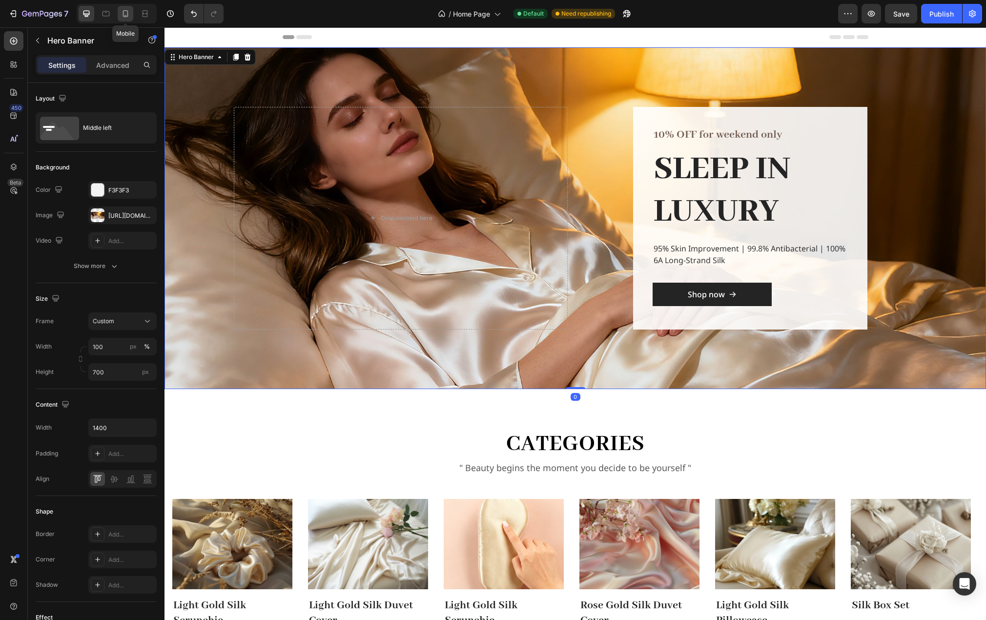
click at [122, 16] on icon at bounding box center [126, 14] width 10 height 10
type input "Auto"
type input "100%"
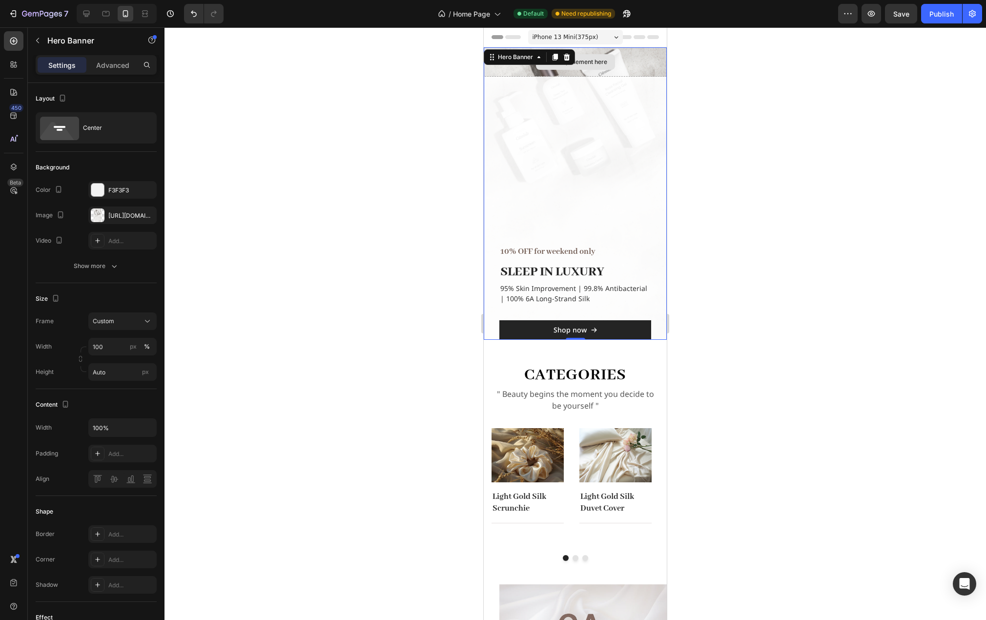
click at [648, 63] on div "Drop element here" at bounding box center [575, 61] width 183 height 29
click at [125, 210] on div "[URL][DOMAIN_NAME]" at bounding box center [122, 216] width 68 height 18
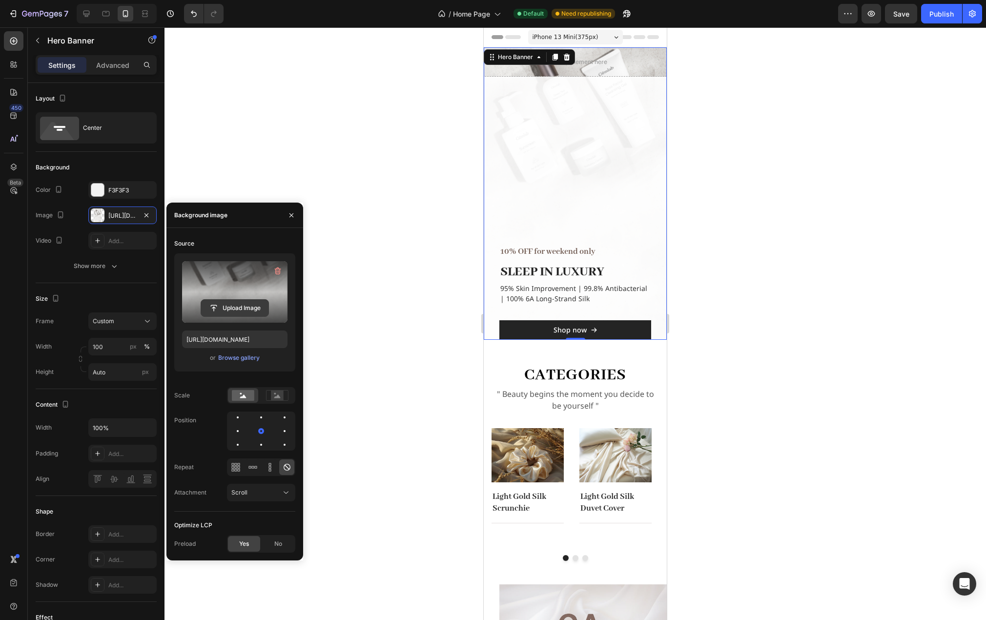
click at [236, 310] on input "file" at bounding box center [234, 308] width 67 height 17
click at [241, 358] on div "Browse gallery" at bounding box center [238, 357] width 41 height 9
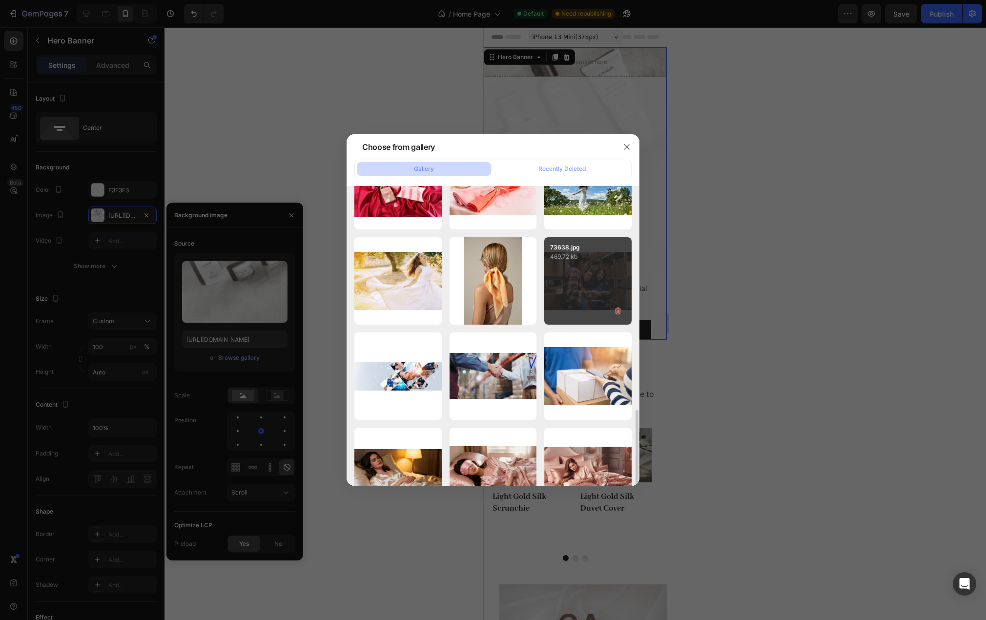
scroll to position [278, 0]
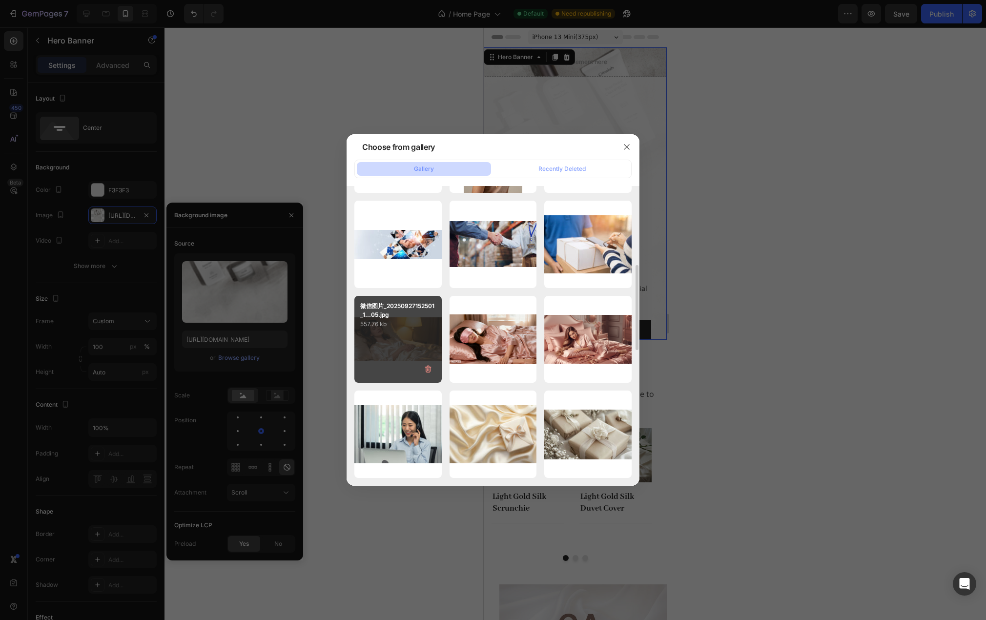
click at [386, 341] on div "微信图片_20250927152501_1...05.jpg 557.76 kb" at bounding box center [397, 339] width 87 height 87
type input "[URL][DOMAIN_NAME]"
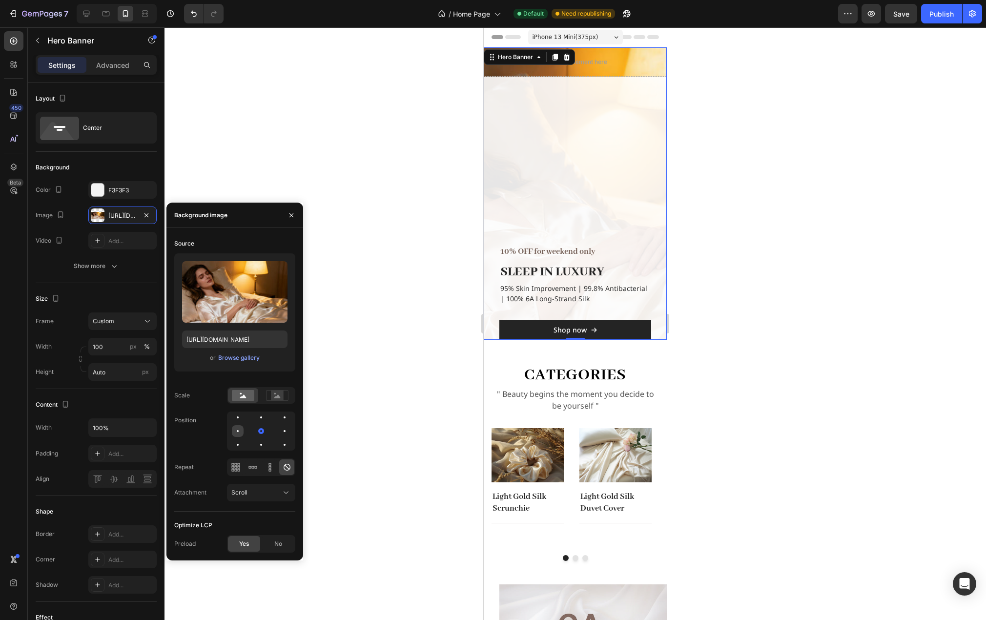
click at [236, 432] on div at bounding box center [238, 431] width 12 height 12
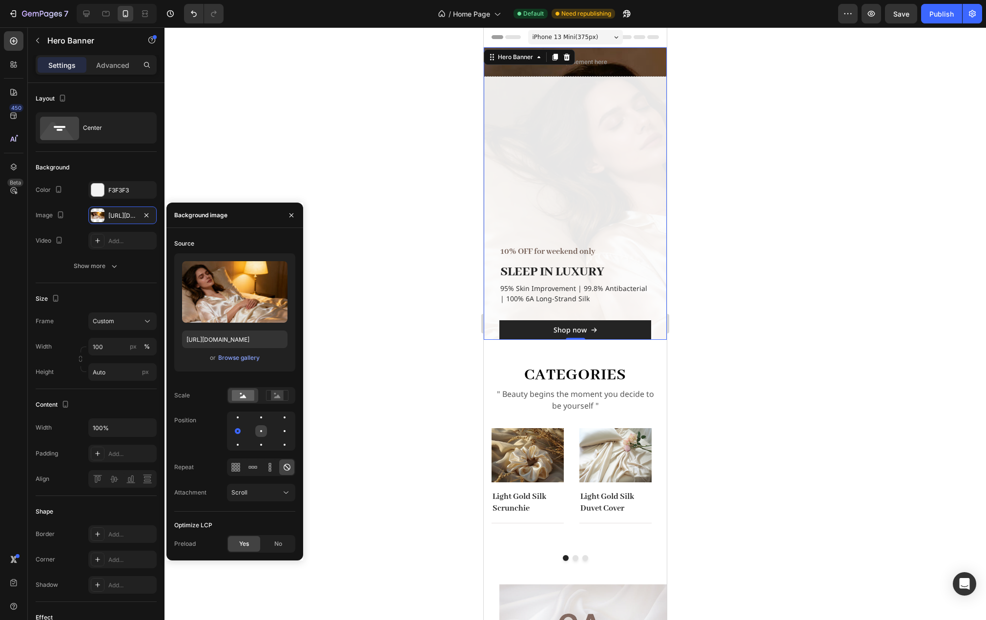
click at [261, 431] on div at bounding box center [261, 431] width 2 height 2
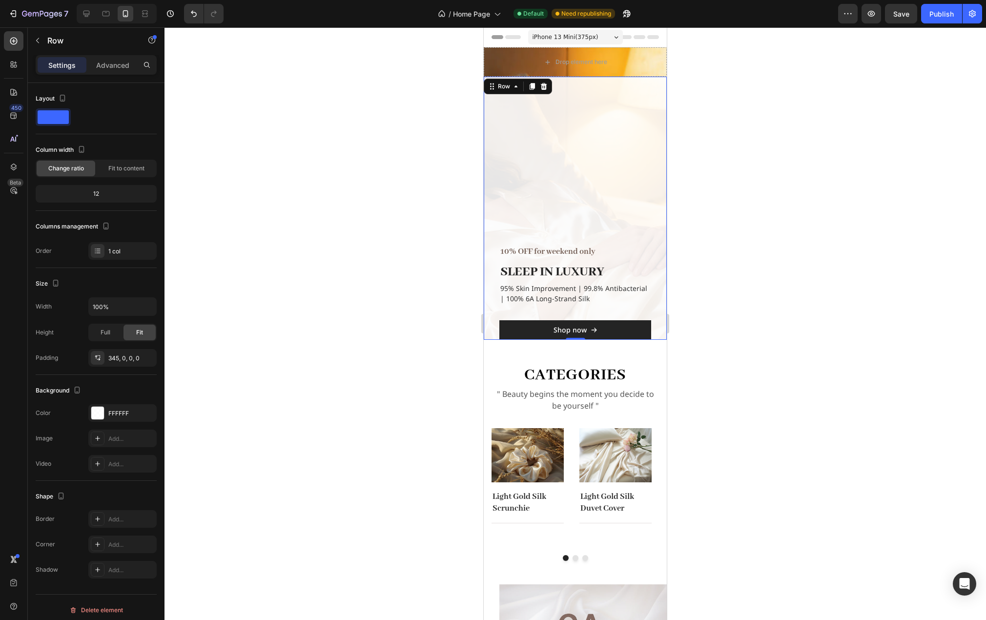
click at [642, 181] on div "10% OFF for weekend only Text block SLEEP IN LUXURY Heading 95% Skin Improvemen…" at bounding box center [575, 208] width 183 height 263
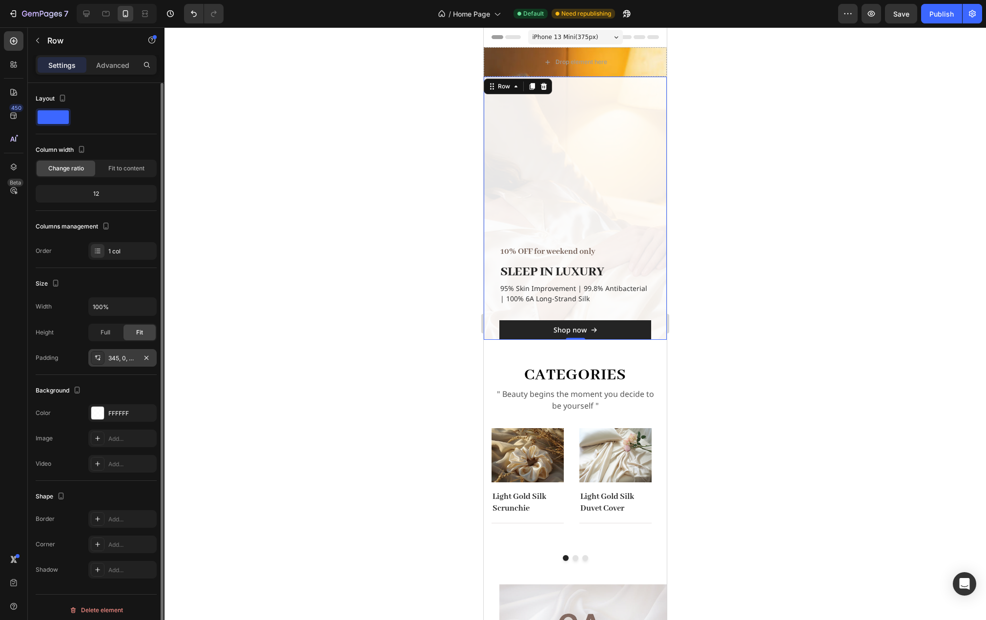
click at [118, 360] on div "345, 0, 0, 0" at bounding box center [122, 358] width 28 height 9
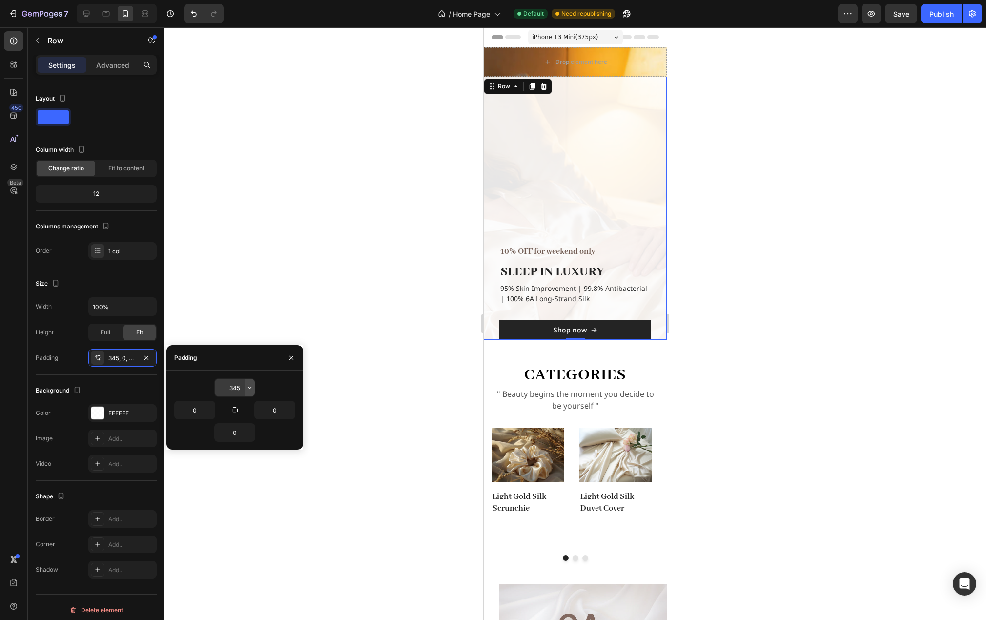
click at [245, 387] on button "button" at bounding box center [250, 388] width 10 height 18
click at [240, 387] on input "345" at bounding box center [235, 388] width 40 height 18
type input "80"
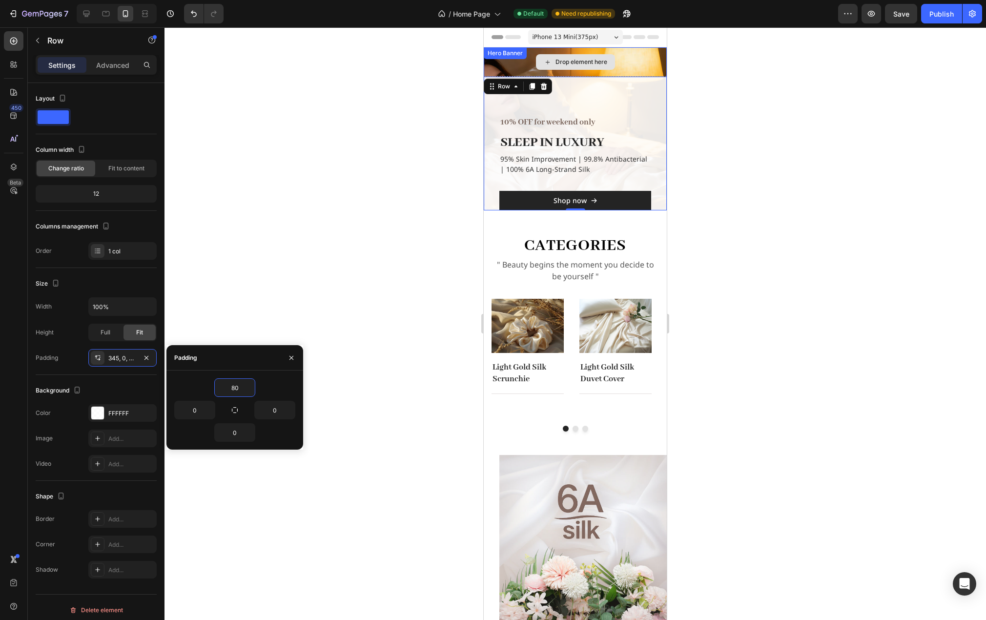
click at [648, 61] on div "Drop element here" at bounding box center [575, 61] width 183 height 29
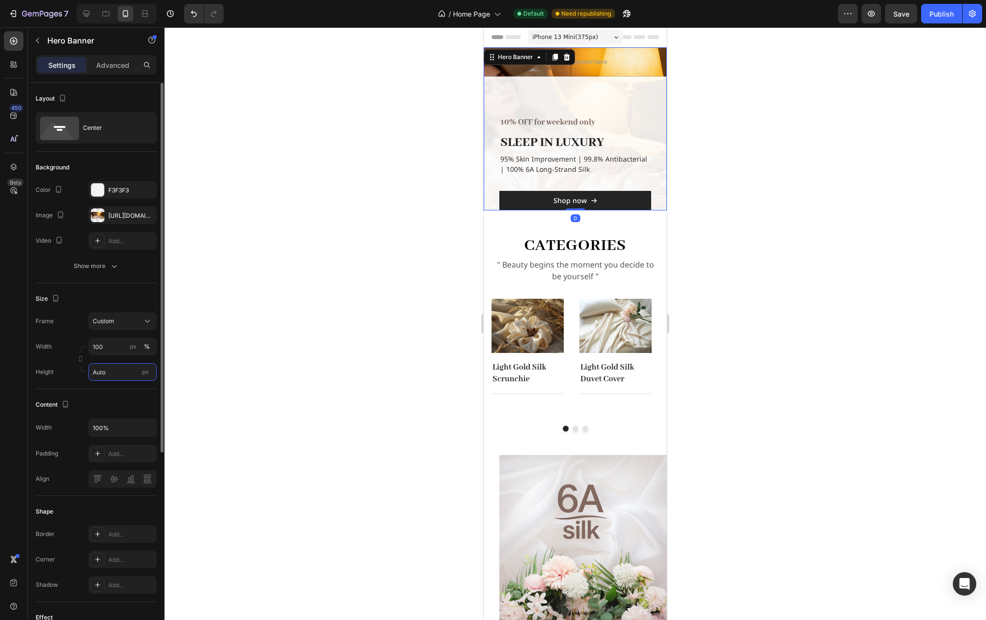
click at [110, 372] on input "Auto" at bounding box center [122, 372] width 68 height 18
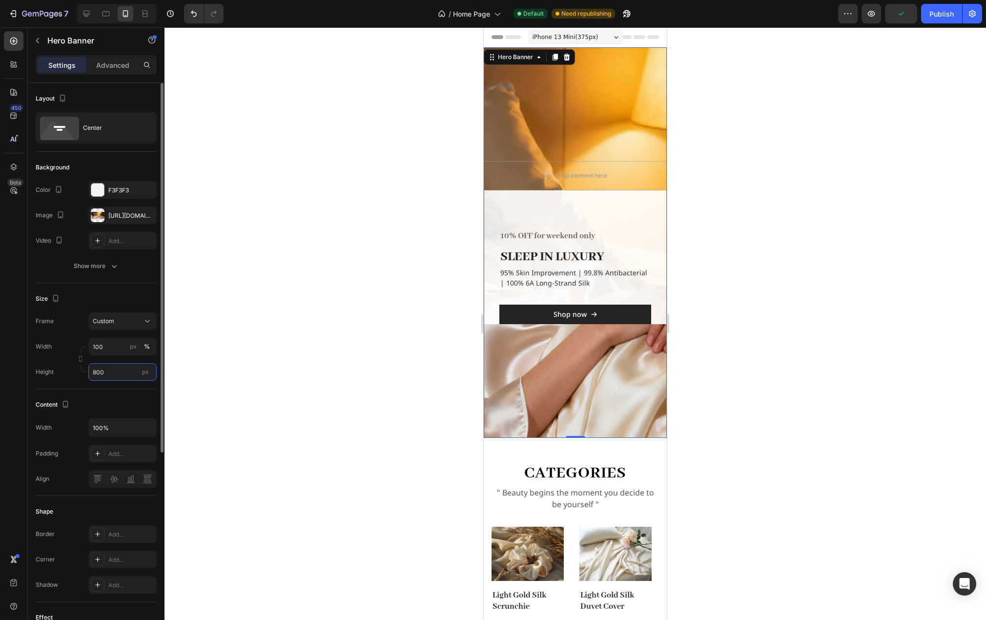
drag, startPoint x: 105, startPoint y: 371, endPoint x: 91, endPoint y: 371, distance: 14.2
click at [91, 371] on input "800" at bounding box center [122, 372] width 68 height 18
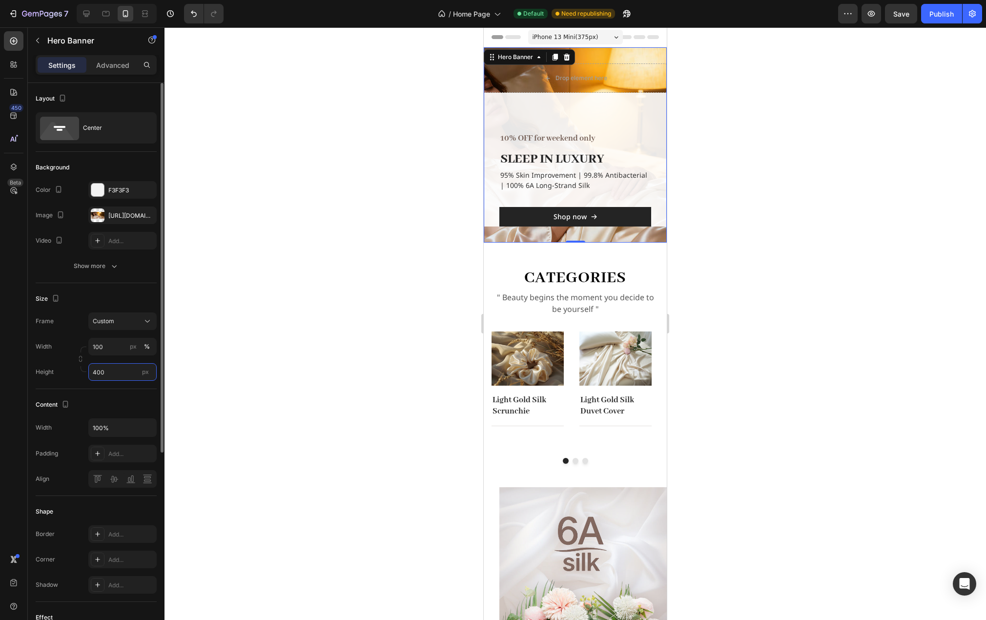
drag, startPoint x: 105, startPoint y: 373, endPoint x: 89, endPoint y: 372, distance: 16.1
click at [89, 372] on input "400" at bounding box center [122, 372] width 68 height 18
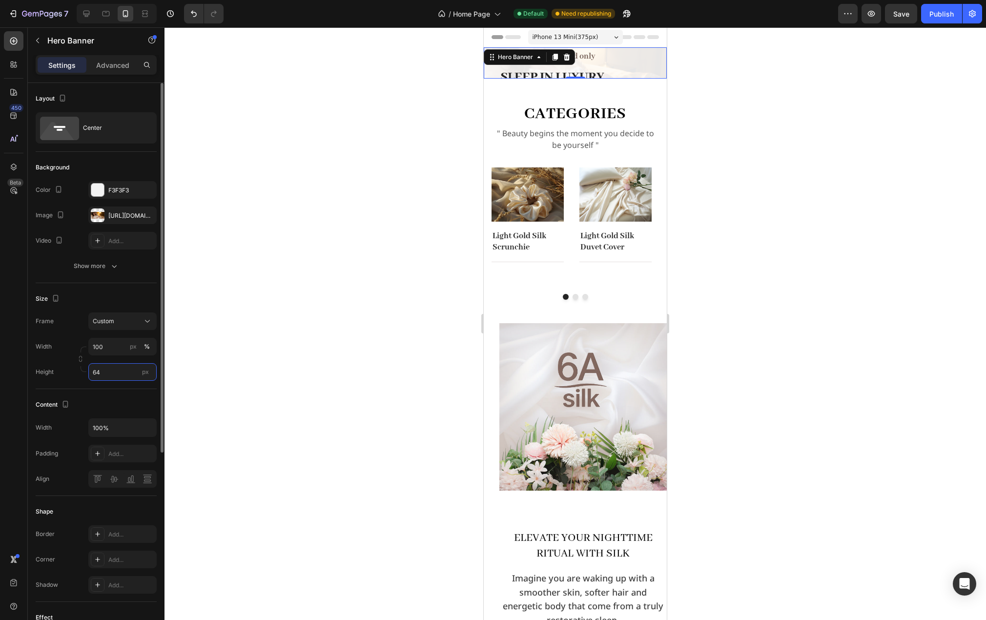
type input "640"
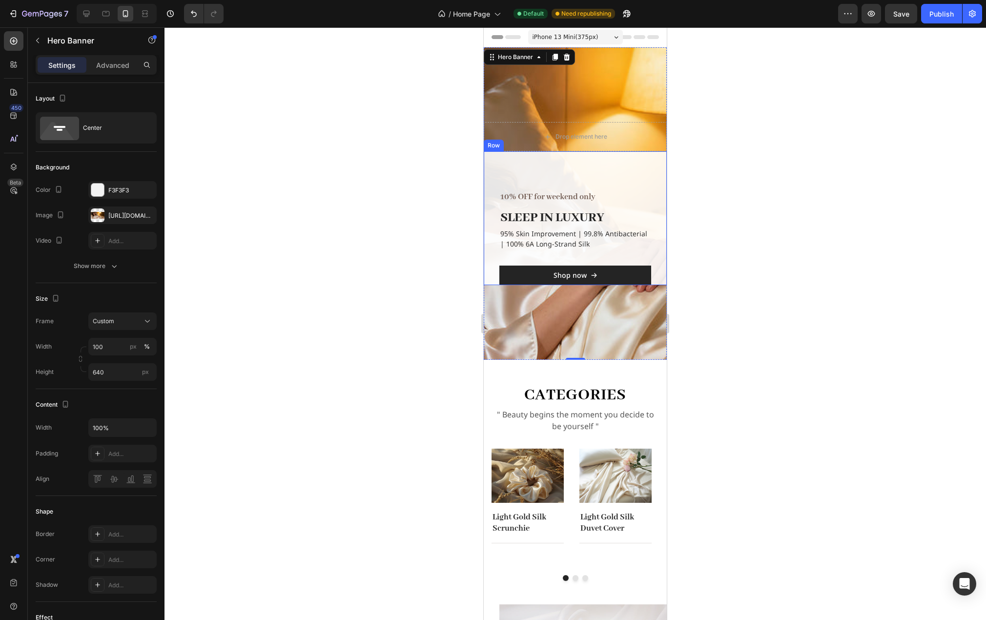
click at [648, 176] on div "10% OFF for weekend only Text block SLEEP IN LUXURY Heading 95% Skin Improvemen…" at bounding box center [575, 218] width 183 height 134
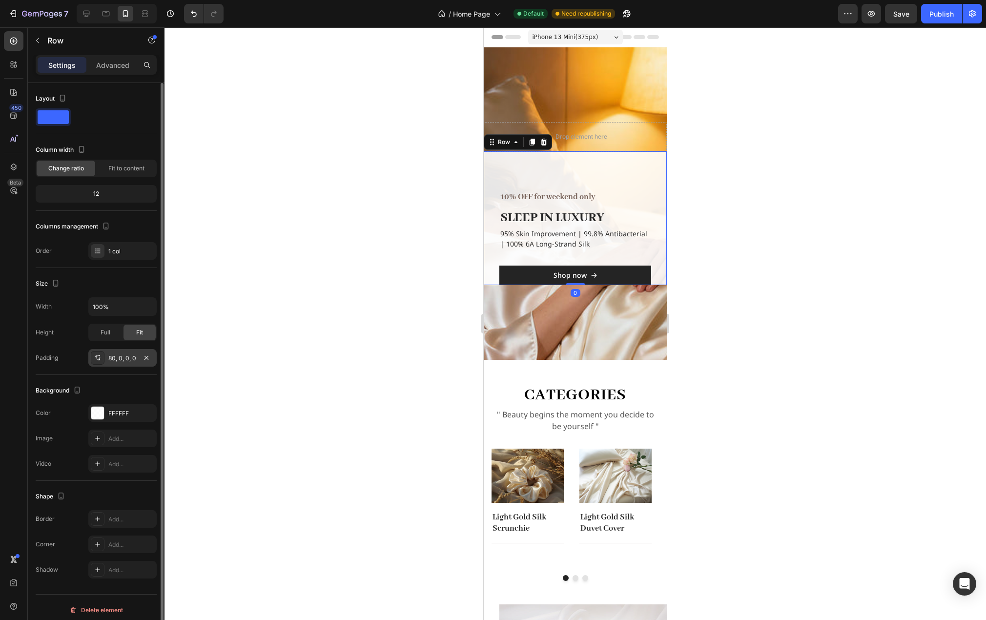
click at [123, 358] on div "80, 0, 0, 0" at bounding box center [122, 358] width 28 height 9
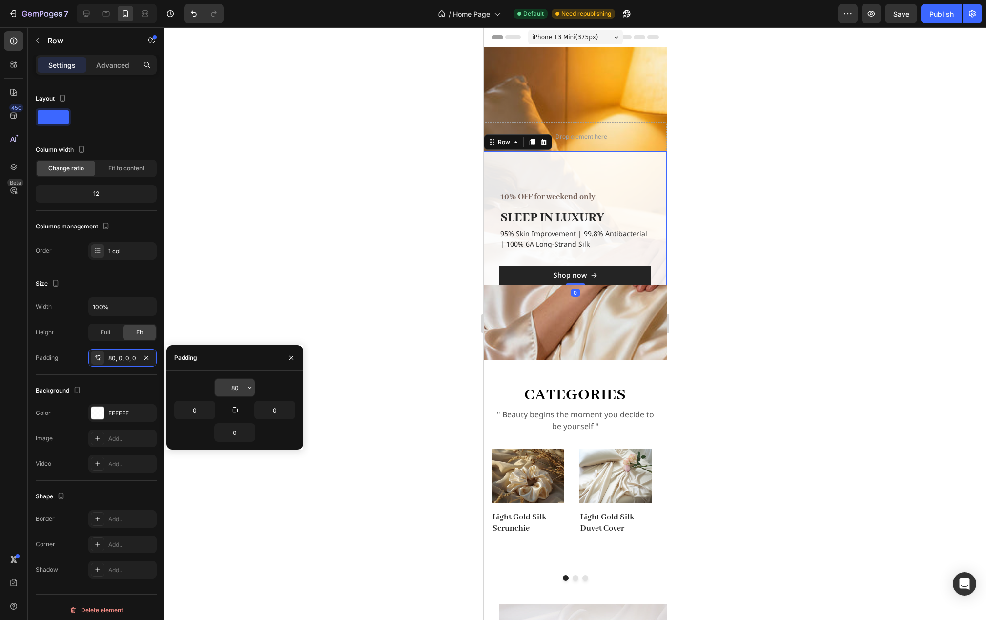
click at [241, 387] on input "80" at bounding box center [235, 388] width 40 height 18
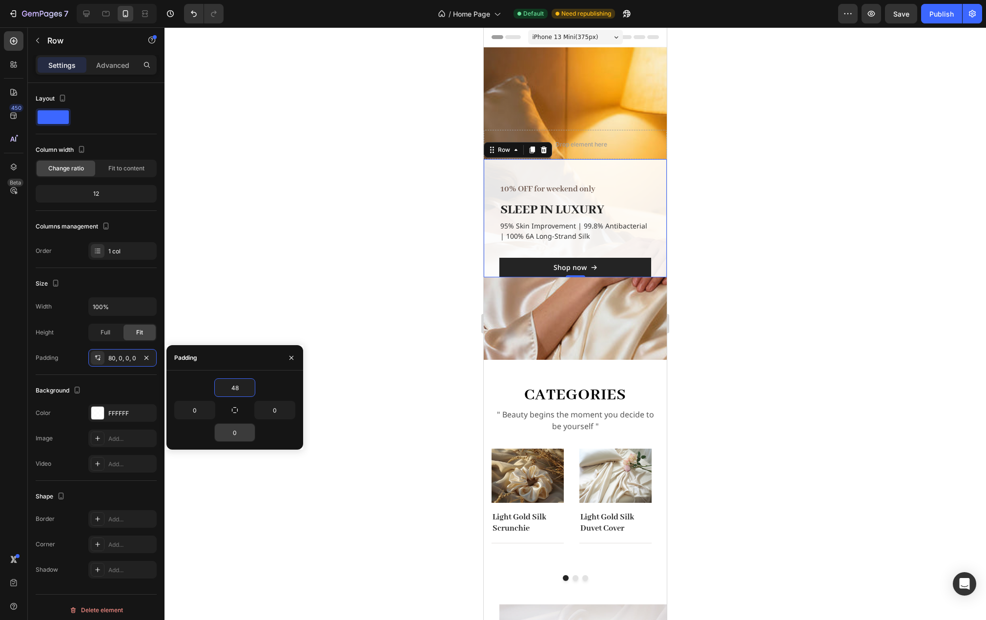
type input "48"
click at [237, 437] on input "0" at bounding box center [235, 433] width 40 height 18
type input "48"
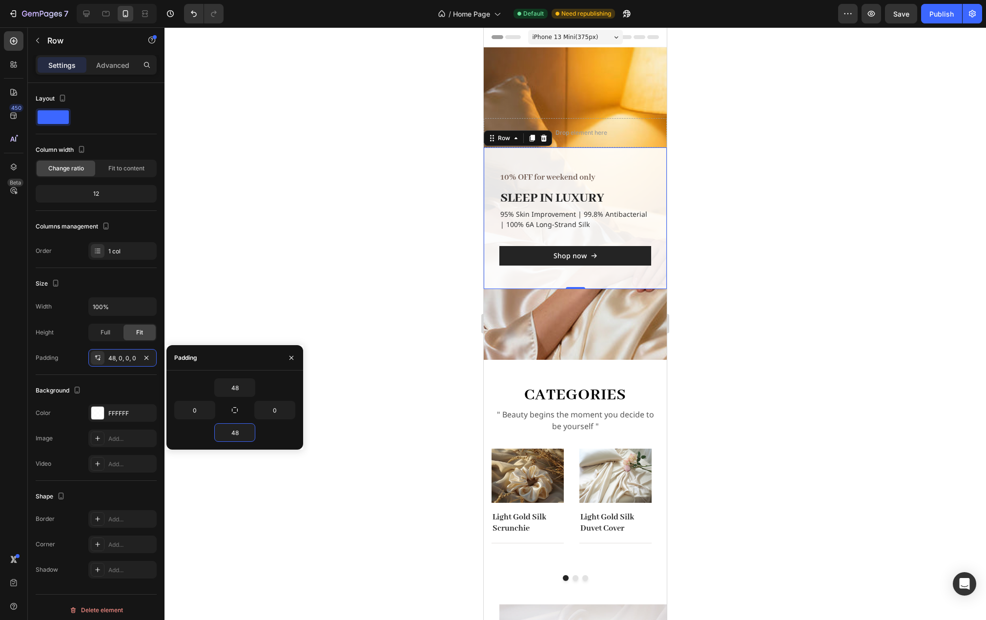
click at [371, 327] on div at bounding box center [576, 323] width 822 height 593
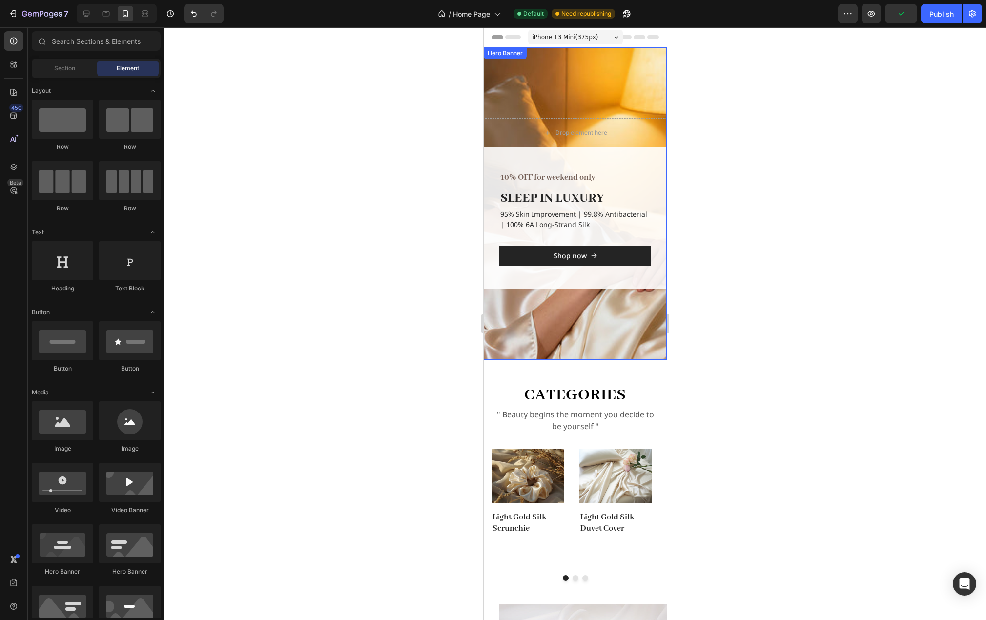
click at [617, 80] on div "Overlay" at bounding box center [575, 203] width 183 height 312
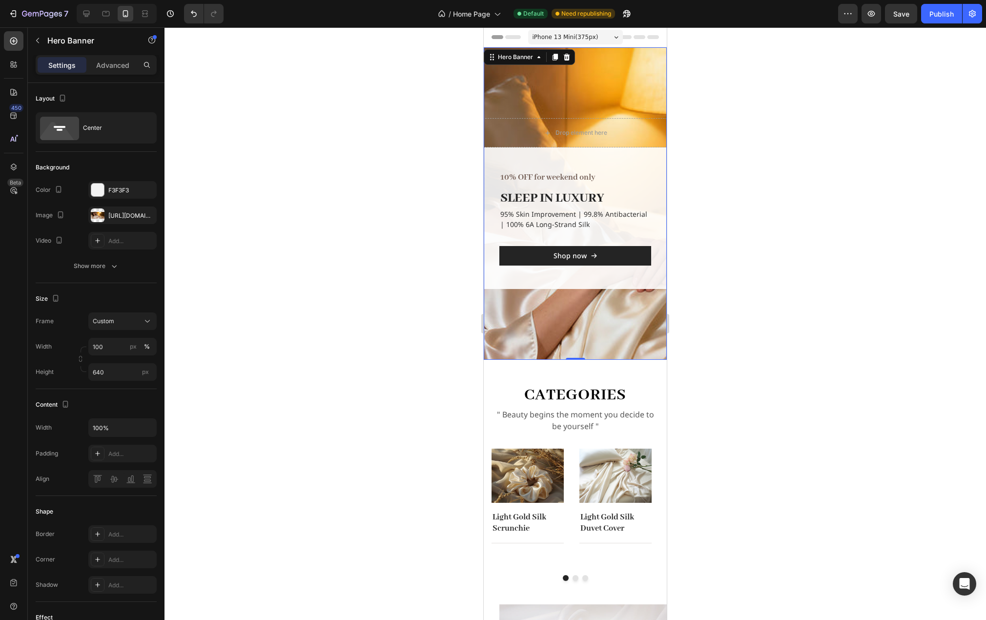
click at [655, 88] on div "Overlay" at bounding box center [575, 203] width 183 height 312
click at [572, 358] on icon at bounding box center [576, 360] width 8 height 8
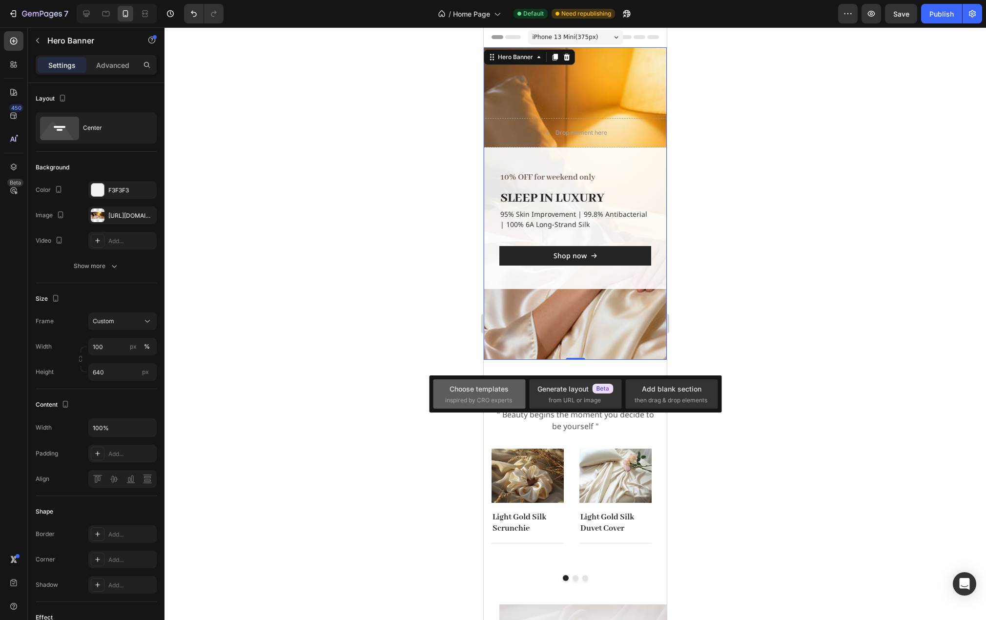
click at [490, 392] on div "Choose templates" at bounding box center [479, 389] width 59 height 10
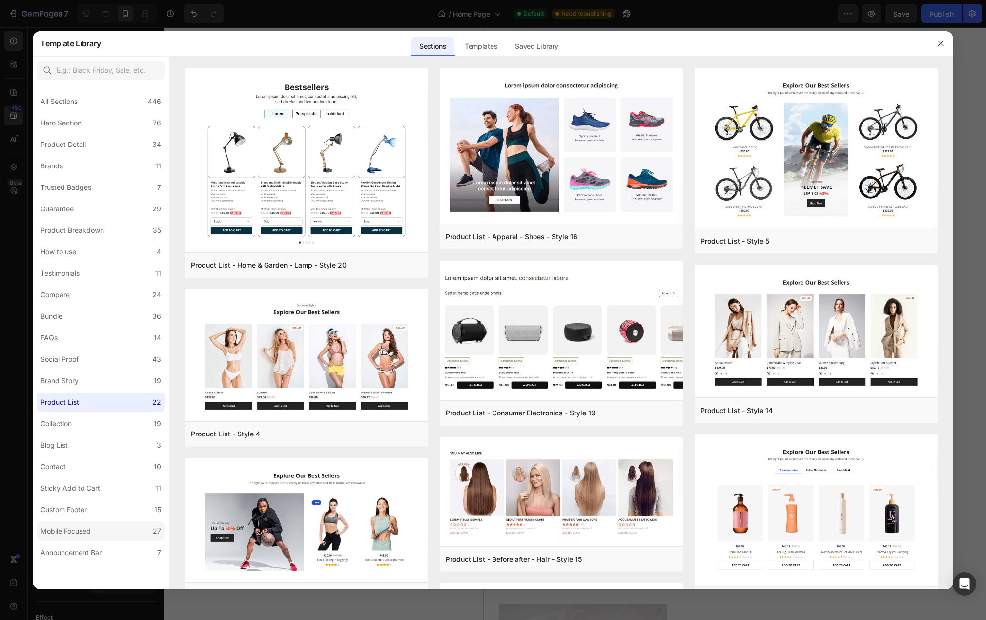
click at [84, 538] on label "Mobile Focused 27" at bounding box center [101, 531] width 128 height 20
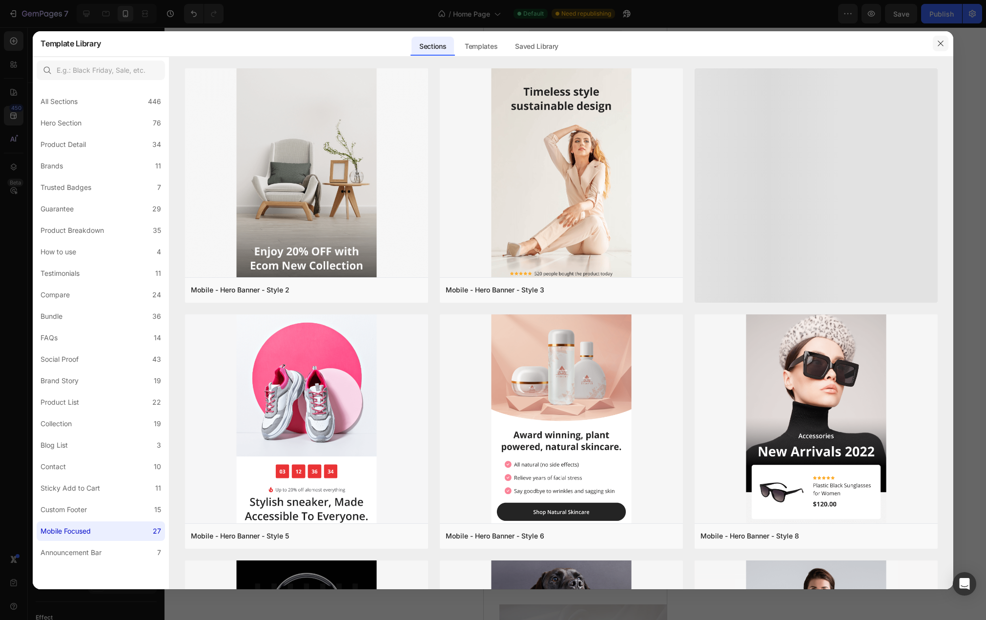
click at [944, 39] on button "button" at bounding box center [941, 44] width 16 height 16
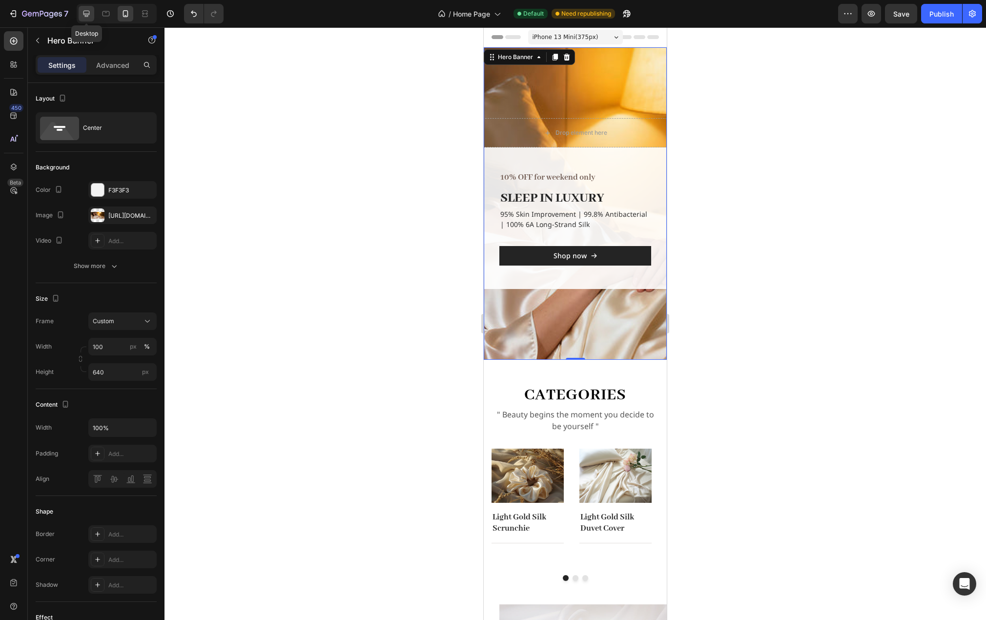
click at [82, 15] on icon at bounding box center [87, 14] width 10 height 10
type input "700"
type input "1400"
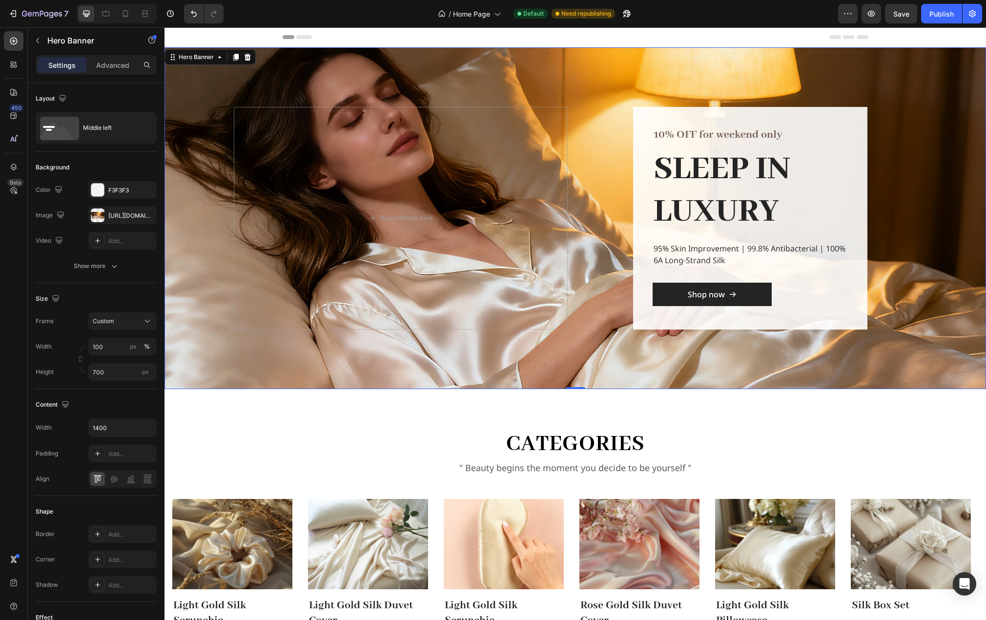
click at [939, 166] on div "Overlay" at bounding box center [576, 218] width 822 height 342
click at [111, 65] on p "Advanced" at bounding box center [112, 65] width 33 height 10
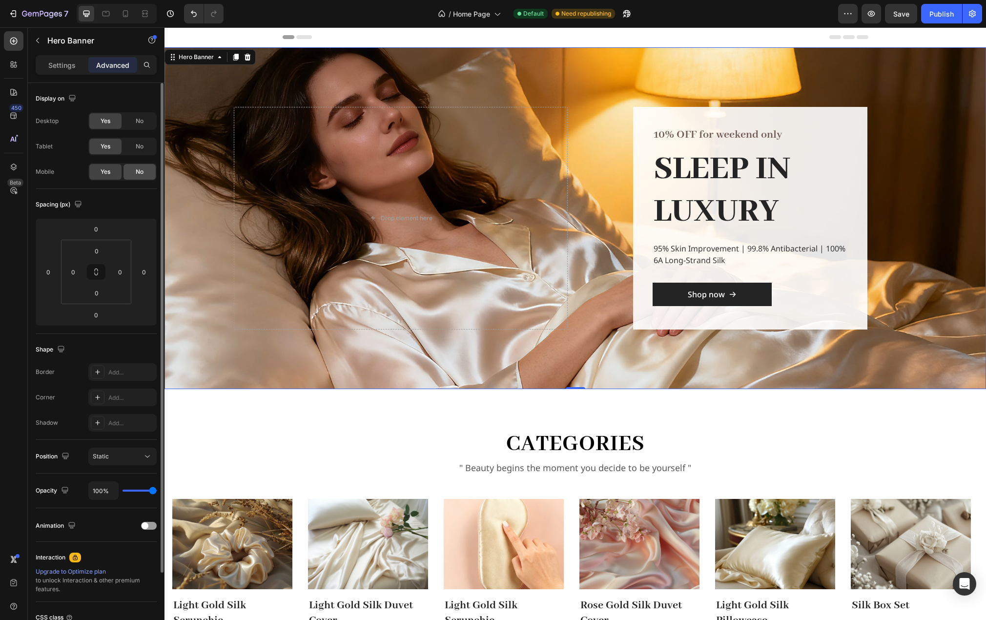
click at [139, 175] on span "No" at bounding box center [140, 171] width 8 height 9
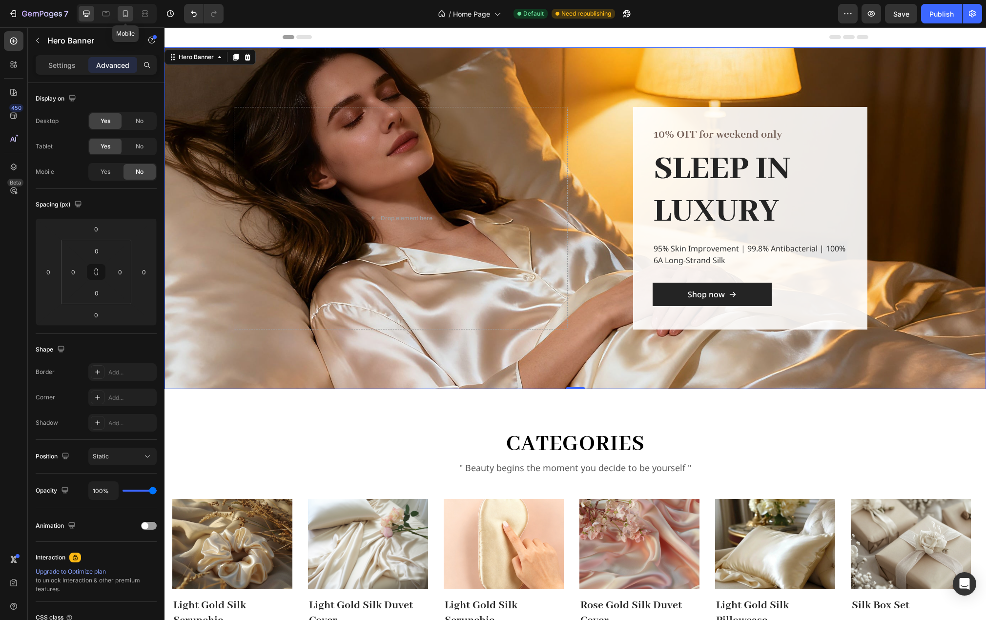
click at [123, 14] on icon at bounding box center [126, 14] width 10 height 10
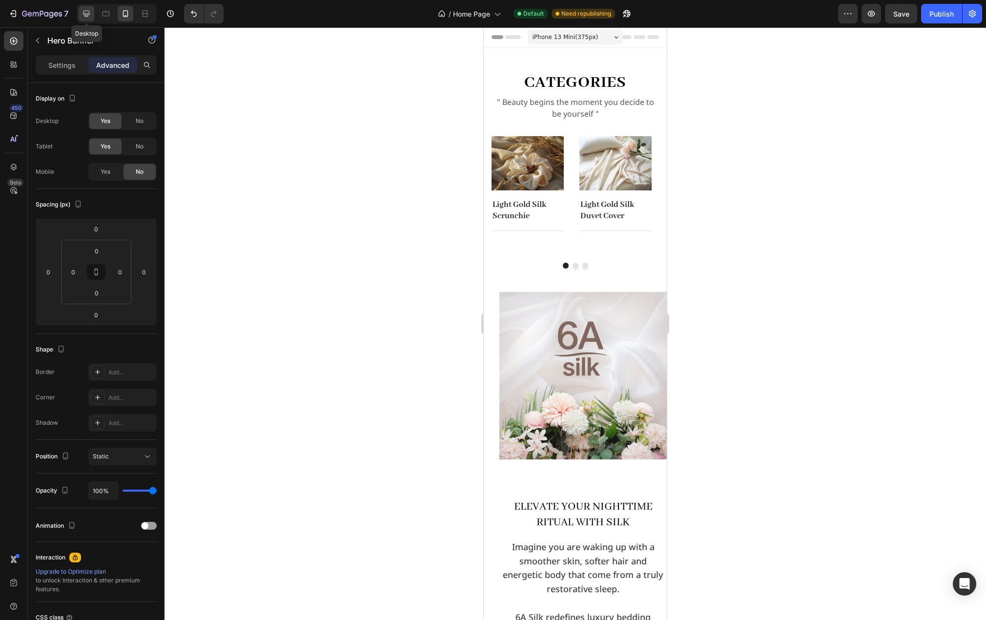
click at [91, 14] on icon at bounding box center [87, 14] width 10 height 10
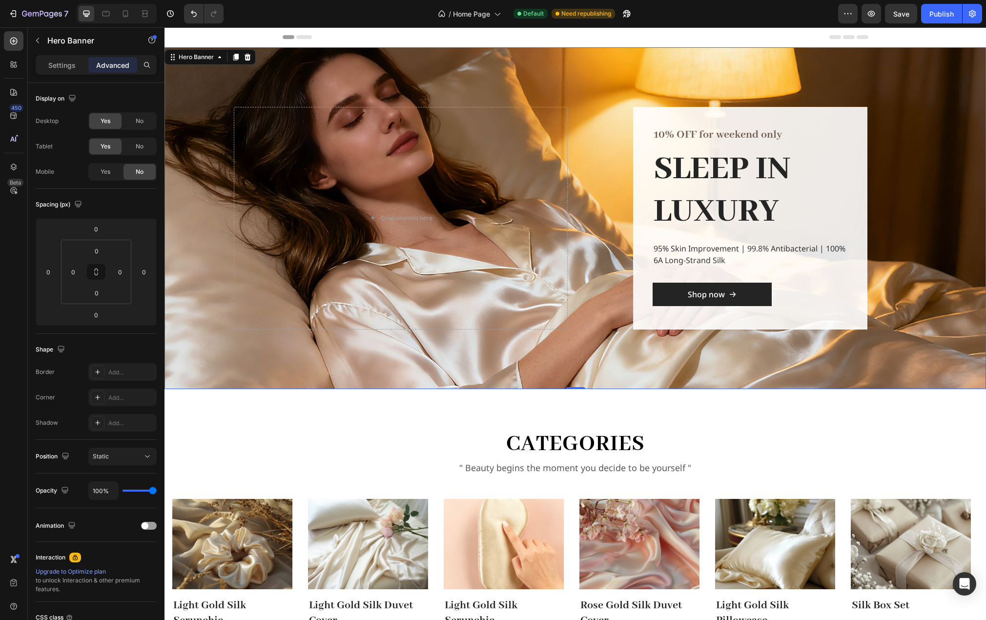
click at [918, 88] on div "Overlay" at bounding box center [576, 218] width 822 height 342
click at [235, 58] on icon at bounding box center [235, 57] width 5 height 7
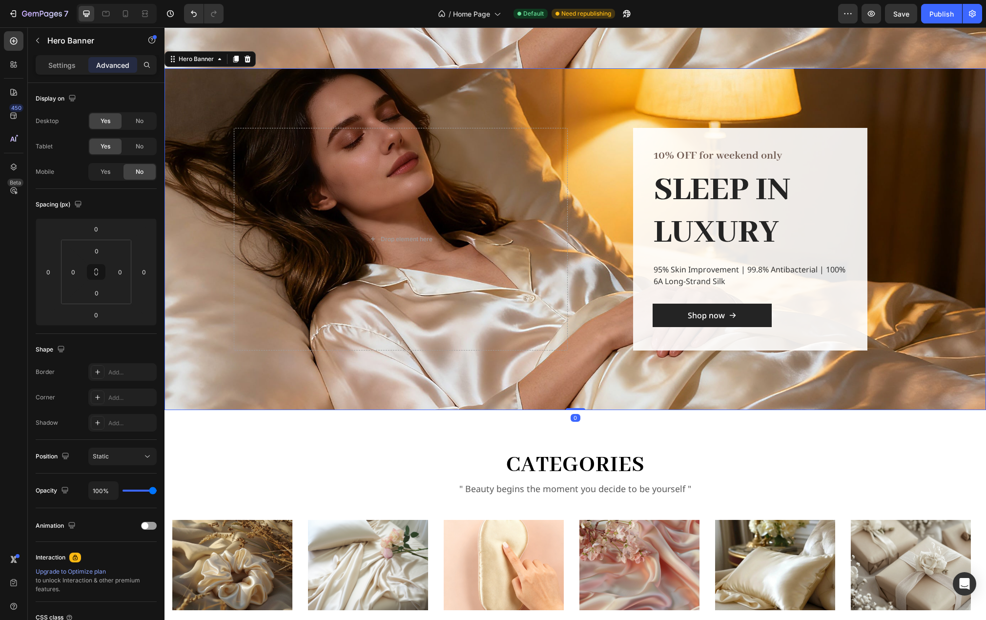
scroll to position [328, 0]
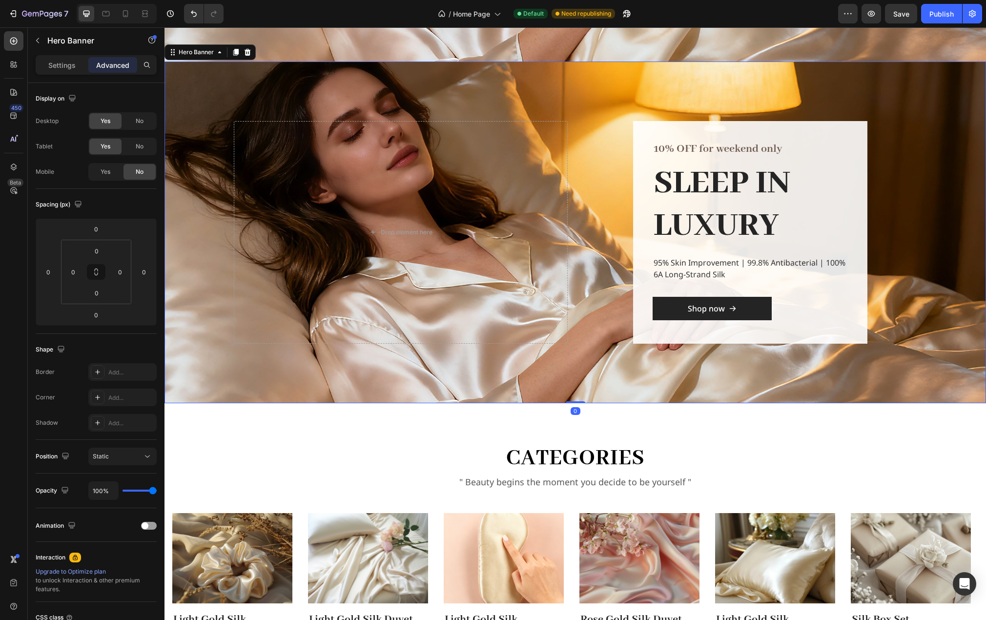
click at [188, 139] on div "Overlay" at bounding box center [576, 233] width 822 height 342
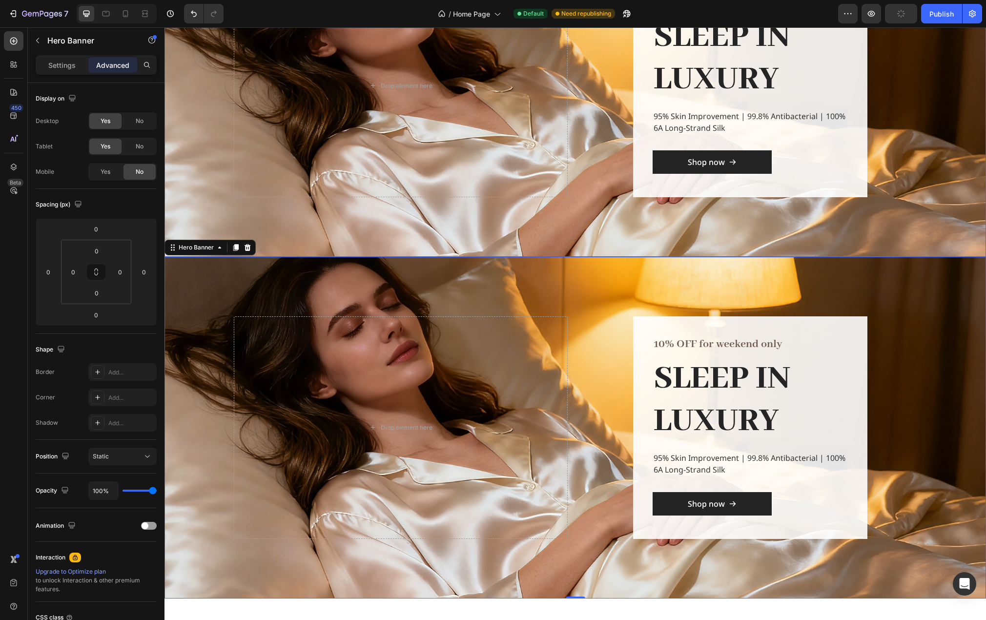
click at [202, 110] on div "Overlay" at bounding box center [576, 86] width 822 height 342
click at [191, 280] on div "Overlay" at bounding box center [576, 428] width 822 height 342
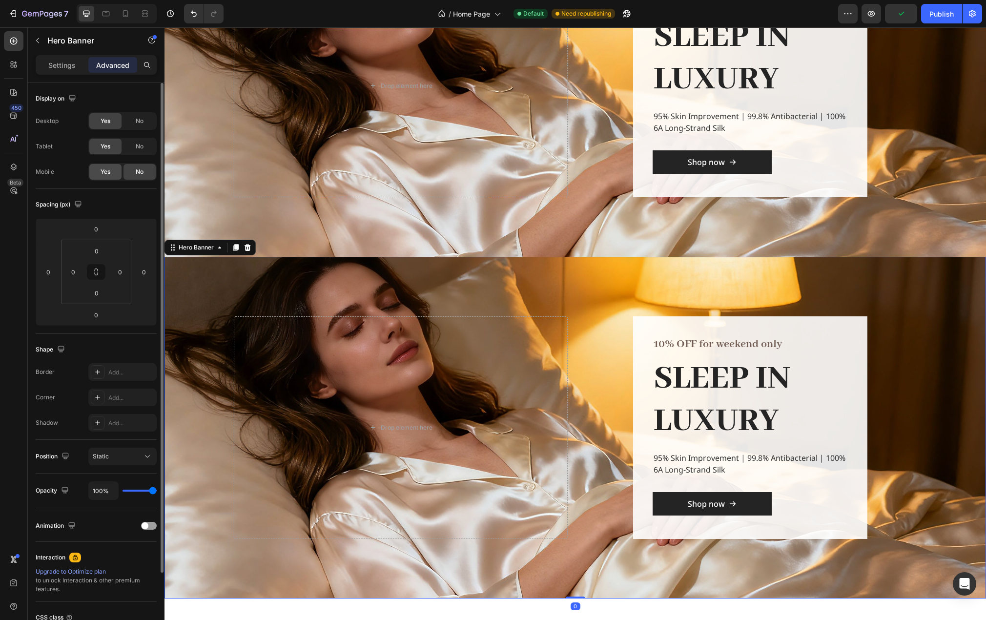
click at [105, 171] on span "Yes" at bounding box center [106, 171] width 10 height 9
click at [139, 121] on span "No" at bounding box center [140, 121] width 8 height 9
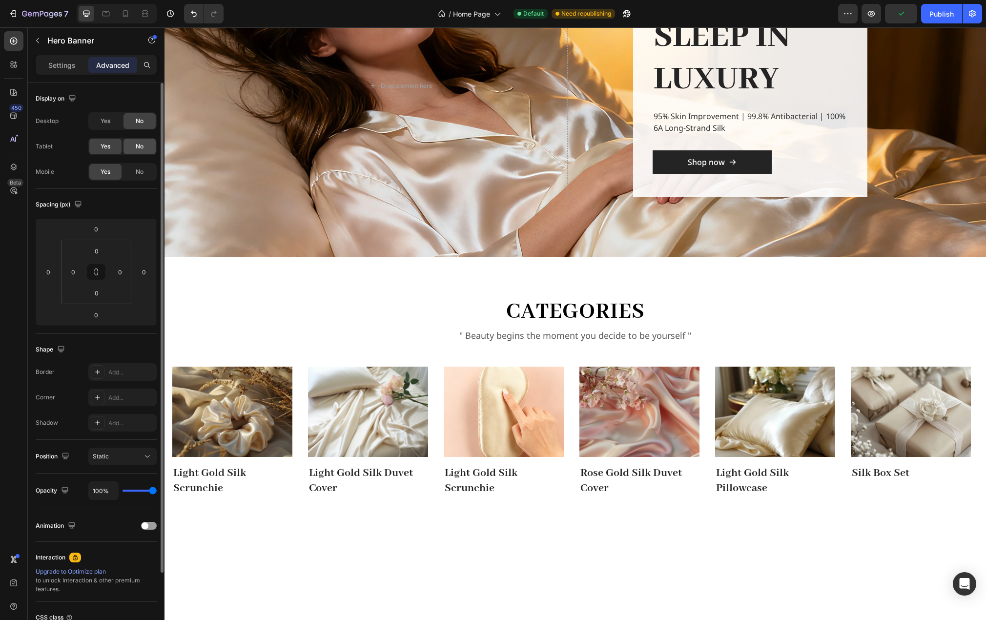
click at [143, 147] on span "No" at bounding box center [140, 146] width 8 height 9
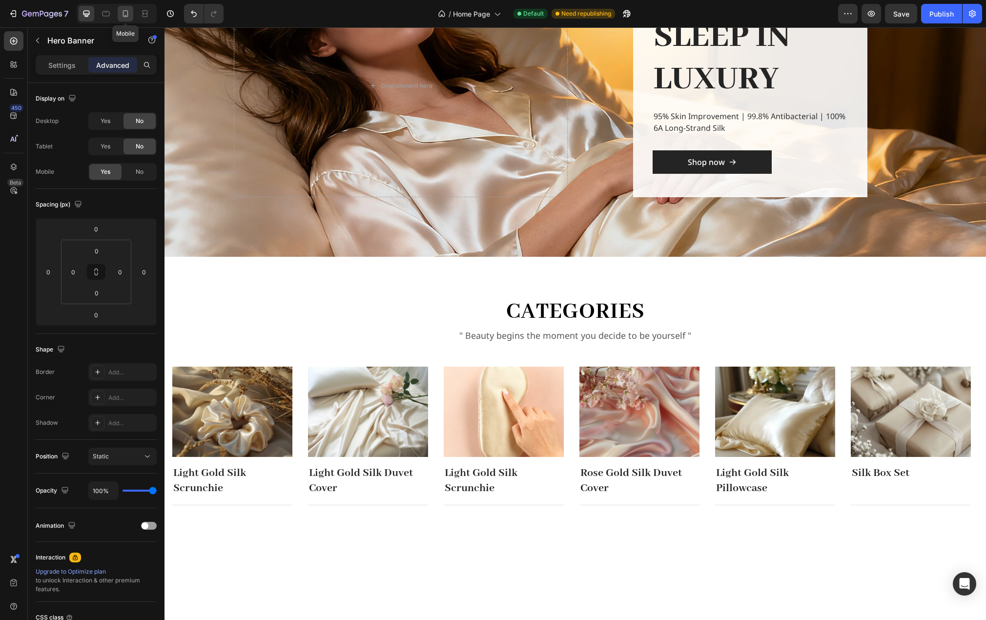
click at [126, 14] on icon at bounding box center [126, 14] width 10 height 10
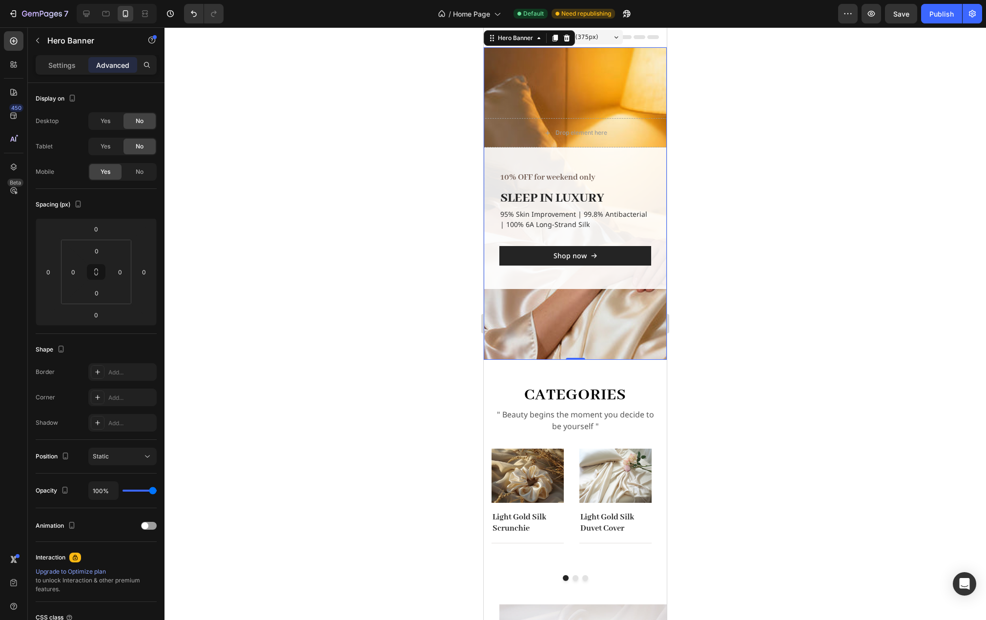
click at [620, 84] on div "Overlay" at bounding box center [575, 203] width 183 height 312
click at [578, 84] on div "Overlay" at bounding box center [575, 203] width 183 height 312
click at [572, 362] on icon at bounding box center [576, 360] width 8 height 8
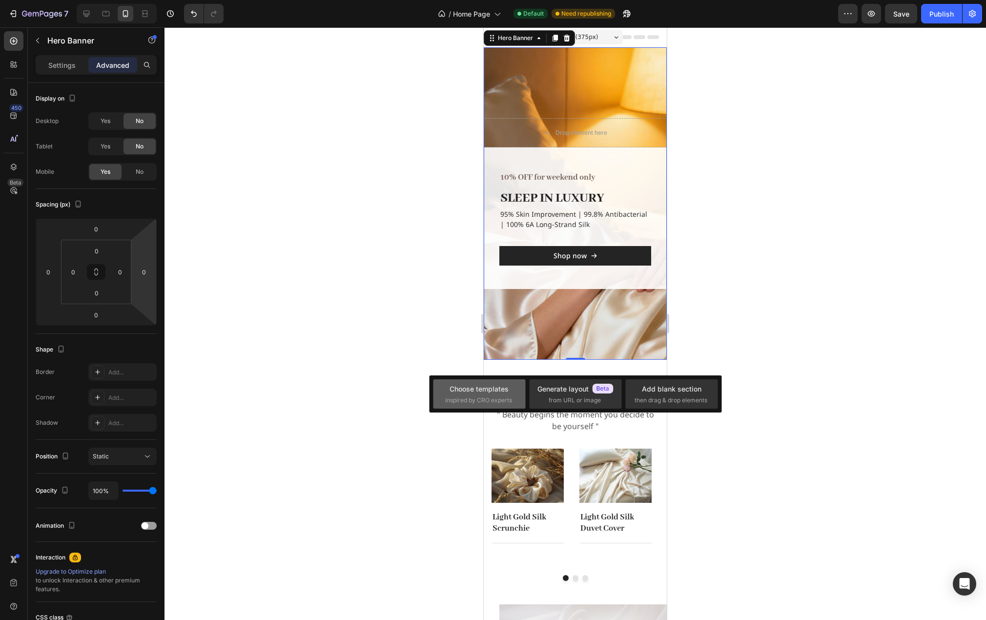
click at [482, 393] on div "Choose templates" at bounding box center [479, 389] width 59 height 10
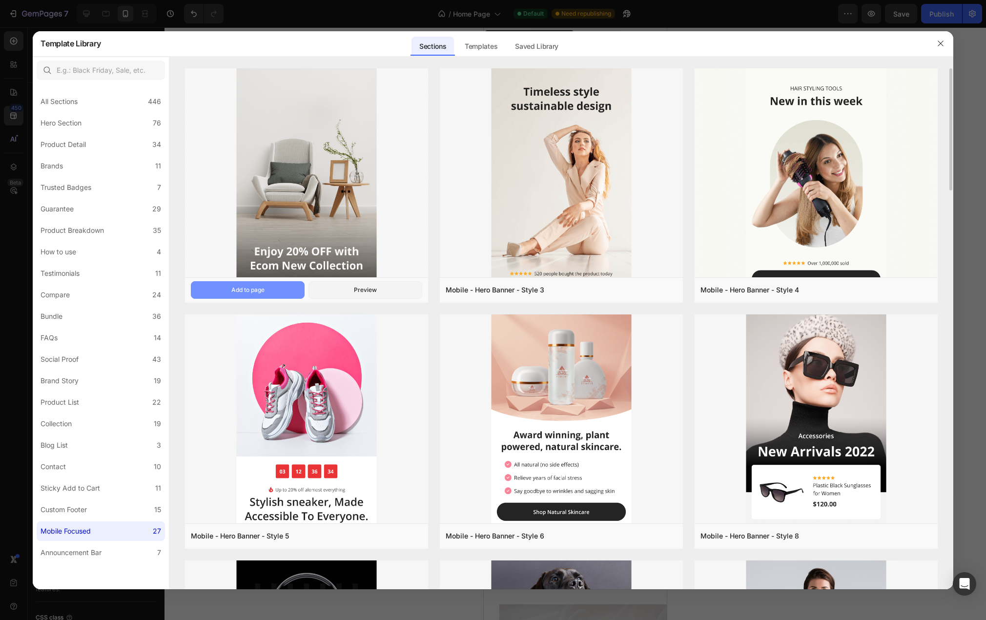
click at [255, 290] on div "Add to page" at bounding box center [247, 290] width 33 height 9
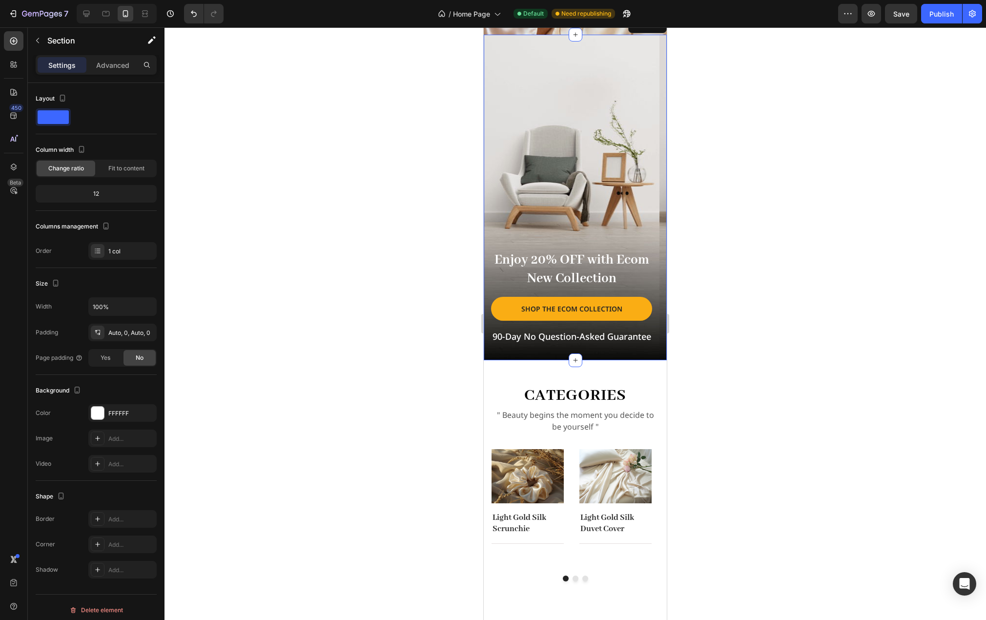
scroll to position [332, 0]
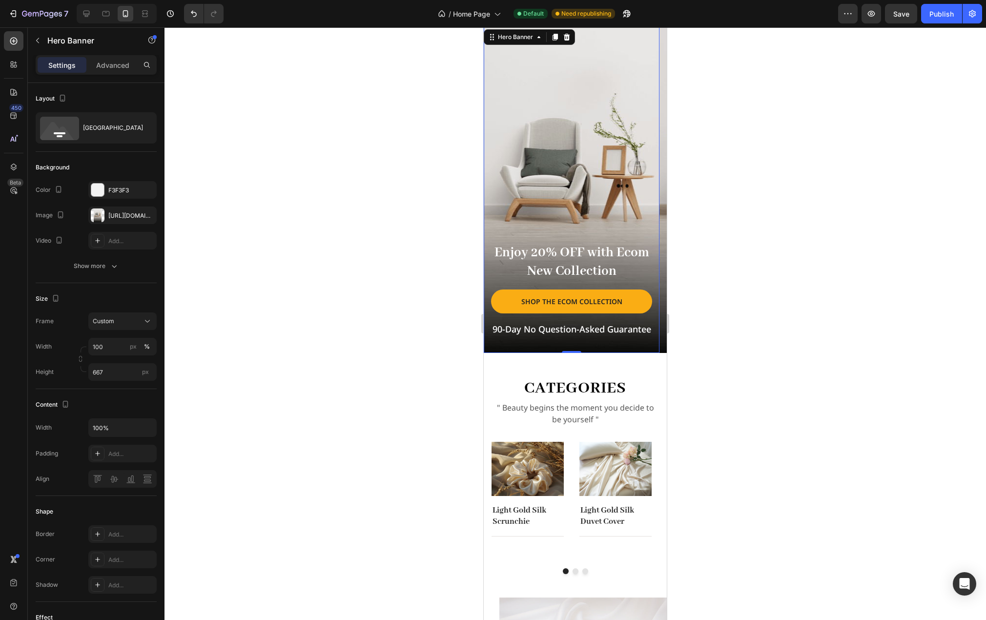
click at [590, 164] on div "Overlay" at bounding box center [572, 190] width 176 height 326
click at [120, 213] on div "[URL][DOMAIN_NAME]" at bounding box center [122, 215] width 28 height 9
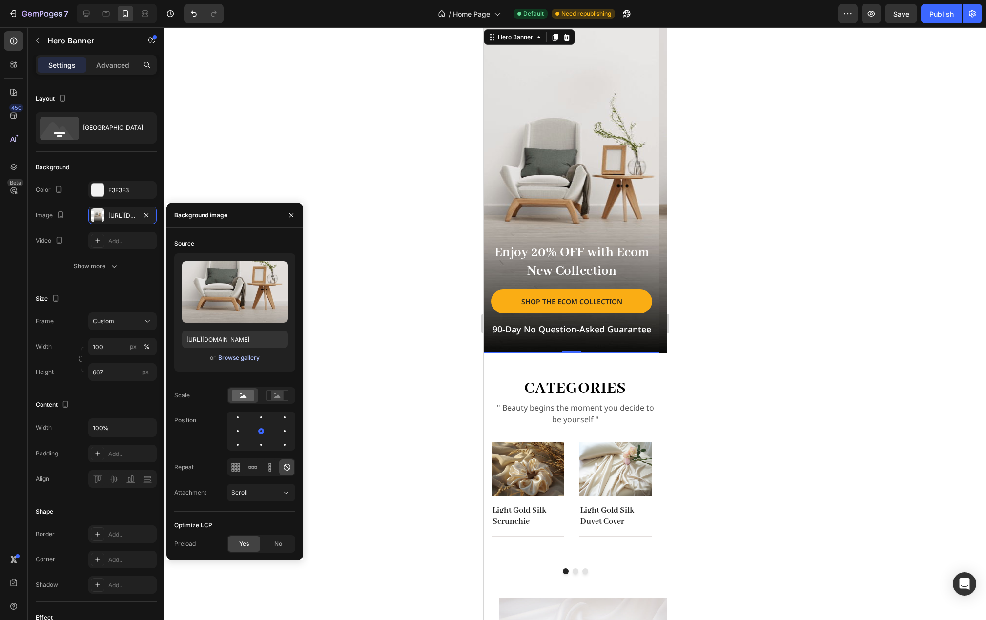
click at [247, 358] on div "Browse gallery" at bounding box center [238, 357] width 41 height 9
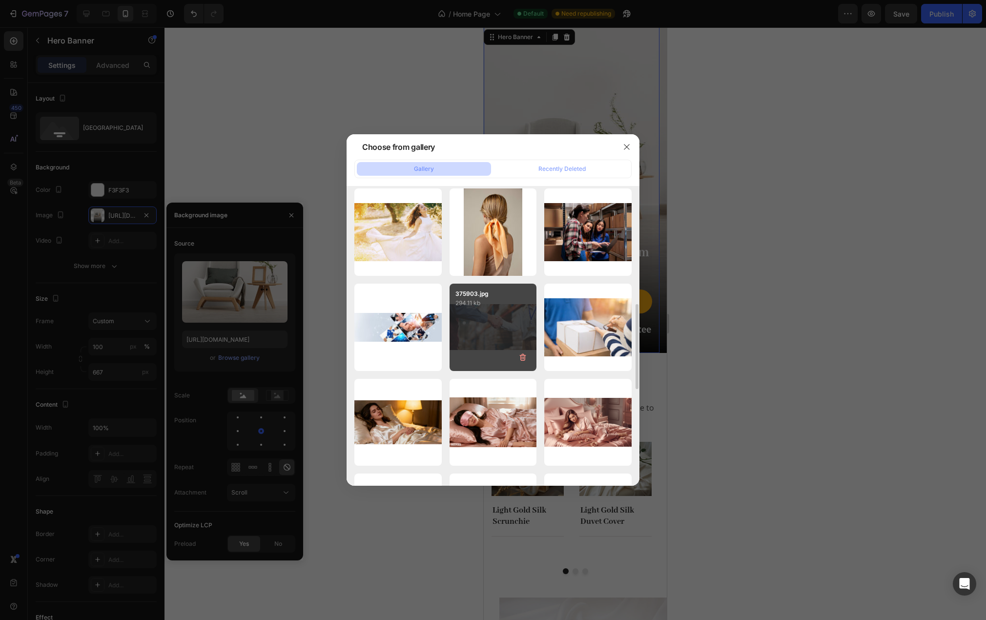
scroll to position [244, 0]
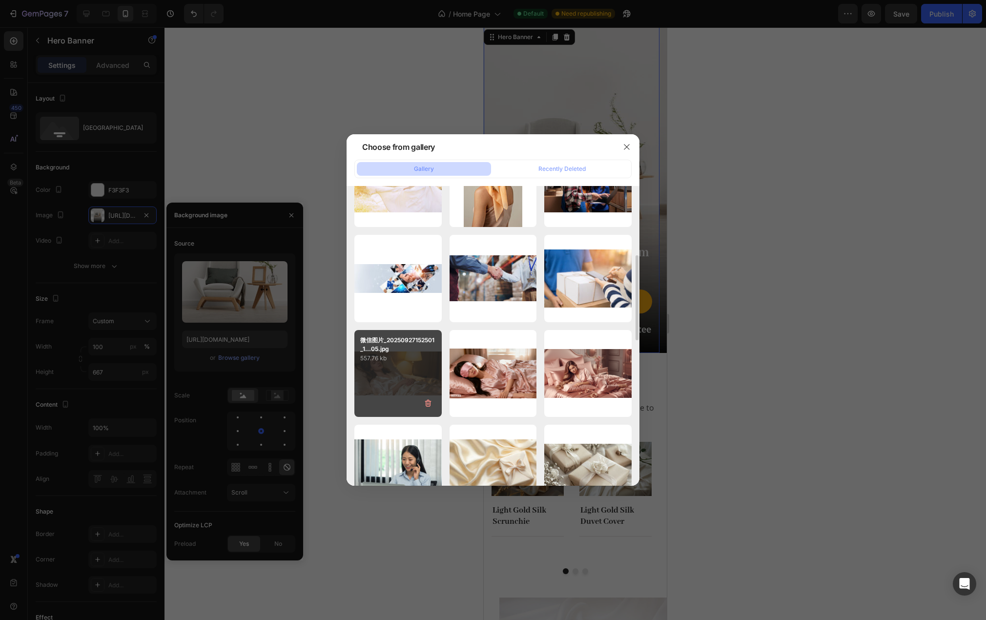
click at [411, 367] on div "微信图片_20250927152501_1...05.jpg 557.76 kb" at bounding box center [397, 373] width 87 height 87
type input "[URL][DOMAIN_NAME]"
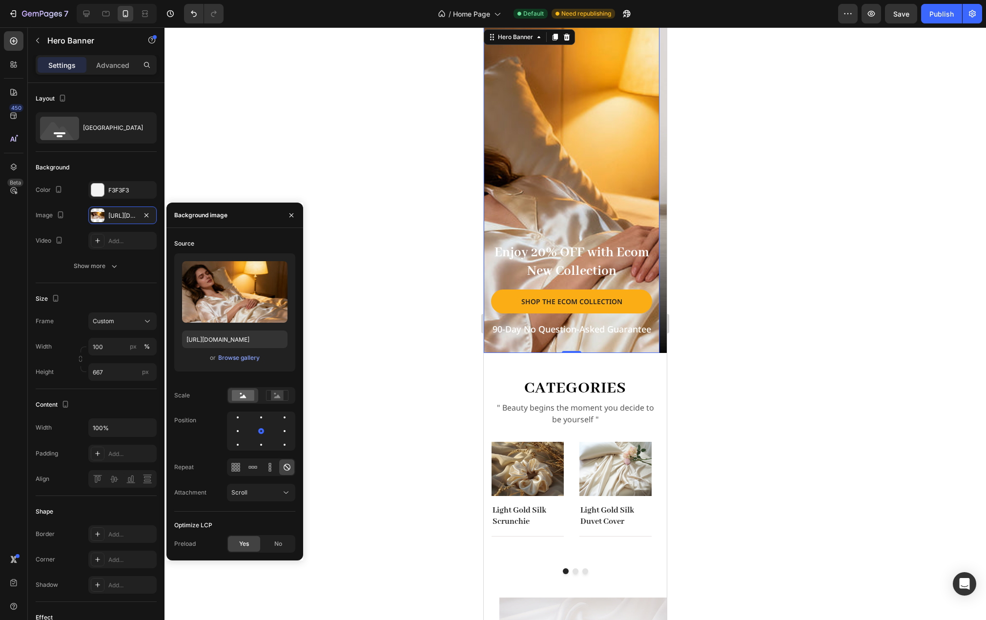
click at [762, 249] on div at bounding box center [576, 323] width 822 height 593
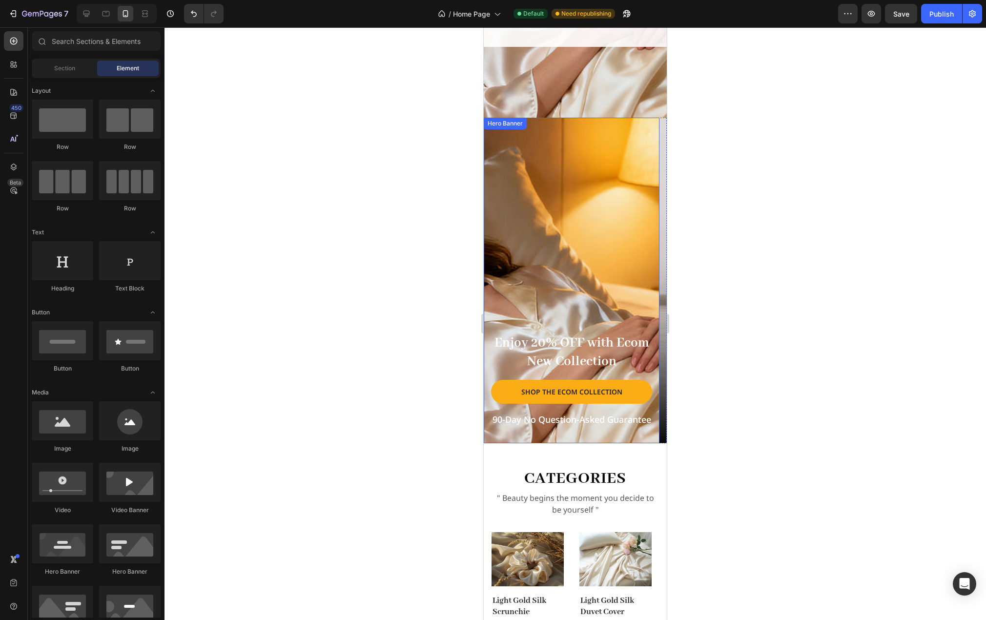
scroll to position [88, 0]
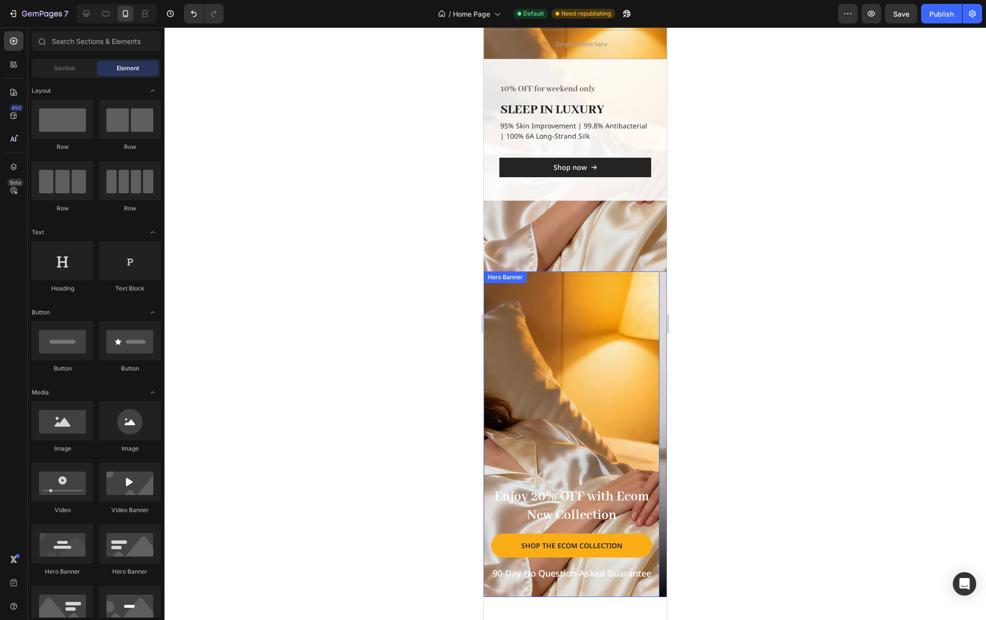
click at [611, 319] on div "Overlay" at bounding box center [572, 434] width 176 height 326
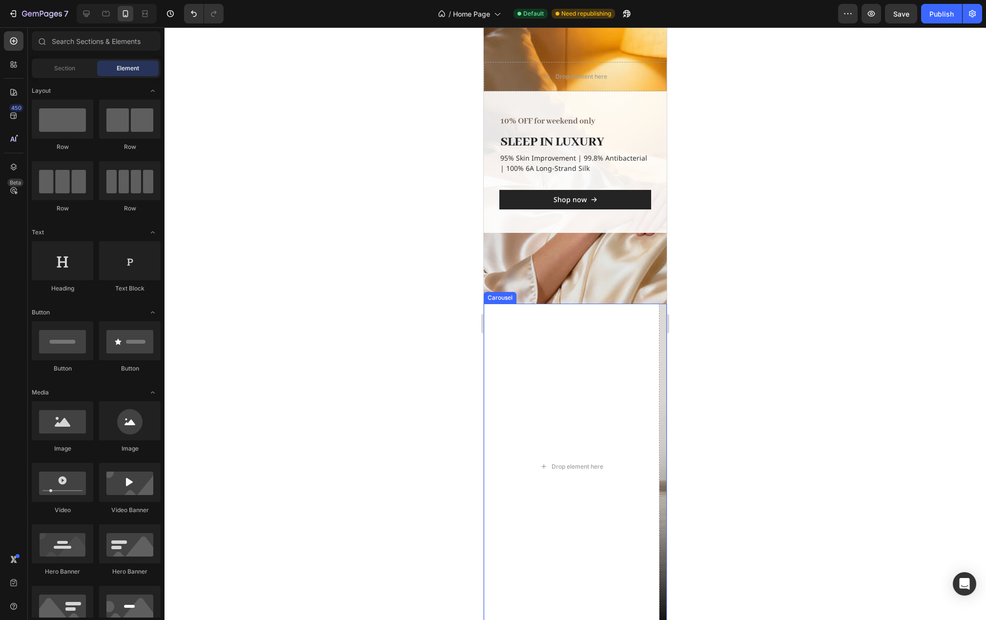
scroll to position [0, 0]
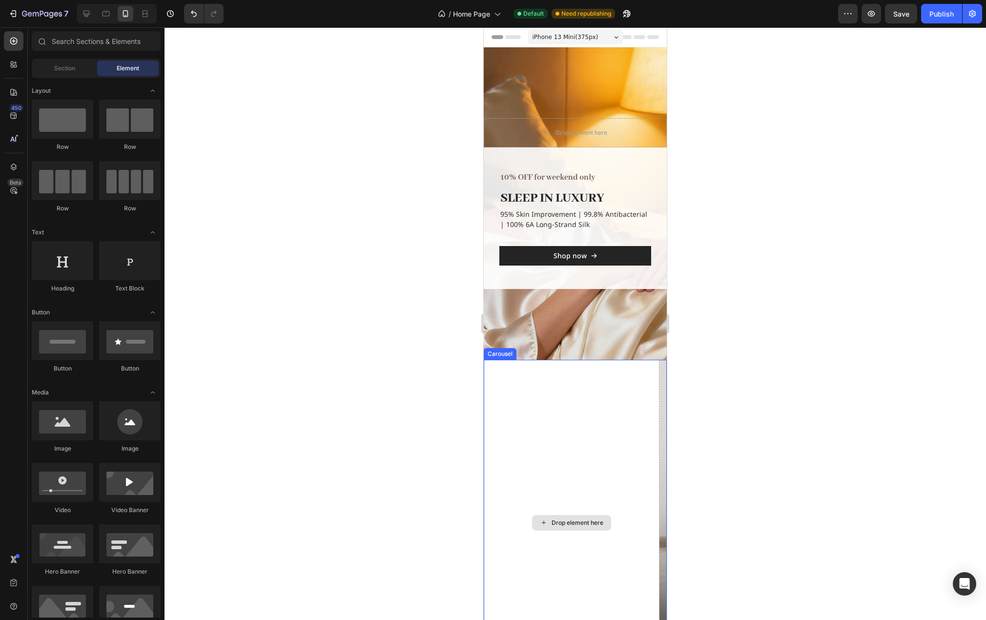
click at [587, 435] on div "Drop element here" at bounding box center [572, 523] width 176 height 326
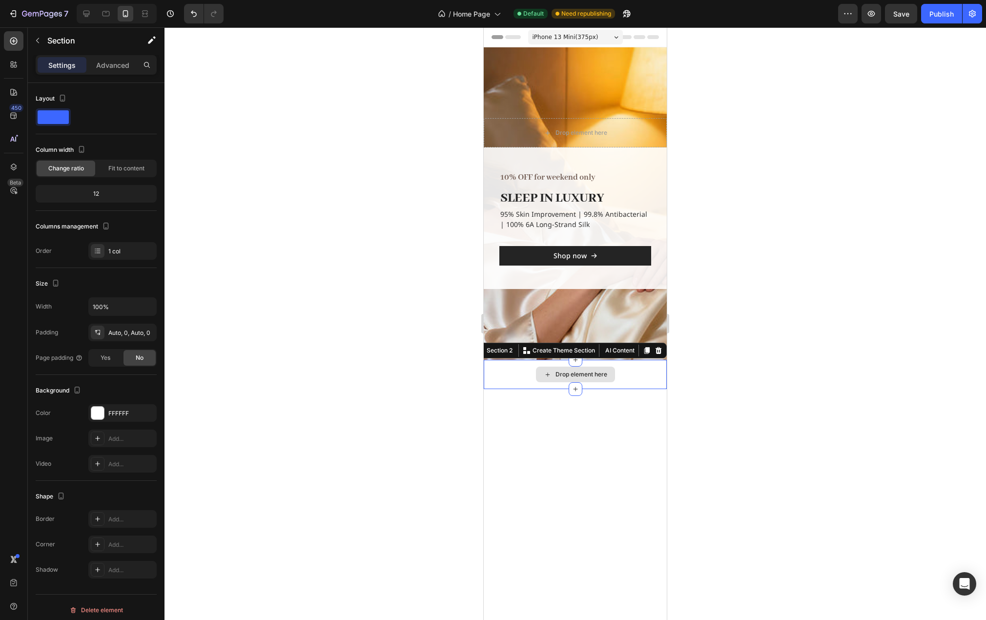
click at [626, 380] on div "Drop element here" at bounding box center [575, 374] width 183 height 29
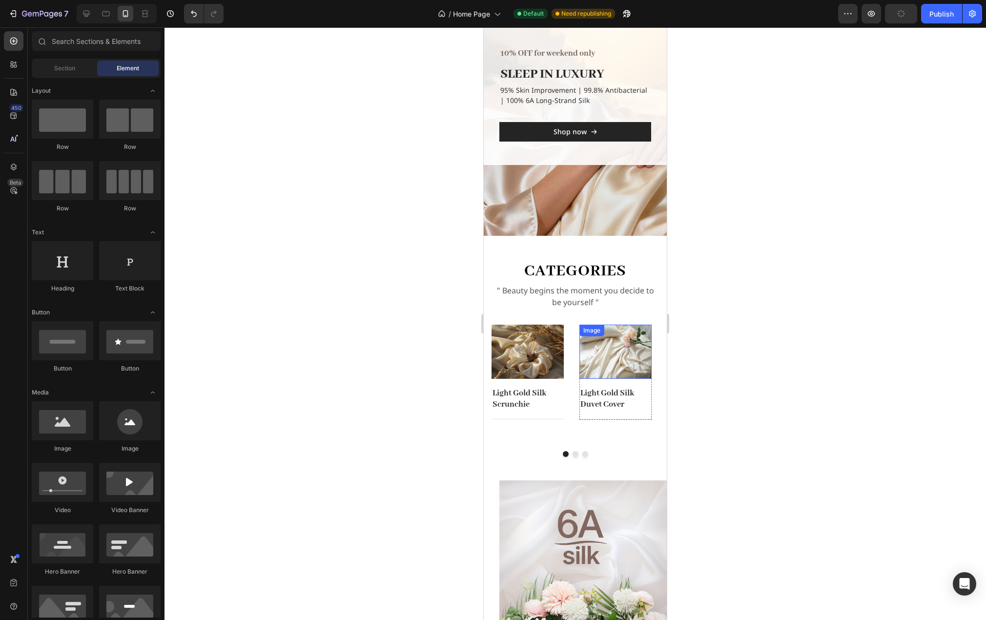
scroll to position [146, 0]
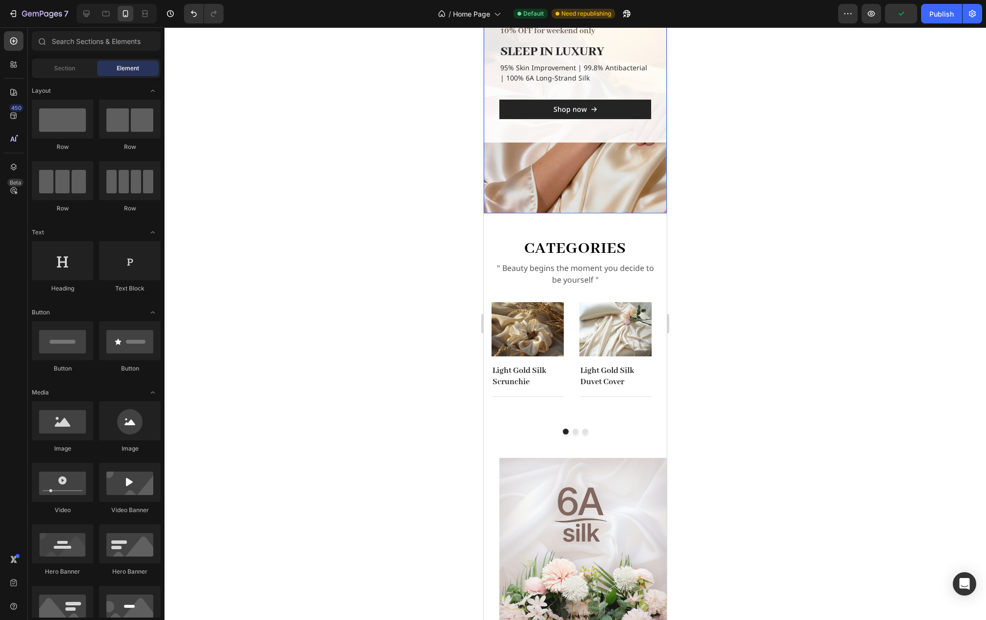
drag, startPoint x: 657, startPoint y: 191, endPoint x: 637, endPoint y: 217, distance: 32.8
click at [657, 191] on div "Overlay" at bounding box center [575, 57] width 183 height 312
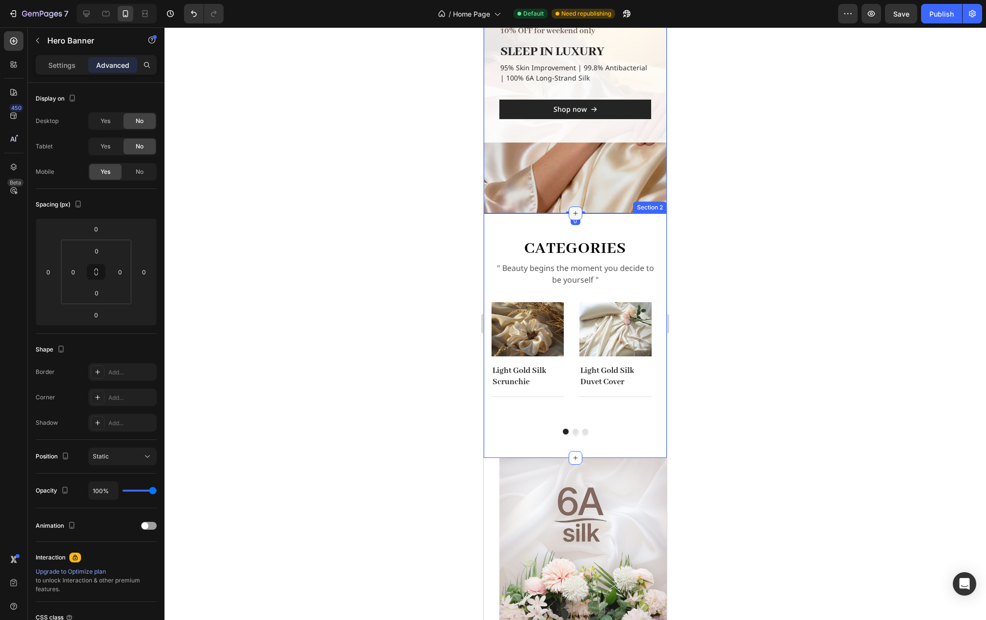
click at [573, 213] on icon at bounding box center [575, 213] width 4 height 4
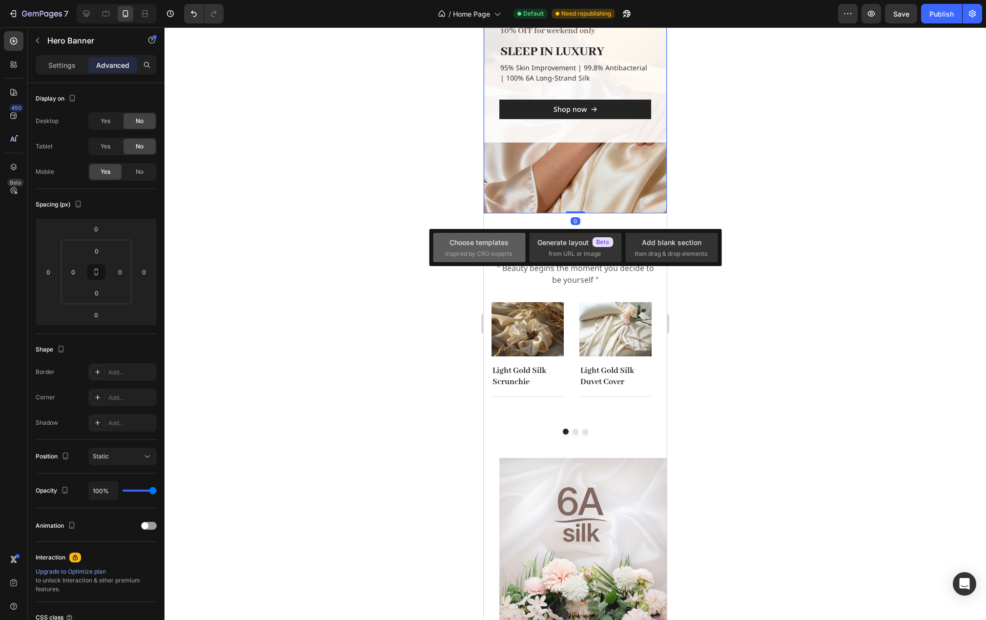
click at [483, 255] on span "inspired by CRO experts" at bounding box center [478, 253] width 67 height 9
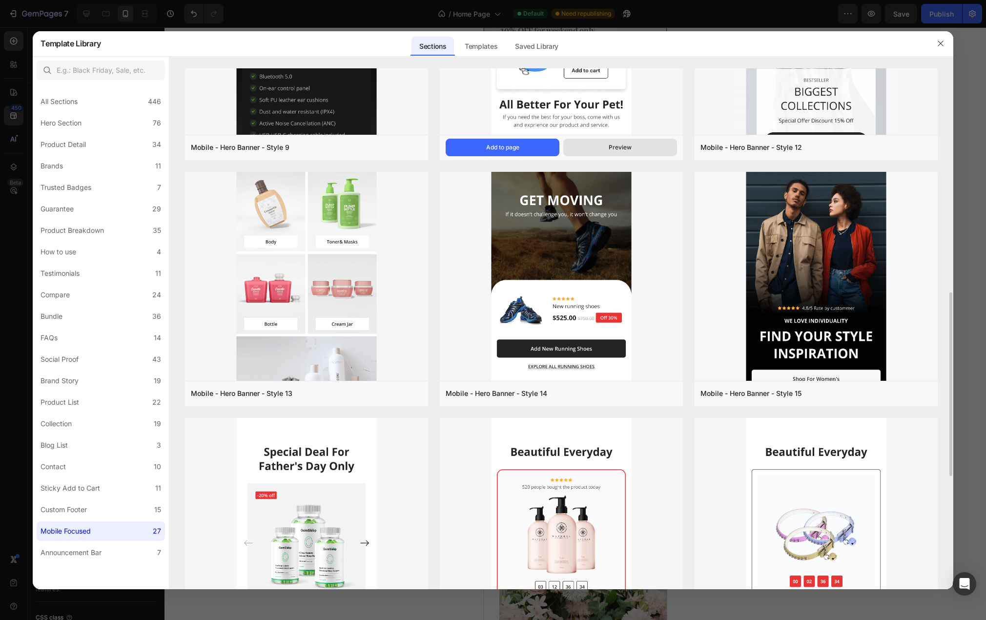
scroll to position [488, 0]
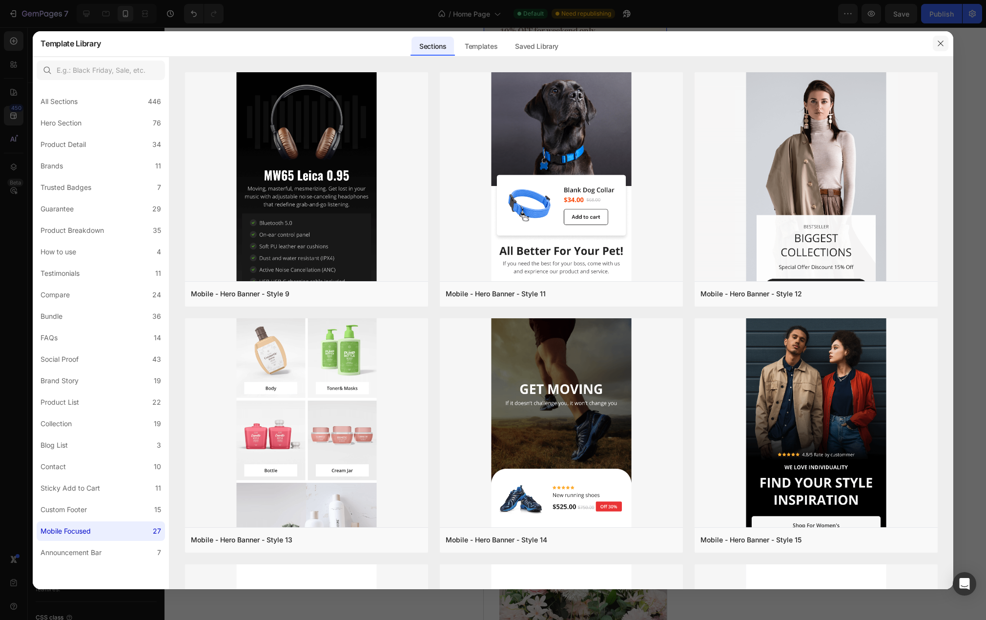
click at [944, 41] on icon "button" at bounding box center [941, 44] width 8 height 8
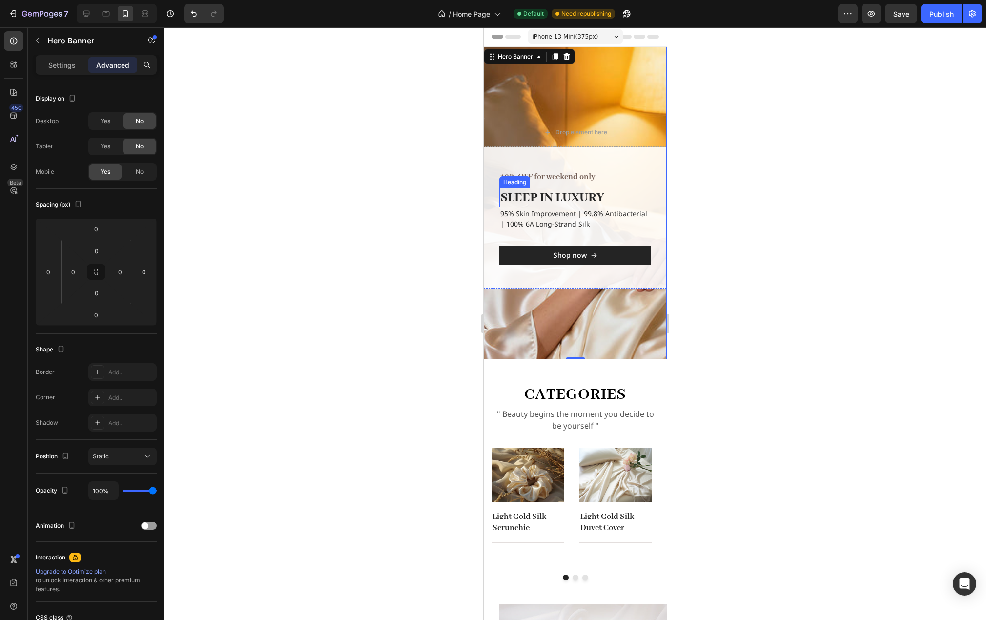
scroll to position [0, 0]
click at [648, 163] on div "10% OFF for weekend only Text block SLEEP IN LUXURY Heading 95% Skin Improvemen…" at bounding box center [575, 218] width 183 height 142
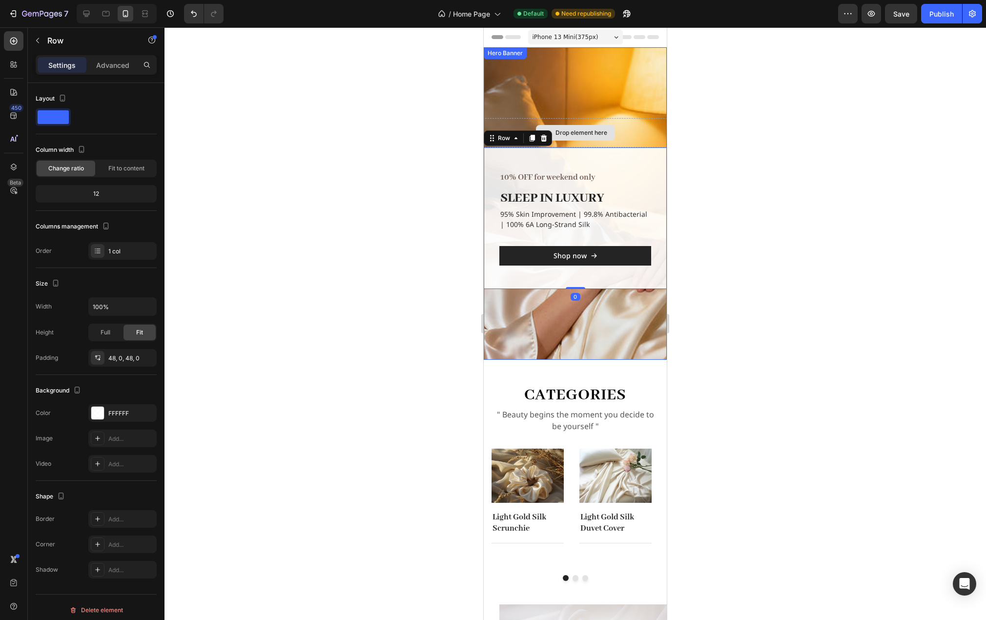
click at [634, 132] on div "Drop element here" at bounding box center [575, 132] width 183 height 29
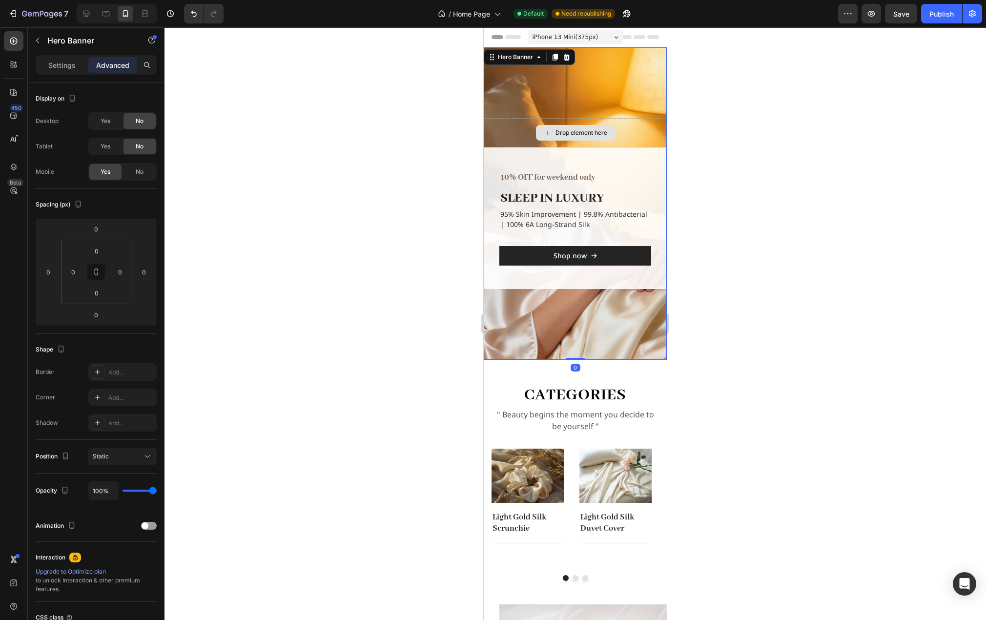
click at [634, 127] on div "Drop element here" at bounding box center [575, 132] width 183 height 29
click at [65, 67] on p "Settings" at bounding box center [61, 65] width 27 height 10
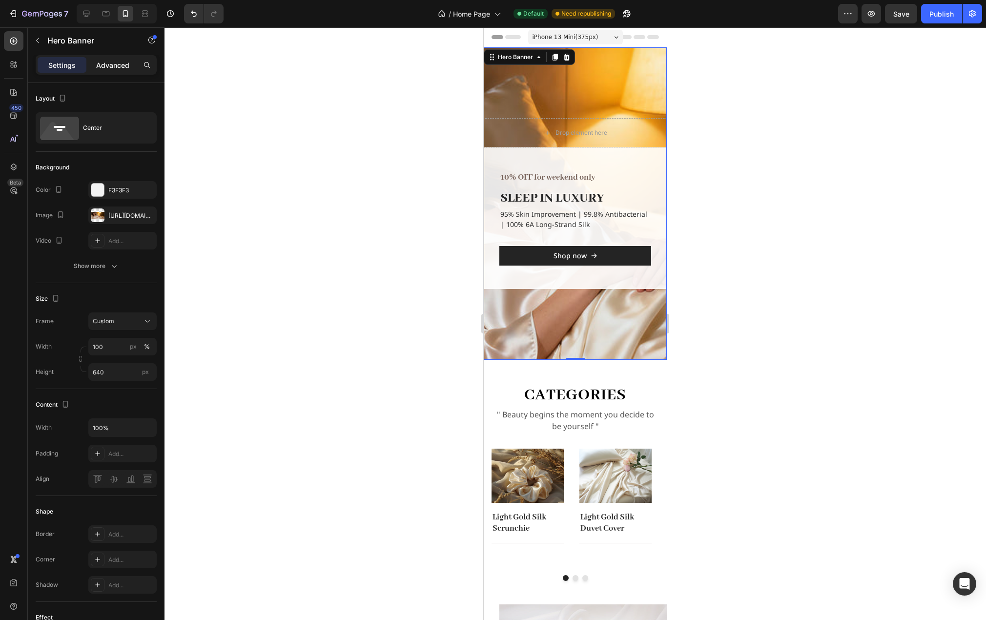
click at [113, 64] on p "Advanced" at bounding box center [112, 65] width 33 height 10
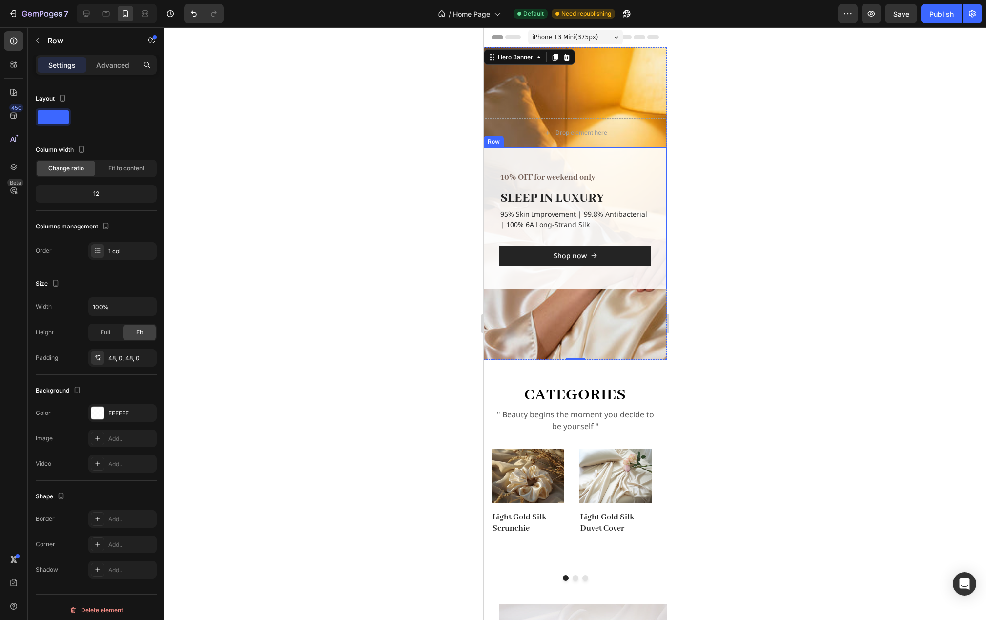
click at [633, 156] on div "10% OFF for weekend only Text block SLEEP IN LUXURY Heading 95% Skin Improvemen…" at bounding box center [575, 218] width 183 height 142
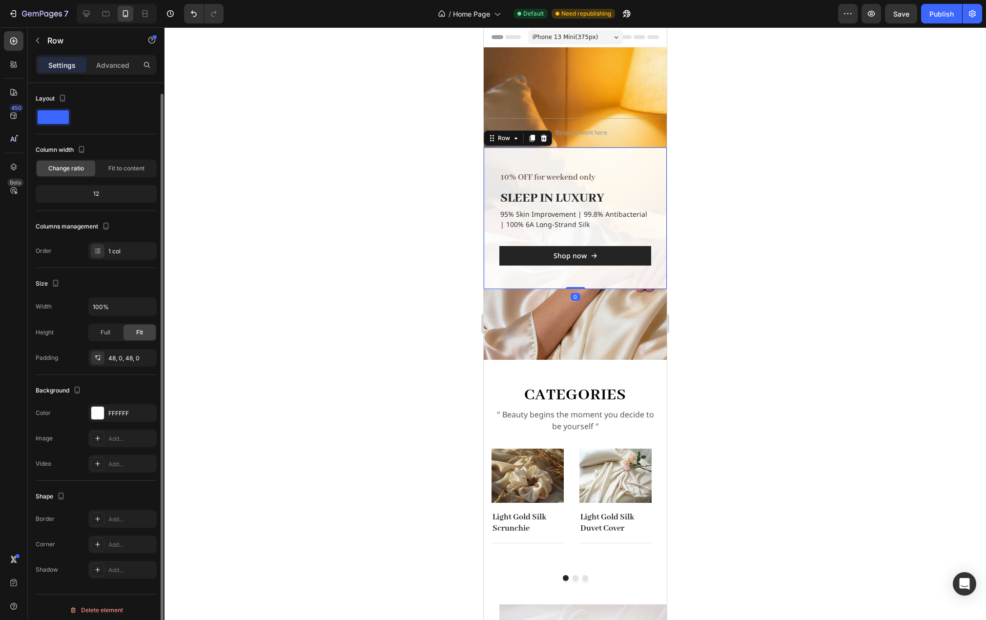
scroll to position [5, 0]
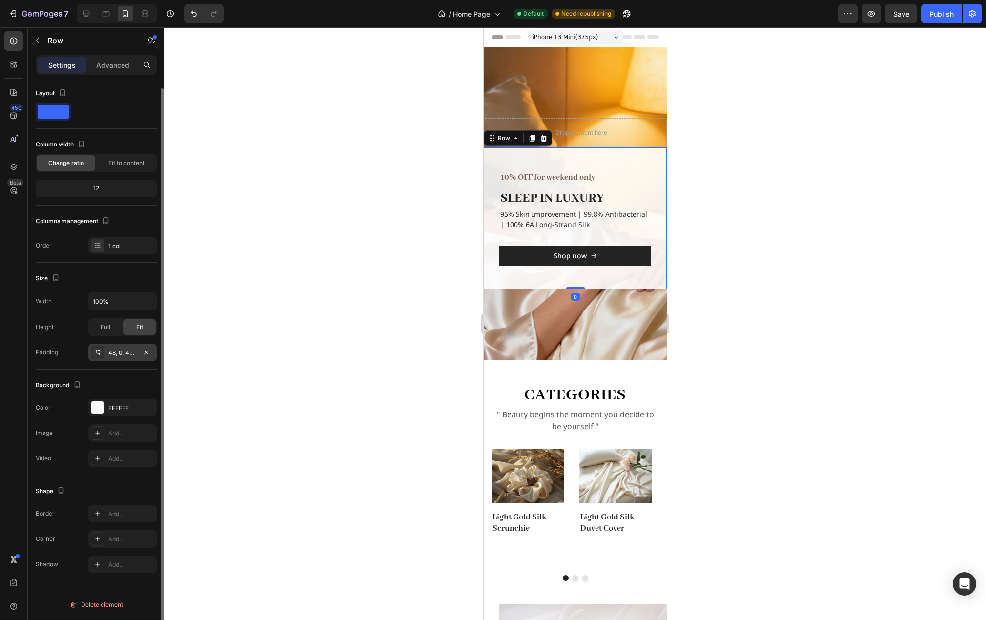
click at [122, 359] on div "48, 0, 48, 0" at bounding box center [122, 353] width 68 height 18
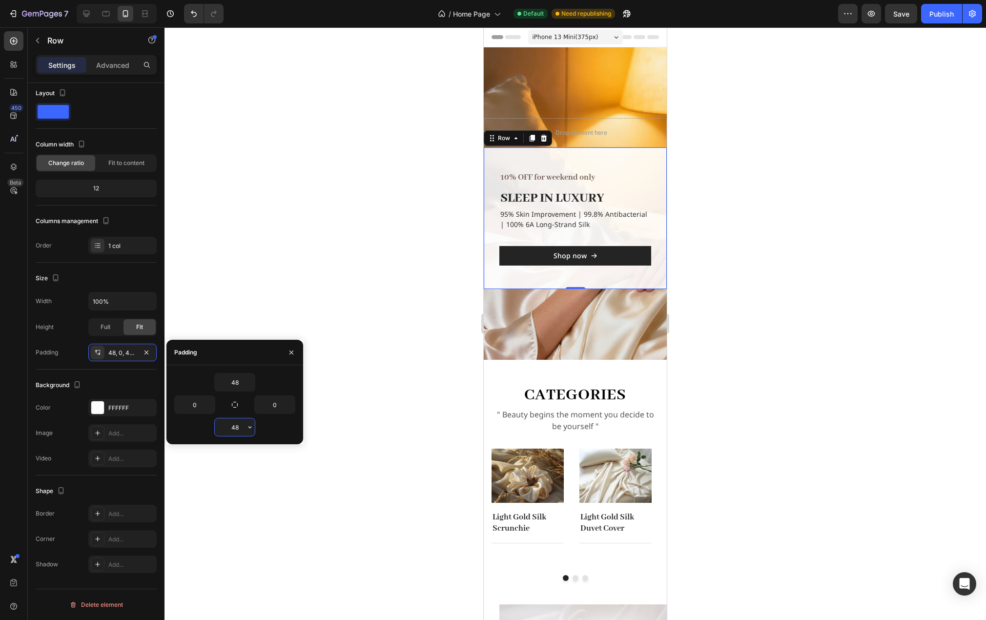
click at [239, 425] on input "48" at bounding box center [235, 427] width 40 height 18
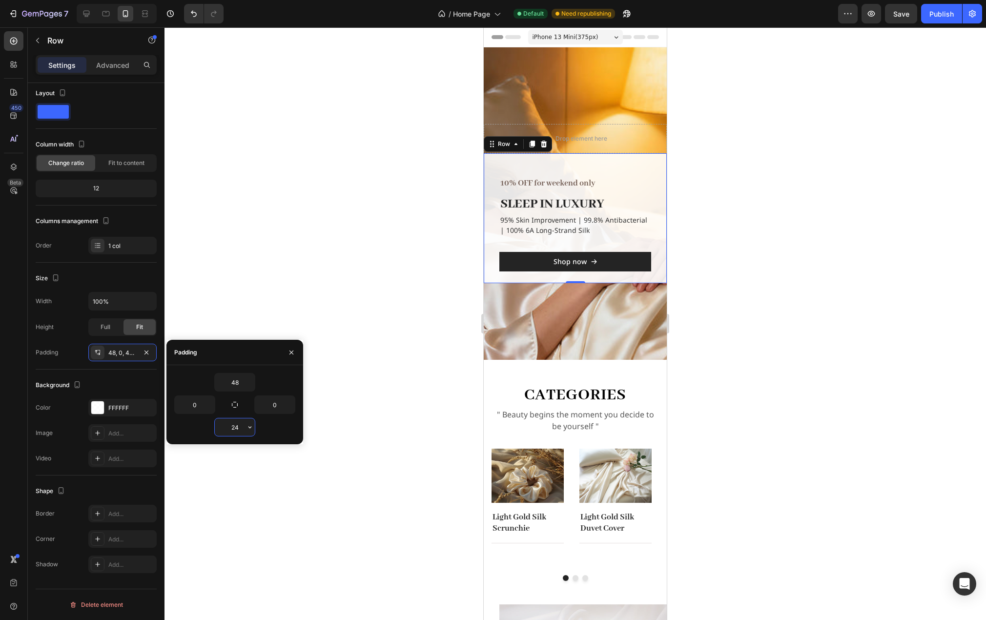
drag, startPoint x: 226, startPoint y: 430, endPoint x: 209, endPoint y: 430, distance: 16.1
click at [209, 430] on div "24" at bounding box center [234, 427] width 121 height 19
type input "48"
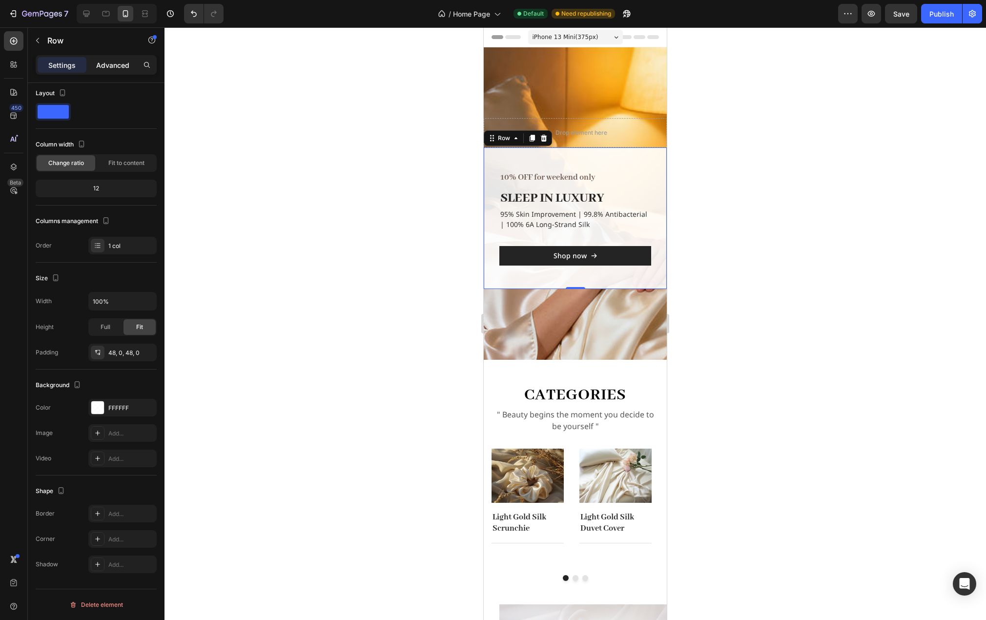
click at [115, 63] on p "Advanced" at bounding box center [112, 65] width 33 height 10
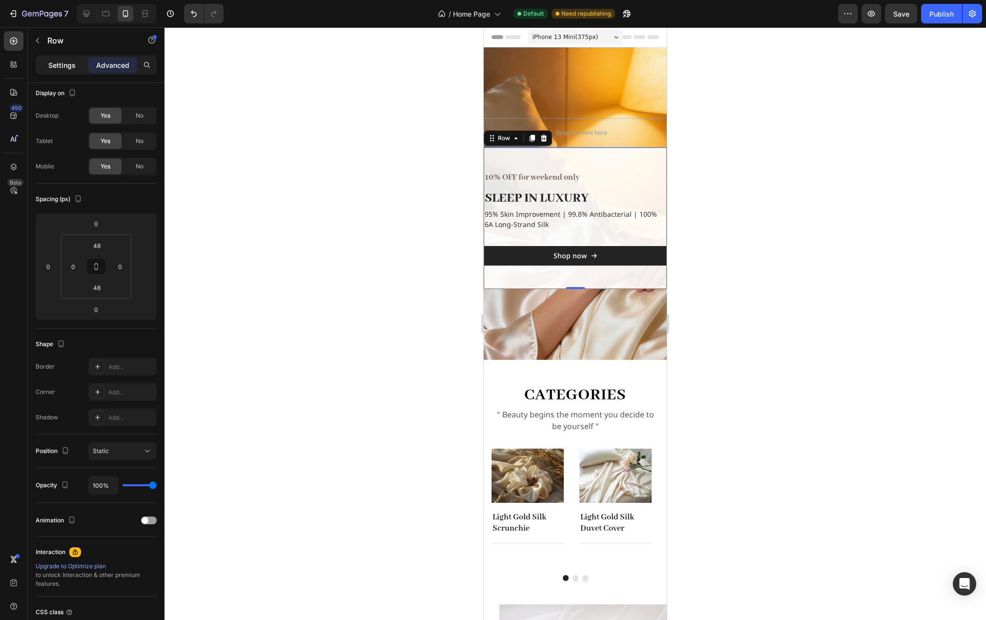
click at [66, 64] on p "Settings" at bounding box center [61, 65] width 27 height 10
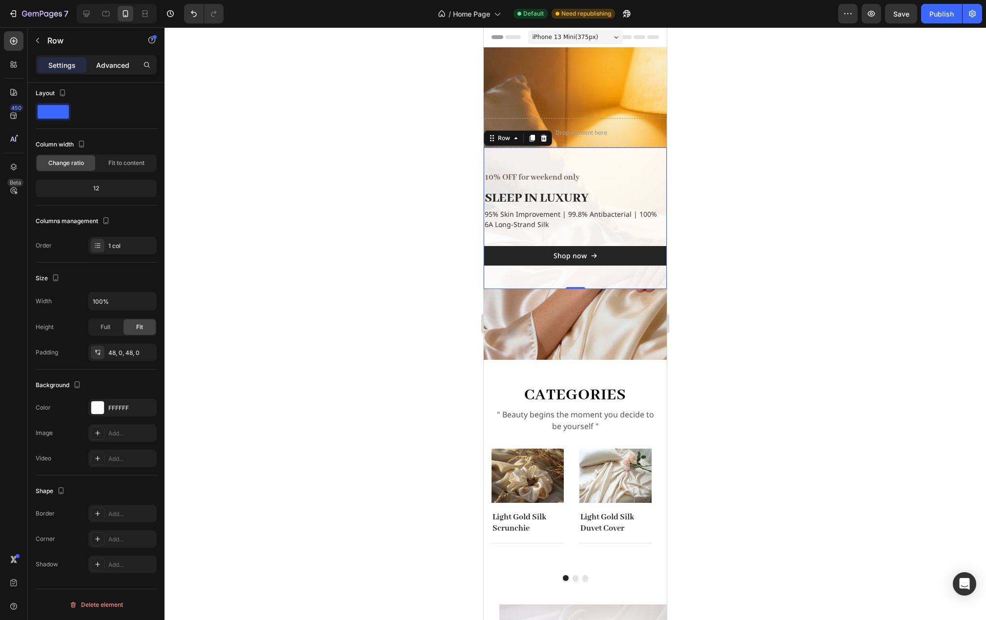
click at [92, 68] on div "Advanced" at bounding box center [112, 65] width 49 height 16
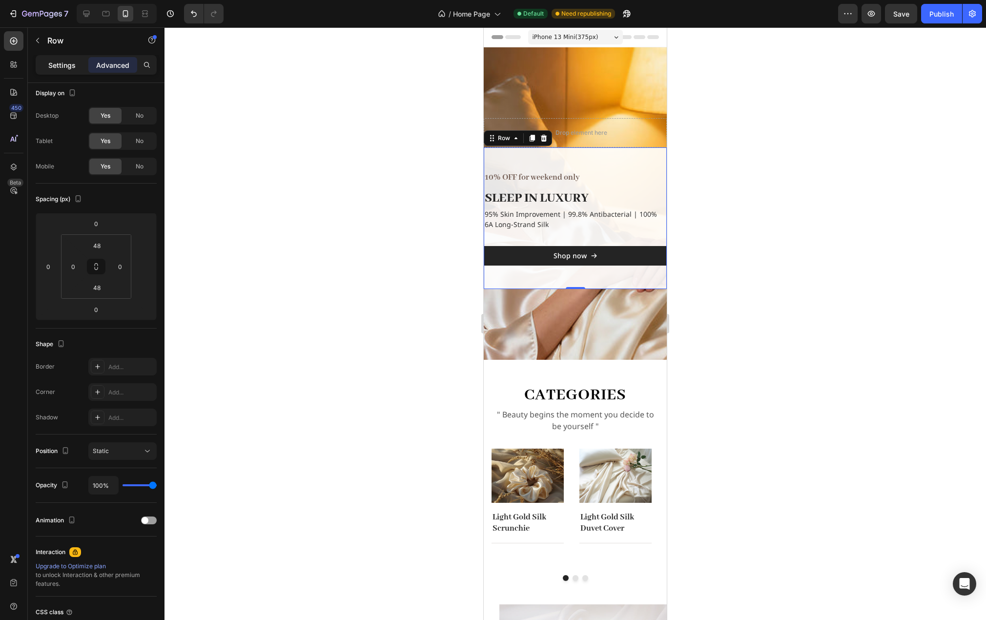
click at [78, 68] on div "Settings" at bounding box center [62, 65] width 49 height 16
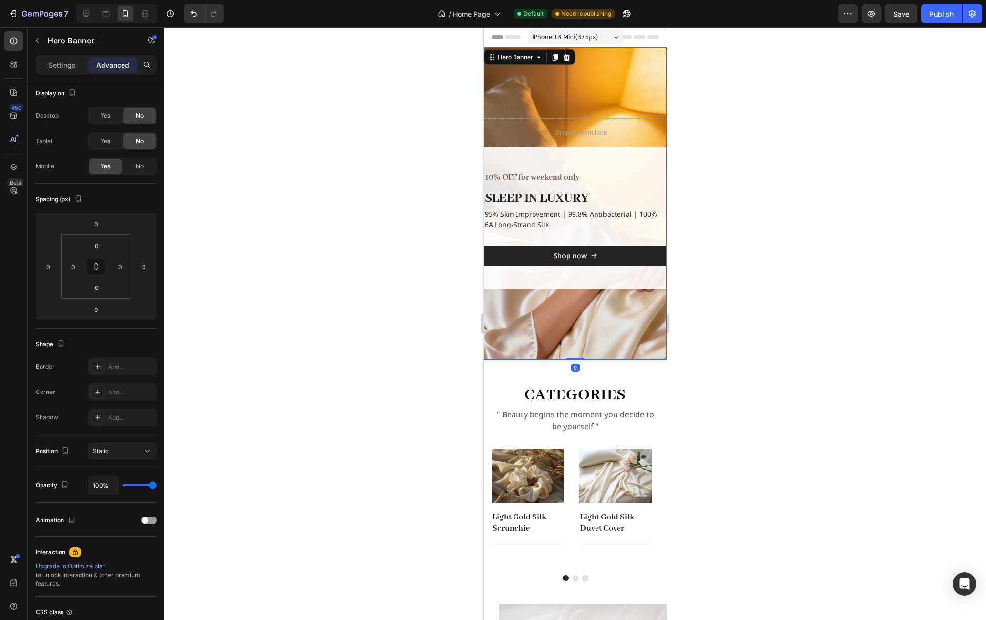
click at [642, 78] on div "Overlay" at bounding box center [575, 203] width 183 height 312
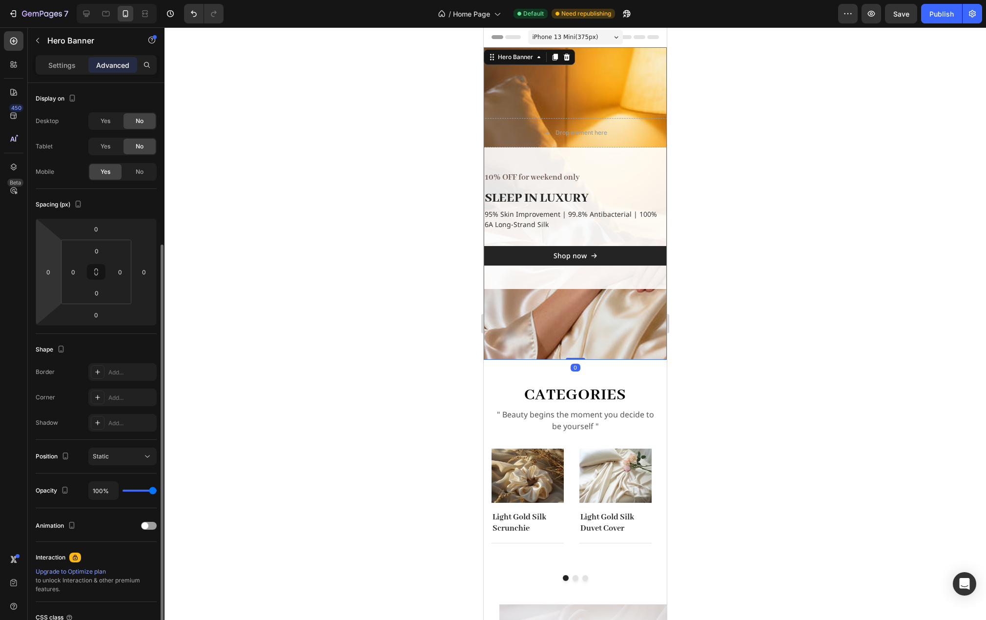
scroll to position [86, 0]
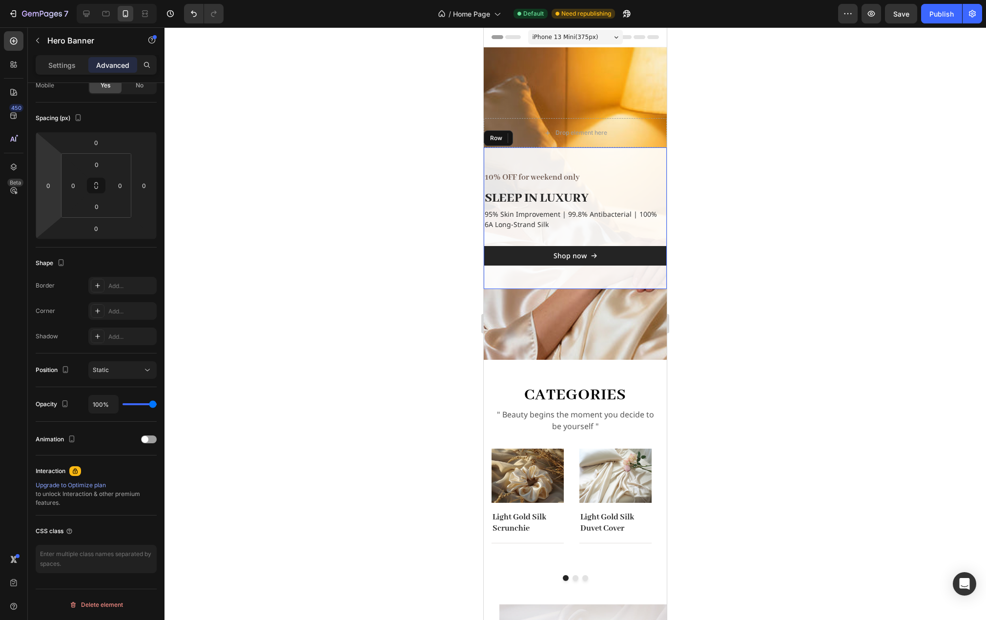
click at [638, 161] on div "10% OFF for weekend only Text block SLEEP IN LUXURY Heading 95% Skin Improvemen…" at bounding box center [575, 218] width 183 height 142
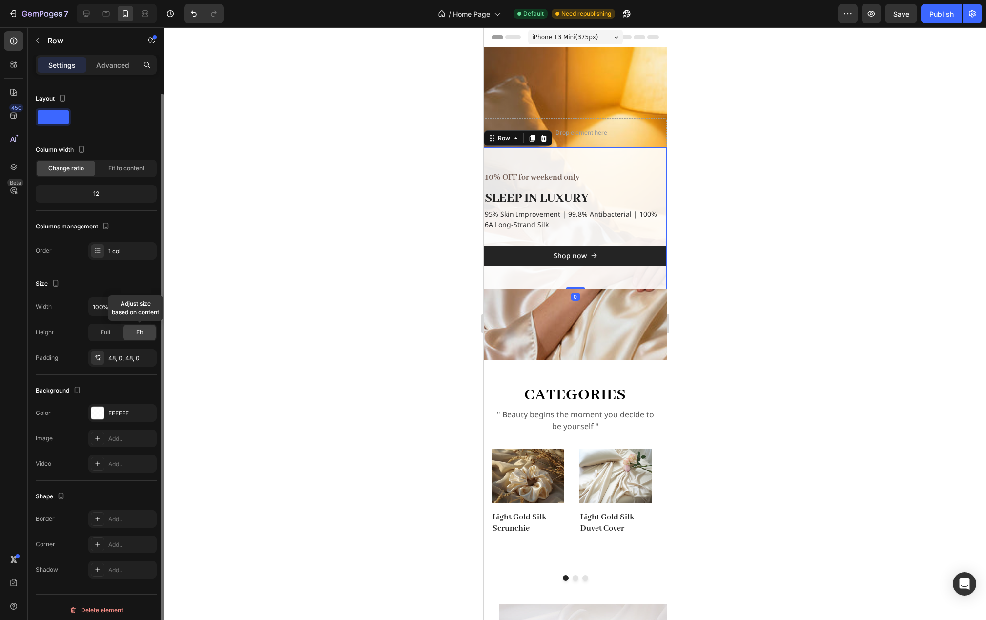
scroll to position [5, 0]
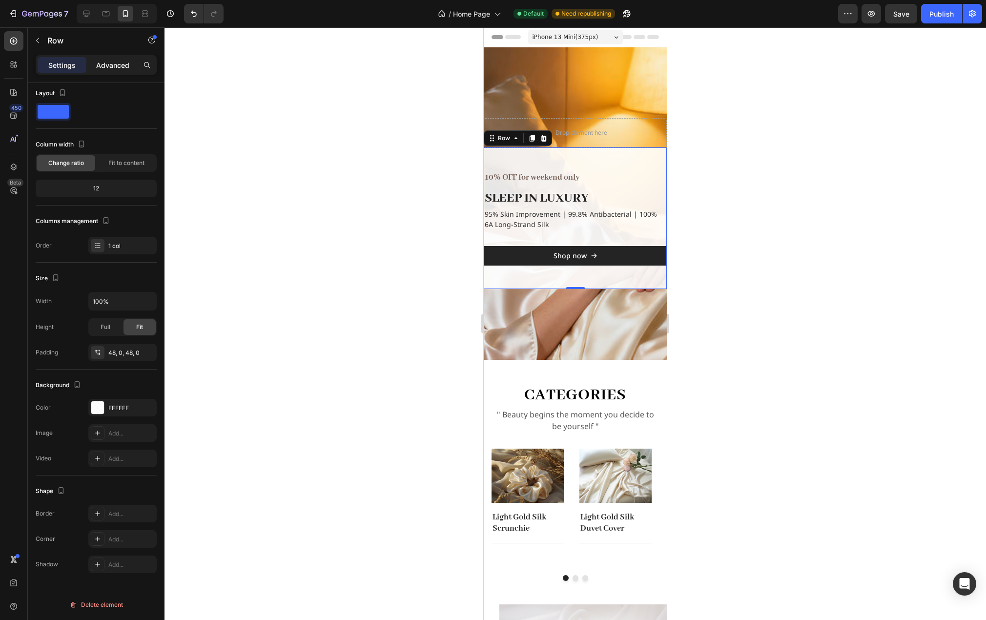
click at [107, 64] on p "Advanced" at bounding box center [112, 65] width 33 height 10
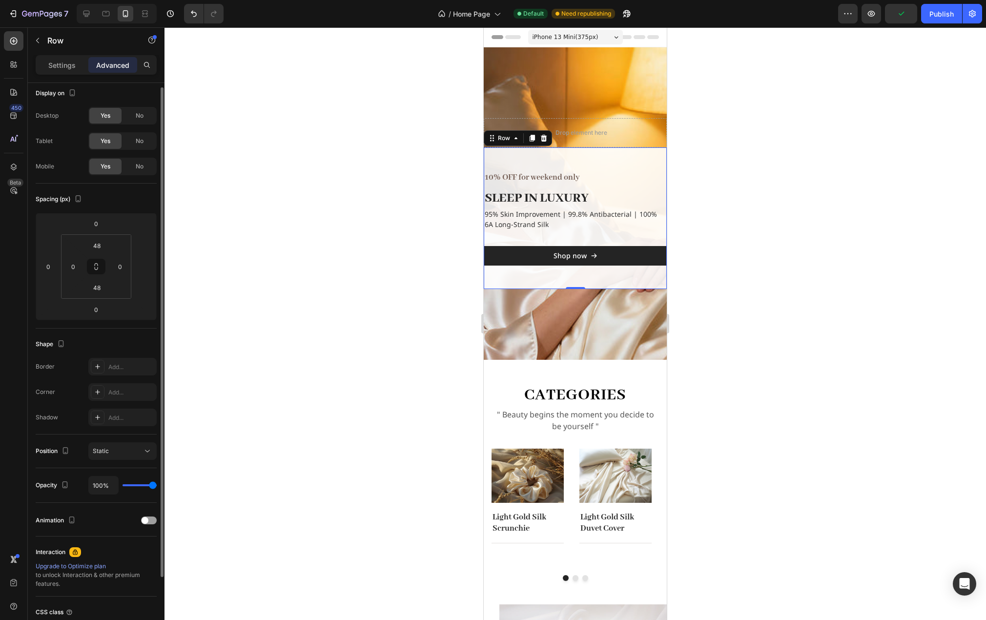
scroll to position [86, 0]
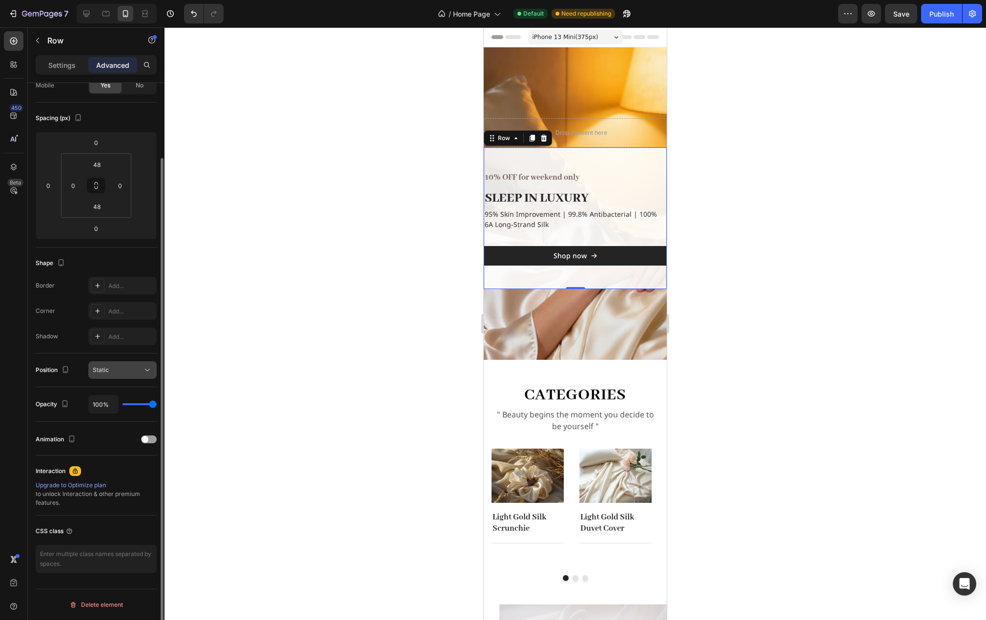
click at [131, 371] on div "Static" at bounding box center [118, 370] width 50 height 9
click at [133, 369] on div "Static" at bounding box center [118, 370] width 50 height 9
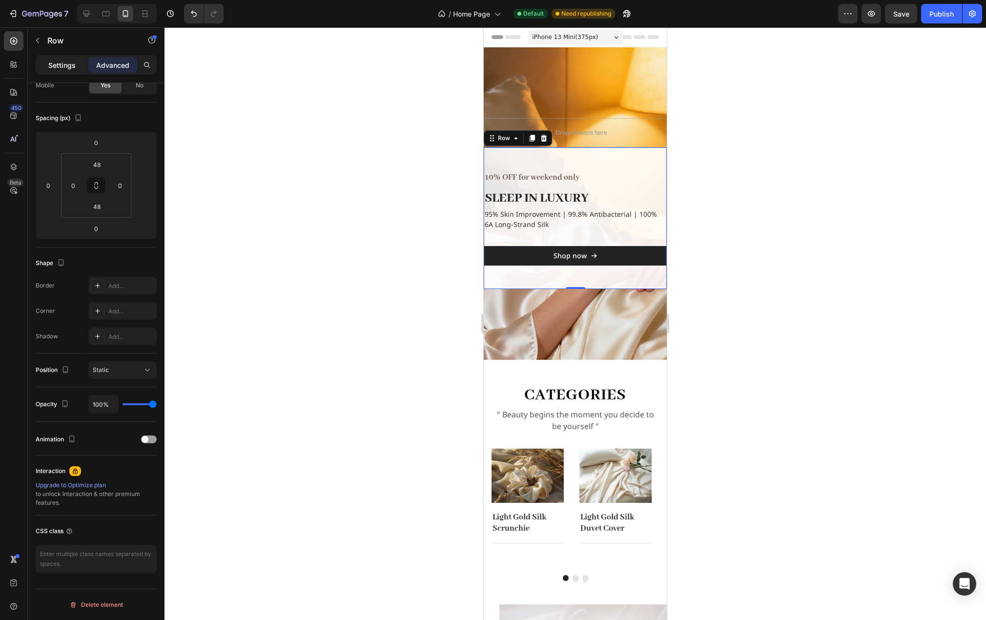
click at [64, 58] on div "Settings" at bounding box center [62, 65] width 49 height 16
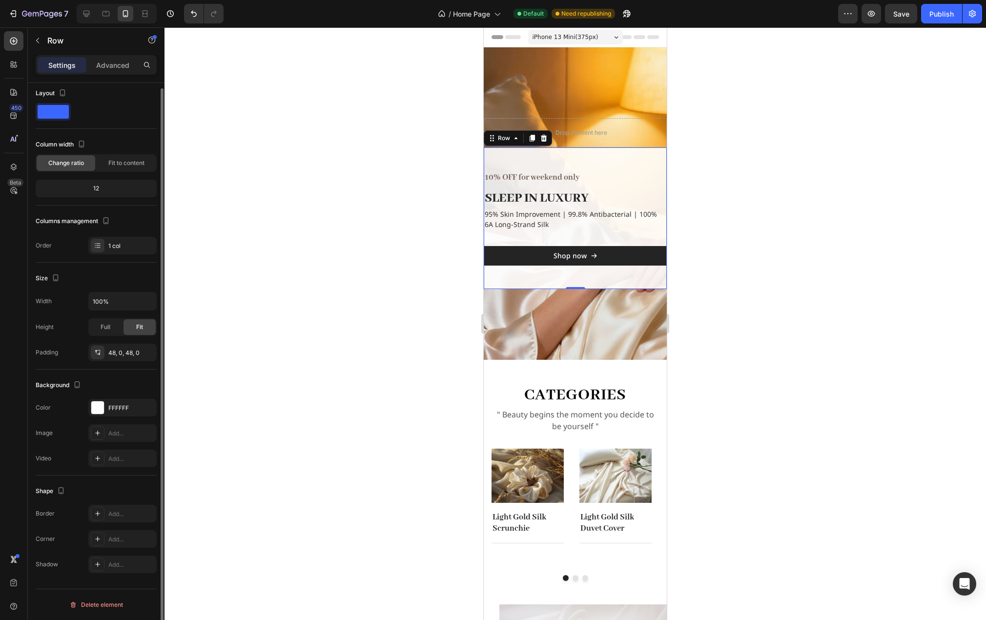
scroll to position [0, 0]
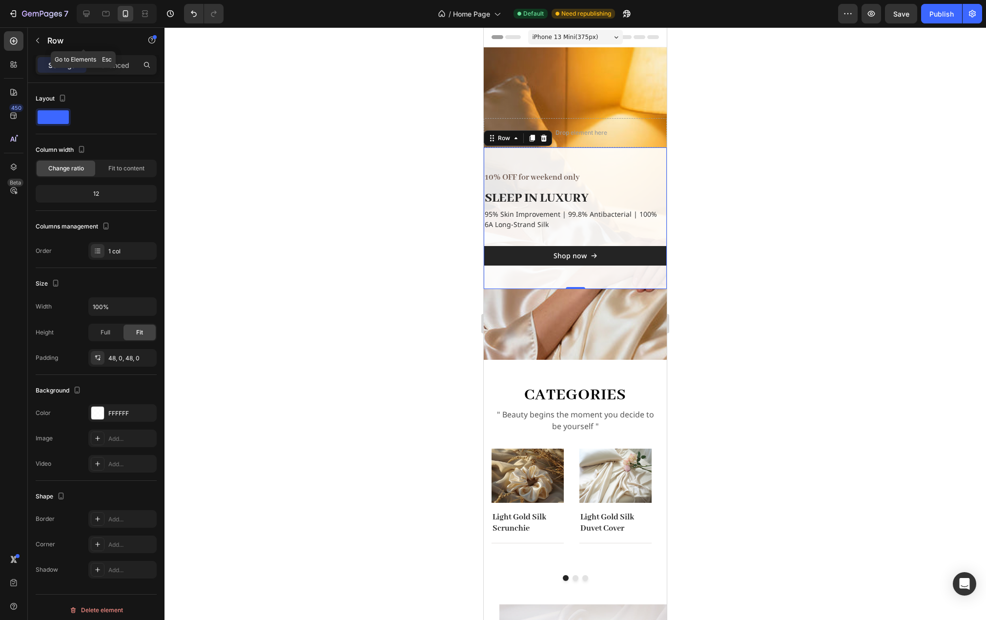
click at [116, 51] on div "Row" at bounding box center [83, 40] width 111 height 25
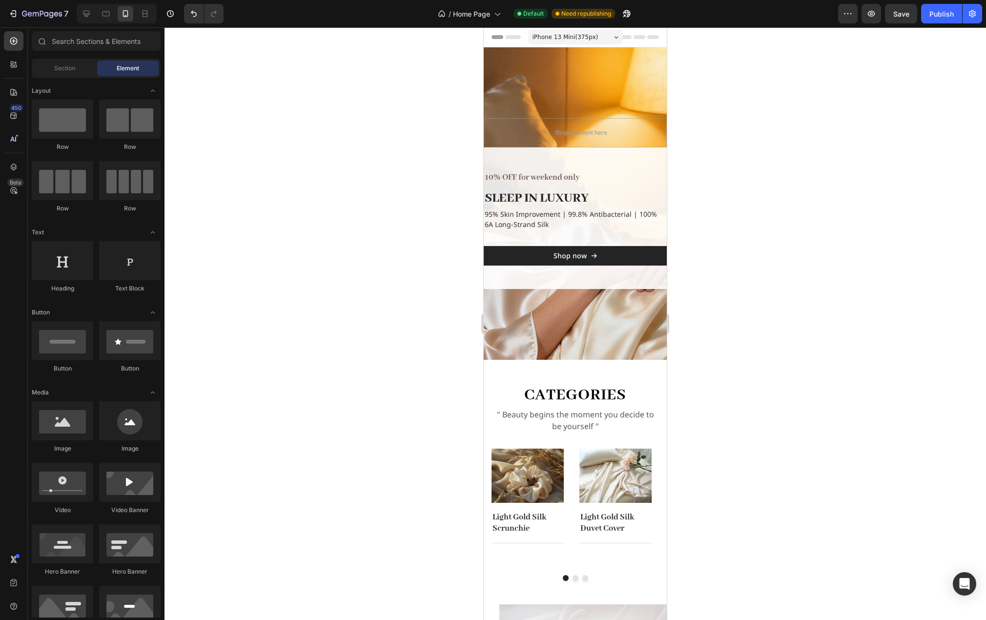
click at [112, 61] on div "Element" at bounding box center [128, 69] width 62 height 16
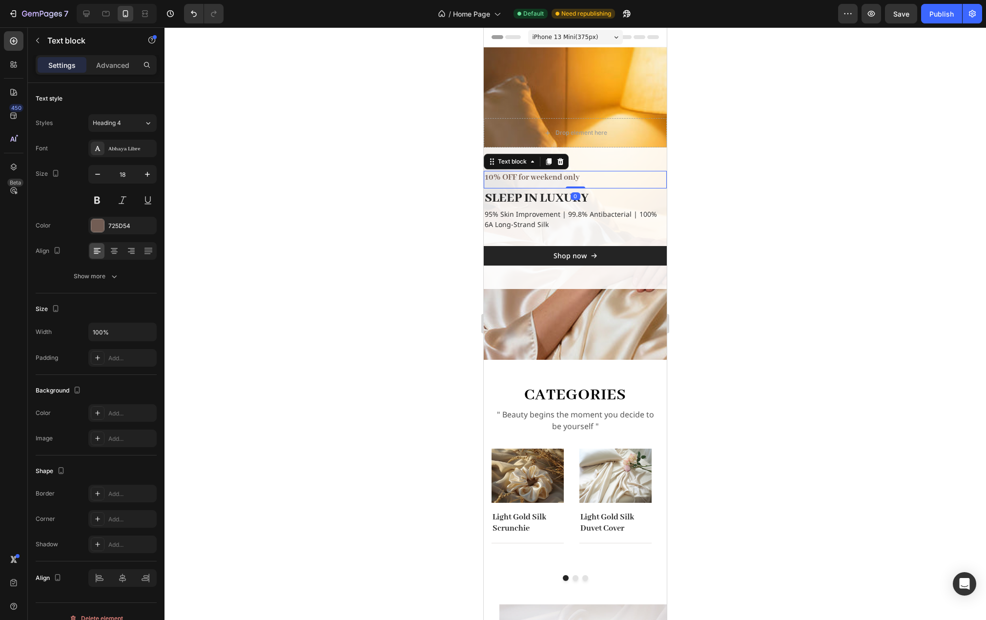
click at [635, 178] on p "10% OFF for weekend only" at bounding box center [575, 177] width 181 height 11
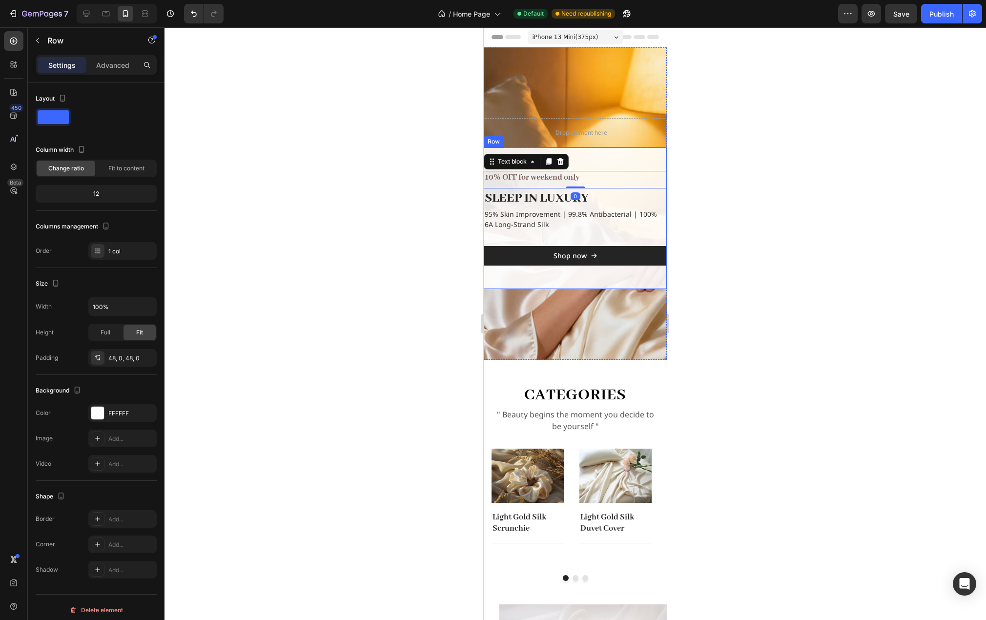
click at [633, 159] on div "10% OFF for weekend only Text block 0 SLEEP IN LUXURY Heading 95% Skin Improvem…" at bounding box center [575, 218] width 183 height 142
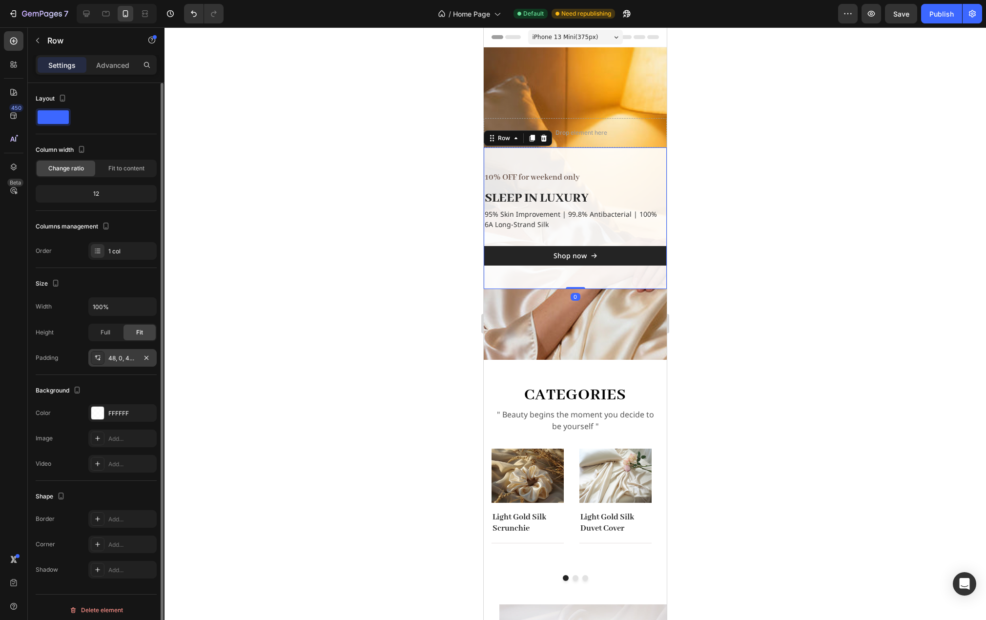
click at [116, 358] on div "48, 0, 48, 0" at bounding box center [122, 358] width 28 height 9
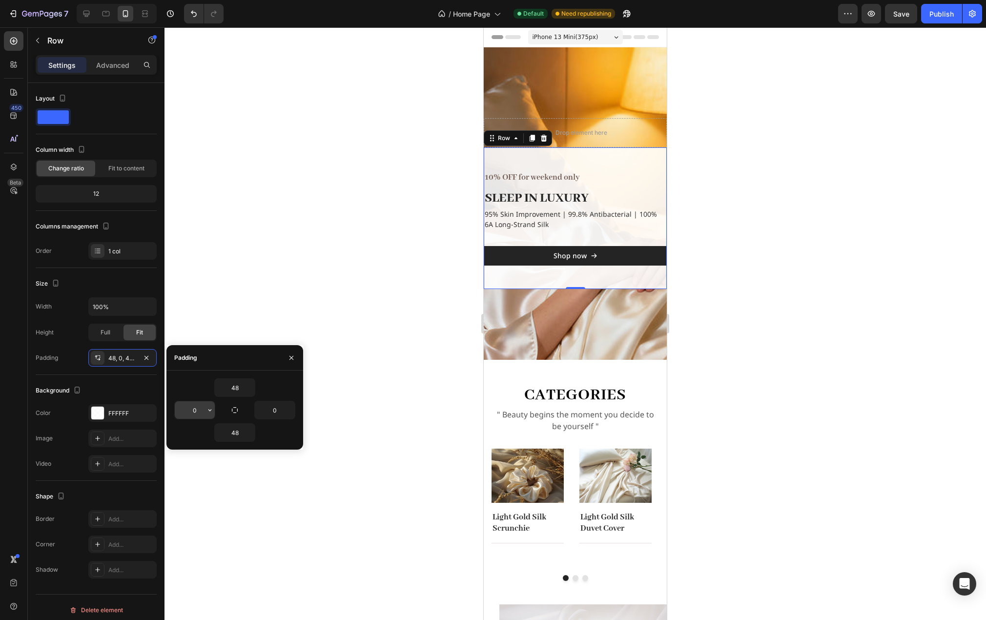
click at [197, 410] on input "0" at bounding box center [195, 410] width 40 height 18
type input "12"
click at [288, 410] on icon "button" at bounding box center [290, 410] width 8 height 8
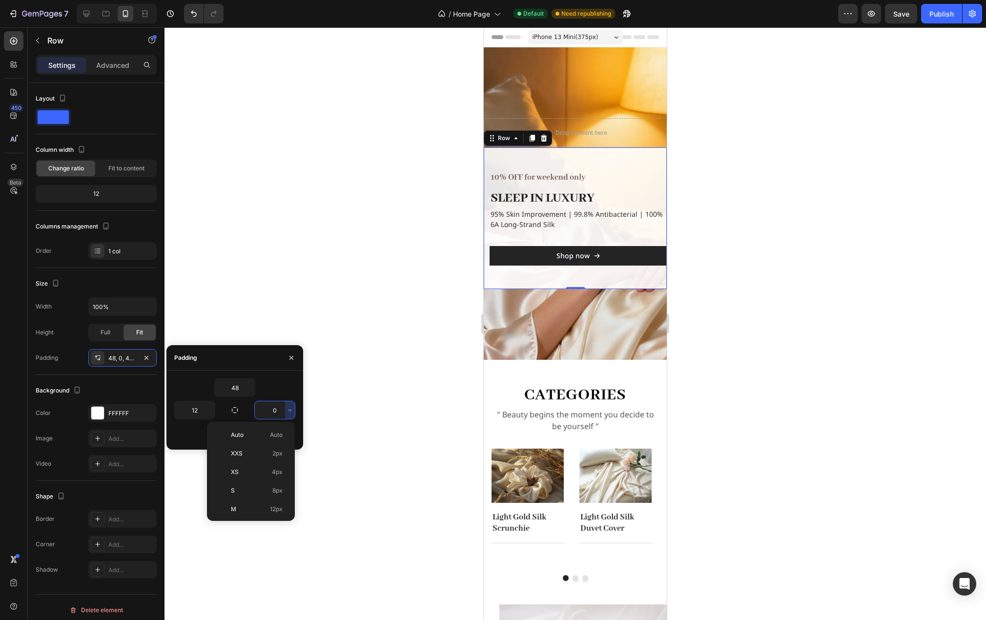
click at [280, 410] on input "0" at bounding box center [275, 410] width 40 height 18
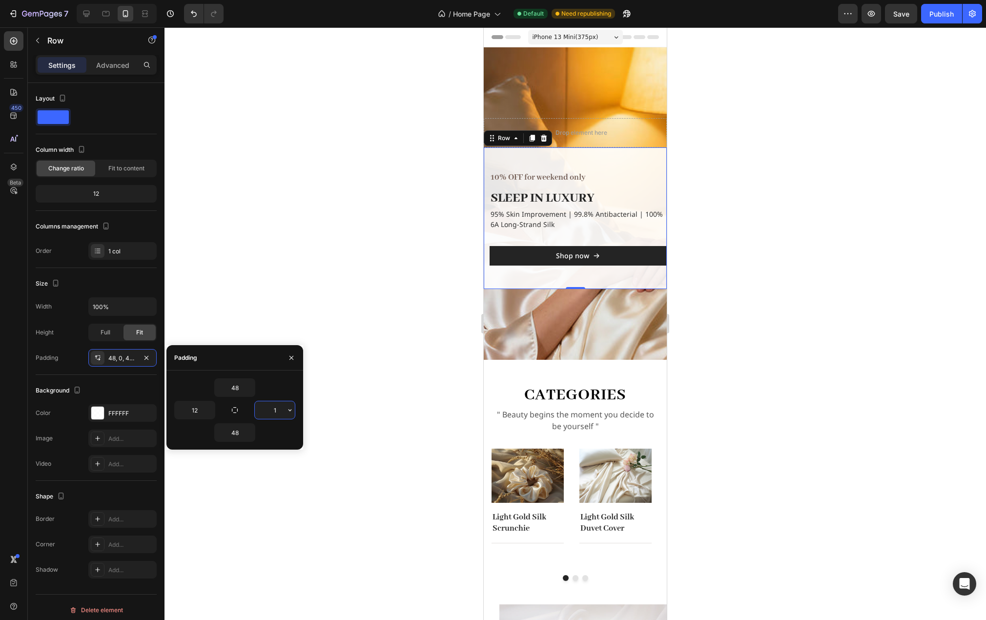
type input "12"
click at [118, 62] on p "Advanced" at bounding box center [112, 65] width 33 height 10
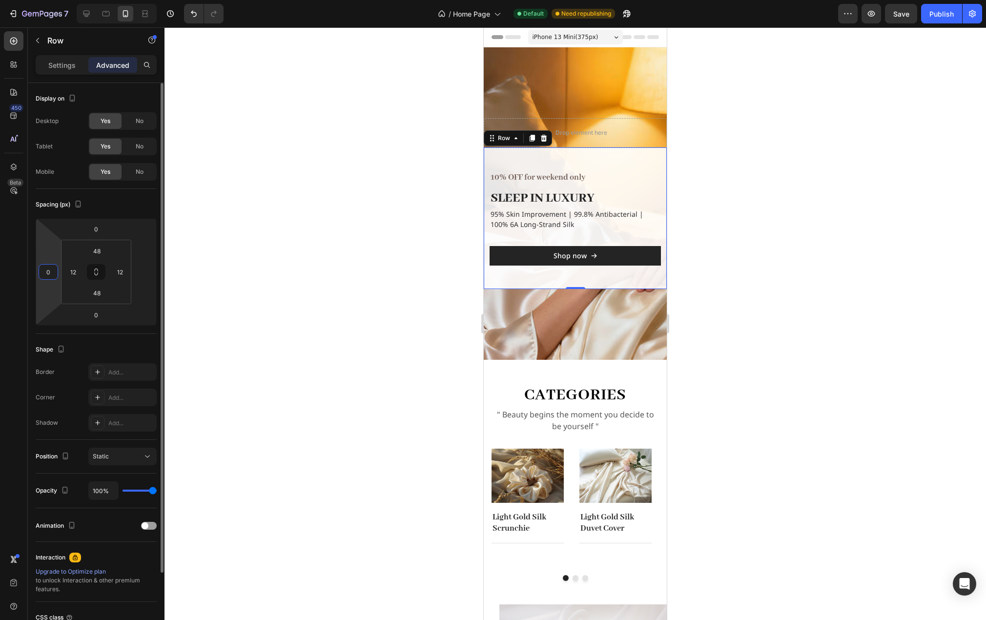
click at [48, 273] on input "0" at bounding box center [48, 272] width 15 height 15
type input "20"
click at [123, 271] on input "12" at bounding box center [120, 272] width 15 height 15
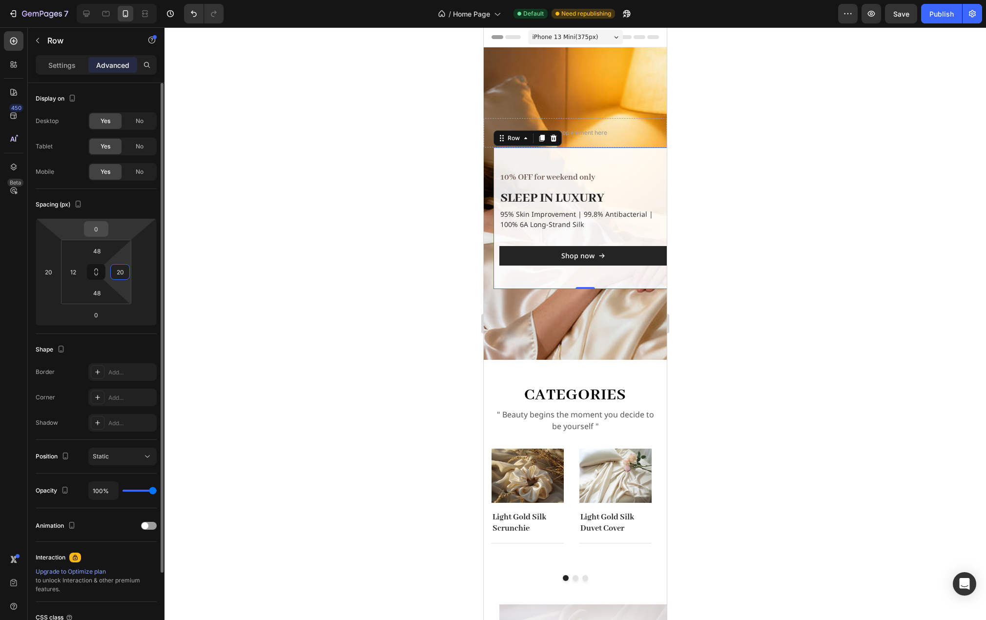
type input "20"
click at [96, 230] on input "0" at bounding box center [96, 229] width 20 height 15
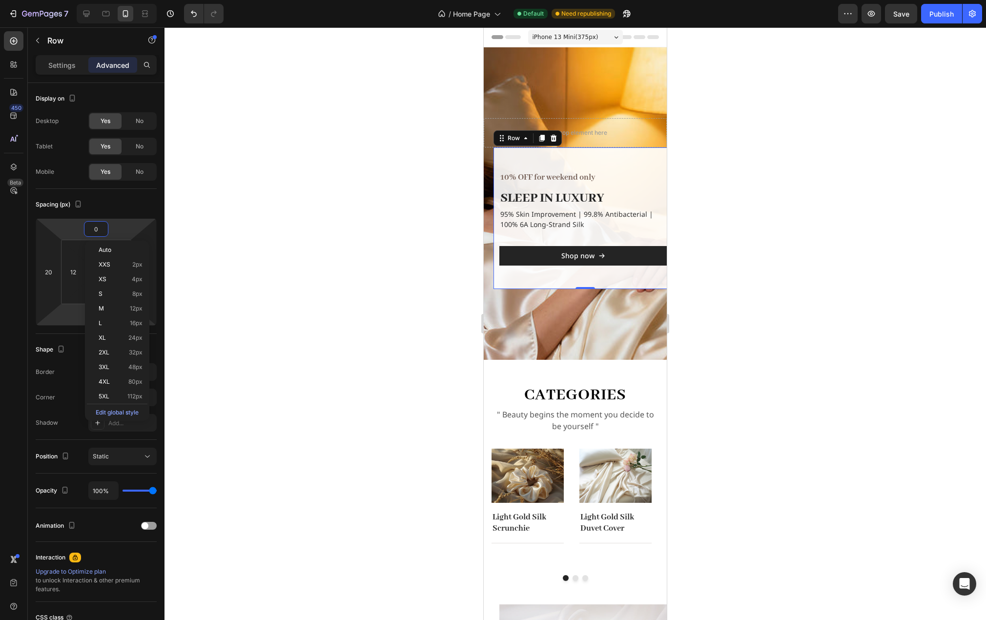
click at [61, 0] on html "7 Version history / Home Page Default Need republishing Preview Save Publish 45…" at bounding box center [493, 0] width 986 height 0
click at [114, 0] on html "7 Version history / Home Page Default Need republishing Preview Publish 450 Bet…" at bounding box center [493, 0] width 986 height 0
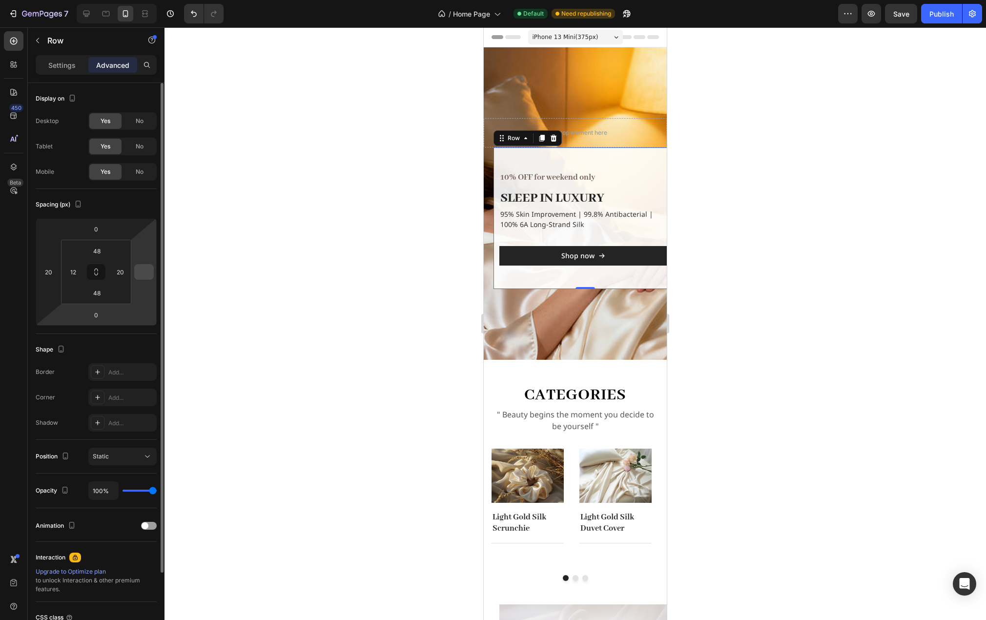
click at [149, 271] on input "number" at bounding box center [144, 272] width 15 height 15
type input "20"
click at [125, 273] on input "20" at bounding box center [120, 272] width 15 height 15
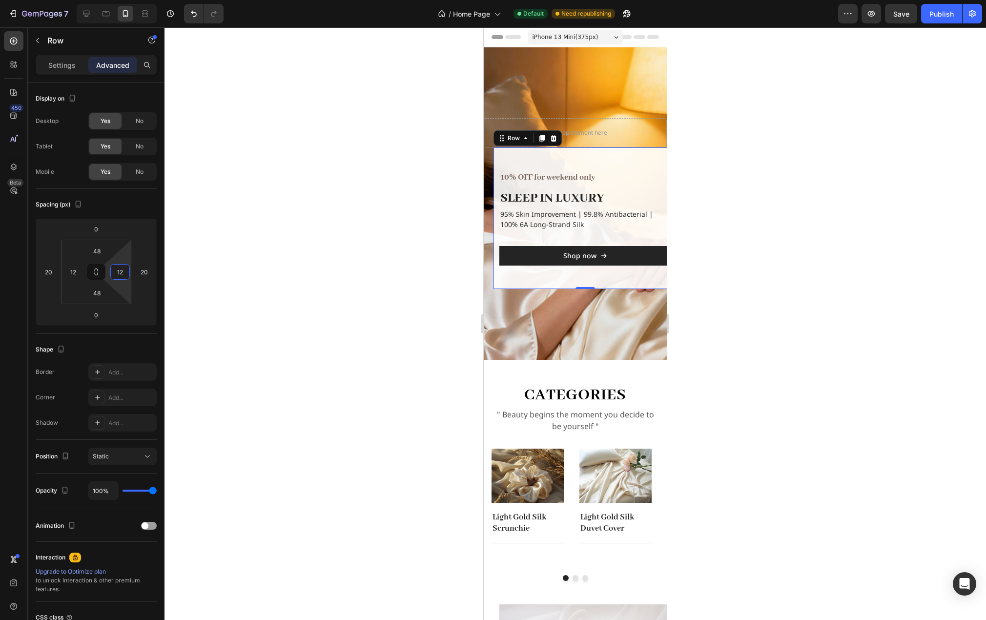
type input "12"
drag, startPoint x: 252, startPoint y: 284, endPoint x: 281, endPoint y: 282, distance: 29.3
click at [252, 284] on div at bounding box center [576, 323] width 822 height 593
